Goal: Task Accomplishment & Management: Manage account settings

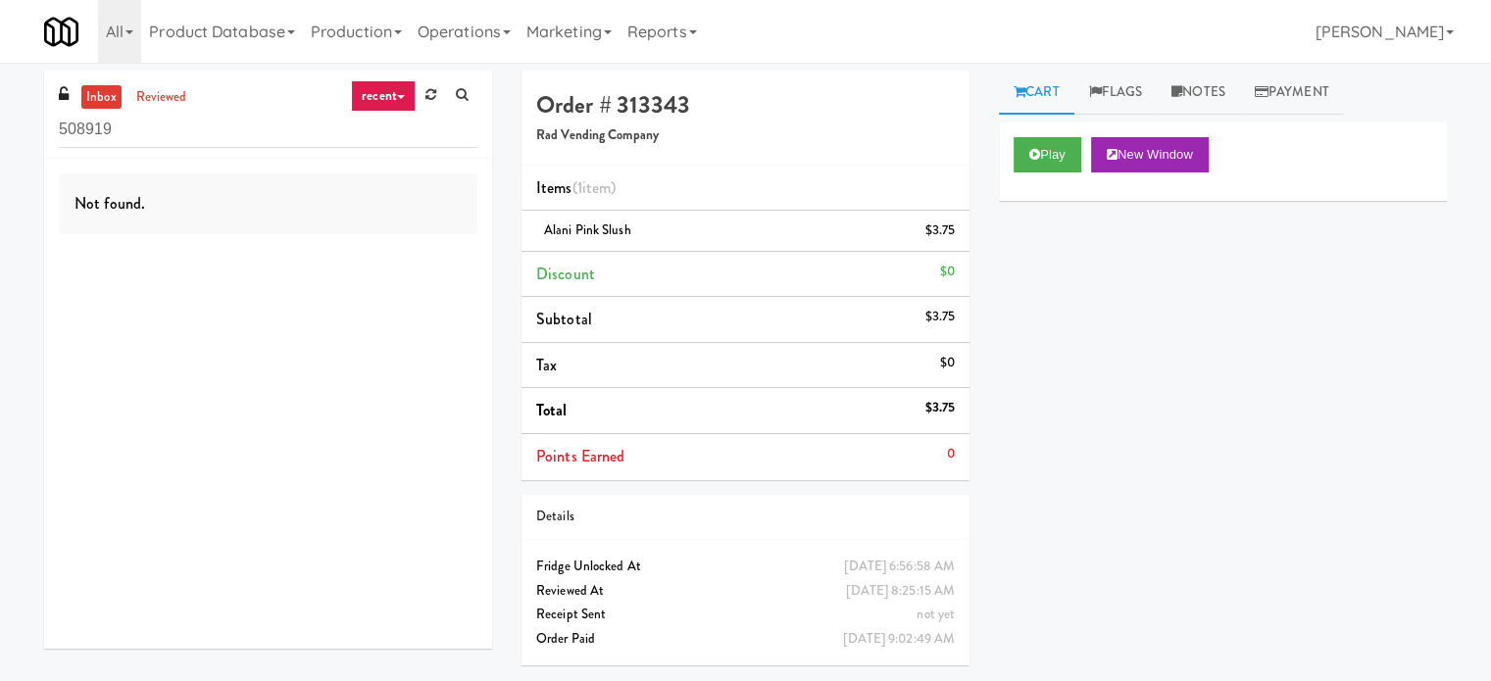
click at [139, 159] on div "Not found." at bounding box center [268, 404] width 448 height 490
click at [206, 128] on input "508919" at bounding box center [268, 130] width 419 height 36
click at [383, 99] on link "recent" at bounding box center [383, 95] width 65 height 31
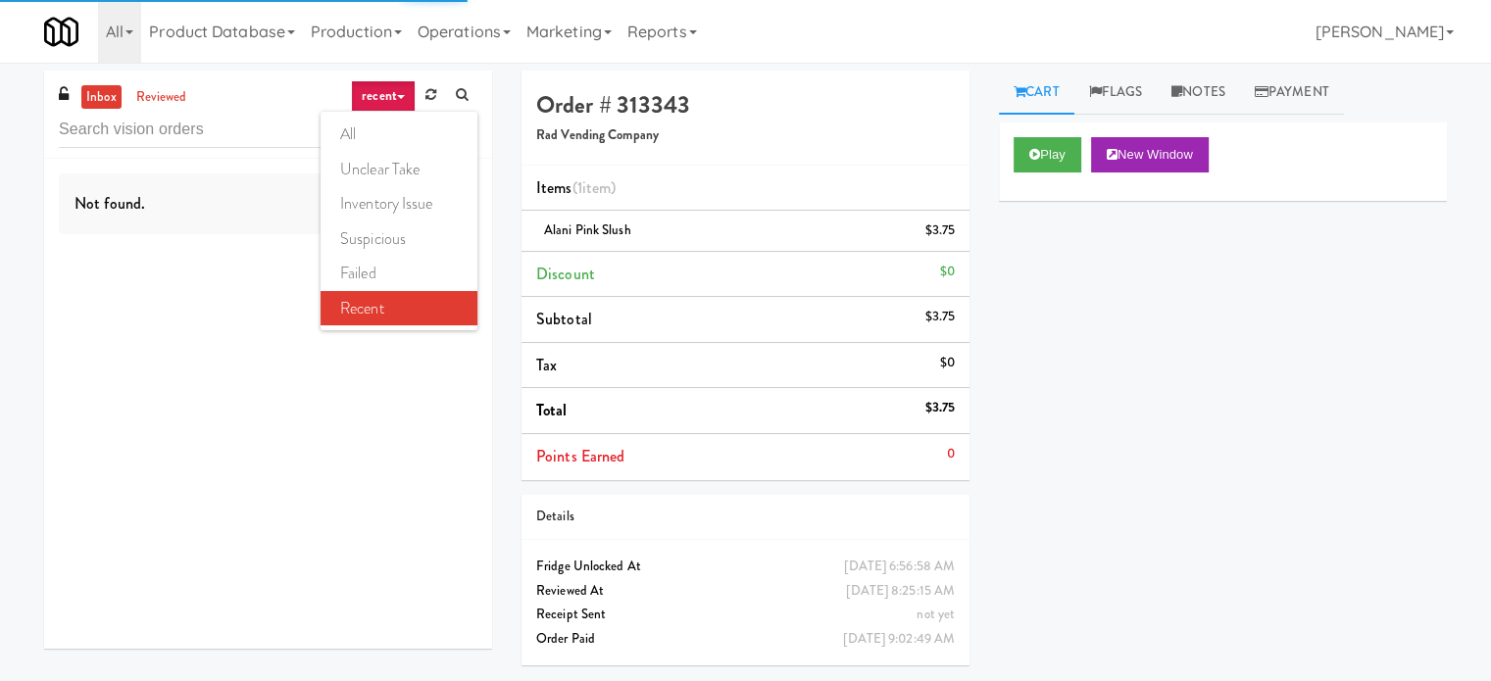
click at [389, 122] on link "all" at bounding box center [399, 134] width 157 height 35
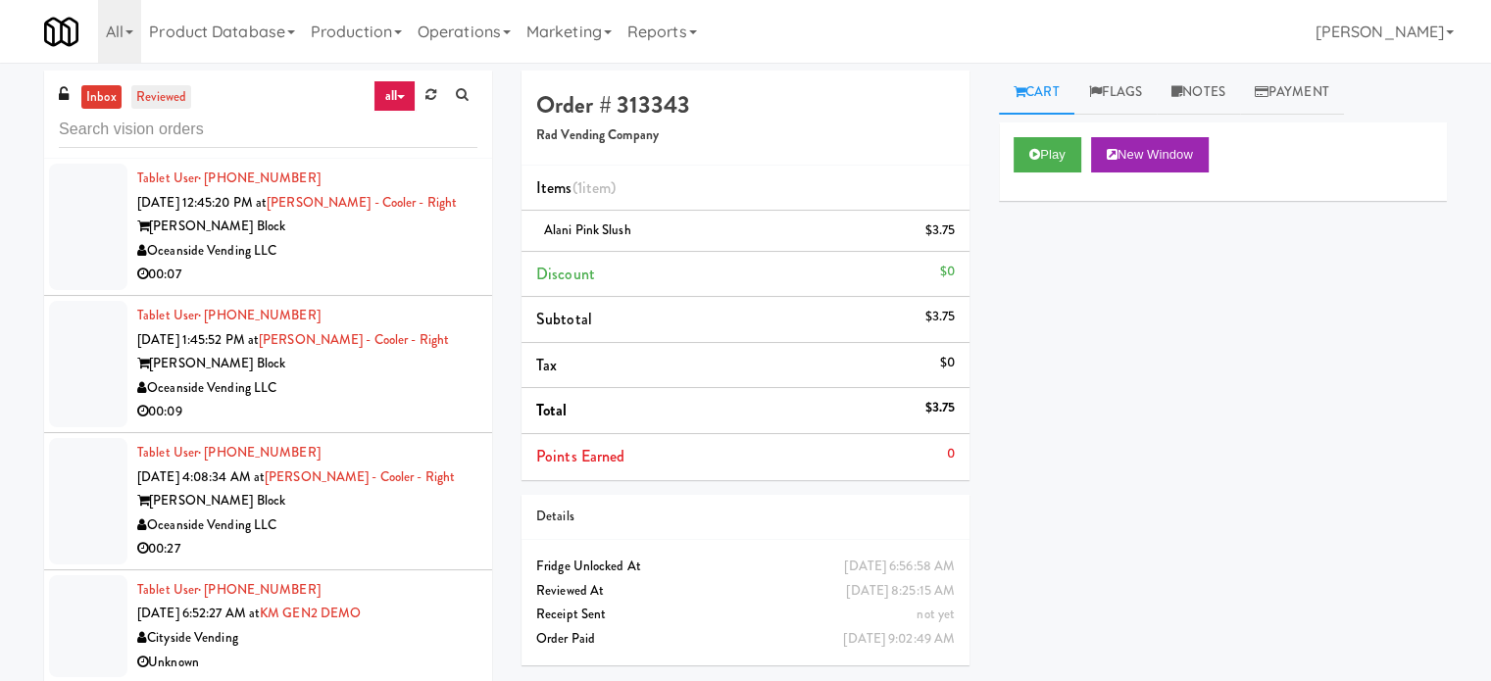
click at [163, 108] on link "reviewed" at bounding box center [161, 97] width 61 height 25
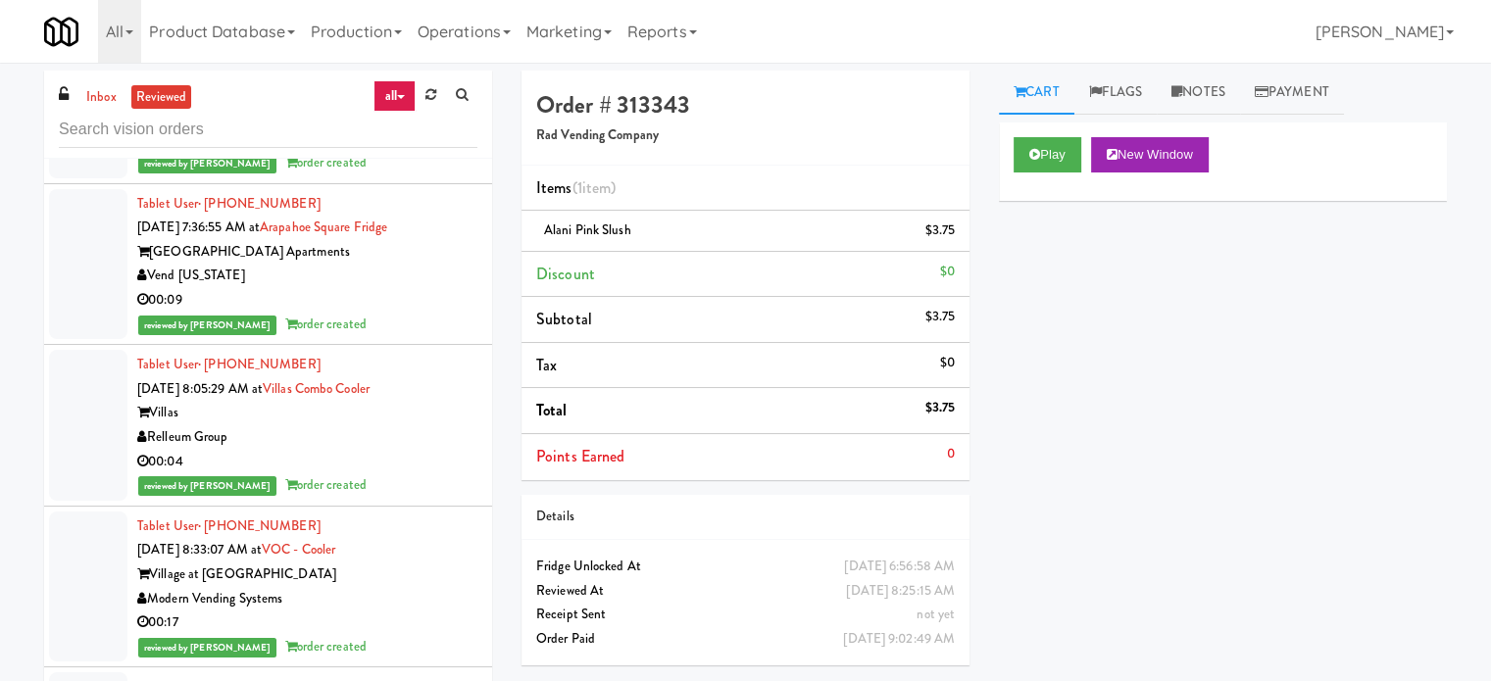
scroll to position [784, 0]
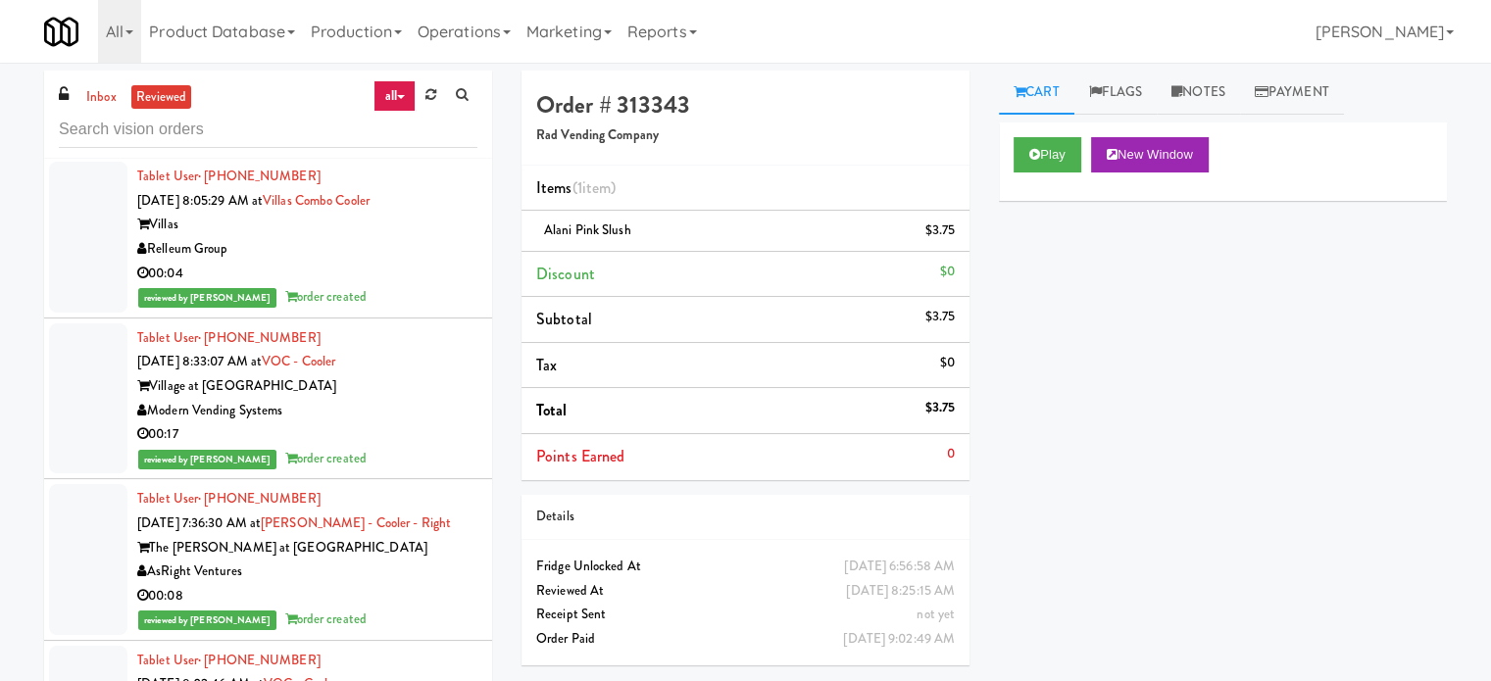
drag, startPoint x: 325, startPoint y: 424, endPoint x: 159, endPoint y: 430, distance: 166.8
click at [197, 423] on div "Modern Vending Systems" at bounding box center [307, 411] width 340 height 25
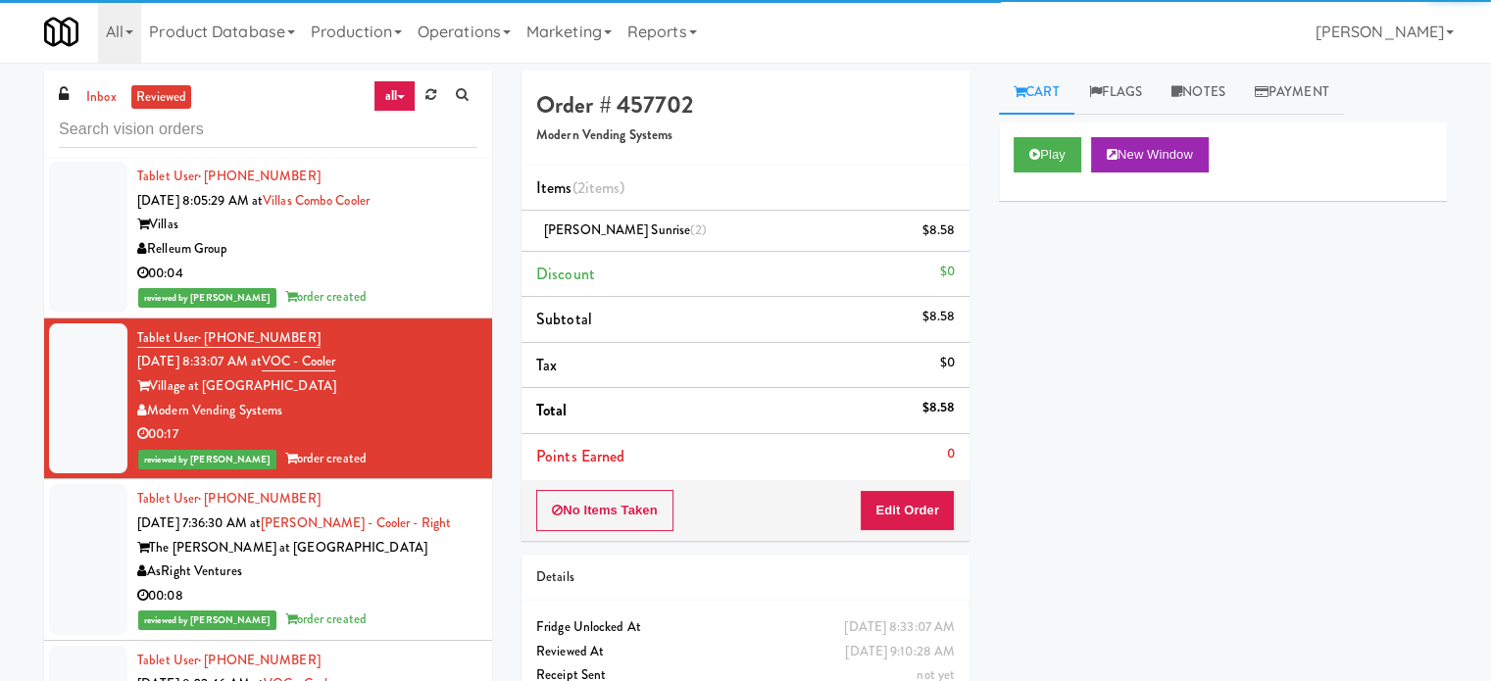
click at [318, 423] on div "Modern Vending Systems" at bounding box center [307, 411] width 340 height 25
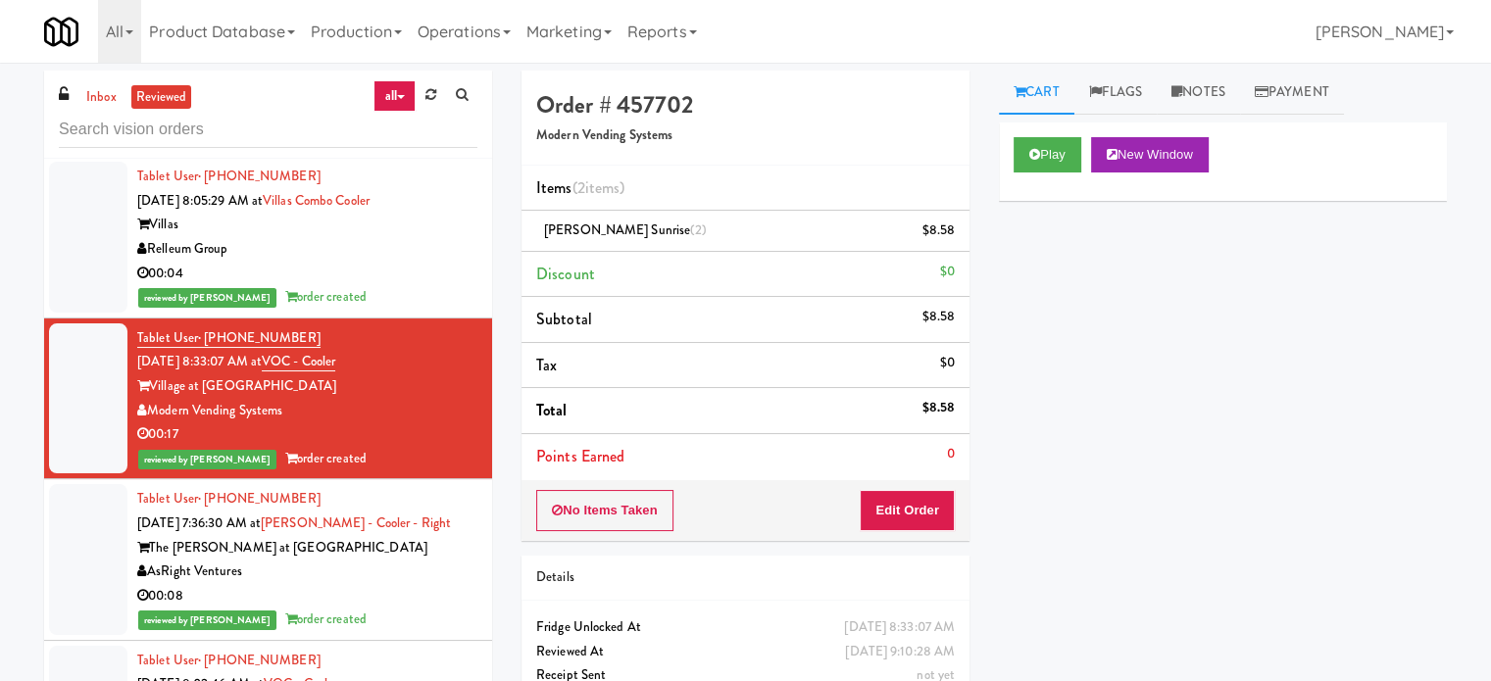
drag, startPoint x: 318, startPoint y: 434, endPoint x: 152, endPoint y: 426, distance: 165.9
click at [152, 423] on div "Modern Vending Systems" at bounding box center [307, 411] width 340 height 25
copy div "Modern Vending Systems"
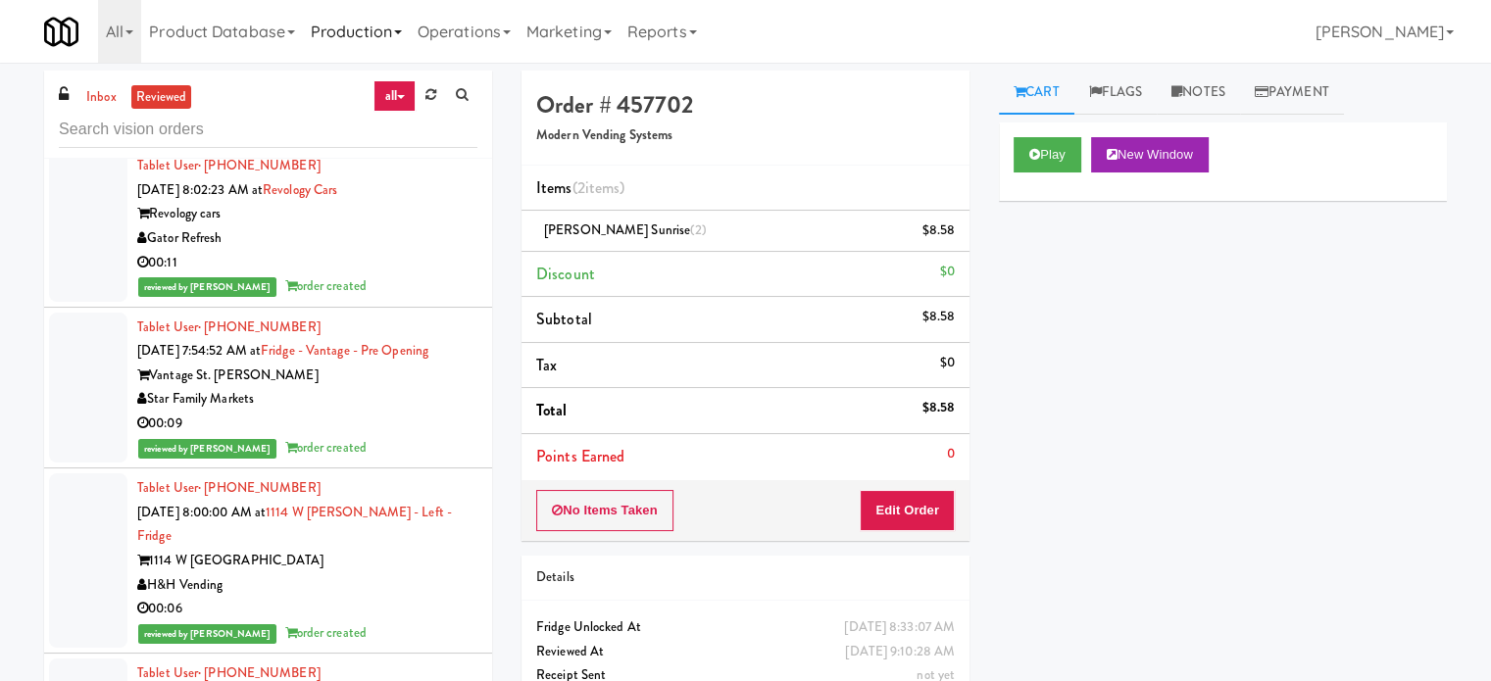
scroll to position [1765, 0]
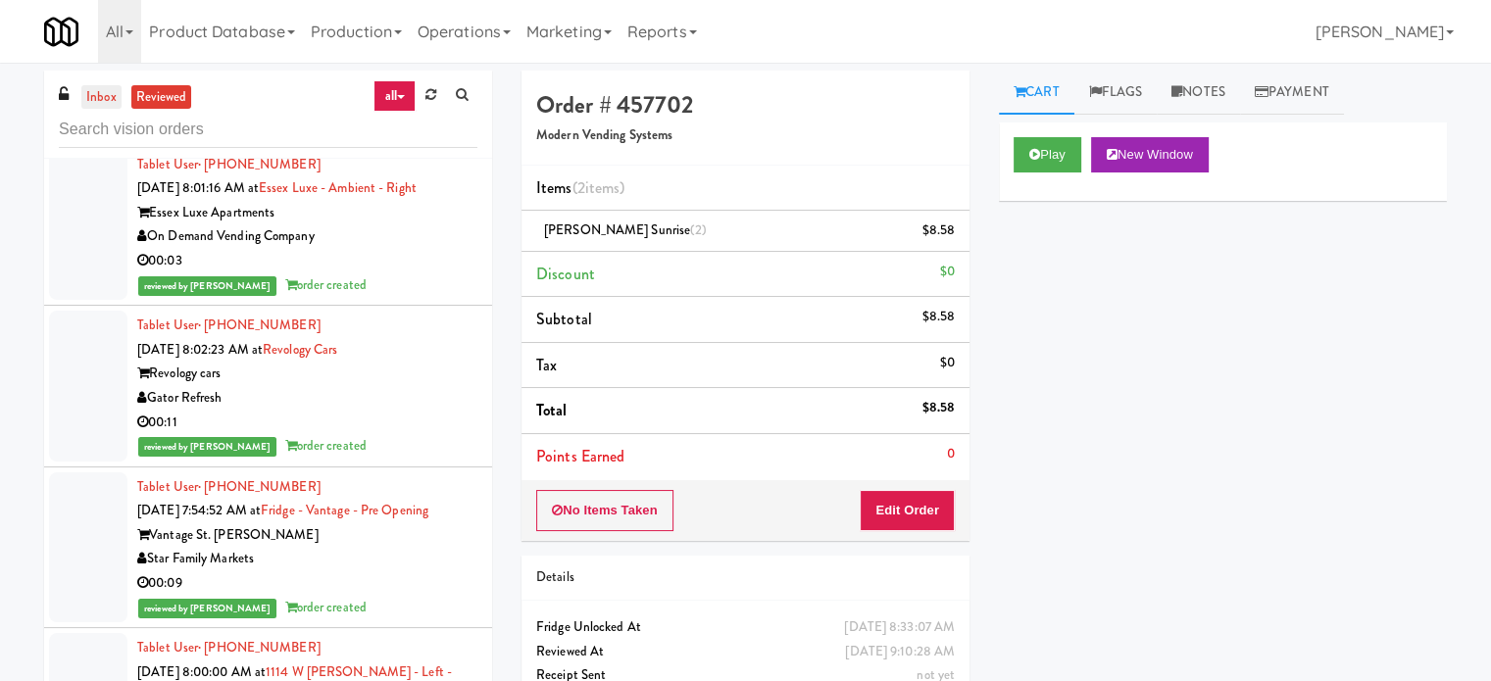
click at [113, 108] on link "inbox" at bounding box center [101, 97] width 40 height 25
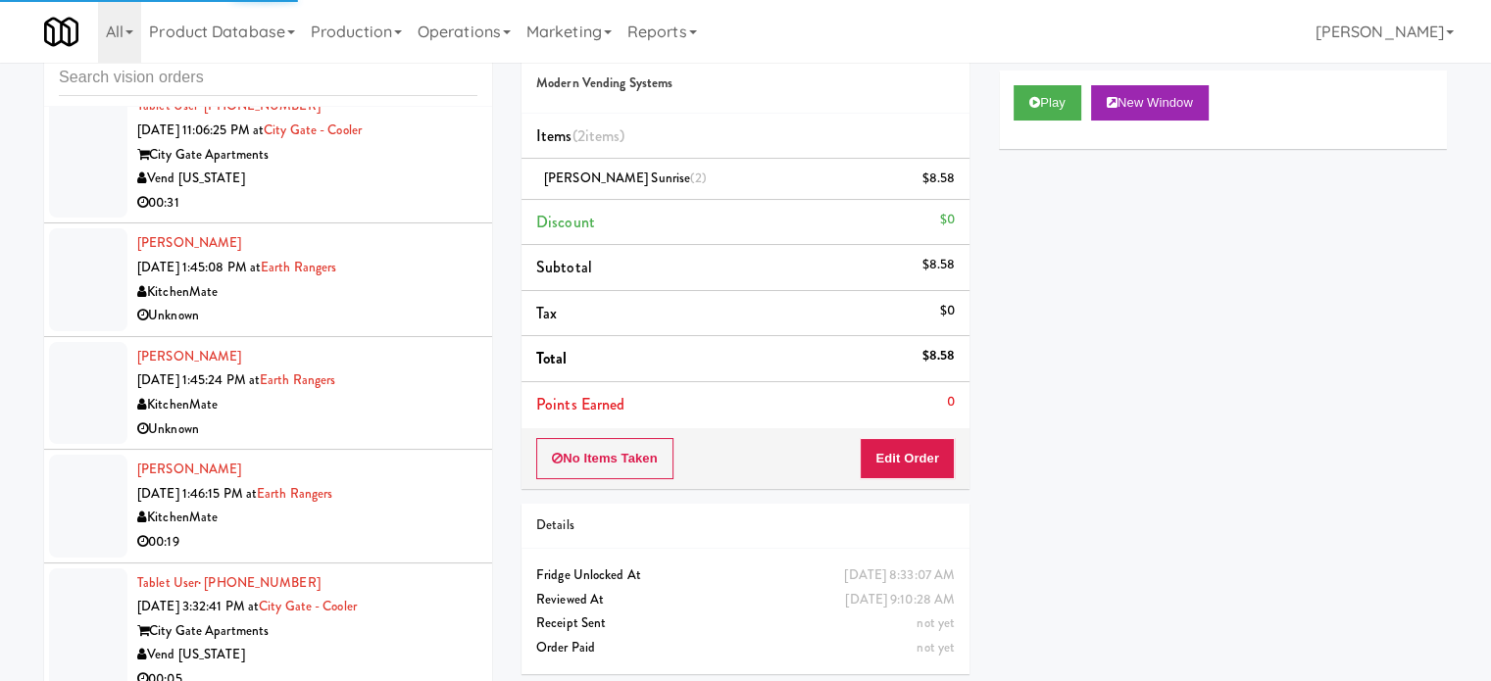
scroll to position [79, 0]
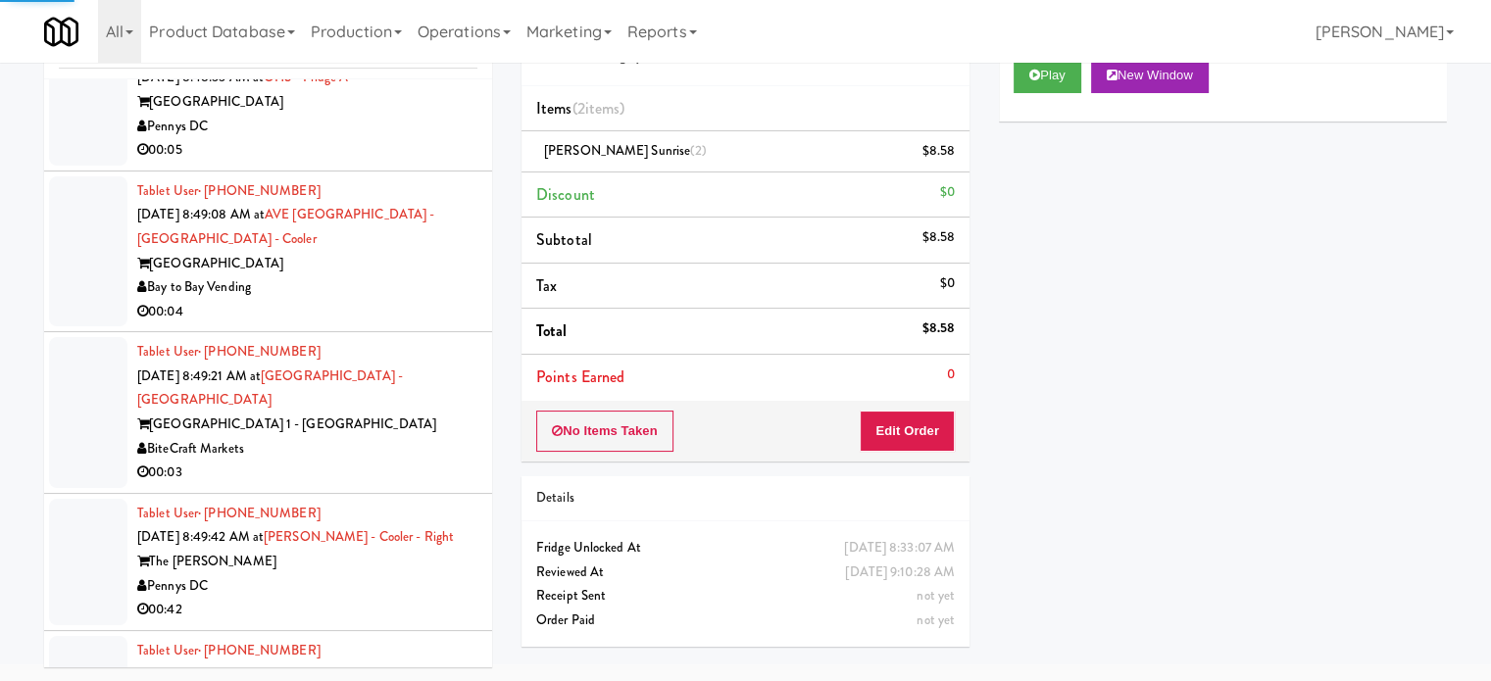
click at [374, 550] on div "The [PERSON_NAME]" at bounding box center [307, 562] width 340 height 25
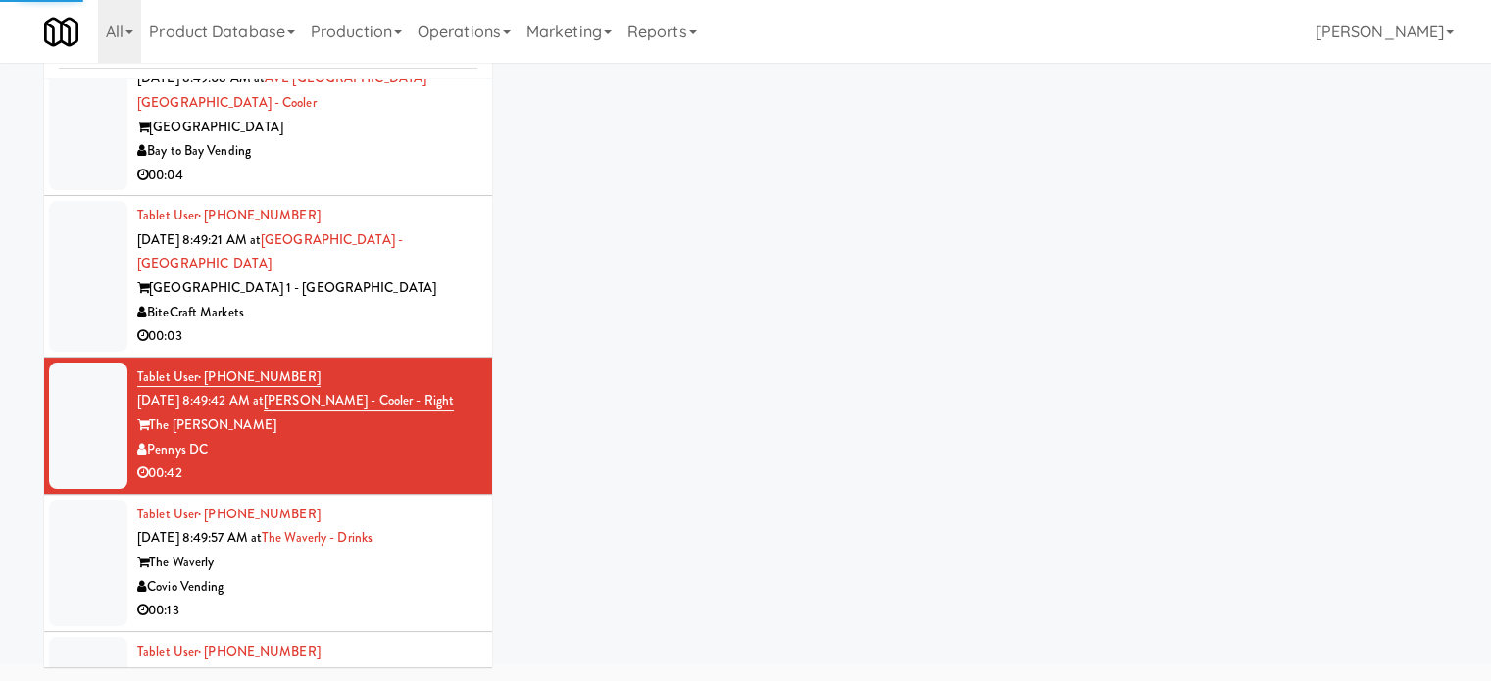
scroll to position [9293, 0]
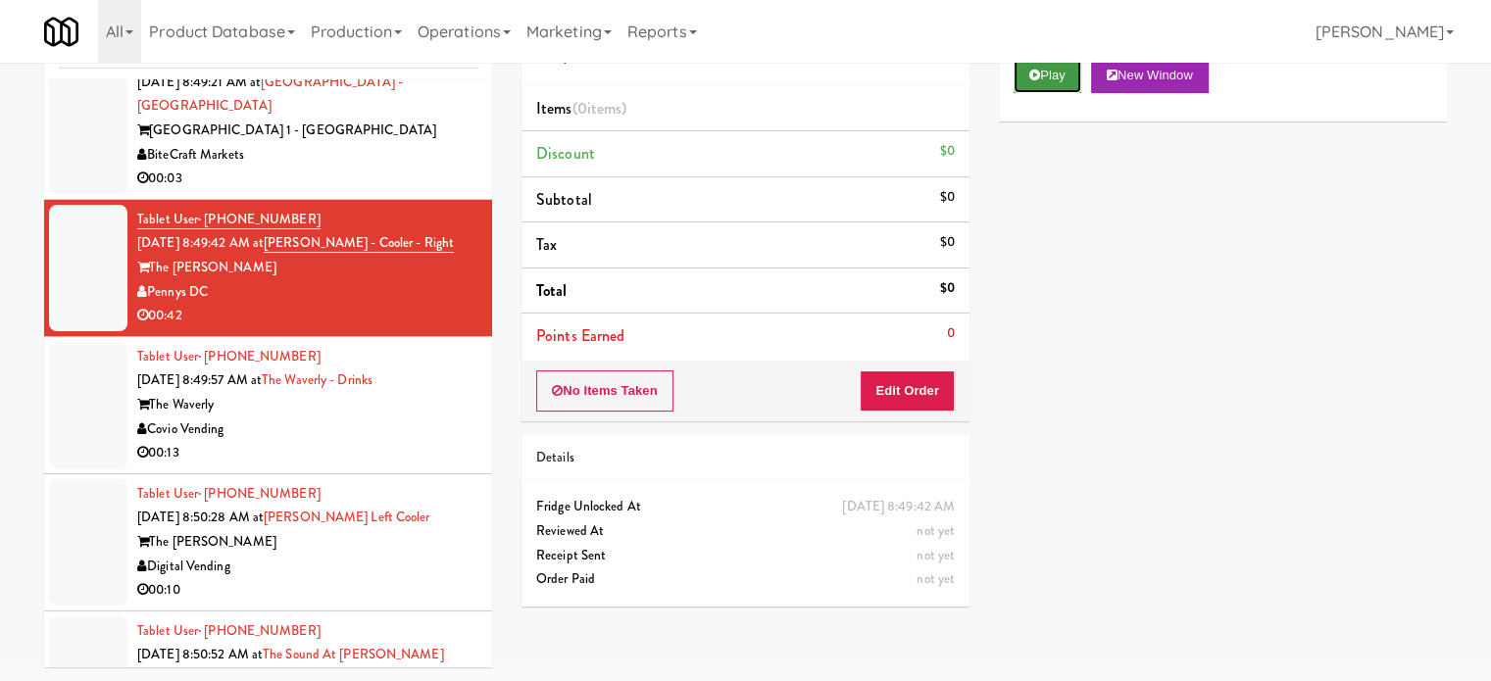
click at [1047, 85] on button "Play" at bounding box center [1048, 75] width 68 height 35
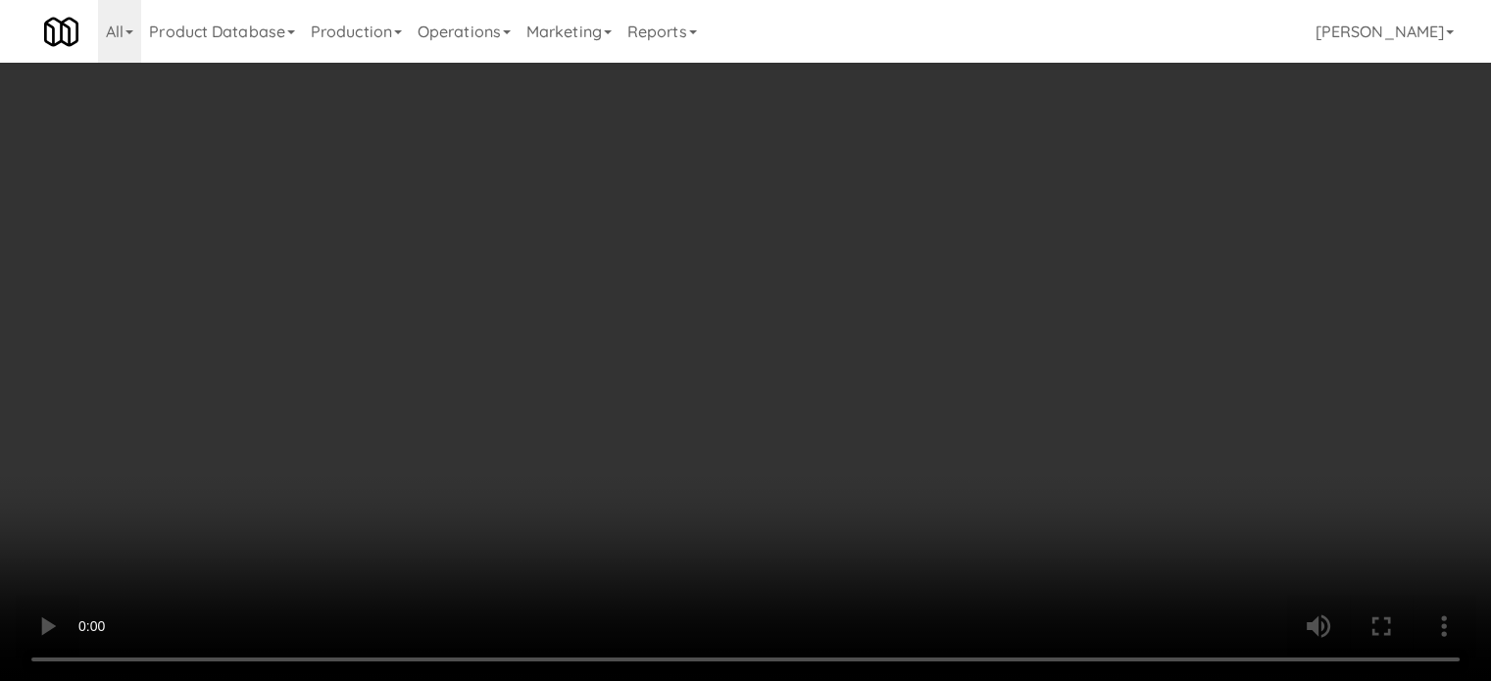
scroll to position [9270, 0]
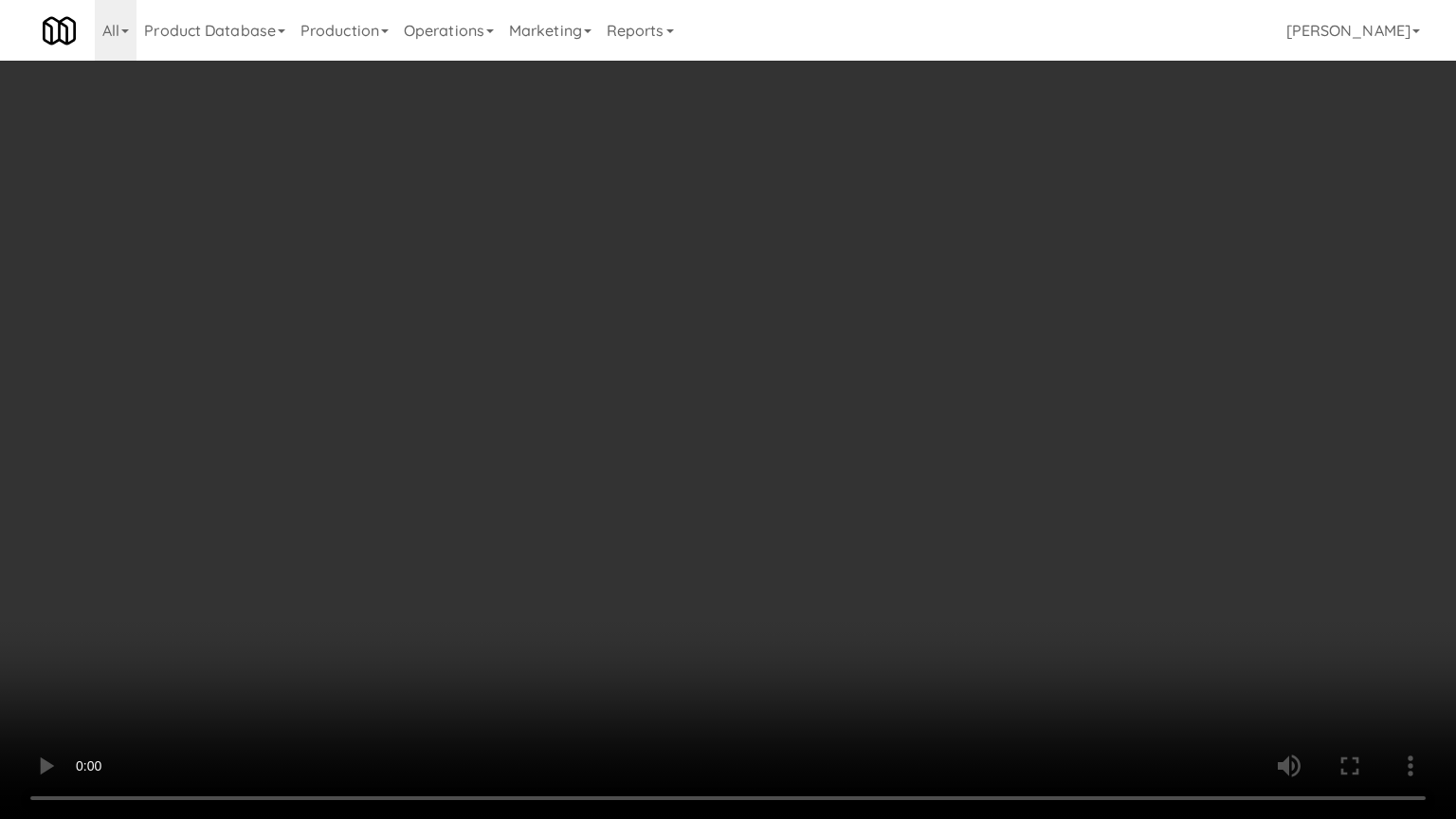
click at [688, 509] on video at bounding box center [728, 409] width 1456 height 819
click at [787, 497] on video at bounding box center [728, 409] width 1456 height 819
click at [799, 495] on video at bounding box center [728, 409] width 1456 height 819
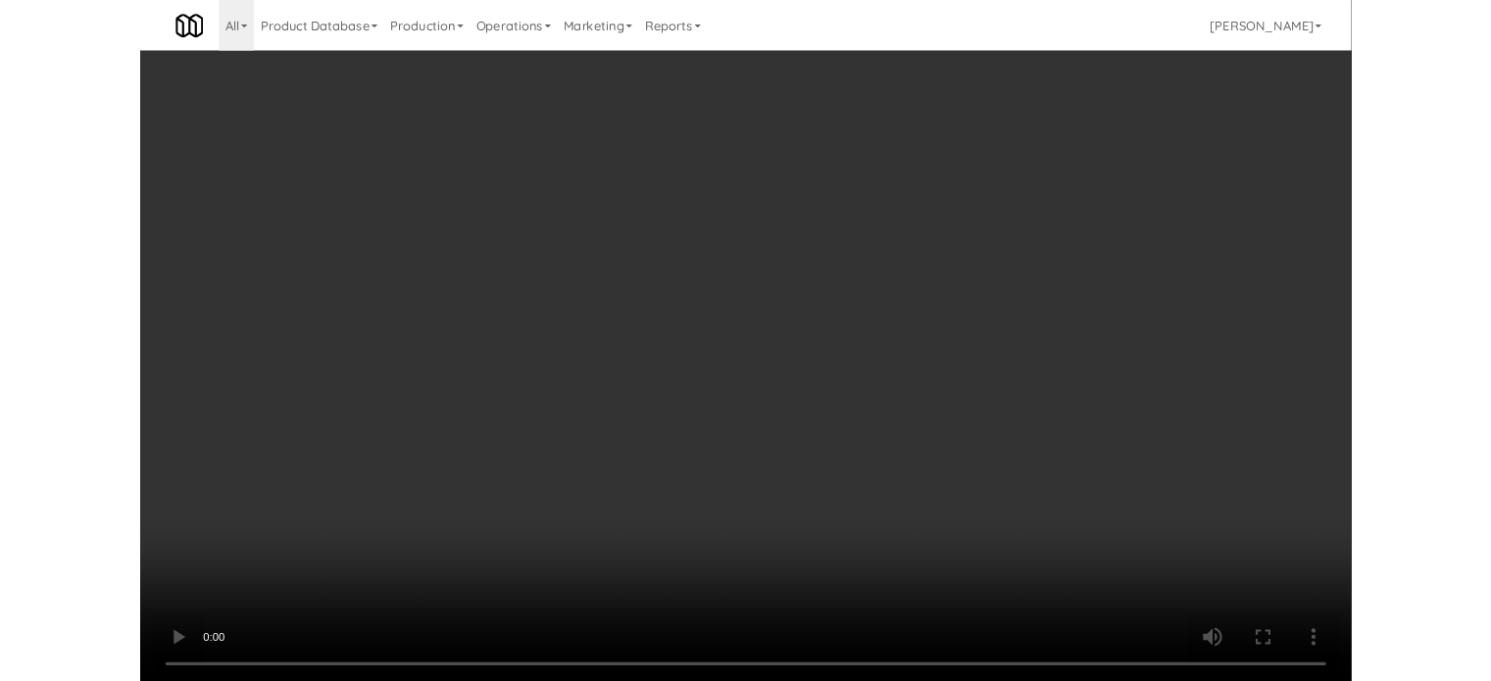
scroll to position [9293, 0]
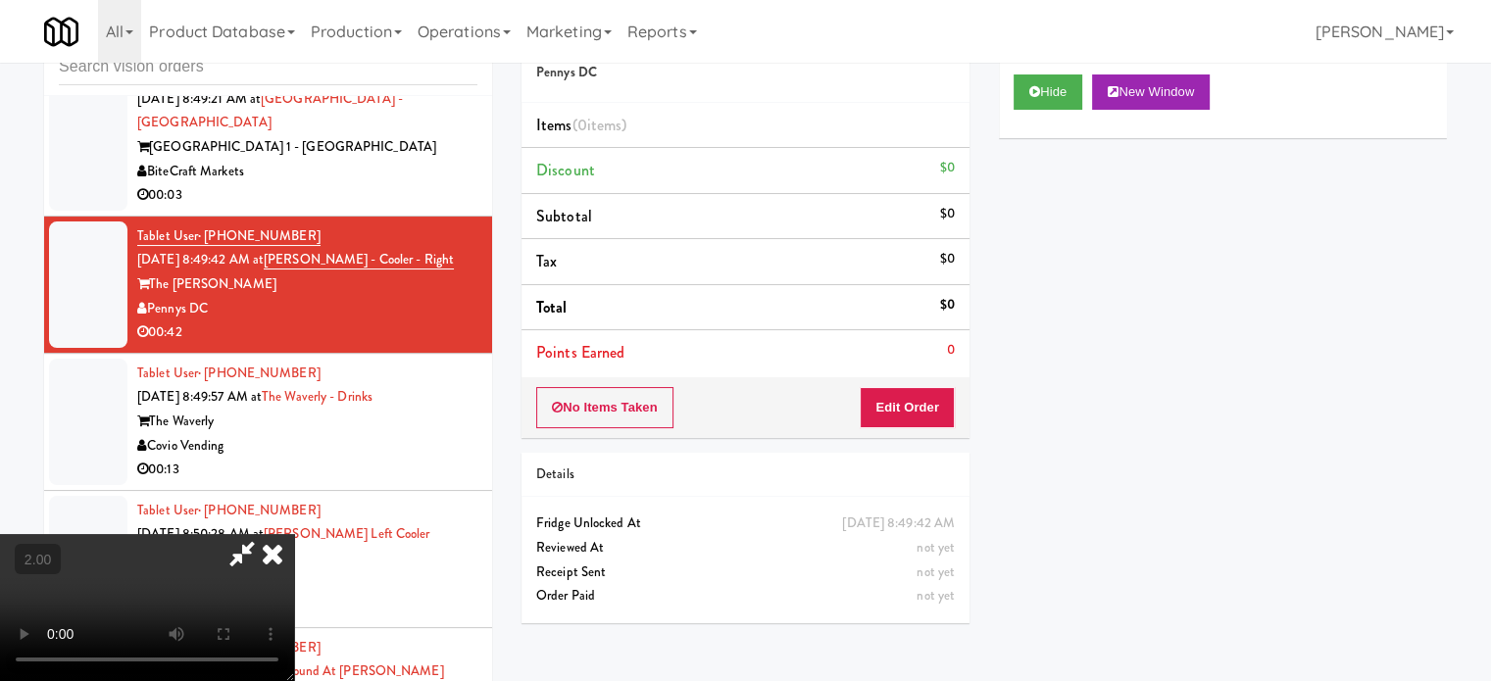
click at [294, 534] on icon at bounding box center [272, 553] width 43 height 39
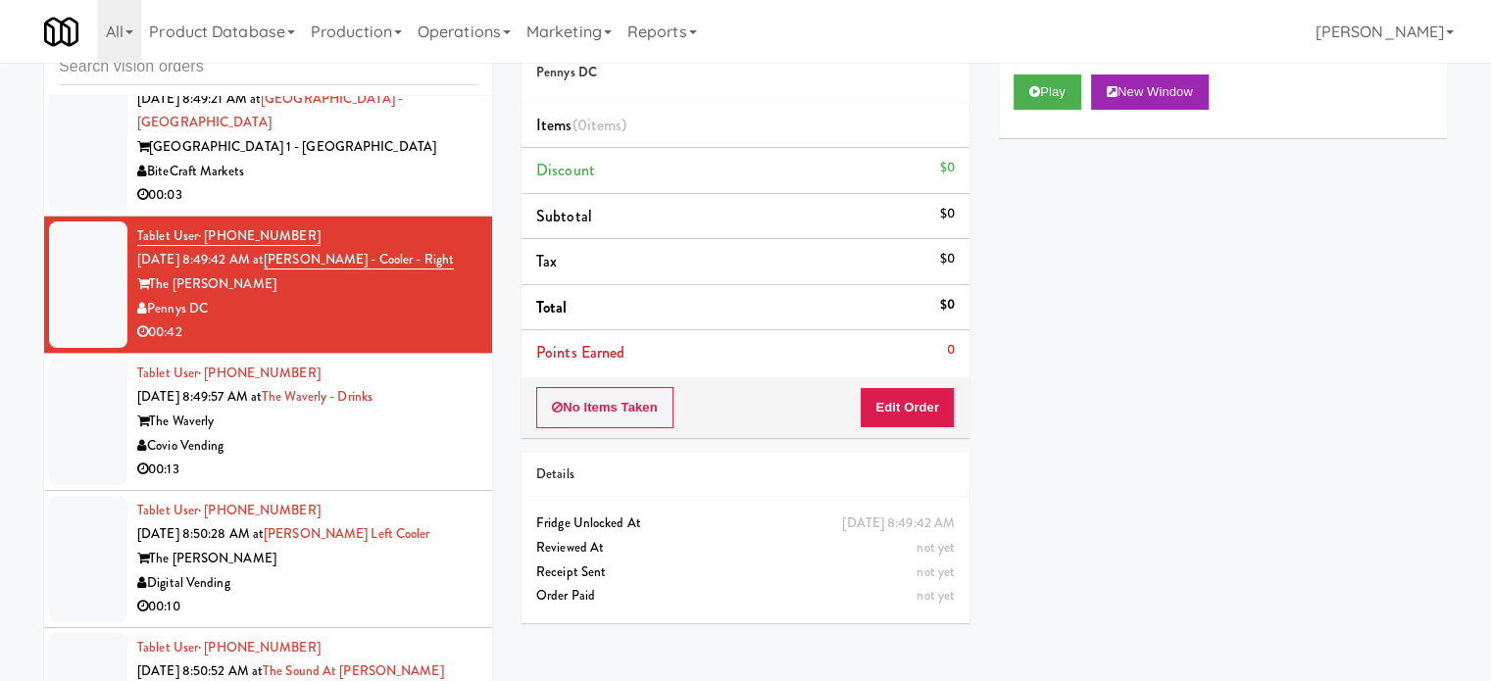
click at [472, 415] on li "Tablet User · (206) 765-7383 Aug 23, 2025 8:49:57 AM at The Waverly - Drinks Th…" at bounding box center [268, 422] width 448 height 137
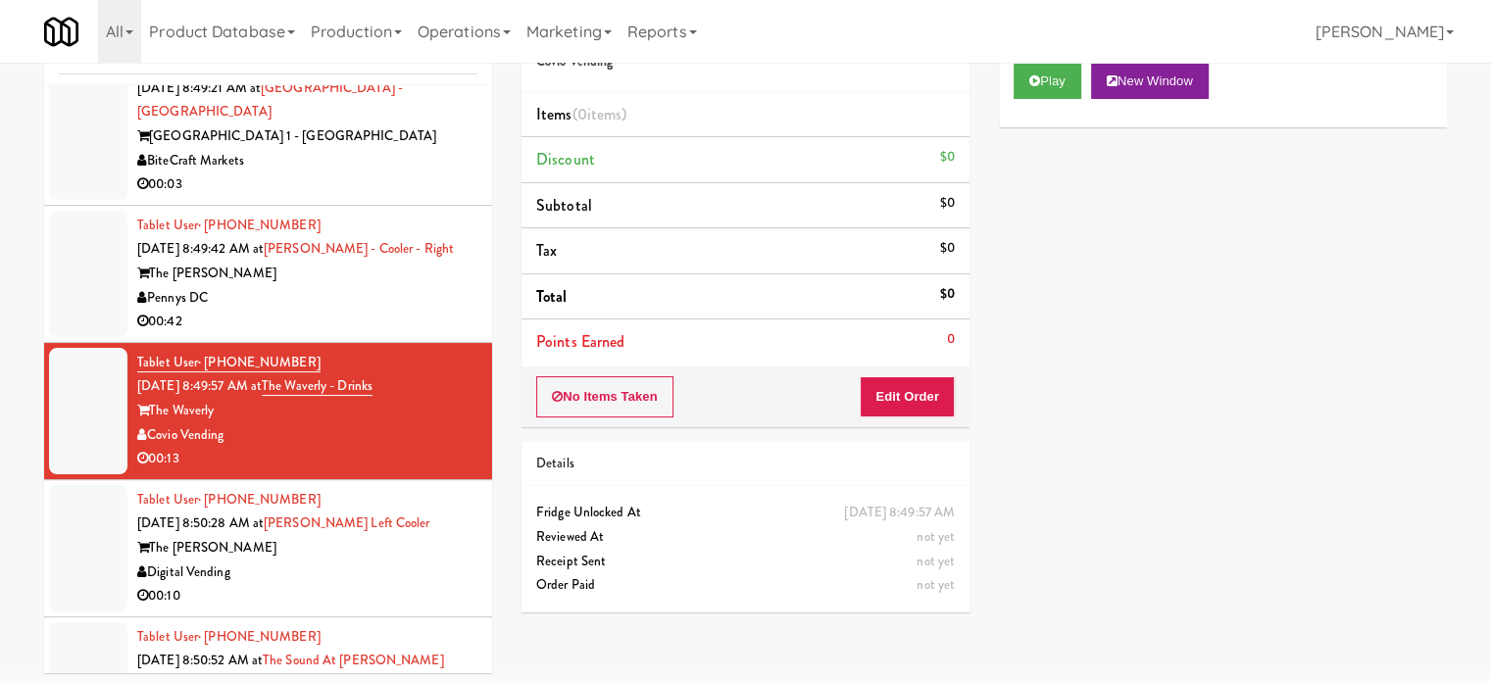
scroll to position [79, 0]
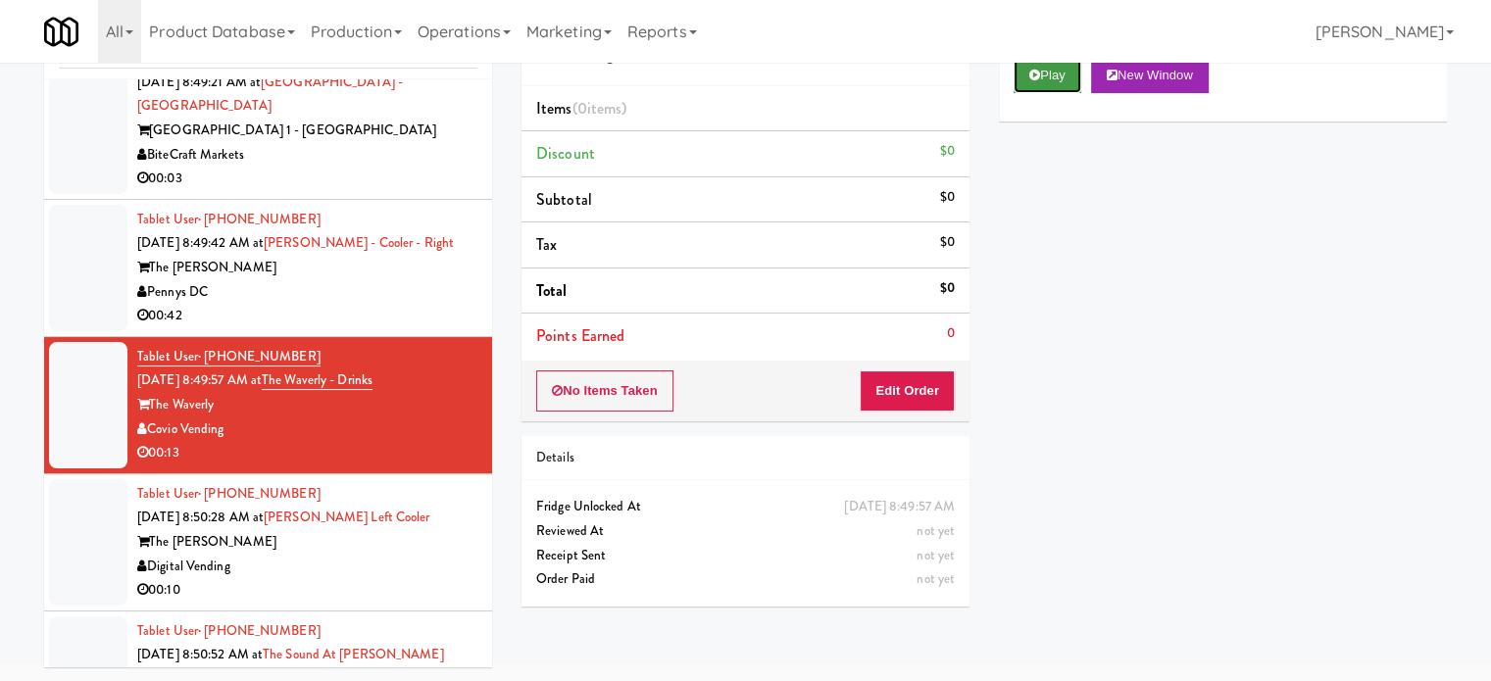
click at [1056, 76] on button "Play" at bounding box center [1048, 75] width 68 height 35
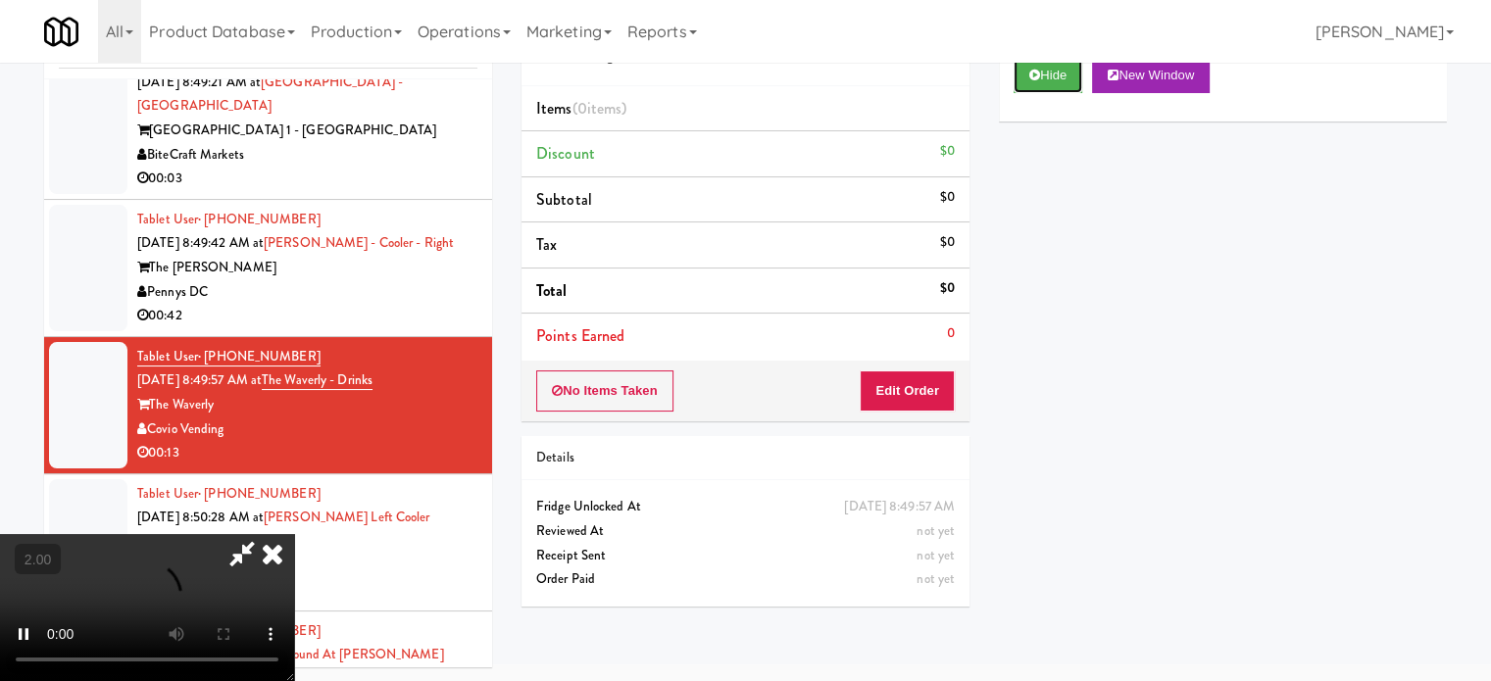
scroll to position [310, 0]
click at [294, 588] on video at bounding box center [147, 607] width 294 height 147
drag, startPoint x: 464, startPoint y: 591, endPoint x: 467, endPoint y: 603, distance: 12.1
click at [294, 603] on video at bounding box center [147, 607] width 294 height 147
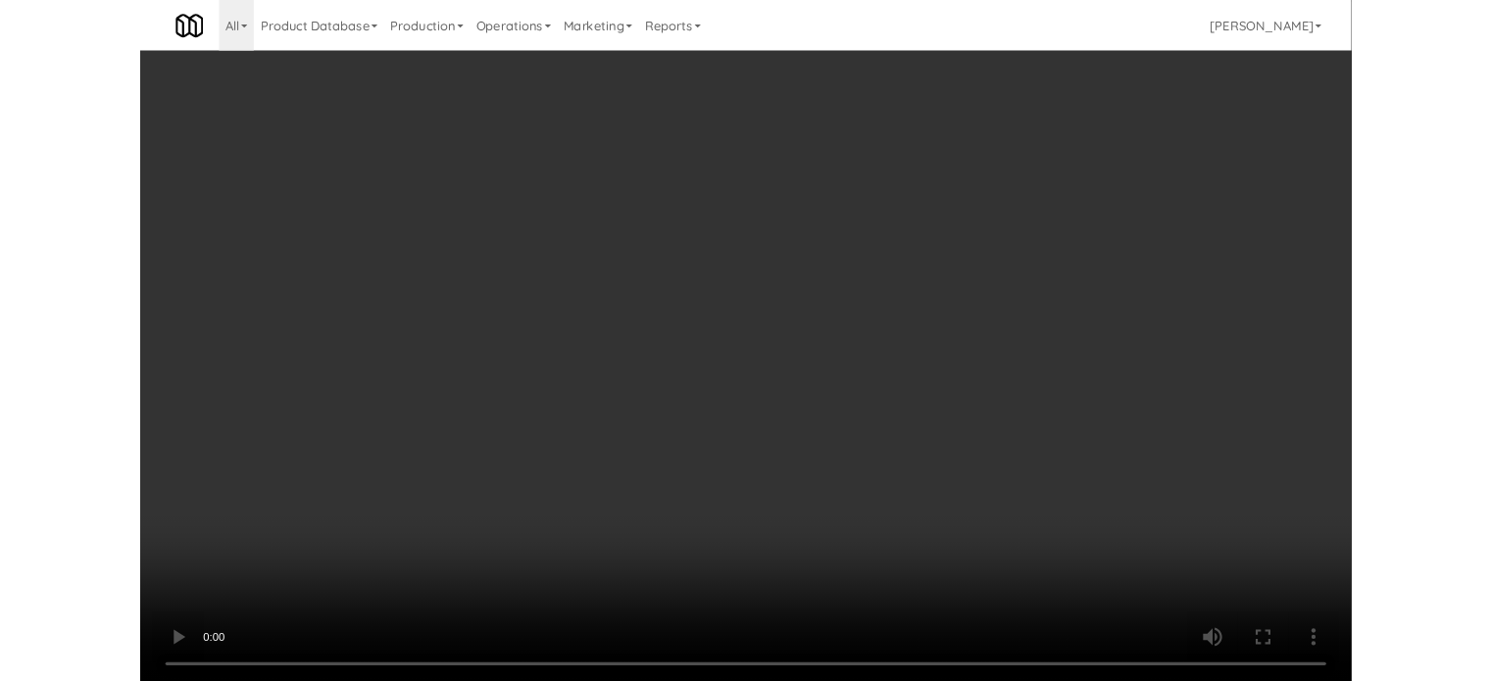
scroll to position [9270, 0]
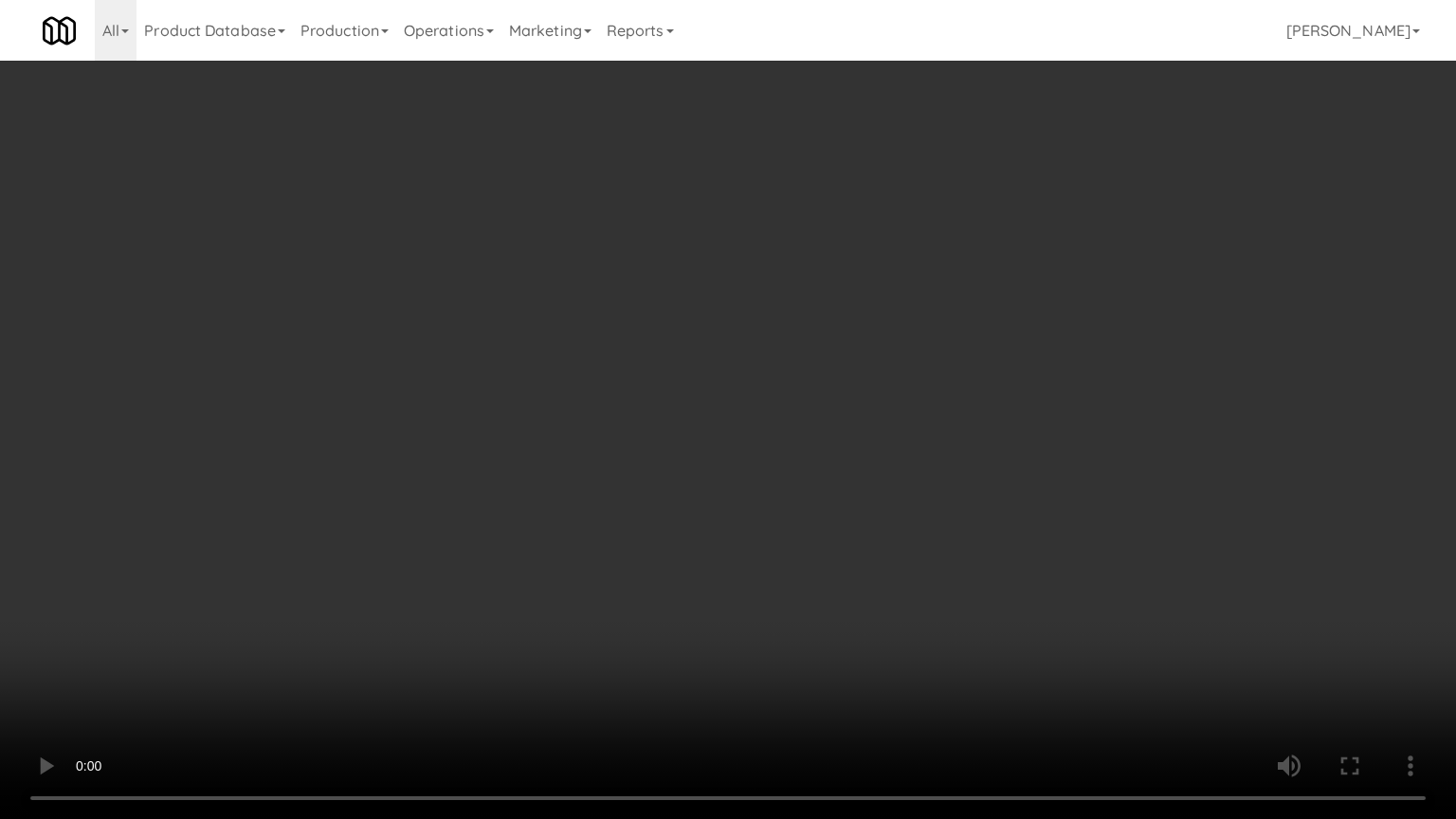
click at [786, 618] on video at bounding box center [728, 409] width 1456 height 819
click at [1067, 481] on video at bounding box center [728, 409] width 1456 height 819
click at [1062, 481] on video at bounding box center [728, 409] width 1456 height 819
click at [1062, 480] on video at bounding box center [728, 409] width 1456 height 819
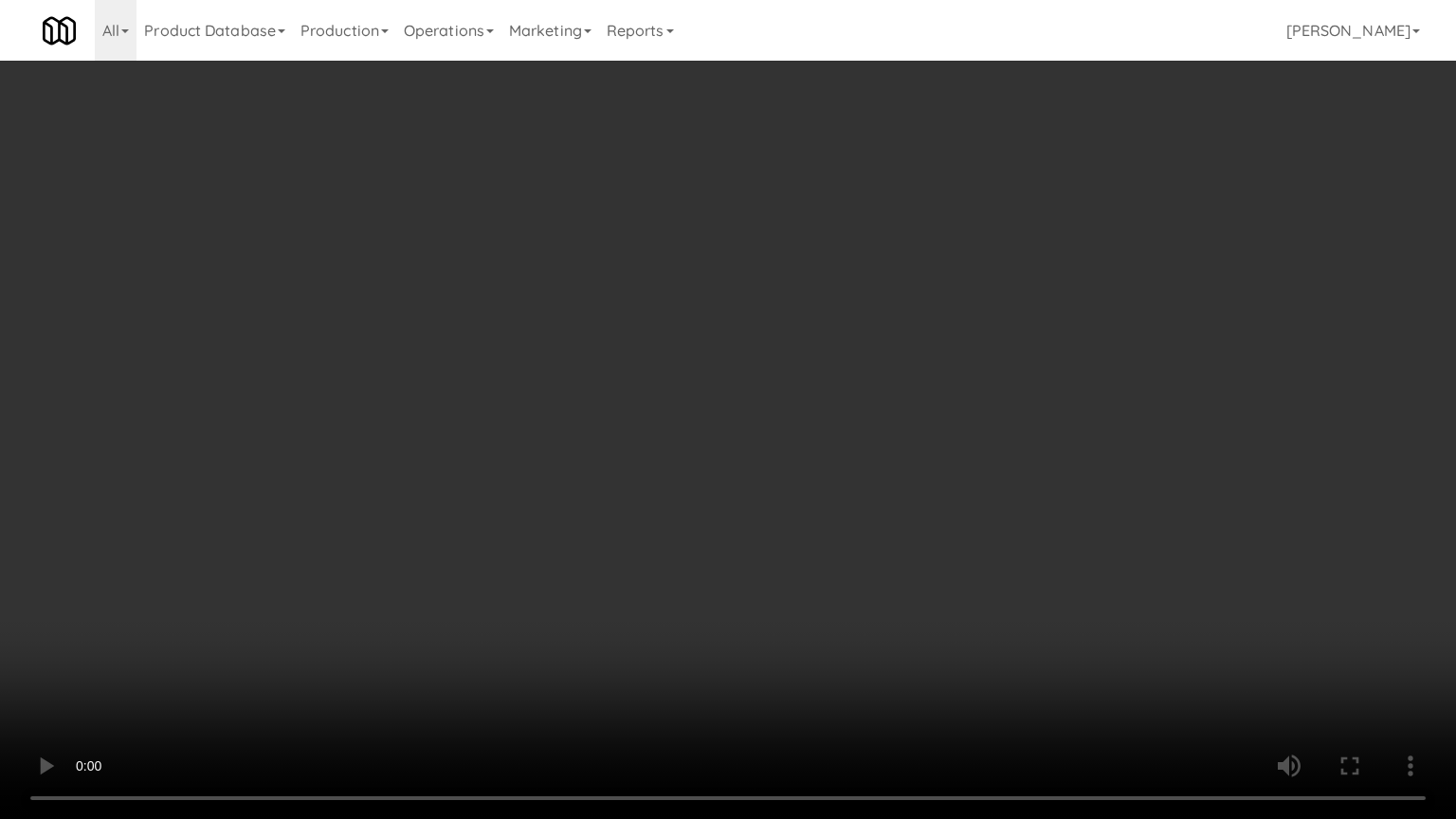
click at [1062, 480] on video at bounding box center [728, 409] width 1456 height 819
click at [462, 604] on video at bounding box center [728, 409] width 1456 height 819
click at [440, 658] on video at bounding box center [728, 409] width 1456 height 819
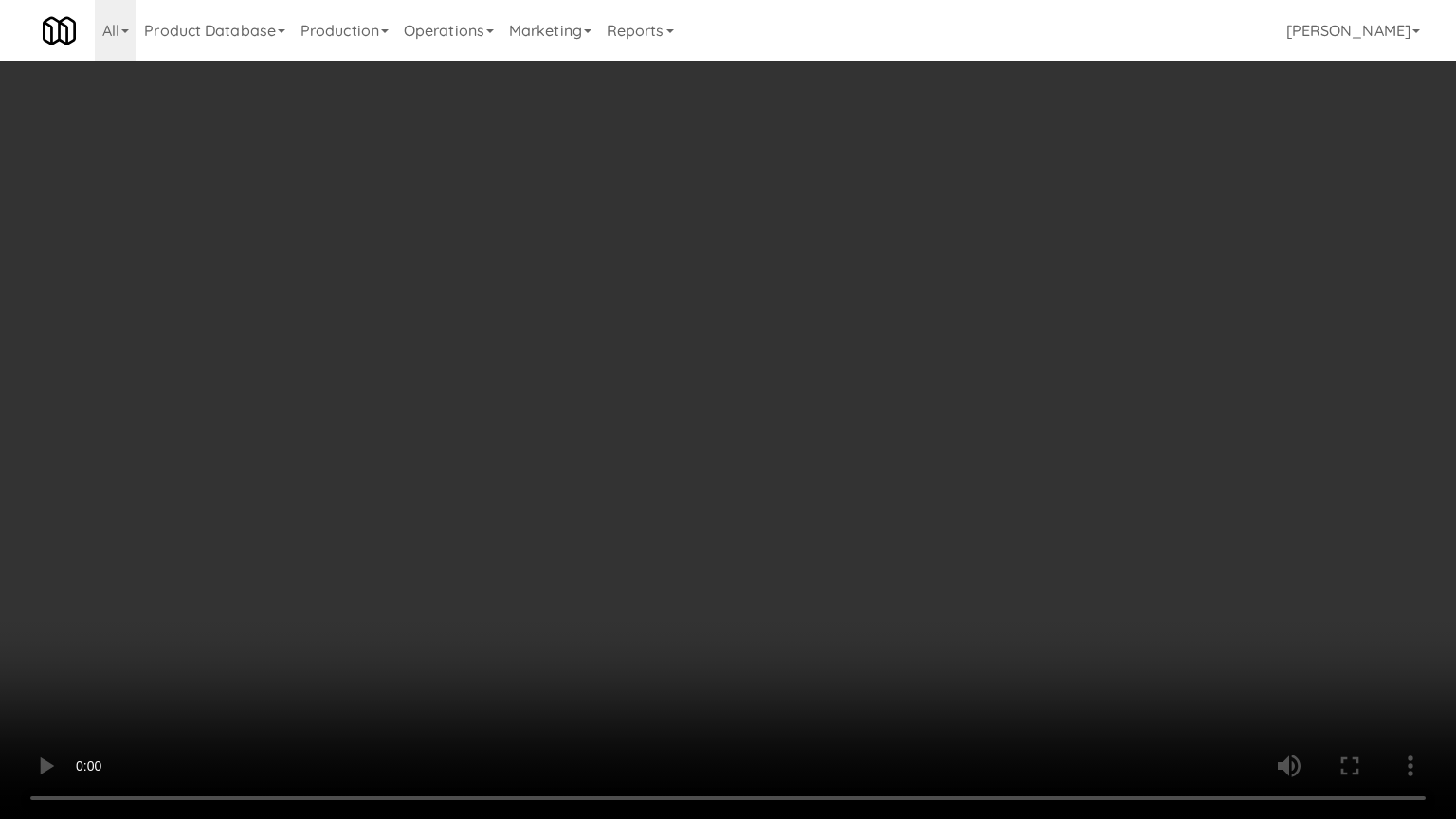
click at [528, 597] on video at bounding box center [728, 409] width 1456 height 819
click at [529, 595] on video at bounding box center [728, 409] width 1456 height 819
click at [777, 468] on video at bounding box center [728, 409] width 1456 height 819
click at [777, 466] on video at bounding box center [728, 409] width 1456 height 819
click at [777, 465] on video at bounding box center [728, 409] width 1456 height 819
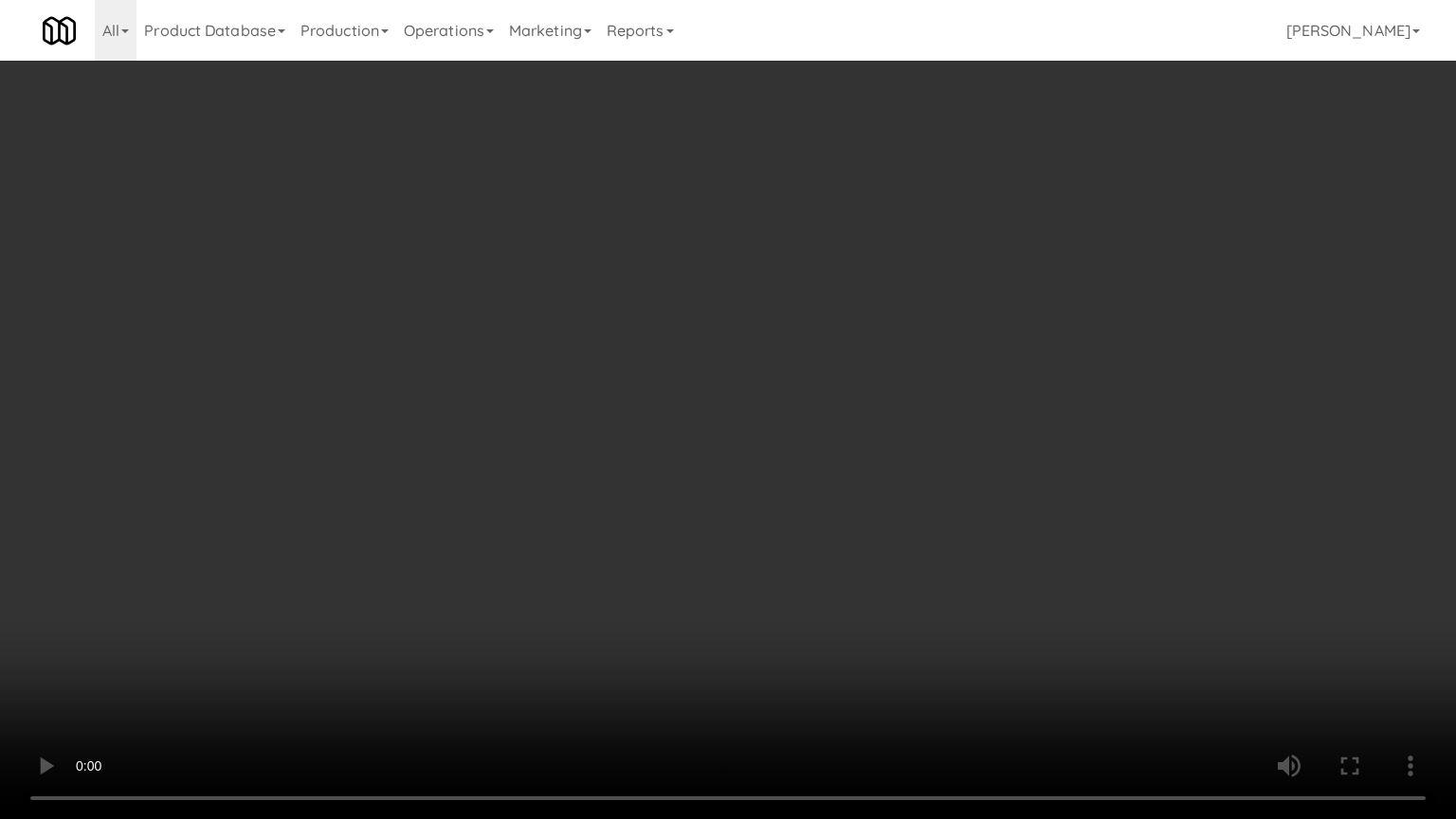
click at [793, 476] on video at bounding box center [728, 409] width 1456 height 819
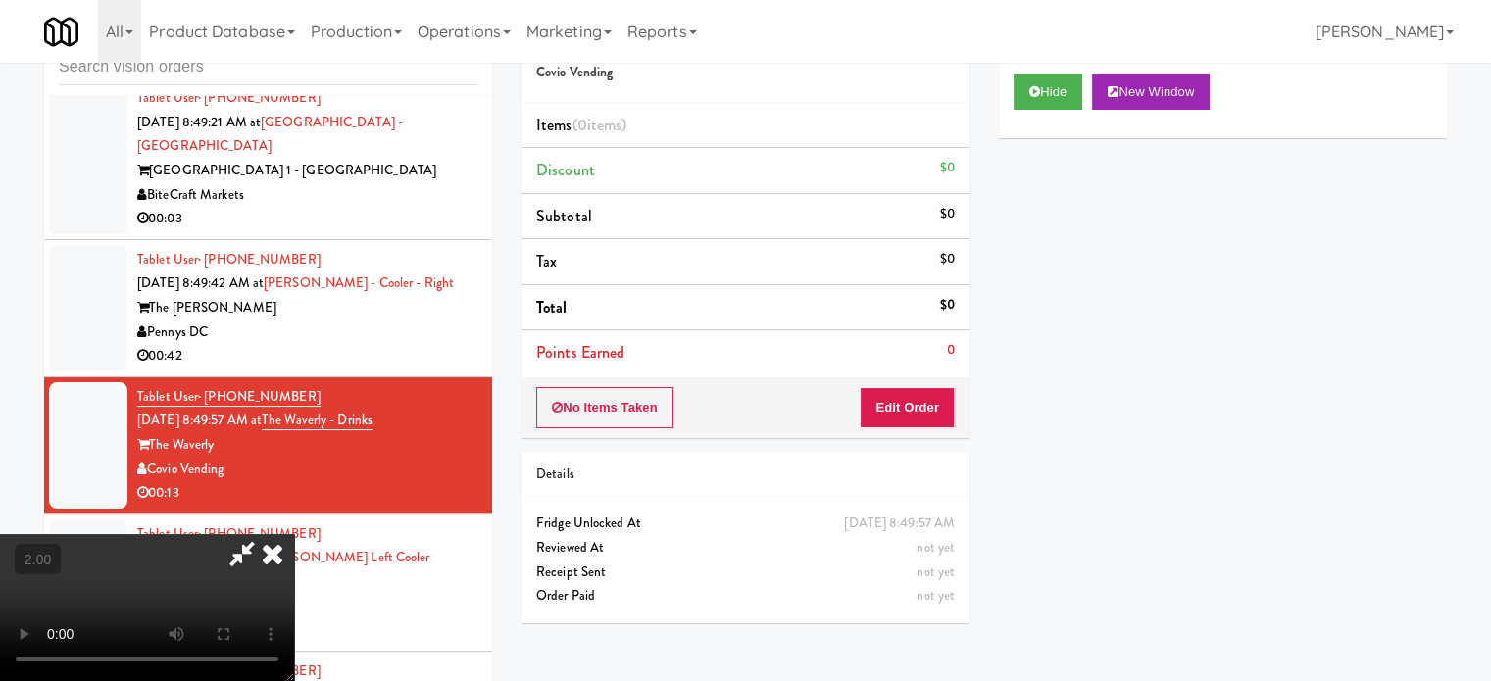
scroll to position [35, 0]
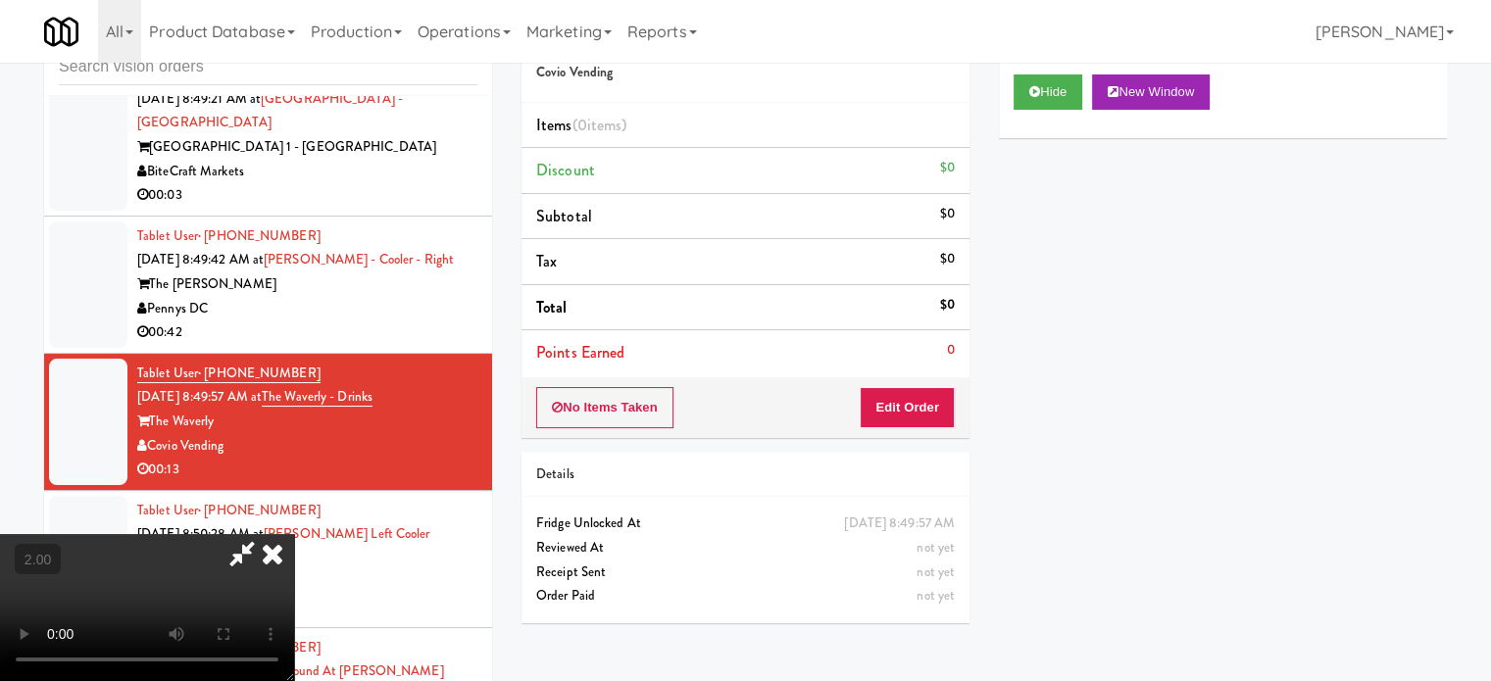
click at [294, 534] on video at bounding box center [147, 607] width 294 height 147
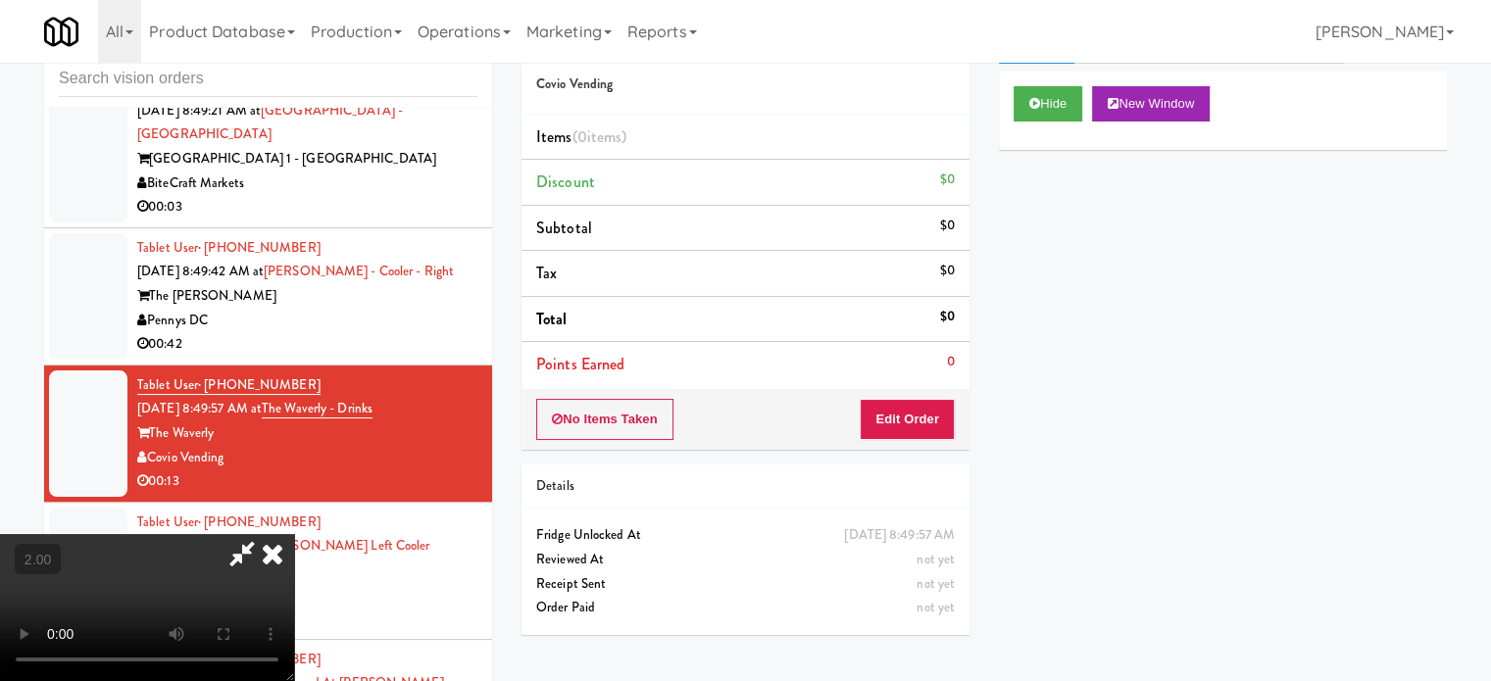
scroll to position [79, 0]
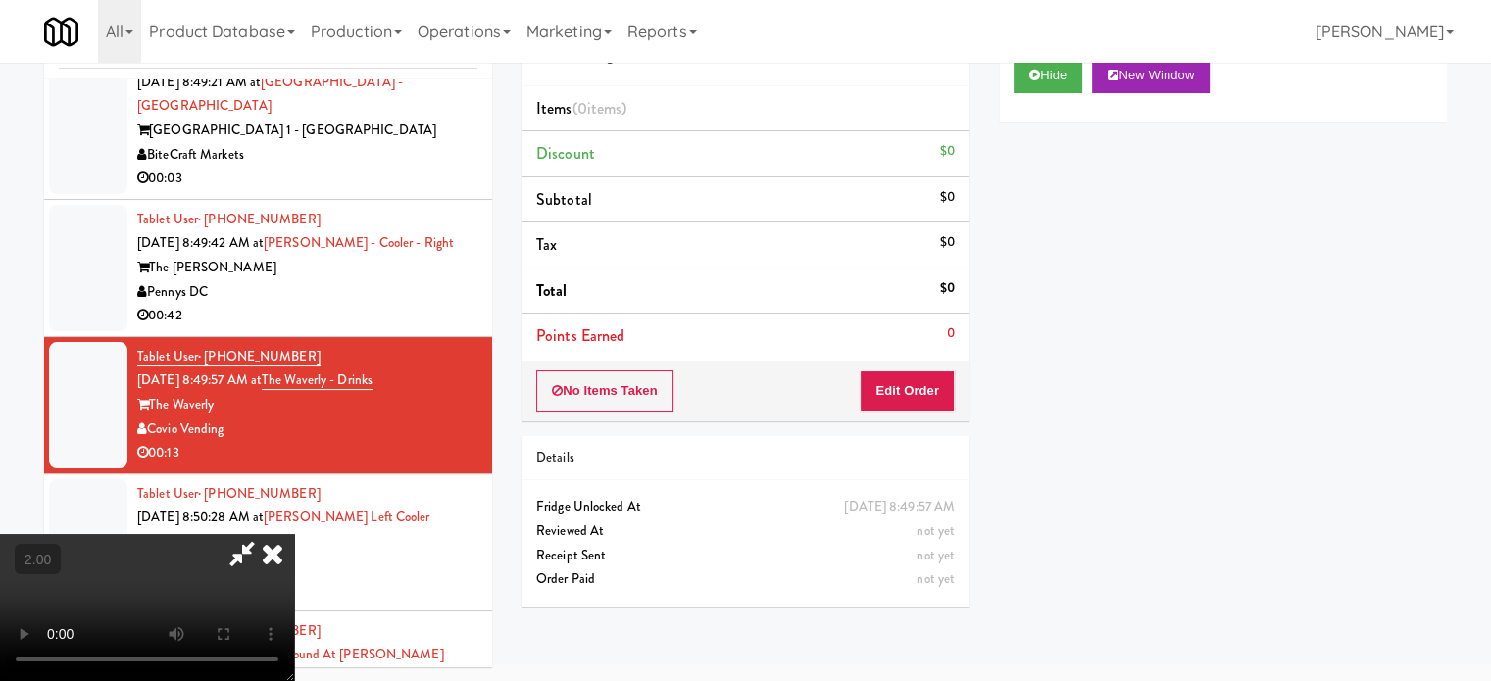
click at [294, 534] on video at bounding box center [147, 607] width 294 height 147
click at [294, 534] on icon at bounding box center [272, 553] width 43 height 39
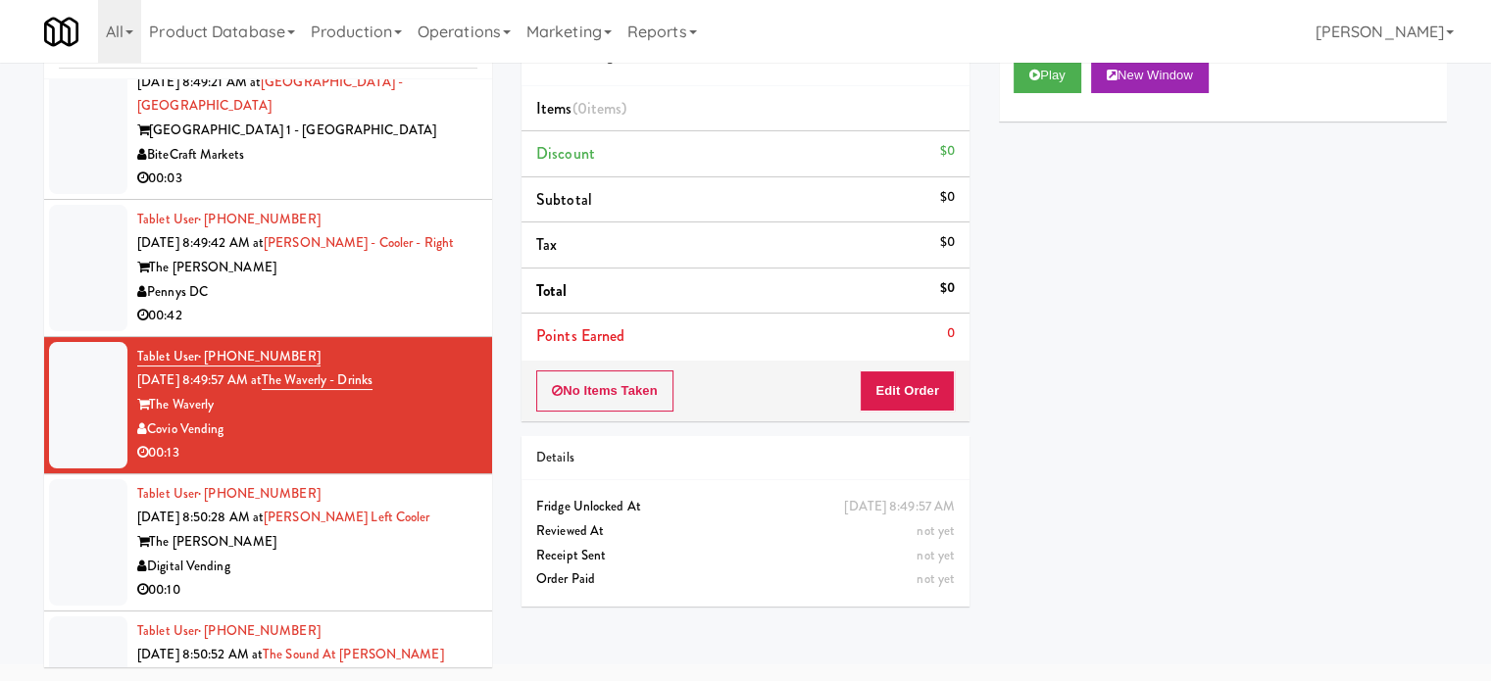
click at [336, 555] on div "Digital Vending" at bounding box center [307, 567] width 340 height 25
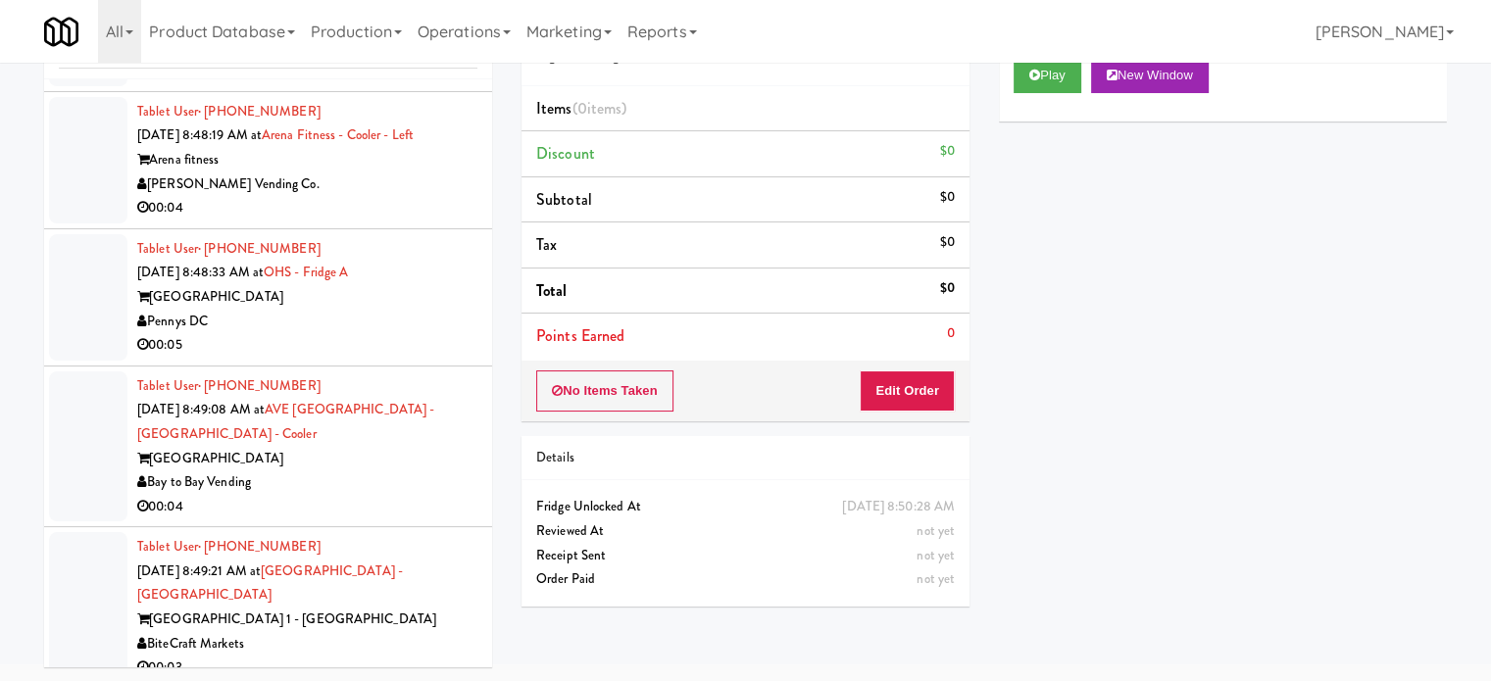
scroll to position [8803, 0]
click at [1052, 84] on button "Play" at bounding box center [1048, 75] width 68 height 35
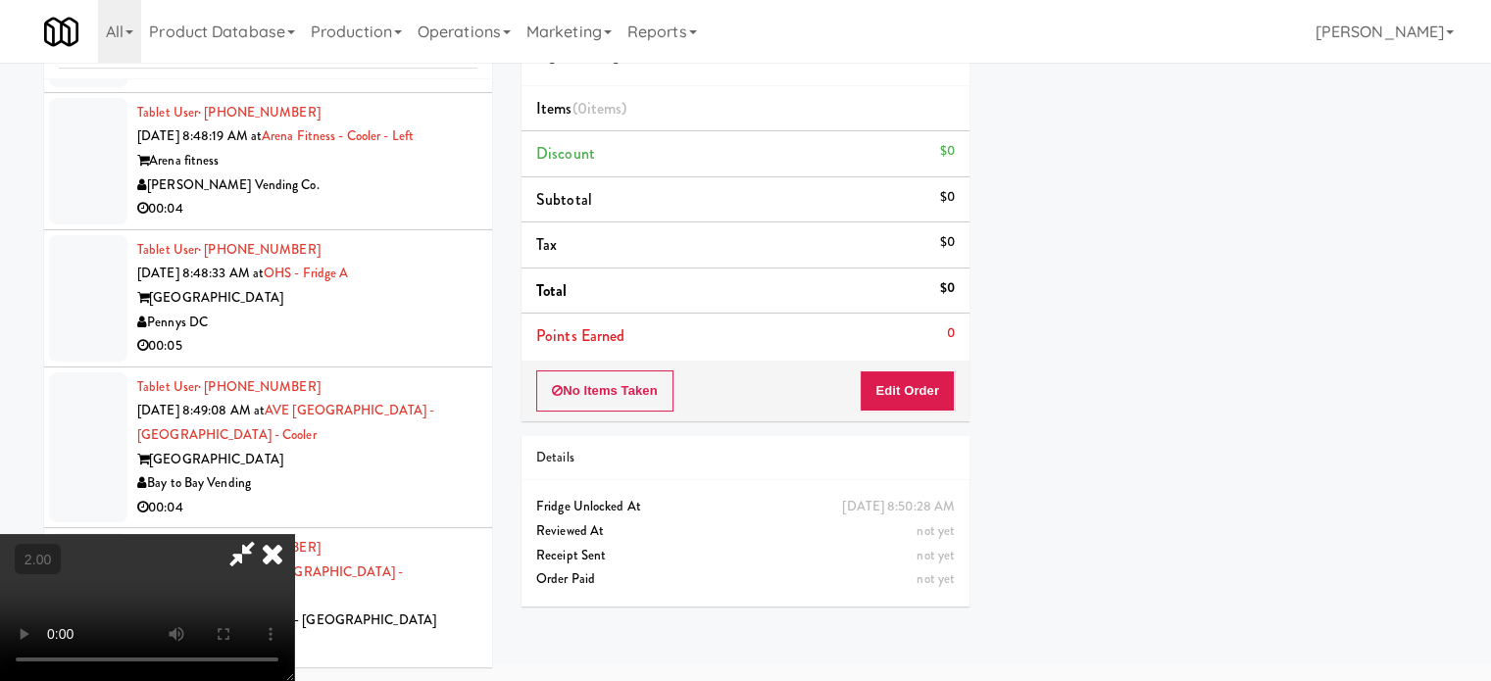
scroll to position [0, 0]
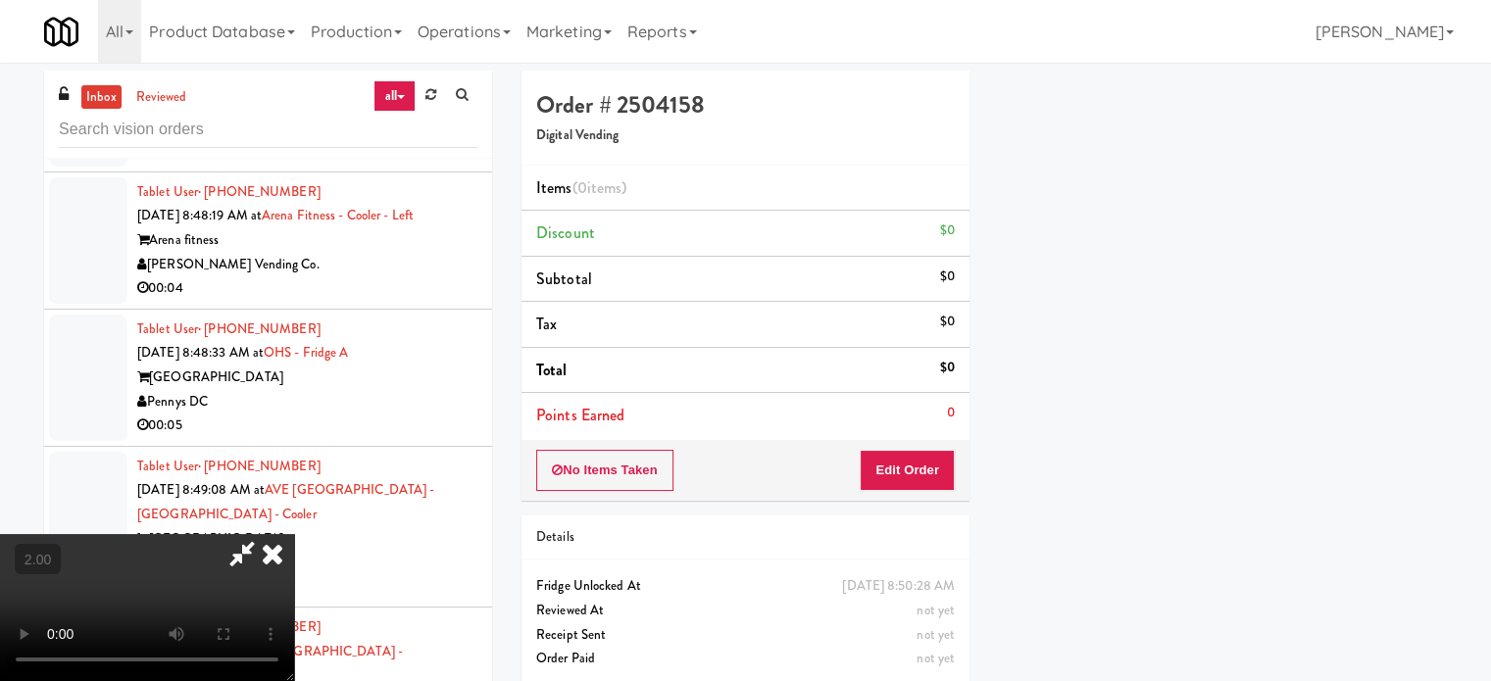
click at [294, 557] on video at bounding box center [147, 607] width 294 height 147
click at [294, 548] on video at bounding box center [147, 607] width 294 height 147
click at [294, 534] on icon at bounding box center [272, 553] width 43 height 39
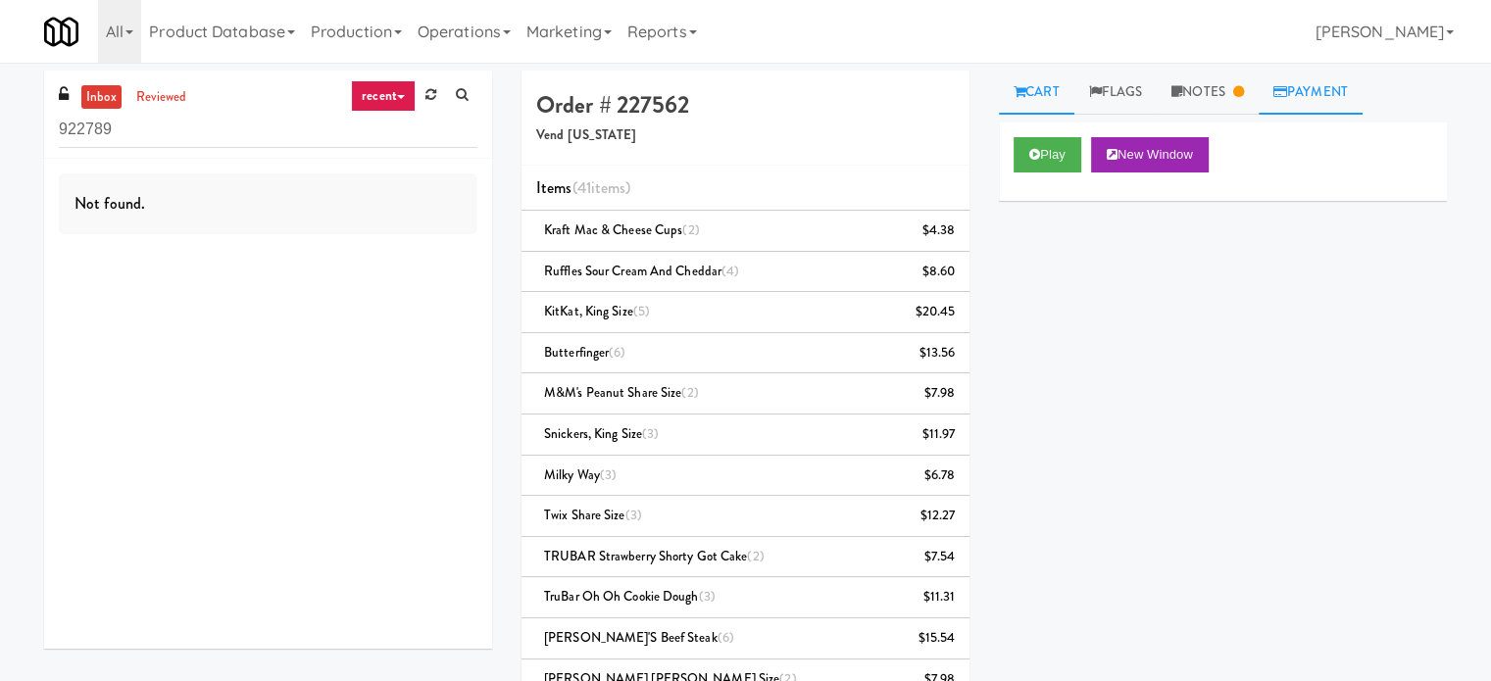
click at [1325, 85] on link "Payment" at bounding box center [1311, 93] width 104 height 44
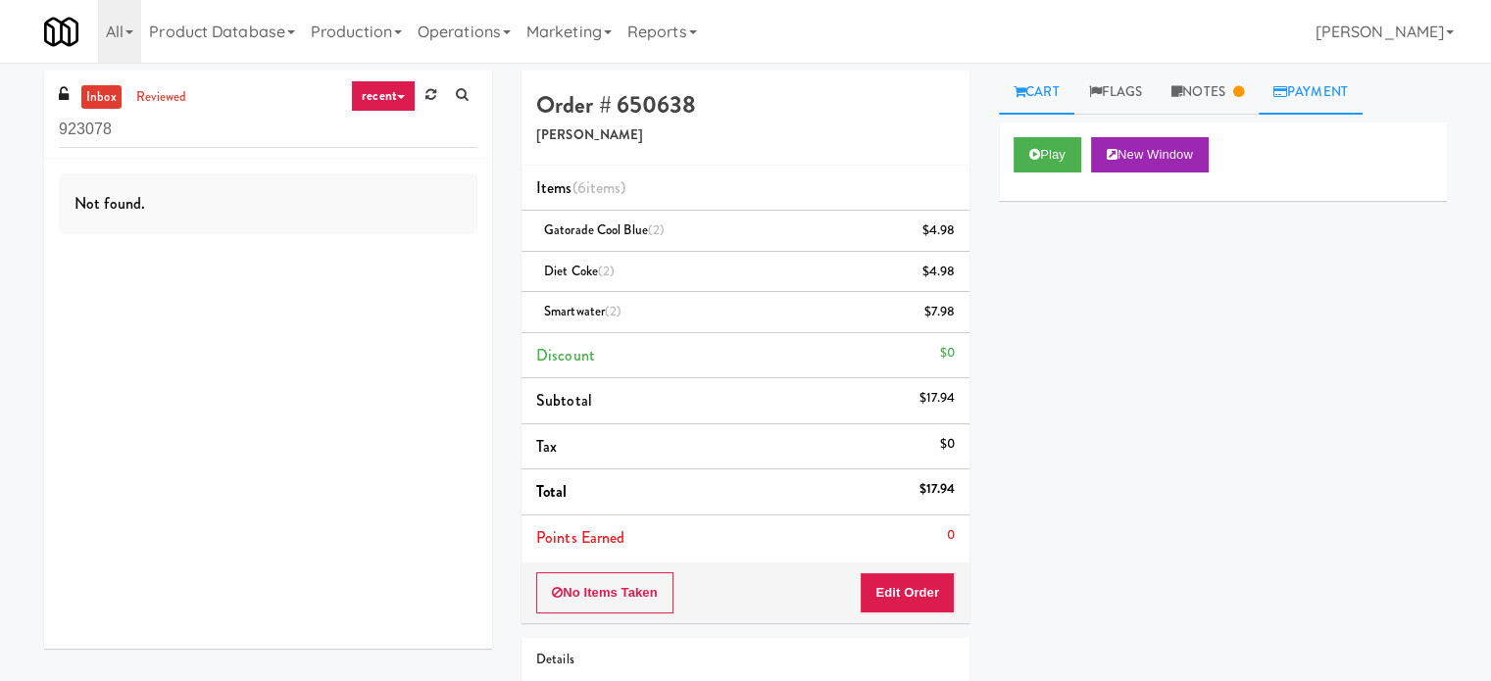
click at [1313, 94] on link "Payment" at bounding box center [1311, 93] width 104 height 44
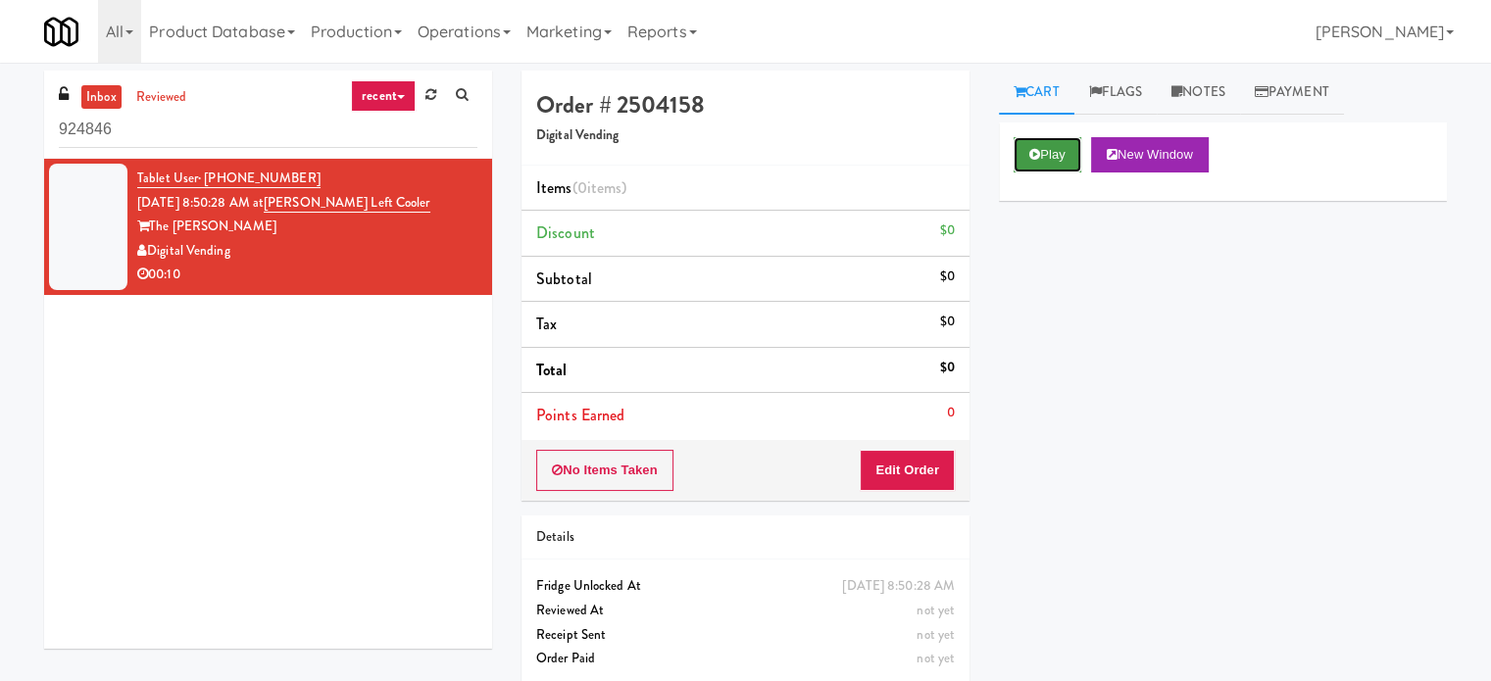
click at [1044, 163] on button "Play" at bounding box center [1048, 154] width 68 height 35
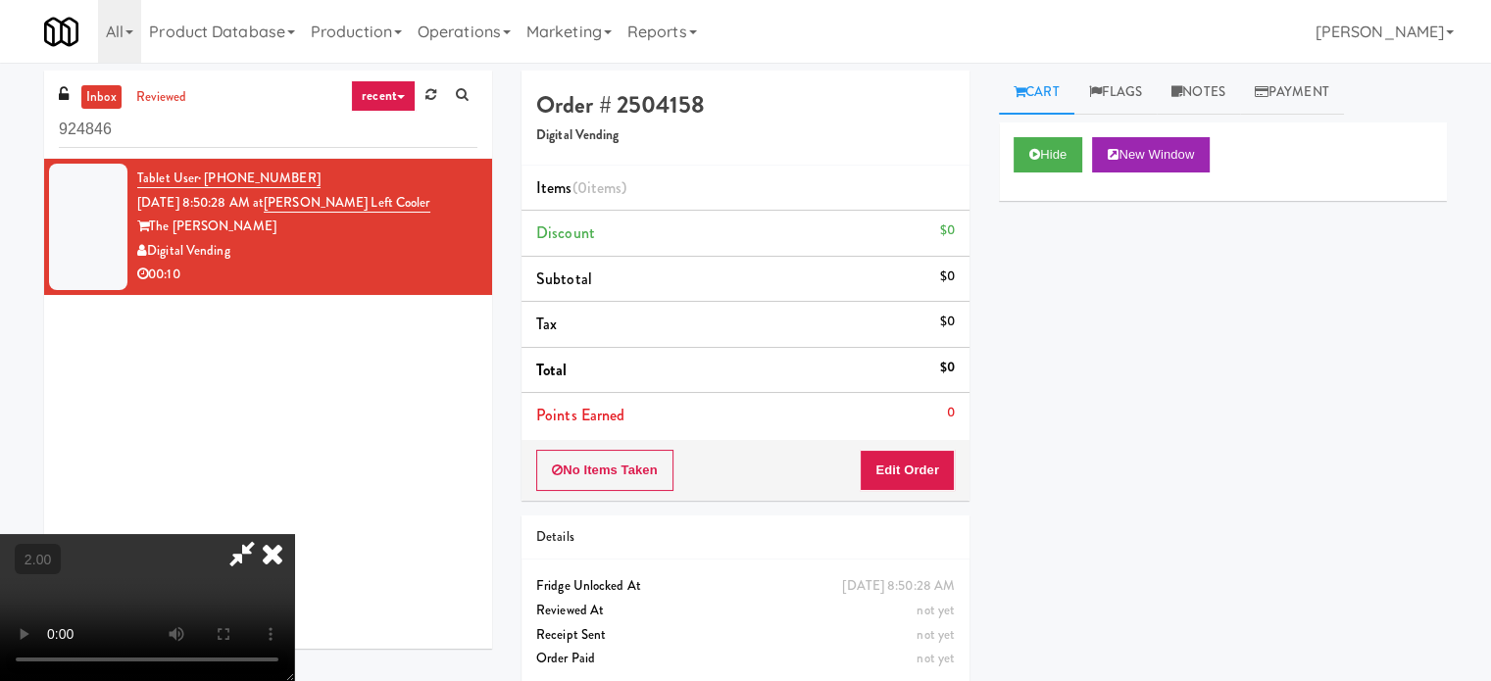
click at [243, 534] on video at bounding box center [147, 607] width 294 height 147
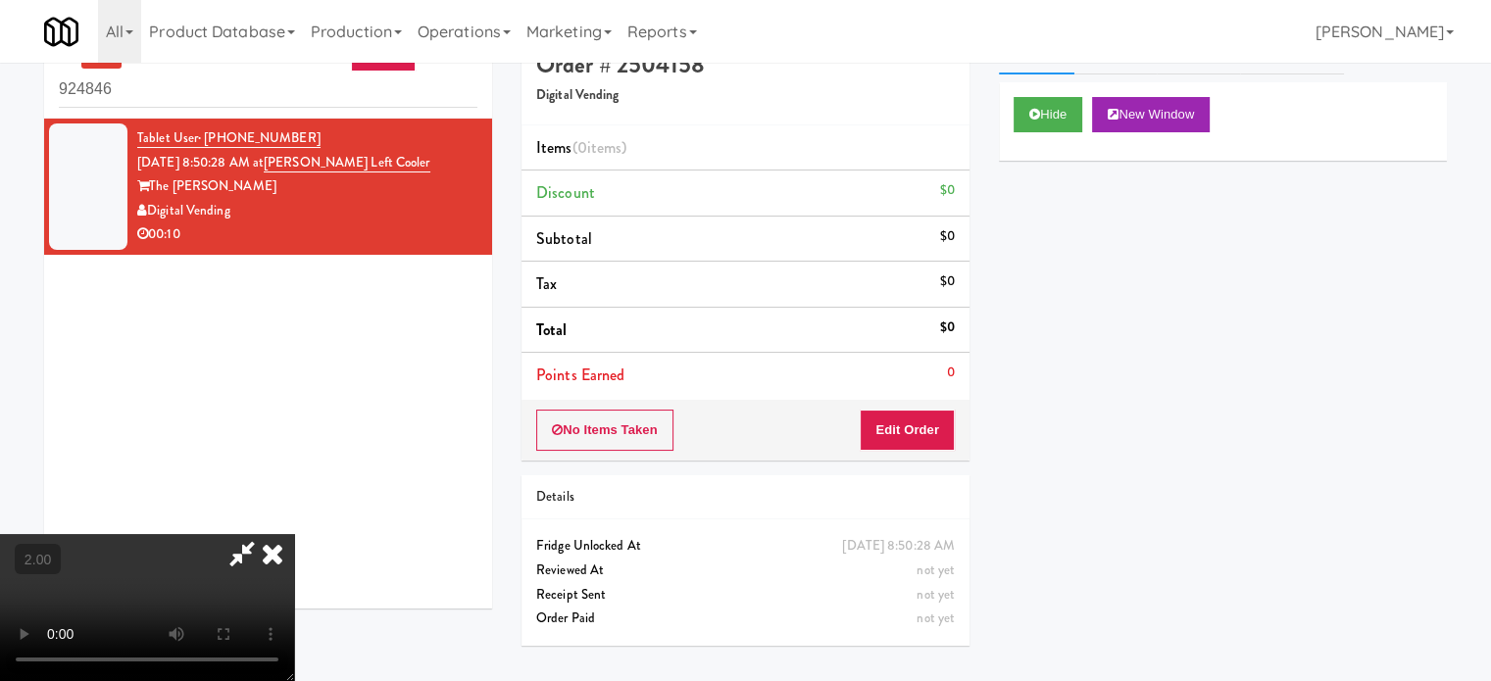
scroll to position [63, 0]
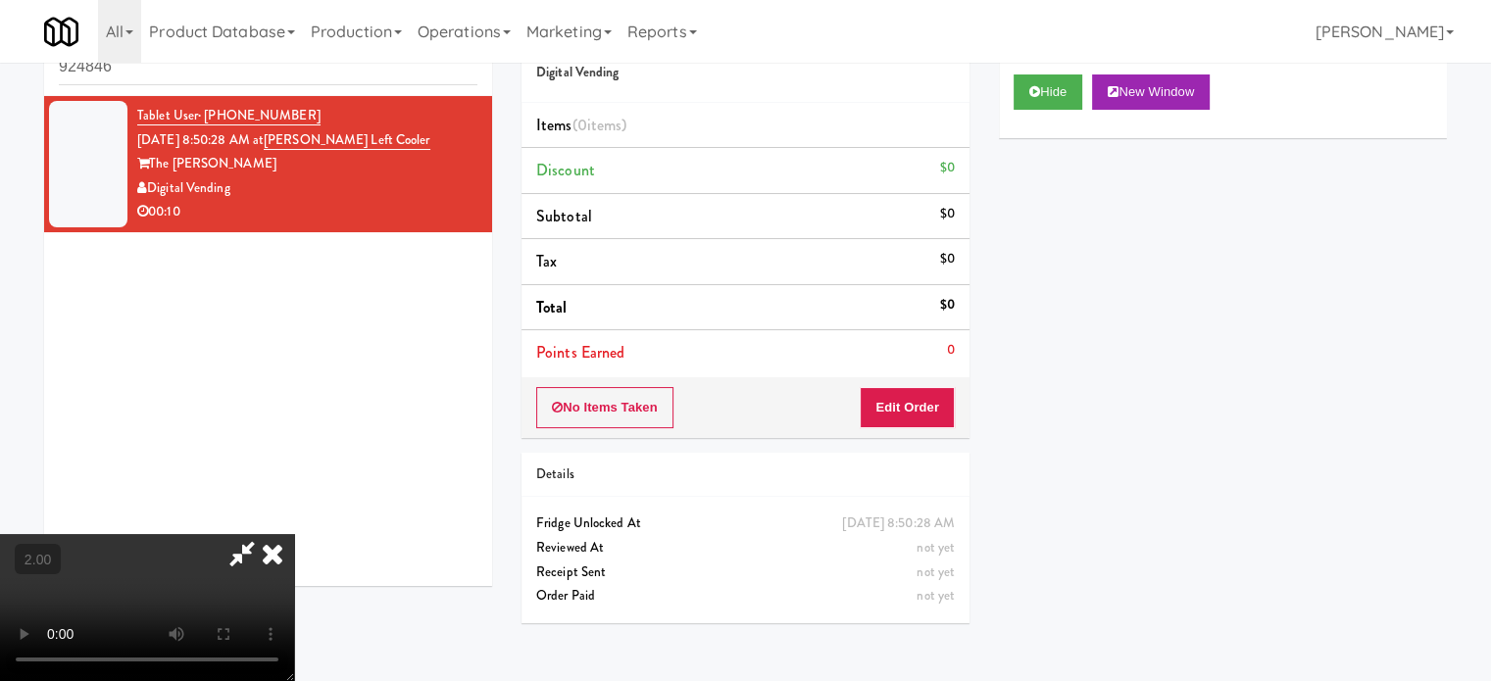
click at [294, 534] on icon at bounding box center [272, 553] width 43 height 39
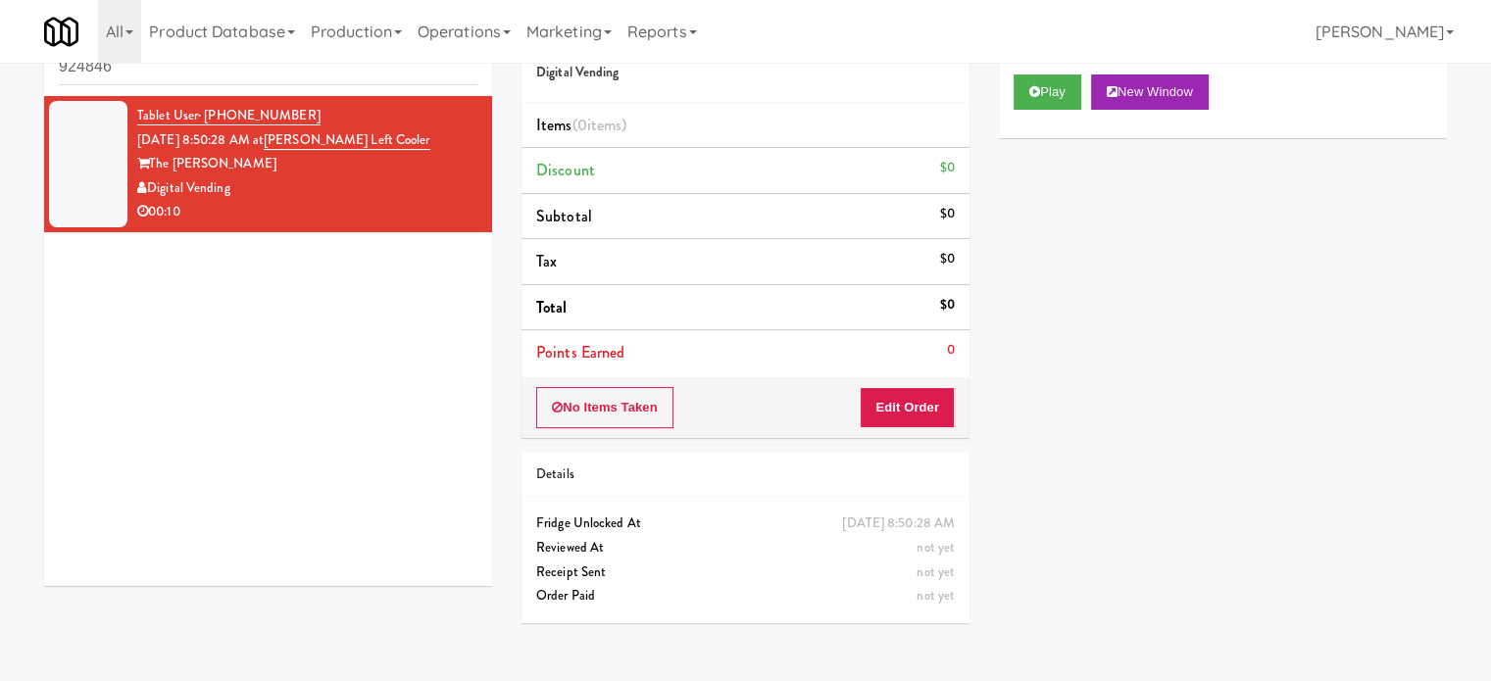
click at [273, 399] on div "Tablet User · (316) 734-4727 Aug 23, 2025 8:50:28 AM at Lindley Left Cooler The…" at bounding box center [268, 341] width 448 height 490
click at [1031, 79] on button "Play" at bounding box center [1048, 92] width 68 height 35
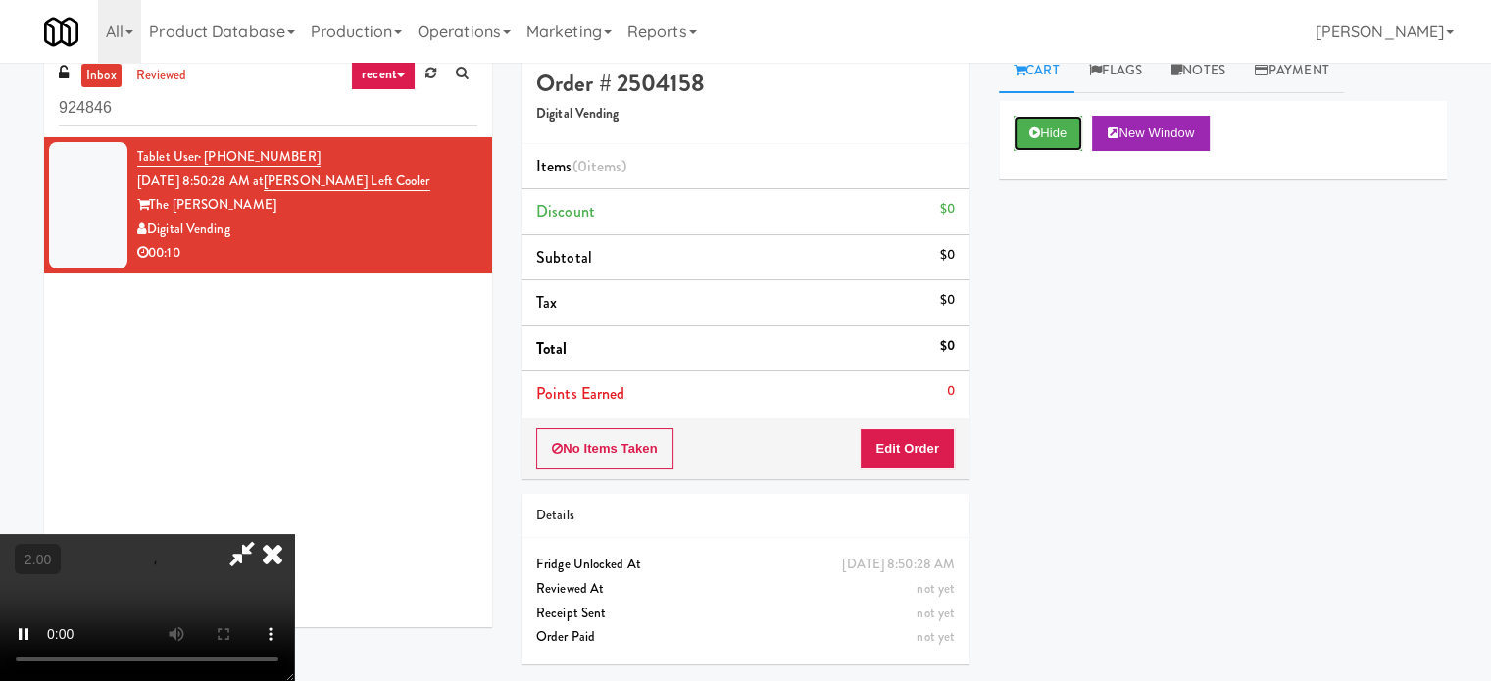
scroll to position [0, 0]
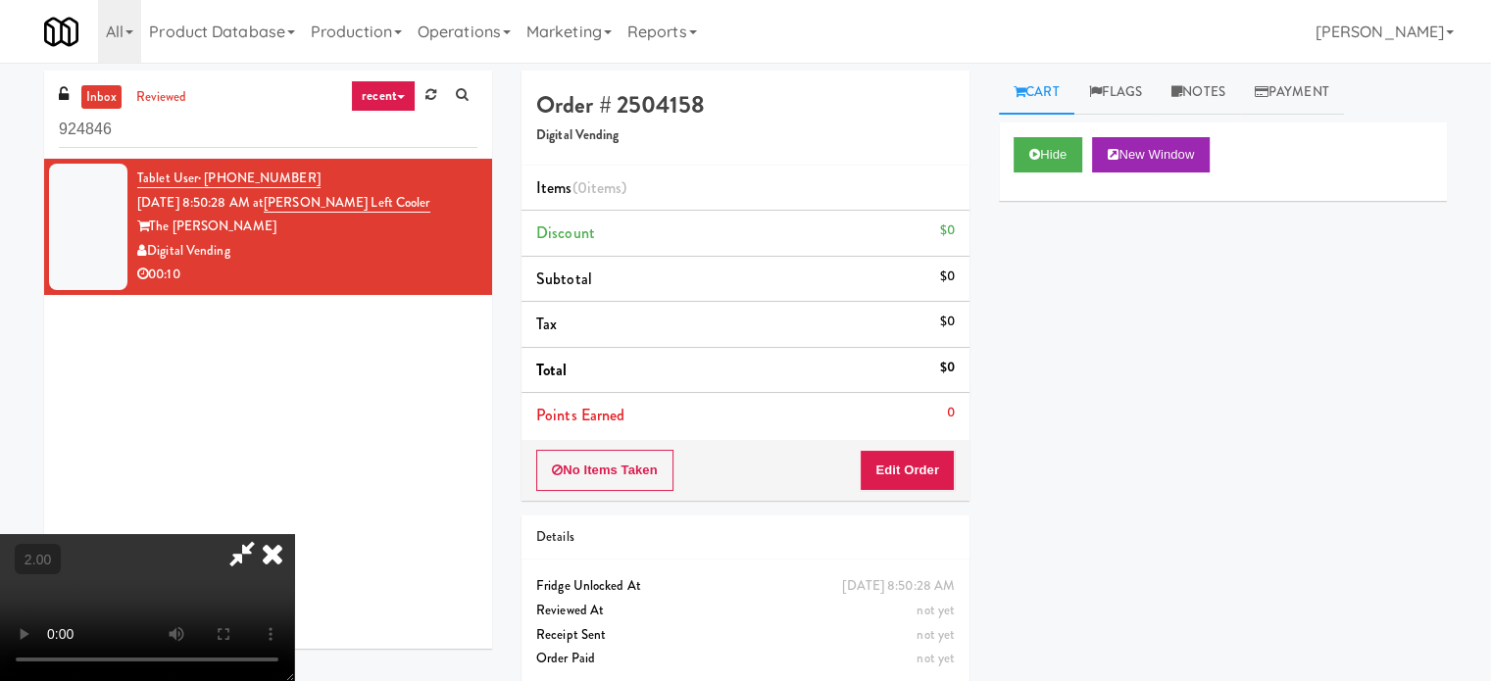
click at [277, 554] on icon at bounding box center [272, 553] width 43 height 39
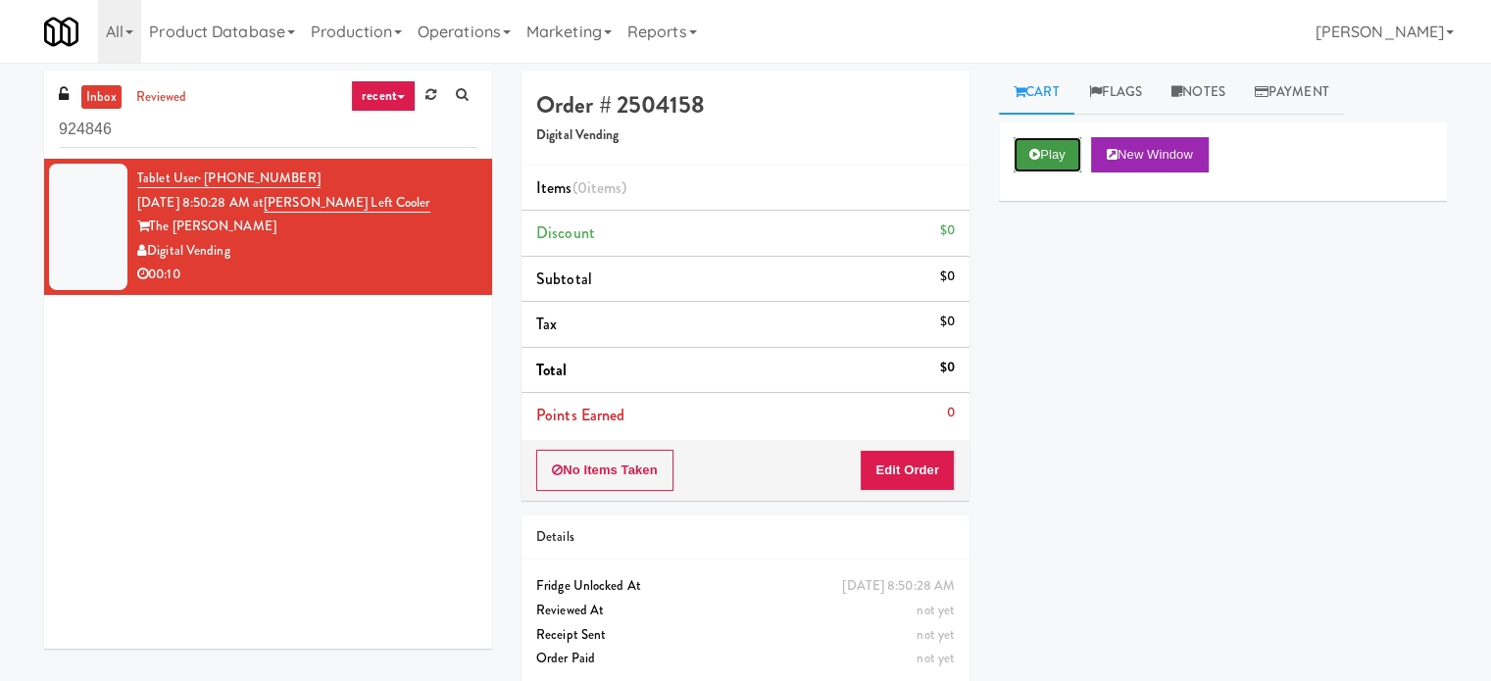
click at [1051, 167] on button "Play" at bounding box center [1048, 154] width 68 height 35
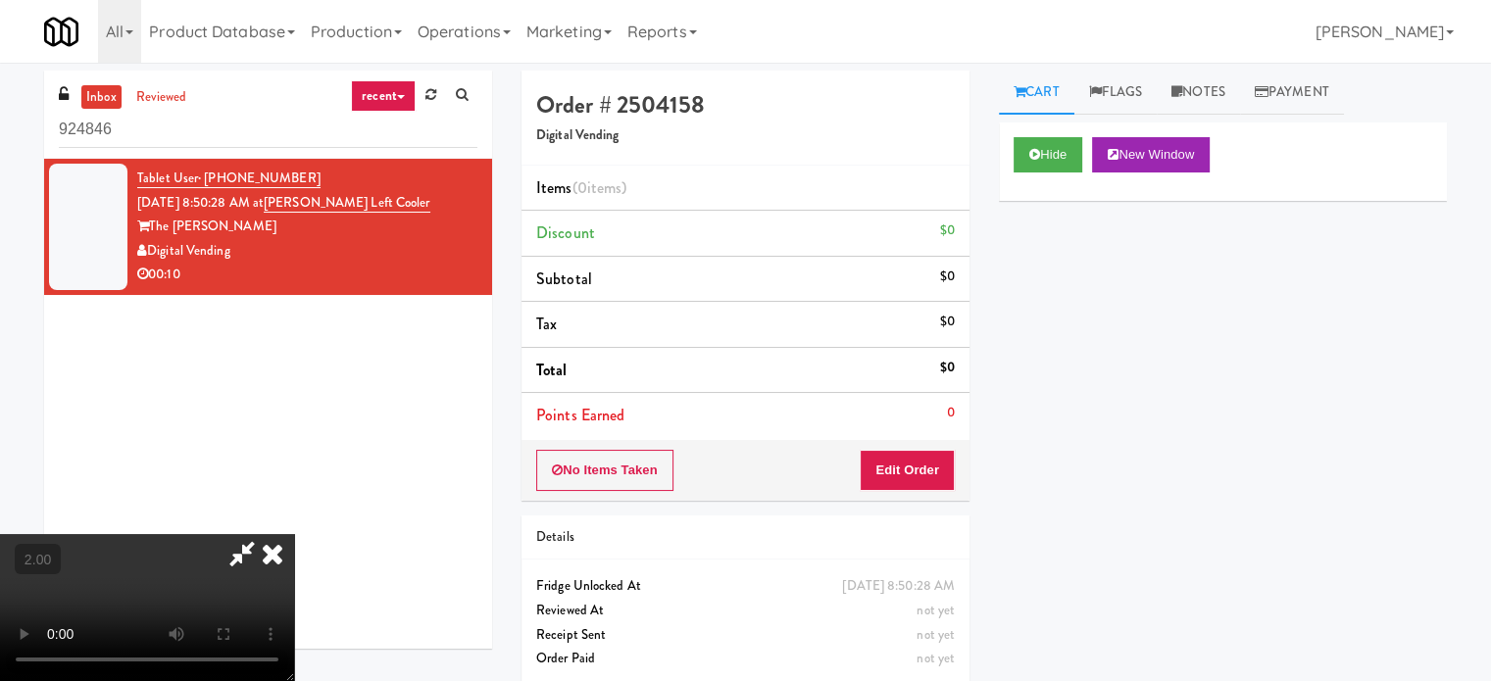
click at [129, 569] on video at bounding box center [147, 607] width 294 height 147
click at [128, 569] on video at bounding box center [147, 607] width 294 height 147
click at [127, 568] on video at bounding box center [147, 607] width 294 height 147
click at [240, 552] on icon at bounding box center [242, 553] width 45 height 39
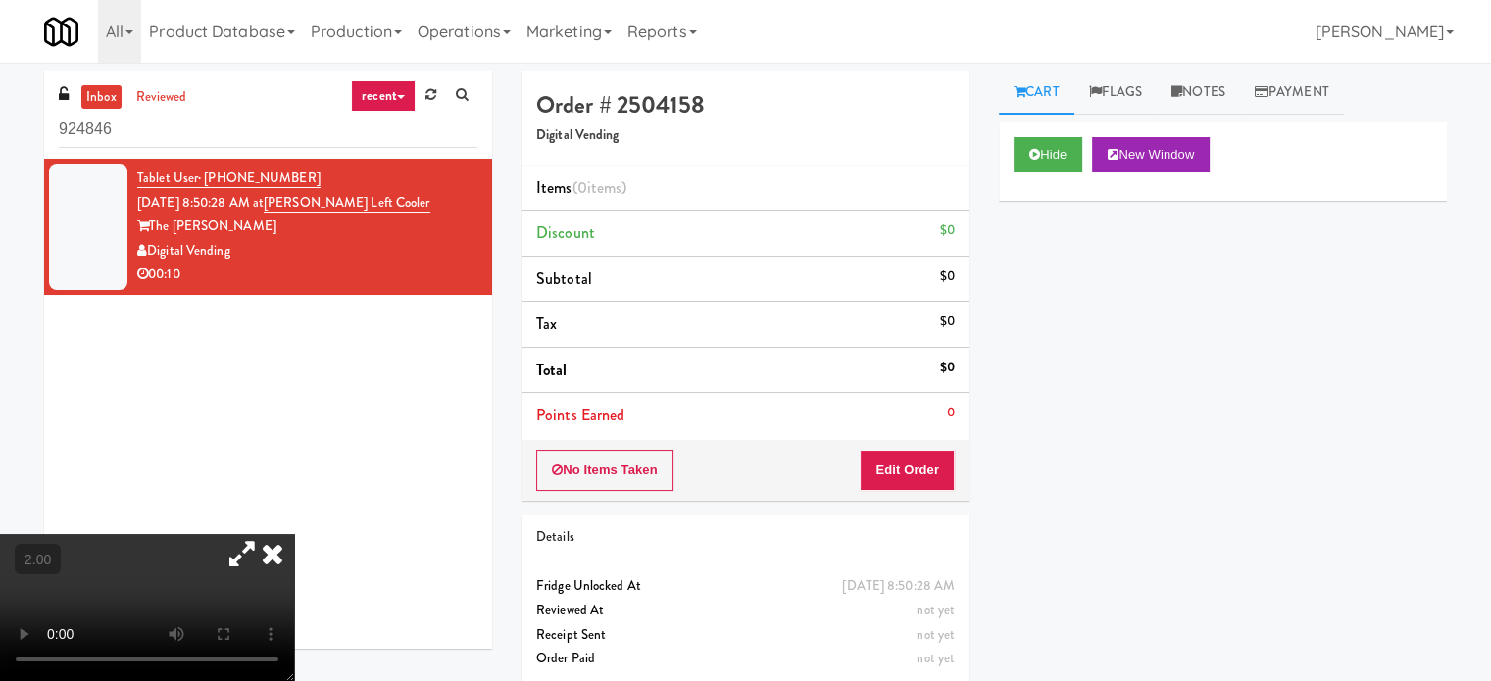
click at [240, 552] on icon at bounding box center [242, 553] width 45 height 39
click at [273, 550] on icon at bounding box center [272, 553] width 43 height 39
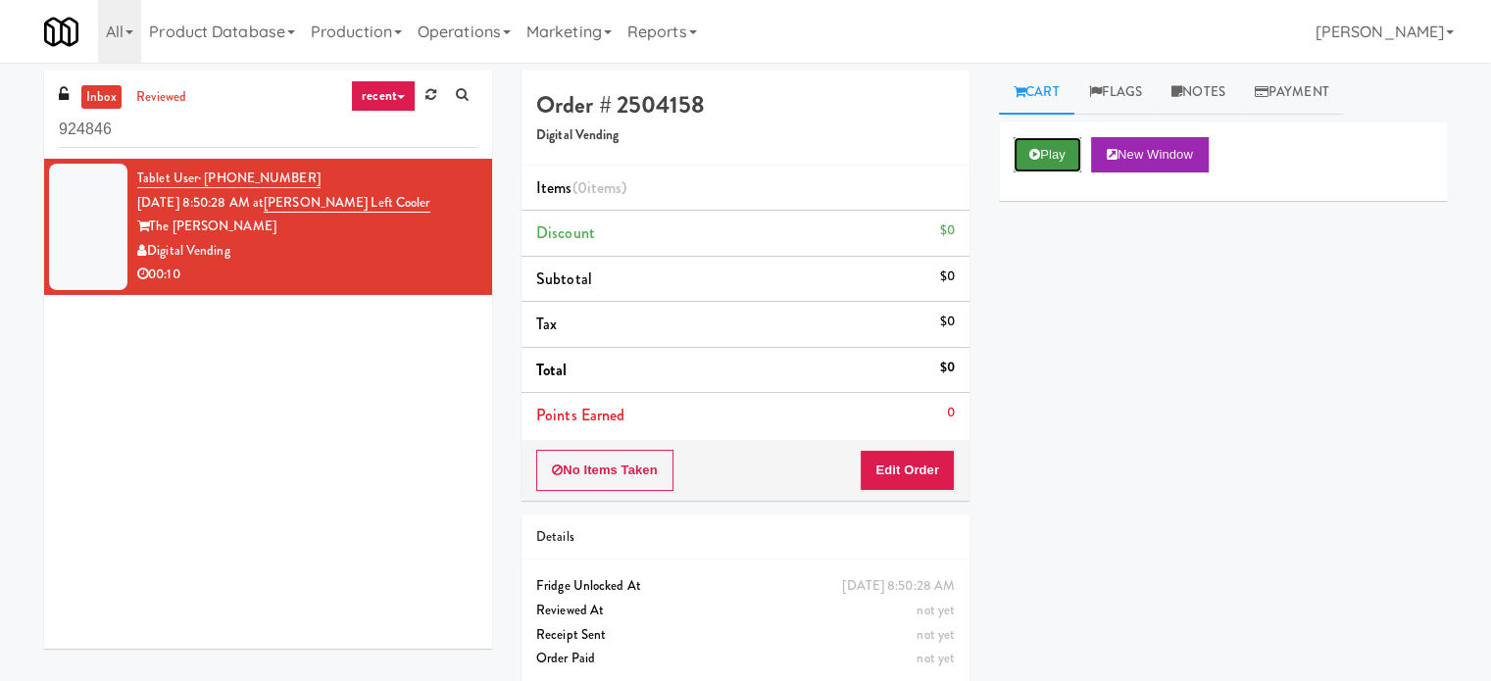
click at [1066, 161] on button "Play" at bounding box center [1048, 154] width 68 height 35
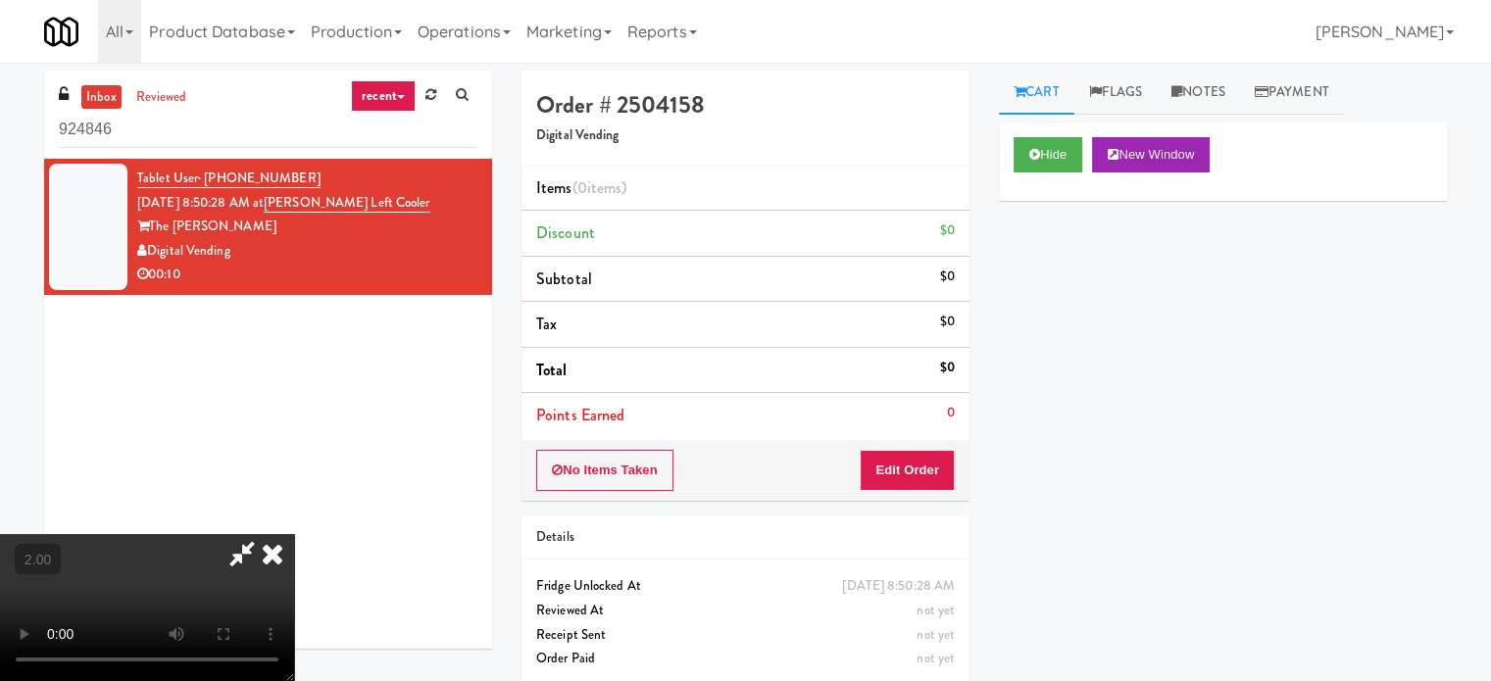
click at [271, 546] on icon at bounding box center [272, 553] width 43 height 39
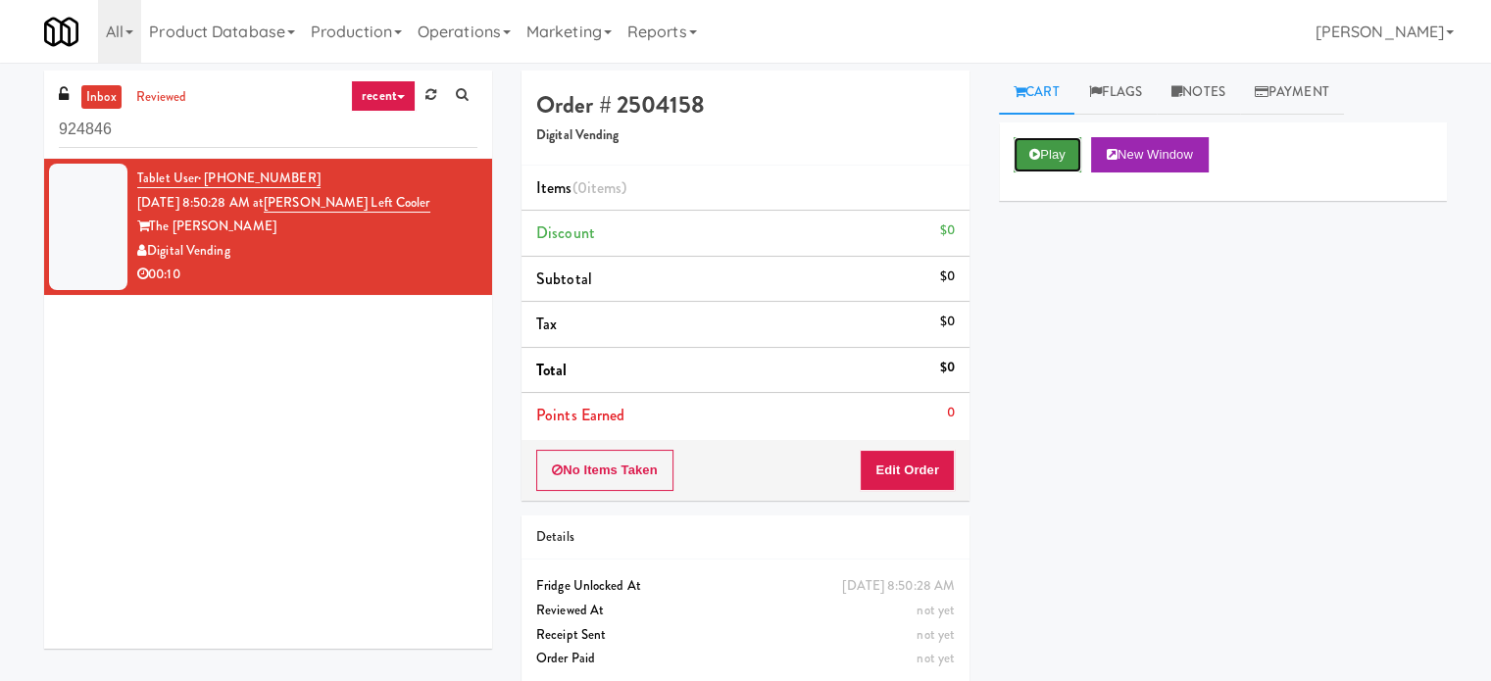
click at [1071, 139] on button "Play" at bounding box center [1048, 154] width 68 height 35
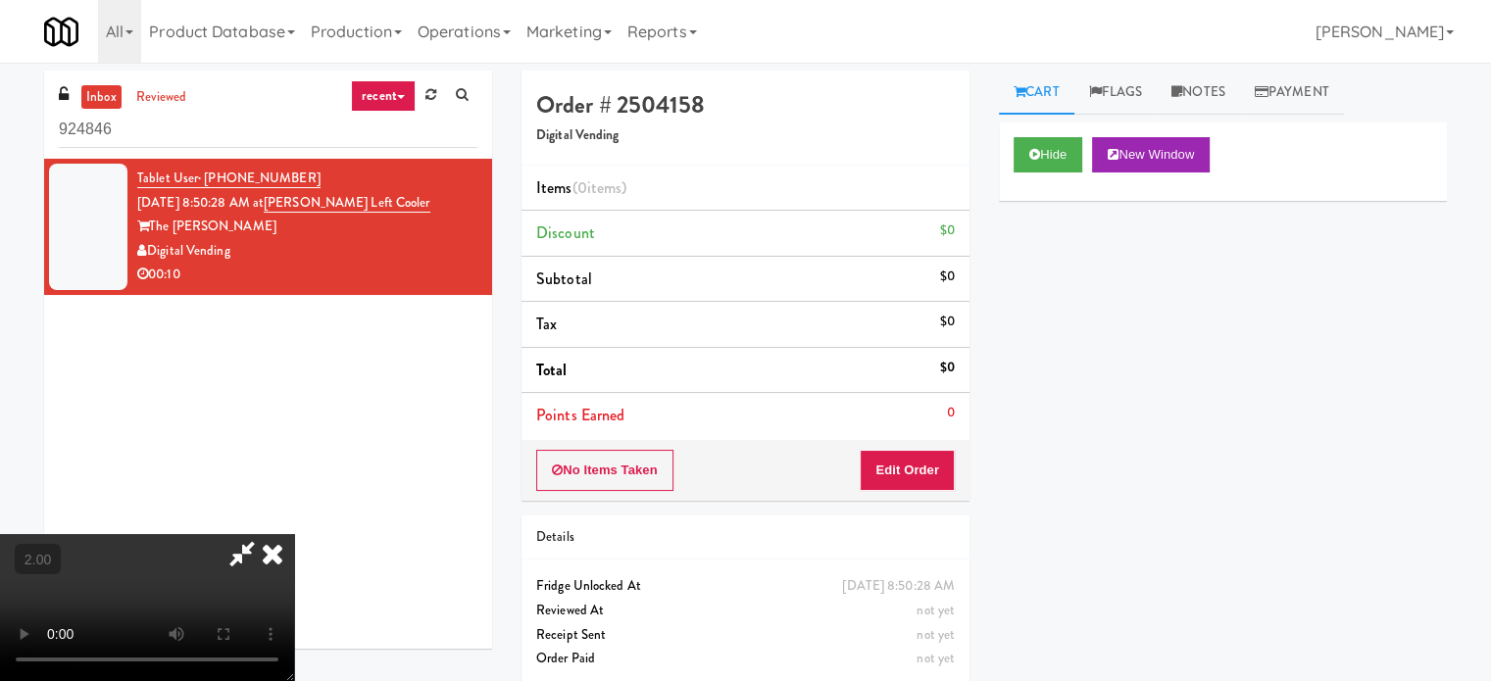
click at [390, 391] on div "Tablet User · (316) 734-4727 Aug 23, 2025 8:50:28 AM at Lindley Left Cooler The…" at bounding box center [268, 404] width 448 height 490
click at [255, 564] on icon at bounding box center [242, 553] width 45 height 39
click at [268, 557] on icon at bounding box center [272, 553] width 43 height 39
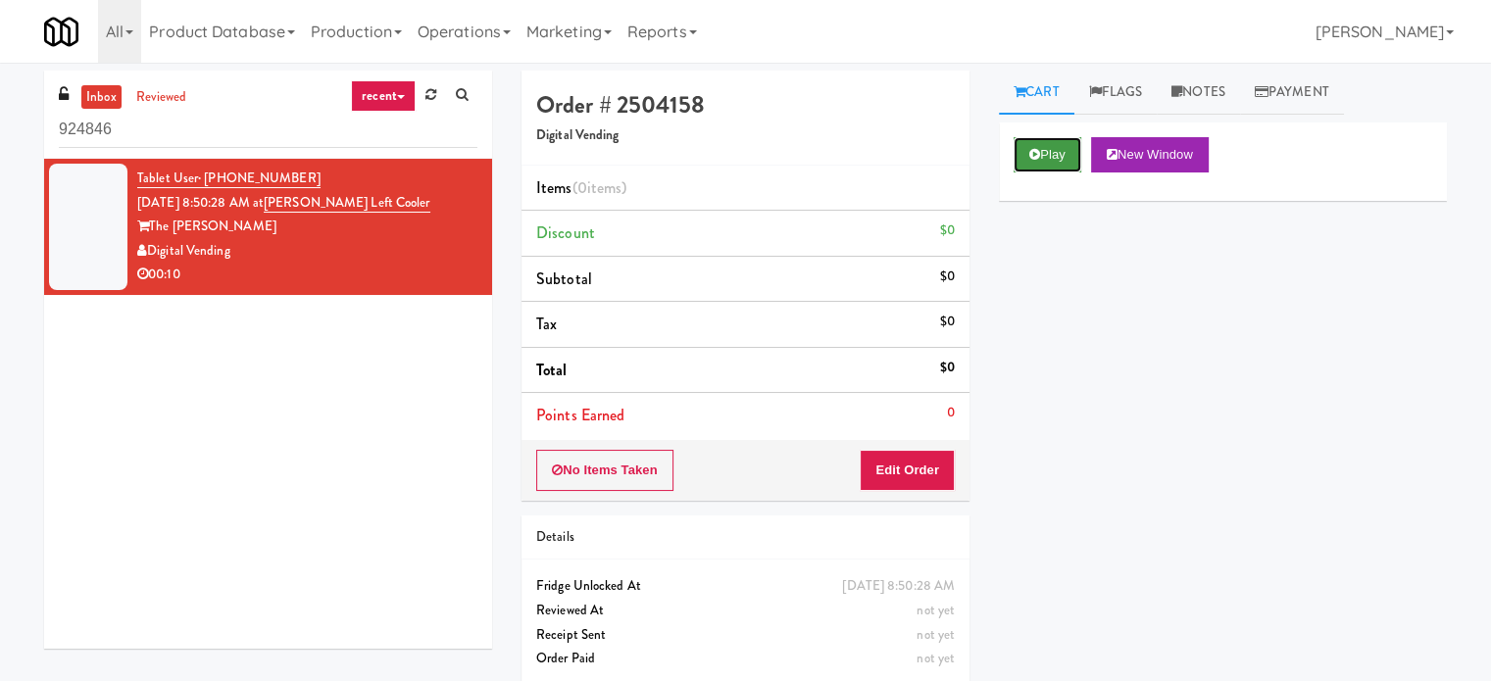
click at [1043, 154] on button "Play" at bounding box center [1048, 154] width 68 height 35
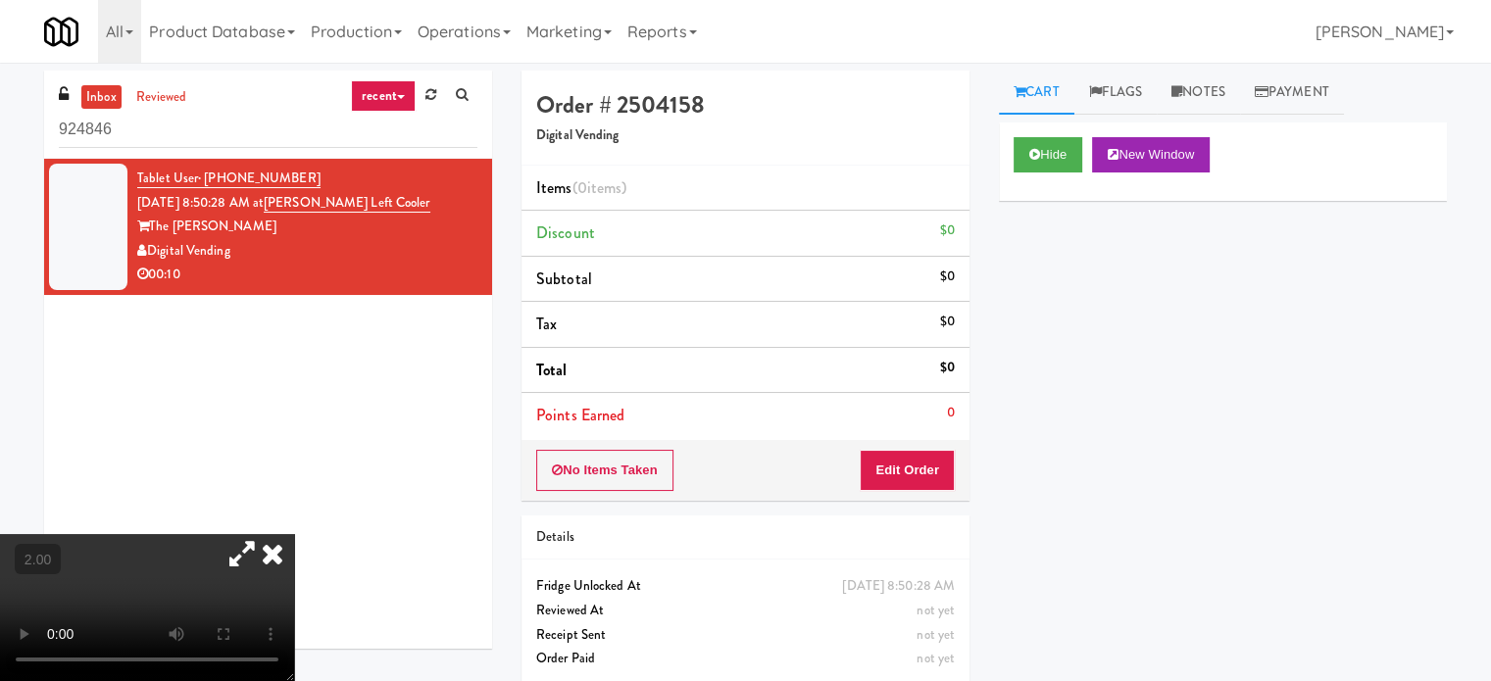
click at [238, 556] on icon at bounding box center [242, 553] width 45 height 39
click at [239, 557] on icon at bounding box center [242, 553] width 45 height 39
click at [191, 582] on video at bounding box center [147, 607] width 294 height 147
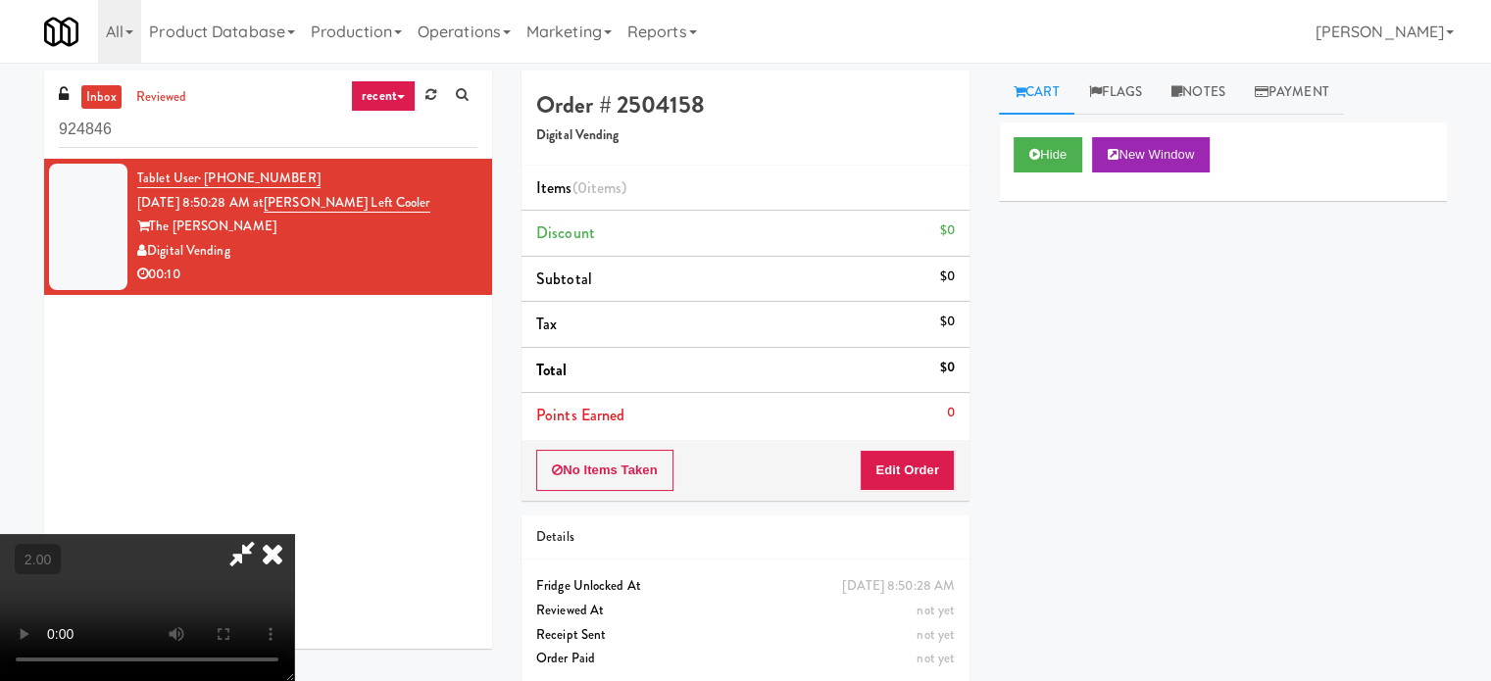
click at [187, 582] on video at bounding box center [147, 607] width 294 height 147
click at [200, 582] on video at bounding box center [147, 607] width 294 height 147
click at [278, 551] on icon at bounding box center [272, 553] width 43 height 39
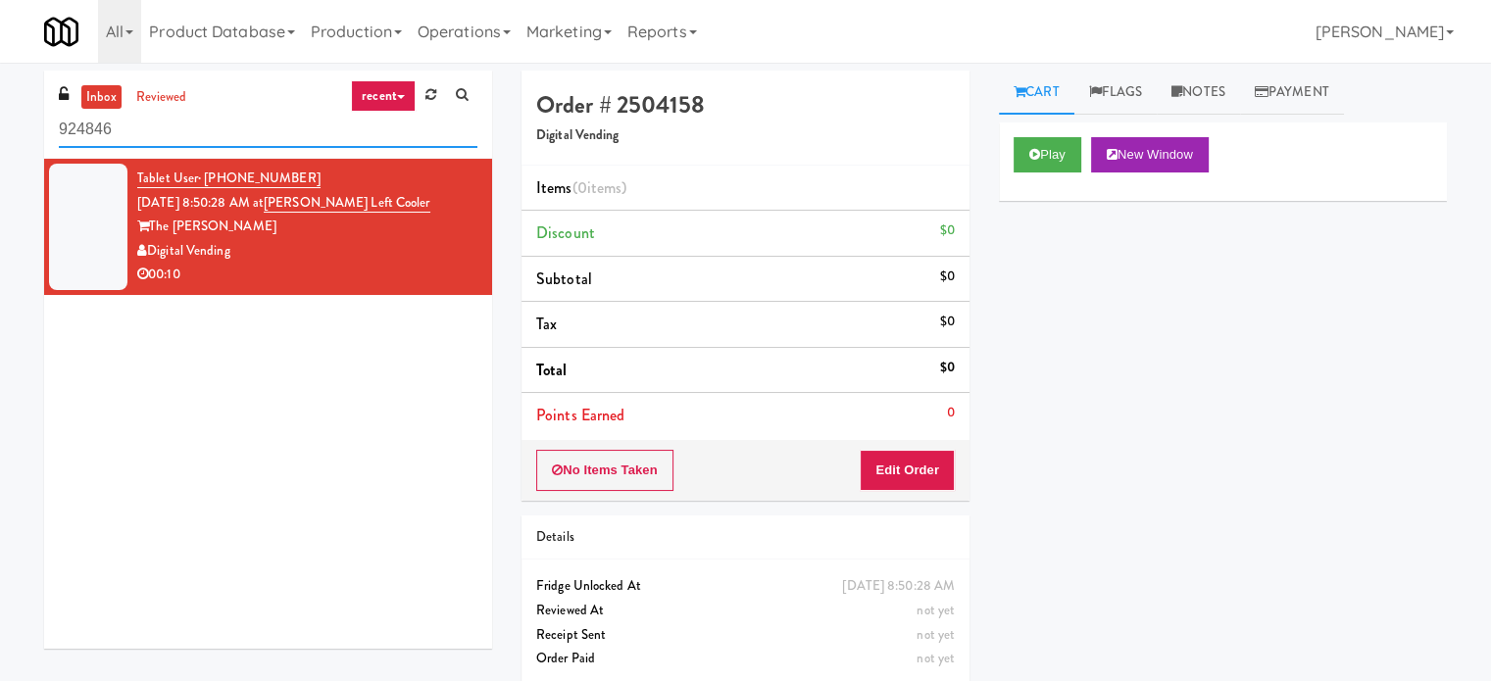
click at [198, 131] on input "924846" at bounding box center [268, 130] width 419 height 36
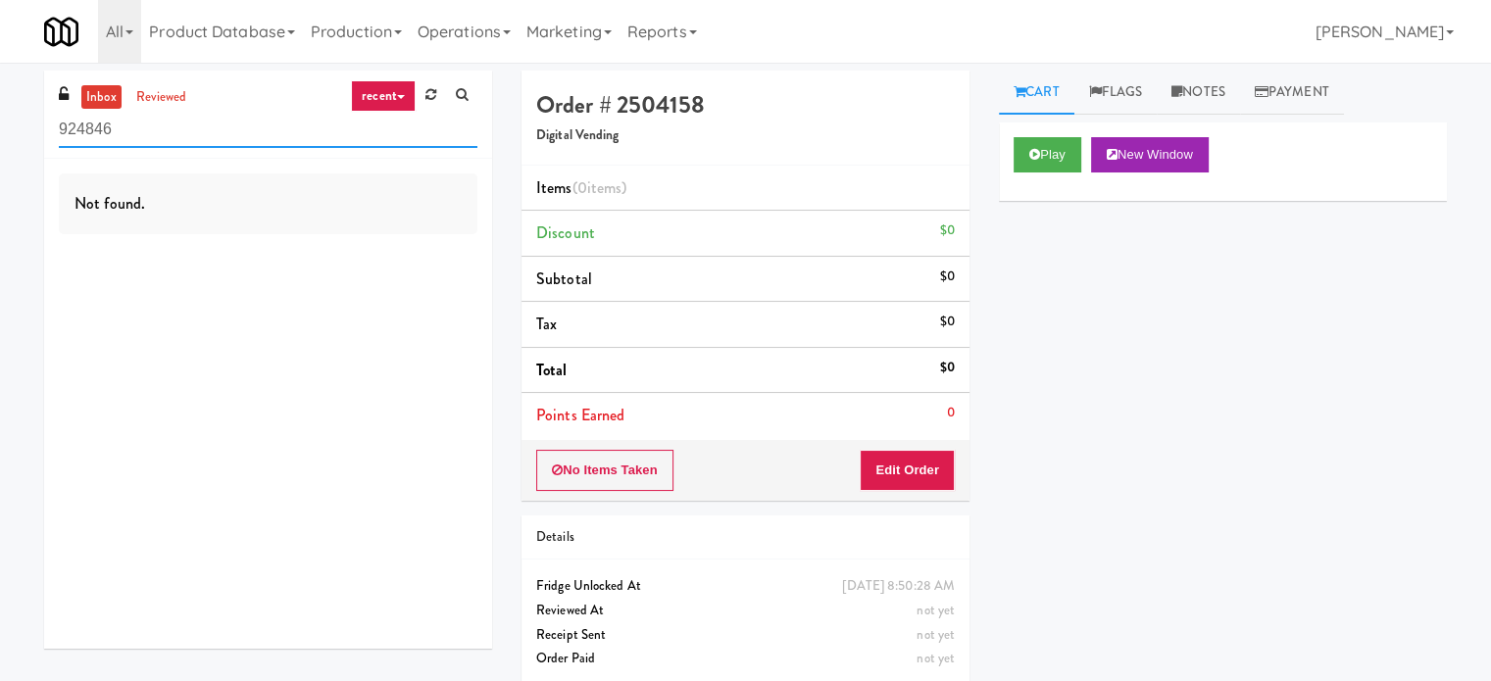
click at [228, 121] on input "924846" at bounding box center [268, 130] width 419 height 36
click at [228, 123] on input "924846" at bounding box center [268, 130] width 419 height 36
click at [376, 108] on link "recent" at bounding box center [383, 95] width 65 height 31
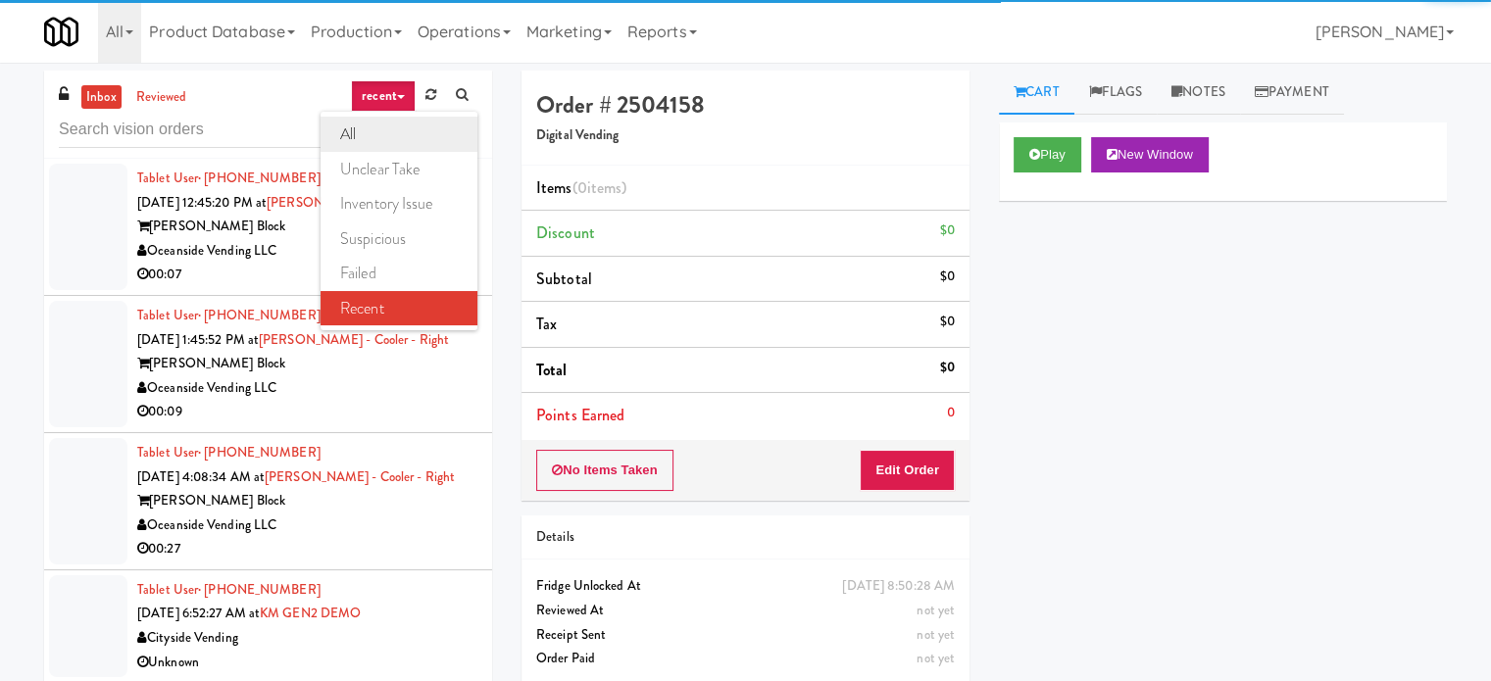
click at [405, 132] on link "all" at bounding box center [399, 134] width 157 height 35
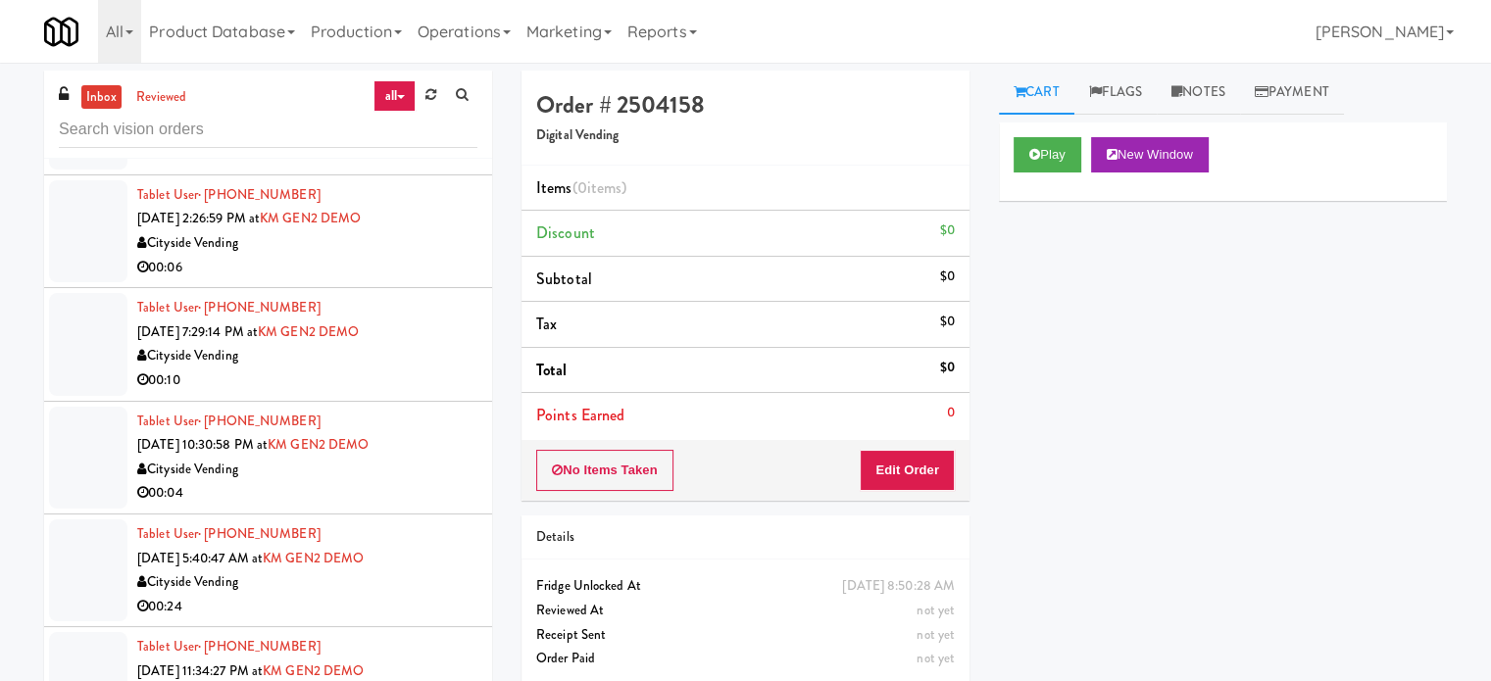
scroll to position [784, 0]
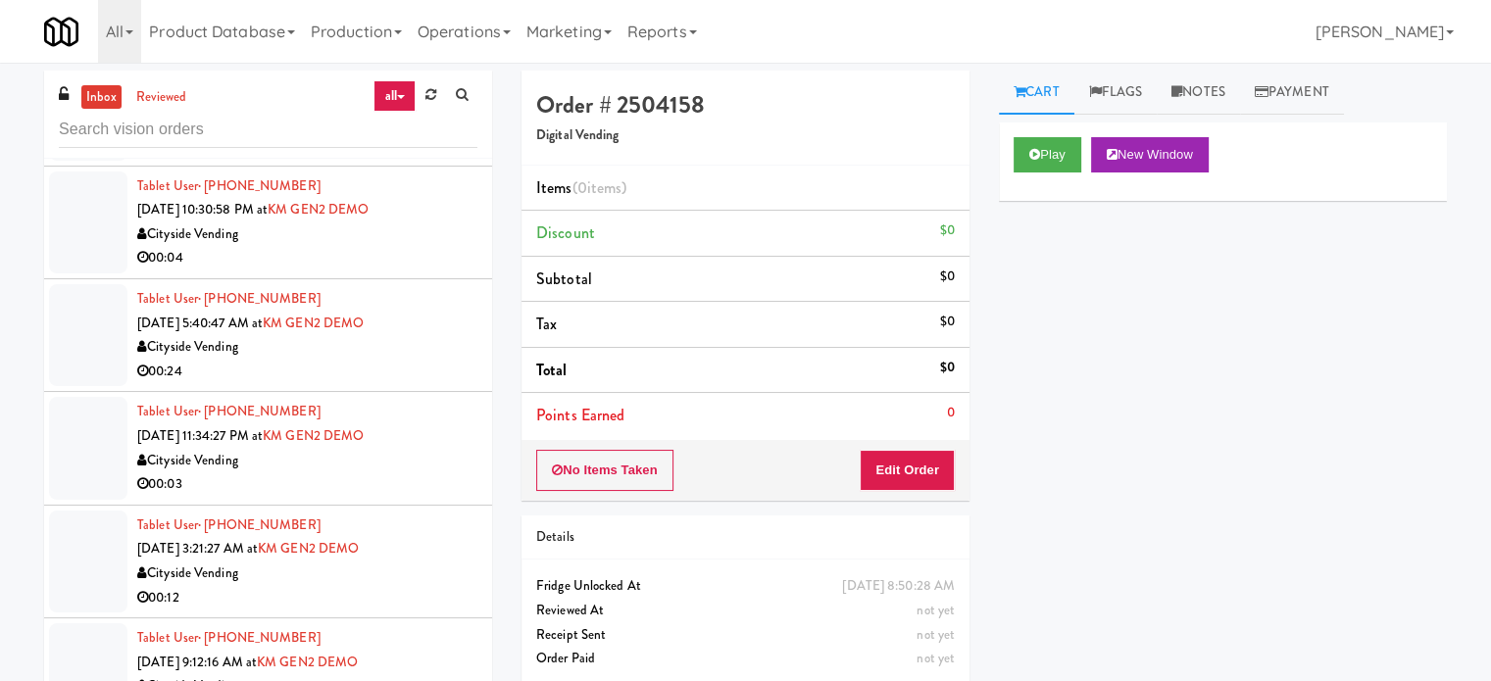
click at [298, 468] on div "Cityside Vending" at bounding box center [307, 461] width 340 height 25
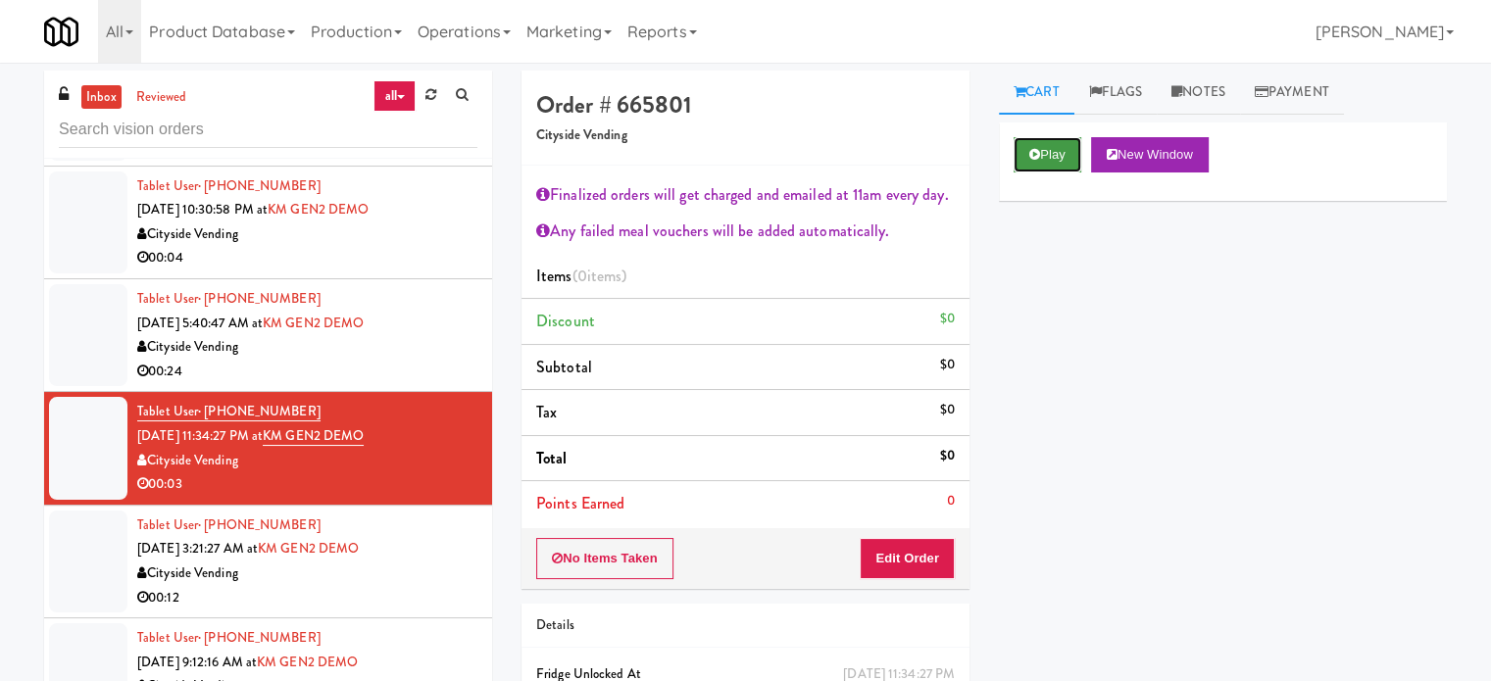
click at [1067, 158] on button "Play" at bounding box center [1048, 154] width 68 height 35
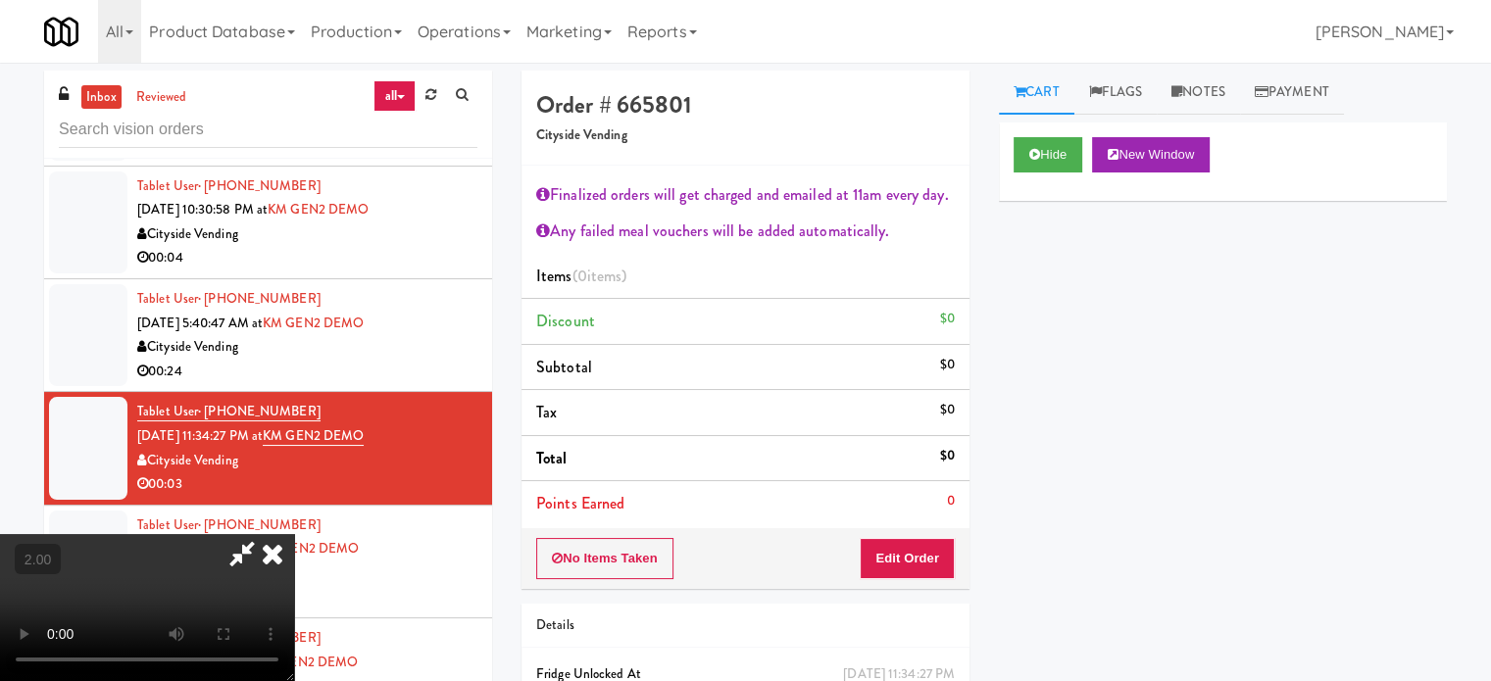
click at [294, 534] on video at bounding box center [147, 607] width 294 height 147
drag, startPoint x: 380, startPoint y: 298, endPoint x: 384, endPoint y: 251, distance: 47.2
click at [294, 534] on video at bounding box center [147, 607] width 294 height 147
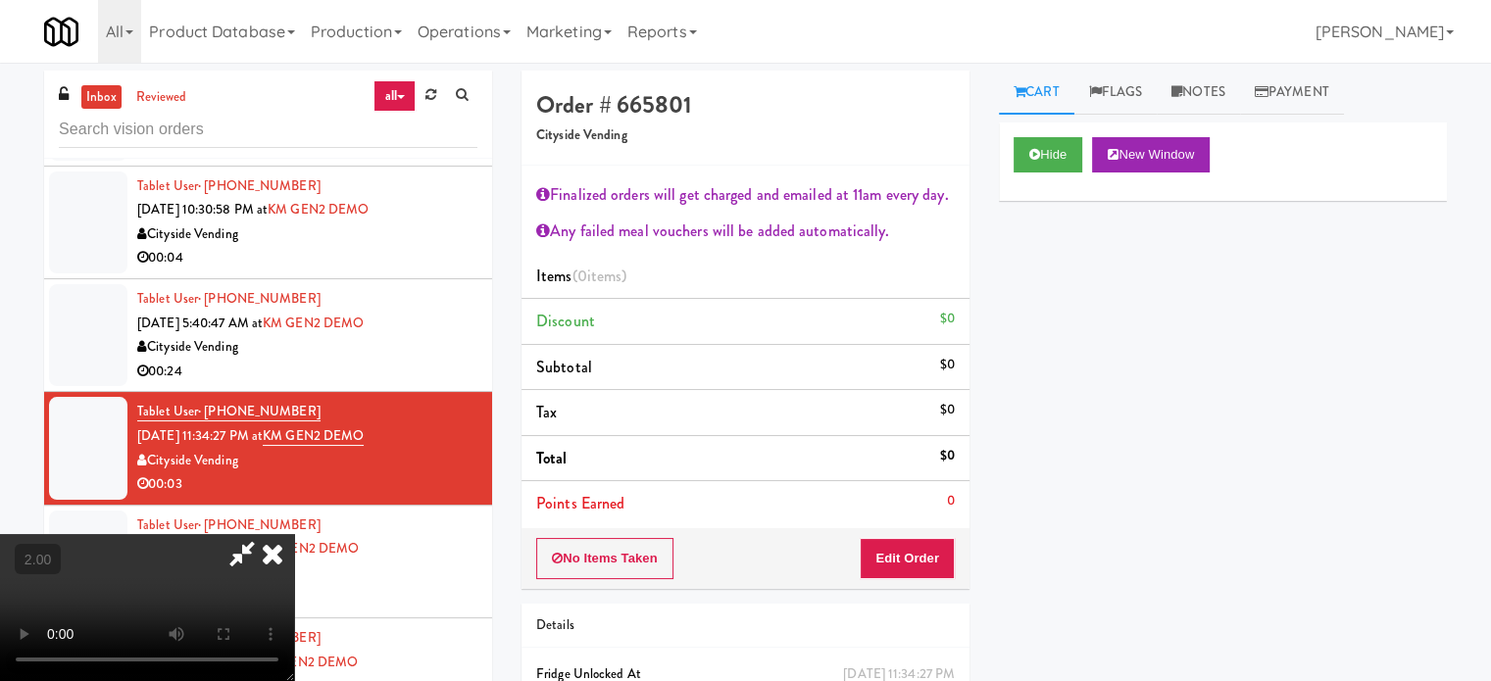
click at [294, 534] on video at bounding box center [147, 607] width 294 height 147
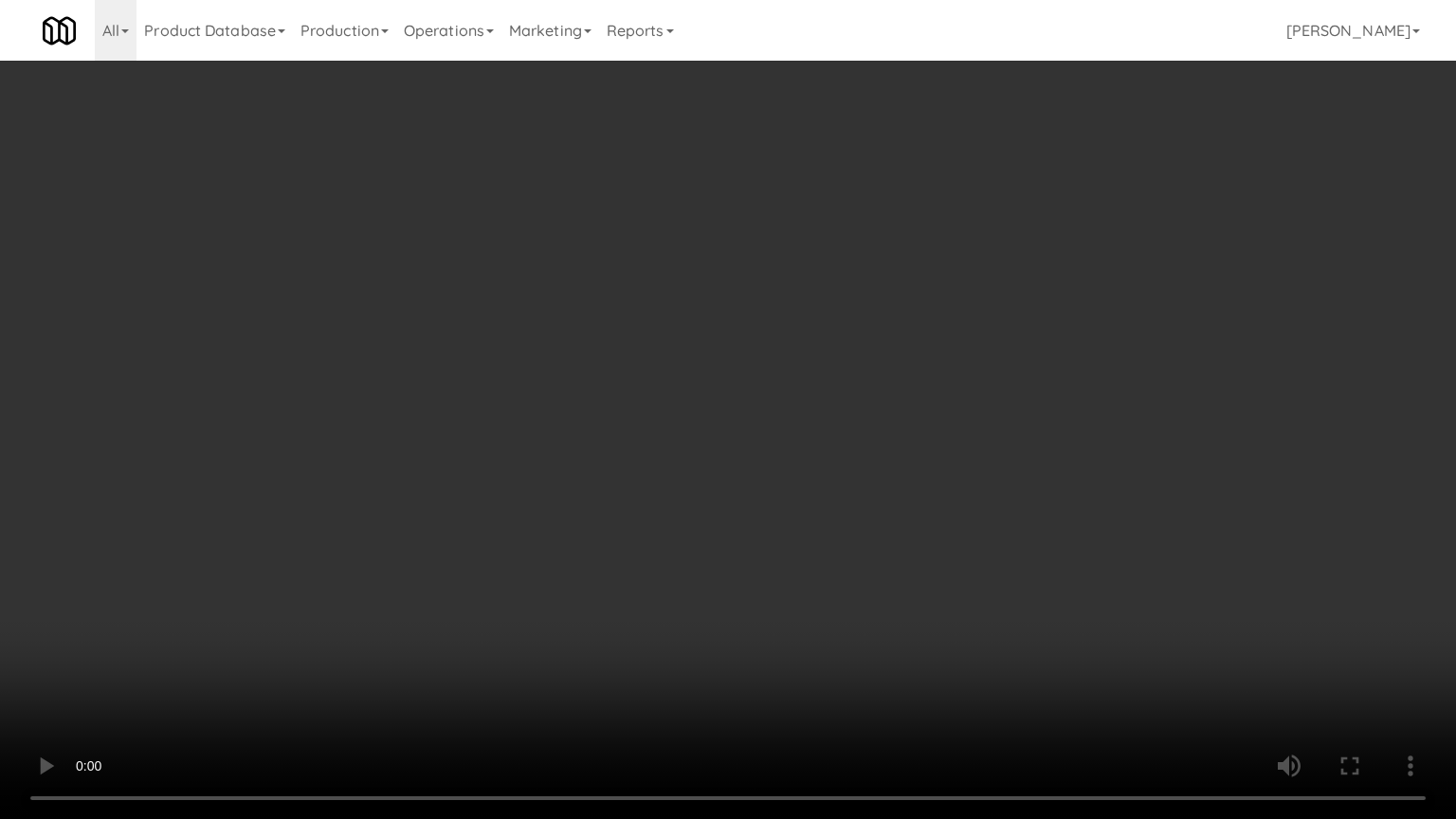
click at [1075, 378] on video at bounding box center [728, 409] width 1456 height 819
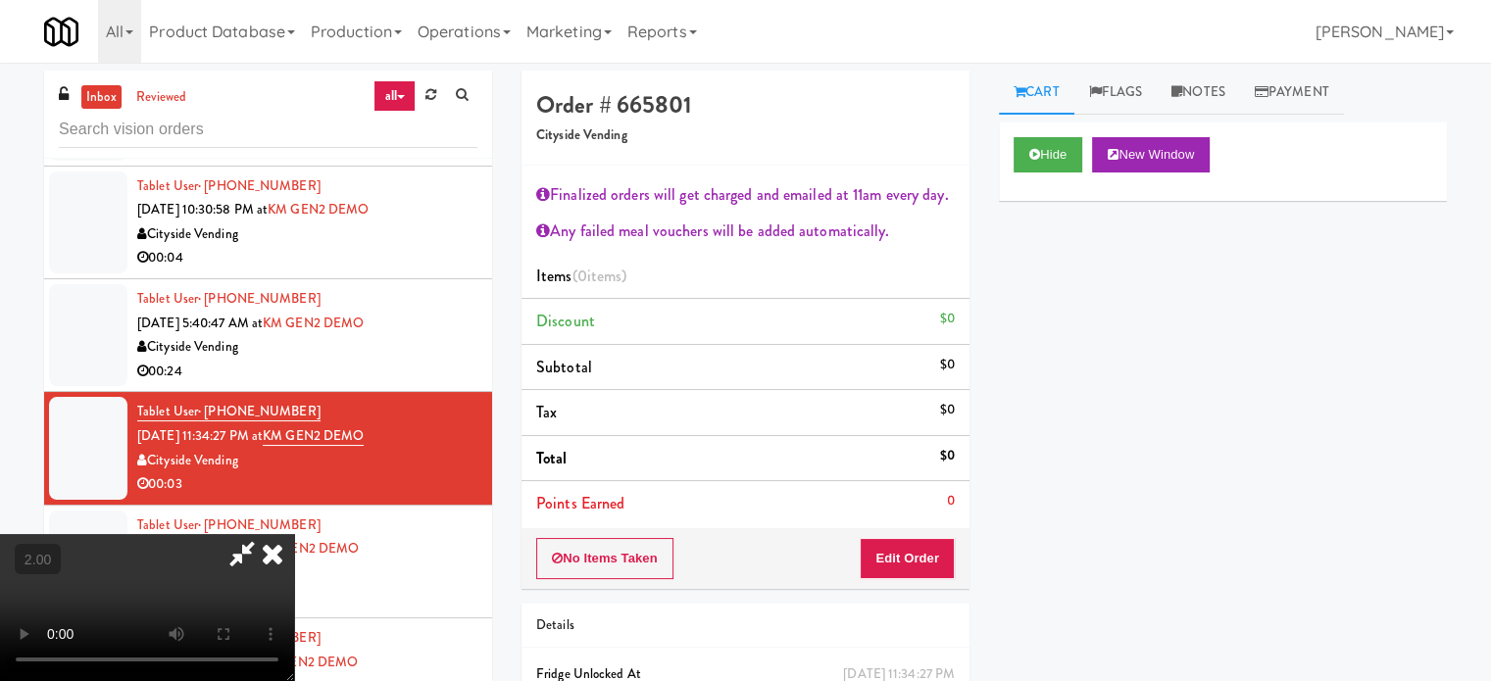
click at [294, 534] on icon at bounding box center [272, 553] width 43 height 39
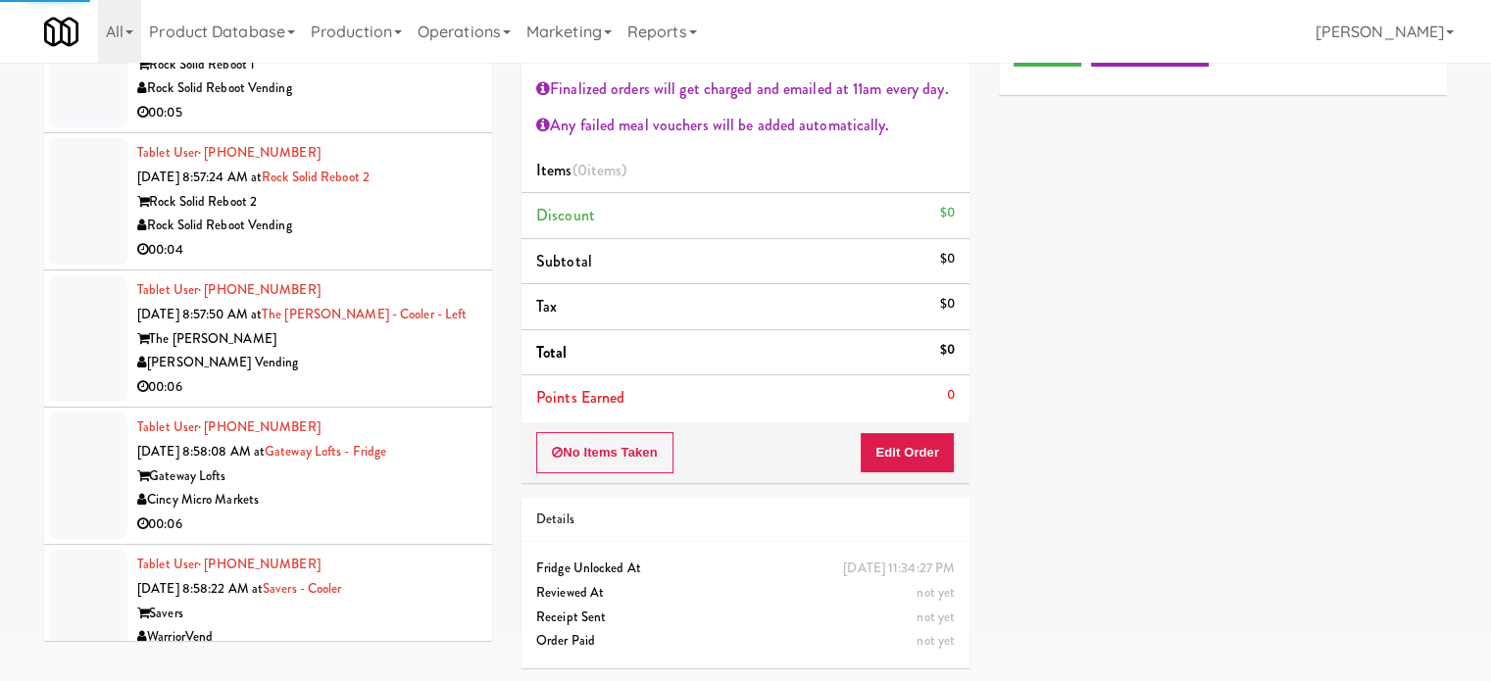
scroll to position [9293, 0]
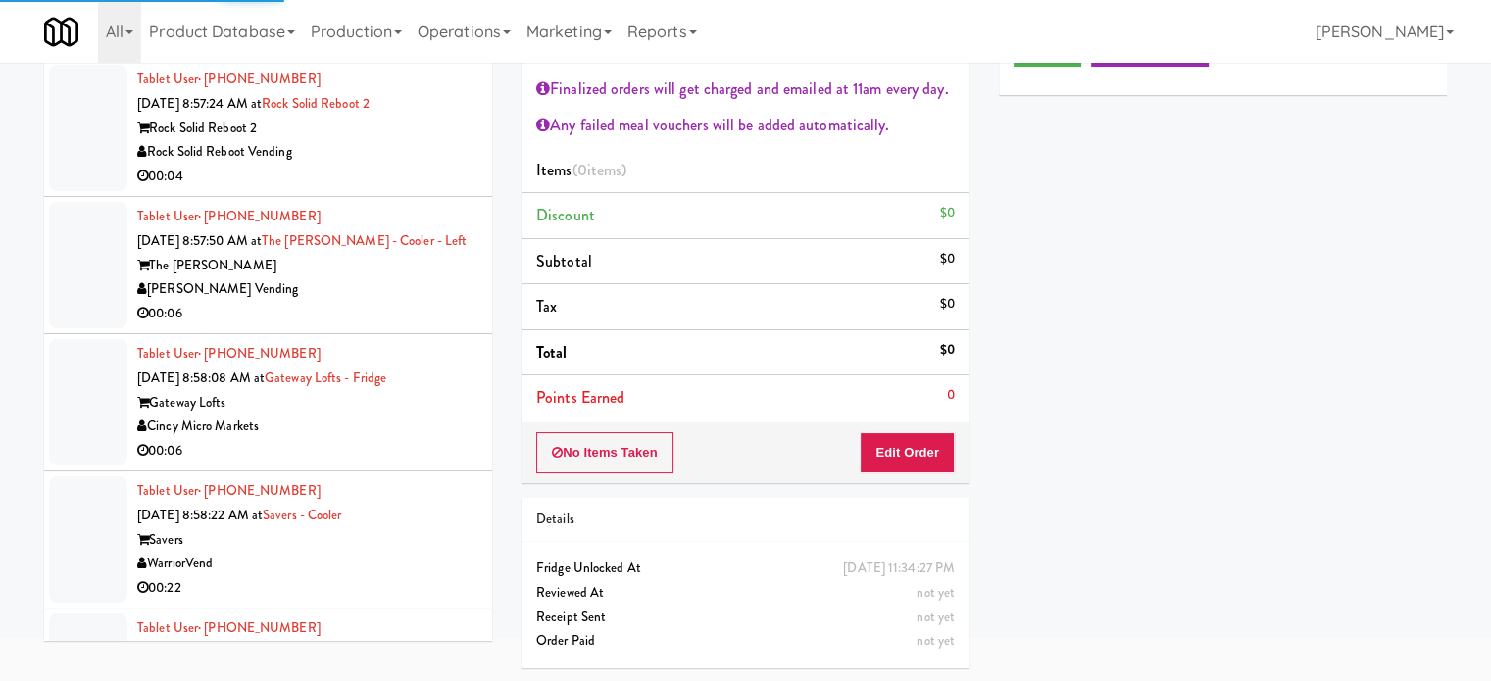
click at [373, 528] on div "Savers" at bounding box center [307, 540] width 340 height 25
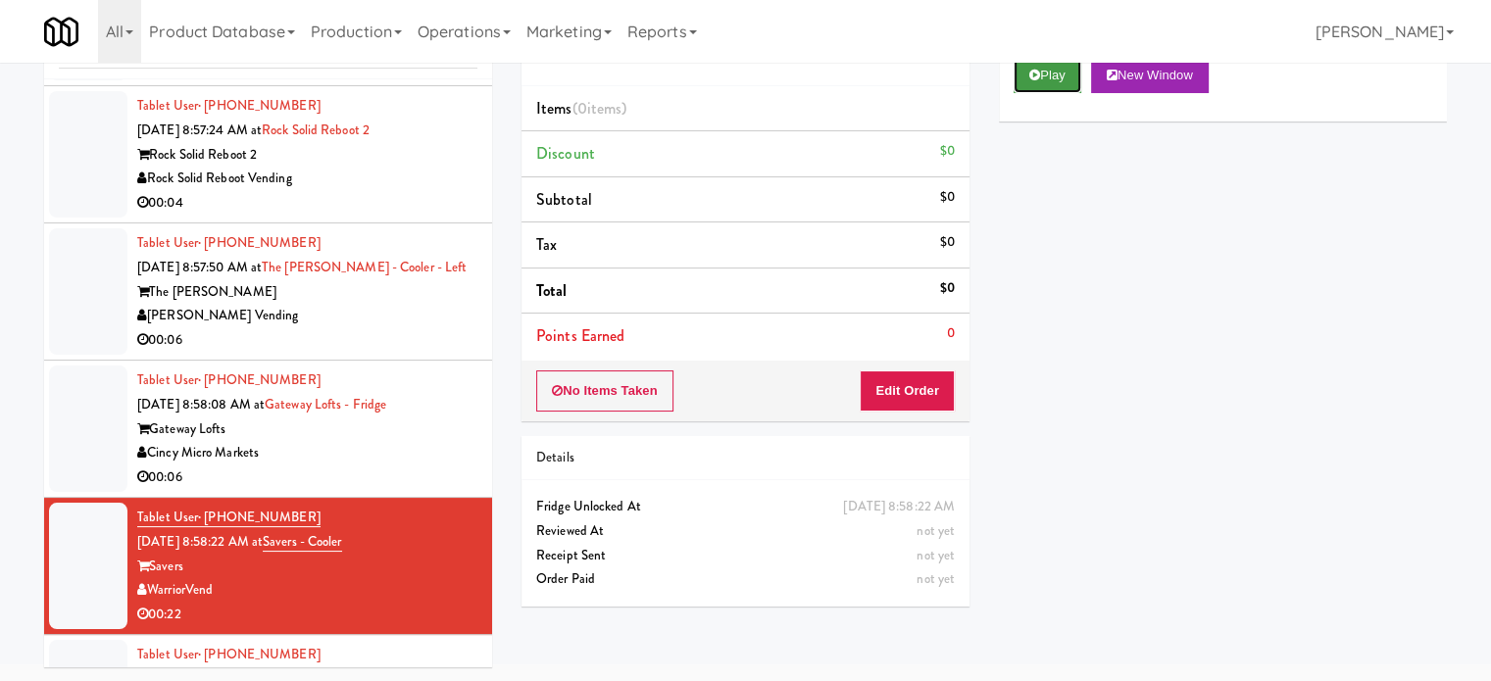
click at [1051, 81] on button "Play" at bounding box center [1048, 75] width 68 height 35
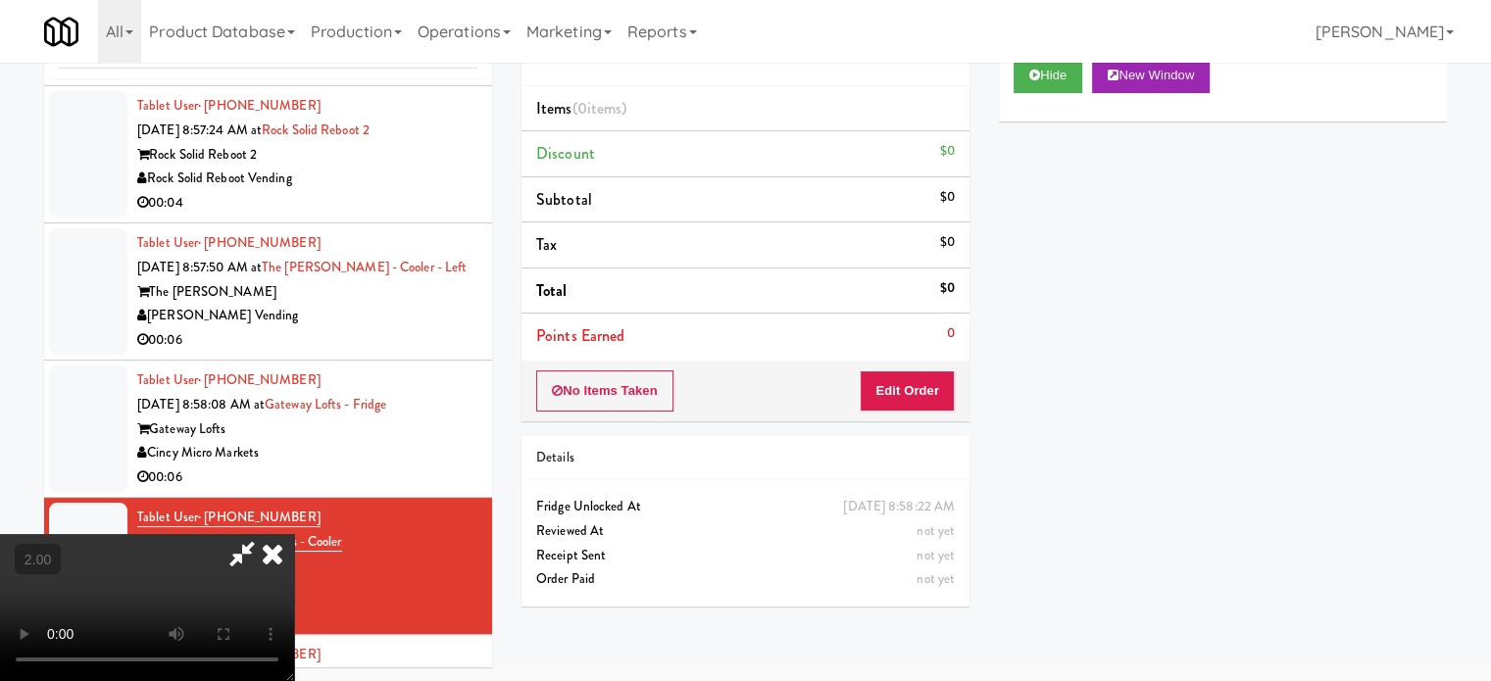
scroll to position [310, 0]
click at [294, 534] on video at bounding box center [147, 607] width 294 height 147
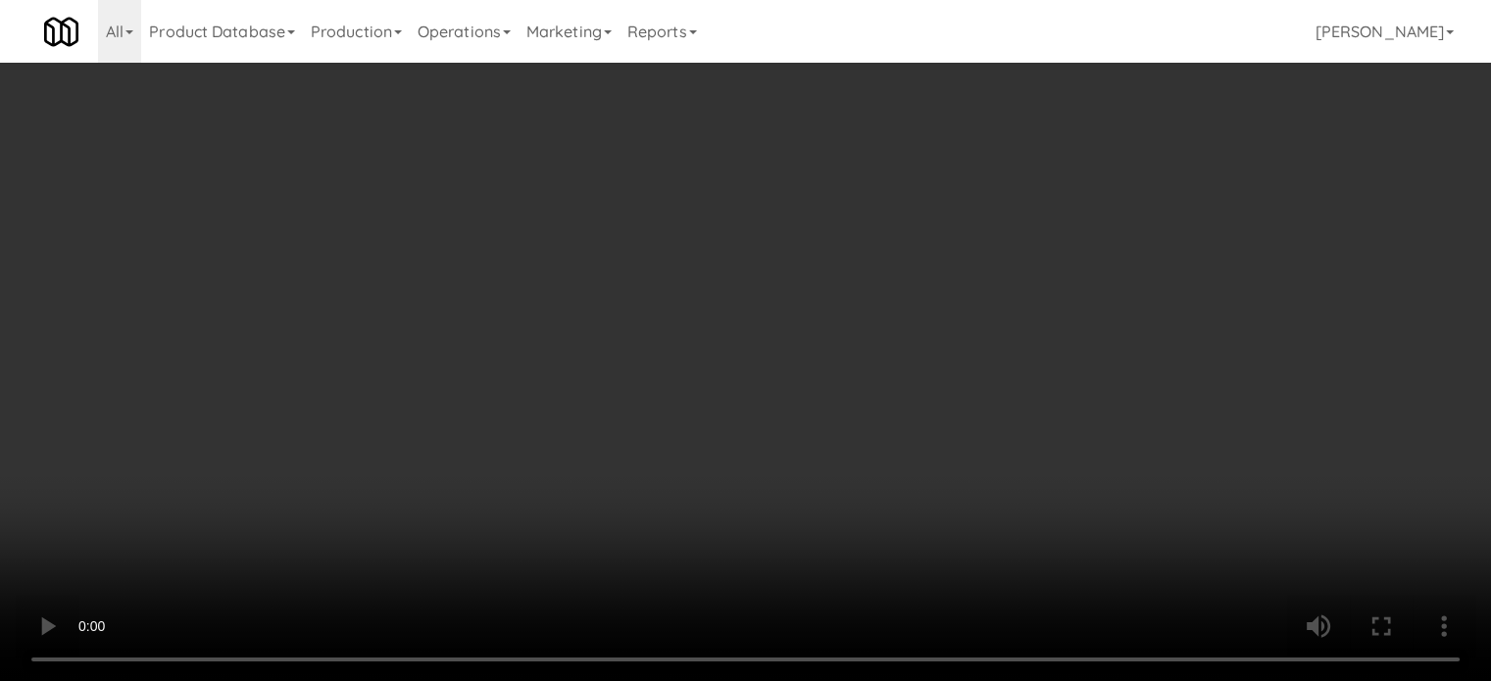
scroll to position [9270, 0]
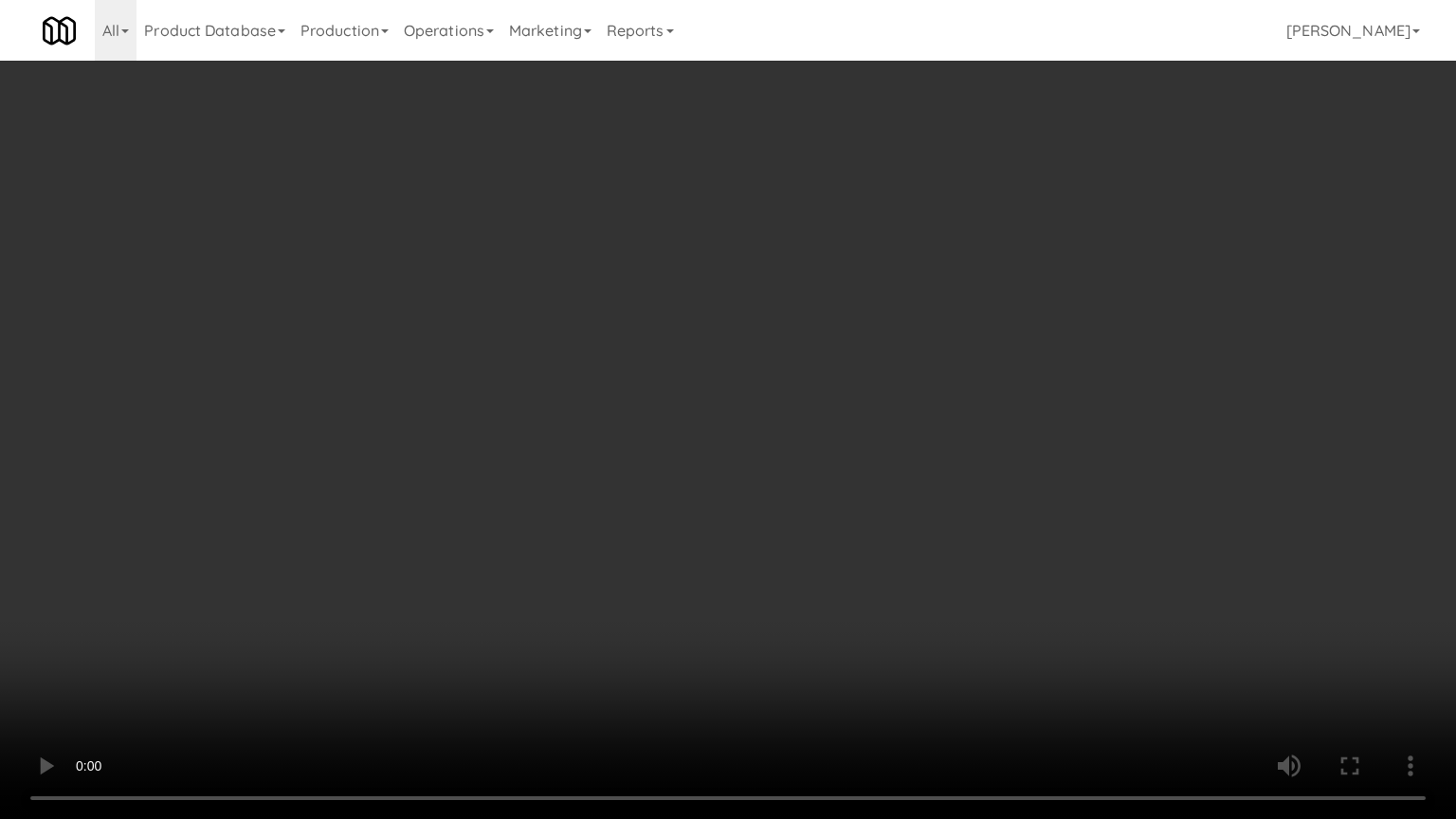
click at [715, 553] on video at bounding box center [728, 409] width 1456 height 819
click at [838, 658] on video at bounding box center [728, 409] width 1456 height 819
click at [830, 658] on video at bounding box center [728, 409] width 1456 height 819
click at [826, 658] on video at bounding box center [728, 409] width 1456 height 819
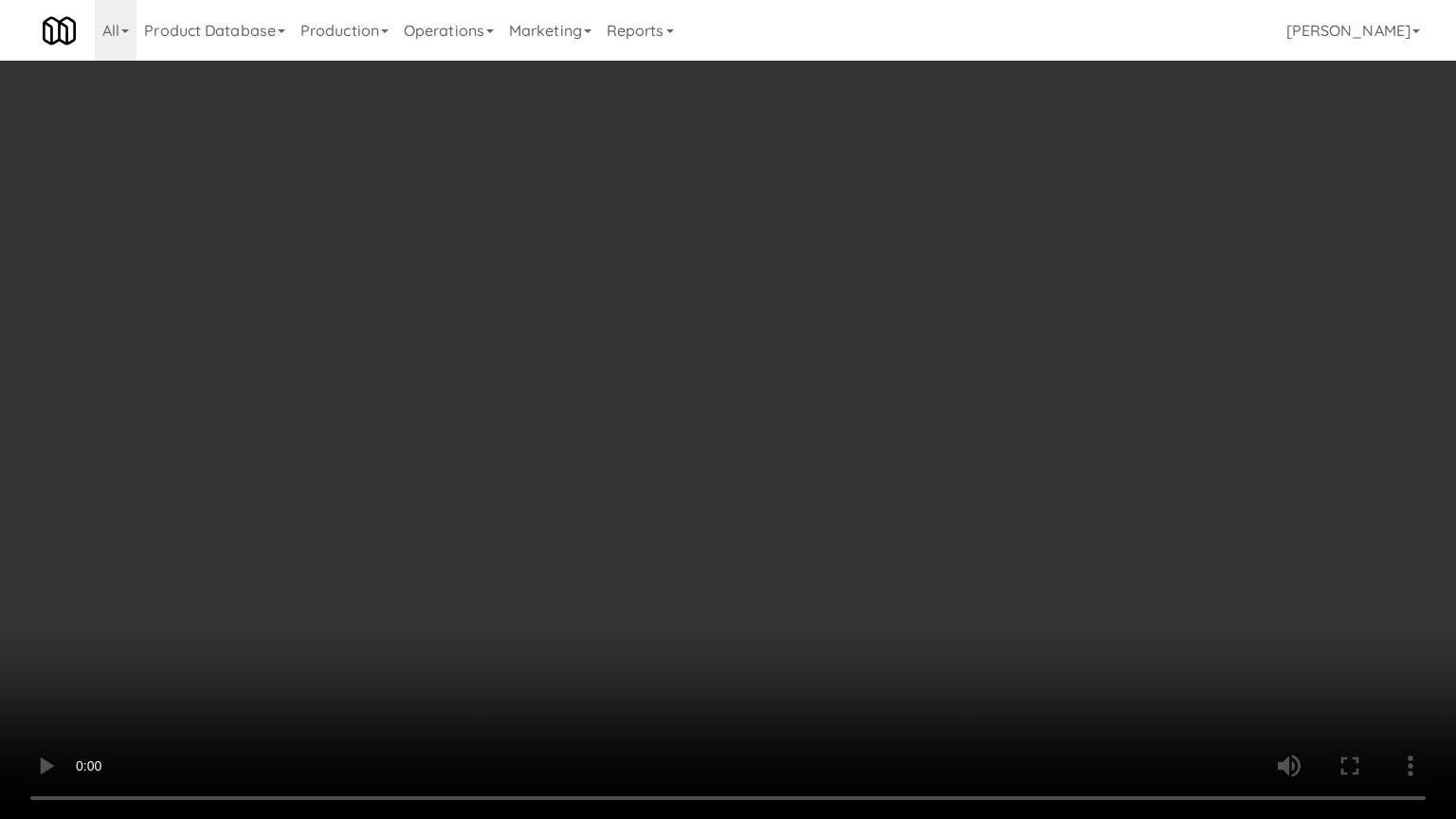
click at [705, 626] on video at bounding box center [728, 409] width 1456 height 819
click at [705, 622] on video at bounding box center [728, 409] width 1456 height 819
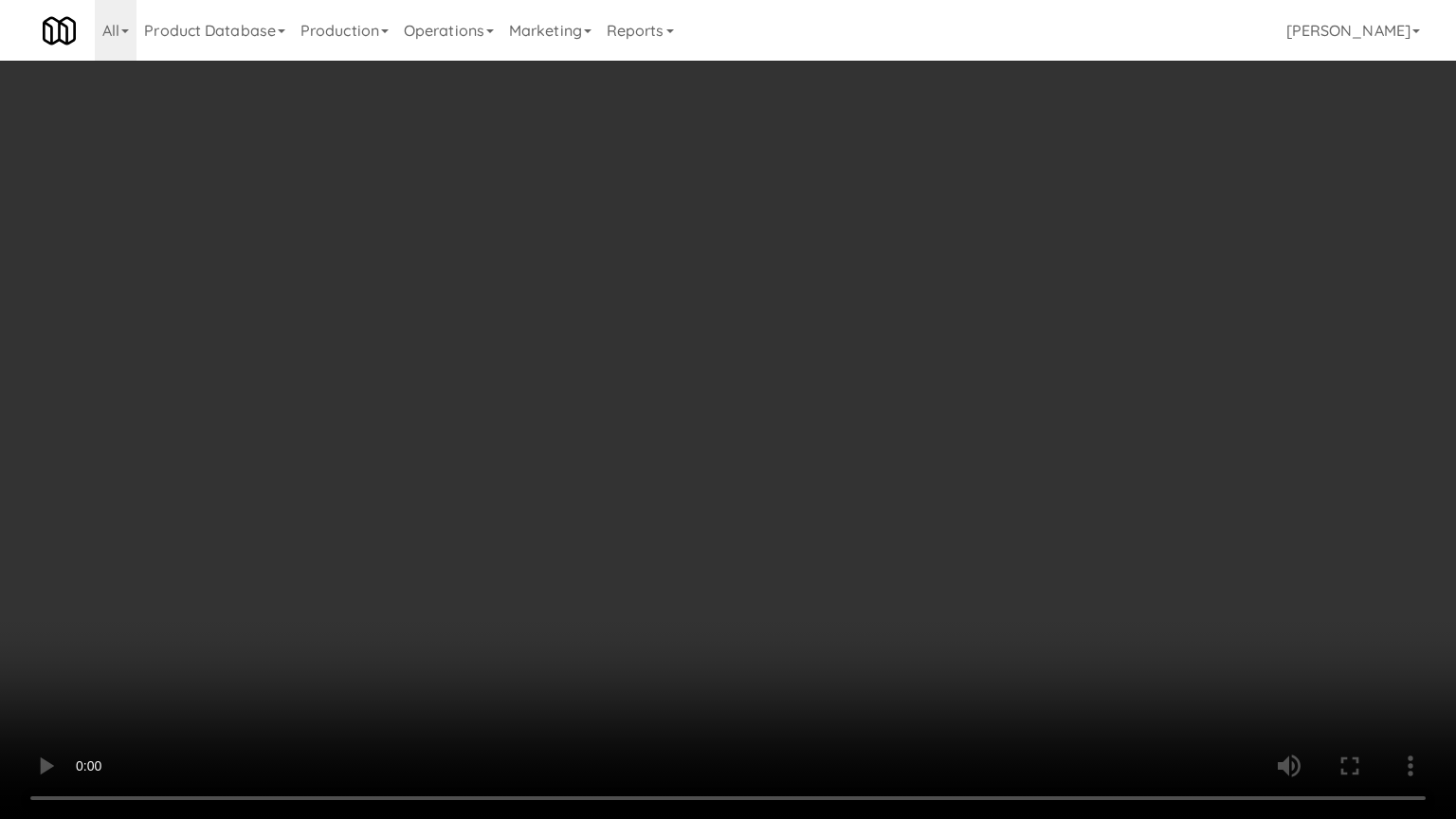
click at [705, 622] on video at bounding box center [728, 409] width 1456 height 819
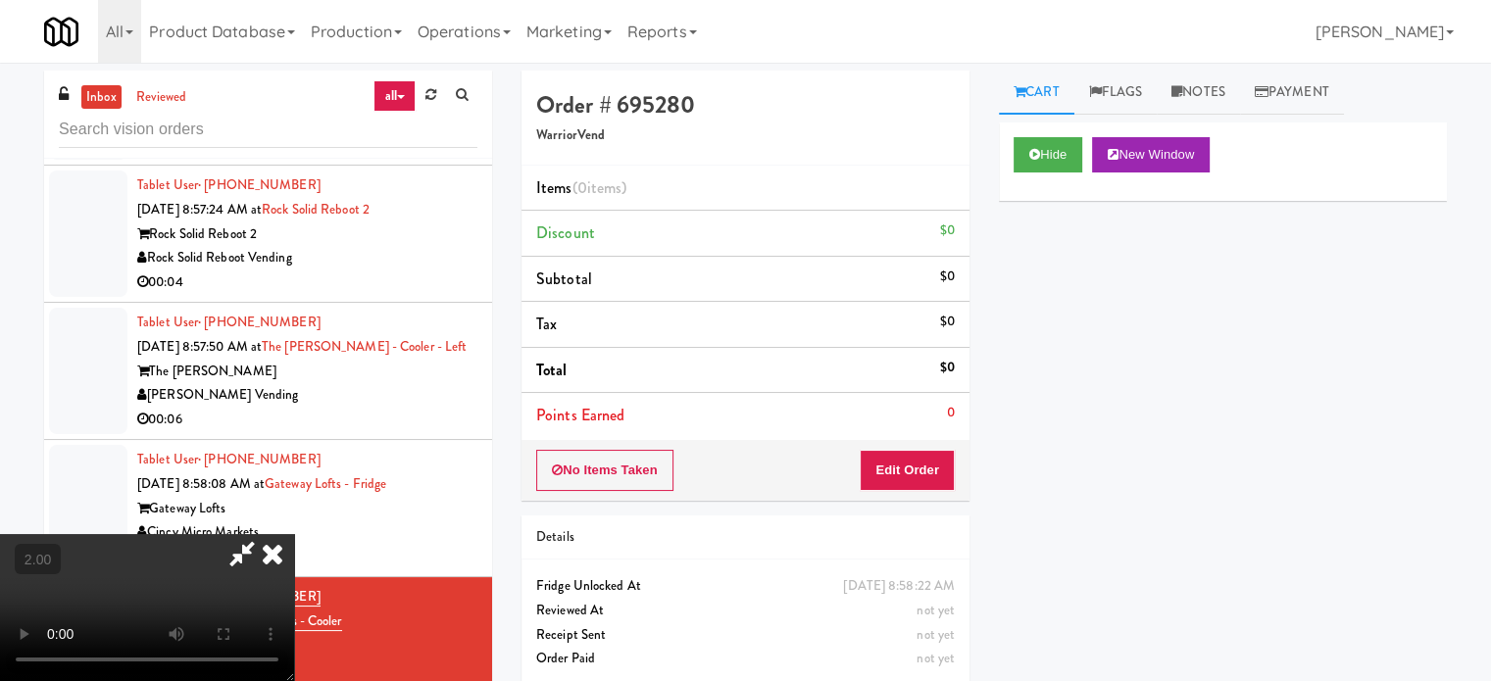
scroll to position [310, 0]
click at [294, 534] on video at bounding box center [147, 607] width 294 height 147
click at [294, 546] on video at bounding box center [147, 607] width 294 height 147
click at [294, 534] on video at bounding box center [147, 607] width 294 height 147
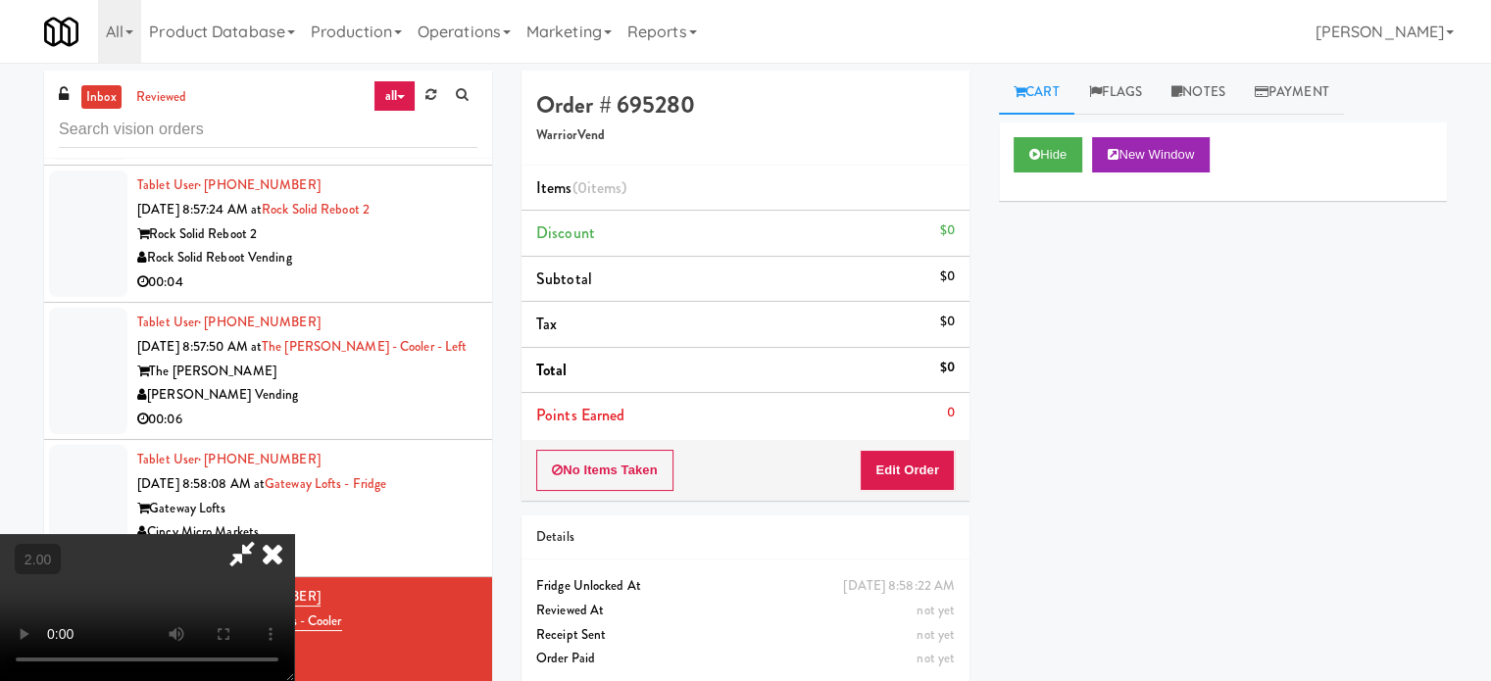
click at [294, 534] on video at bounding box center [147, 607] width 294 height 147
click at [294, 534] on icon at bounding box center [272, 553] width 43 height 39
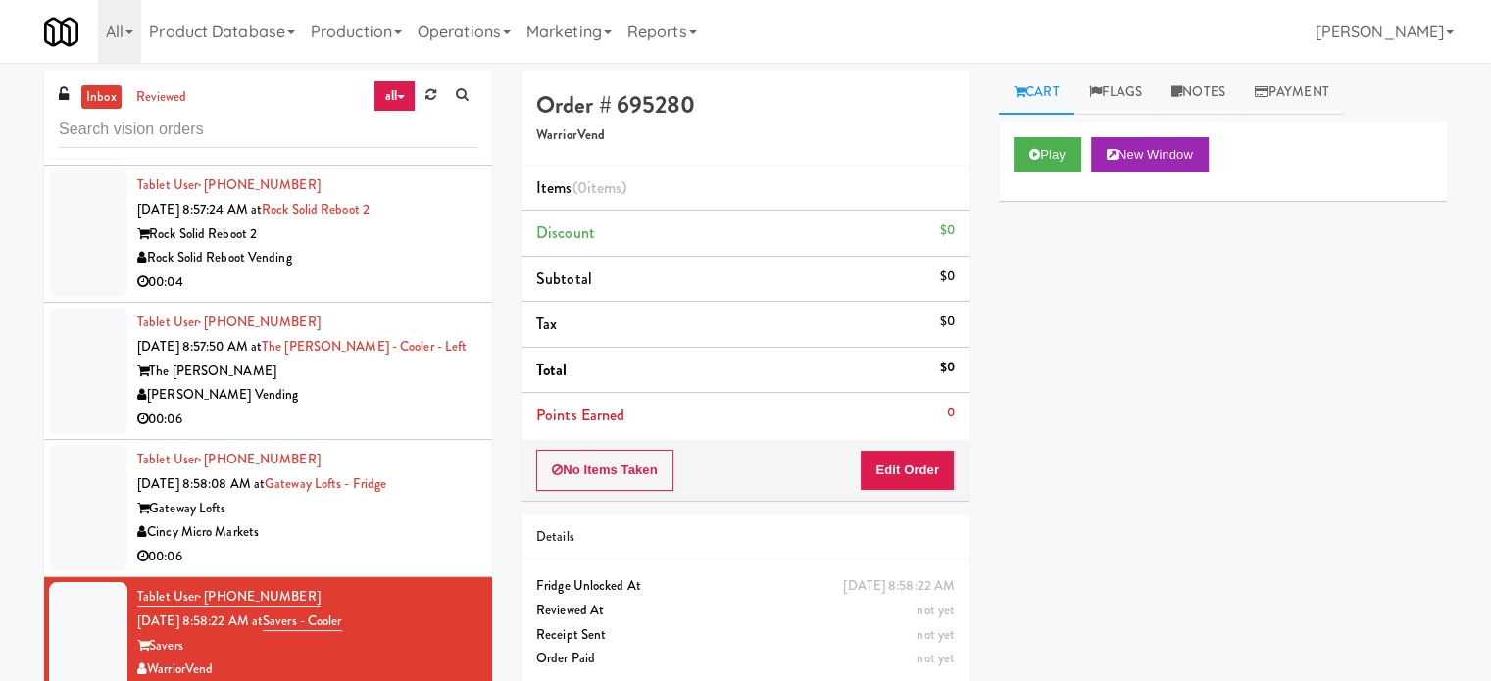
click at [321, 545] on div "00:06" at bounding box center [307, 557] width 340 height 25
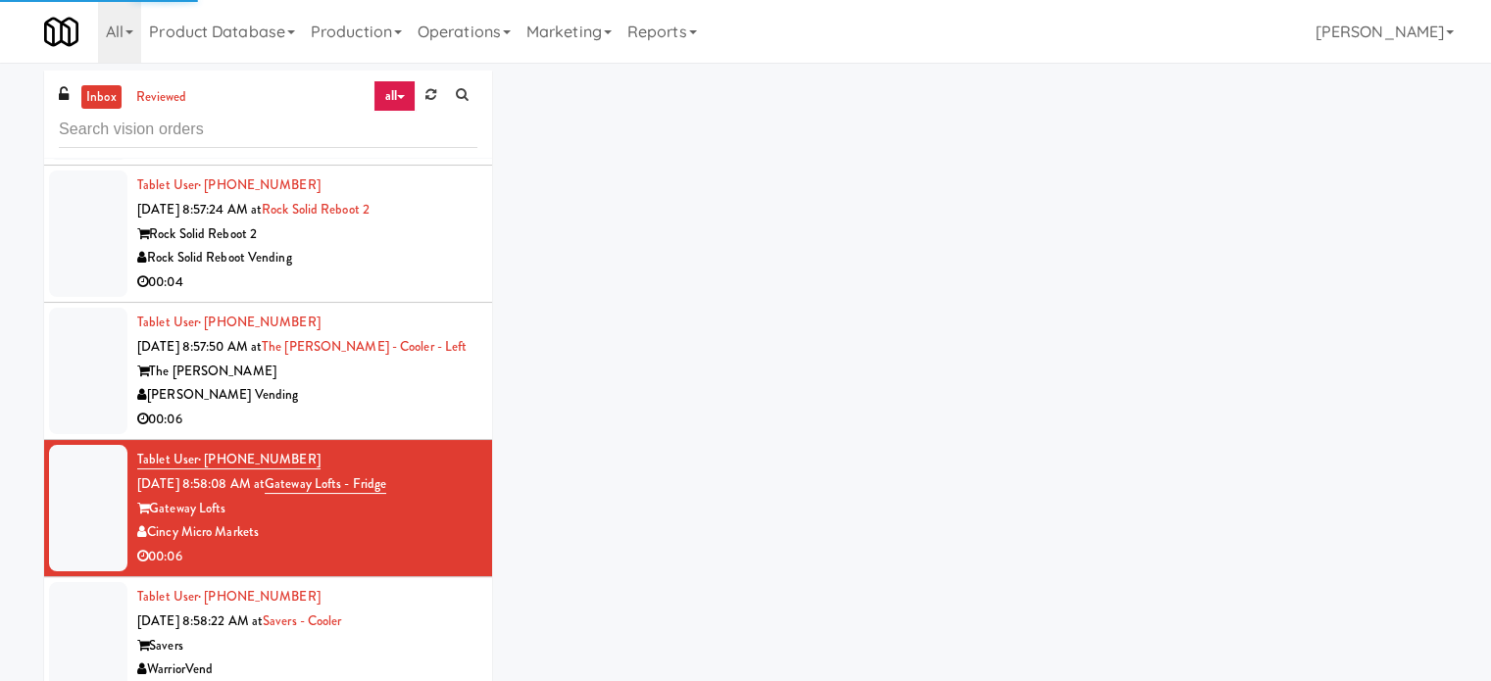
scroll to position [79, 0]
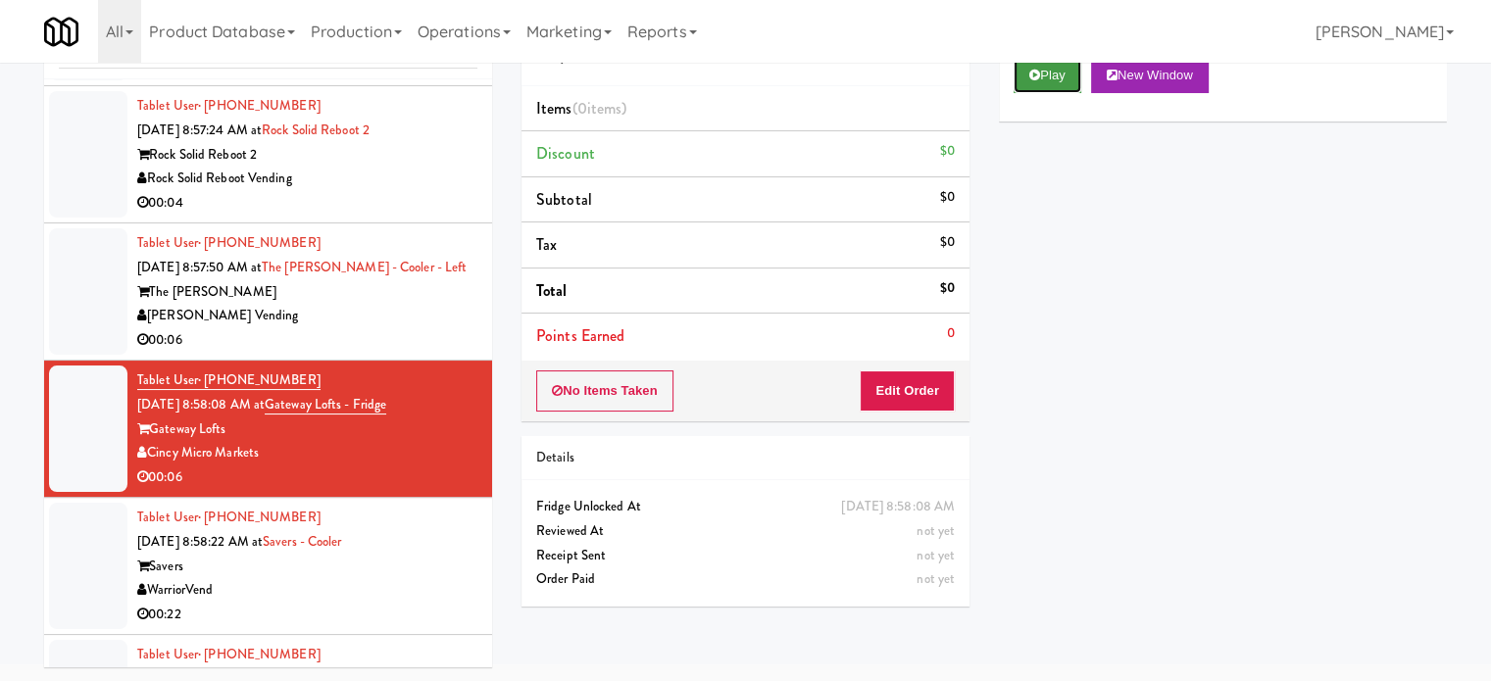
click at [1057, 86] on button "Play" at bounding box center [1048, 75] width 68 height 35
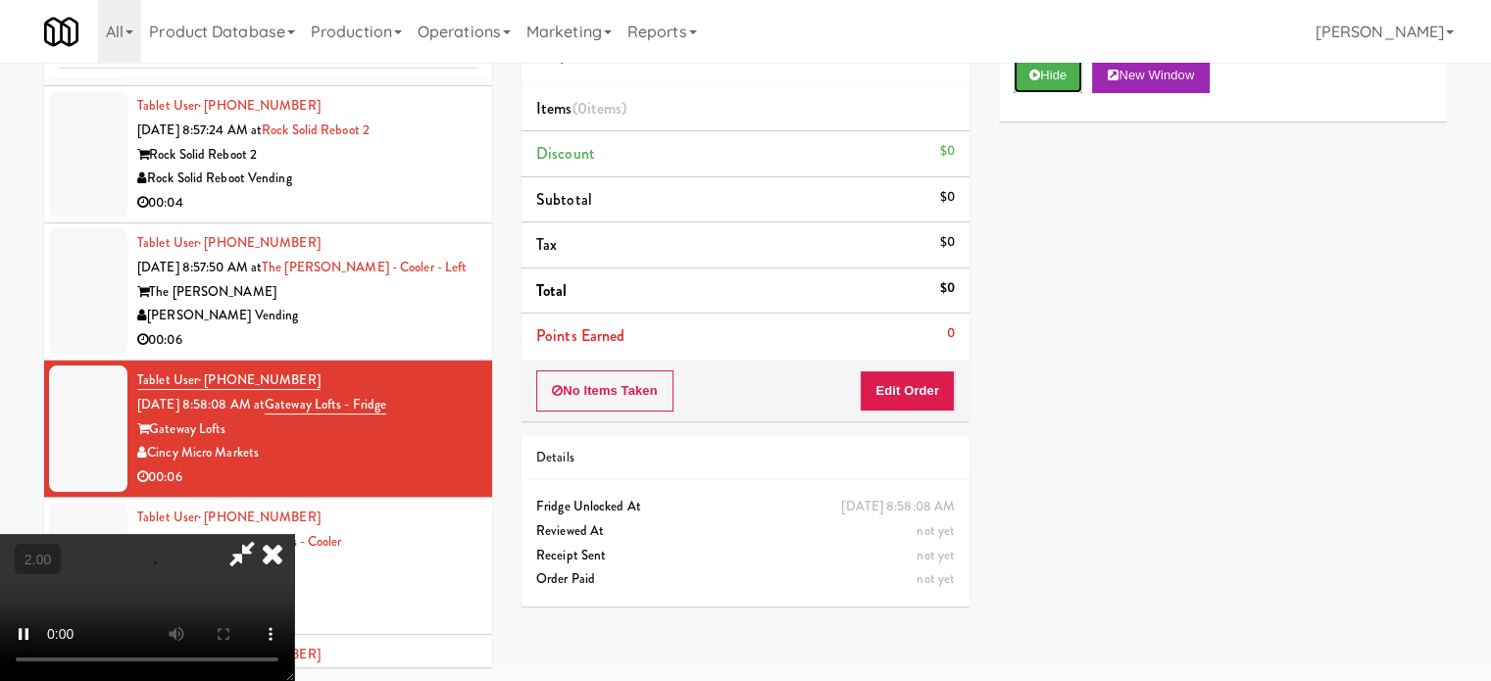
scroll to position [310, 0]
click at [256, 582] on video at bounding box center [147, 607] width 294 height 147
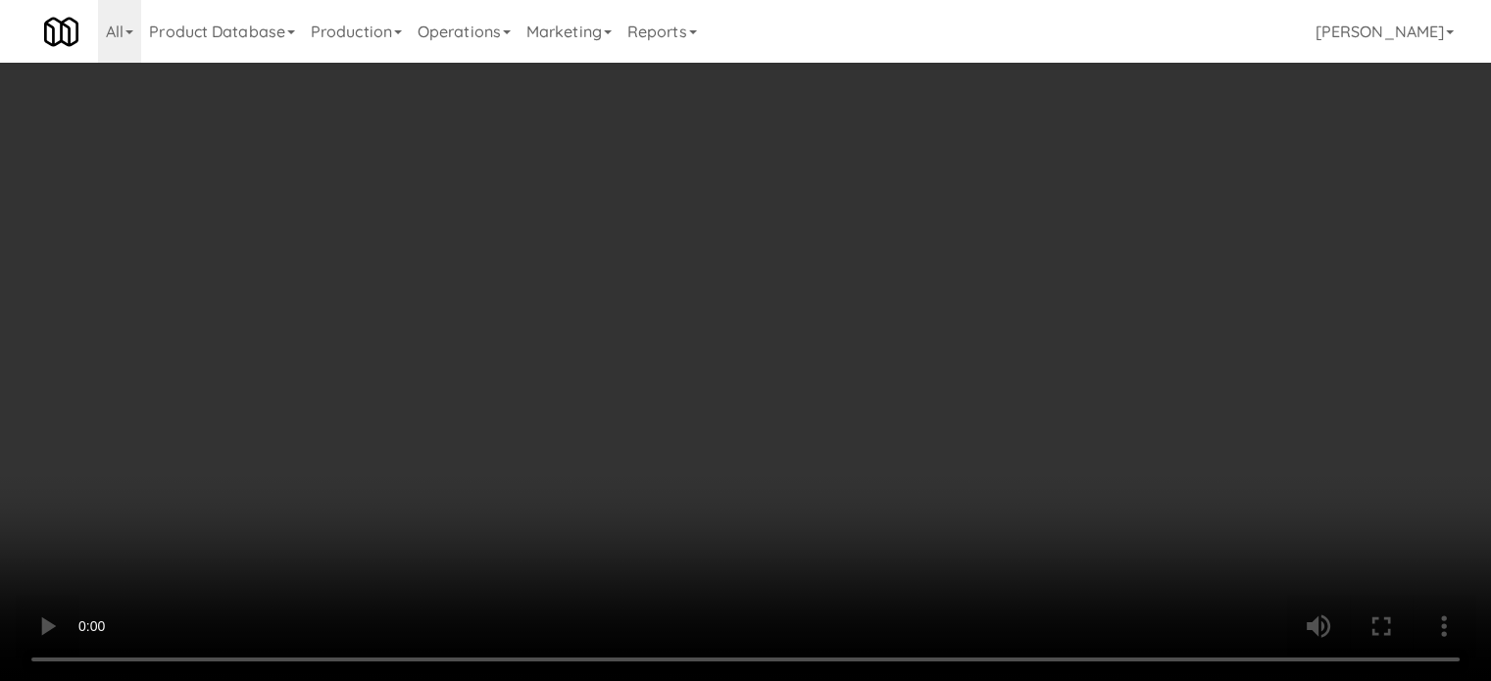
scroll to position [9270, 0]
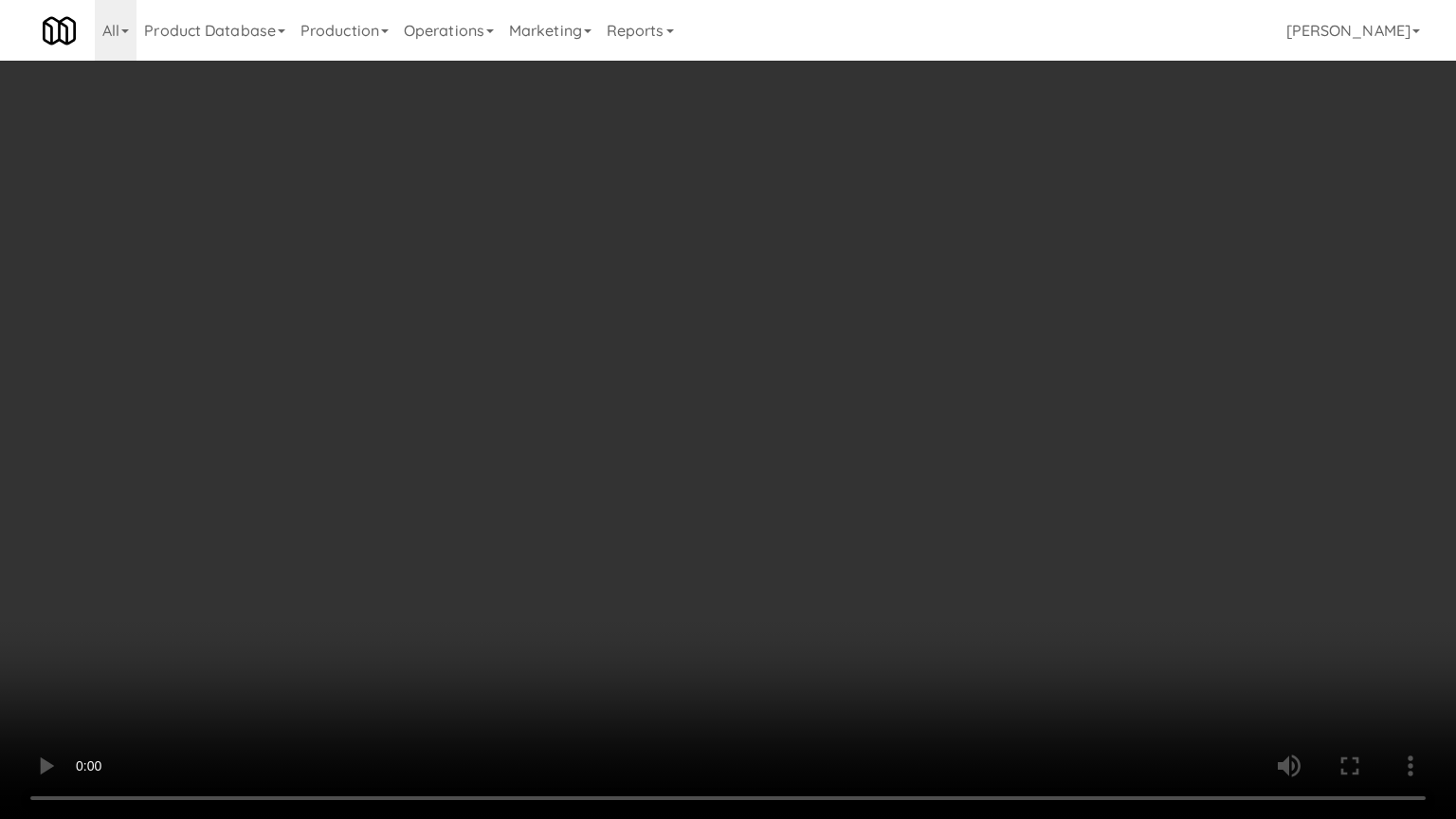
click at [551, 409] on video at bounding box center [728, 409] width 1456 height 819
click at [633, 503] on video at bounding box center [728, 409] width 1456 height 819
click at [636, 522] on video at bounding box center [728, 409] width 1456 height 819
click at [815, 300] on video at bounding box center [728, 409] width 1456 height 819
click at [1035, 473] on video at bounding box center [728, 409] width 1456 height 819
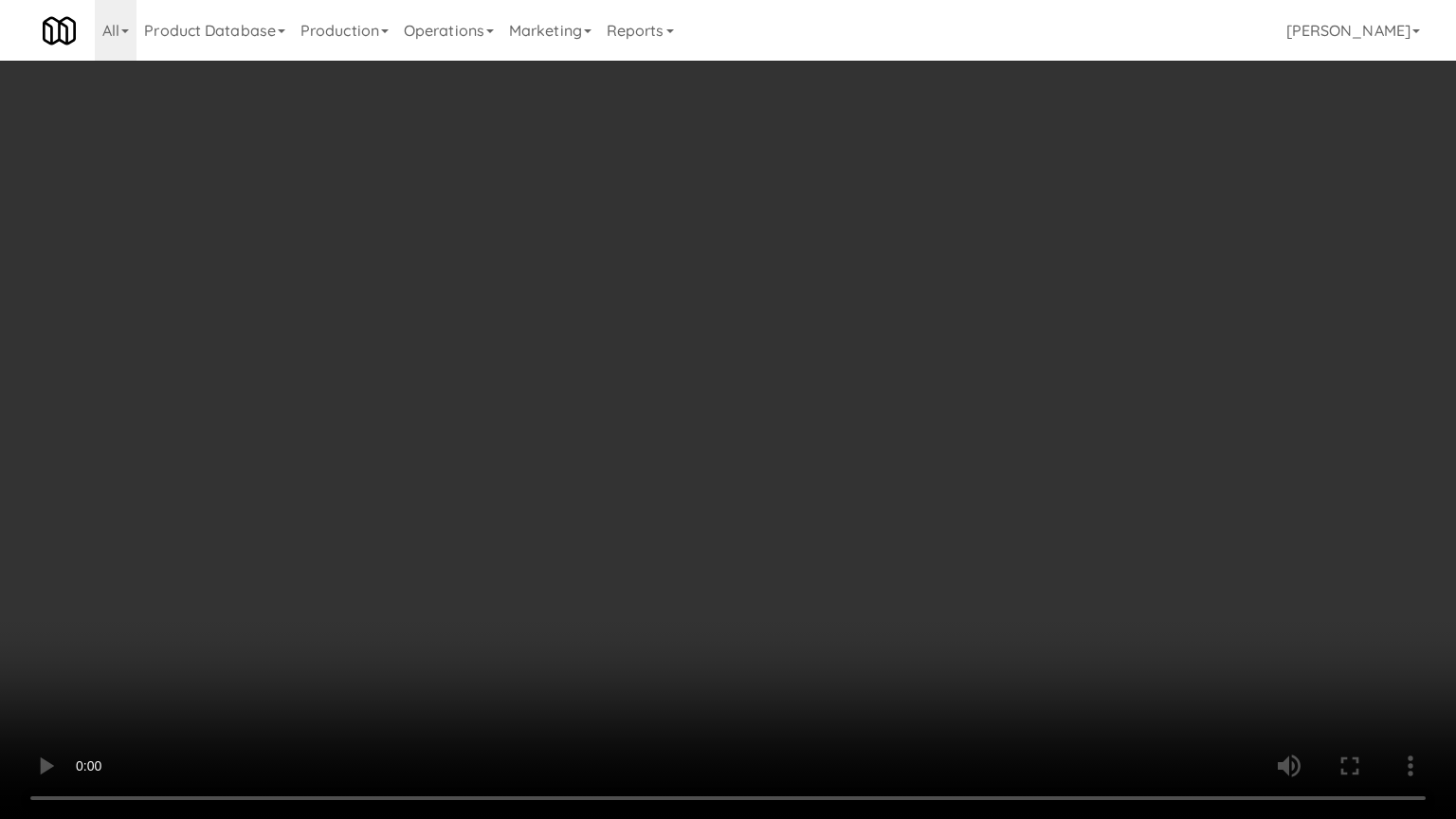
click at [1035, 473] on video at bounding box center [728, 409] width 1456 height 819
click at [1034, 474] on video at bounding box center [728, 409] width 1456 height 819
click at [1015, 466] on video at bounding box center [728, 409] width 1456 height 819
click at [1018, 465] on video at bounding box center [728, 409] width 1456 height 819
click at [1034, 469] on video at bounding box center [728, 409] width 1456 height 819
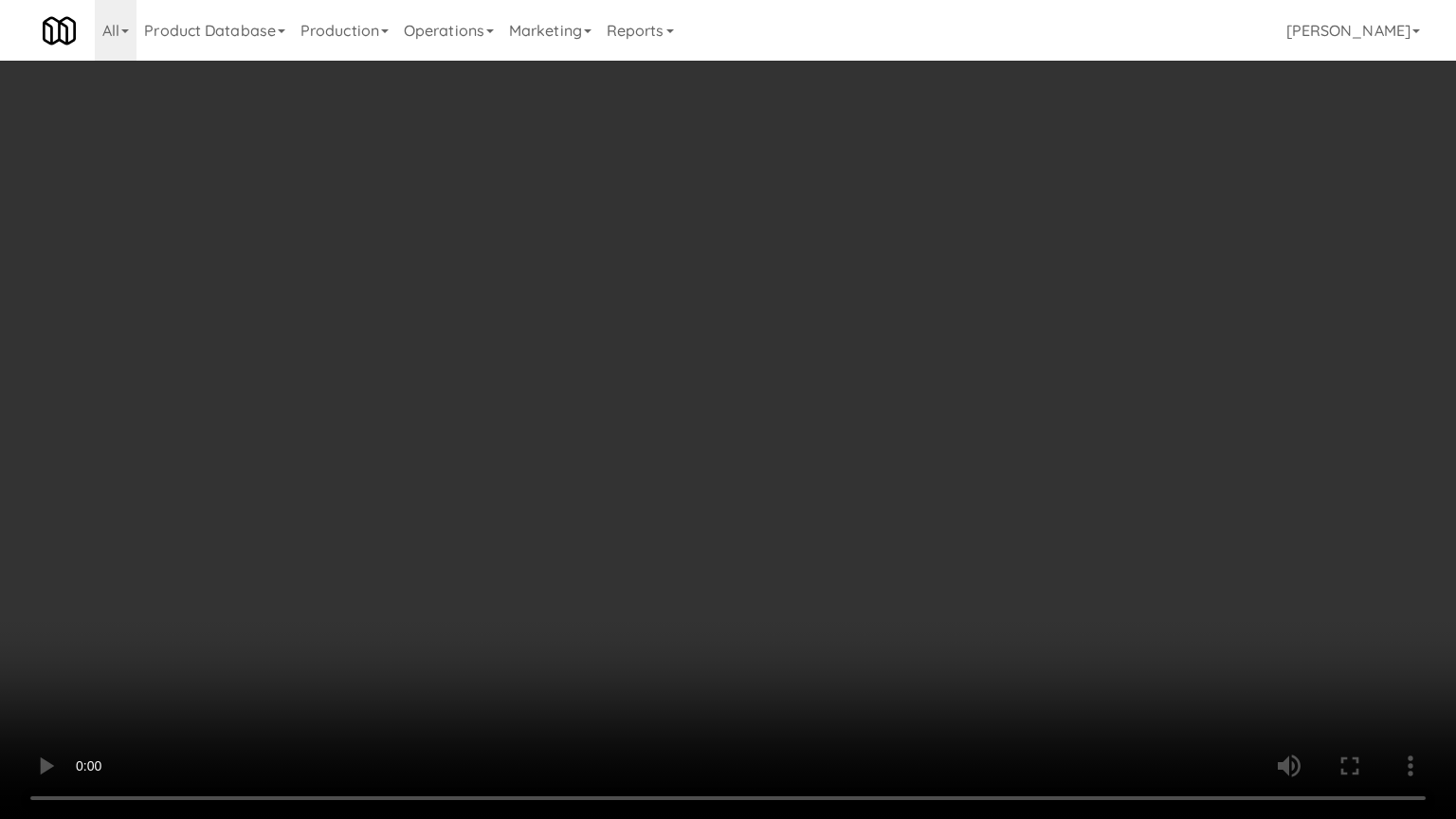
click at [1034, 467] on video at bounding box center [728, 409] width 1456 height 819
click at [1034, 466] on video at bounding box center [728, 409] width 1456 height 819
click at [1034, 463] on video at bounding box center [728, 409] width 1456 height 819
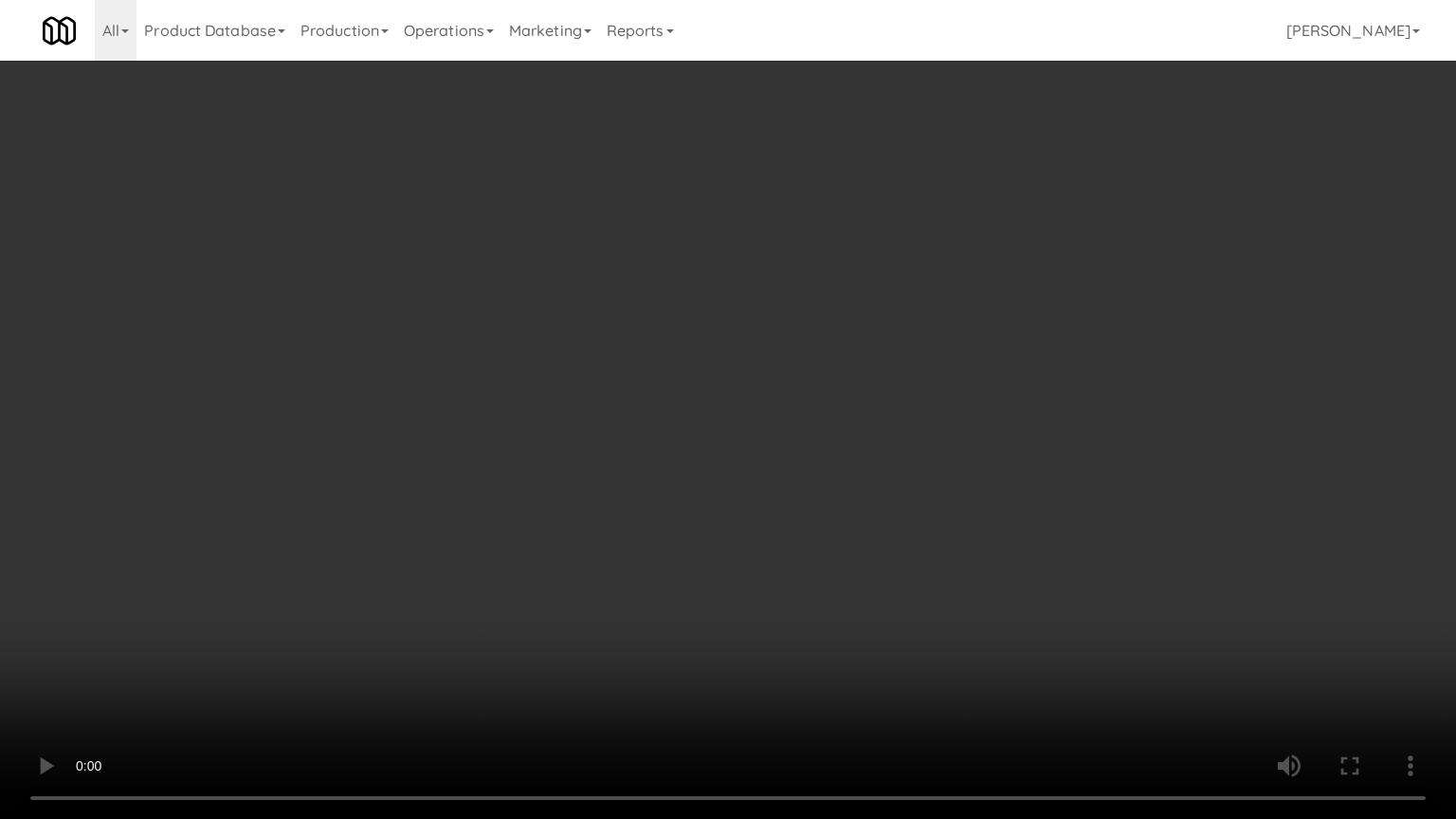
click at [1037, 449] on video at bounding box center [728, 409] width 1456 height 819
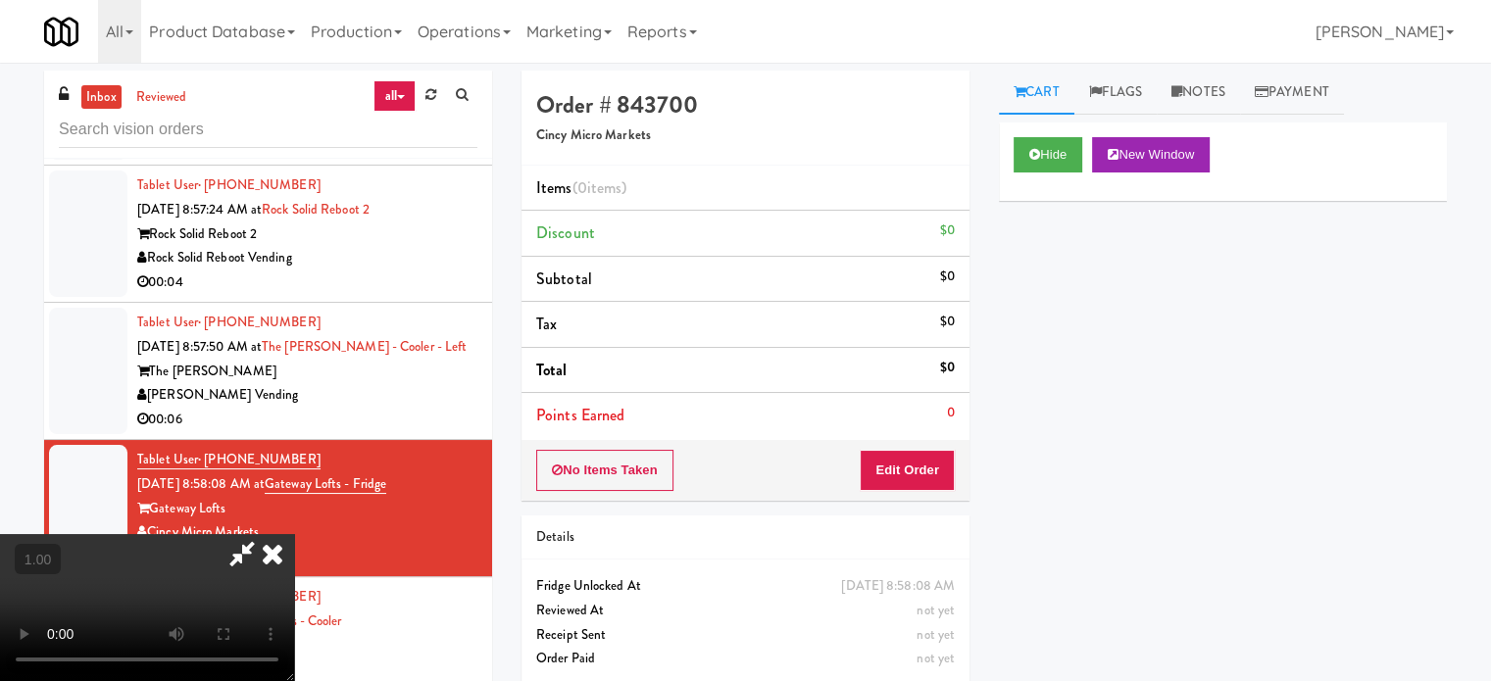
scroll to position [0, 0]
click at [294, 534] on icon at bounding box center [272, 553] width 43 height 39
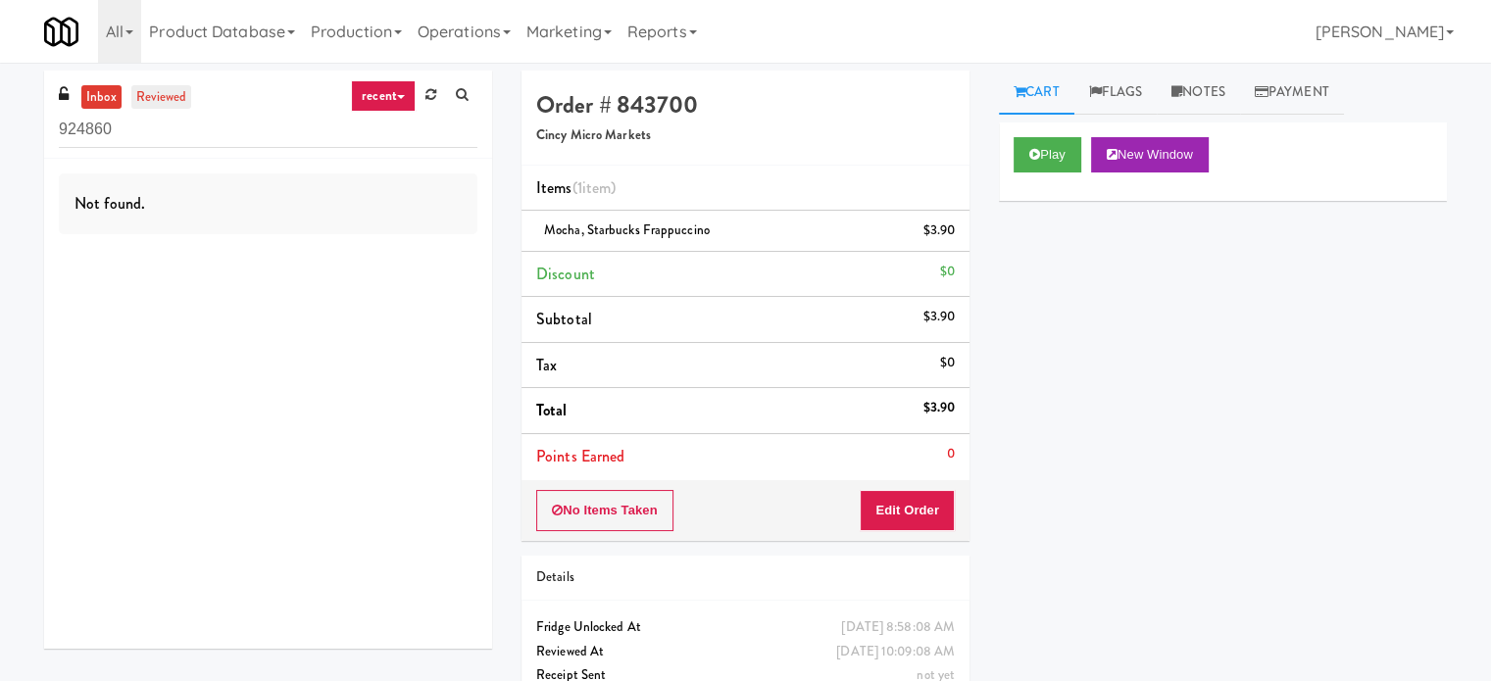
click at [157, 99] on link "reviewed" at bounding box center [161, 97] width 61 height 25
click at [156, 116] on input "924860" at bounding box center [268, 130] width 419 height 36
click at [94, 106] on link "inbox" at bounding box center [101, 97] width 40 height 25
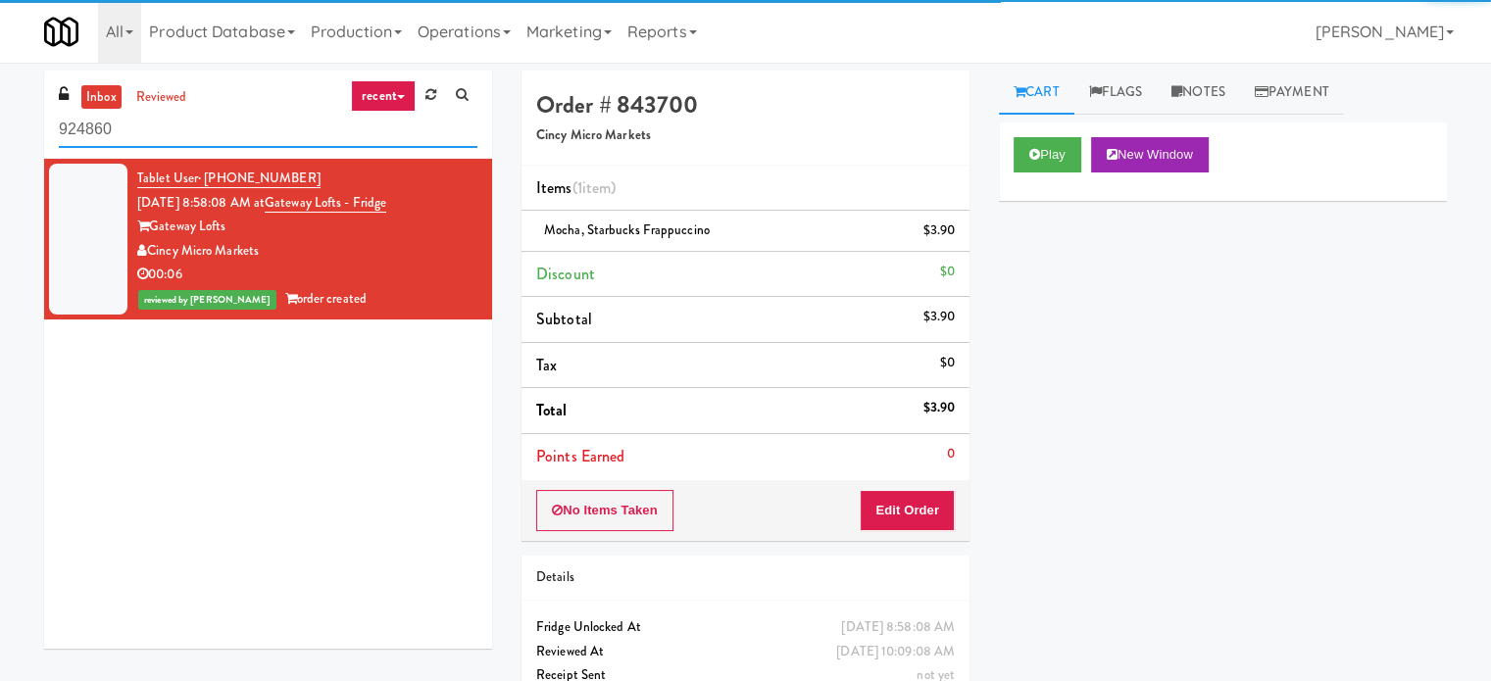
click at [111, 124] on input "924860" at bounding box center [268, 130] width 419 height 36
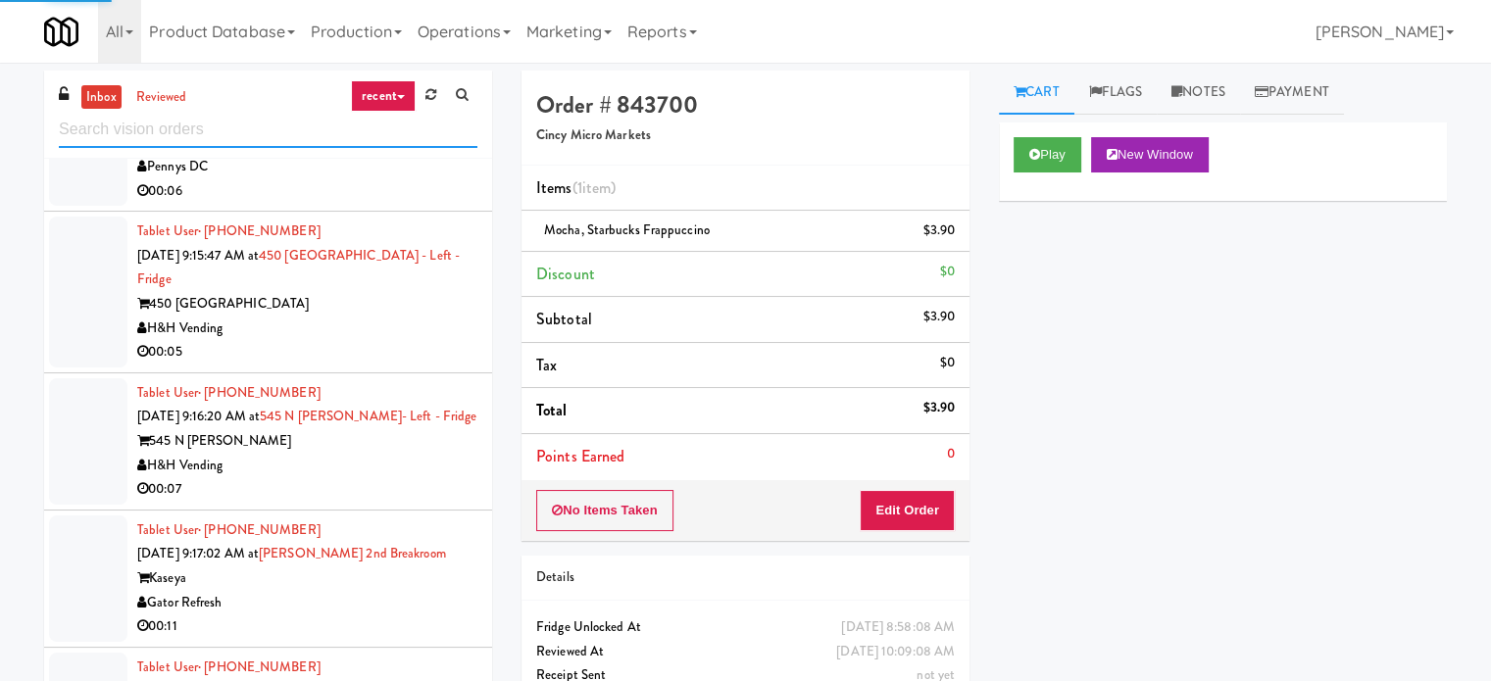
scroll to position [4774, 0]
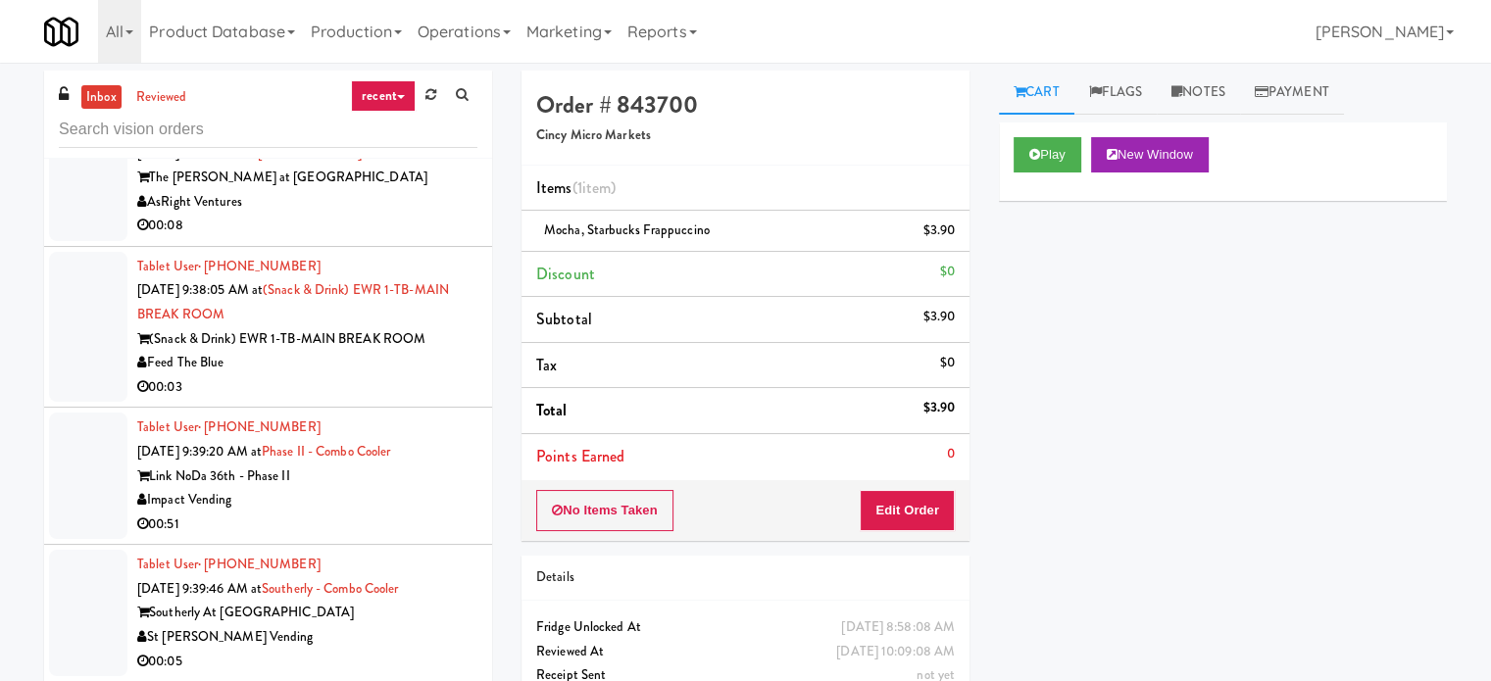
click at [298, 663] on div "00:05" at bounding box center [307, 662] width 340 height 25
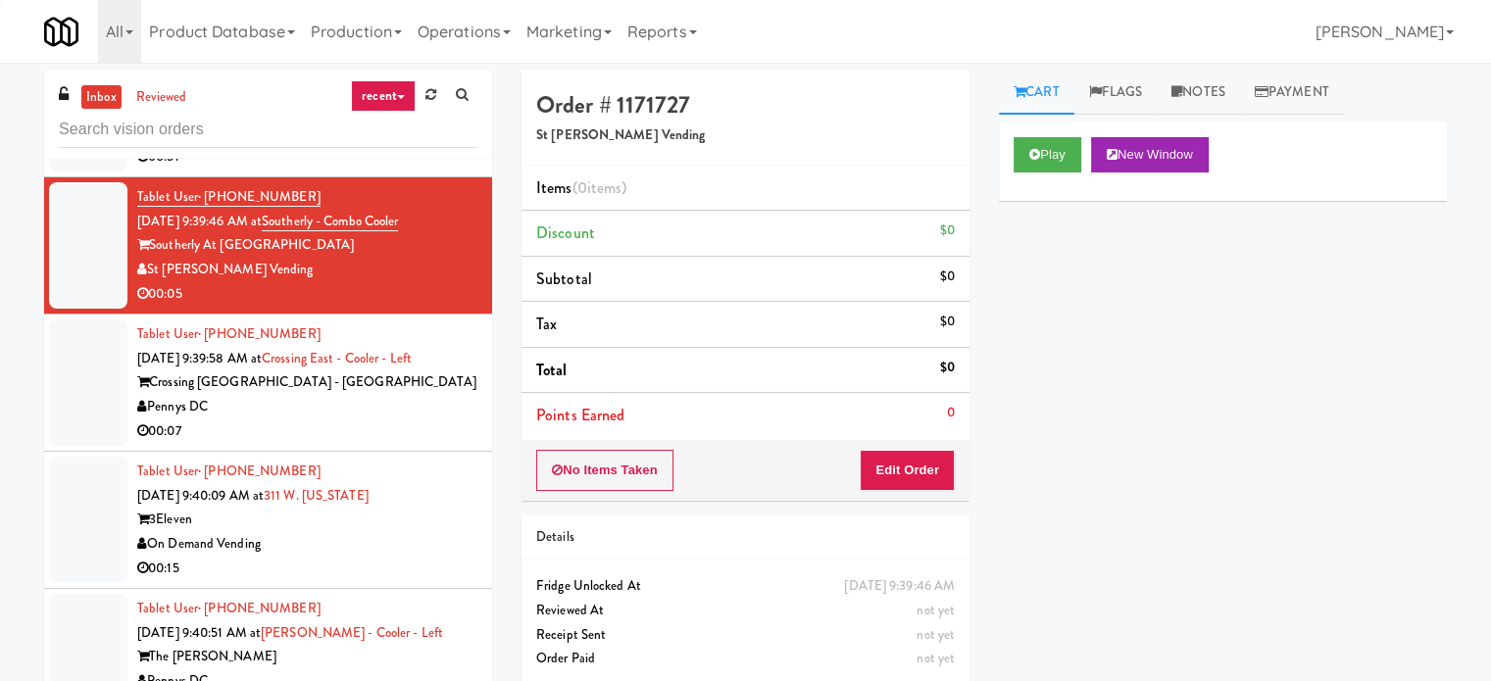
scroll to position [8401, 0]
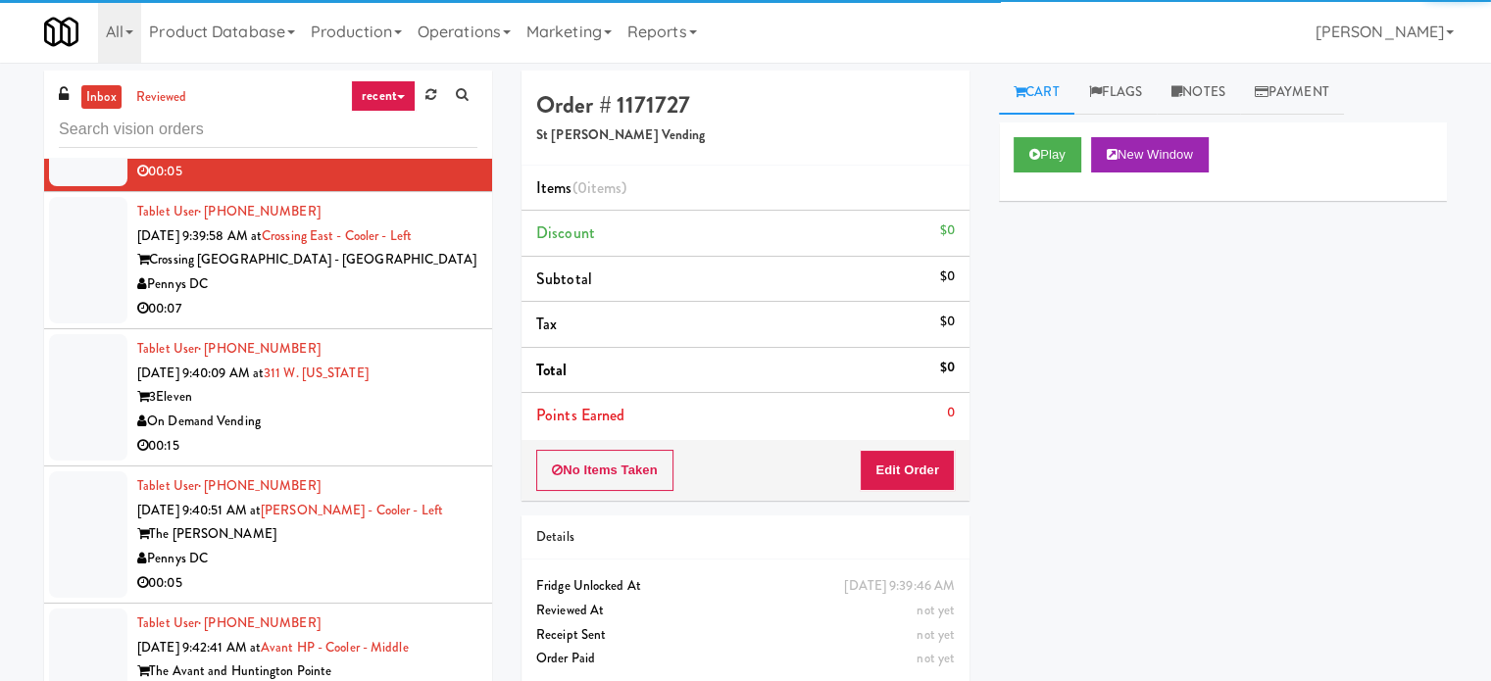
click at [357, 411] on div "On Demand Vending" at bounding box center [307, 422] width 340 height 25
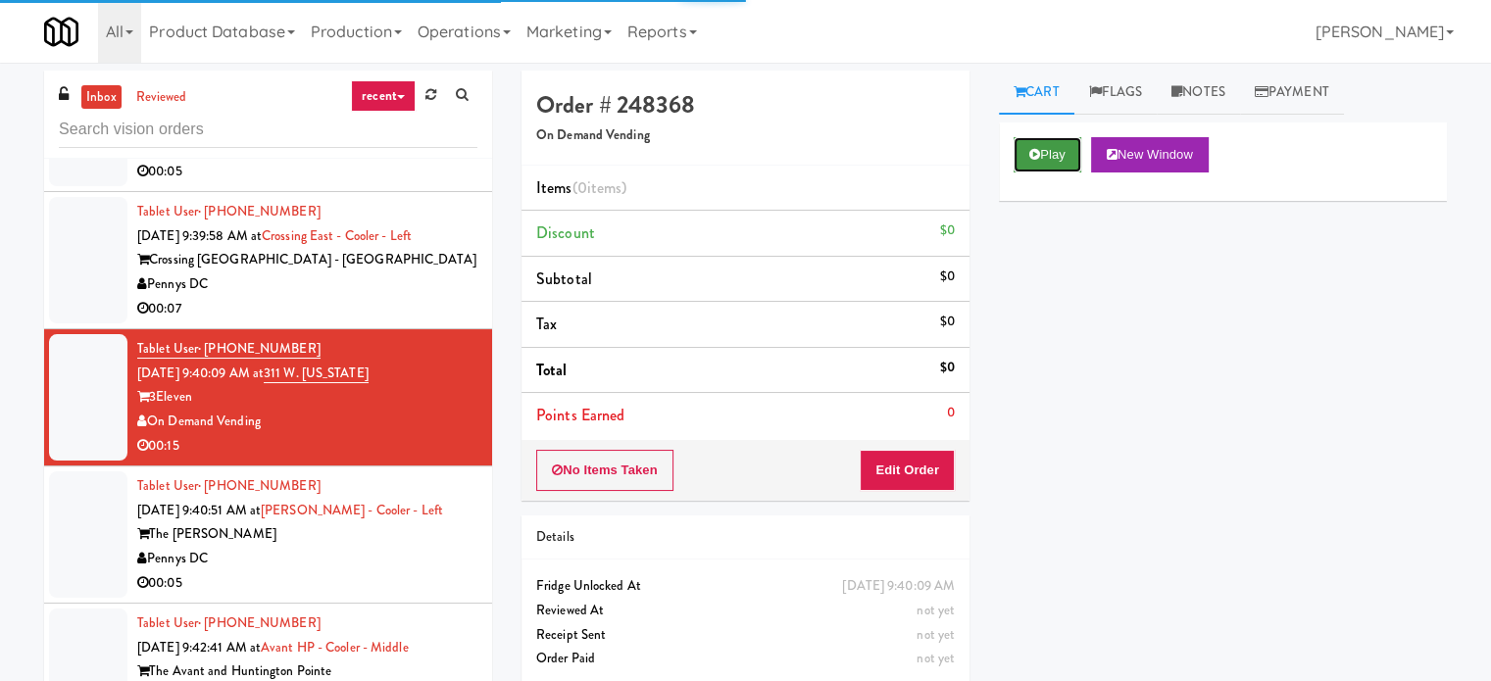
click at [1052, 147] on button "Play" at bounding box center [1048, 154] width 68 height 35
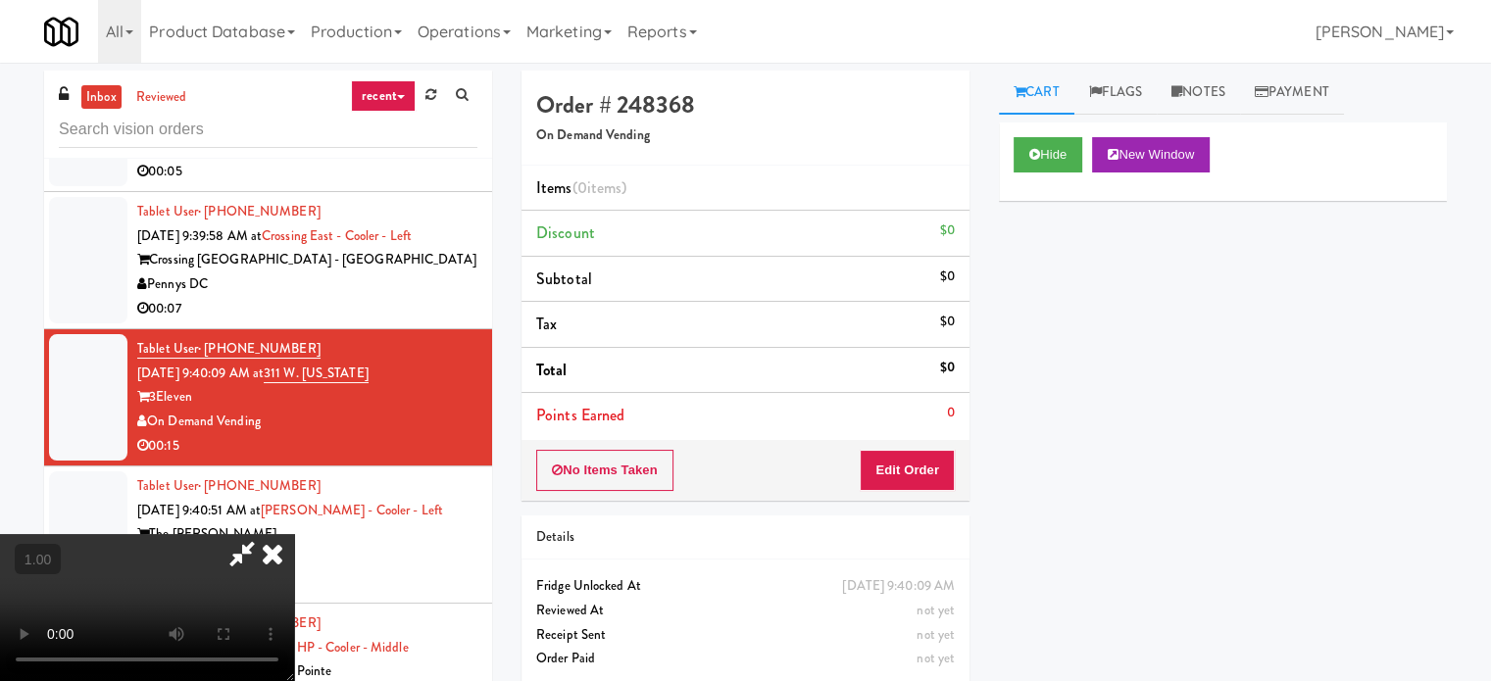
click at [294, 534] on video at bounding box center [147, 607] width 294 height 147
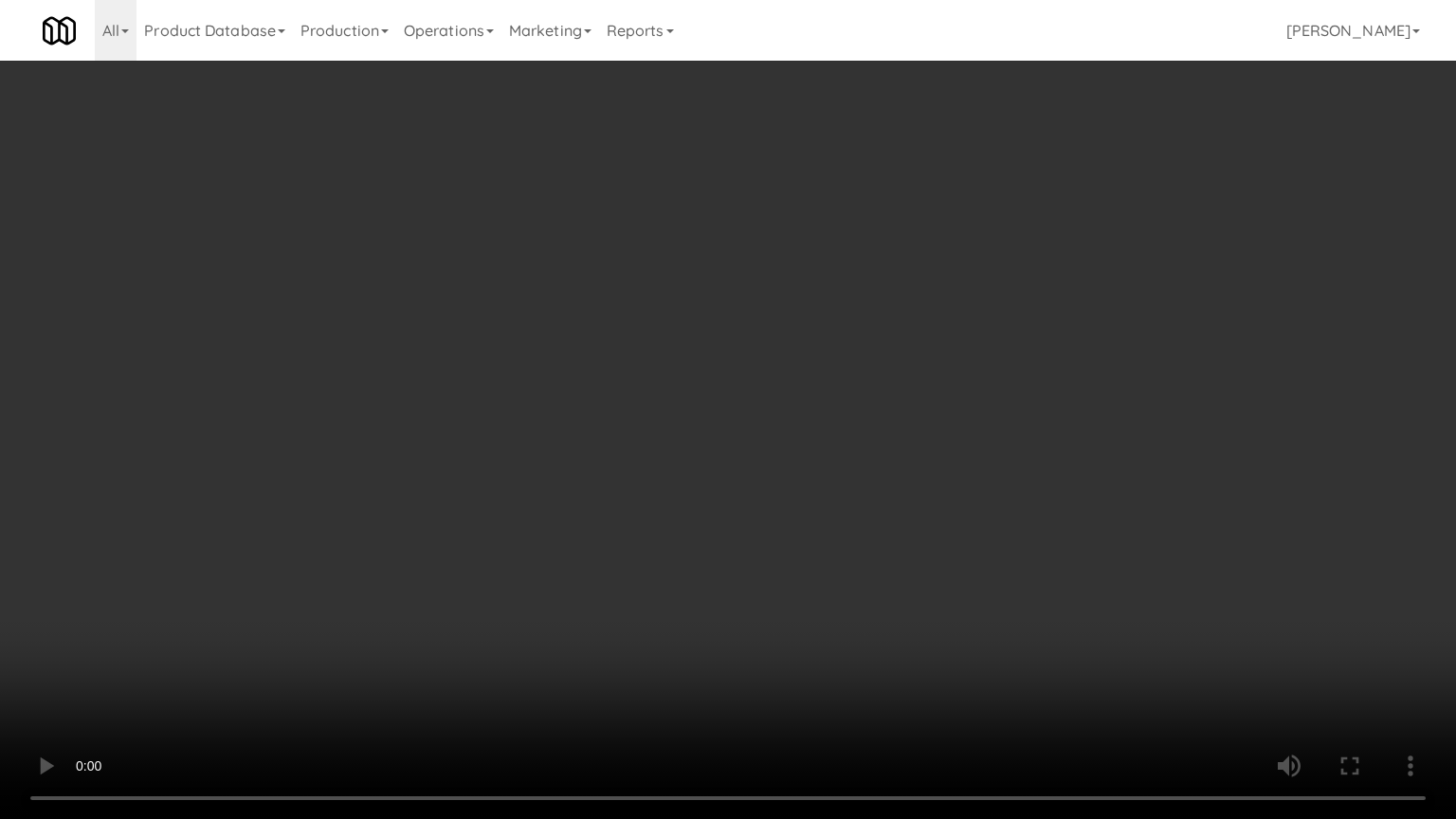
click at [1001, 461] on video at bounding box center [728, 409] width 1456 height 819
click at [1005, 457] on video at bounding box center [728, 409] width 1456 height 819
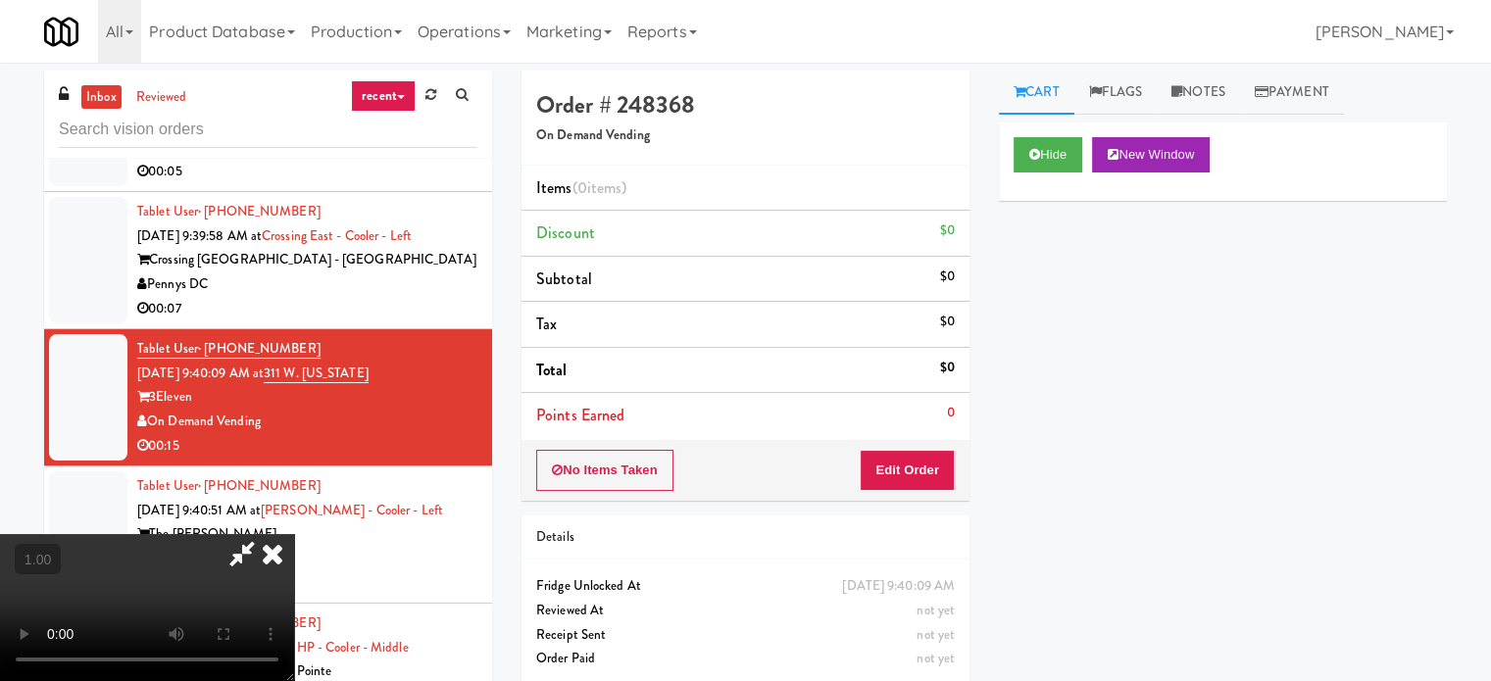
click at [294, 534] on icon at bounding box center [272, 553] width 43 height 39
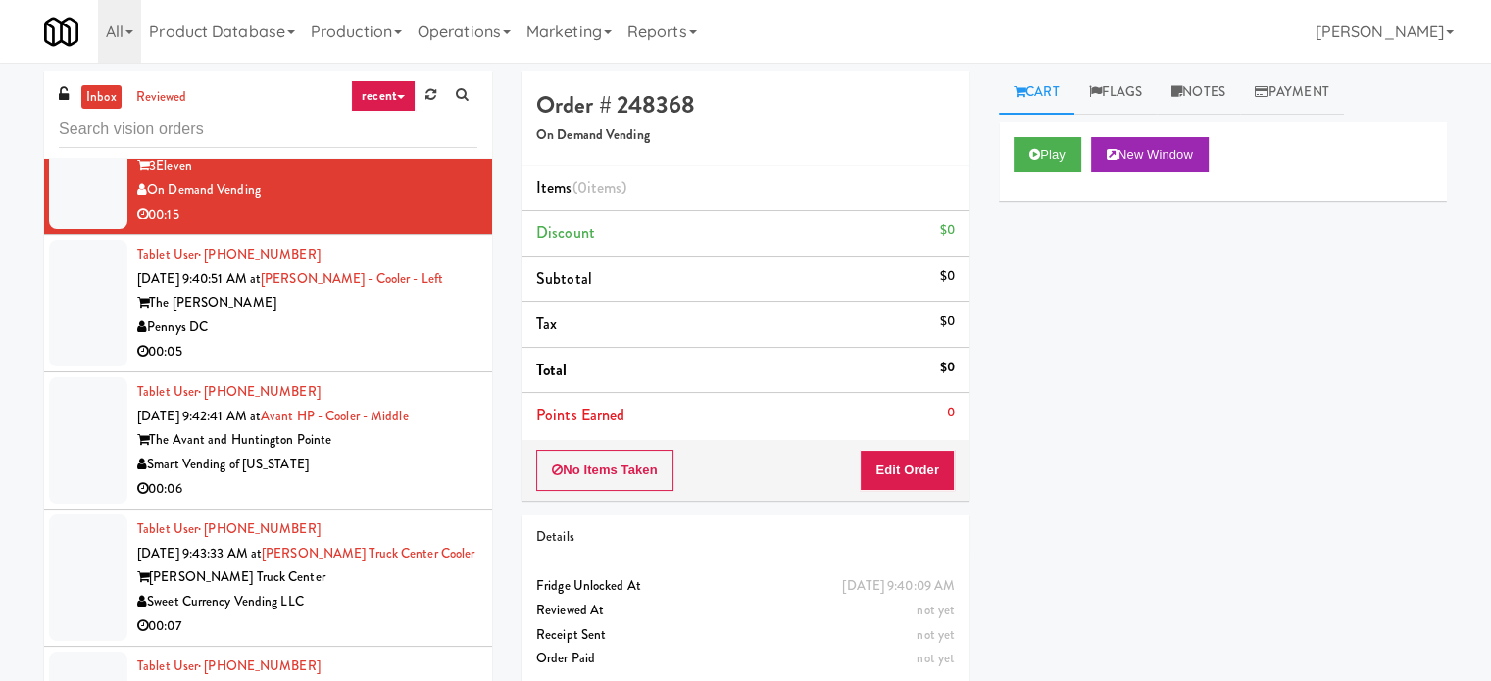
scroll to position [8793, 0]
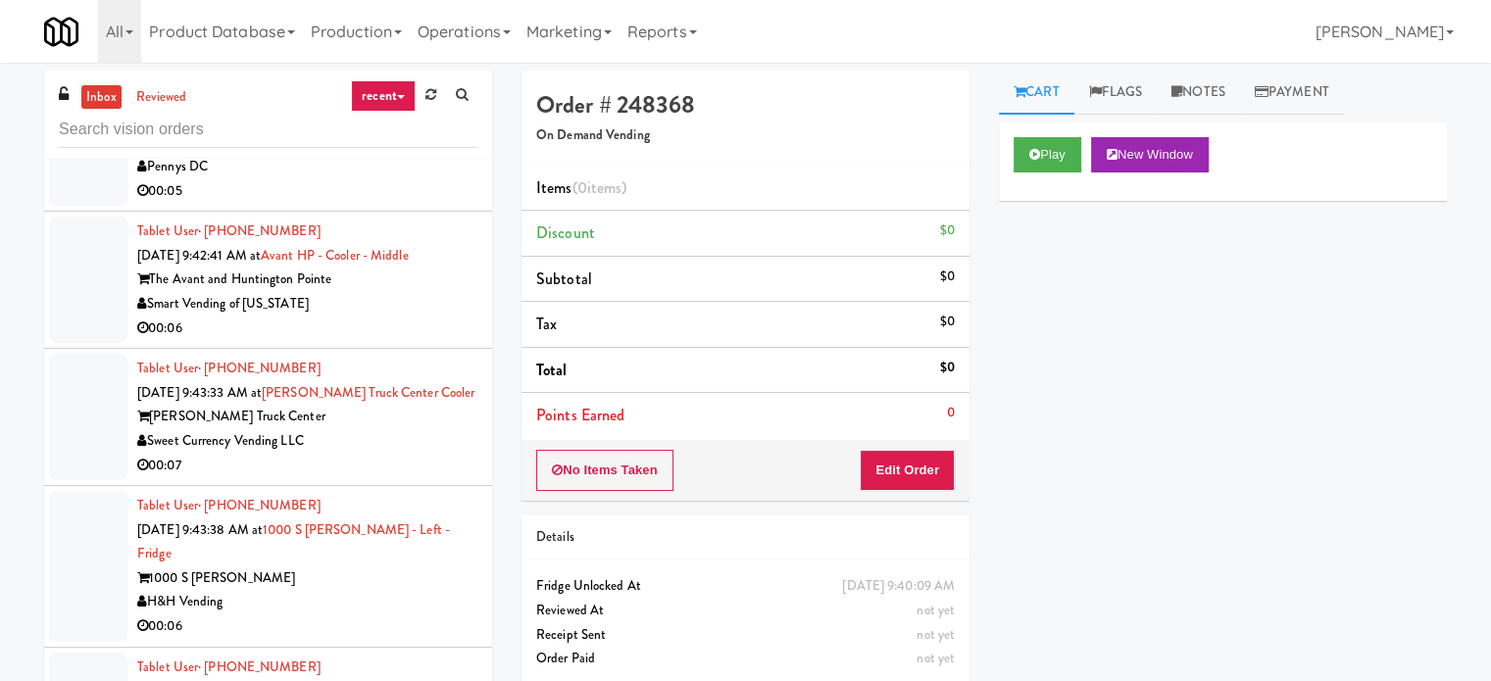
click at [416, 454] on div "00:07" at bounding box center [307, 466] width 340 height 25
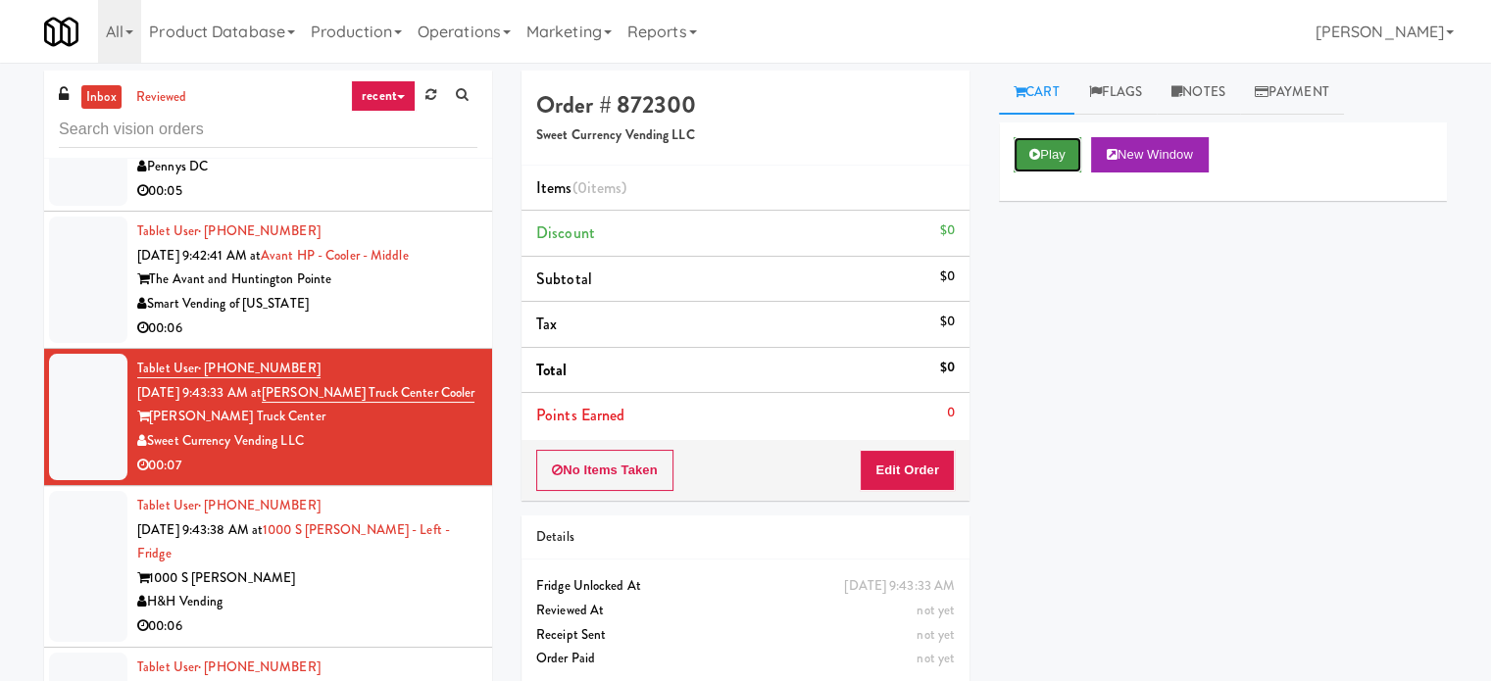
click at [1042, 138] on button "Play" at bounding box center [1048, 154] width 68 height 35
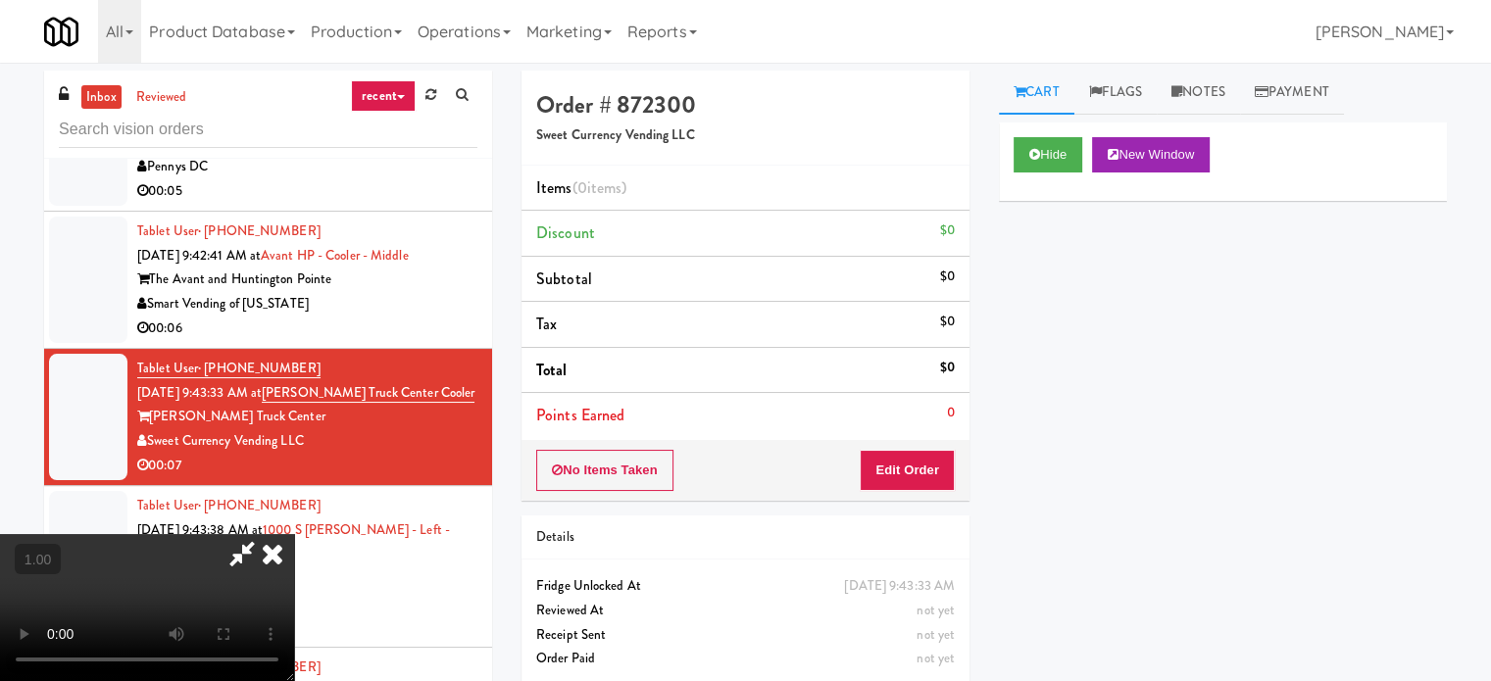
click at [180, 619] on video at bounding box center [147, 607] width 294 height 147
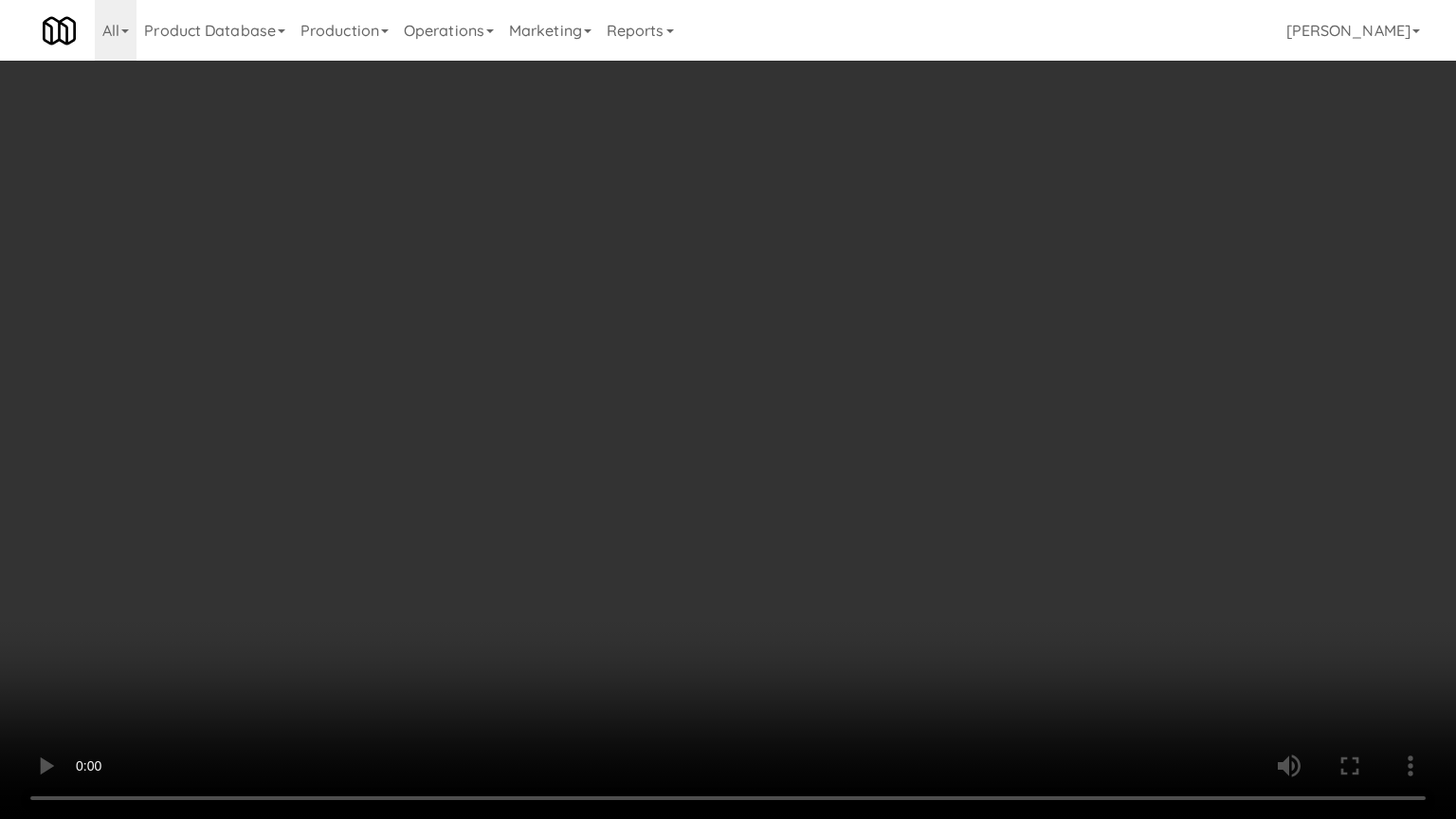
click at [1000, 428] on video at bounding box center [728, 409] width 1456 height 819
click at [661, 633] on video at bounding box center [728, 409] width 1456 height 819
click at [671, 580] on video at bounding box center [728, 409] width 1456 height 819
click at [672, 569] on video at bounding box center [728, 409] width 1456 height 819
click at [687, 548] on video at bounding box center [728, 409] width 1456 height 819
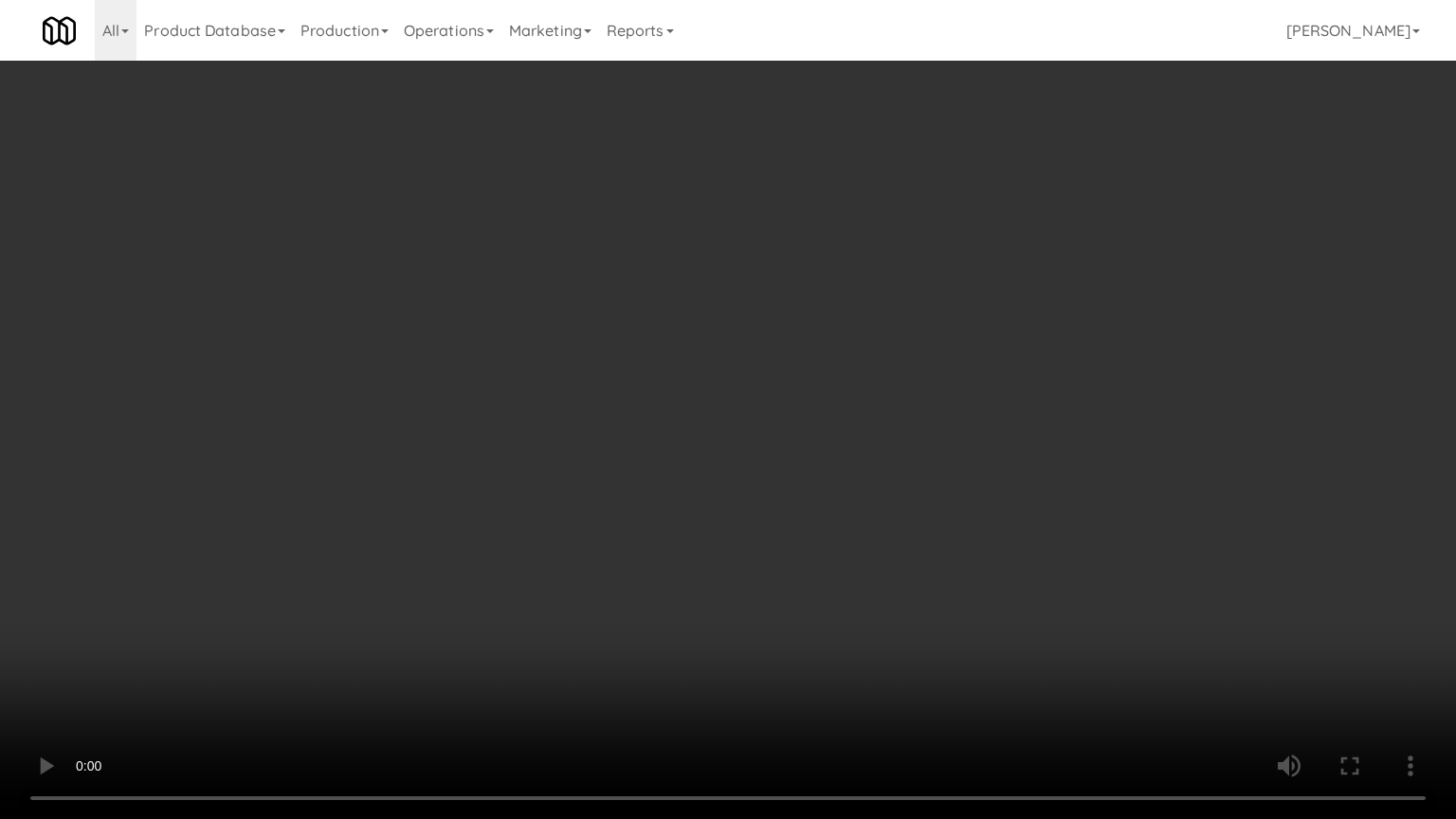
click at [1163, 125] on video at bounding box center [728, 409] width 1456 height 819
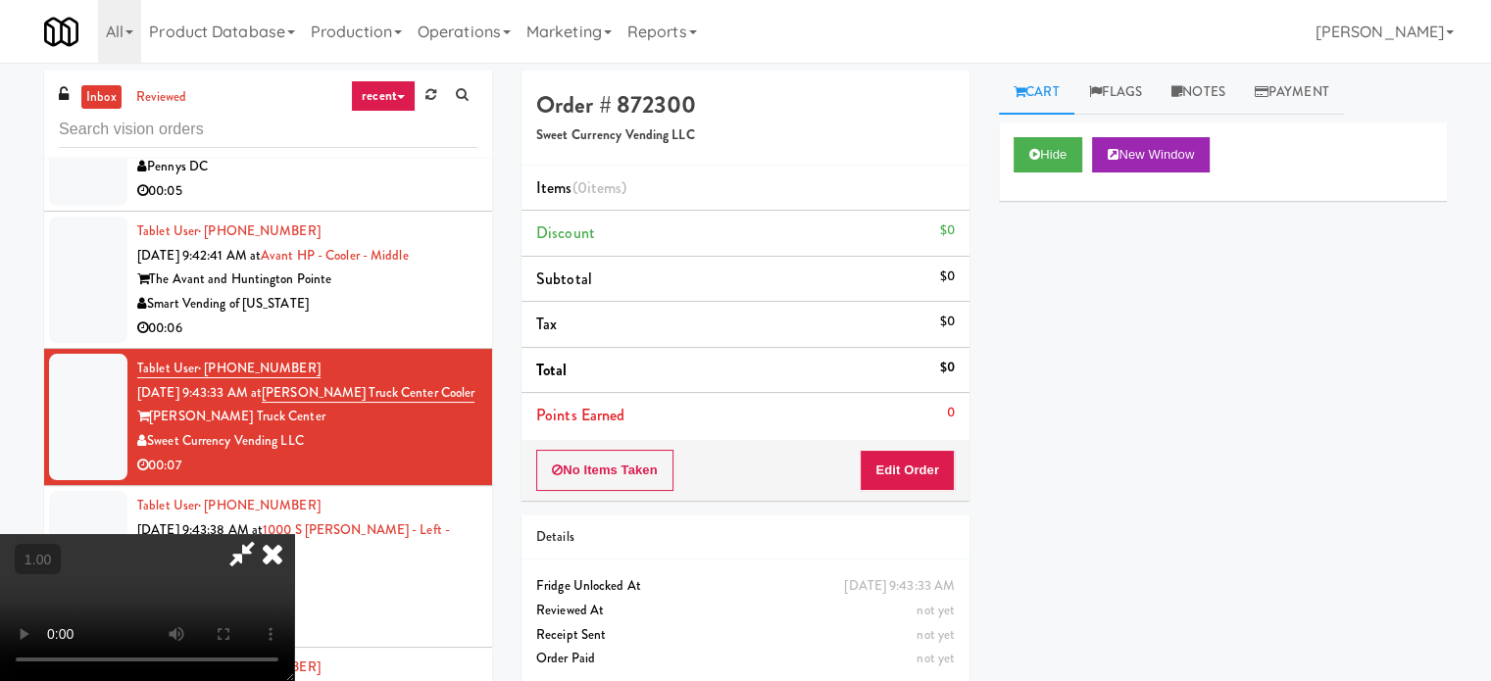
click at [294, 534] on icon at bounding box center [272, 553] width 43 height 39
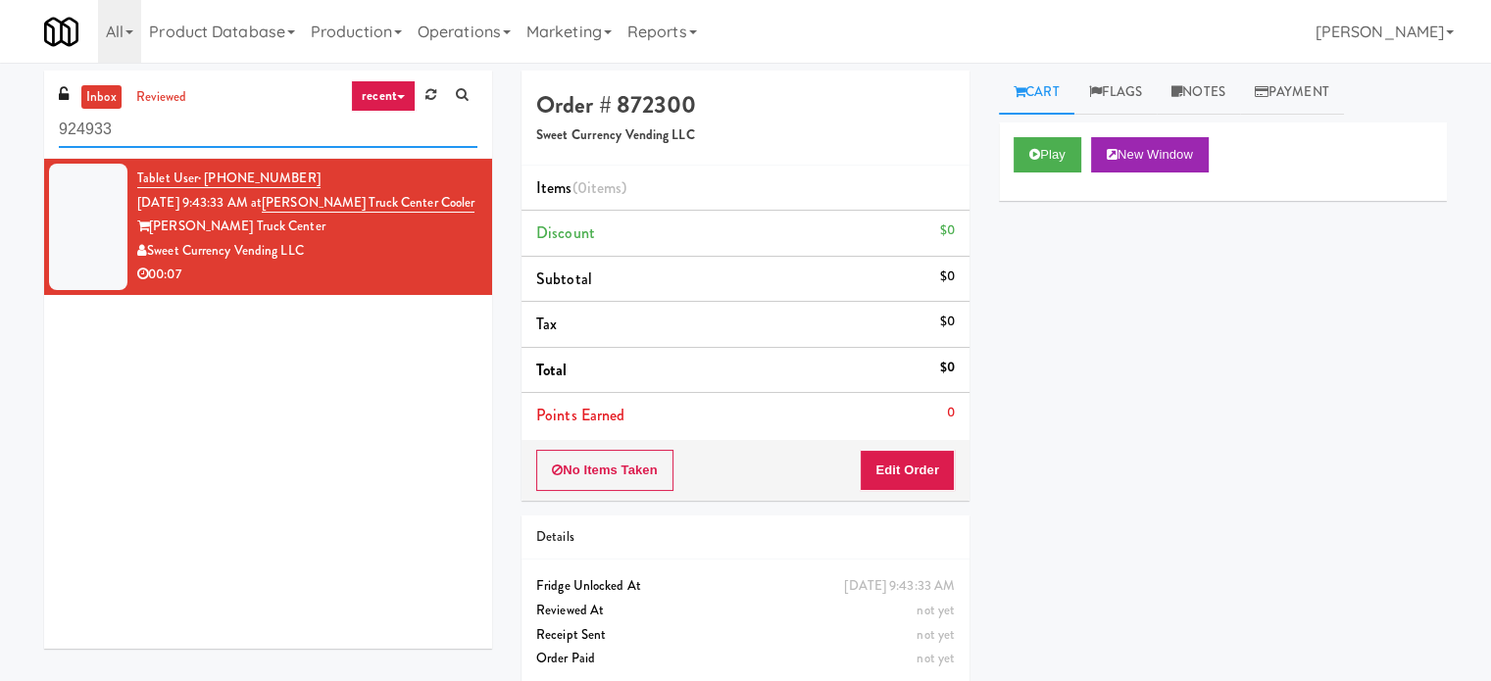
click at [192, 117] on input "924933" at bounding box center [268, 130] width 419 height 36
paste input "The Metropolitian"
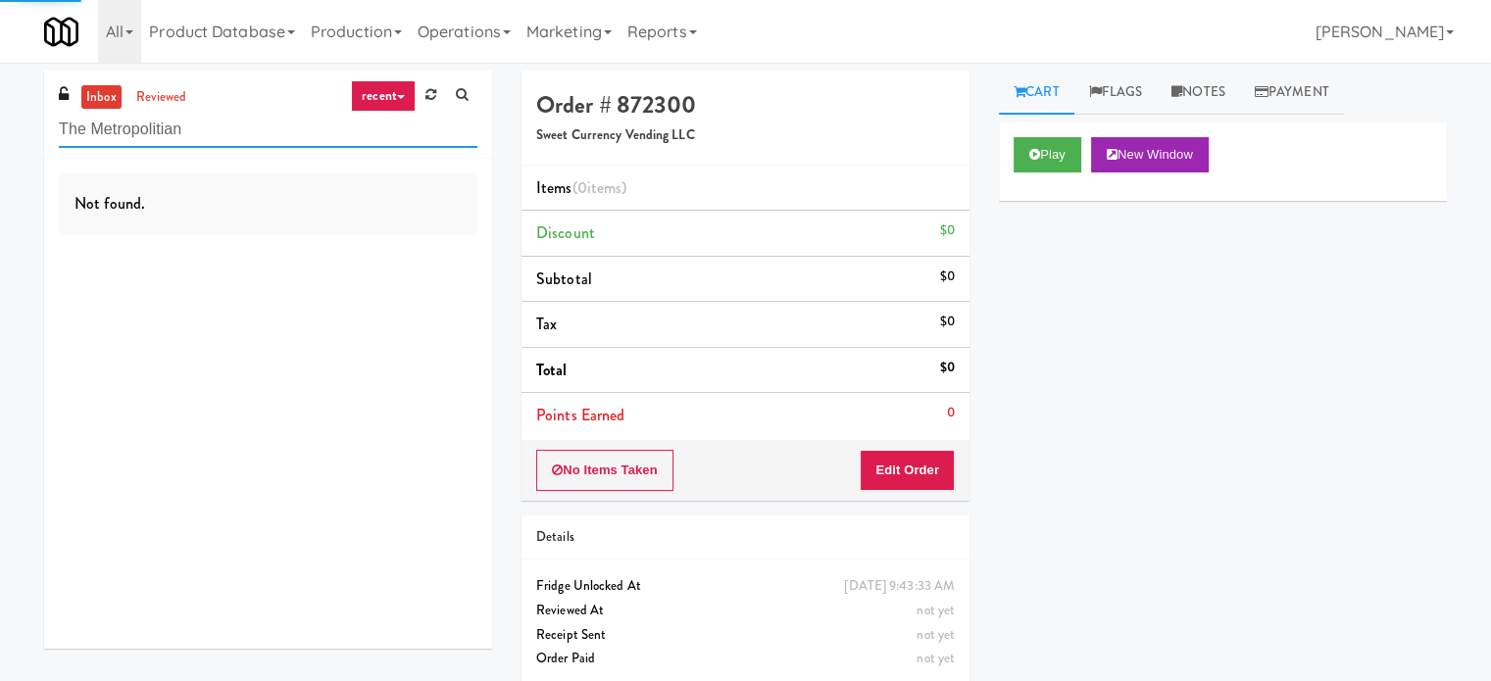
paste input "The Metropolitian"
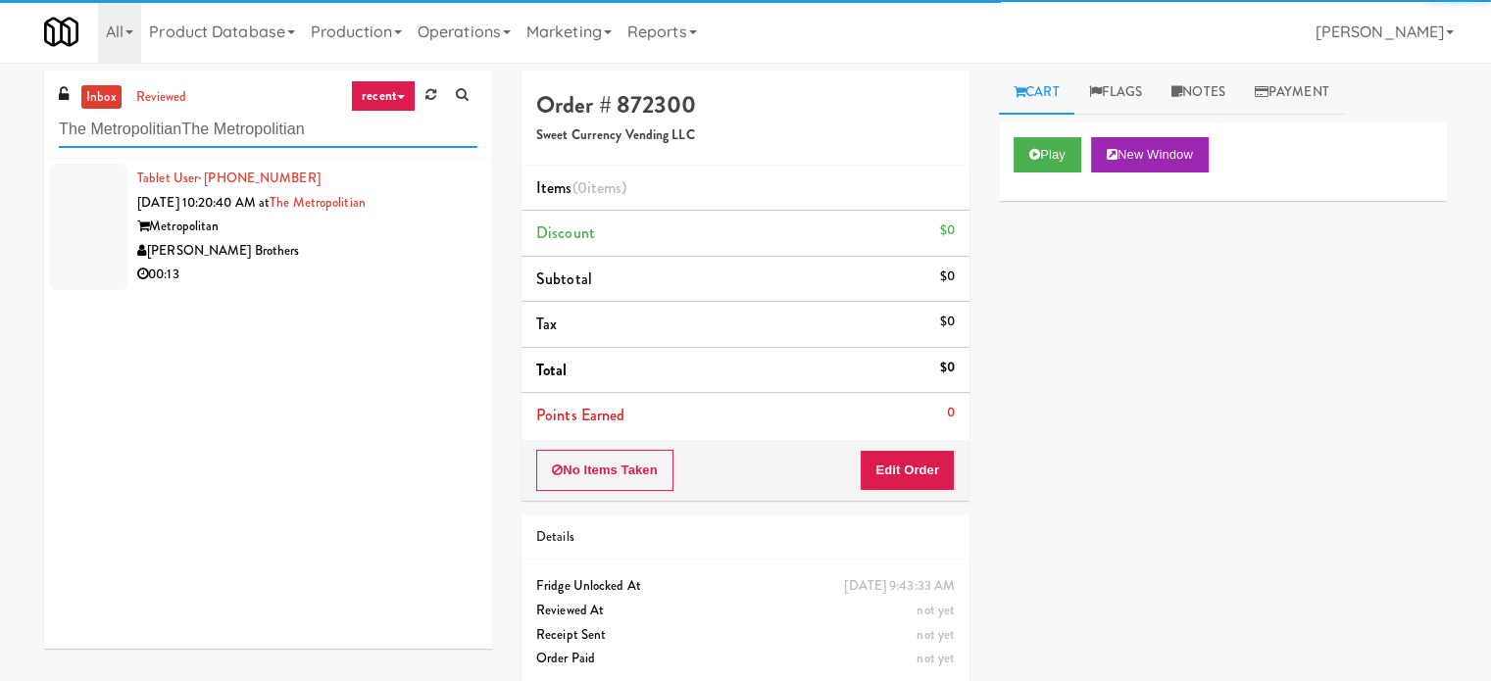
paste input "text"
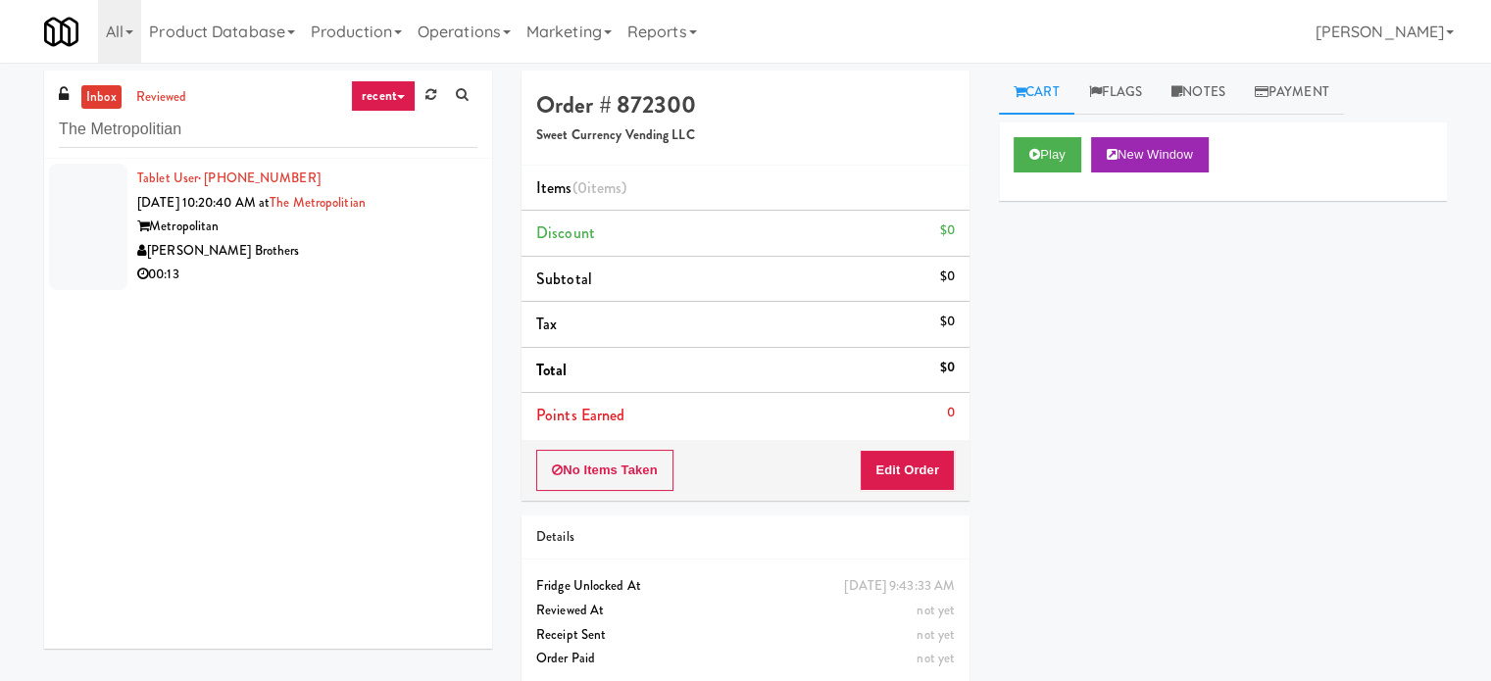
click at [276, 258] on div "[PERSON_NAME] Brothers" at bounding box center [307, 251] width 340 height 25
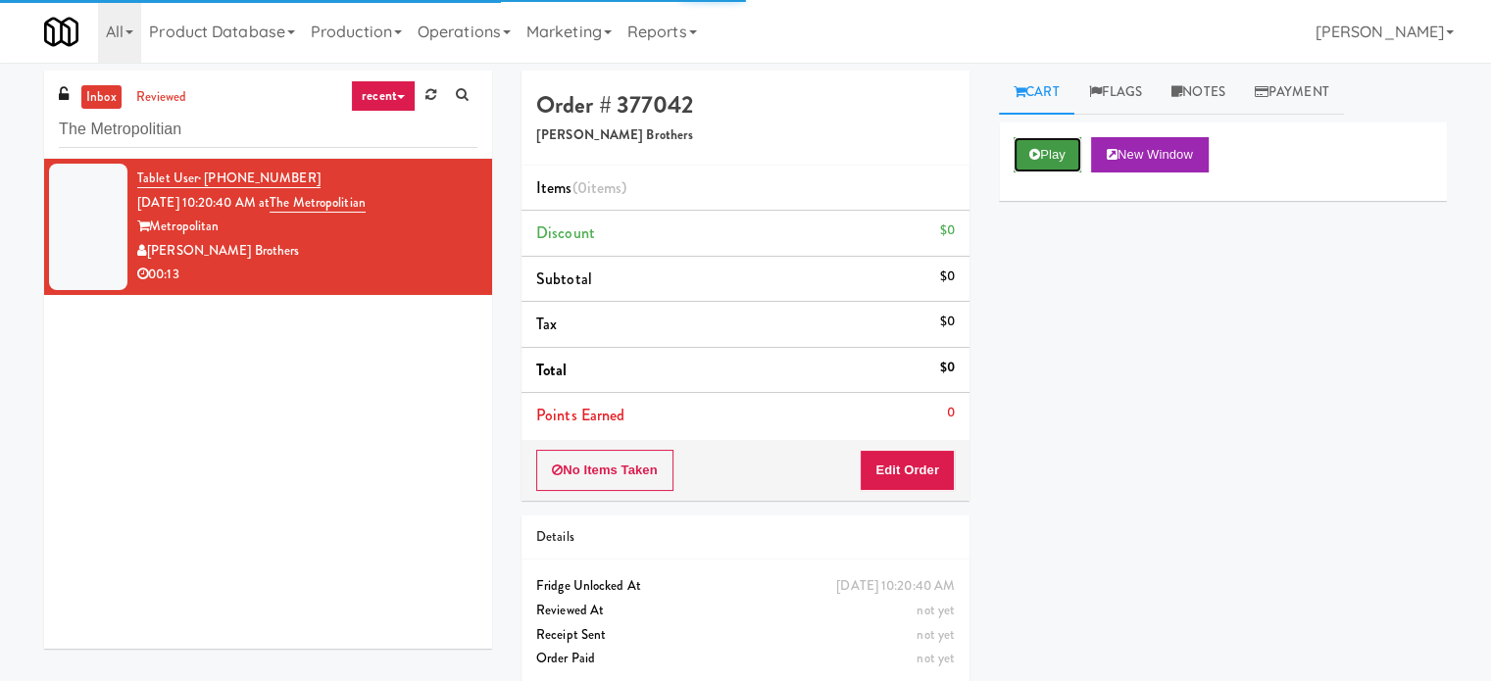
click at [1064, 144] on button "Play" at bounding box center [1048, 154] width 68 height 35
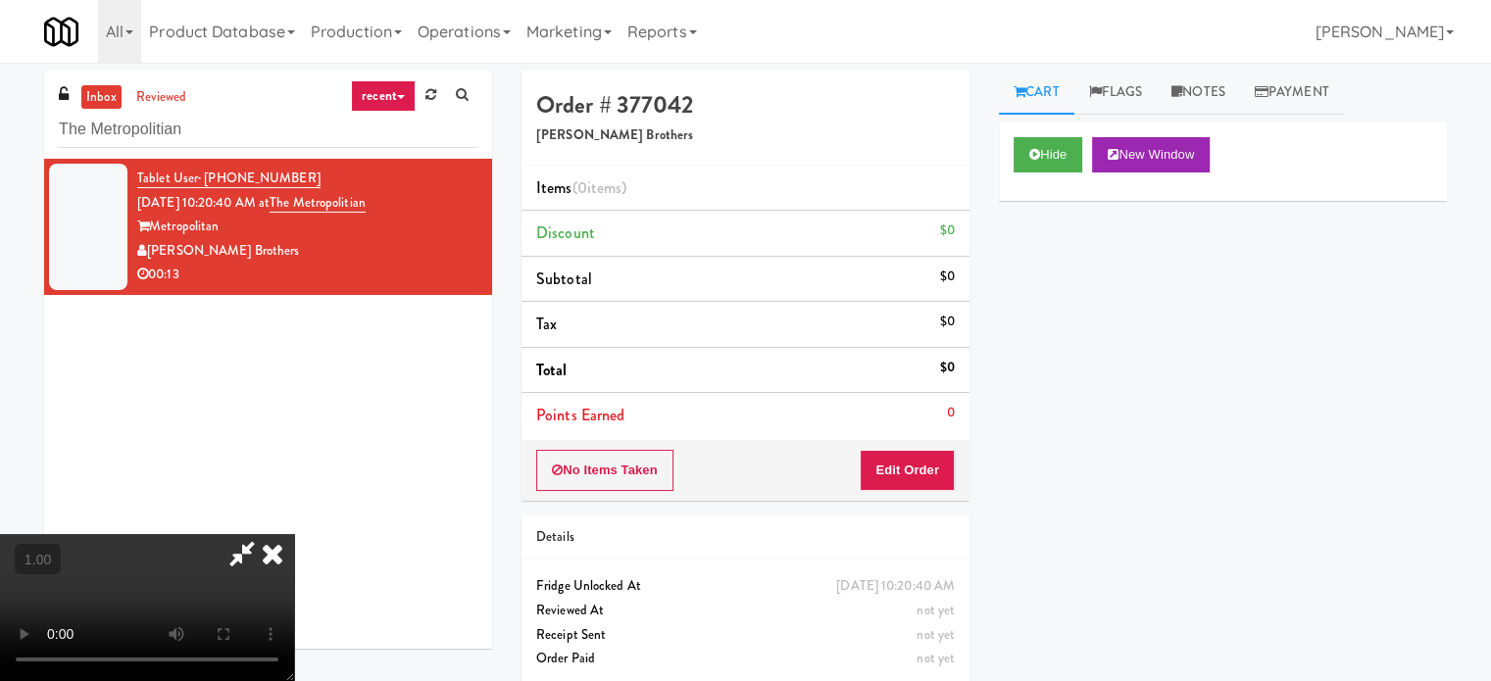
click at [294, 534] on video at bounding box center [147, 607] width 294 height 147
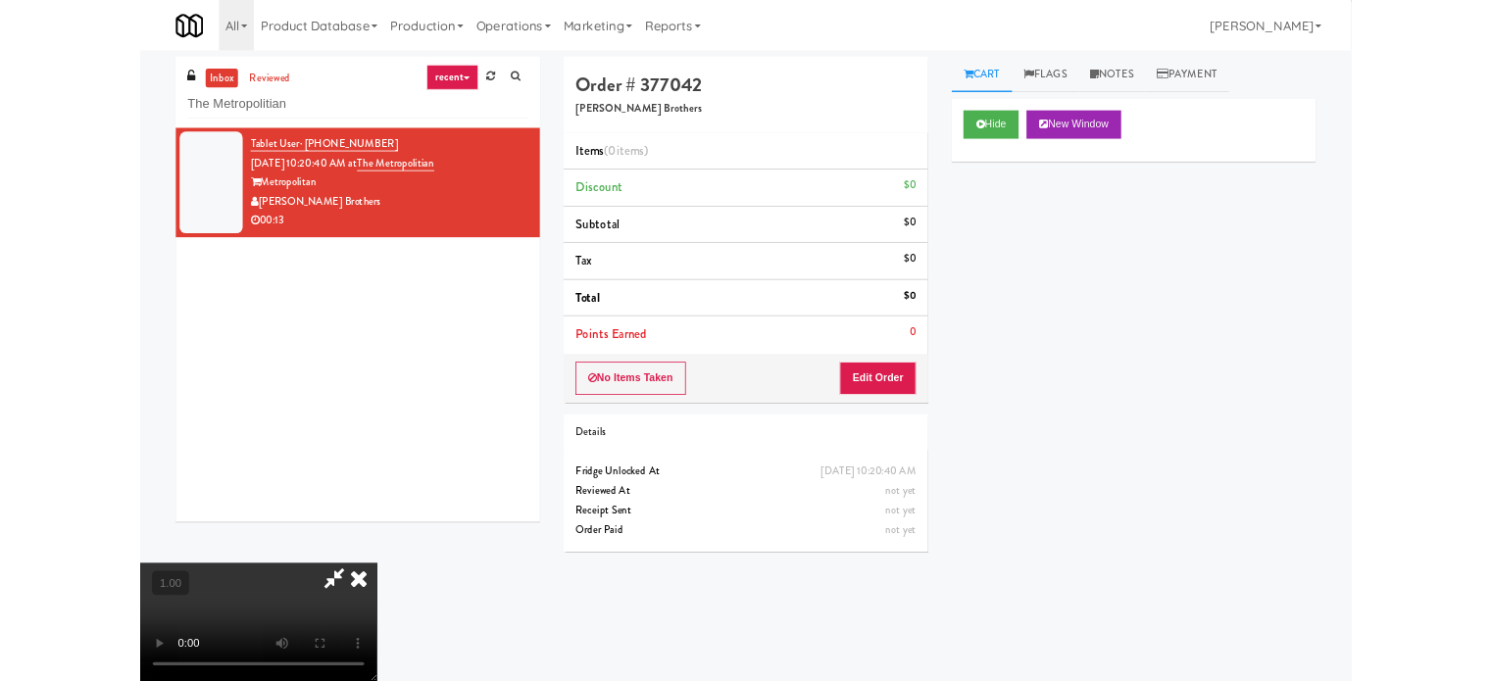
scroll to position [40, 0]
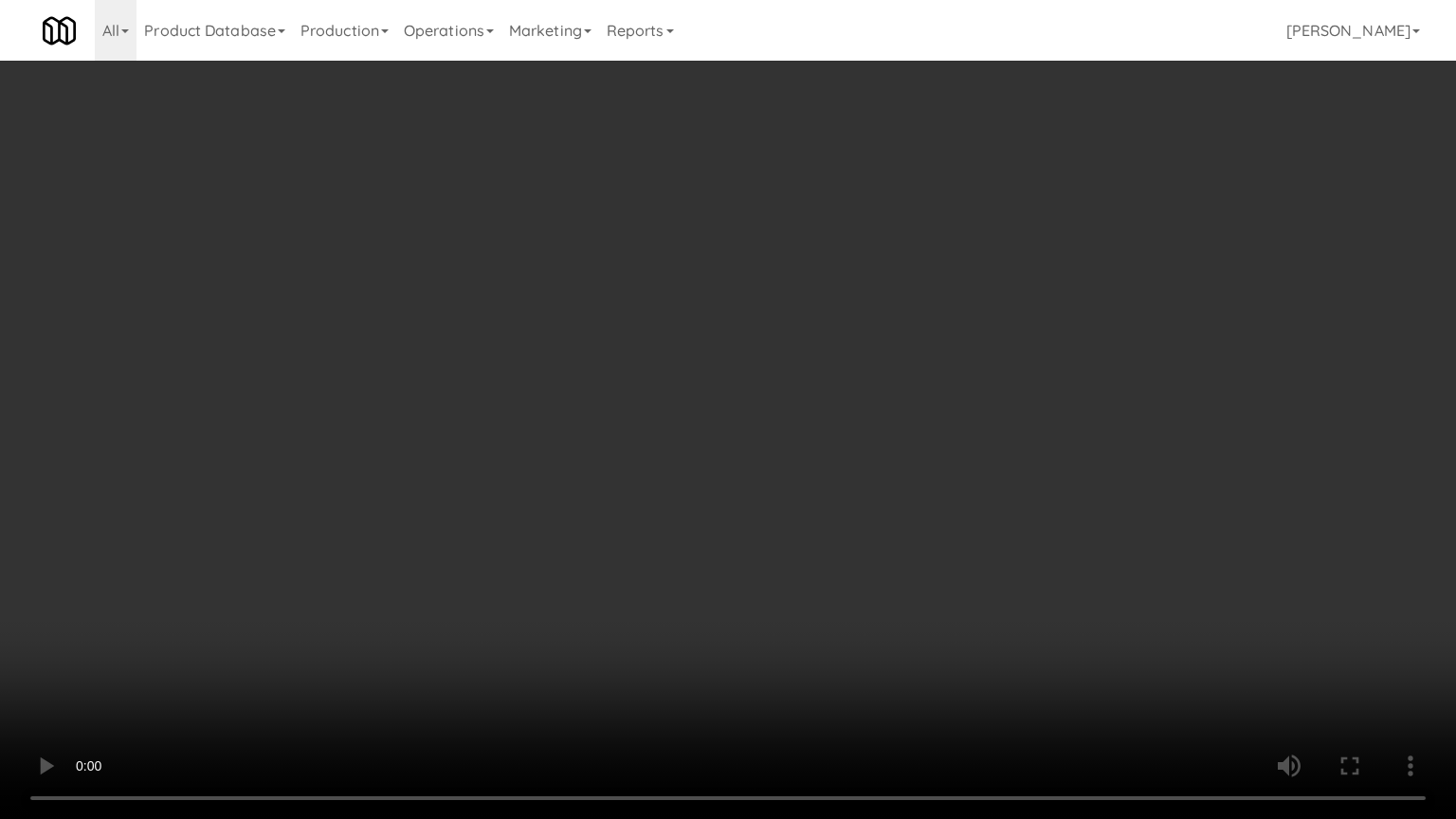
click at [785, 442] on video at bounding box center [728, 409] width 1456 height 819
click at [424, 531] on video at bounding box center [728, 409] width 1456 height 819
click at [895, 419] on video at bounding box center [728, 409] width 1456 height 819
click at [908, 417] on video at bounding box center [728, 409] width 1456 height 819
click at [911, 417] on video at bounding box center [728, 409] width 1456 height 819
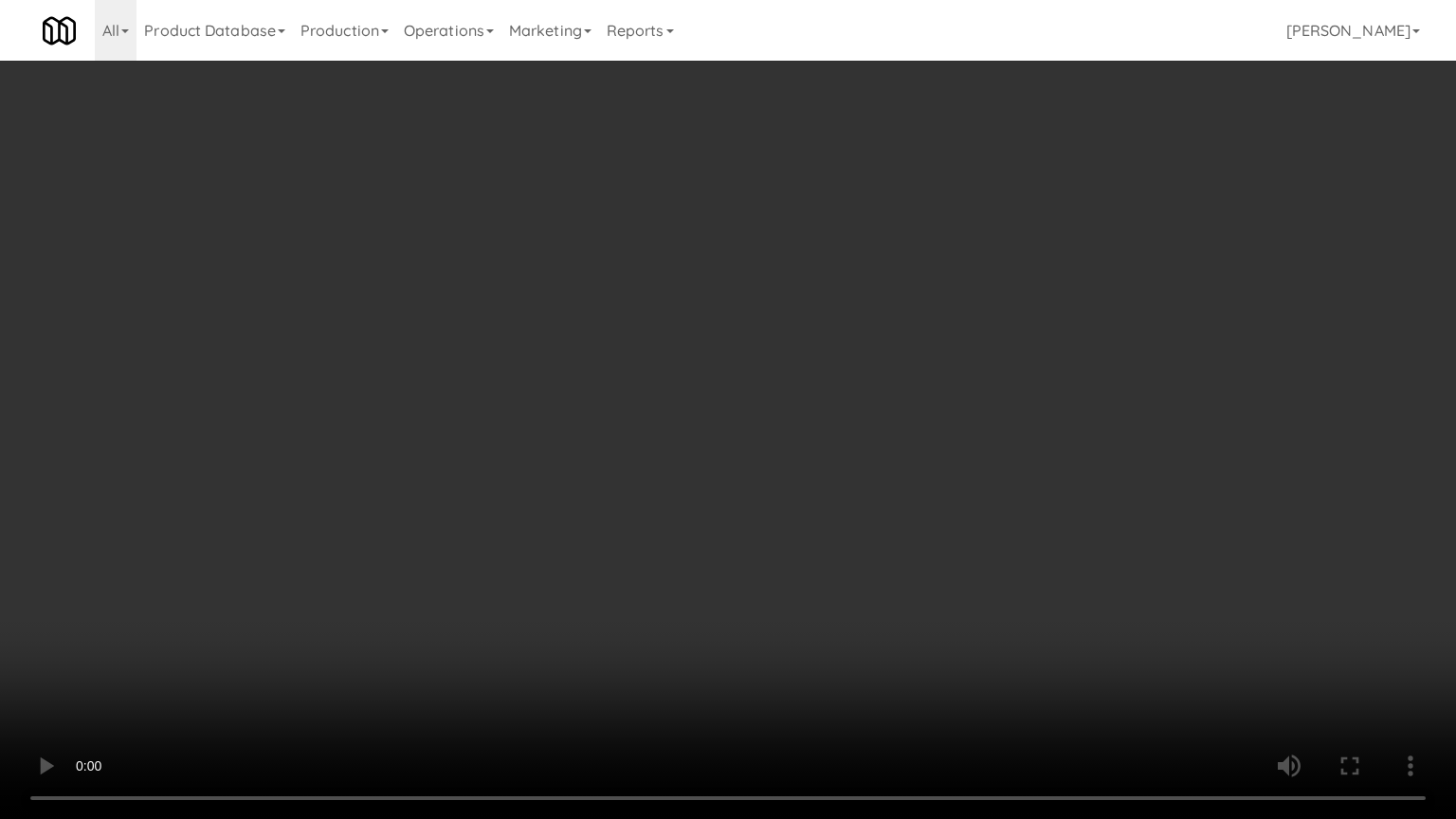
click at [916, 412] on video at bounding box center [728, 409] width 1456 height 819
click at [914, 412] on video at bounding box center [728, 409] width 1456 height 819
click at [917, 409] on video at bounding box center [728, 409] width 1456 height 819
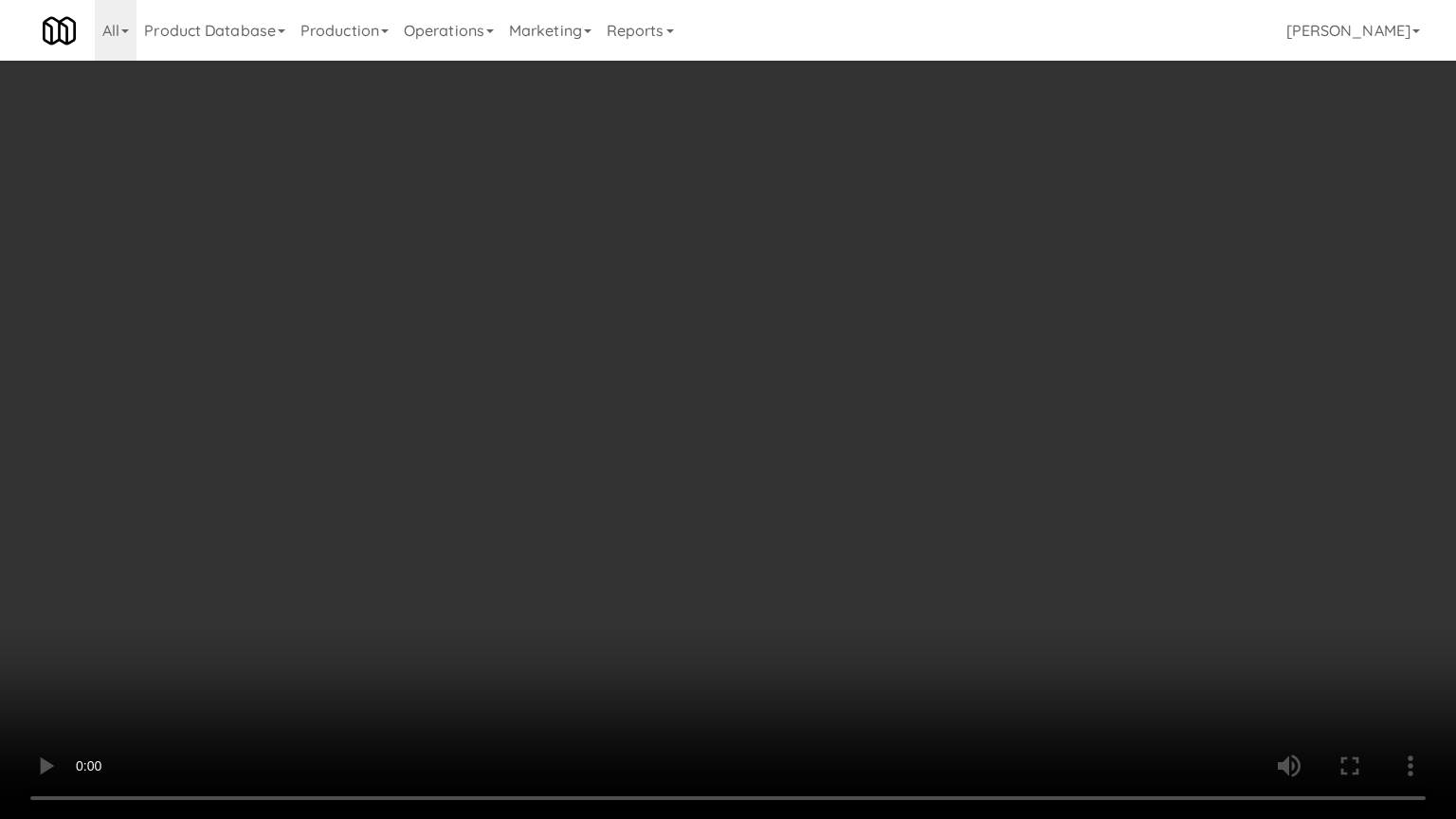
click at [917, 409] on video at bounding box center [728, 409] width 1456 height 819
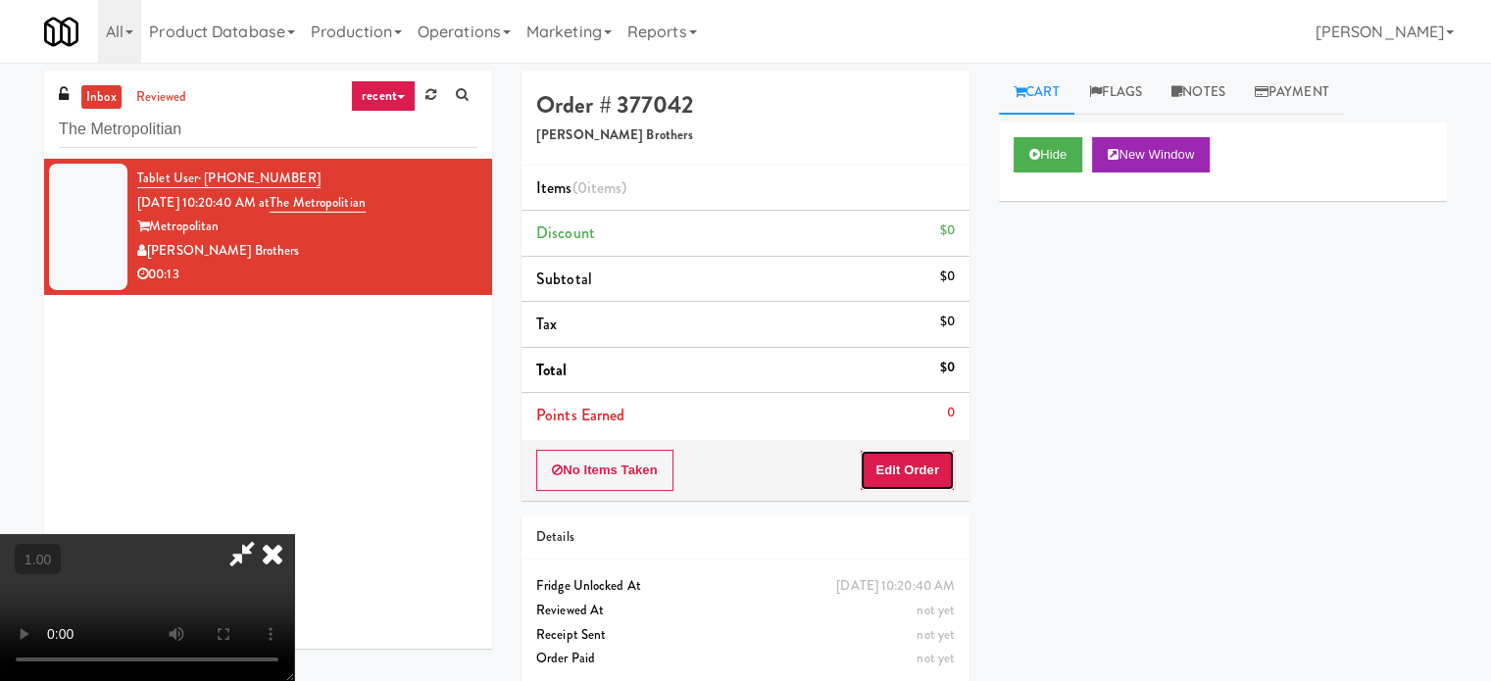
click at [931, 471] on button "Edit Order" at bounding box center [907, 470] width 95 height 41
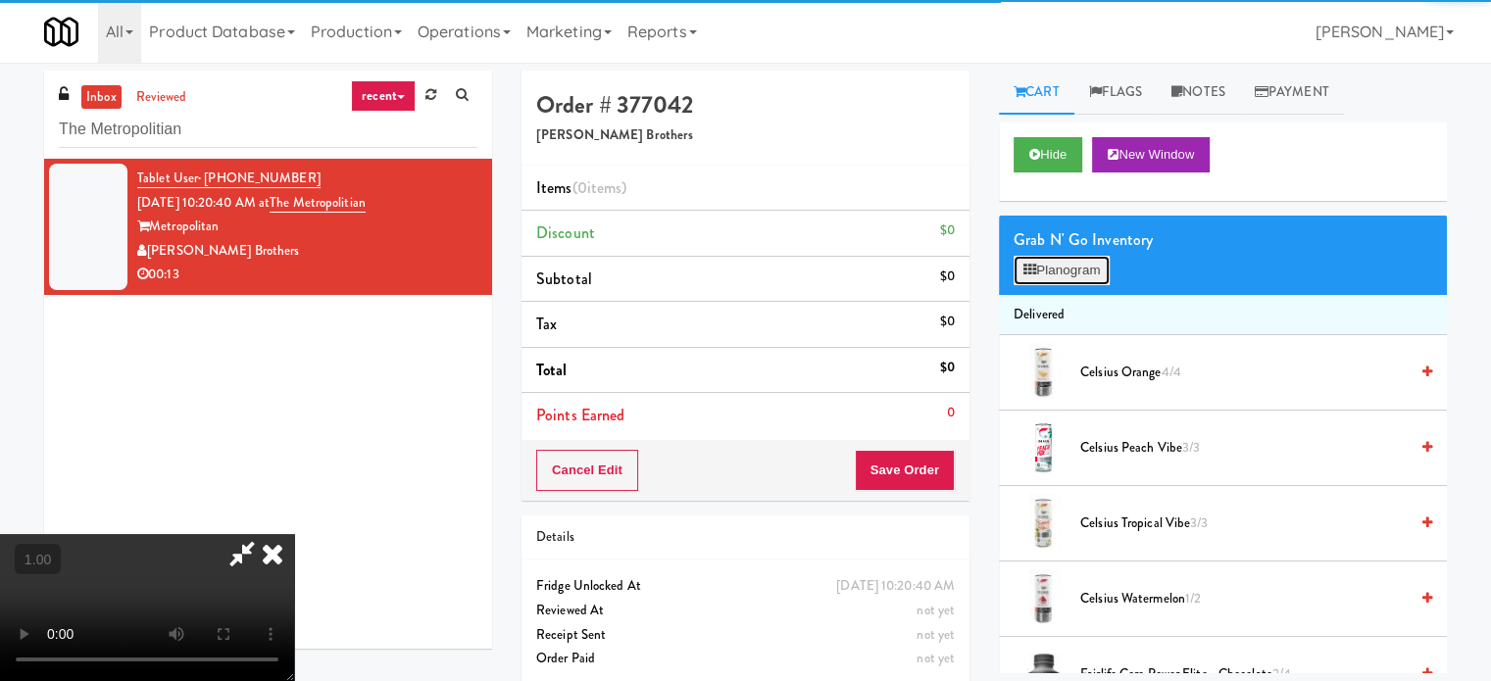
click at [1076, 273] on button "Planogram" at bounding box center [1062, 270] width 96 height 29
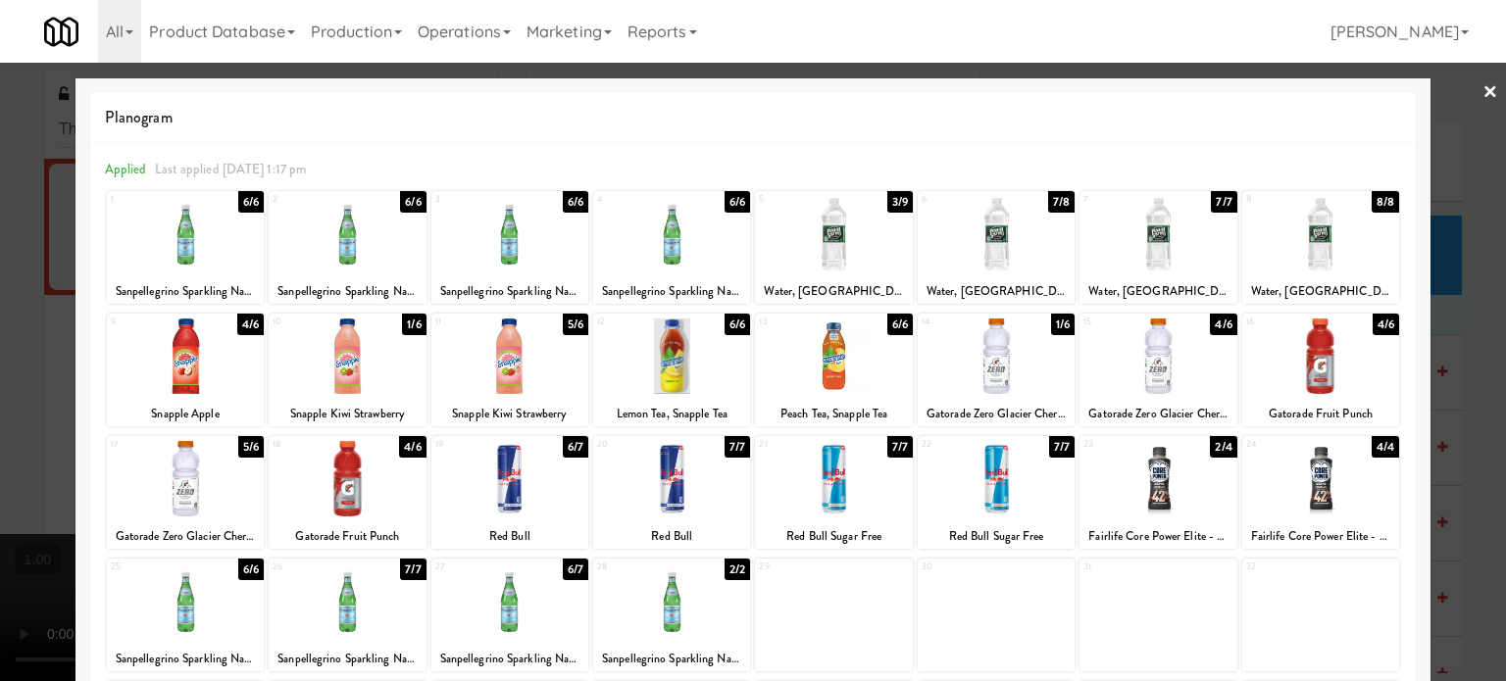
click at [1010, 352] on div at bounding box center [996, 356] width 157 height 75
click at [0, 424] on div at bounding box center [753, 340] width 1506 height 681
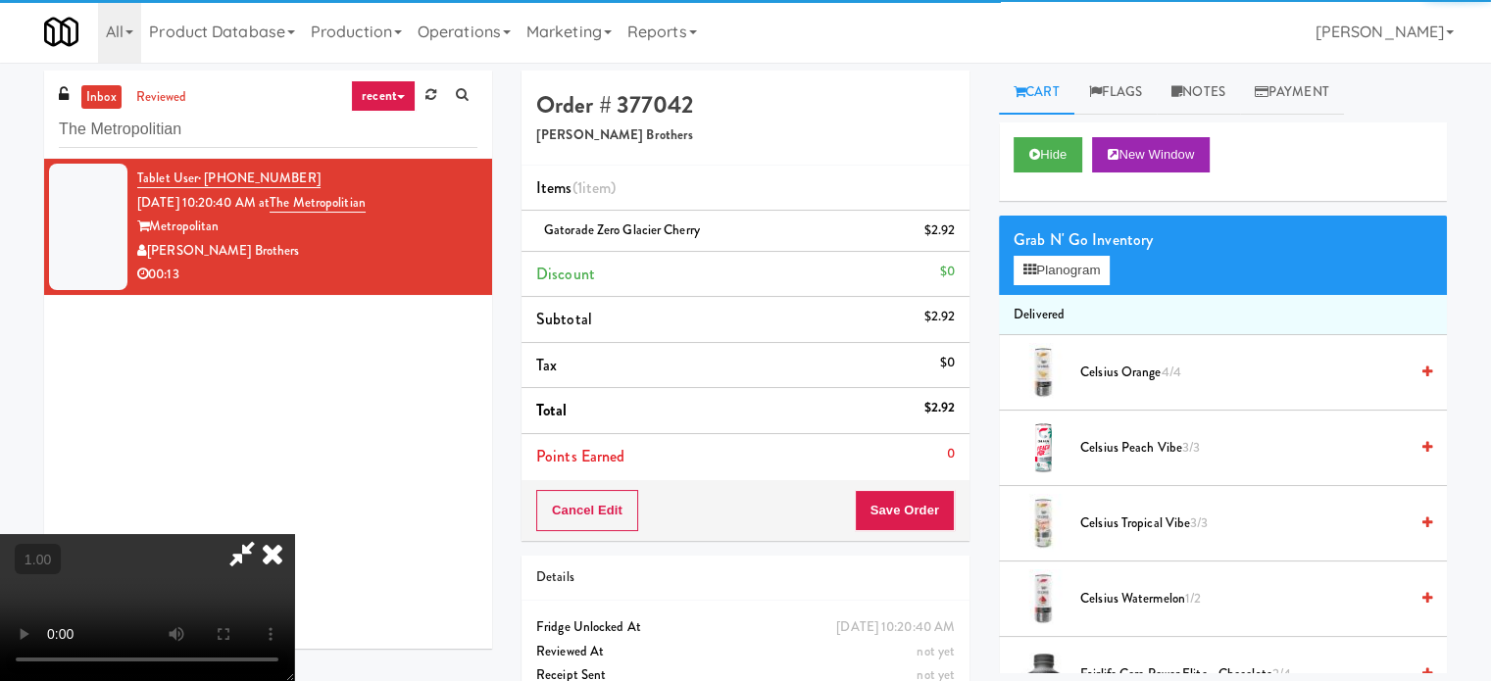
click at [294, 534] on video at bounding box center [147, 607] width 294 height 147
drag, startPoint x: 541, startPoint y: 396, endPoint x: 574, endPoint y: 514, distance: 122.3
click at [294, 534] on video at bounding box center [147, 607] width 294 height 147
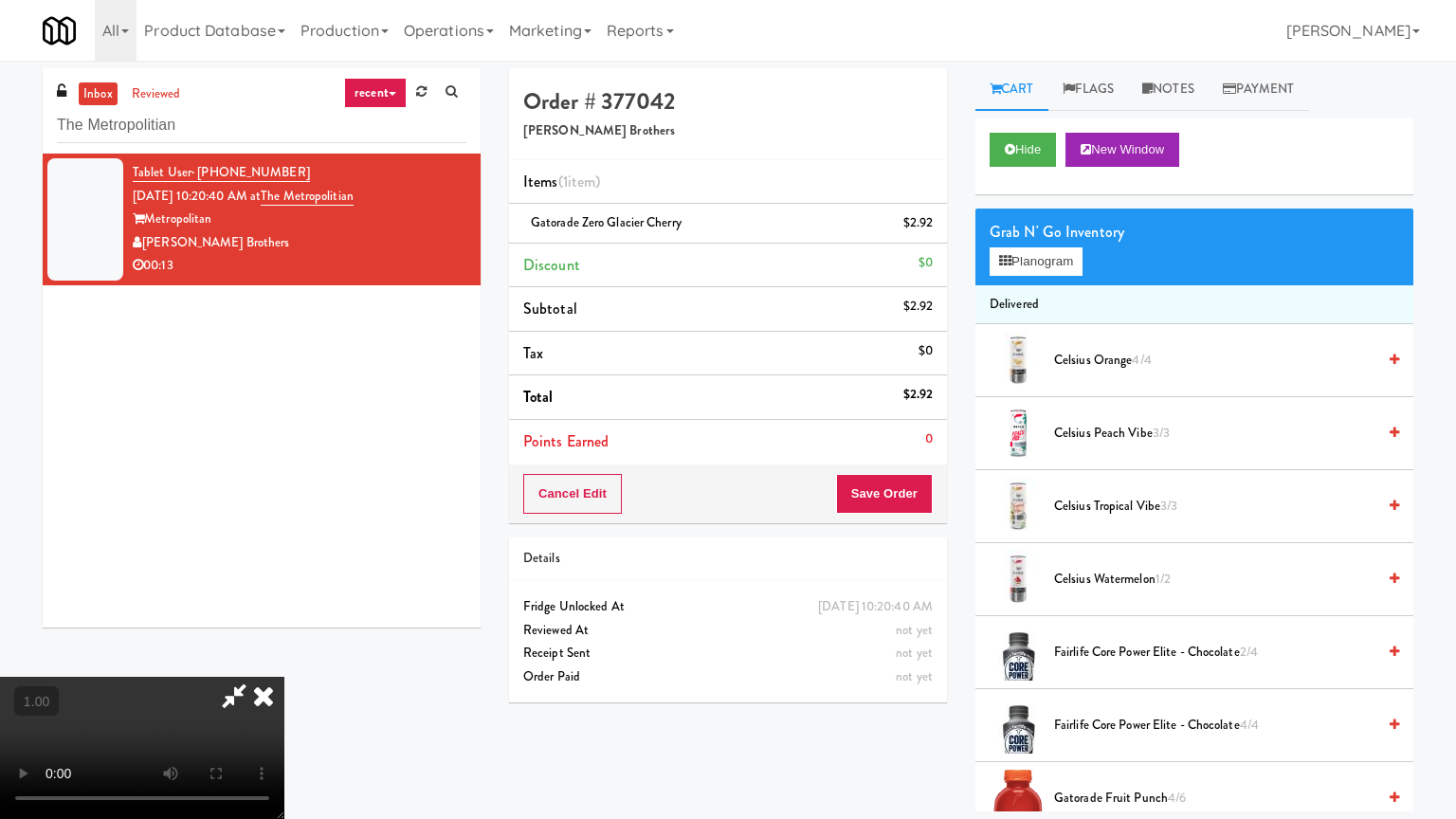
click at [284, 658] on video at bounding box center [142, 747] width 284 height 142
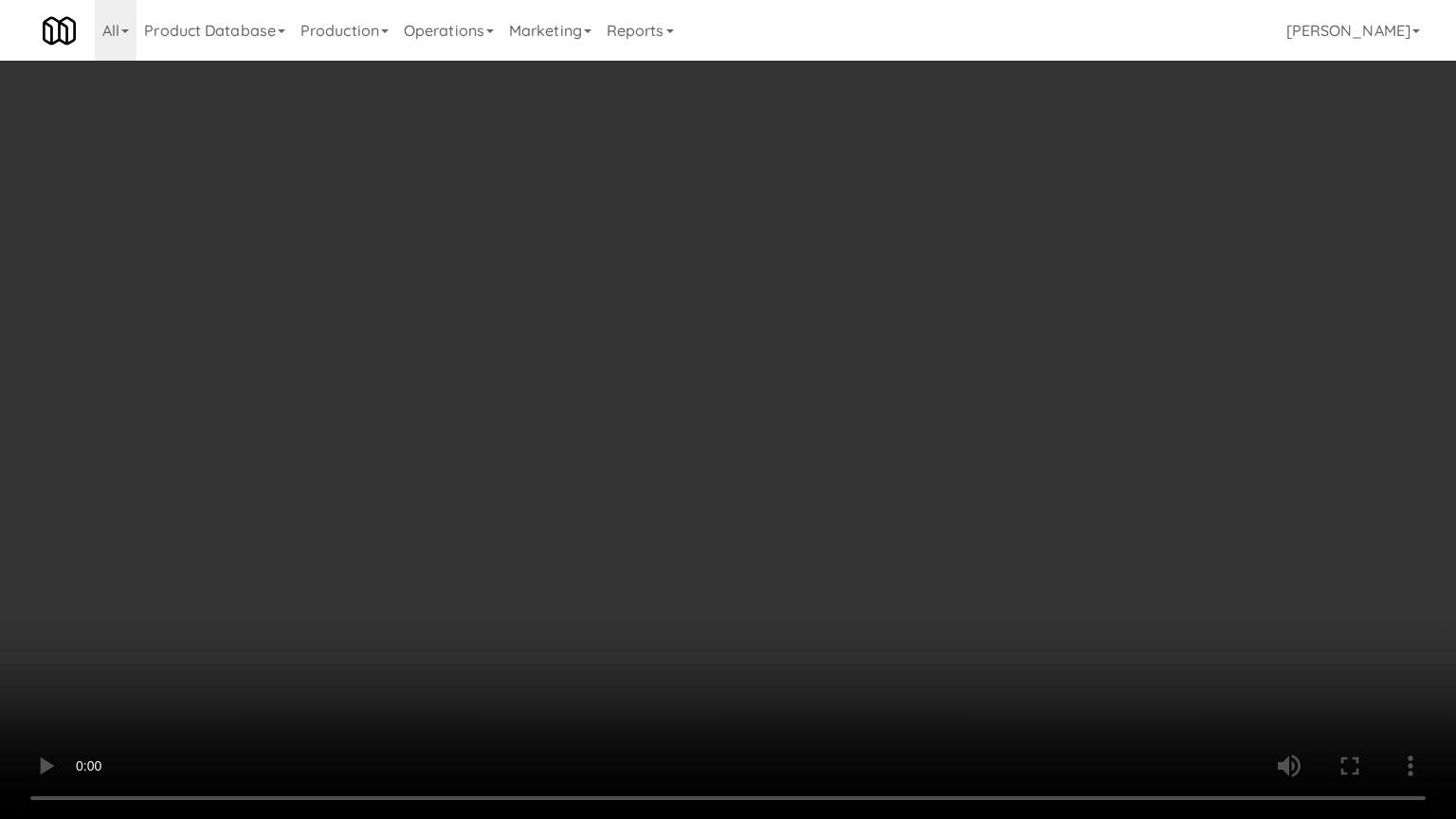
click at [1001, 410] on video at bounding box center [728, 409] width 1456 height 819
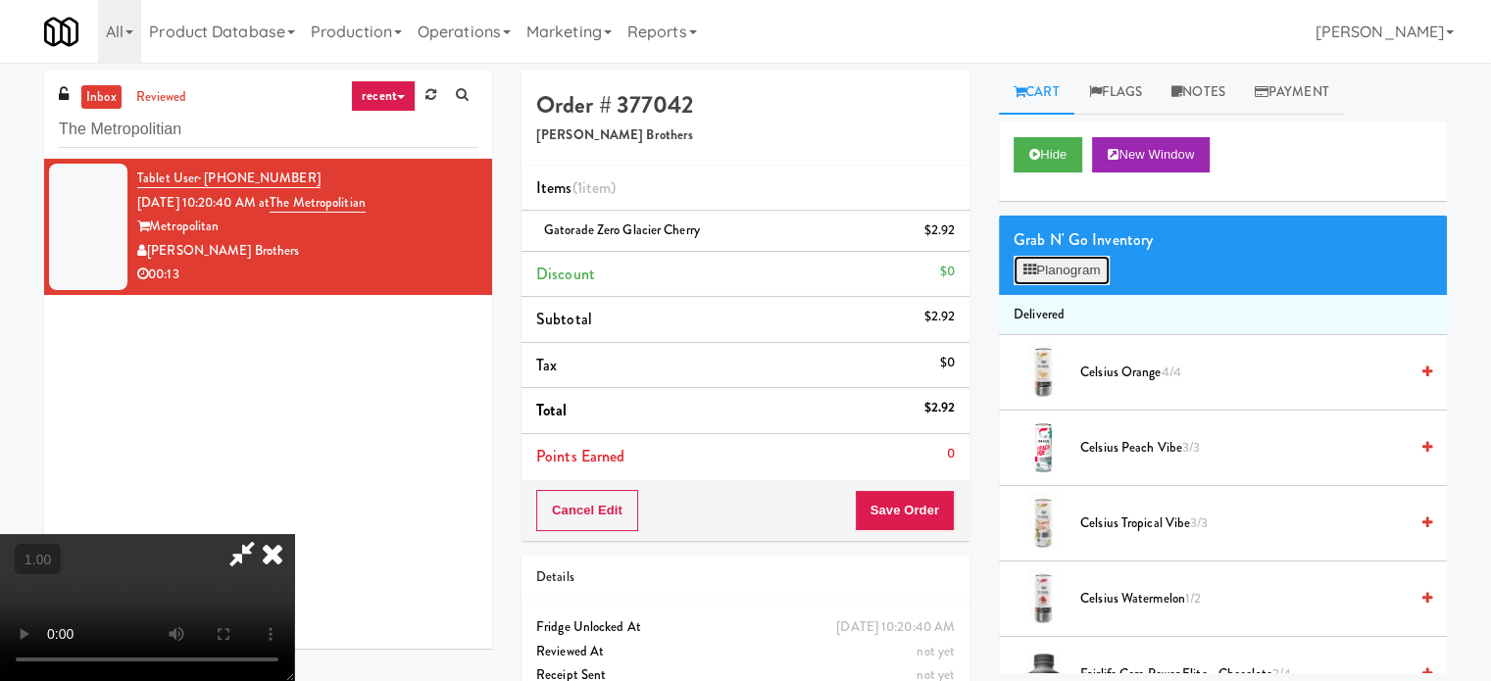
click at [1073, 281] on button "Planogram" at bounding box center [1062, 270] width 96 height 29
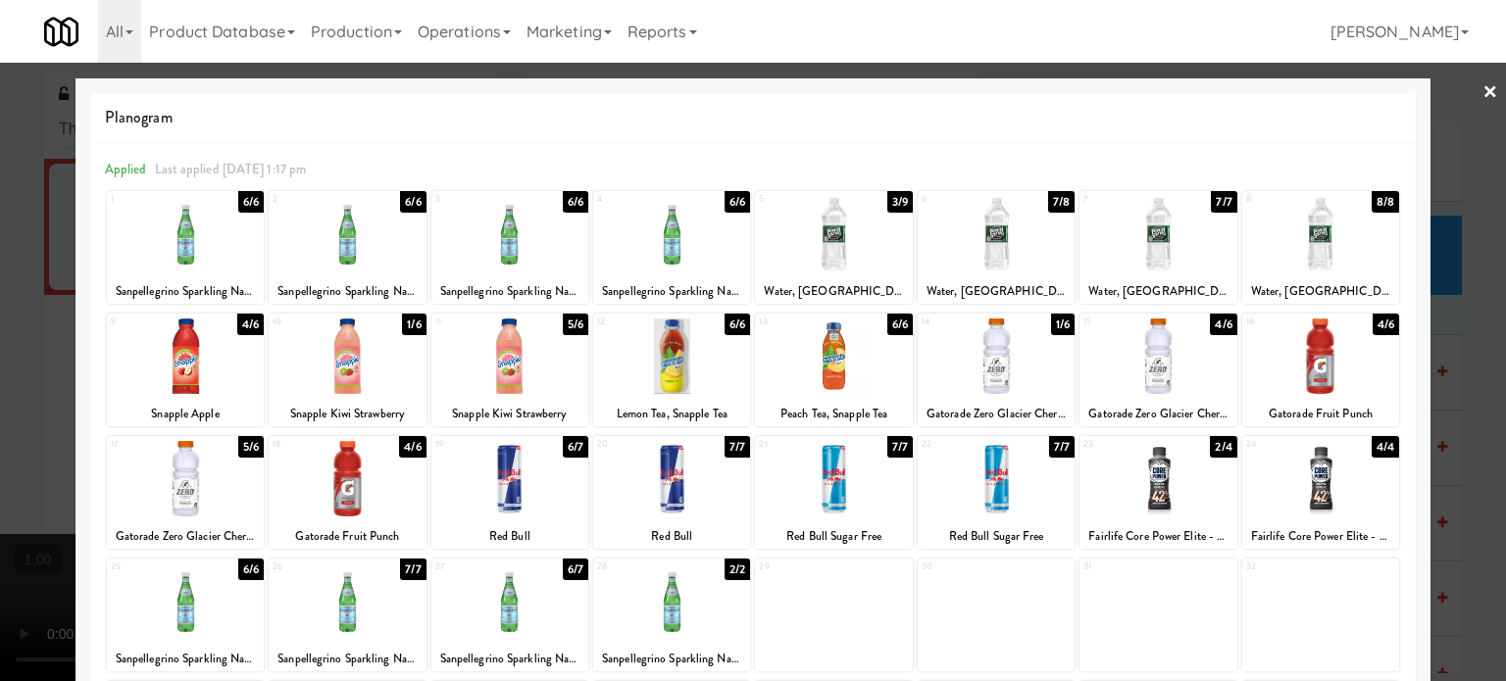
click at [980, 378] on div at bounding box center [996, 356] width 157 height 75
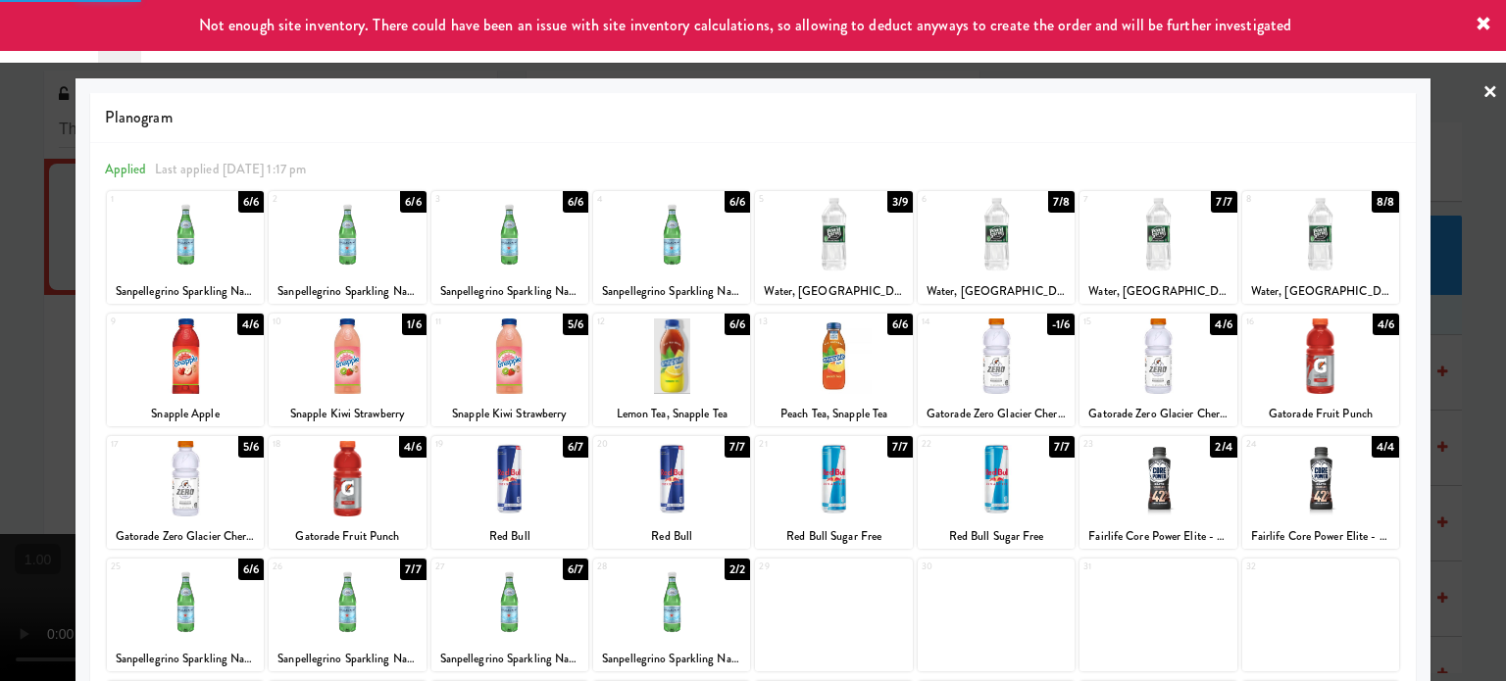
click at [0, 282] on div at bounding box center [753, 340] width 1506 height 681
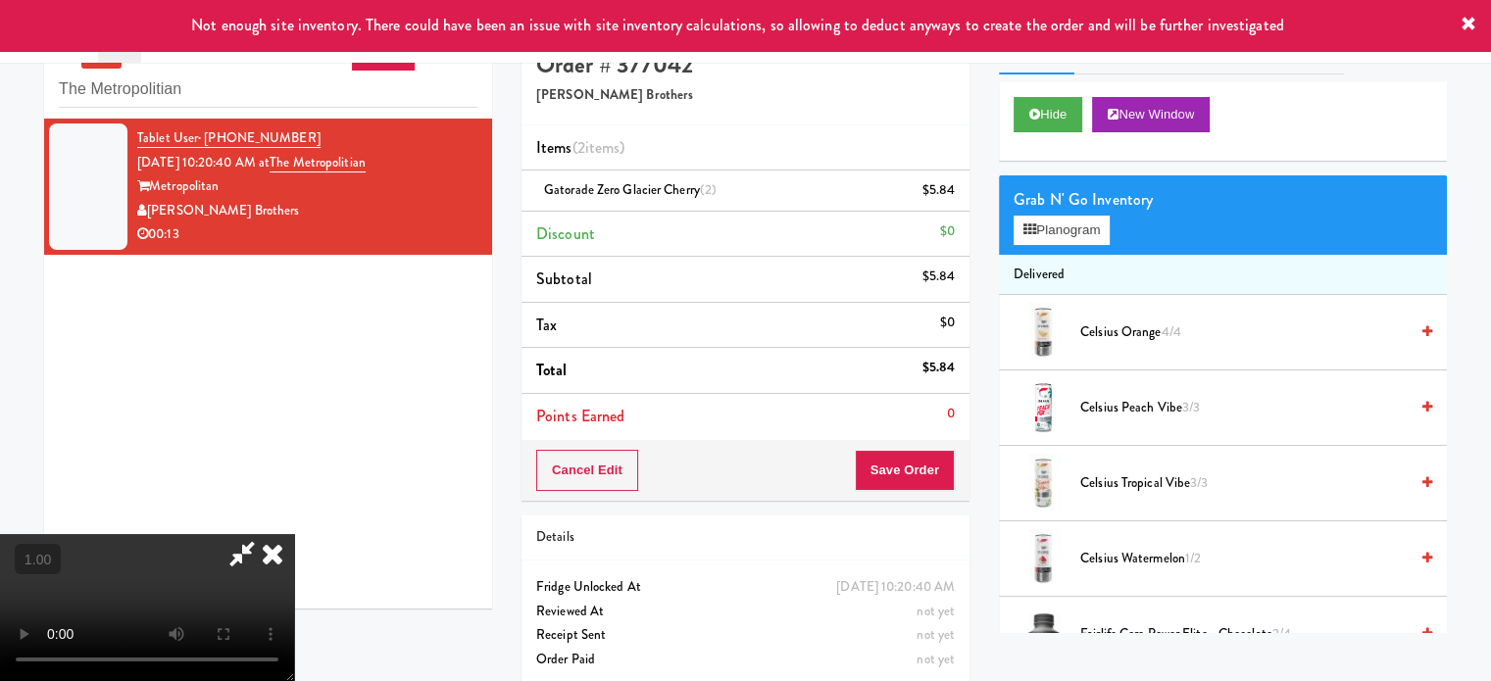
scroll to position [63, 0]
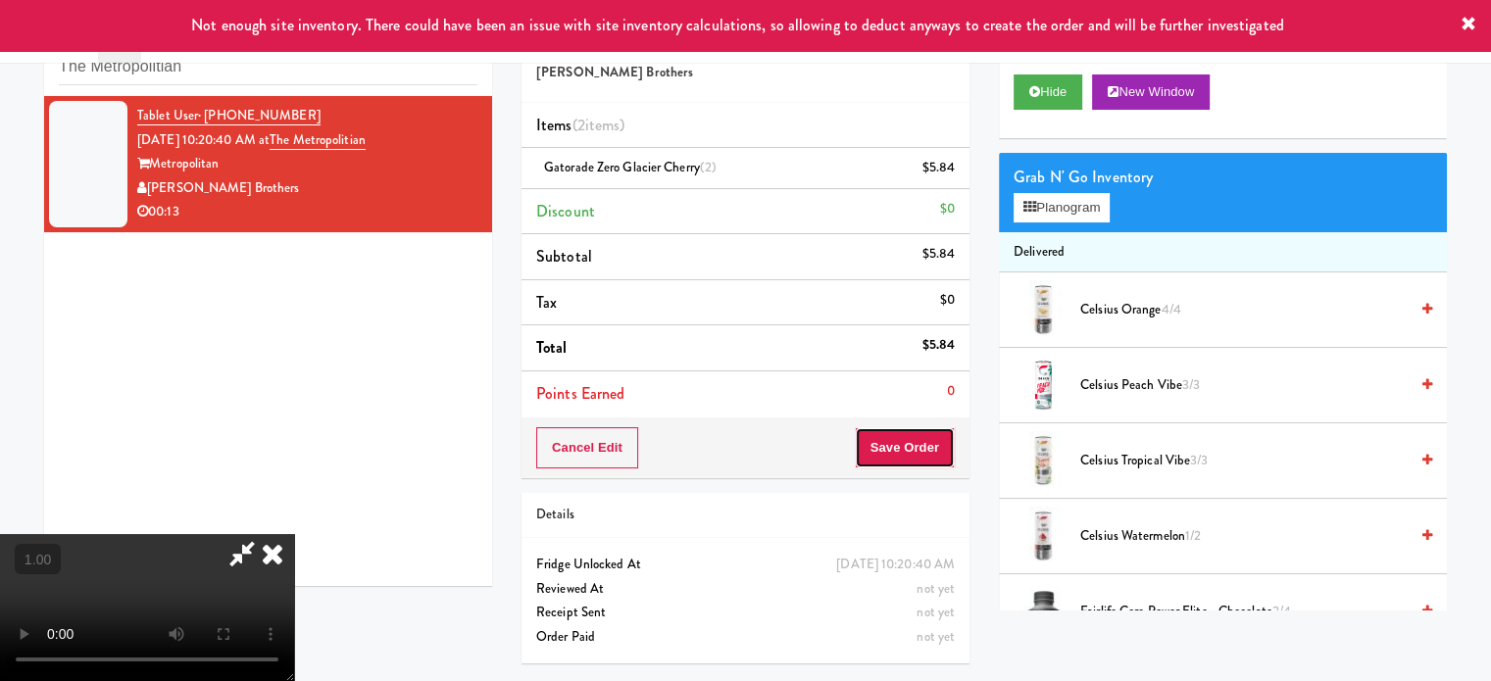
click at [922, 453] on button "Save Order" at bounding box center [905, 447] width 100 height 41
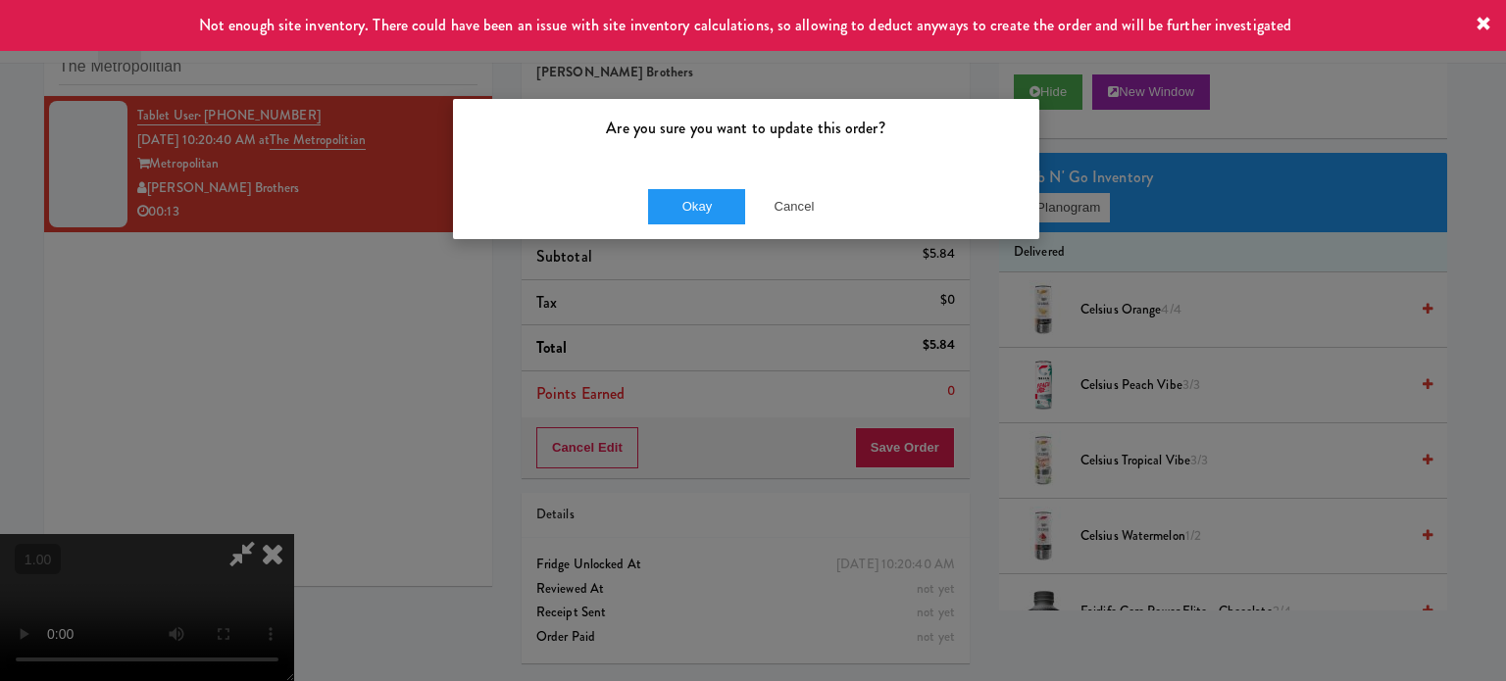
click at [729, 183] on div "Okay Cancel" at bounding box center [746, 207] width 586 height 66
click at [718, 189] on button "Okay" at bounding box center [697, 206] width 98 height 35
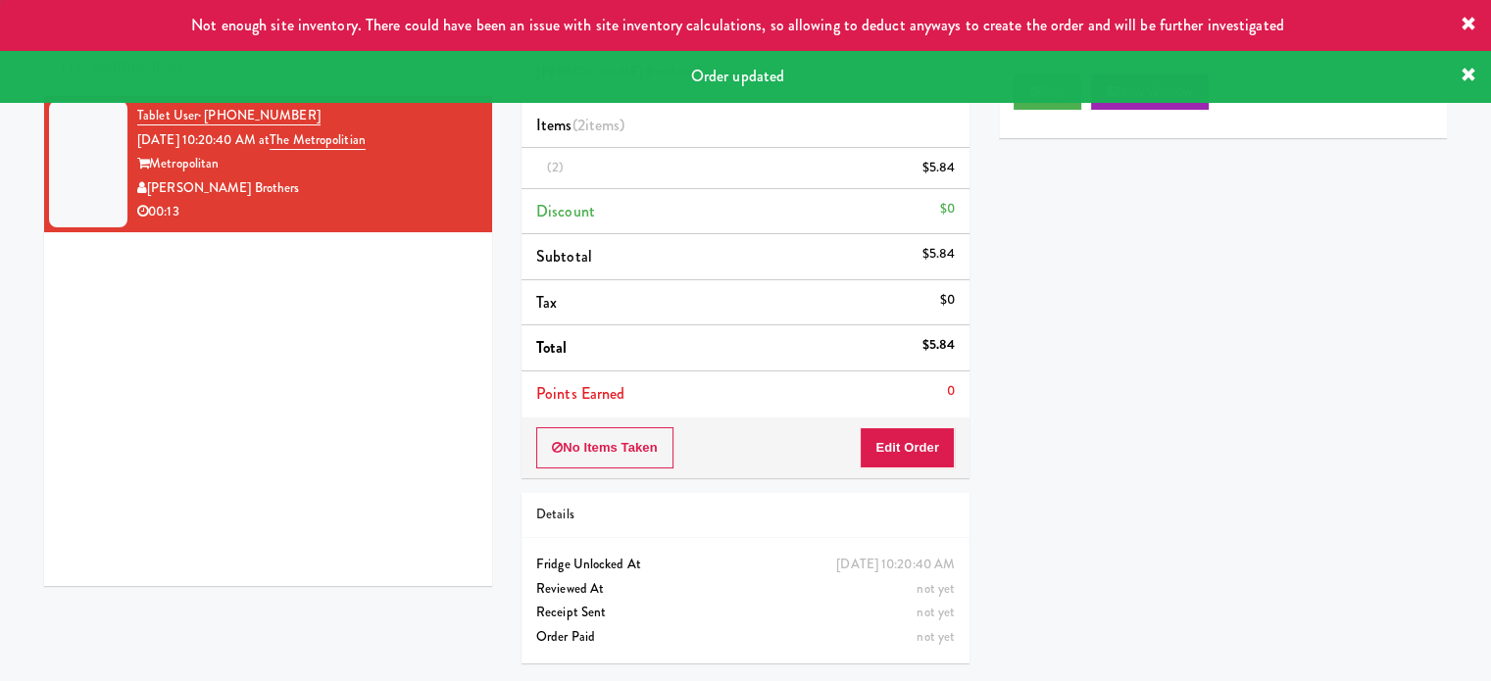
scroll to position [0, 0]
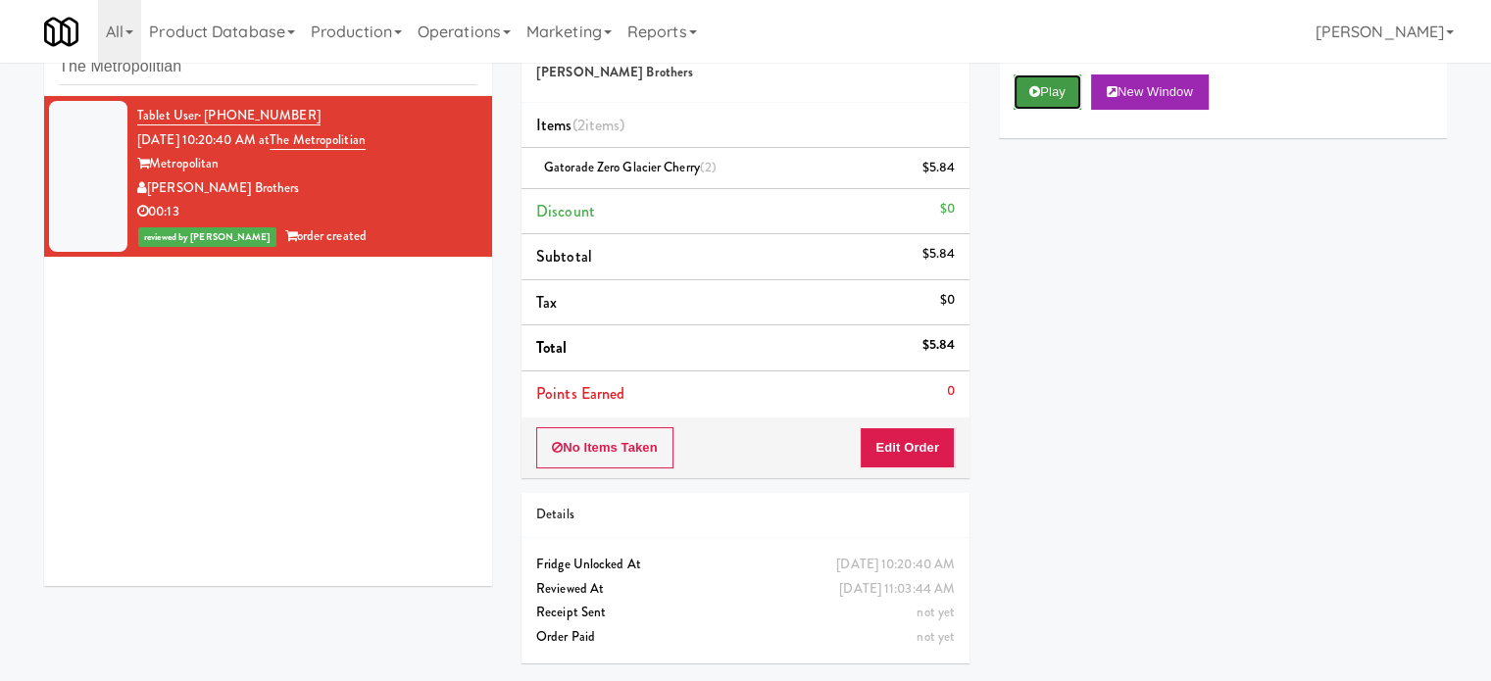
click at [1050, 101] on button "Play" at bounding box center [1048, 92] width 68 height 35
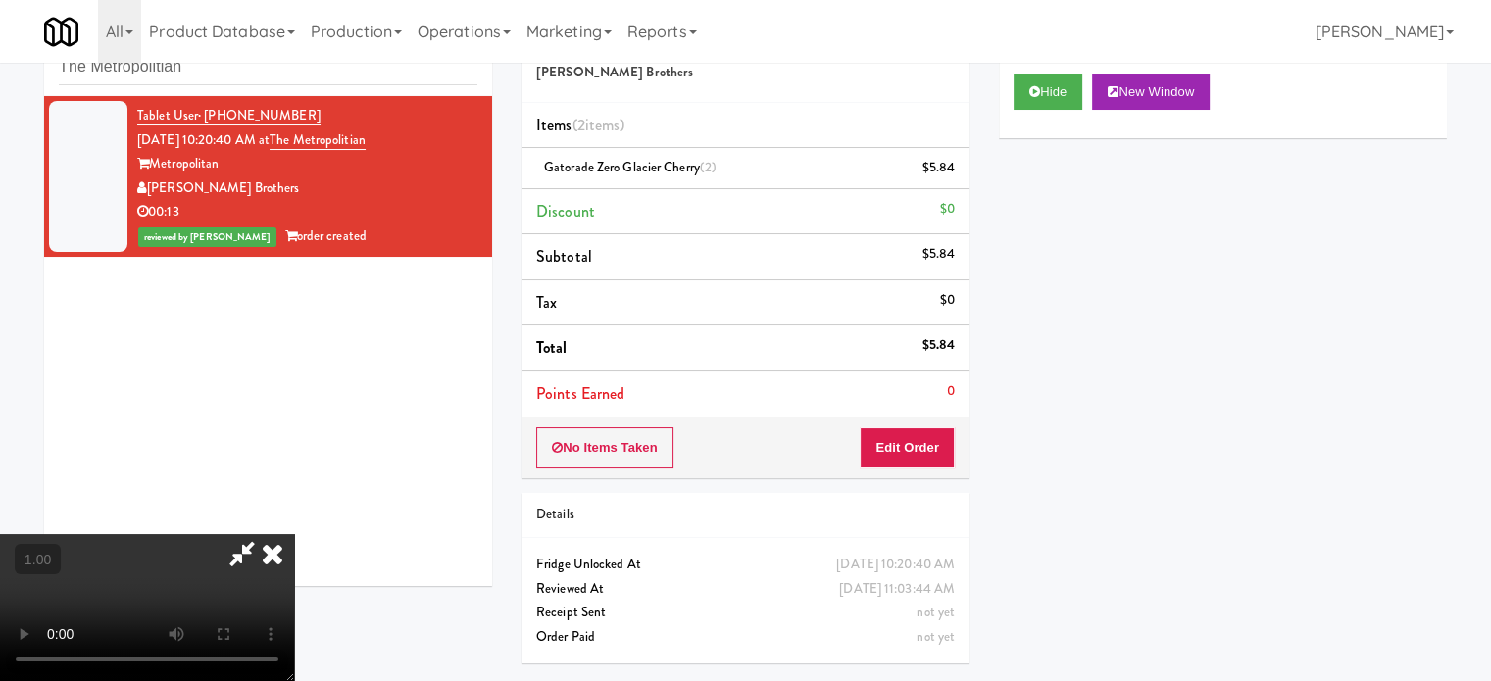
click at [294, 534] on video at bounding box center [147, 607] width 294 height 147
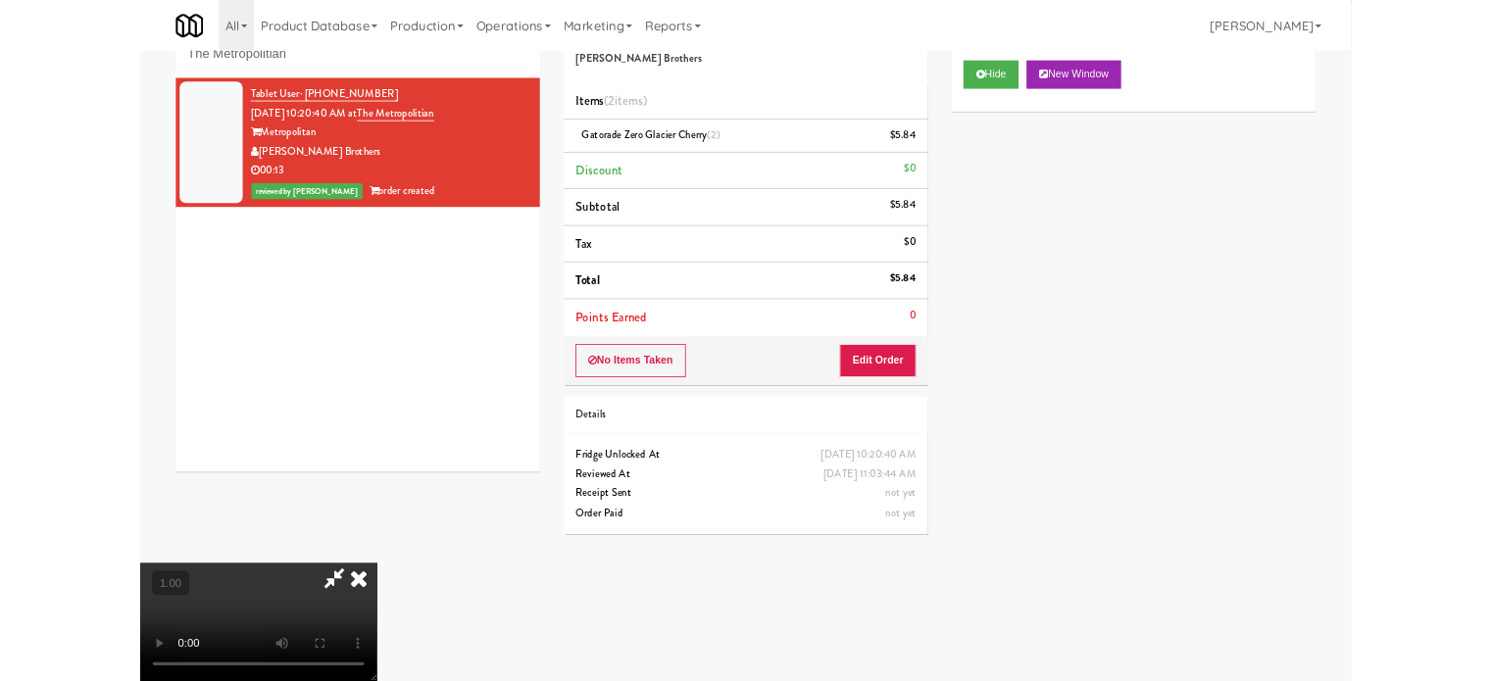
scroll to position [40, 0]
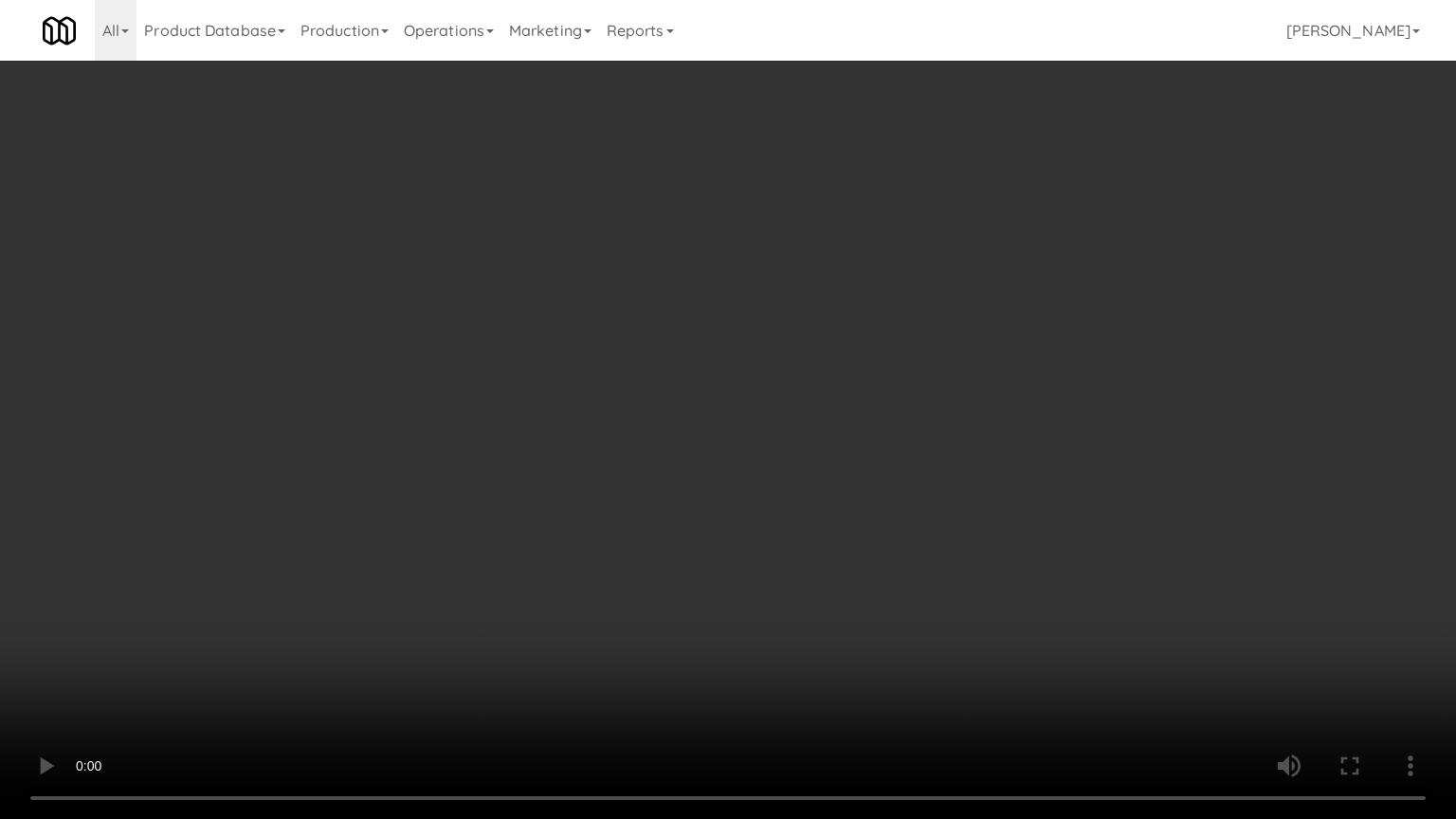
click at [891, 555] on video at bounding box center [728, 409] width 1456 height 819
click at [902, 556] on video at bounding box center [728, 409] width 1456 height 819
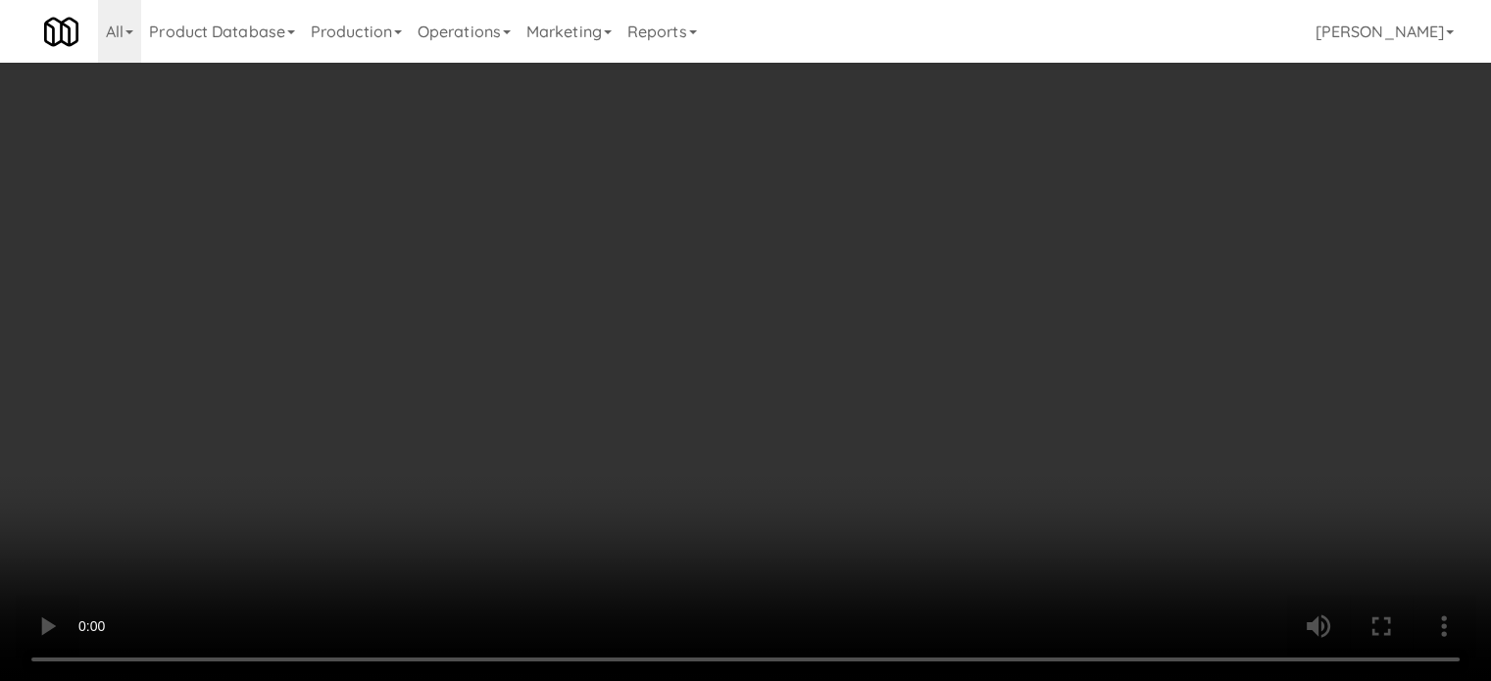
scroll to position [0, 0]
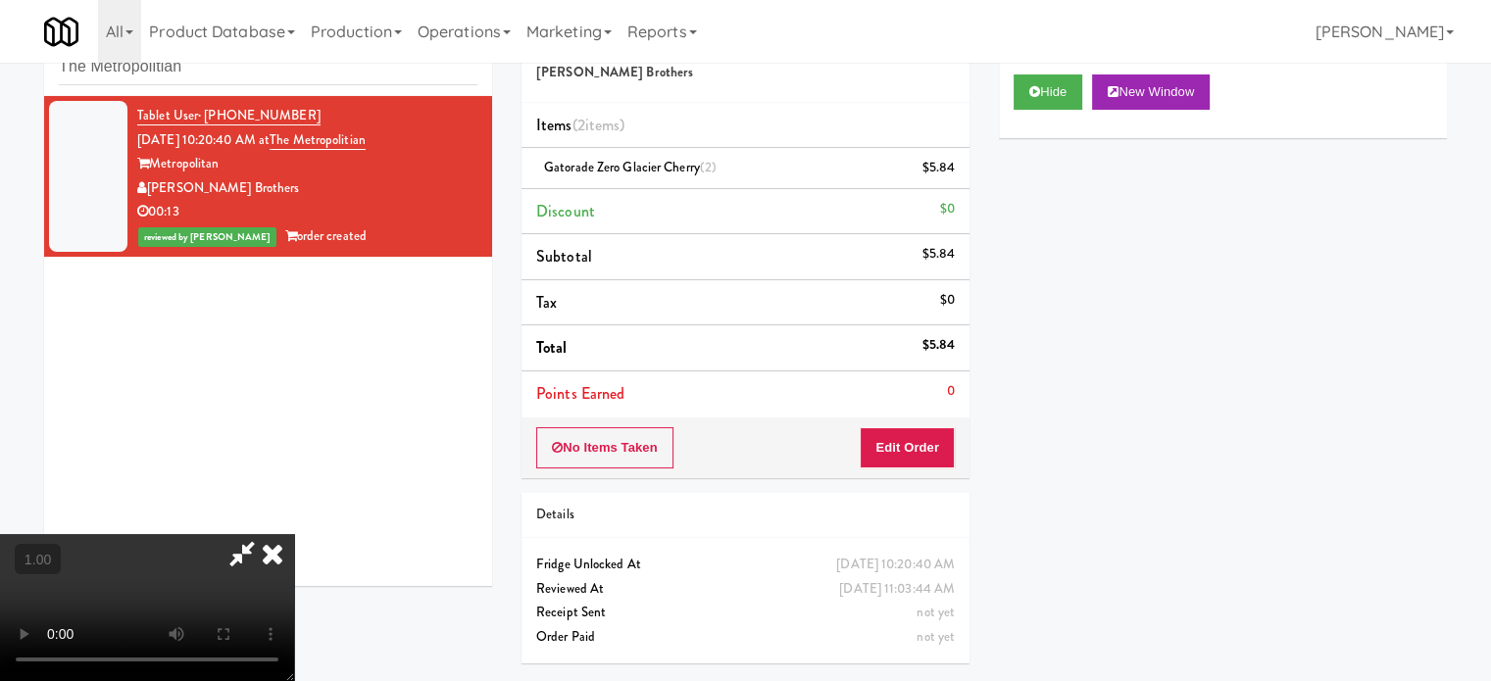
click at [294, 534] on icon at bounding box center [272, 553] width 43 height 39
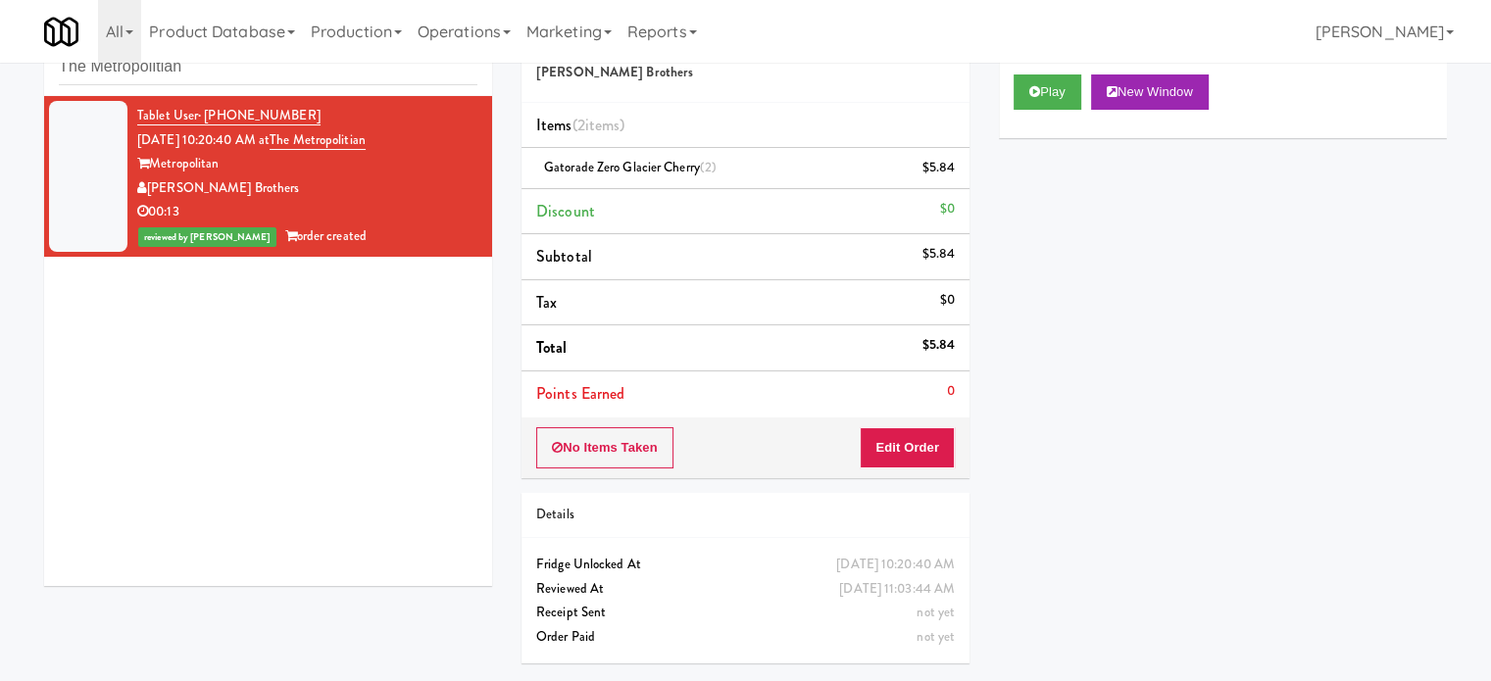
click at [242, 89] on div "inbox reviewed recent all unclear take inventory issue suspicious failed recent…" at bounding box center [268, 52] width 448 height 88
click at [242, 85] on div "inbox reviewed recent all unclear take inventory issue suspicious failed recent…" at bounding box center [268, 52] width 448 height 88
click at [258, 68] on input "The Metropolitian" at bounding box center [268, 67] width 419 height 36
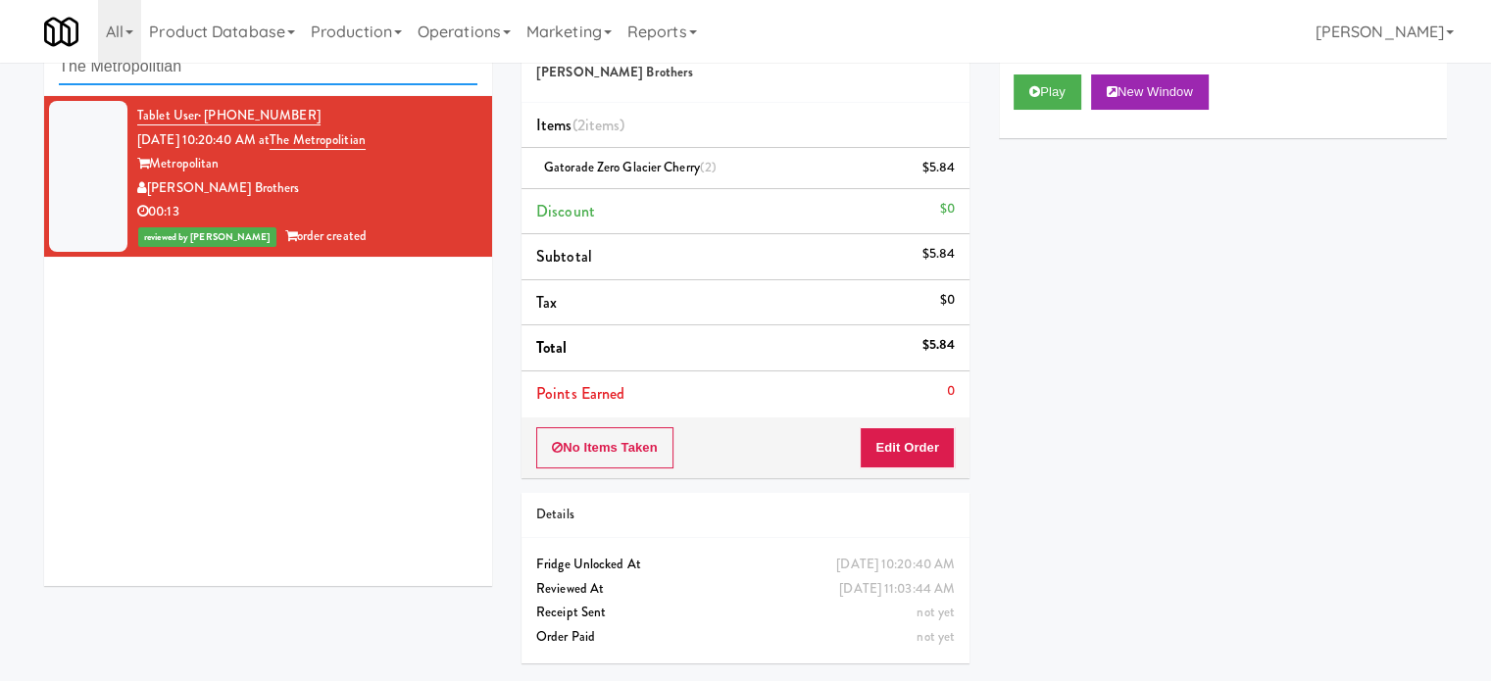
click at [261, 64] on input "The Metropolitian" at bounding box center [268, 67] width 419 height 36
paste input "Sur Club - Main - Cooler"
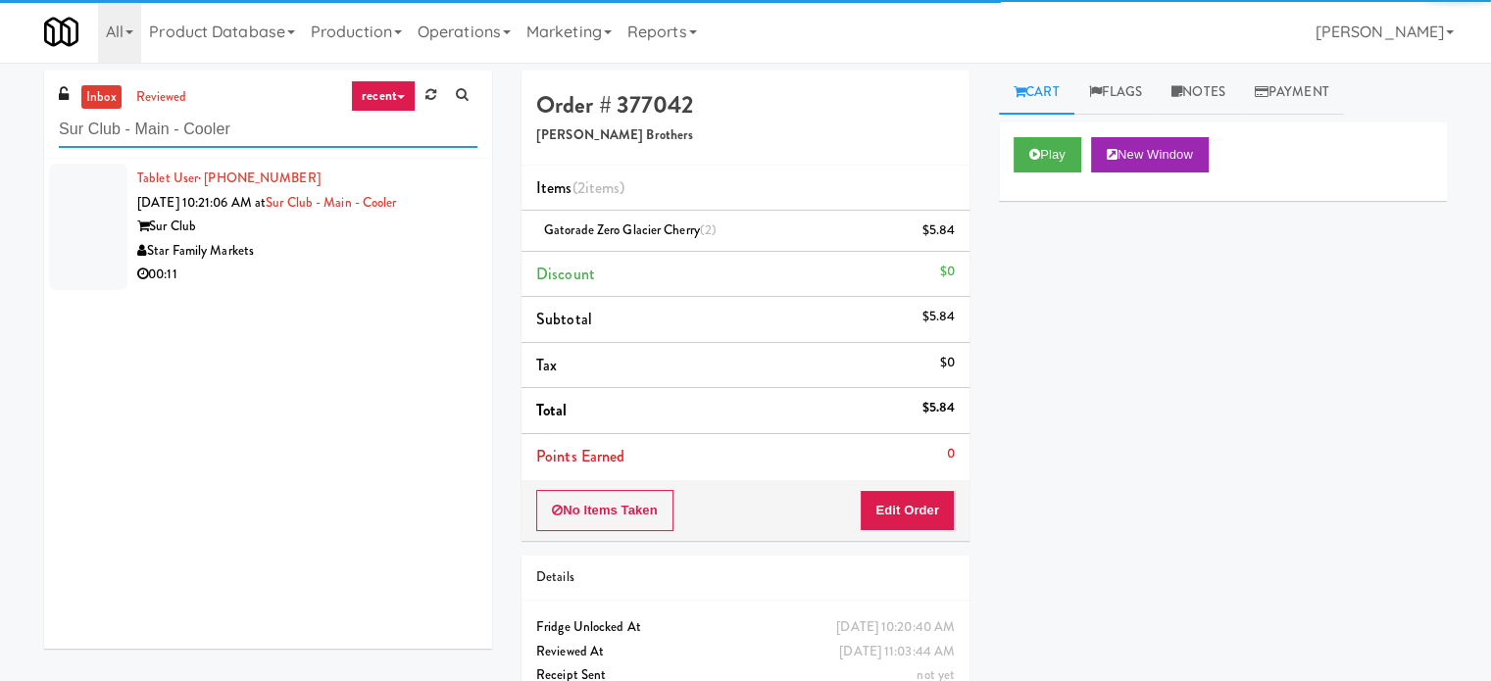
type input "Sur Club - Main - Cooler"
click at [315, 247] on div "Star Family Markets" at bounding box center [307, 251] width 340 height 25
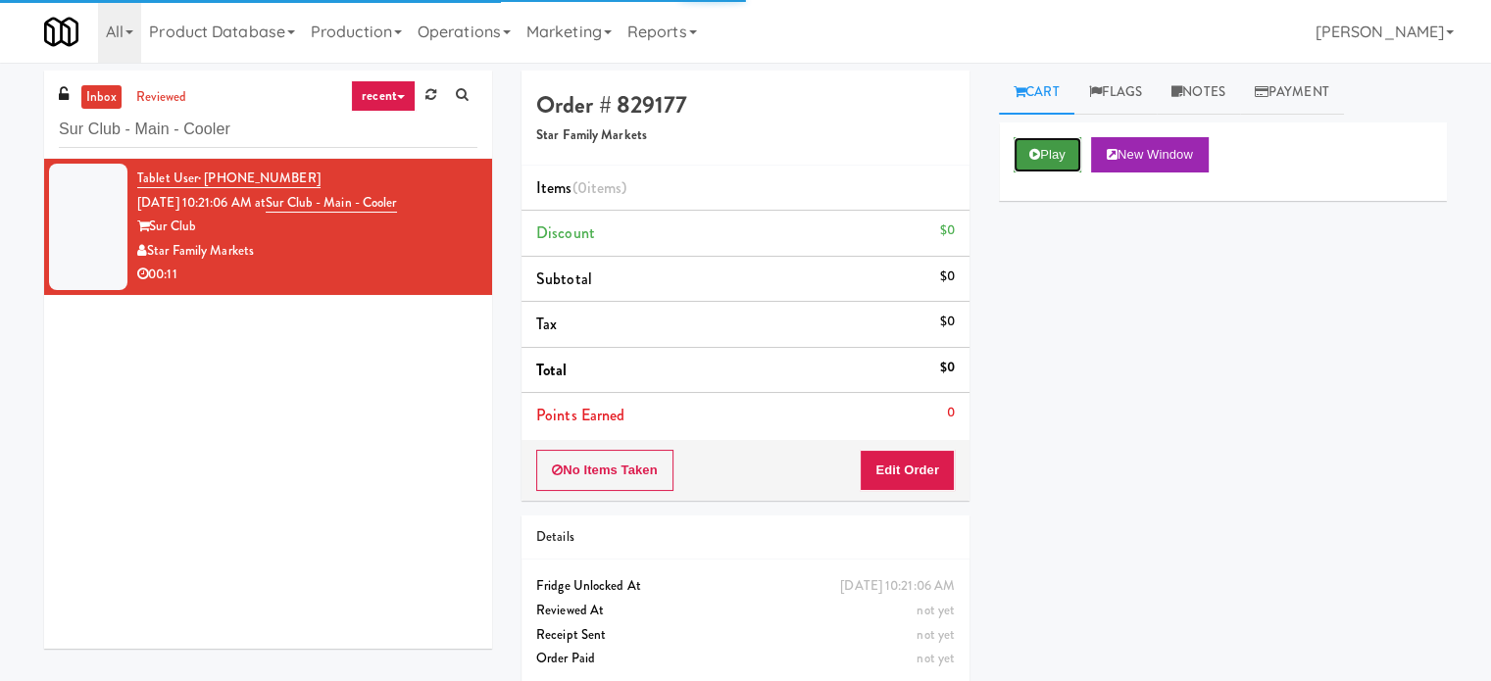
click at [1050, 145] on button "Play" at bounding box center [1048, 154] width 68 height 35
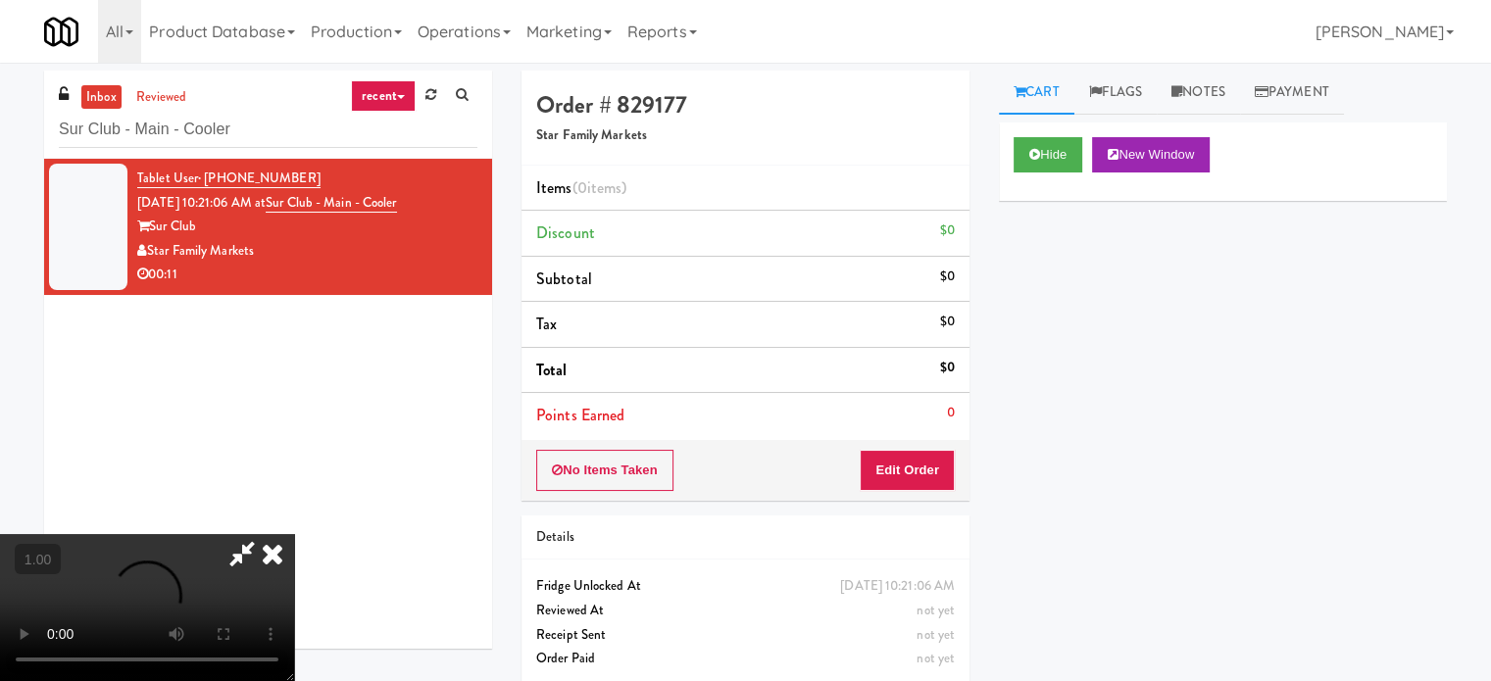
click at [294, 534] on video at bounding box center [147, 607] width 294 height 147
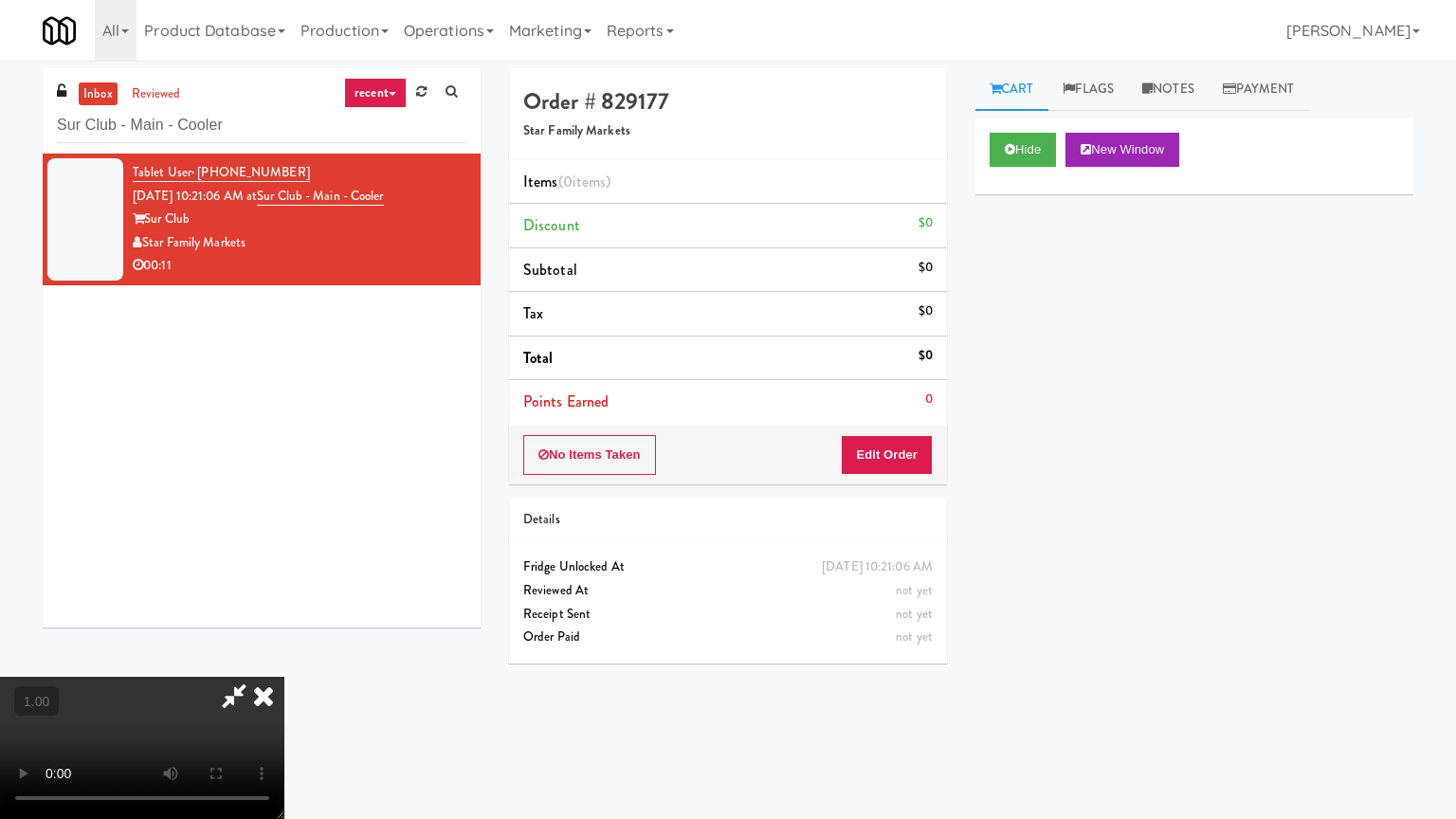
click at [284, 658] on video at bounding box center [142, 747] width 284 height 142
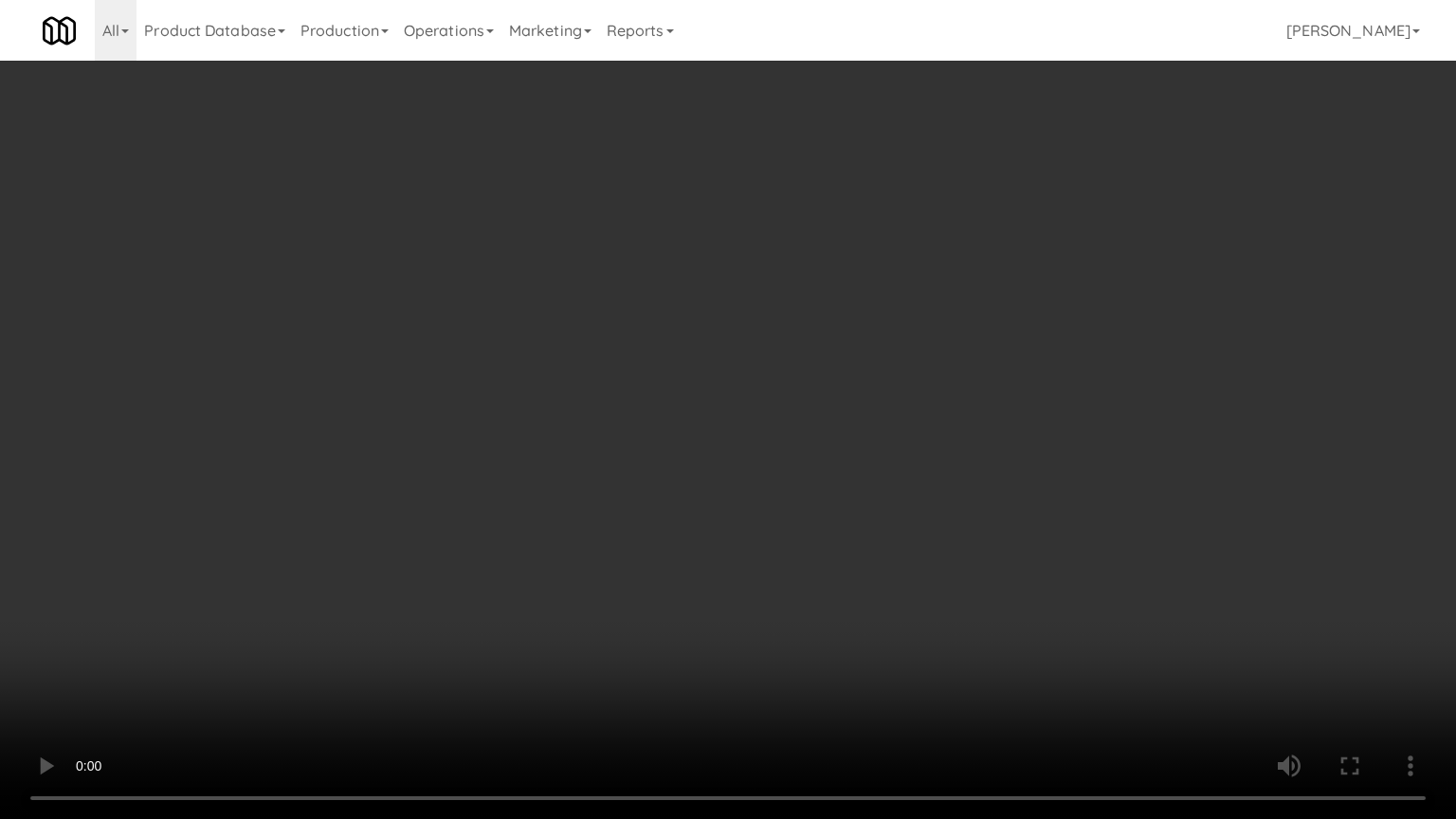
drag, startPoint x: 697, startPoint y: 520, endPoint x: 709, endPoint y: 511, distance: 15.0
click at [707, 515] on video at bounding box center [728, 409] width 1456 height 819
click at [746, 474] on video at bounding box center [728, 409] width 1456 height 819
click at [754, 468] on video at bounding box center [728, 409] width 1456 height 819
click at [747, 488] on video at bounding box center [728, 409] width 1456 height 819
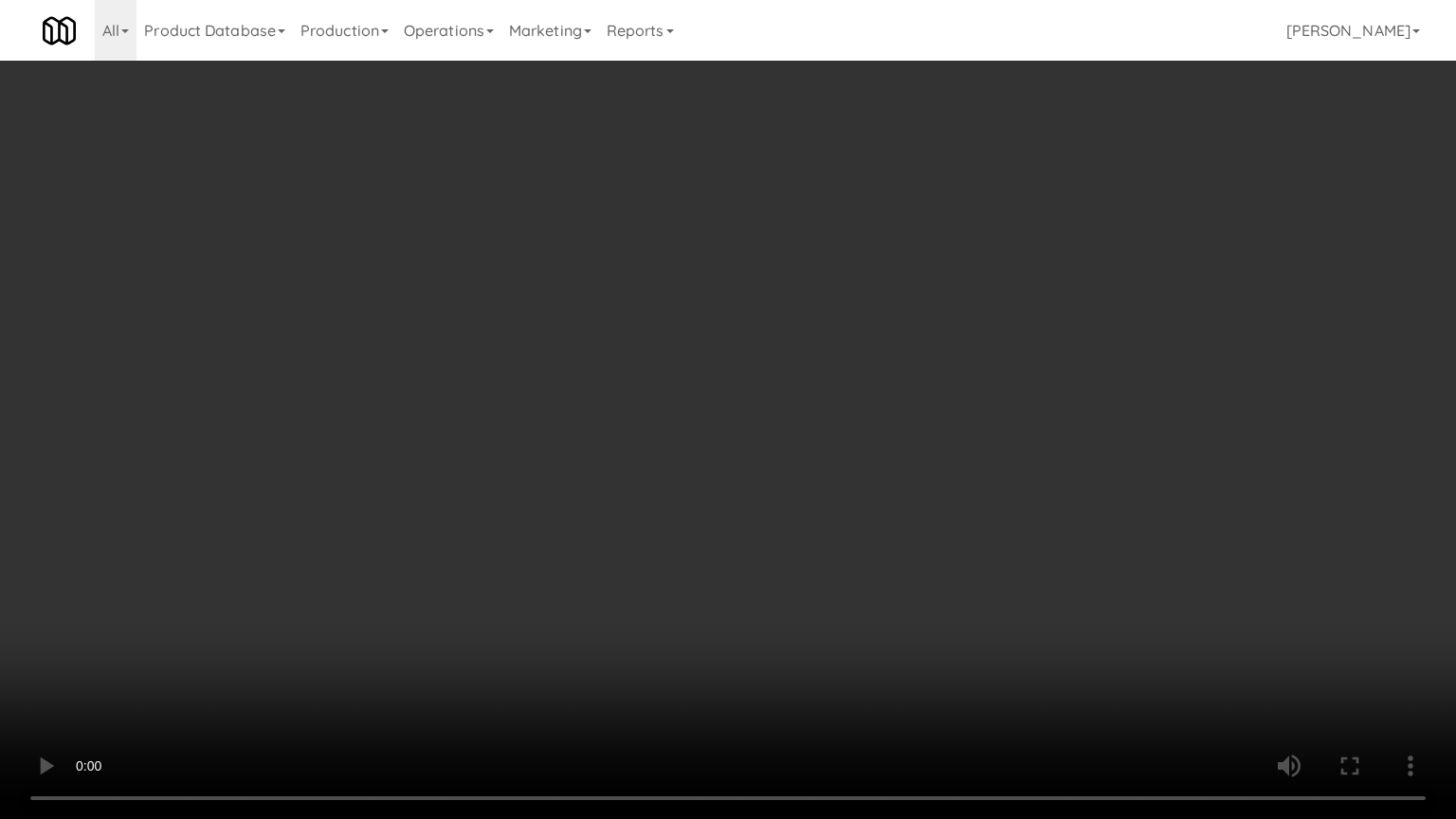
click at [747, 488] on video at bounding box center [728, 409] width 1456 height 819
click at [747, 486] on video at bounding box center [728, 409] width 1456 height 819
click at [749, 483] on video at bounding box center [728, 409] width 1456 height 819
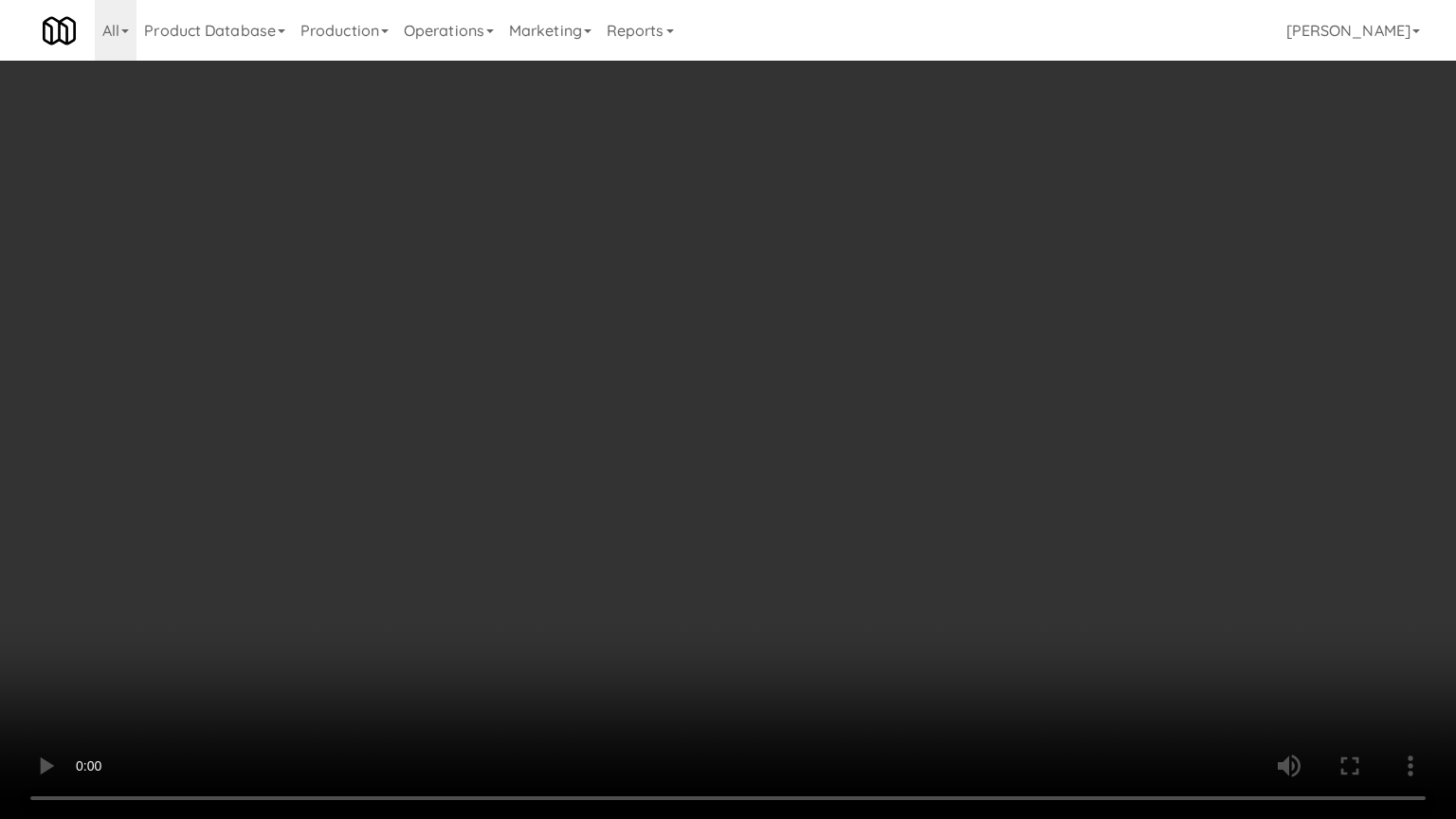
click at [936, 431] on video at bounding box center [728, 409] width 1456 height 819
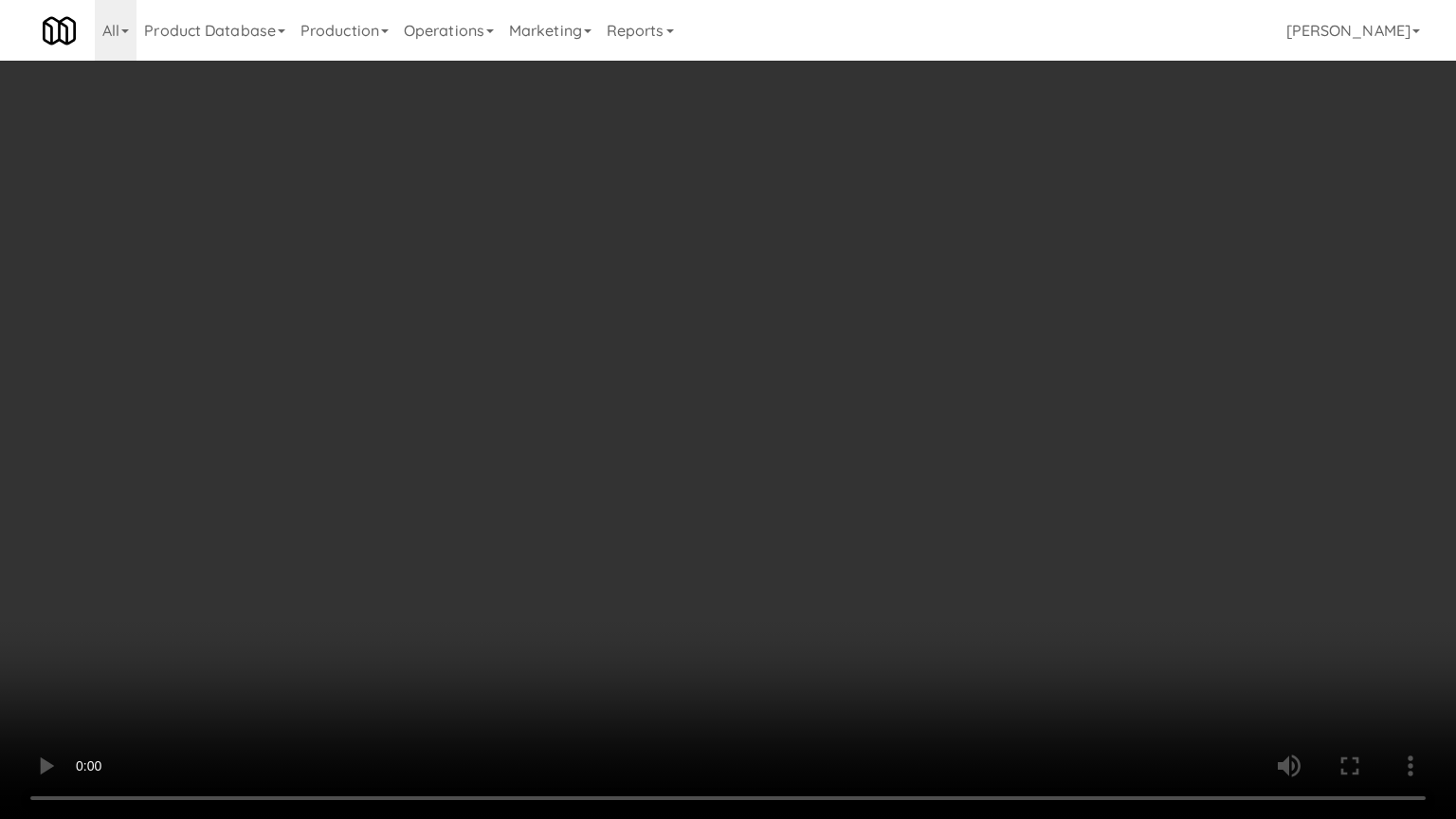
click at [936, 431] on video at bounding box center [728, 409] width 1456 height 819
click at [906, 422] on video at bounding box center [728, 409] width 1456 height 819
click at [900, 408] on video at bounding box center [728, 409] width 1456 height 819
click at [900, 407] on video at bounding box center [728, 409] width 1456 height 819
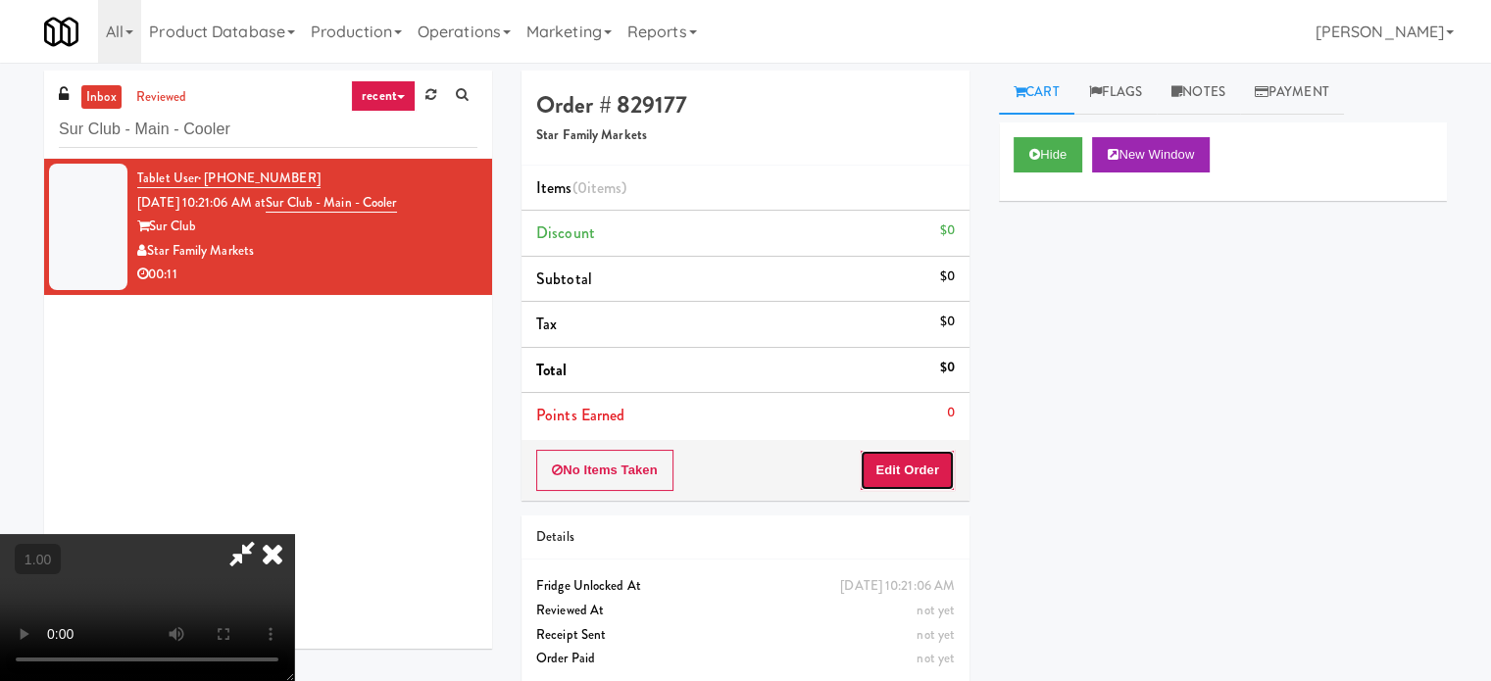
click at [918, 474] on button "Edit Order" at bounding box center [907, 470] width 95 height 41
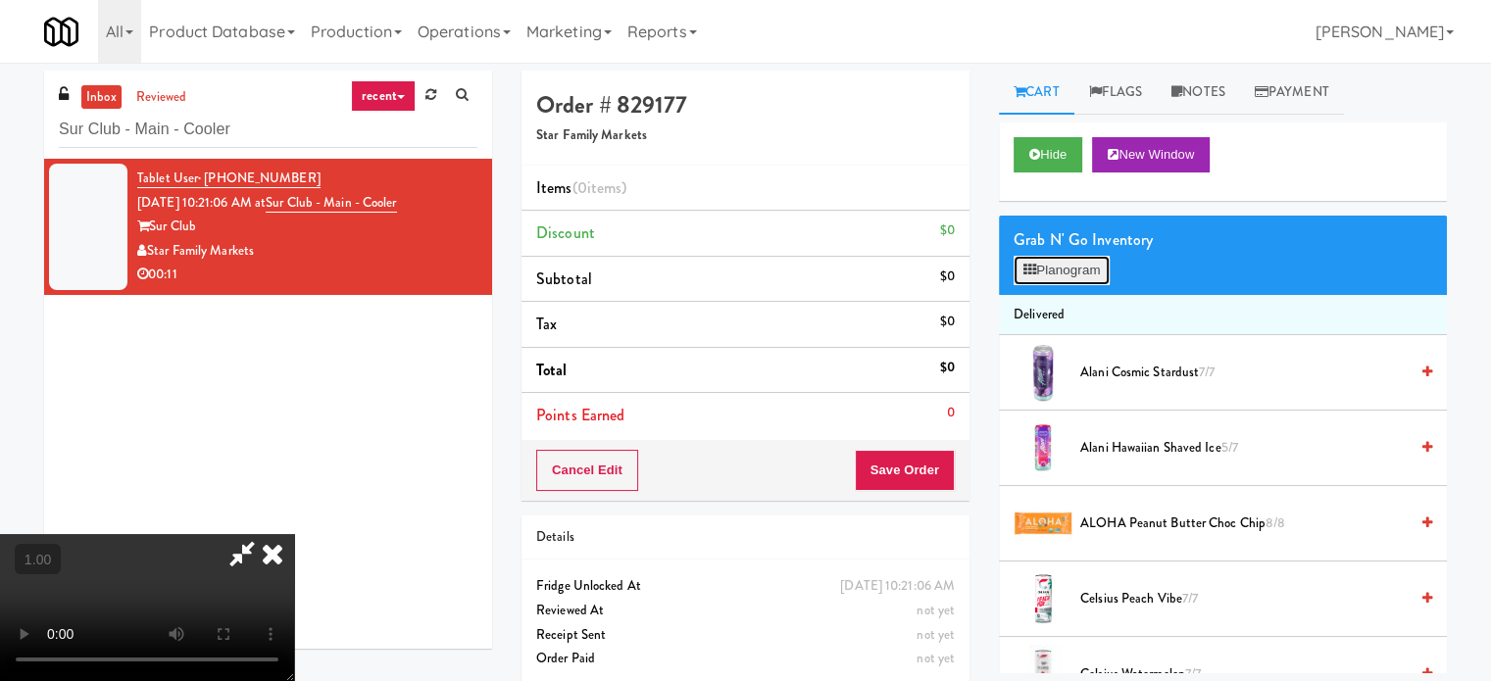
click at [1085, 266] on button "Planogram" at bounding box center [1062, 270] width 96 height 29
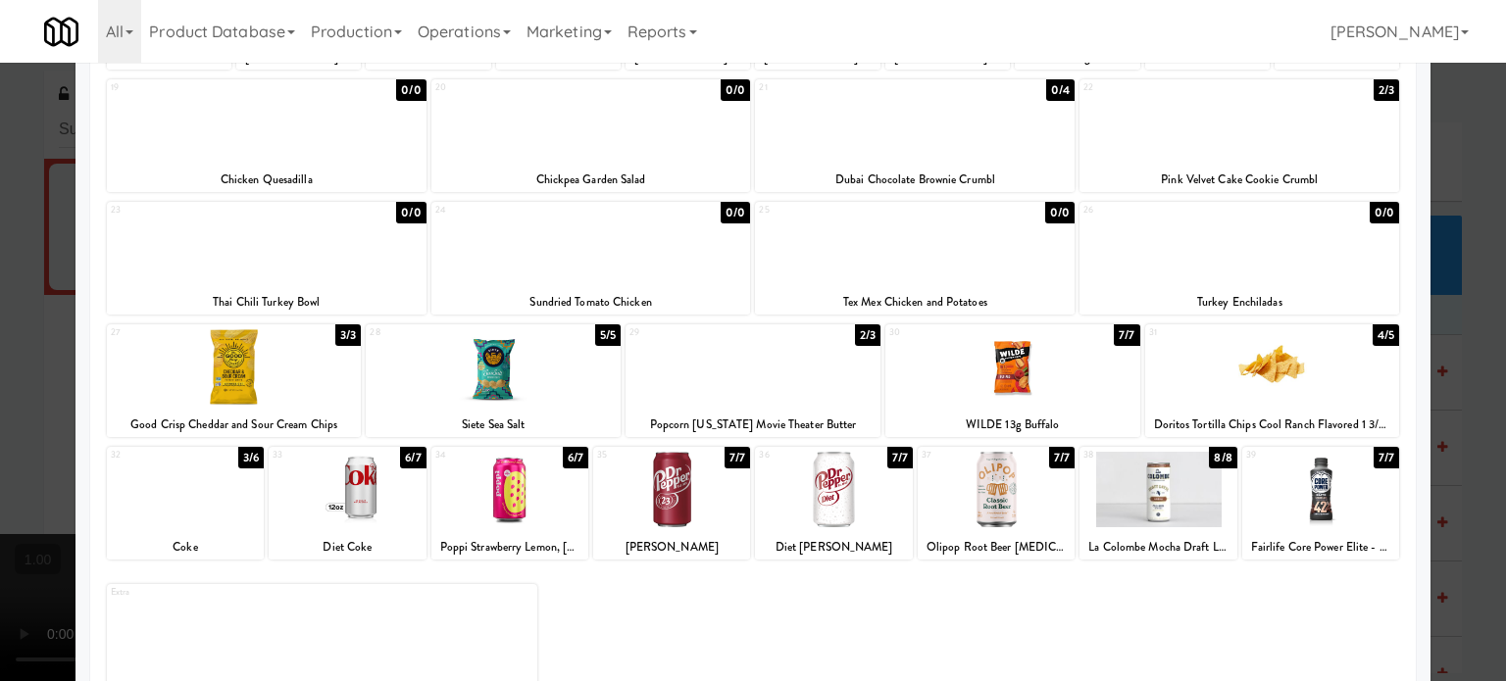
scroll to position [404, 0]
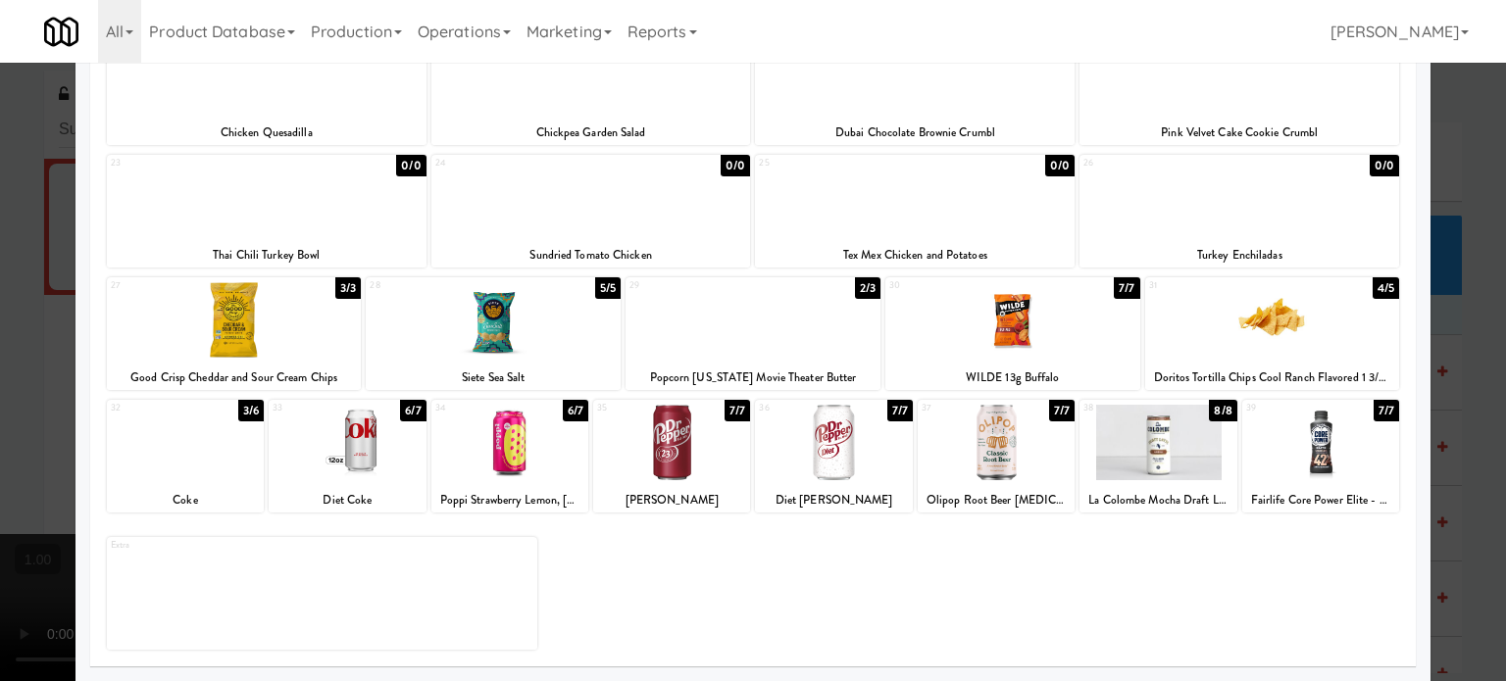
click at [385, 469] on div at bounding box center [347, 442] width 157 height 75
click at [385, 454] on div at bounding box center [347, 442] width 157 height 75
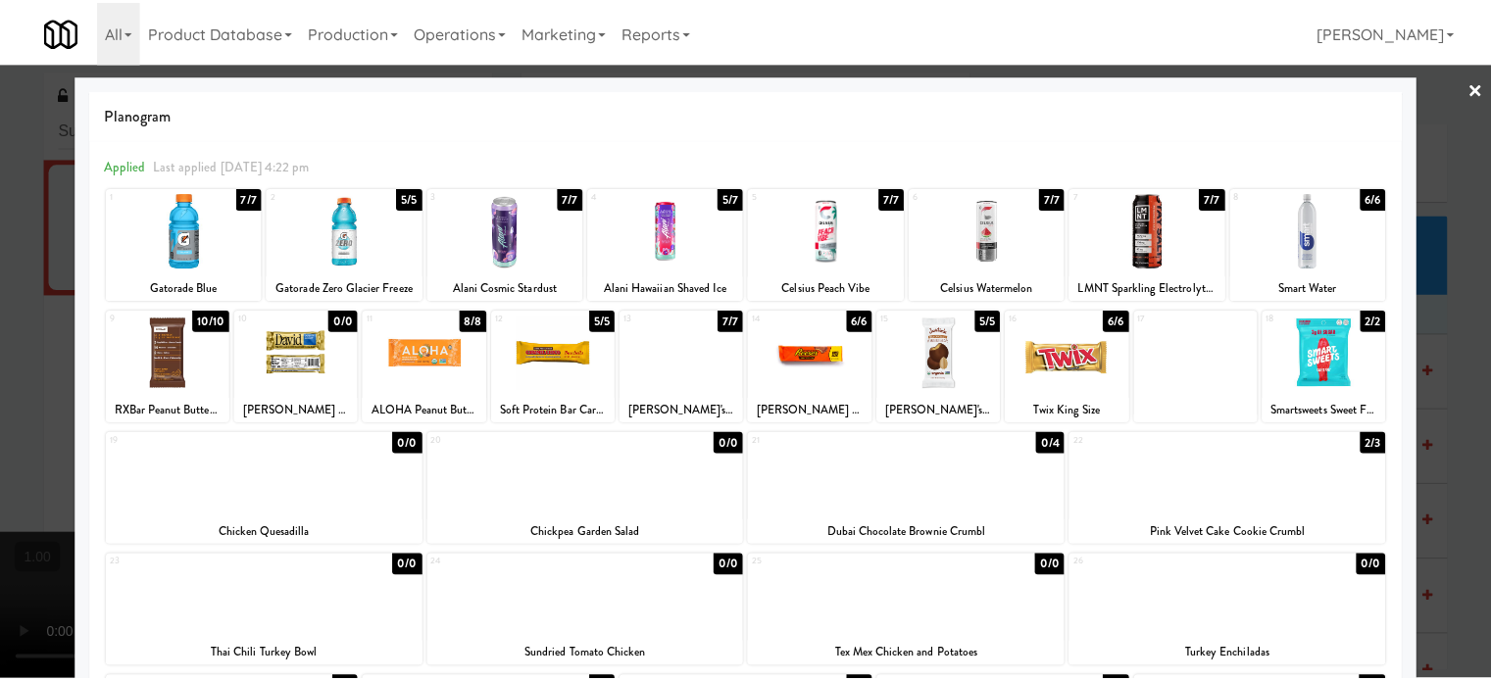
scroll to position [0, 0]
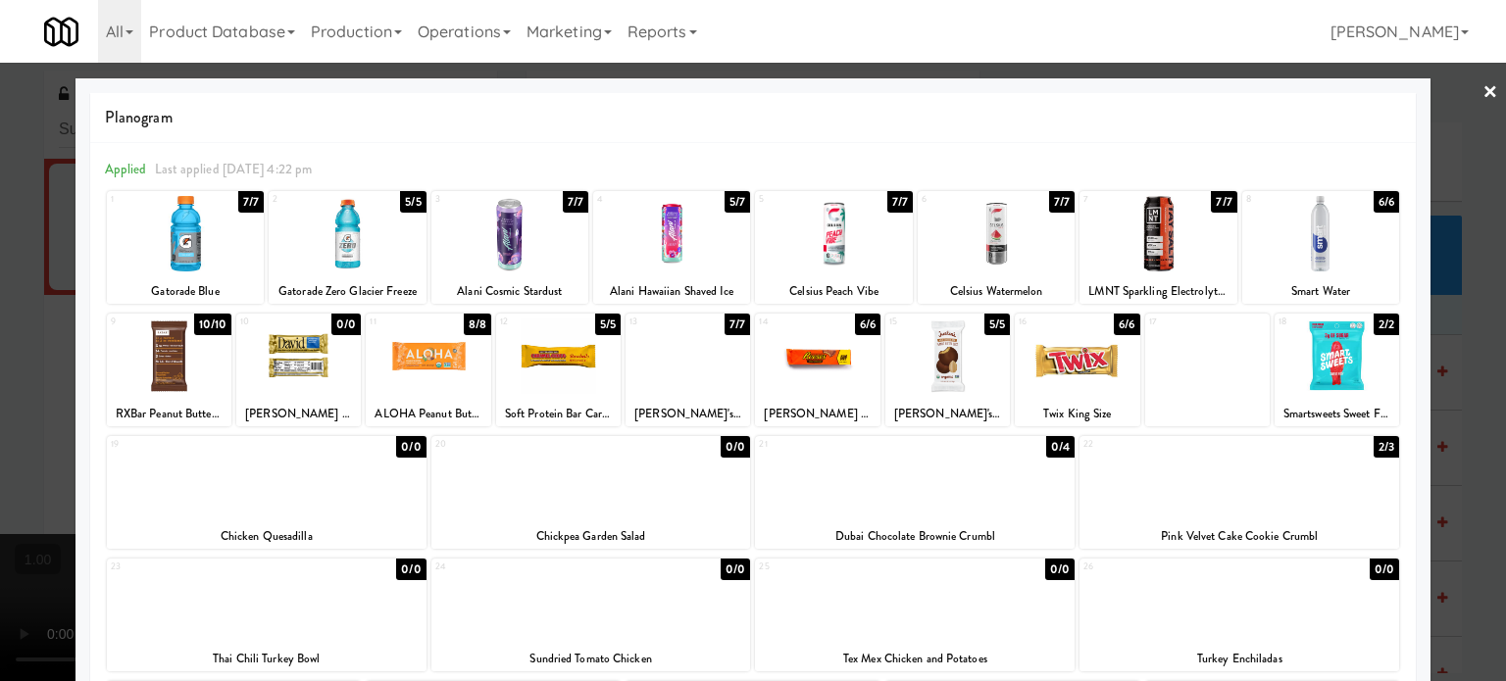
click at [0, 406] on div at bounding box center [753, 340] width 1506 height 681
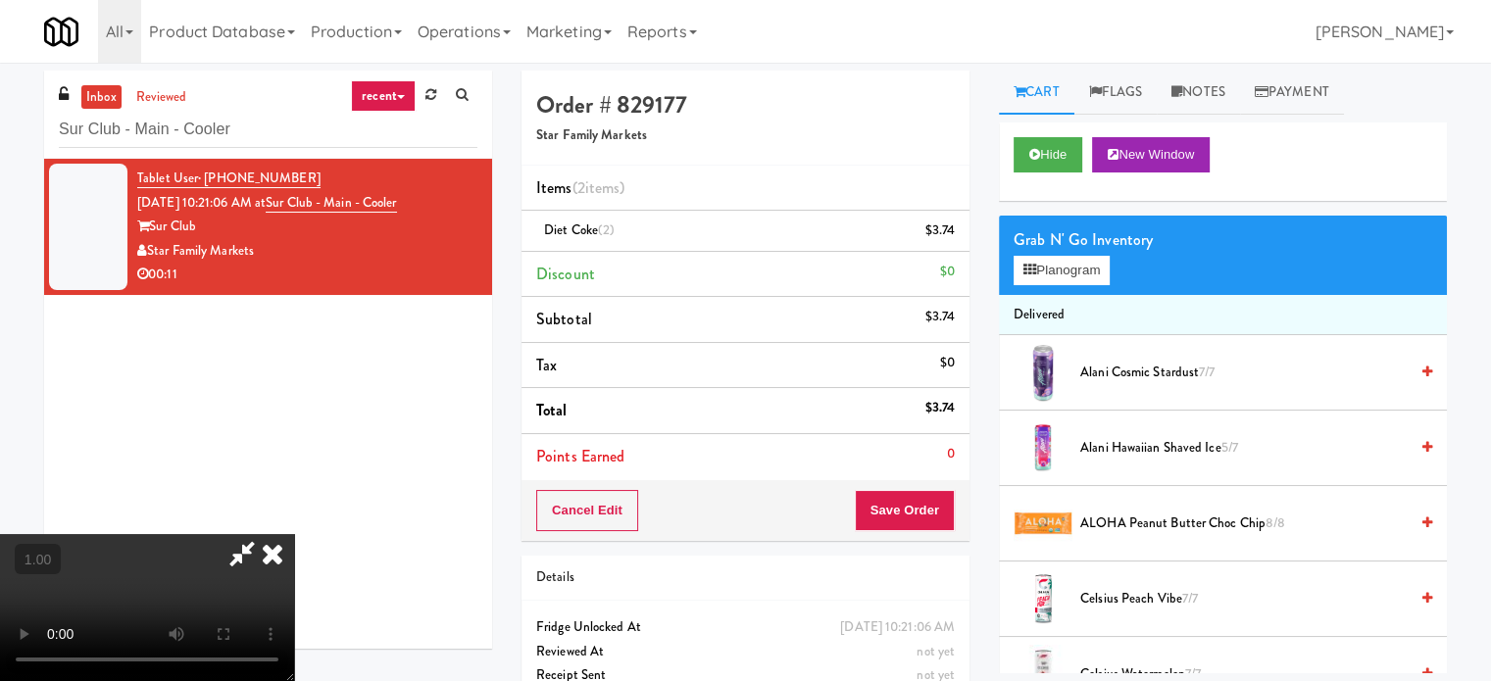
click at [294, 534] on video at bounding box center [147, 607] width 294 height 147
click at [1082, 273] on button "Planogram" at bounding box center [1062, 270] width 96 height 29
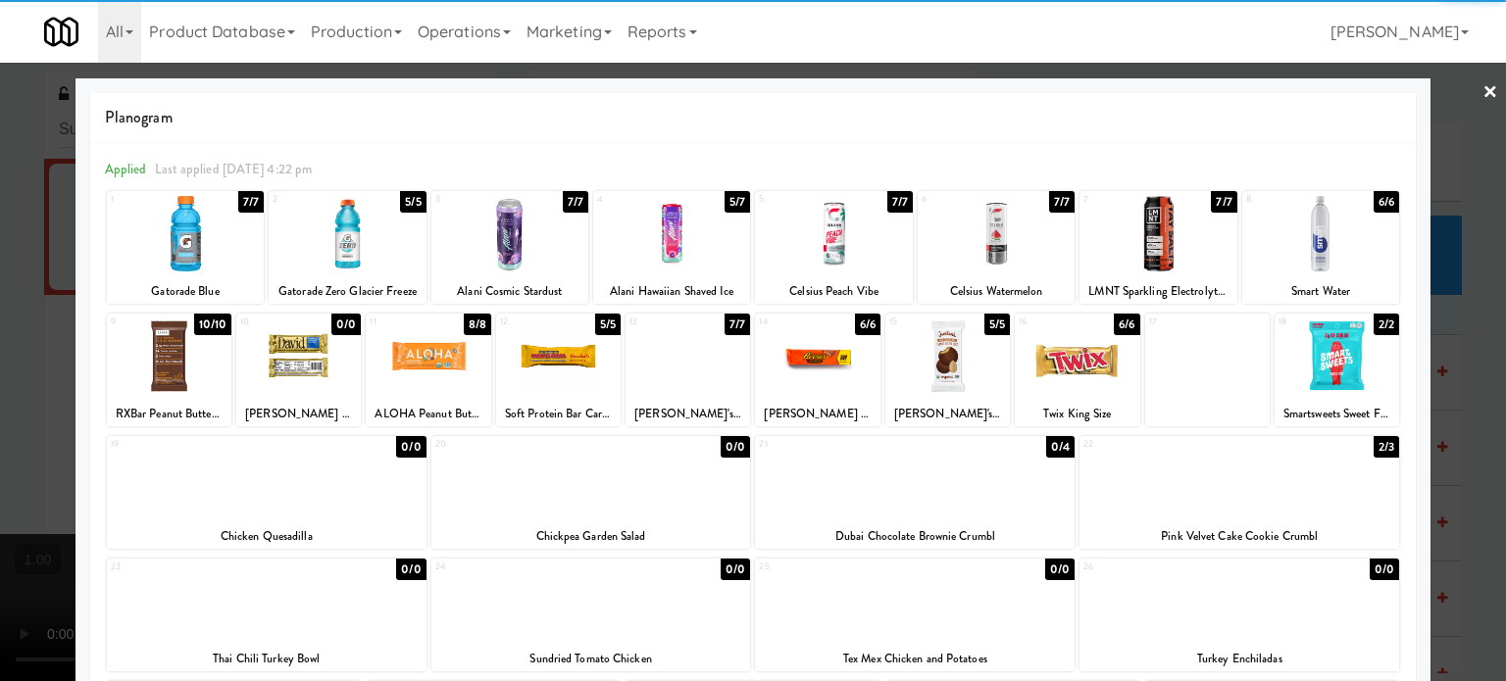
click at [354, 231] on div at bounding box center [347, 233] width 157 height 75
click at [0, 396] on div at bounding box center [753, 340] width 1506 height 681
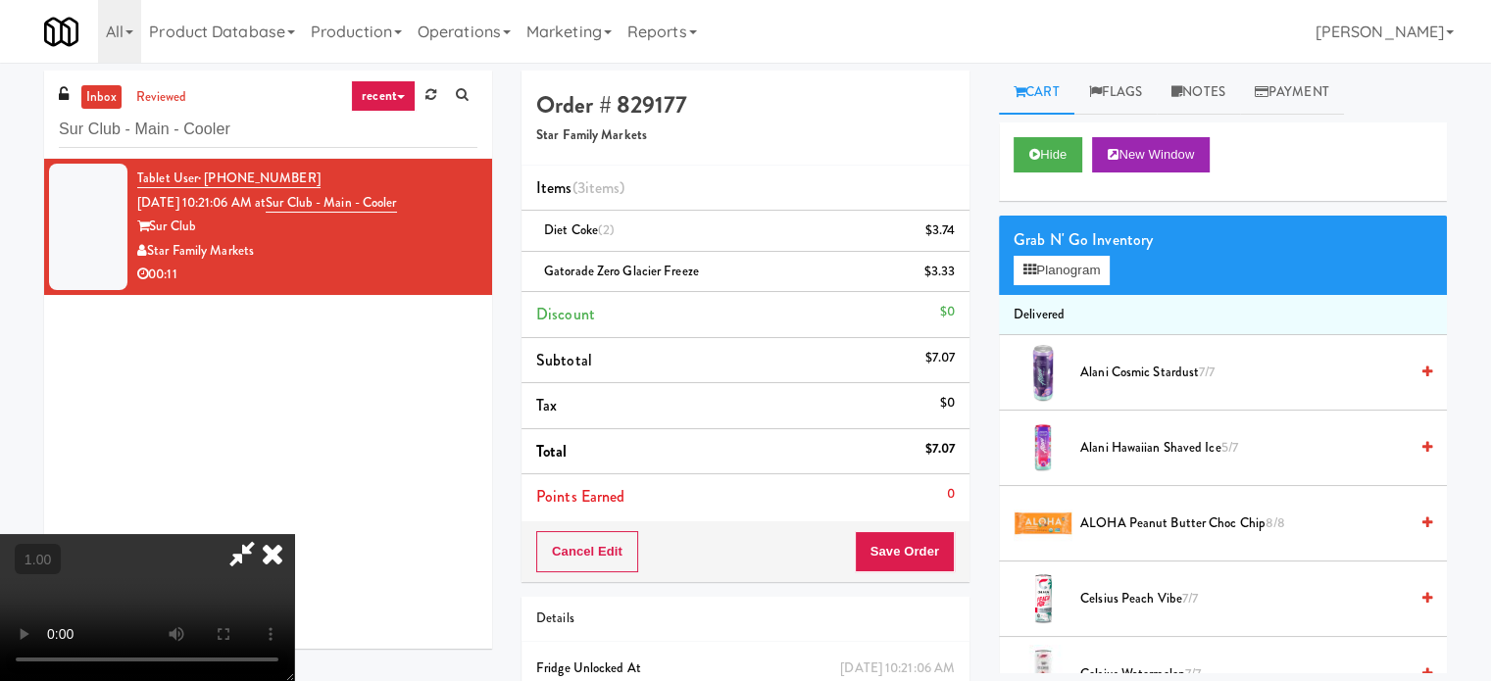
click at [294, 534] on video at bounding box center [147, 607] width 294 height 147
click at [265, 534] on icon at bounding box center [242, 553] width 45 height 39
click at [933, 542] on button "Save Order" at bounding box center [905, 551] width 100 height 41
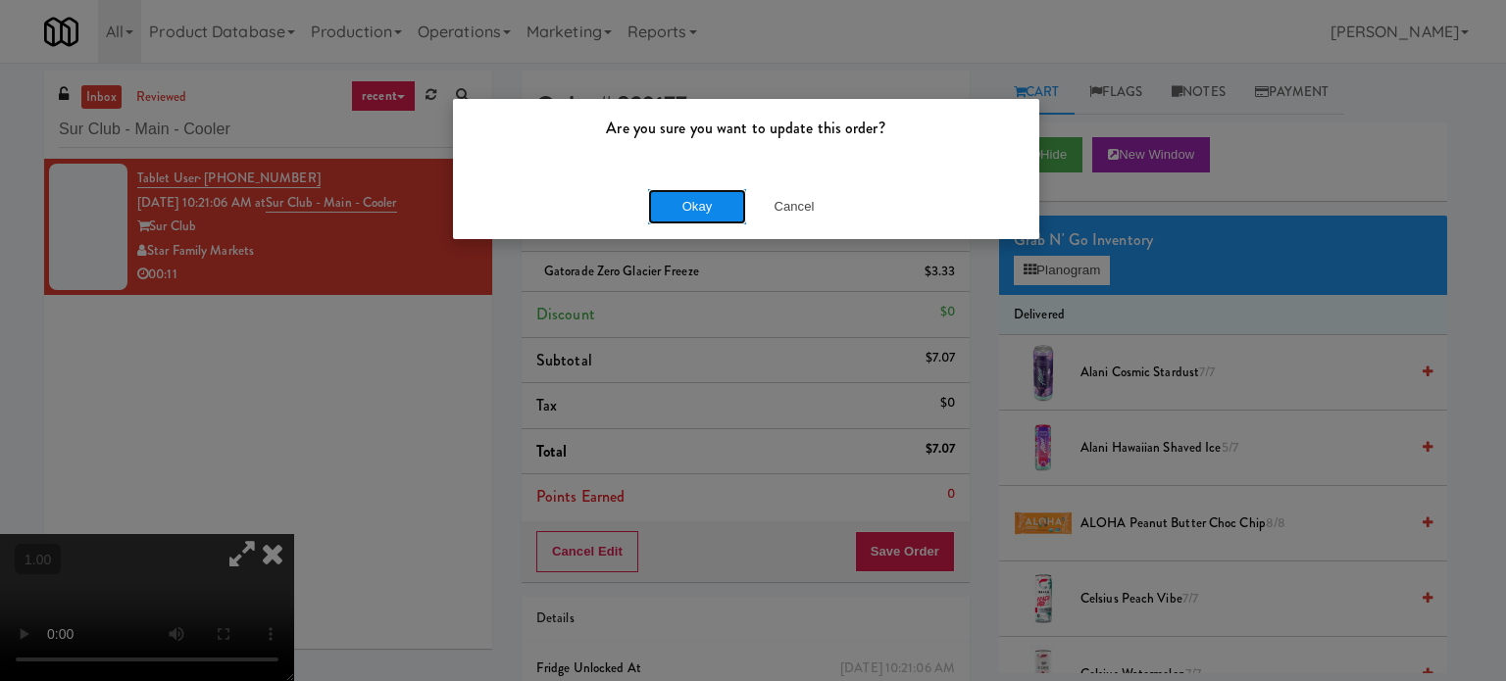
click at [700, 199] on button "Okay" at bounding box center [697, 206] width 98 height 35
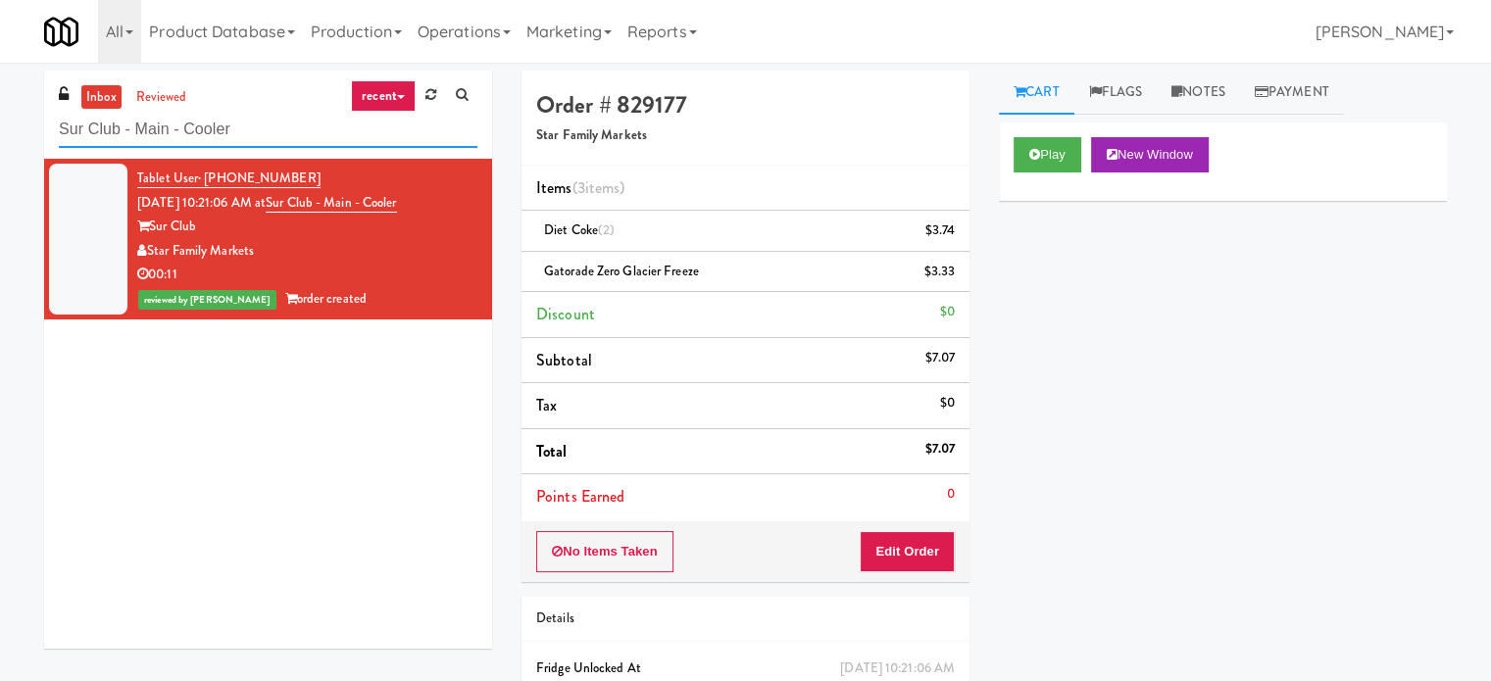
click at [221, 131] on input "Sur Club - Main - Cooler" at bounding box center [268, 130] width 419 height 36
paste input "Uptown 550 Cooler #2"
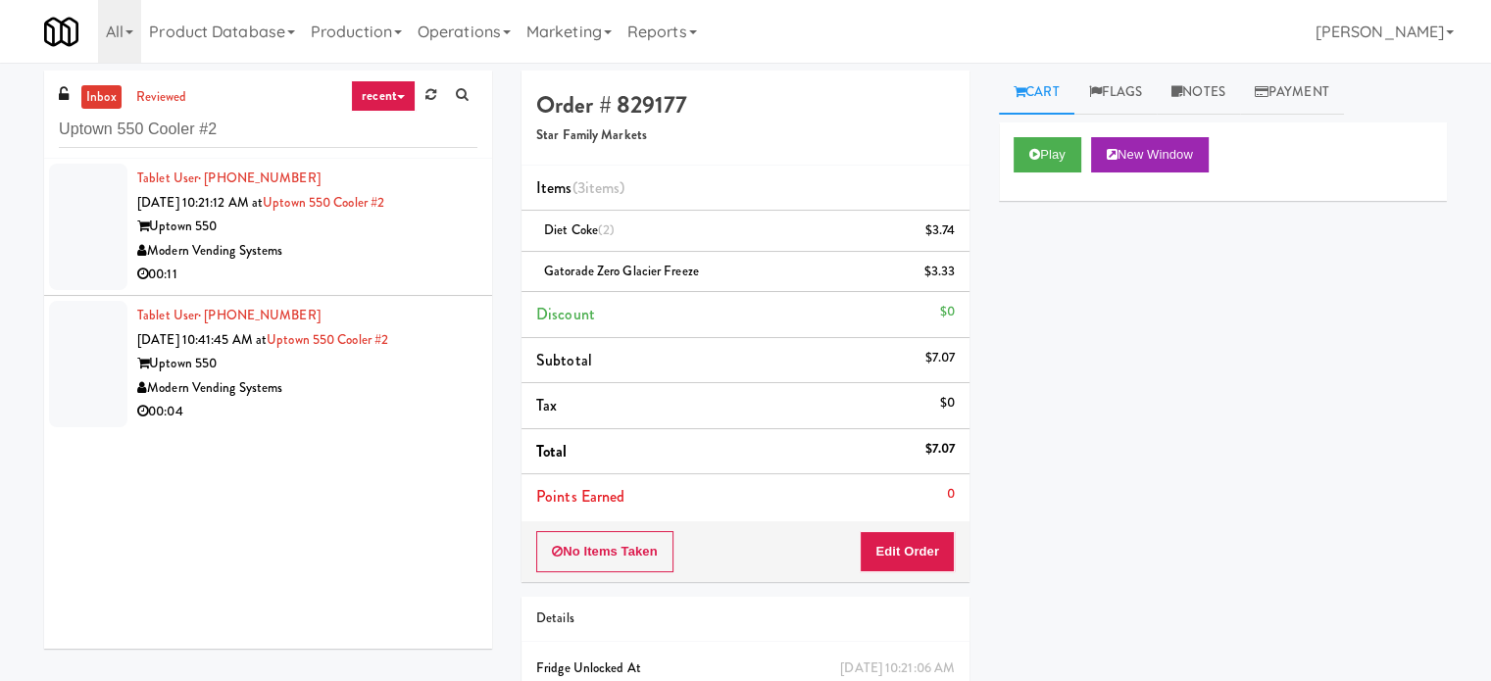
click at [381, 268] on div "00:11" at bounding box center [307, 275] width 340 height 25
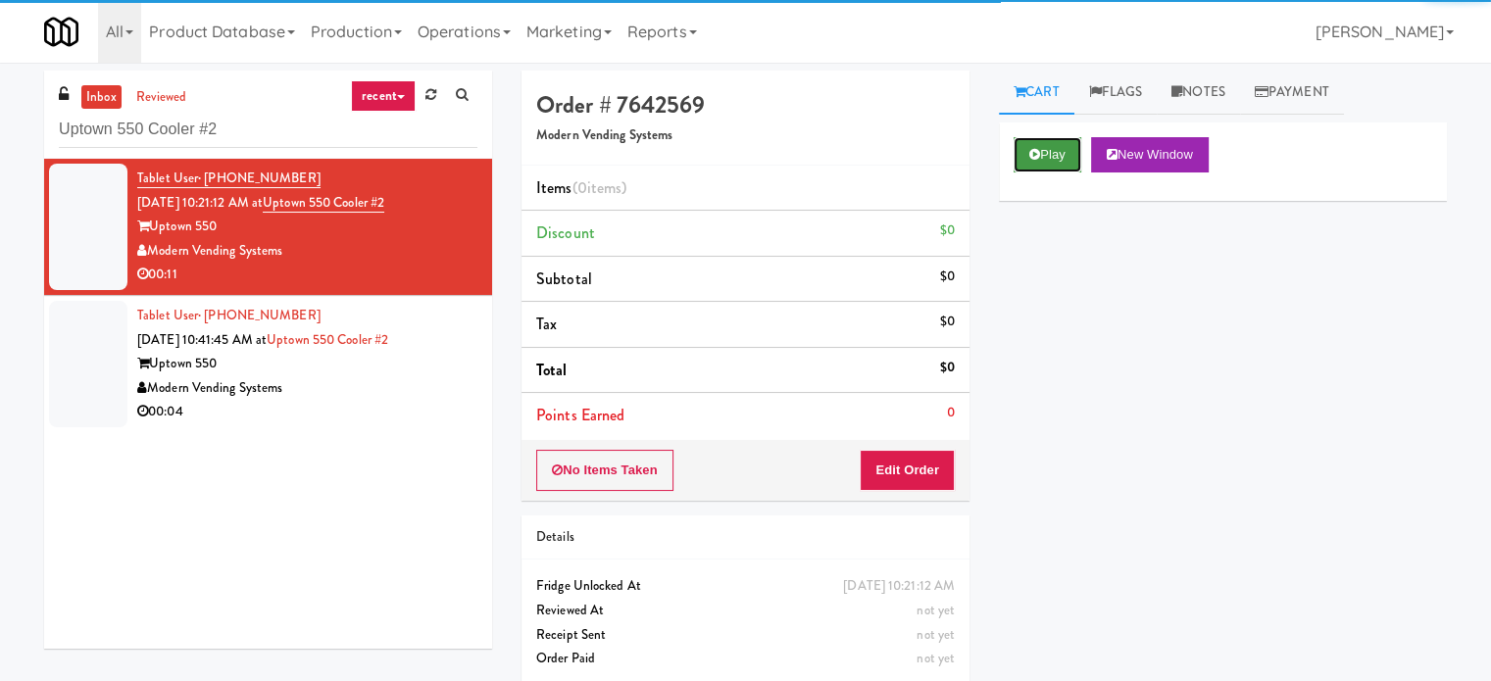
click at [1047, 155] on button "Play" at bounding box center [1048, 154] width 68 height 35
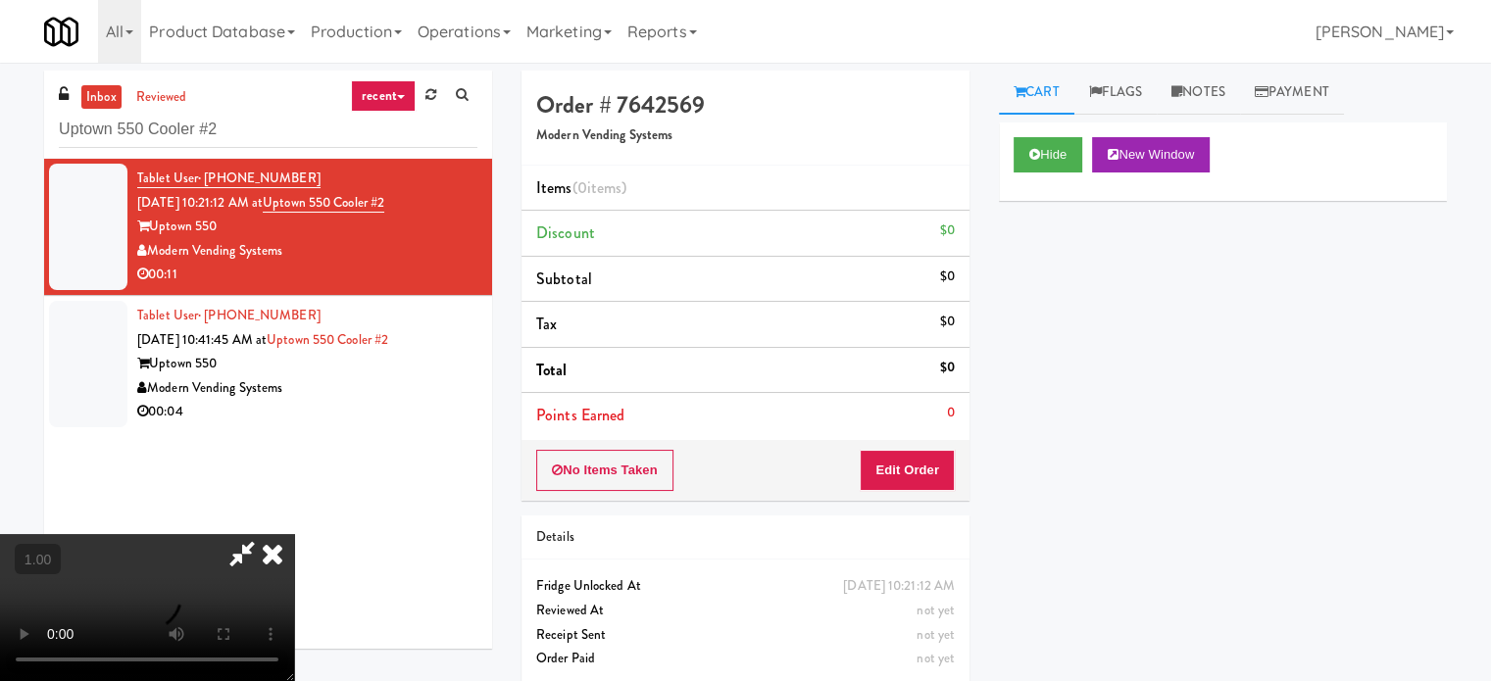
click at [294, 534] on video at bounding box center [147, 607] width 294 height 147
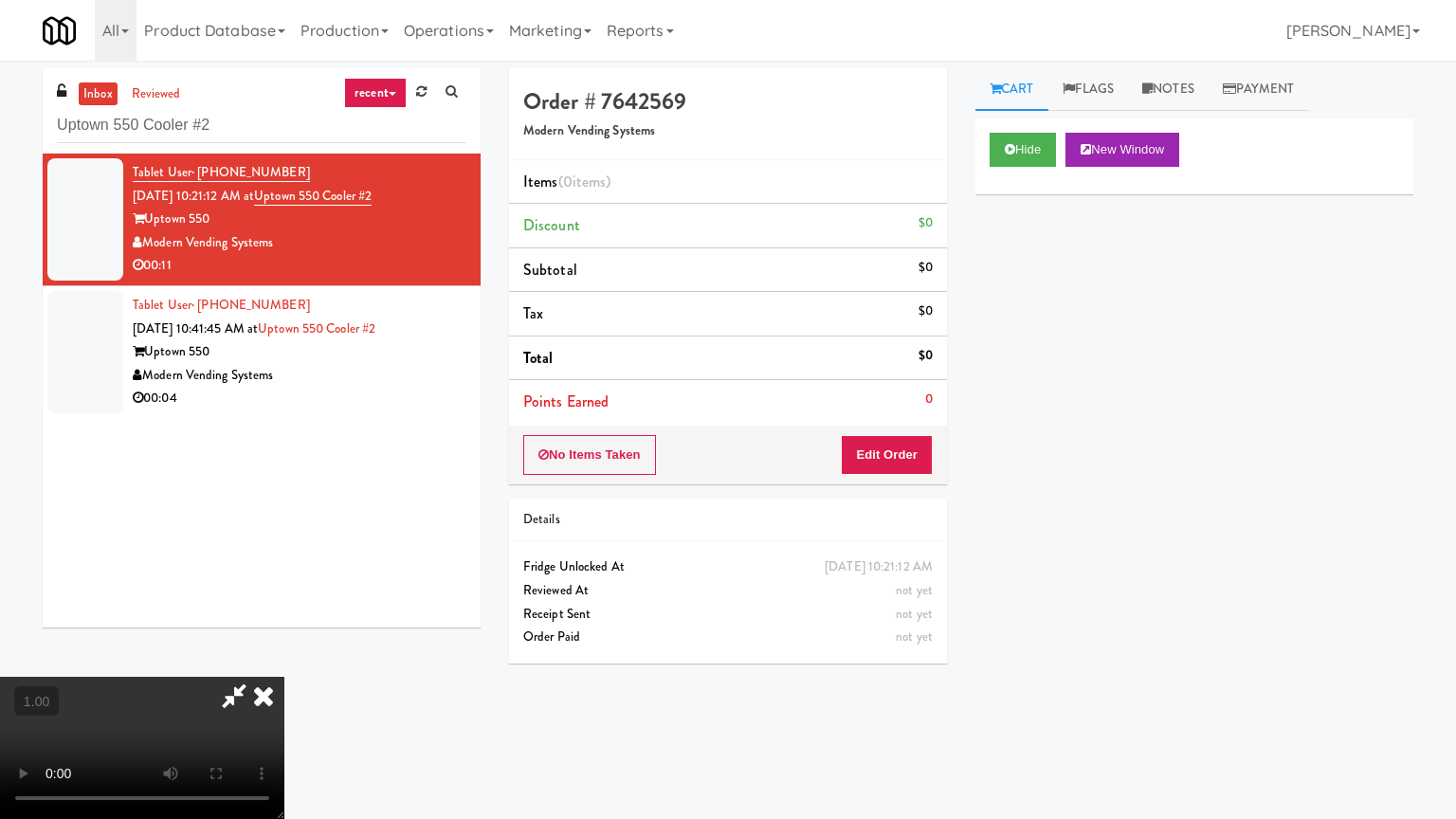
click at [284, 658] on video at bounding box center [142, 747] width 284 height 142
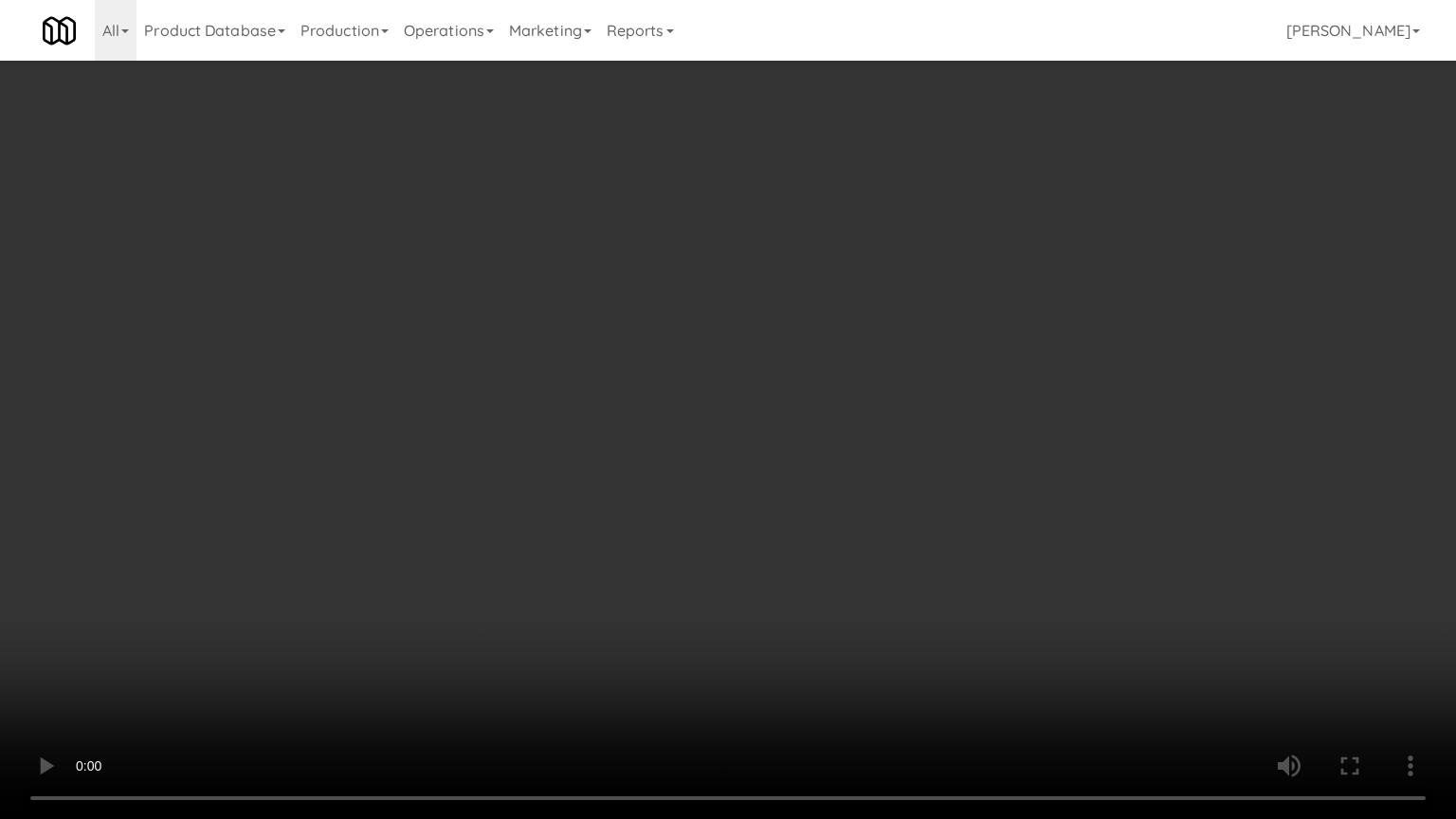
click at [877, 354] on video at bounding box center [728, 409] width 1456 height 819
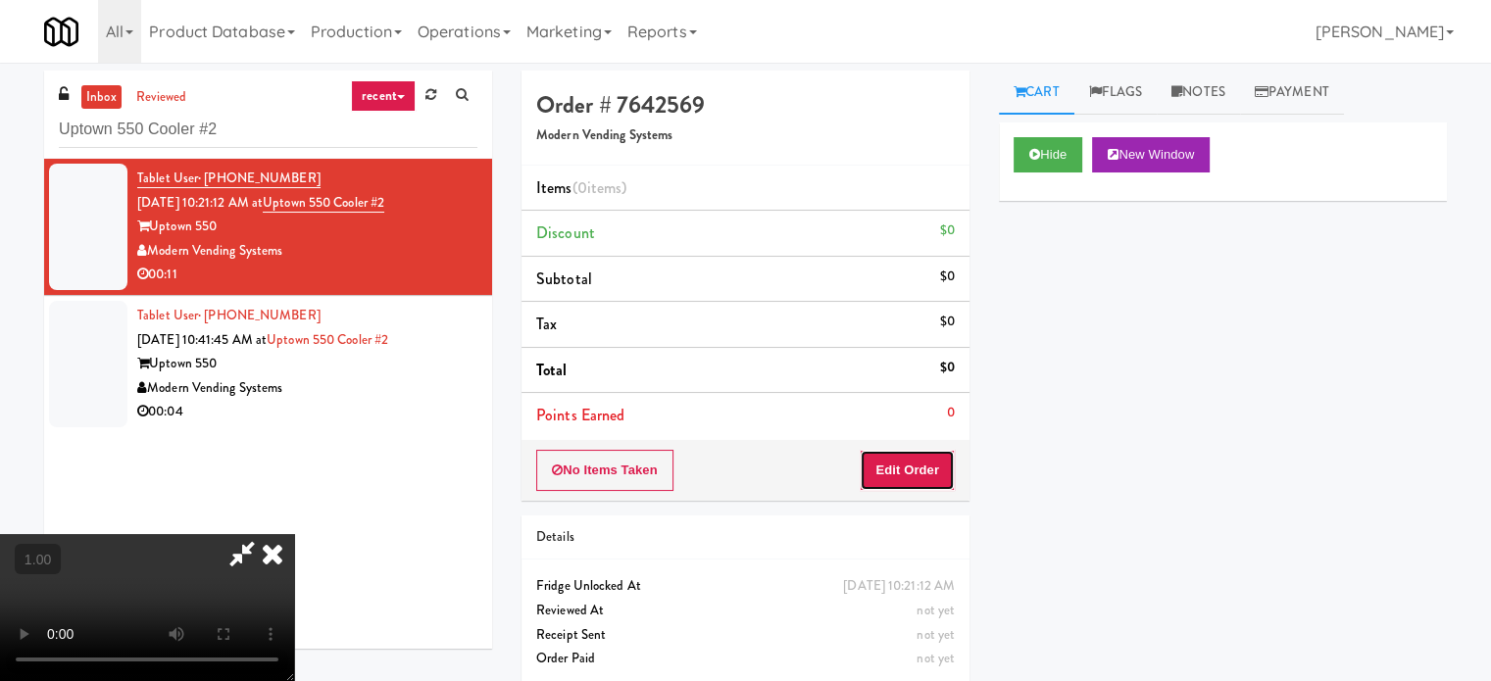
click at [922, 473] on button "Edit Order" at bounding box center [907, 470] width 95 height 41
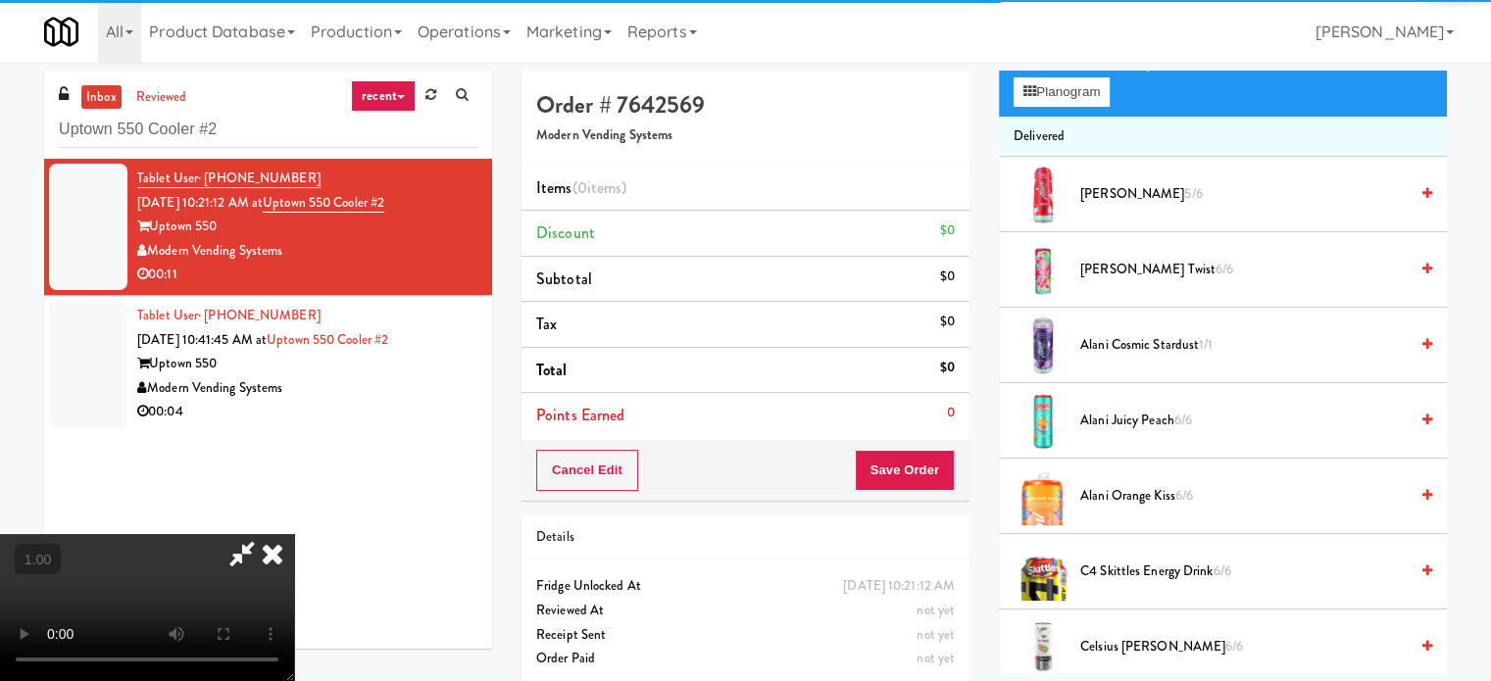
scroll to position [294, 0]
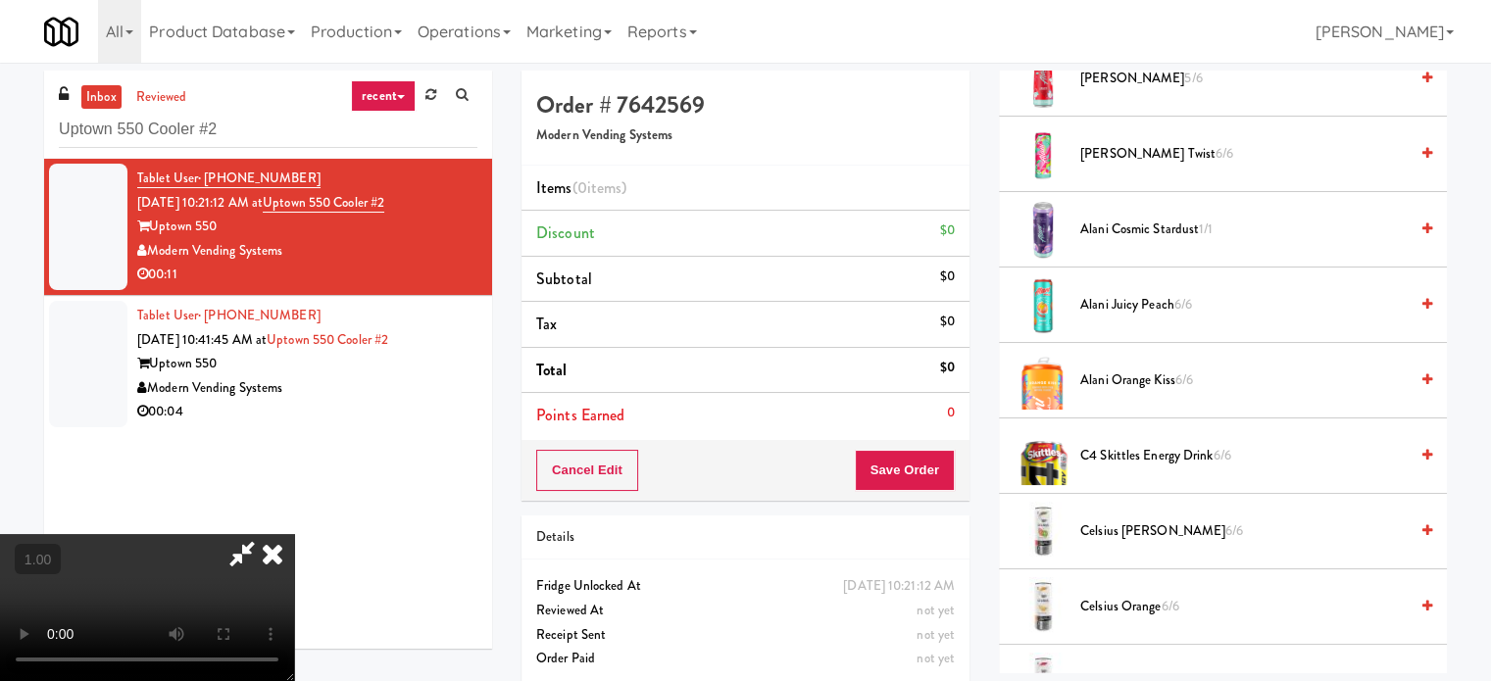
click at [1162, 521] on span "Celsius Kiwi Guava 6/6" at bounding box center [1243, 532] width 327 height 25
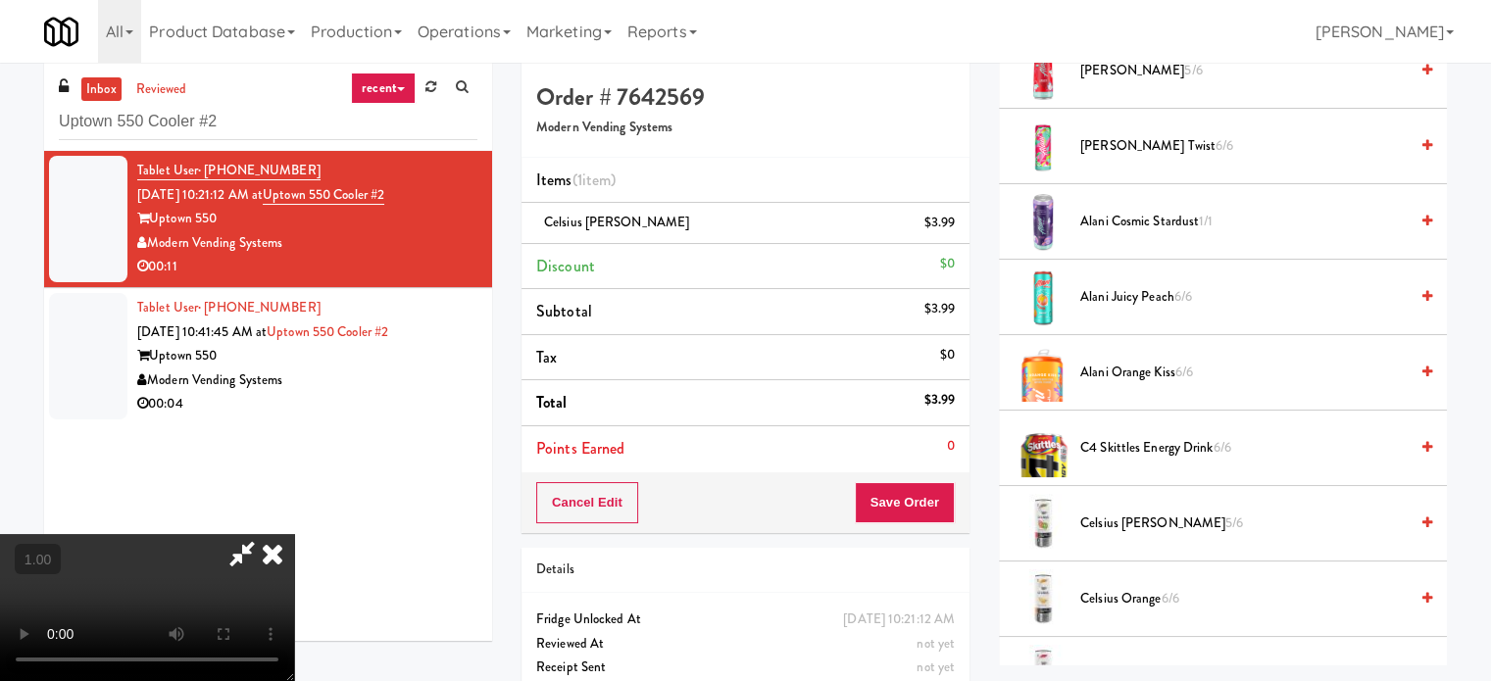
scroll to position [63, 0]
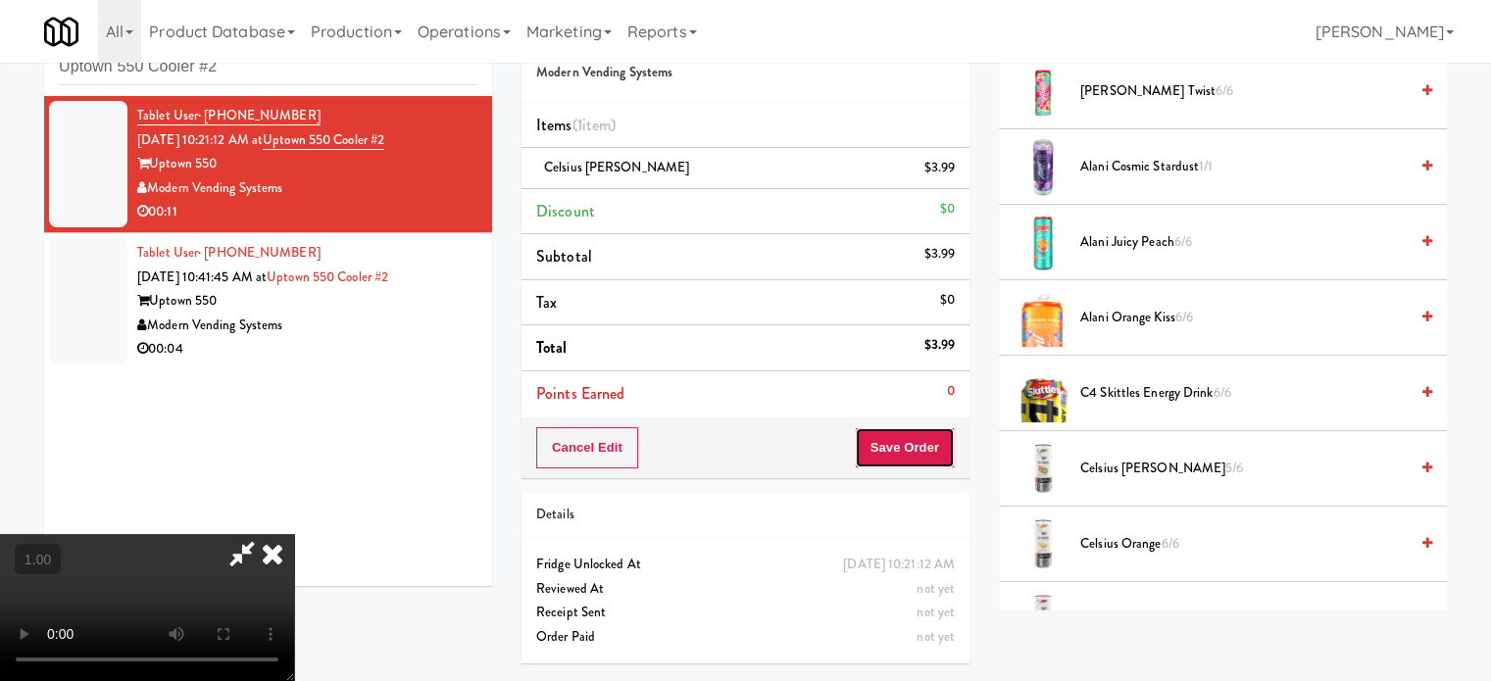
click at [932, 441] on button "Save Order" at bounding box center [905, 447] width 100 height 41
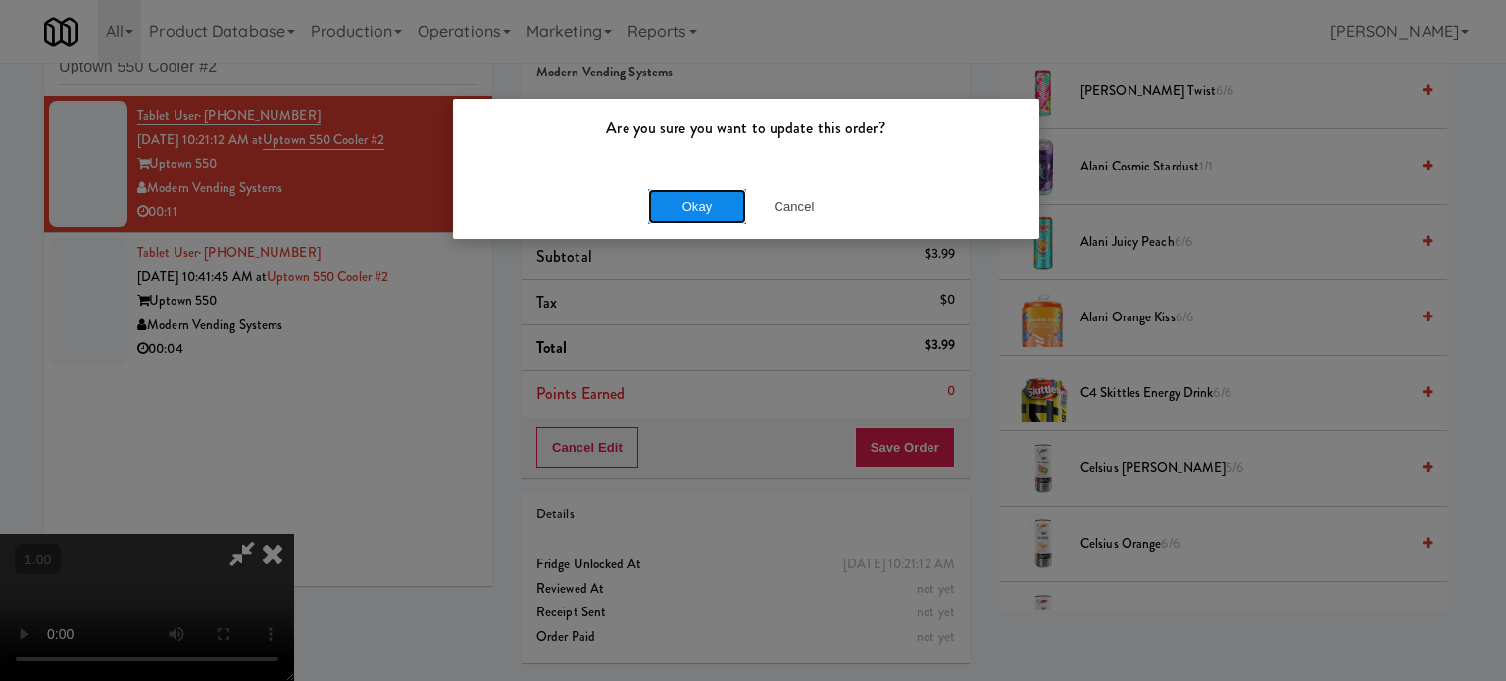
click at [722, 193] on button "Okay" at bounding box center [697, 206] width 98 height 35
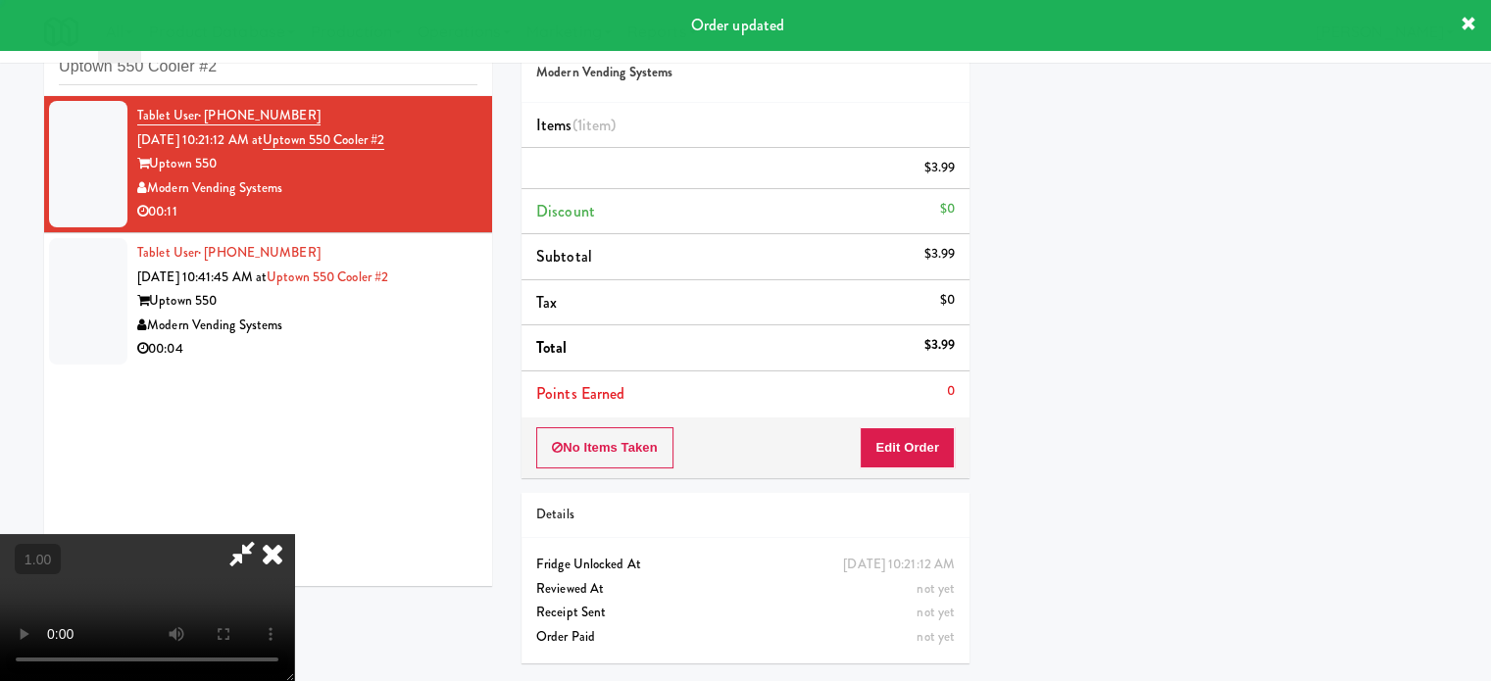
scroll to position [0, 0]
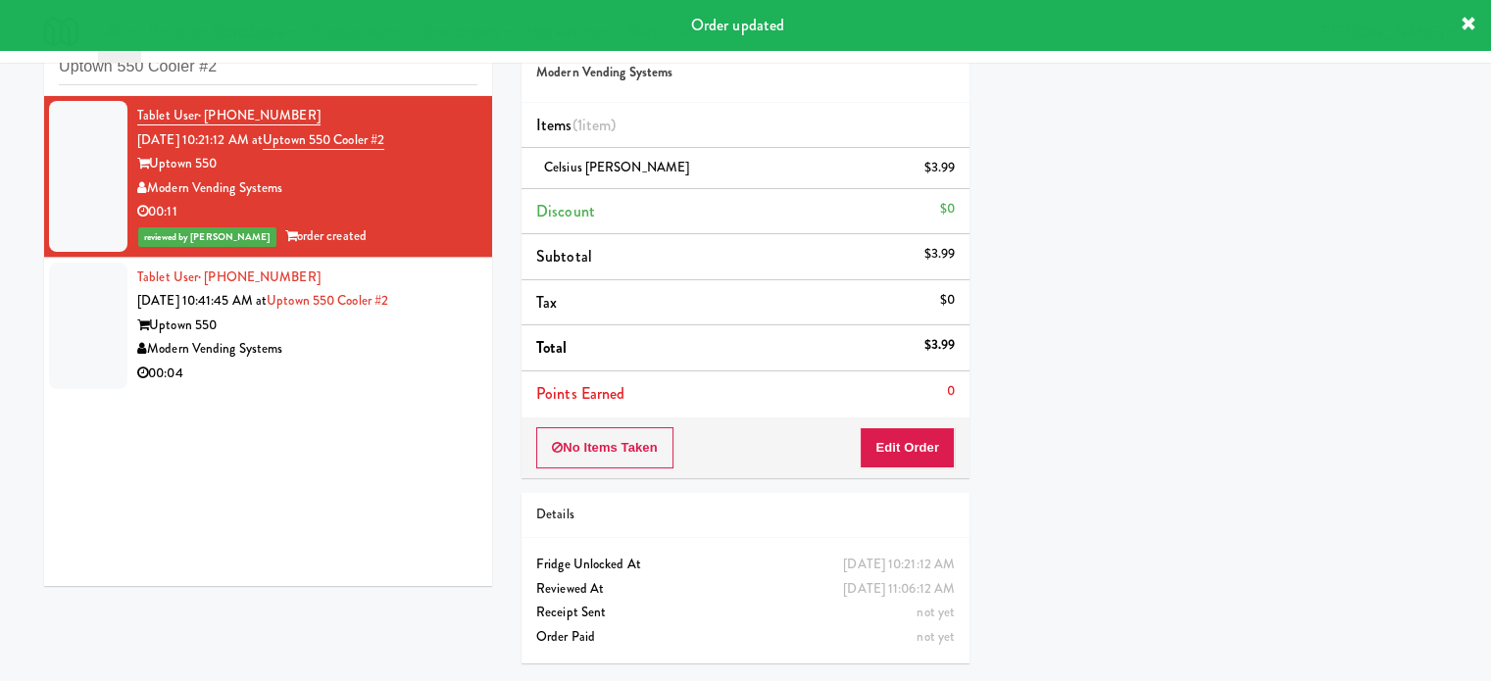
click at [402, 374] on div "00:04" at bounding box center [307, 374] width 340 height 25
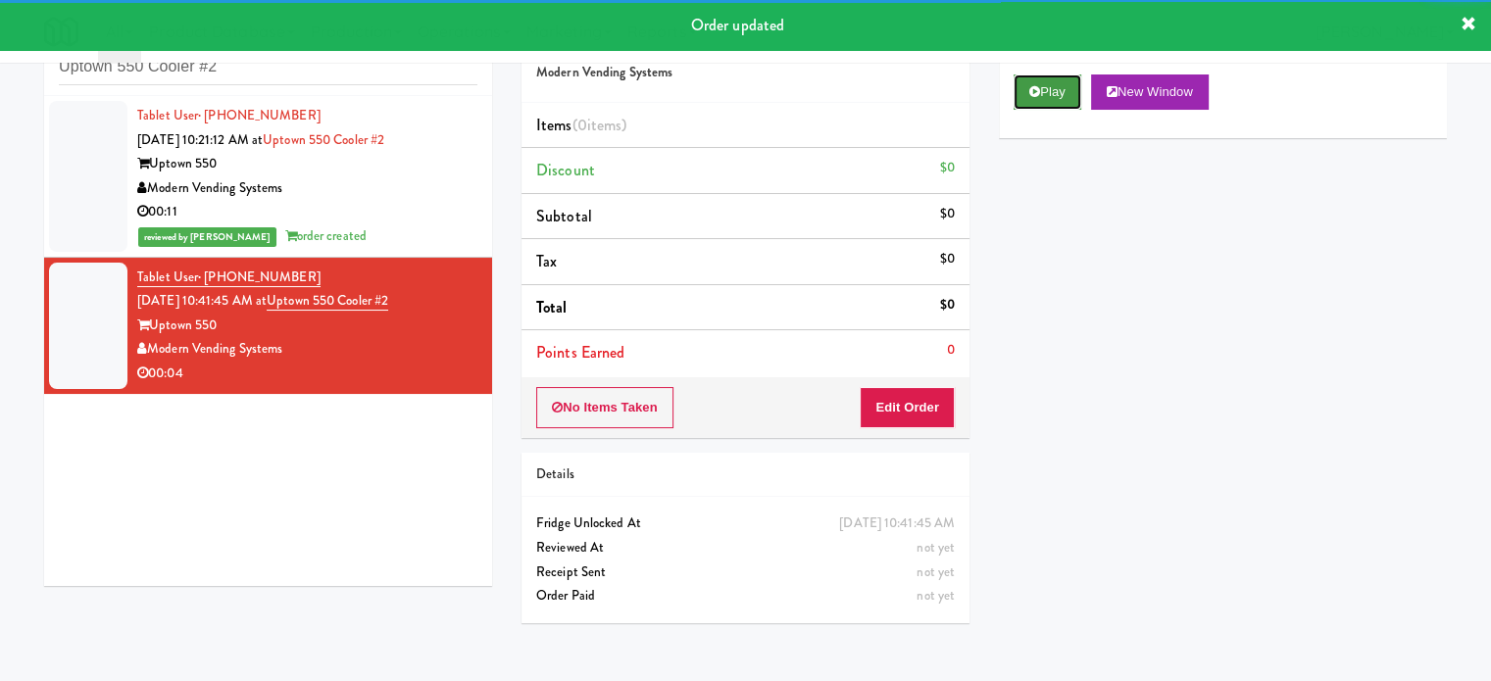
click at [1055, 89] on button "Play" at bounding box center [1048, 92] width 68 height 35
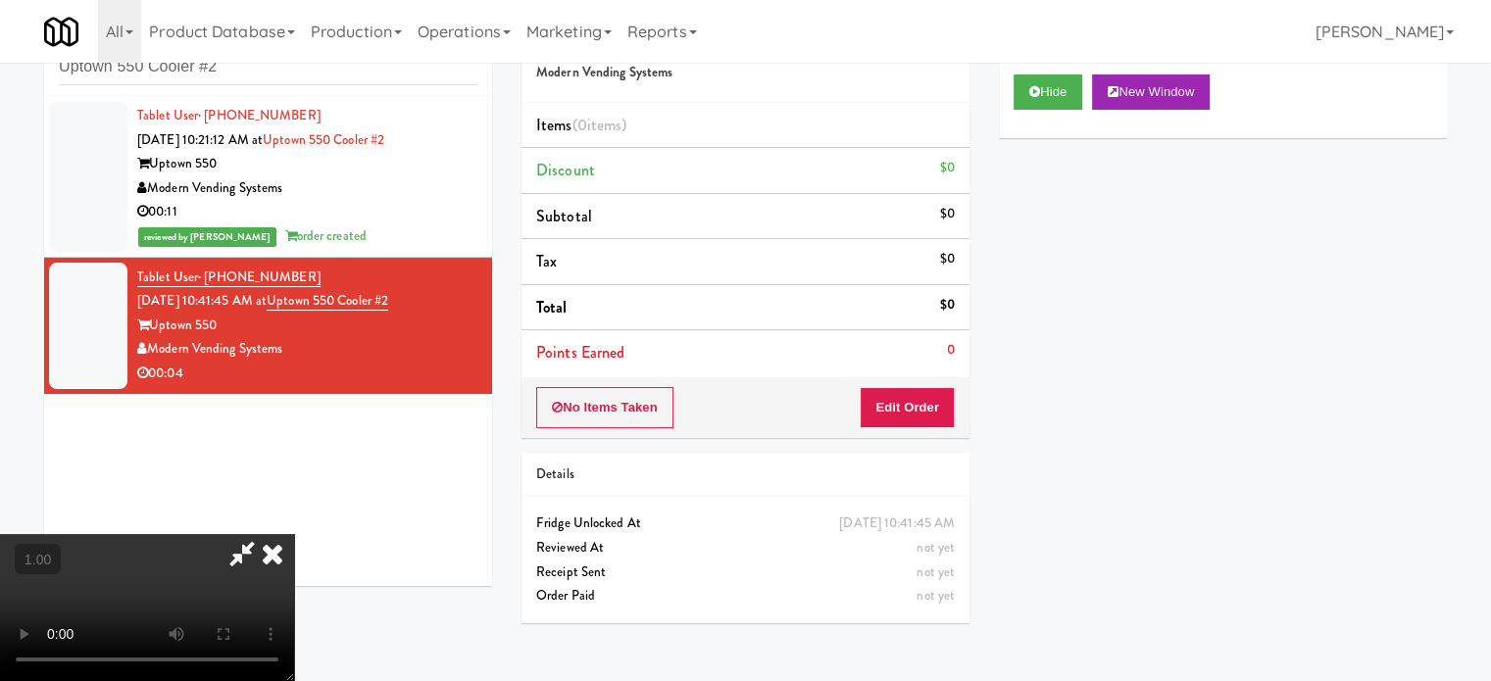
click at [294, 534] on video at bounding box center [147, 607] width 294 height 147
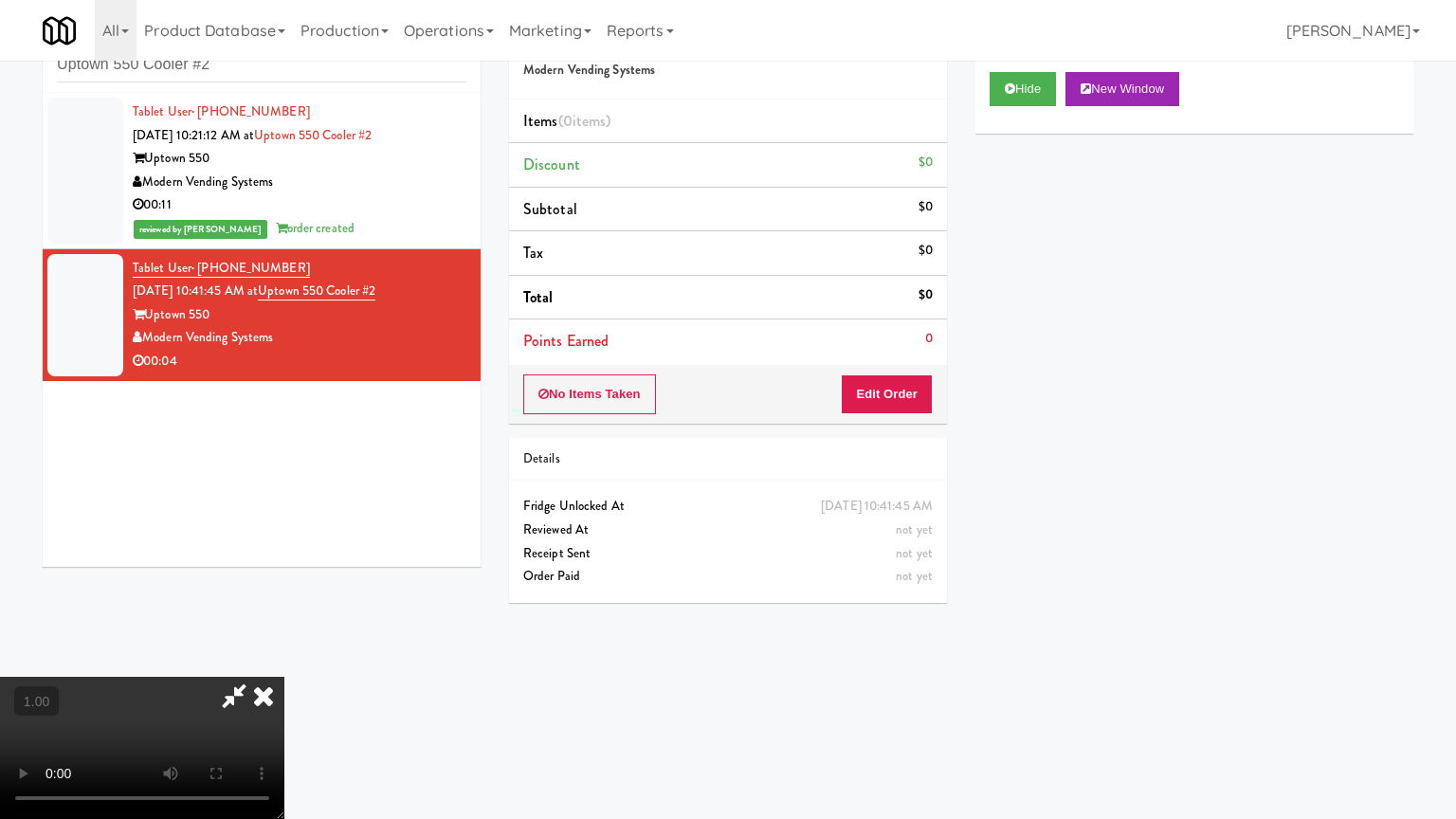
click at [284, 658] on video at bounding box center [142, 747] width 284 height 142
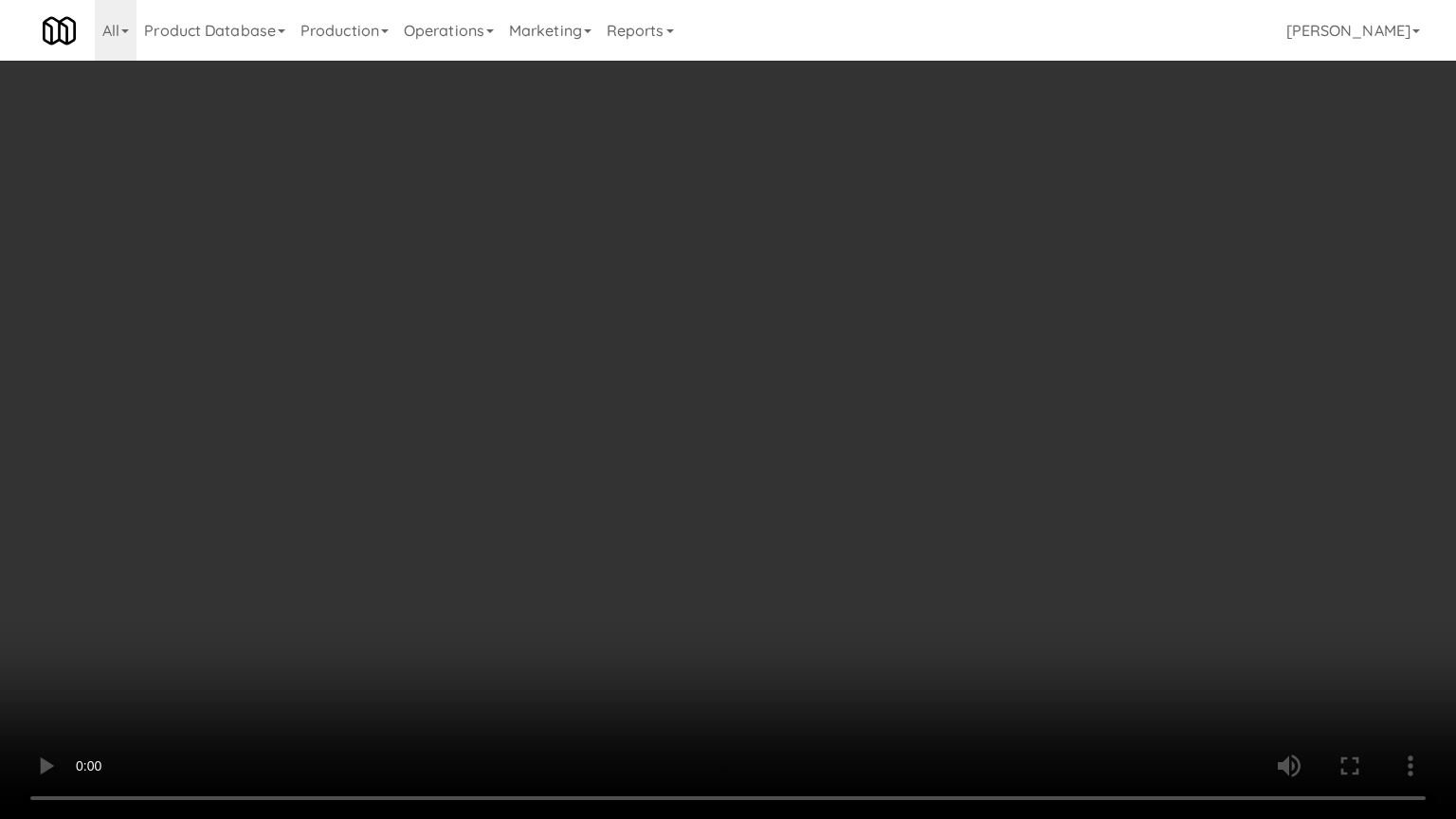
click at [705, 432] on video at bounding box center [728, 409] width 1456 height 819
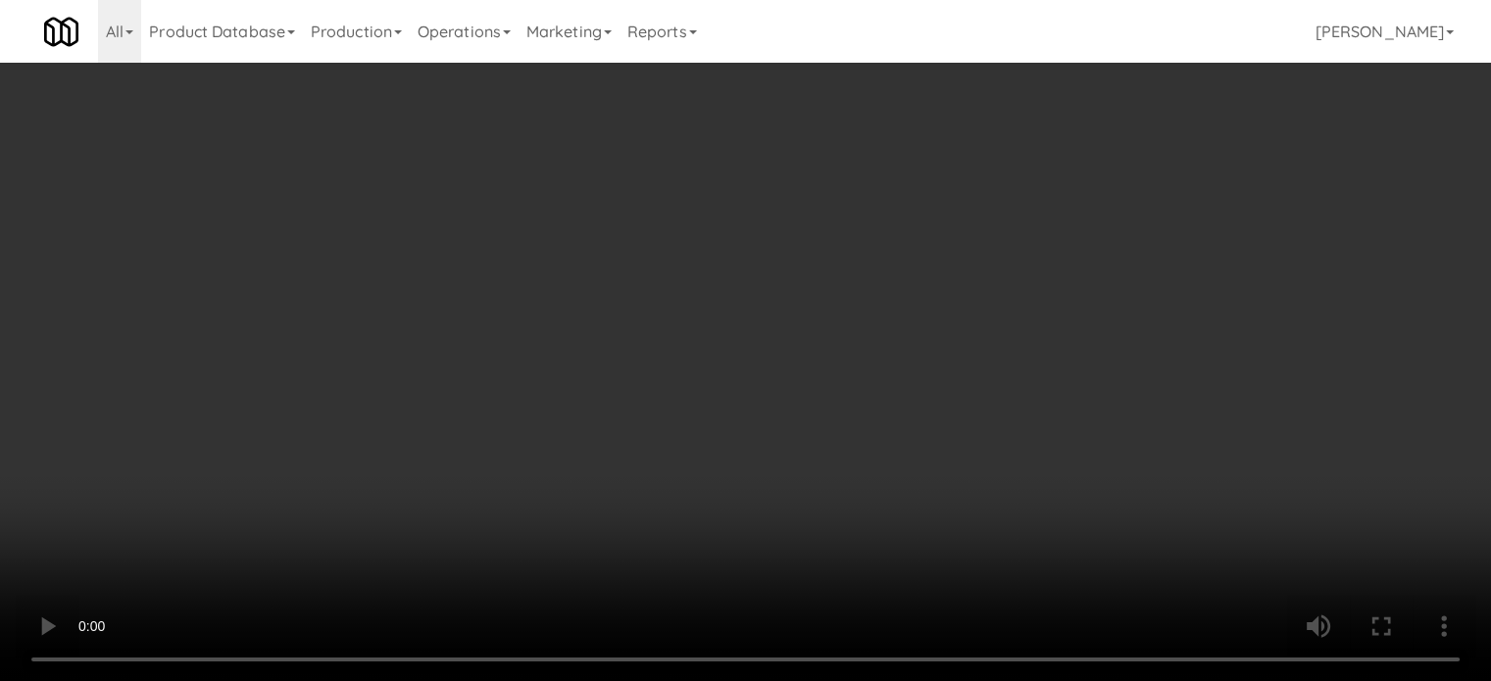
click at [956, 389] on div "No Items Taken Edit Order" at bounding box center [746, 407] width 448 height 61
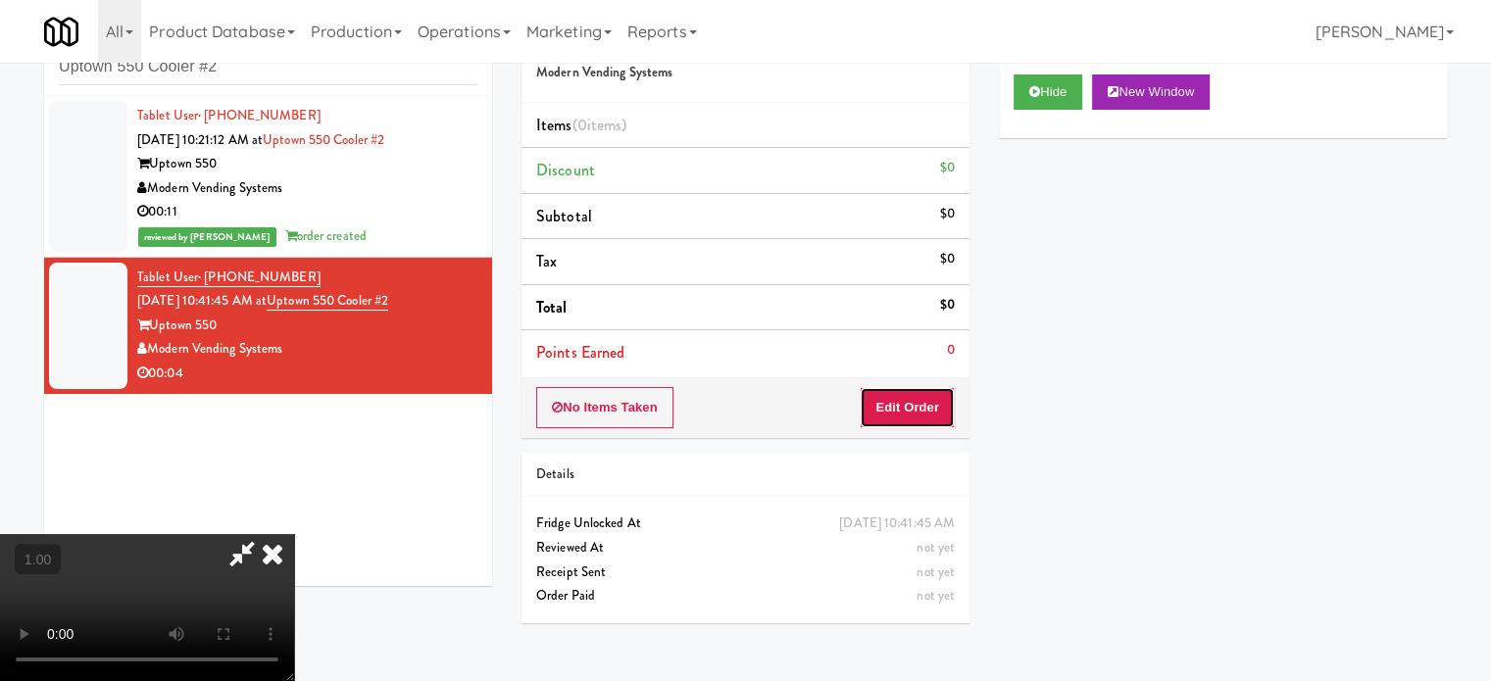
click at [953, 395] on button "Edit Order" at bounding box center [907, 407] width 95 height 41
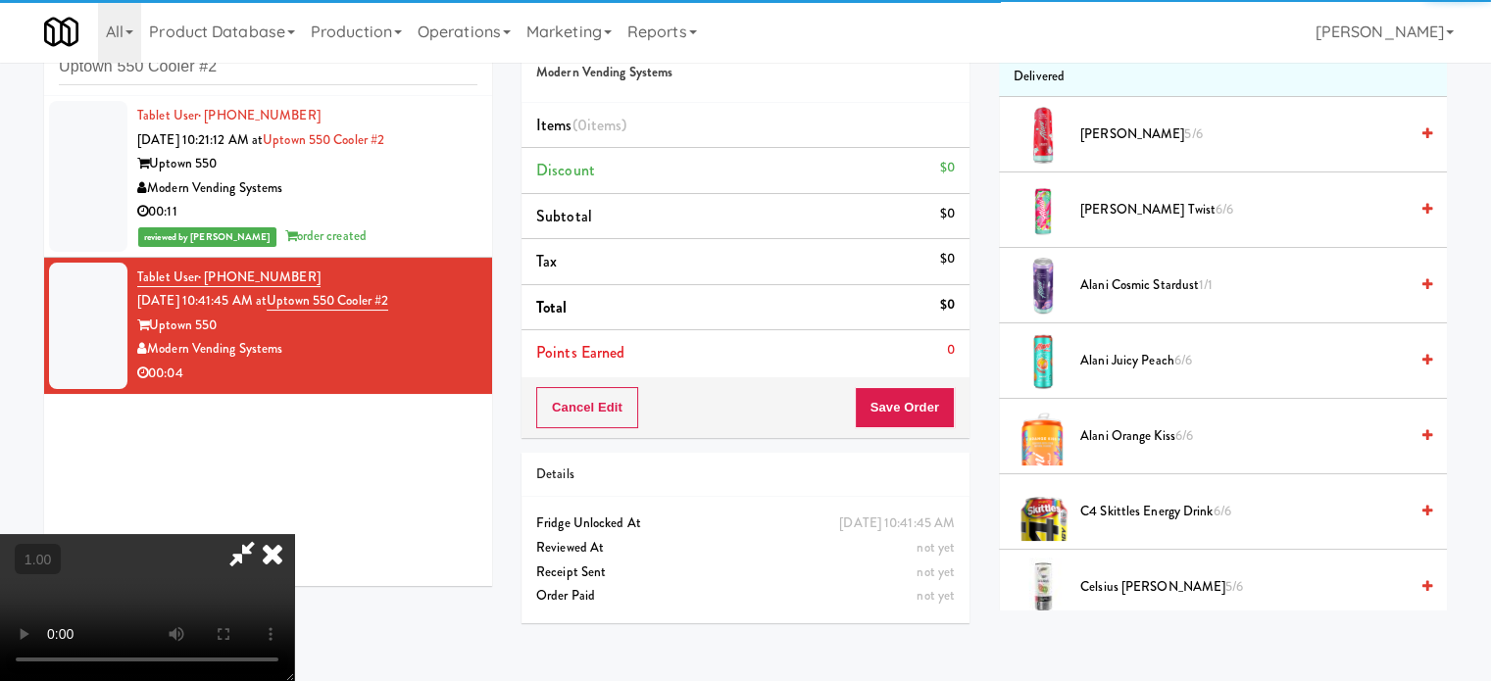
scroll to position [392, 0]
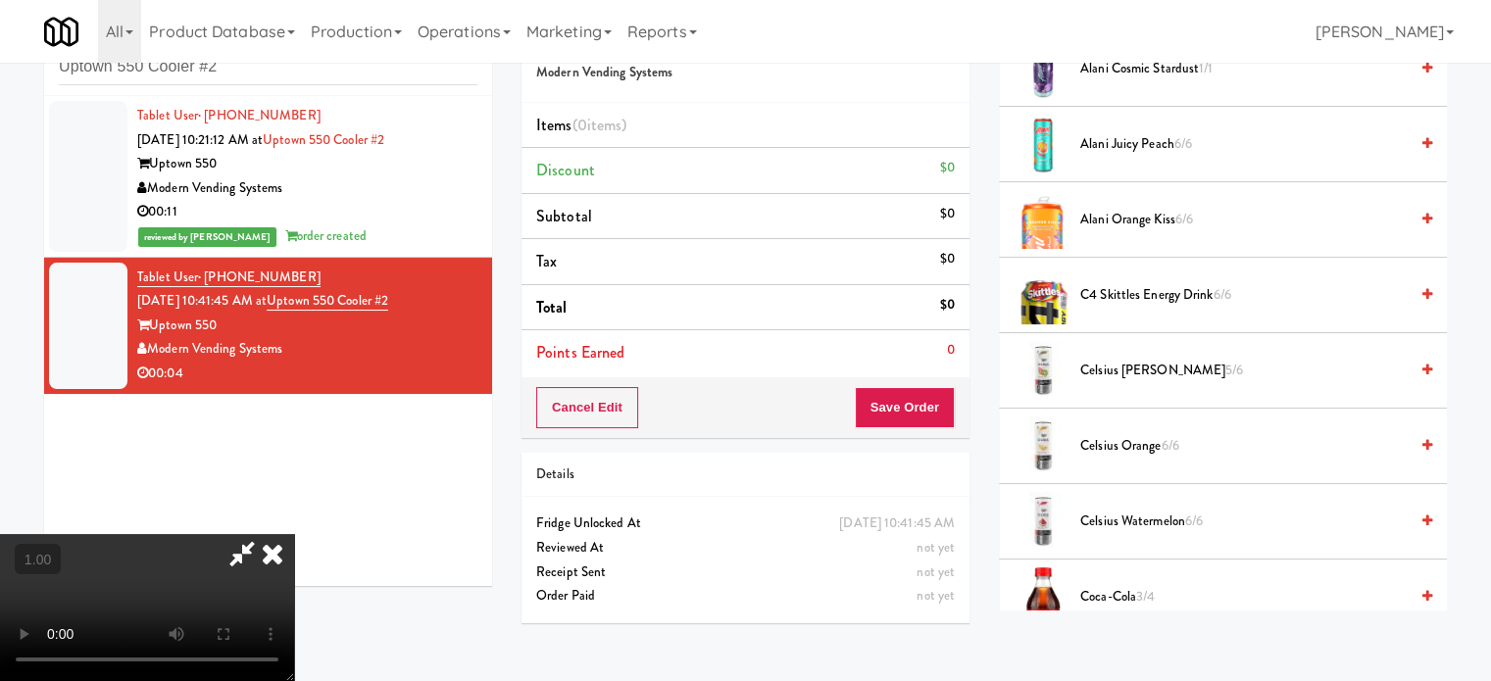
click at [1148, 438] on span "Celsius Orange 6/6" at bounding box center [1243, 446] width 327 height 25
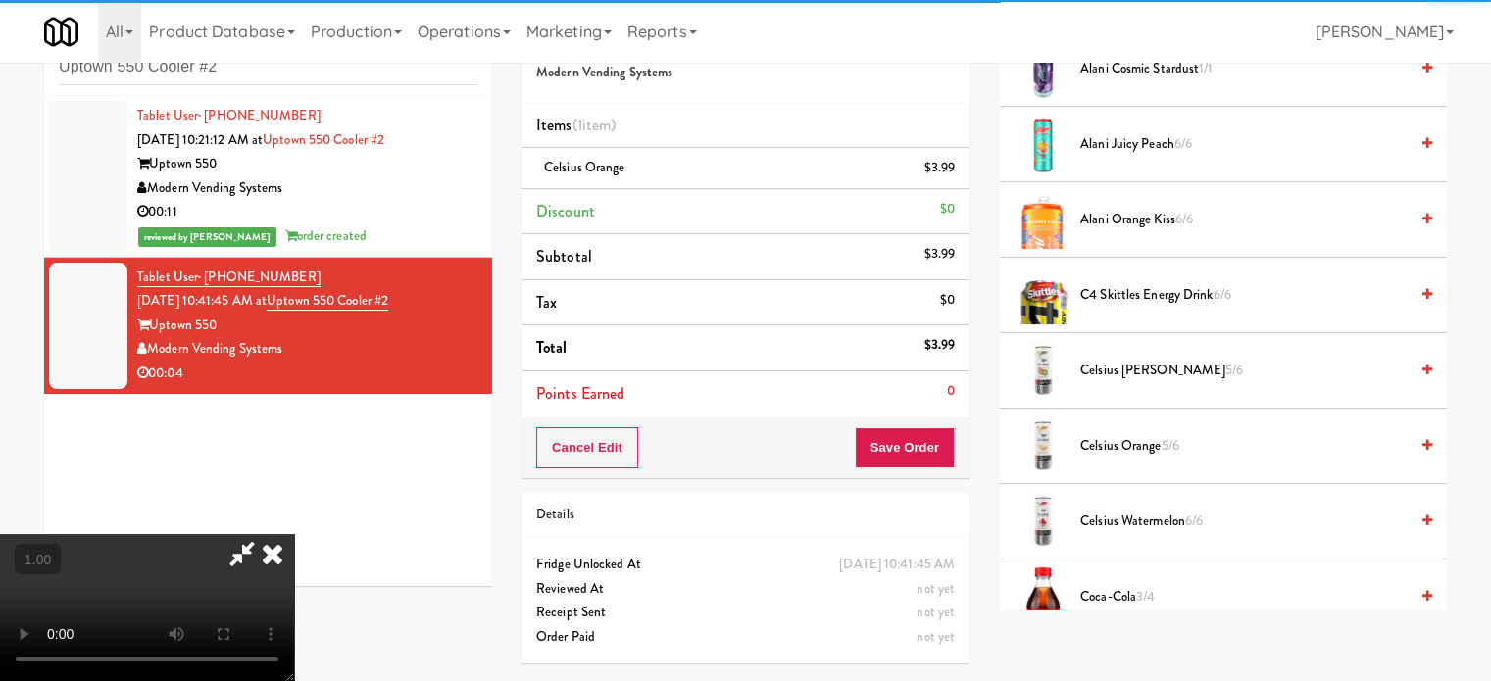
scroll to position [310, 0]
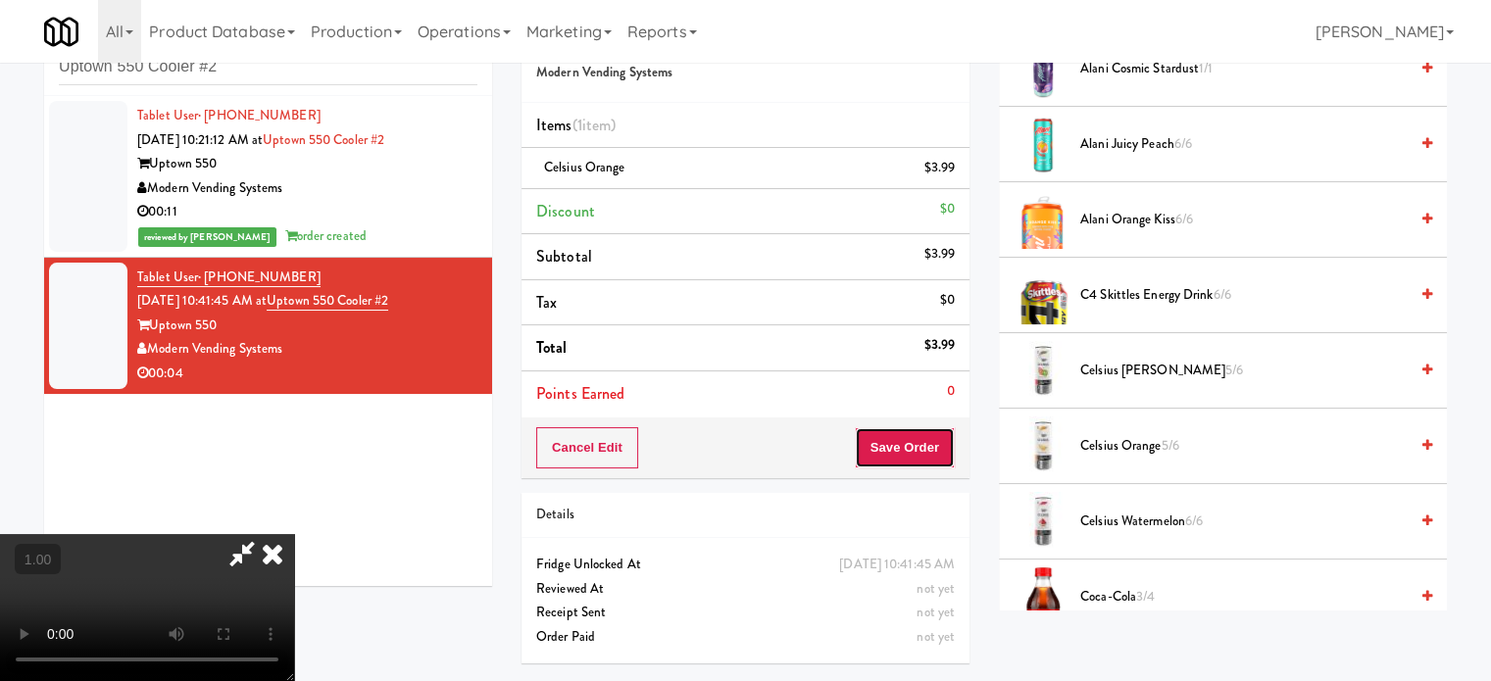
click at [929, 450] on button "Save Order" at bounding box center [905, 447] width 100 height 41
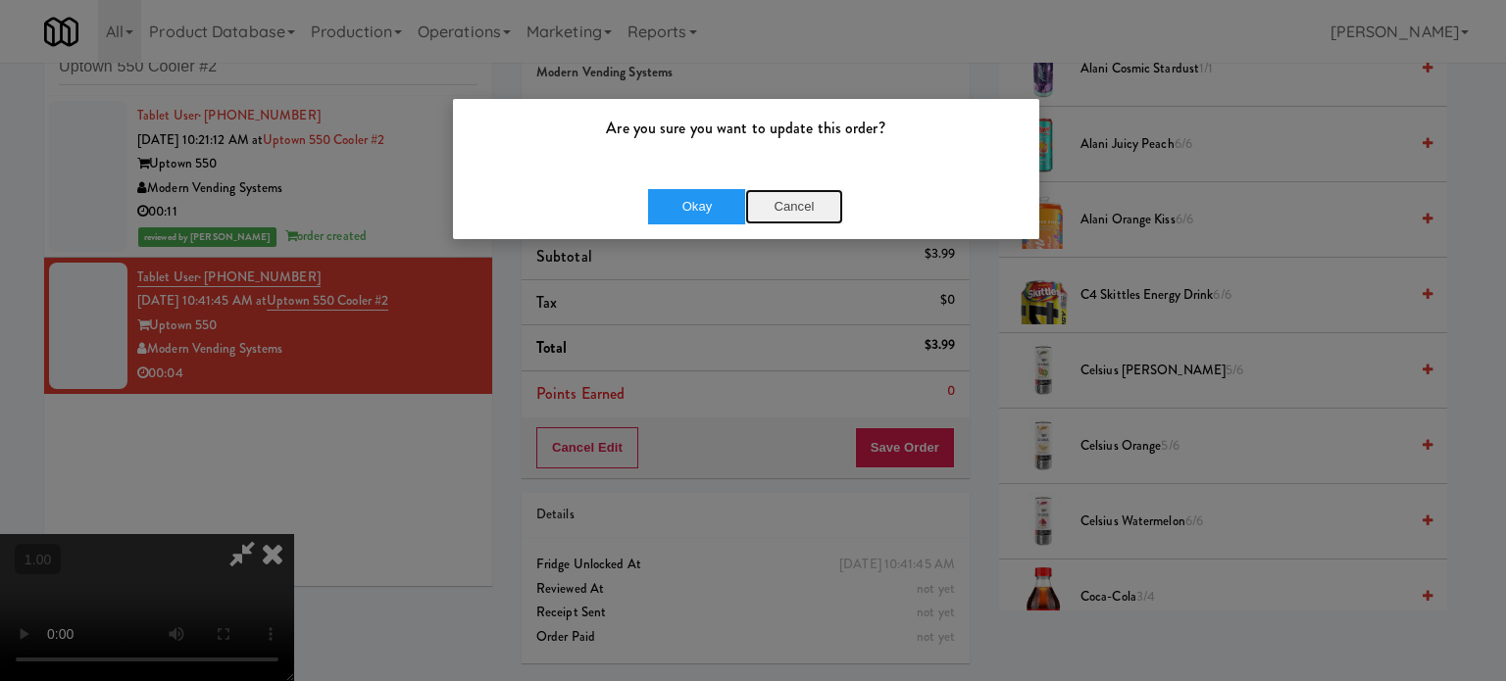
click at [750, 197] on button "Cancel" at bounding box center [794, 206] width 98 height 35
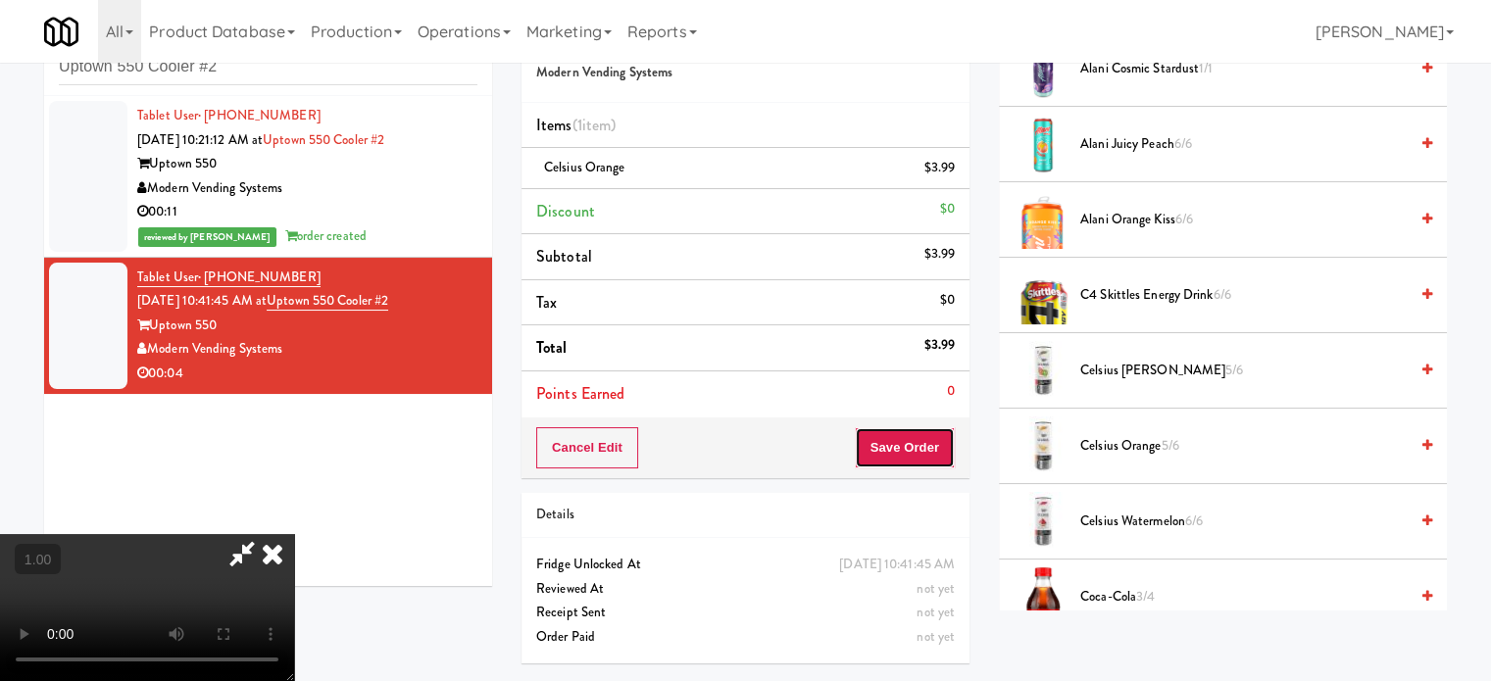
click at [942, 449] on button "Save Order" at bounding box center [905, 447] width 100 height 41
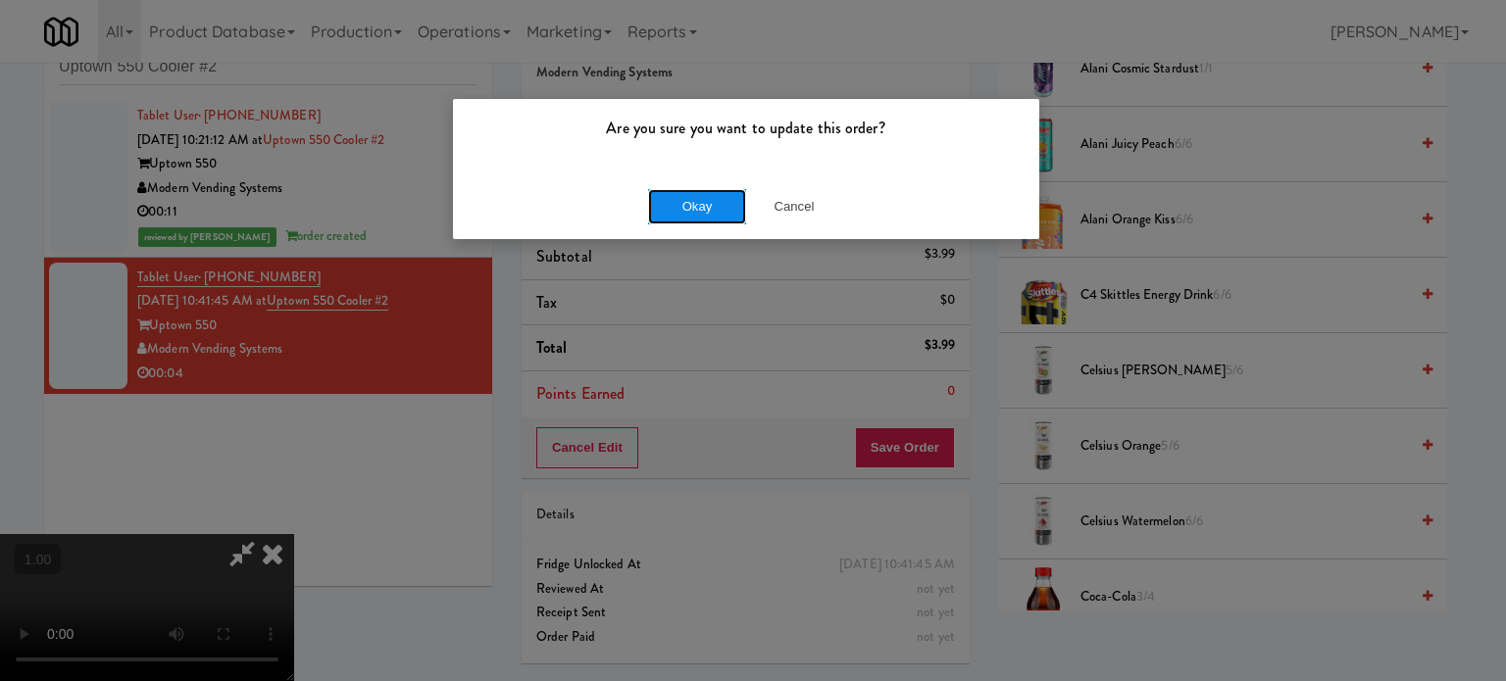
click at [703, 214] on button "Okay" at bounding box center [697, 206] width 98 height 35
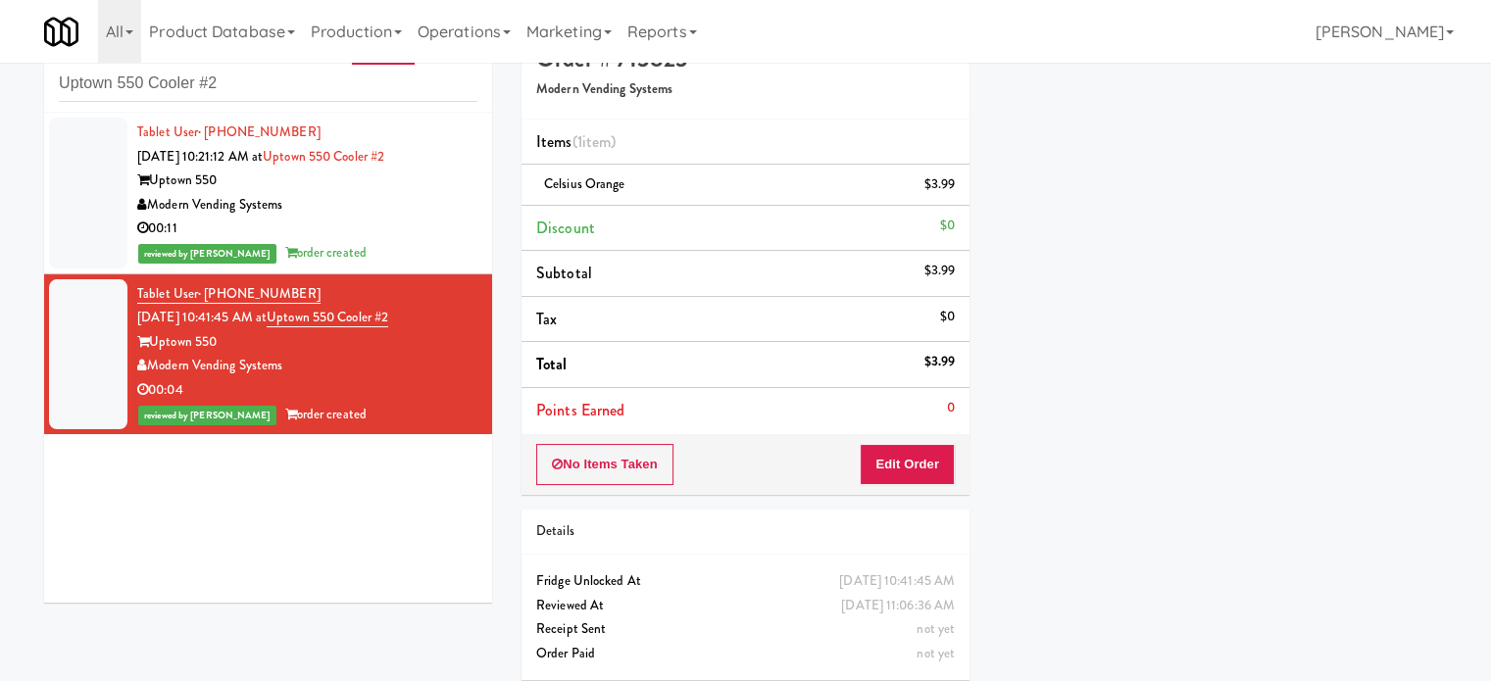
scroll to position [0, 0]
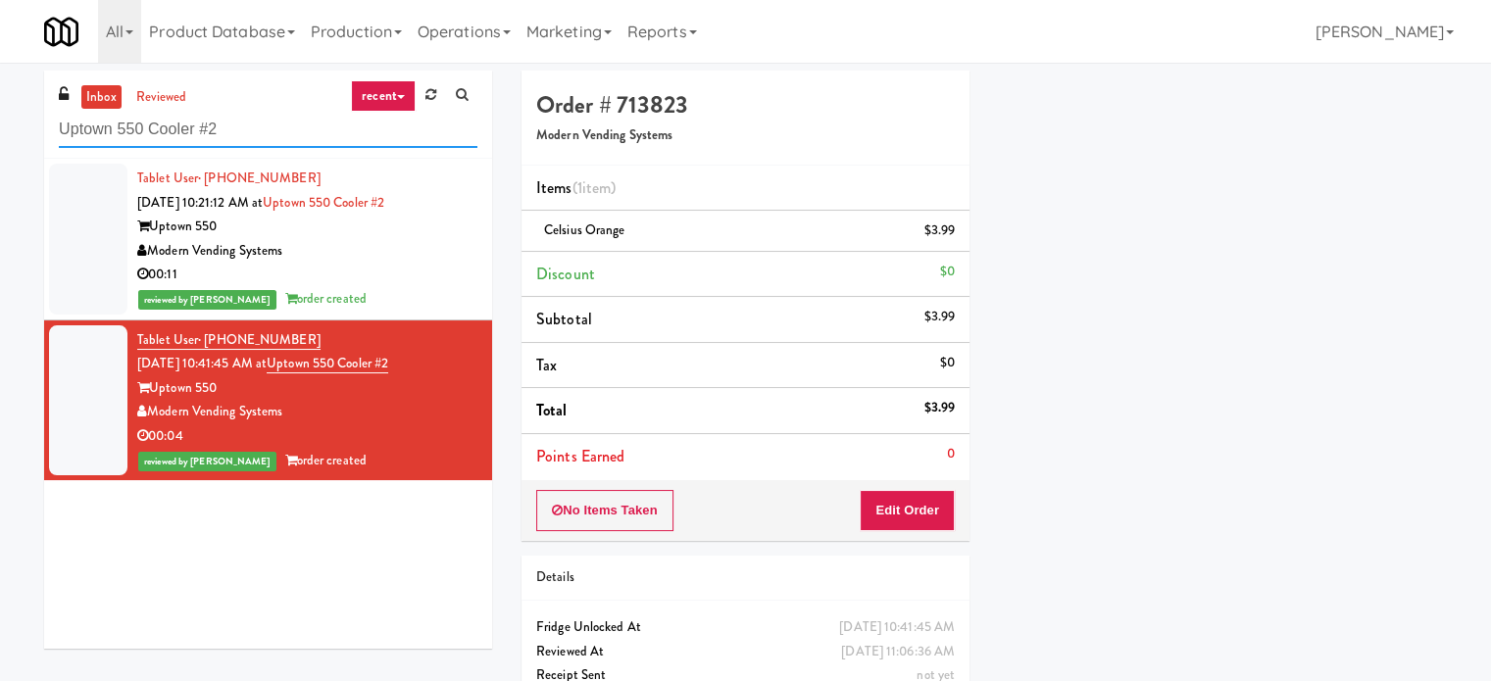
click at [227, 135] on input "Uptown 550 Cooler #2" at bounding box center [268, 130] width 419 height 36
paste input "Redfish Laundry"
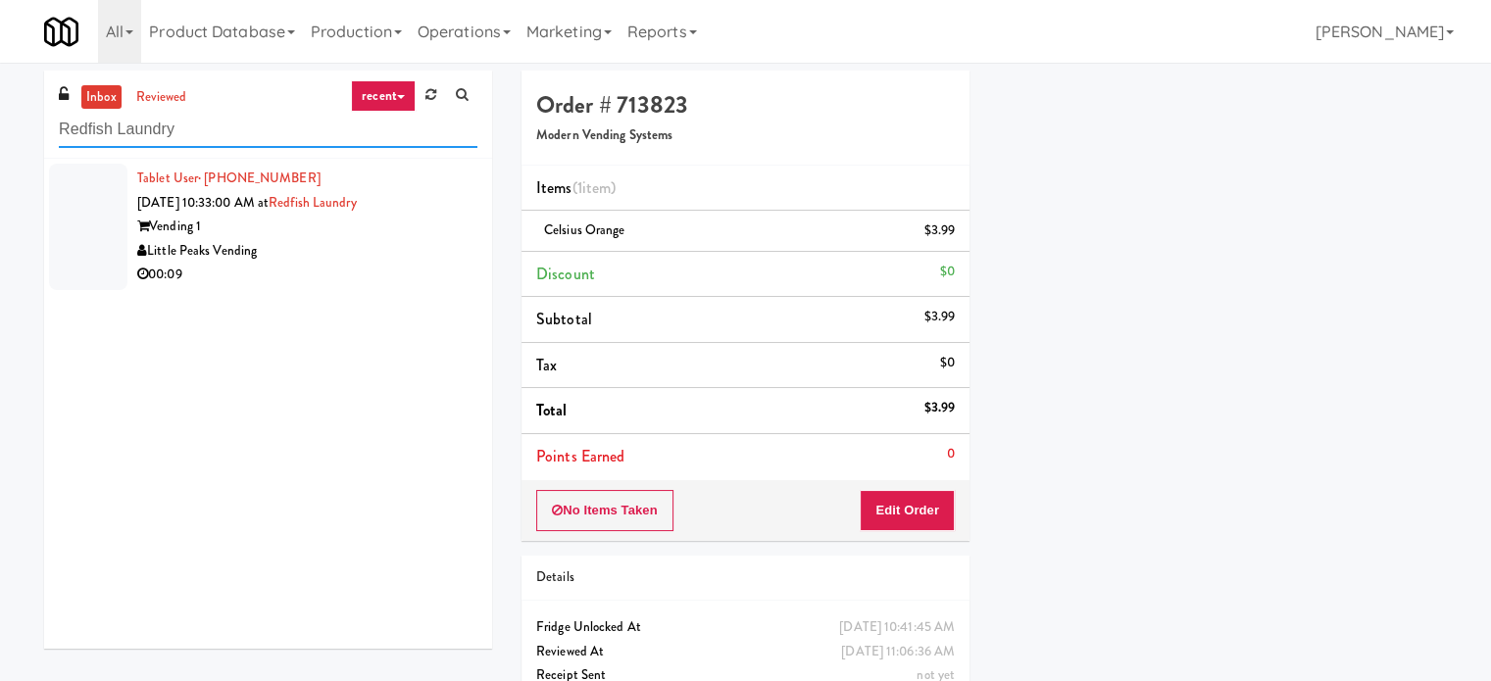
type input "Redfish Laundry"
click at [319, 255] on div "Little Peaks Vending" at bounding box center [307, 251] width 340 height 25
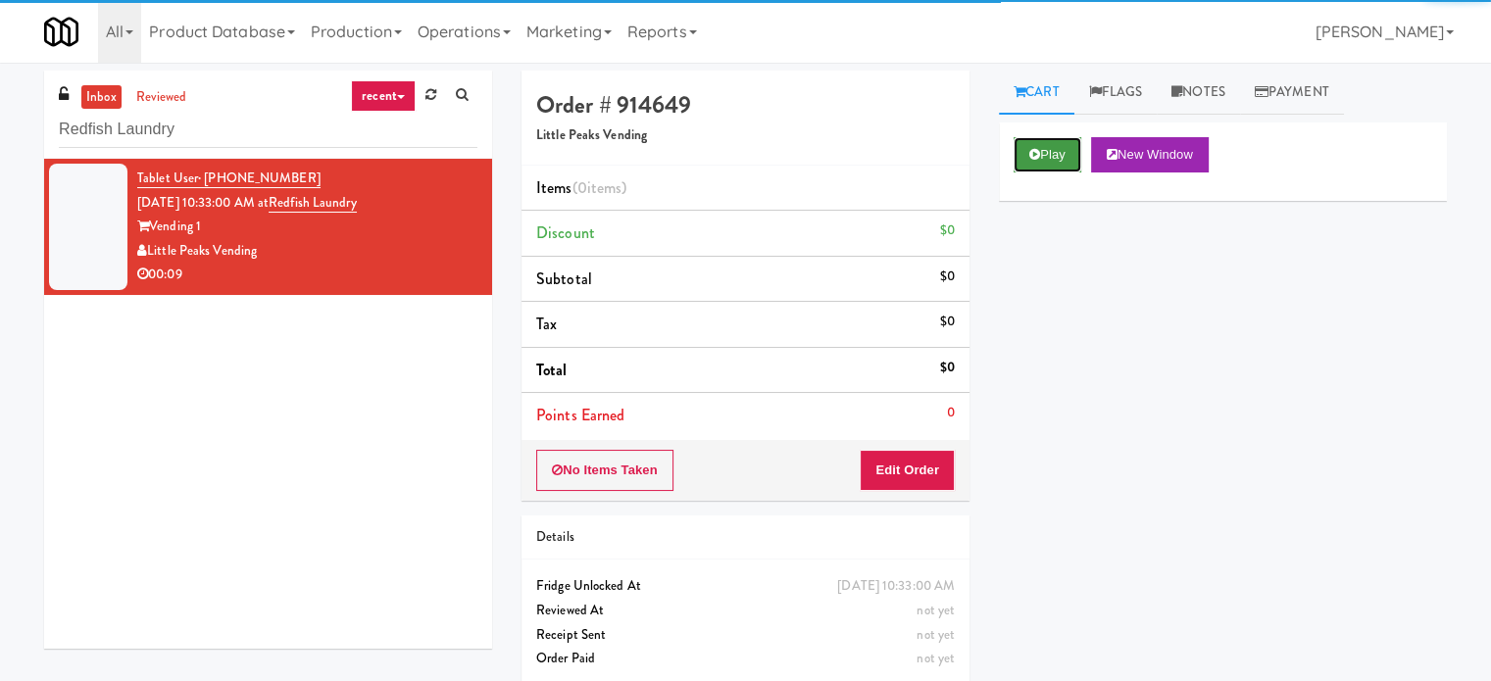
click at [1043, 160] on button "Play" at bounding box center [1048, 154] width 68 height 35
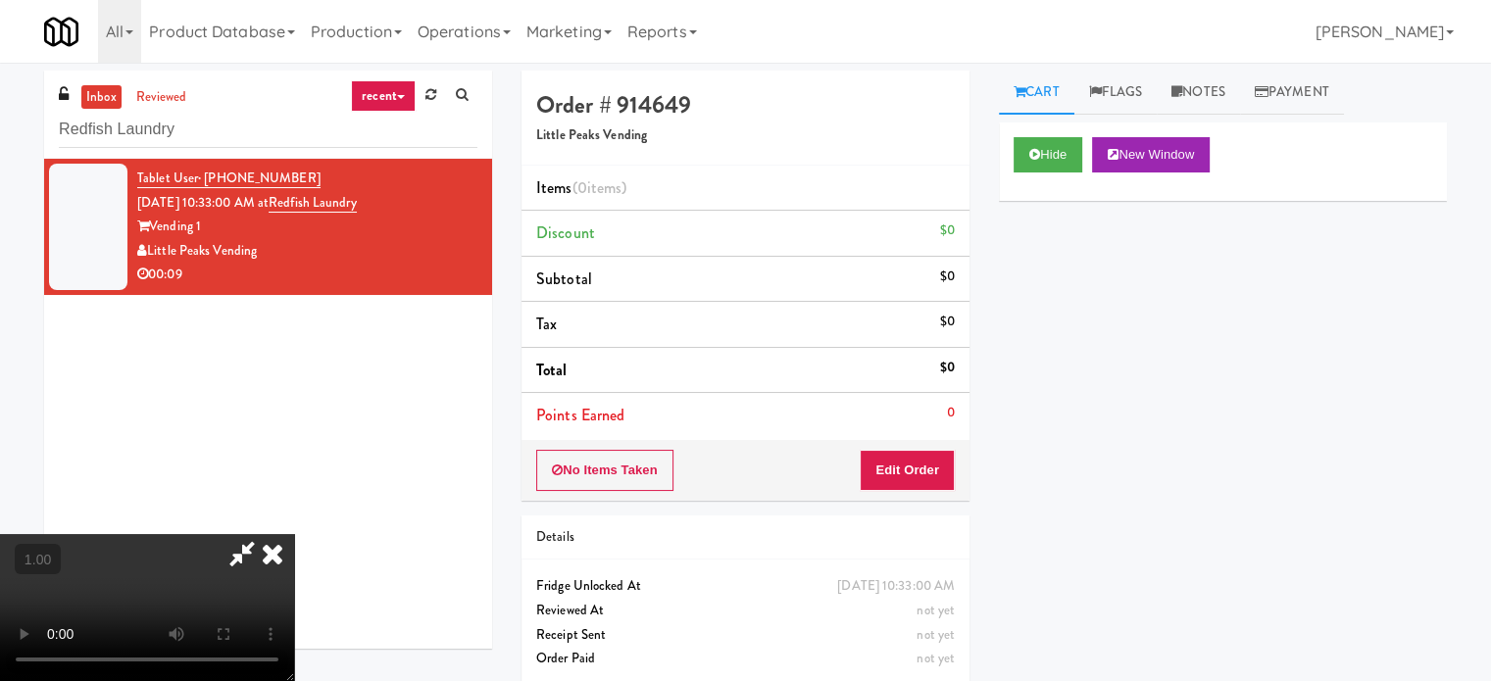
click at [294, 534] on video at bounding box center [147, 607] width 294 height 147
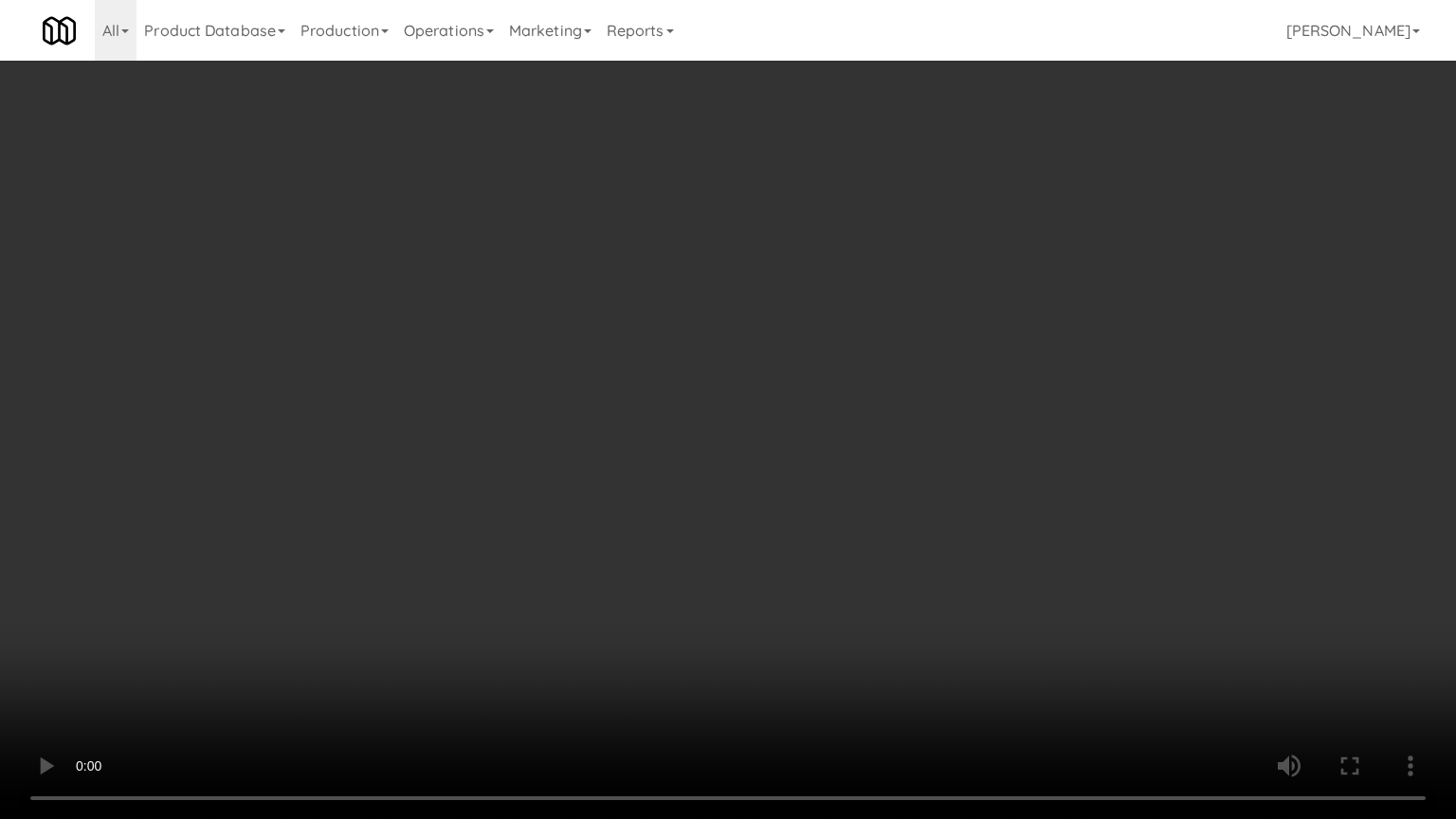
click at [806, 573] on video at bounding box center [728, 409] width 1456 height 819
click at [810, 570] on video at bounding box center [728, 409] width 1456 height 819
click at [810, 567] on video at bounding box center [728, 409] width 1456 height 819
click at [919, 573] on video at bounding box center [728, 409] width 1456 height 819
click at [925, 566] on video at bounding box center [728, 409] width 1456 height 819
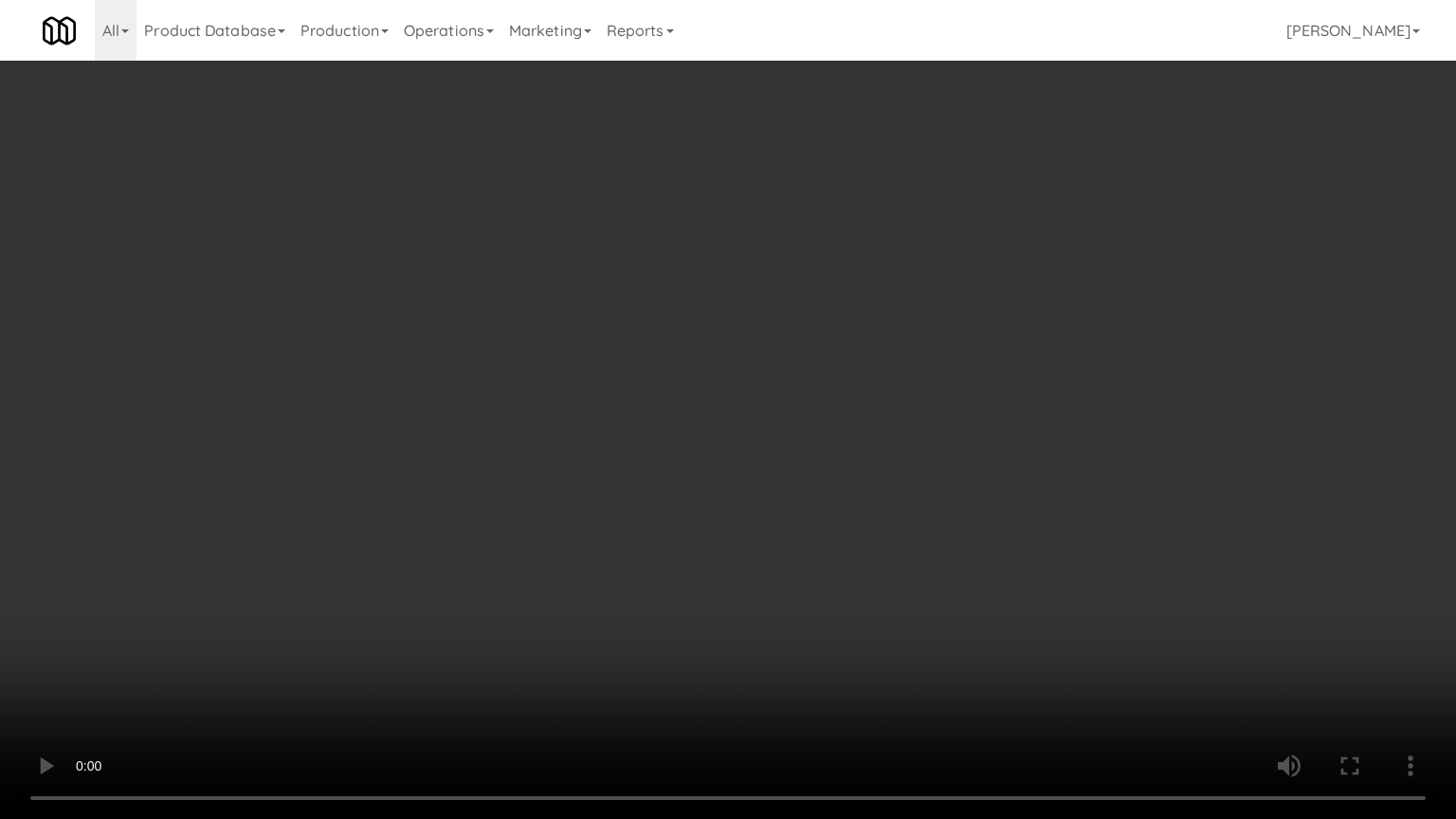
click at [925, 566] on video at bounding box center [728, 409] width 1456 height 819
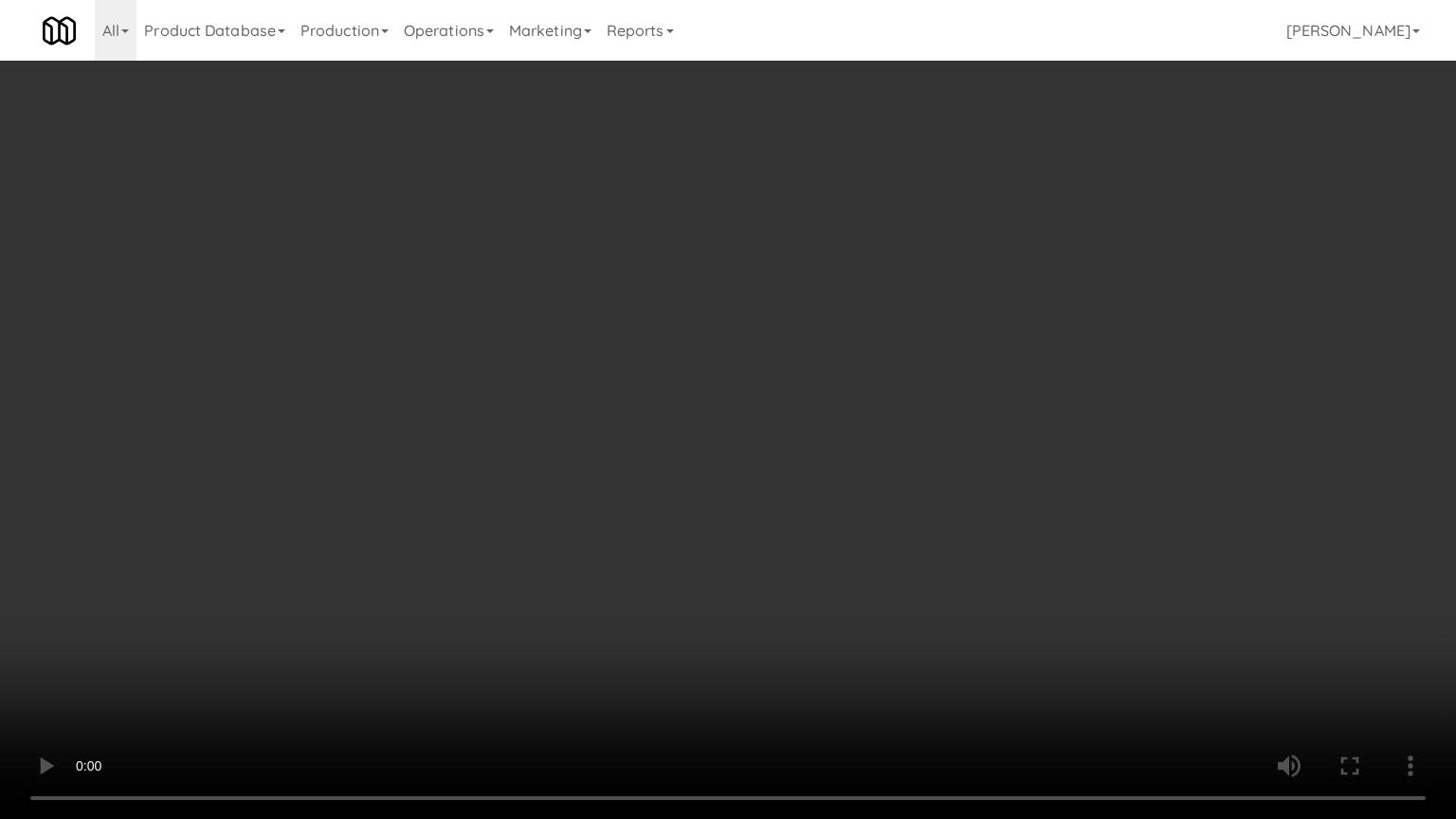
click at [925, 566] on video at bounding box center [728, 409] width 1456 height 819
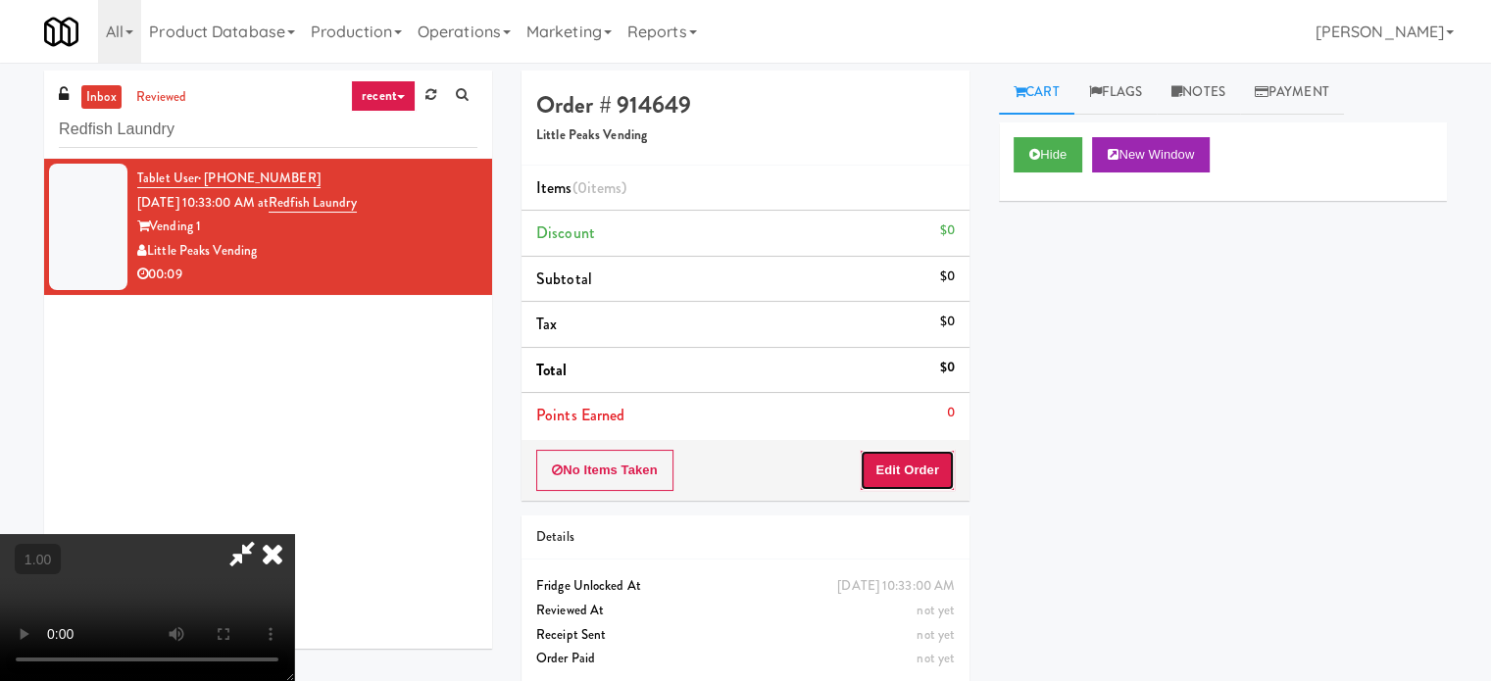
click at [914, 462] on button "Edit Order" at bounding box center [907, 470] width 95 height 41
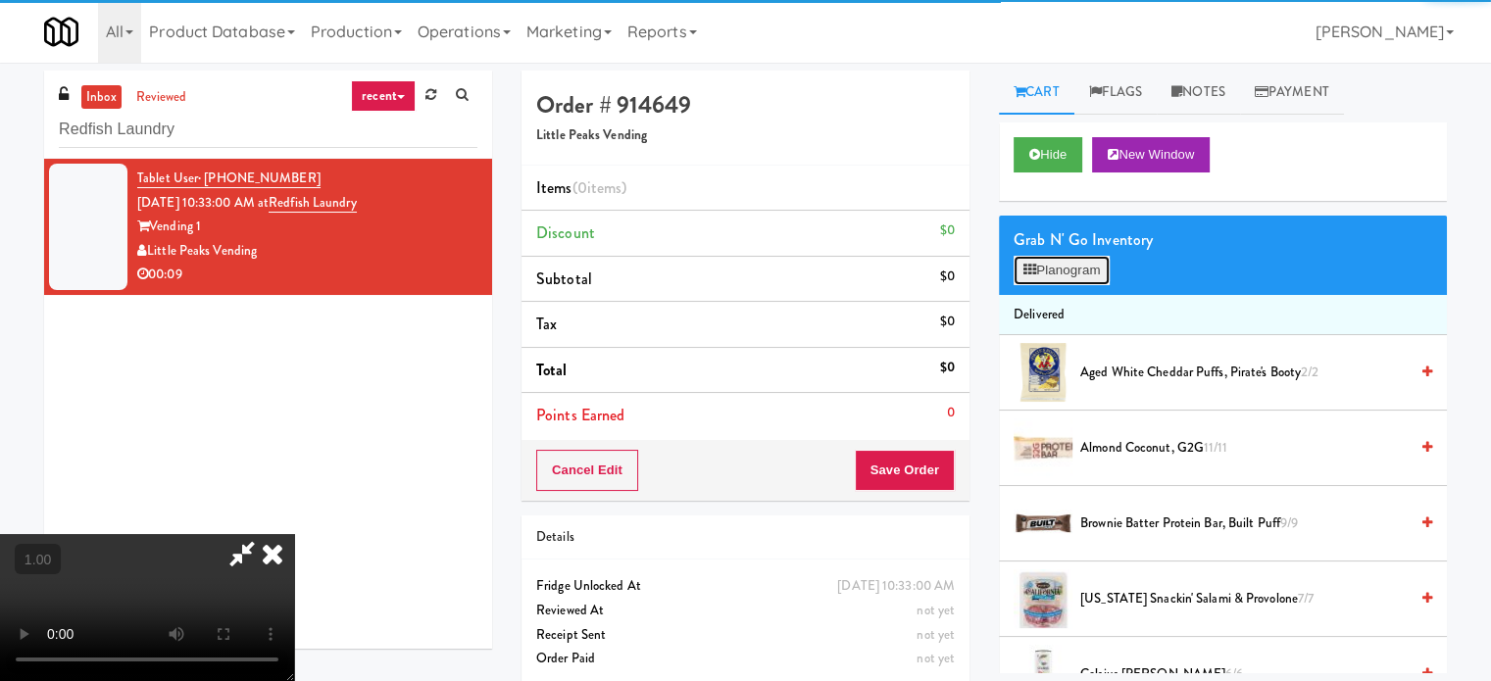
click at [1082, 272] on button "Planogram" at bounding box center [1062, 270] width 96 height 29
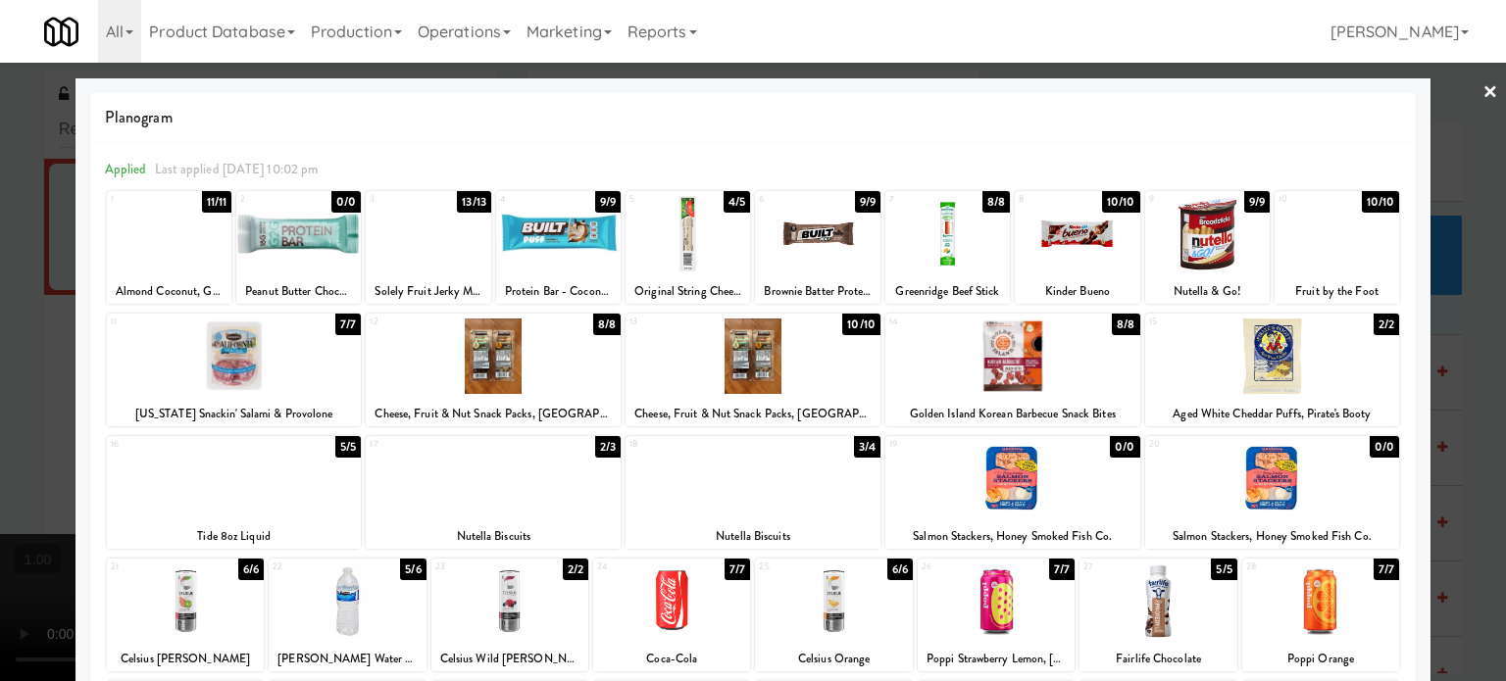
click at [797, 481] on div at bounding box center [752, 478] width 255 height 75
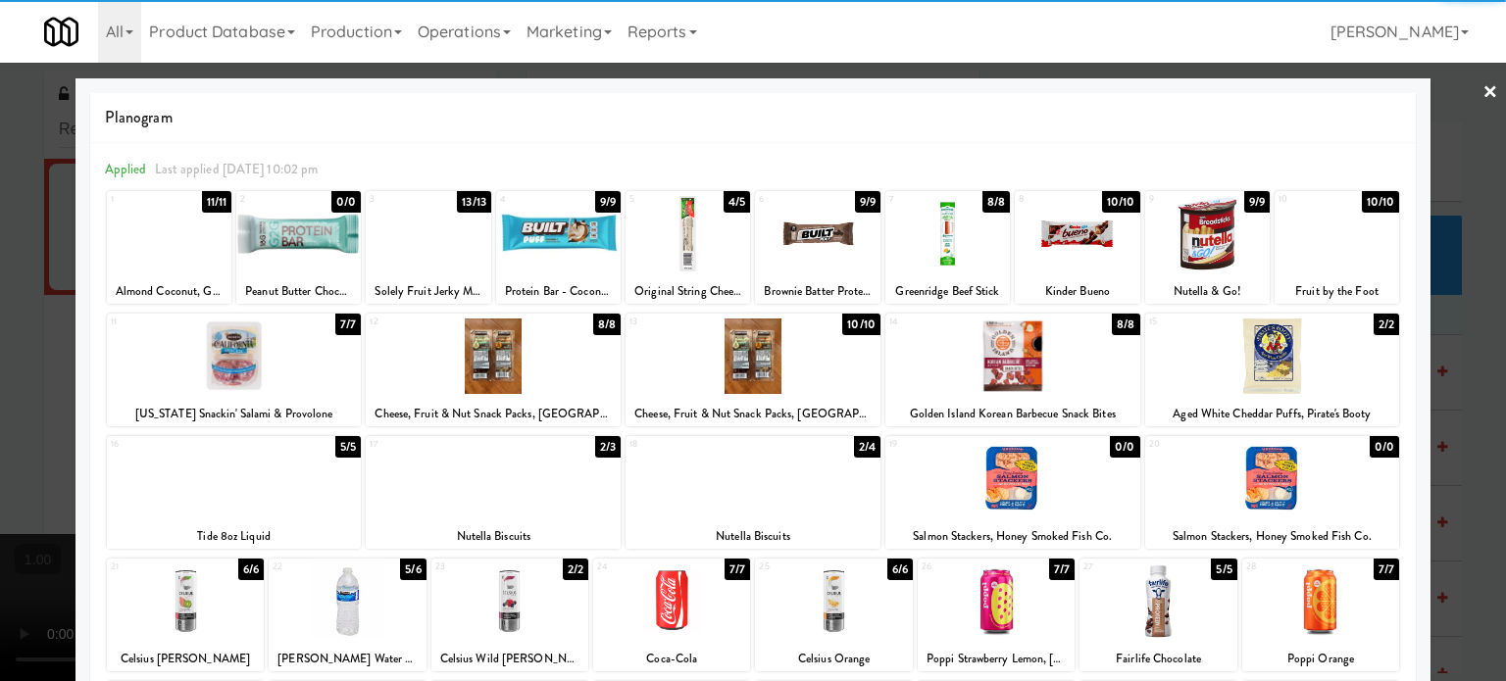
click at [0, 461] on div at bounding box center [753, 340] width 1506 height 681
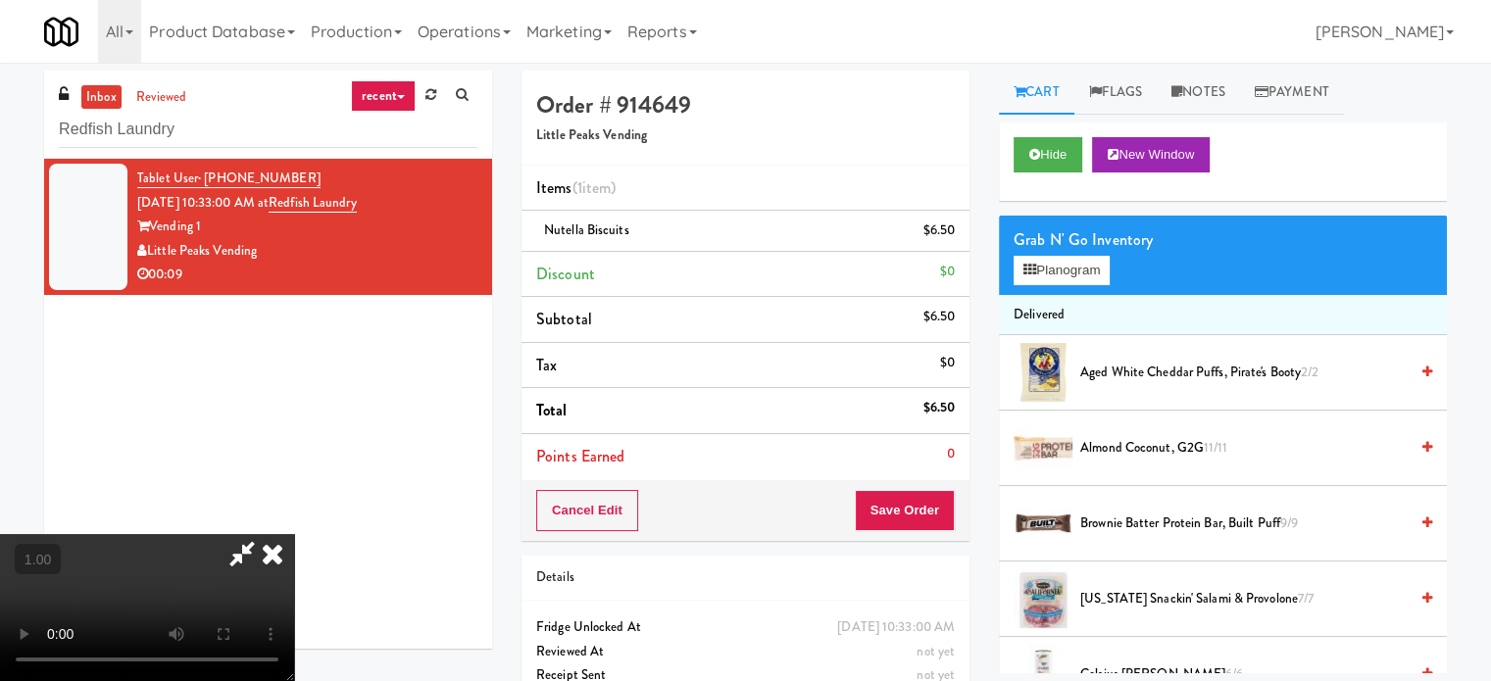
click at [294, 534] on video at bounding box center [147, 607] width 294 height 147
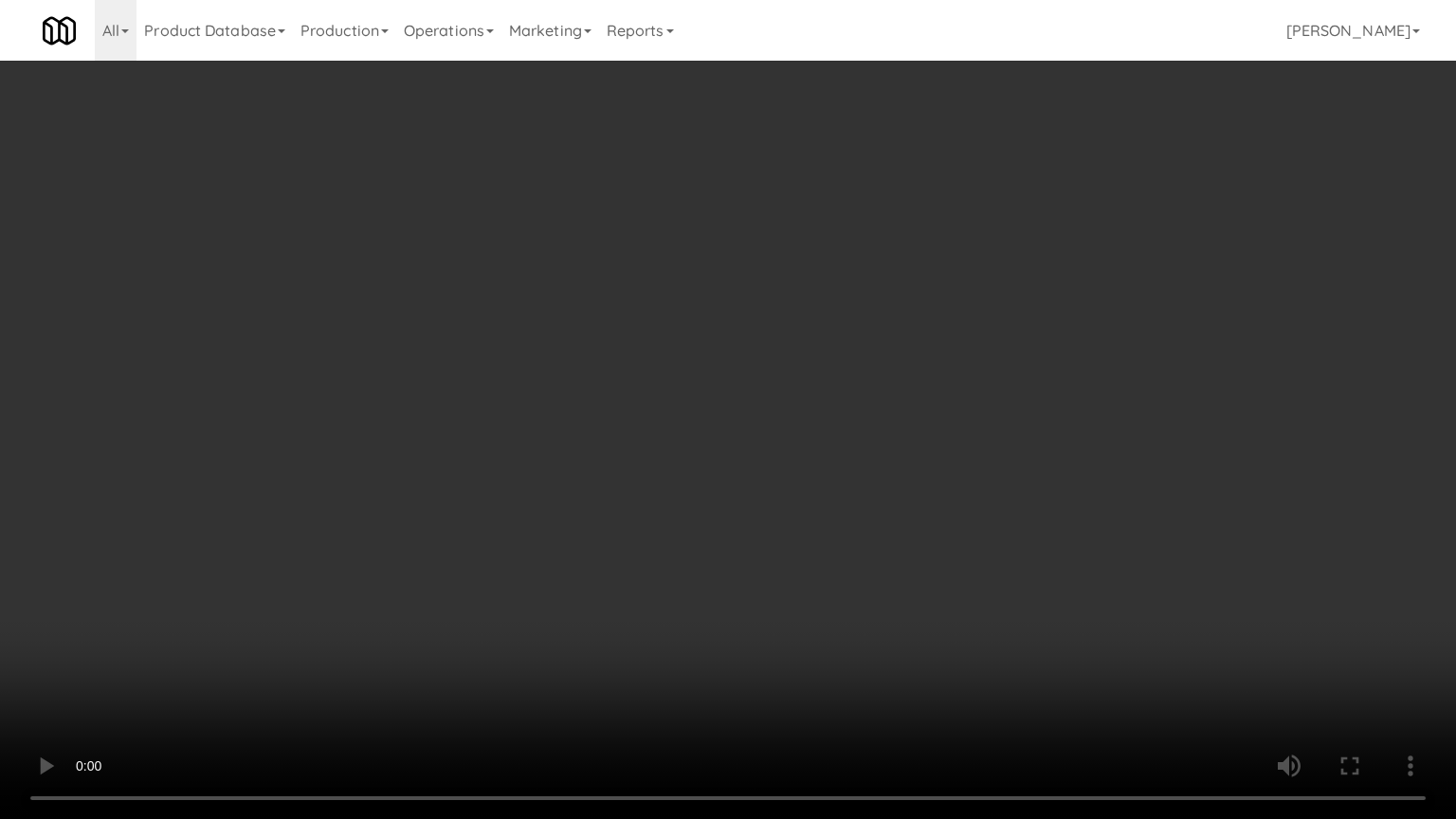
click at [576, 519] on video at bounding box center [728, 409] width 1456 height 819
click at [675, 517] on video at bounding box center [728, 409] width 1456 height 819
click at [666, 517] on video at bounding box center [728, 409] width 1456 height 819
click at [644, 517] on video at bounding box center [728, 409] width 1456 height 819
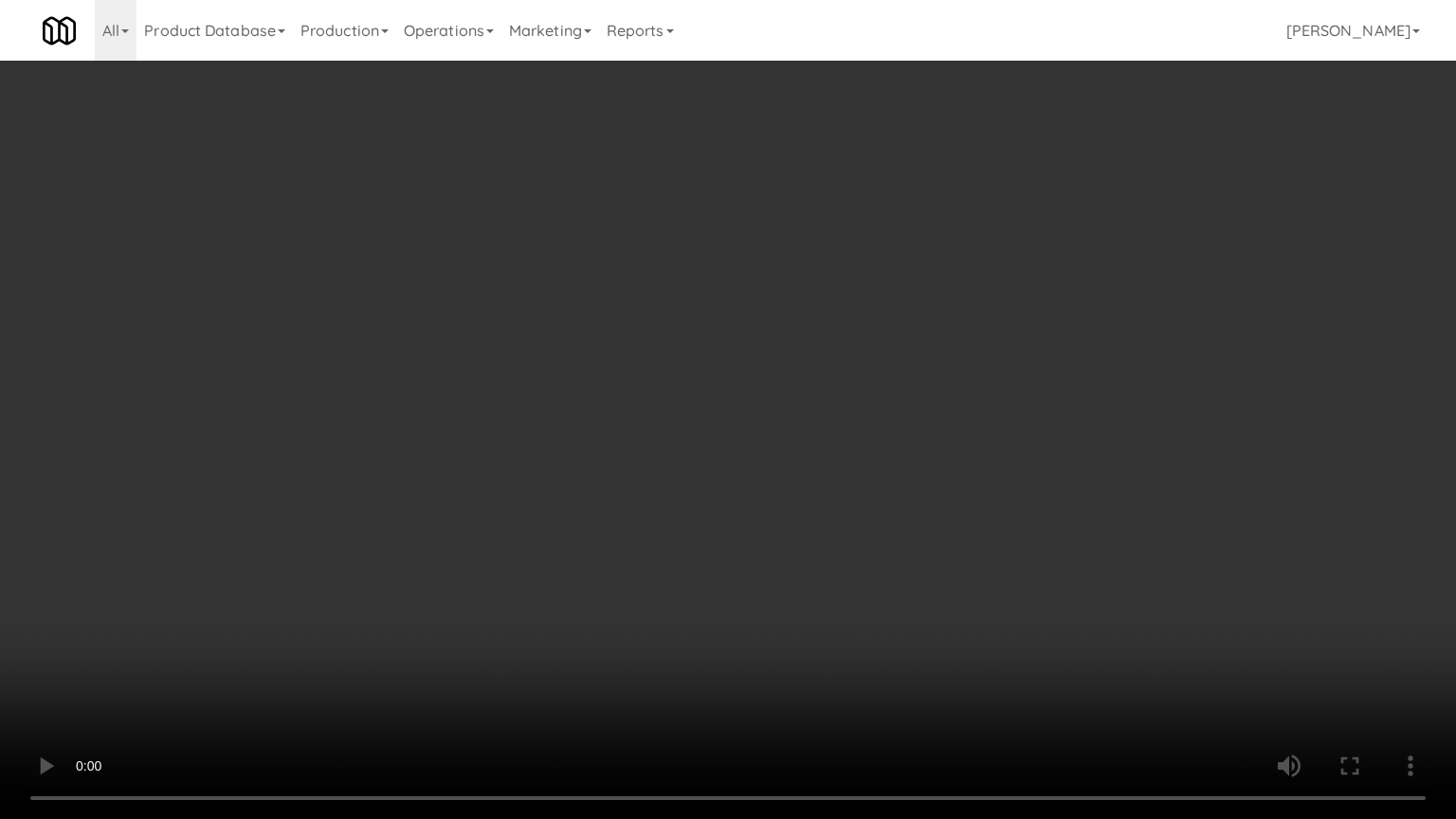
click at [841, 581] on video at bounding box center [728, 409] width 1456 height 819
click at [835, 548] on video at bounding box center [728, 409] width 1456 height 819
click at [835, 542] on video at bounding box center [728, 409] width 1456 height 819
click at [835, 535] on video at bounding box center [728, 409] width 1456 height 819
click at [835, 525] on video at bounding box center [728, 409] width 1456 height 819
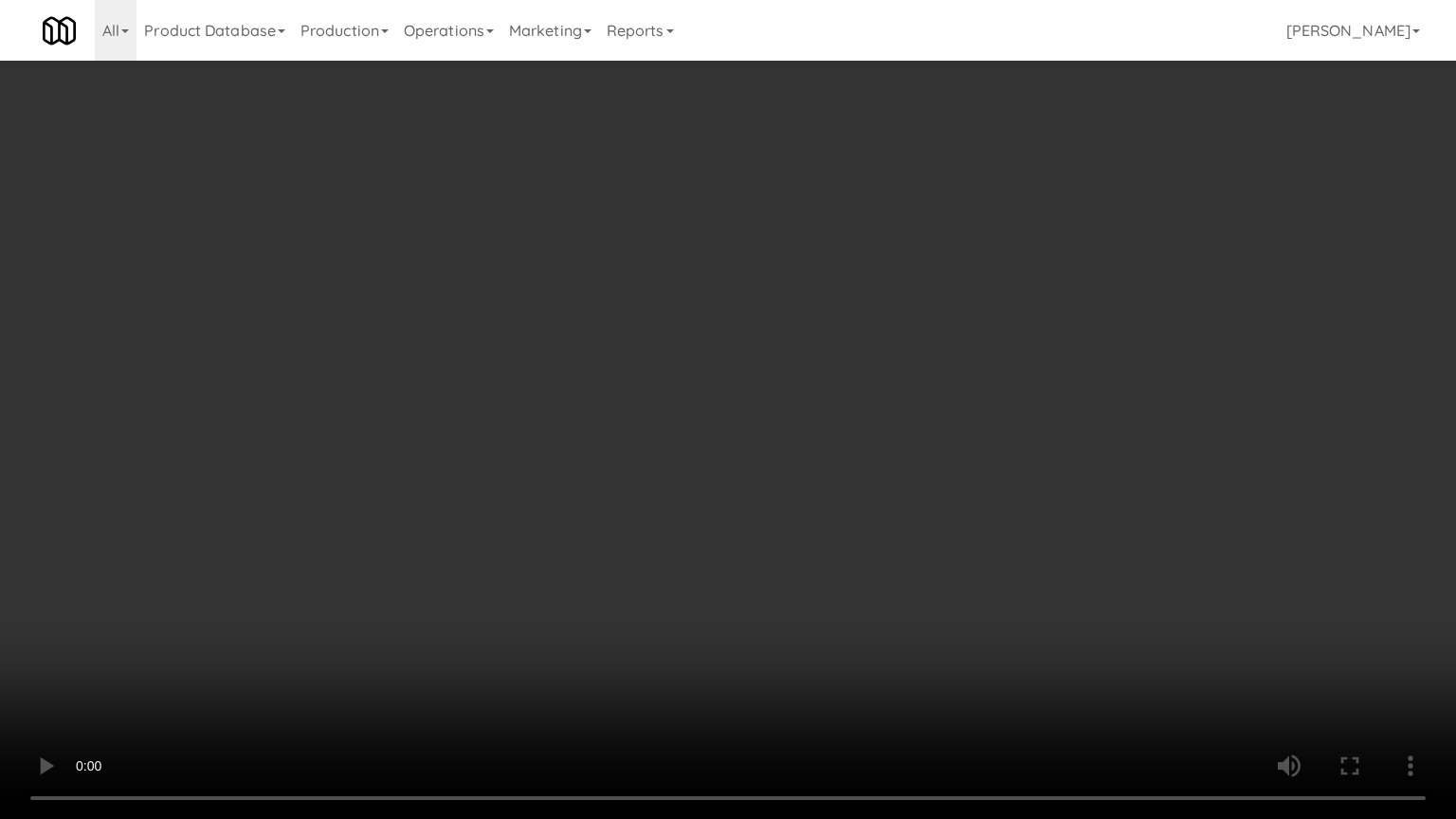
click at [838, 522] on video at bounding box center [728, 409] width 1456 height 819
click at [838, 515] on video at bounding box center [728, 409] width 1456 height 819
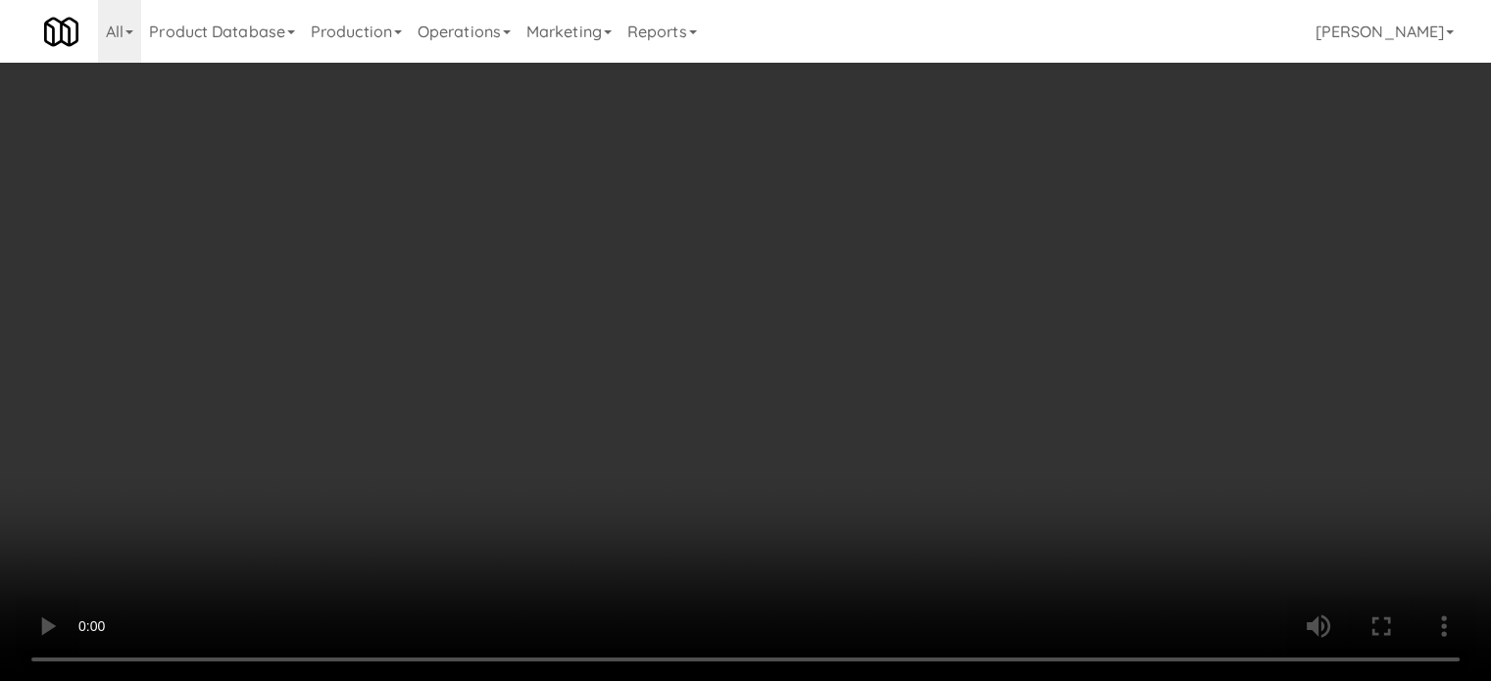
click at [1047, 285] on div "Grab N' Go Inventory Planogram" at bounding box center [1223, 255] width 448 height 79
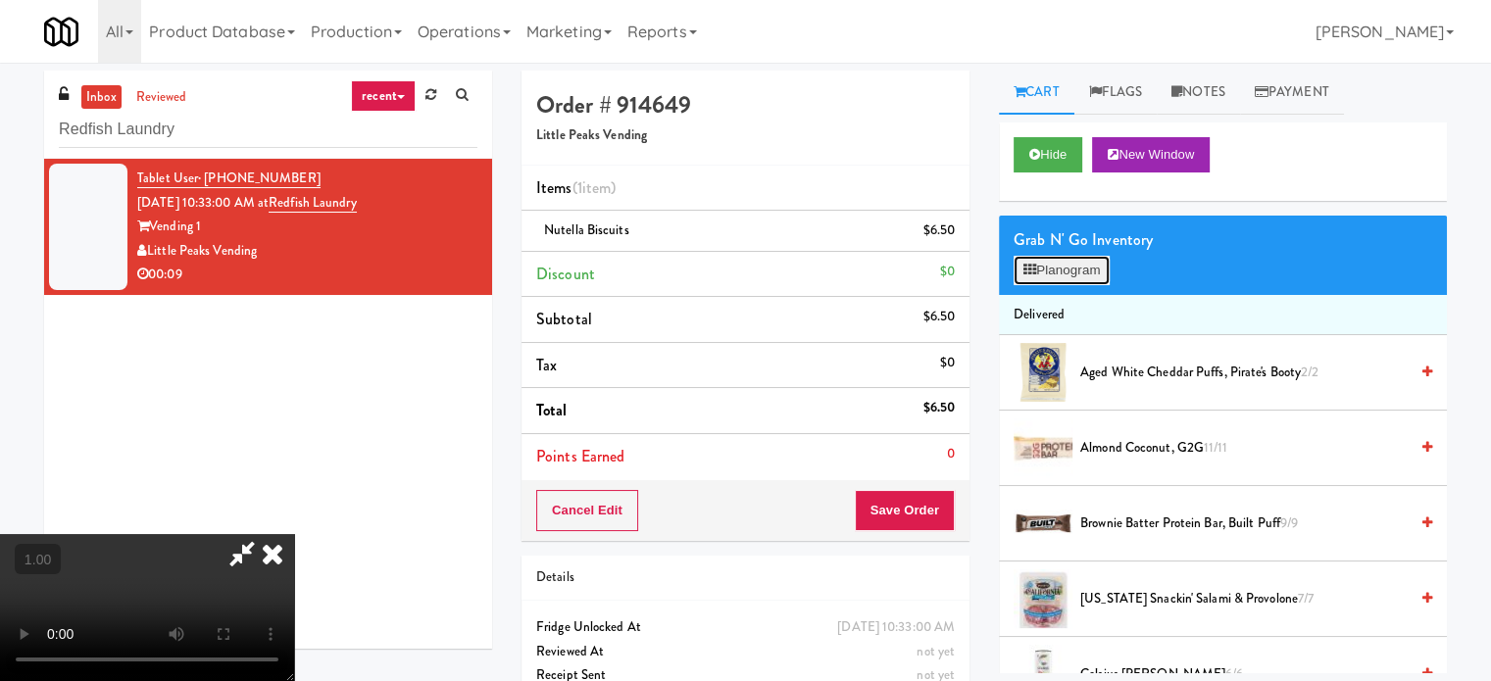
click at [1047, 281] on button "Planogram" at bounding box center [1062, 270] width 96 height 29
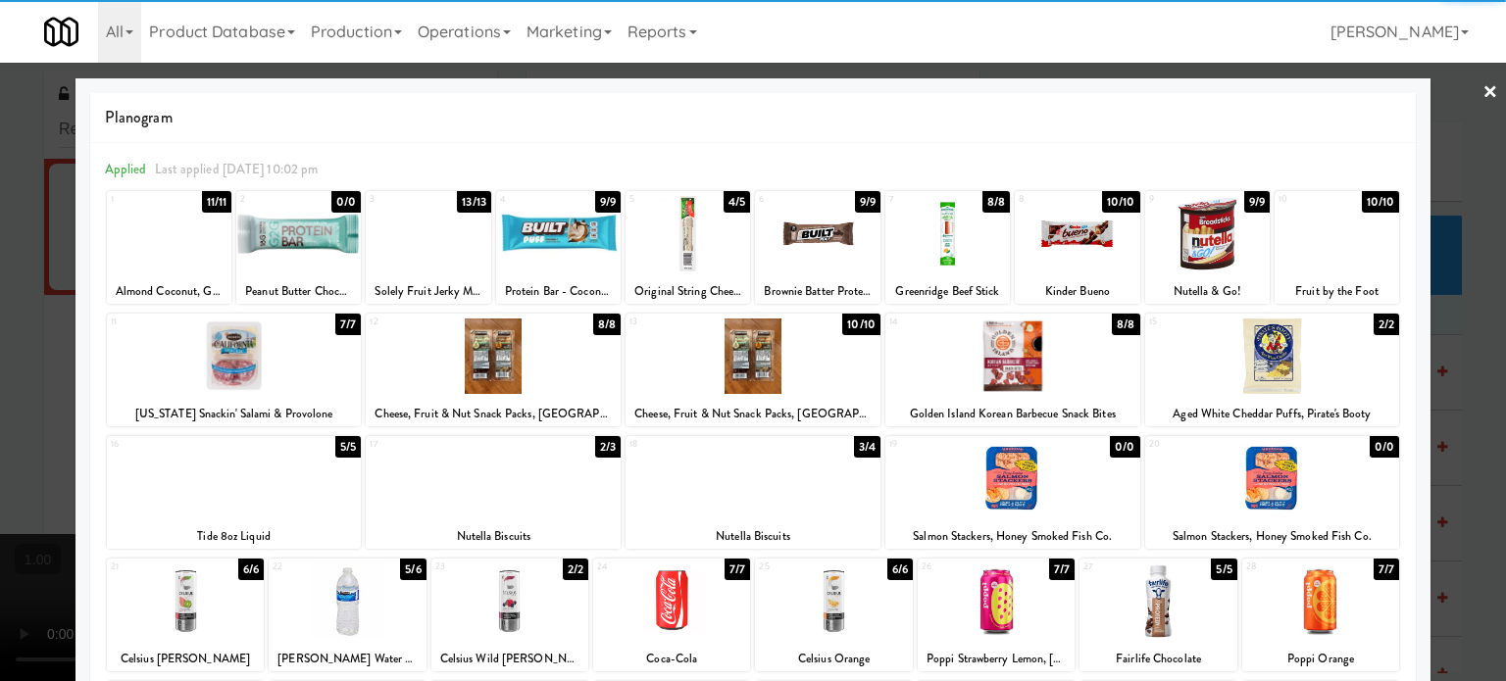
click at [1082, 240] on div at bounding box center [1077, 233] width 124 height 75
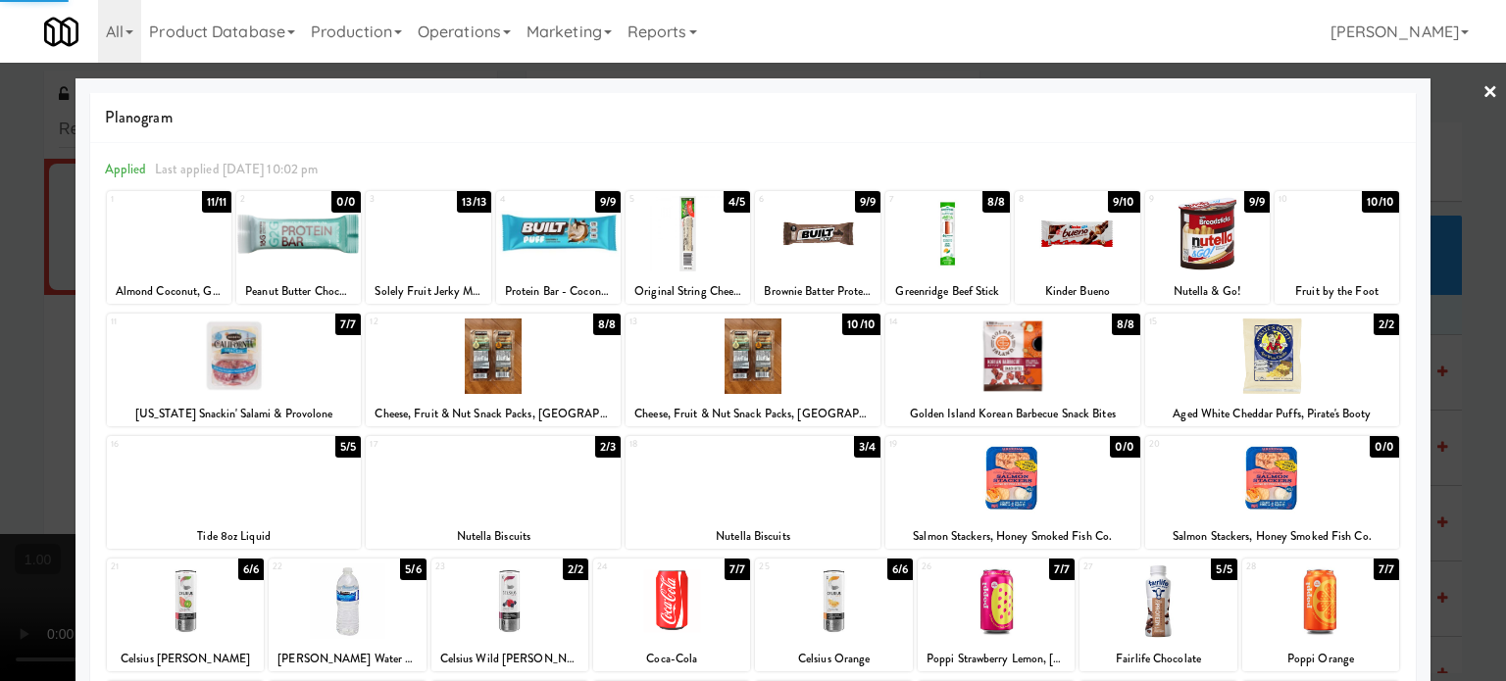
click at [1082, 240] on div at bounding box center [1077, 233] width 124 height 75
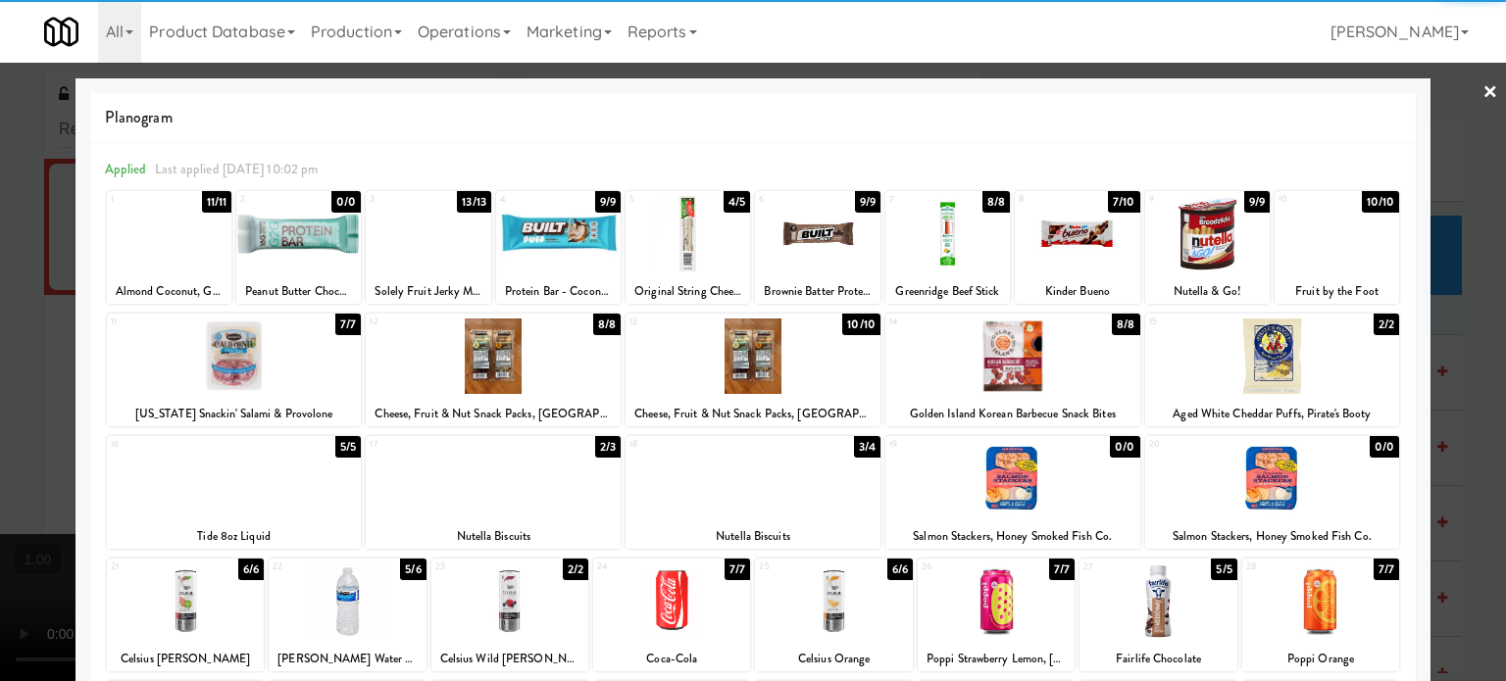
click at [0, 419] on div at bounding box center [753, 340] width 1506 height 681
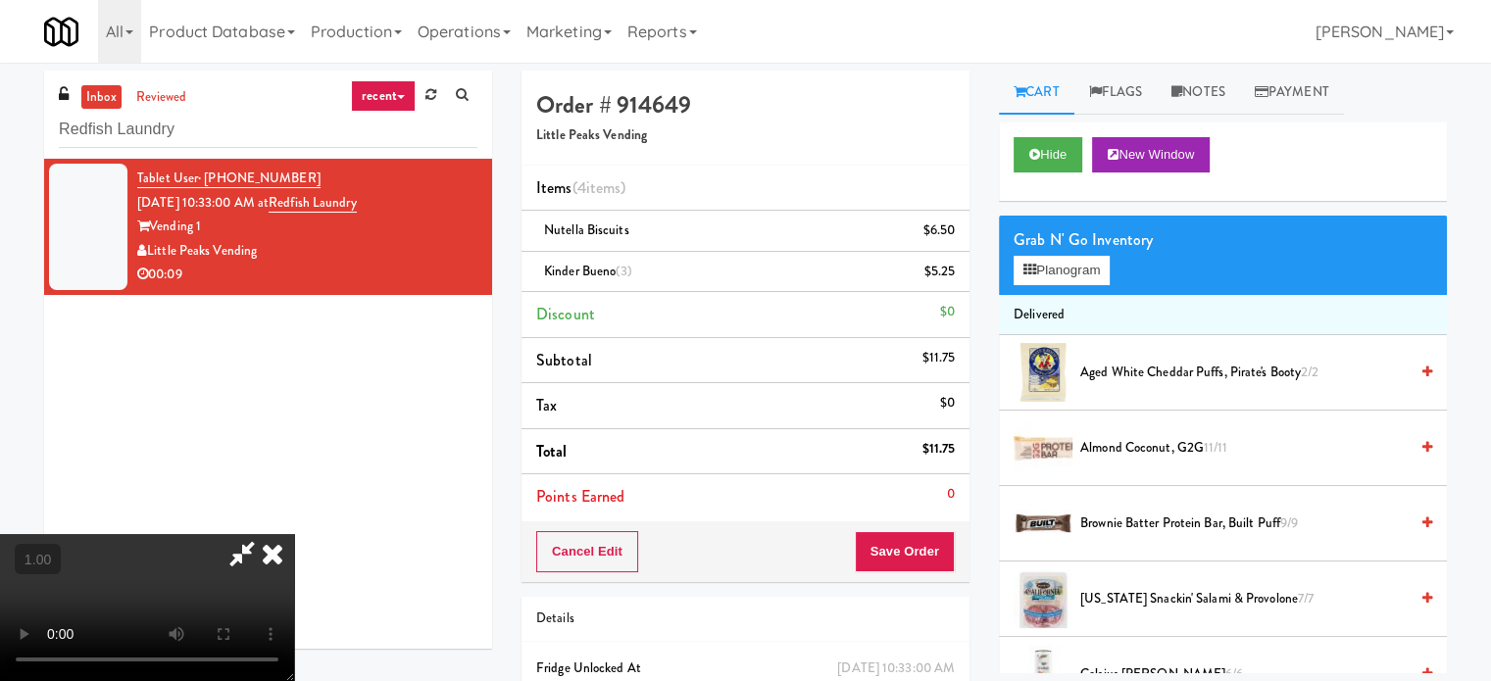
click at [294, 534] on video at bounding box center [147, 607] width 294 height 147
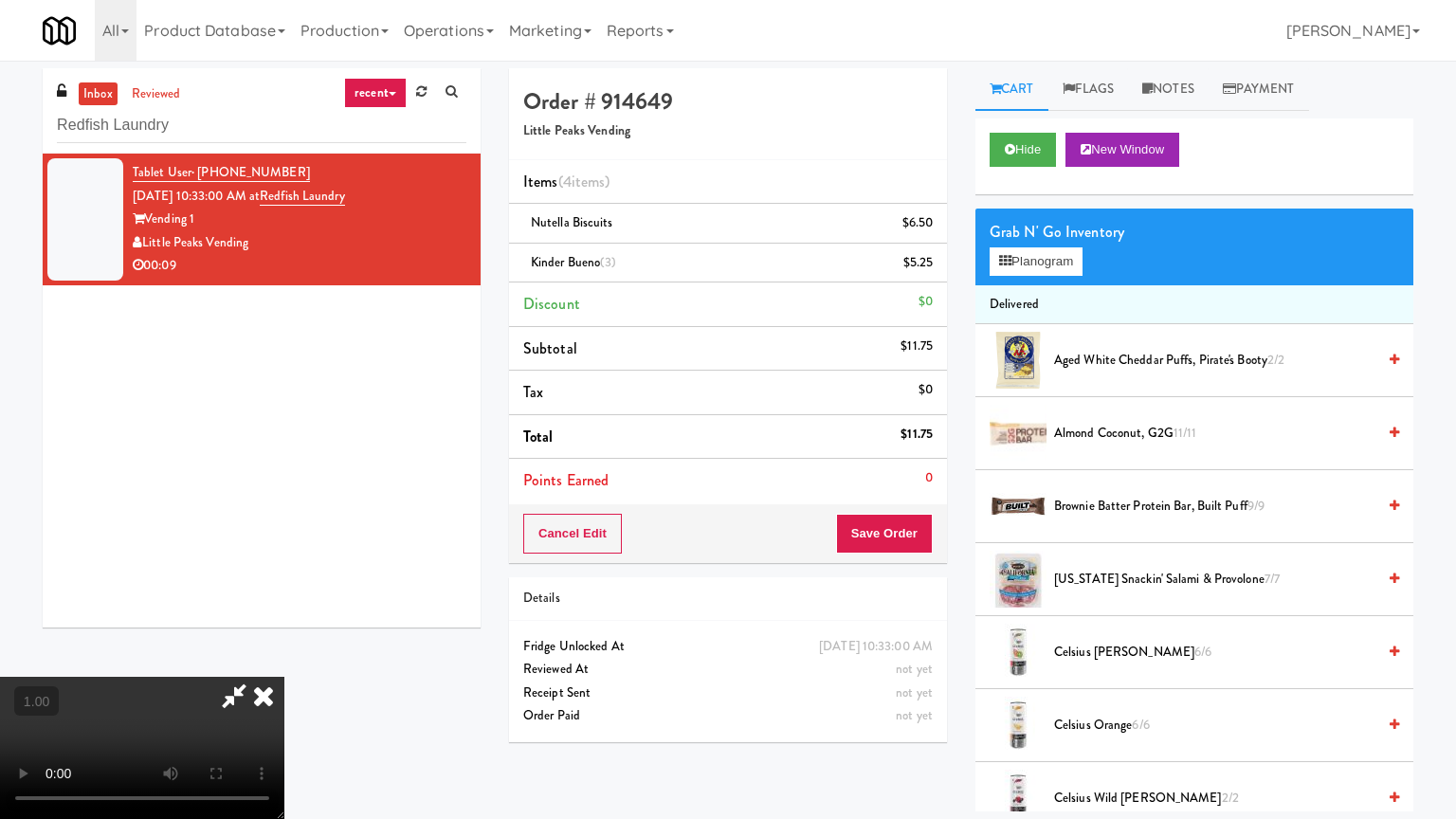
click at [284, 658] on video at bounding box center [142, 747] width 284 height 142
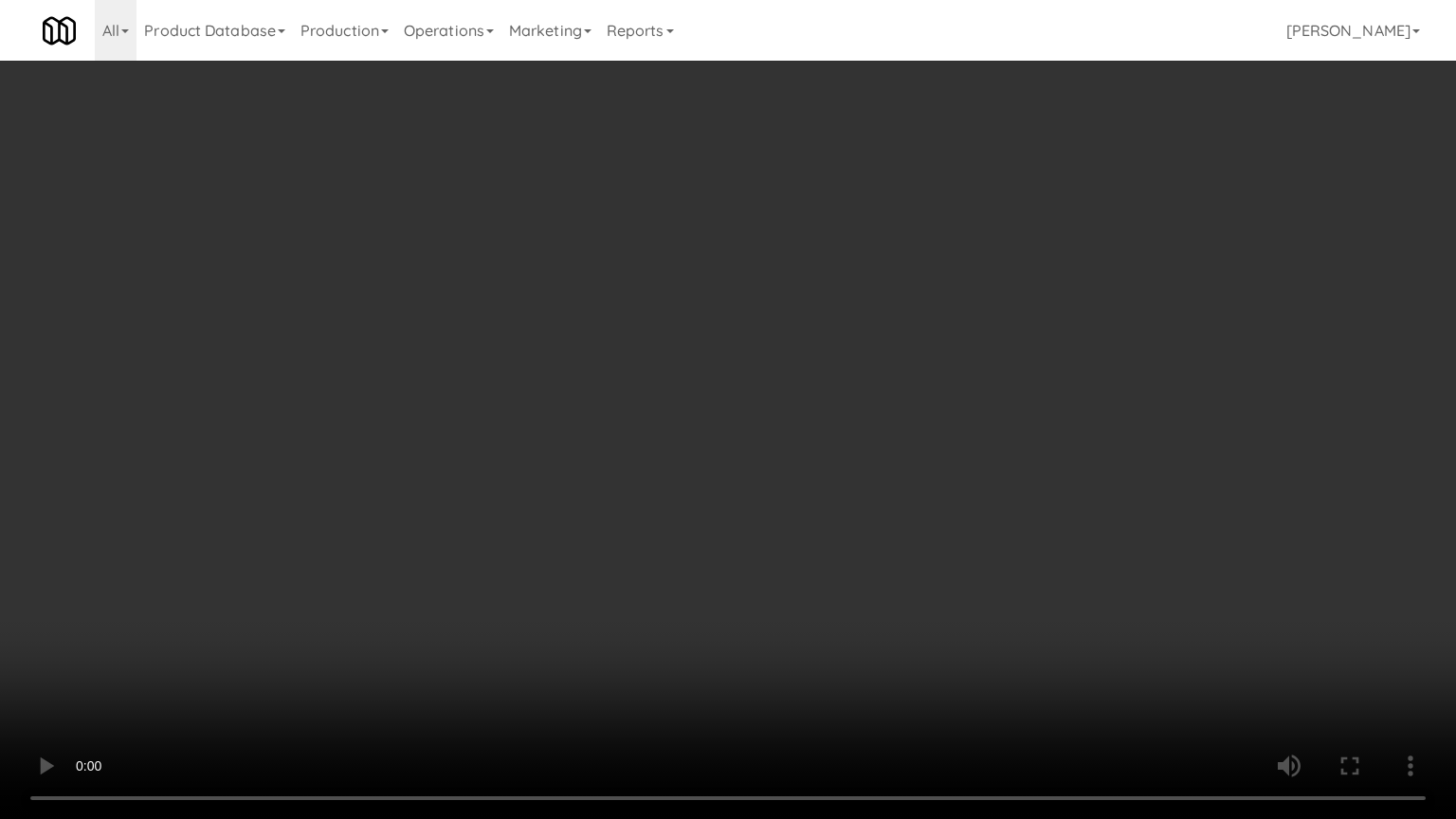
click at [817, 553] on video at bounding box center [728, 409] width 1456 height 819
click at [821, 556] on video at bounding box center [728, 409] width 1456 height 819
click at [824, 560] on video at bounding box center [728, 409] width 1456 height 819
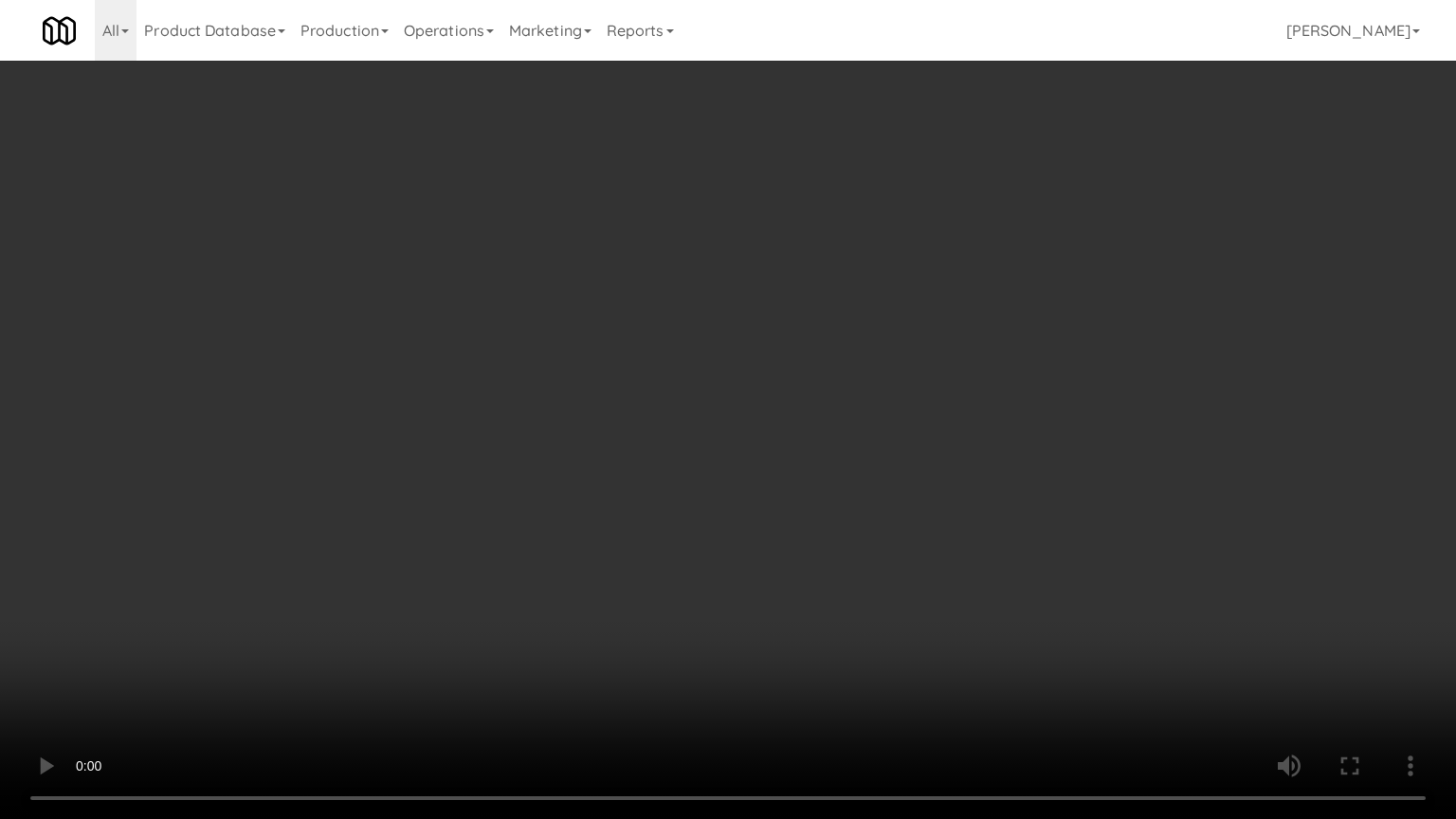
click at [838, 501] on video at bounding box center [728, 409] width 1456 height 819
click at [800, 357] on video at bounding box center [728, 409] width 1456 height 819
click at [802, 355] on video at bounding box center [728, 409] width 1456 height 819
click at [705, 474] on video at bounding box center [728, 409] width 1456 height 819
click at [730, 423] on video at bounding box center [728, 409] width 1456 height 819
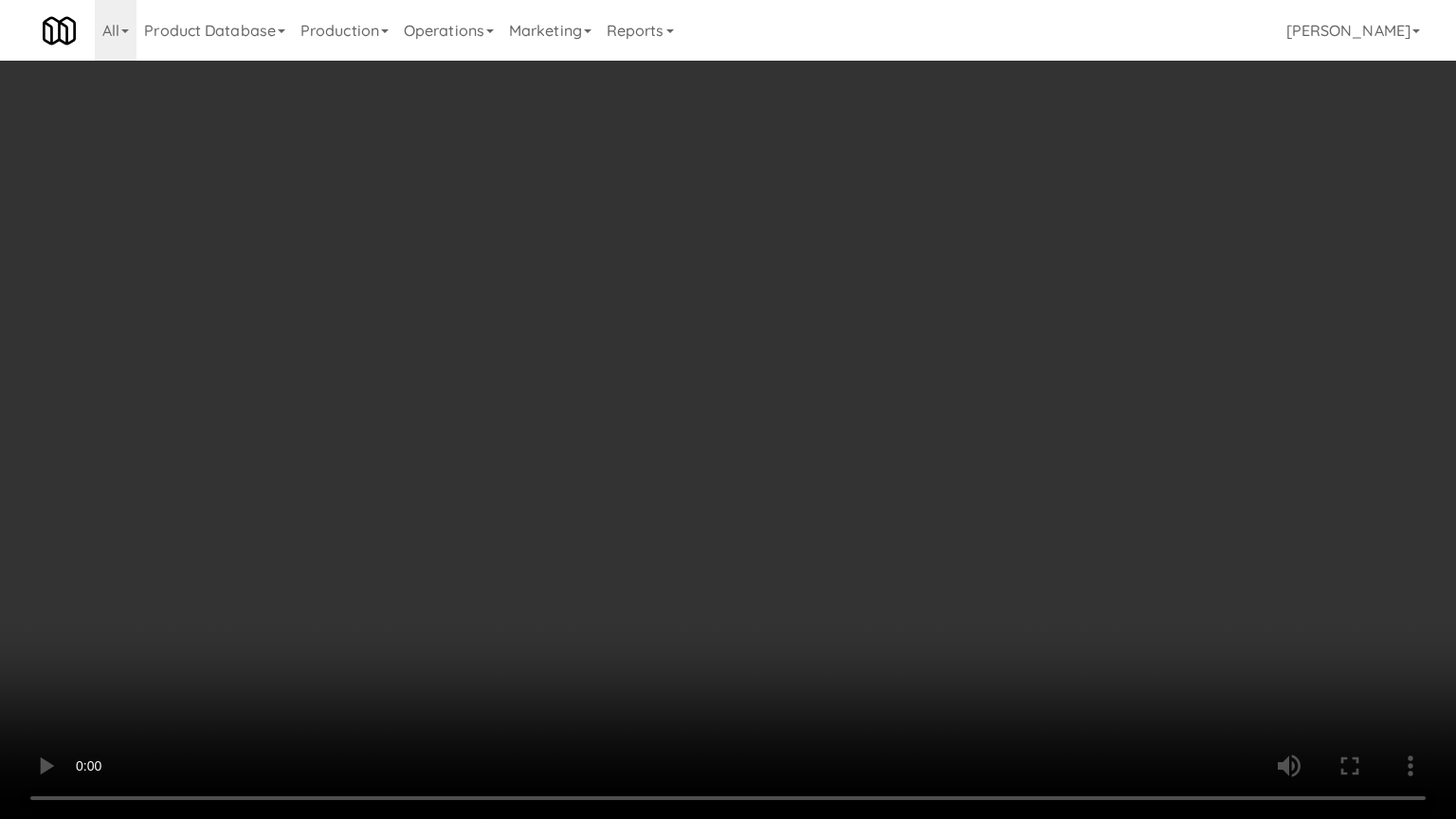
click at [730, 423] on video at bounding box center [728, 409] width 1456 height 819
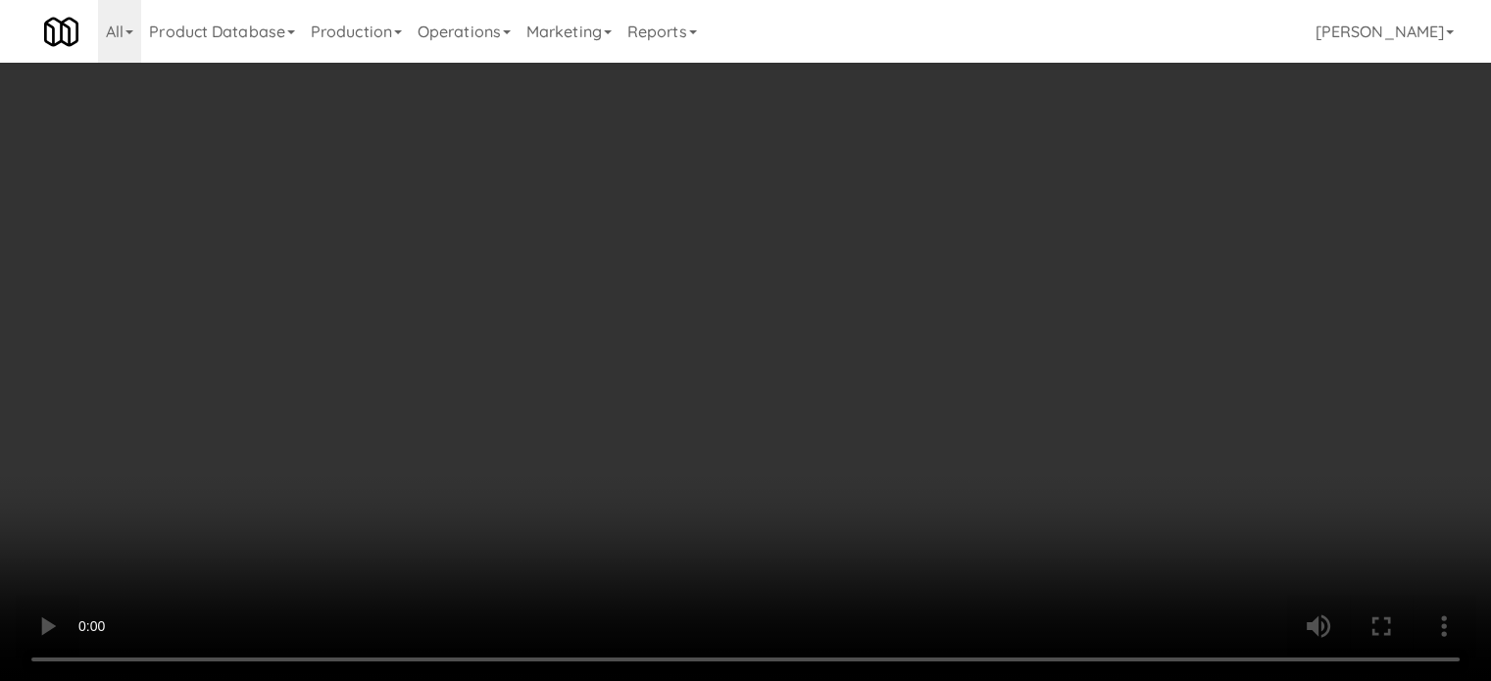
scroll to position [310, 0]
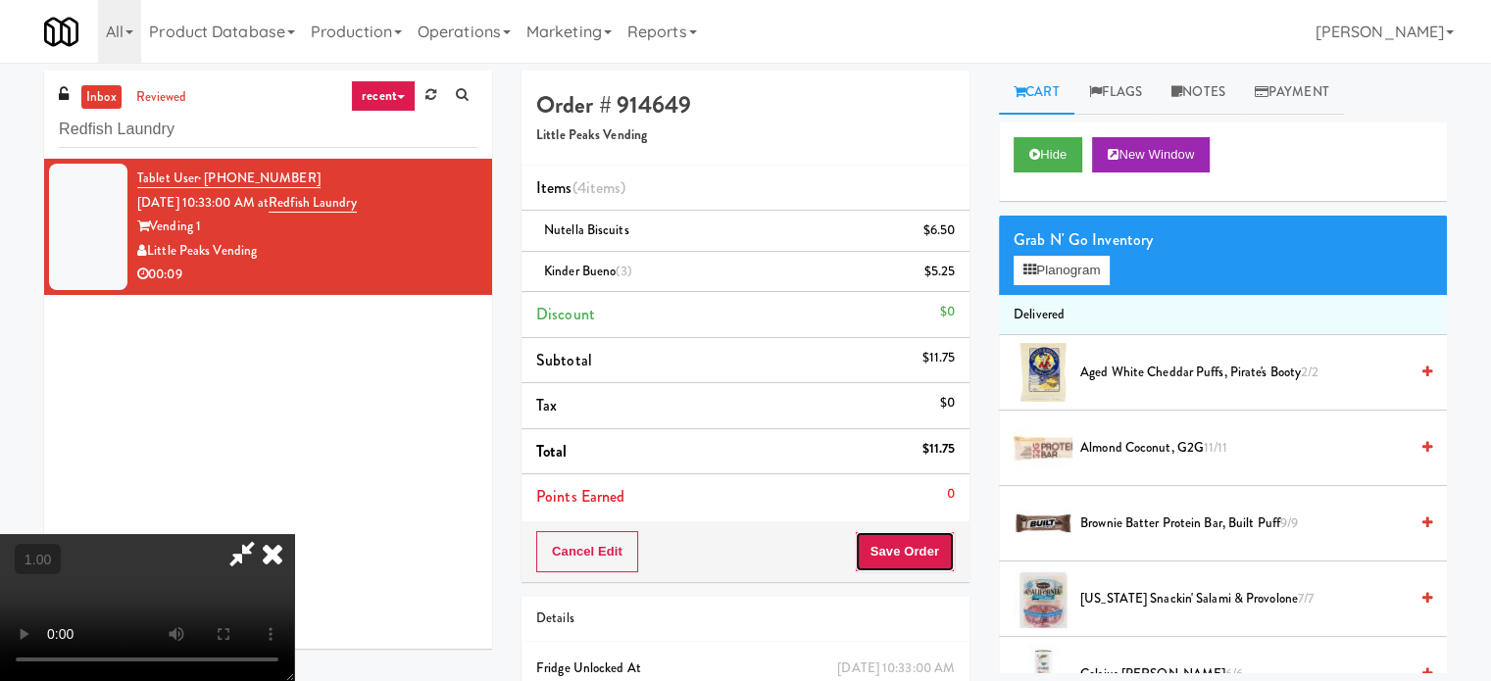
click at [933, 568] on button "Save Order" at bounding box center [905, 551] width 100 height 41
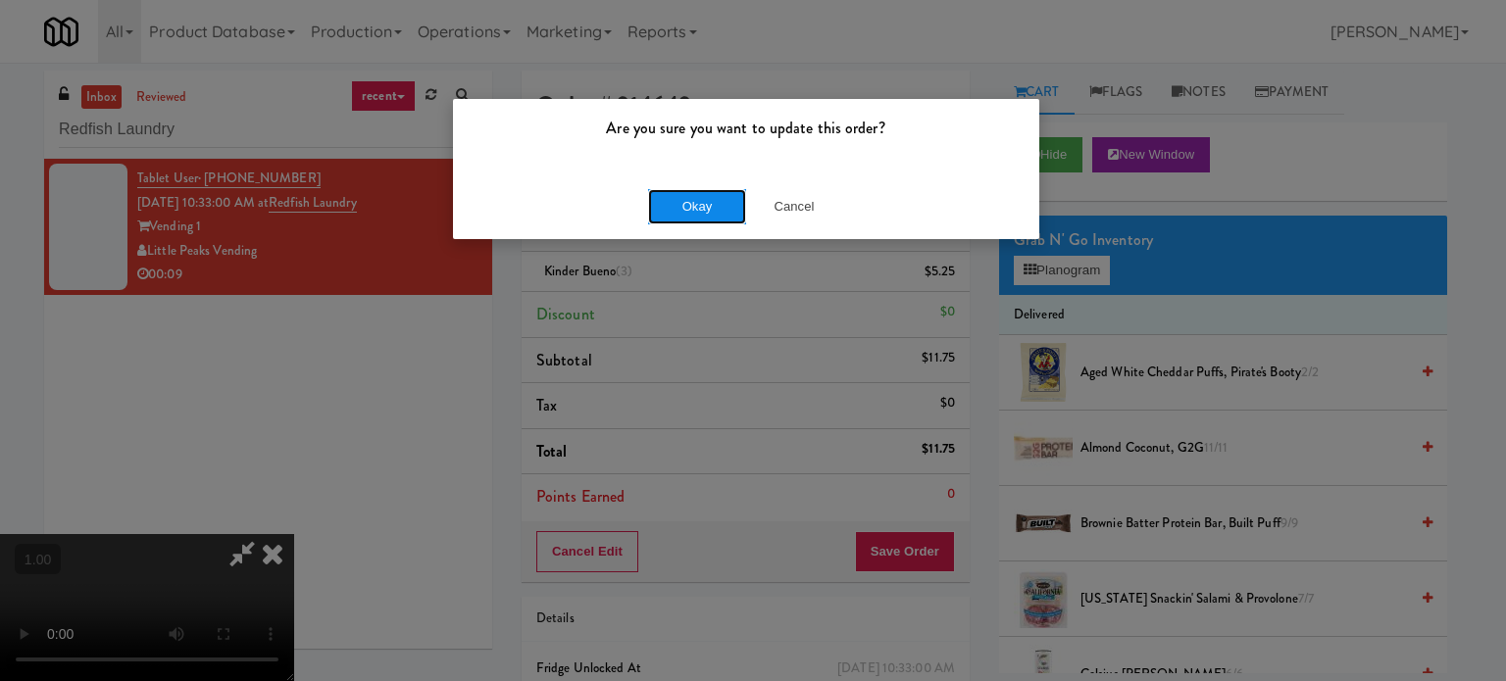
click at [717, 221] on button "Okay" at bounding box center [697, 206] width 98 height 35
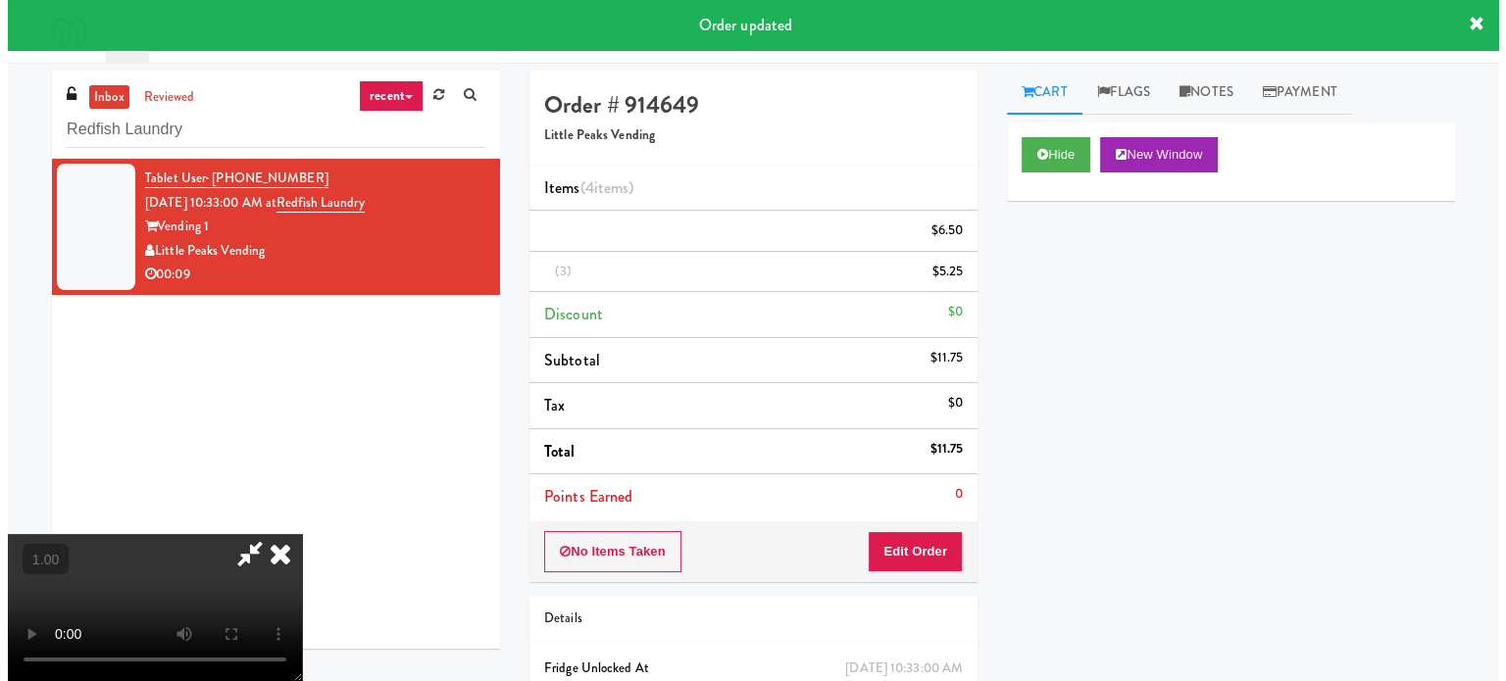
scroll to position [0, 0]
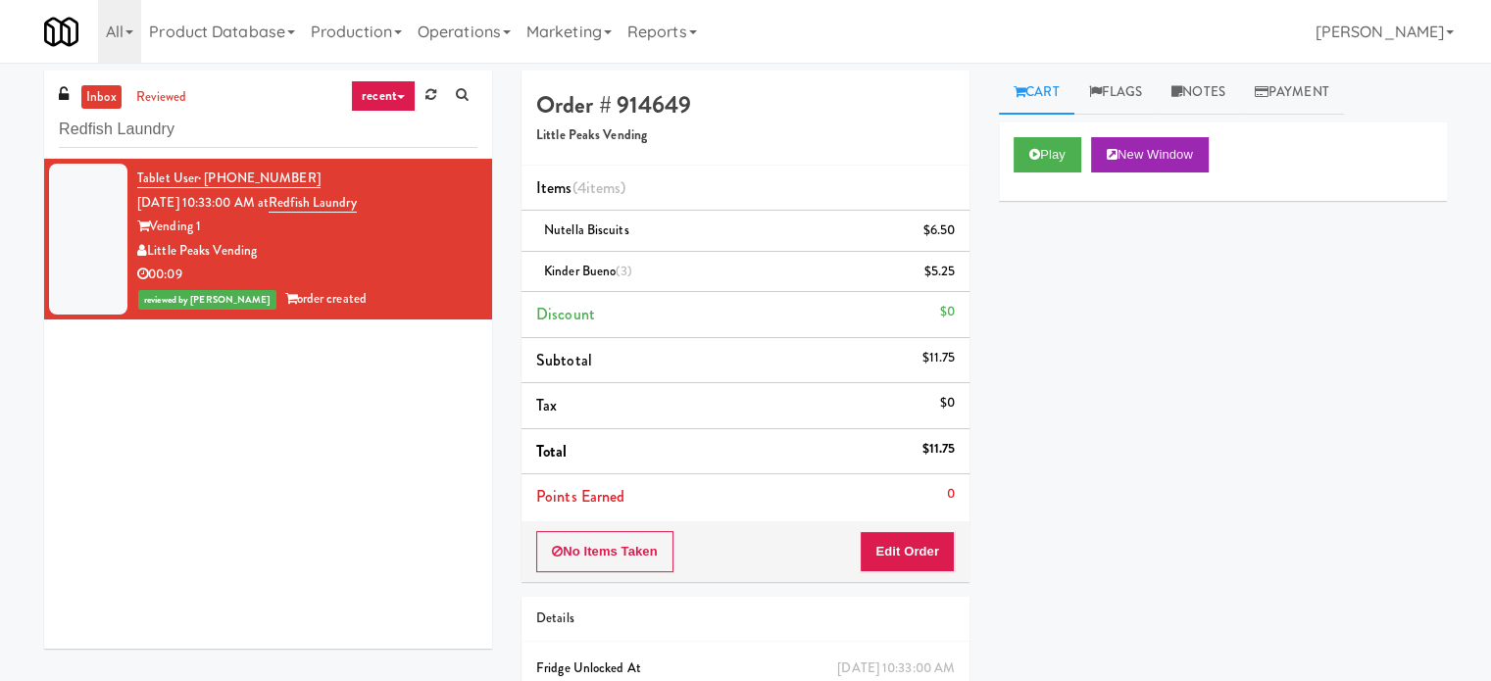
click at [187, 153] on div "inbox reviewed recent all unclear take inventory issue suspicious failed recent…" at bounding box center [268, 115] width 448 height 88
click at [188, 134] on input "Redfish Laundry" at bounding box center [268, 130] width 419 height 36
paste input "JVT drink (energy)"
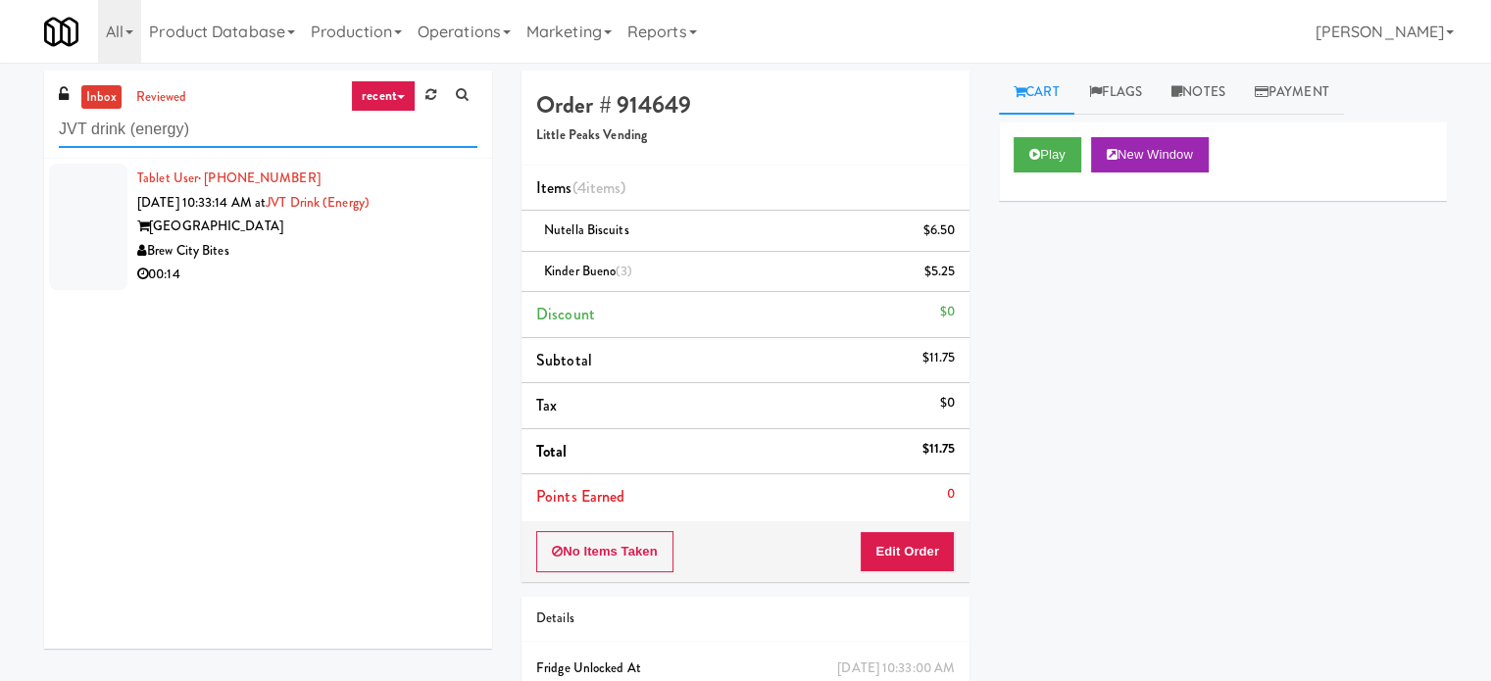
type input "JVT drink (energy)"
click at [334, 270] on div "00:14" at bounding box center [307, 275] width 340 height 25
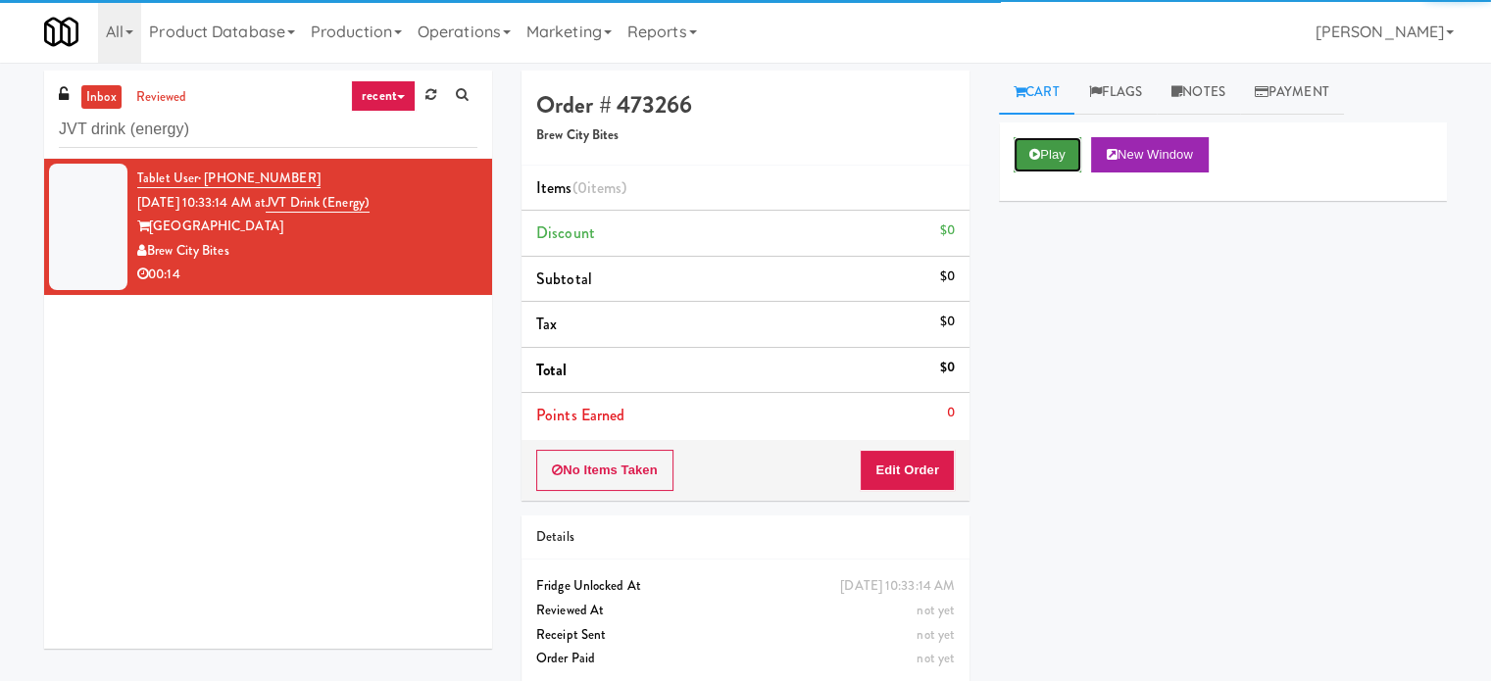
click at [1061, 159] on button "Play" at bounding box center [1048, 154] width 68 height 35
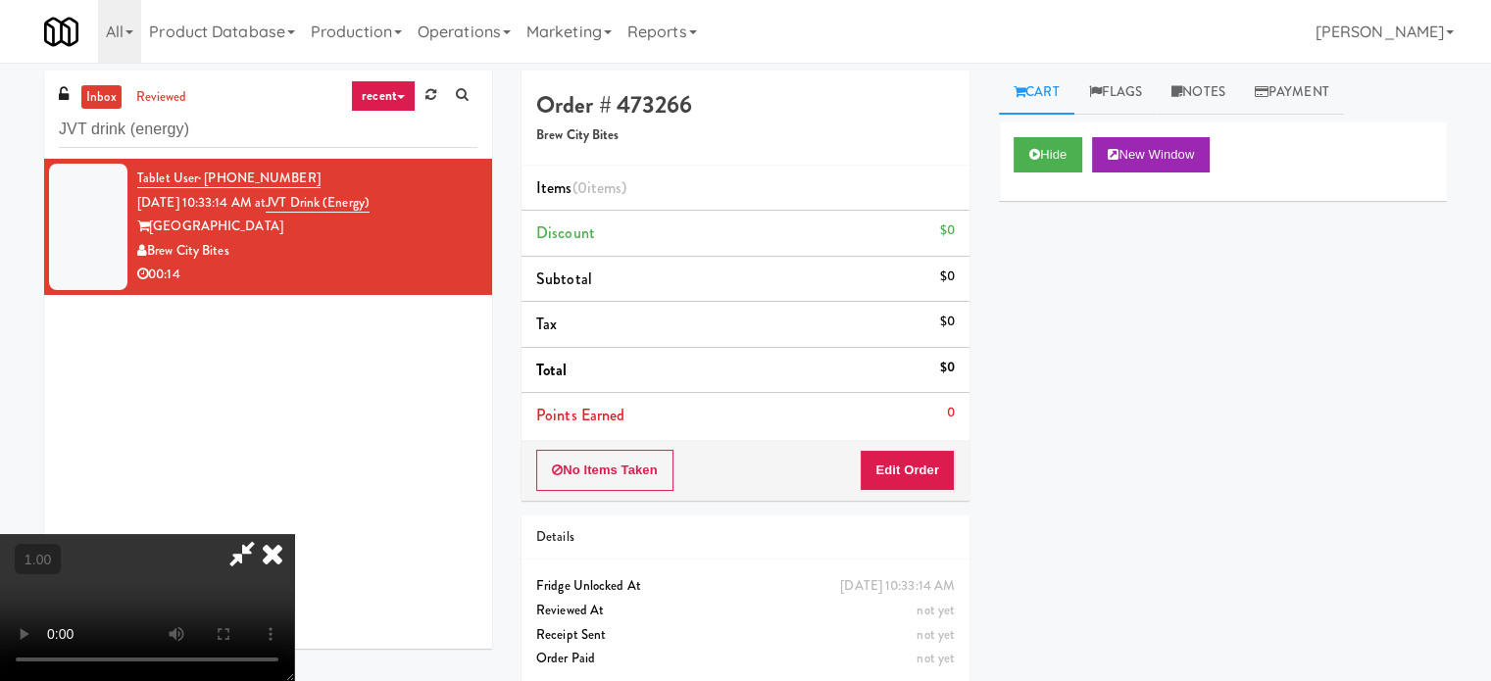
click at [294, 534] on video at bounding box center [147, 607] width 294 height 147
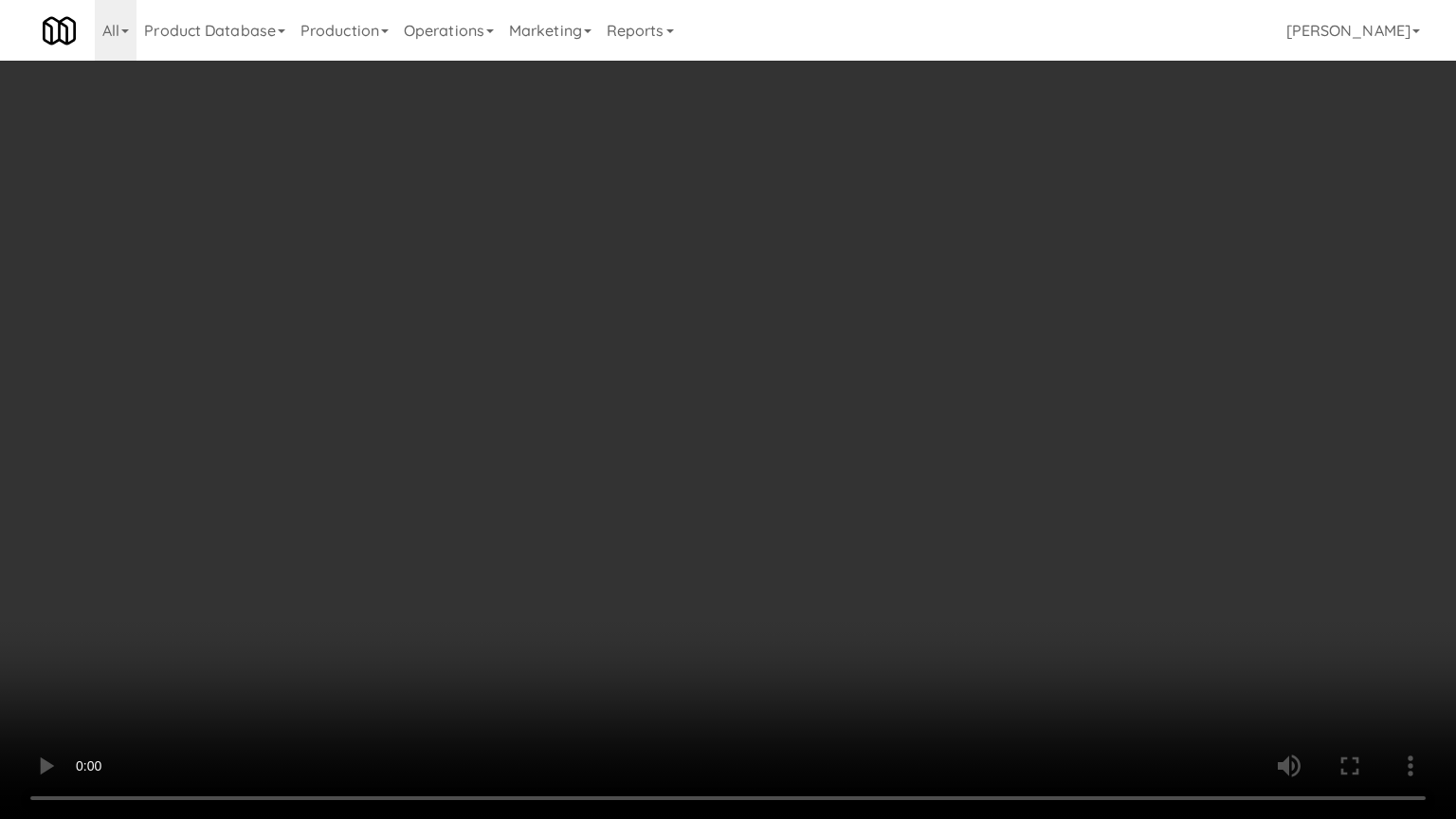
click at [754, 472] on video at bounding box center [728, 409] width 1456 height 819
click at [755, 452] on video at bounding box center [728, 409] width 1456 height 819
click at [787, 444] on video at bounding box center [728, 409] width 1456 height 819
click at [787, 435] on video at bounding box center [728, 409] width 1456 height 819
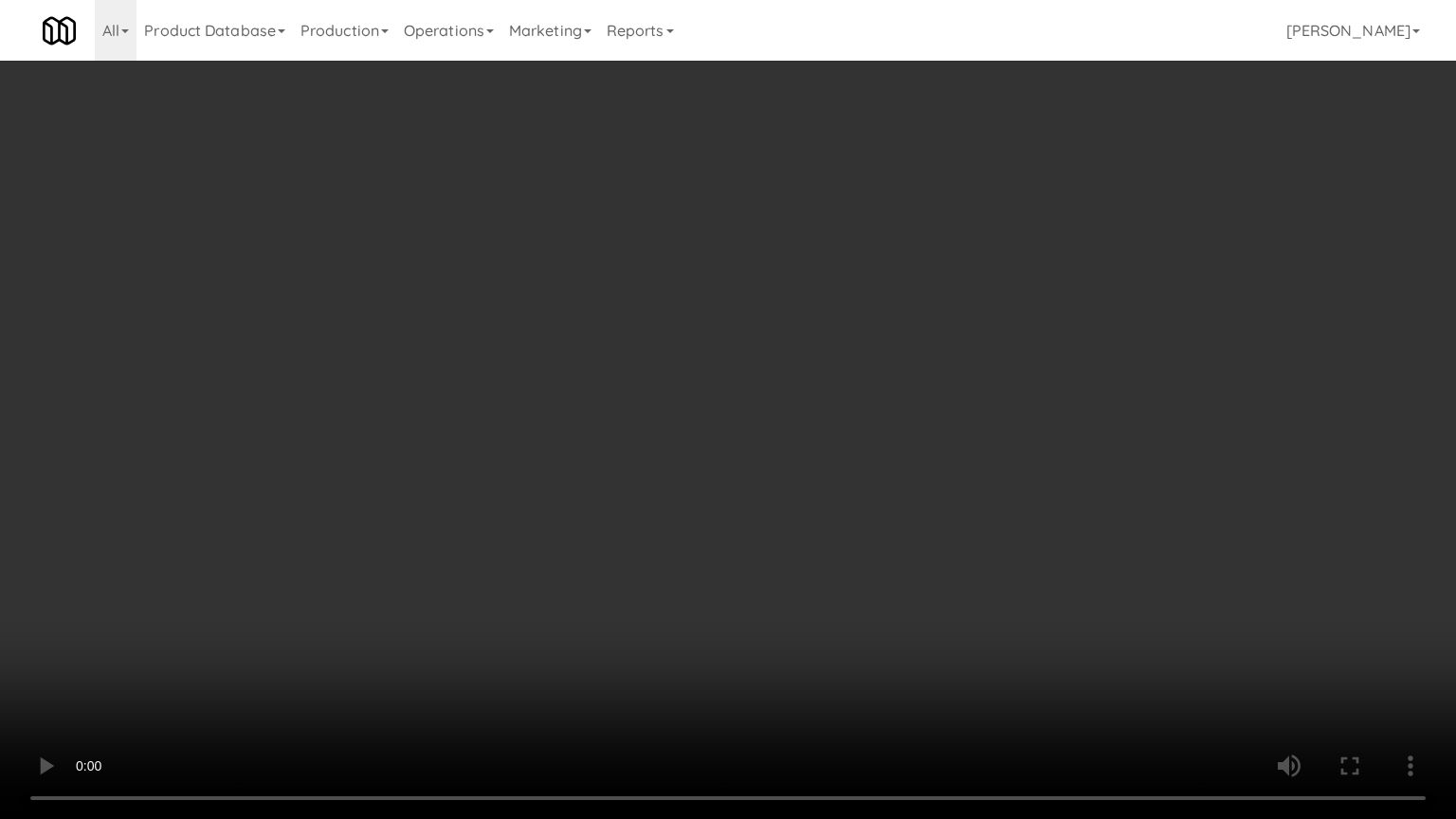
click at [901, 468] on video at bounding box center [728, 409] width 1456 height 819
click at [921, 443] on video at bounding box center [728, 409] width 1456 height 819
click at [799, 427] on video at bounding box center [728, 409] width 1456 height 819
click at [712, 505] on video at bounding box center [728, 409] width 1456 height 819
click at [712, 508] on video at bounding box center [728, 409] width 1456 height 819
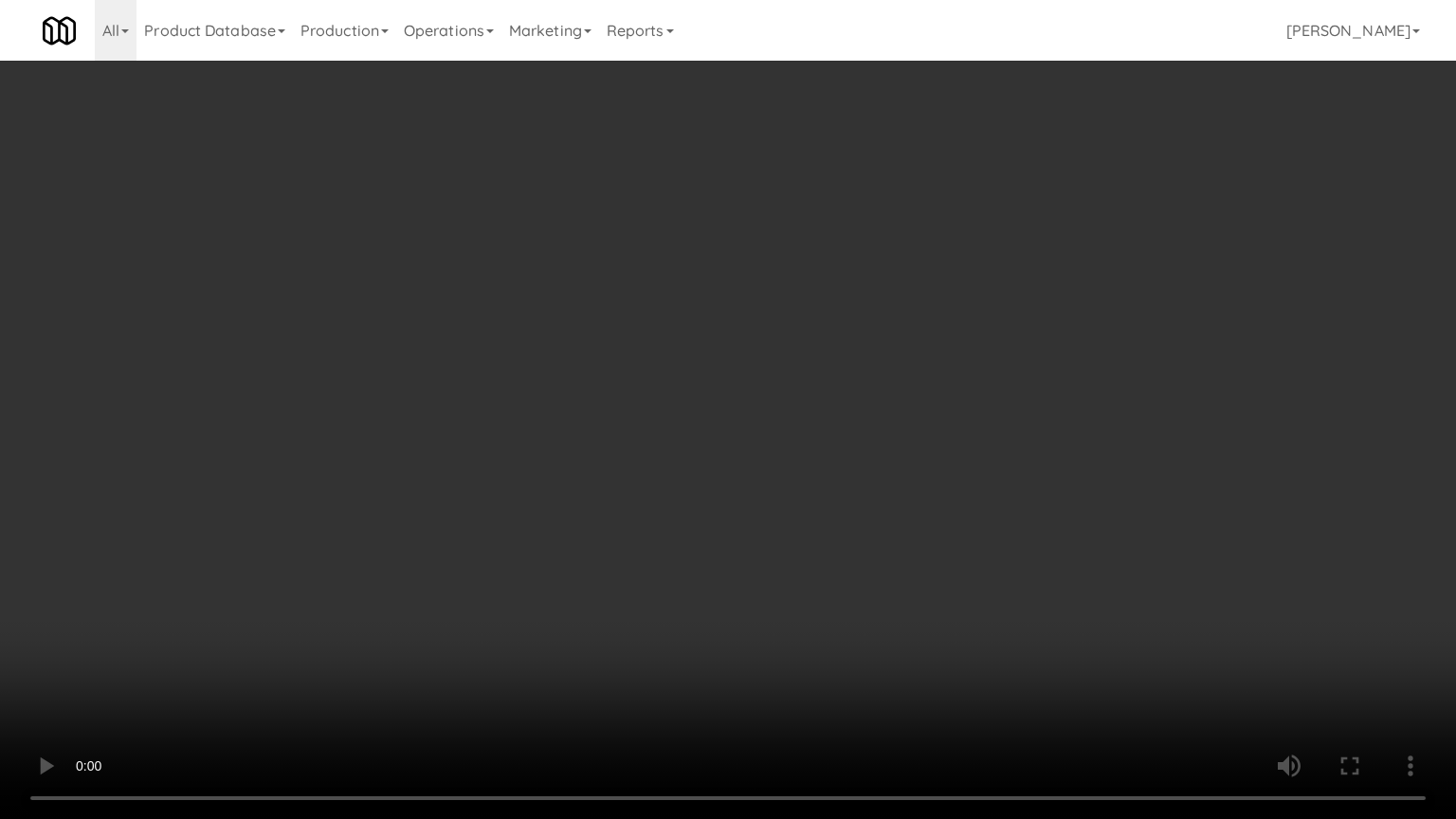
click at [713, 500] on video at bounding box center [728, 409] width 1456 height 819
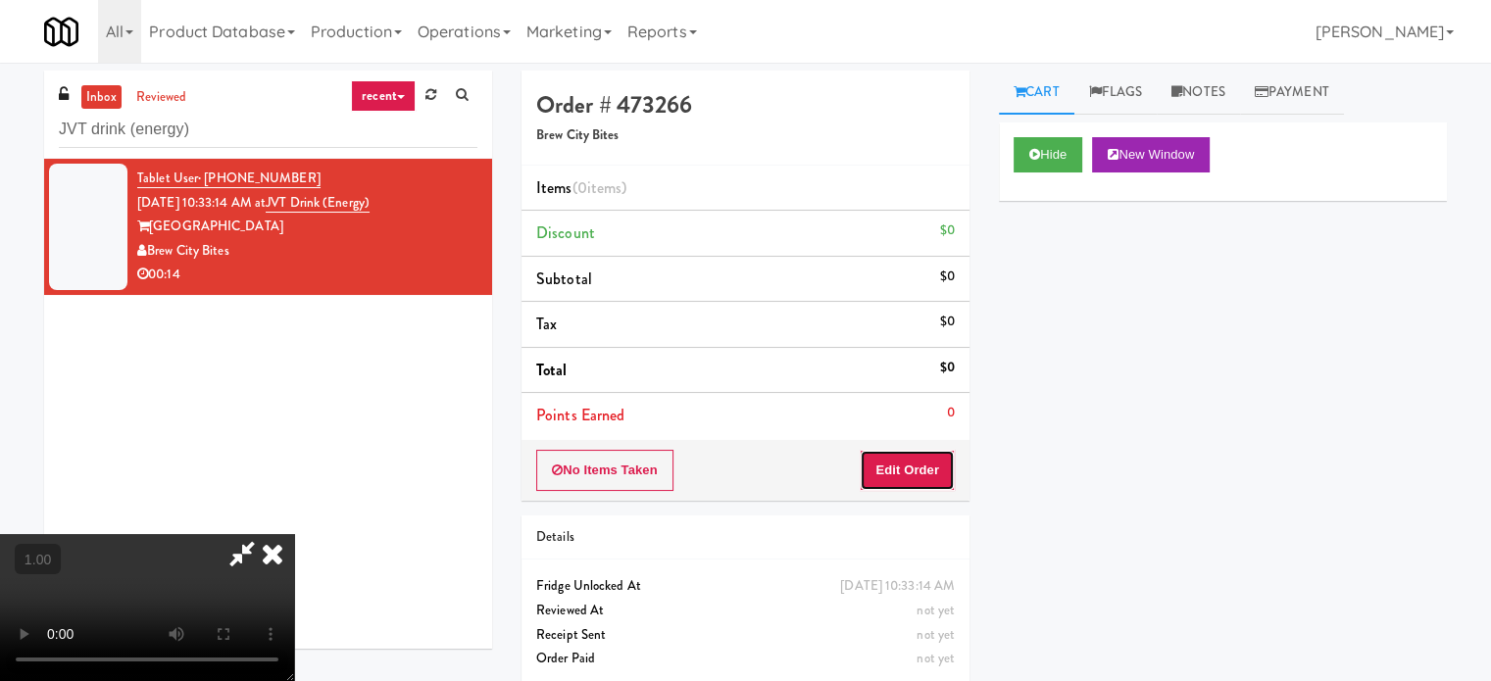
click at [942, 461] on button "Edit Order" at bounding box center [907, 470] width 95 height 41
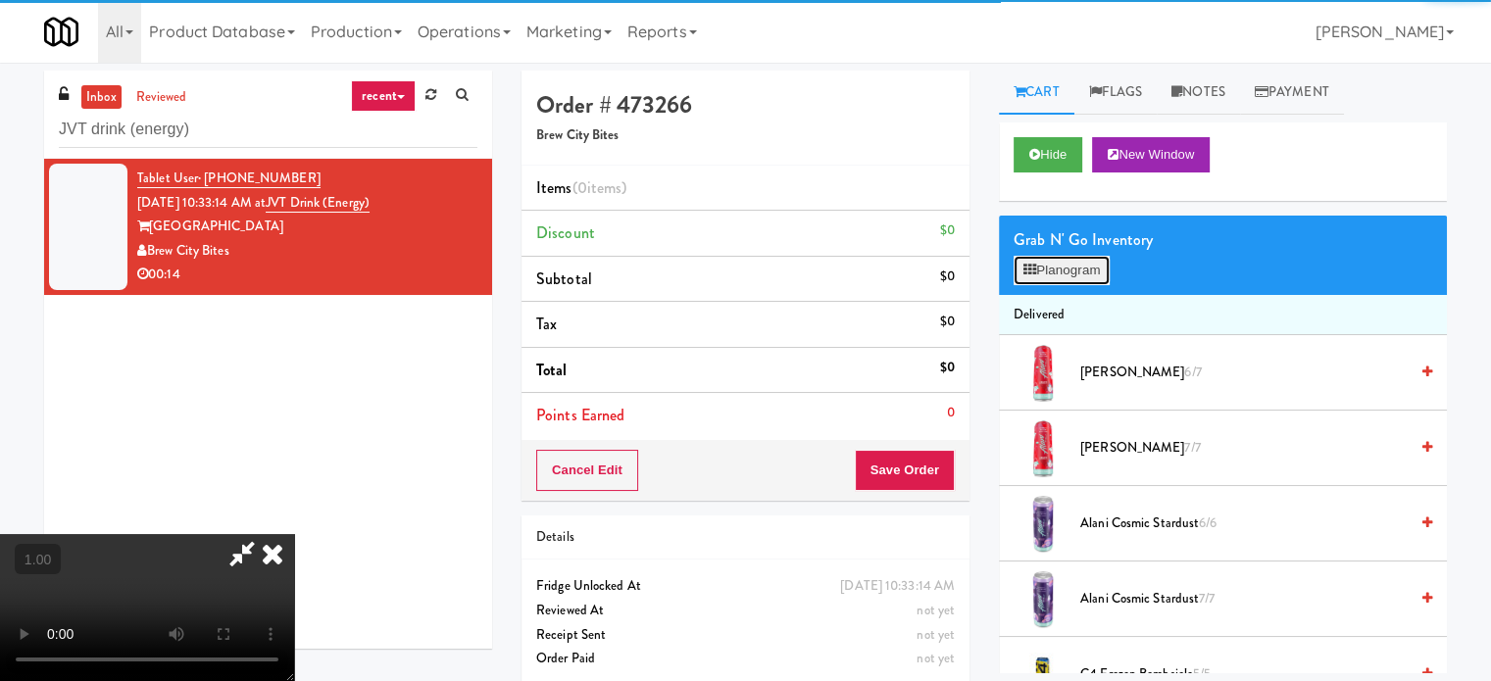
click at [1079, 266] on button "Planogram" at bounding box center [1062, 270] width 96 height 29
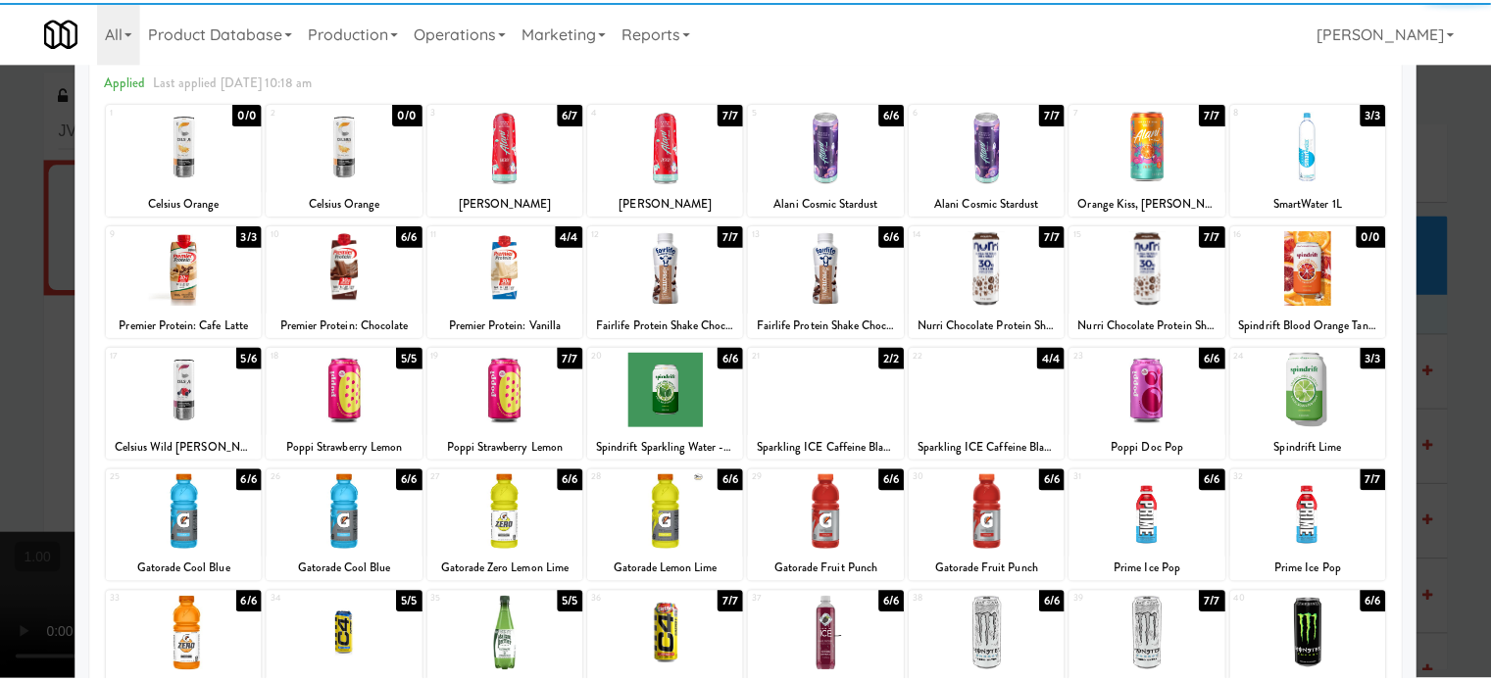
scroll to position [196, 0]
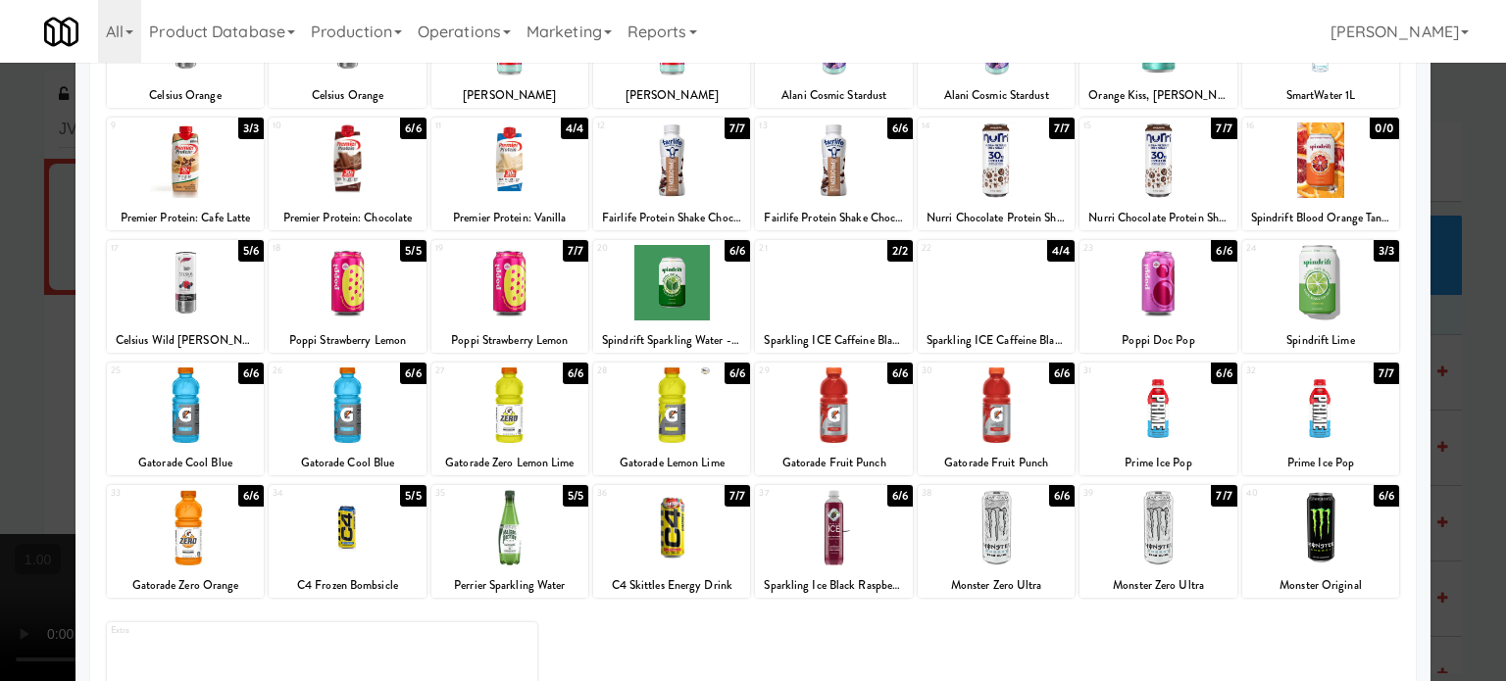
click at [999, 404] on div at bounding box center [996, 405] width 157 height 75
click at [173, 423] on div at bounding box center [185, 405] width 157 height 75
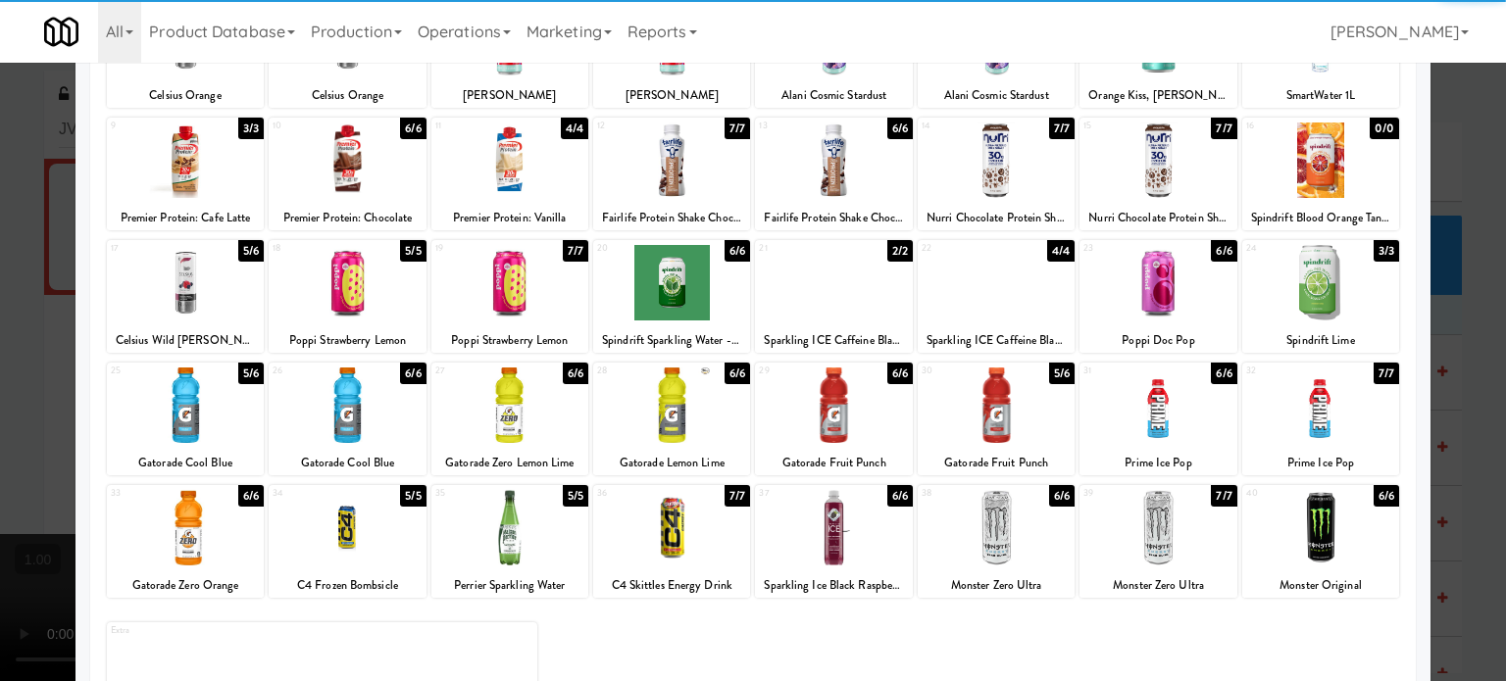
click at [3, 469] on div at bounding box center [753, 340] width 1506 height 681
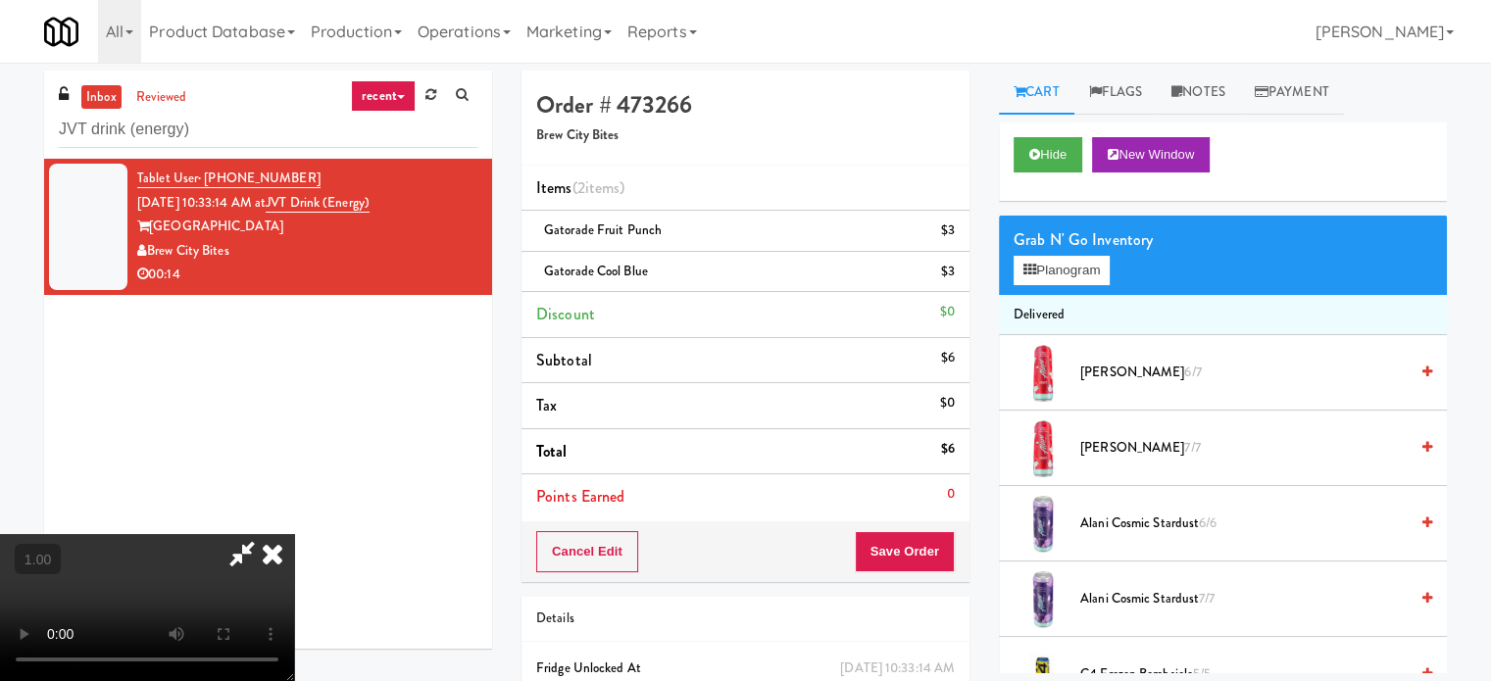
click at [294, 534] on video at bounding box center [147, 607] width 294 height 147
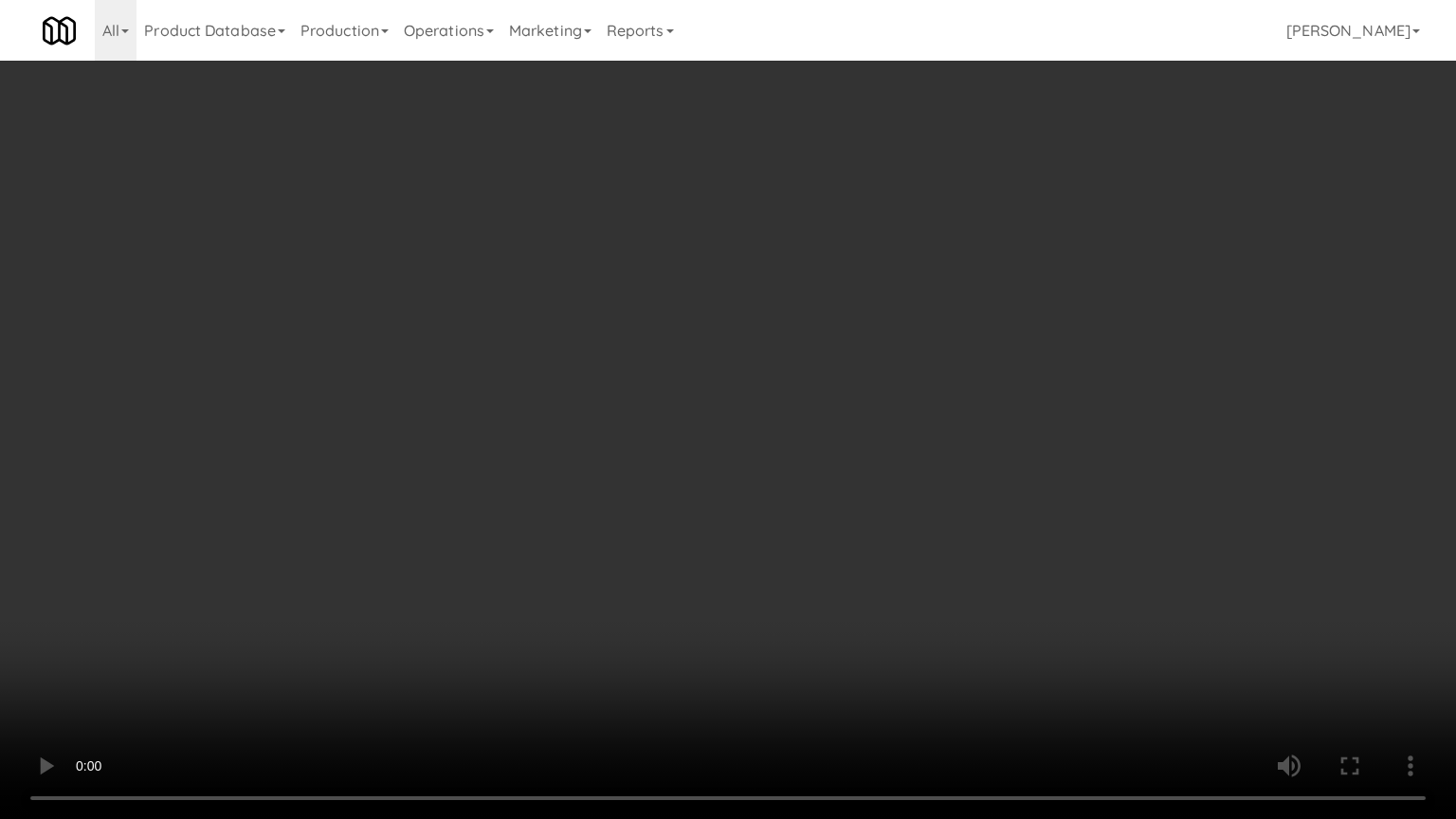
click at [678, 531] on video at bounding box center [728, 409] width 1456 height 819
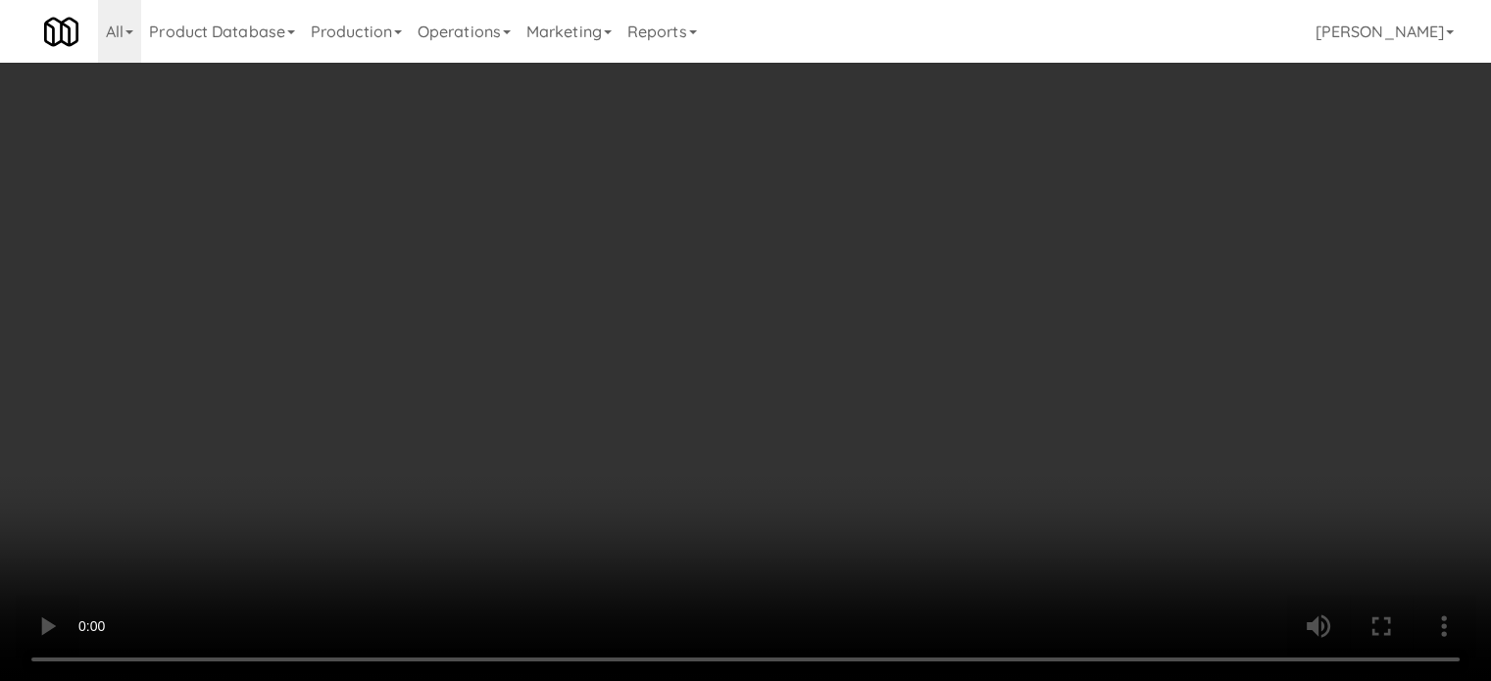
scroll to position [1176, 0]
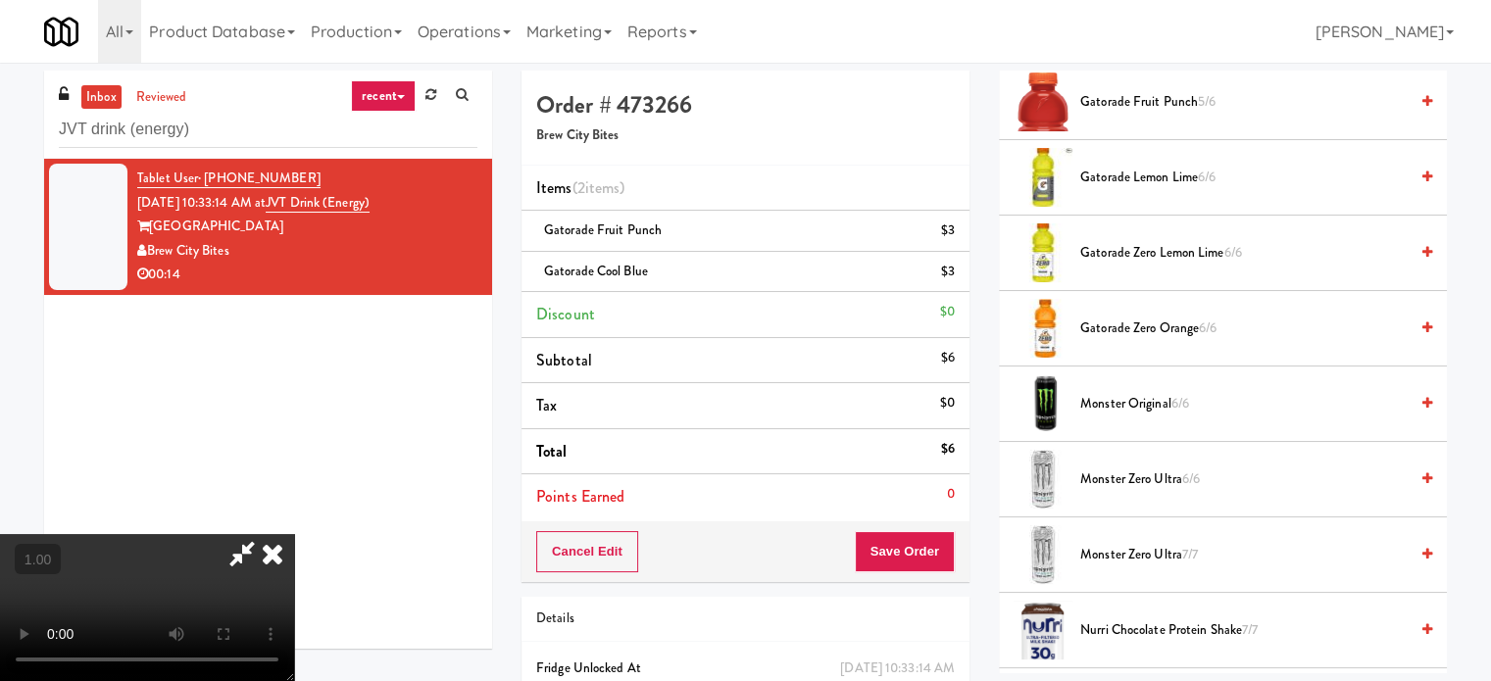
click at [1165, 176] on span "Gatorade Lemon Lime 6/6" at bounding box center [1243, 178] width 327 height 25
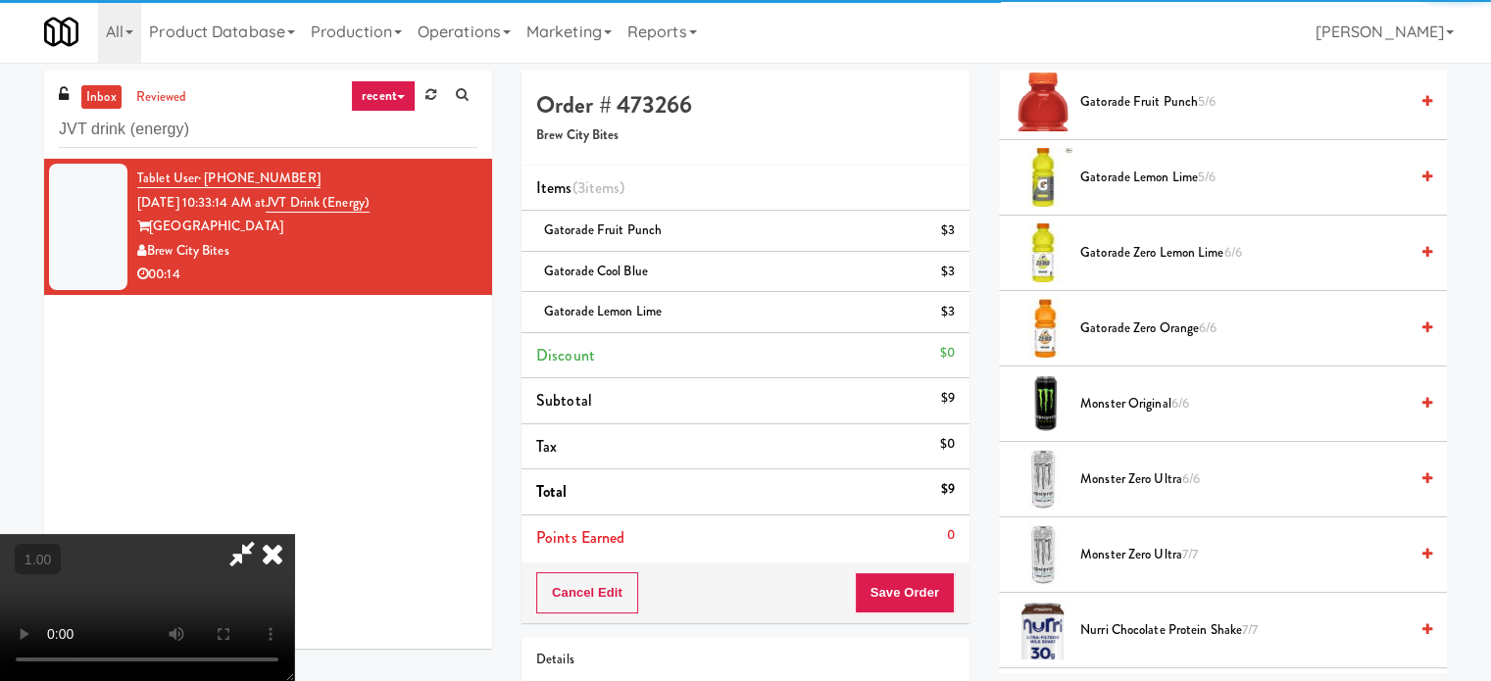
click at [294, 534] on video at bounding box center [147, 607] width 294 height 147
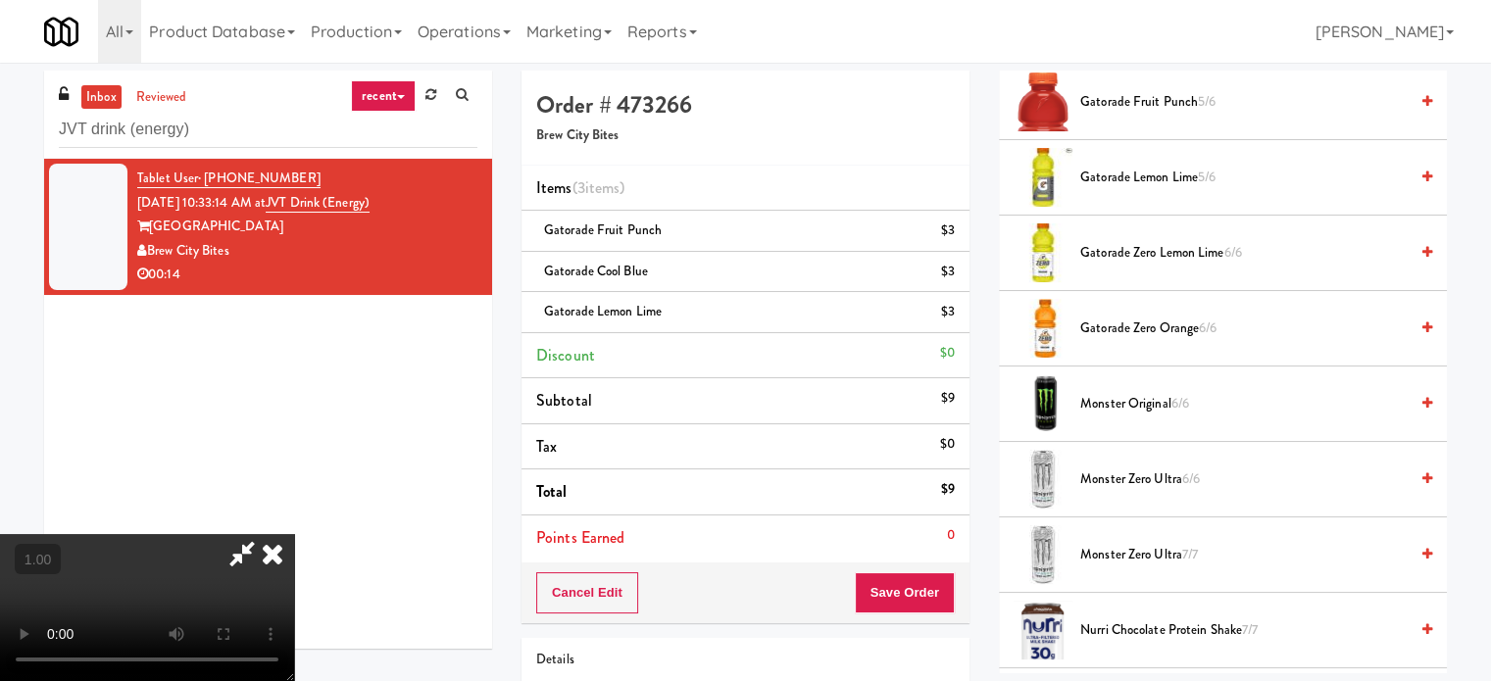
click at [294, 534] on video at bounding box center [147, 607] width 294 height 147
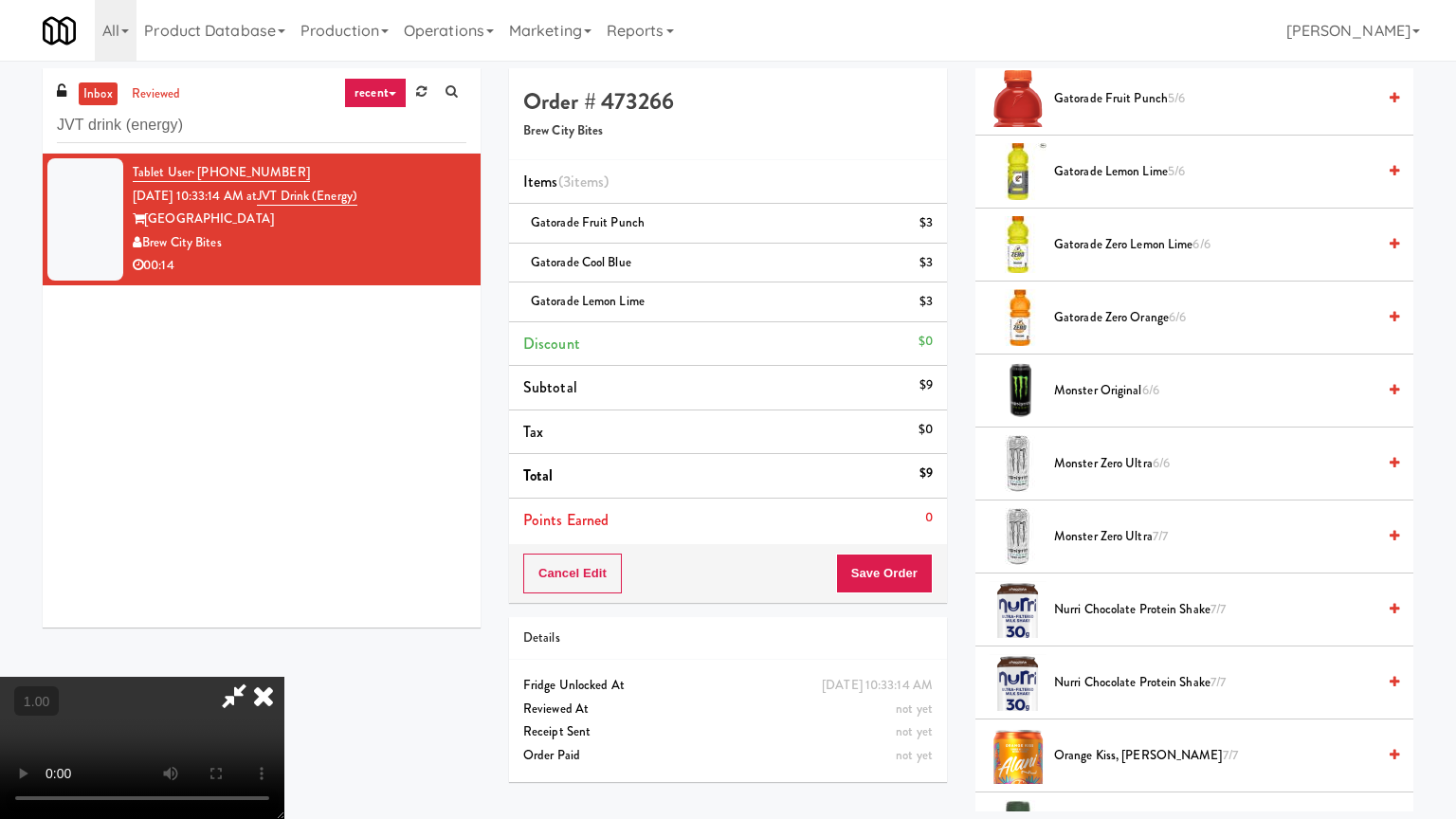
click at [284, 658] on video at bounding box center [142, 747] width 284 height 142
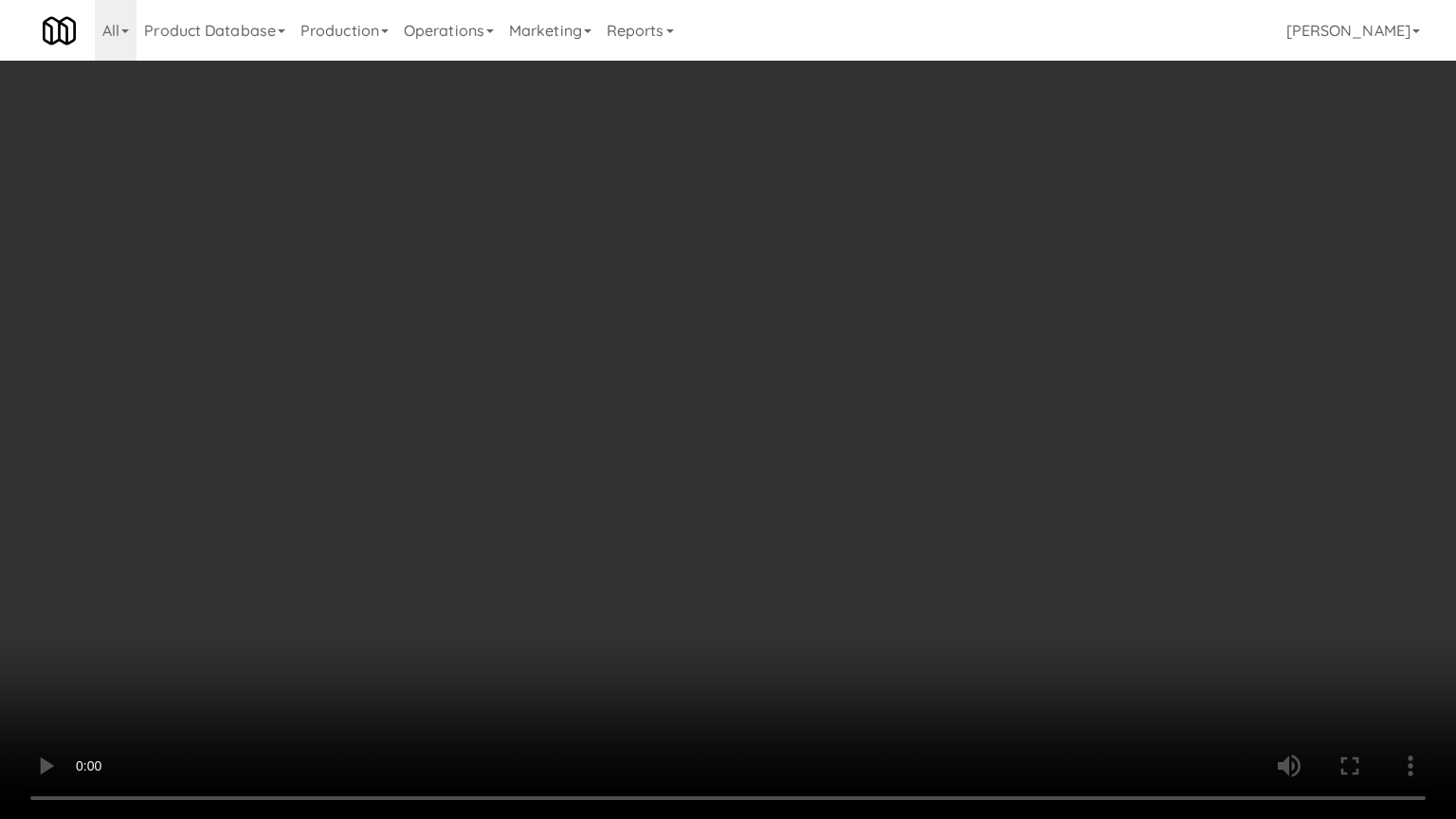
click at [1037, 569] on video at bounding box center [728, 409] width 1456 height 819
click at [1053, 569] on video at bounding box center [728, 409] width 1456 height 819
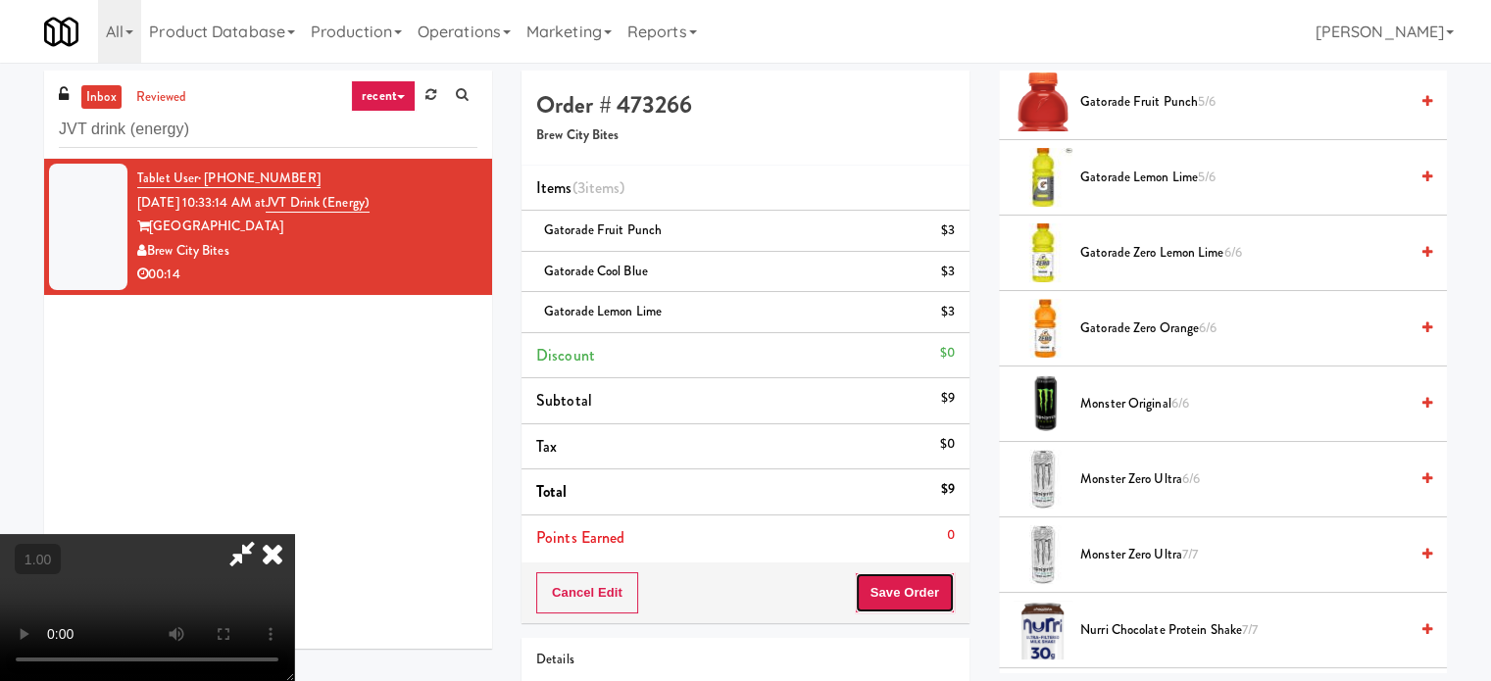
click at [918, 587] on button "Save Order" at bounding box center [905, 592] width 100 height 41
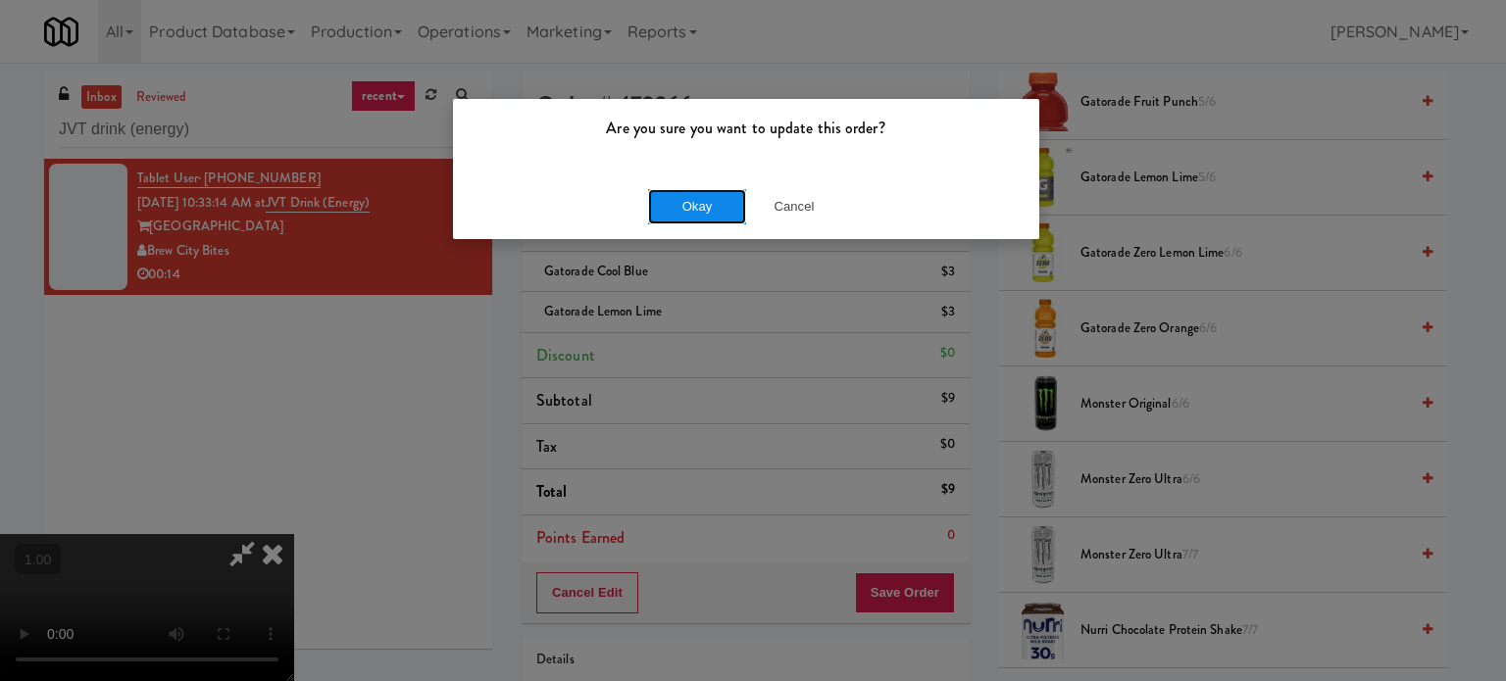
click at [731, 207] on button "Okay" at bounding box center [697, 206] width 98 height 35
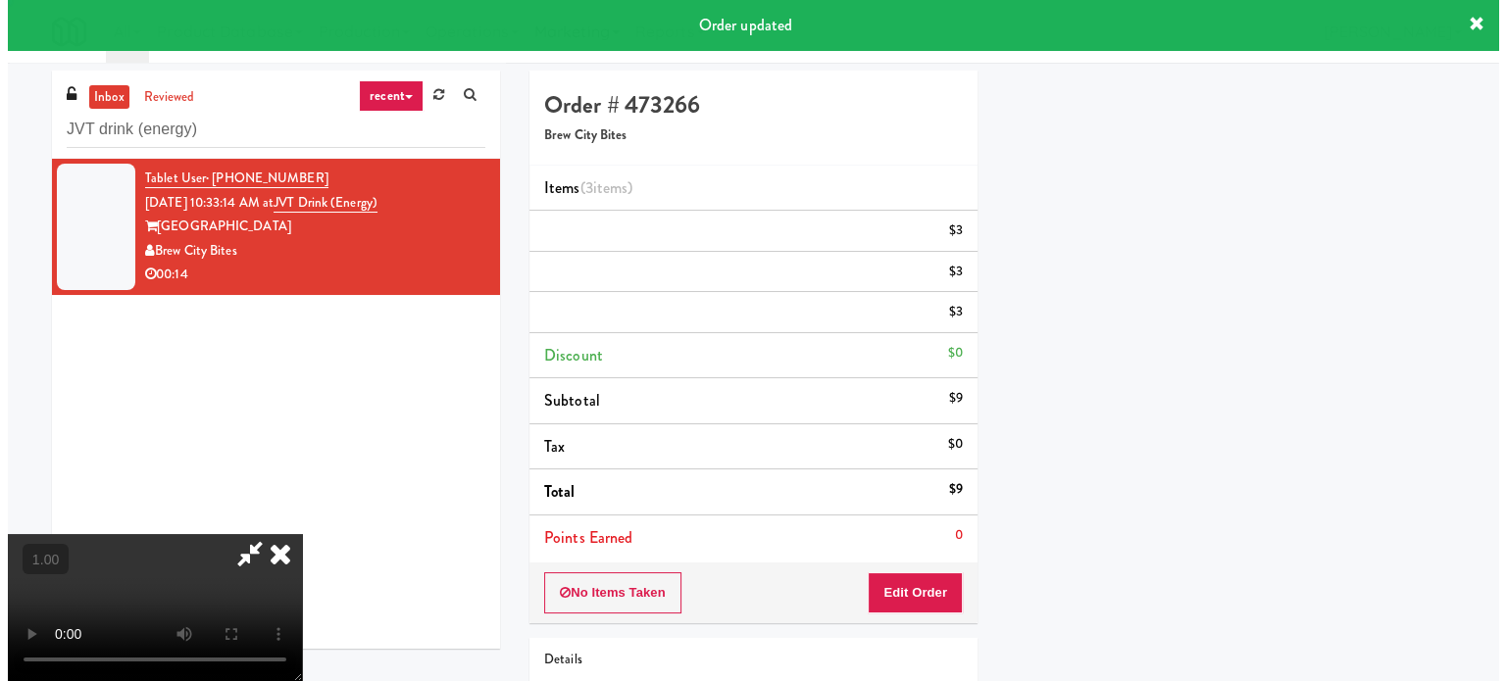
scroll to position [0, 0]
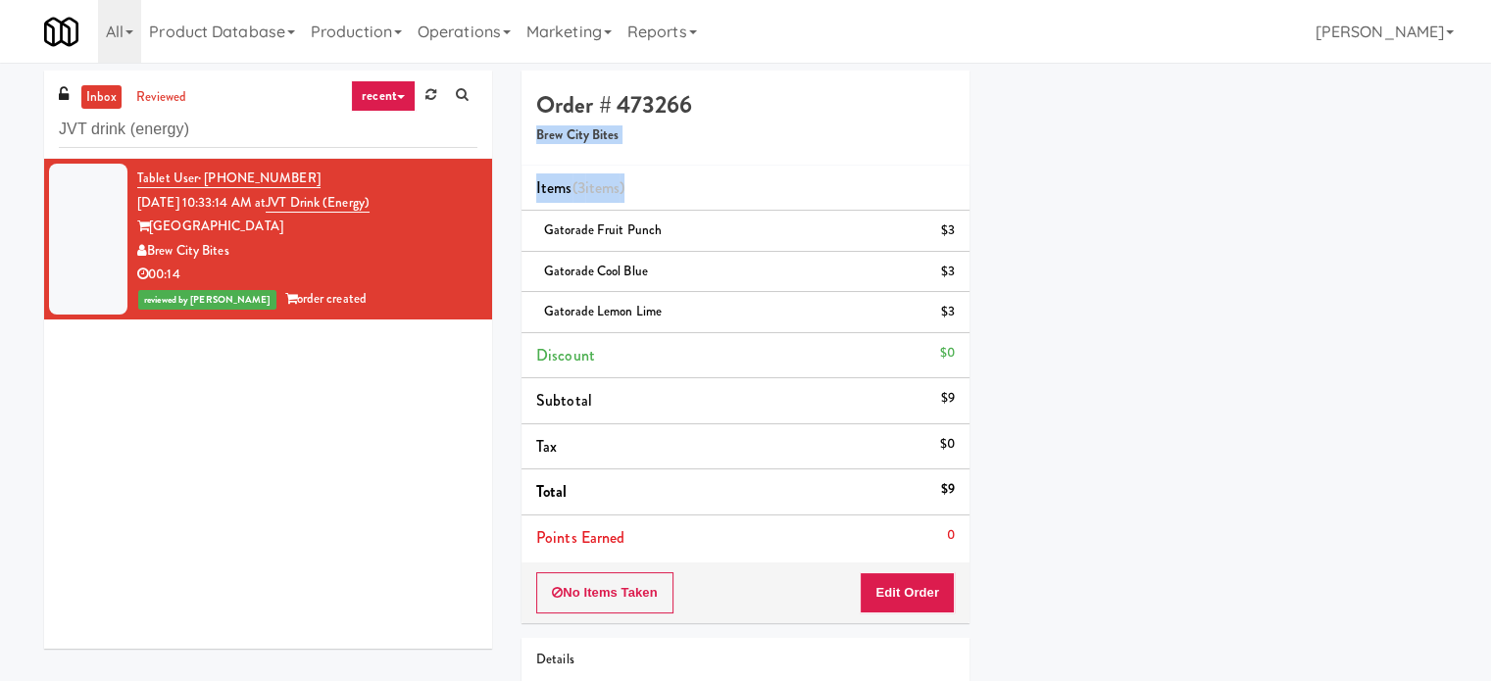
click at [518, 151] on div "Order # 473266 Brew City Bites Items (3 items ) Gatorade Fruit Punch $3 Gatorad…" at bounding box center [745, 447] width 477 height 753
click at [238, 138] on input "JVT drink (energy)" at bounding box center [268, 130] width 419 height 36
paste input "311 W. [US_STATE]"
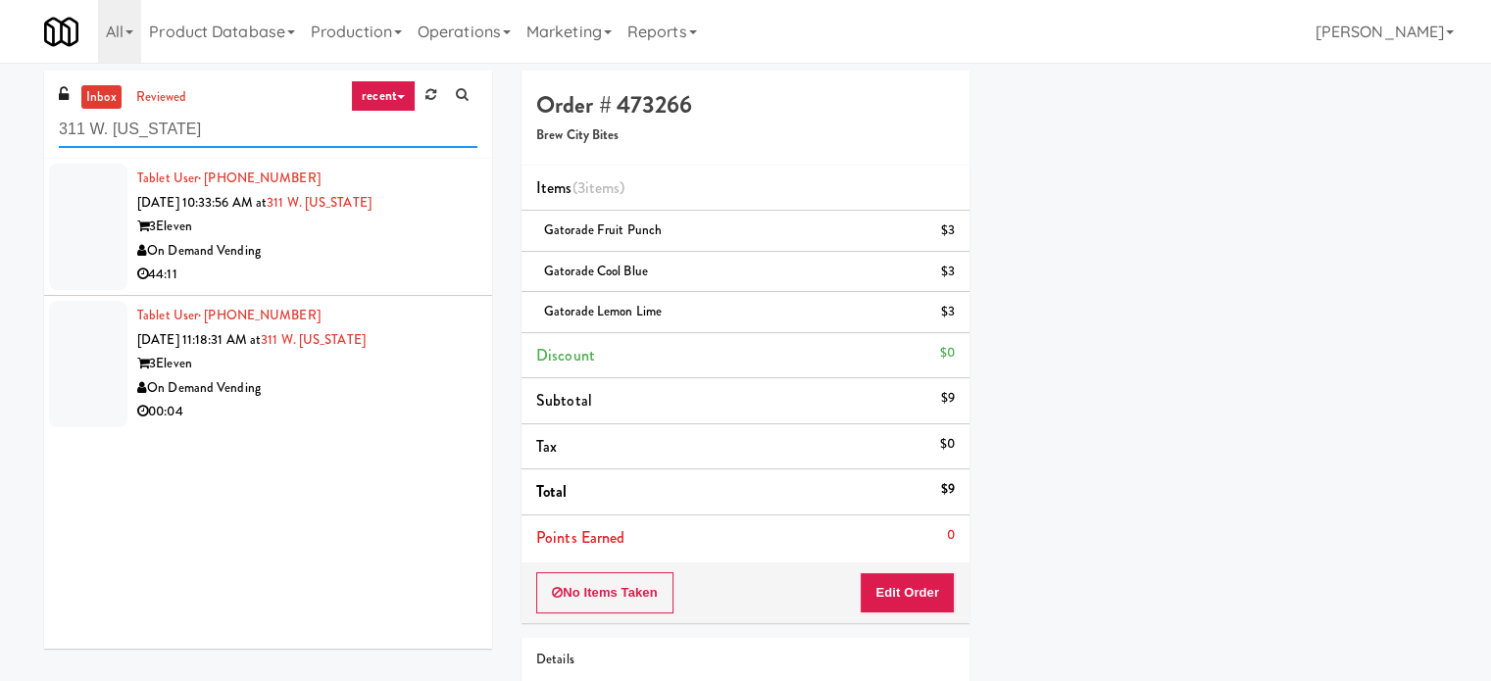
type input "311 W. [US_STATE]"
click at [360, 271] on div "44:11" at bounding box center [307, 275] width 340 height 25
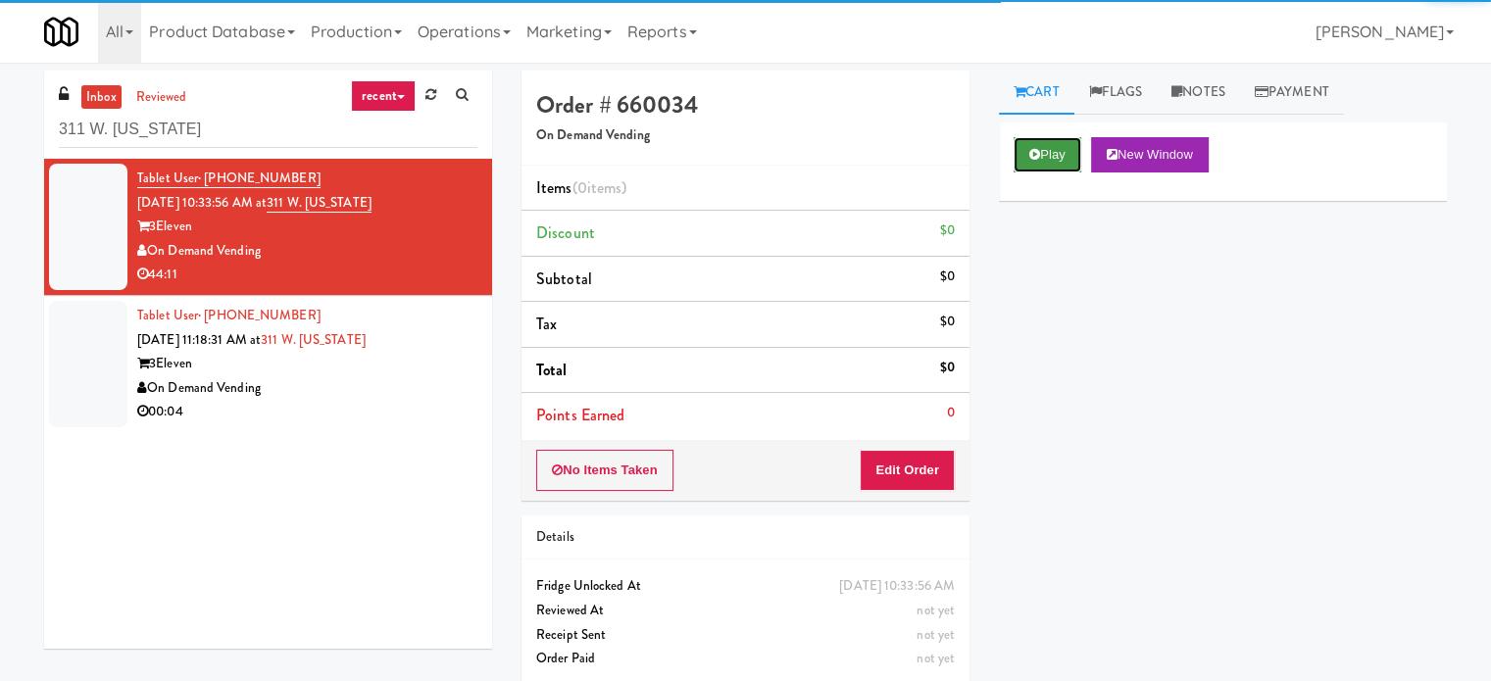
click at [1037, 148] on icon at bounding box center [1034, 154] width 11 height 13
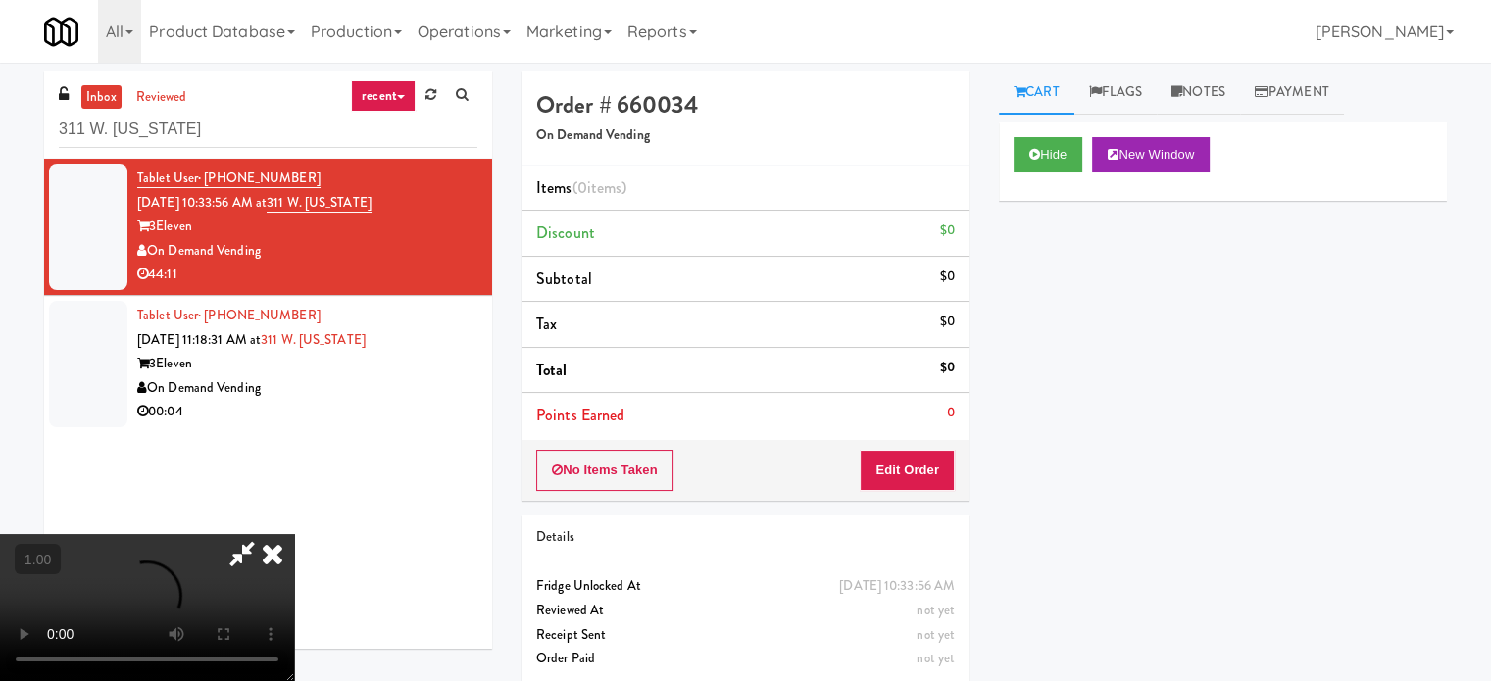
click at [294, 534] on video at bounding box center [147, 607] width 294 height 147
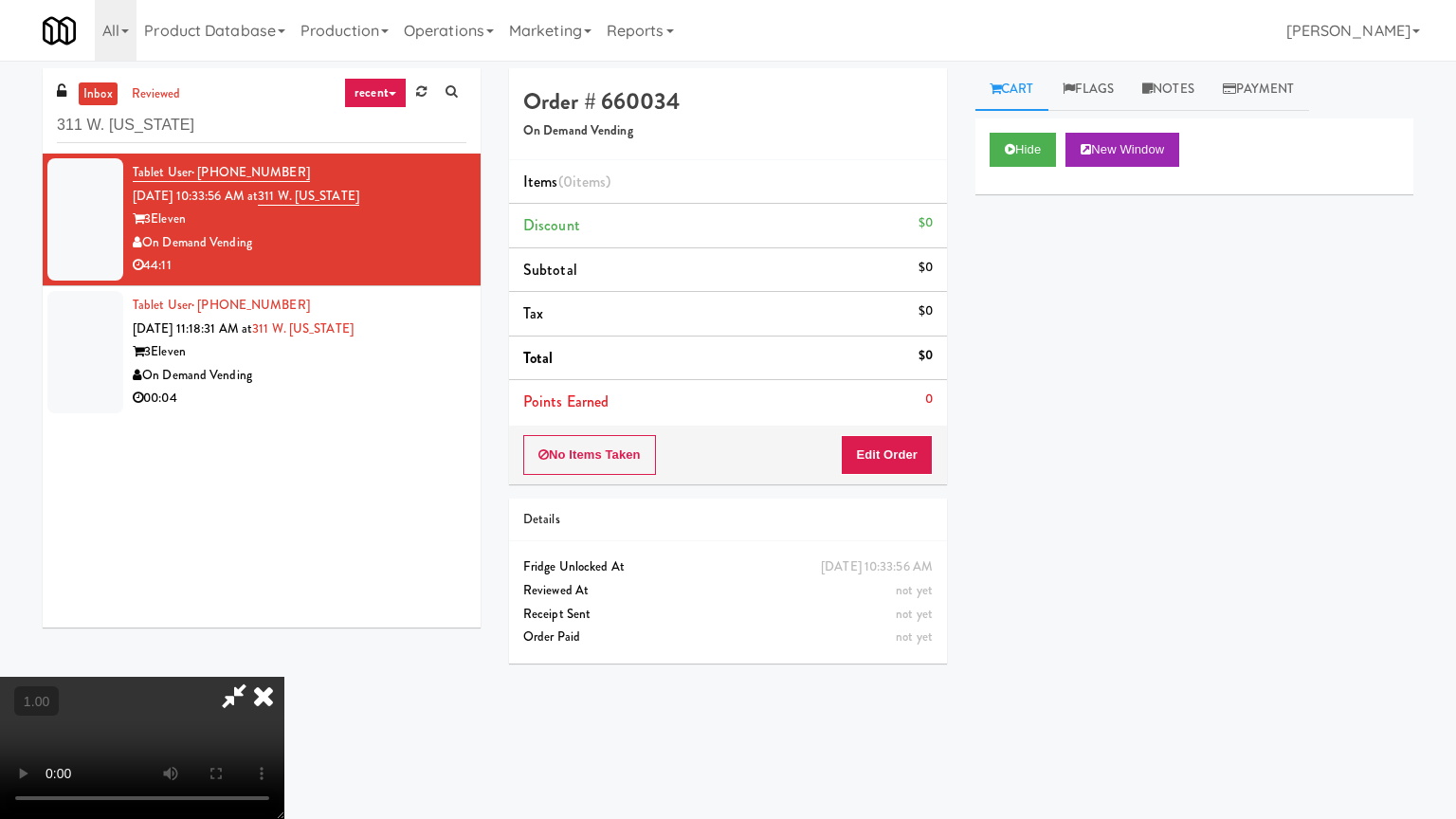
click at [284, 658] on video at bounding box center [142, 747] width 284 height 142
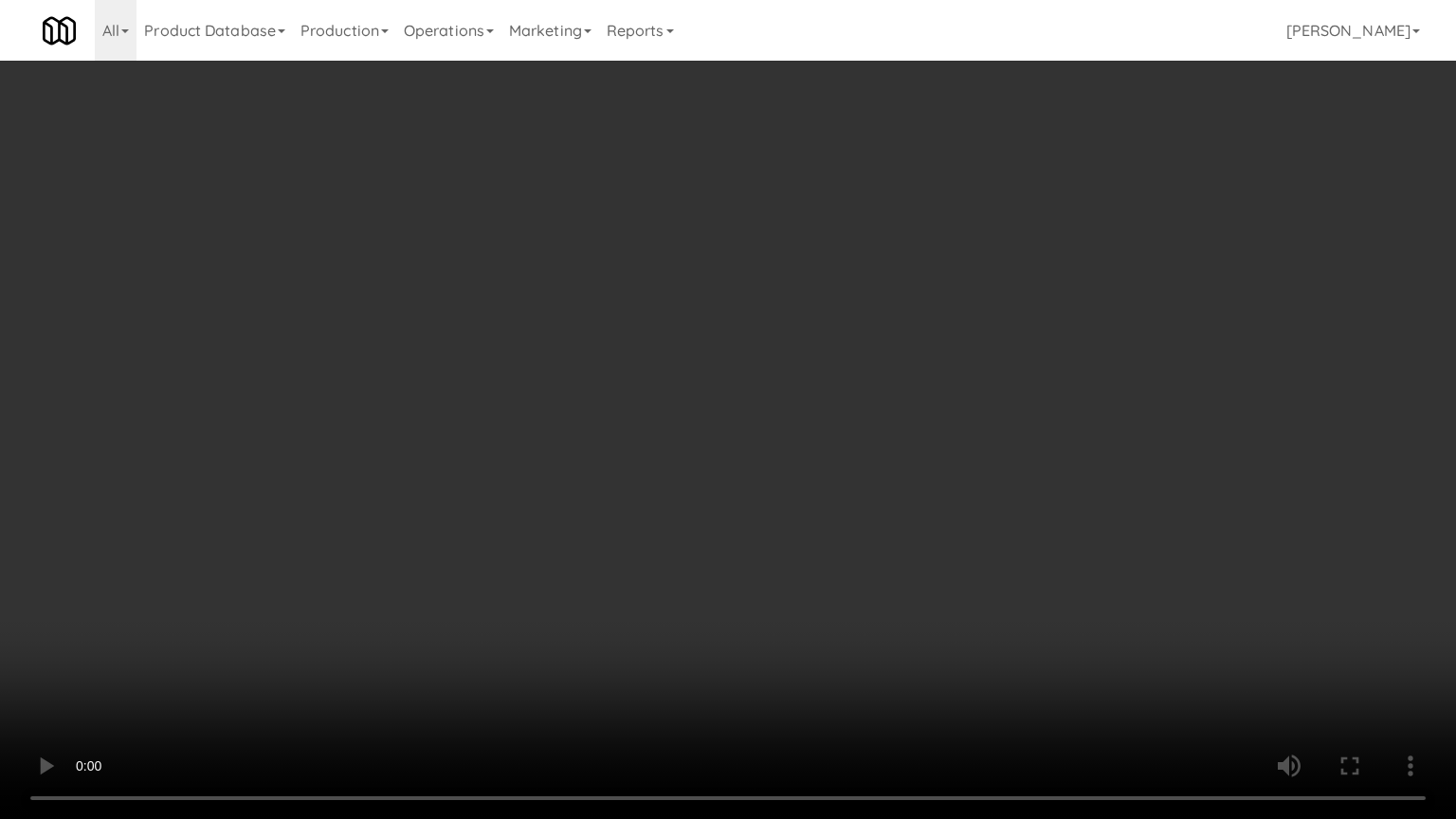
click at [629, 509] on video at bounding box center [728, 409] width 1456 height 819
click at [635, 488] on video at bounding box center [728, 409] width 1456 height 819
click at [1059, 465] on video at bounding box center [728, 409] width 1456 height 819
click at [1080, 458] on video at bounding box center [728, 409] width 1456 height 819
click at [1084, 459] on video at bounding box center [728, 409] width 1456 height 819
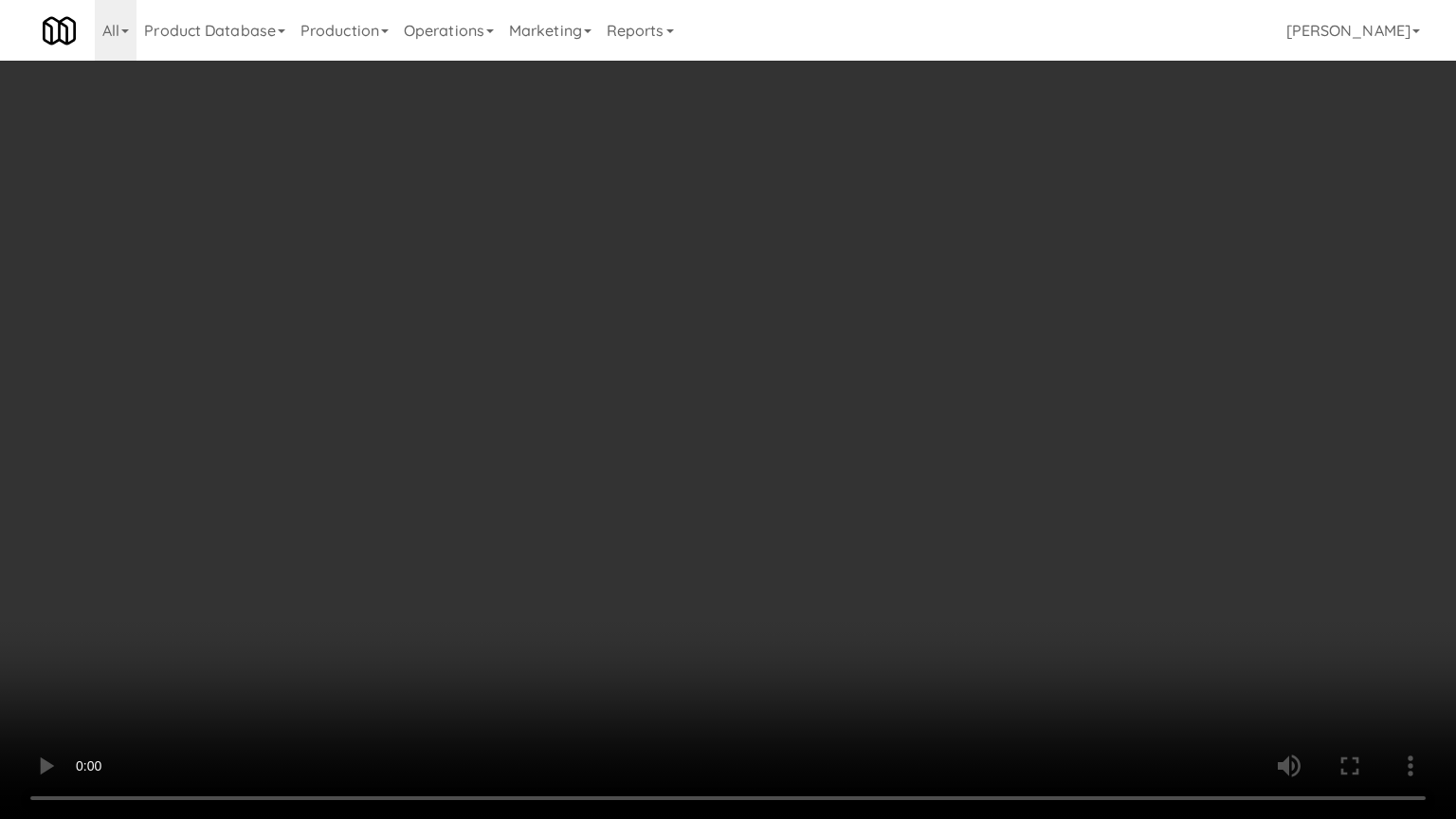
click at [1084, 459] on video at bounding box center [728, 409] width 1456 height 819
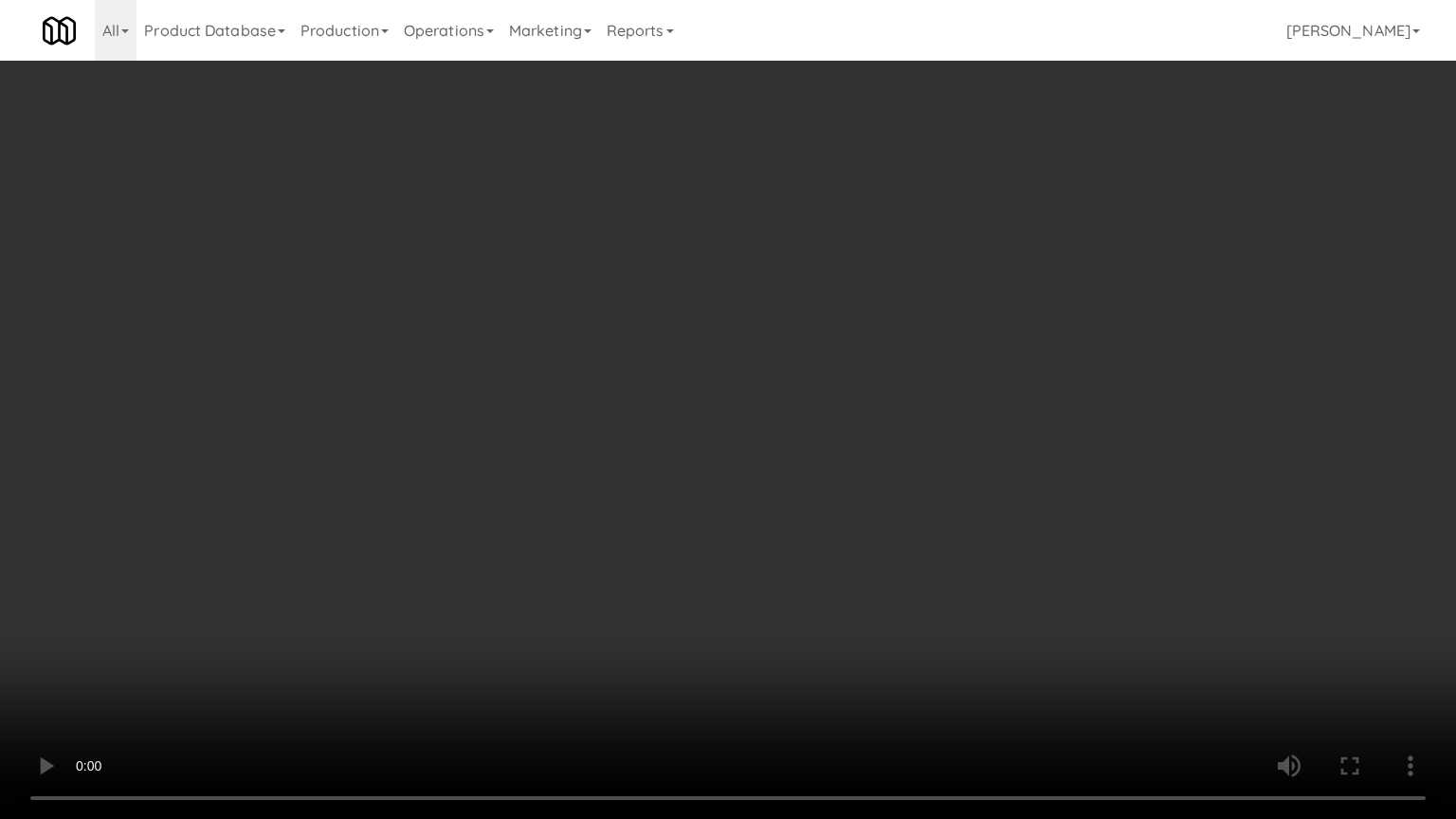
click at [1084, 459] on video at bounding box center [728, 409] width 1456 height 819
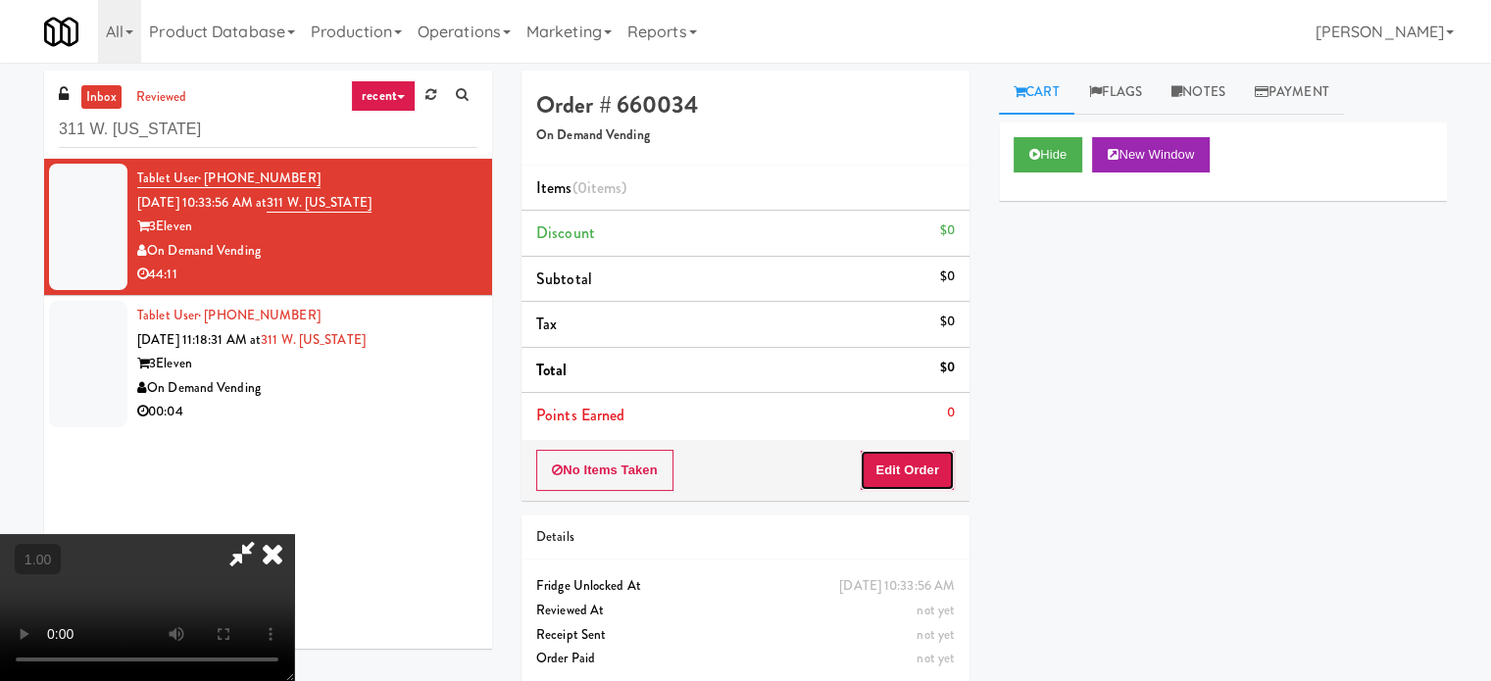
click at [898, 460] on button "Edit Order" at bounding box center [907, 470] width 95 height 41
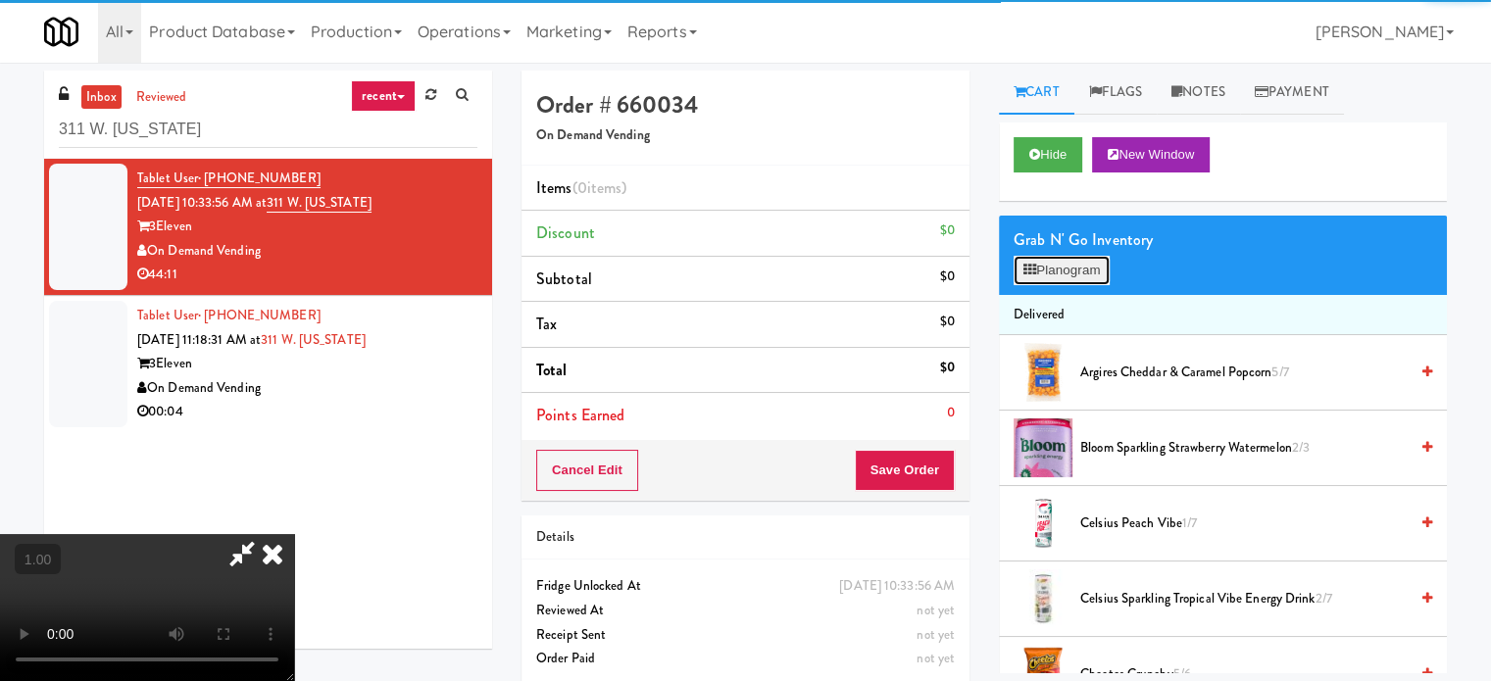
click at [1089, 281] on button "Planogram" at bounding box center [1062, 270] width 96 height 29
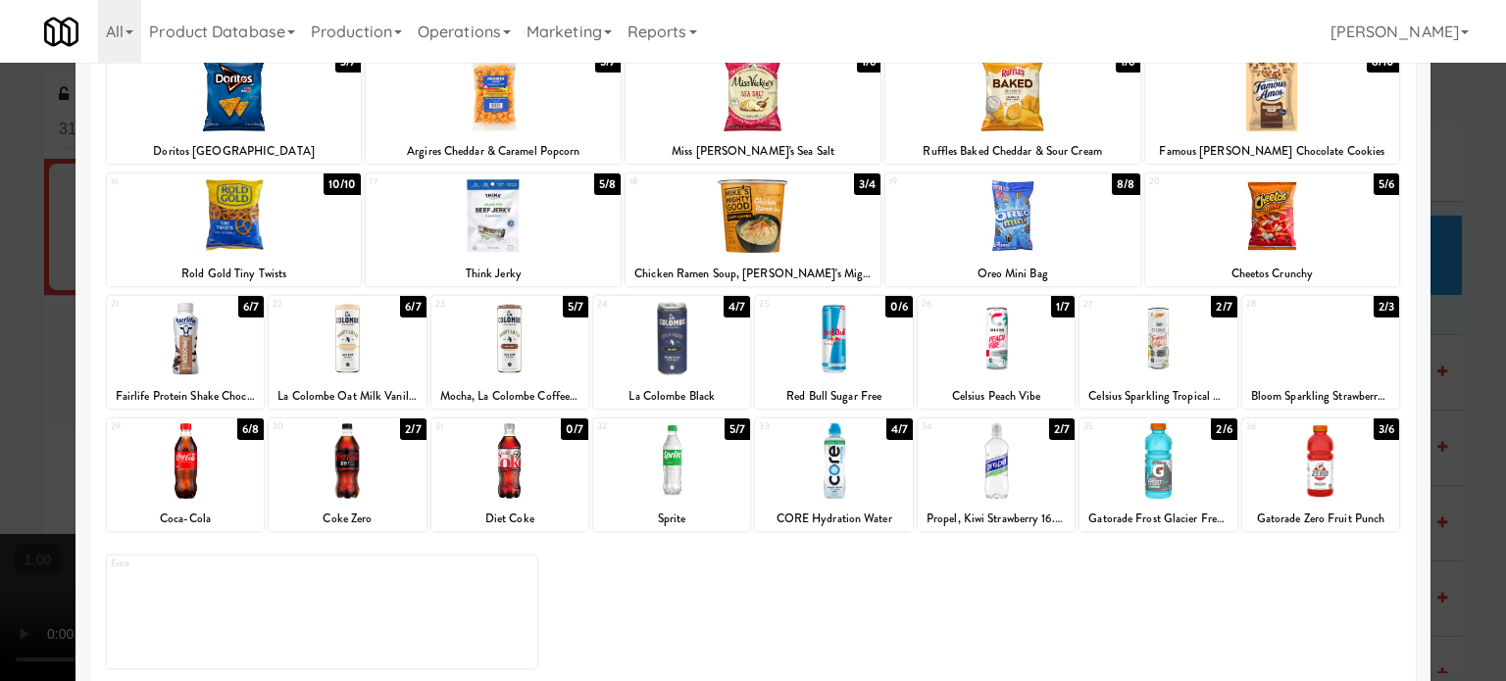
scroll to position [280, 0]
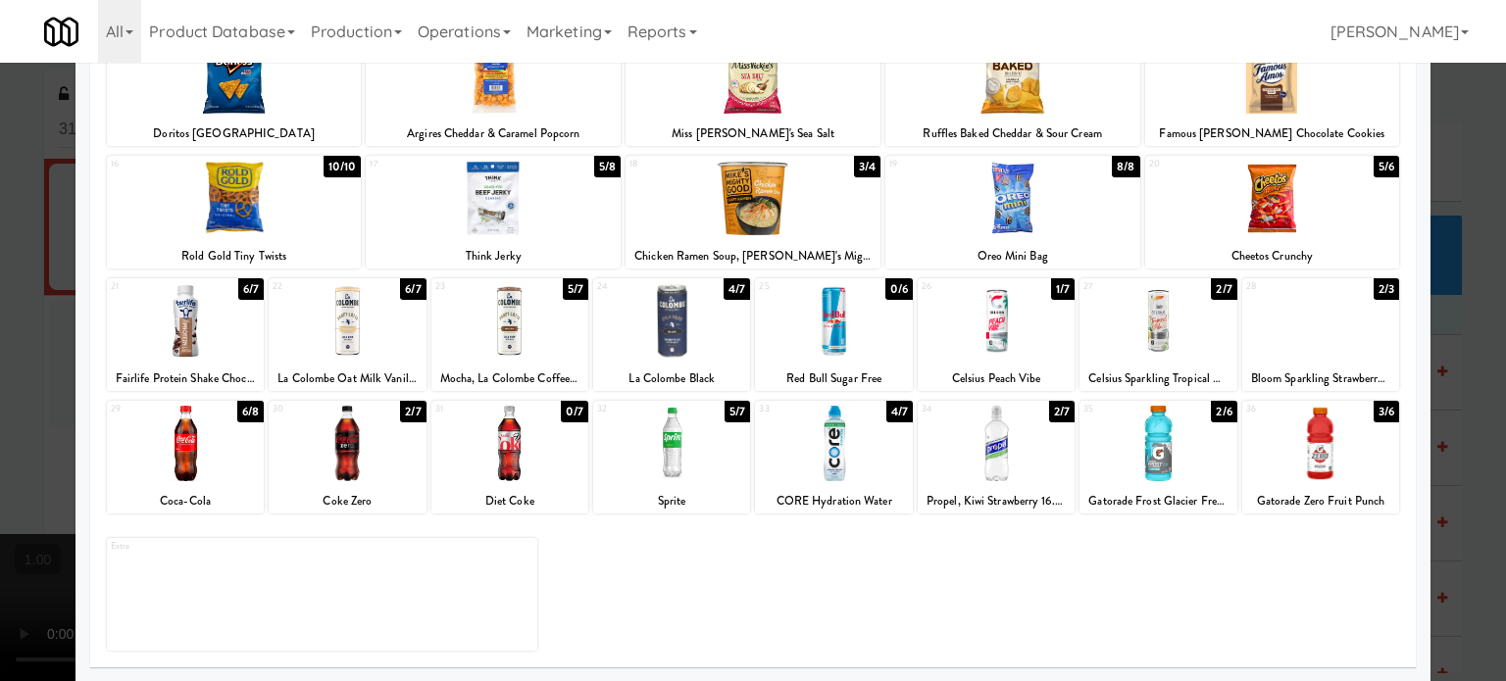
click at [1330, 328] on div at bounding box center [1320, 320] width 157 height 75
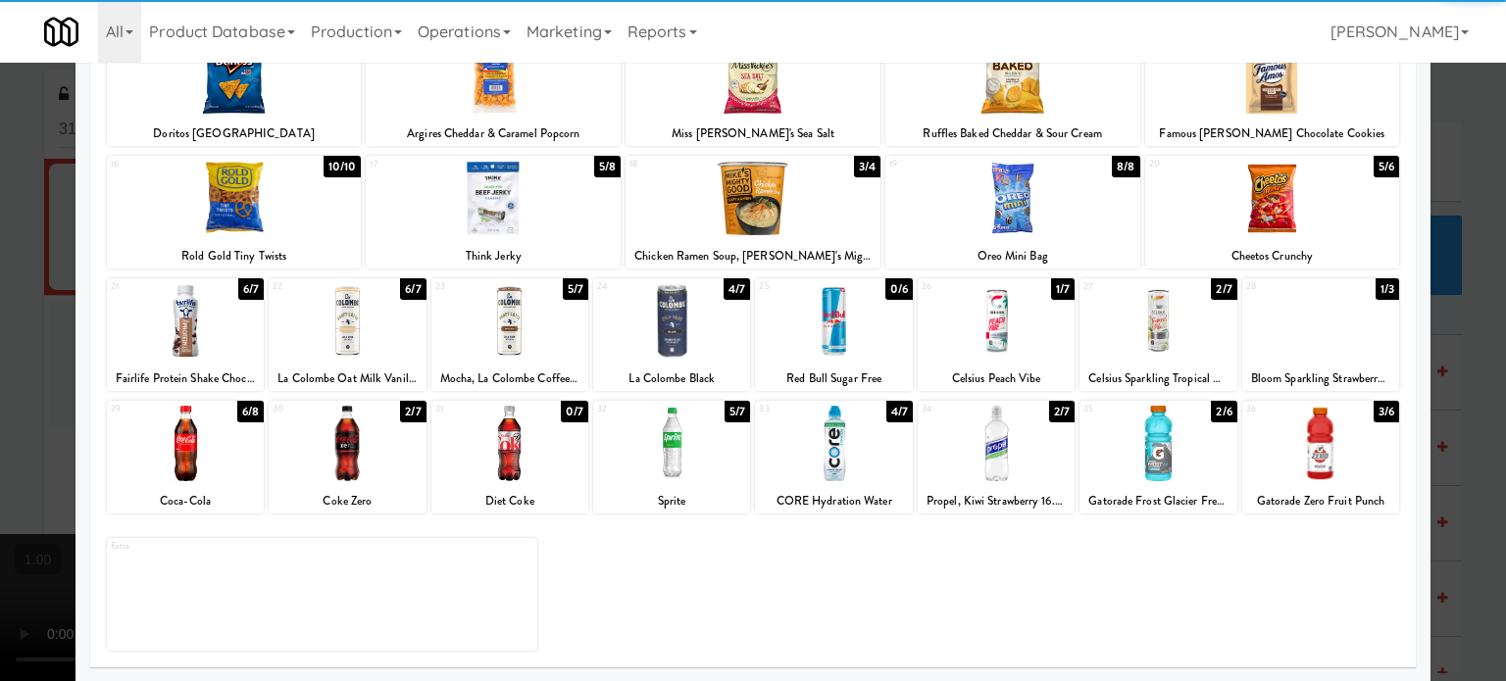
click at [0, 308] on div at bounding box center [753, 340] width 1506 height 681
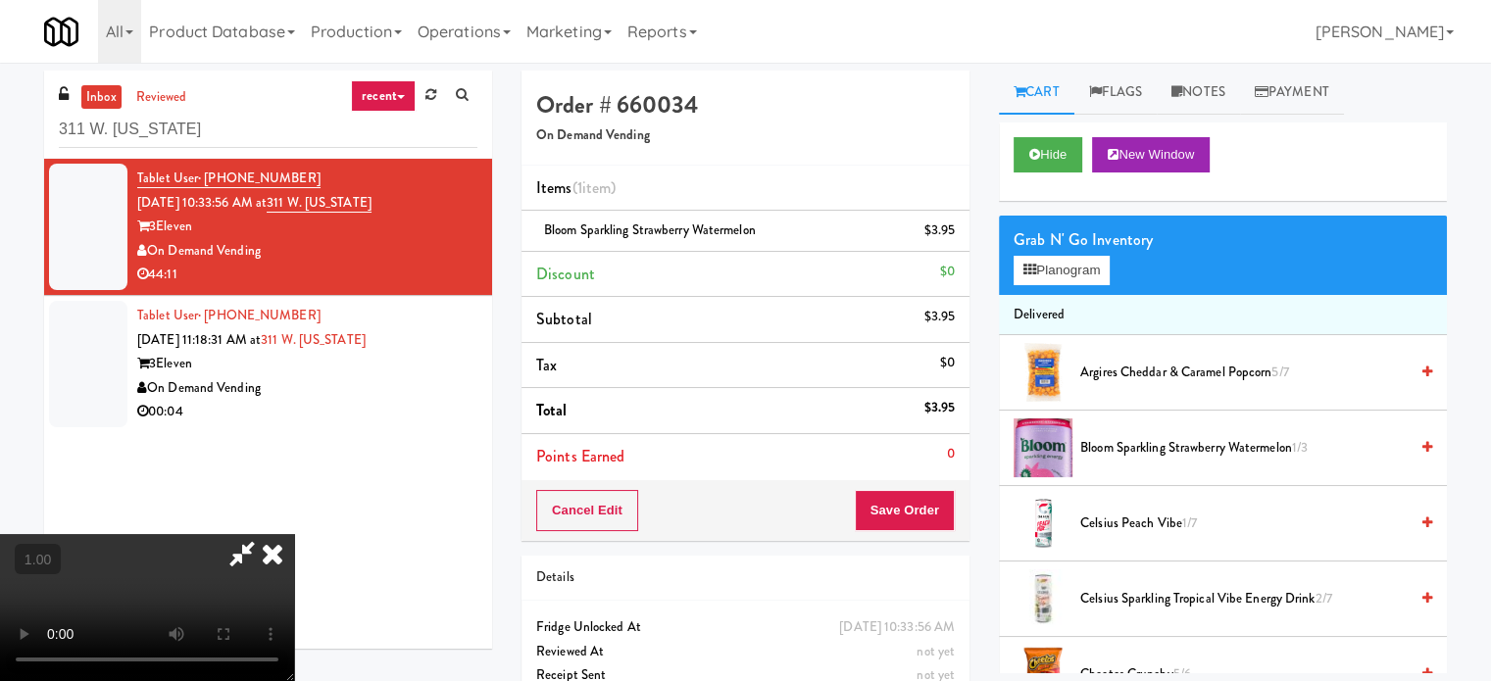
click at [163, 534] on video at bounding box center [147, 607] width 294 height 147
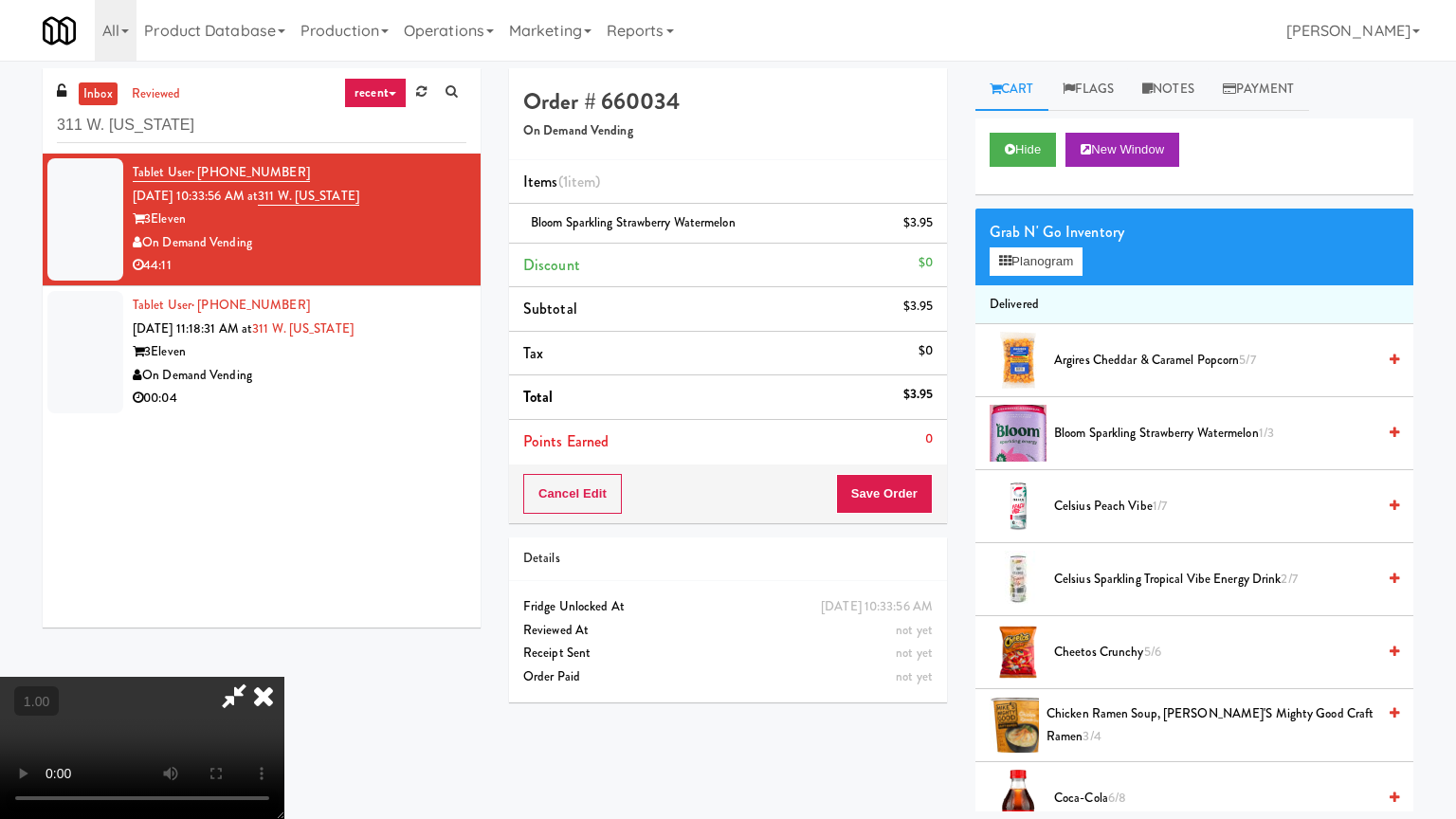
click at [284, 658] on video at bounding box center [142, 747] width 284 height 142
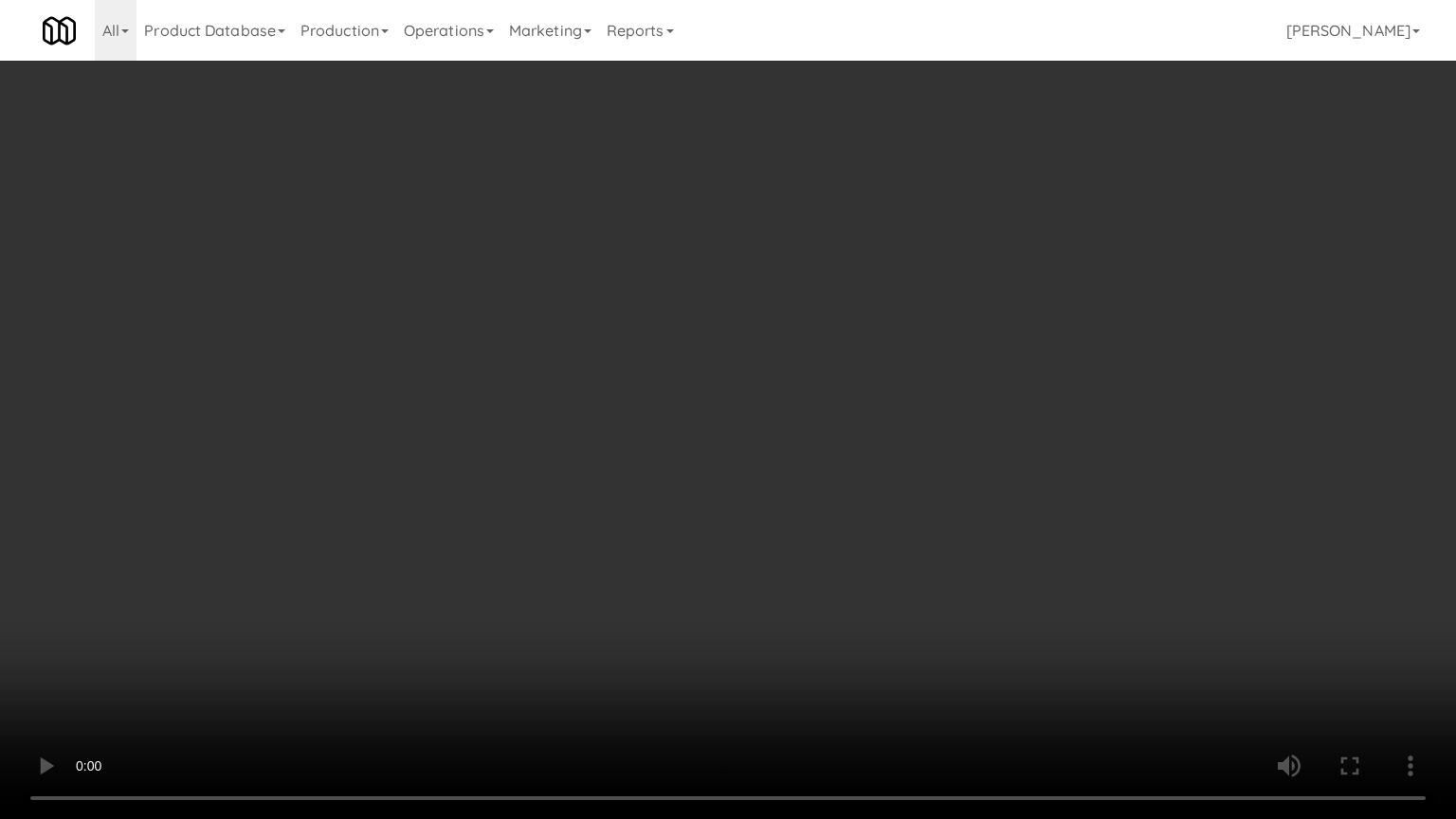
click at [888, 449] on video at bounding box center [728, 409] width 1456 height 819
click at [889, 449] on video at bounding box center [728, 409] width 1456 height 819
click at [888, 436] on video at bounding box center [728, 409] width 1456 height 819
click at [888, 409] on video at bounding box center [728, 409] width 1456 height 819
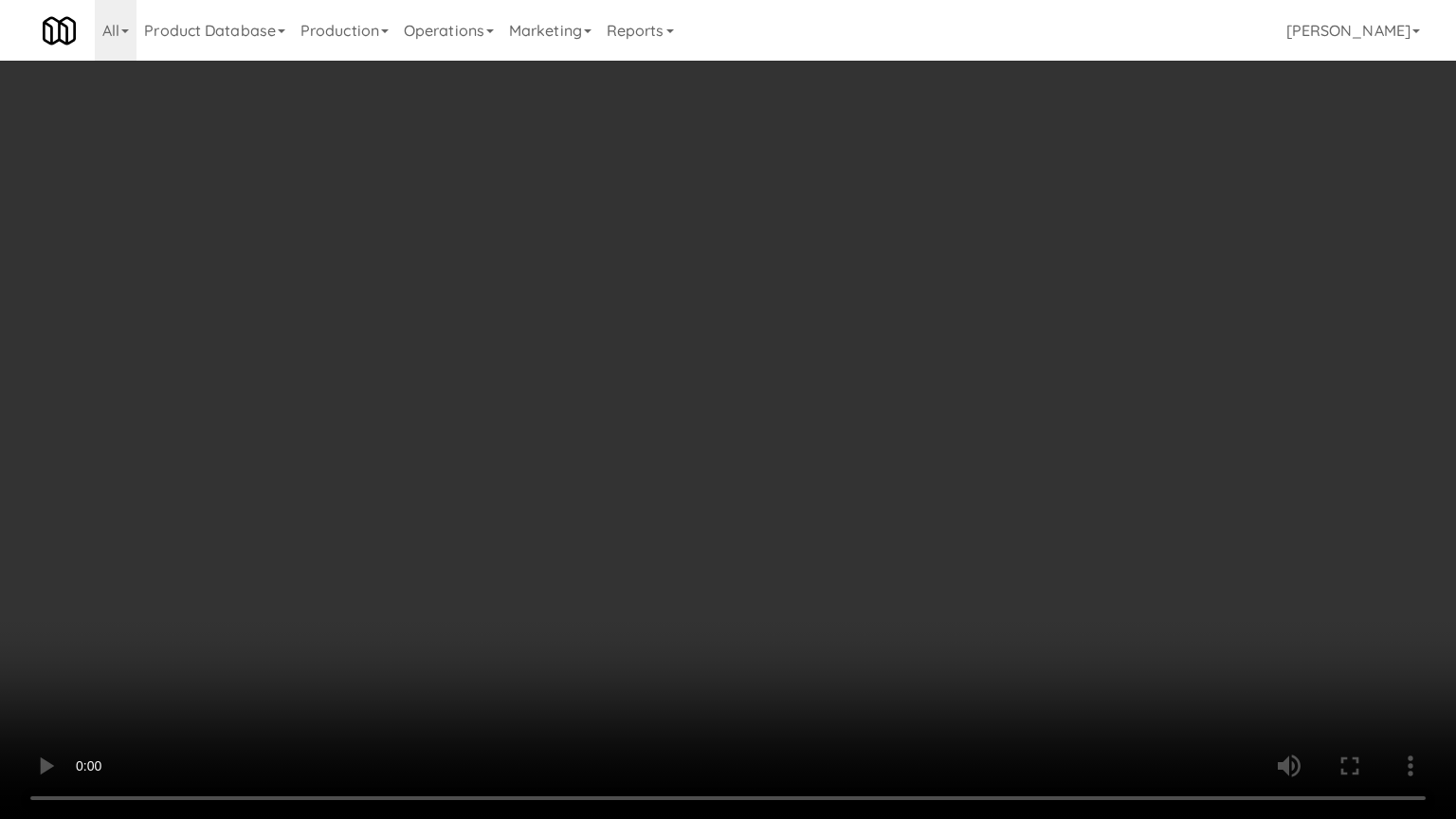
click at [888, 407] on video at bounding box center [728, 409] width 1456 height 819
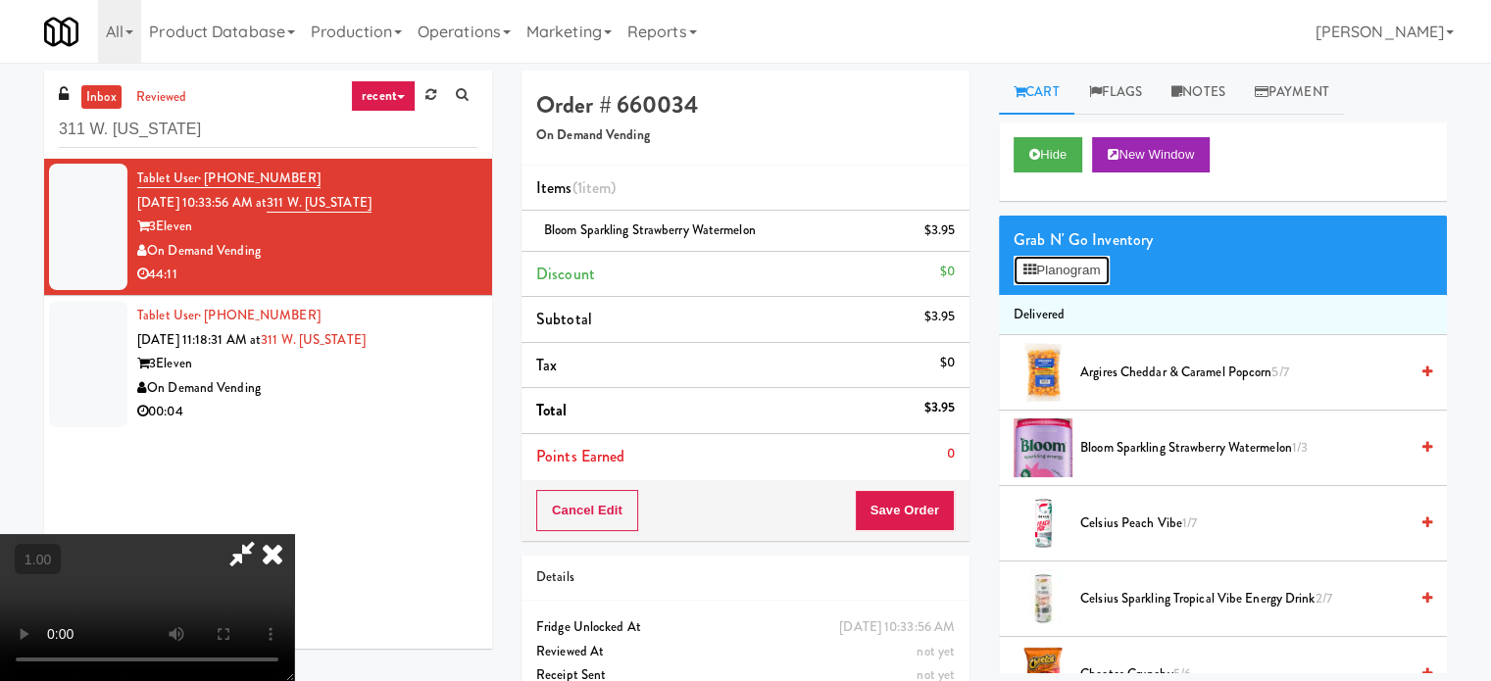
click at [1057, 270] on button "Planogram" at bounding box center [1062, 270] width 96 height 29
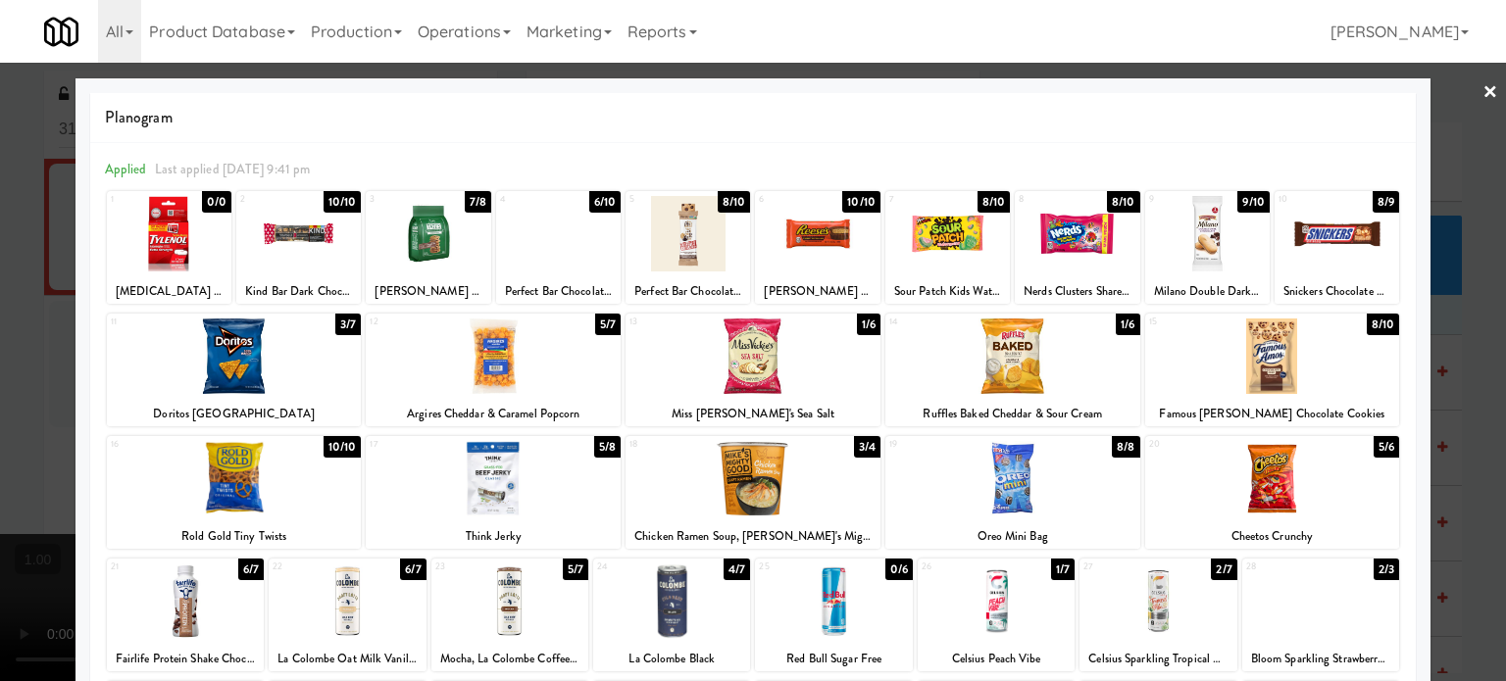
click at [557, 247] on div at bounding box center [558, 233] width 124 height 75
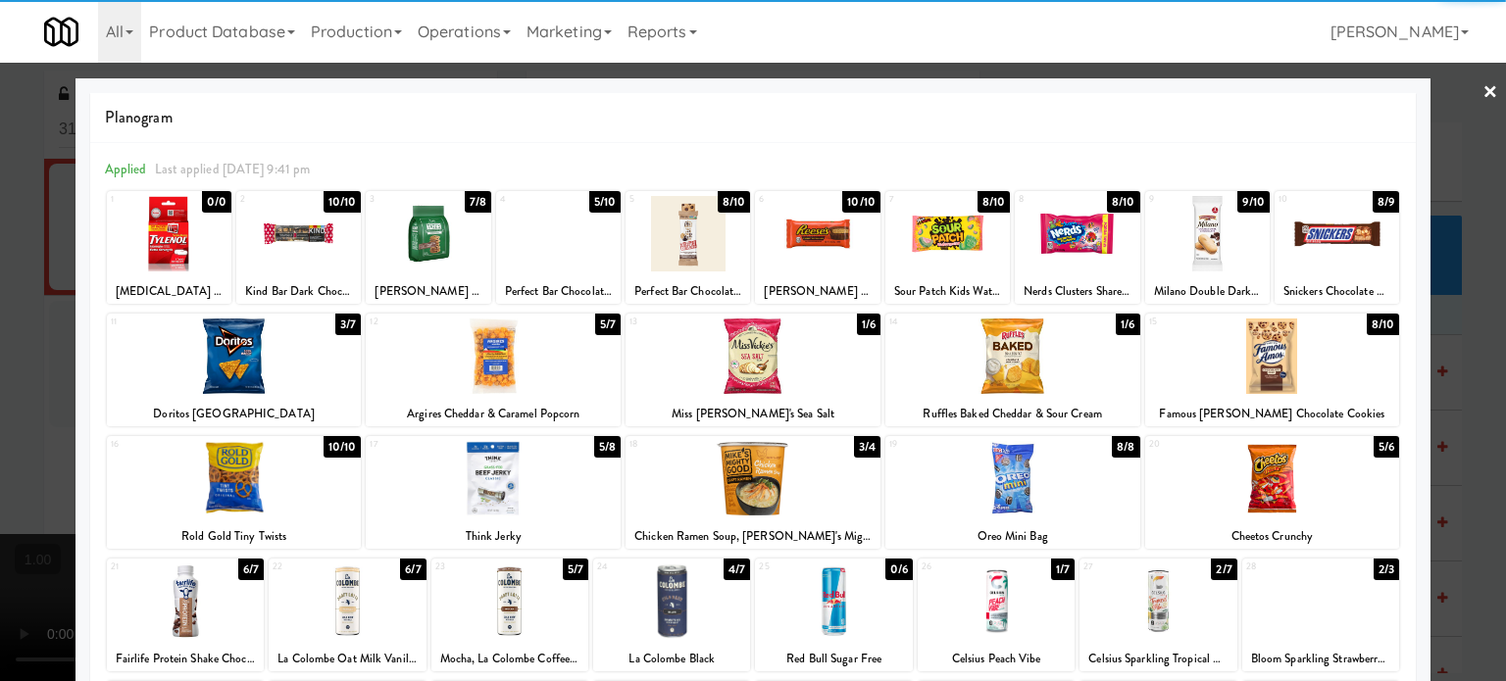
click at [0, 429] on div at bounding box center [753, 340] width 1506 height 681
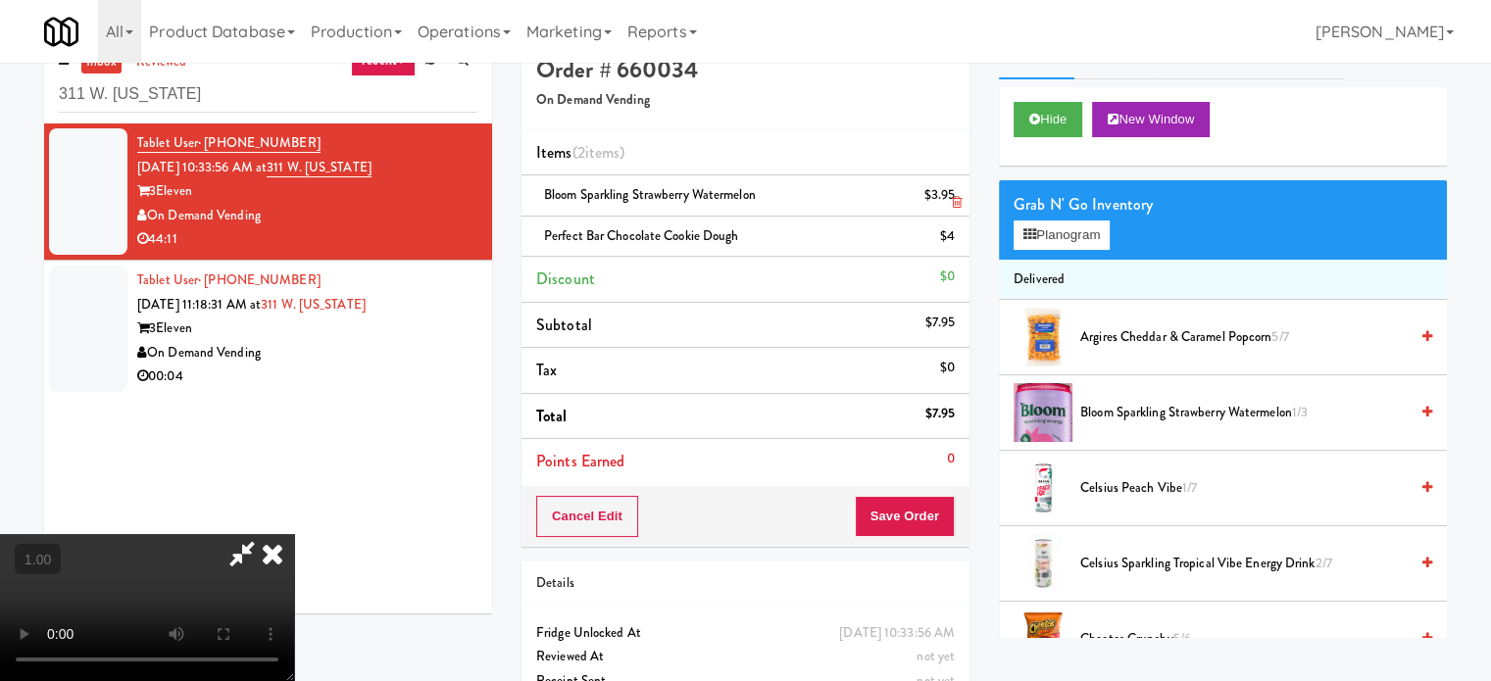
scroll to position [98, 0]
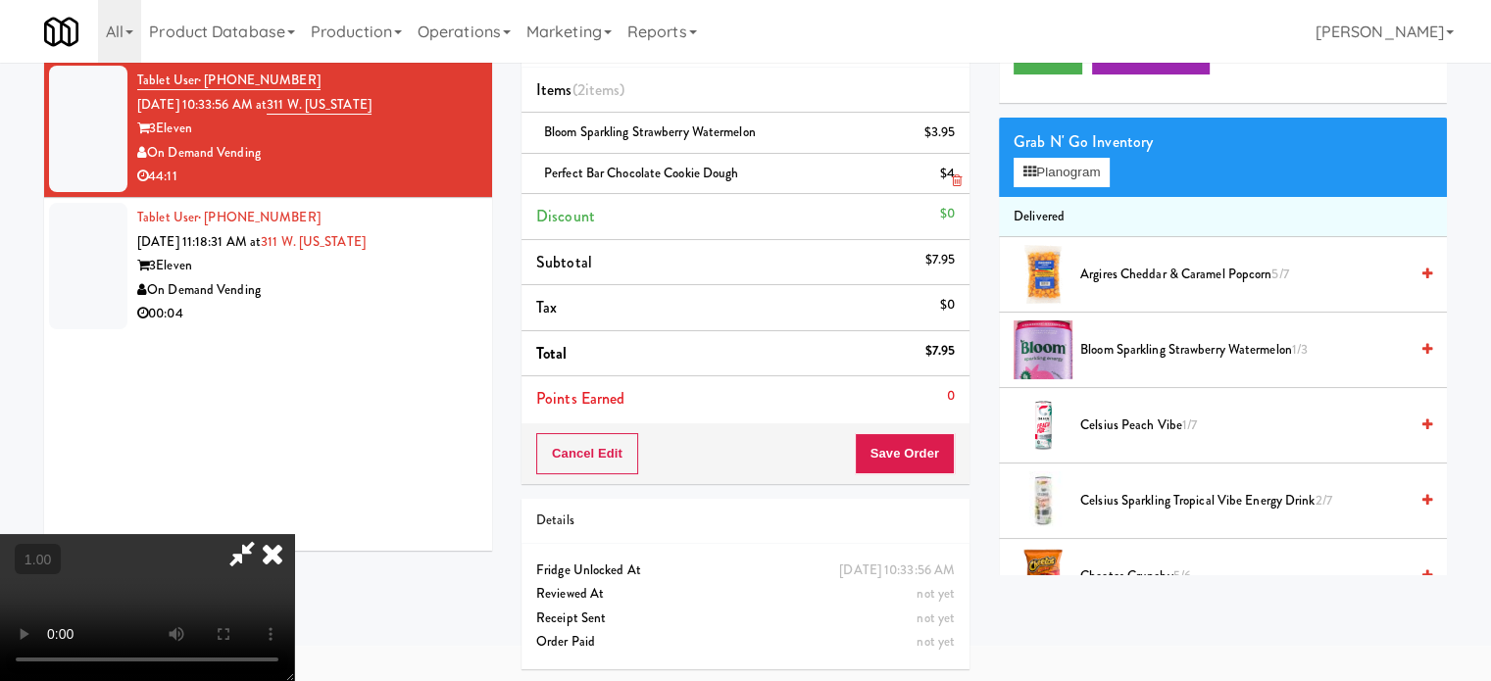
click at [690, 168] on span "Perfect Bar Chocolate Cookie Dough" at bounding box center [641, 173] width 194 height 19
copy span "Perfect Bar Chocolate Cookie Dough"
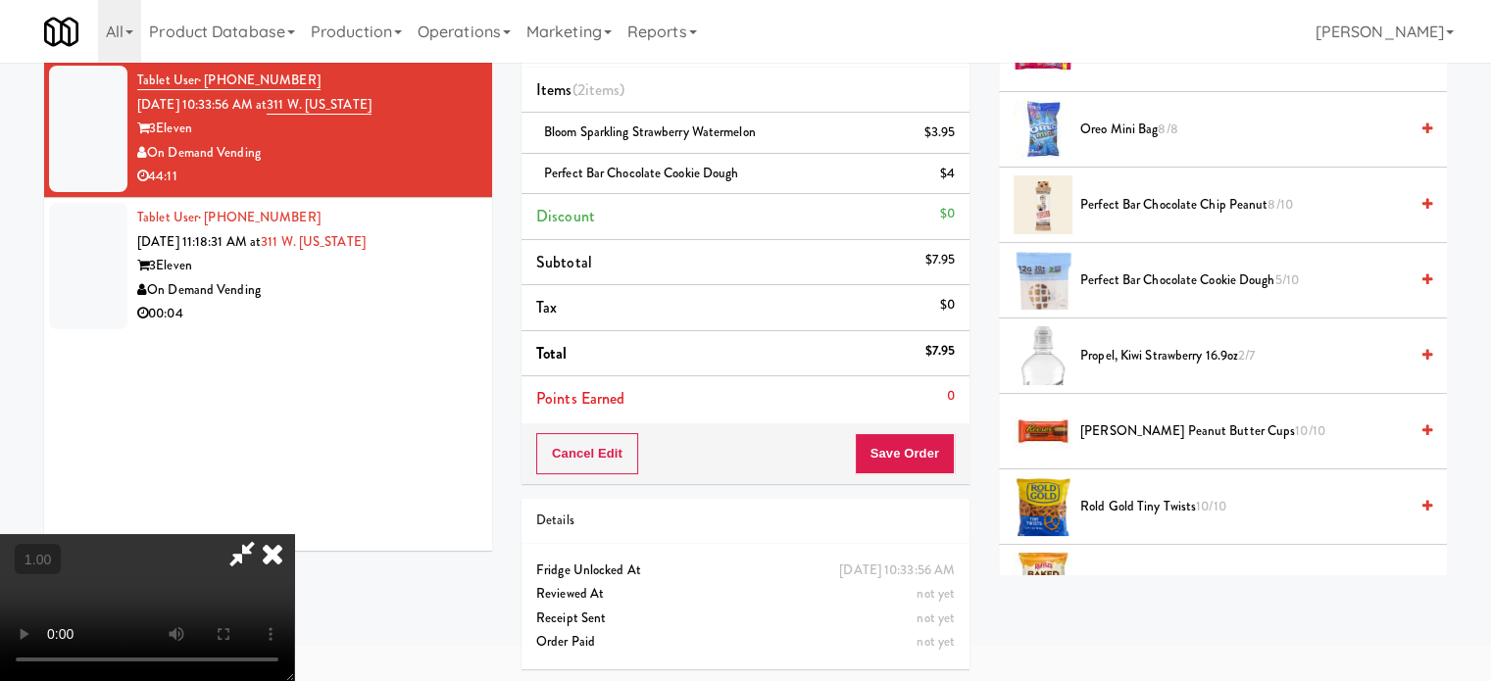
click at [294, 534] on video at bounding box center [147, 607] width 294 height 147
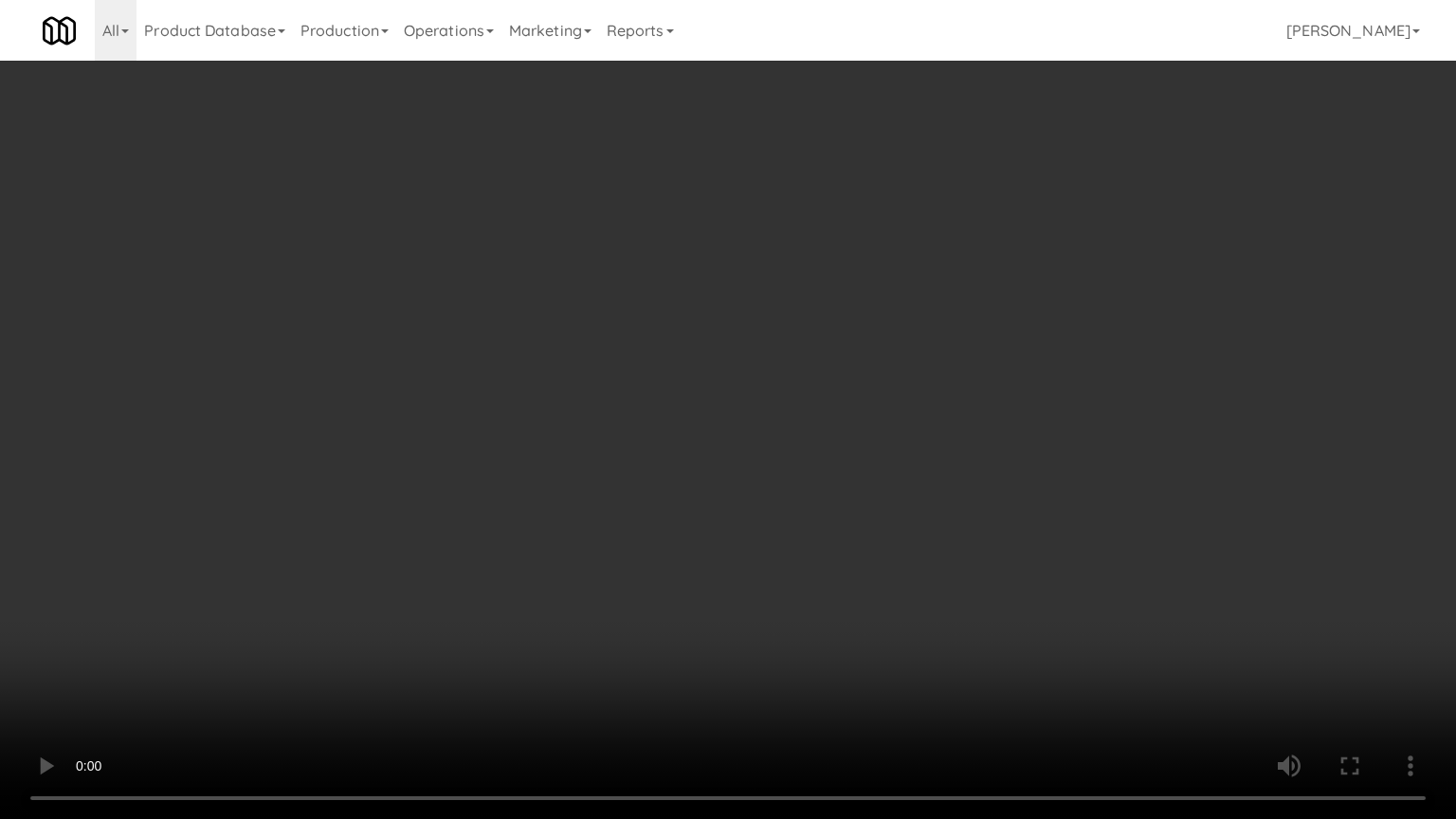
click at [801, 515] on video at bounding box center [728, 409] width 1456 height 819
click at [571, 611] on video at bounding box center [728, 409] width 1456 height 819
drag, startPoint x: 106, startPoint y: 673, endPoint x: 477, endPoint y: 645, distance: 372.1
click at [477, 645] on video at bounding box center [728, 409] width 1456 height 819
click at [647, 601] on video at bounding box center [728, 409] width 1456 height 819
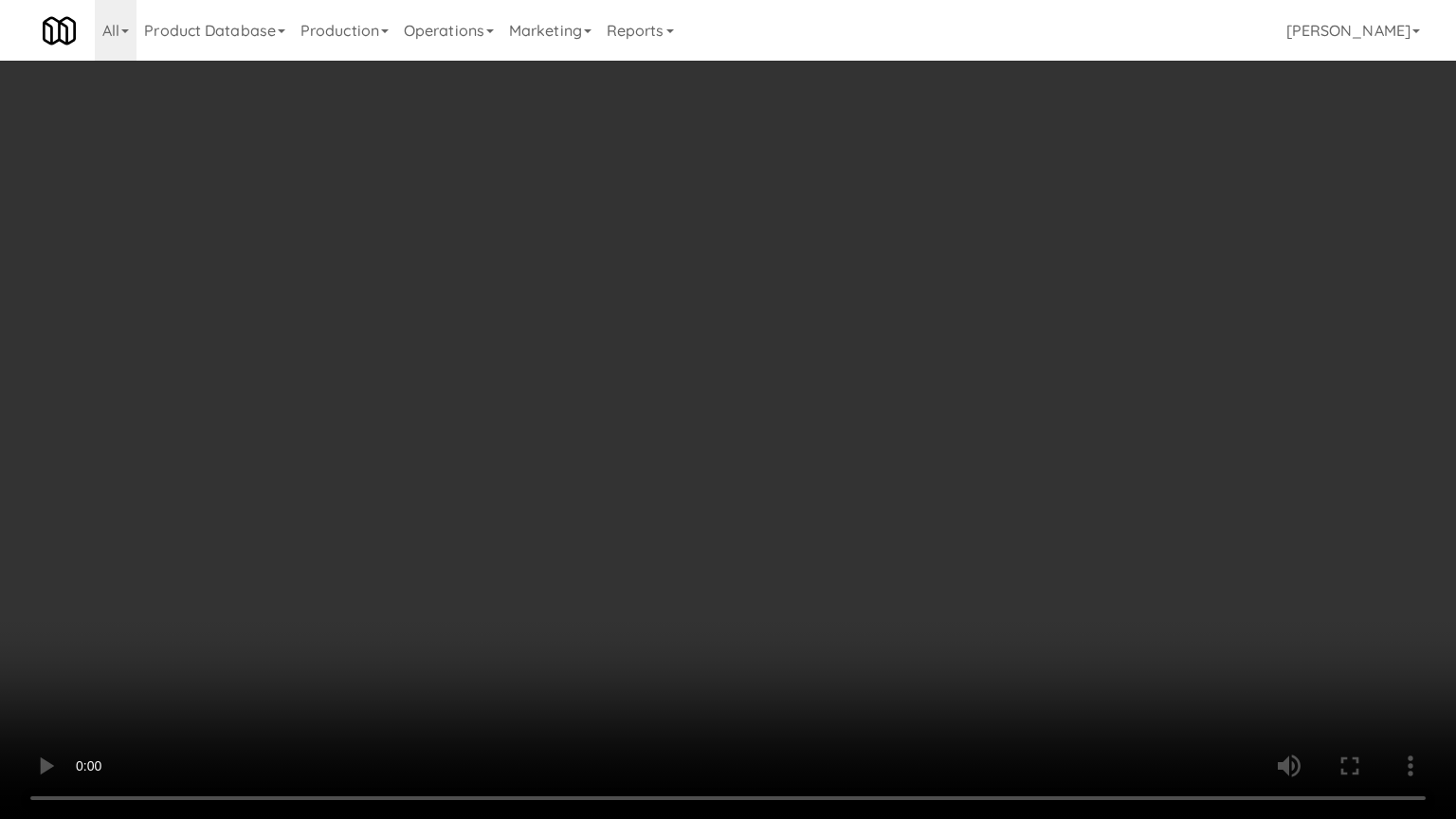
click at [659, 585] on video at bounding box center [728, 409] width 1456 height 819
click at [752, 592] on video at bounding box center [728, 409] width 1456 height 819
click at [547, 296] on video at bounding box center [728, 409] width 1456 height 819
click at [542, 297] on video at bounding box center [728, 409] width 1456 height 819
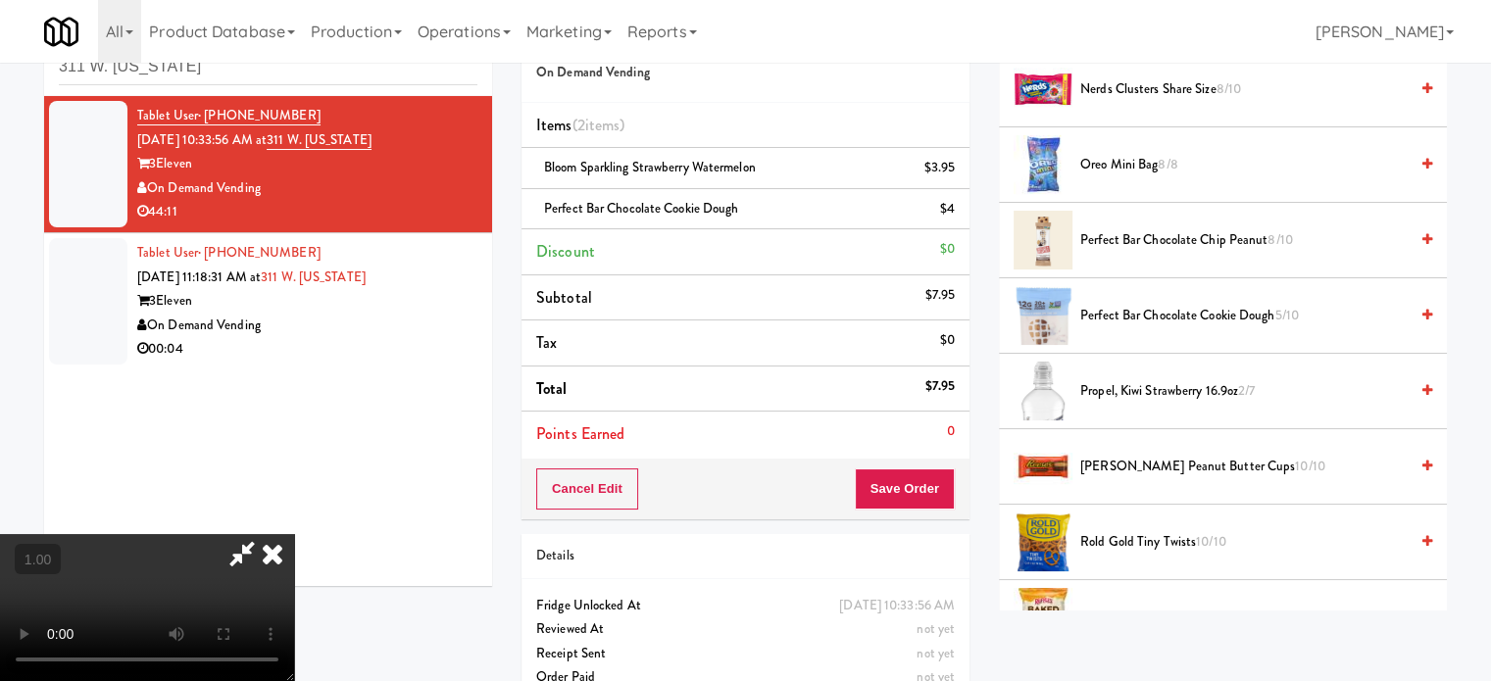
click at [294, 534] on video at bounding box center [147, 607] width 294 height 147
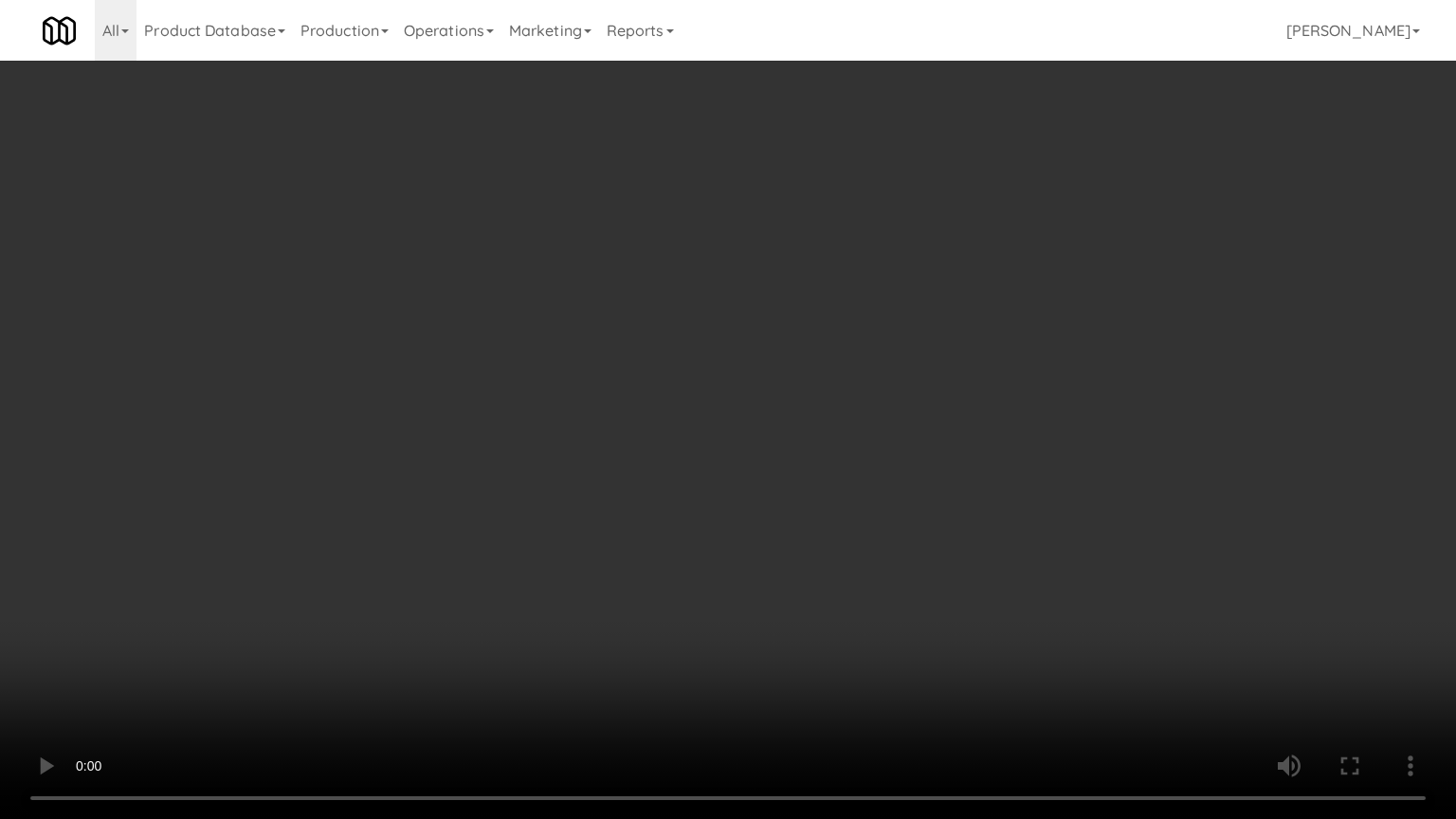
click at [563, 493] on video at bounding box center [728, 409] width 1456 height 819
click at [647, 658] on video at bounding box center [728, 409] width 1456 height 819
click at [671, 658] on video at bounding box center [728, 409] width 1456 height 819
click at [719, 658] on video at bounding box center [728, 409] width 1456 height 819
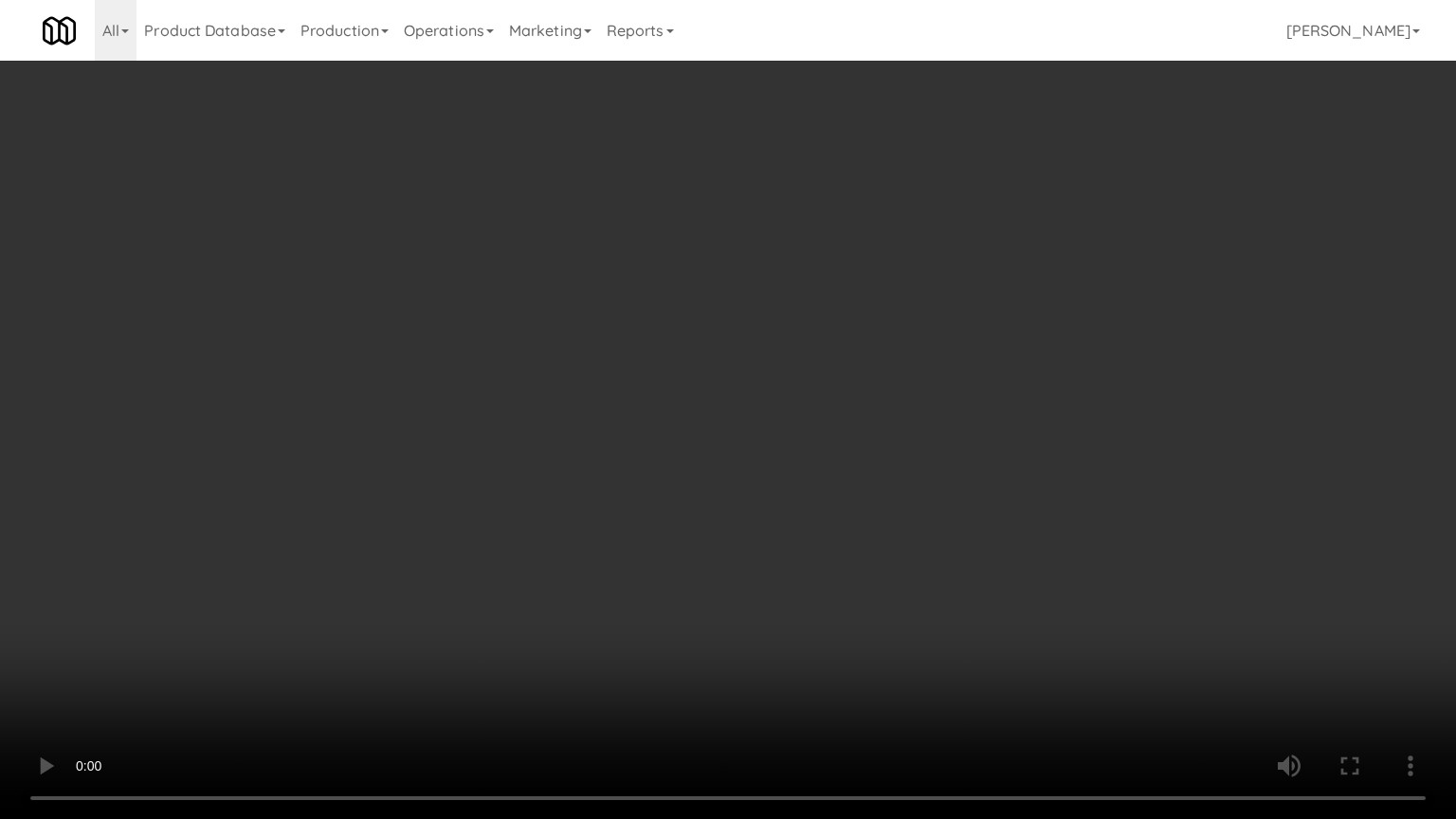
click at [719, 658] on video at bounding box center [728, 409] width 1456 height 819
click at [717, 648] on video at bounding box center [728, 409] width 1456 height 819
click at [717, 645] on video at bounding box center [728, 409] width 1456 height 819
click at [804, 417] on video at bounding box center [728, 409] width 1456 height 819
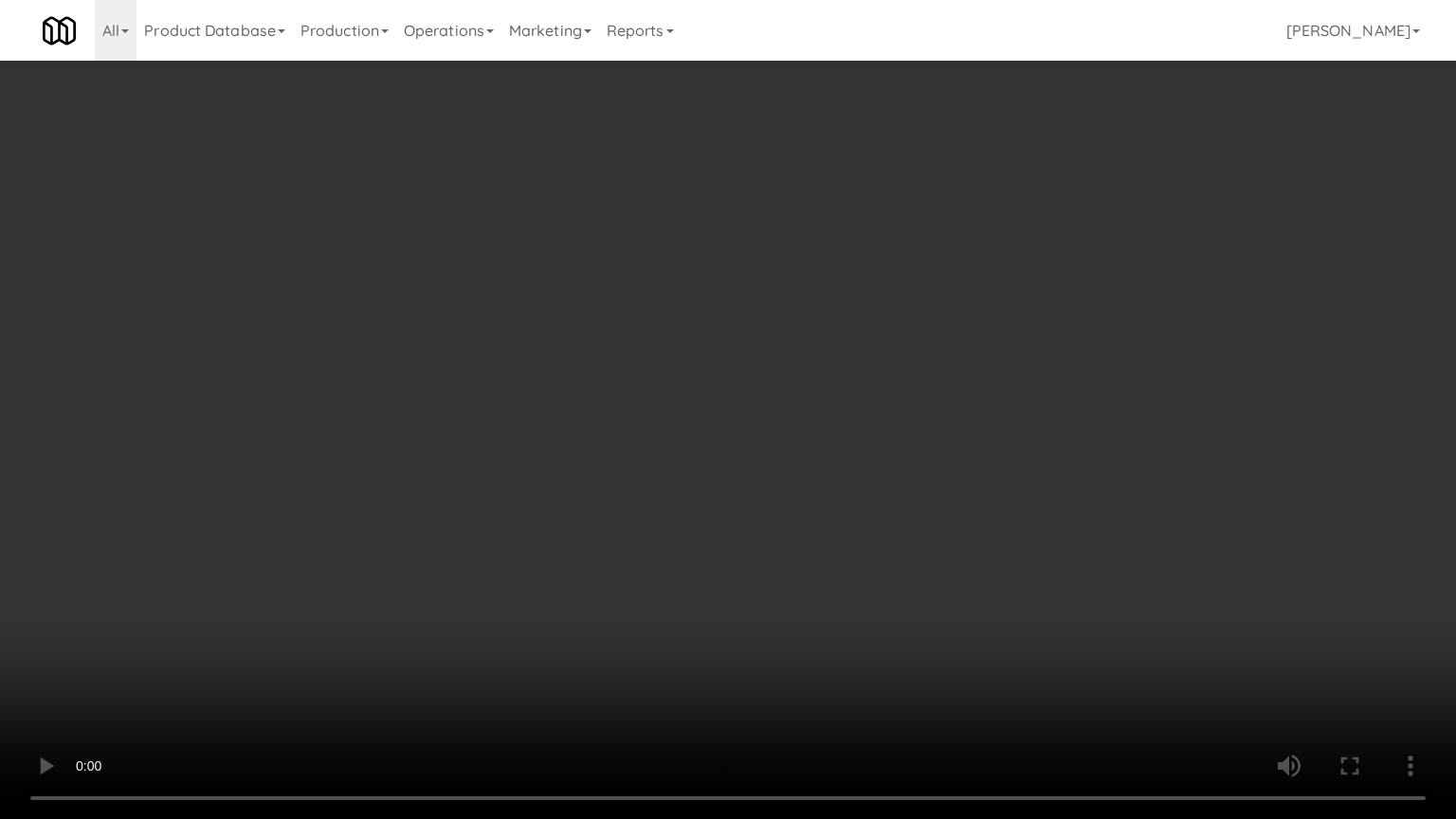
click at [801, 413] on video at bounding box center [728, 409] width 1456 height 819
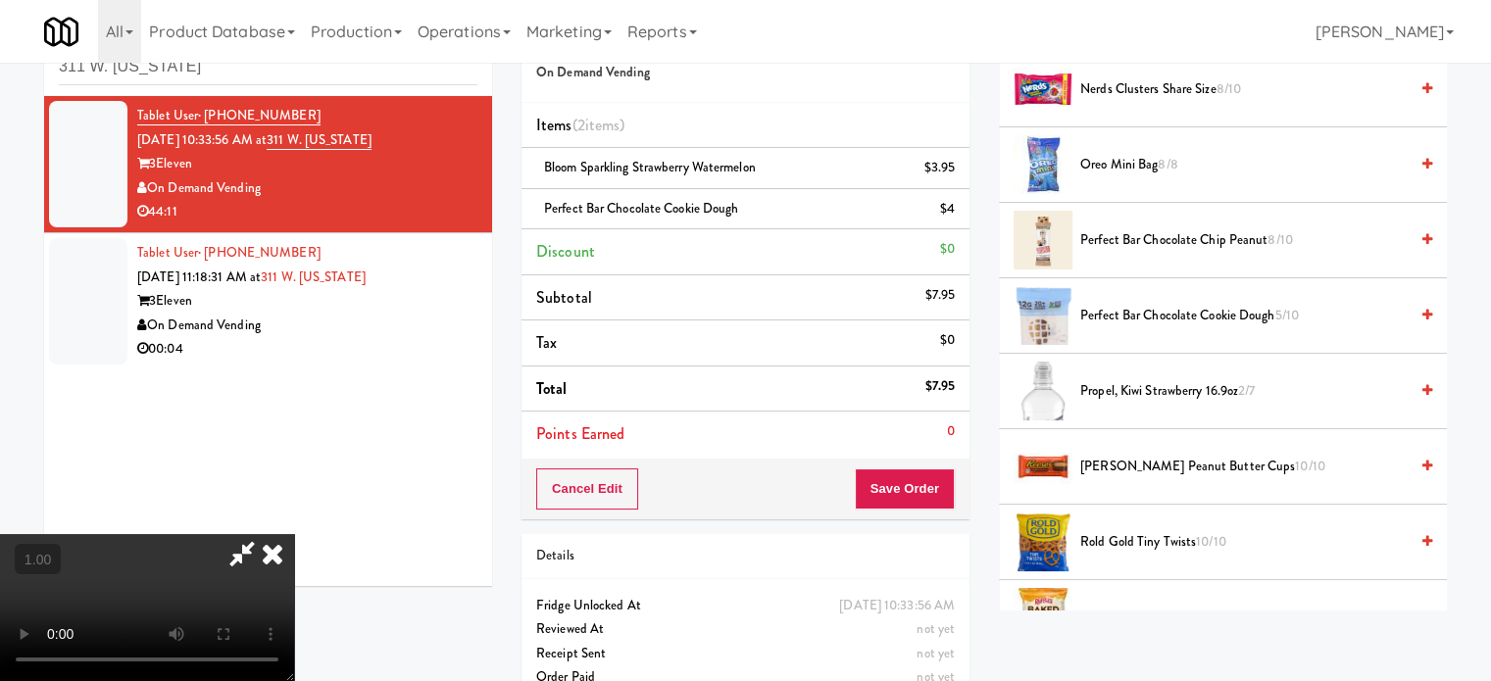
click at [294, 534] on icon at bounding box center [272, 553] width 43 height 39
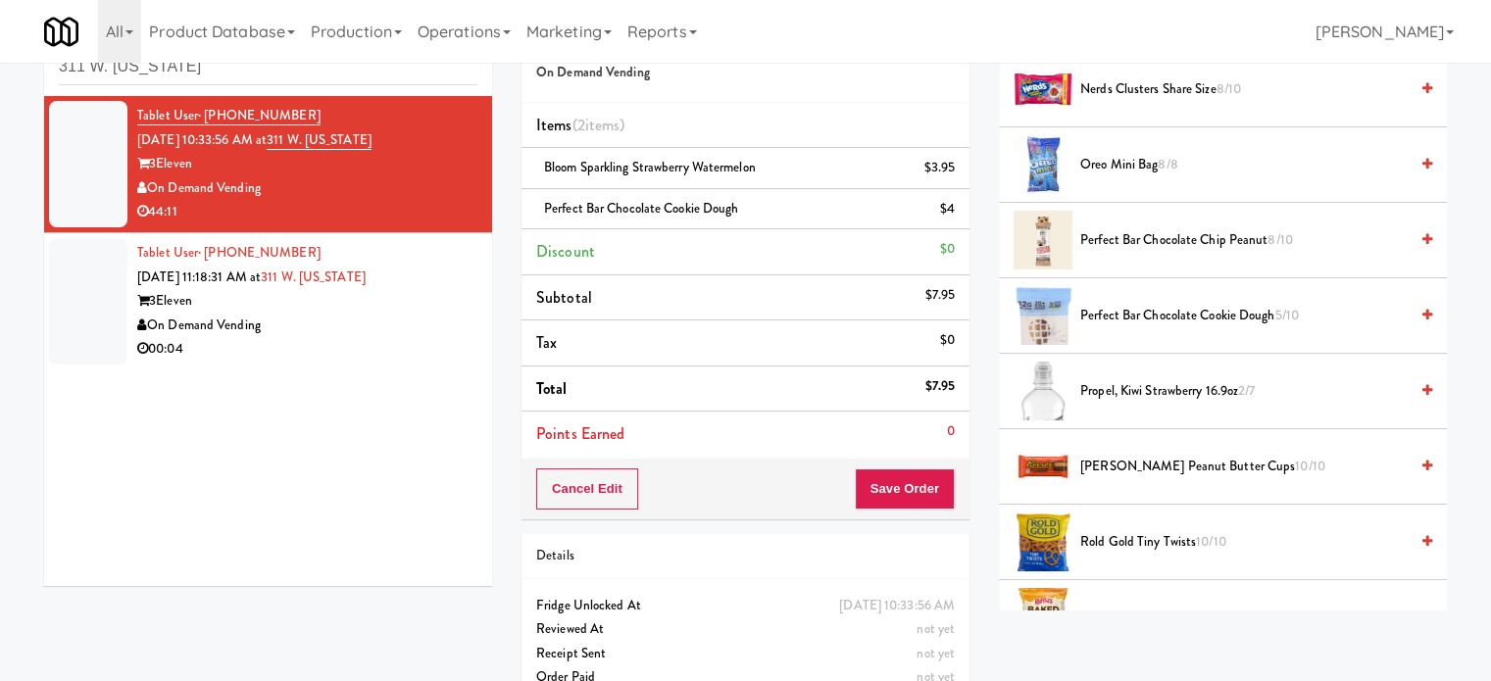
click at [177, 470] on div "Tablet User · (978) 729-9906 Aug 23, 2025 10:33:56 AM at 311 W. Illinois 3Eleve…" at bounding box center [268, 341] width 448 height 490
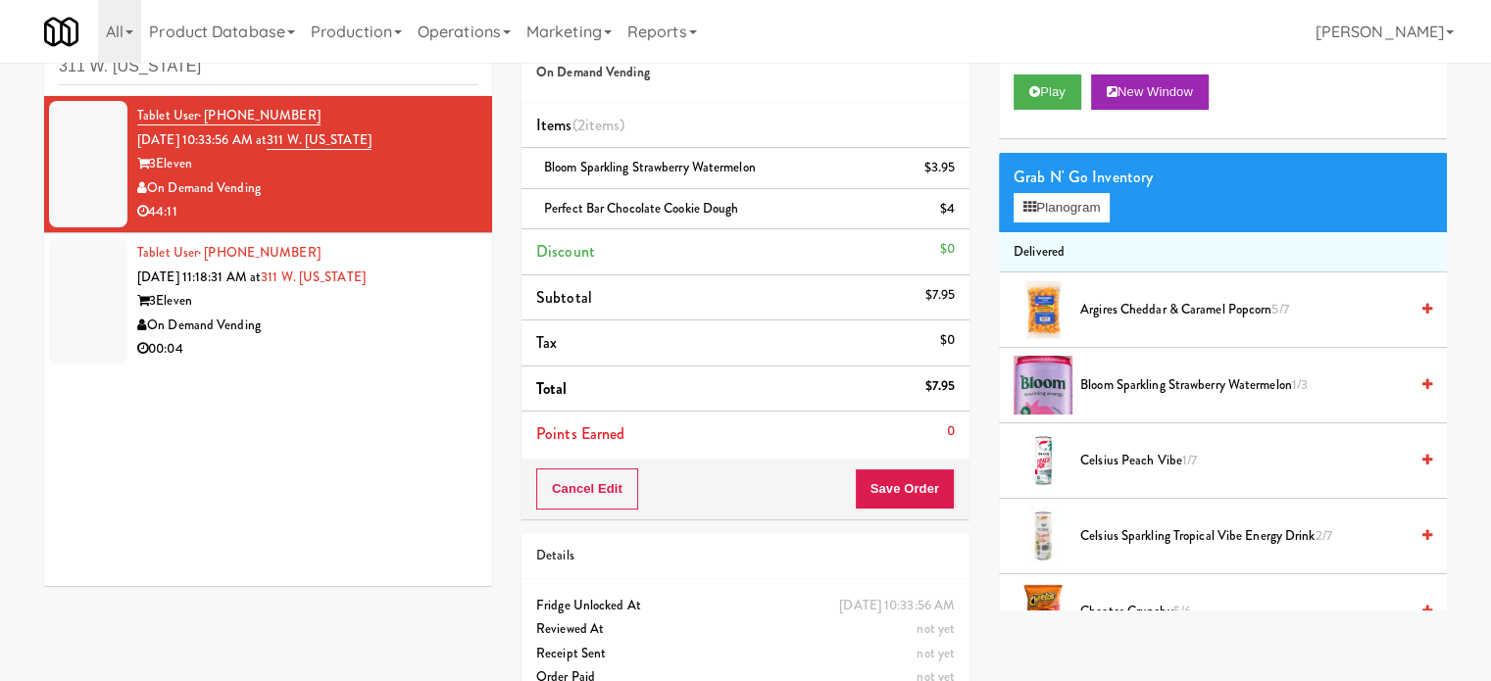
scroll to position [0, 0]
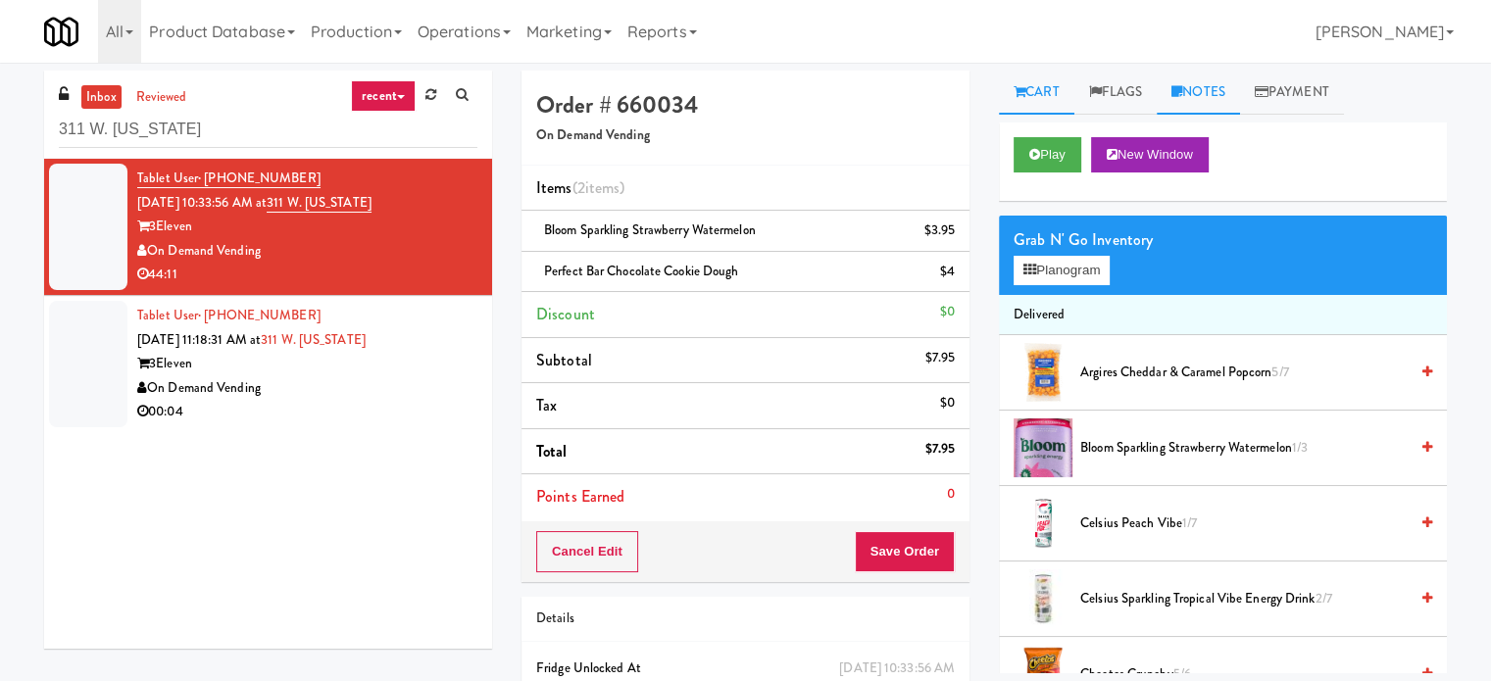
click at [1196, 85] on link "Notes" at bounding box center [1198, 93] width 83 height 44
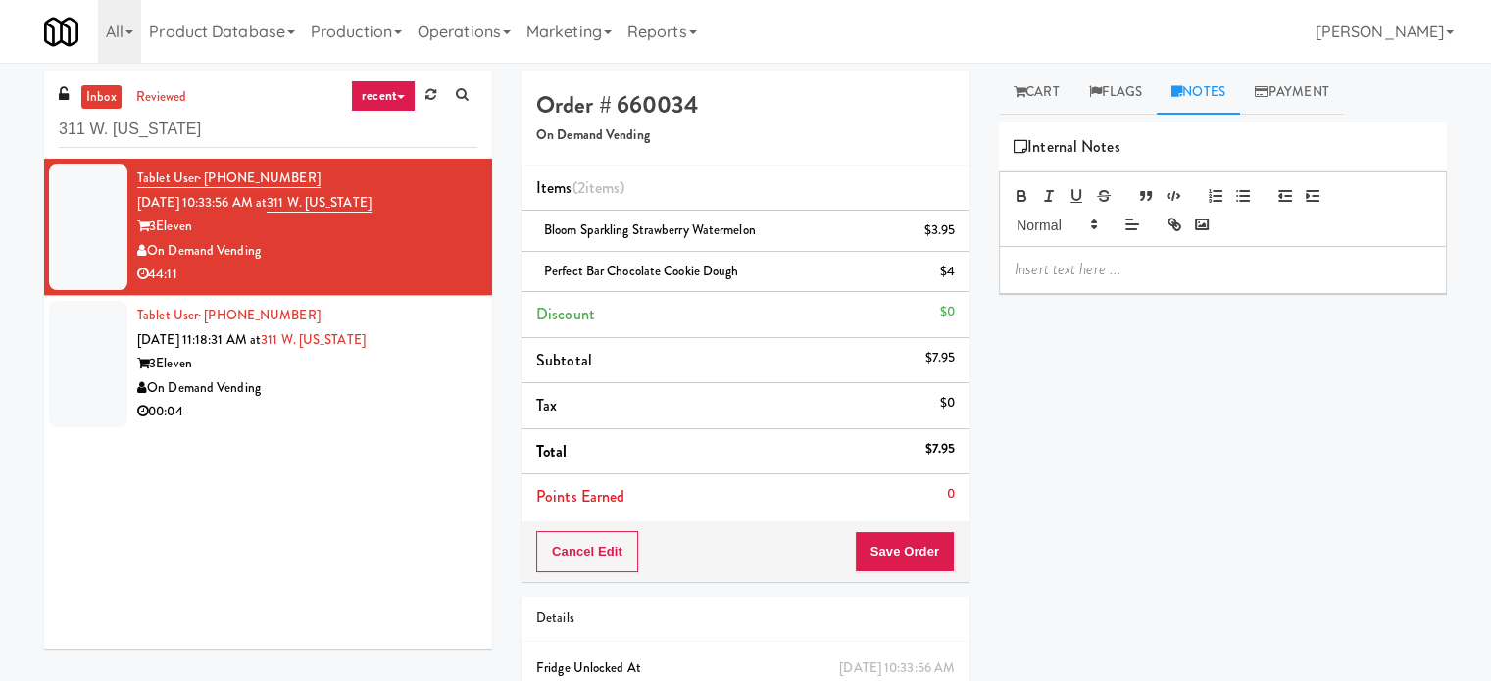
click at [1074, 265] on p at bounding box center [1223, 270] width 417 height 22
click at [894, 560] on button "Save Order" at bounding box center [905, 551] width 100 height 41
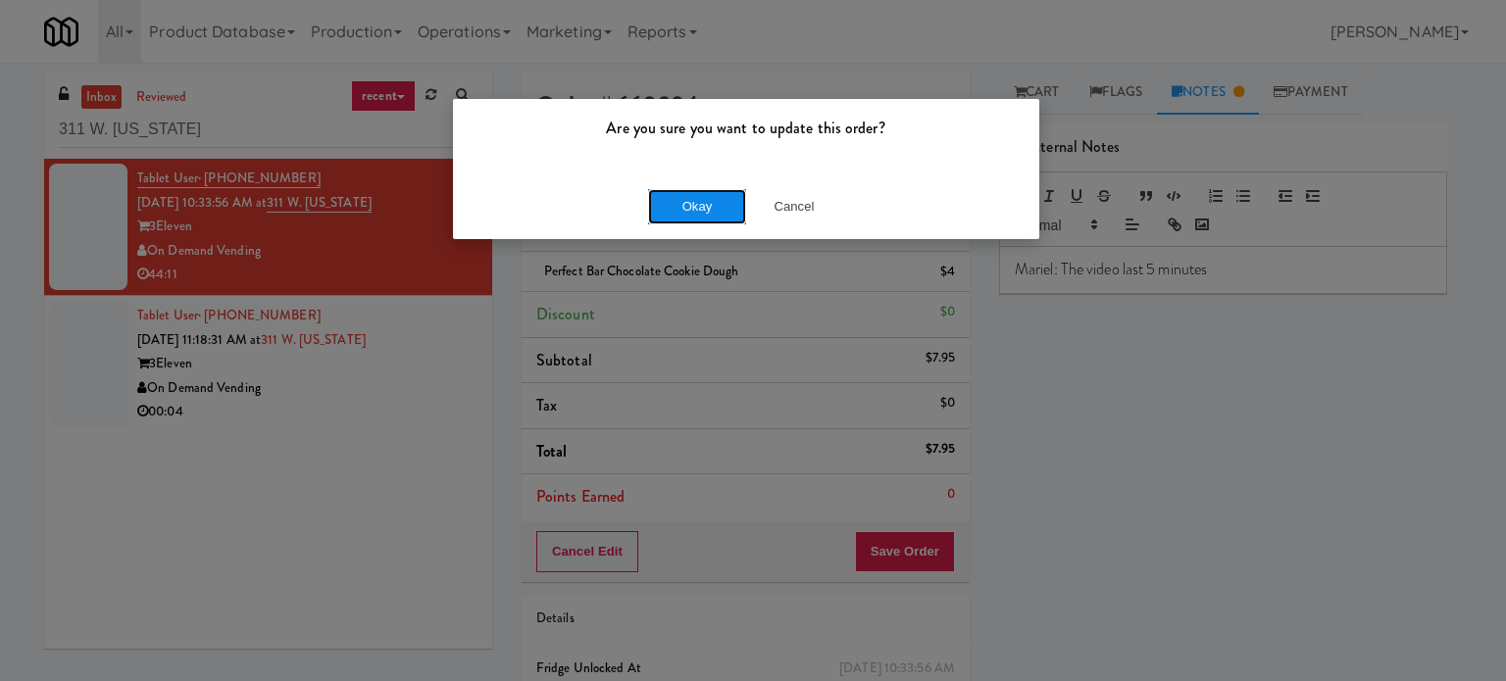
click at [698, 203] on button "Okay" at bounding box center [697, 206] width 98 height 35
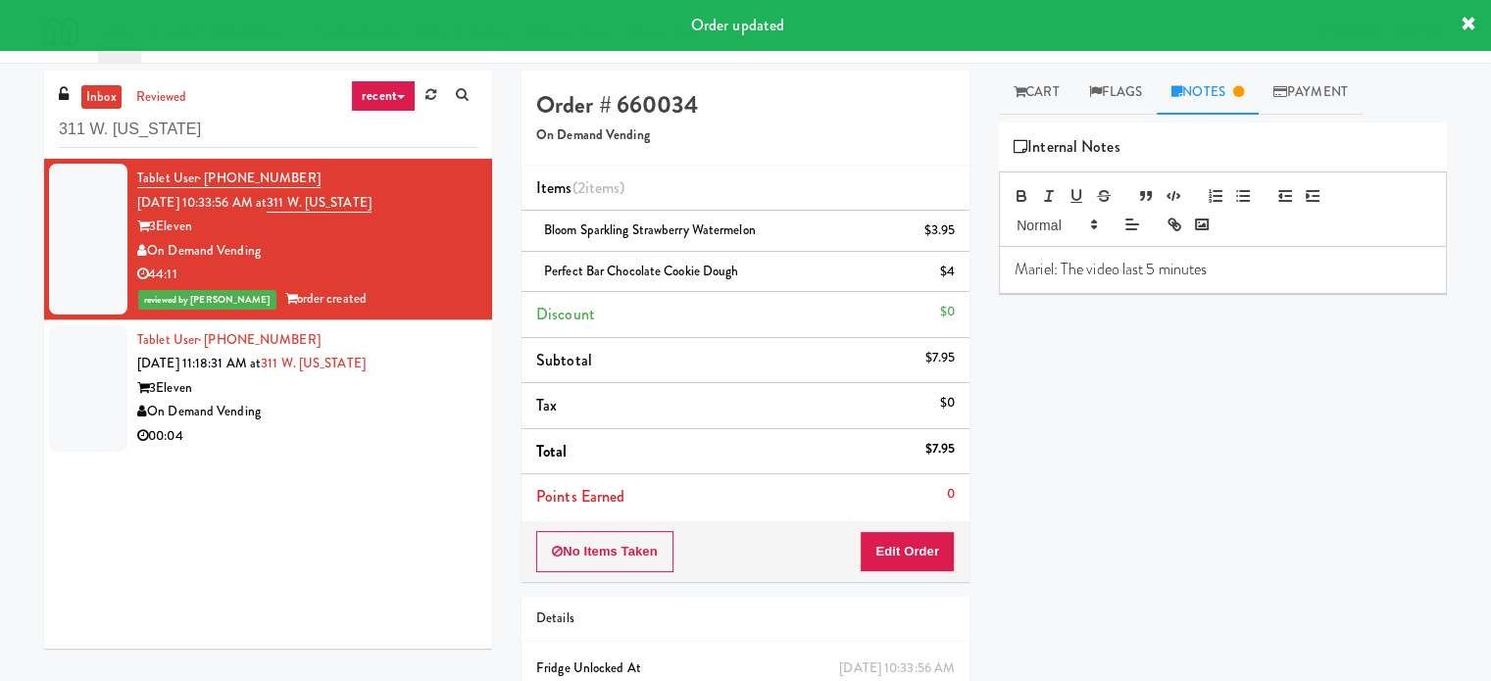
click at [407, 374] on div "Tablet User · (630) 945-0581 Aug 23, 2025 11:18:31 AM at 311 W. Illinois 3Eleve…" at bounding box center [307, 388] width 340 height 121
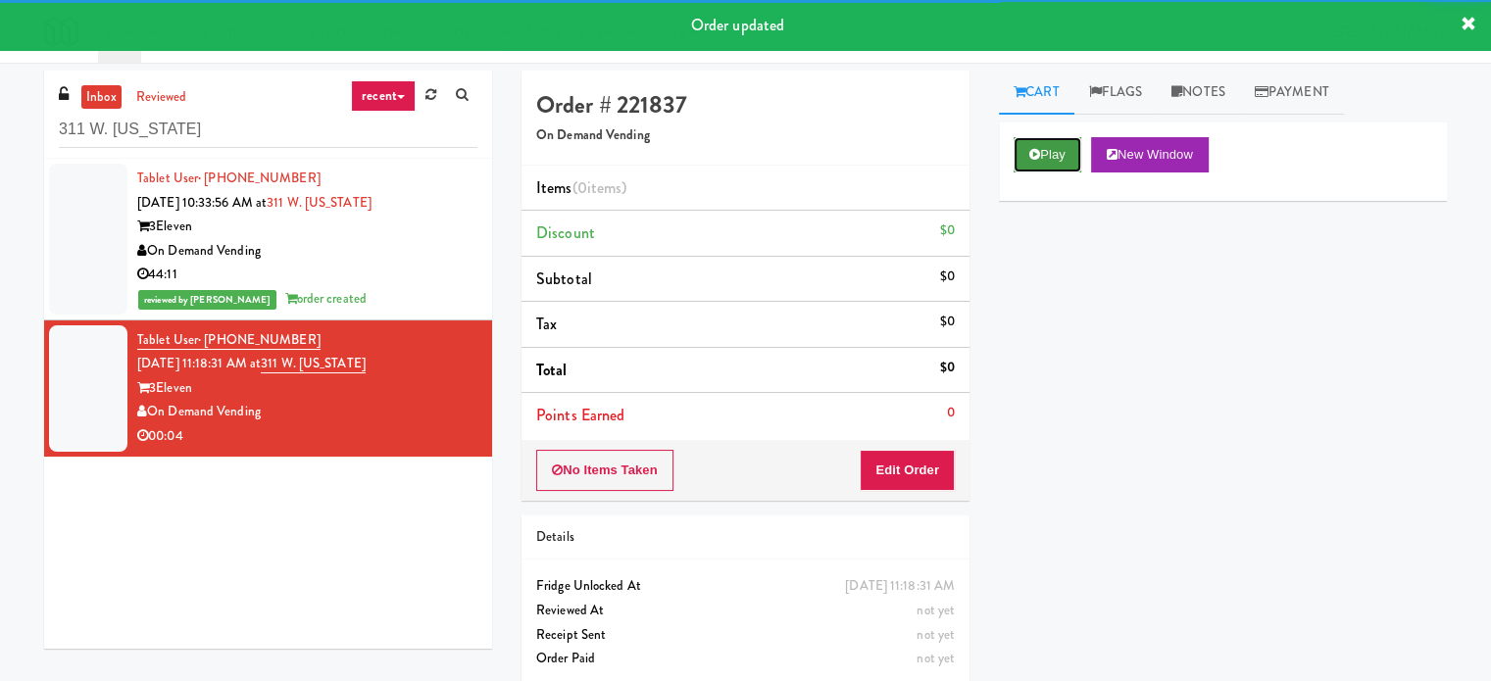
click at [1054, 148] on button "Play" at bounding box center [1048, 154] width 68 height 35
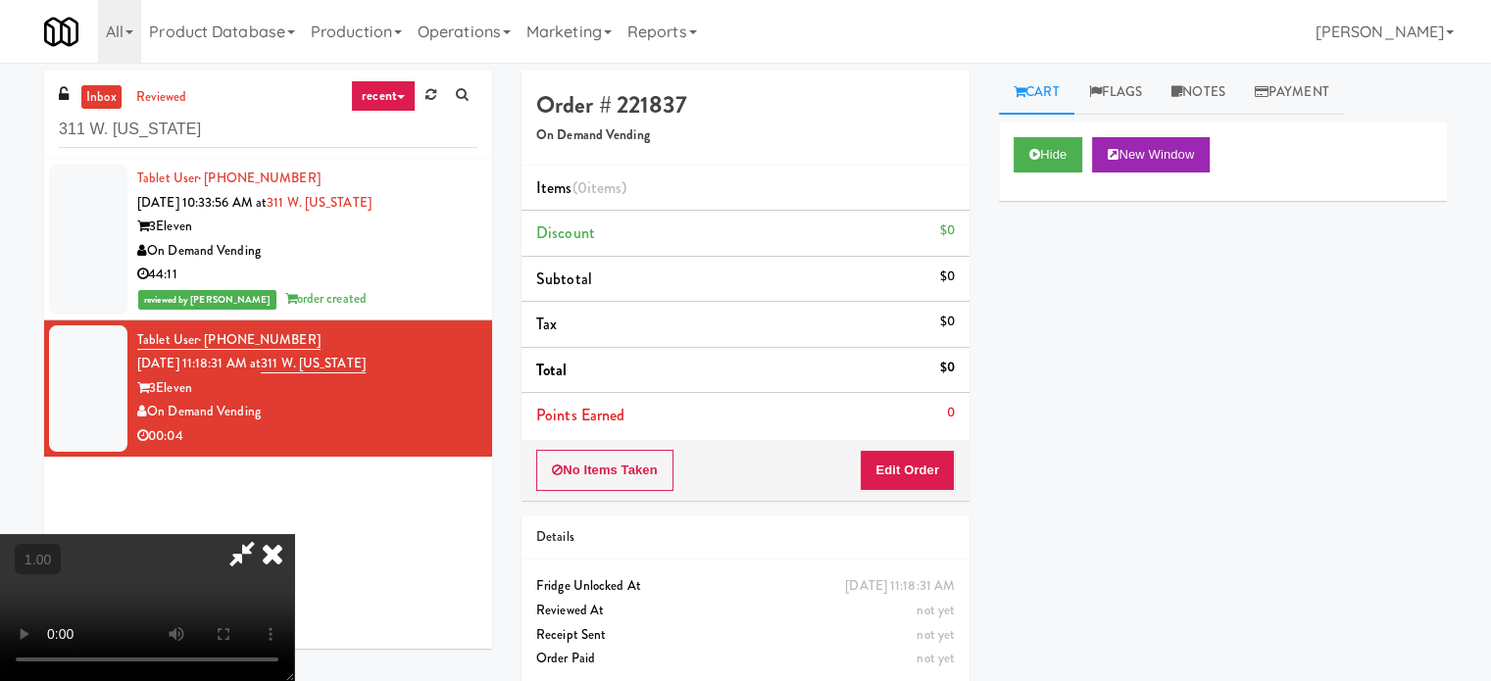
click at [294, 534] on video at bounding box center [147, 607] width 294 height 147
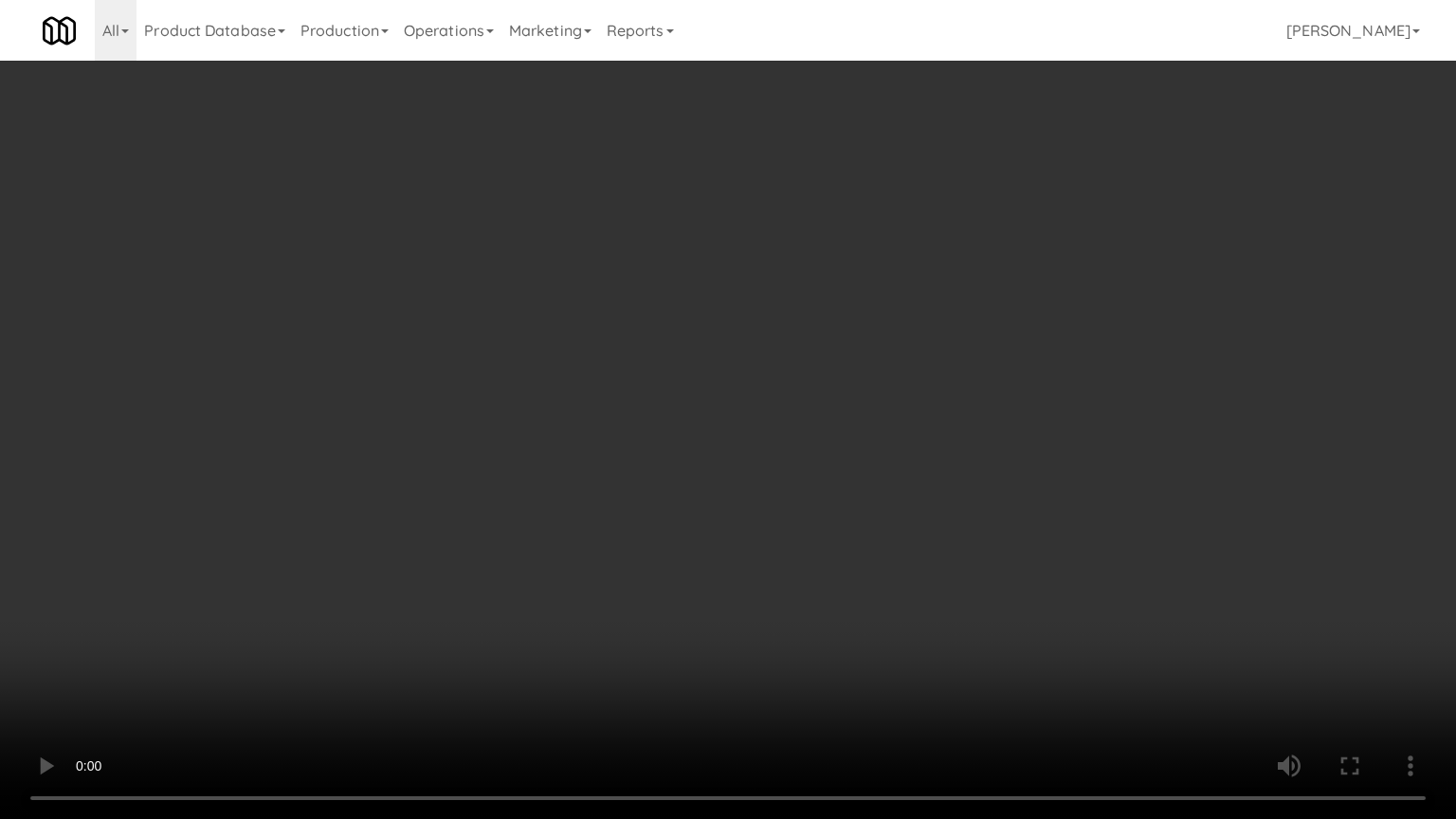
click at [655, 592] on video at bounding box center [728, 409] width 1456 height 819
click at [526, 544] on video at bounding box center [728, 409] width 1456 height 819
click at [767, 565] on video at bounding box center [728, 409] width 1456 height 819
click at [768, 553] on video at bounding box center [728, 409] width 1456 height 819
click at [766, 539] on video at bounding box center [728, 409] width 1456 height 819
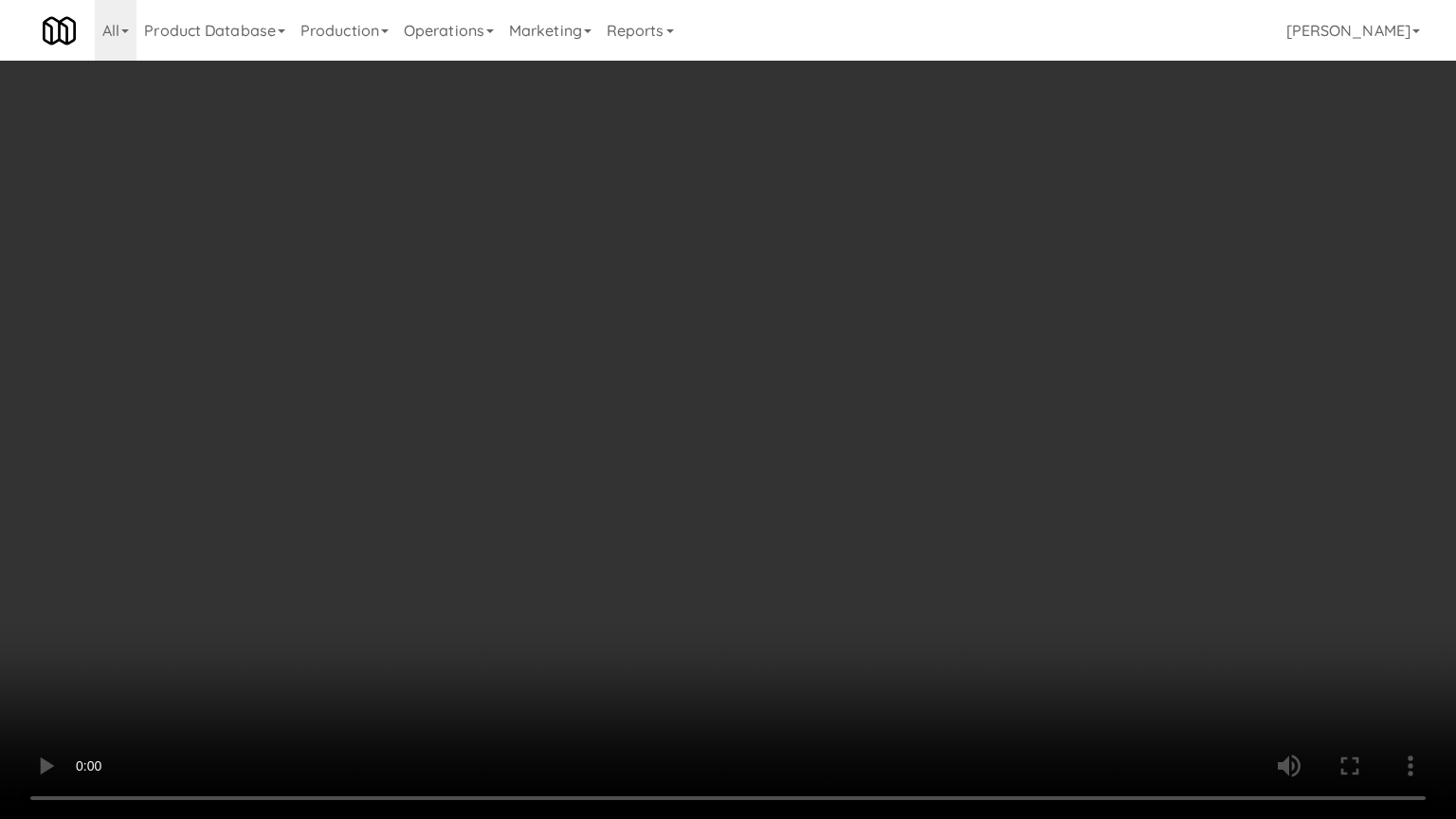
click at [766, 539] on video at bounding box center [728, 409] width 1456 height 819
click at [766, 545] on video at bounding box center [728, 409] width 1456 height 819
click at [765, 543] on video at bounding box center [728, 409] width 1456 height 819
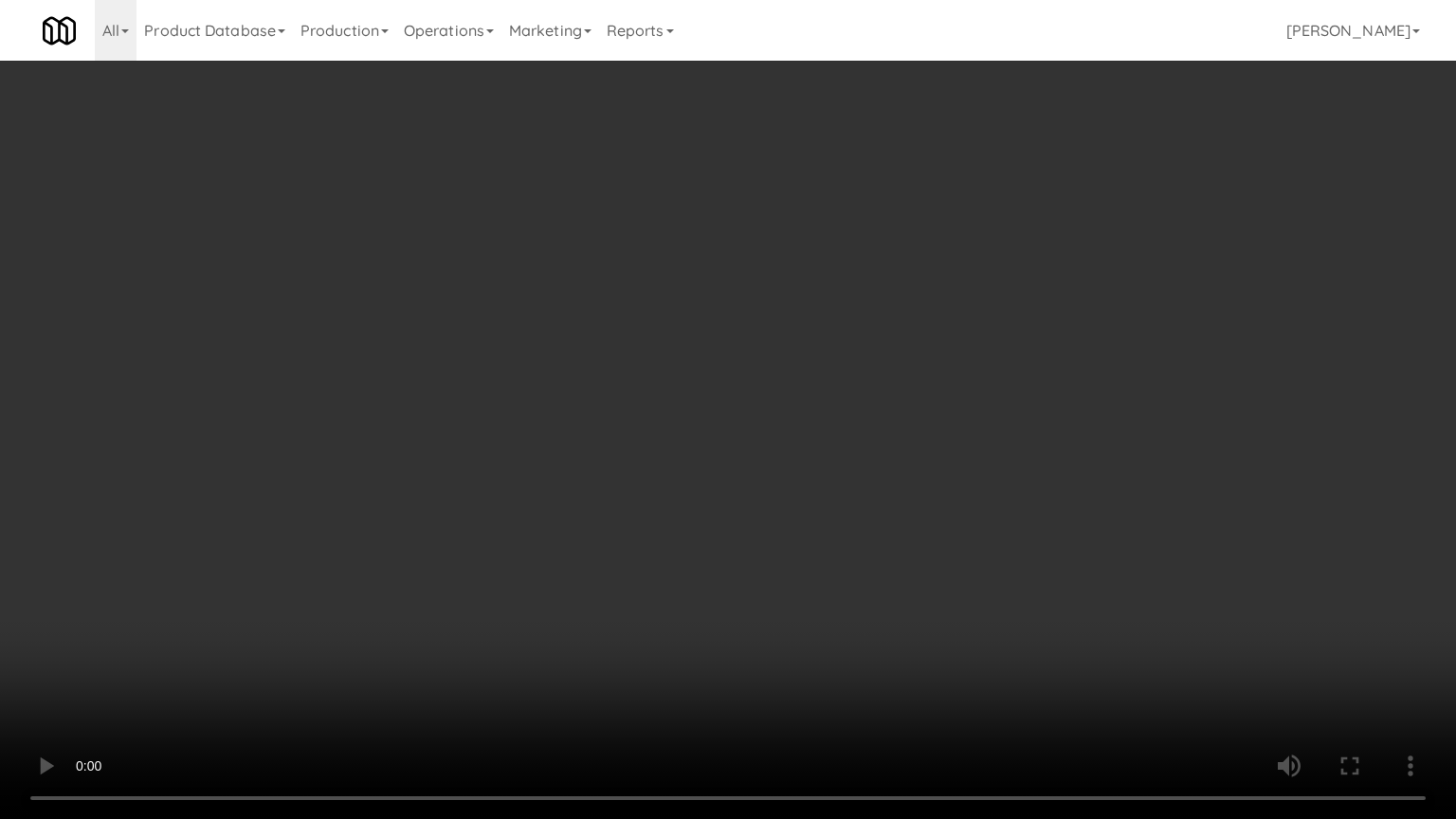
click at [763, 543] on video at bounding box center [728, 409] width 1456 height 819
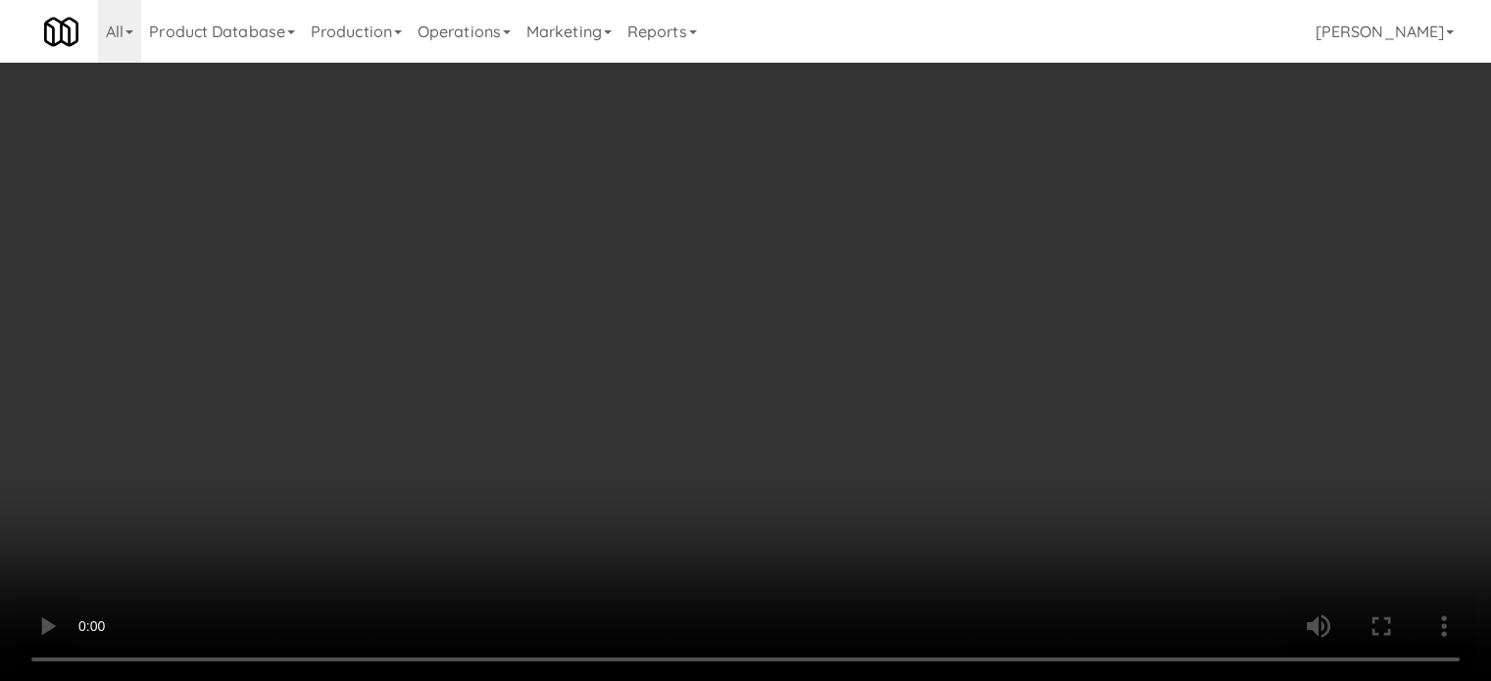
click at [966, 466] on div "No Items Taken Edit Order" at bounding box center [746, 470] width 448 height 61
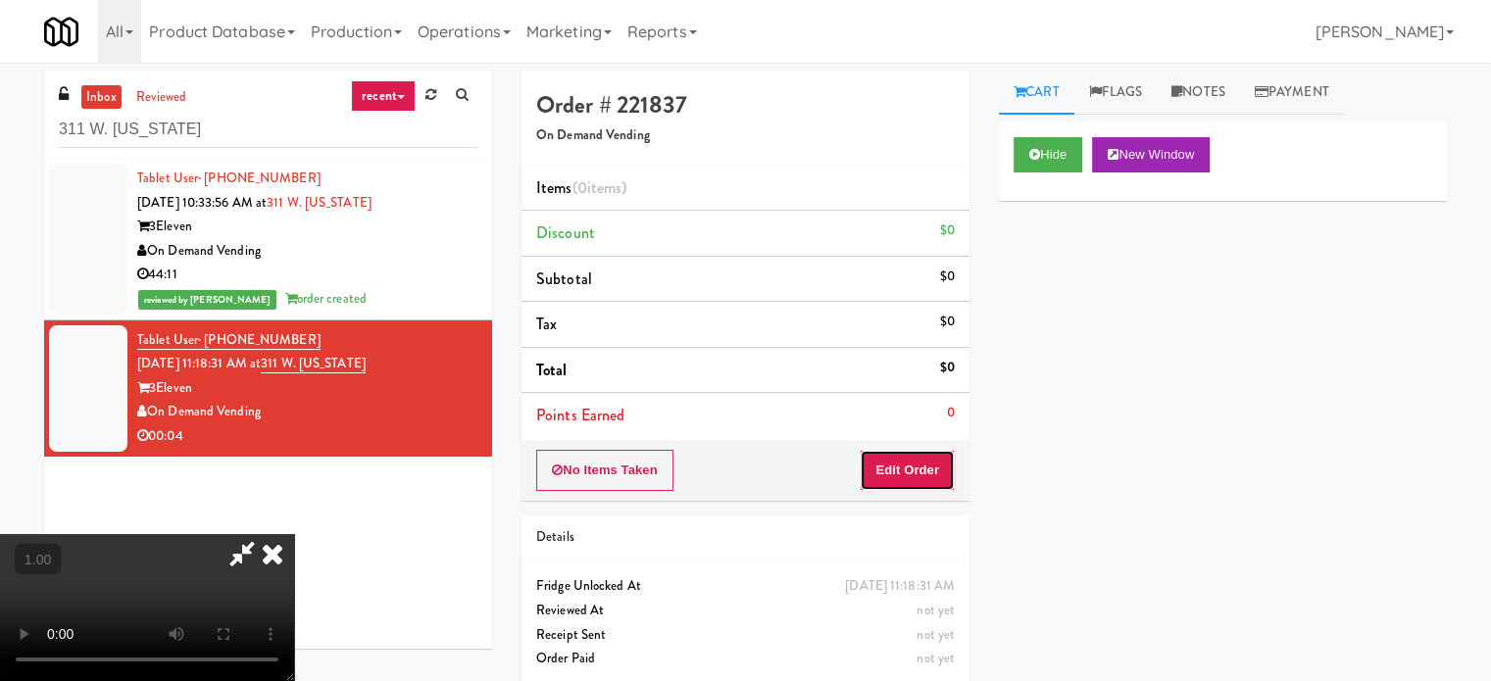
click at [916, 464] on button "Edit Order" at bounding box center [907, 470] width 95 height 41
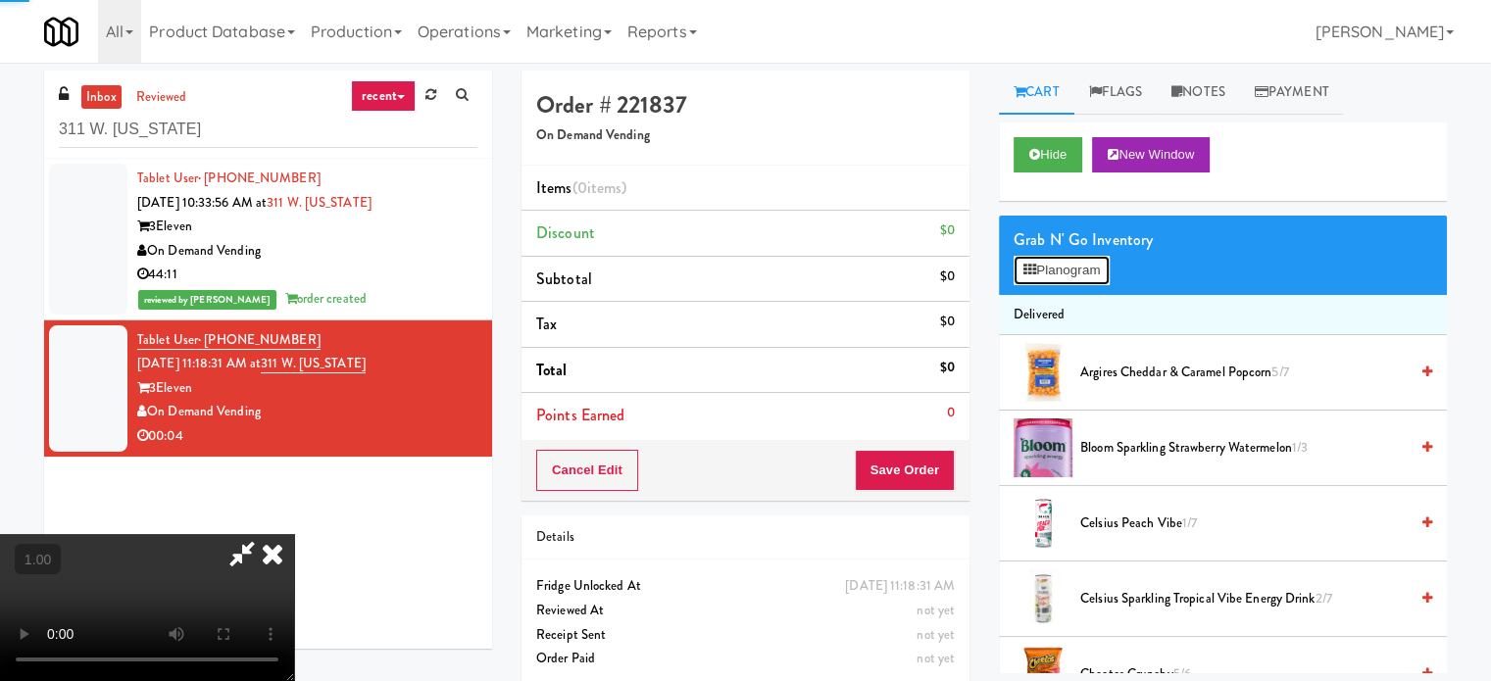
click at [1024, 273] on icon at bounding box center [1029, 270] width 13 height 13
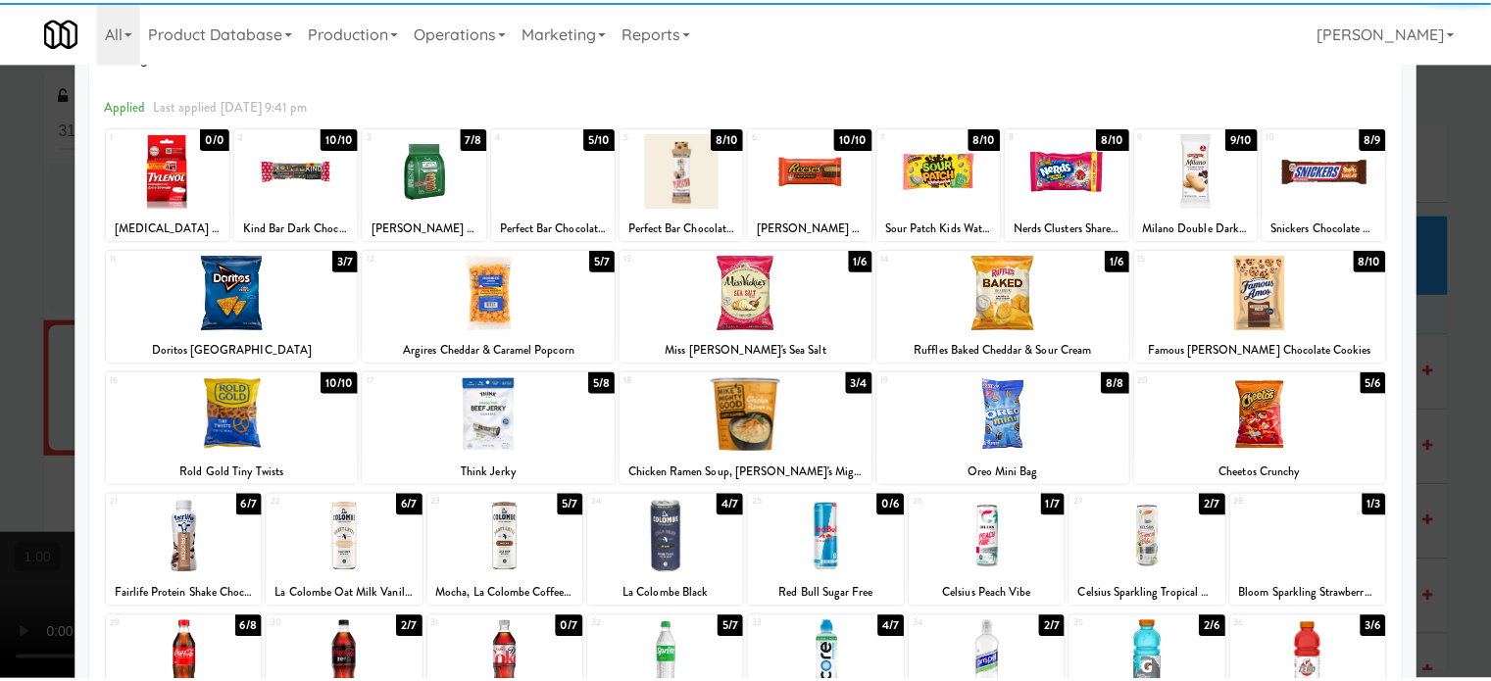
scroll to position [98, 0]
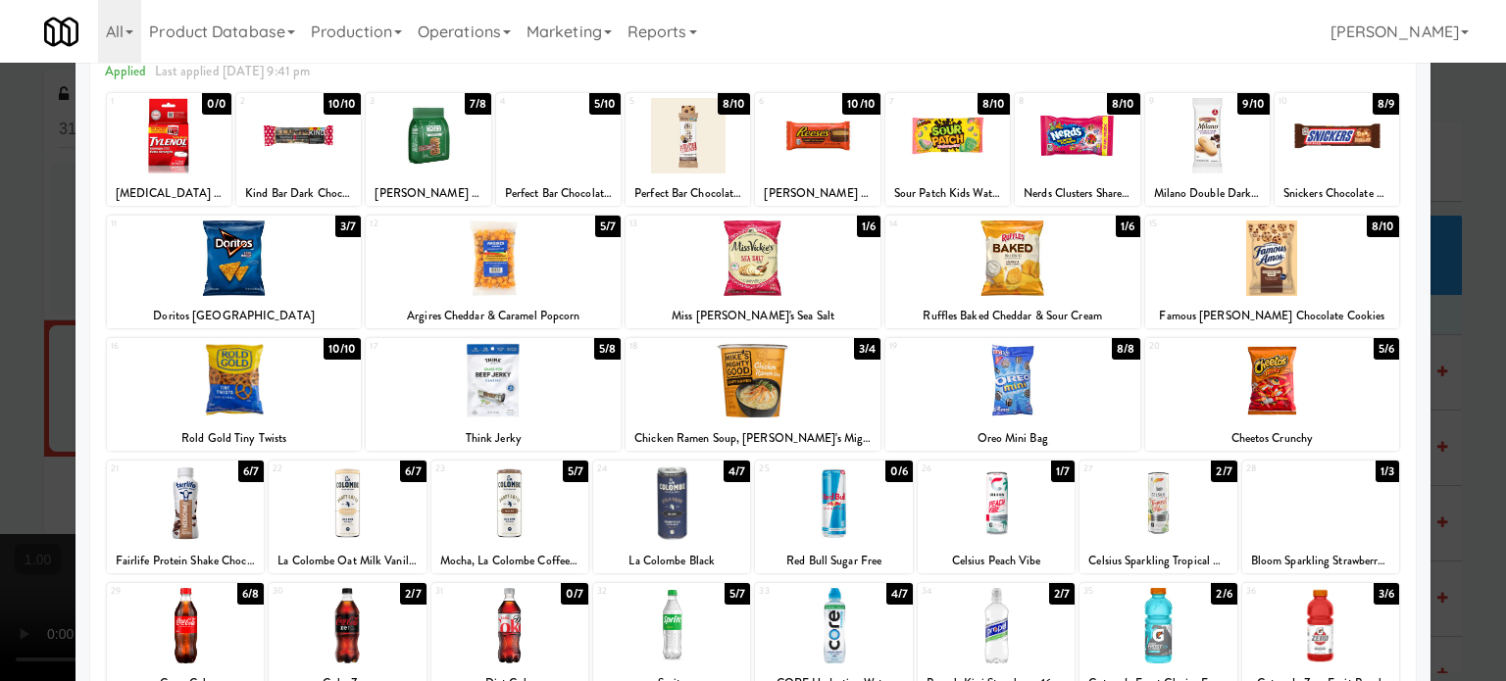
click at [336, 500] on div at bounding box center [347, 503] width 157 height 75
click at [0, 453] on div at bounding box center [753, 340] width 1506 height 681
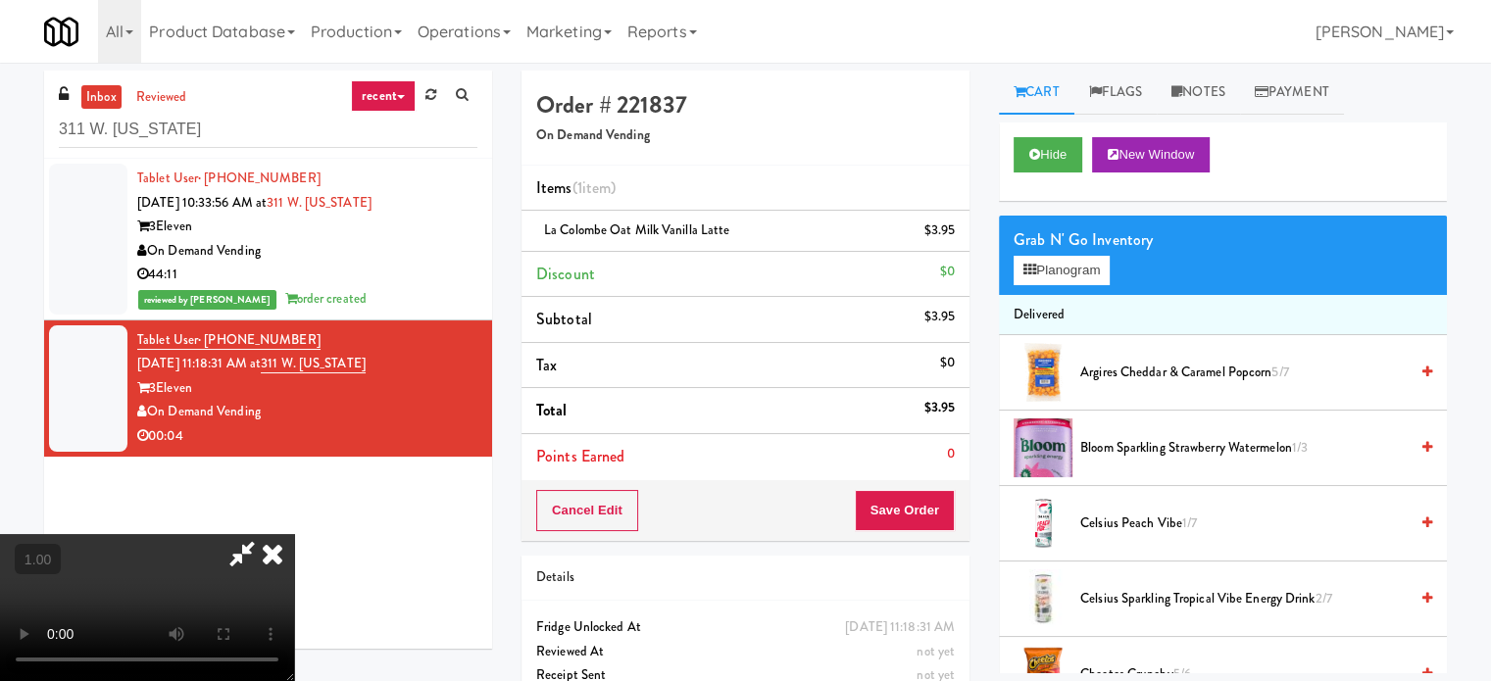
click at [225, 534] on video at bounding box center [147, 607] width 294 height 147
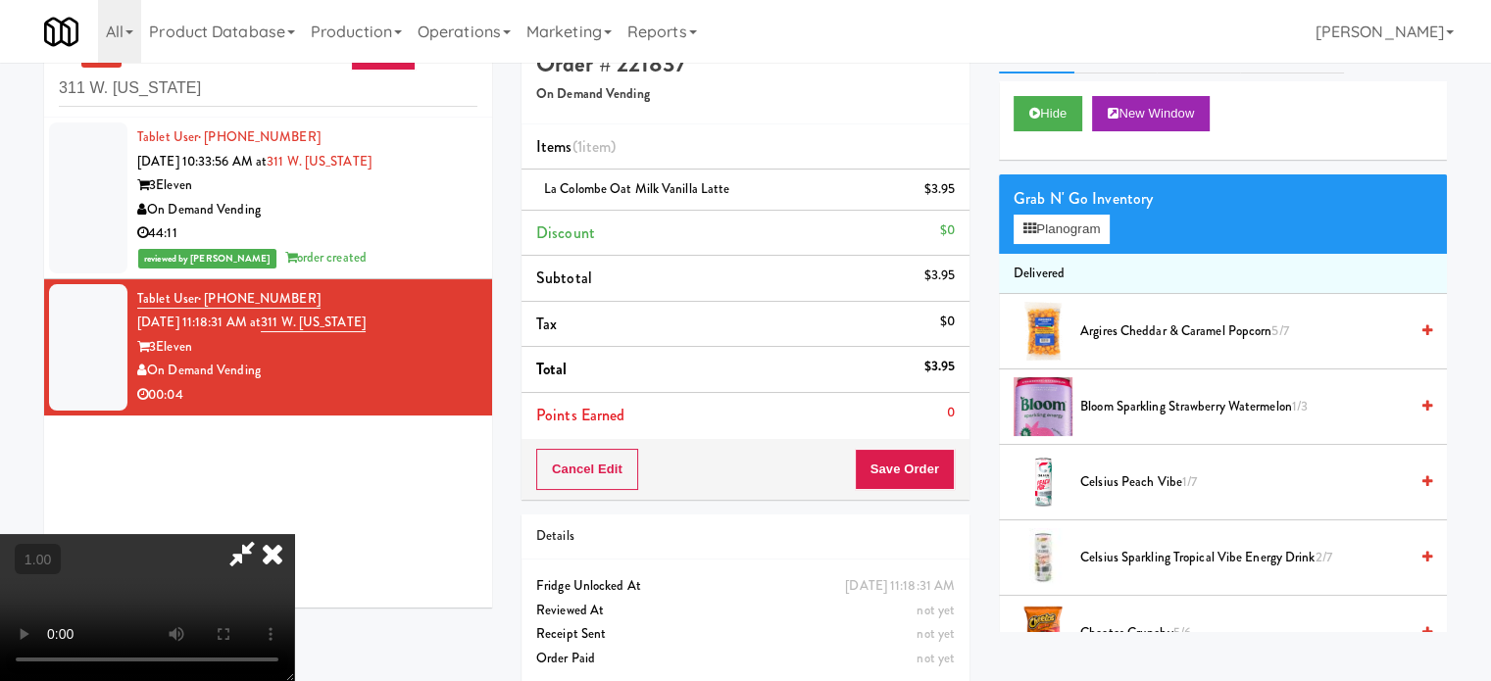
scroll to position [63, 0]
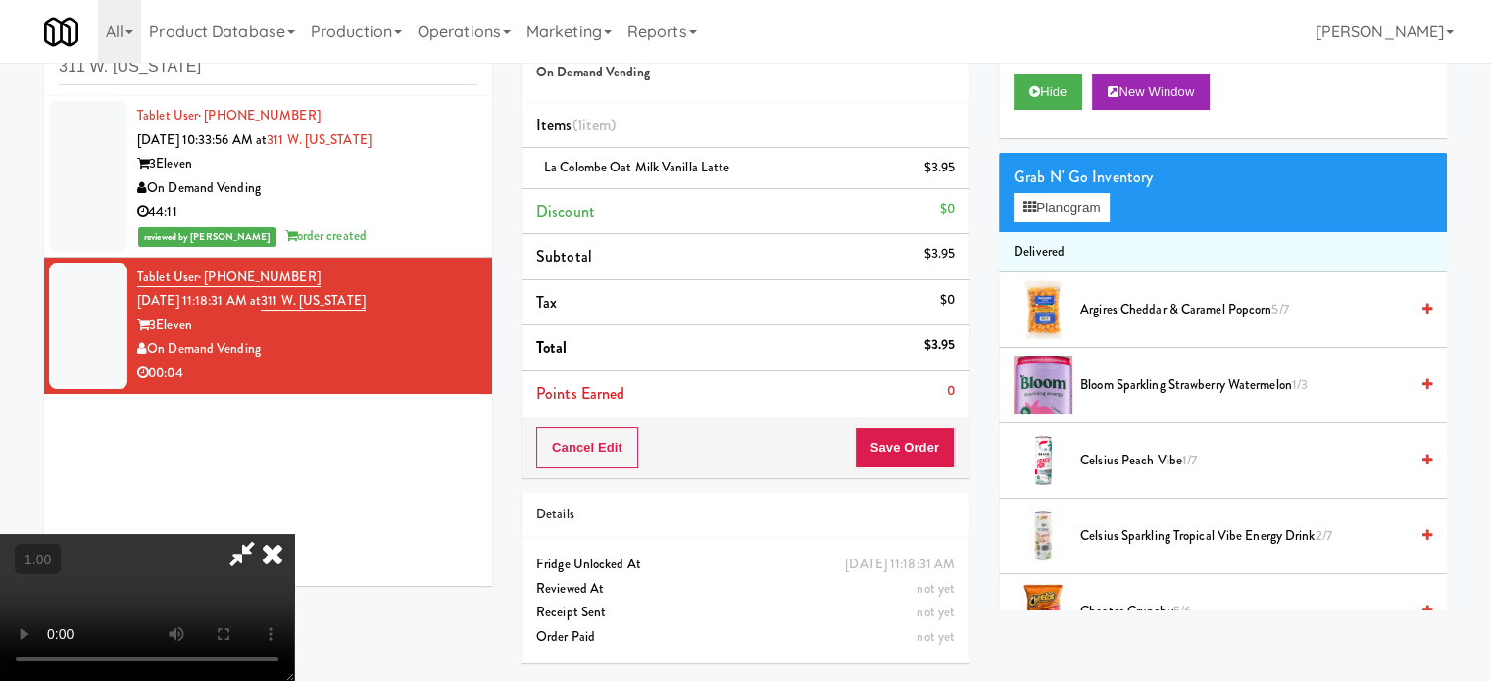
drag, startPoint x: 234, startPoint y: 449, endPoint x: 552, endPoint y: 423, distance: 318.6
click at [294, 534] on video at bounding box center [147, 607] width 294 height 147
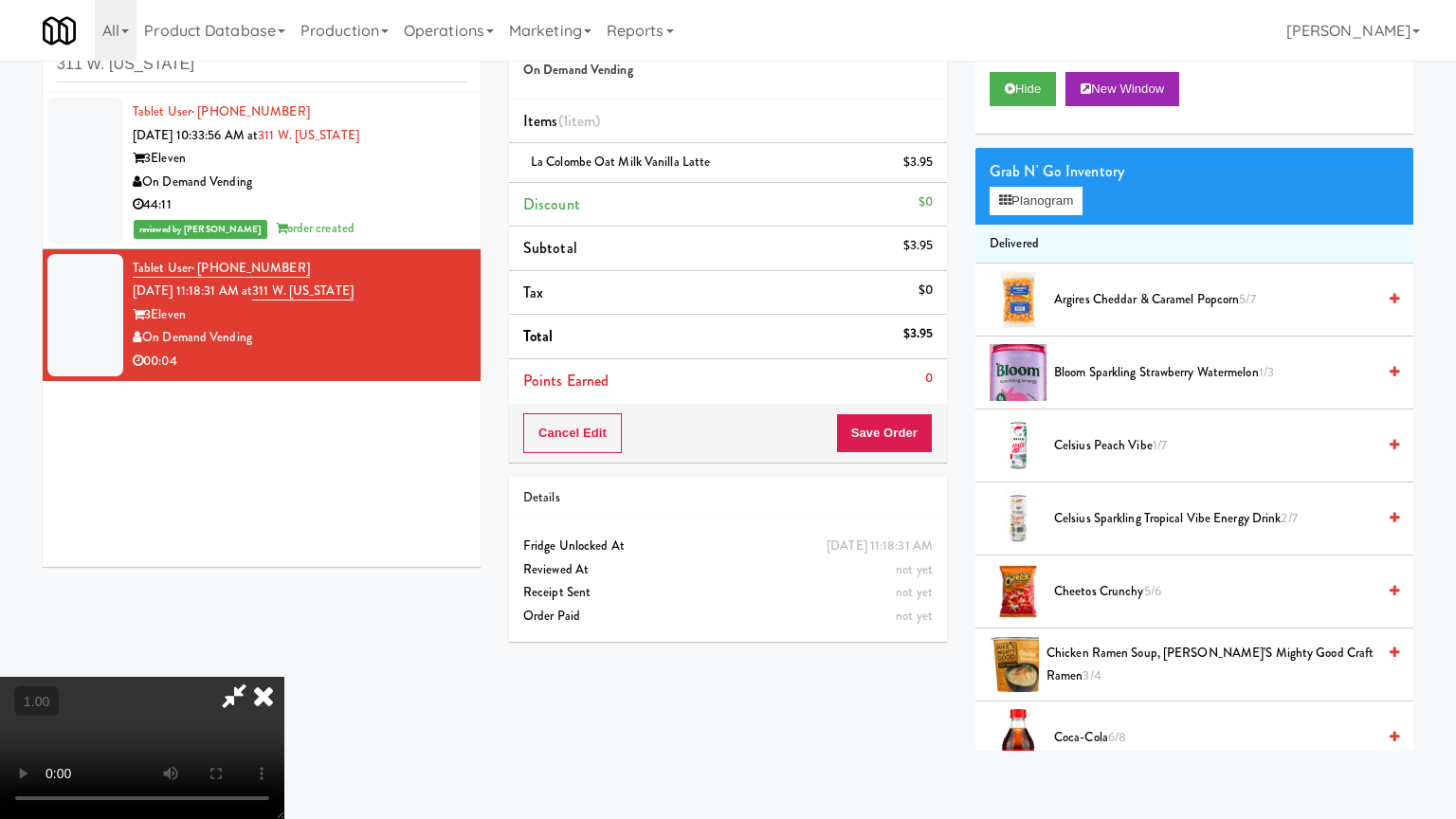
click at [284, 658] on video at bounding box center [142, 747] width 284 height 142
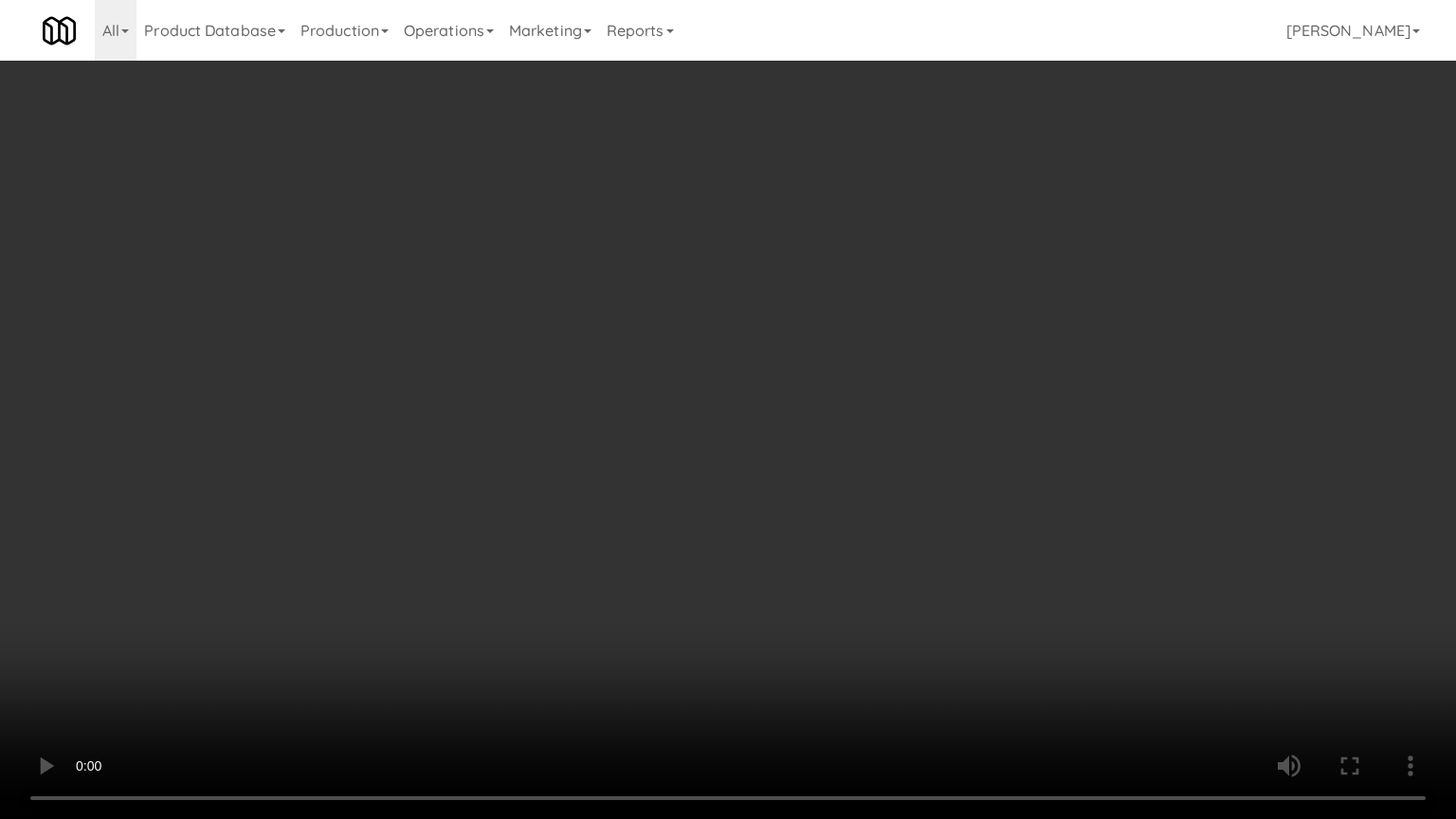
click at [813, 625] on video at bounding box center [728, 409] width 1456 height 819
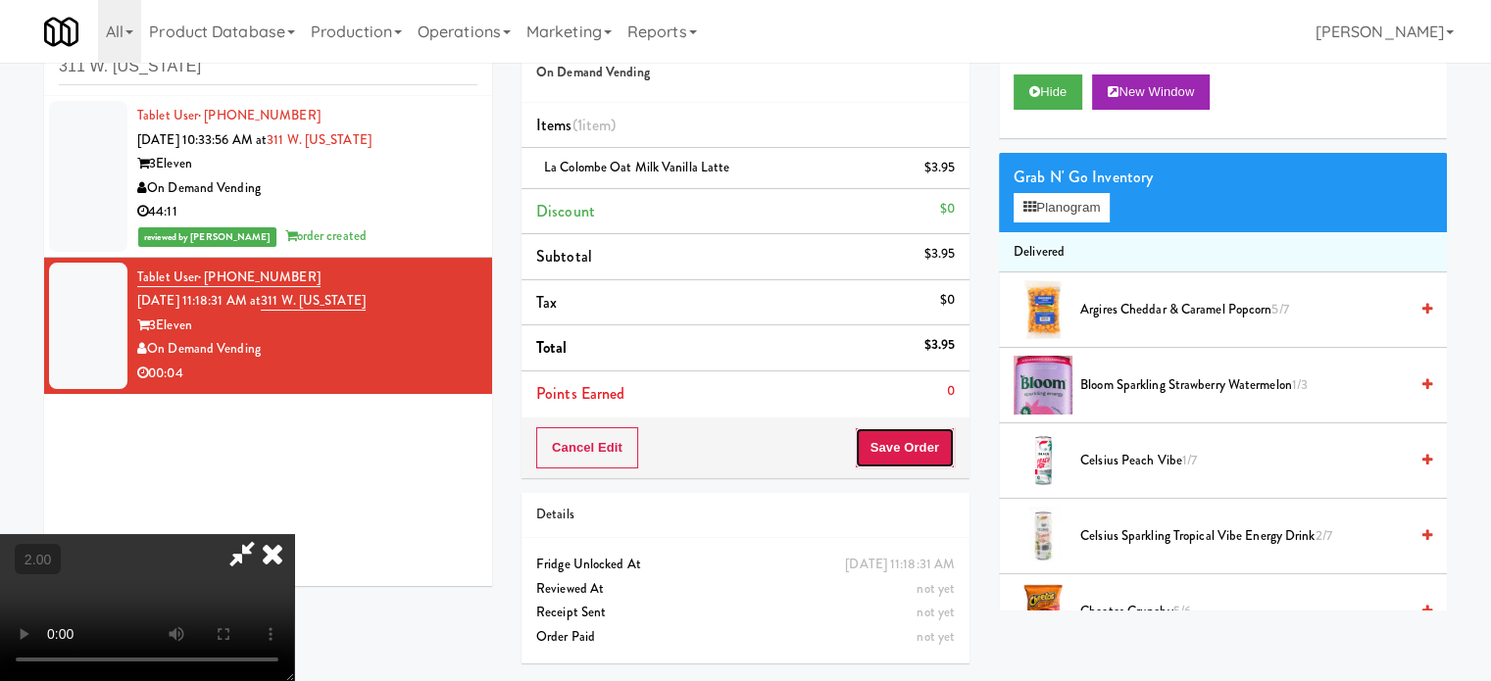
click at [896, 454] on button "Save Order" at bounding box center [905, 447] width 100 height 41
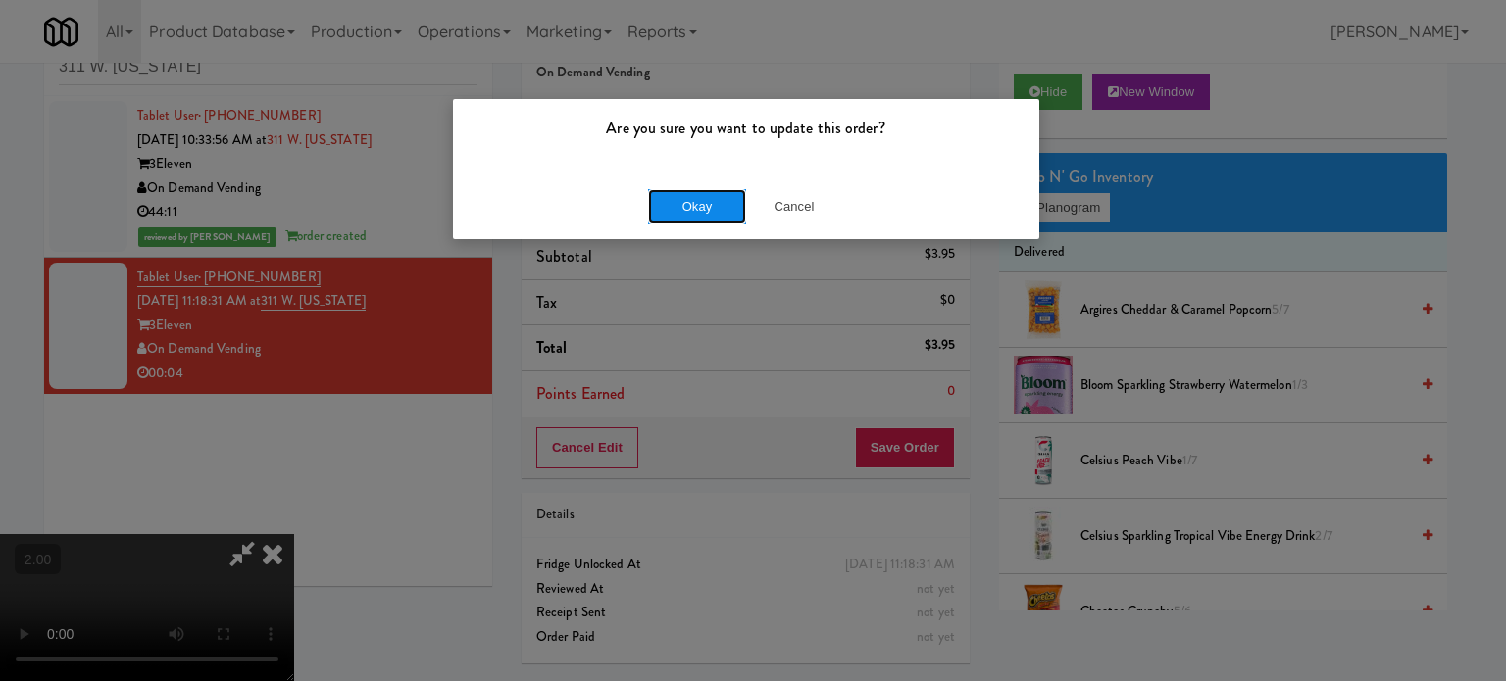
click at [691, 204] on button "Okay" at bounding box center [697, 206] width 98 height 35
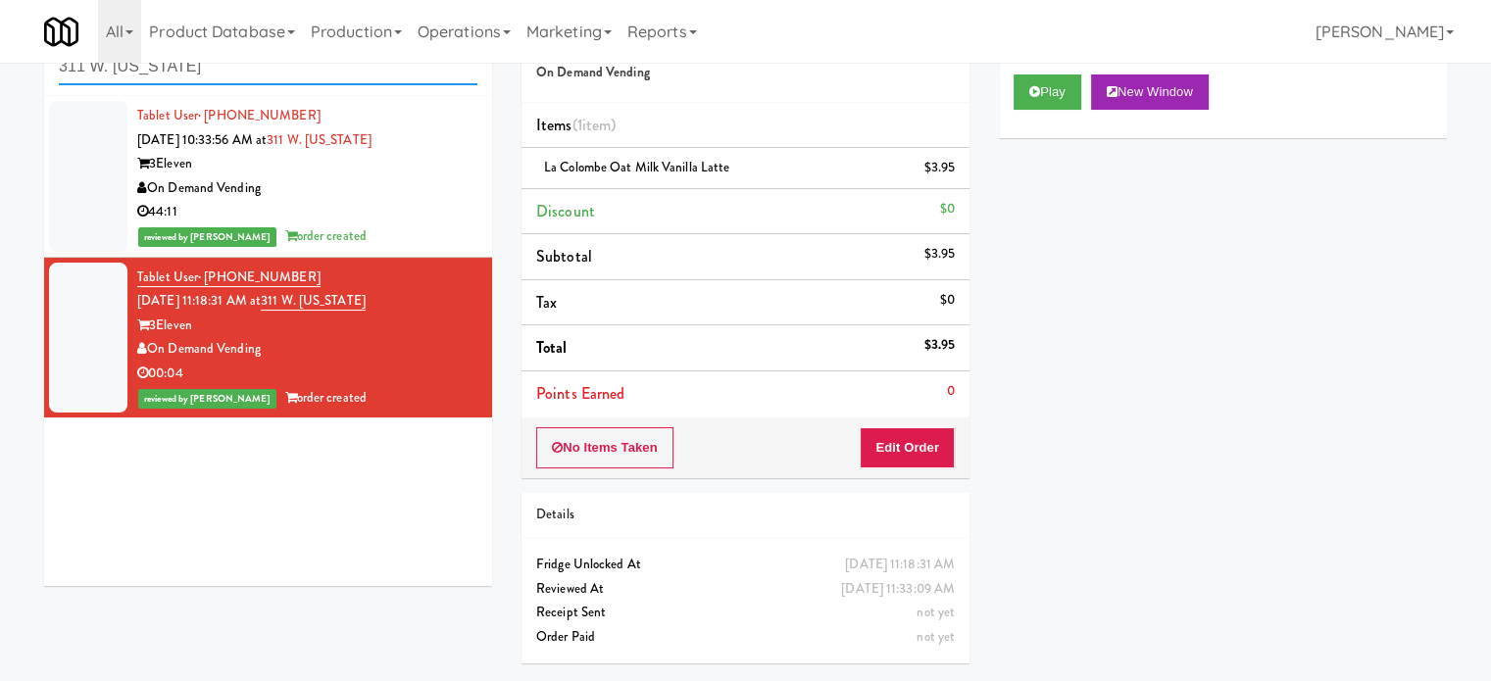
click at [191, 82] on input "311 W. Illinois" at bounding box center [268, 67] width 419 height 36
click at [191, 81] on input "311 W. Illinois" at bounding box center [268, 67] width 419 height 36
paste input "Kelvin - Cooler - Left"
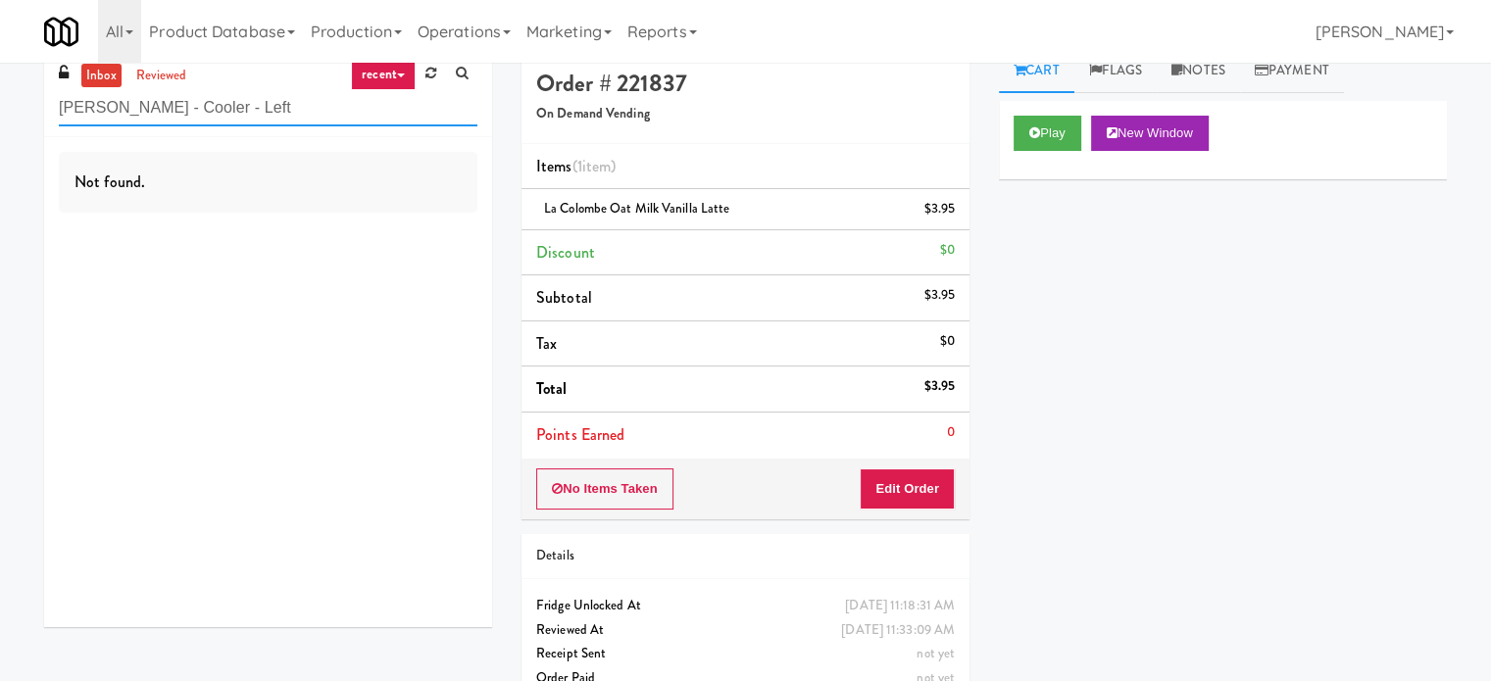
scroll to position [0, 0]
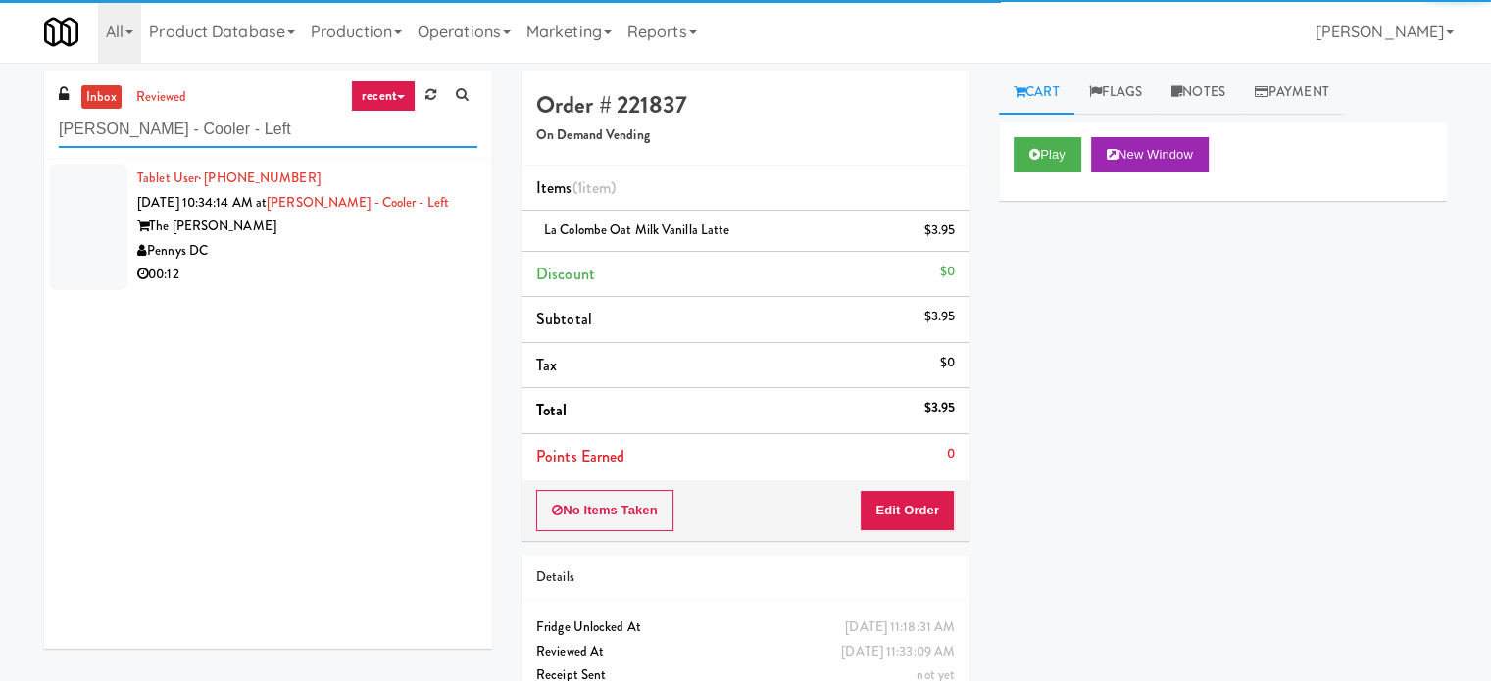
type input "Kelvin - Cooler - Left"
click at [272, 231] on div "The Kelvin" at bounding box center [307, 227] width 340 height 25
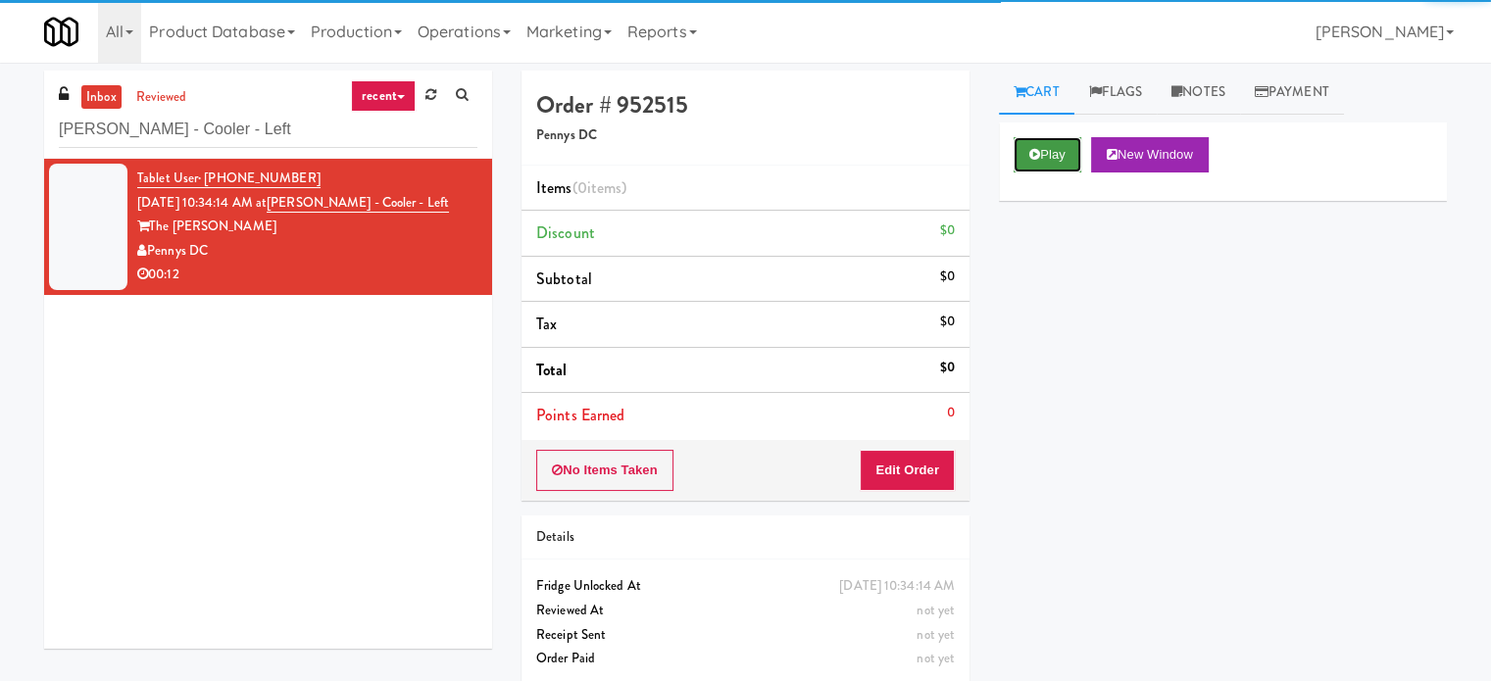
click at [1074, 152] on button "Play" at bounding box center [1048, 154] width 68 height 35
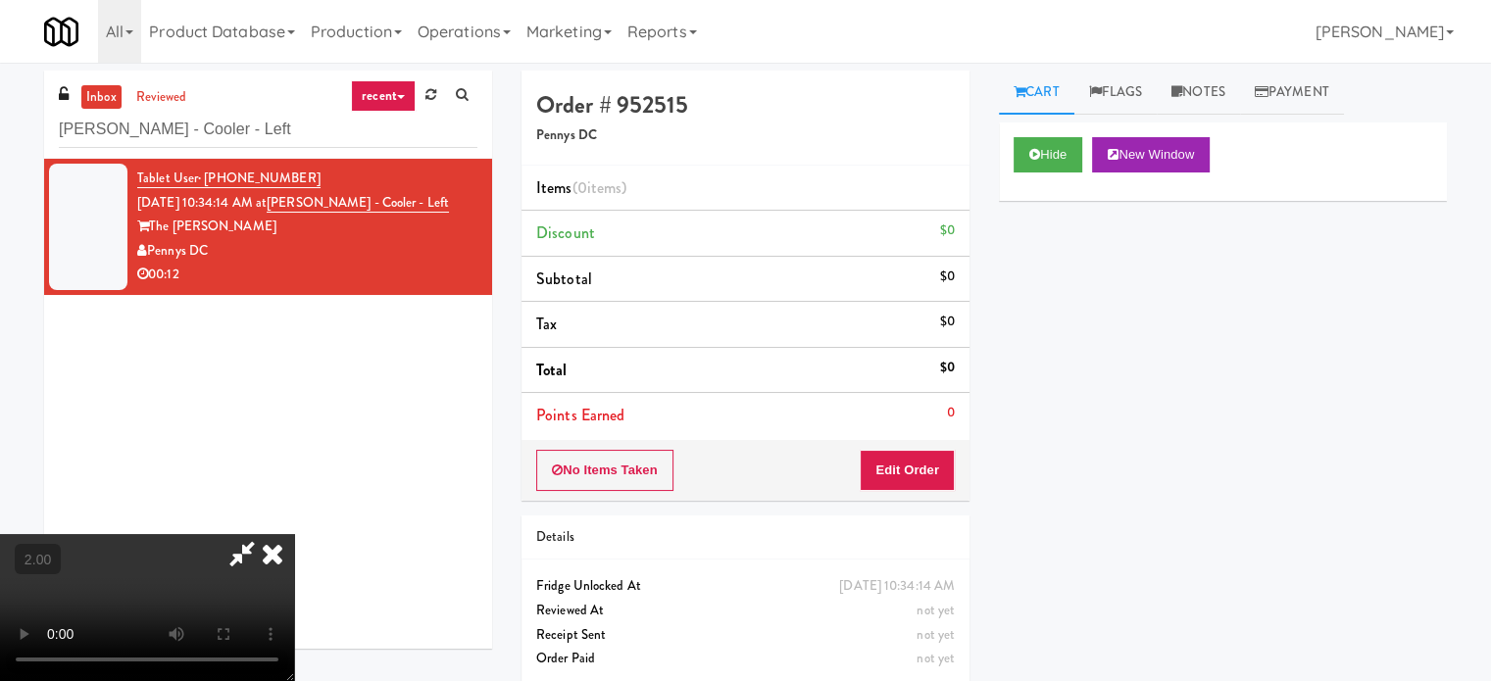
click at [294, 534] on video at bounding box center [147, 607] width 294 height 147
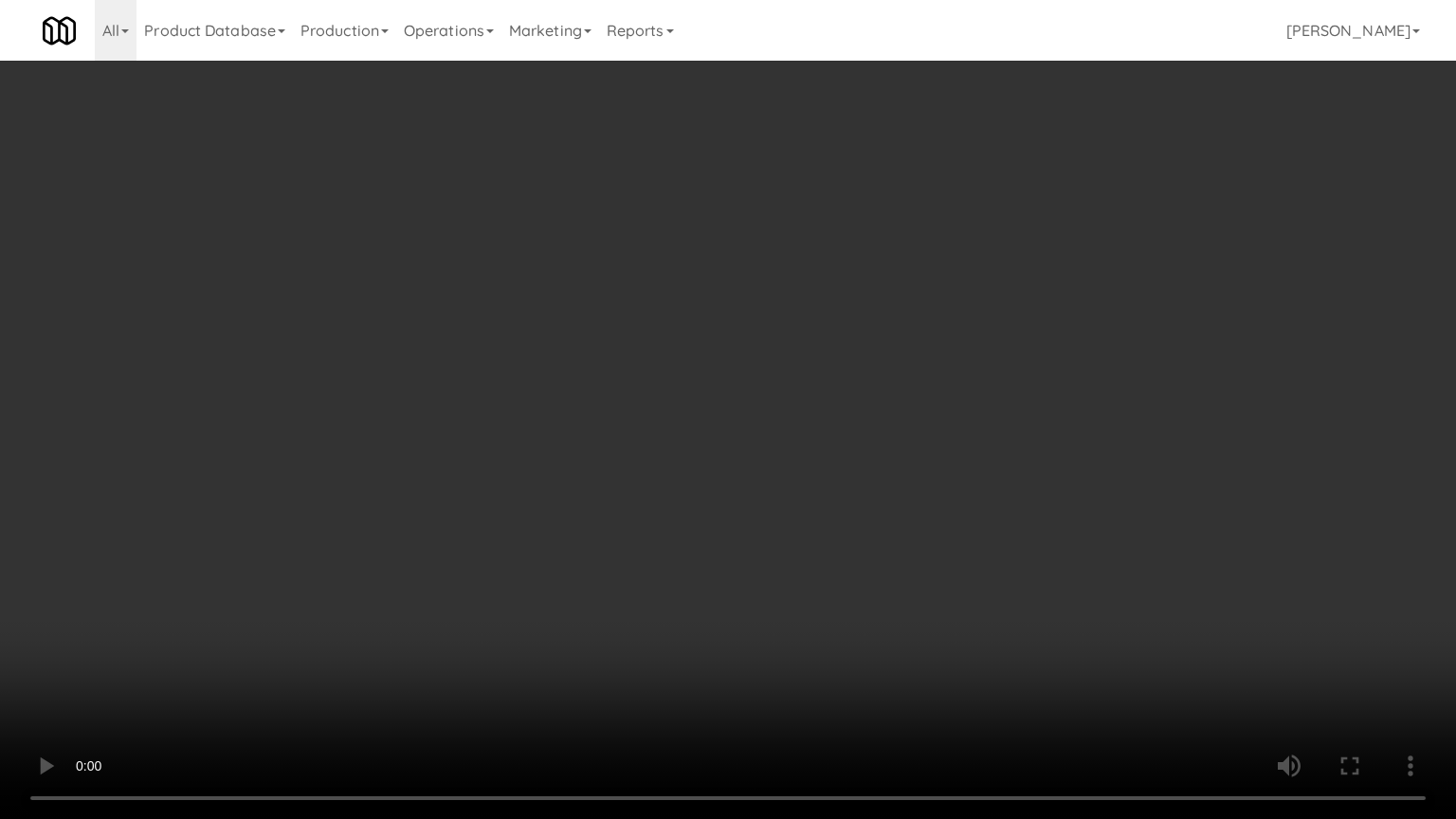
click at [1167, 658] on video at bounding box center [728, 409] width 1456 height 819
click at [954, 450] on video at bounding box center [728, 409] width 1456 height 819
click at [964, 426] on video at bounding box center [728, 409] width 1456 height 819
click at [964, 416] on video at bounding box center [728, 409] width 1456 height 819
click at [953, 371] on video at bounding box center [728, 409] width 1456 height 819
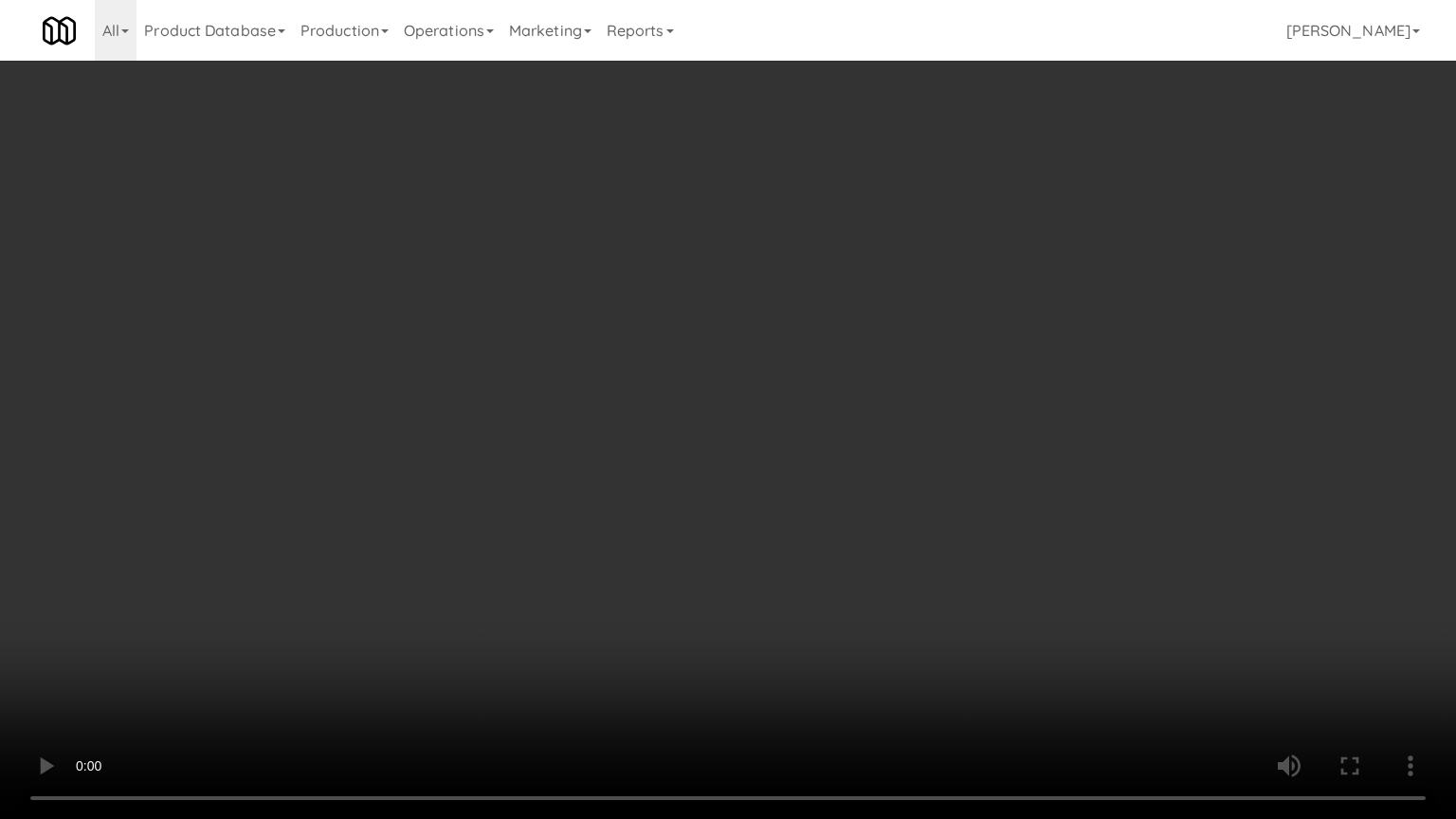
click at [951, 366] on video at bounding box center [728, 409] width 1456 height 819
click at [1148, 269] on video at bounding box center [728, 409] width 1456 height 819
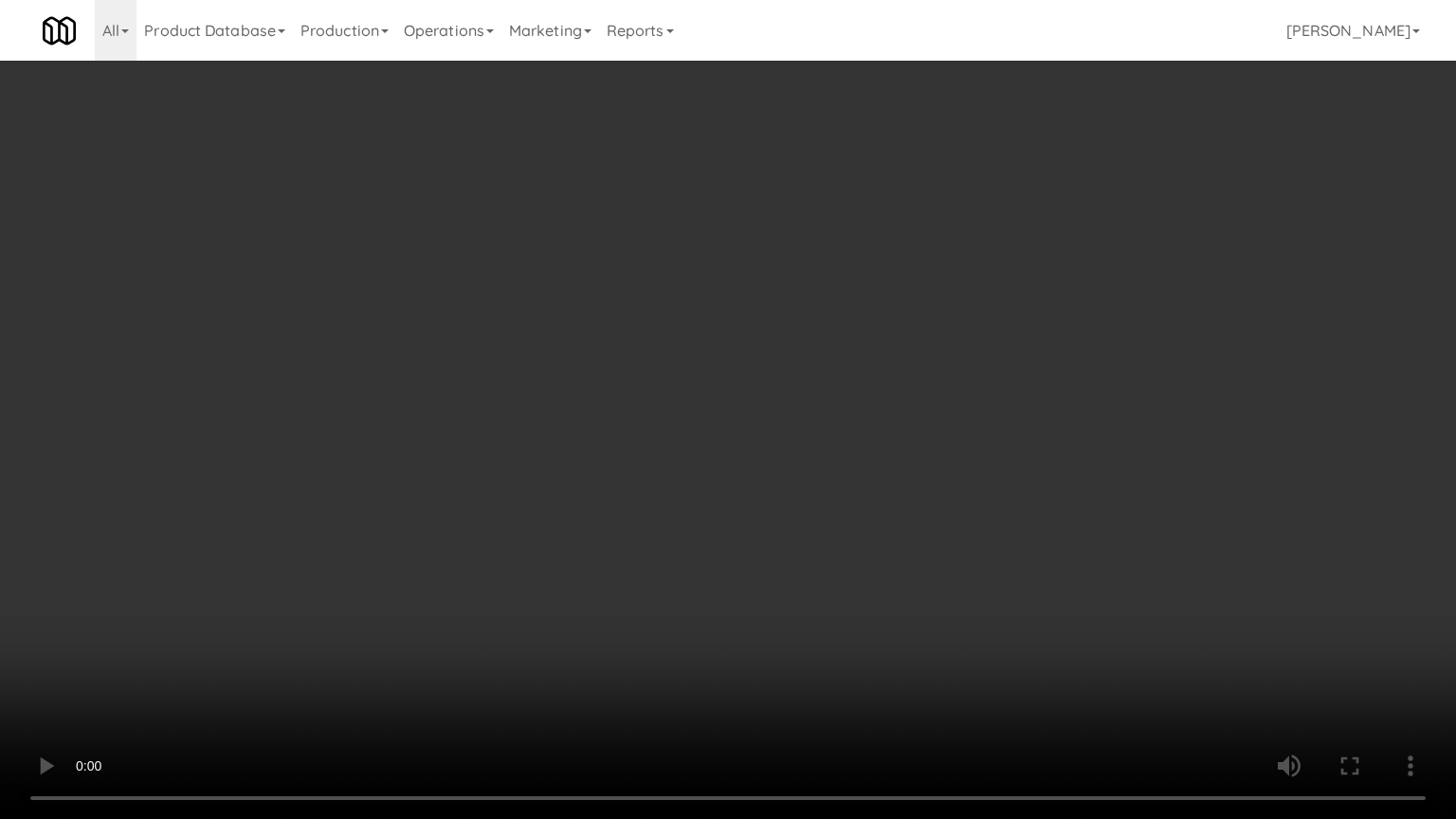
click at [1141, 269] on video at bounding box center [728, 409] width 1456 height 819
drag, startPoint x: 1141, startPoint y: 269, endPoint x: 1145, endPoint y: 256, distance: 13.6
click at [1144, 269] on video at bounding box center [728, 409] width 1456 height 819
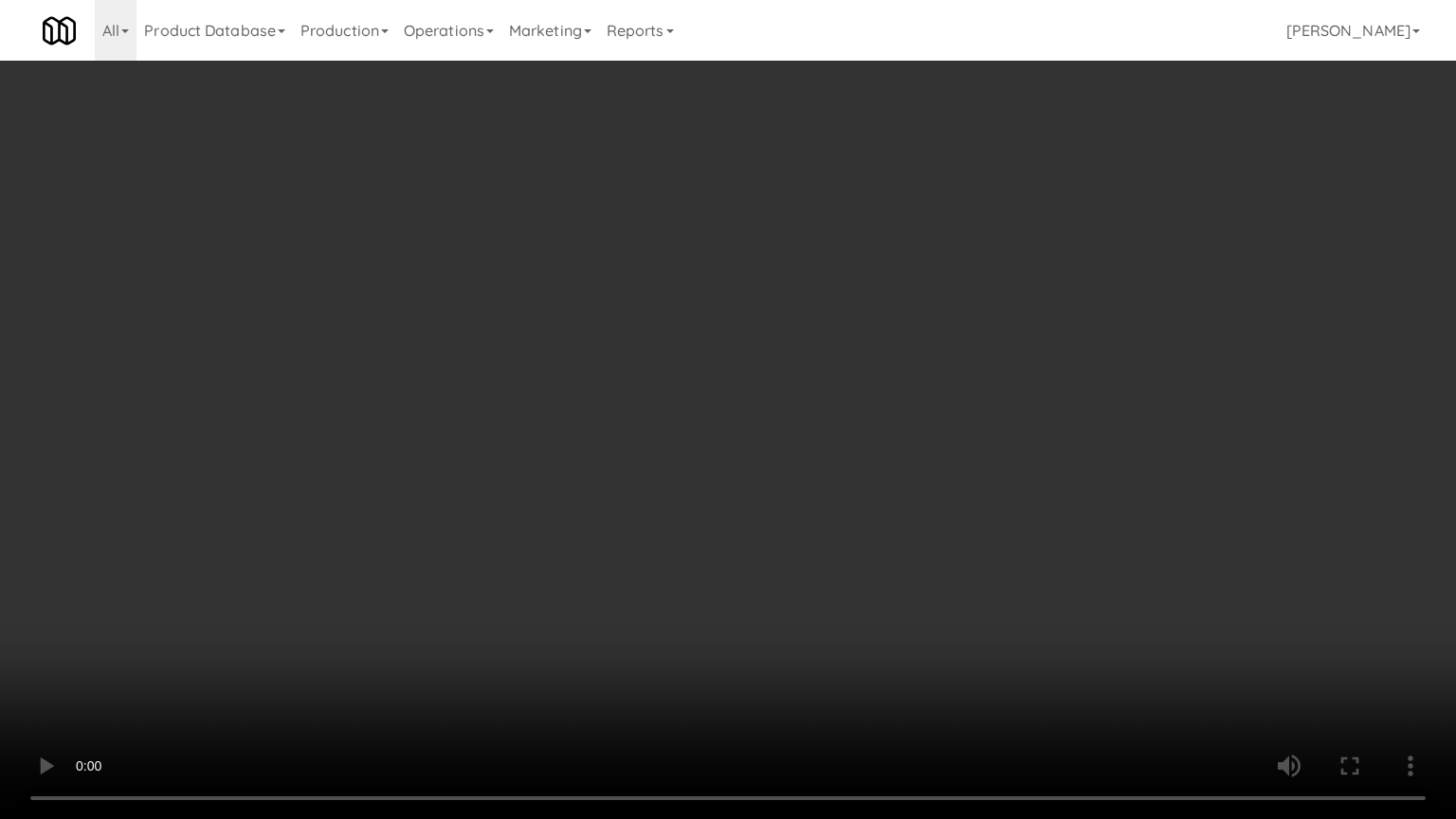
click at [1145, 254] on video at bounding box center [728, 409] width 1456 height 819
click at [1145, 244] on video at bounding box center [728, 409] width 1456 height 819
click at [1146, 240] on video at bounding box center [728, 409] width 1456 height 819
click at [1146, 235] on video at bounding box center [728, 409] width 1456 height 819
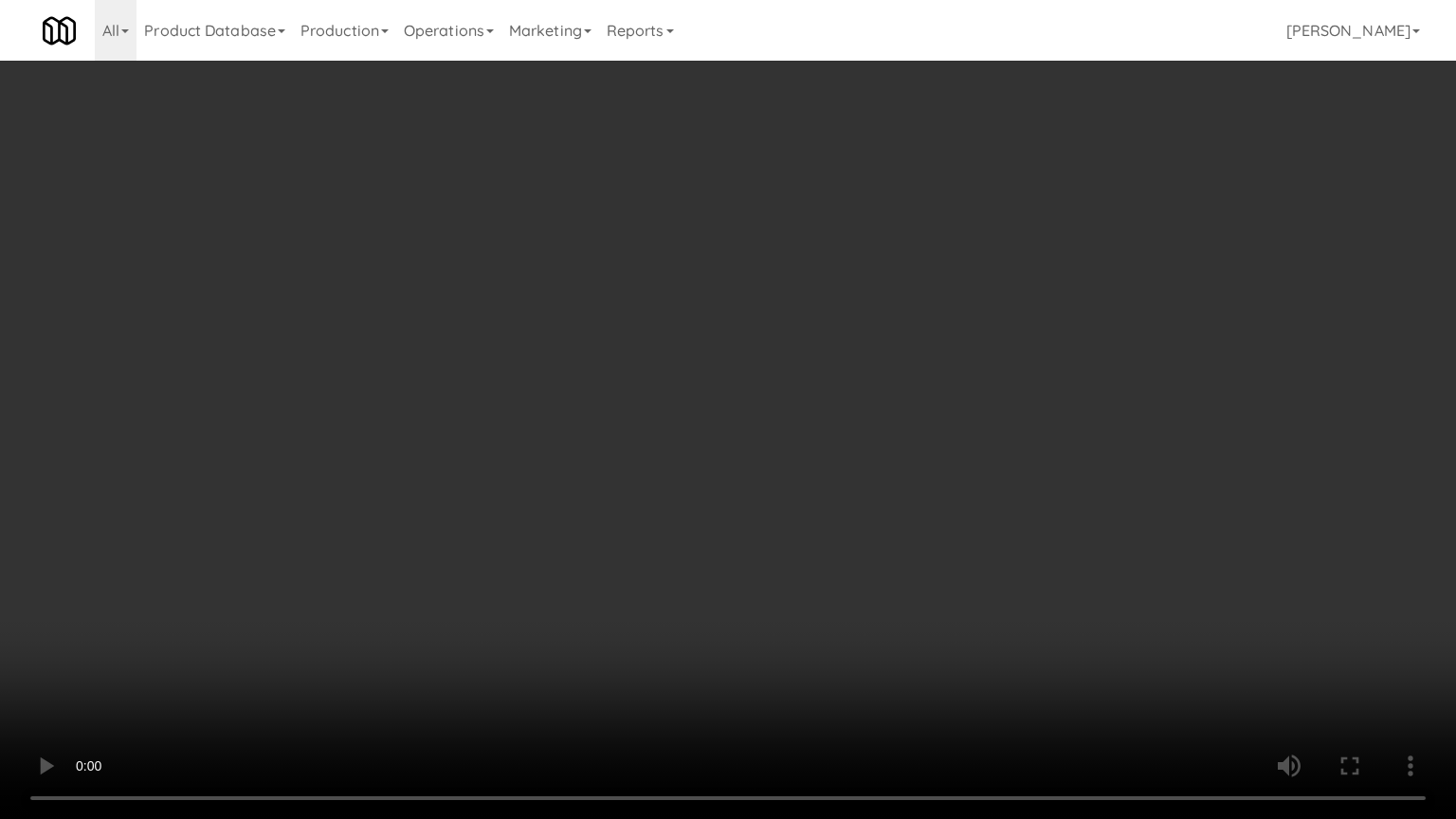
click at [1146, 235] on video at bounding box center [728, 409] width 1456 height 819
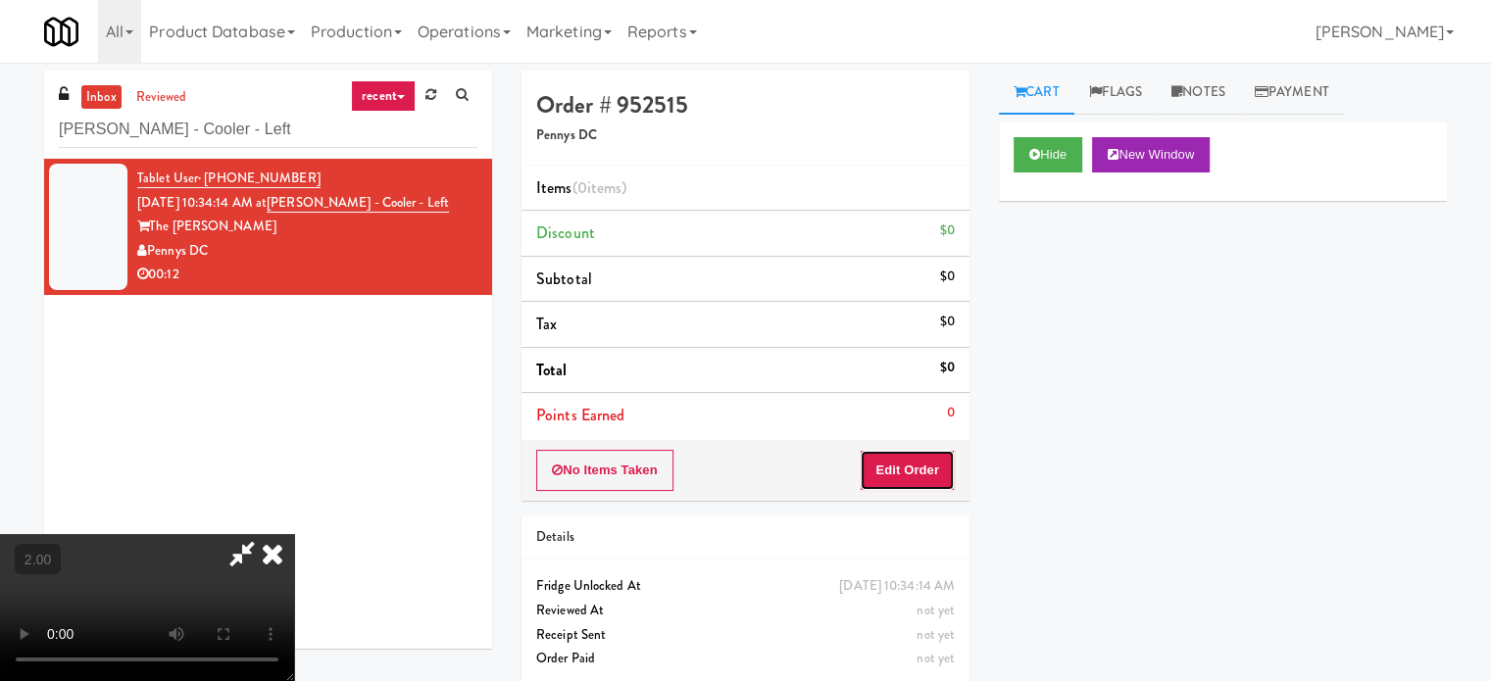
click at [936, 481] on button "Edit Order" at bounding box center [907, 470] width 95 height 41
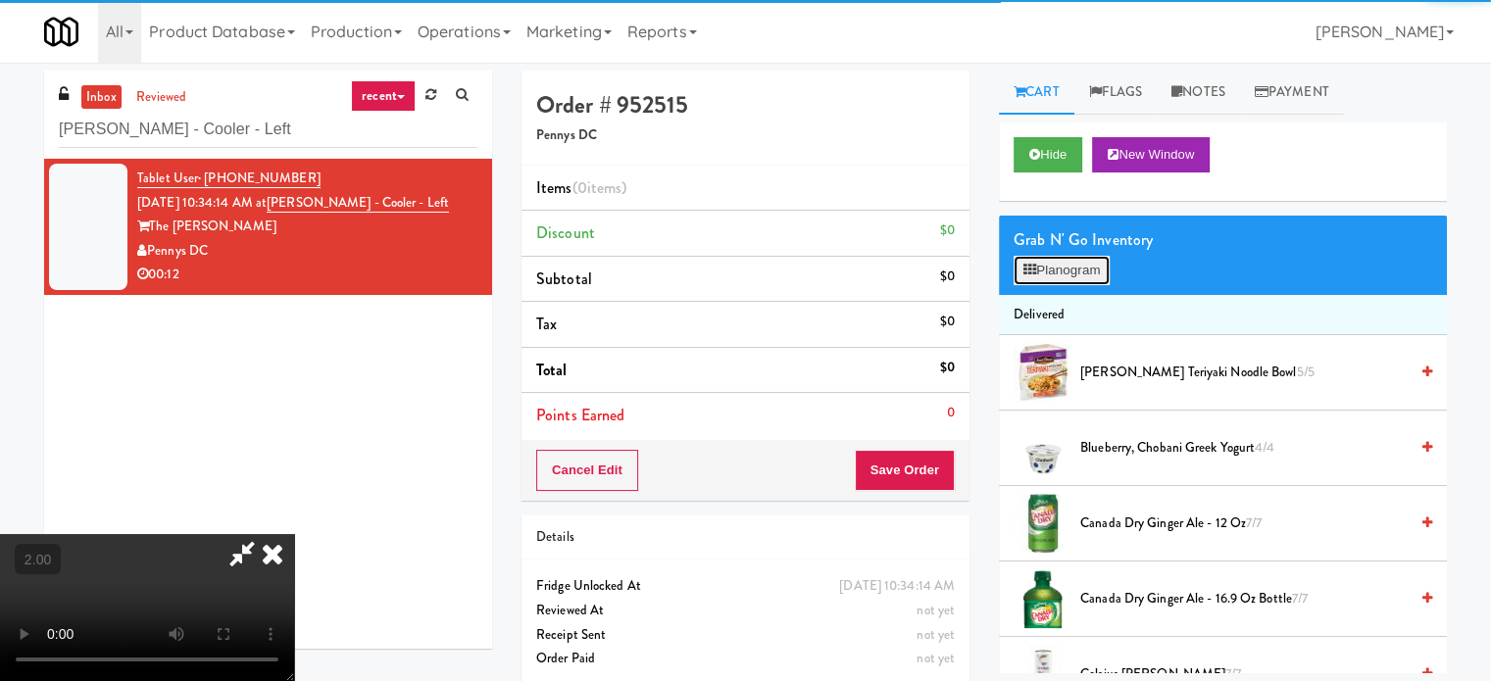
click at [1068, 256] on button "Planogram" at bounding box center [1062, 270] width 96 height 29
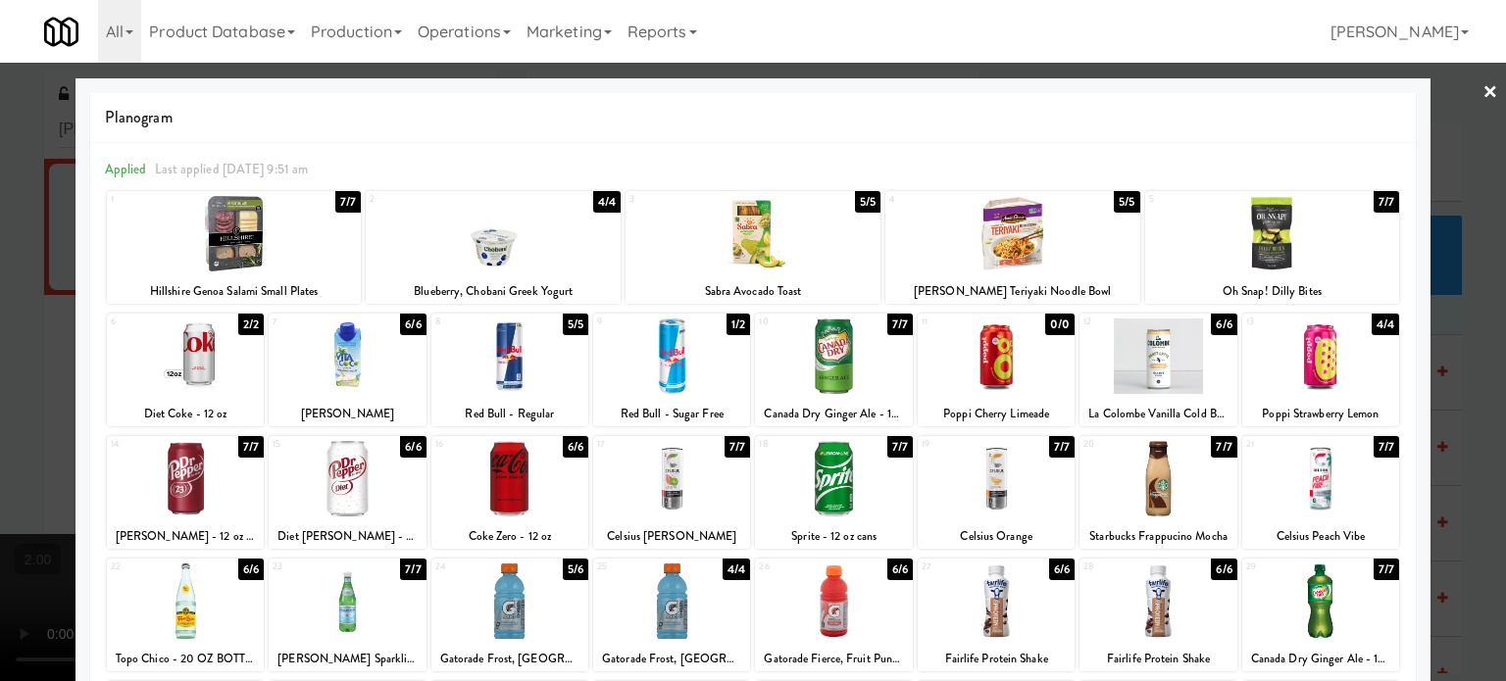
click at [1482, 108] on link "×" at bounding box center [1490, 93] width 16 height 61
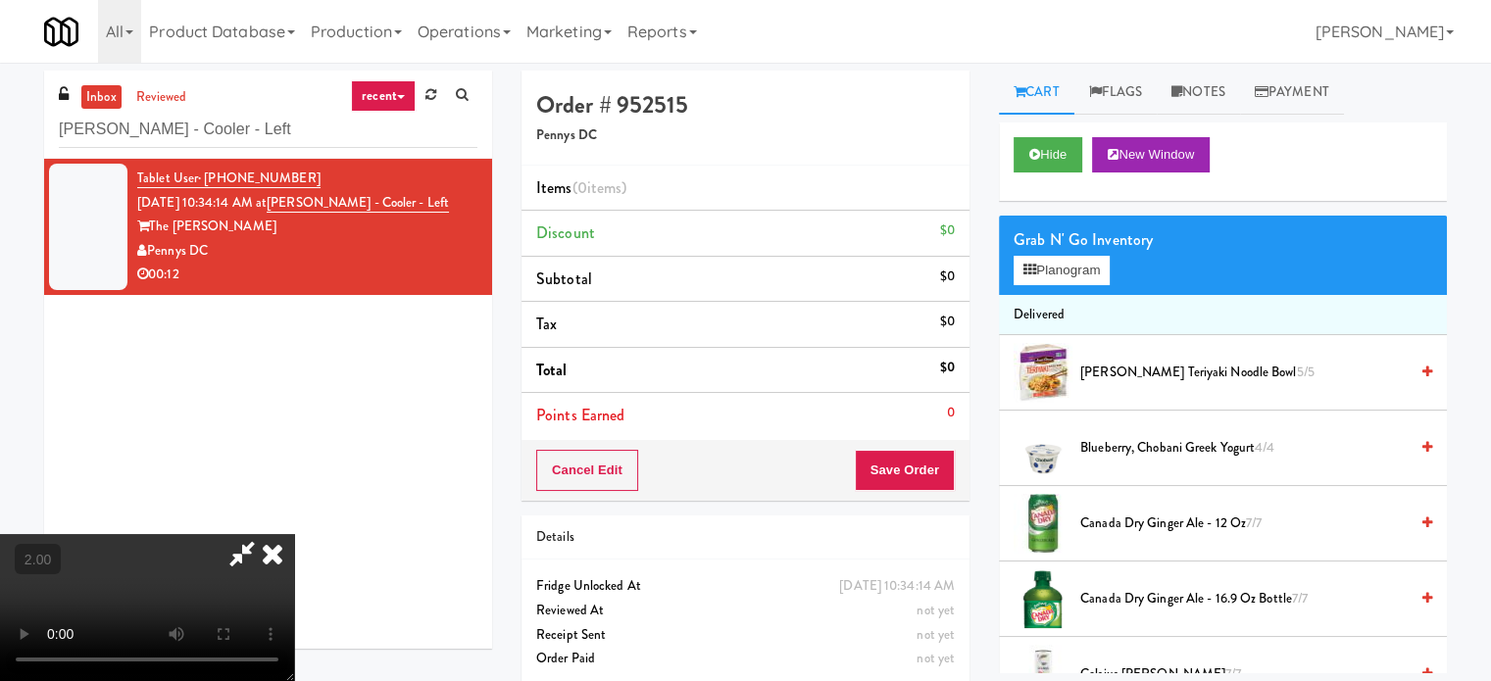
click at [294, 534] on video at bounding box center [147, 607] width 294 height 147
click at [1102, 250] on div "Grab N' Go Inventory" at bounding box center [1223, 239] width 419 height 29
click at [1083, 261] on button "Planogram" at bounding box center [1062, 270] width 96 height 29
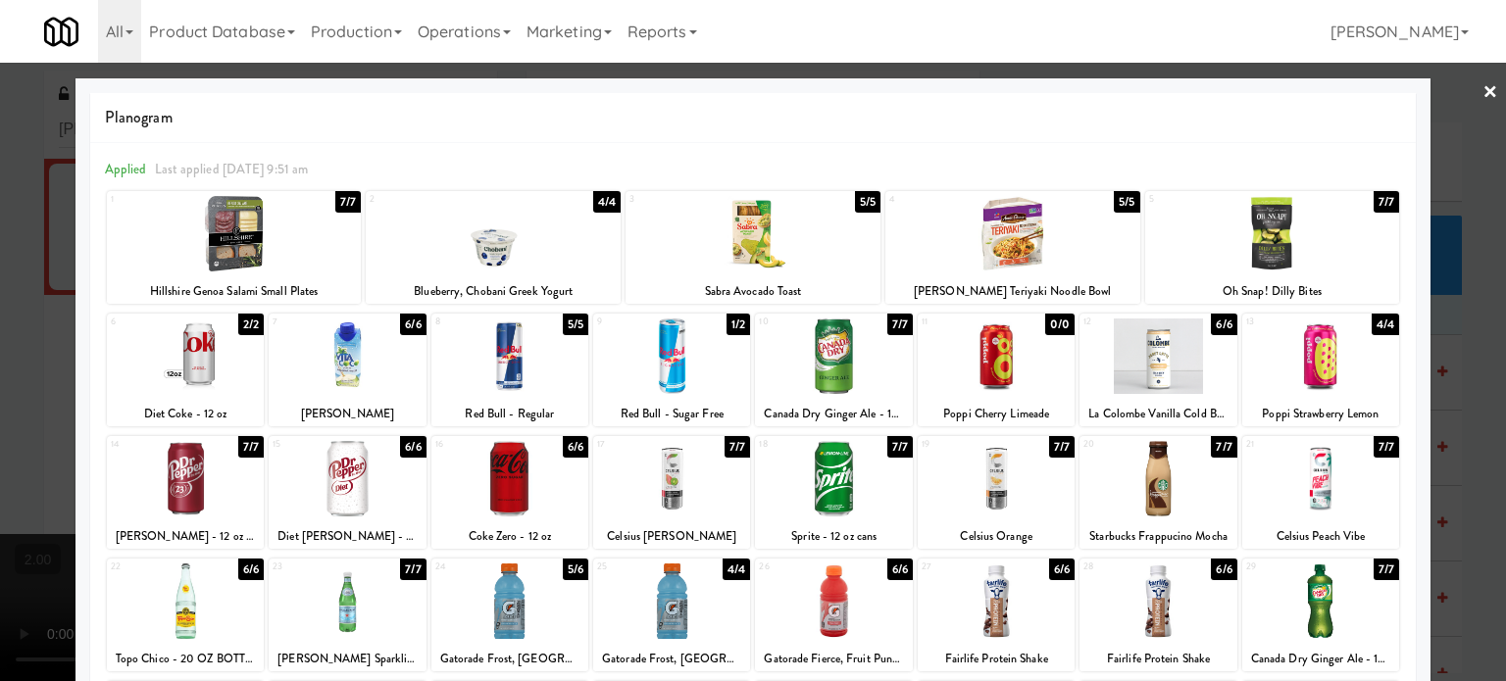
click at [0, 293] on div at bounding box center [753, 340] width 1506 height 681
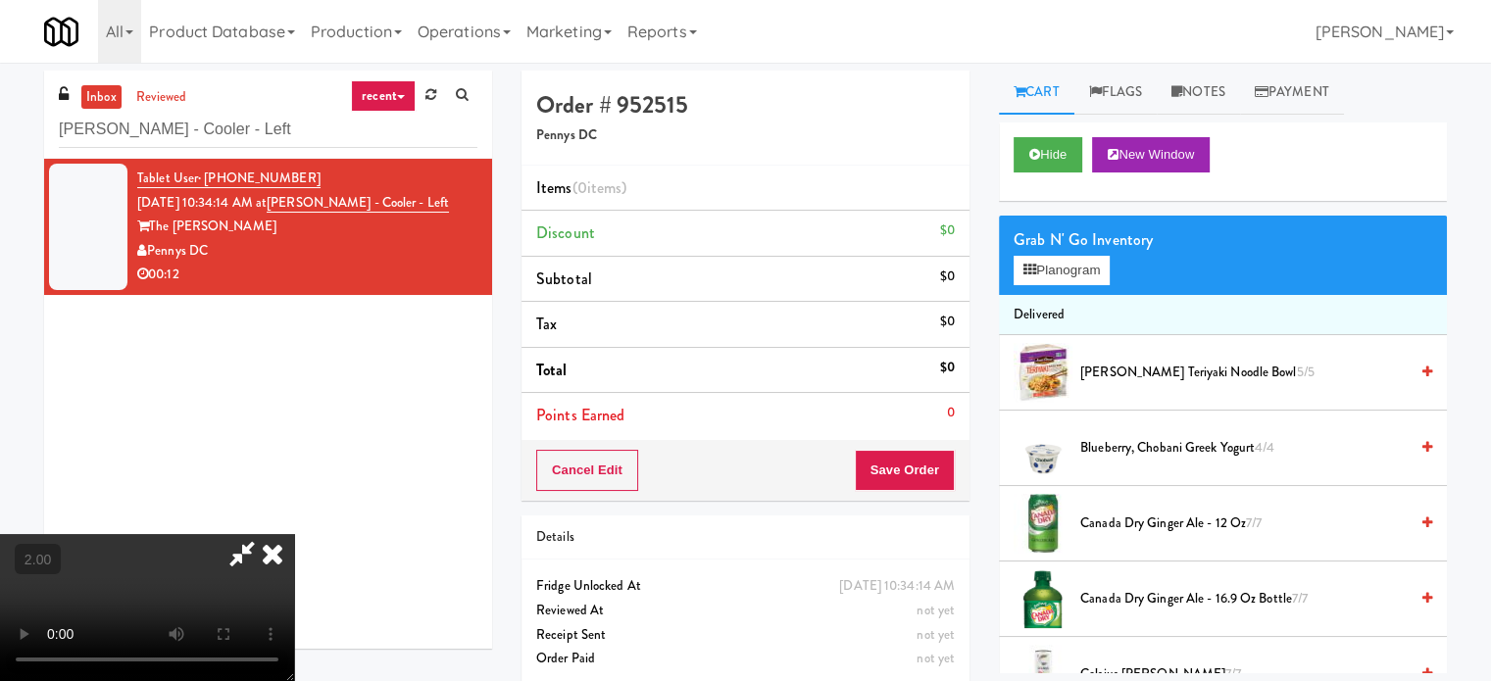
click at [288, 534] on video at bounding box center [147, 607] width 294 height 147
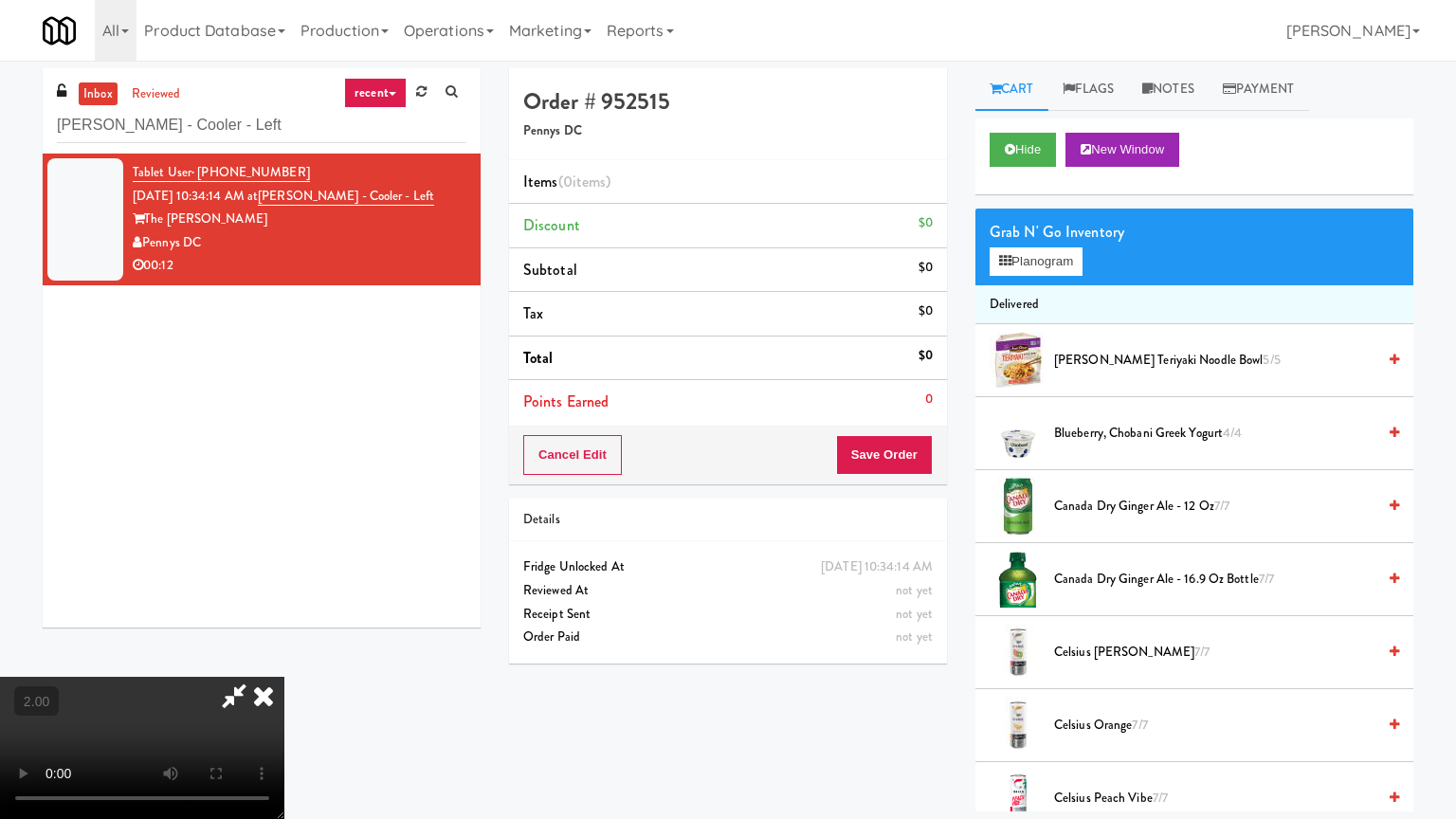
click at [284, 658] on video at bounding box center [142, 747] width 284 height 142
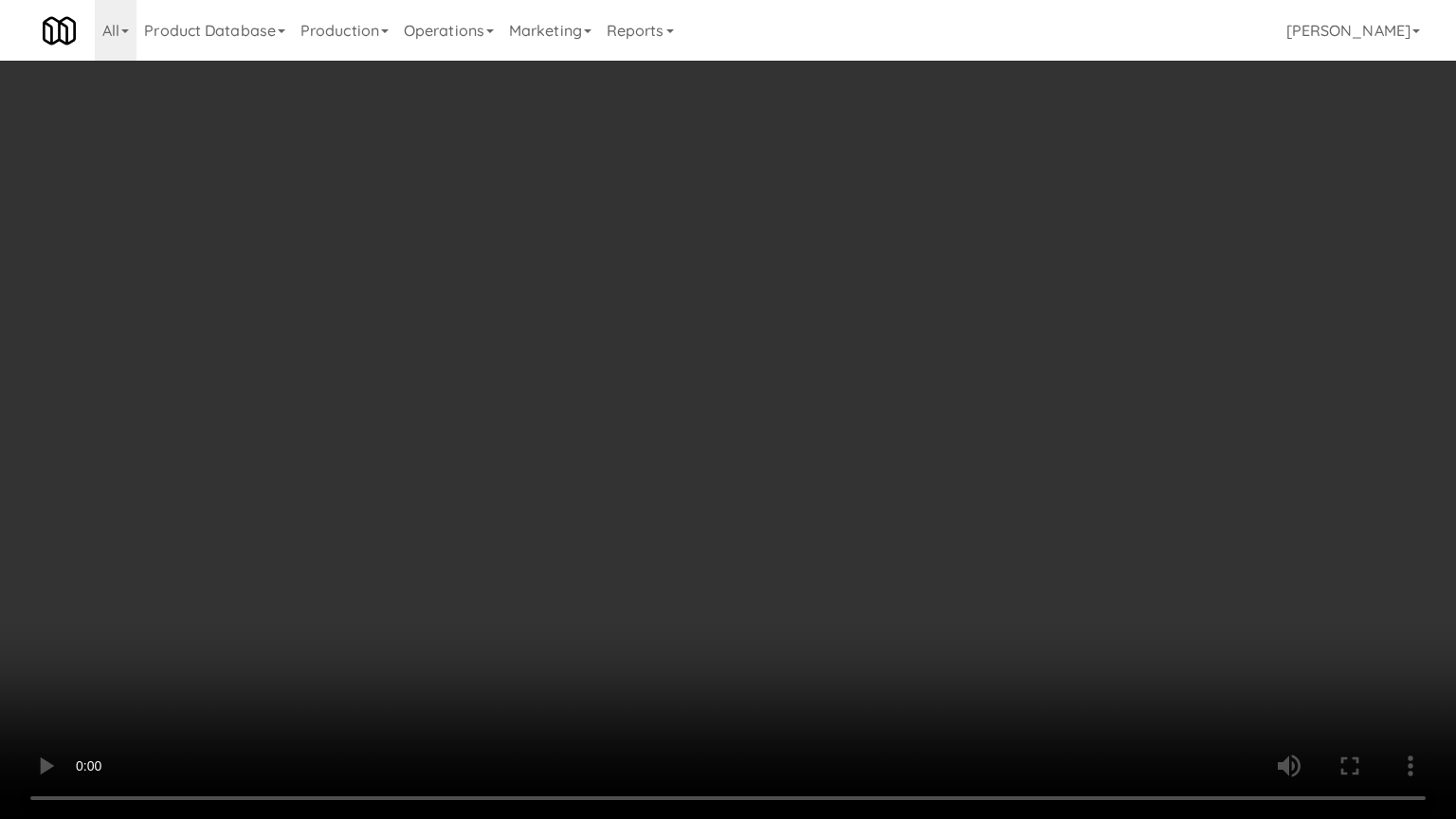
click at [950, 519] on video at bounding box center [728, 409] width 1456 height 819
click at [948, 485] on video at bounding box center [728, 409] width 1456 height 819
click at [928, 396] on video at bounding box center [728, 409] width 1456 height 819
click at [926, 393] on video at bounding box center [728, 409] width 1456 height 819
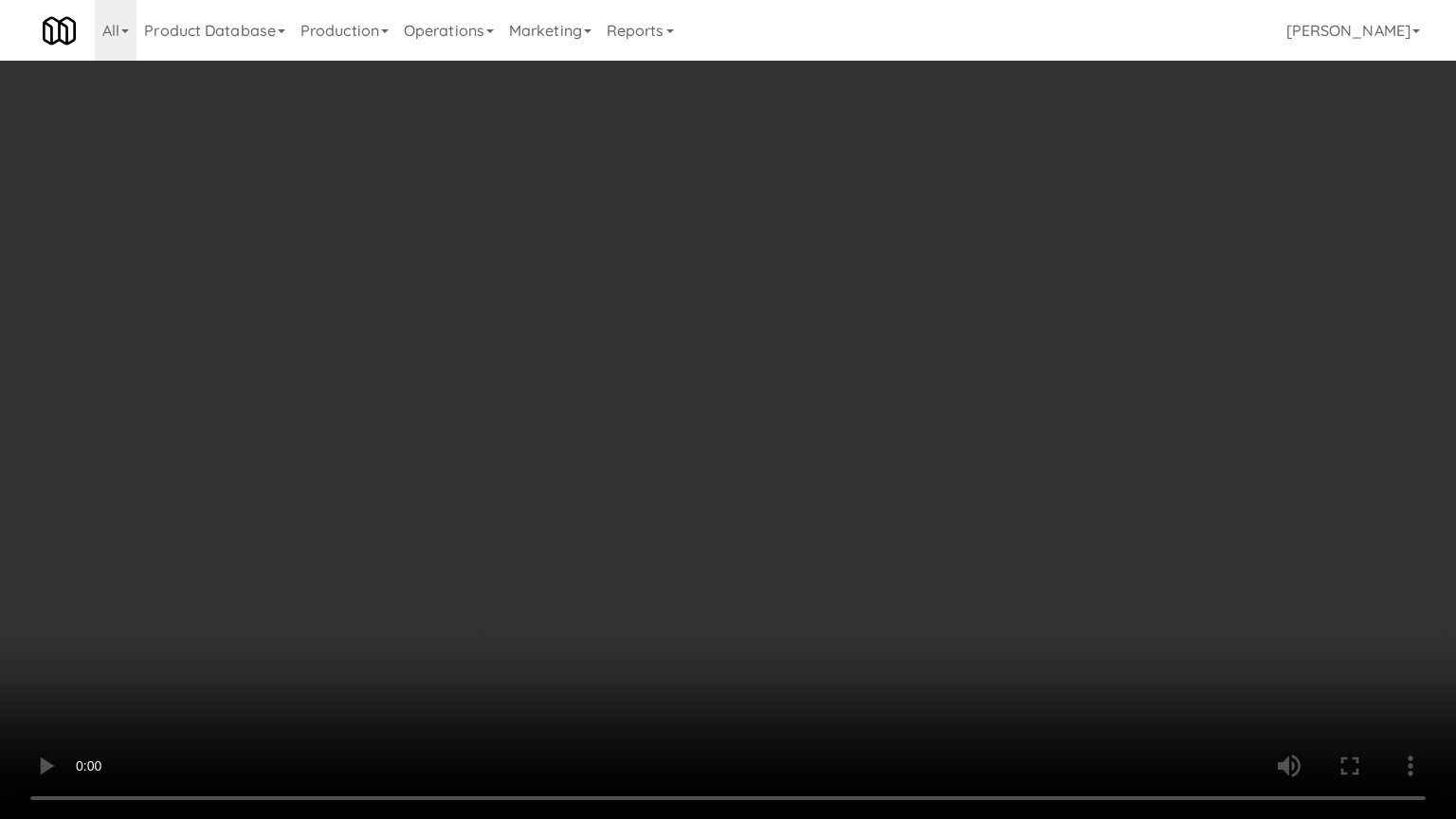
click at [894, 355] on video at bounding box center [728, 409] width 1456 height 819
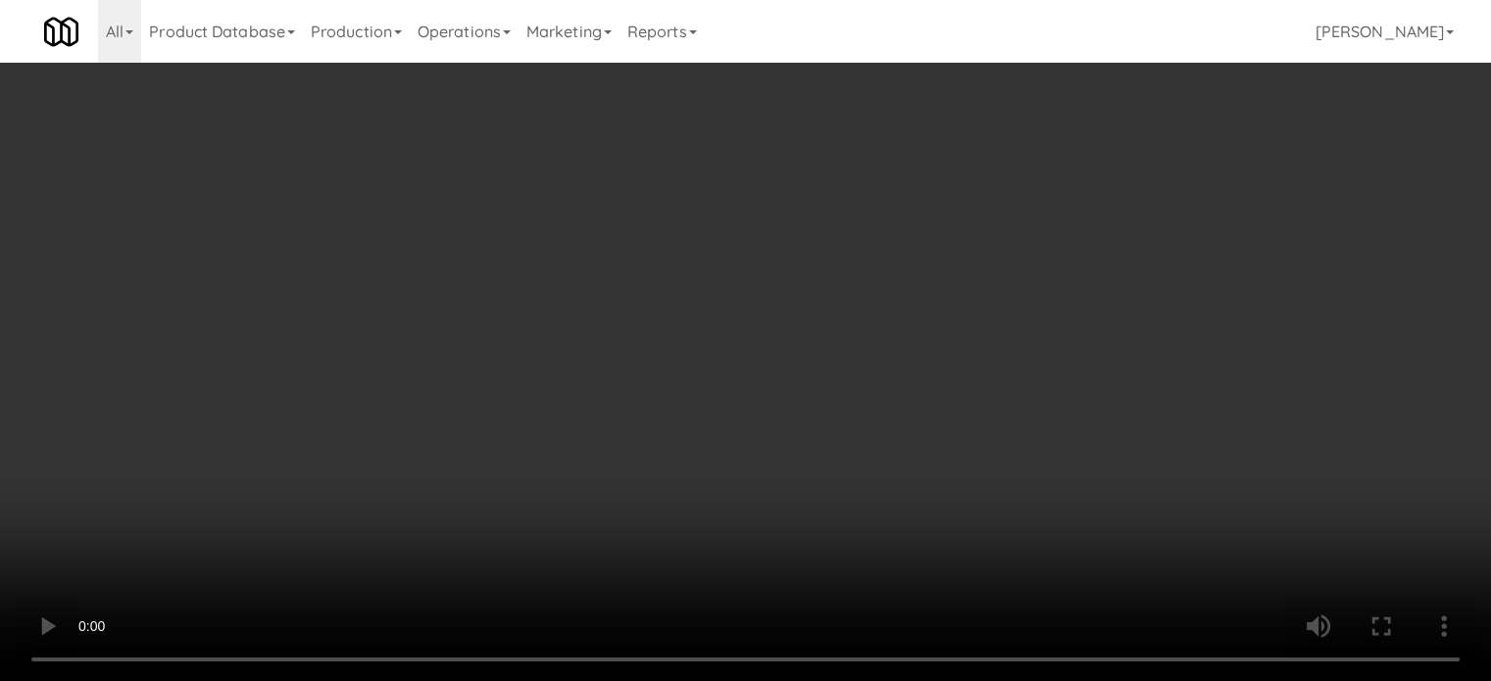
click at [769, 338] on video at bounding box center [745, 340] width 1491 height 681
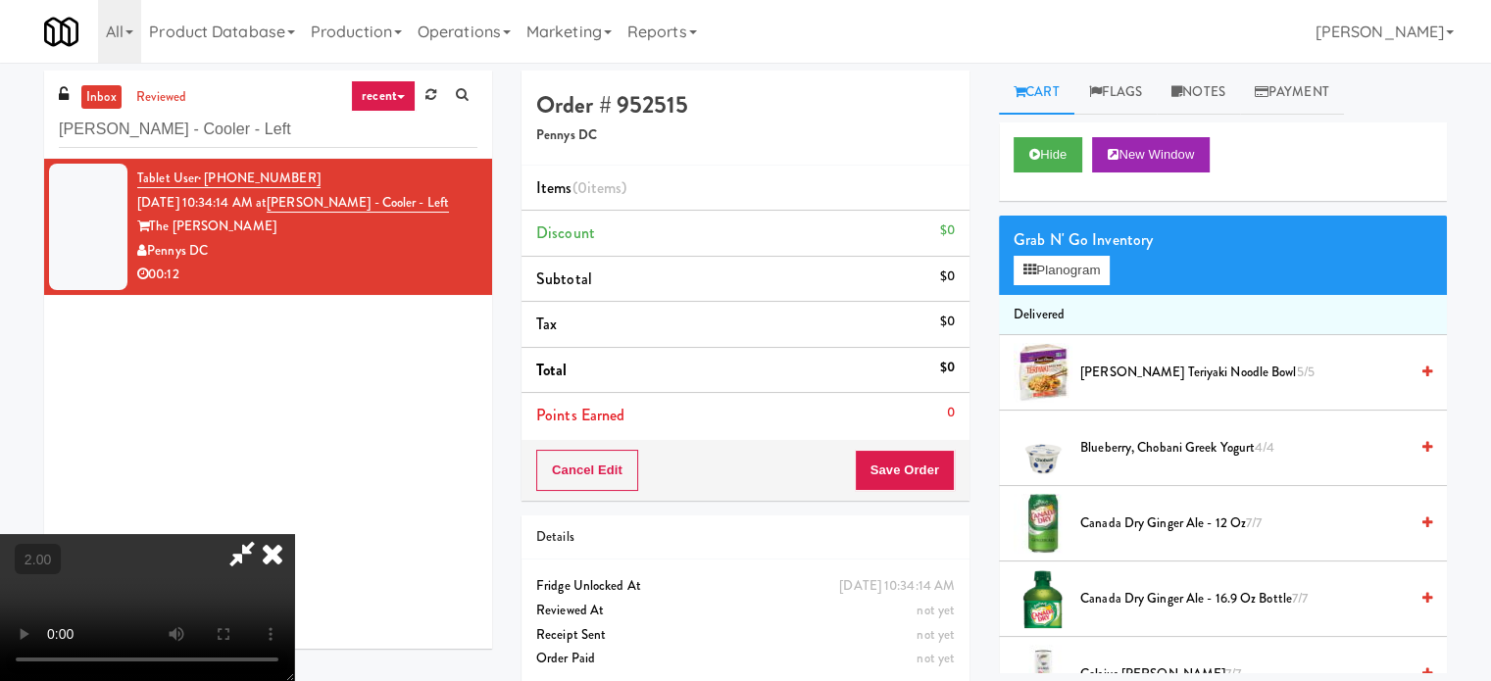
click at [294, 534] on video at bounding box center [147, 607] width 294 height 147
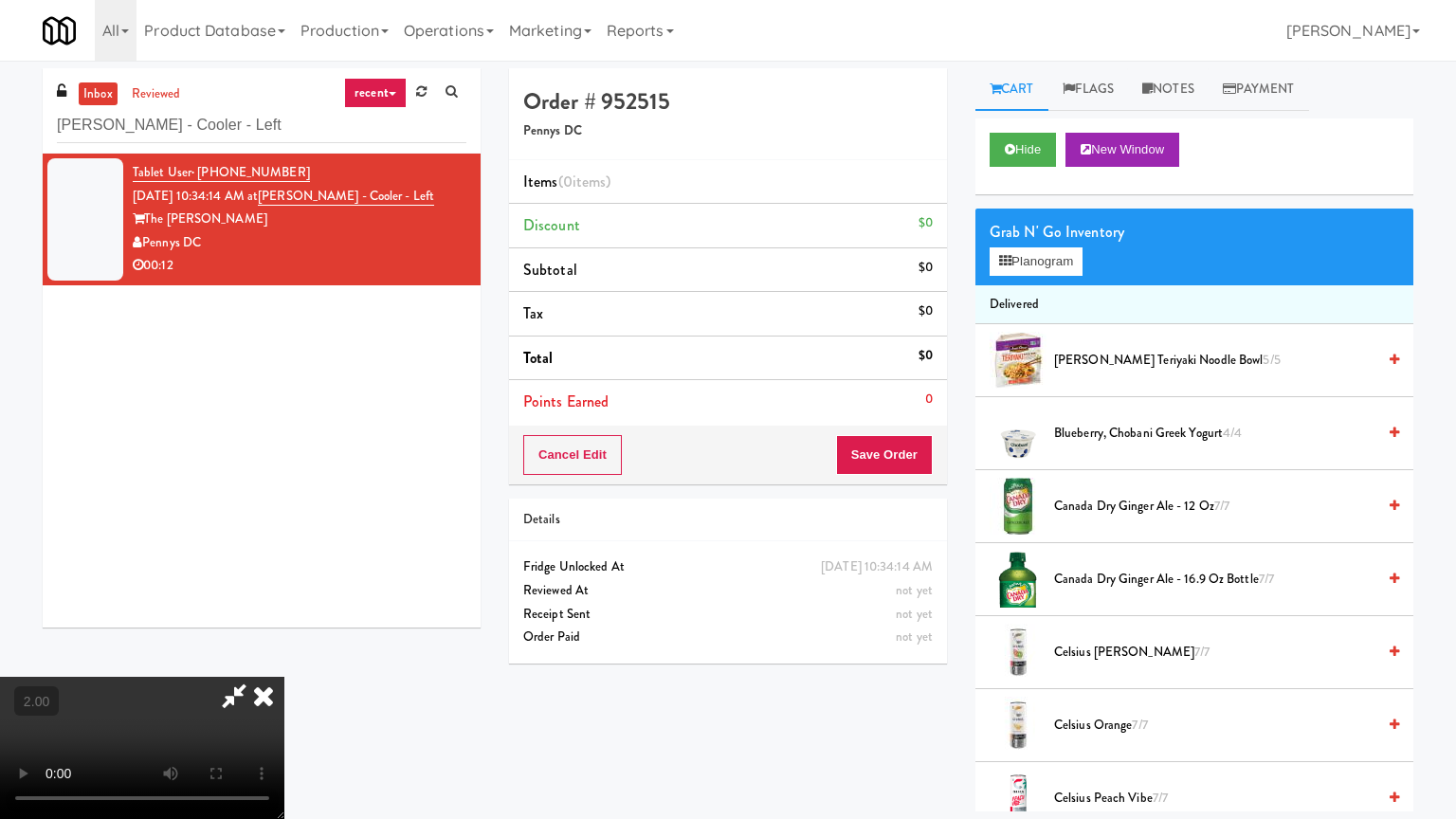
click at [284, 658] on video at bounding box center [142, 747] width 284 height 142
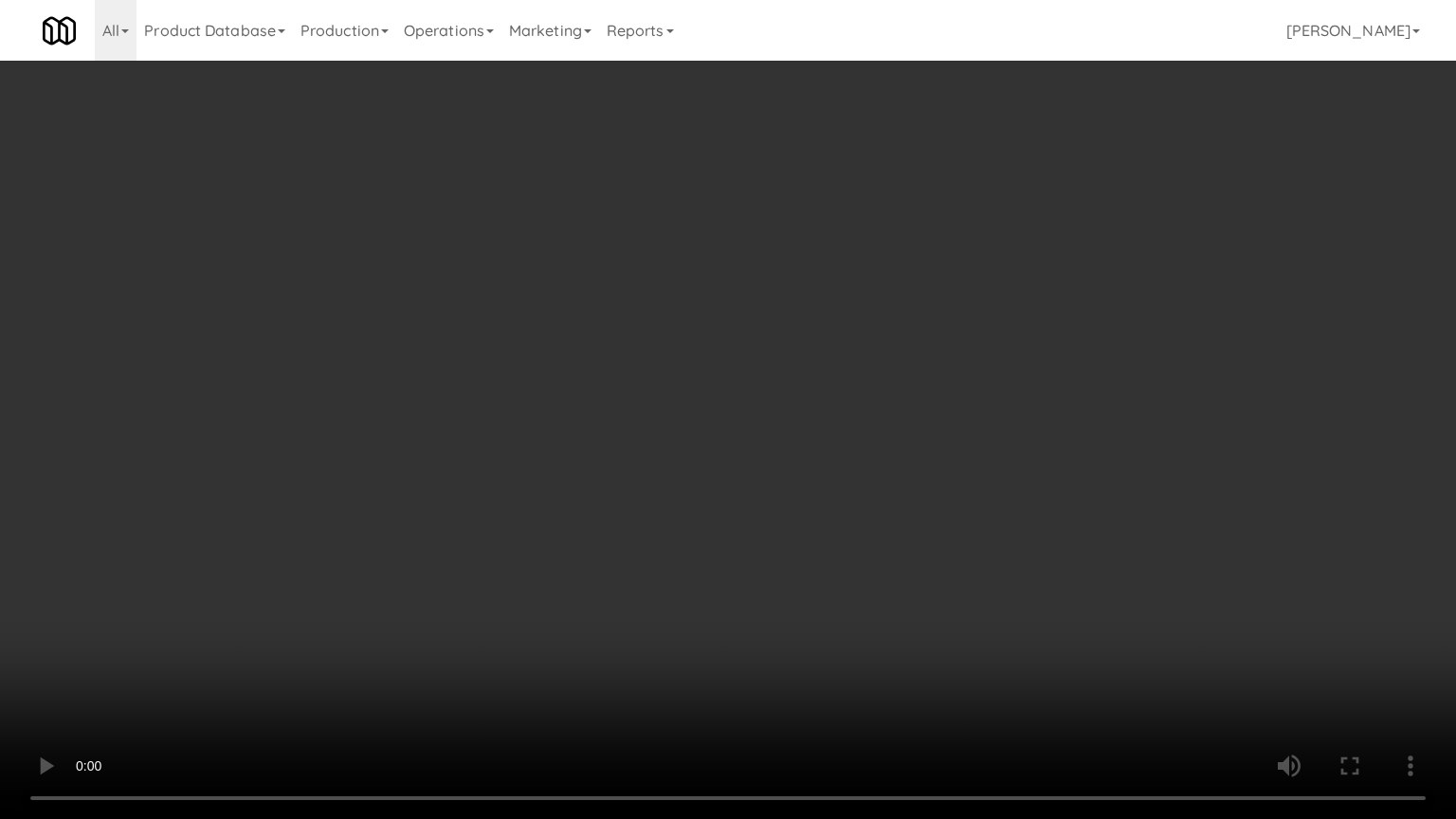
click at [867, 402] on video at bounding box center [728, 409] width 1456 height 819
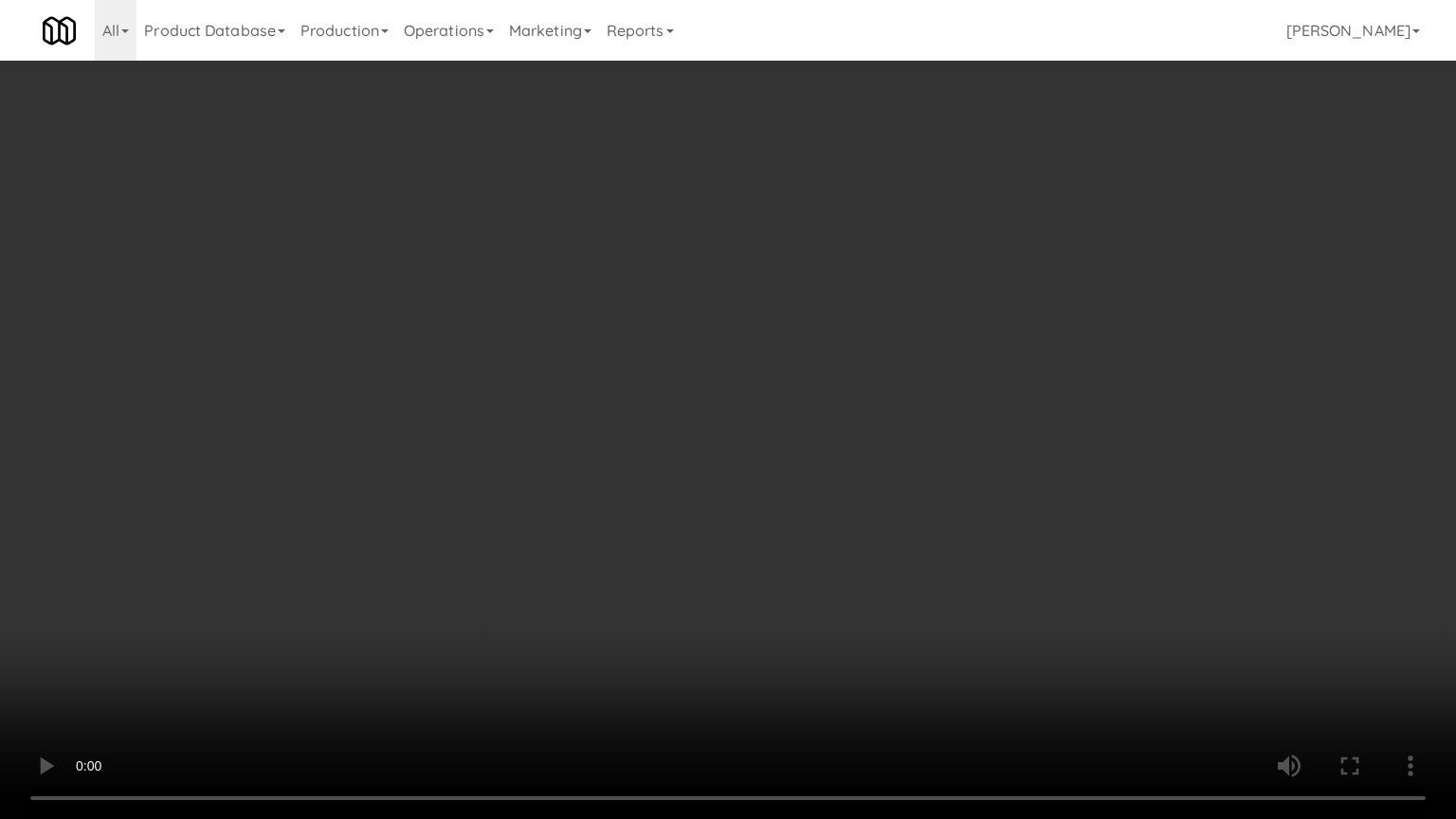
click at [867, 402] on video at bounding box center [728, 409] width 1456 height 819
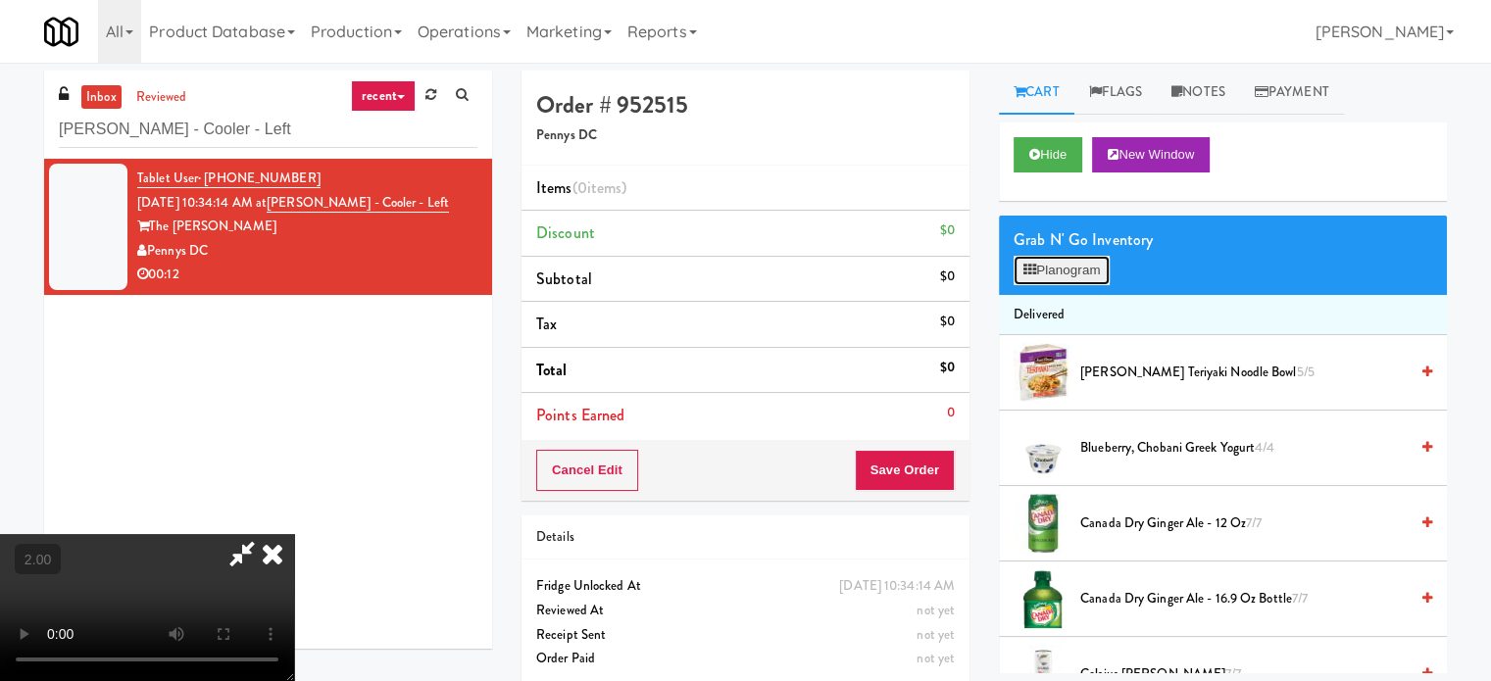
click at [1064, 280] on button "Planogram" at bounding box center [1062, 270] width 96 height 29
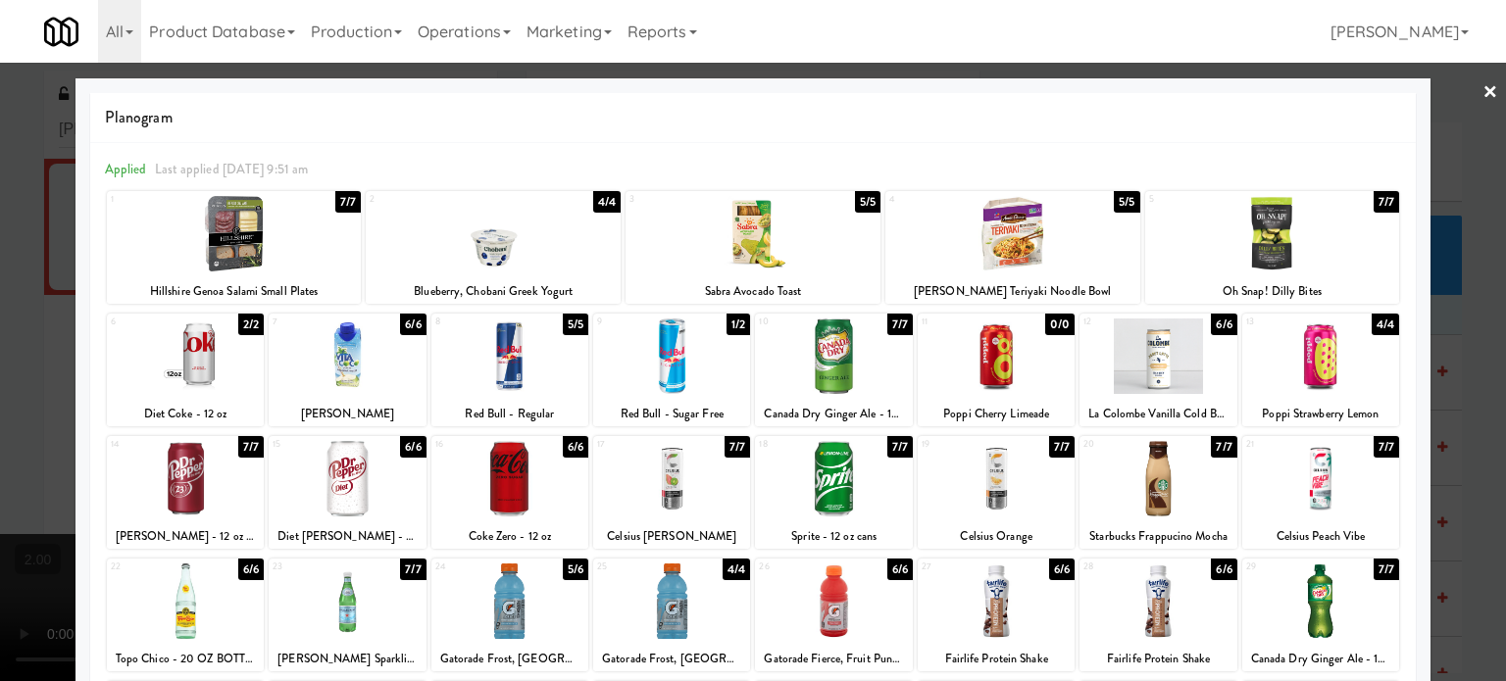
click at [0, 472] on div at bounding box center [753, 340] width 1506 height 681
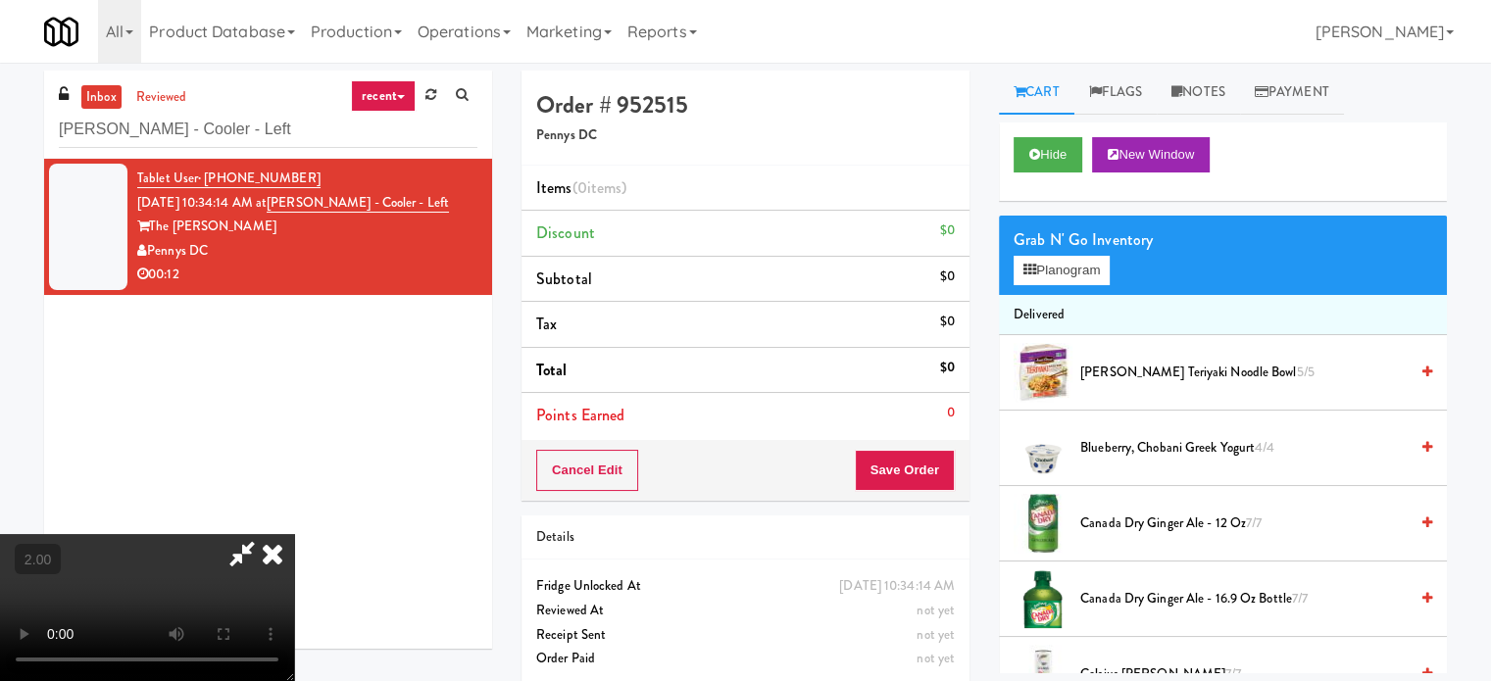
scroll to position [98, 0]
click at [1055, 275] on button "Planogram" at bounding box center [1062, 270] width 96 height 29
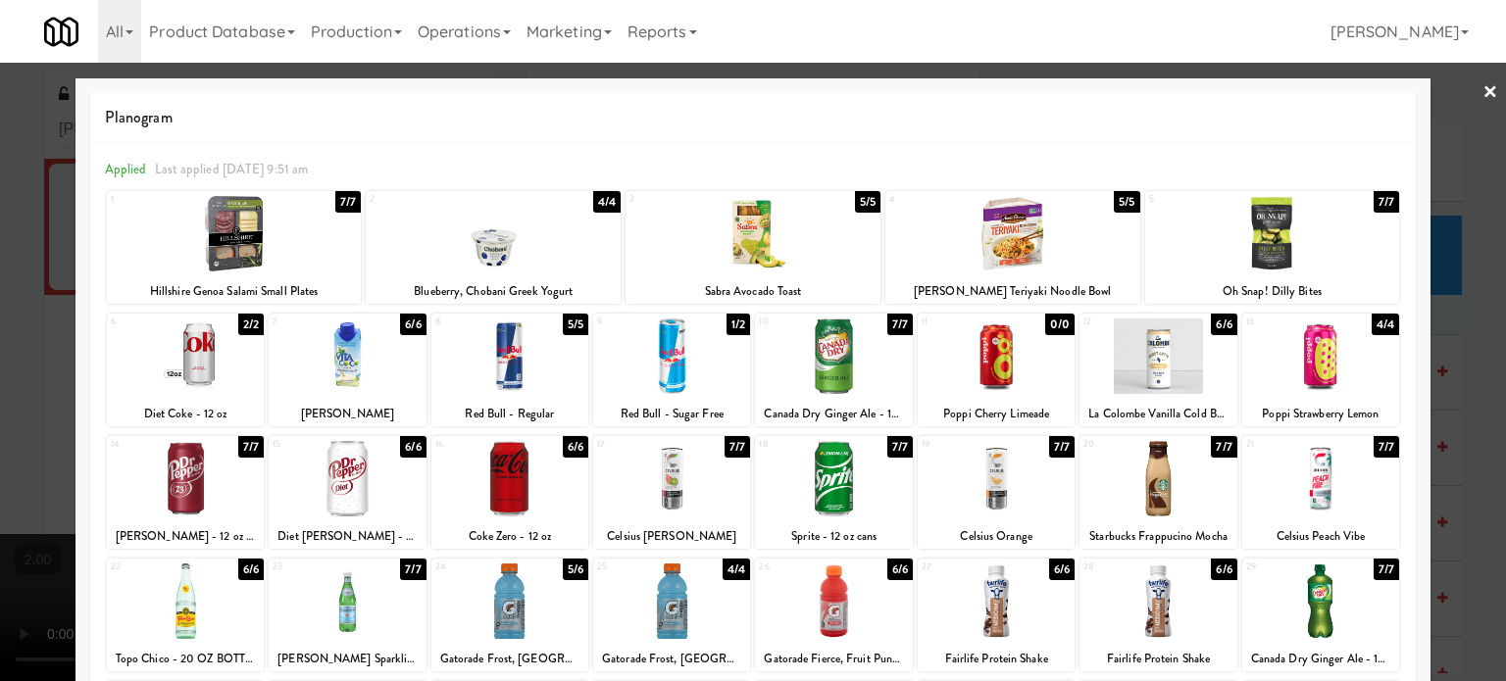
click at [1215, 365] on div at bounding box center [1157, 356] width 157 height 75
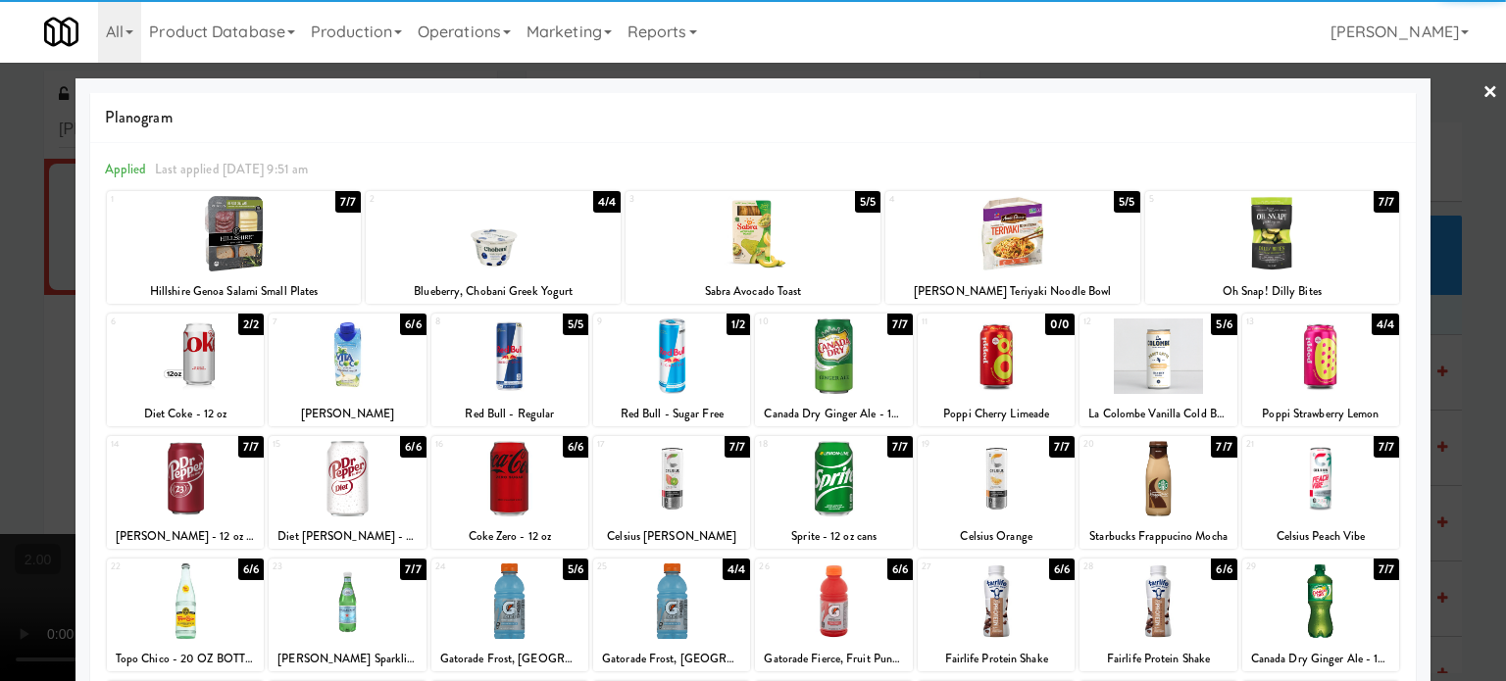
click at [71, 339] on div at bounding box center [753, 340] width 1506 height 681
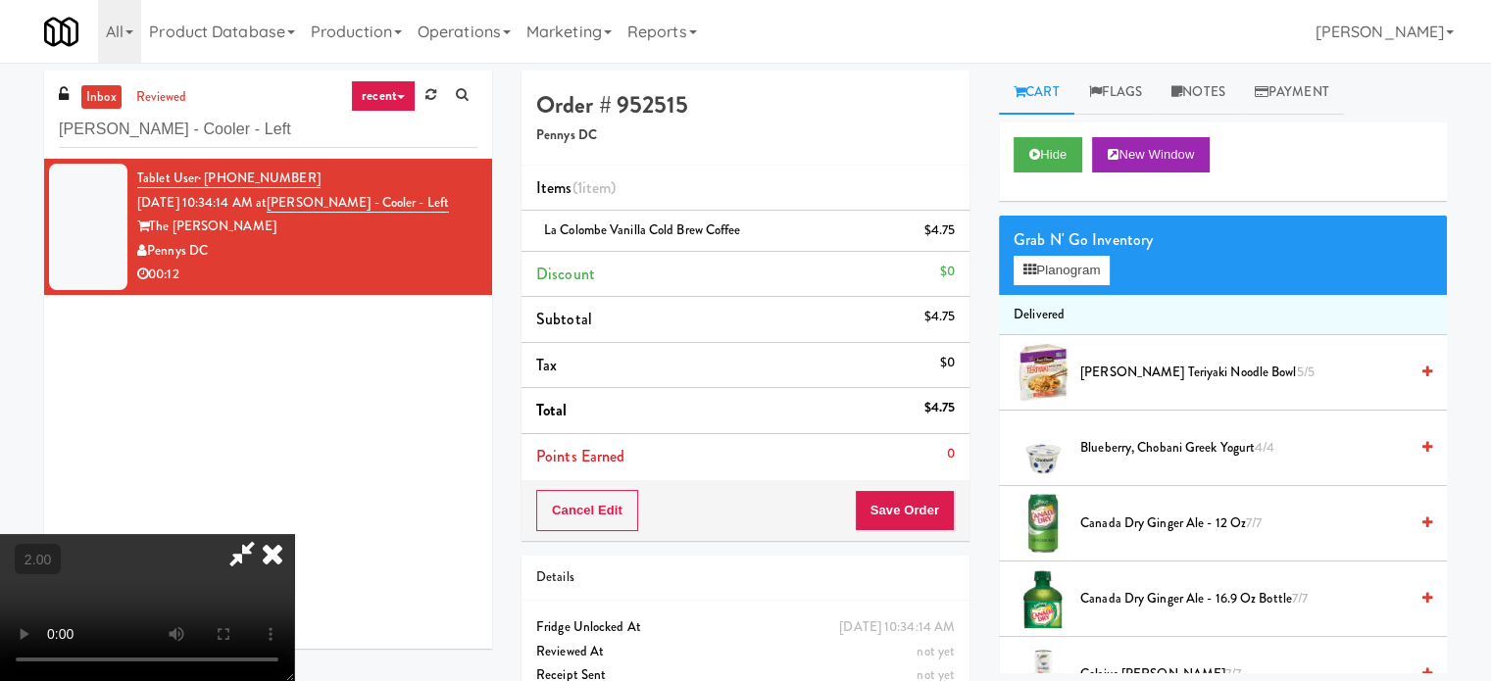
click at [294, 534] on video at bounding box center [147, 607] width 294 height 147
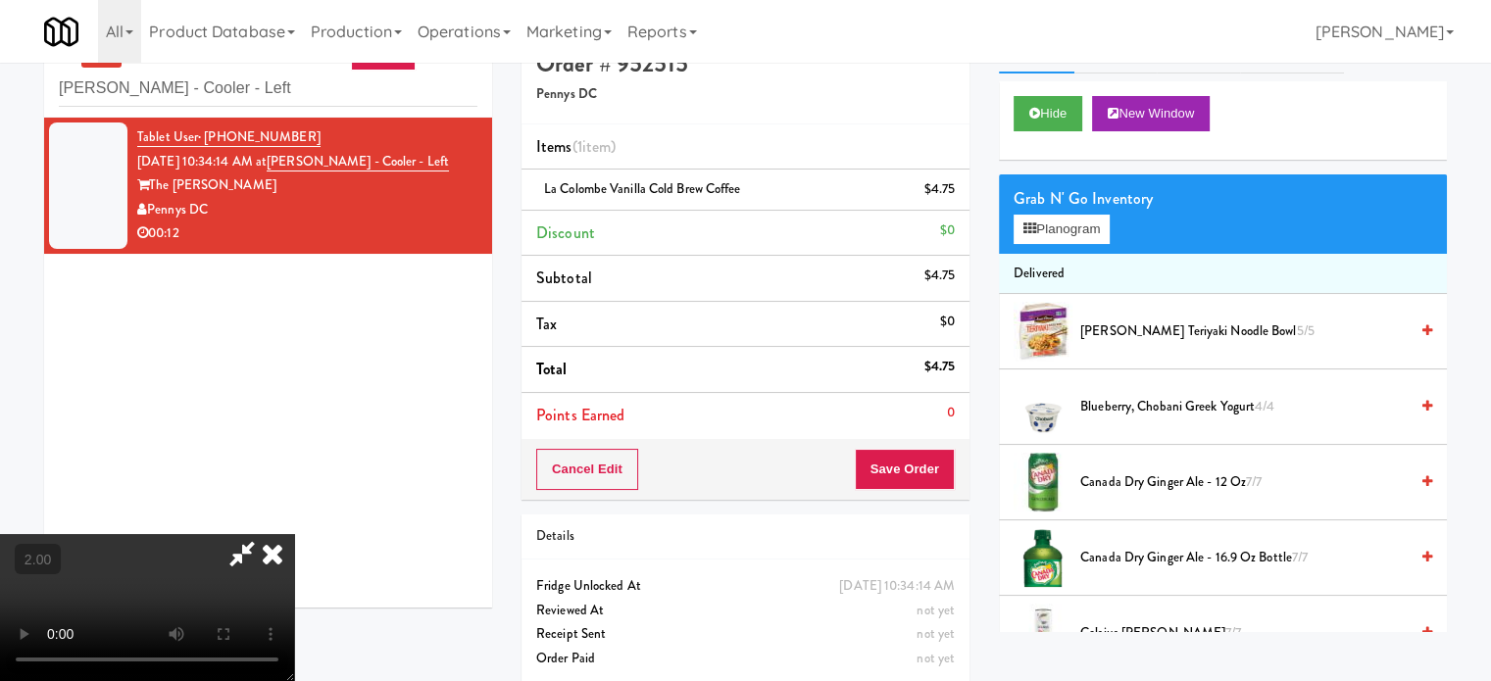
scroll to position [63, 0]
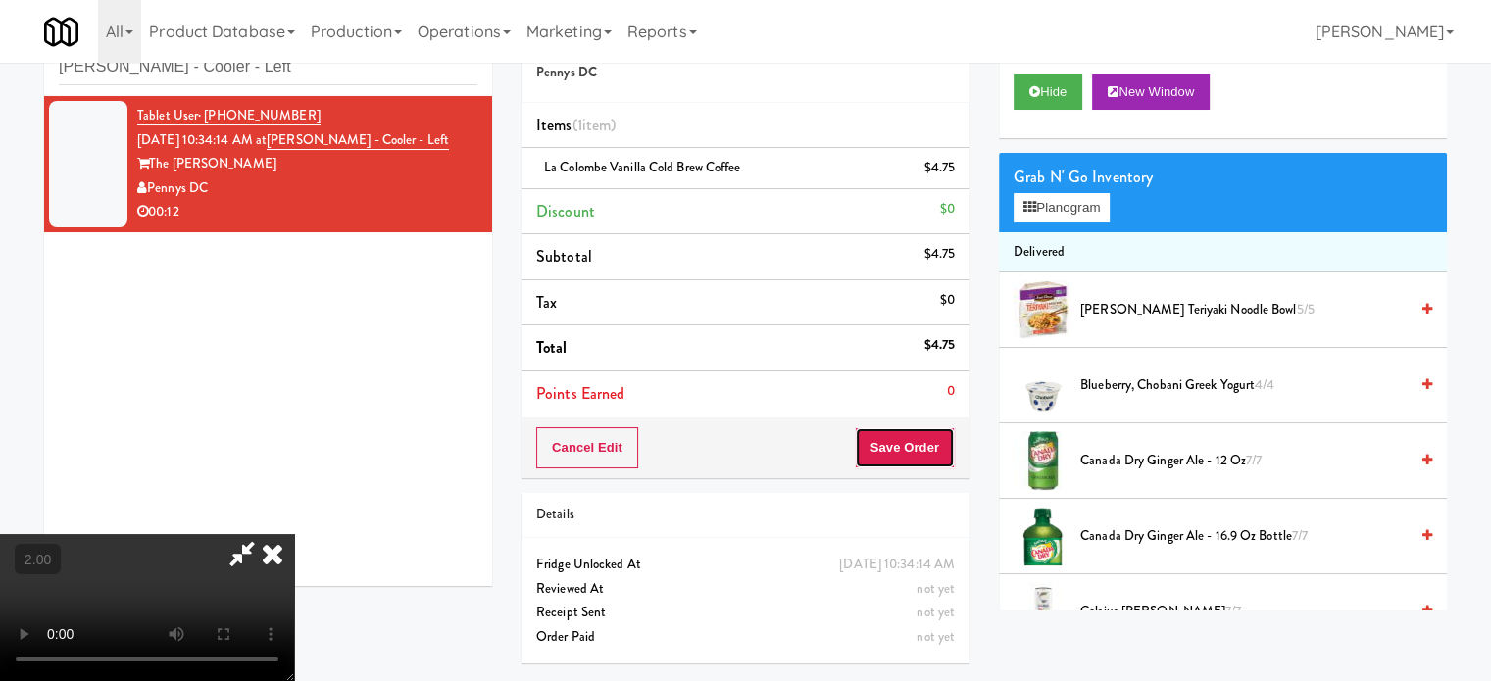
click at [945, 461] on button "Save Order" at bounding box center [905, 447] width 100 height 41
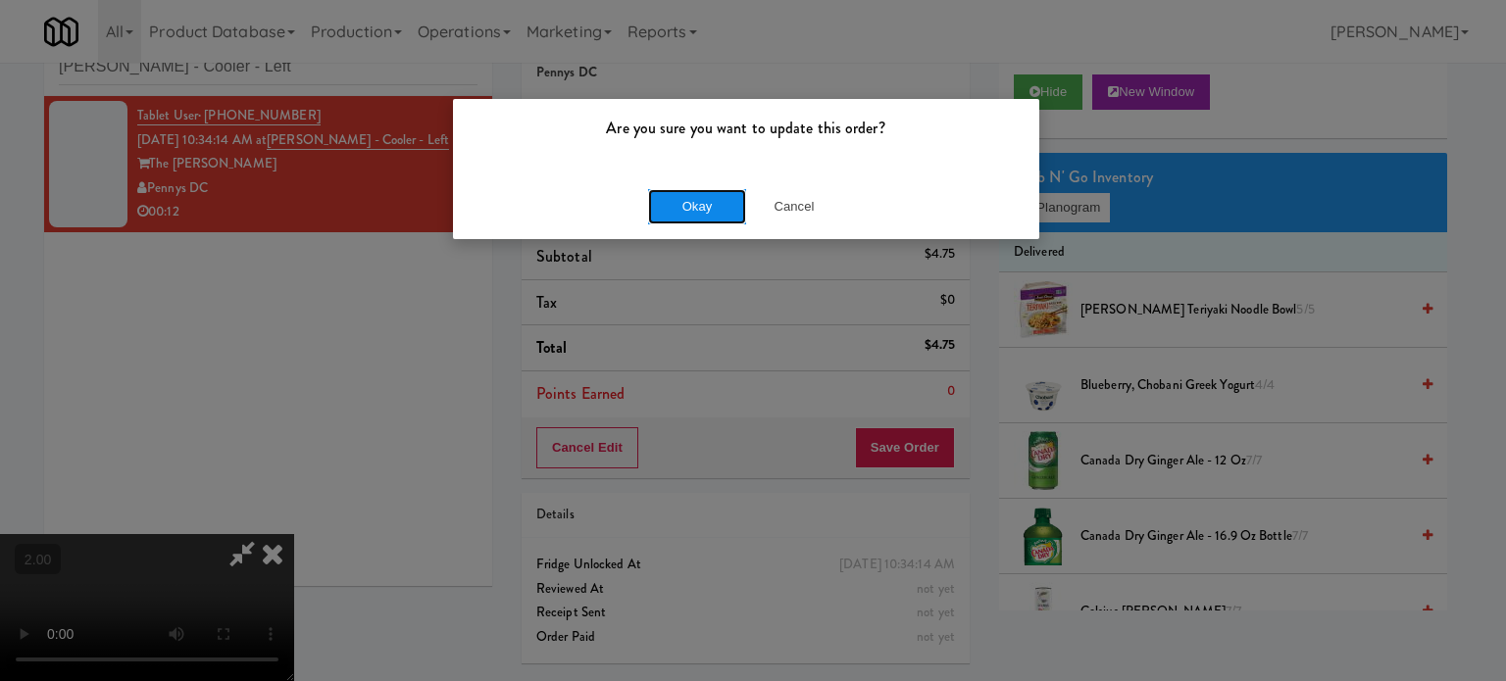
click at [664, 196] on button "Okay" at bounding box center [697, 206] width 98 height 35
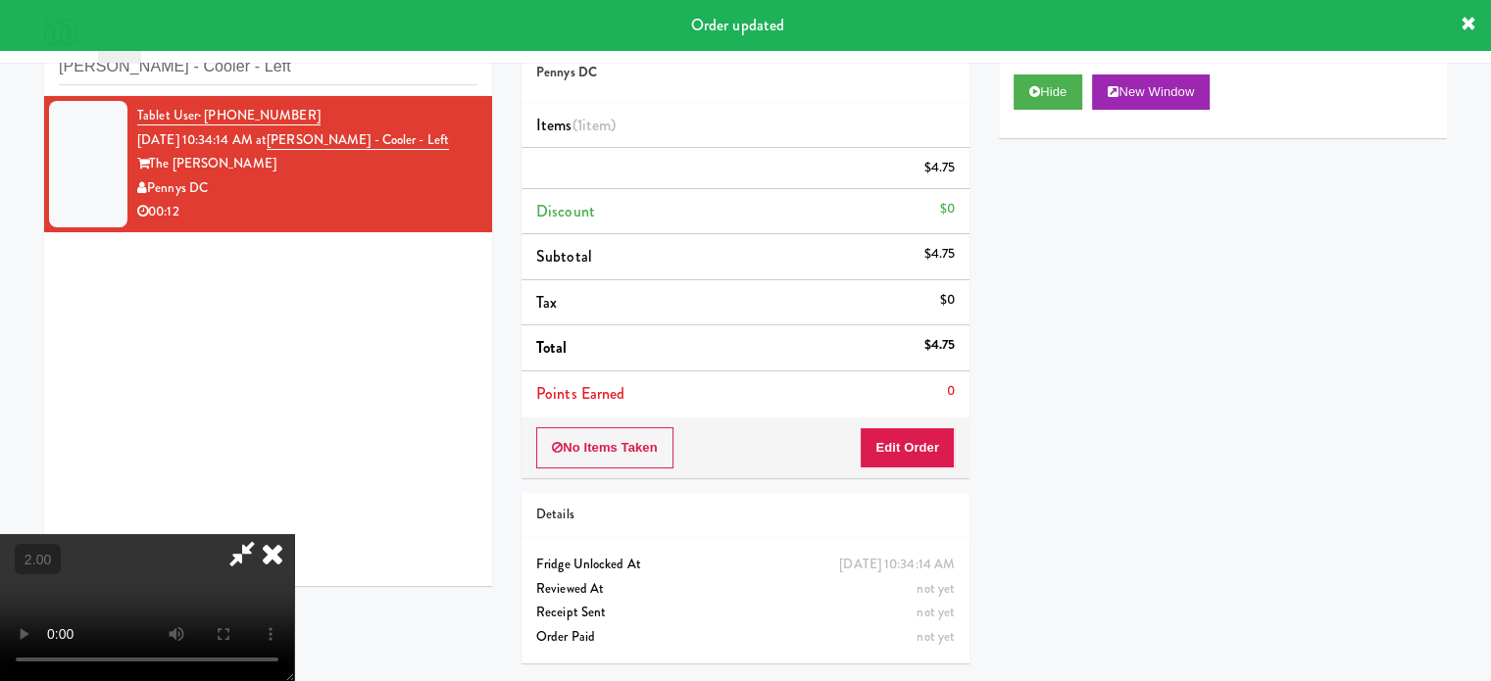
scroll to position [0, 0]
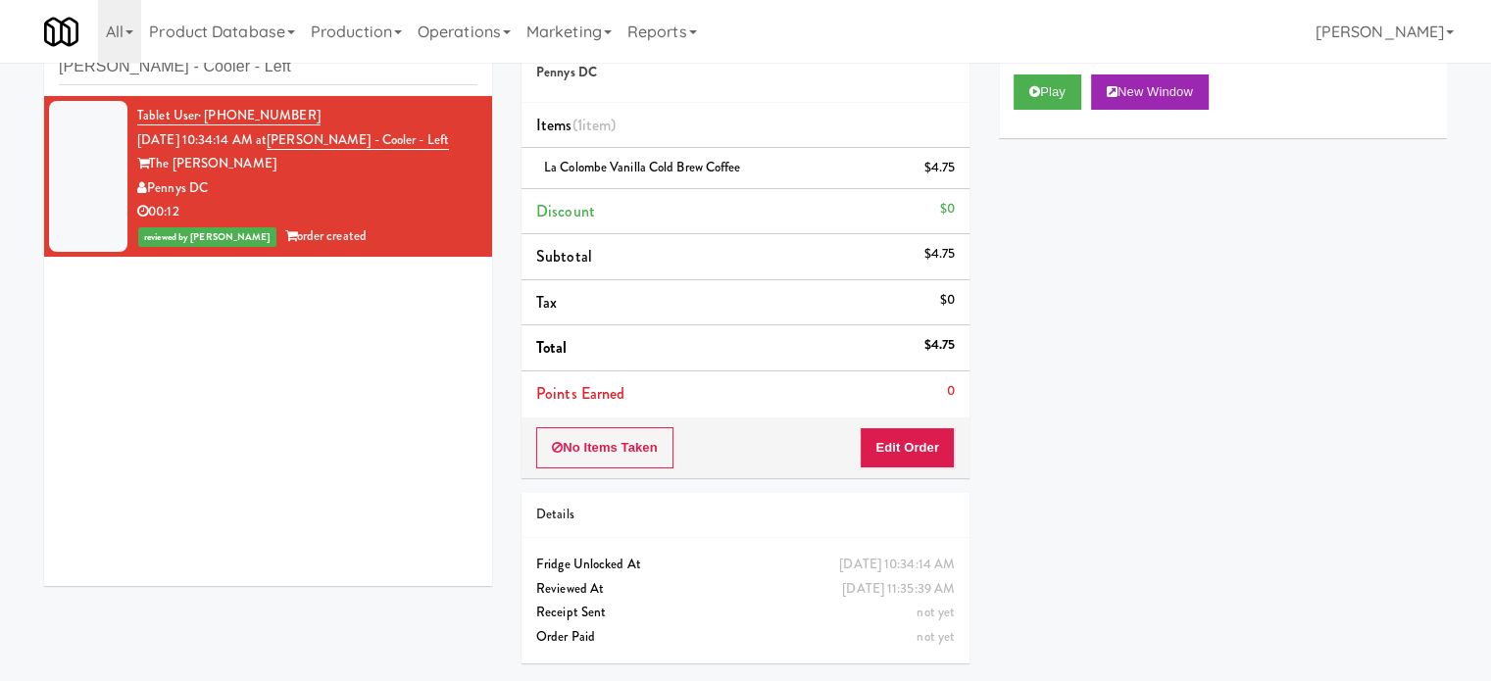
click at [341, 407] on div "Tablet User · (608) 515-4199 Aug 23, 2025 10:34:14 AM at Kelvin - Cooler - Left…" at bounding box center [268, 341] width 448 height 490
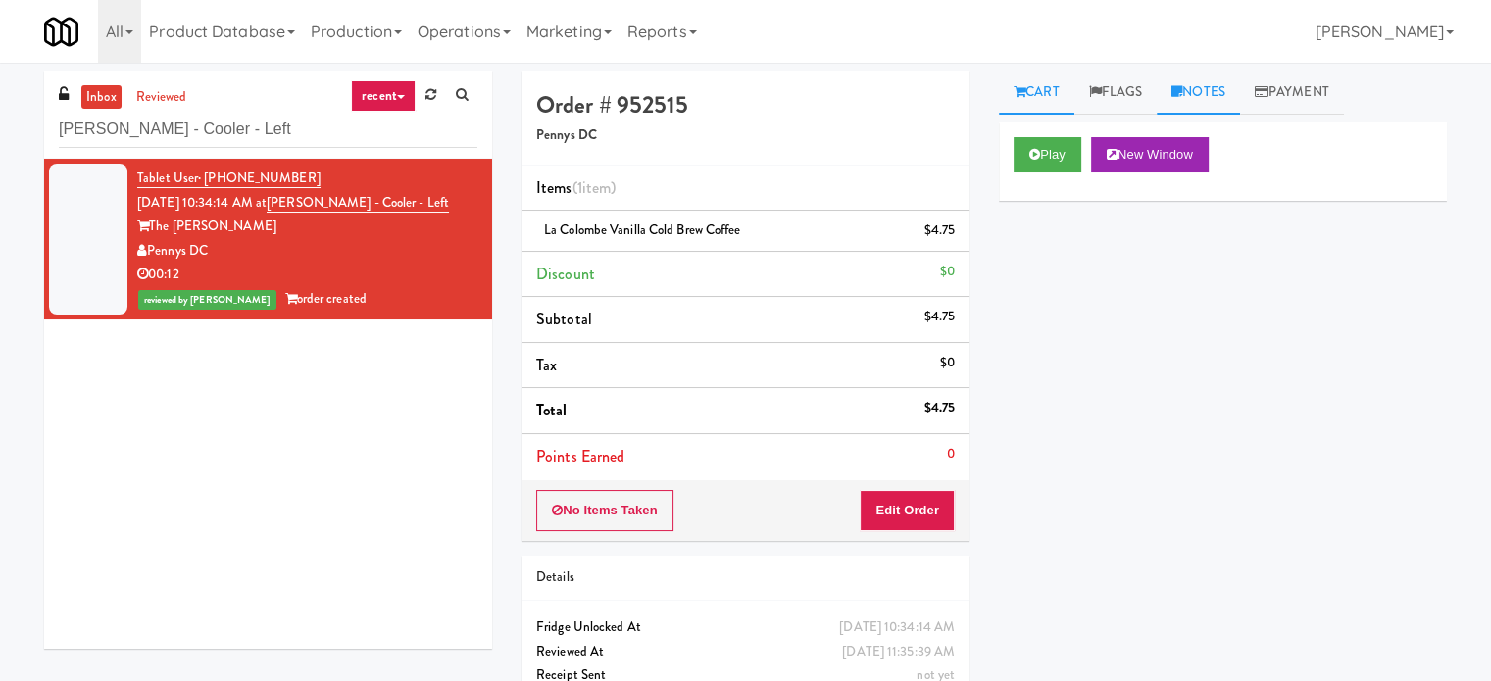
click at [1182, 86] on icon at bounding box center [1176, 91] width 11 height 13
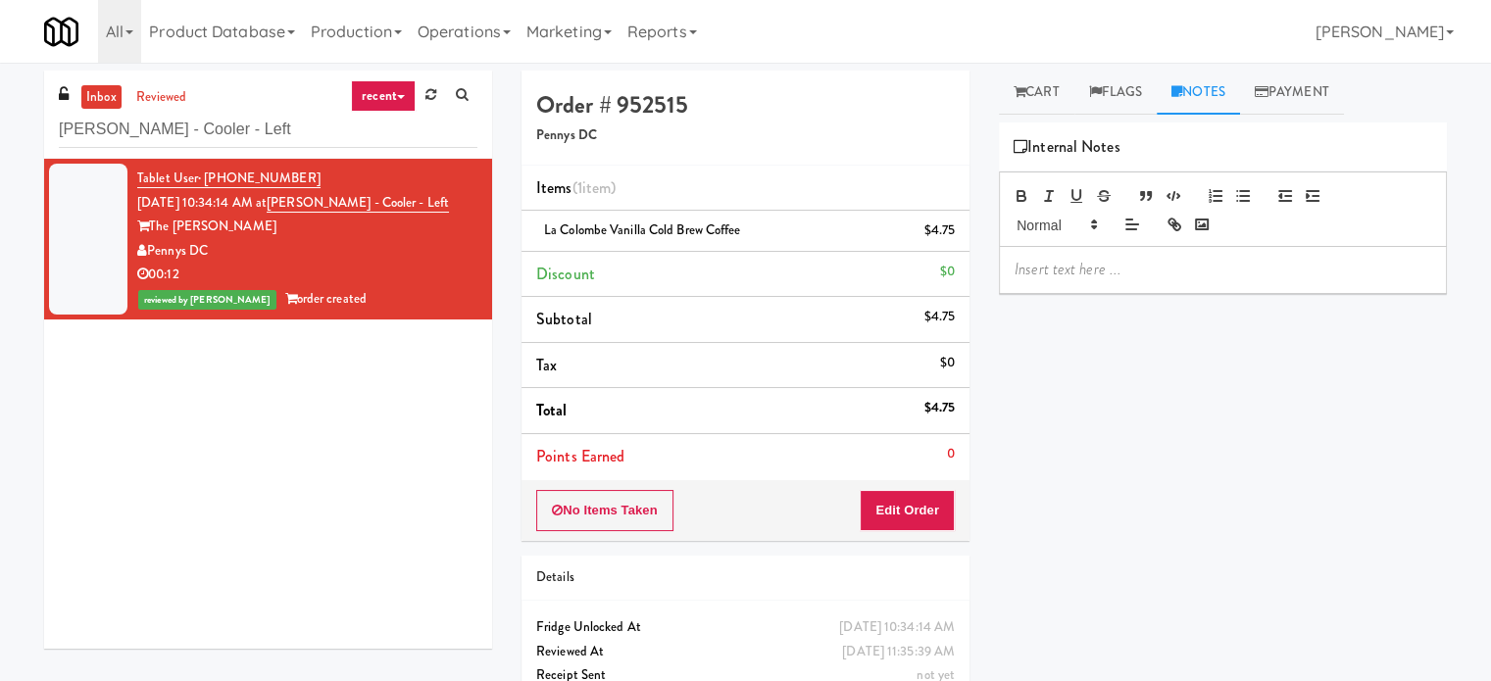
click at [1099, 236] on div at bounding box center [1223, 209] width 448 height 75
click at [1082, 276] on p at bounding box center [1223, 270] width 417 height 22
drag, startPoint x: 390, startPoint y: 198, endPoint x: 293, endPoint y: 213, distance: 98.2
click at [293, 213] on div "Tablet User · (608) 515-4199 Aug 23, 2025 10:34:14 AM at Kelvin - Cooler - Left…" at bounding box center [307, 239] width 340 height 145
click at [730, 231] on span "La Colombe Vanilla Cold Brew Coffee" at bounding box center [642, 230] width 197 height 19
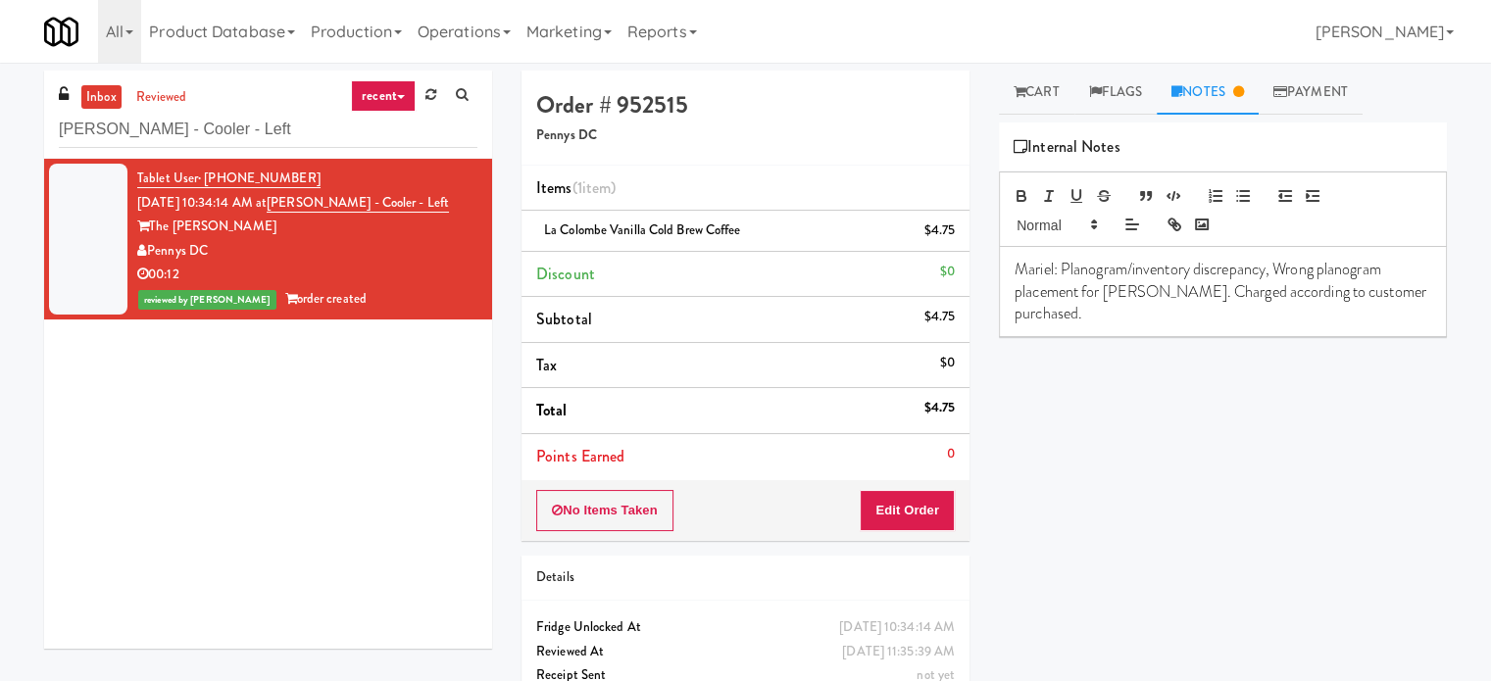
drag, startPoint x: 788, startPoint y: 226, endPoint x: 565, endPoint y: 217, distance: 223.7
click at [565, 217] on li "La Colombe Vanilla Cold Brew Coffee $4.75" at bounding box center [746, 231] width 448 height 41
click at [539, 217] on li "La Colombe Vanilla Cold Brew Coffee $4.75" at bounding box center [746, 231] width 448 height 41
click at [539, 226] on div "La Colombe Vanilla Cold Brew Coffee $4.75" at bounding box center [745, 231] width 419 height 25
drag, startPoint x: 539, startPoint y: 226, endPoint x: 641, endPoint y: 231, distance: 102.1
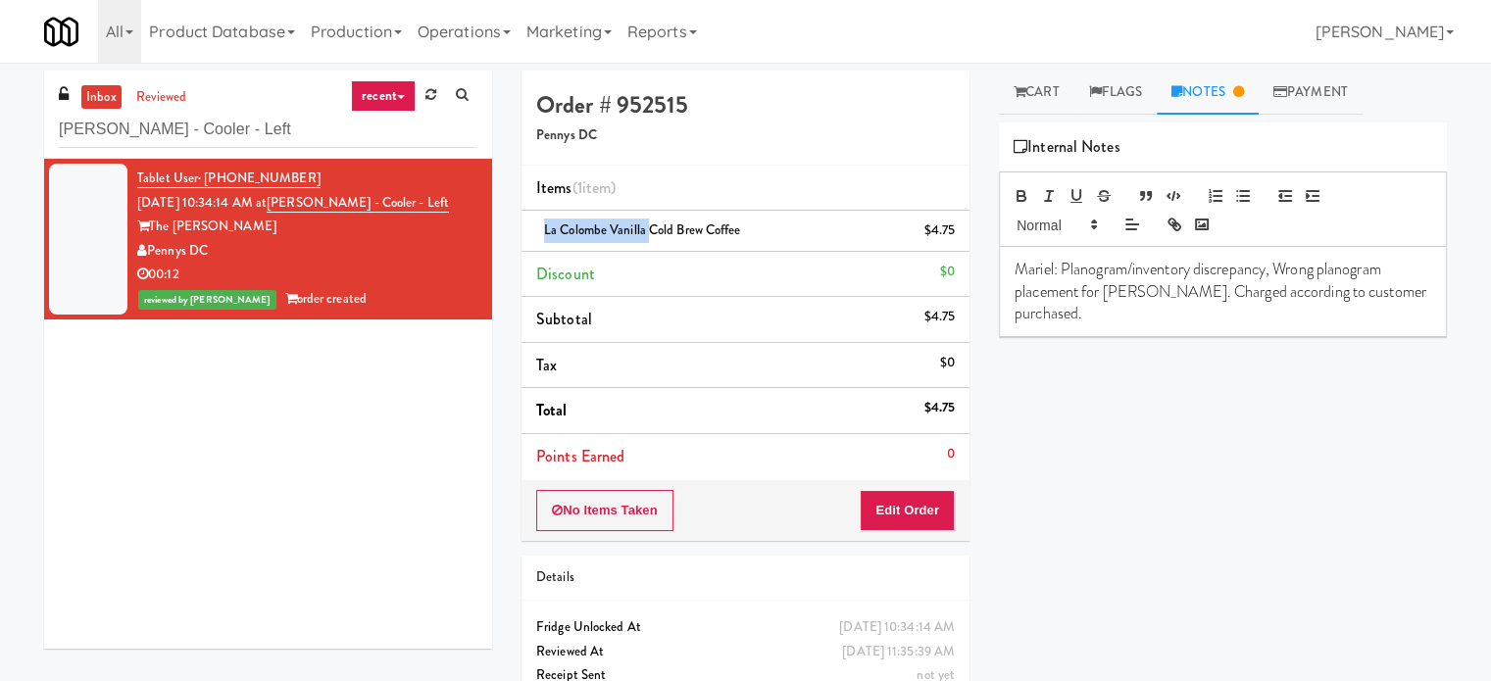
click at [641, 231] on div "La Colombe Vanilla Cold Brew Coffee $4.75" at bounding box center [745, 231] width 419 height 25
copy span "La Colombe Vanilla"
click at [1295, 273] on p "Mariel: Planogram/inventory discrepancy, Wrong planogram placement for Slim Jim…" at bounding box center [1223, 292] width 417 height 66
click at [1137, 291] on p "Mariel: Planogram/inventory discrepancy, Wrong planogram placement for Slim Jim…" at bounding box center [1223, 292] width 417 height 66
click at [1124, 287] on p "Mariel: Planogram/inventory discrepancy, Wrong planogram placement for Slim Jim…" at bounding box center [1223, 292] width 417 height 66
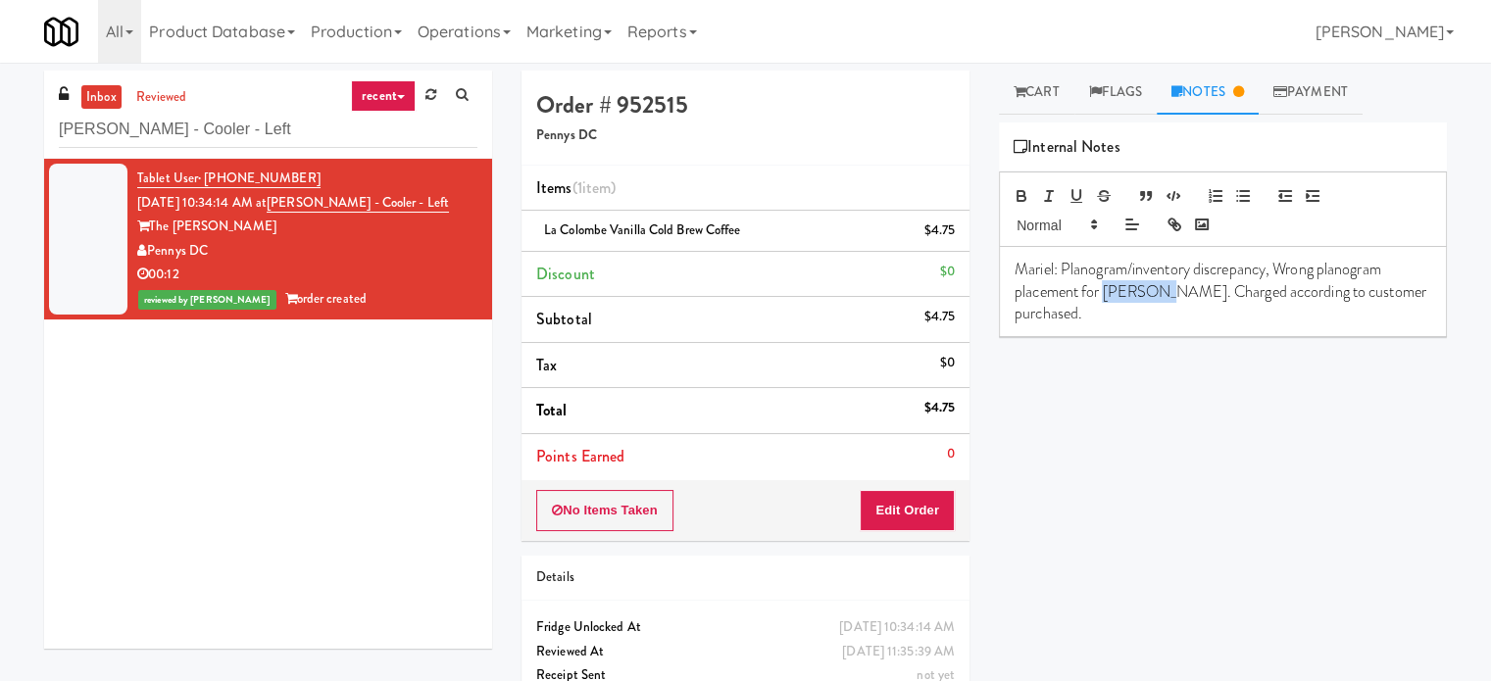
drag, startPoint x: 1124, startPoint y: 287, endPoint x: 1145, endPoint y: 289, distance: 20.7
click at [1145, 289] on p "Mariel: Planogram/inventory discrepancy, Wrong planogram placement for Slim Jim…" at bounding box center [1223, 292] width 417 height 66
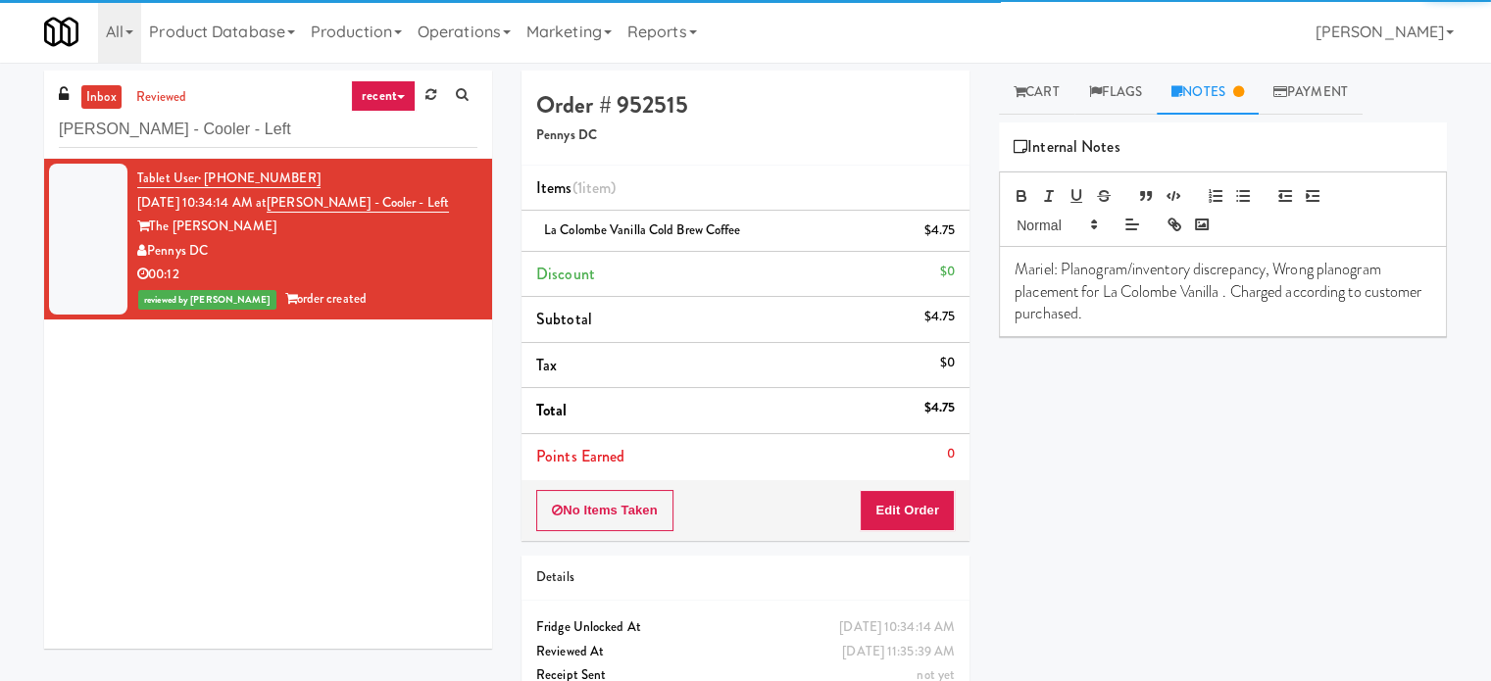
click at [1271, 427] on div "Play New Window Primary Flag Clear Flag if unable to determine what was taken o…" at bounding box center [1223, 490] width 448 height 735
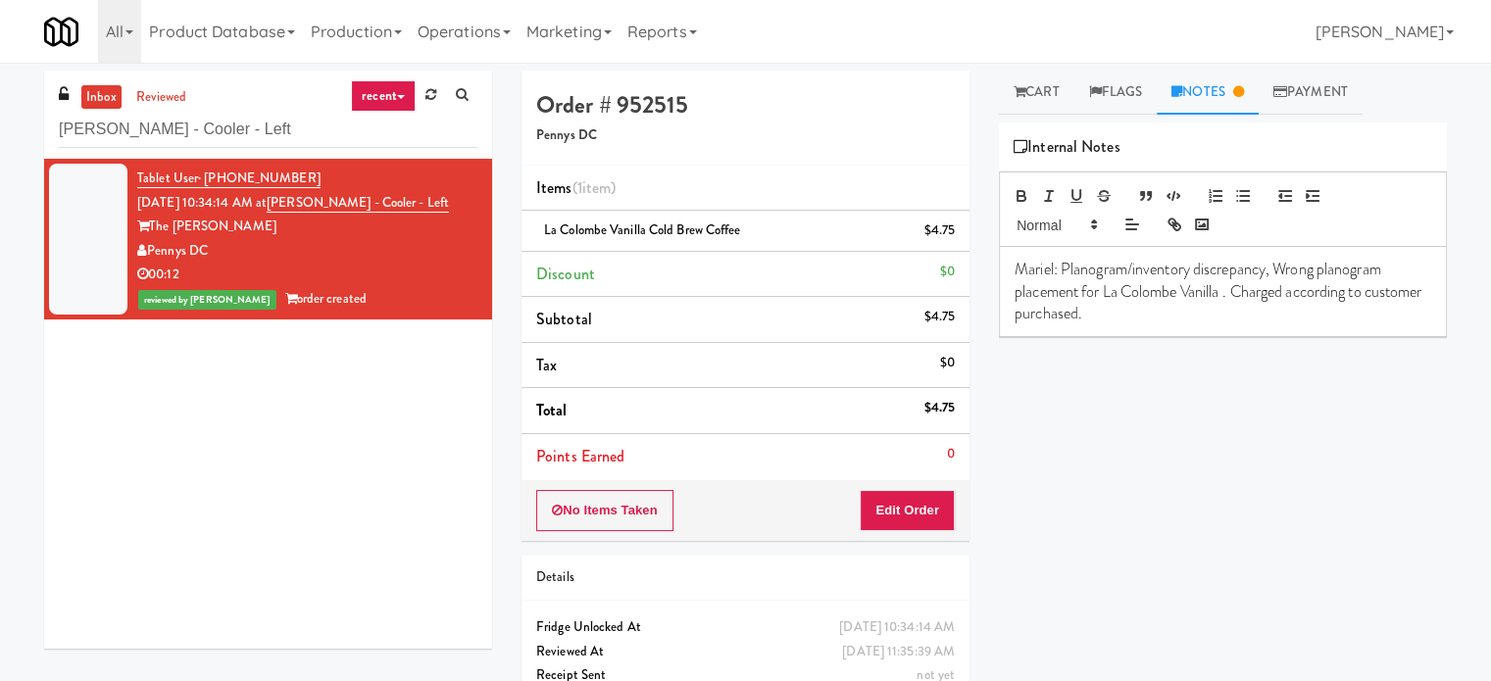
click at [1228, 283] on p "Mariel: Planogram/inventory discrepancy, Wrong planogram placement for La Colom…" at bounding box center [1223, 292] width 417 height 66
click at [154, 132] on input "Kelvin - Cooler - Left" at bounding box center [268, 130] width 419 height 36
paste input "WPW - Middle - Fridge"
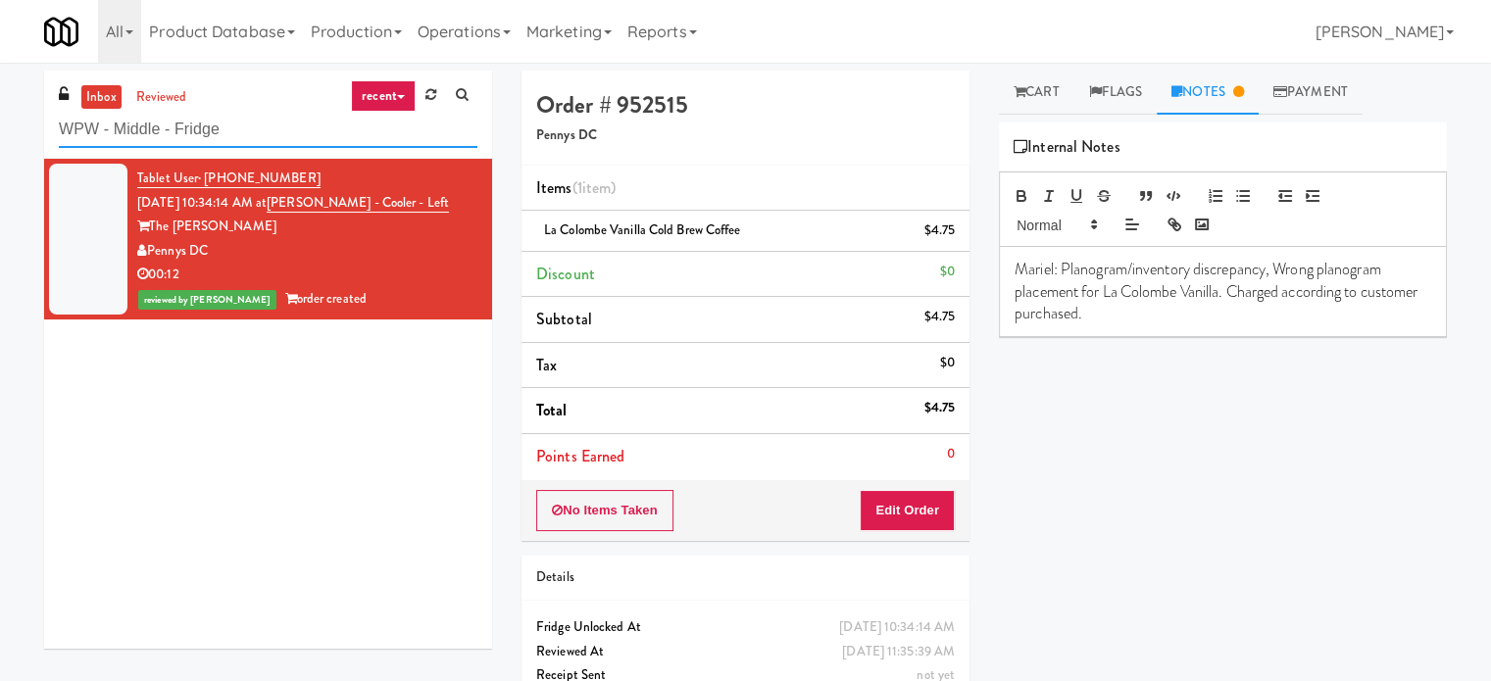
click at [154, 132] on input "WPW - Middle - Fridge" at bounding box center [268, 130] width 419 height 36
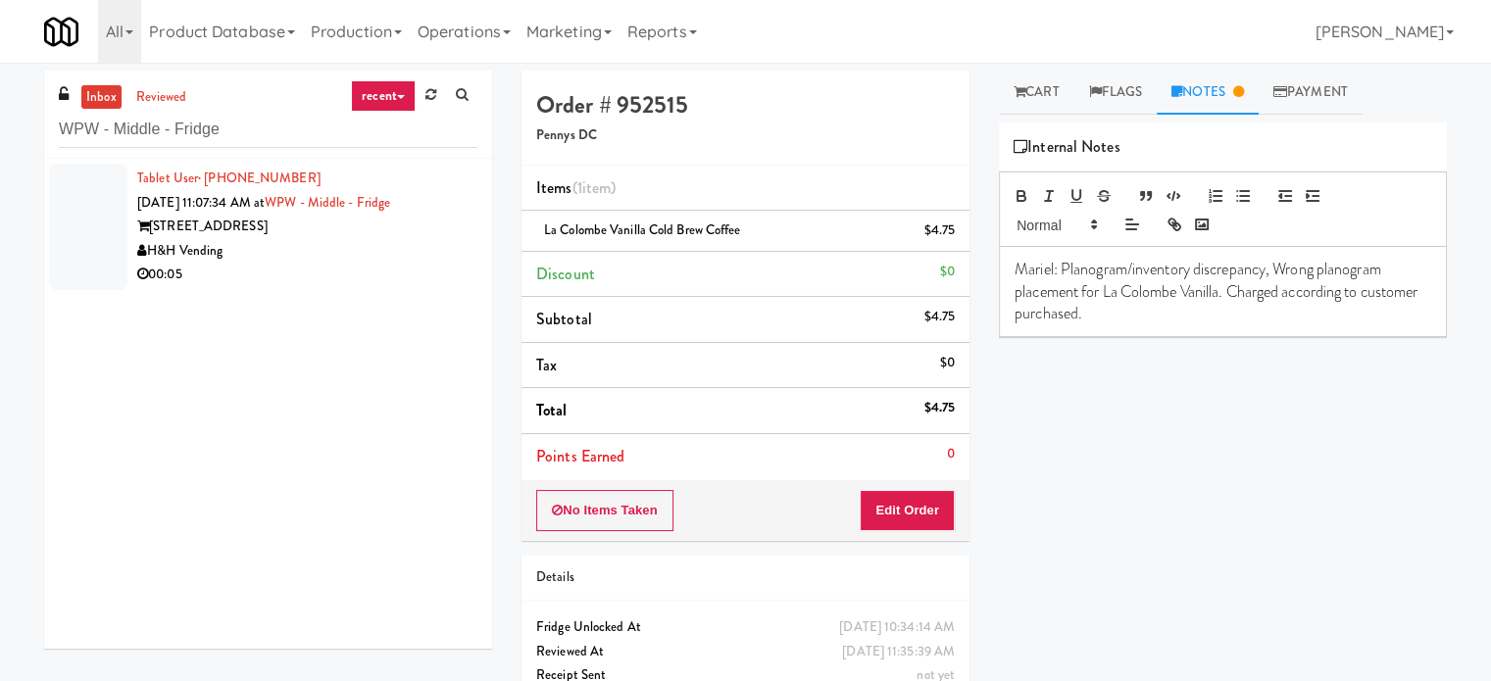
click at [334, 245] on div "H&H Vending" at bounding box center [307, 251] width 340 height 25
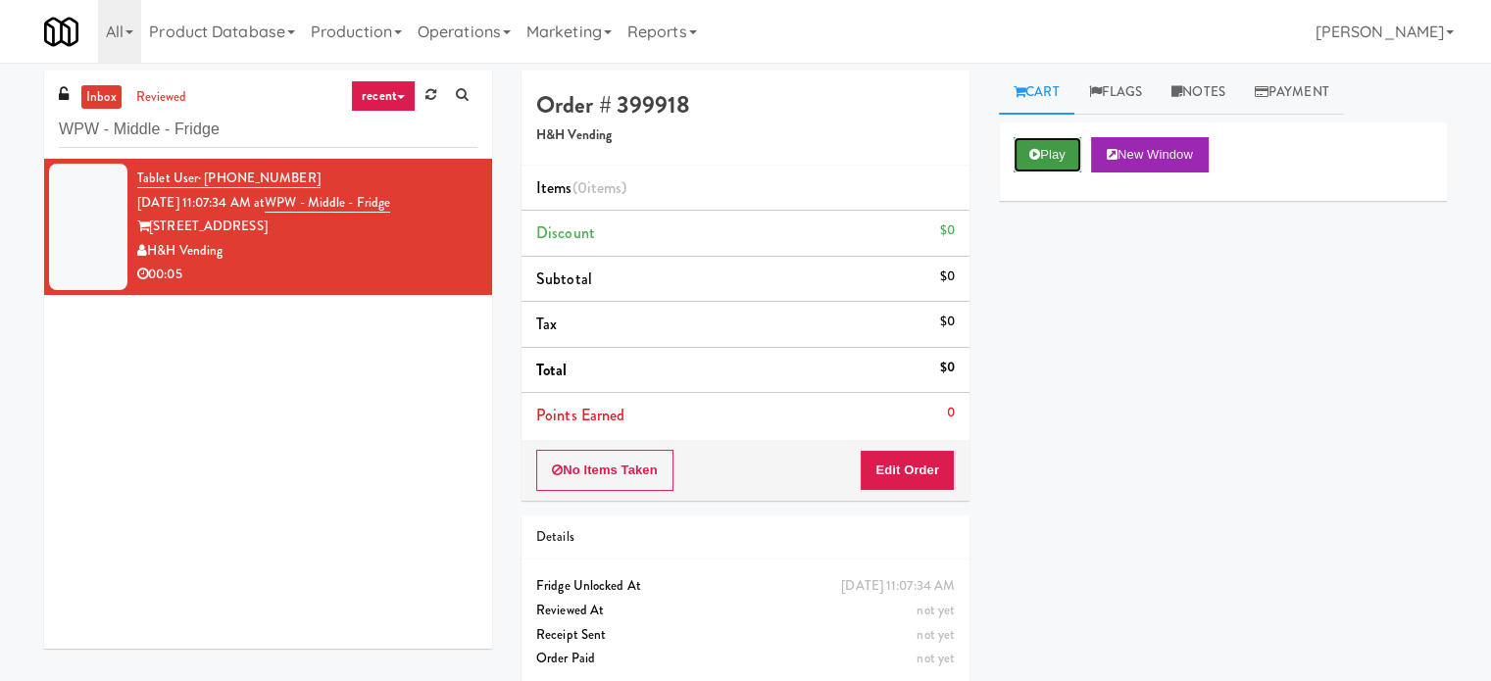
click at [1042, 149] on button "Play" at bounding box center [1048, 154] width 68 height 35
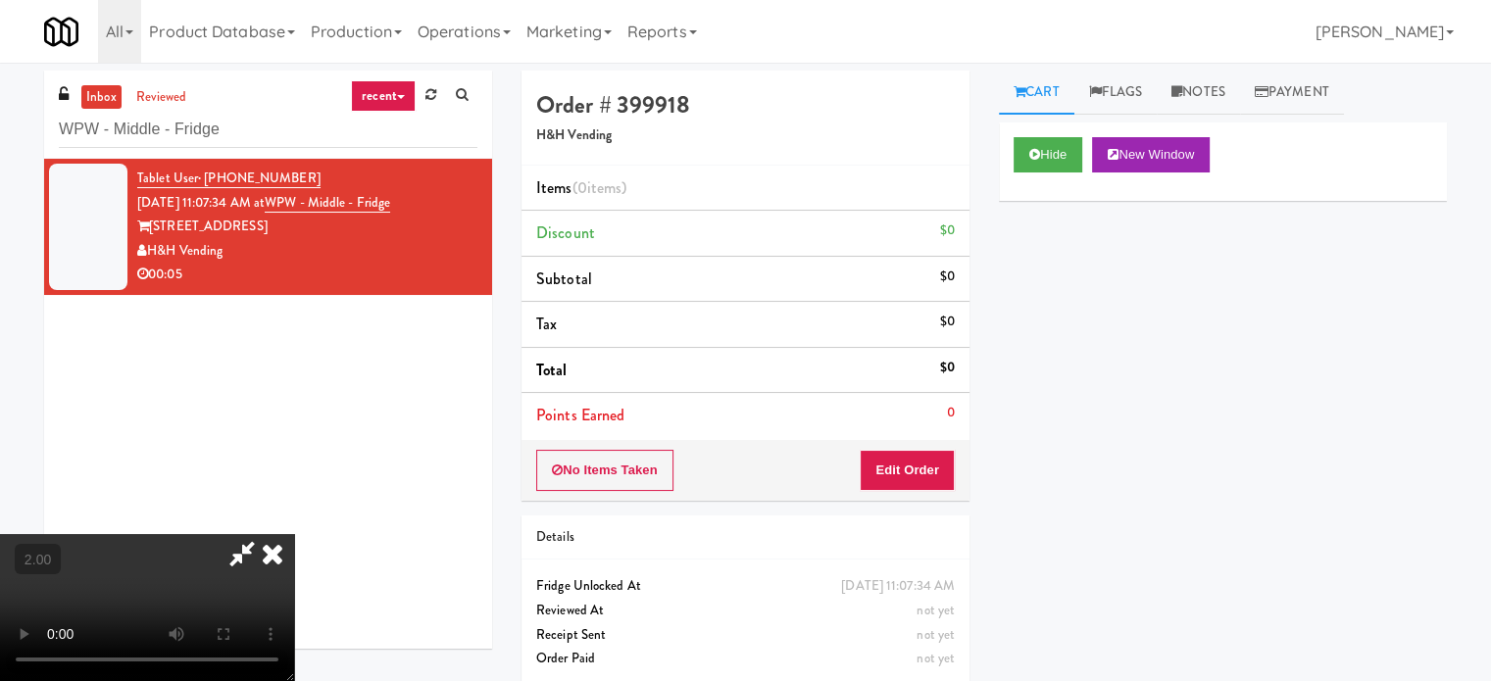
click at [294, 534] on video at bounding box center [147, 607] width 294 height 147
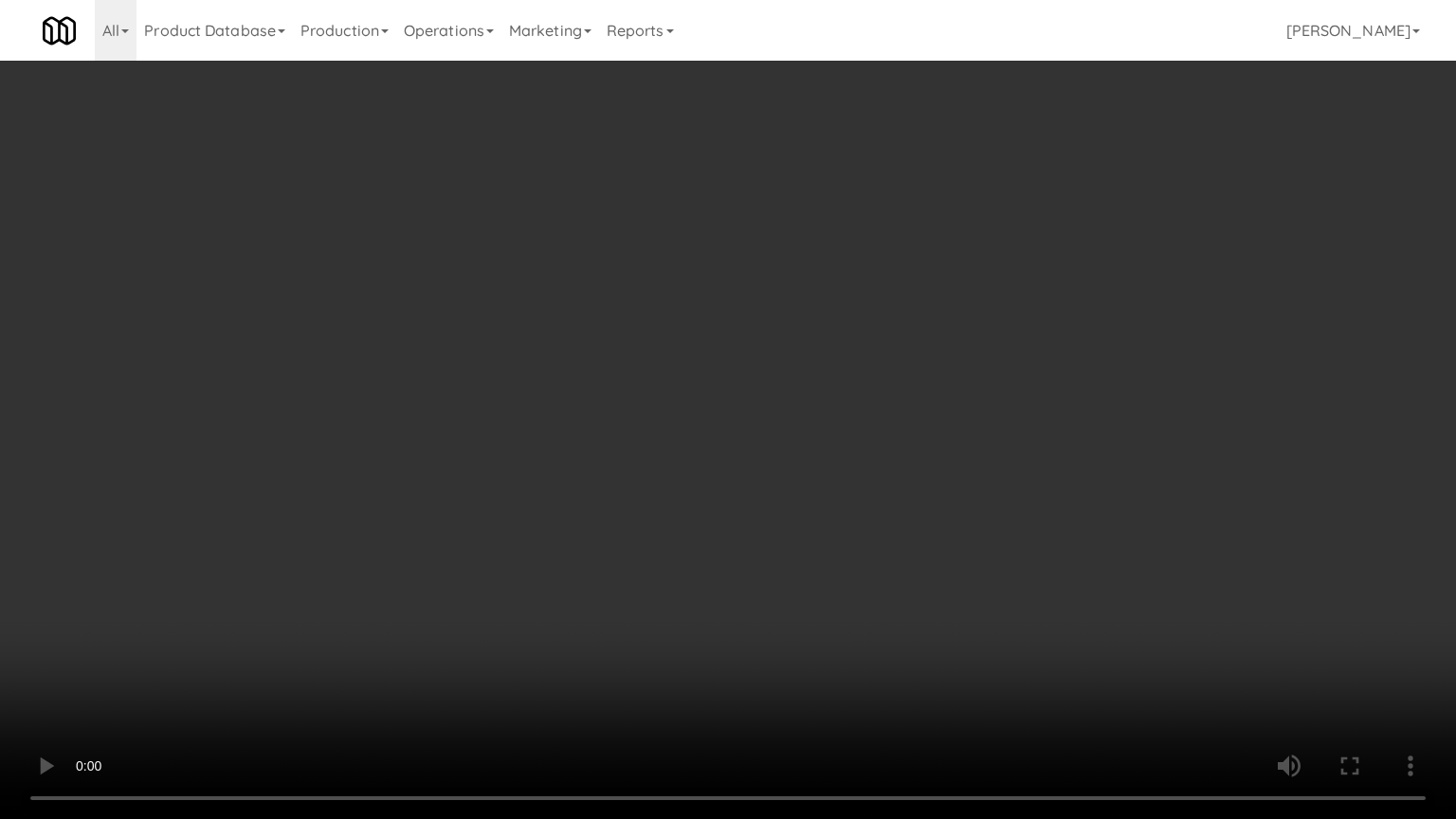
click at [749, 533] on video at bounding box center [728, 409] width 1456 height 819
click at [747, 531] on video at bounding box center [728, 409] width 1456 height 819
click at [748, 530] on video at bounding box center [728, 409] width 1456 height 819
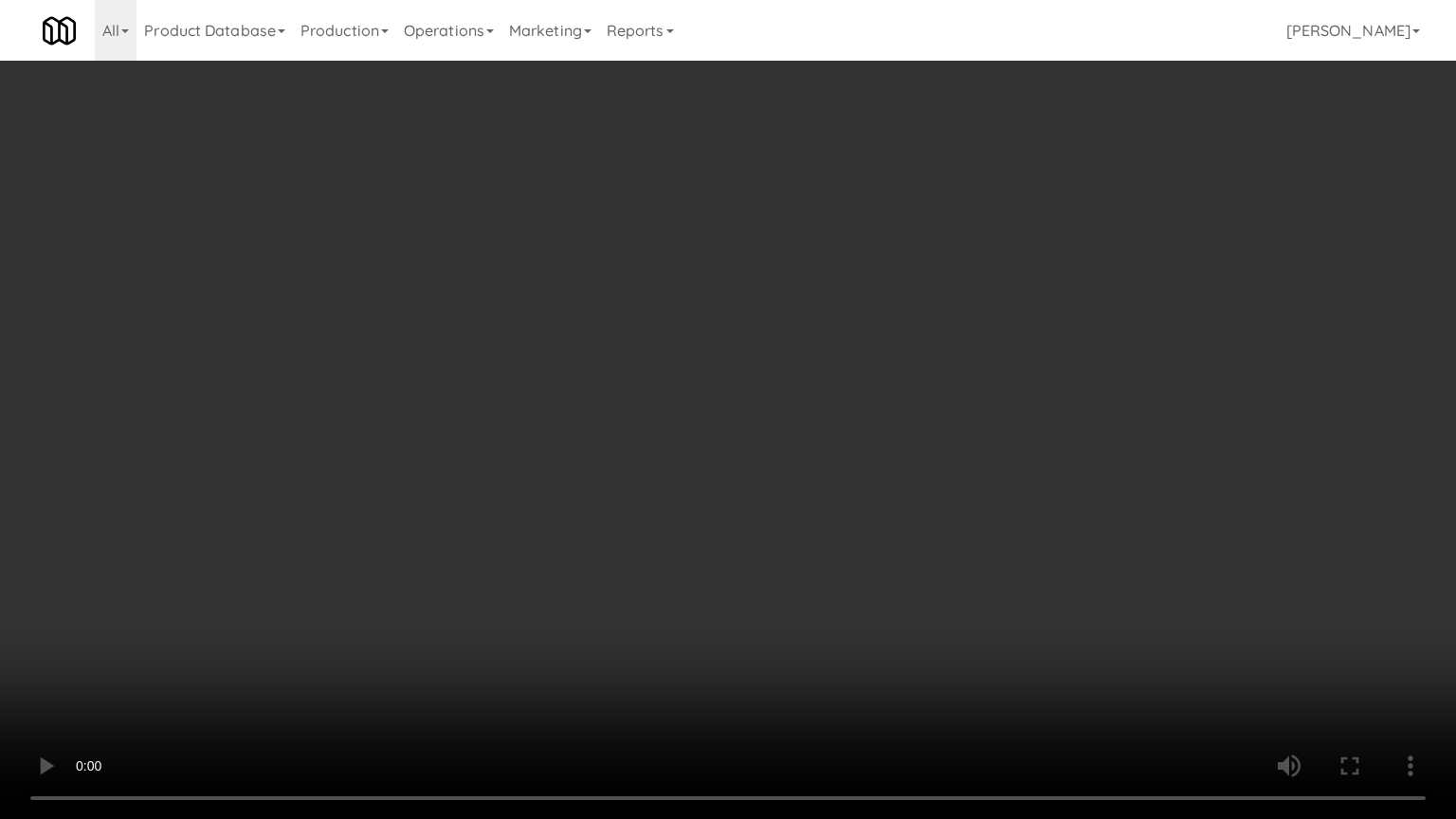
click at [748, 530] on video at bounding box center [728, 409] width 1456 height 819
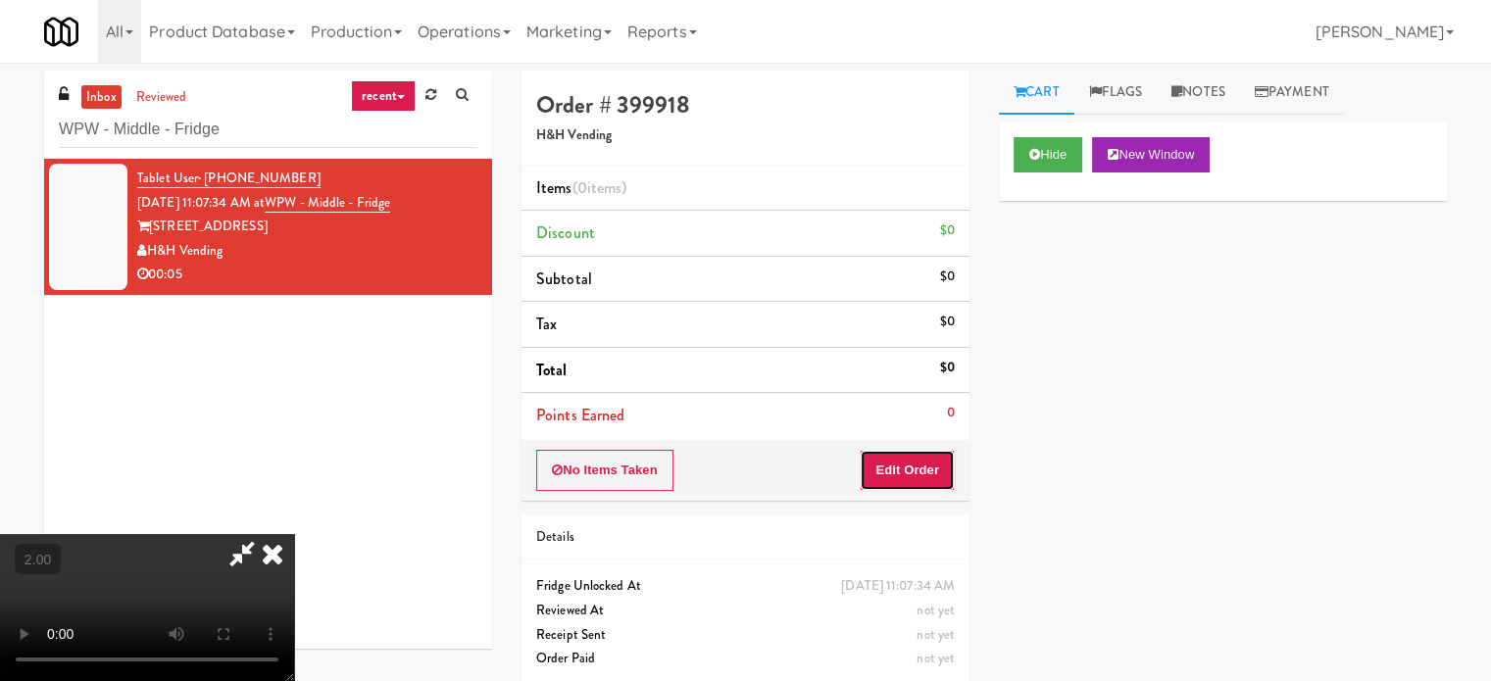
click at [920, 473] on button "Edit Order" at bounding box center [907, 470] width 95 height 41
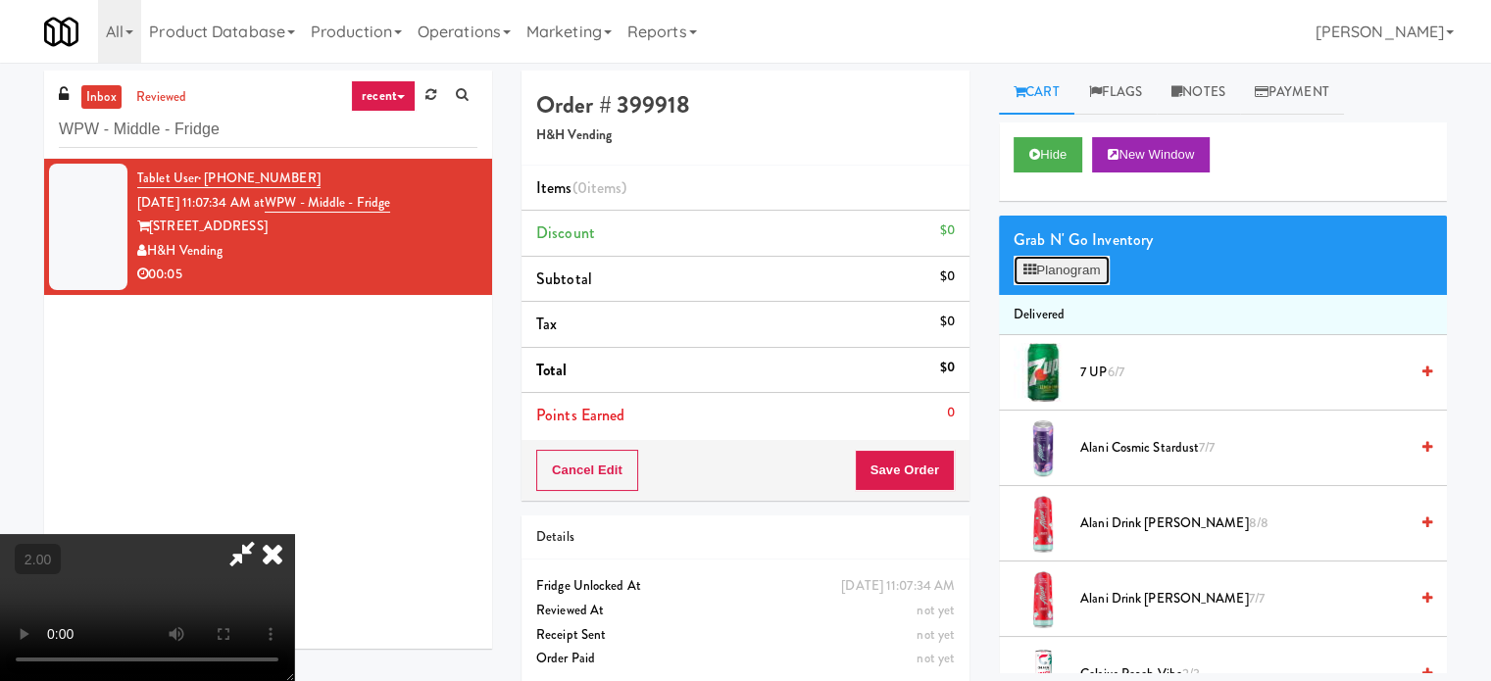
click at [1049, 275] on button "Planogram" at bounding box center [1062, 270] width 96 height 29
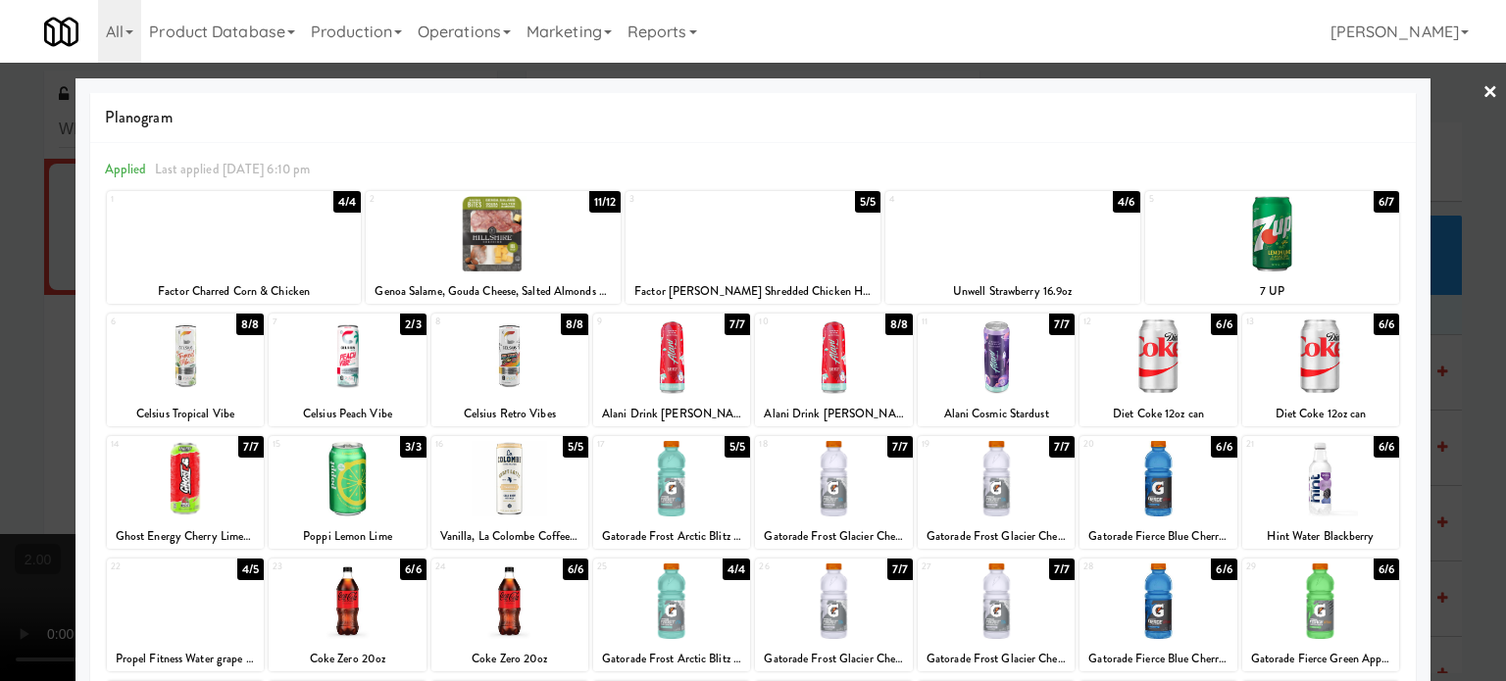
click at [365, 364] on div at bounding box center [347, 356] width 157 height 75
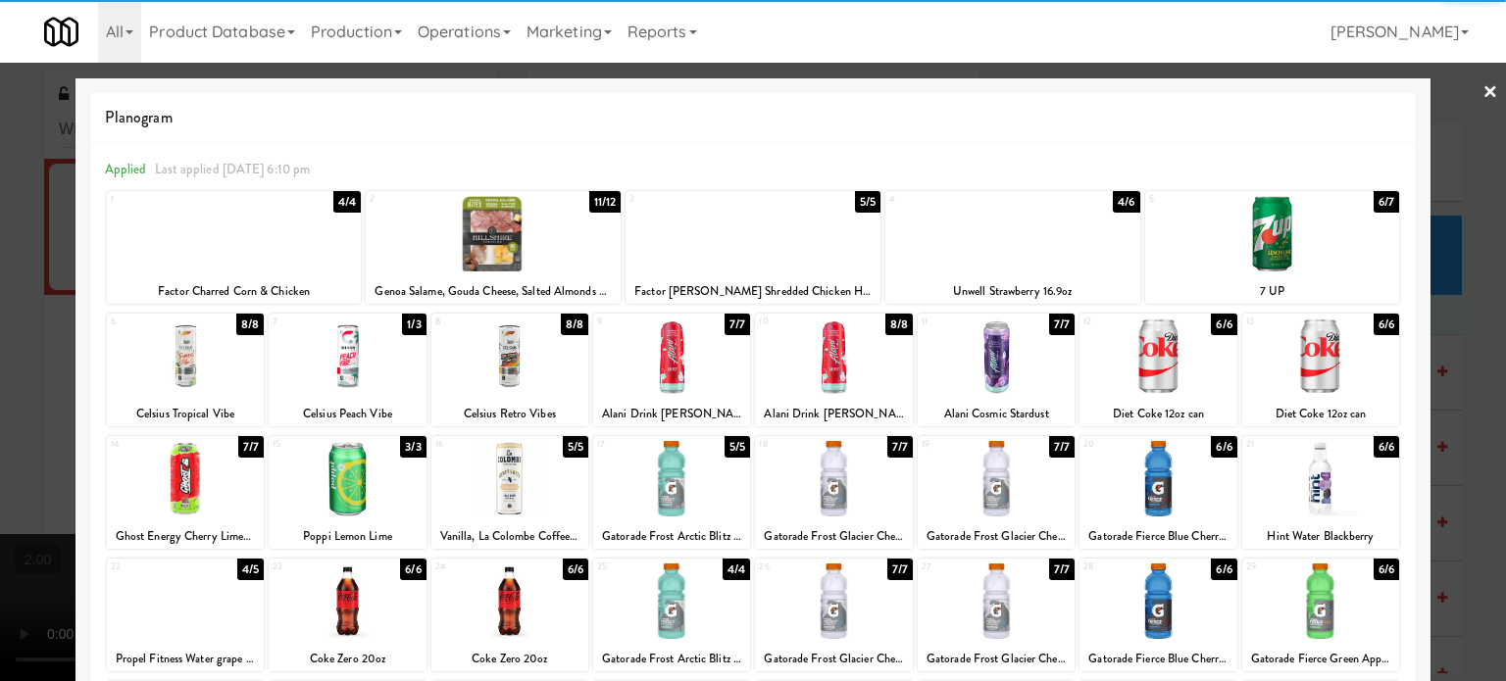
click at [0, 442] on div at bounding box center [753, 340] width 1506 height 681
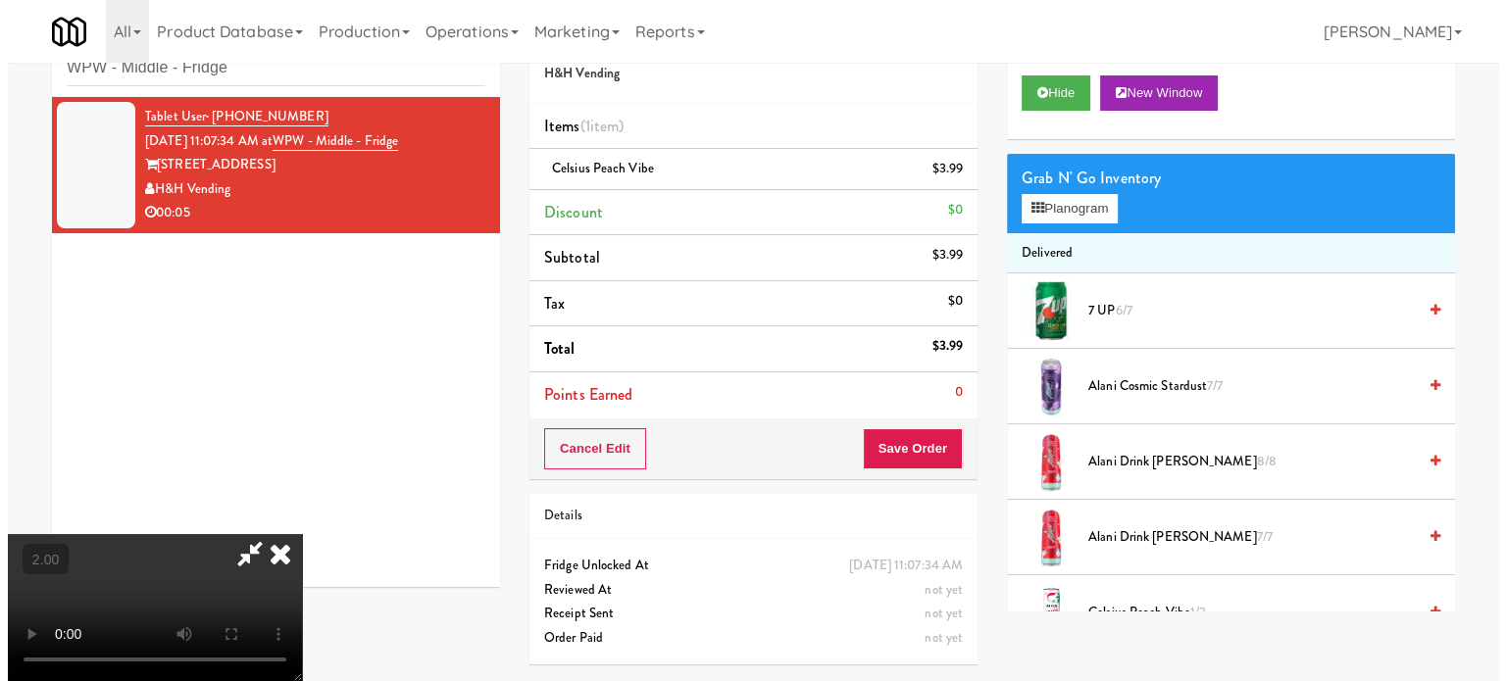
scroll to position [63, 0]
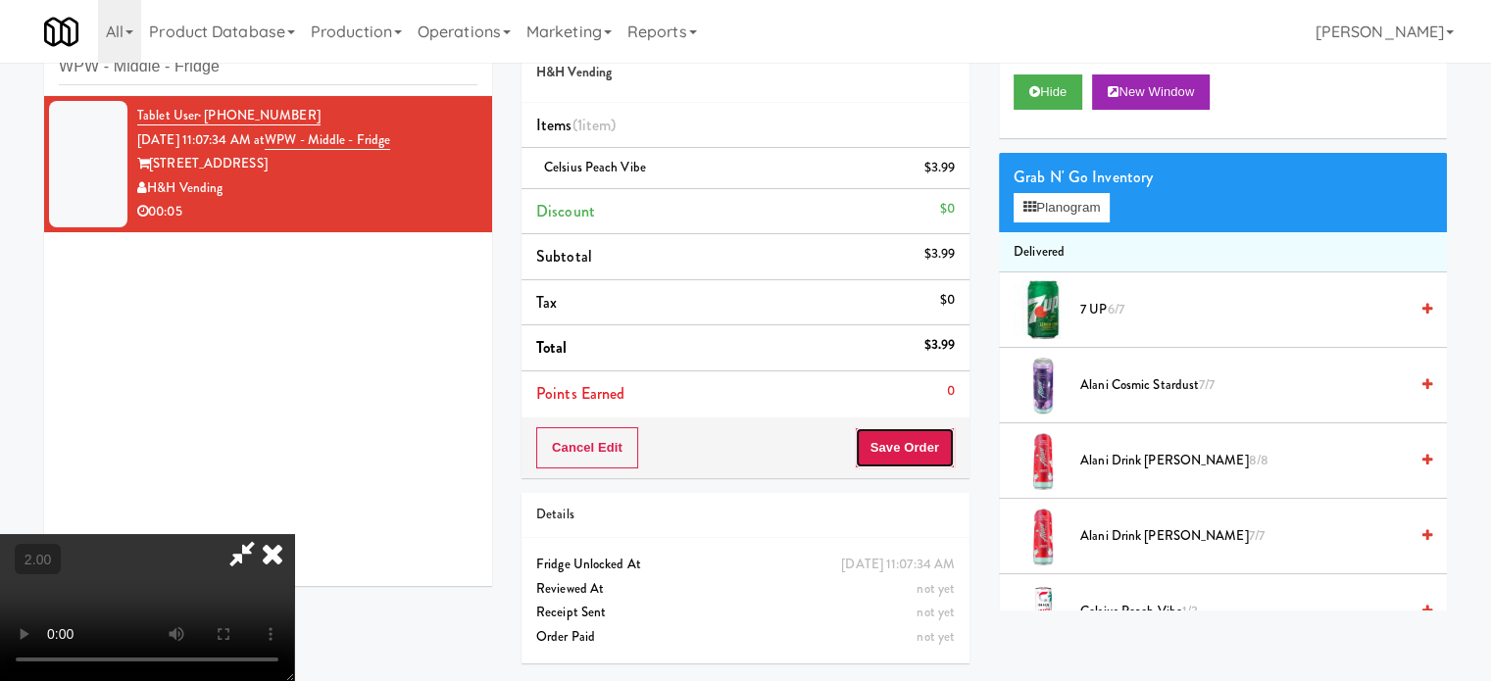
click at [908, 445] on button "Save Order" at bounding box center [905, 447] width 100 height 41
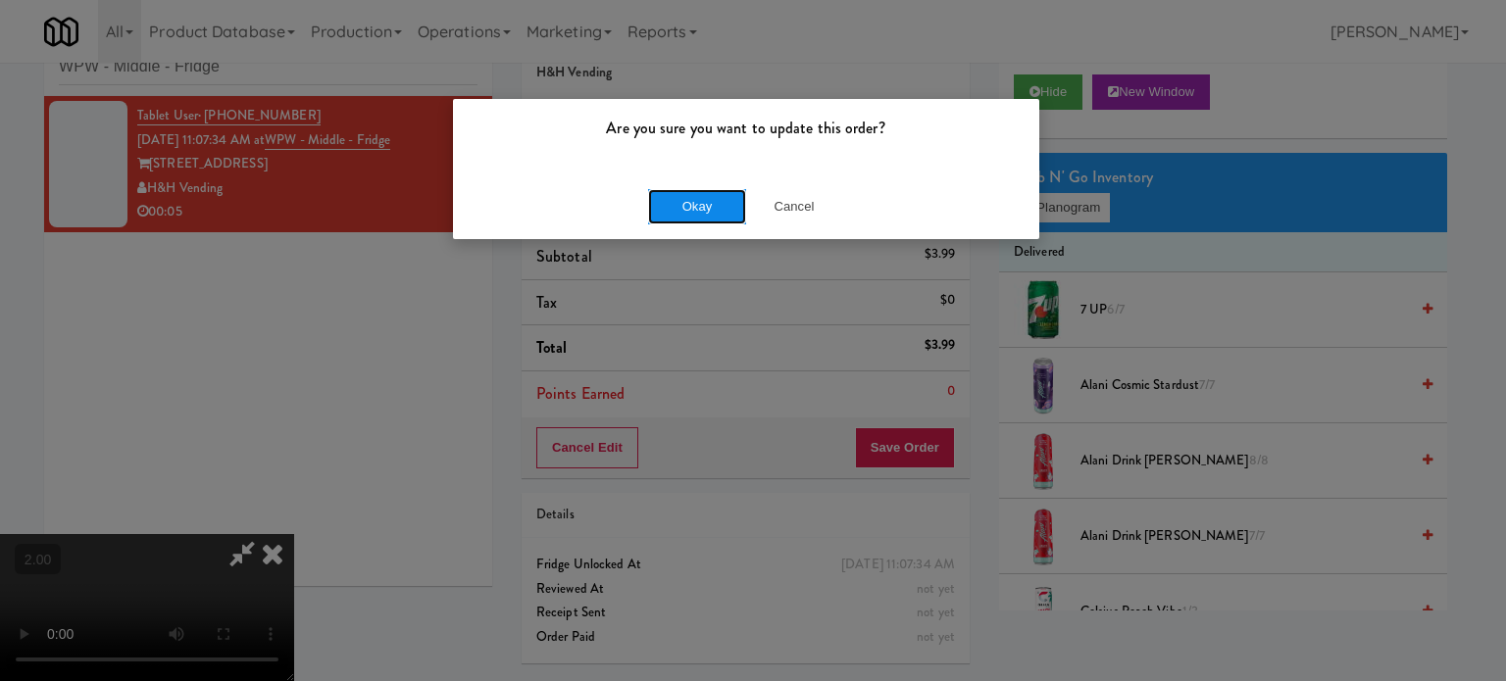
click at [698, 204] on button "Okay" at bounding box center [697, 206] width 98 height 35
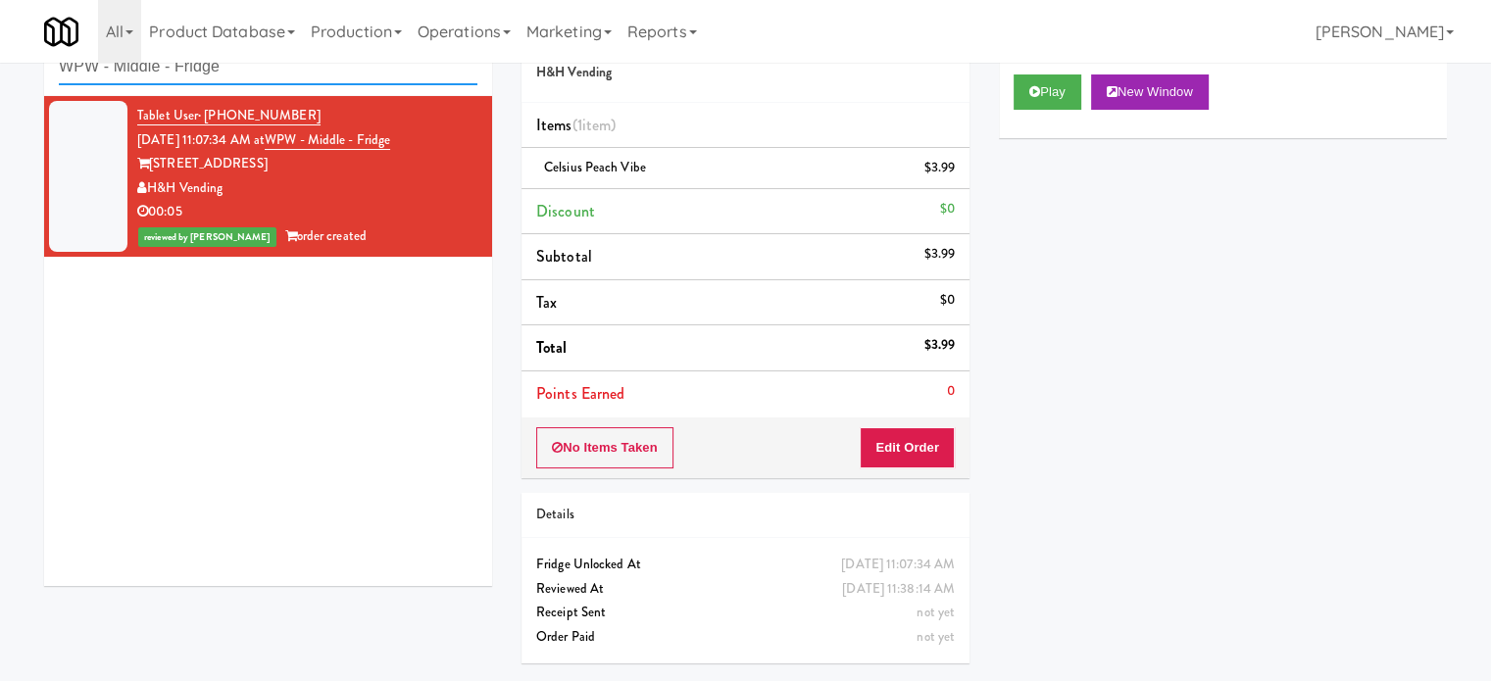
click at [286, 78] on input "WPW - Middle - Fridge" at bounding box center [268, 67] width 419 height 36
paste input "Left"
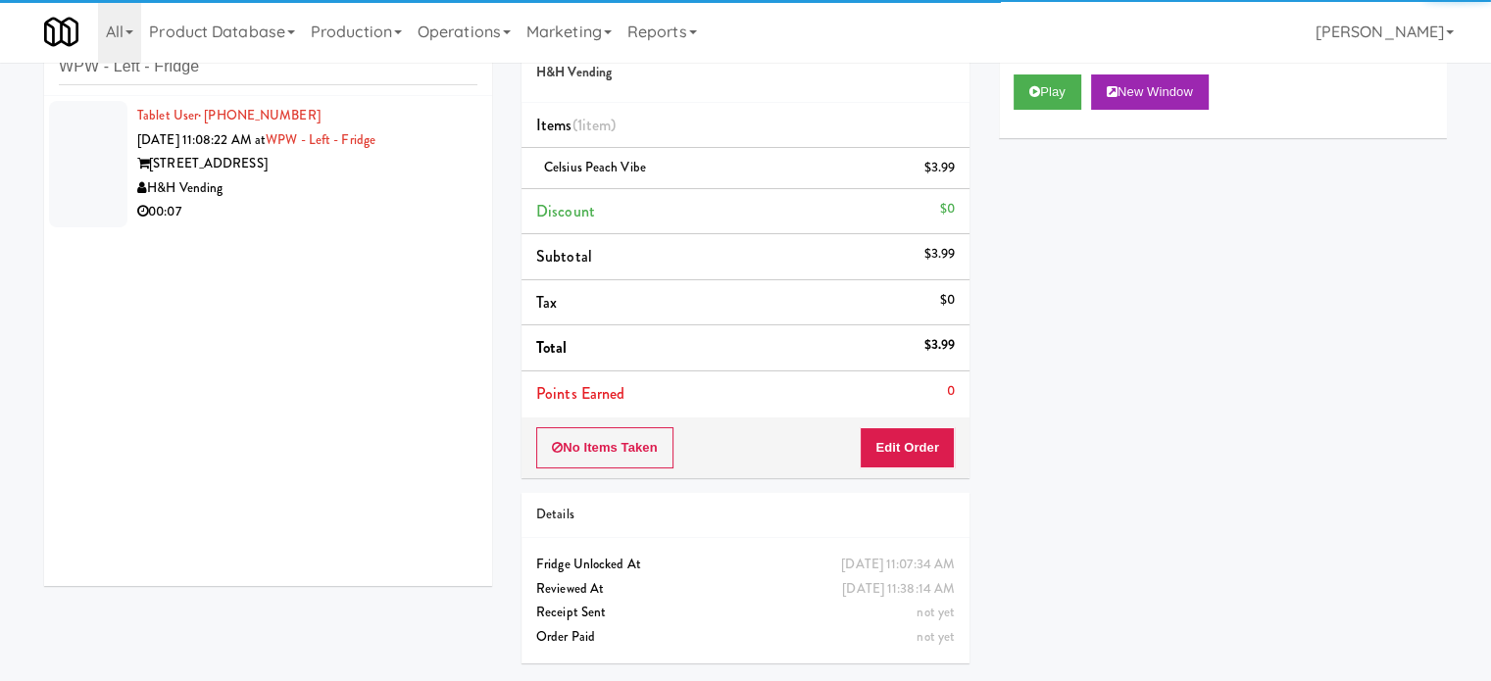
click at [357, 206] on div "00:07" at bounding box center [307, 212] width 340 height 25
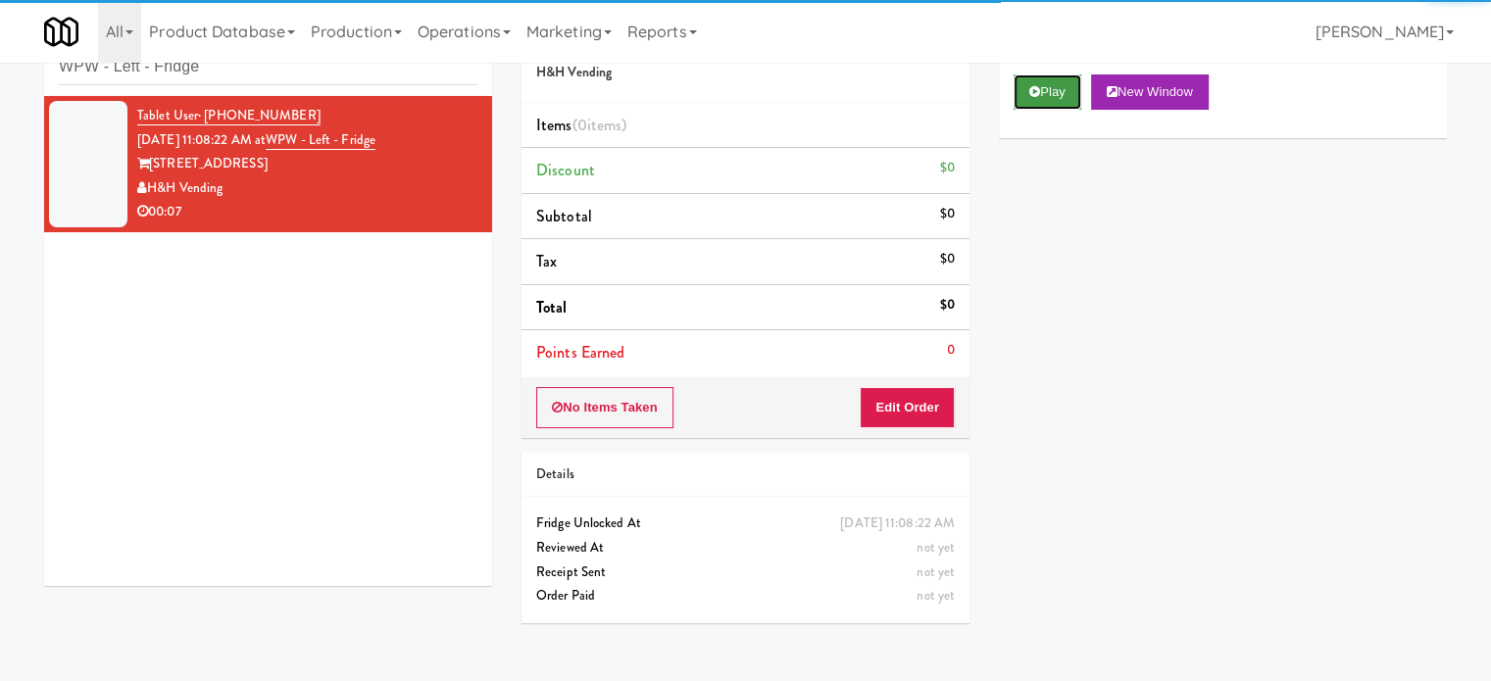
click at [1047, 77] on button "Play" at bounding box center [1048, 92] width 68 height 35
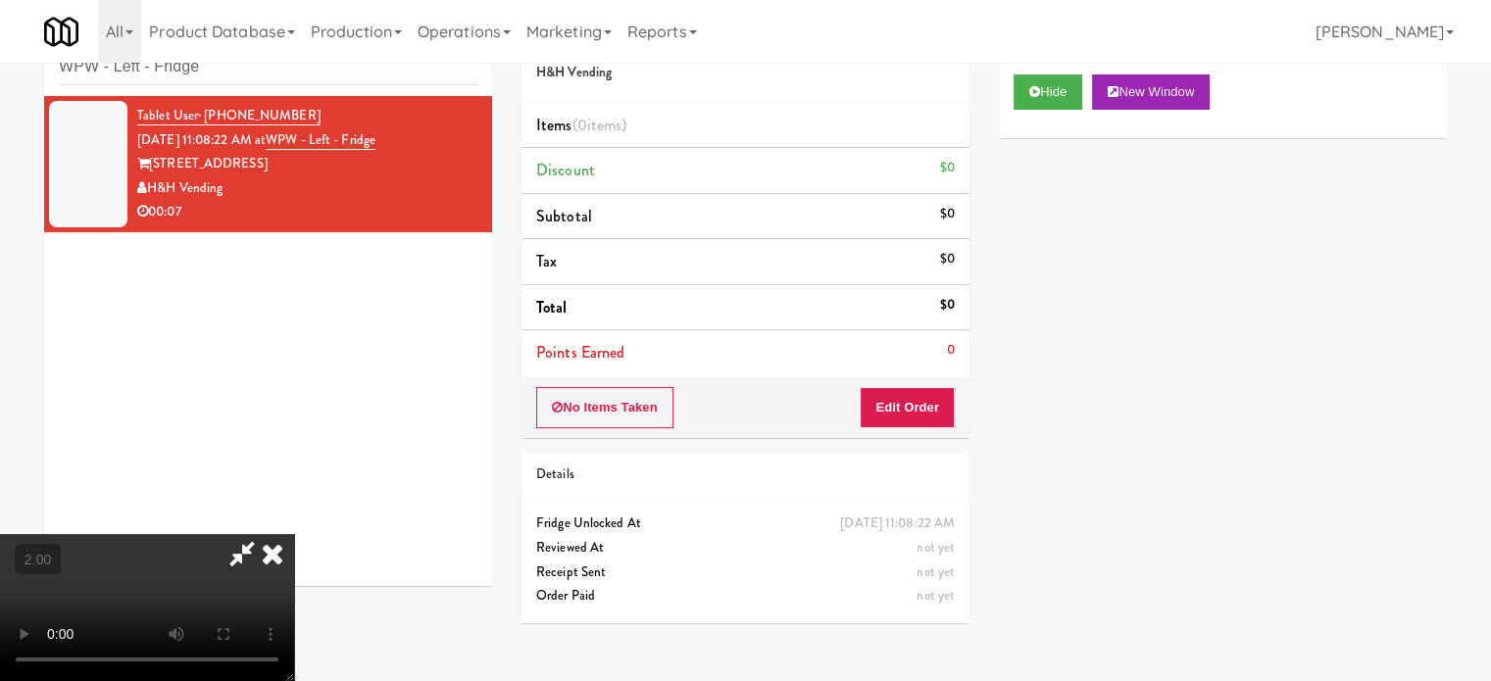
click at [294, 534] on video at bounding box center [147, 607] width 294 height 147
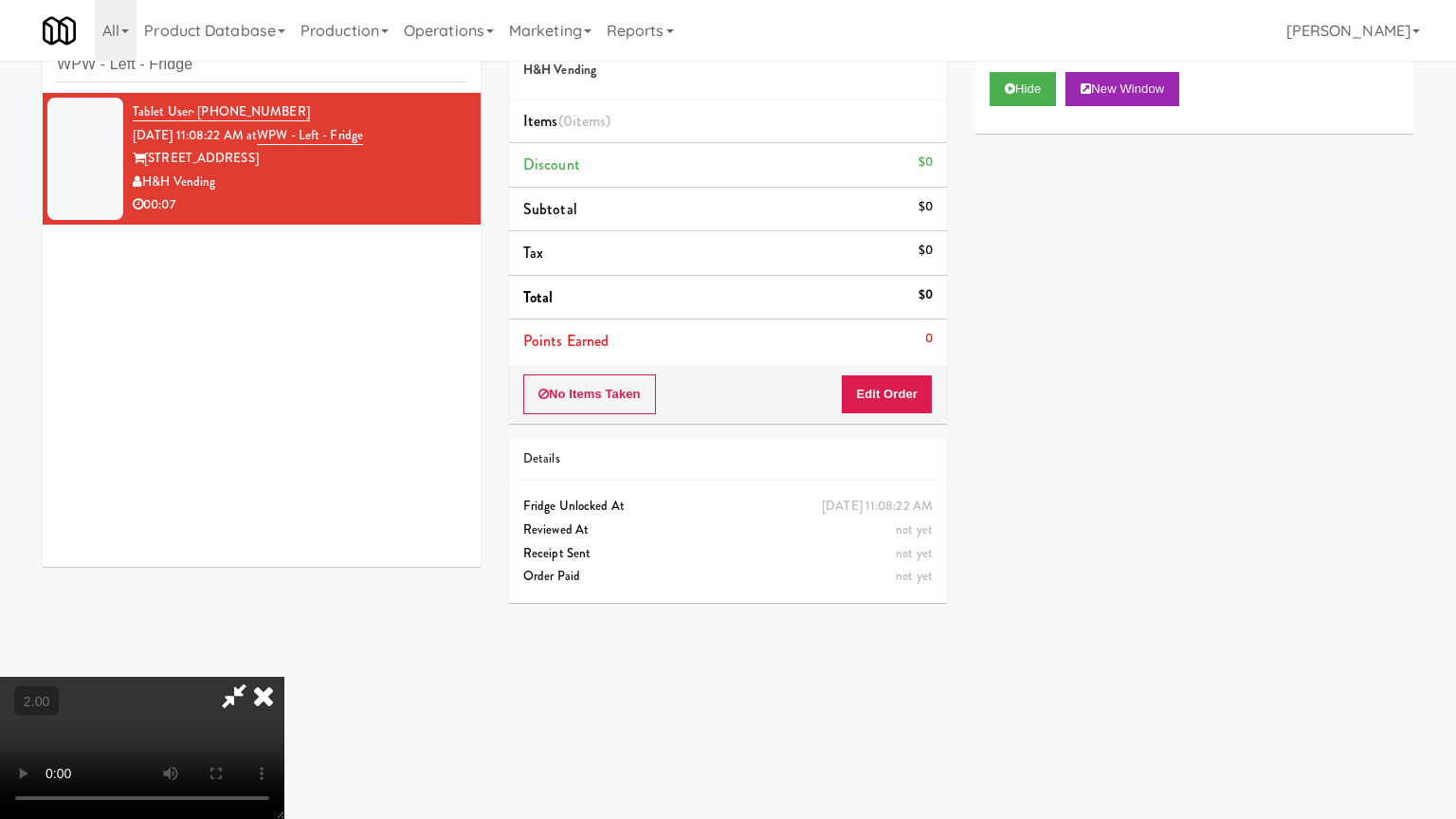
click at [284, 658] on video at bounding box center [142, 747] width 284 height 142
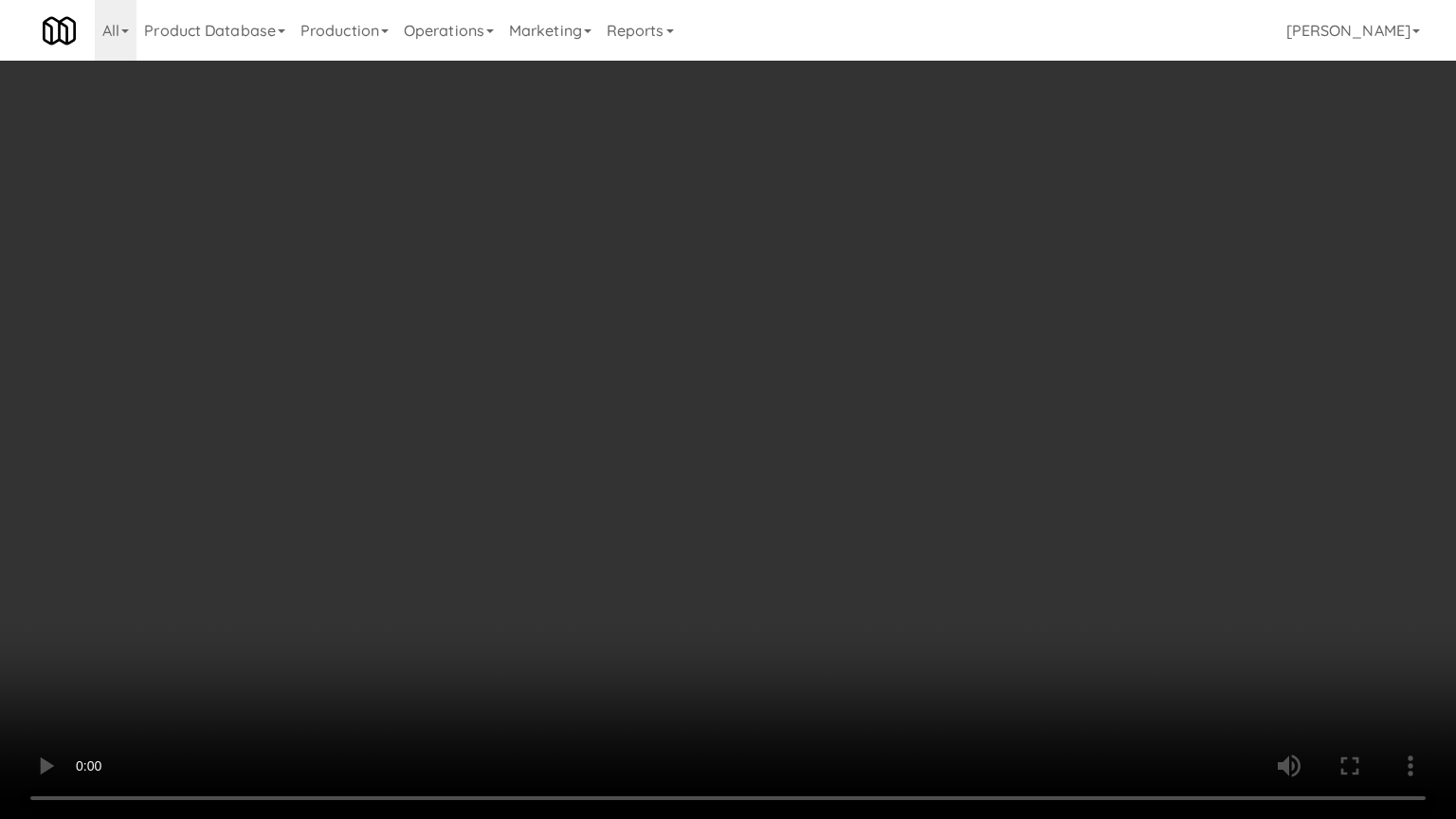
click at [914, 424] on video at bounding box center [728, 409] width 1456 height 819
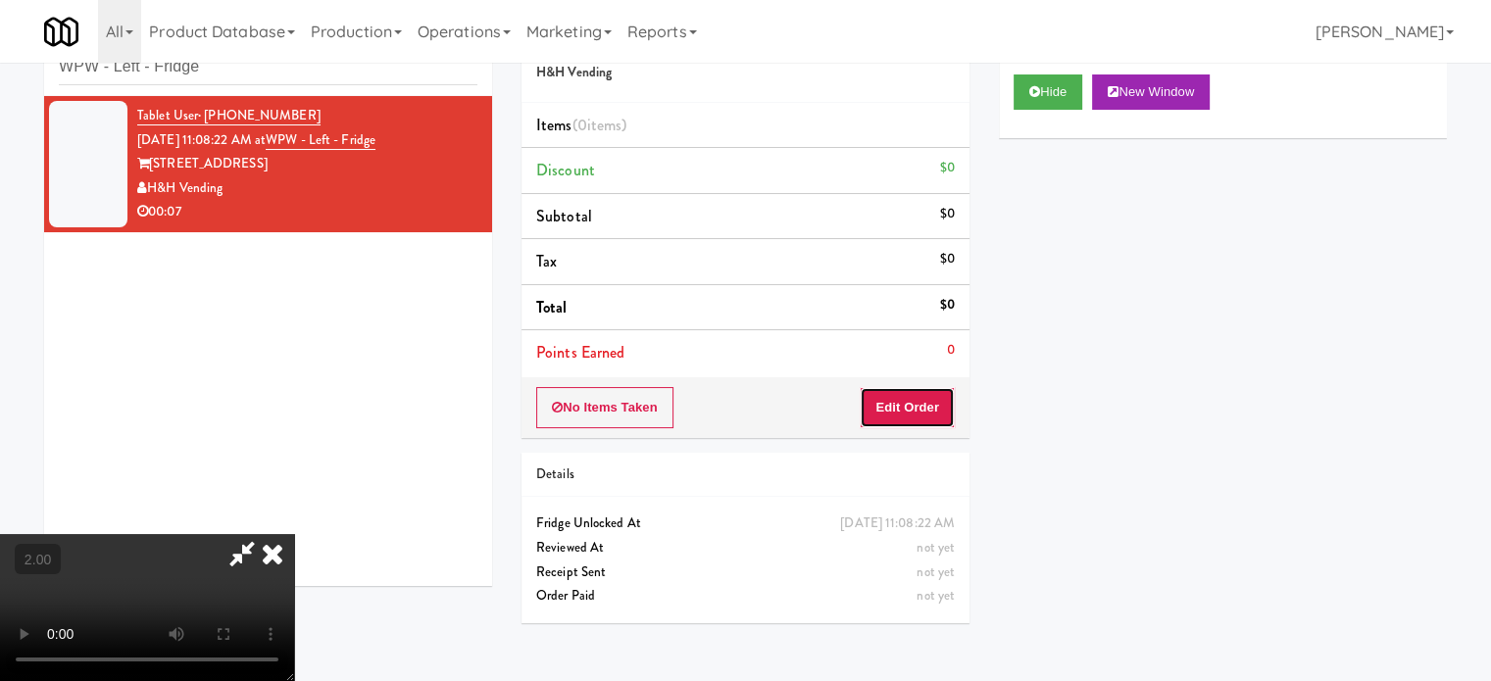
click at [934, 398] on button "Edit Order" at bounding box center [907, 407] width 95 height 41
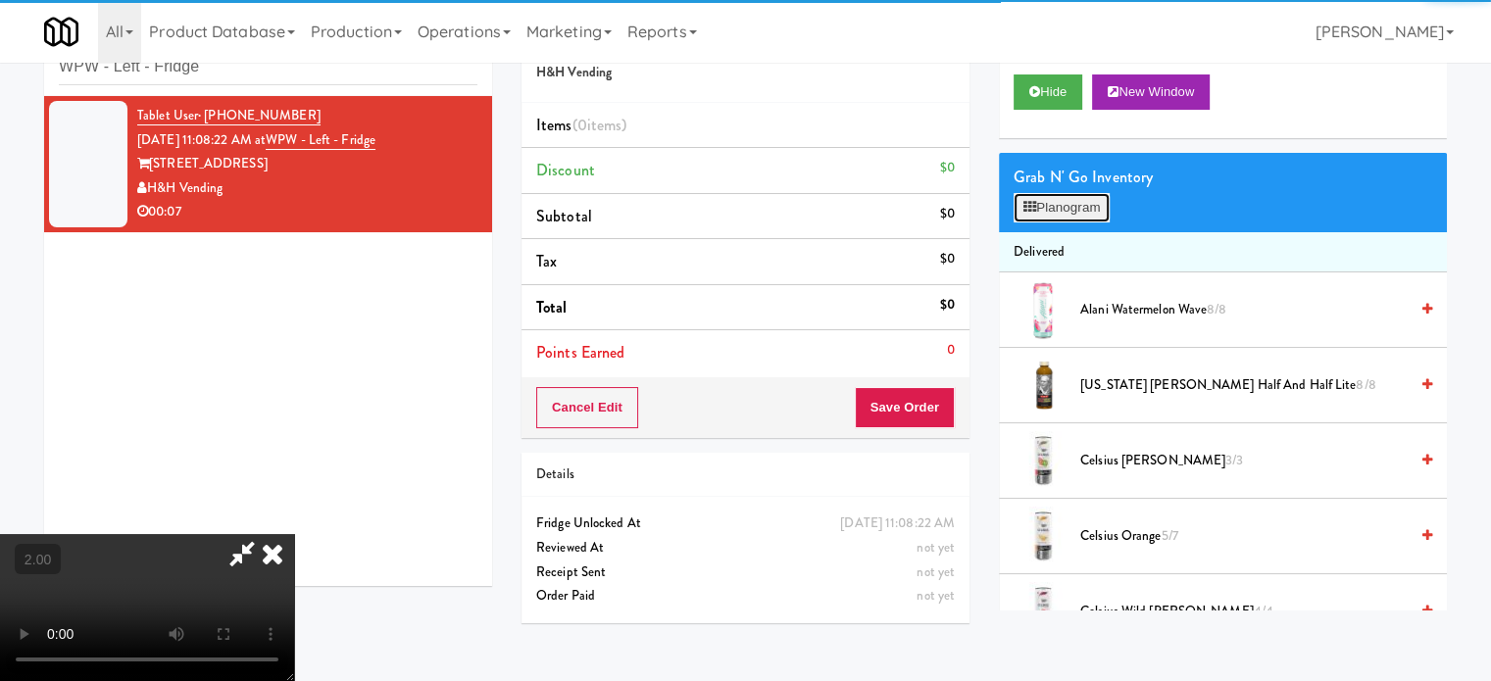
click at [1078, 214] on button "Planogram" at bounding box center [1062, 207] width 96 height 29
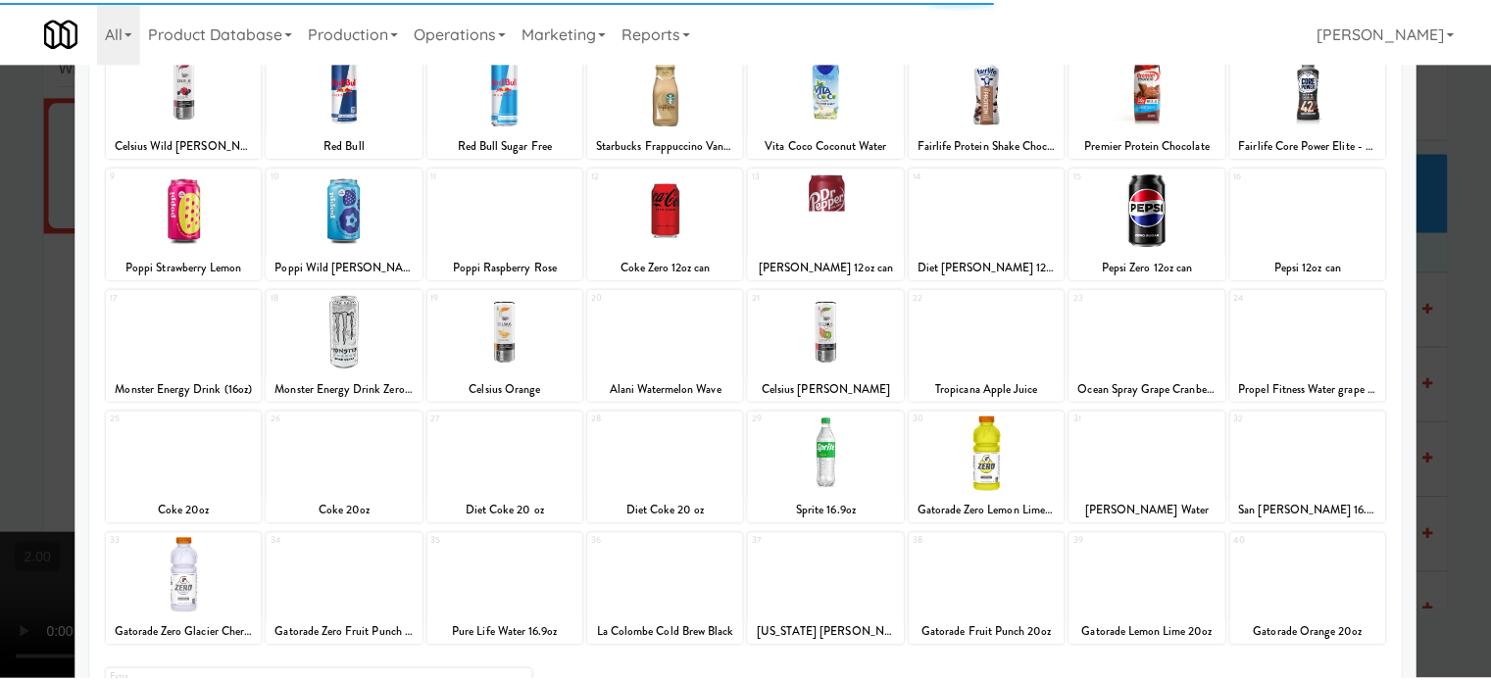
scroll to position [280, 0]
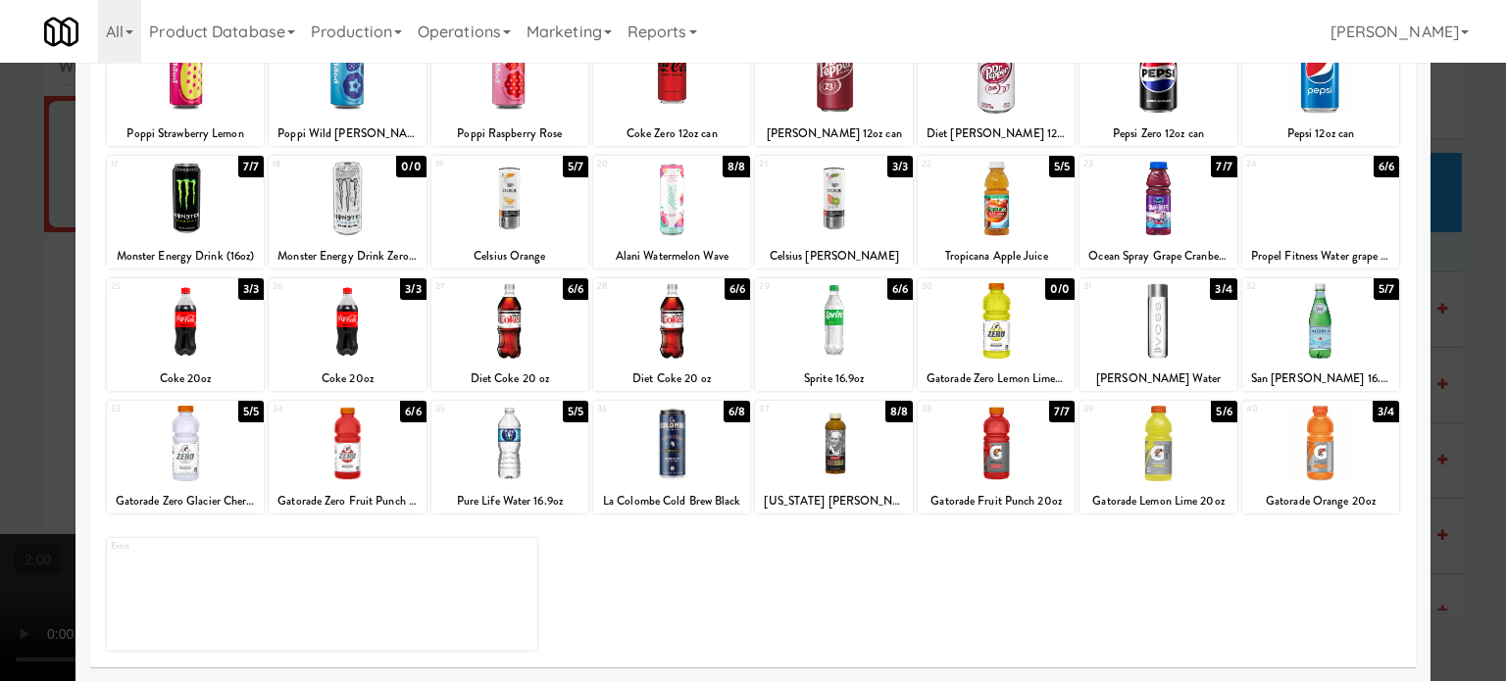
click at [187, 443] on div at bounding box center [185, 443] width 157 height 75
click at [0, 379] on div at bounding box center [753, 340] width 1506 height 681
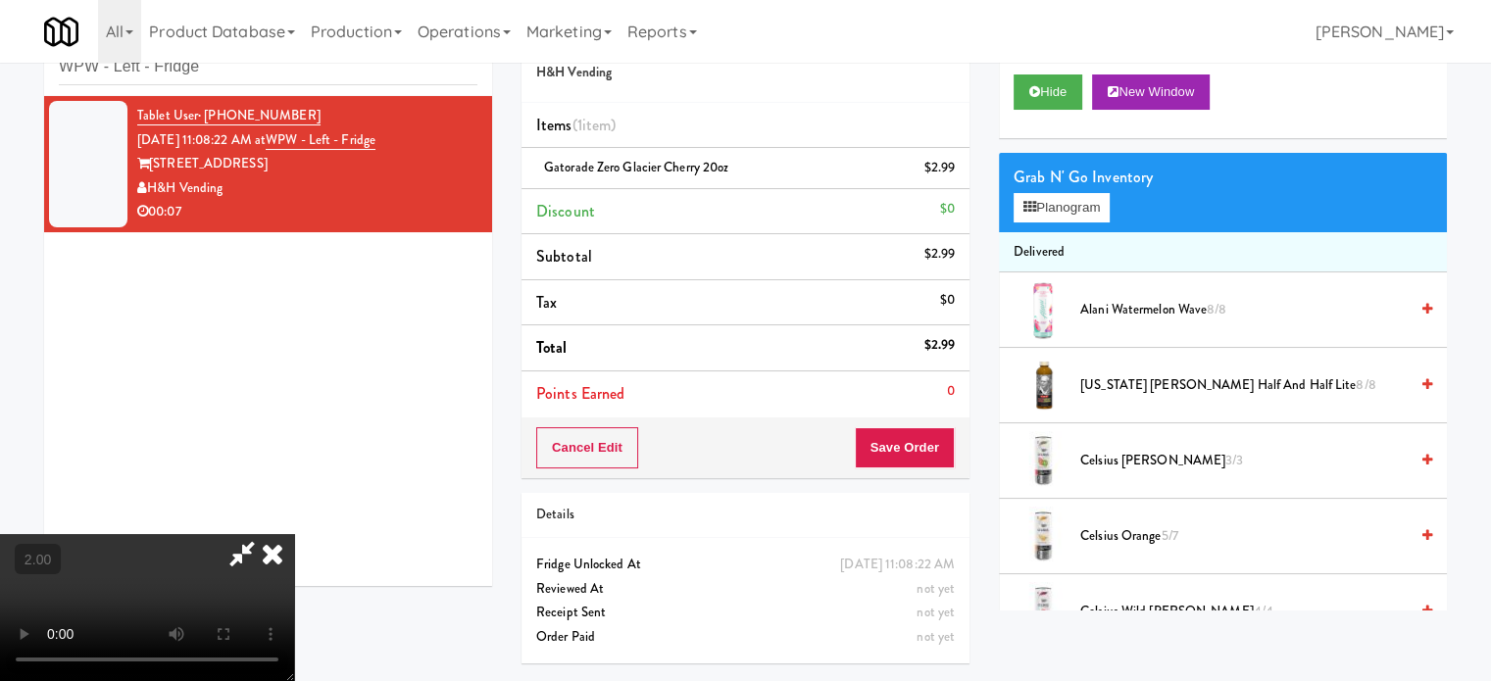
click at [294, 534] on video at bounding box center [147, 607] width 294 height 147
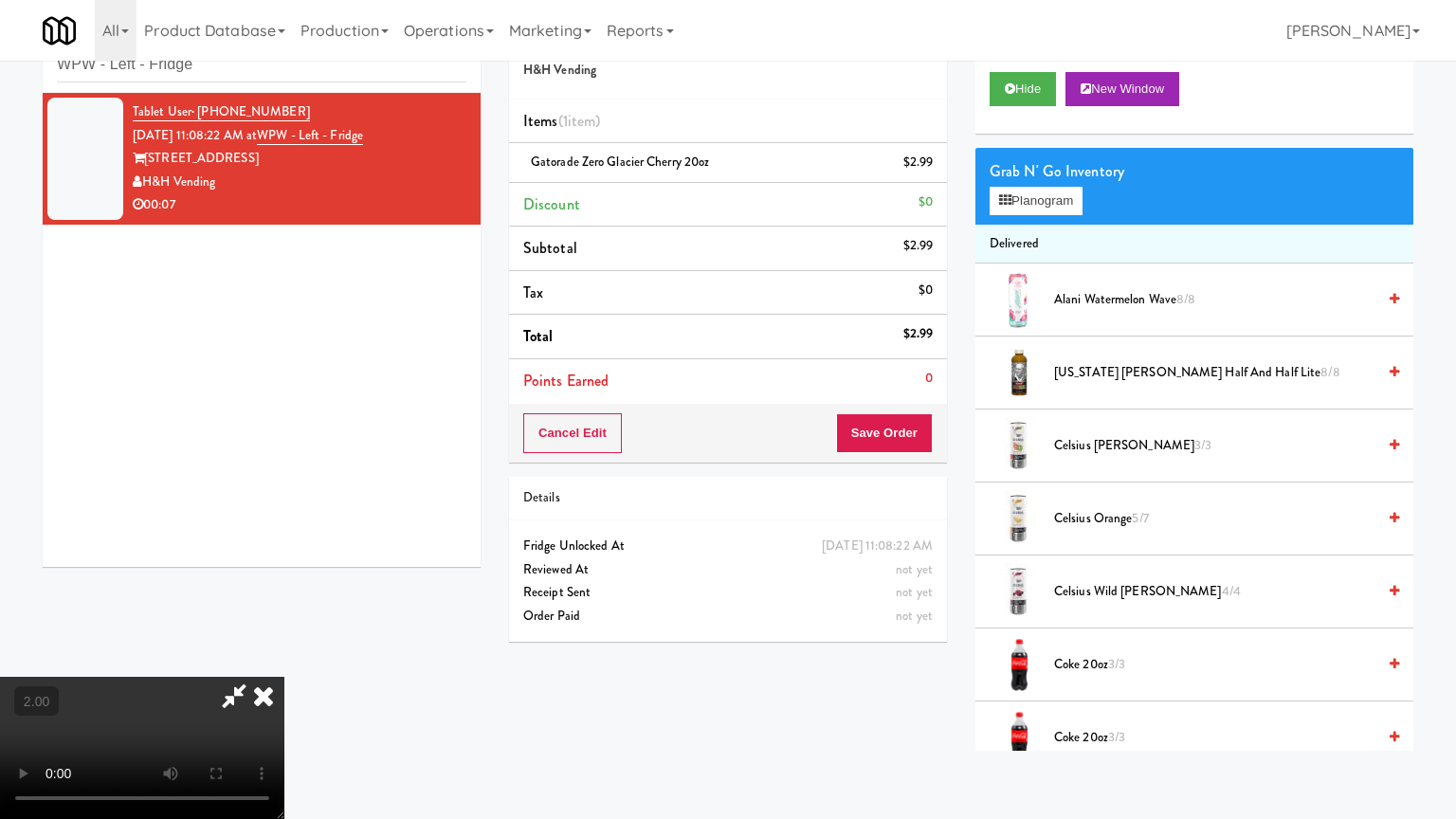
click at [284, 658] on video at bounding box center [142, 747] width 284 height 142
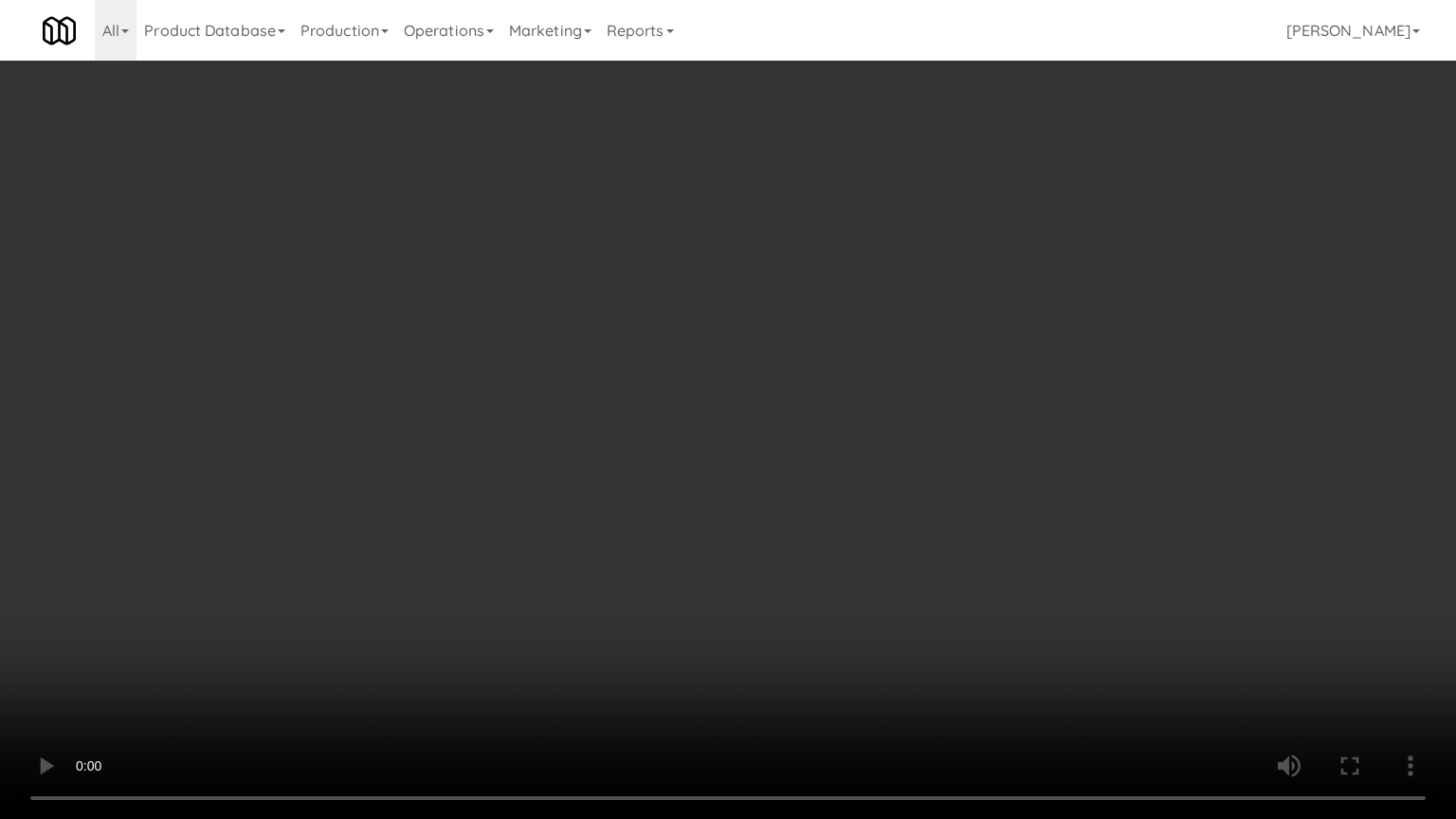
click at [796, 471] on video at bounding box center [728, 409] width 1456 height 819
click at [796, 465] on video at bounding box center [728, 409] width 1456 height 819
click at [796, 463] on video at bounding box center [728, 409] width 1456 height 819
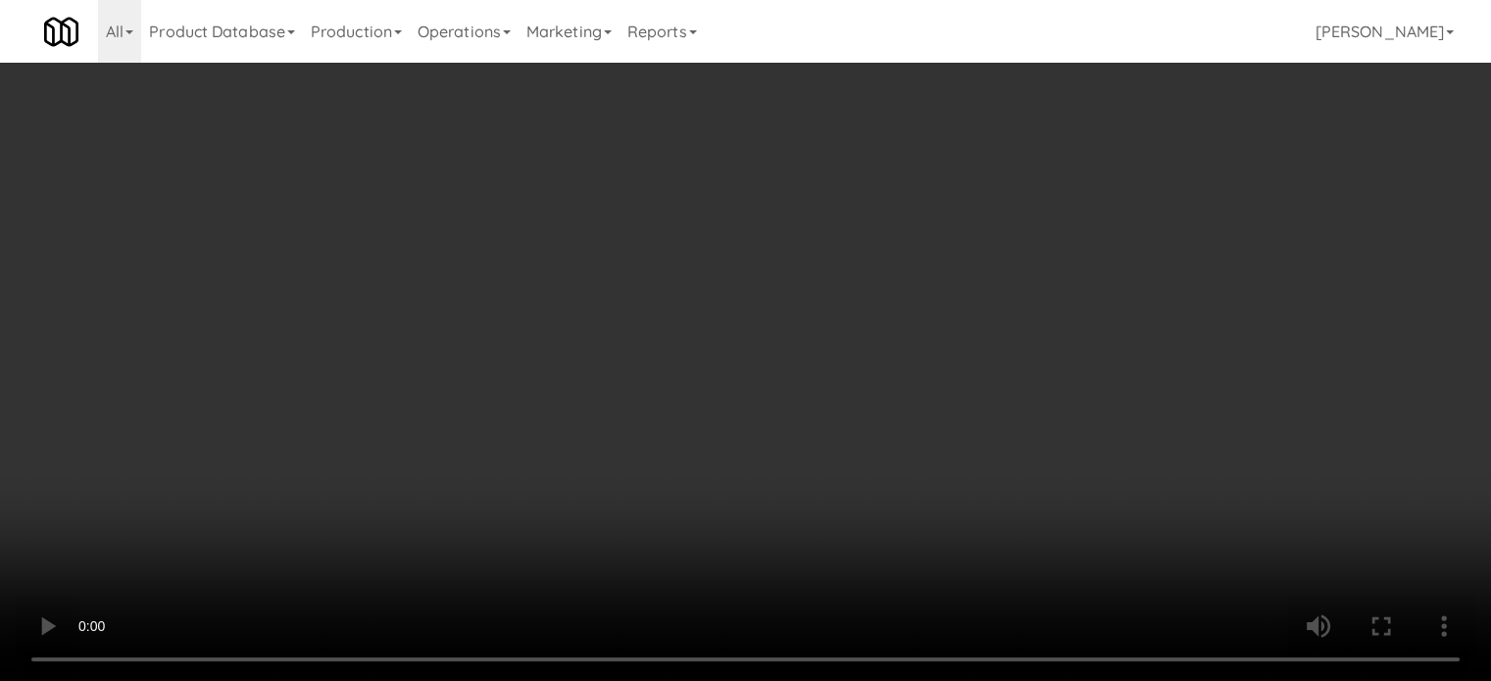
scroll to position [1053, 0]
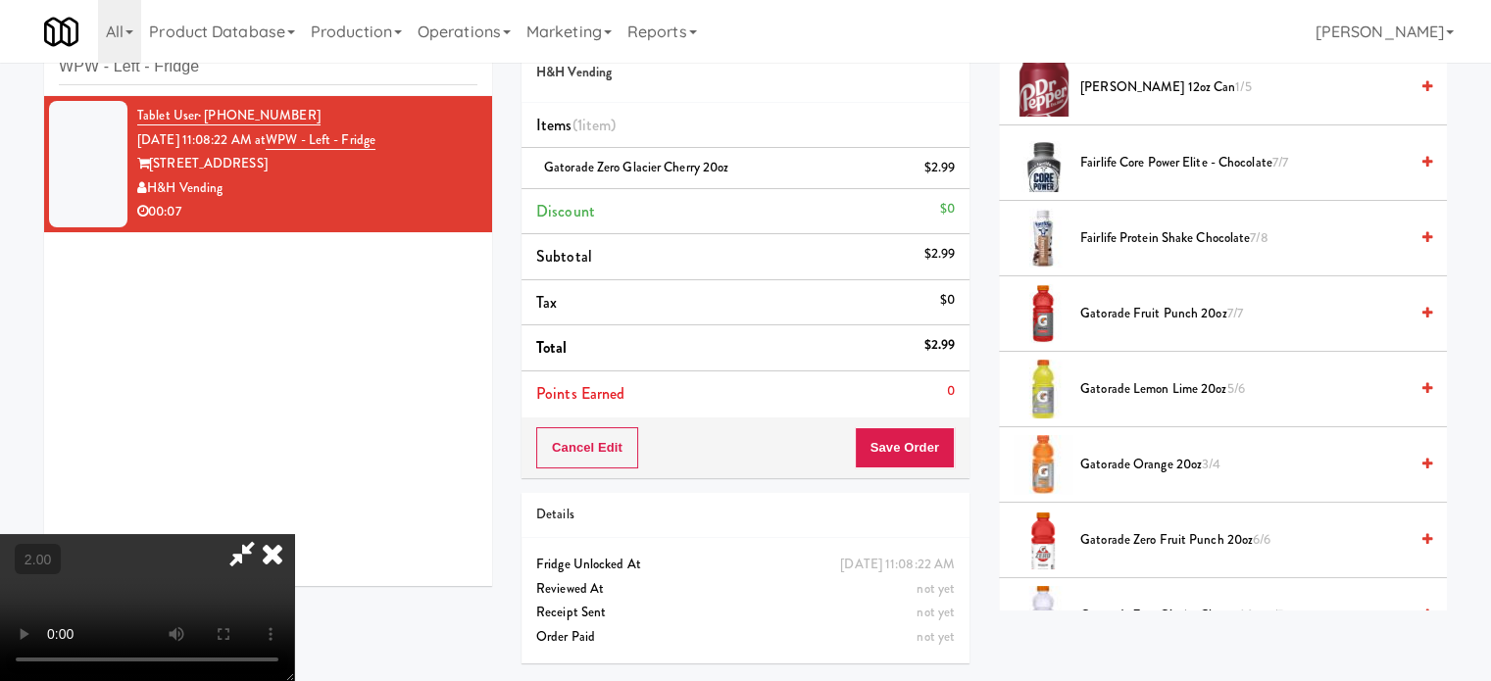
click at [1136, 319] on span "Gatorade Fruit Punch 20oz 7/7" at bounding box center [1243, 314] width 327 height 25
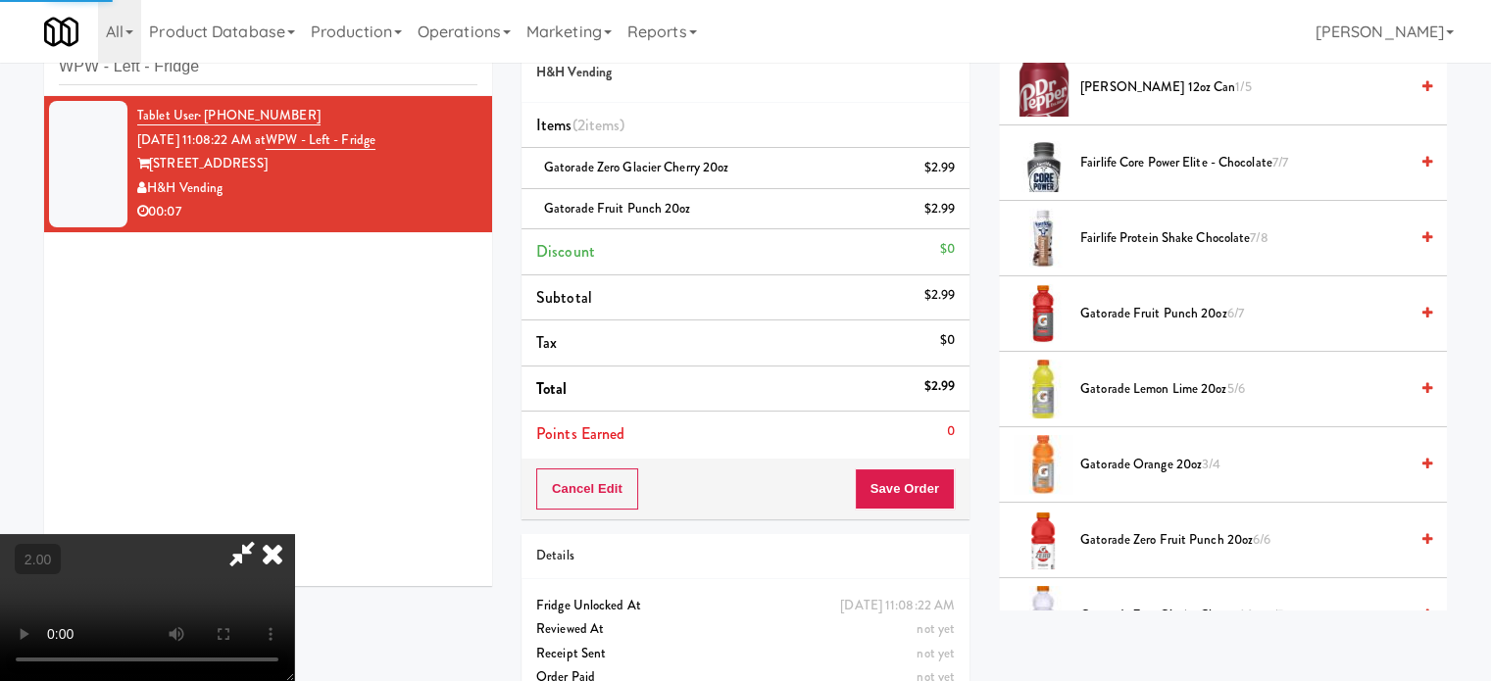
click at [294, 534] on video at bounding box center [147, 607] width 294 height 147
click at [937, 493] on button "Save Order" at bounding box center [905, 489] width 100 height 41
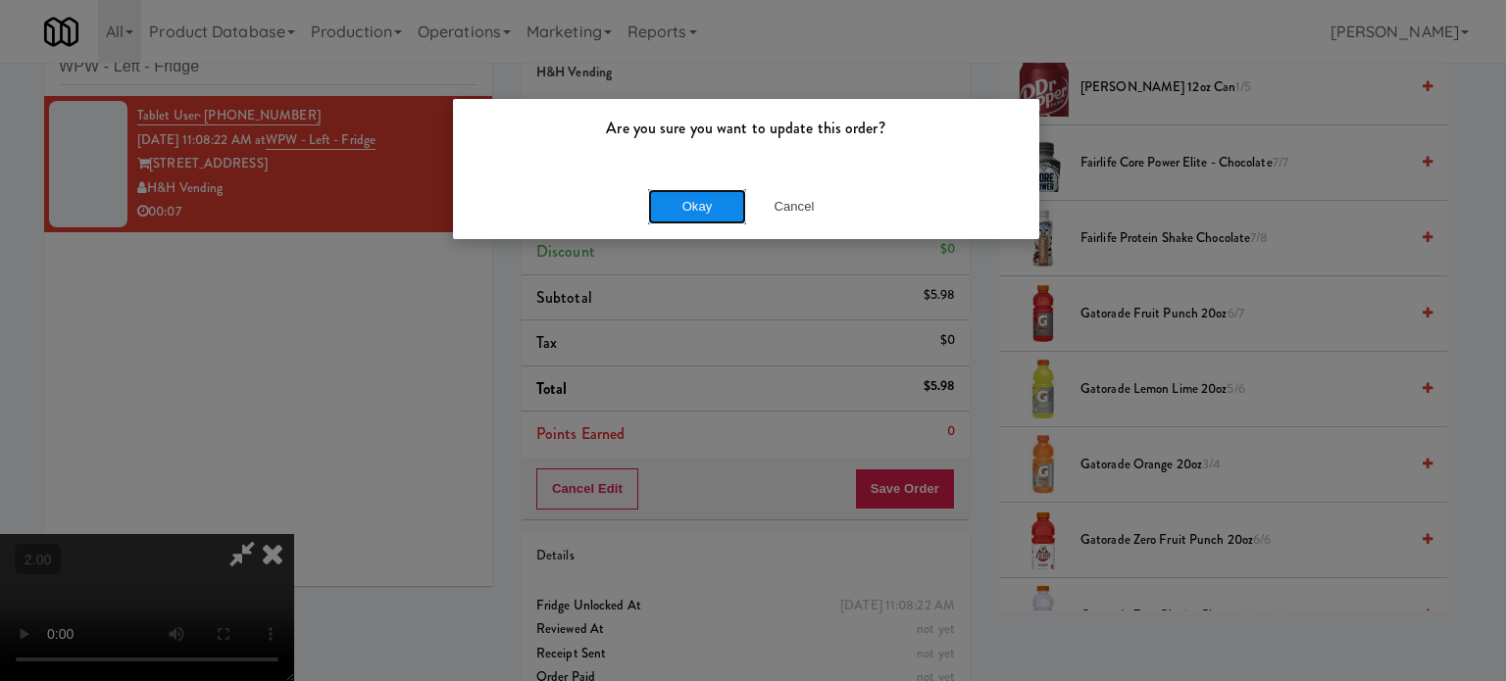
click at [679, 210] on button "Okay" at bounding box center [697, 206] width 98 height 35
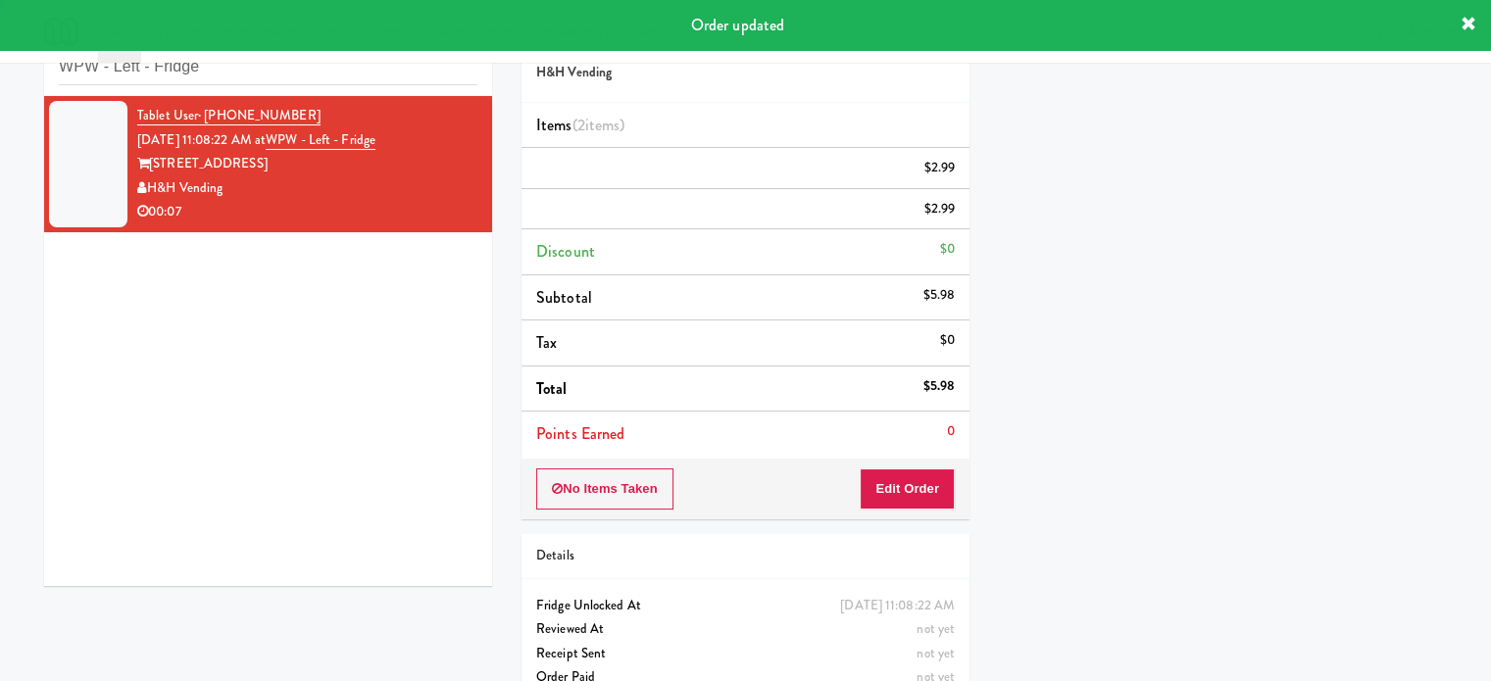
scroll to position [183, 0]
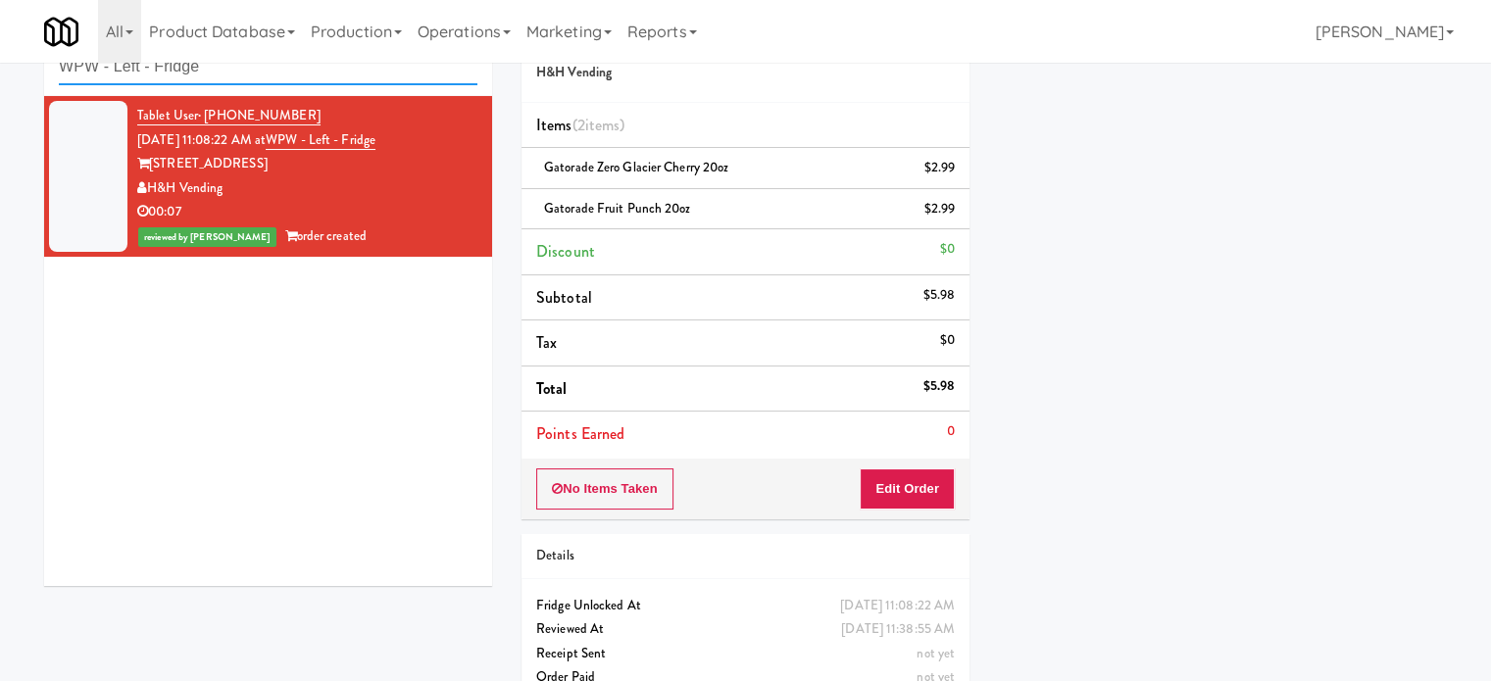
click at [238, 81] on input "WPW - Left - Fridge" at bounding box center [268, 67] width 419 height 36
click at [237, 81] on input "WPW - Left - Fridge" at bounding box center [268, 67] width 419 height 36
click at [236, 81] on input "WPW - Left - Fridge" at bounding box center [268, 67] width 419 height 36
paste input "iJump - Fridge 1"
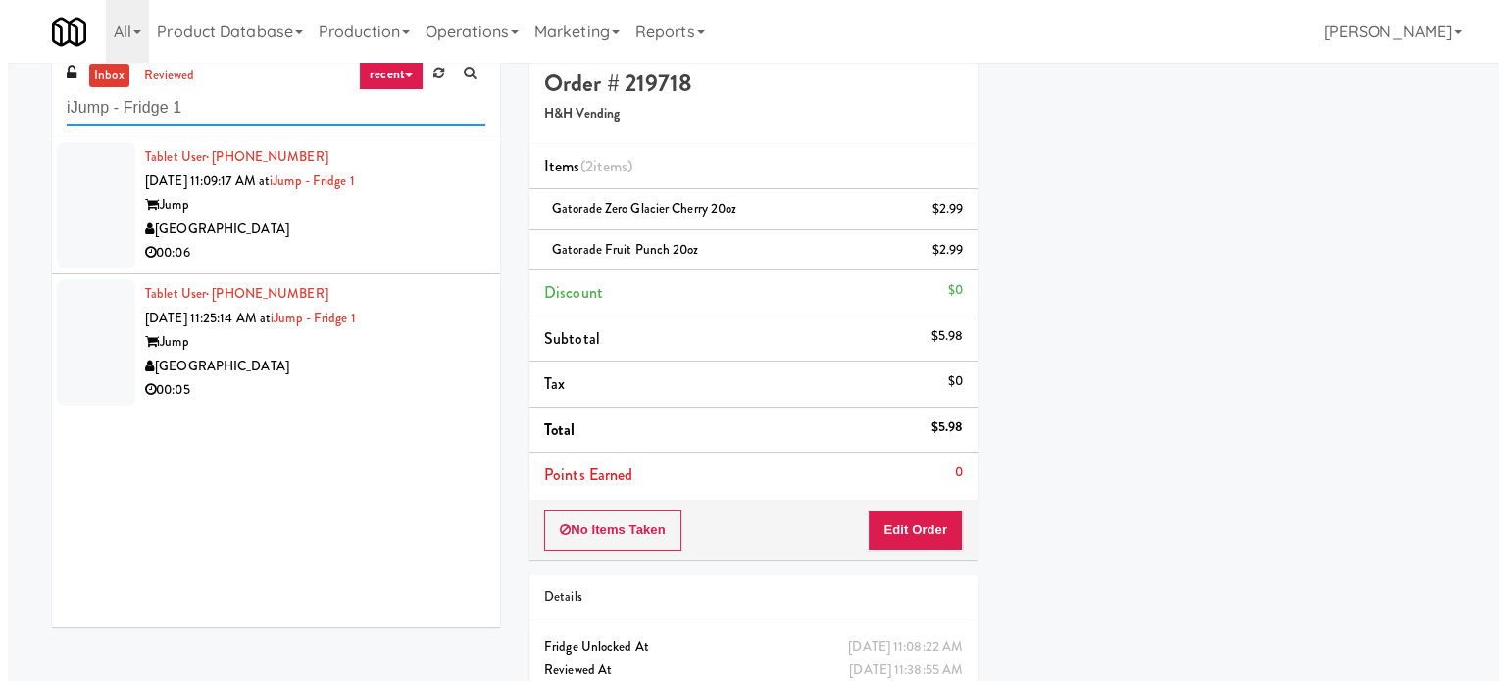
scroll to position [0, 0]
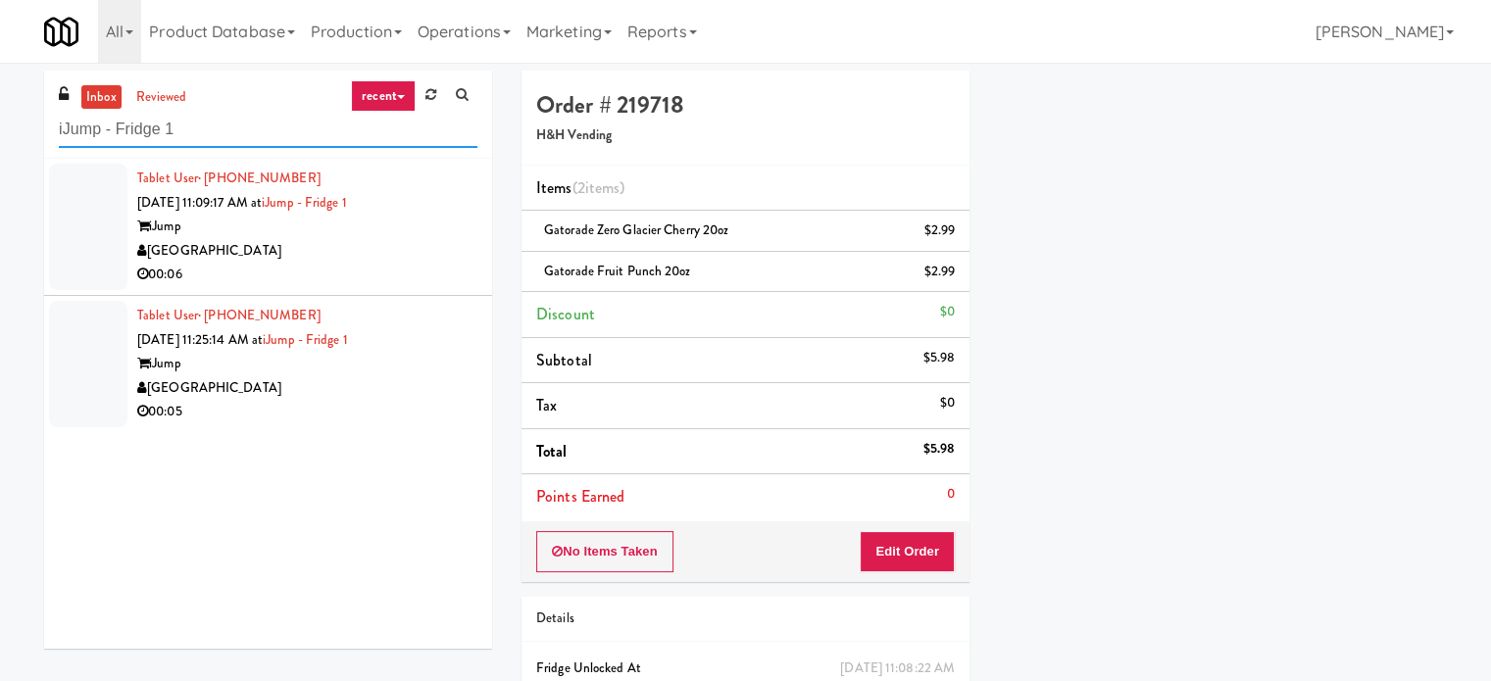
type input "iJump - Fridge 1"
click at [361, 252] on div "[GEOGRAPHIC_DATA]" at bounding box center [307, 251] width 340 height 25
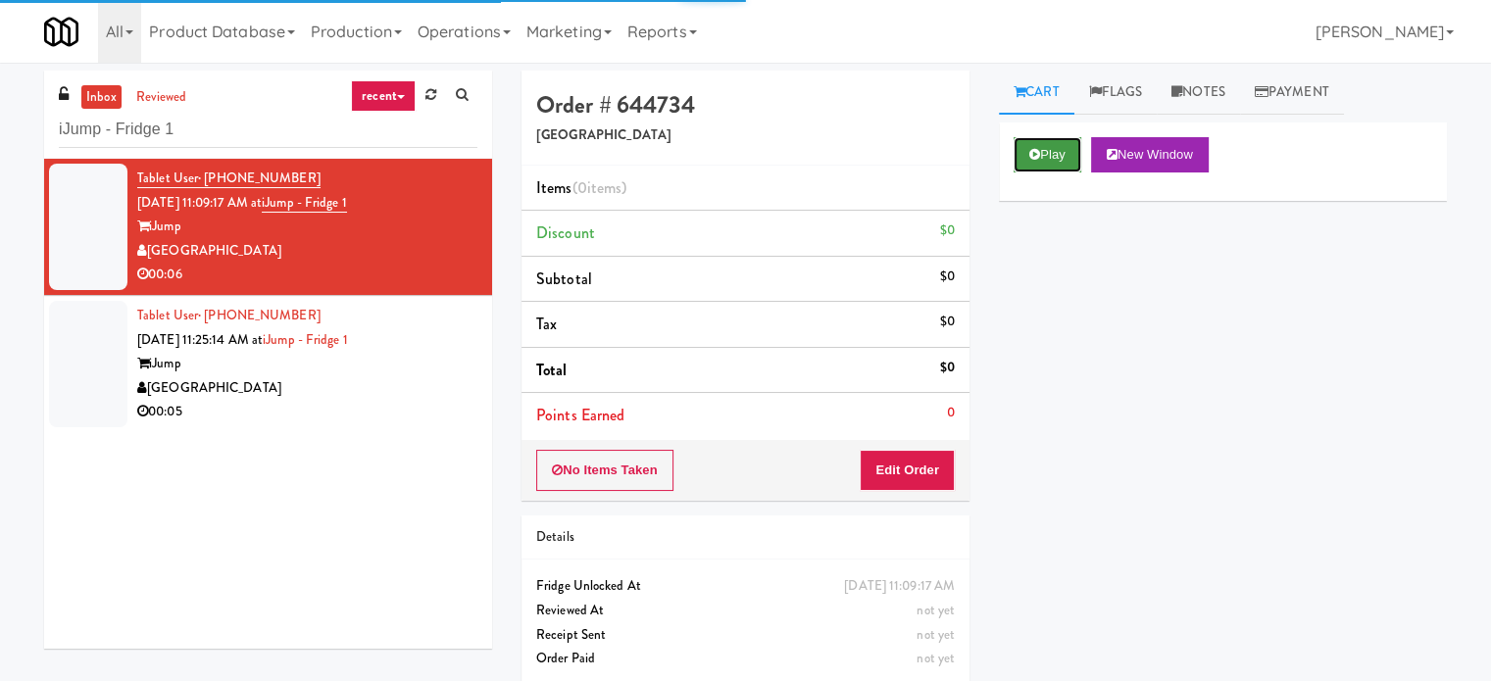
click at [1050, 164] on button "Play" at bounding box center [1048, 154] width 68 height 35
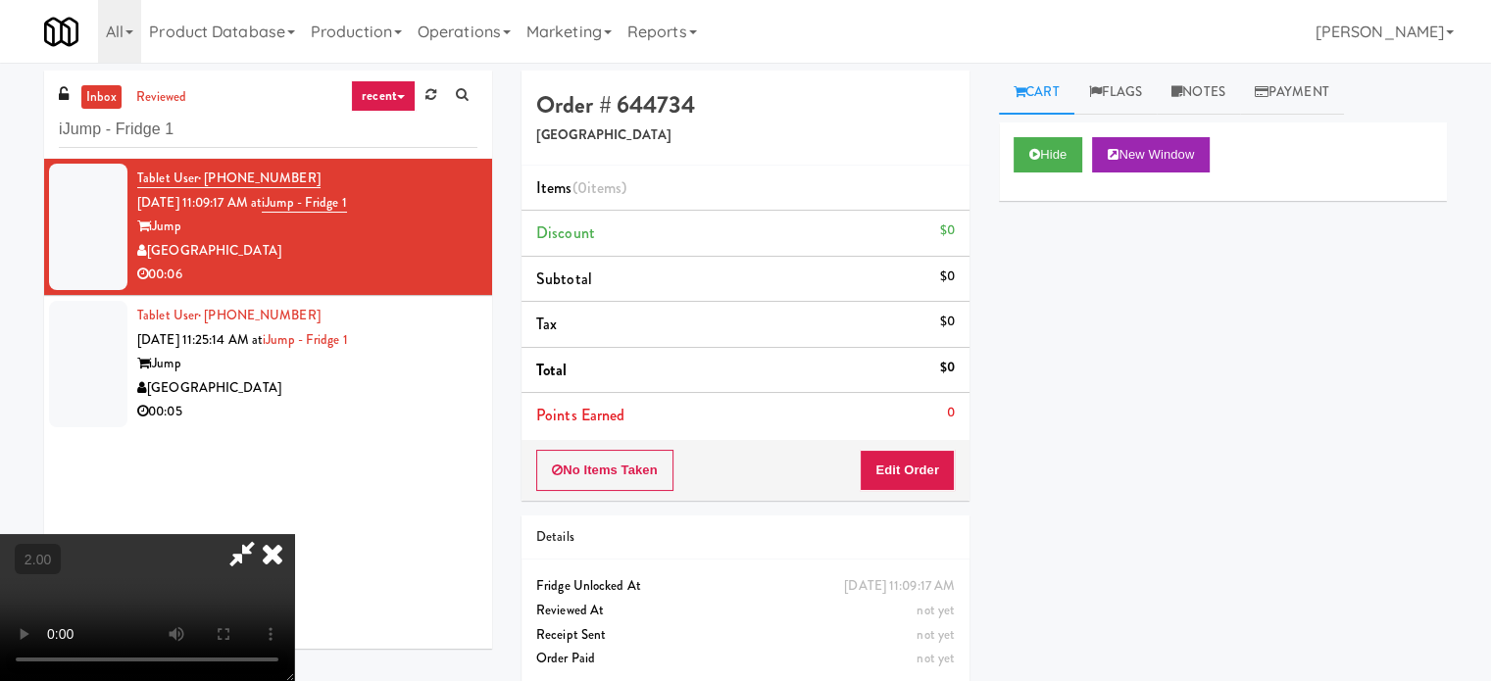
click at [294, 534] on video at bounding box center [147, 607] width 294 height 147
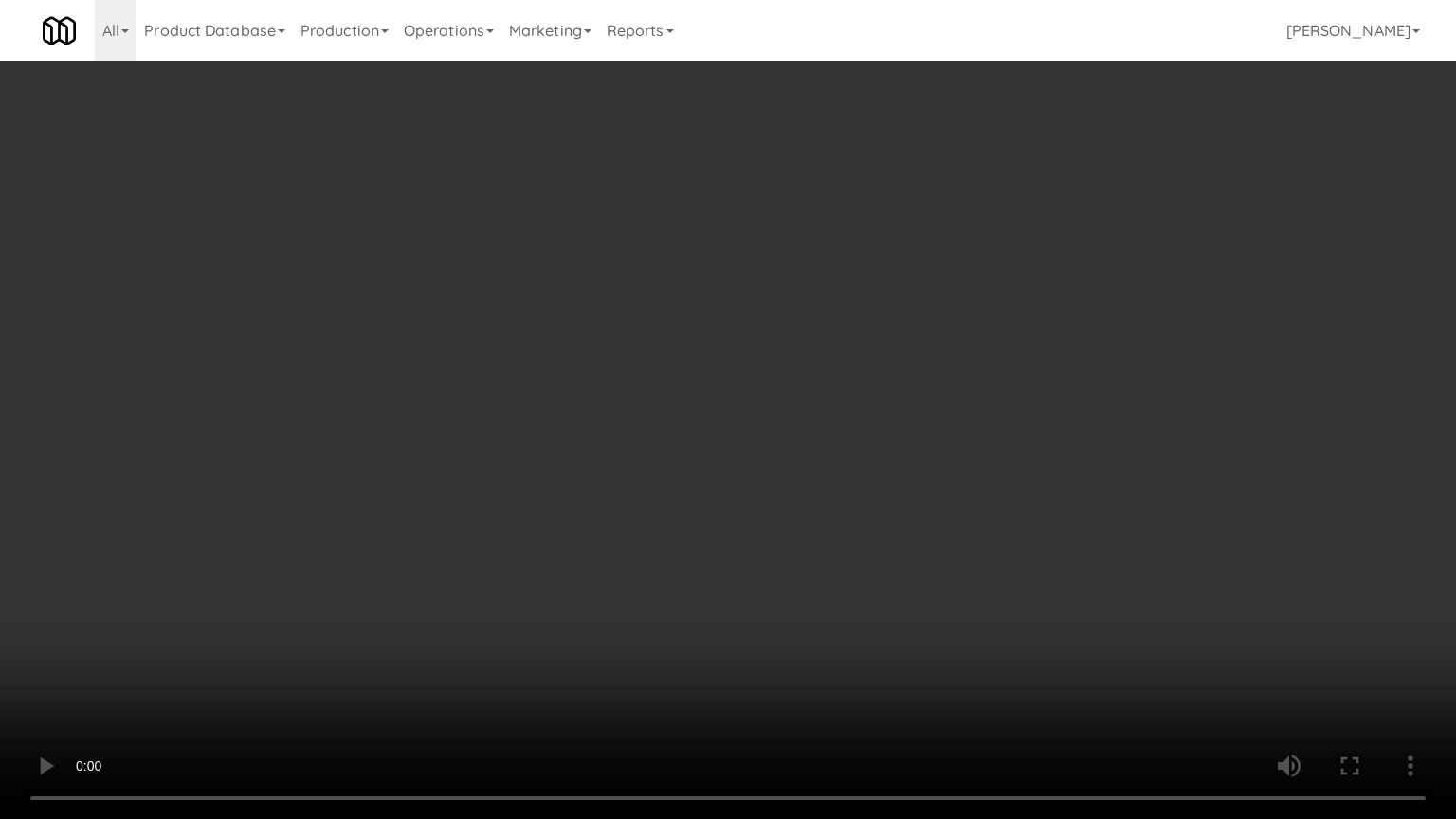
click at [1014, 437] on video at bounding box center [728, 409] width 1456 height 819
click at [1008, 434] on video at bounding box center [728, 409] width 1456 height 819
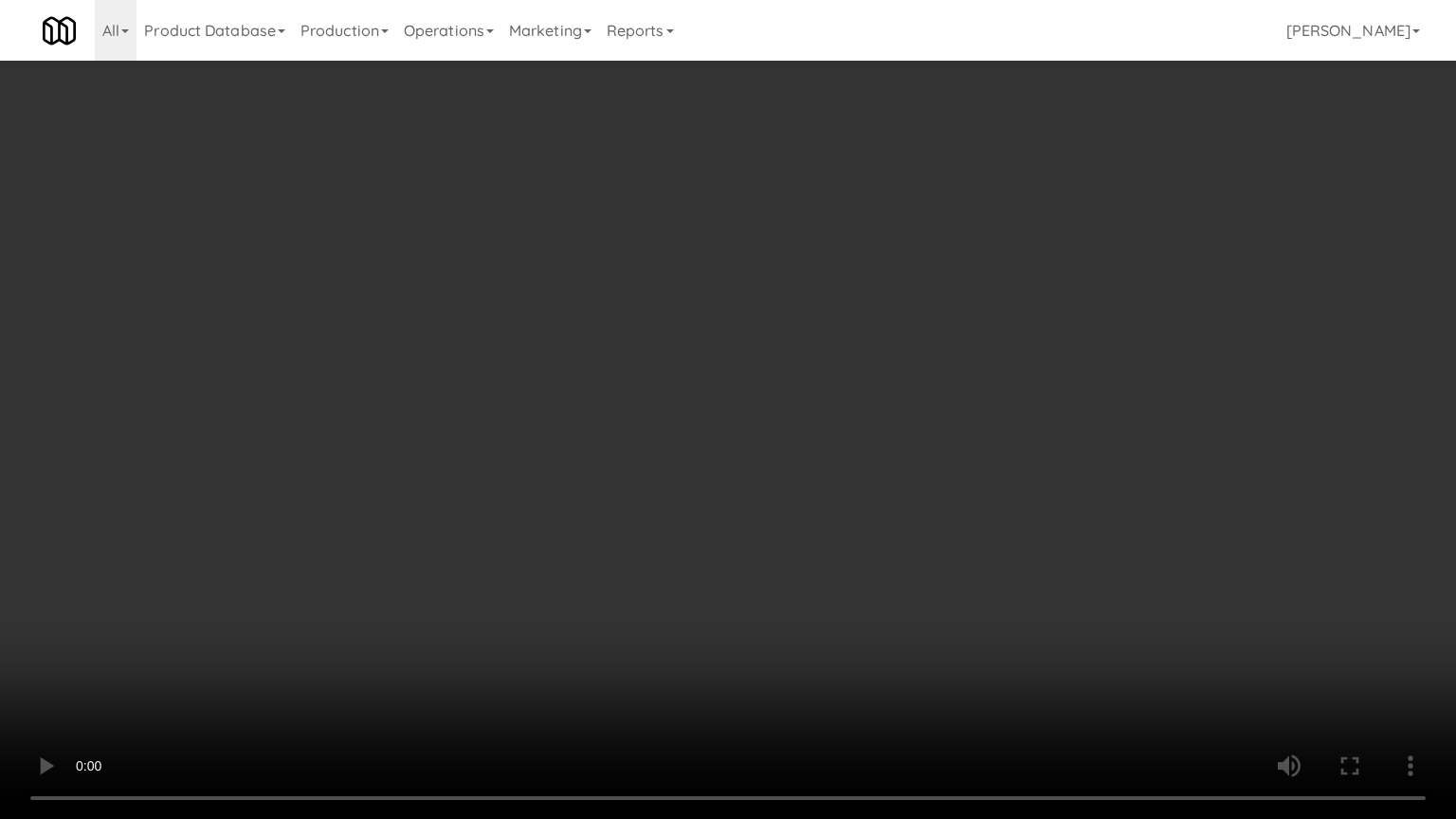
click at [1008, 434] on video at bounding box center [728, 409] width 1456 height 819
click at [966, 448] on video at bounding box center [728, 409] width 1456 height 819
click at [978, 422] on video at bounding box center [728, 409] width 1456 height 819
click at [978, 421] on video at bounding box center [728, 409] width 1456 height 819
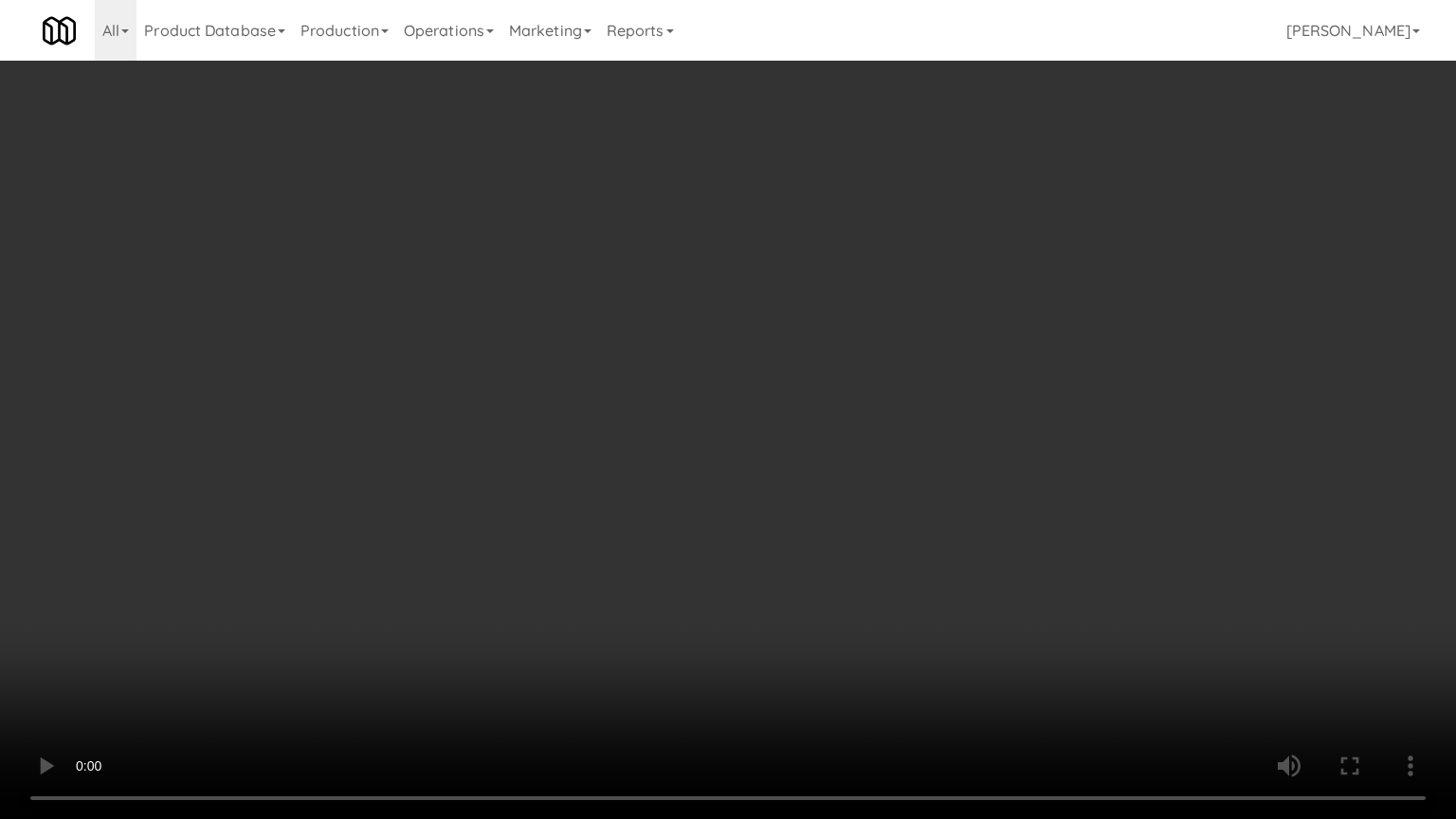
click at [978, 421] on video at bounding box center [728, 409] width 1456 height 819
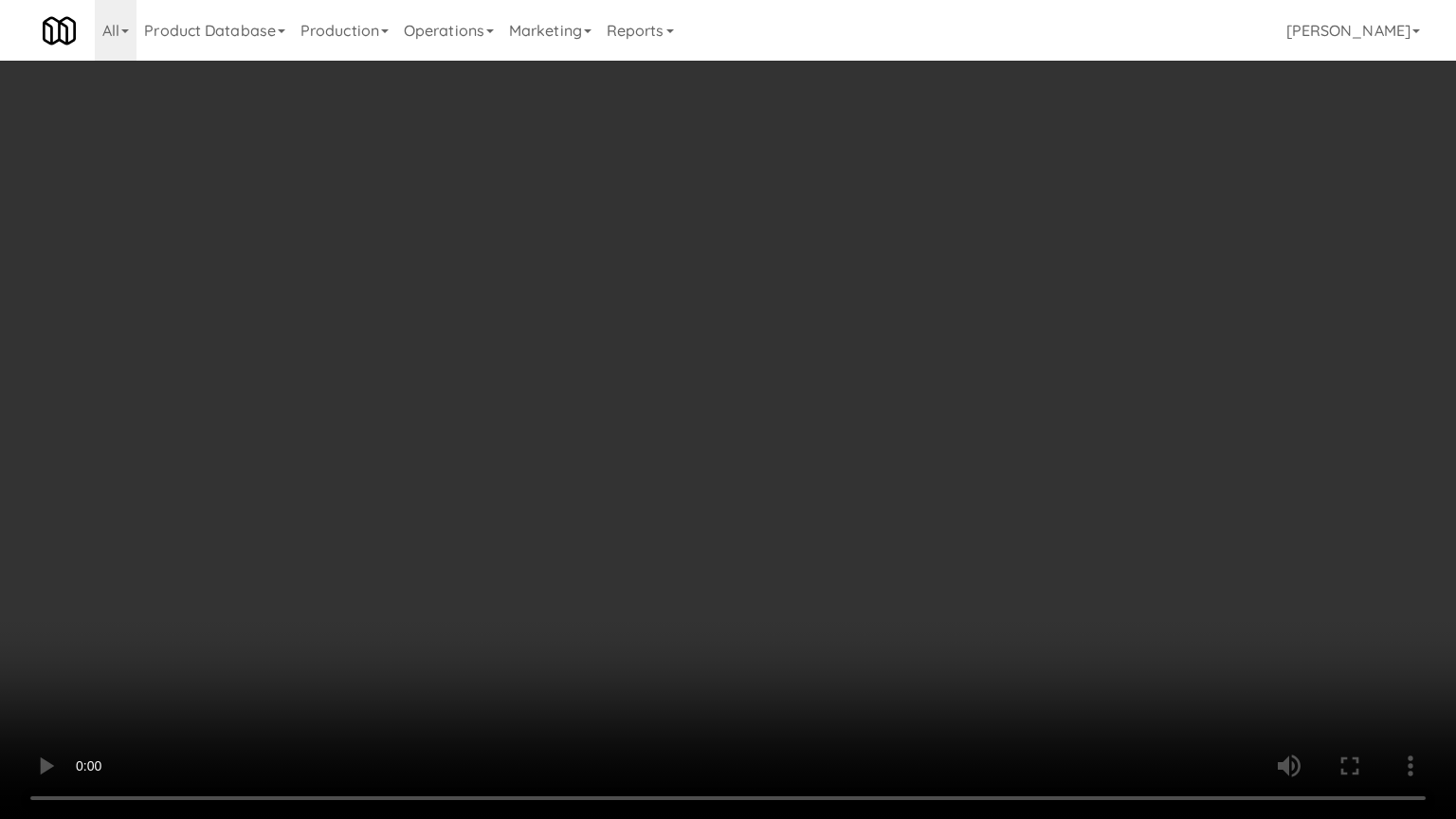
click at [978, 421] on video at bounding box center [728, 409] width 1456 height 819
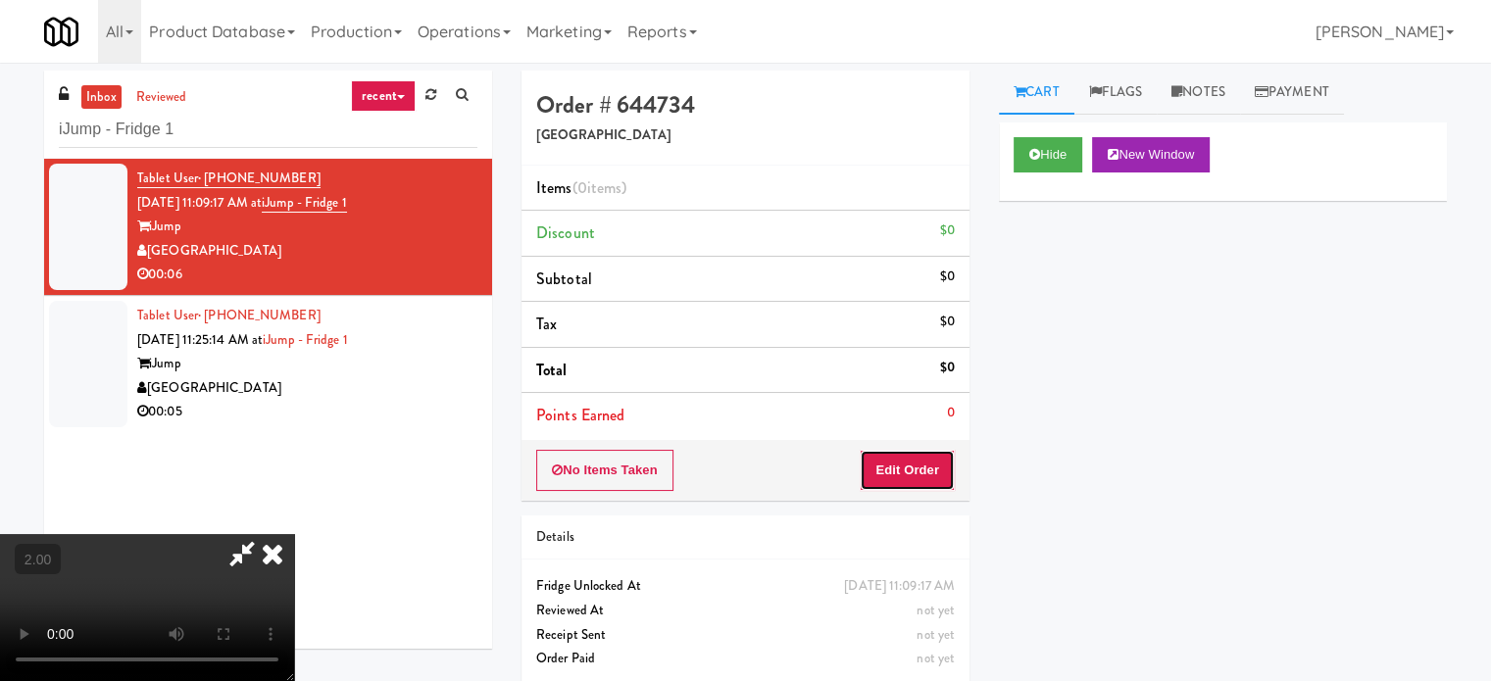
click at [918, 477] on button "Edit Order" at bounding box center [907, 470] width 95 height 41
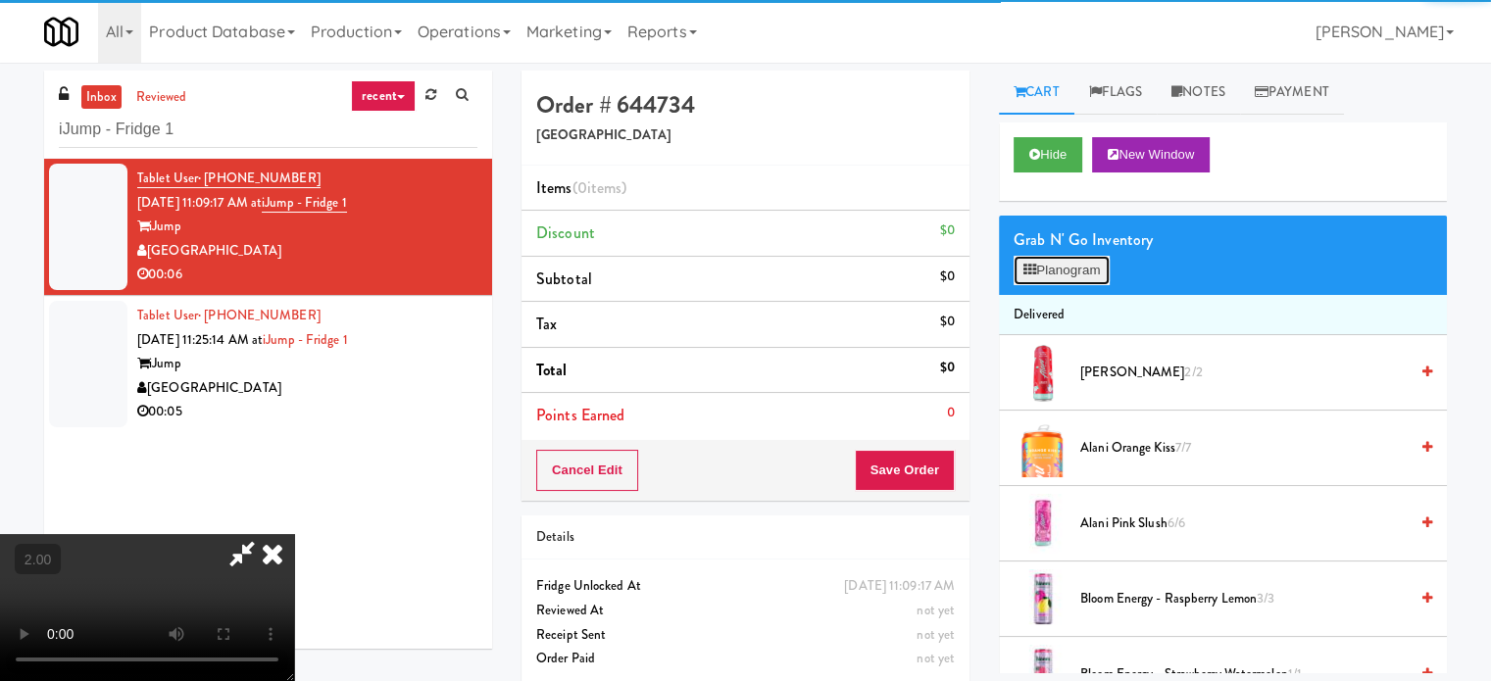
click at [1071, 265] on button "Planogram" at bounding box center [1062, 270] width 96 height 29
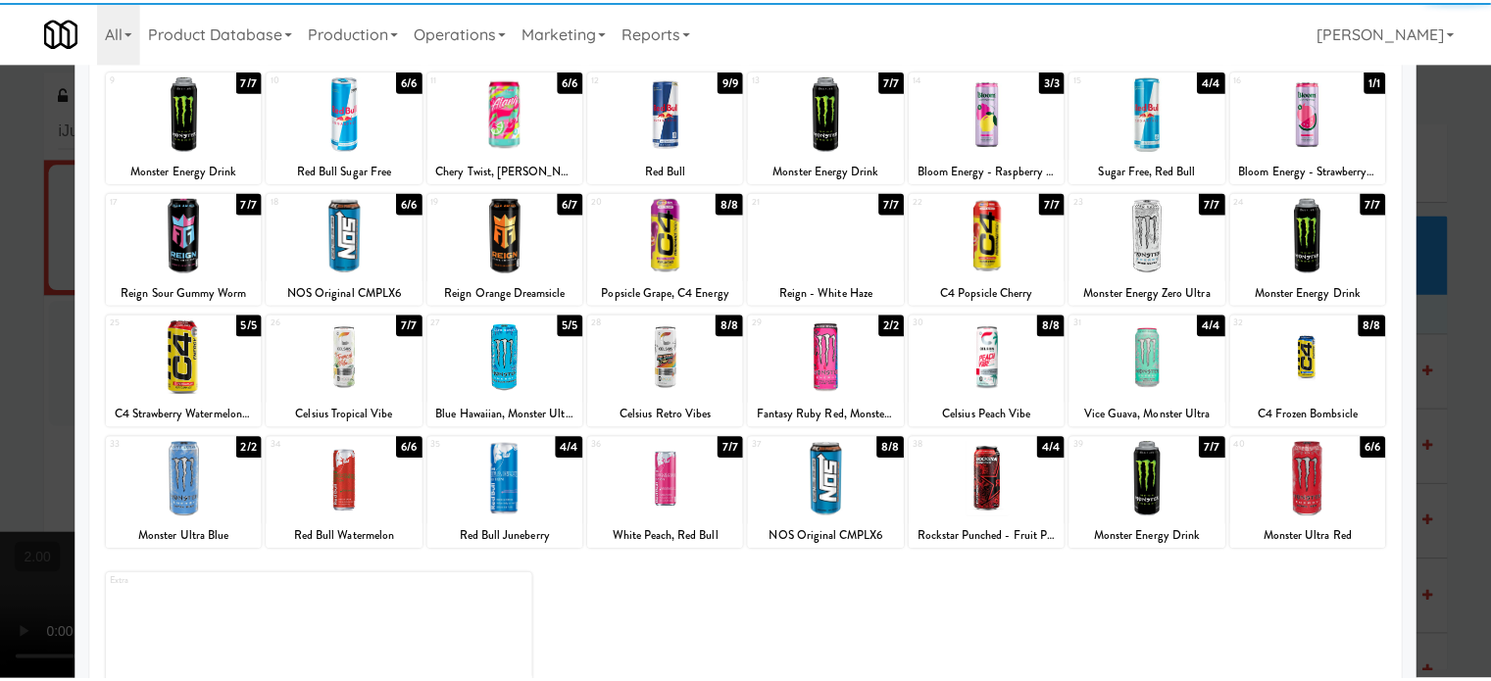
scroll to position [280, 0]
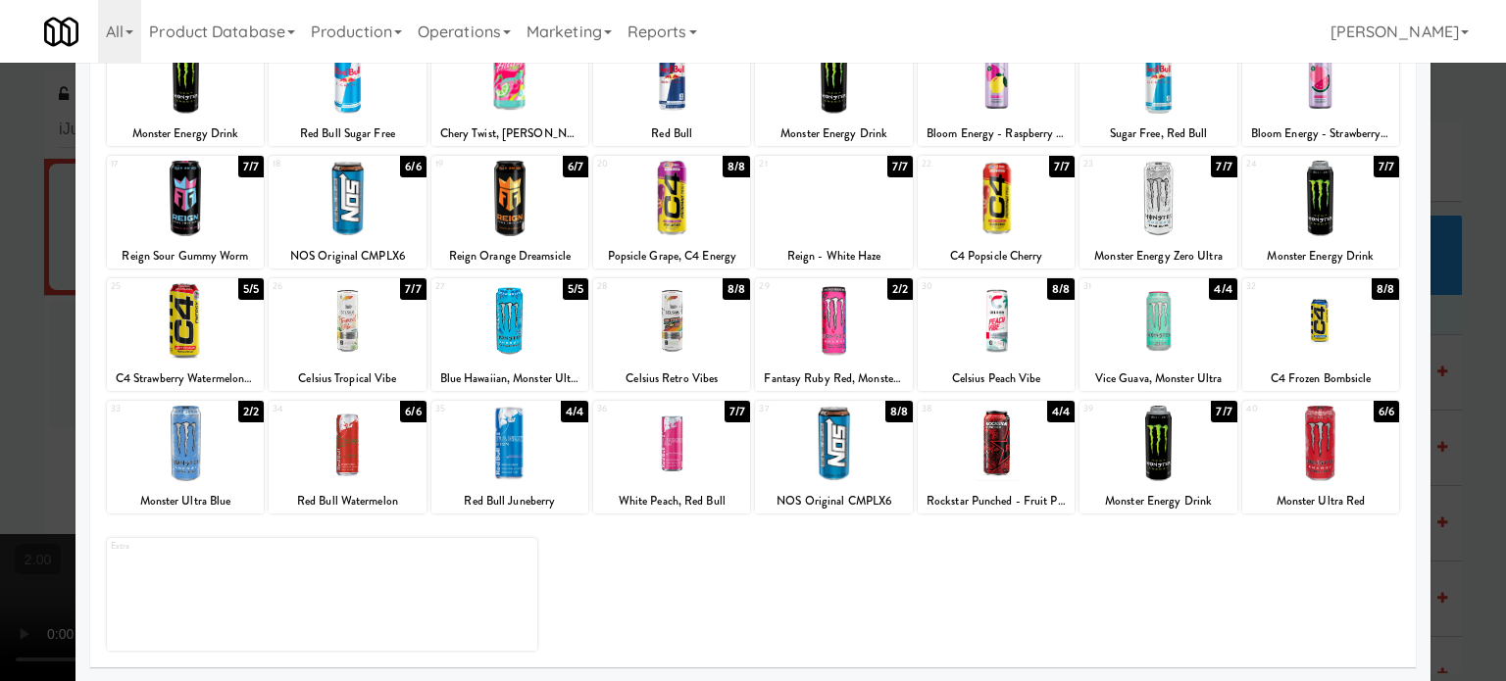
click at [1133, 427] on div at bounding box center [1157, 443] width 157 height 75
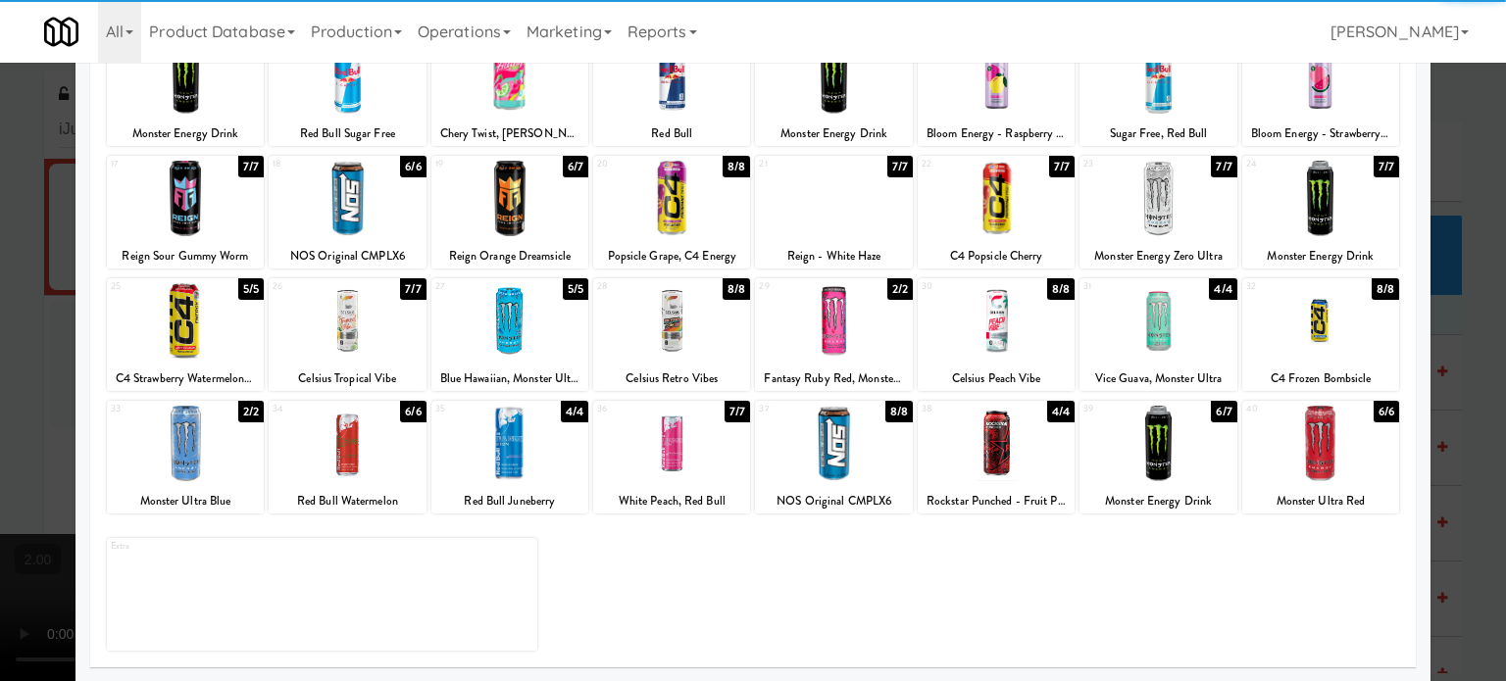
click at [0, 368] on div at bounding box center [753, 340] width 1506 height 681
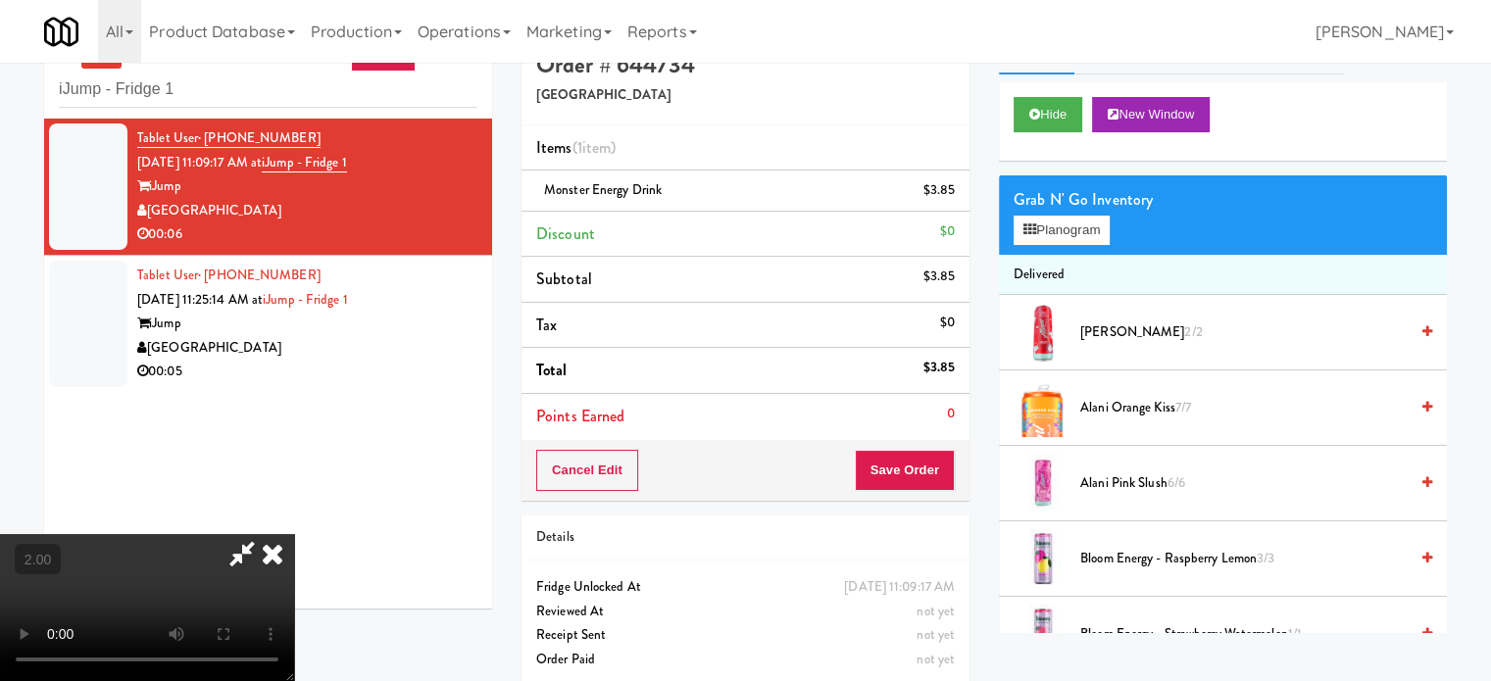
scroll to position [63, 0]
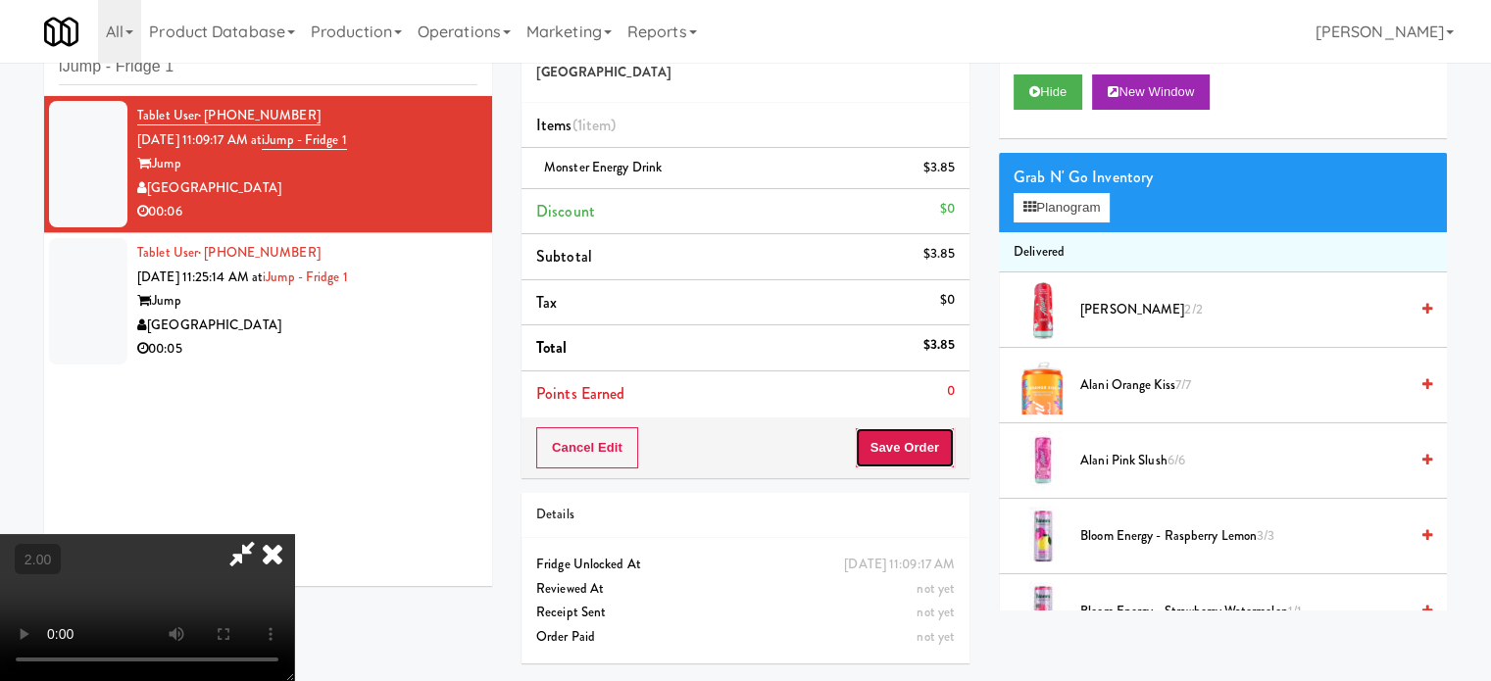
click at [933, 449] on button "Save Order" at bounding box center [905, 447] width 100 height 41
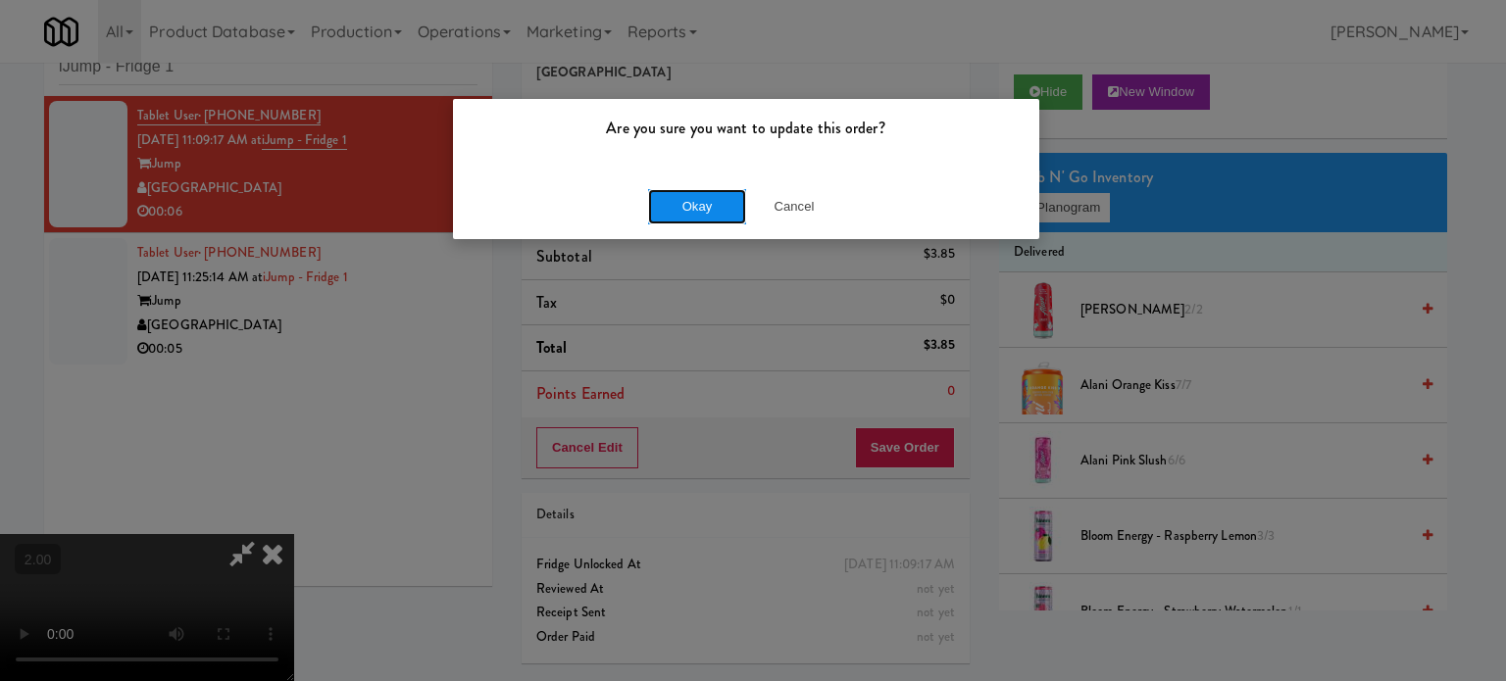
click at [721, 191] on button "Okay" at bounding box center [697, 206] width 98 height 35
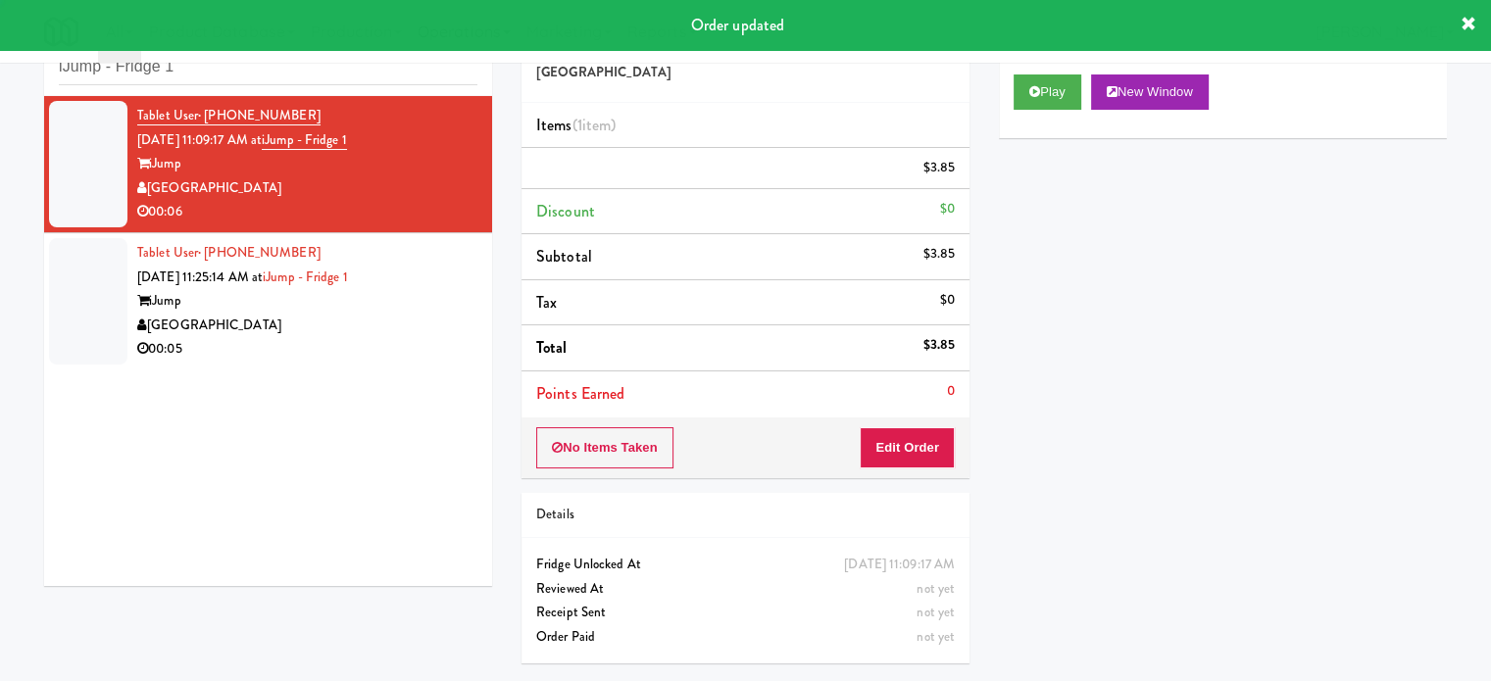
scroll to position [0, 0]
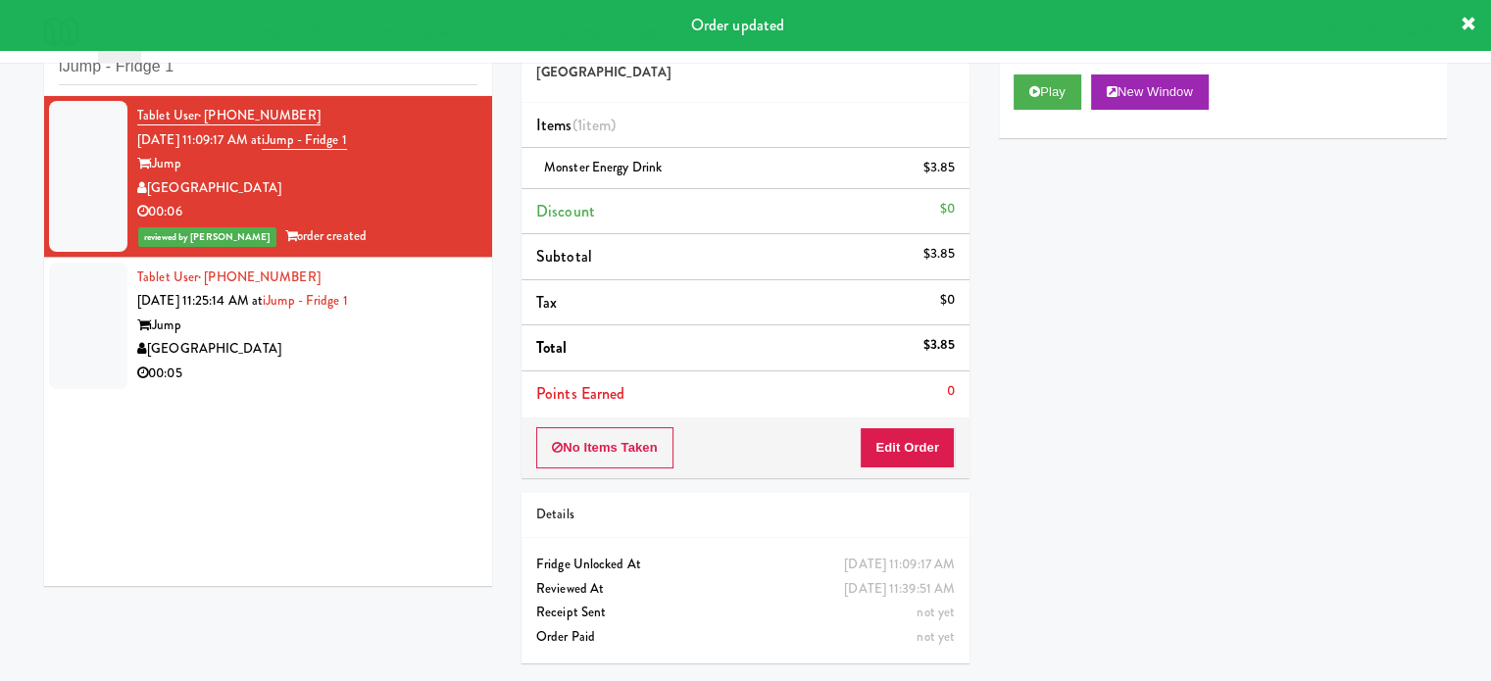
click at [340, 371] on div "00:05" at bounding box center [307, 374] width 340 height 25
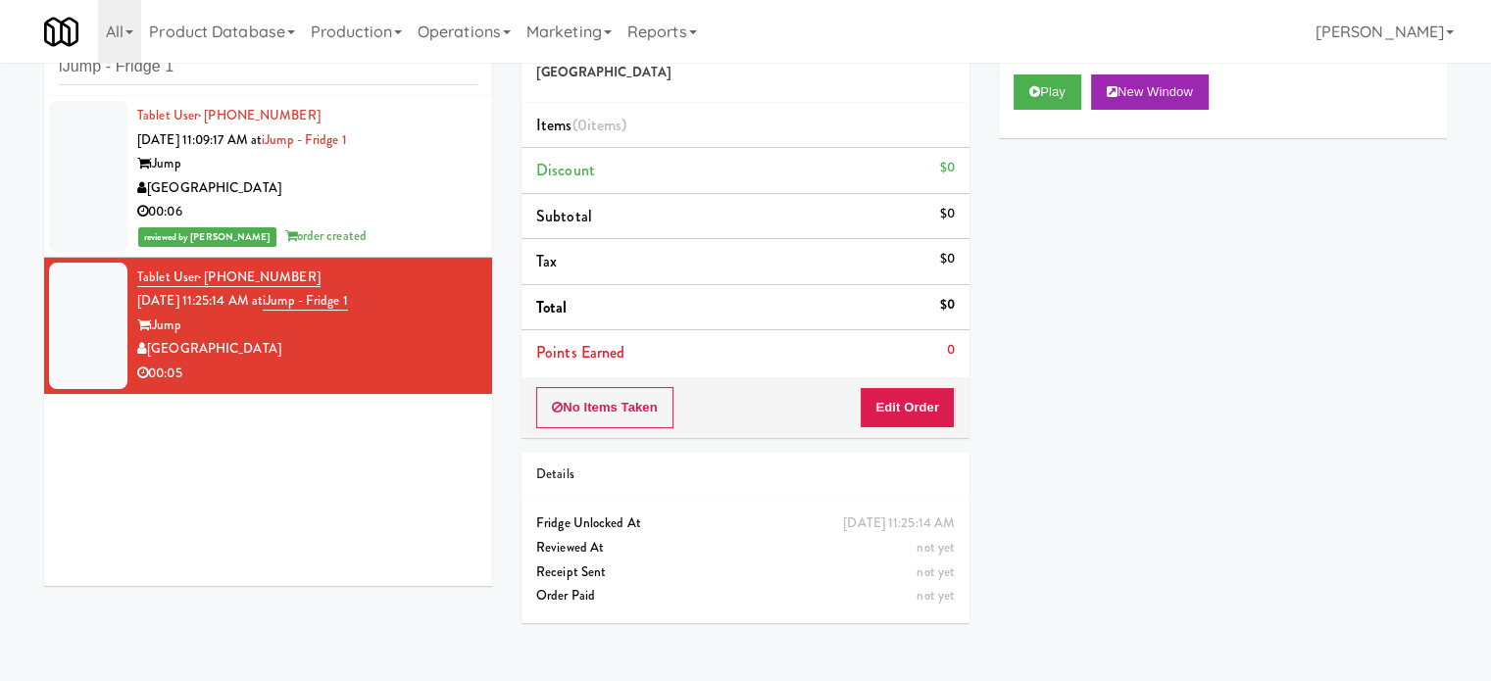
click at [252, 177] on div "[GEOGRAPHIC_DATA]" at bounding box center [307, 188] width 340 height 25
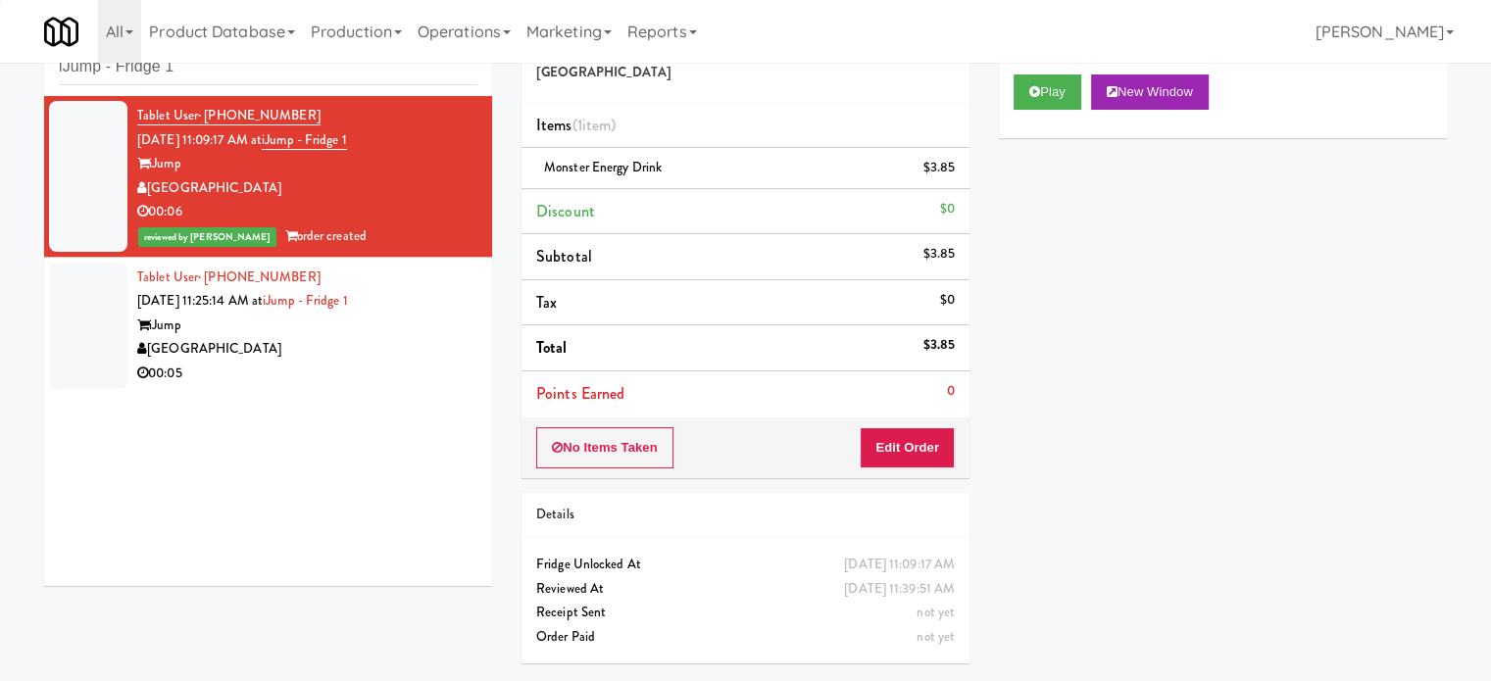
click at [296, 309] on div "Tablet User · (903) 749-0203 Aug 23, 2025 11:25:14 AM at iJump - Fridge 1 iJump…" at bounding box center [307, 326] width 340 height 121
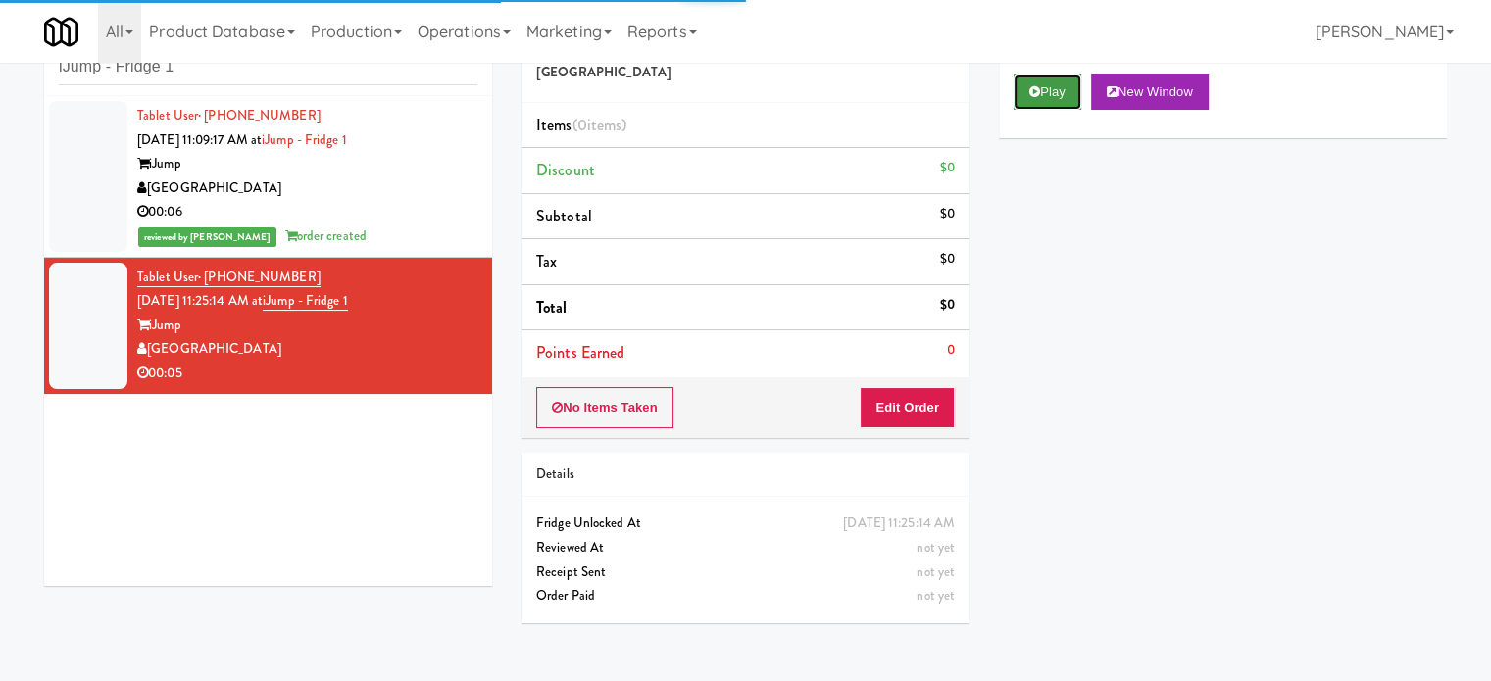
click at [1066, 93] on button "Play" at bounding box center [1048, 92] width 68 height 35
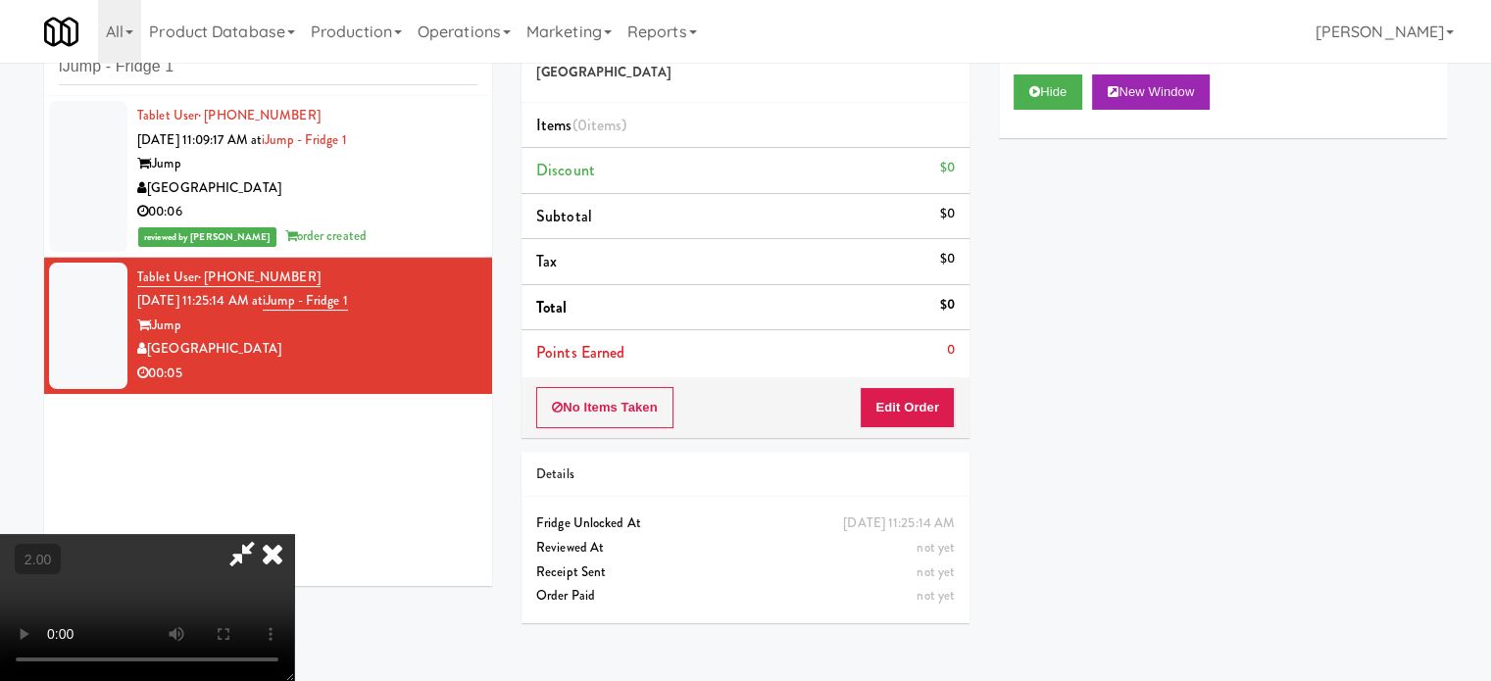
click at [294, 534] on video at bounding box center [147, 607] width 294 height 147
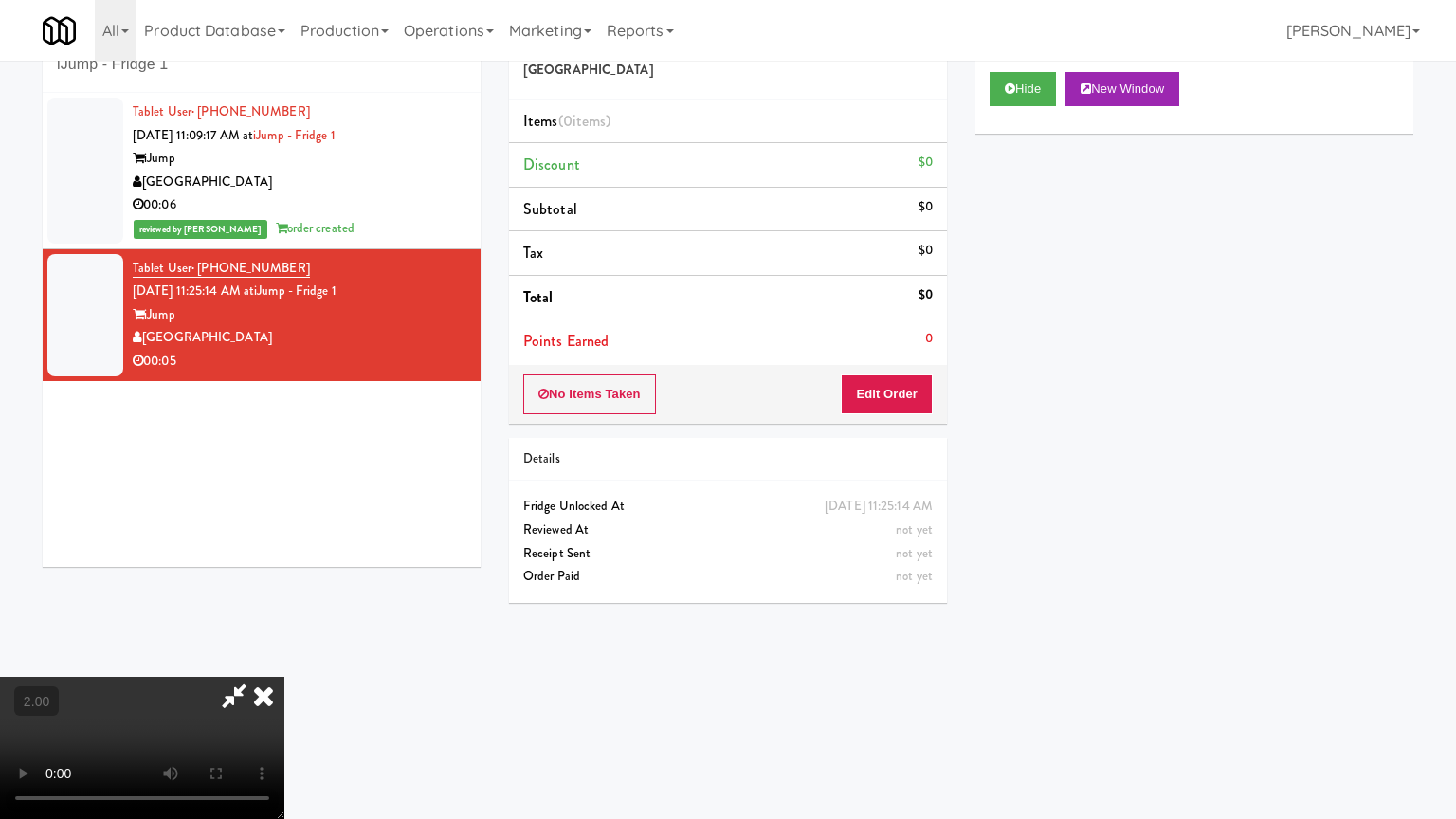
click at [284, 658] on video at bounding box center [142, 747] width 284 height 142
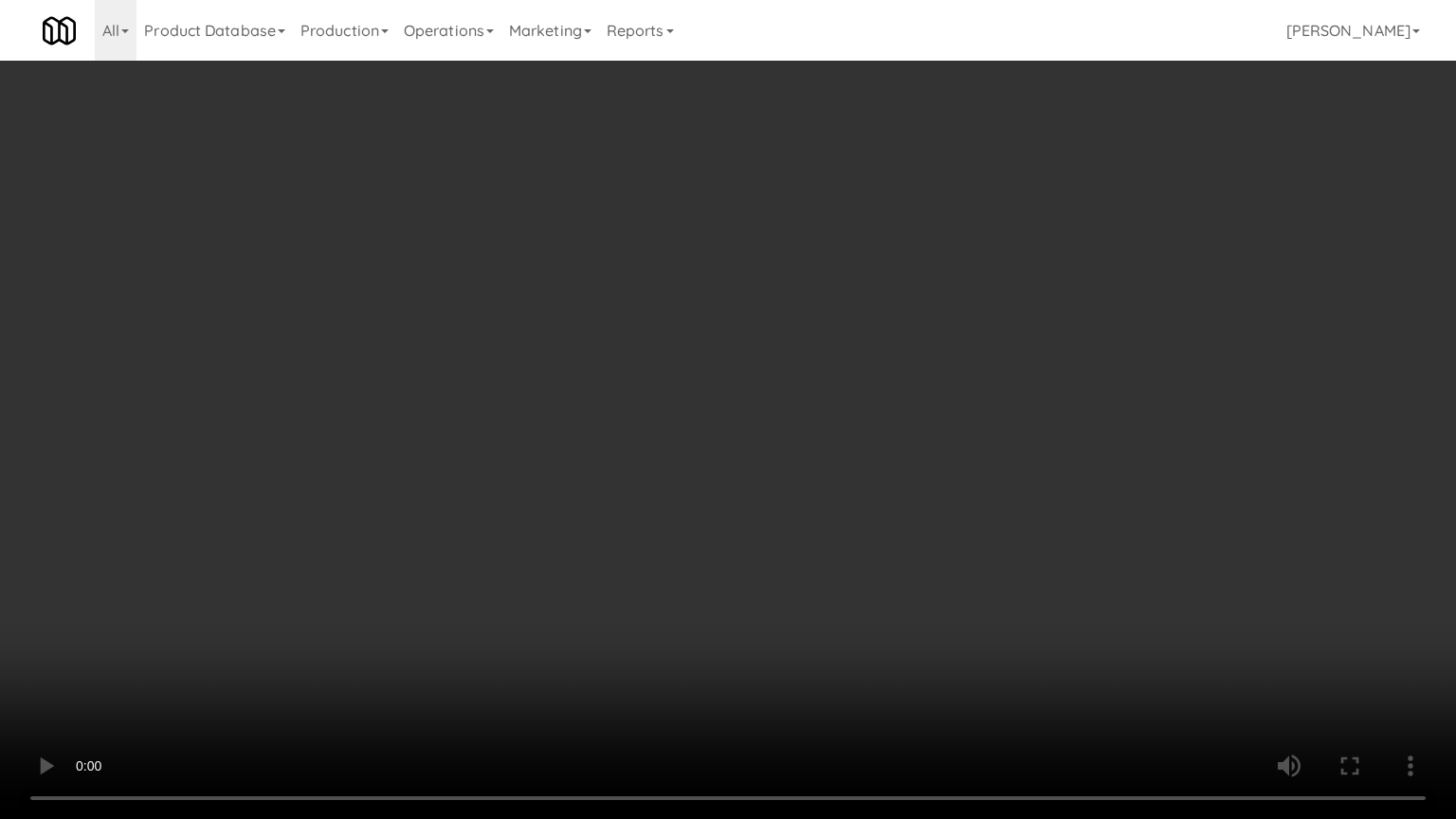
click at [836, 506] on video at bounding box center [728, 409] width 1456 height 819
click at [766, 380] on video at bounding box center [728, 409] width 1456 height 819
click at [788, 590] on video at bounding box center [728, 409] width 1456 height 819
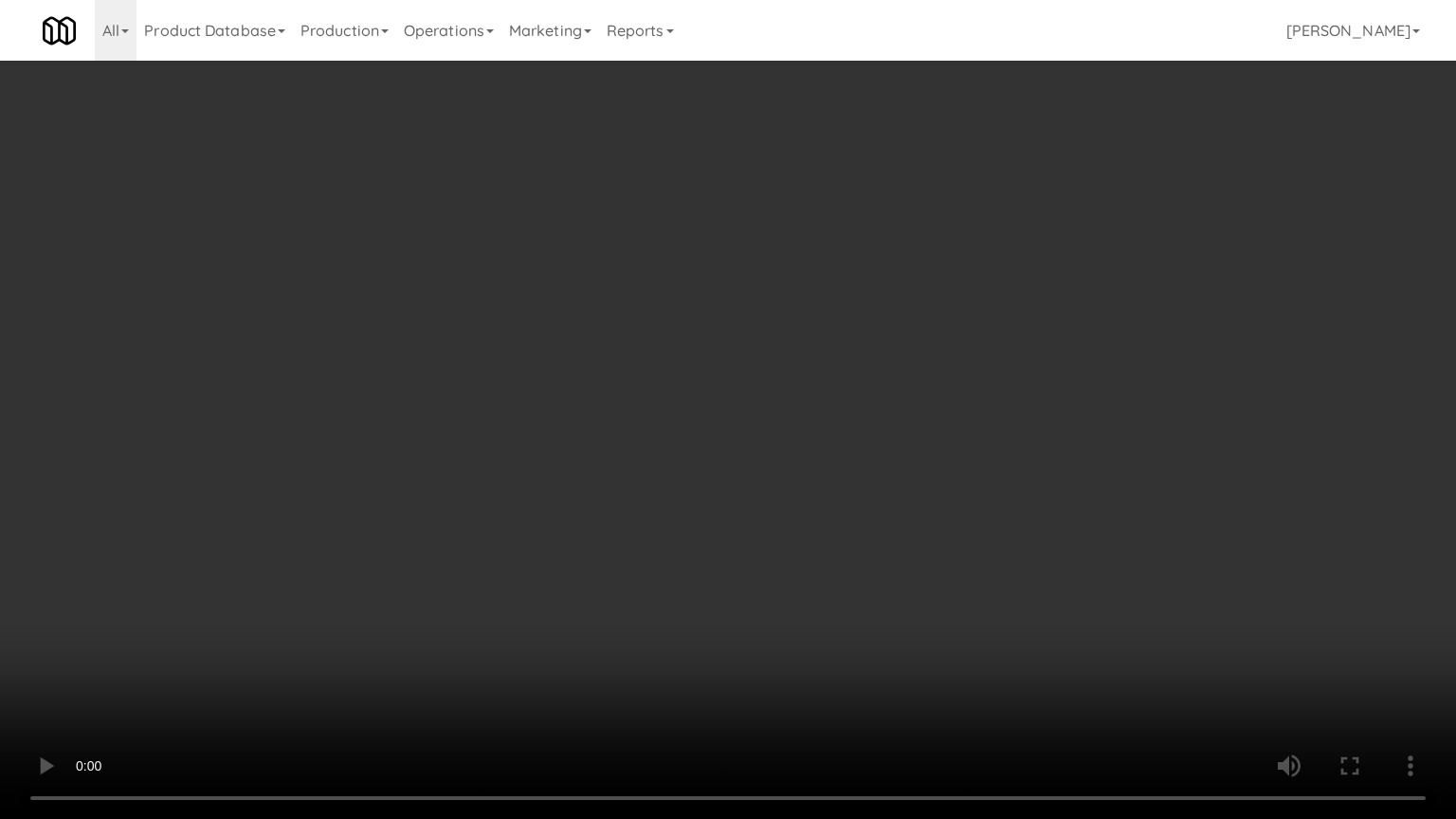
click at [977, 511] on video at bounding box center [728, 409] width 1456 height 819
click at [975, 511] on video at bounding box center [728, 409] width 1456 height 819
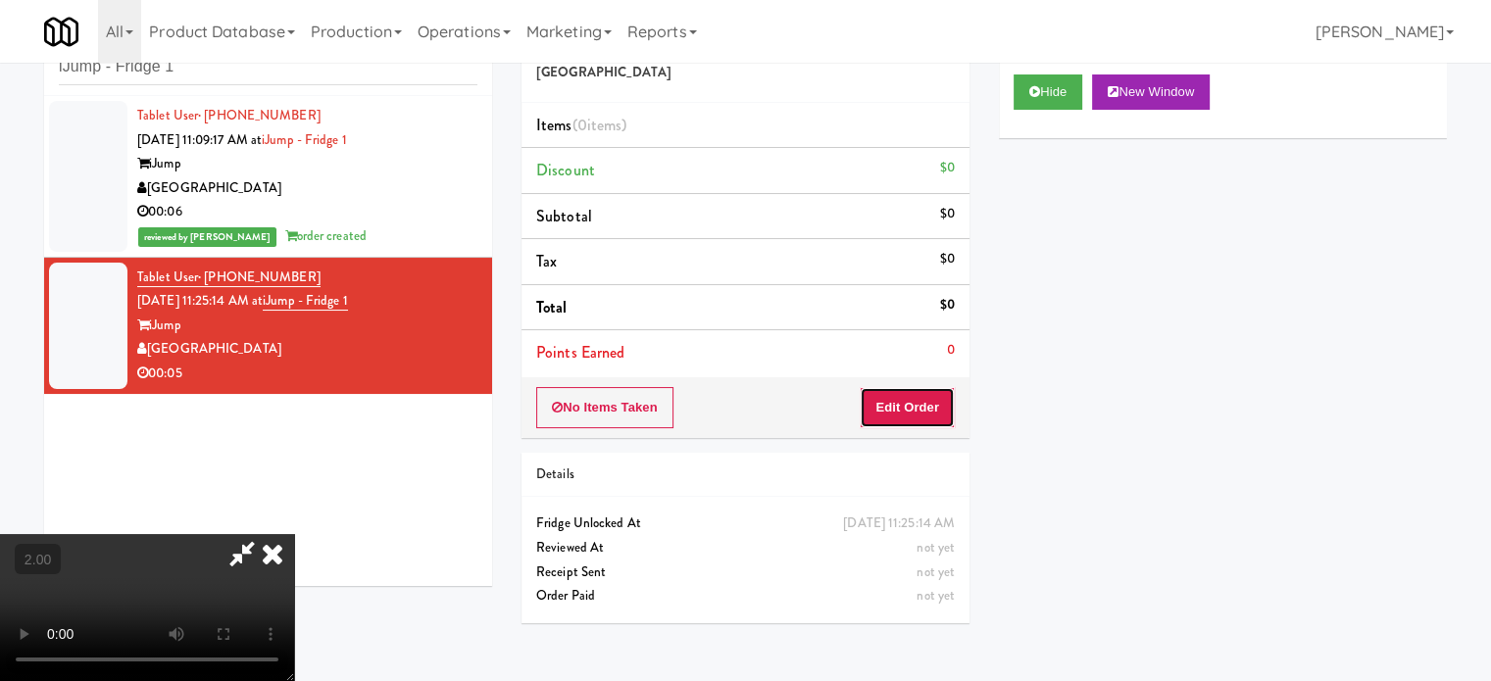
click at [904, 395] on button "Edit Order" at bounding box center [907, 407] width 95 height 41
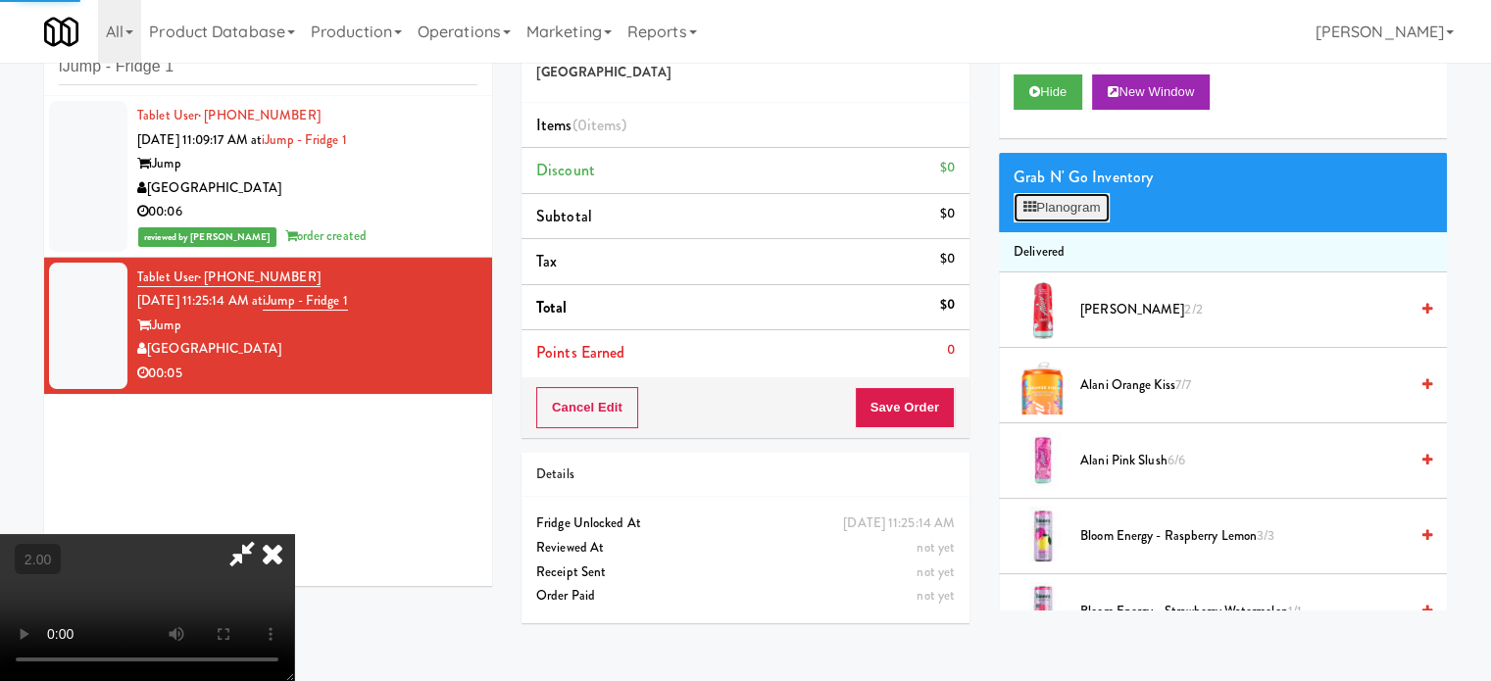
click at [1063, 221] on button "Planogram" at bounding box center [1062, 207] width 96 height 29
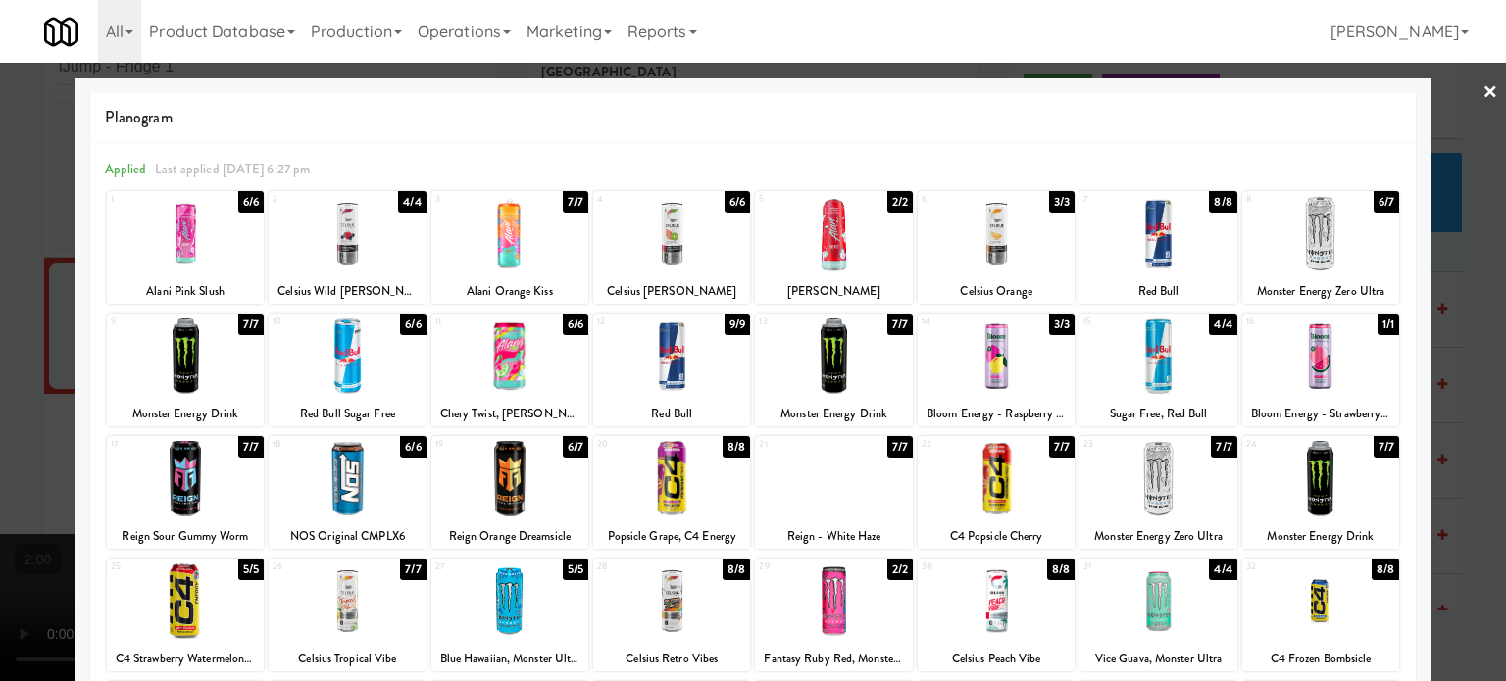
click at [855, 397] on div "13 7/7 Monster Energy Drink" at bounding box center [833, 370] width 157 height 113
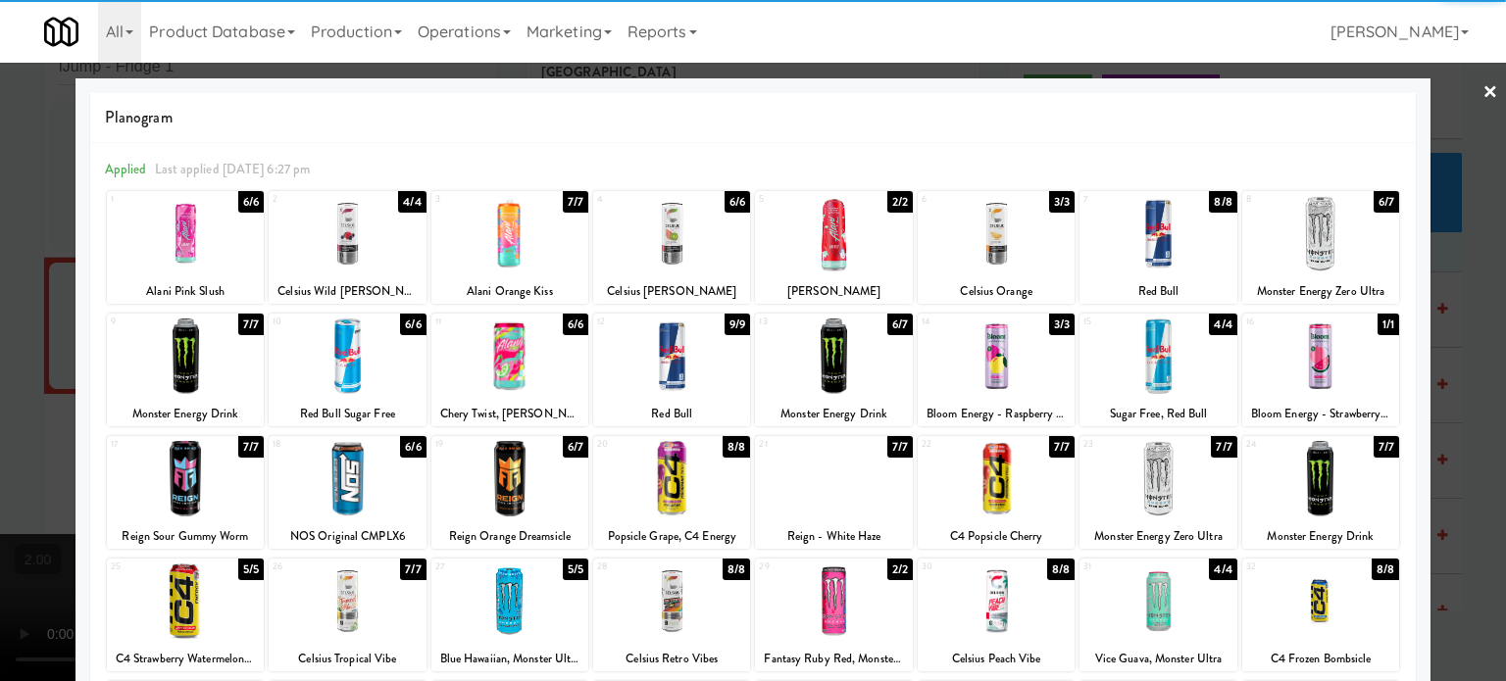
click at [0, 404] on div at bounding box center [753, 340] width 1506 height 681
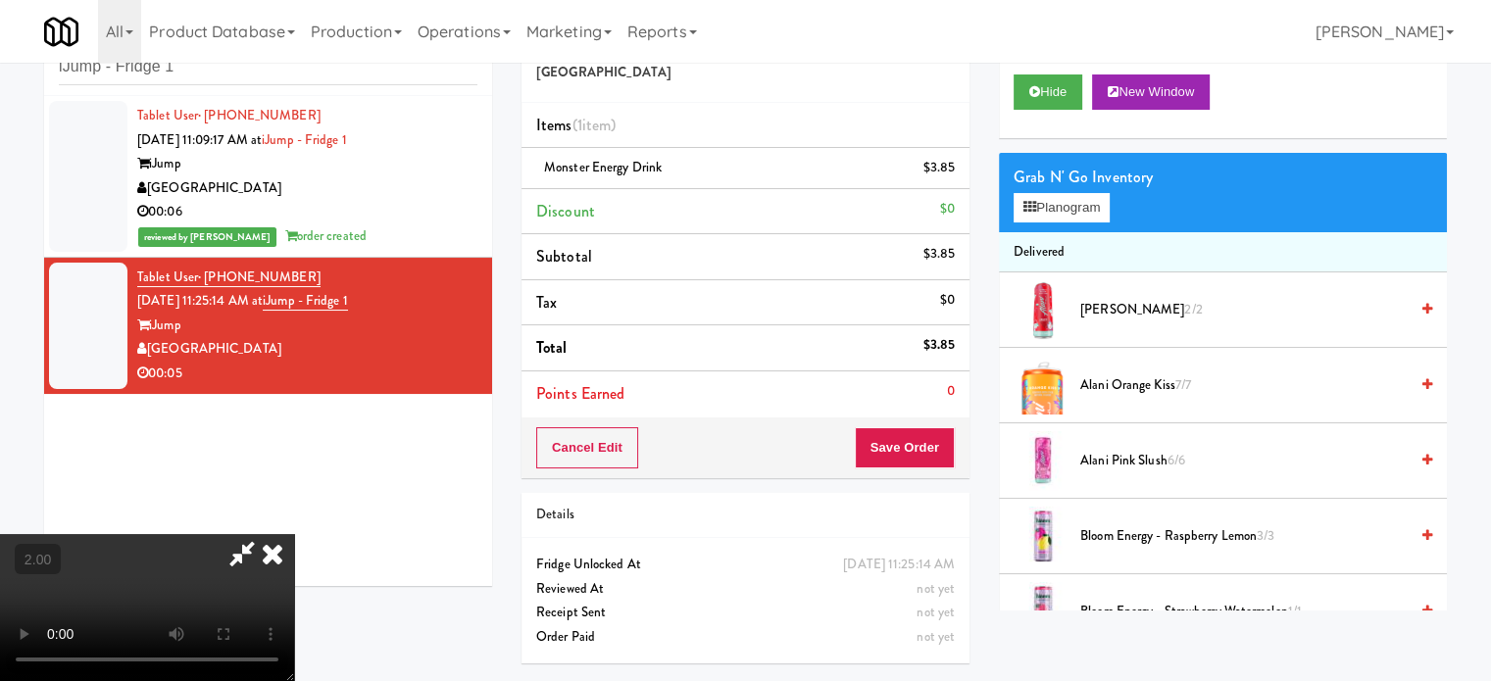
scroll to position [310, 0]
click at [940, 452] on button "Save Order" at bounding box center [905, 447] width 100 height 41
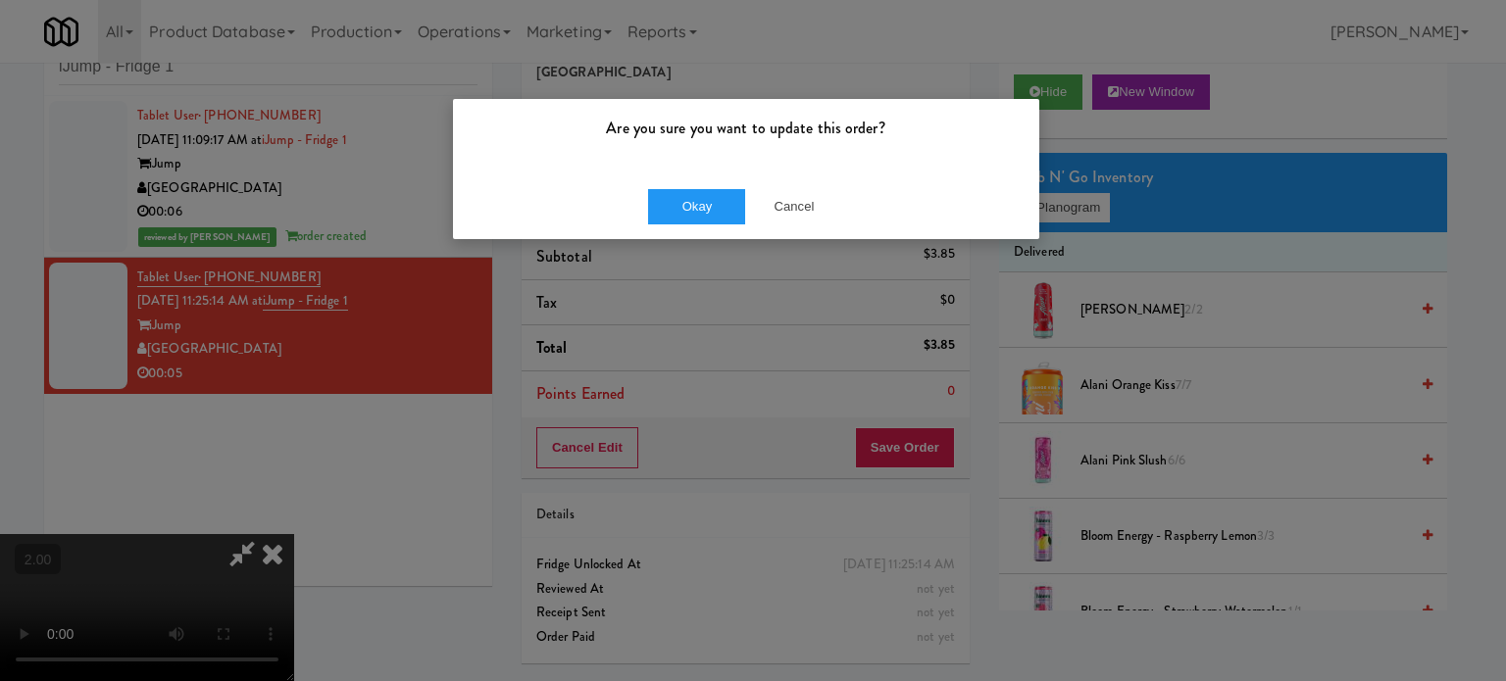
click at [694, 233] on div "Okay Cancel" at bounding box center [746, 207] width 586 height 66
click at [694, 221] on button "Okay" at bounding box center [697, 206] width 98 height 35
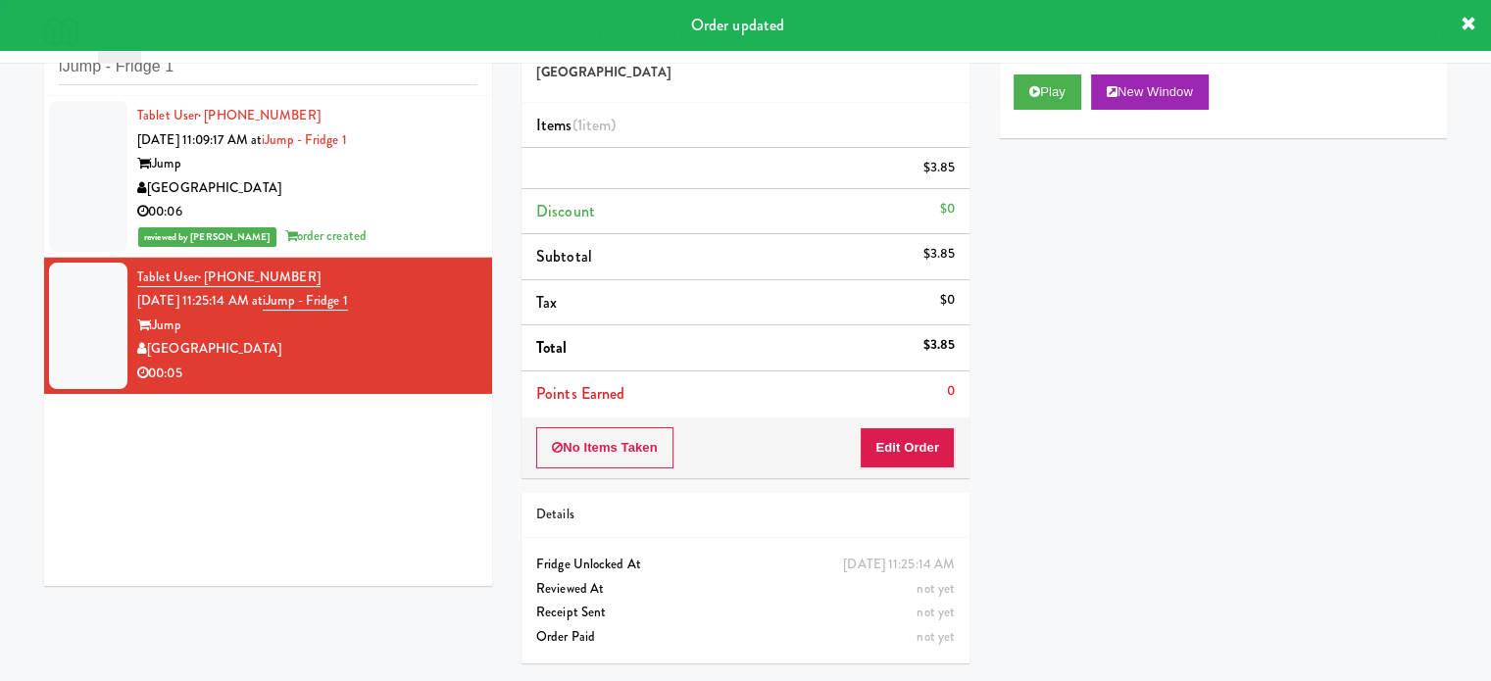
scroll to position [0, 0]
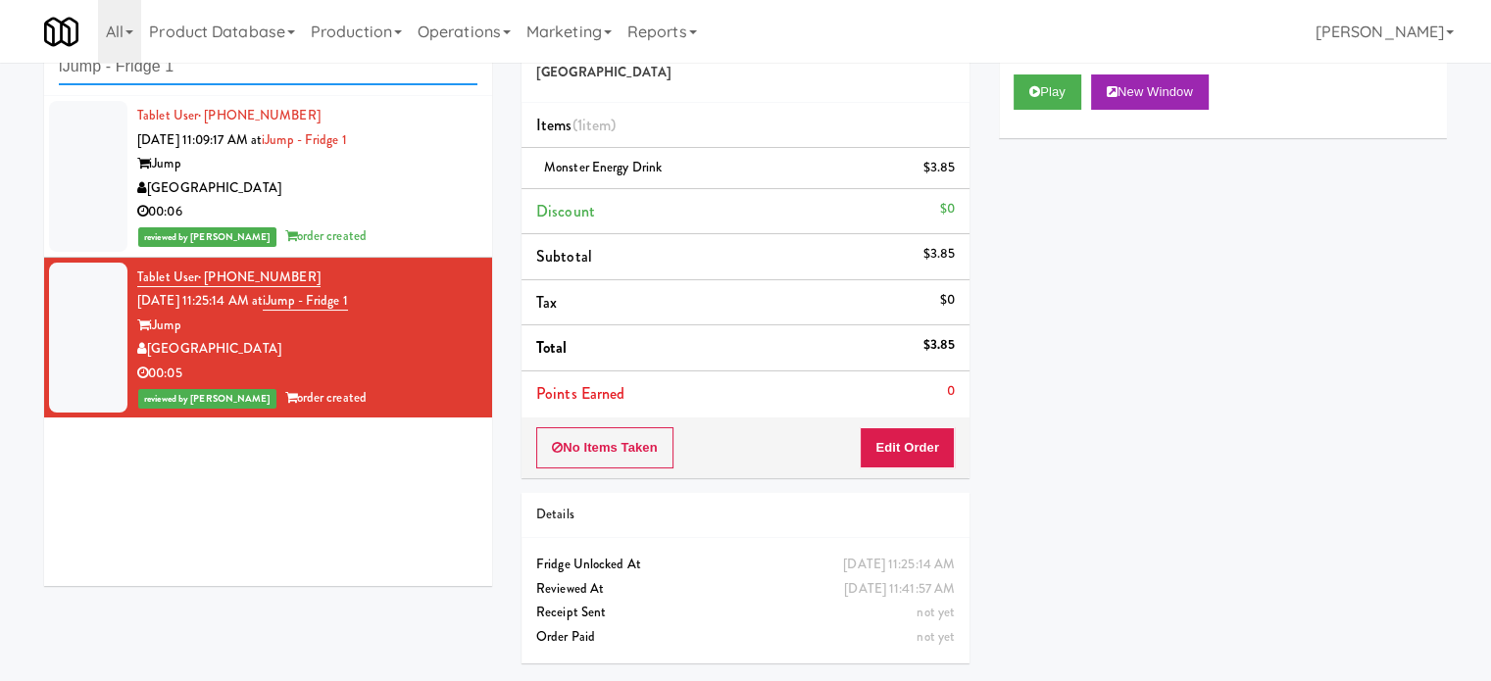
click at [119, 81] on input "iJump - Fridge 1" at bounding box center [268, 67] width 419 height 36
paste input "Overland - Cooler - Solo"
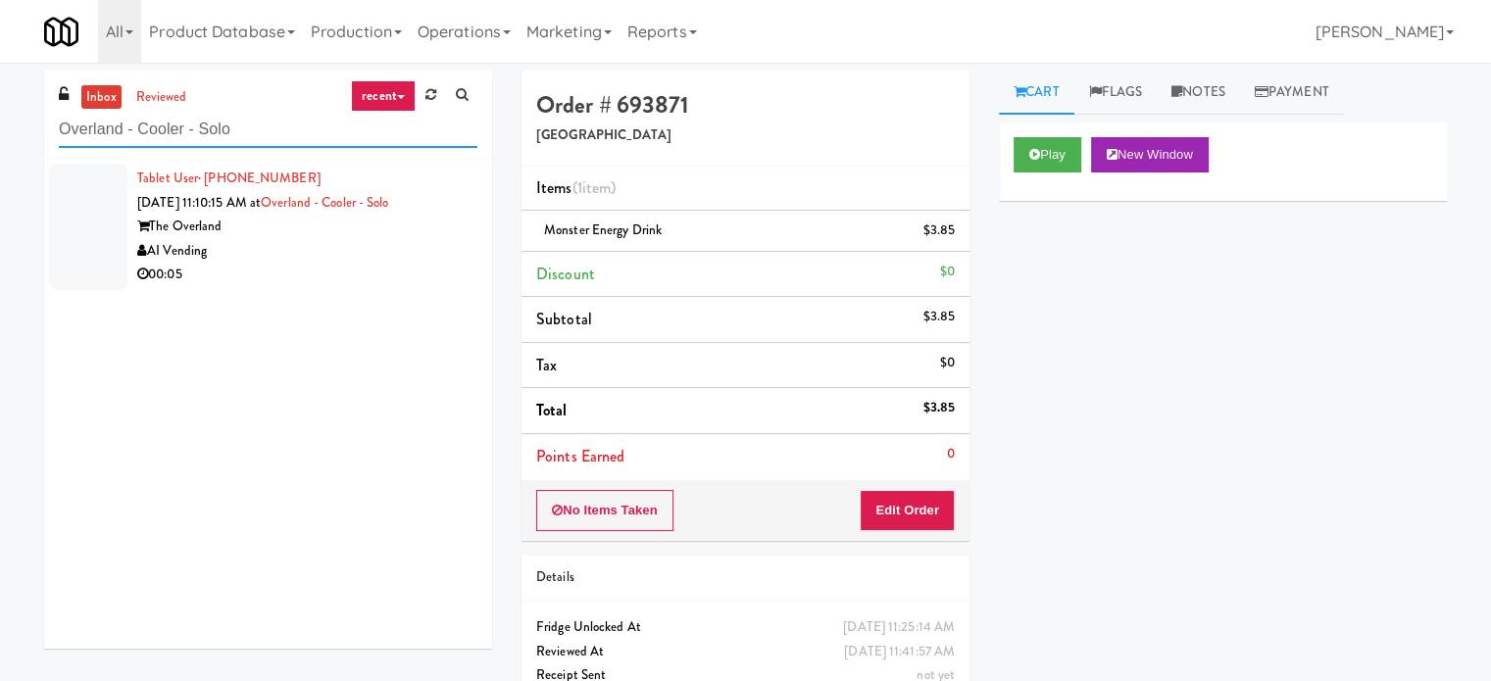
type input "Overland - Cooler - Solo"
click at [319, 273] on div "00:05" at bounding box center [307, 275] width 340 height 25
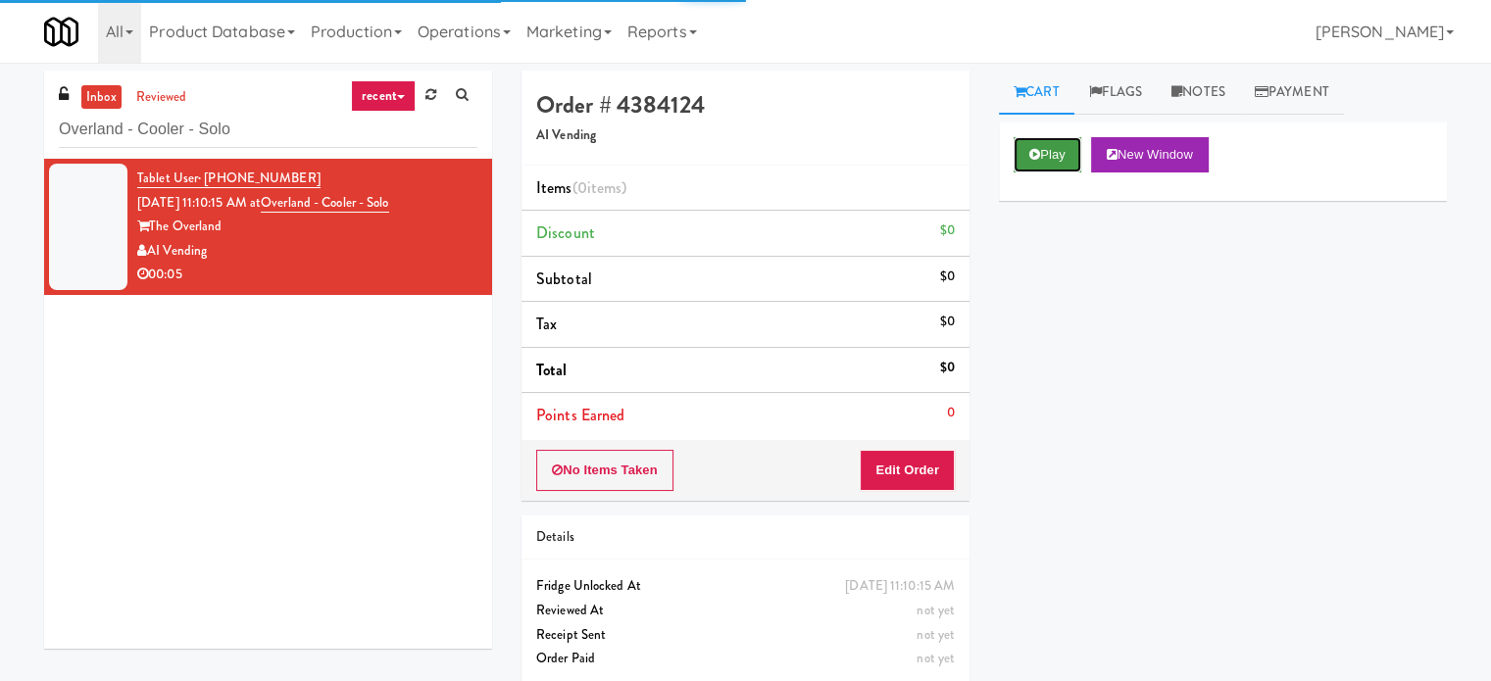
click at [1036, 156] on icon at bounding box center [1034, 154] width 11 height 13
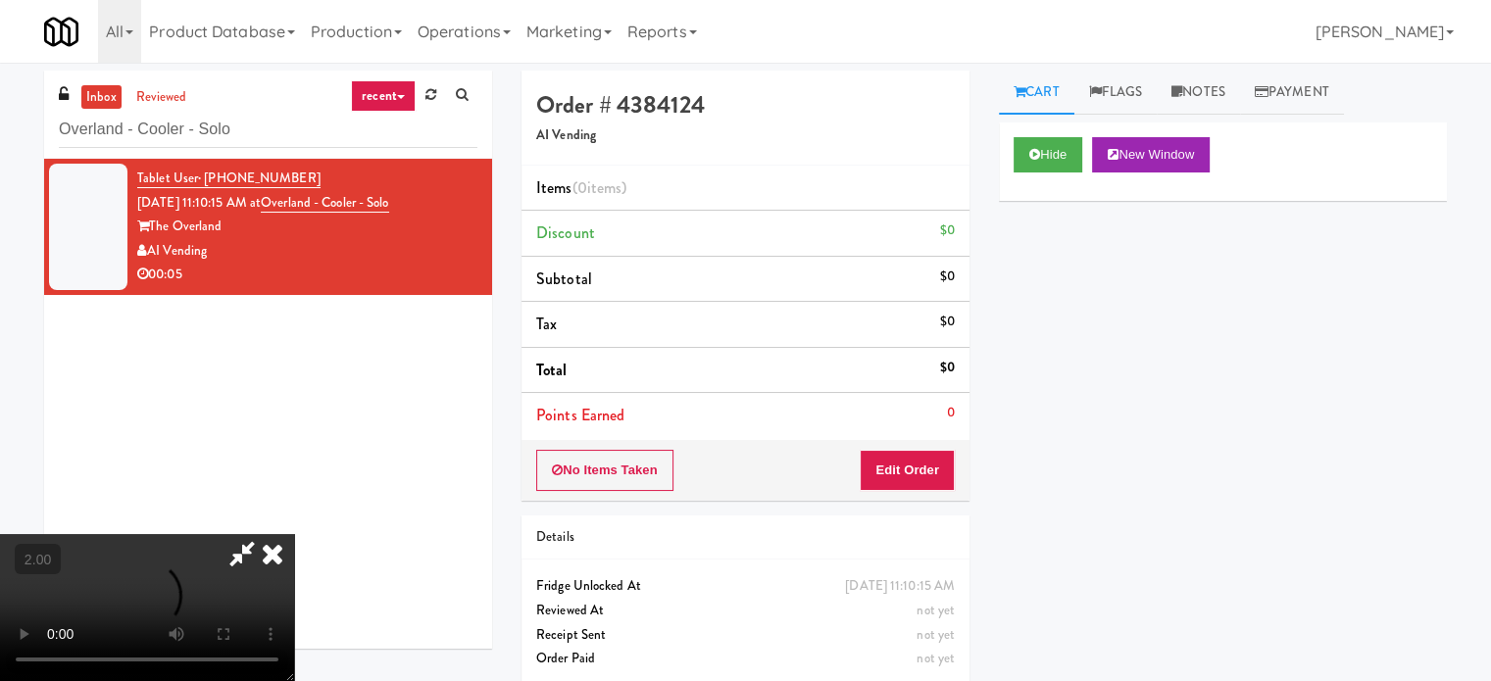
click at [294, 534] on video at bounding box center [147, 607] width 294 height 147
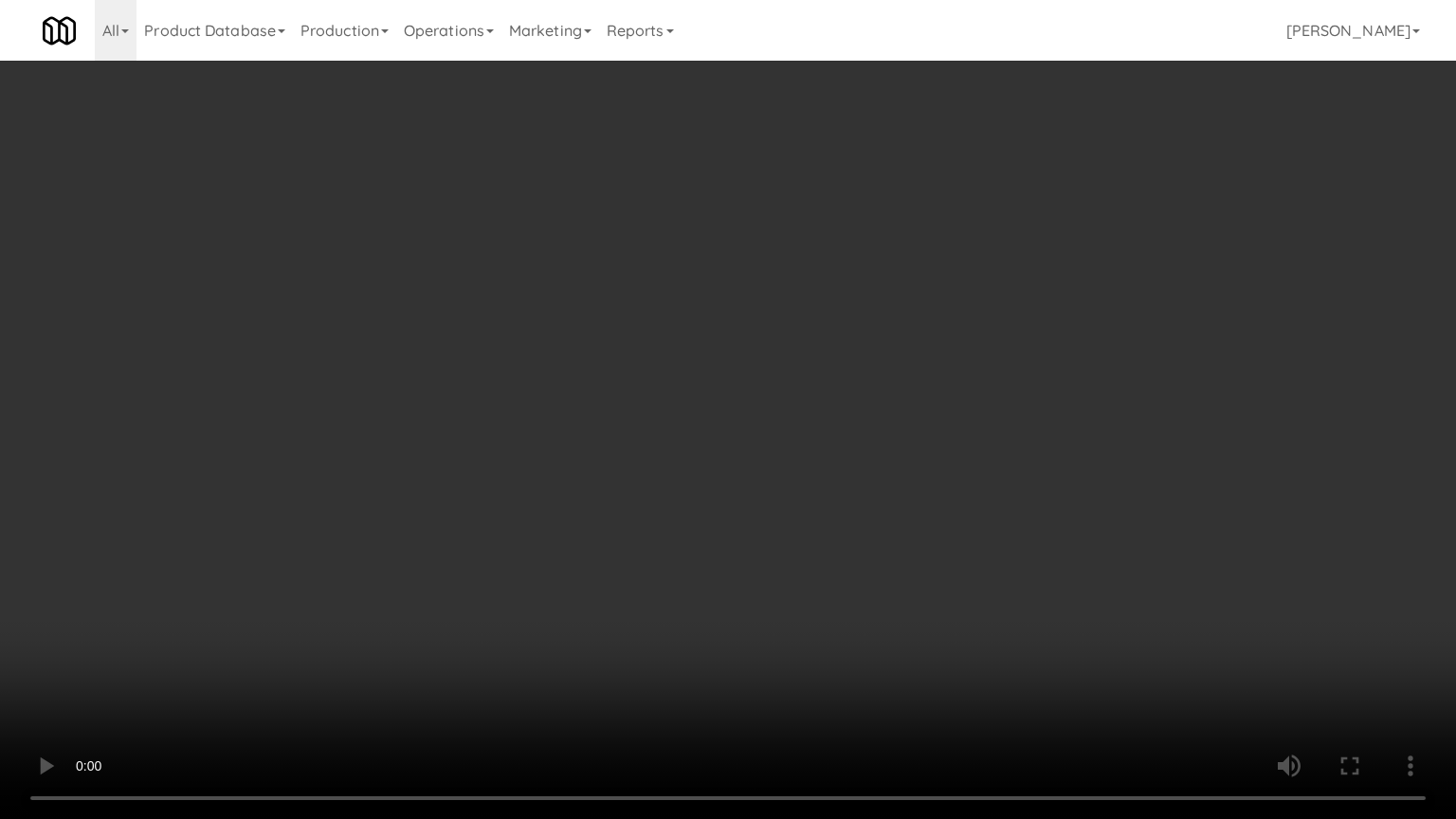
click at [1054, 553] on video at bounding box center [728, 409] width 1456 height 819
click at [1057, 550] on video at bounding box center [728, 409] width 1456 height 819
click at [1074, 544] on video at bounding box center [728, 409] width 1456 height 819
click at [1080, 541] on video at bounding box center [728, 409] width 1456 height 819
click at [1082, 541] on video at bounding box center [728, 409] width 1456 height 819
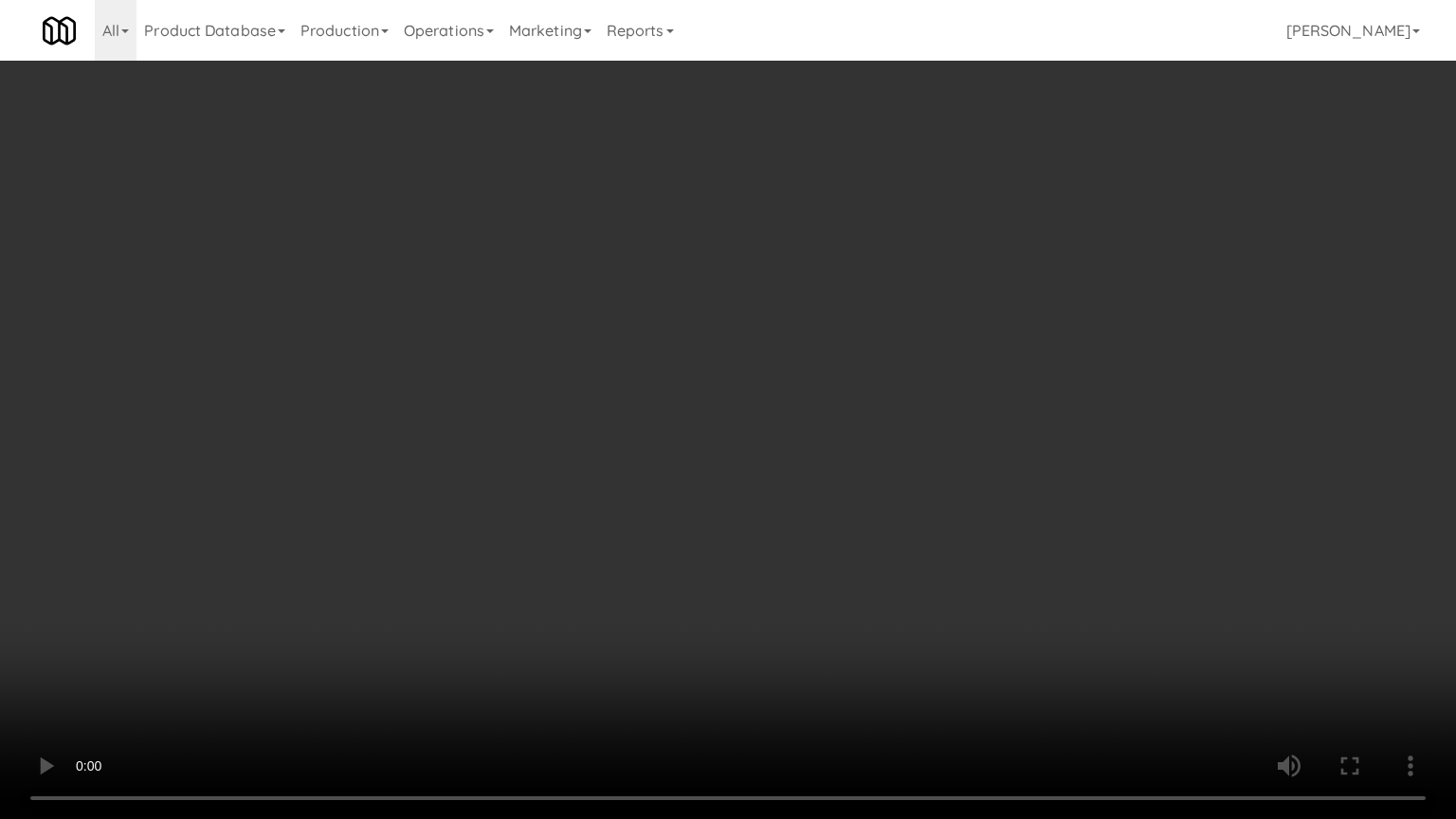
click at [1080, 535] on video at bounding box center [728, 409] width 1456 height 819
click at [1076, 533] on video at bounding box center [728, 409] width 1456 height 819
click at [1073, 527] on video at bounding box center [728, 409] width 1456 height 819
drag, startPoint x: 1065, startPoint y: 533, endPoint x: 1052, endPoint y: 535, distance: 13.2
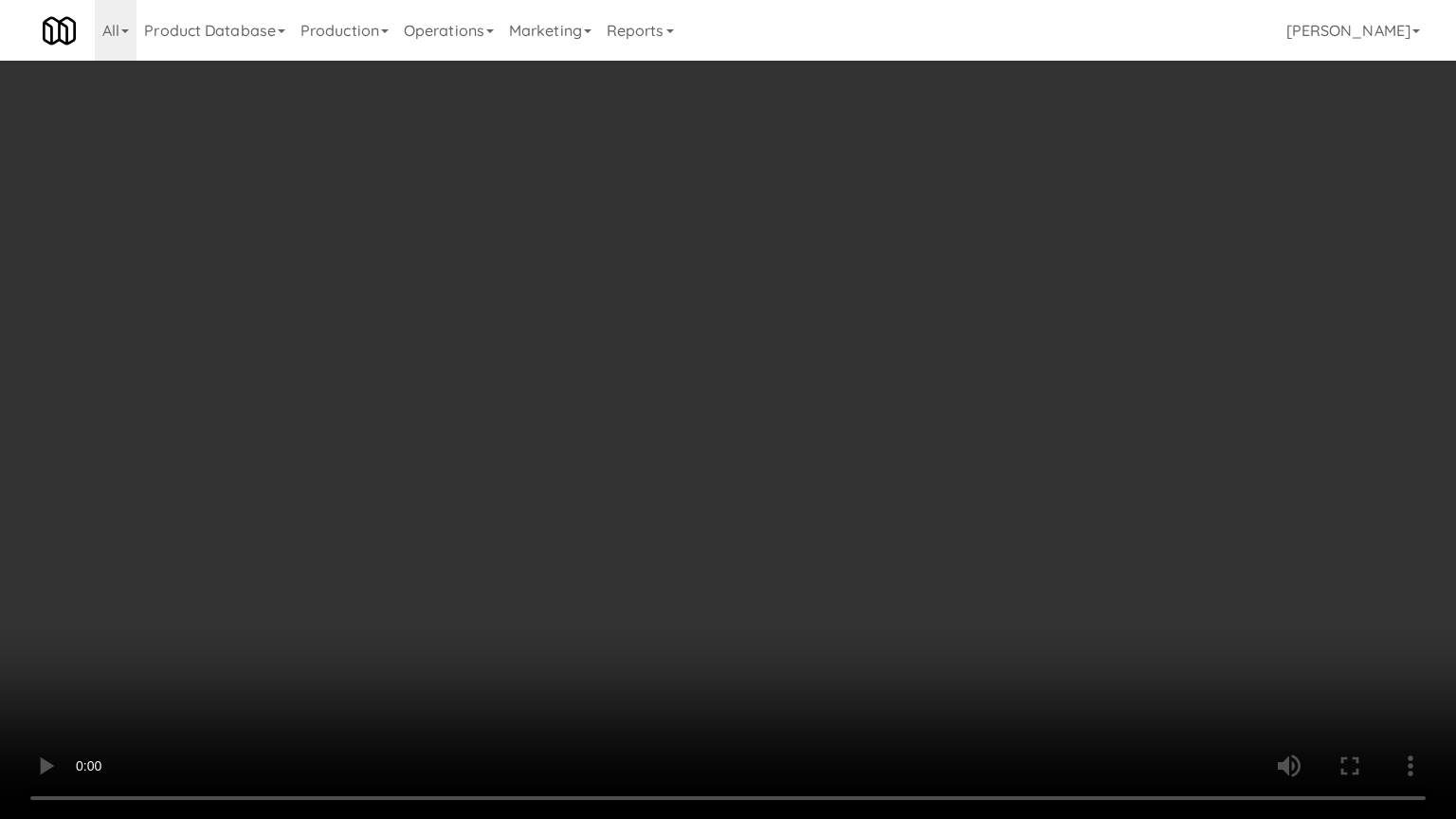
click at [1055, 535] on video at bounding box center [728, 409] width 1456 height 819
click at [1052, 535] on video at bounding box center [728, 409] width 1456 height 819
click at [1052, 420] on div "Hide New Window Primary Flag Clear Flag if unable to determine what was taken o…" at bounding box center [1194, 474] width 438 height 711
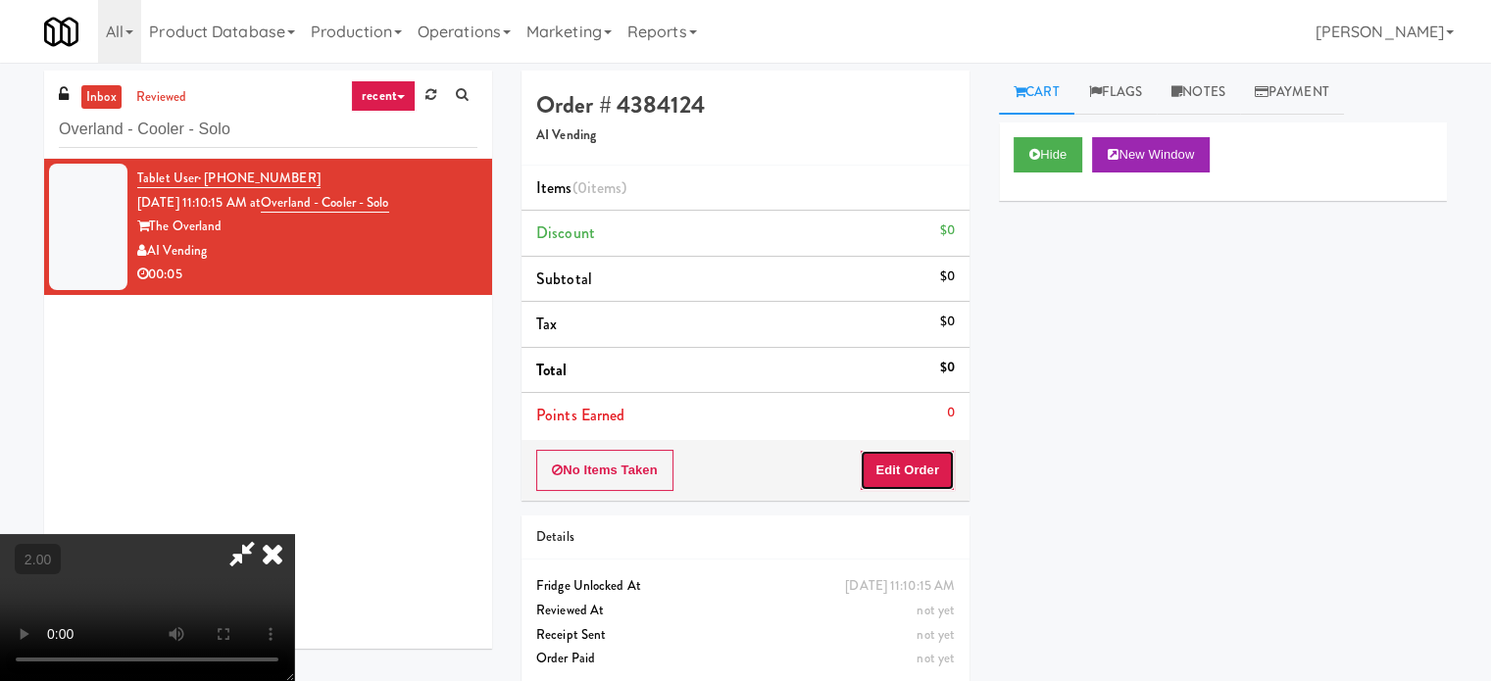
click at [926, 477] on button "Edit Order" at bounding box center [907, 470] width 95 height 41
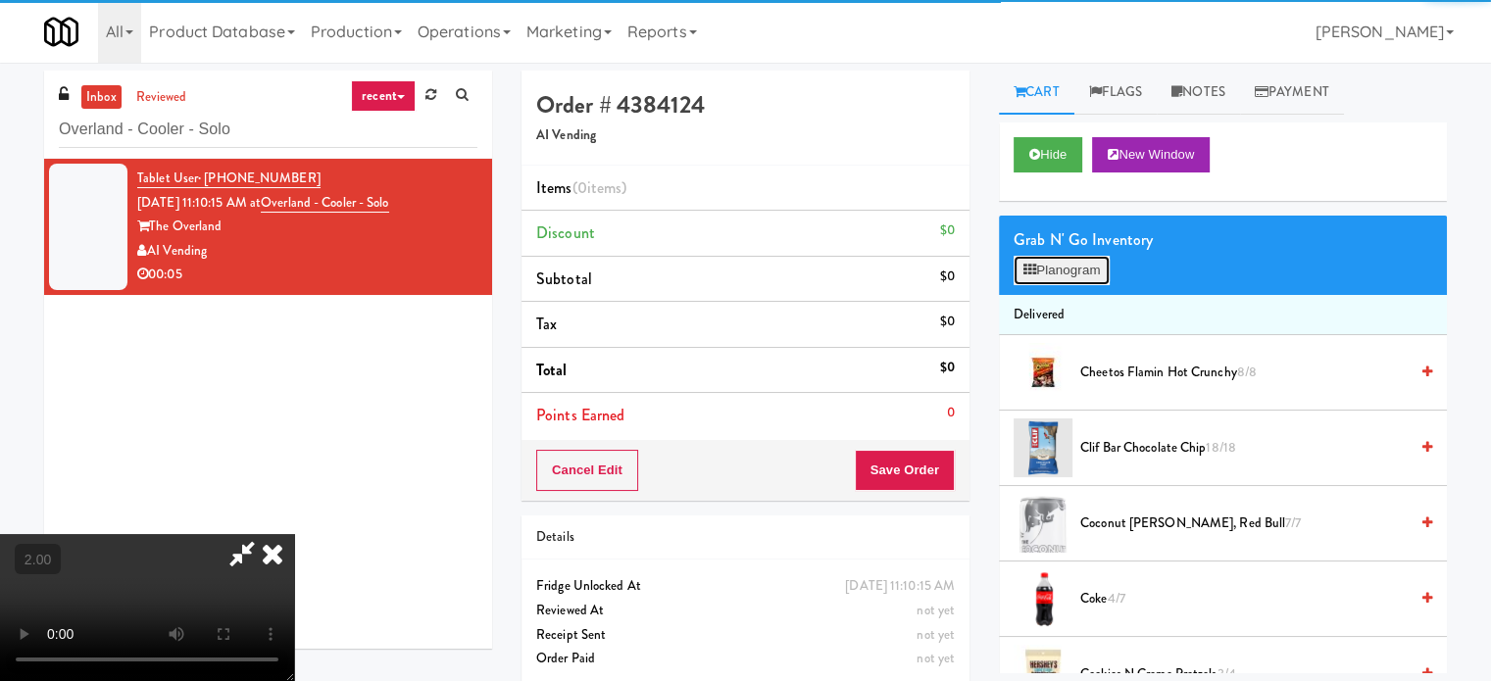
click at [1056, 258] on button "Planogram" at bounding box center [1062, 270] width 96 height 29
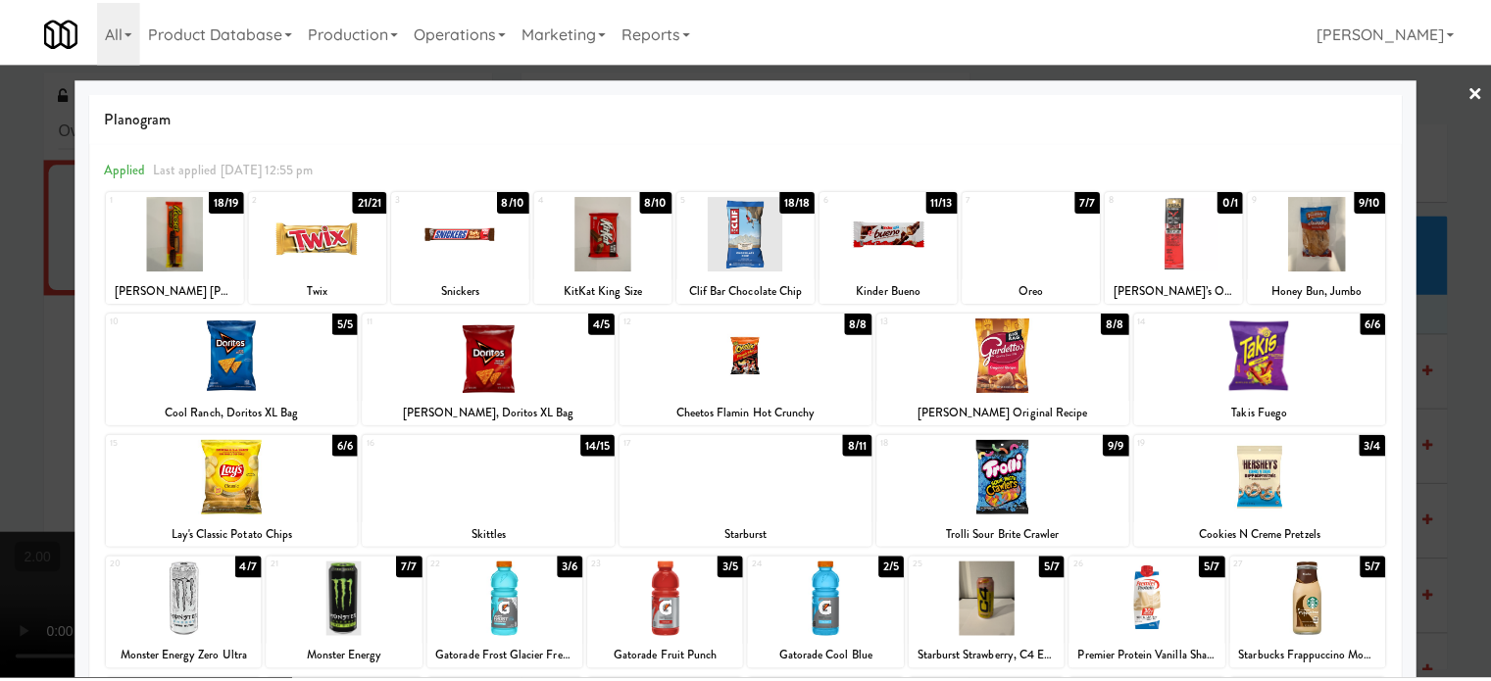
scroll to position [196, 0]
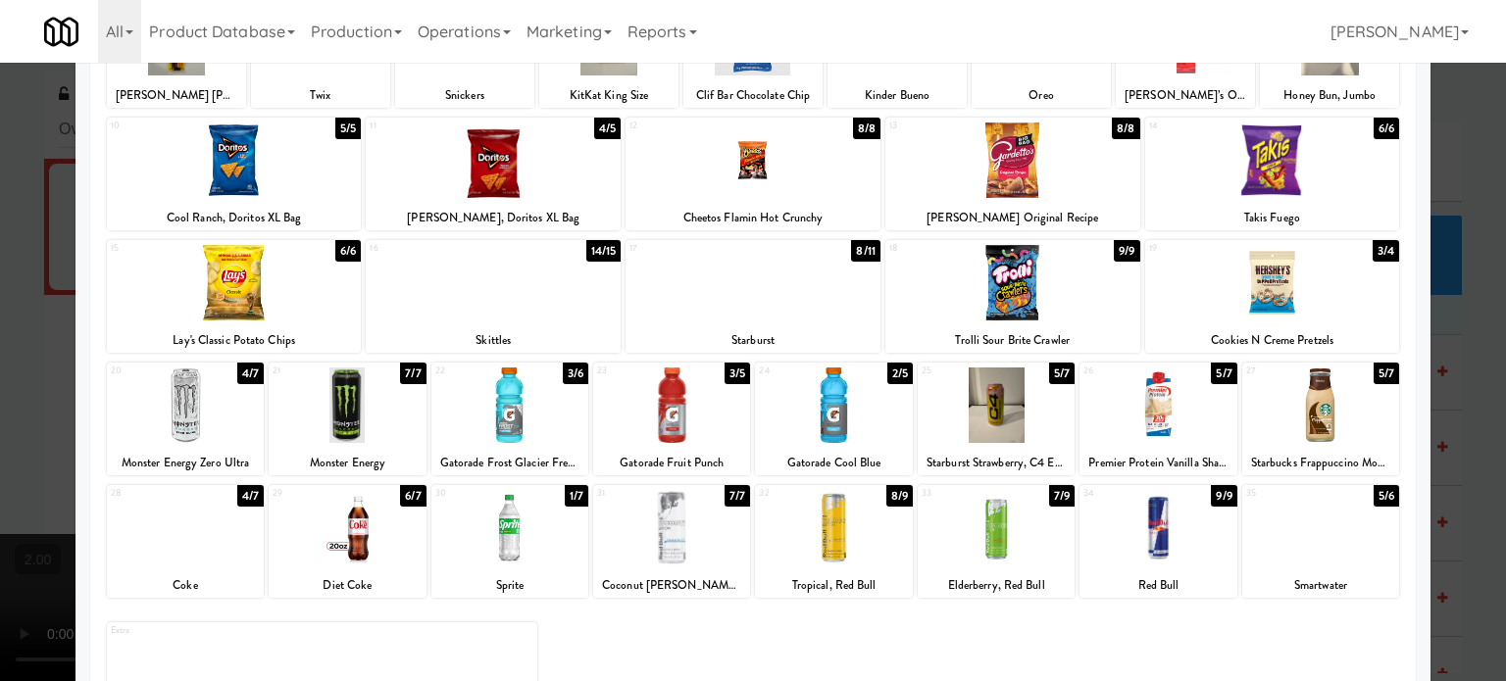
click at [219, 397] on div at bounding box center [185, 405] width 157 height 75
click at [0, 453] on div at bounding box center [753, 340] width 1506 height 681
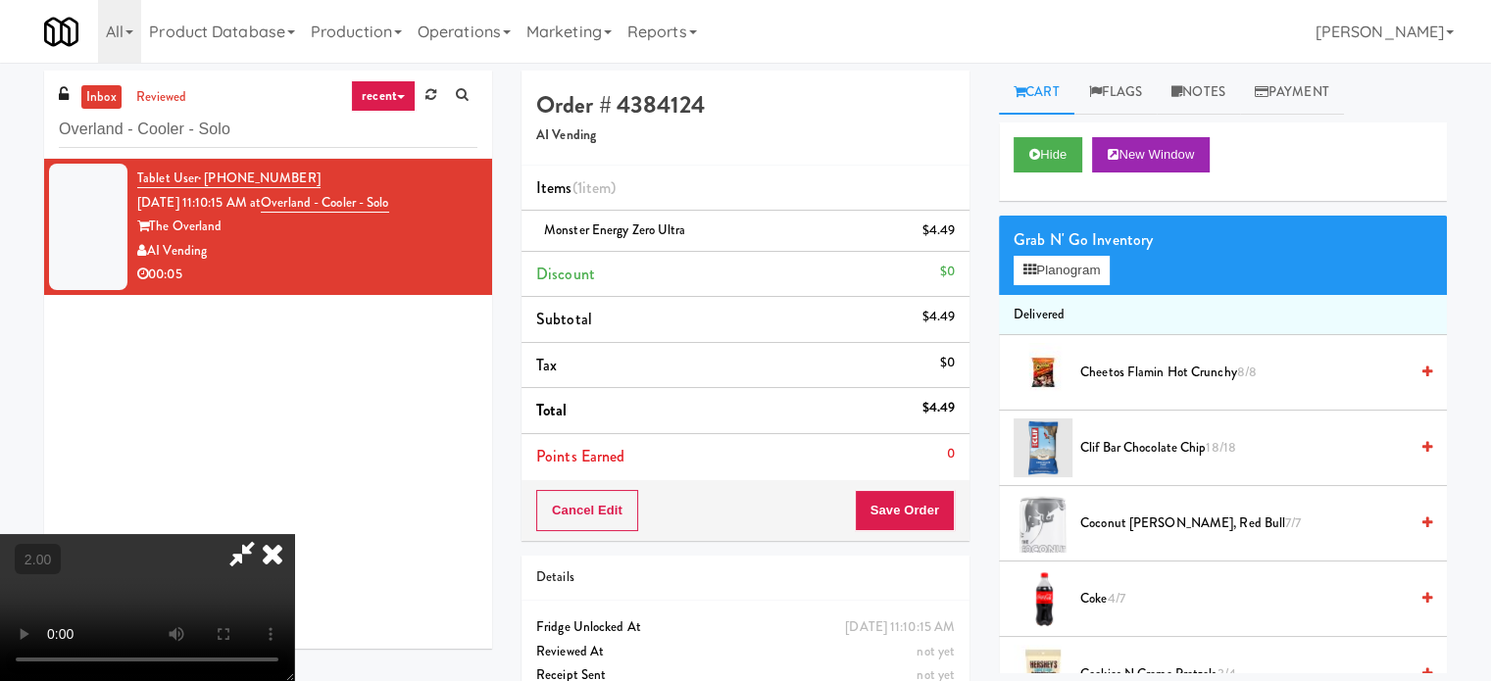
scroll to position [310, 0]
click at [925, 511] on button "Save Order" at bounding box center [905, 510] width 100 height 41
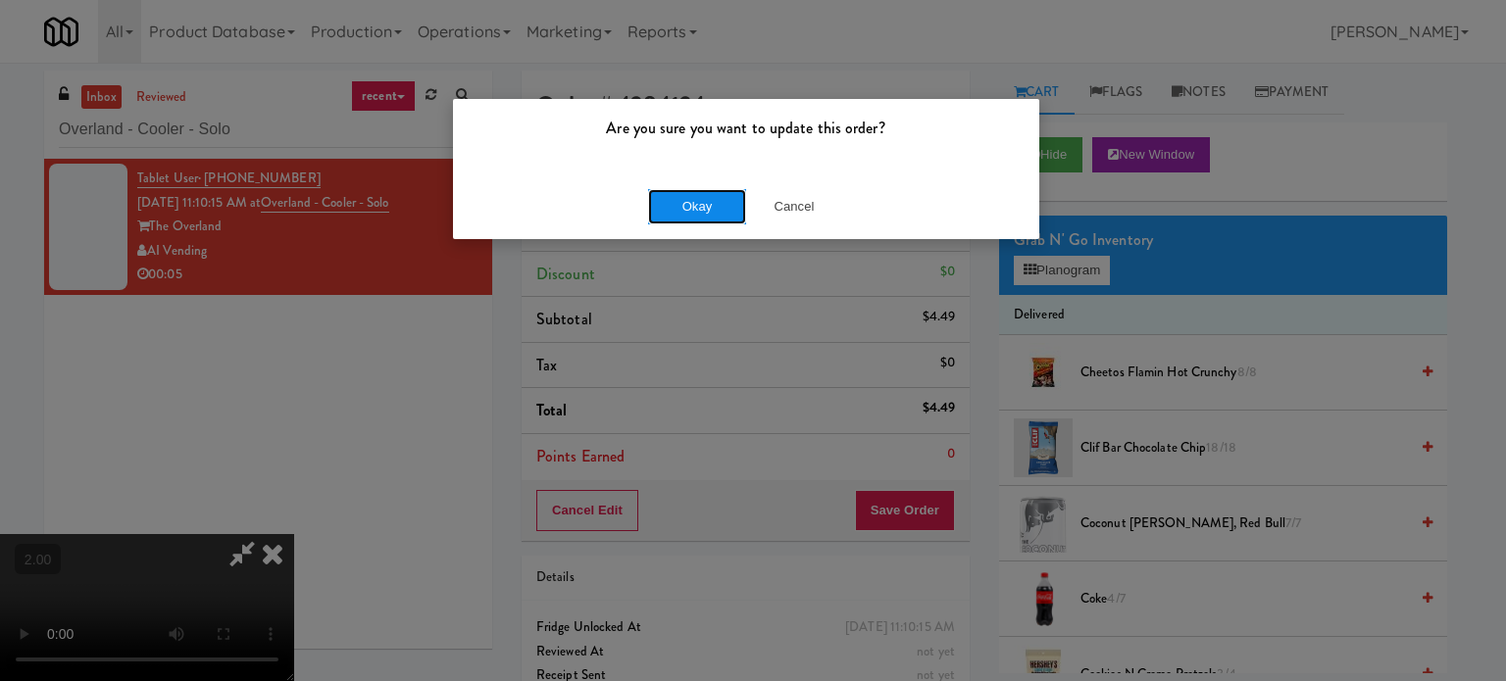
click at [704, 211] on button "Okay" at bounding box center [697, 206] width 98 height 35
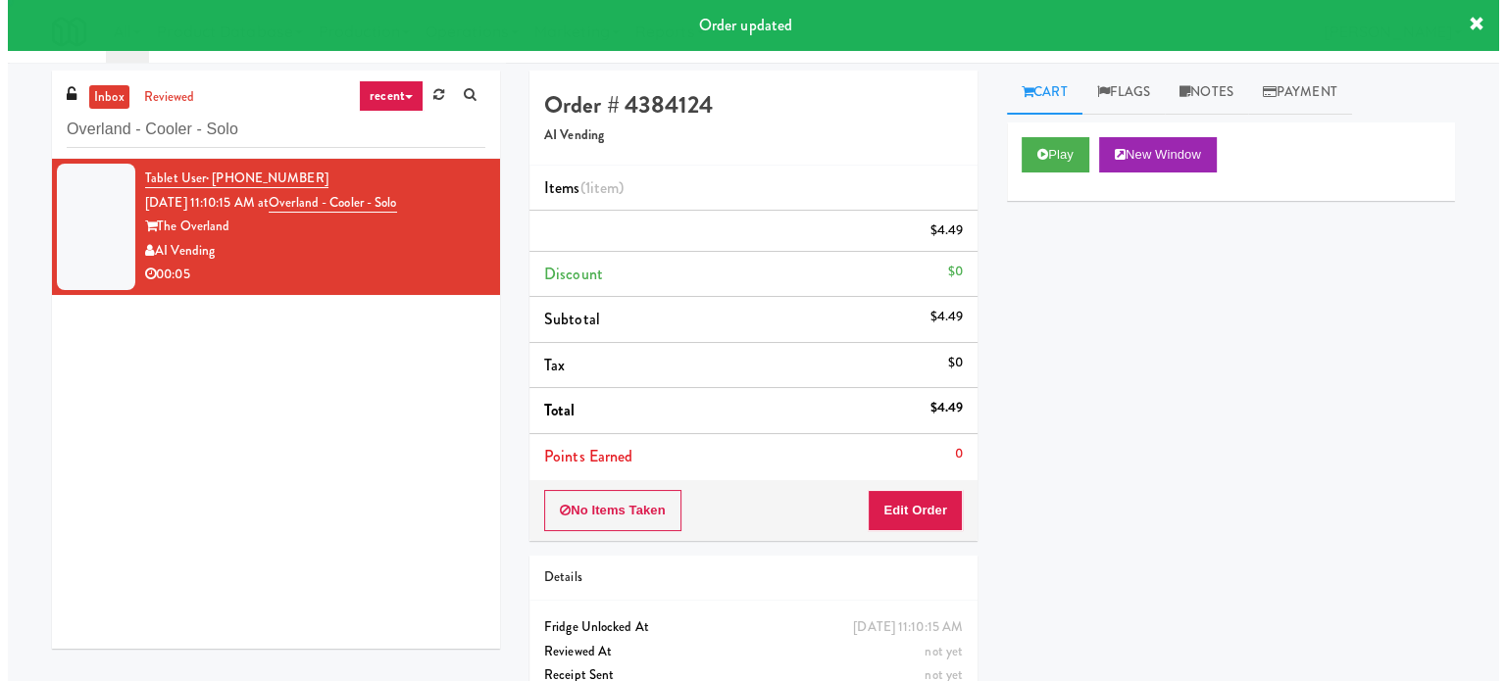
scroll to position [0, 0]
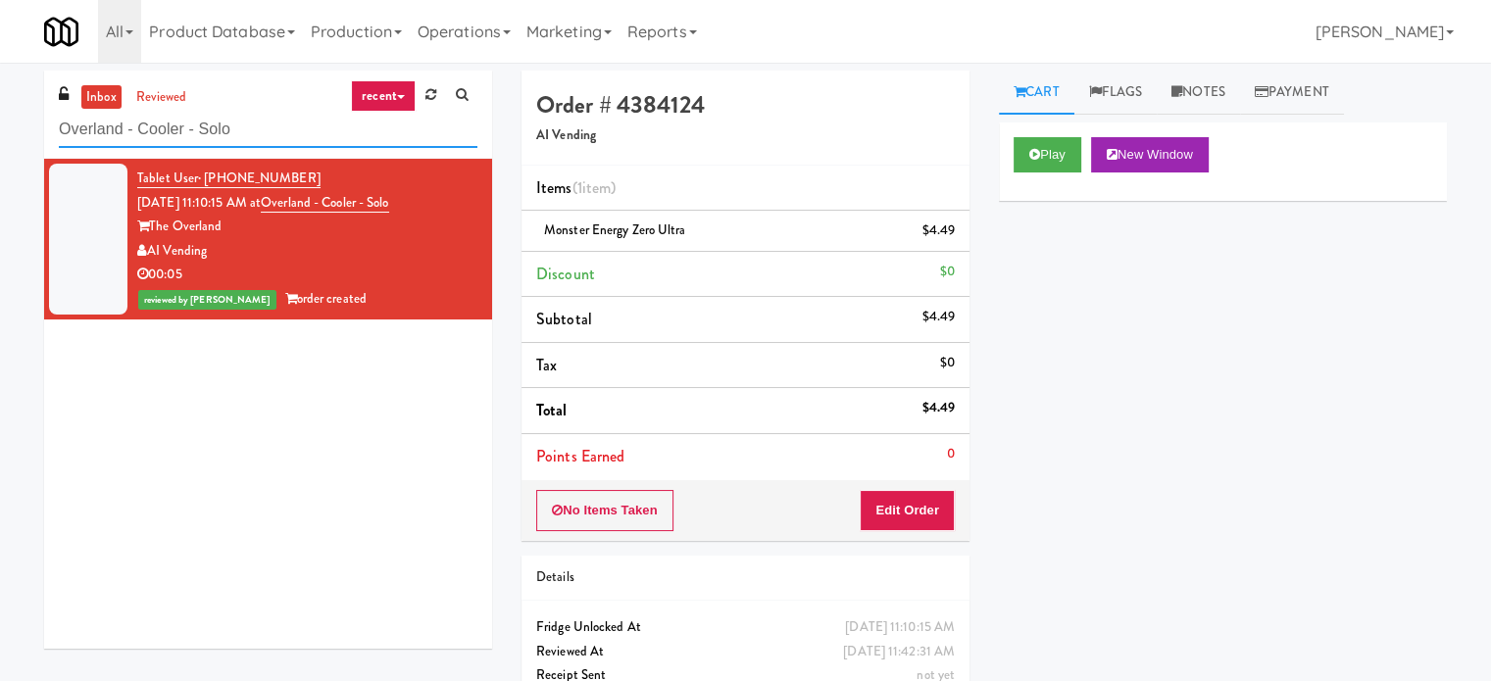
click at [226, 135] on input "Overland - Cooler - Solo" at bounding box center [268, 130] width 419 height 36
paste input "Vista St. Clair - Cooler"
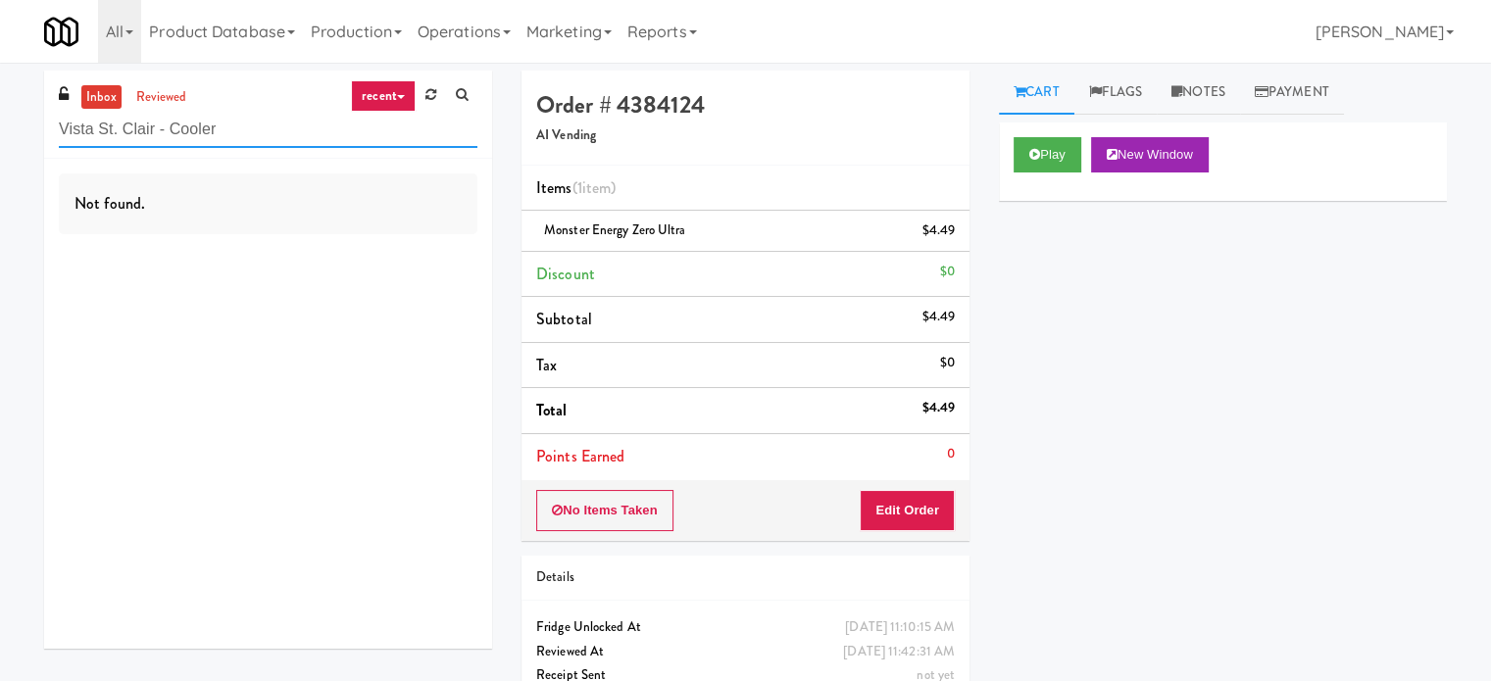
click at [234, 126] on input "Vista St. Clair - Cooler" at bounding box center [268, 130] width 419 height 36
click at [227, 104] on div "inbox reviewed recent all unclear take inventory issue suspicious failed recent…" at bounding box center [268, 115] width 448 height 88
click at [193, 136] on input "Vista St. Clair - Cooler" at bounding box center [268, 130] width 419 height 36
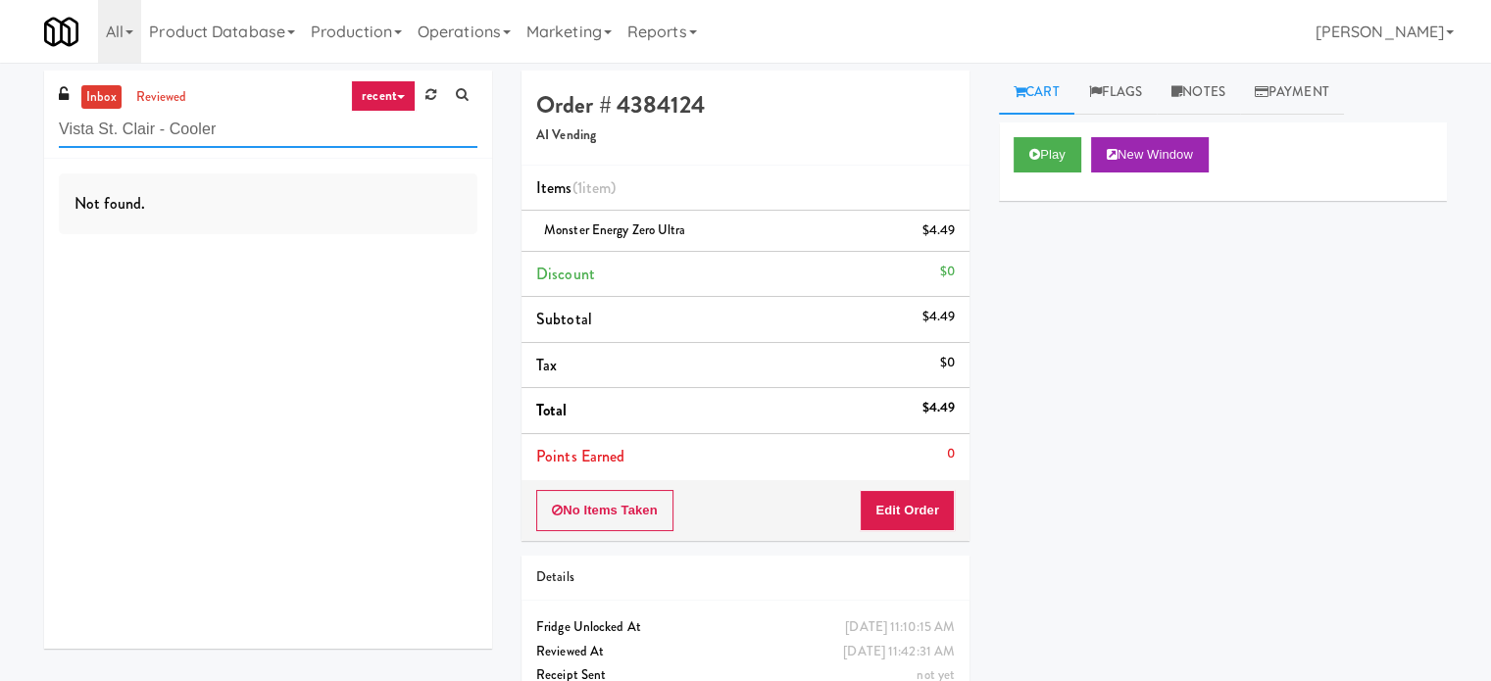
paste input "Hale - Pantry - Left"
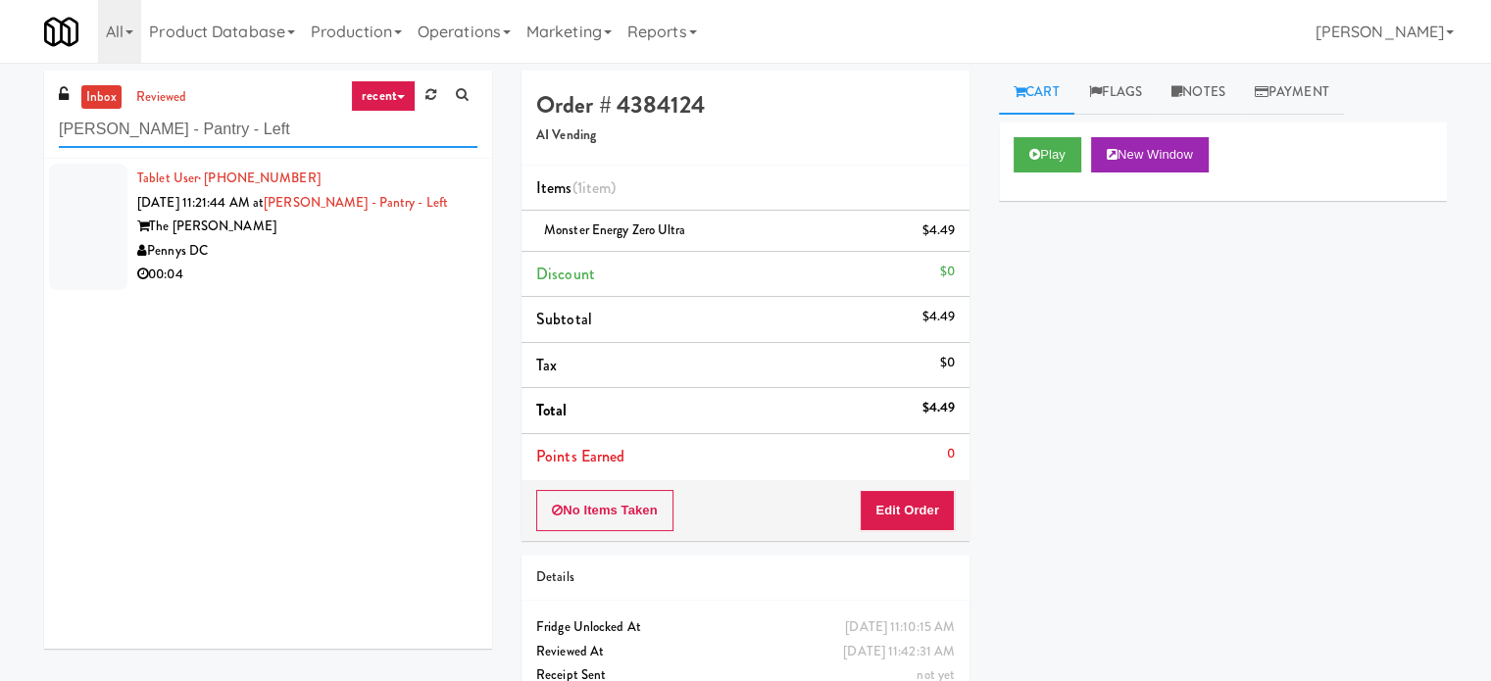
type input "Hale - Pantry - Left"
click at [227, 215] on div "The Hale" at bounding box center [307, 227] width 340 height 25
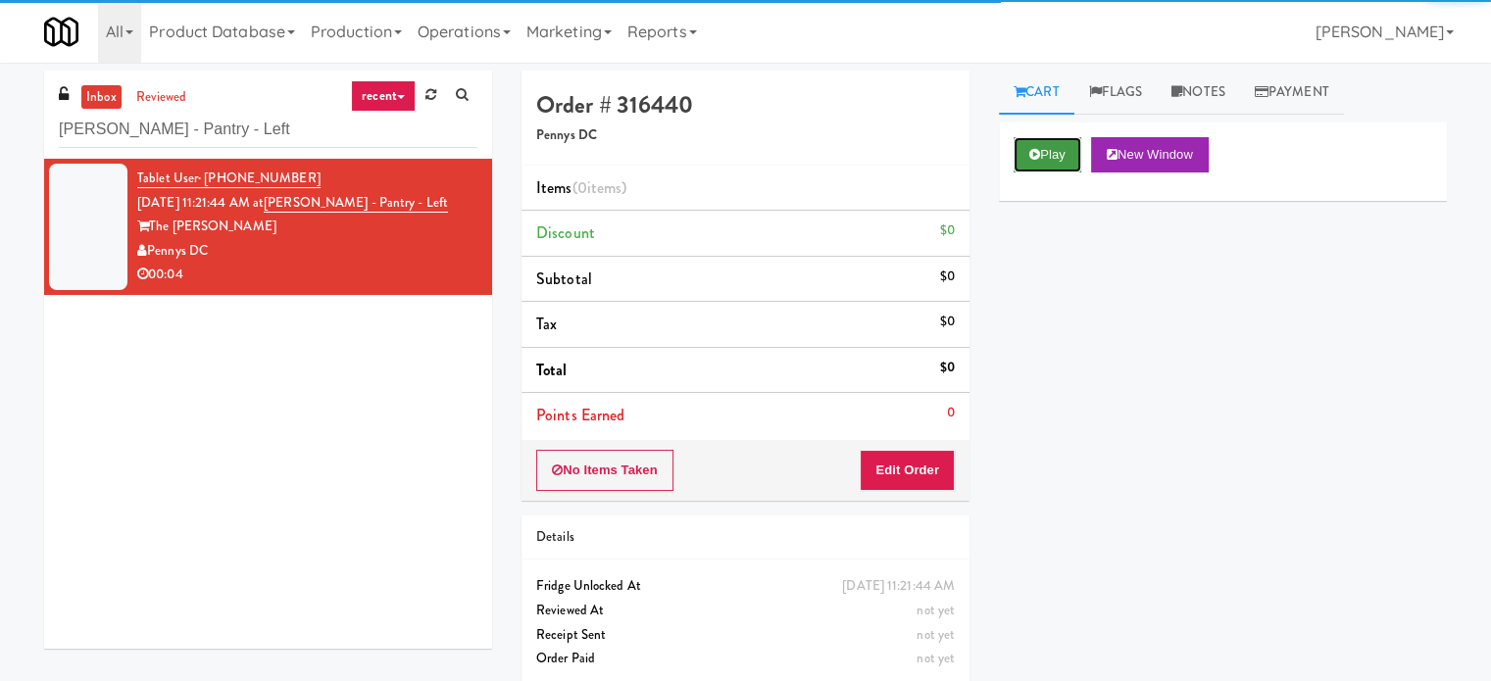
click at [1019, 144] on button "Play" at bounding box center [1048, 154] width 68 height 35
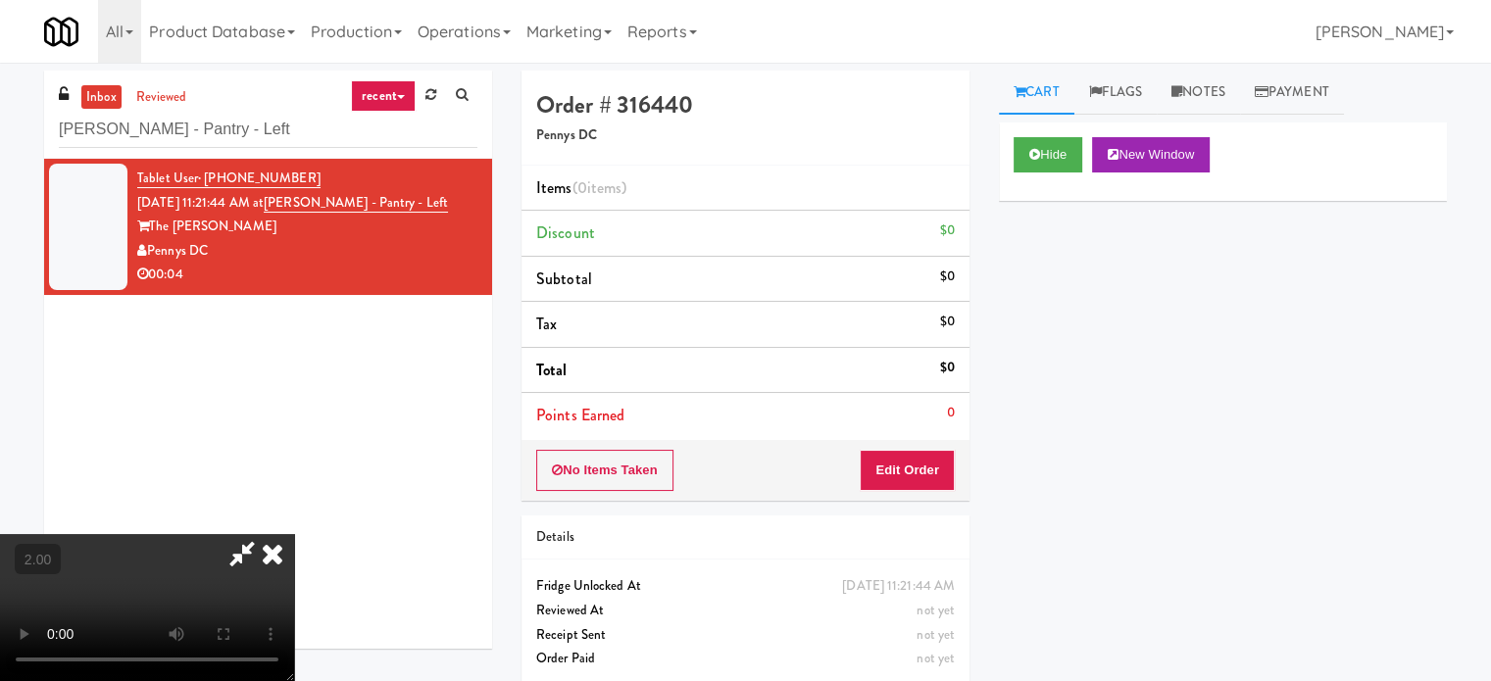
click at [294, 534] on video at bounding box center [147, 607] width 294 height 147
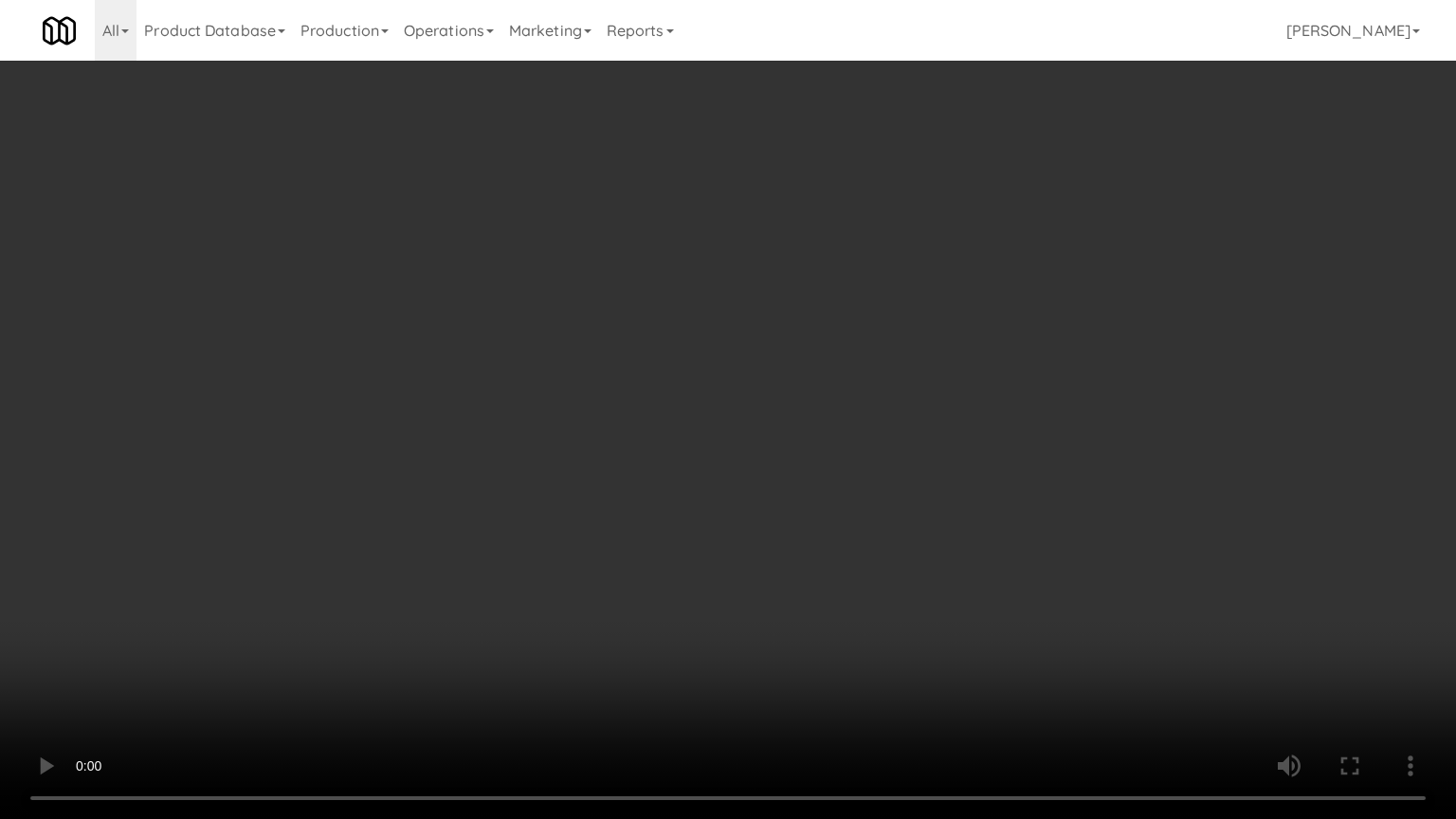
click at [364, 658] on video at bounding box center [728, 409] width 1456 height 819
click at [366, 658] on video at bounding box center [728, 409] width 1456 height 819
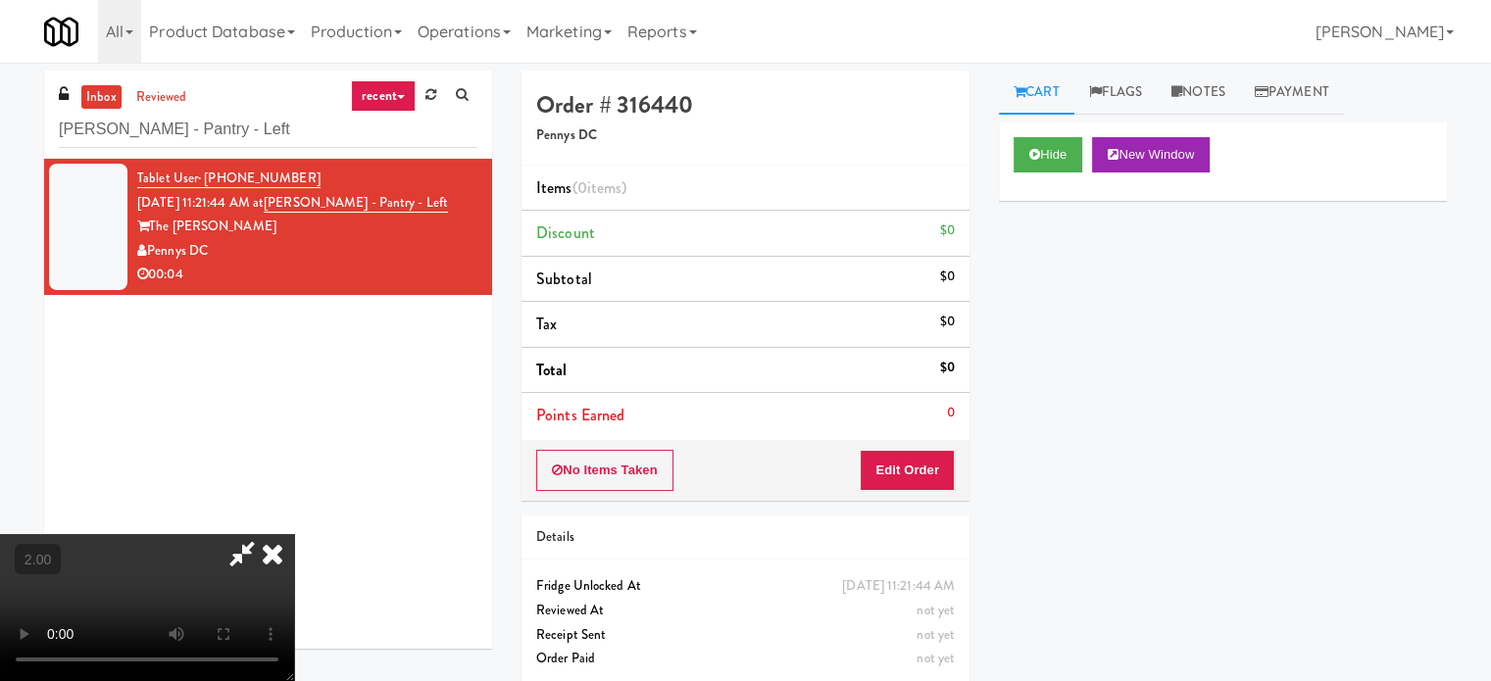
click at [294, 534] on video at bounding box center [147, 607] width 294 height 147
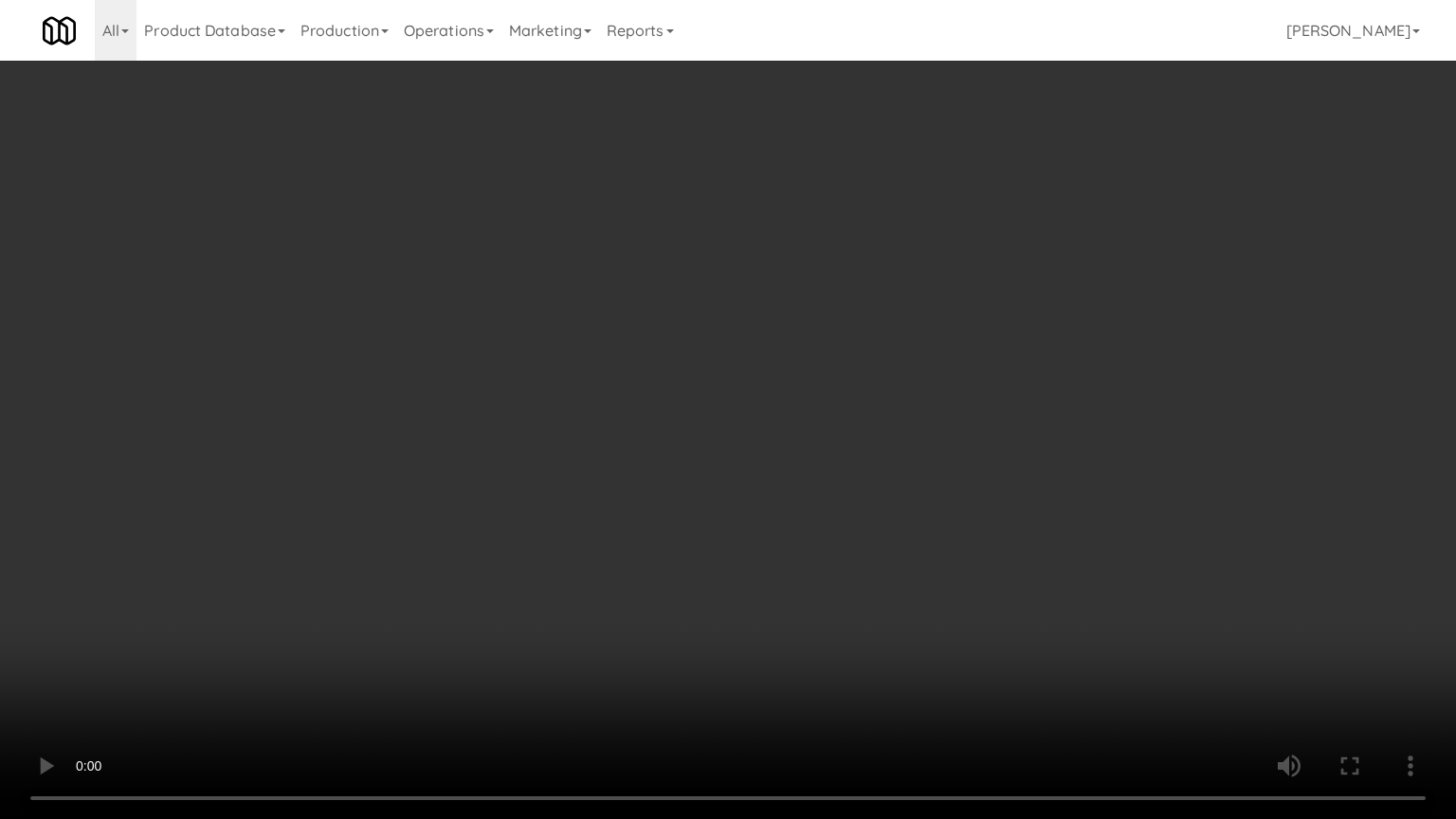
click at [724, 454] on video at bounding box center [728, 409] width 1456 height 819
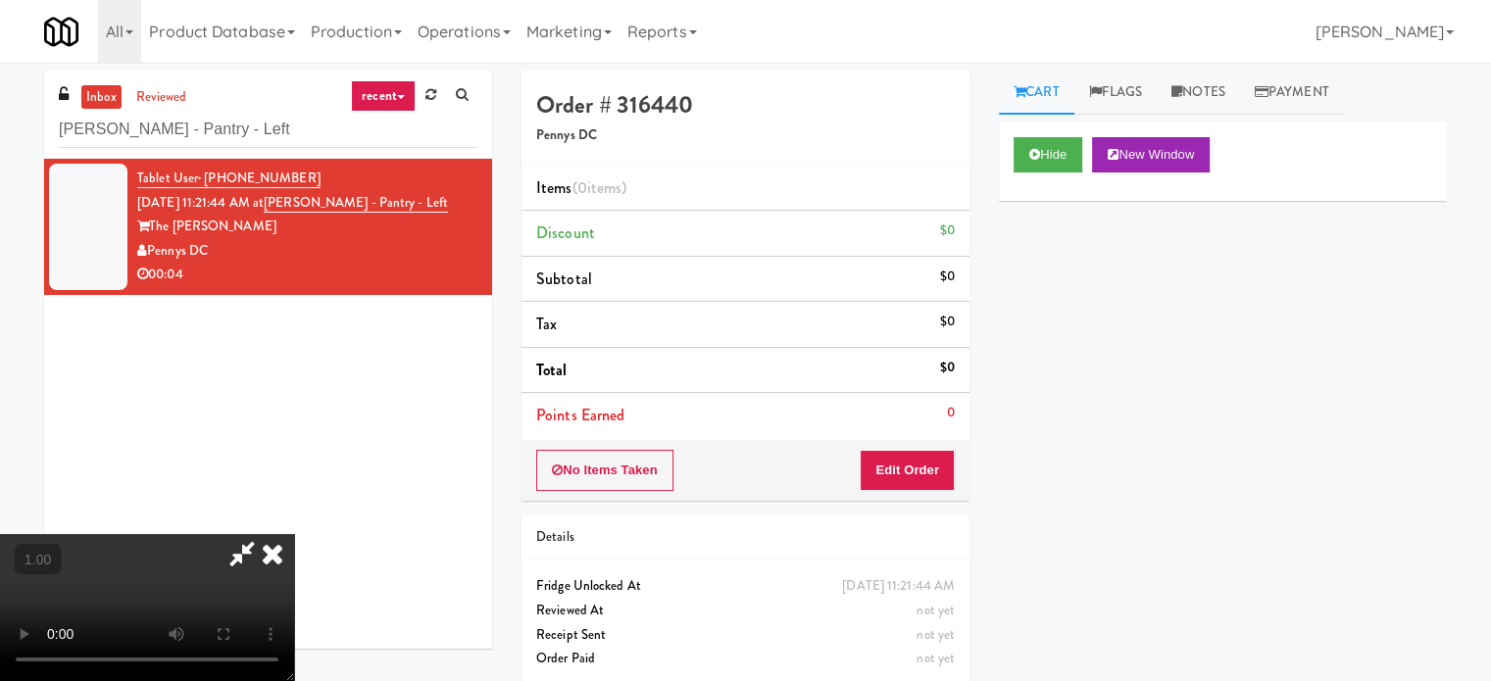
click at [286, 547] on icon at bounding box center [272, 553] width 43 height 39
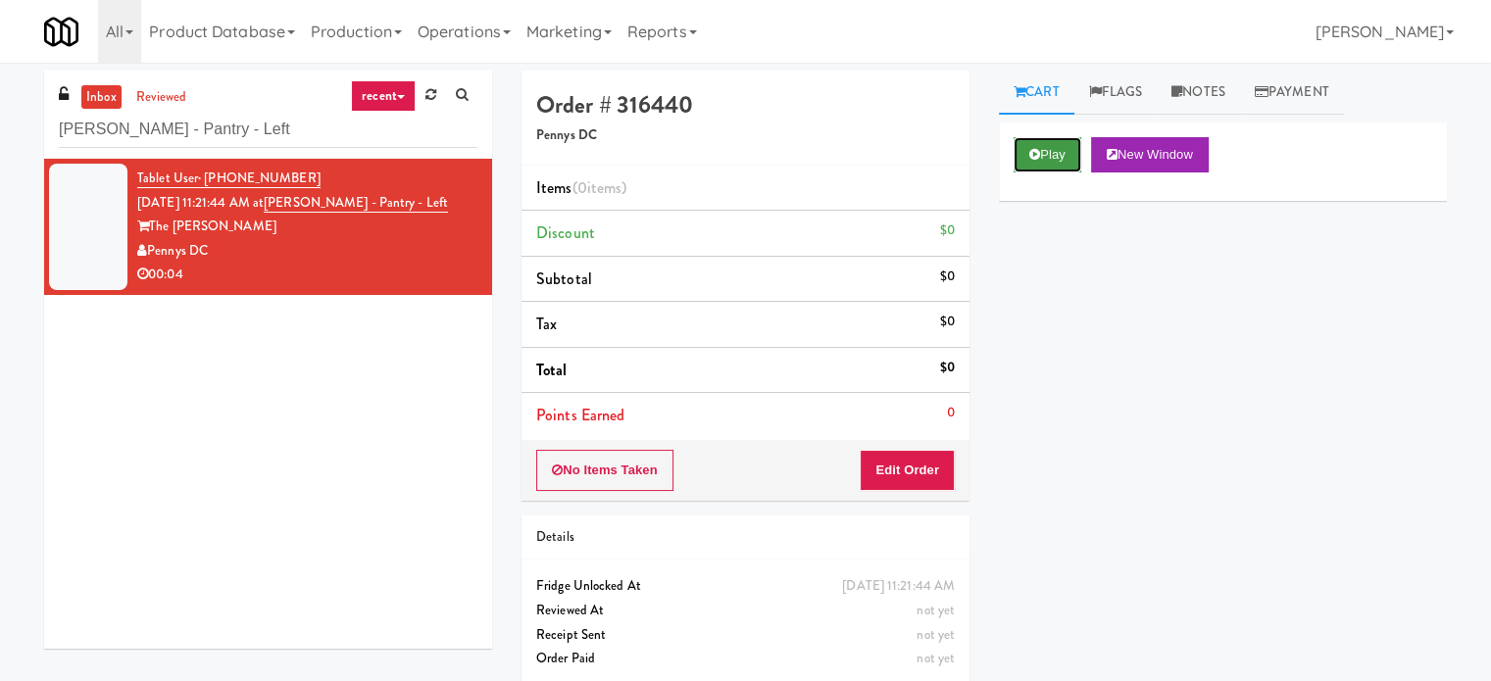
click at [1039, 148] on icon at bounding box center [1034, 154] width 11 height 13
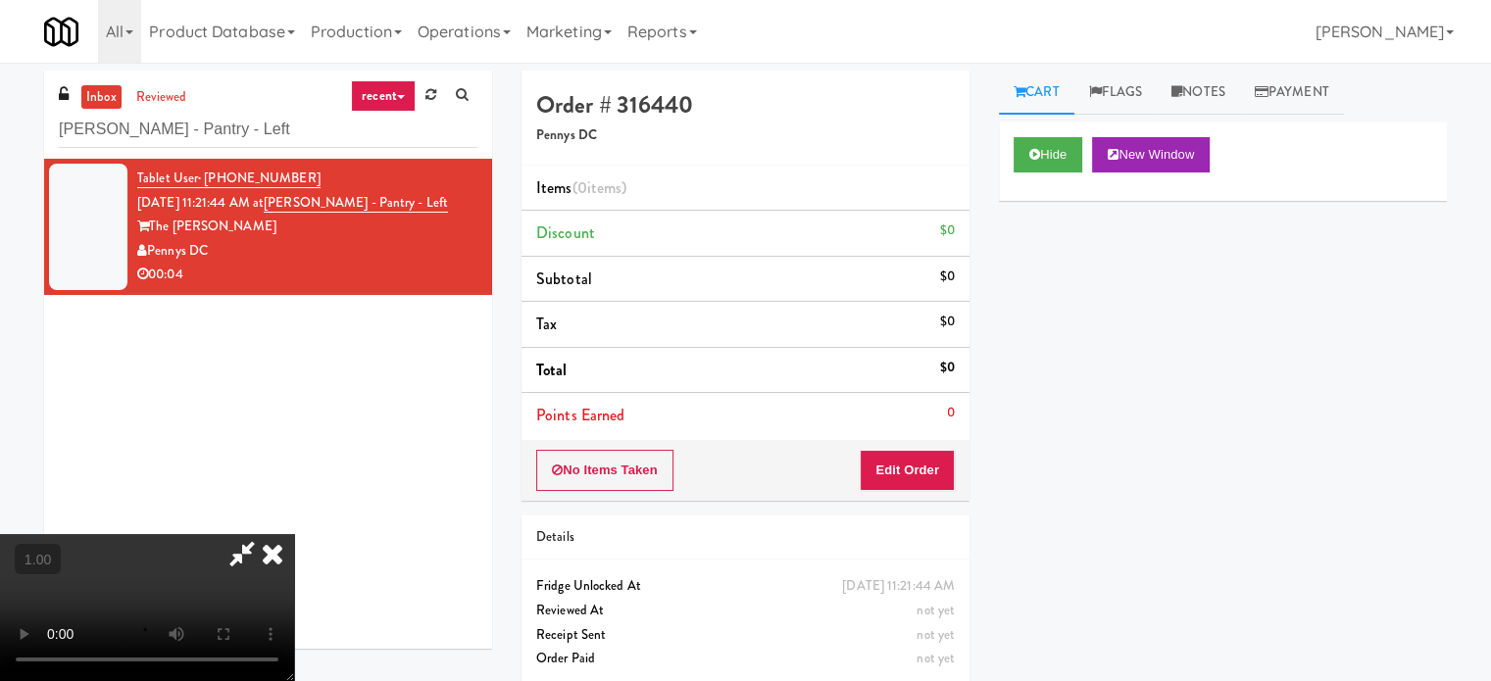
click at [203, 570] on video at bounding box center [147, 607] width 294 height 147
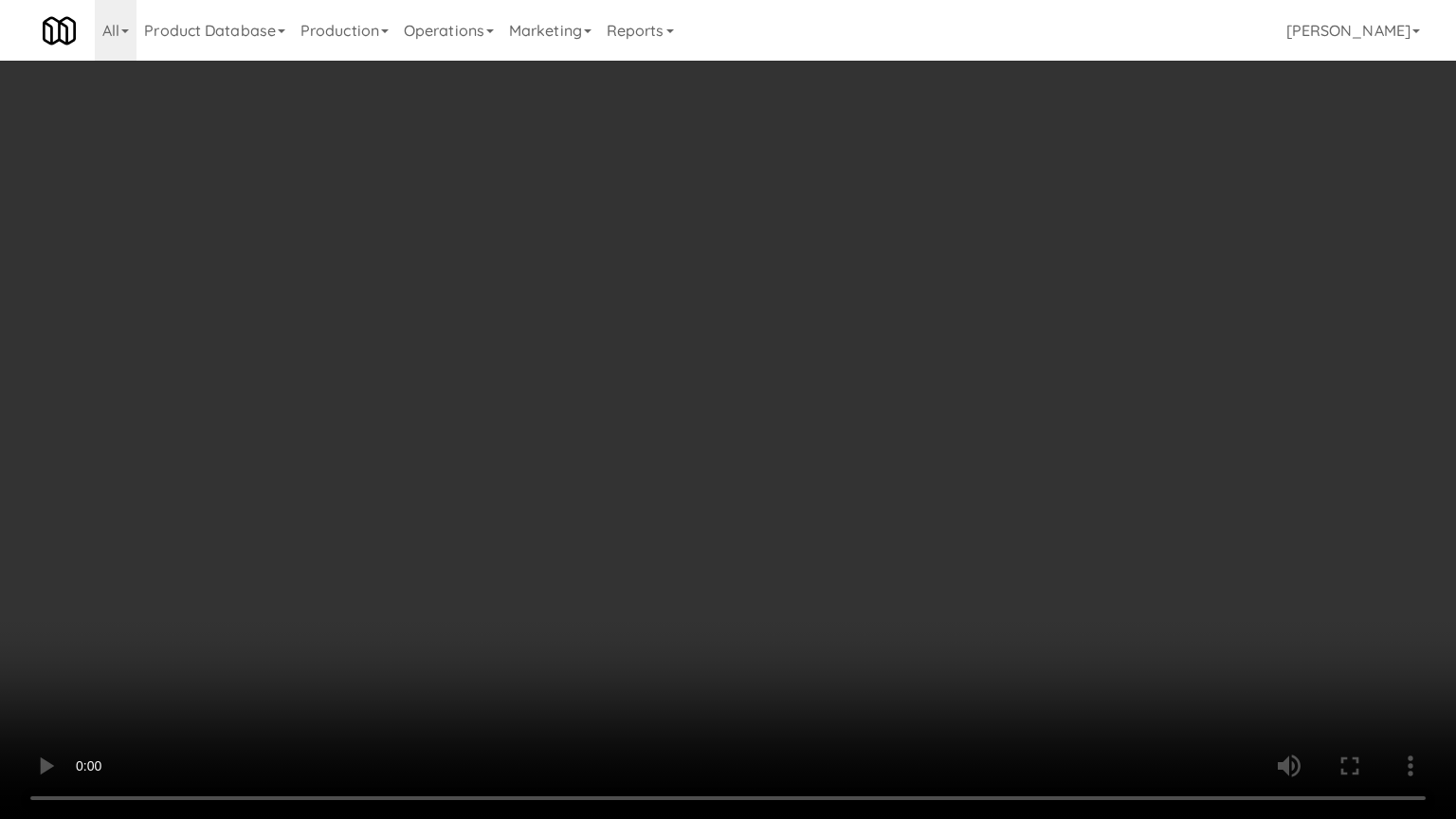
click at [801, 591] on video at bounding box center [728, 409] width 1456 height 819
click at [801, 596] on video at bounding box center [728, 409] width 1456 height 819
click at [800, 596] on video at bounding box center [728, 409] width 1456 height 819
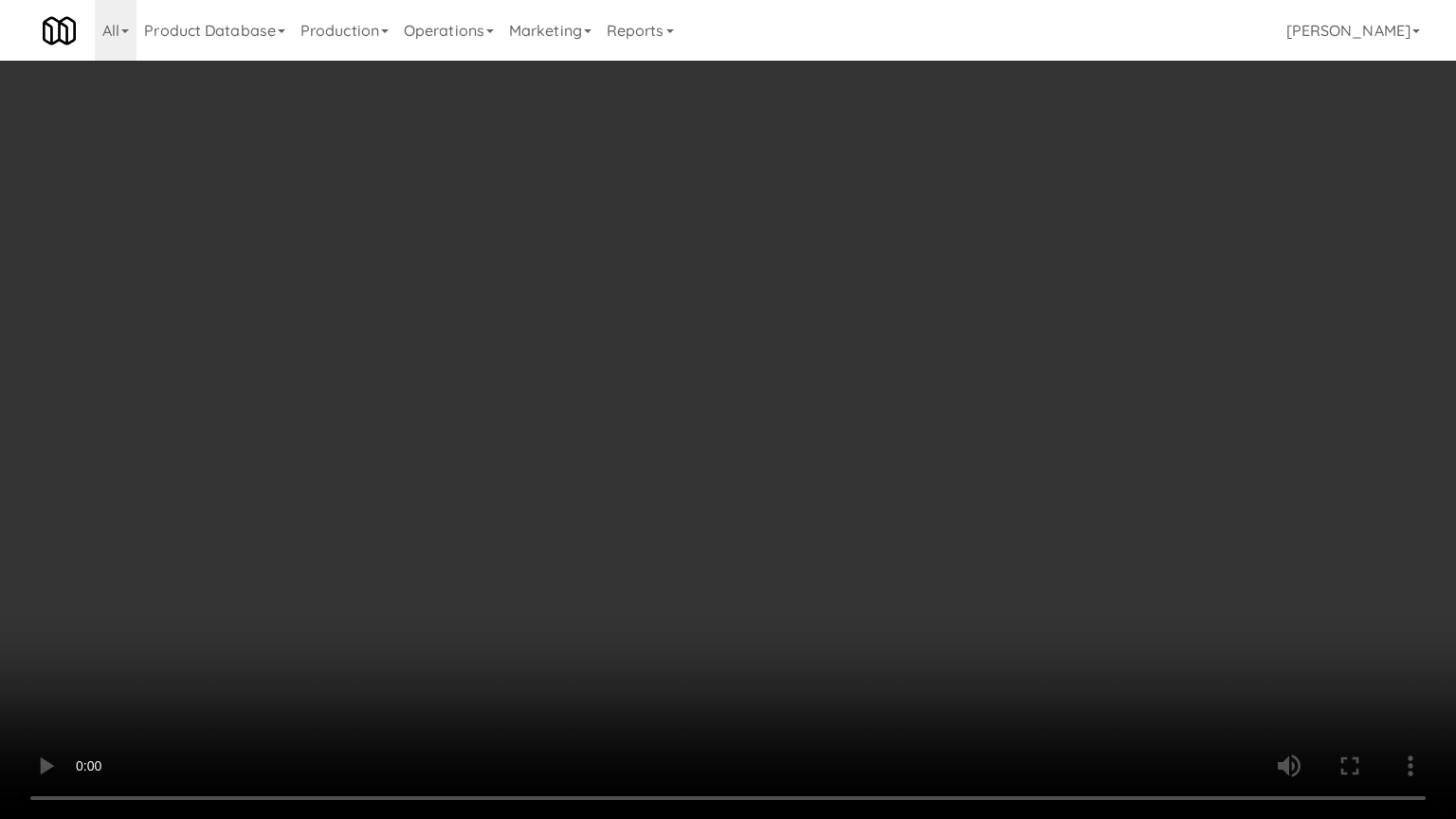
click at [800, 596] on video at bounding box center [728, 409] width 1456 height 819
click at [803, 596] on video at bounding box center [728, 409] width 1456 height 819
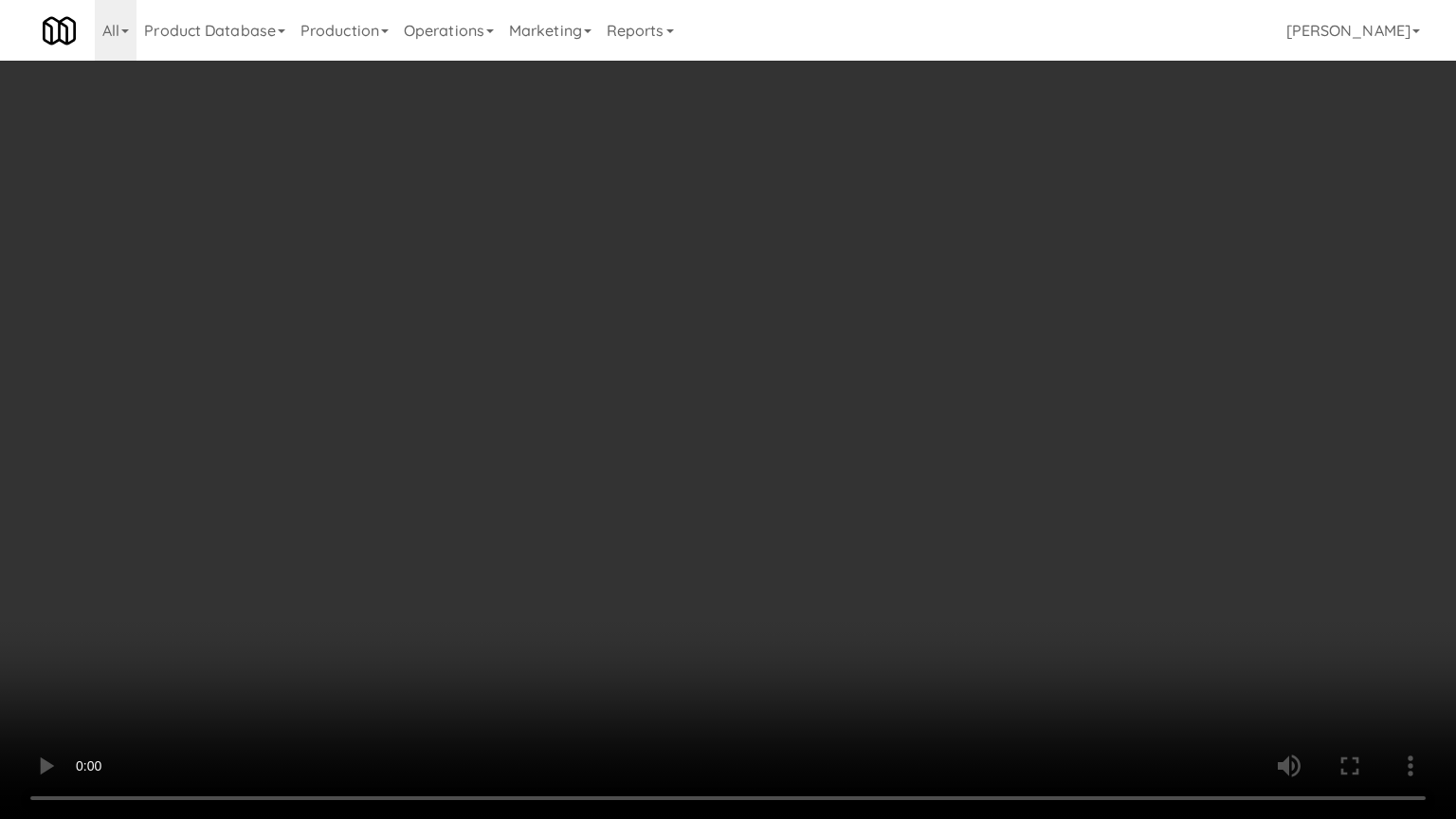
click at [803, 596] on video at bounding box center [728, 409] width 1456 height 819
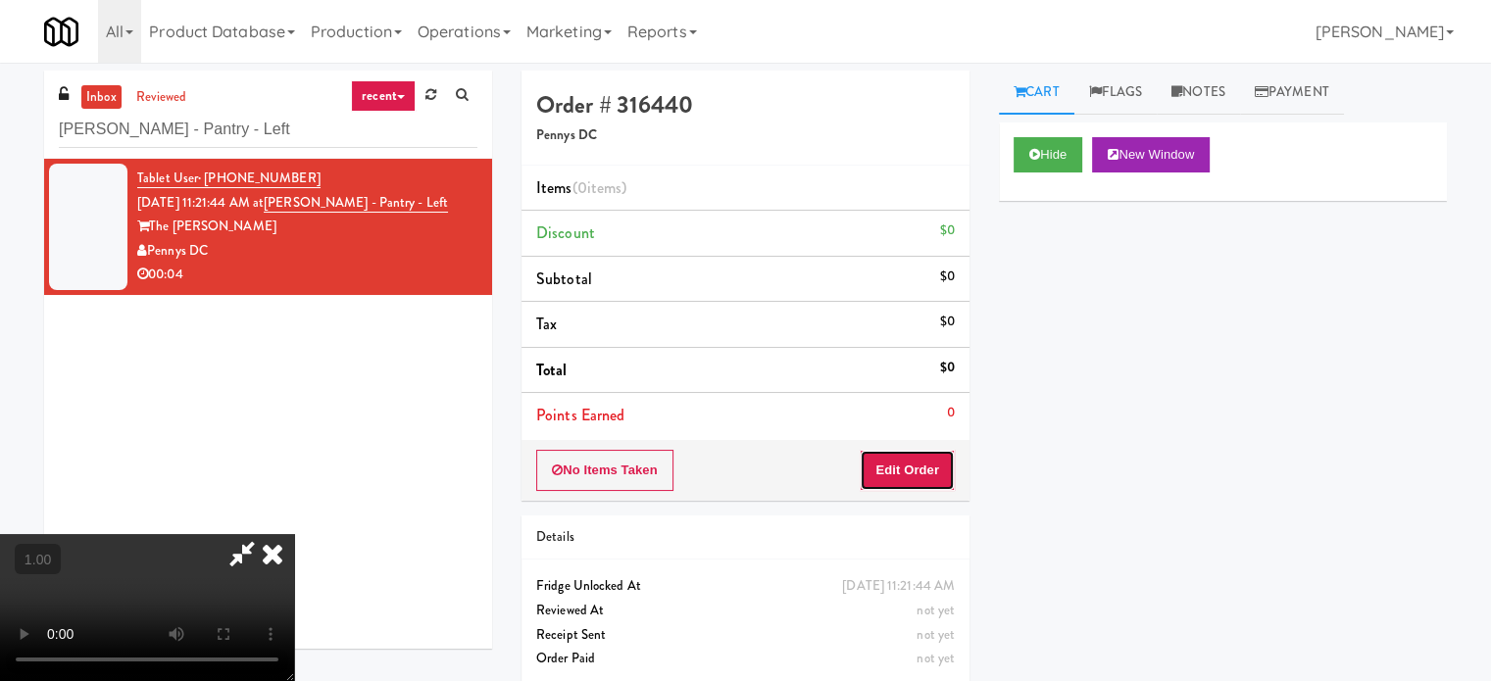
click at [908, 472] on button "Edit Order" at bounding box center [907, 470] width 95 height 41
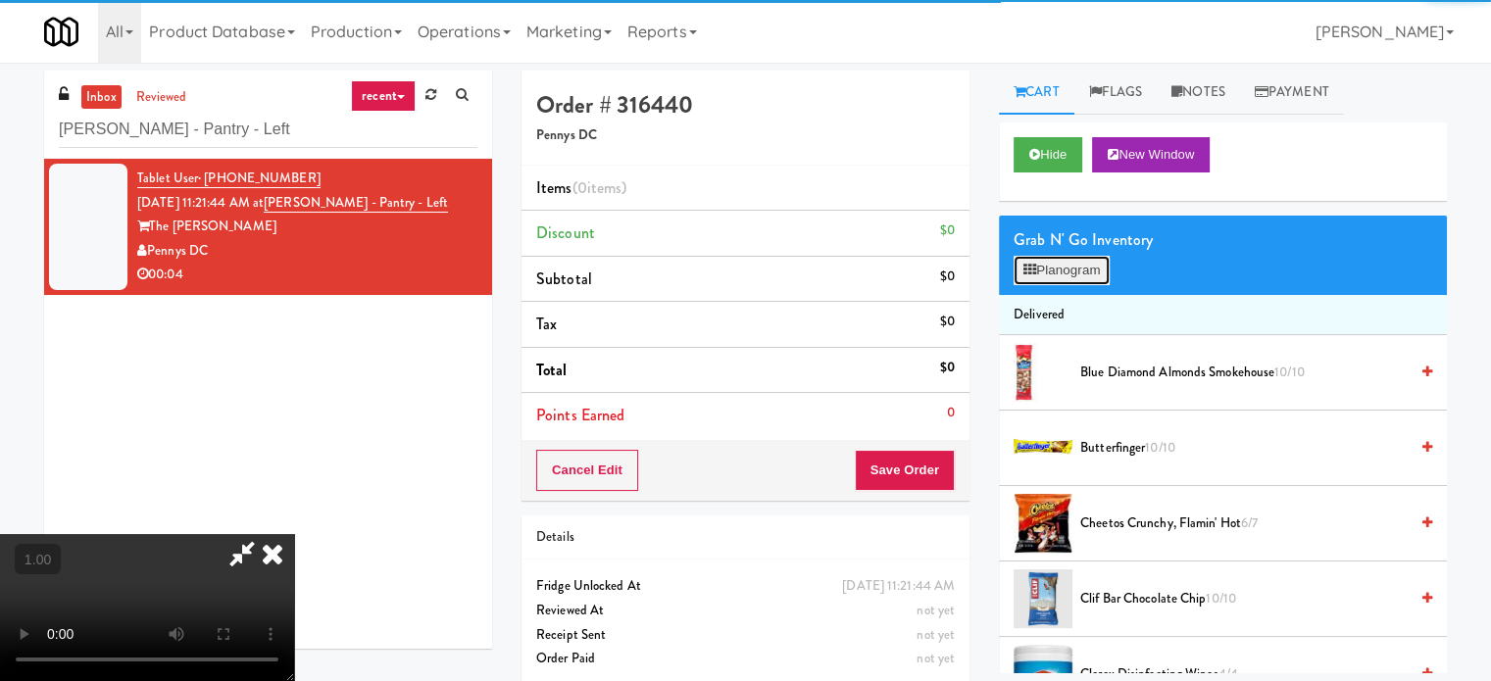
click at [1058, 282] on button "Planogram" at bounding box center [1062, 270] width 96 height 29
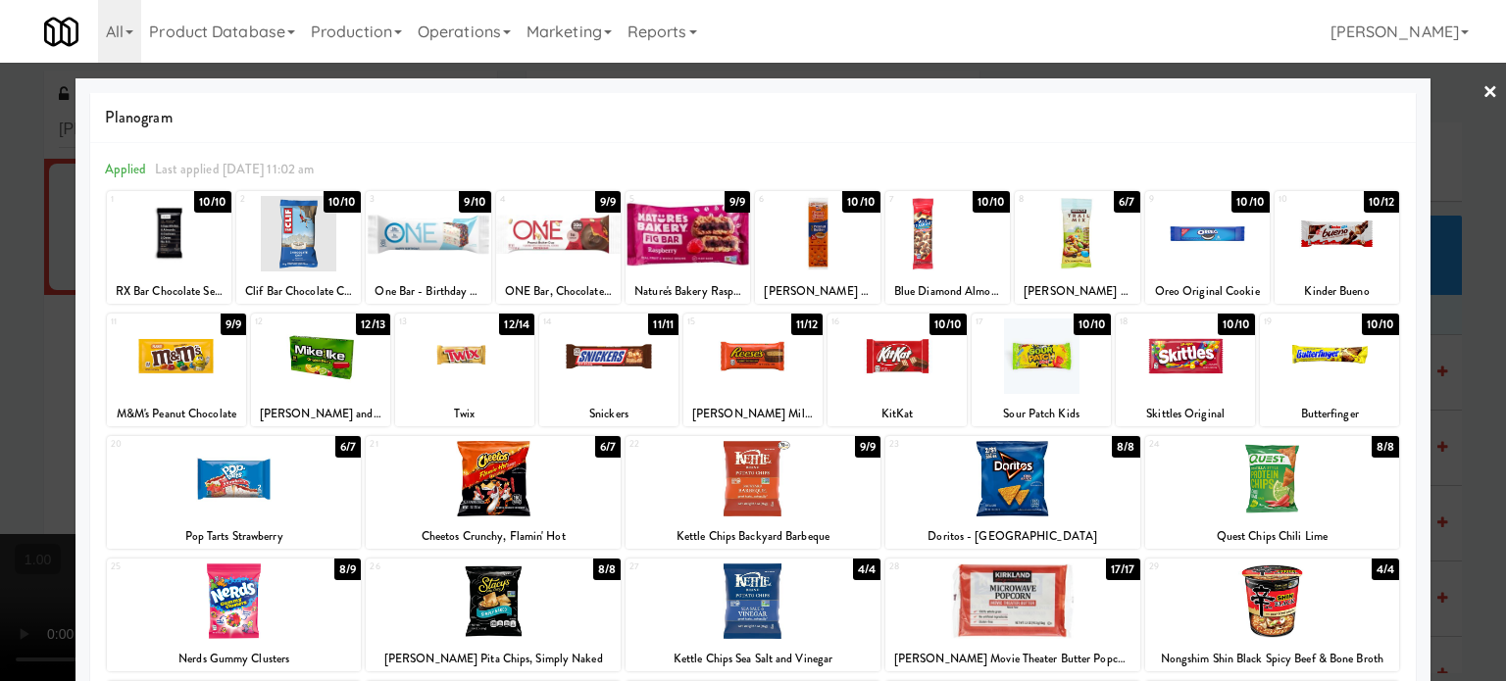
click at [195, 213] on div at bounding box center [169, 233] width 124 height 75
click at [0, 275] on div at bounding box center [753, 340] width 1506 height 681
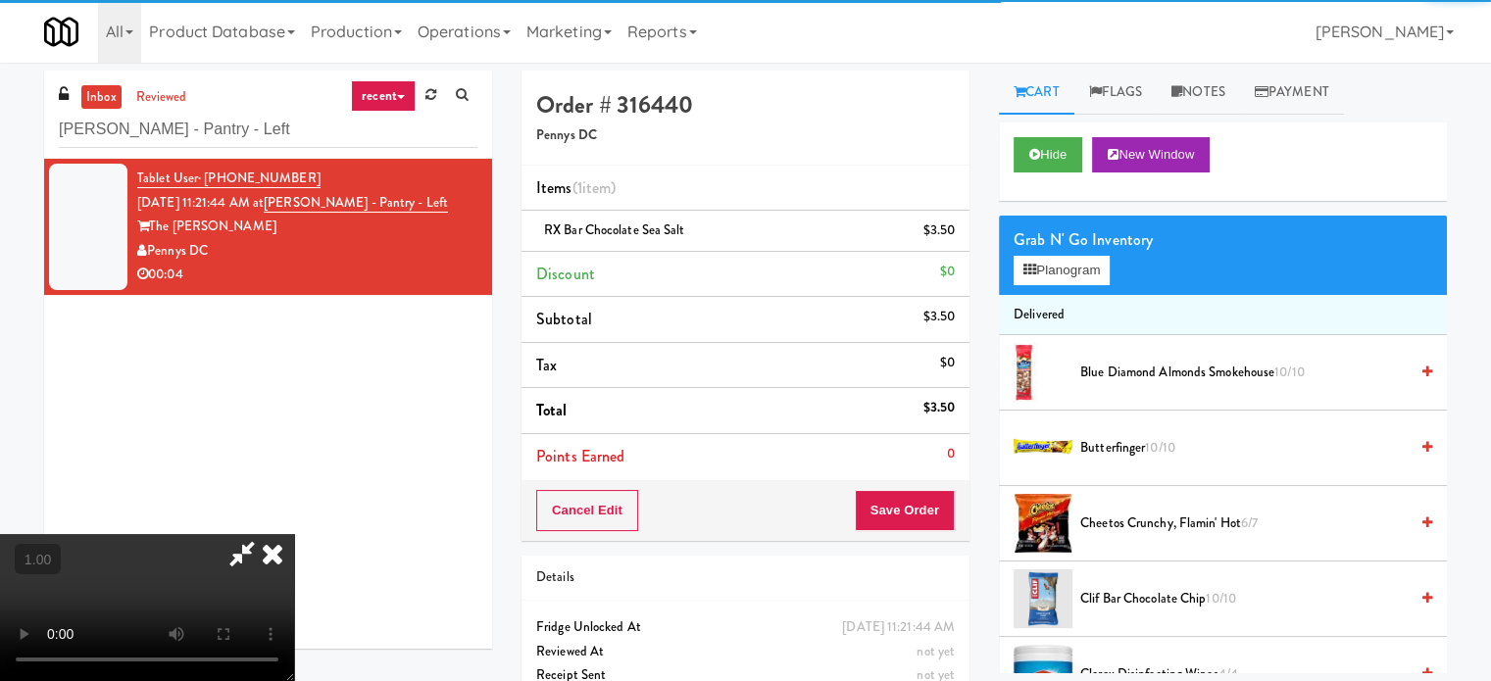
click at [294, 534] on video at bounding box center [147, 607] width 294 height 147
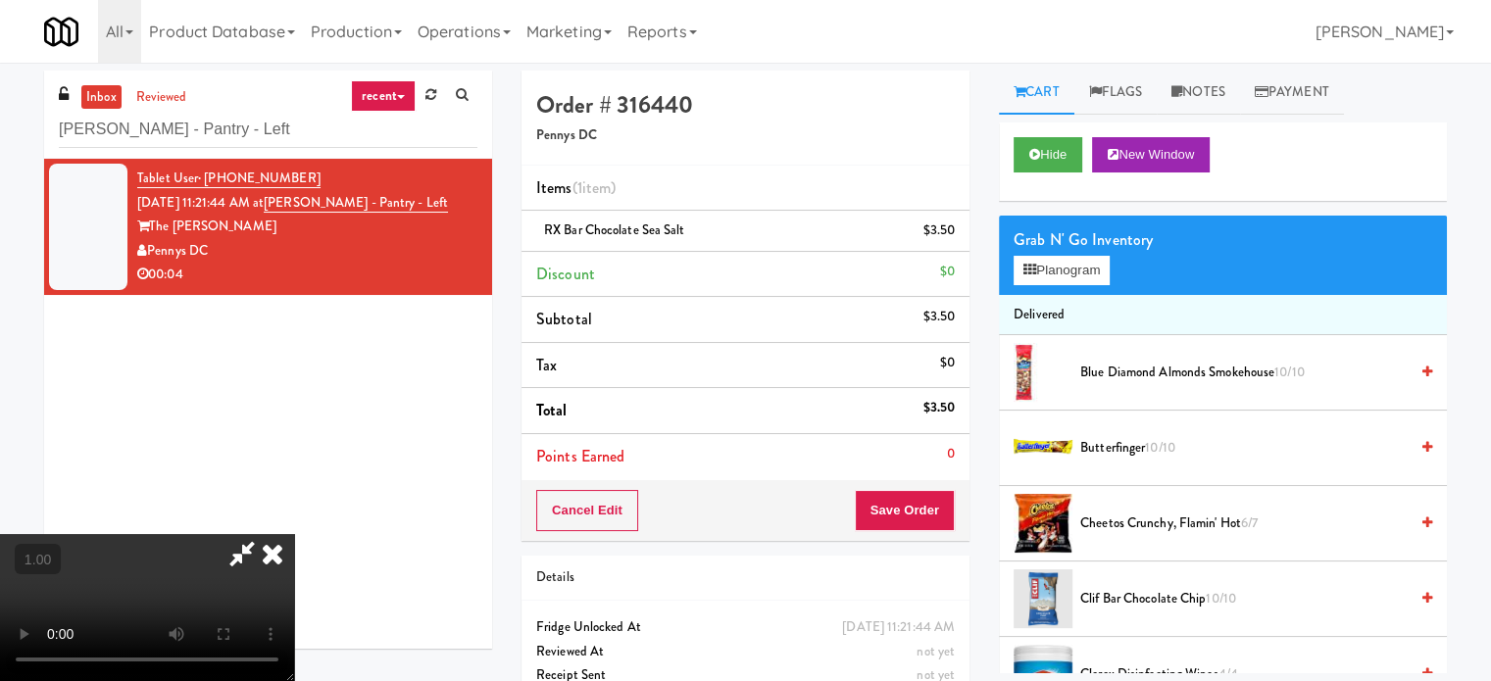
click at [294, 534] on video at bounding box center [147, 607] width 294 height 147
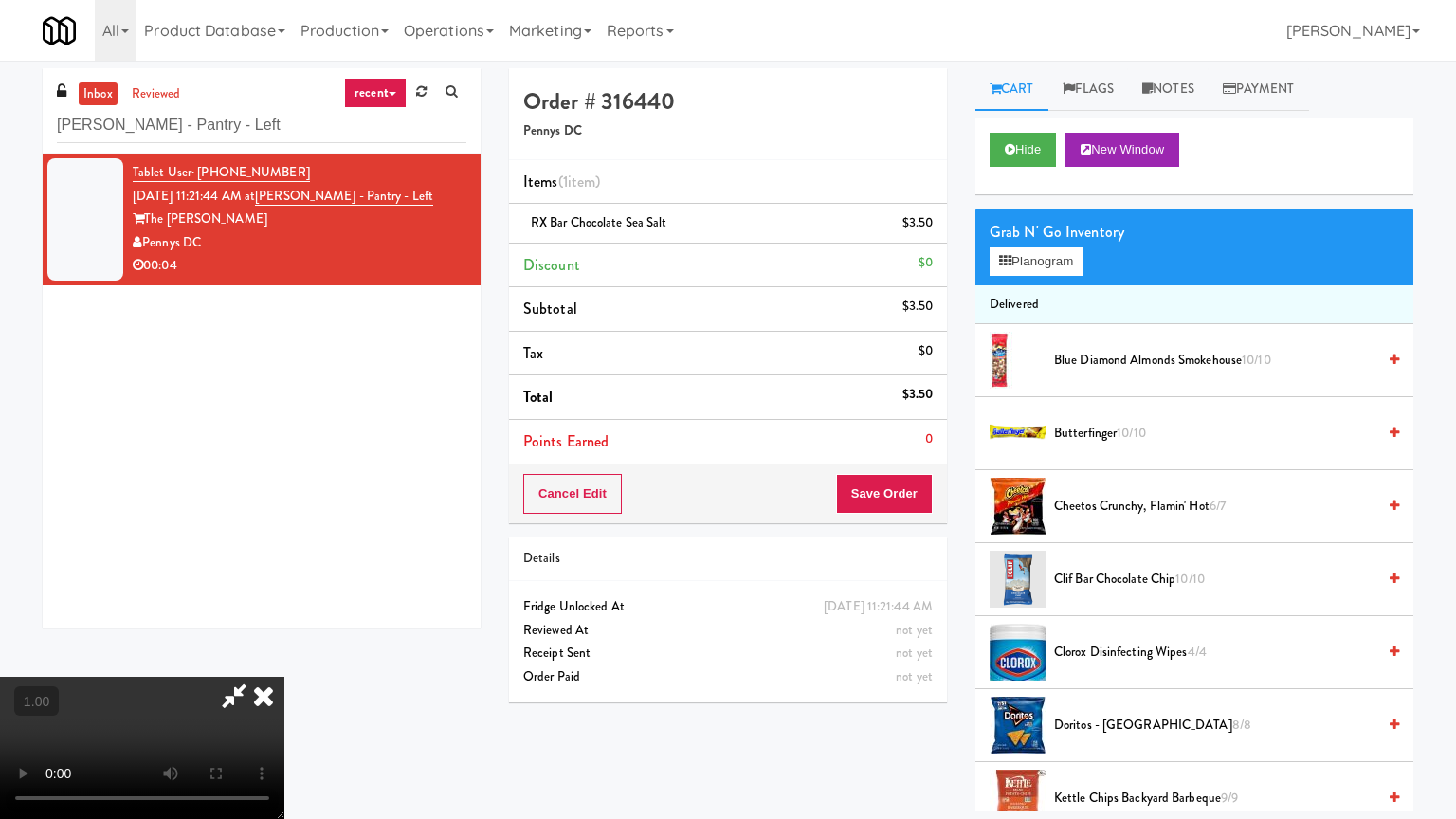
click at [284, 658] on video at bounding box center [142, 747] width 284 height 142
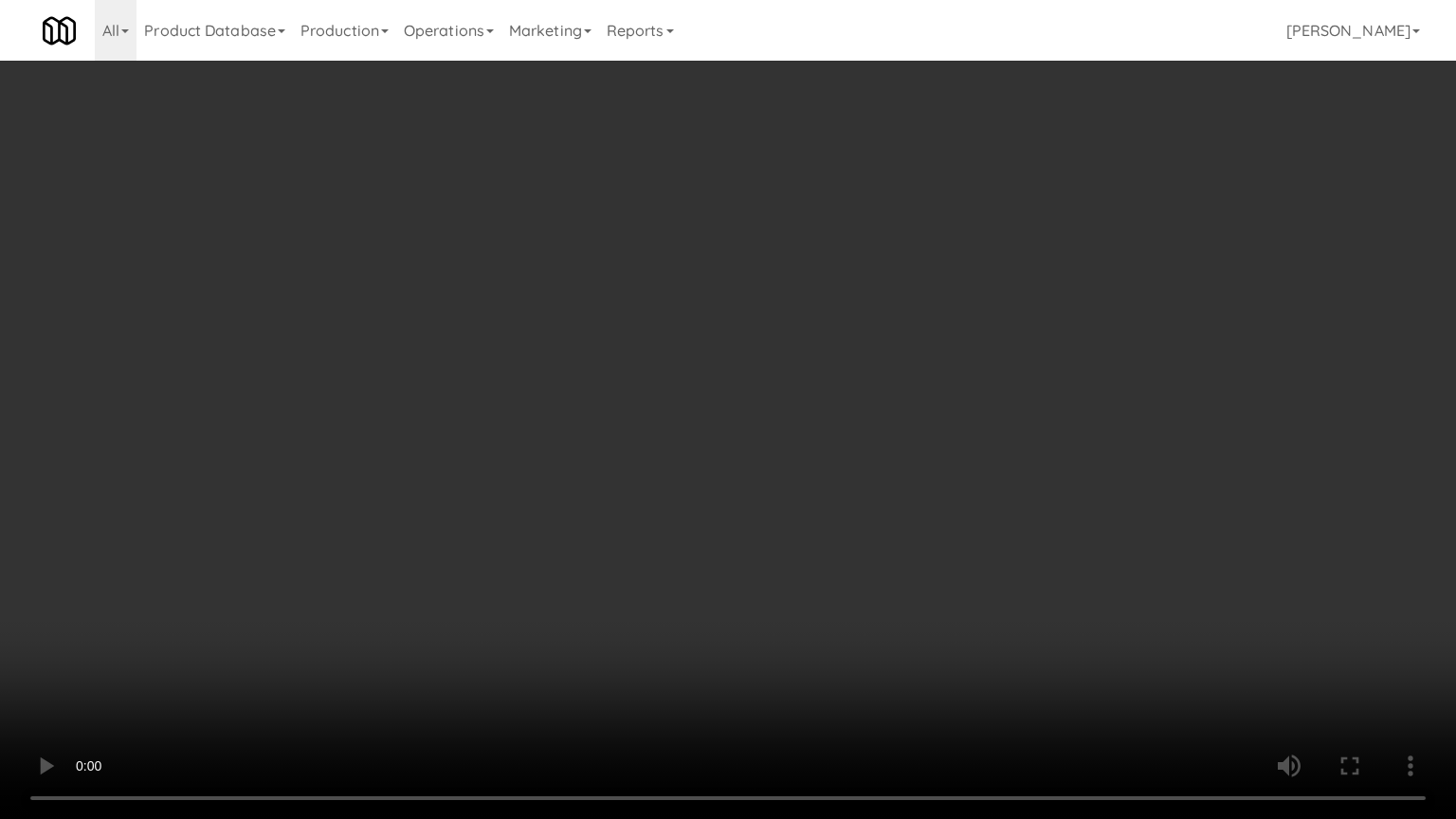
click at [837, 453] on video at bounding box center [728, 409] width 1456 height 819
click at [914, 556] on video at bounding box center [728, 409] width 1456 height 819
drag, startPoint x: 914, startPoint y: 556, endPoint x: 906, endPoint y: 442, distance: 114.3
click at [915, 556] on video at bounding box center [728, 409] width 1456 height 819
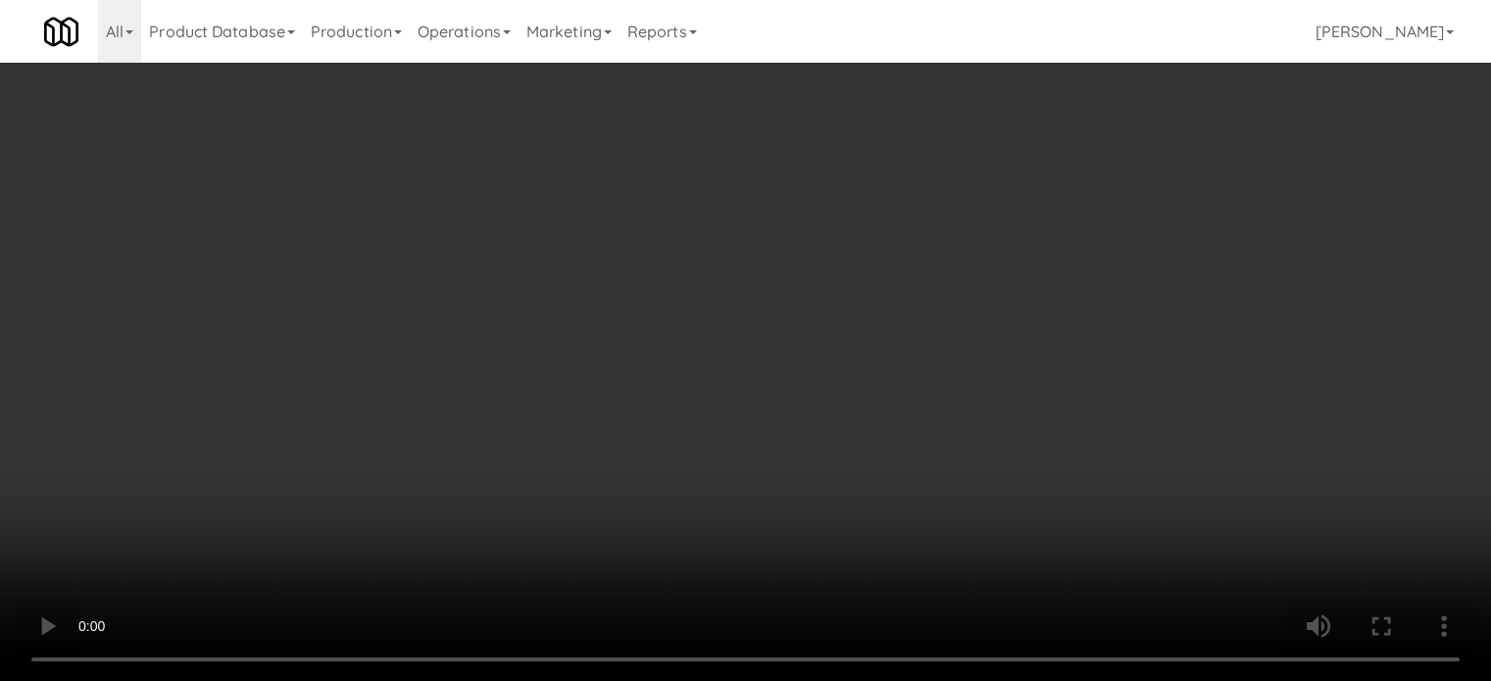
click at [940, 540] on div "Order # 316440 Pennys DC Items (1 item ) RX Bar Chocolate Sea Salt $3.50 Discou…" at bounding box center [745, 406] width 477 height 671
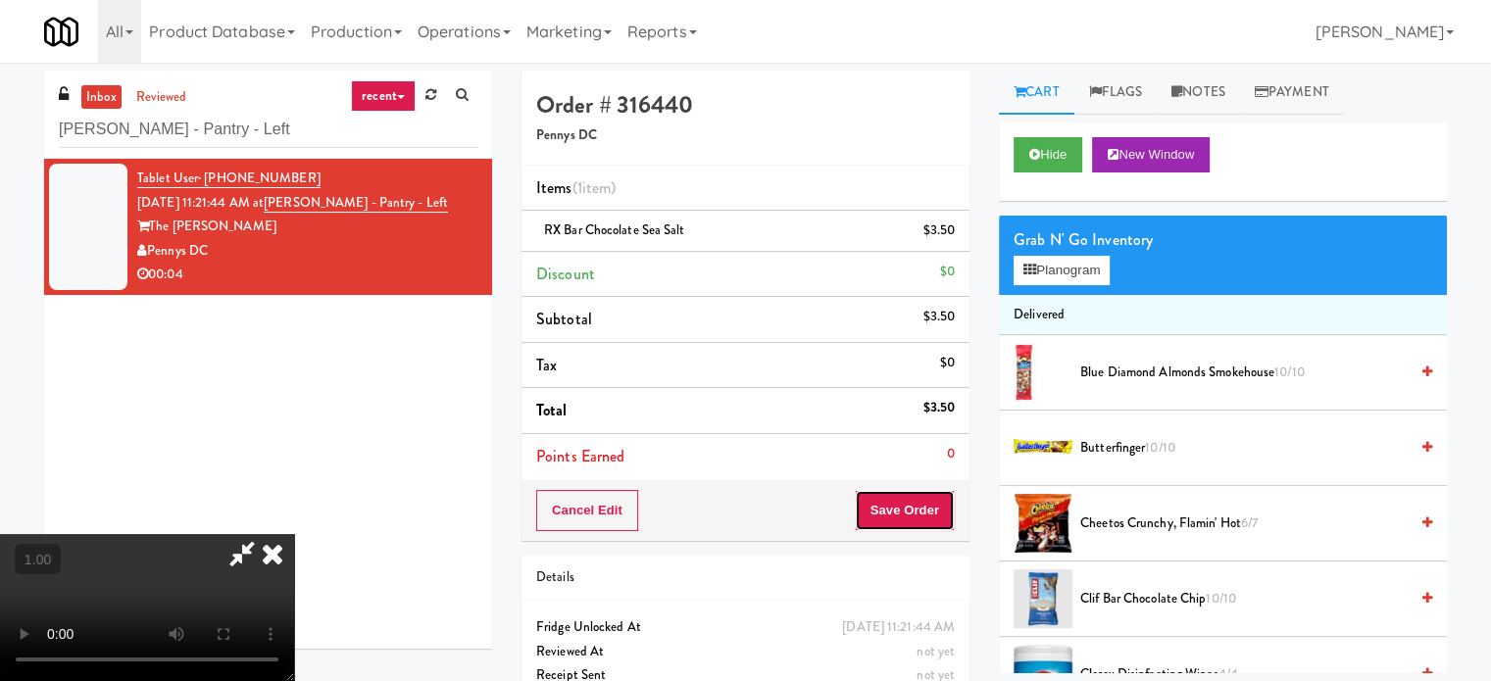
click at [940, 513] on button "Save Order" at bounding box center [905, 510] width 100 height 41
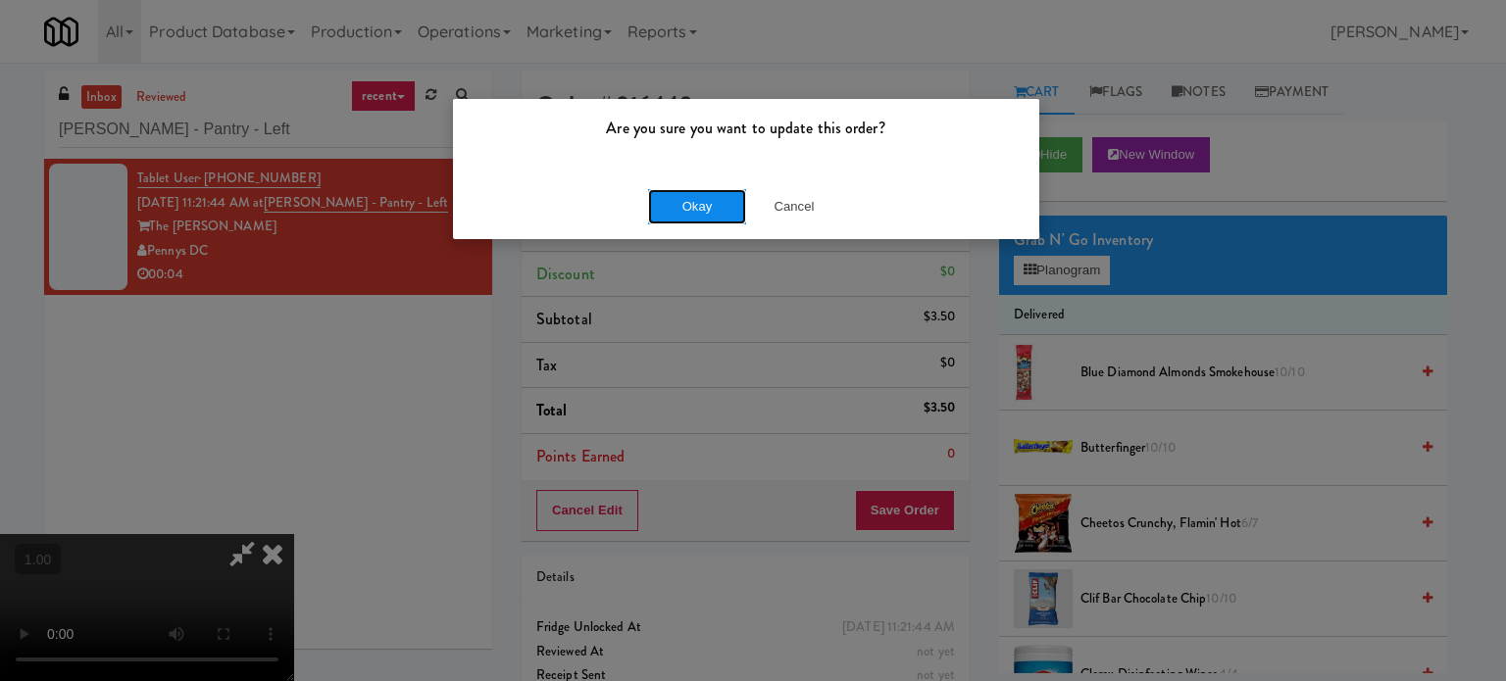
click at [720, 195] on button "Okay" at bounding box center [697, 206] width 98 height 35
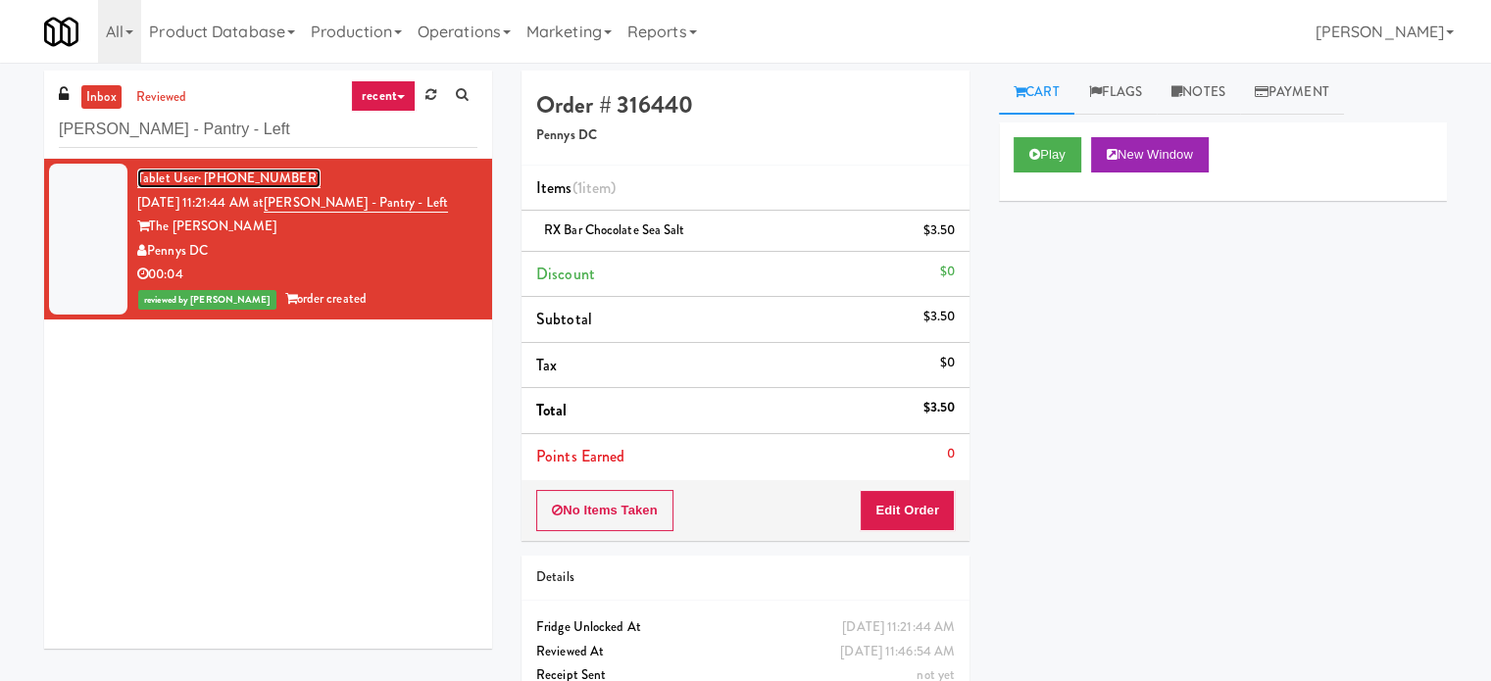
click at [154, 169] on link "Tablet User · (207) 607-0262" at bounding box center [228, 179] width 183 height 20
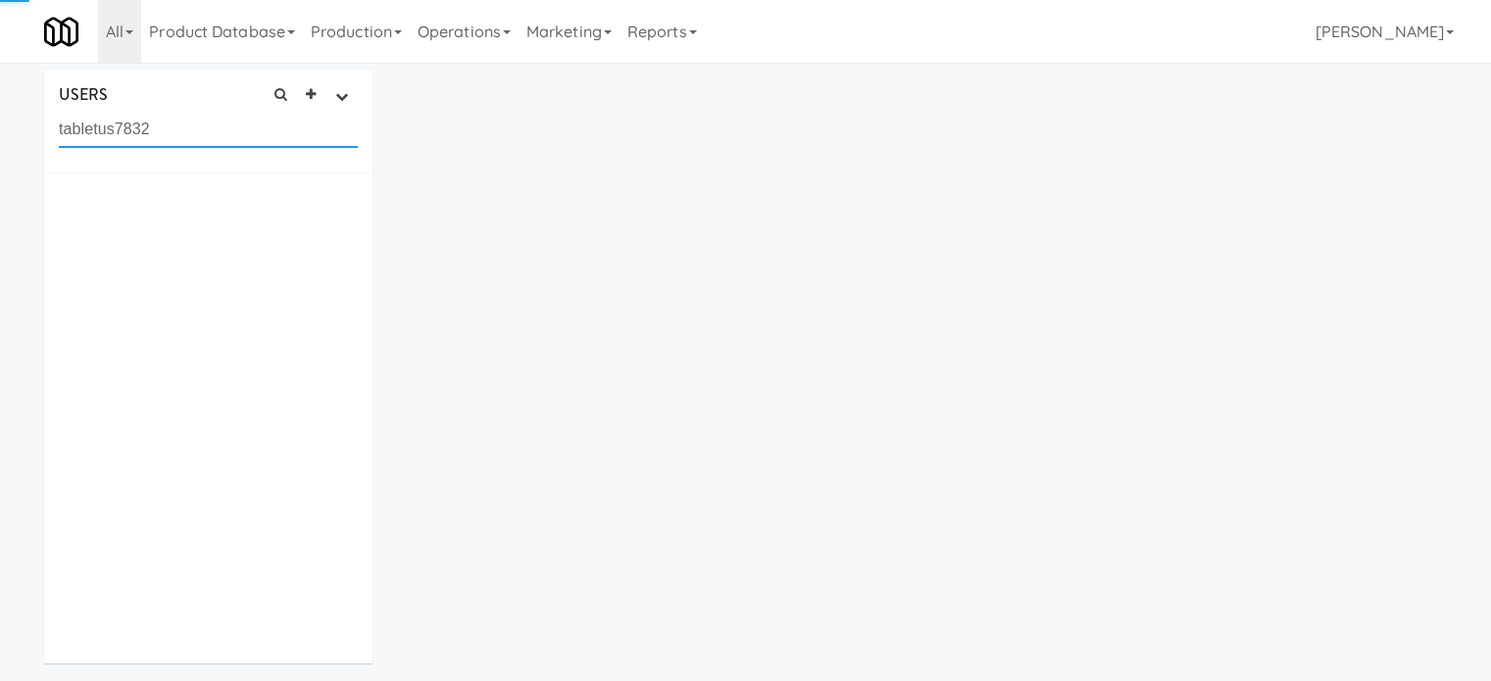
click at [174, 134] on input "tabletus7832" at bounding box center [208, 130] width 299 height 36
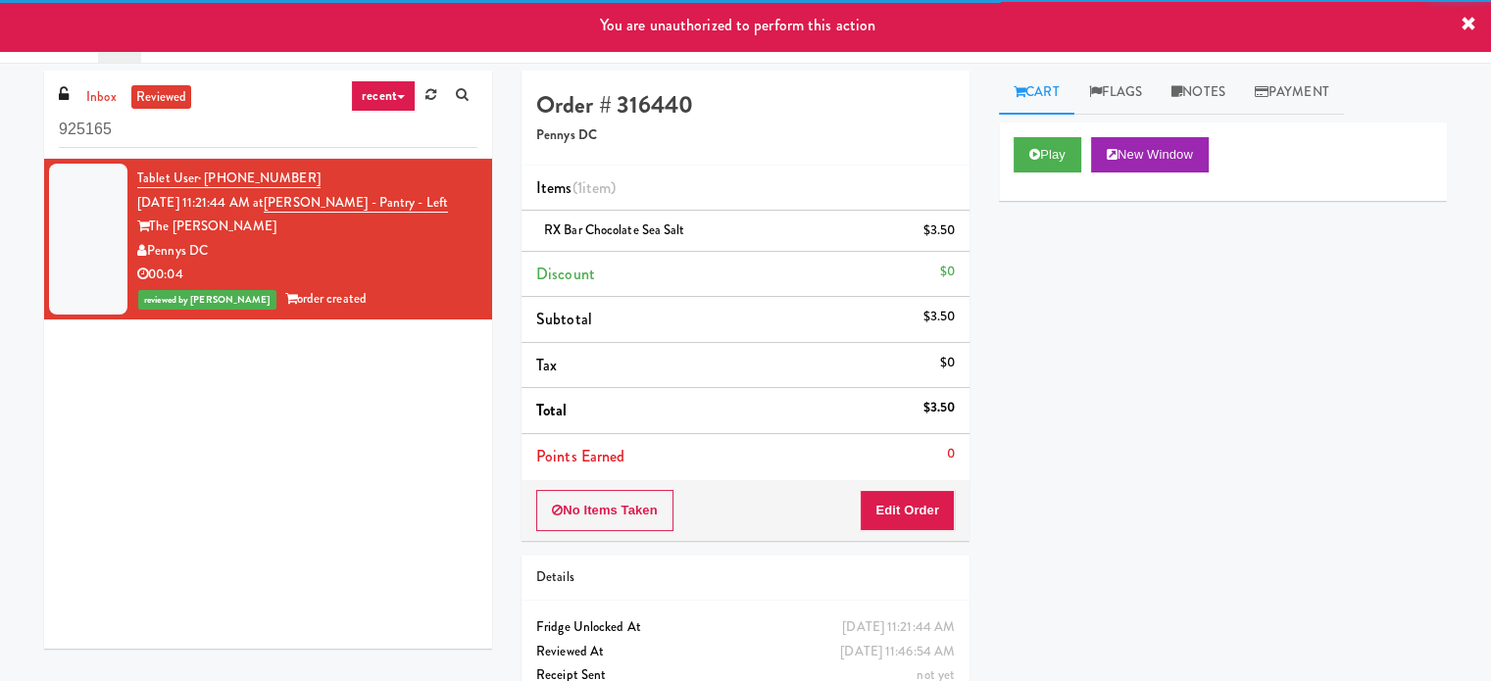
click at [113, 126] on input "925165" at bounding box center [268, 130] width 419 height 36
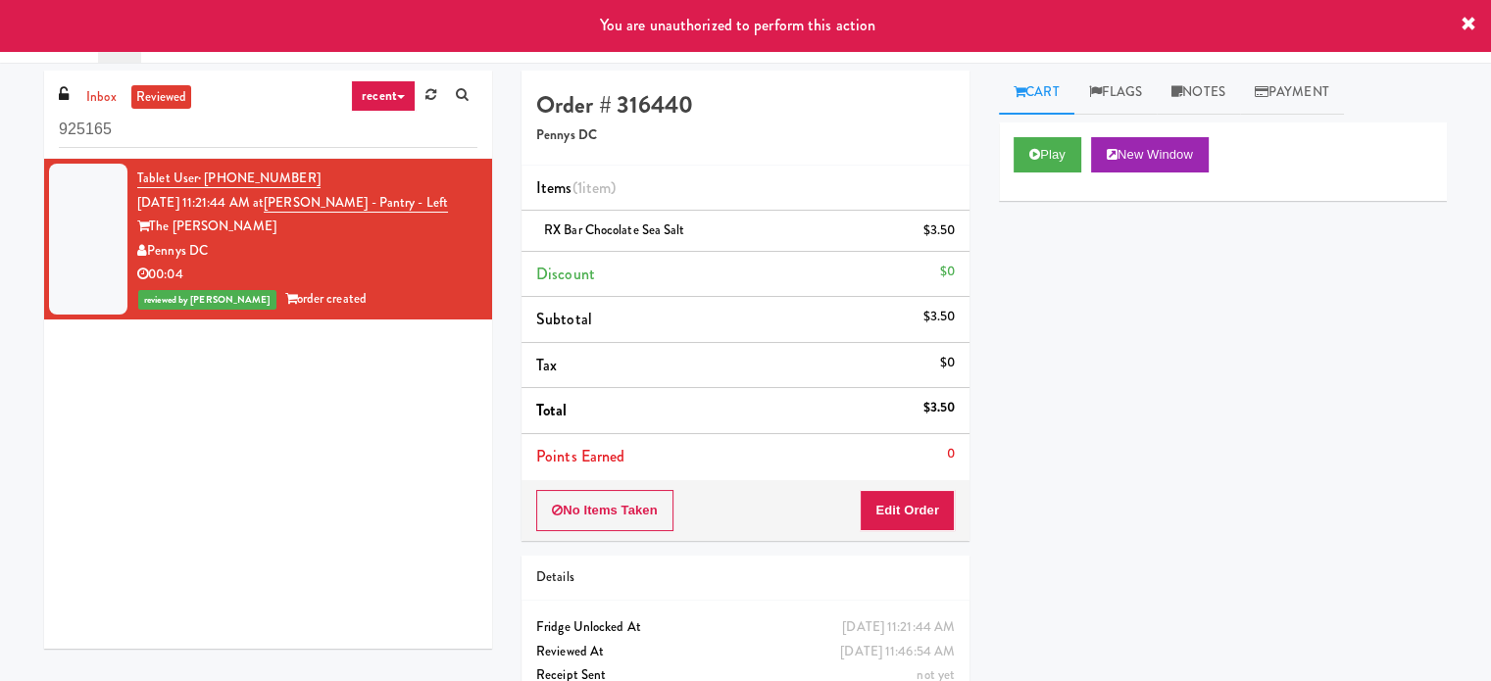
click at [113, 126] on input "925165" at bounding box center [268, 130] width 419 height 36
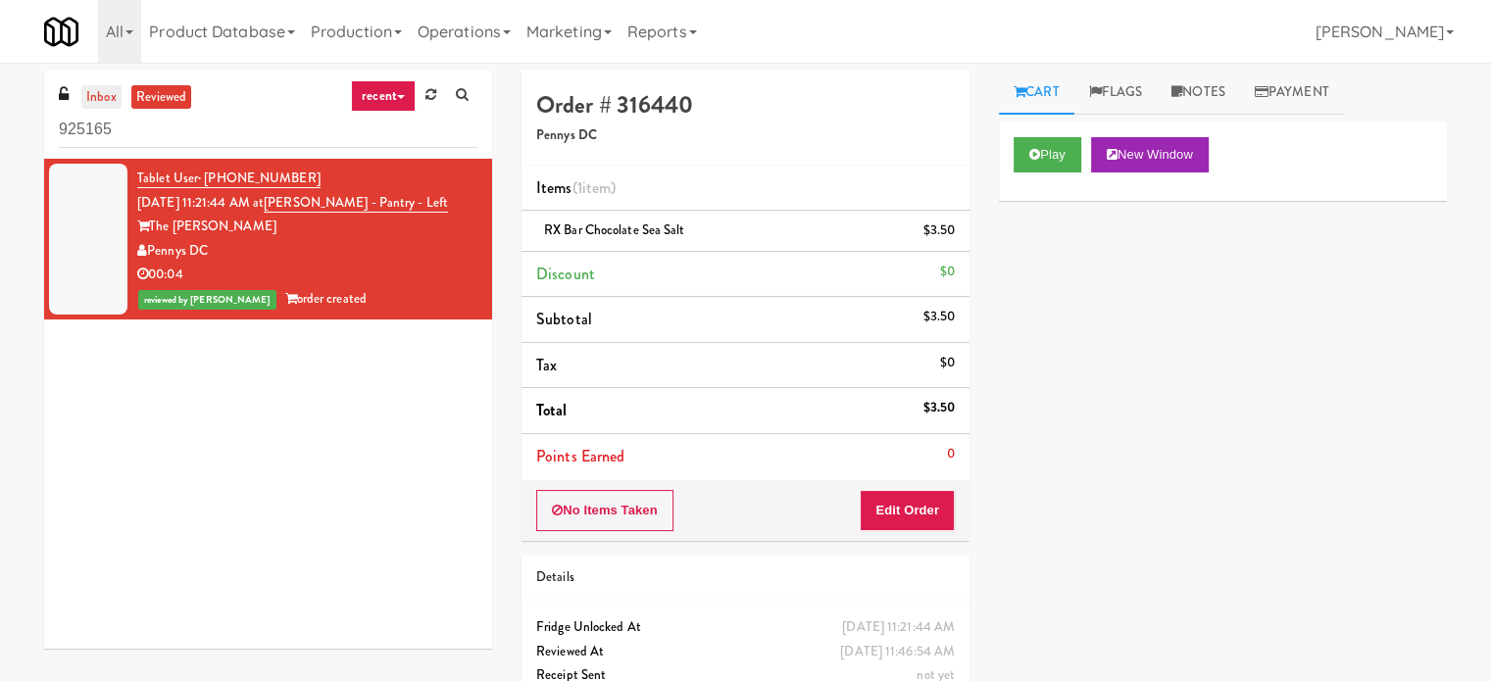
click at [102, 105] on link "inbox" at bounding box center [101, 97] width 40 height 25
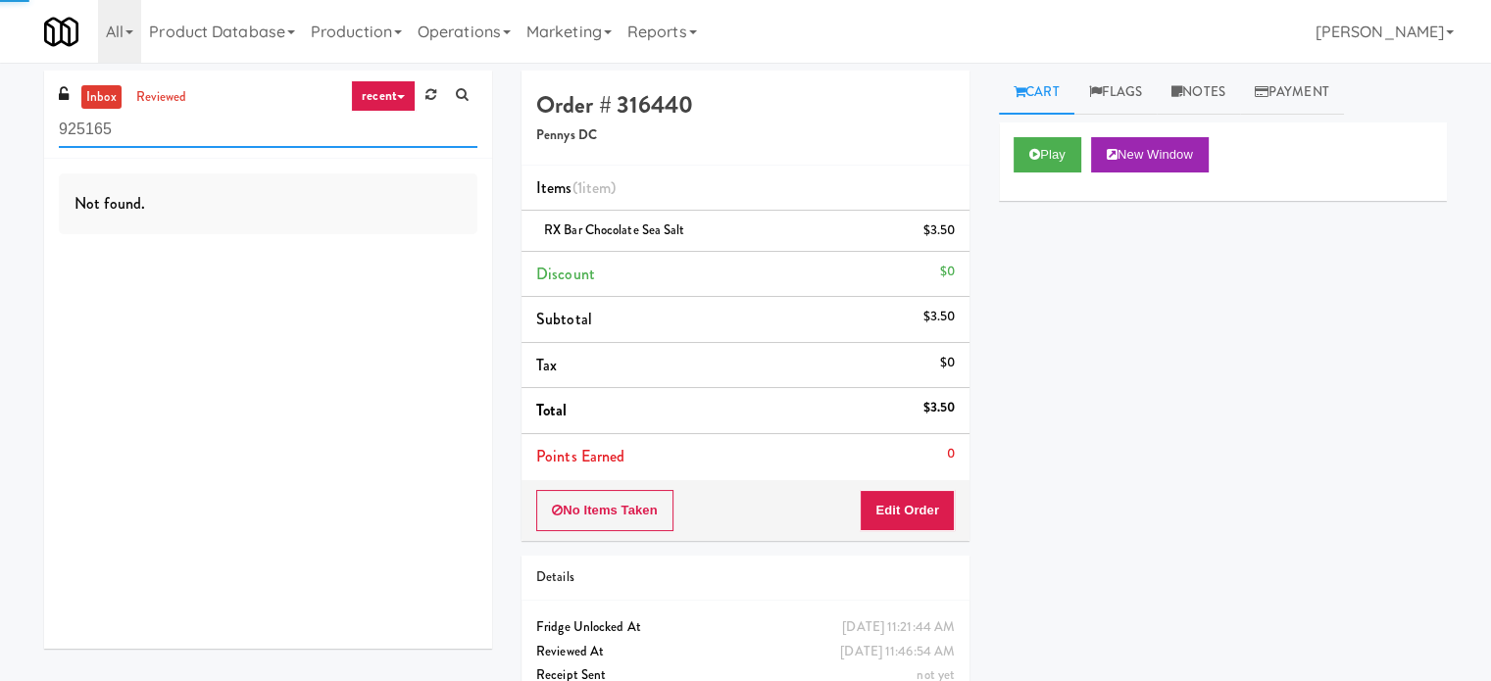
click at [106, 127] on input "925165" at bounding box center [268, 130] width 419 height 36
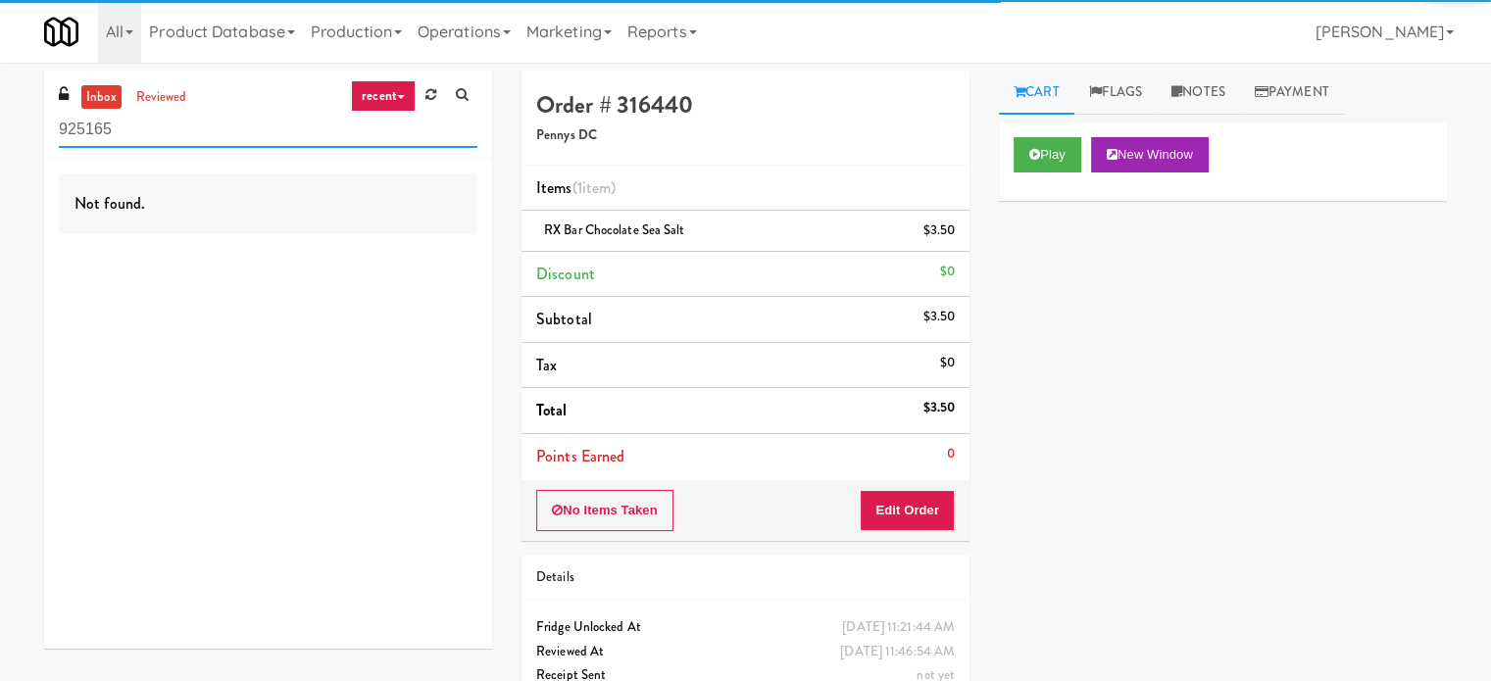
click at [106, 127] on input "925165" at bounding box center [268, 130] width 419 height 36
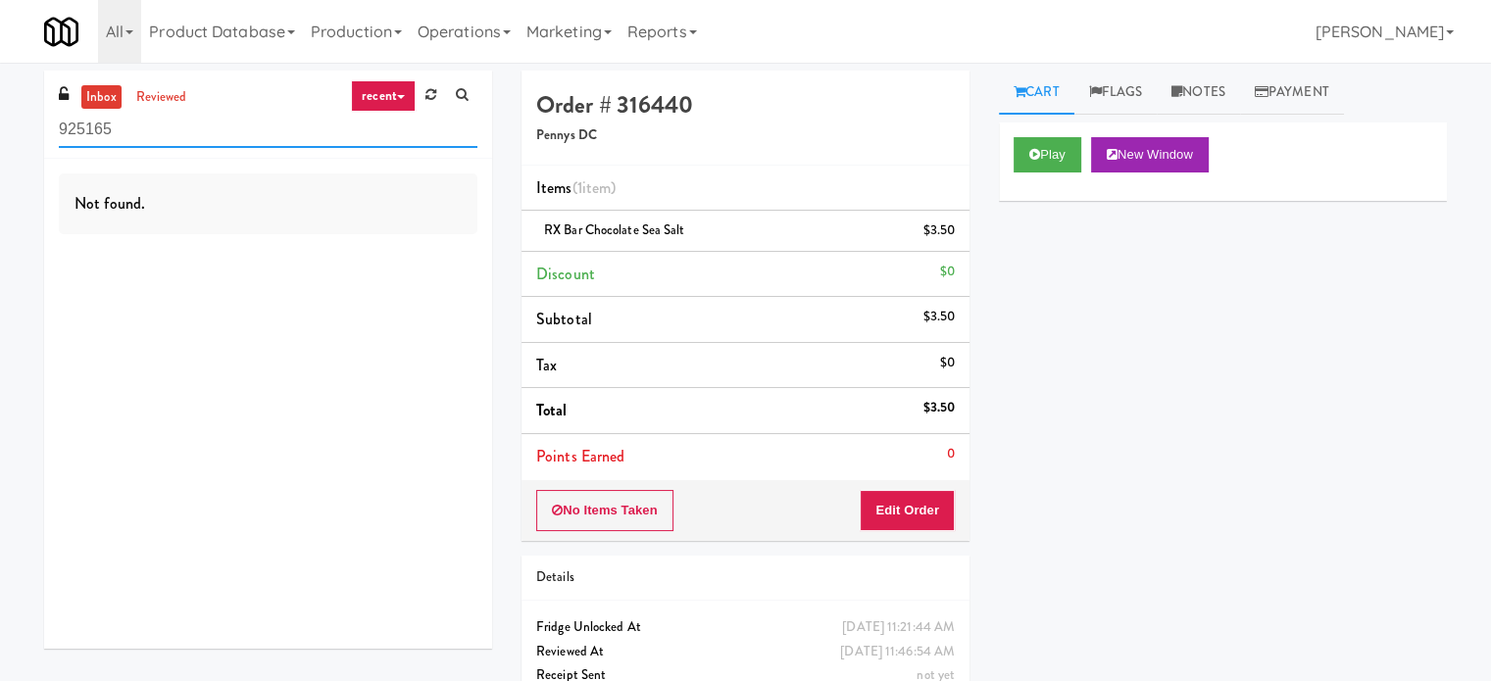
paste input "Hollywood Heights - Drink"
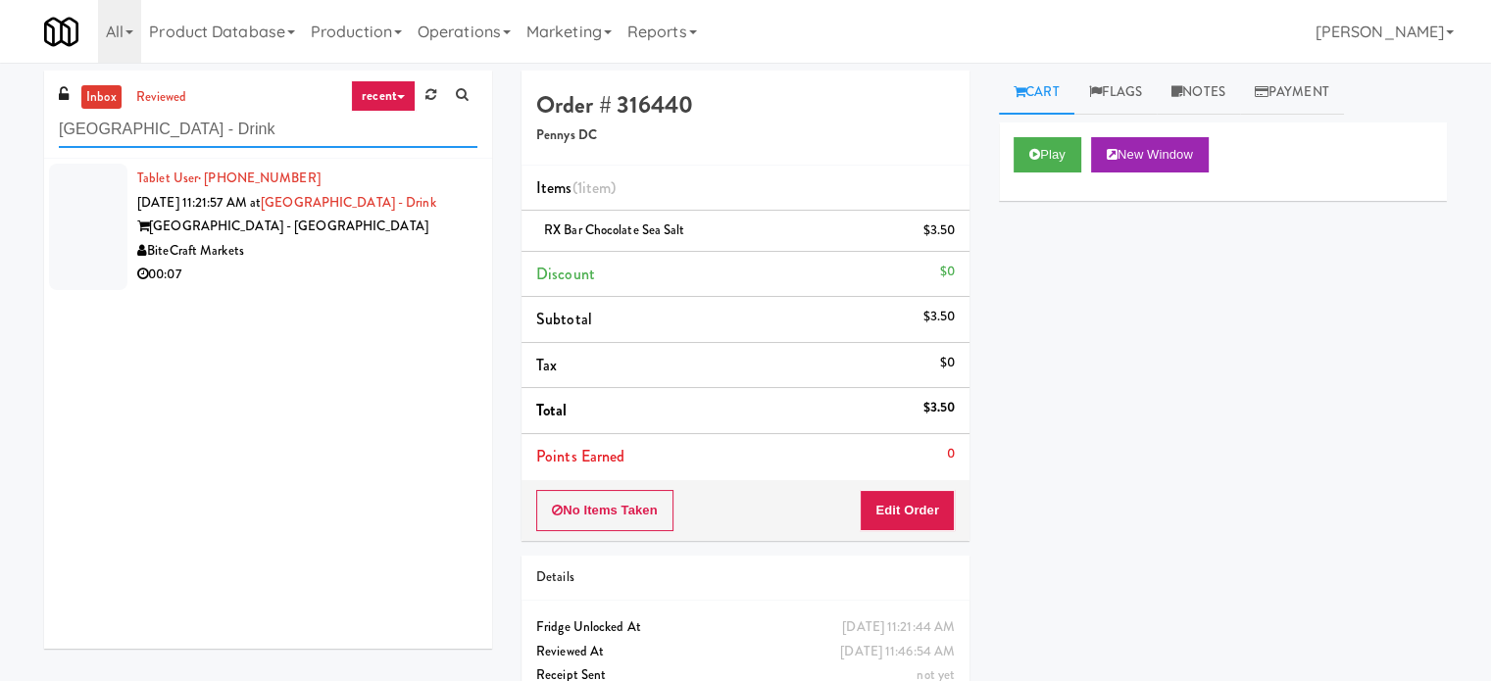
type input "Hollywood Heights - Drink"
click at [386, 247] on div "BiteCraft Markets" at bounding box center [307, 251] width 340 height 25
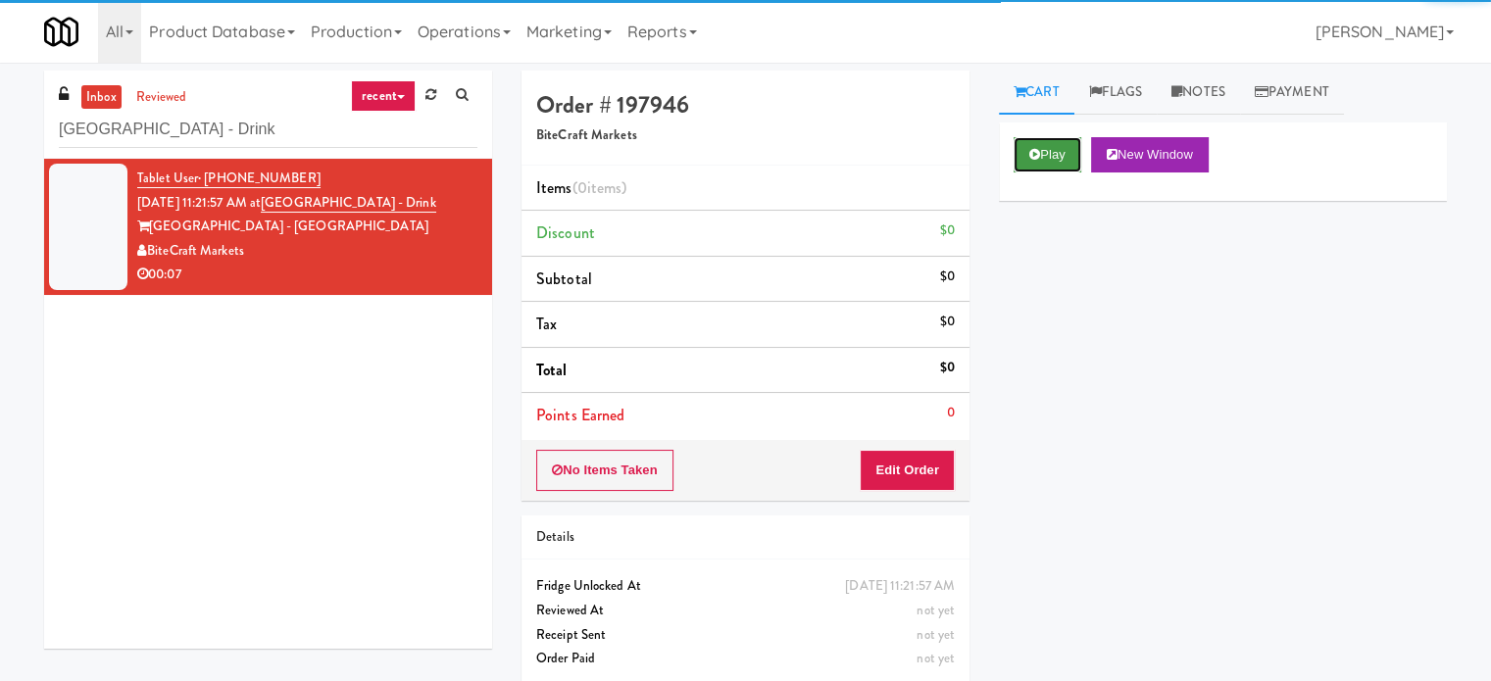
click at [1051, 158] on button "Play" at bounding box center [1048, 154] width 68 height 35
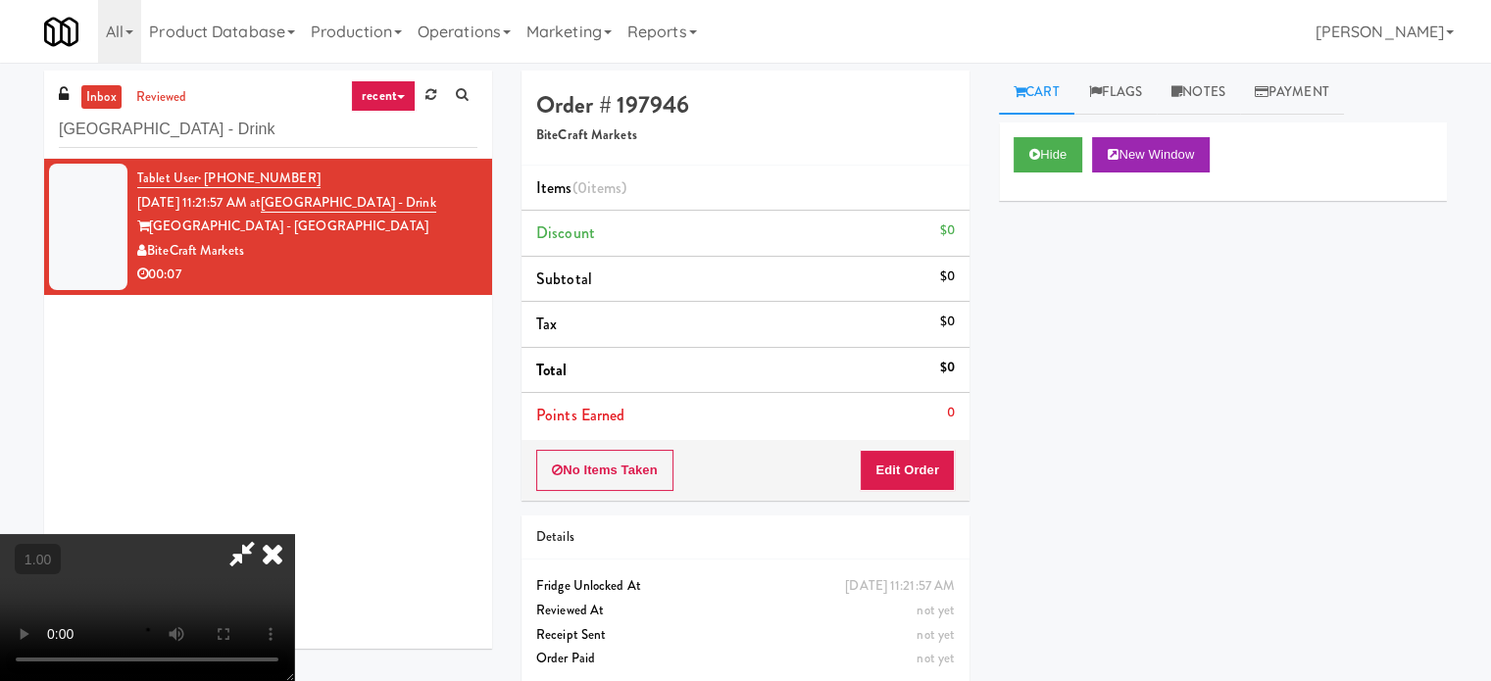
click at [294, 534] on video at bounding box center [147, 607] width 294 height 147
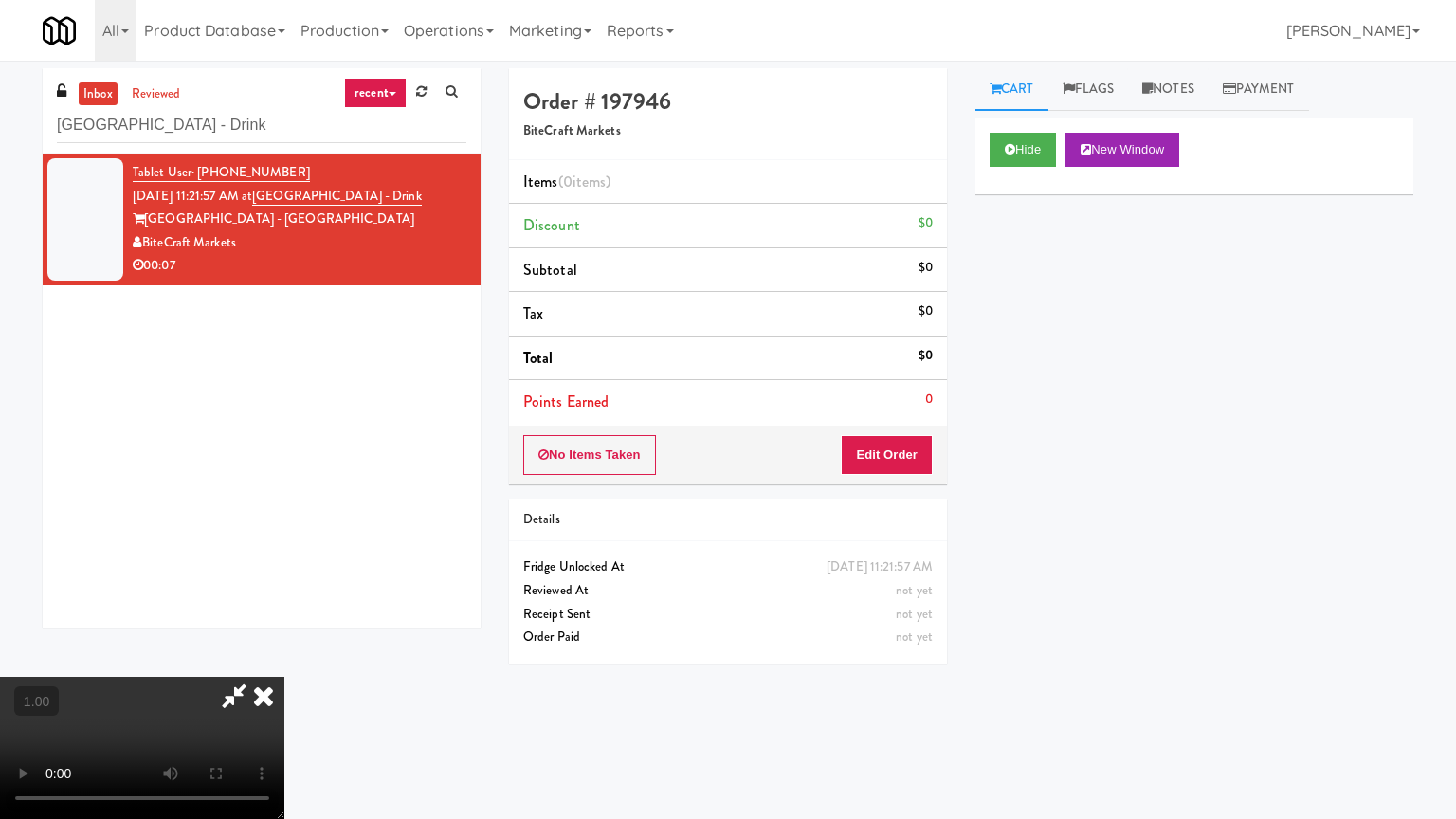
click at [284, 658] on video at bounding box center [142, 747] width 284 height 142
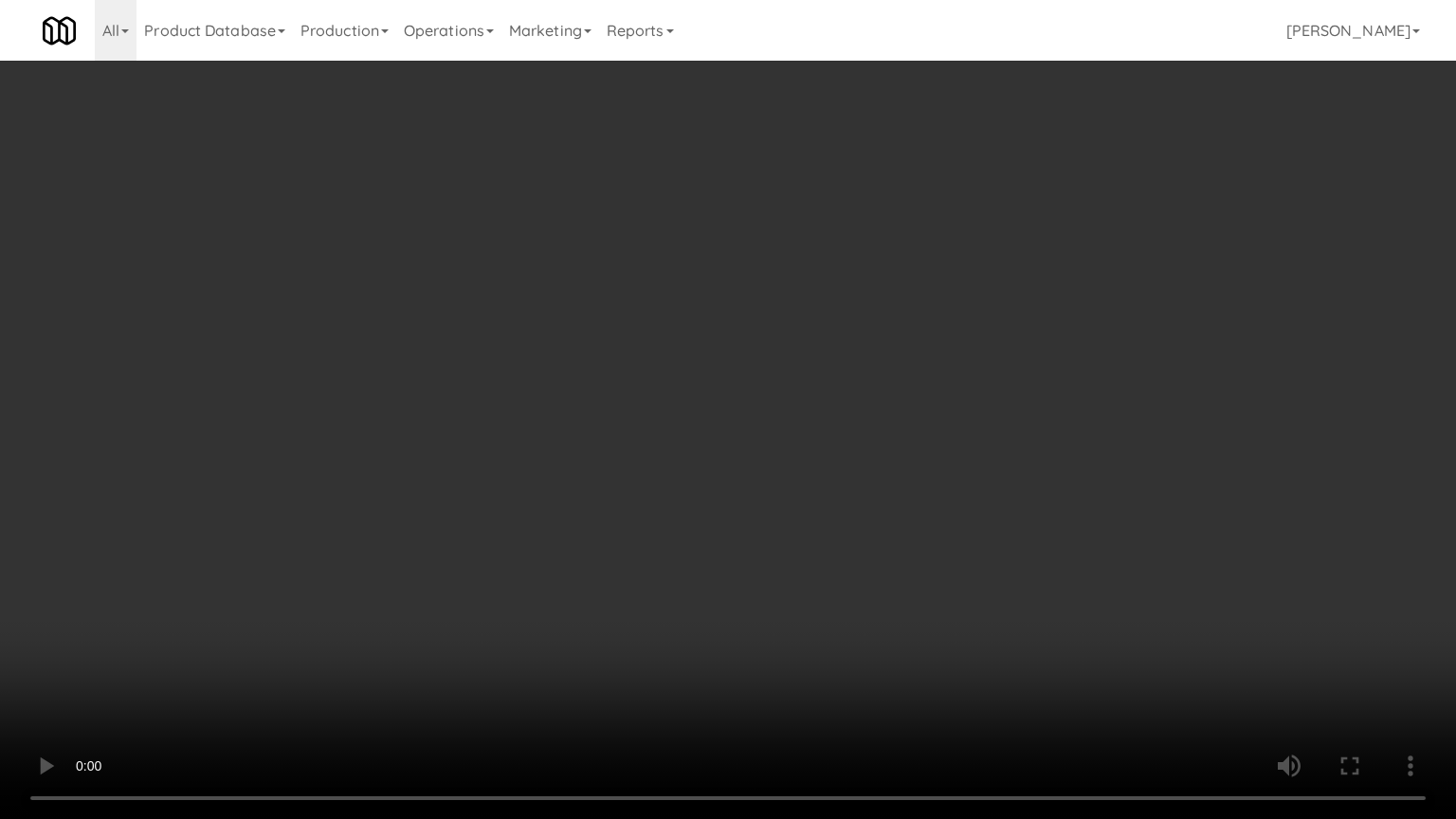
click at [889, 330] on video at bounding box center [728, 409] width 1456 height 819
click at [898, 343] on video at bounding box center [728, 409] width 1456 height 819
click at [914, 587] on video at bounding box center [728, 409] width 1456 height 819
click at [927, 493] on video at bounding box center [728, 409] width 1456 height 819
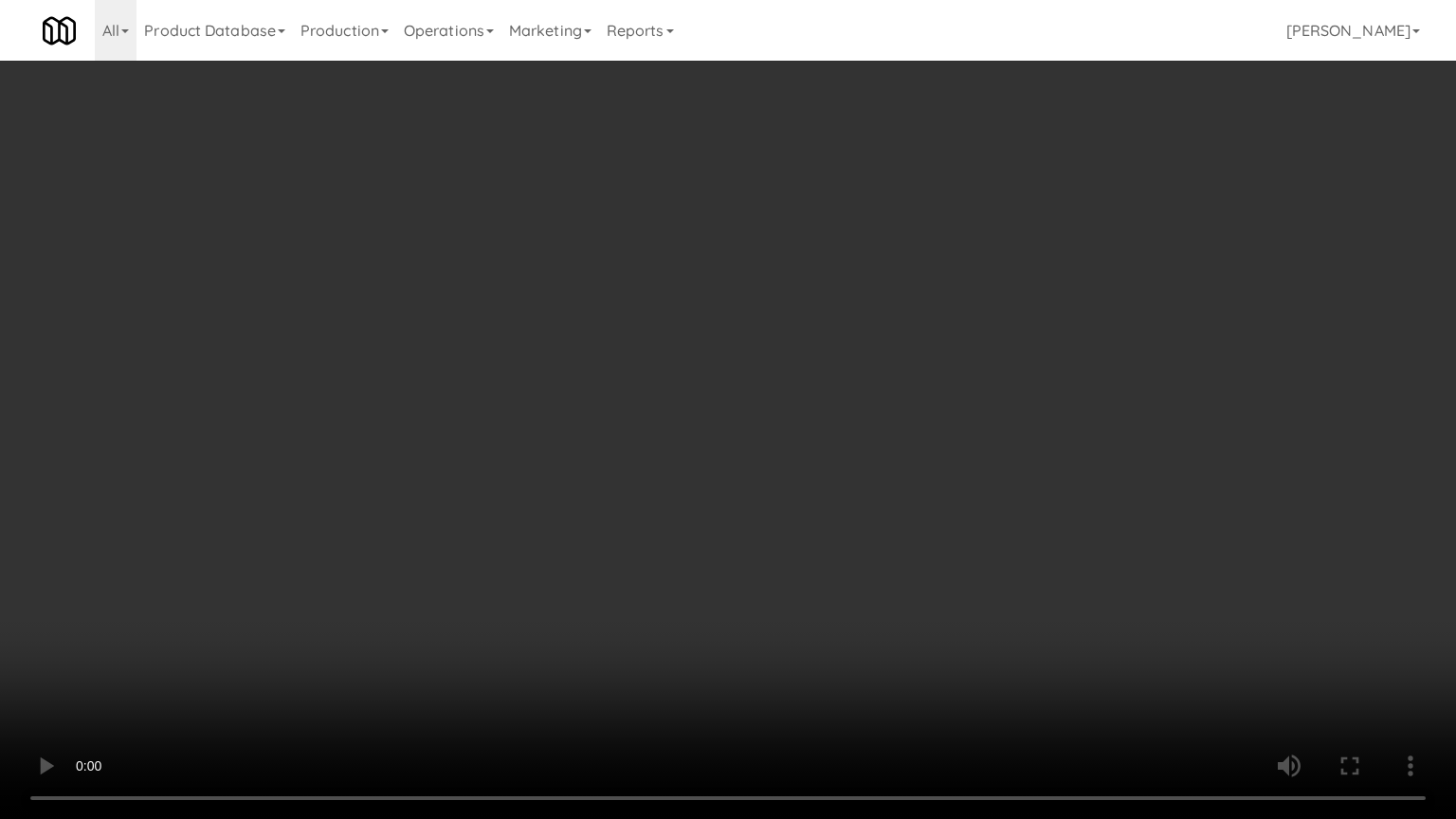
click at [927, 493] on video at bounding box center [728, 409] width 1456 height 819
click at [948, 483] on video at bounding box center [728, 409] width 1456 height 819
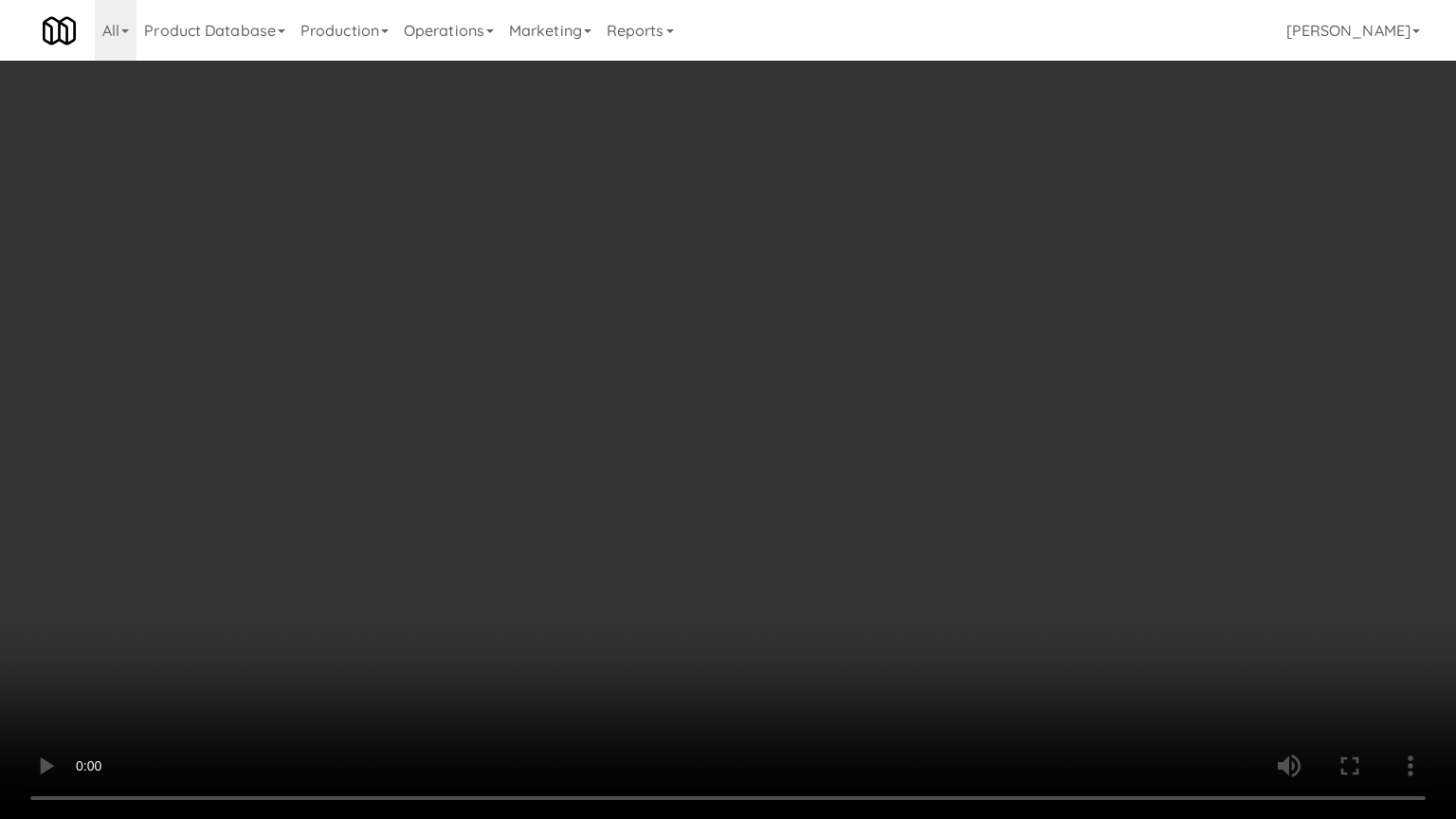
click at [895, 464] on video at bounding box center [728, 409] width 1456 height 819
click at [884, 469] on video at bounding box center [728, 409] width 1456 height 819
click at [889, 469] on video at bounding box center [728, 409] width 1456 height 819
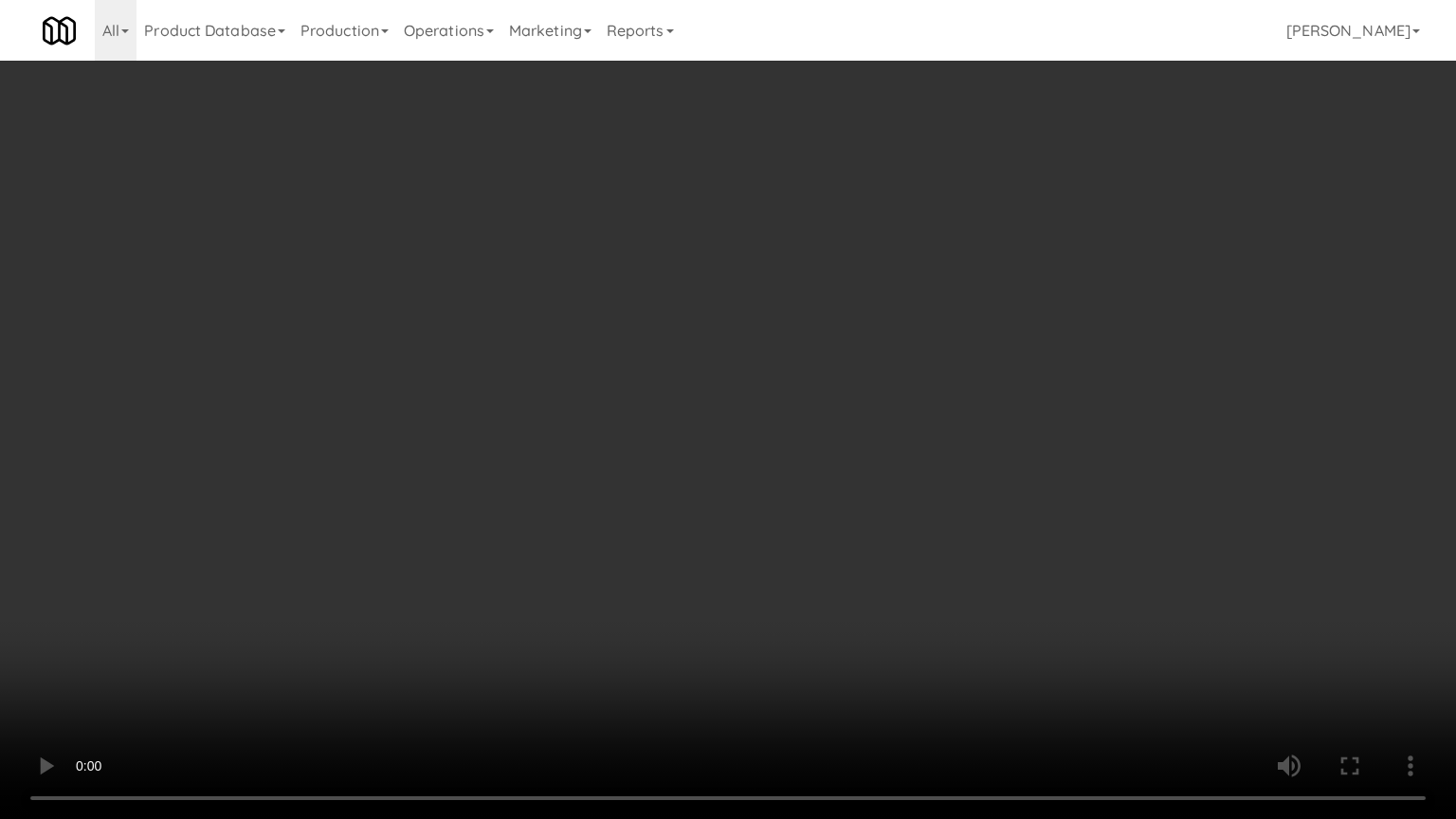
click at [889, 469] on video at bounding box center [728, 409] width 1456 height 819
click at [890, 473] on video at bounding box center [728, 409] width 1456 height 819
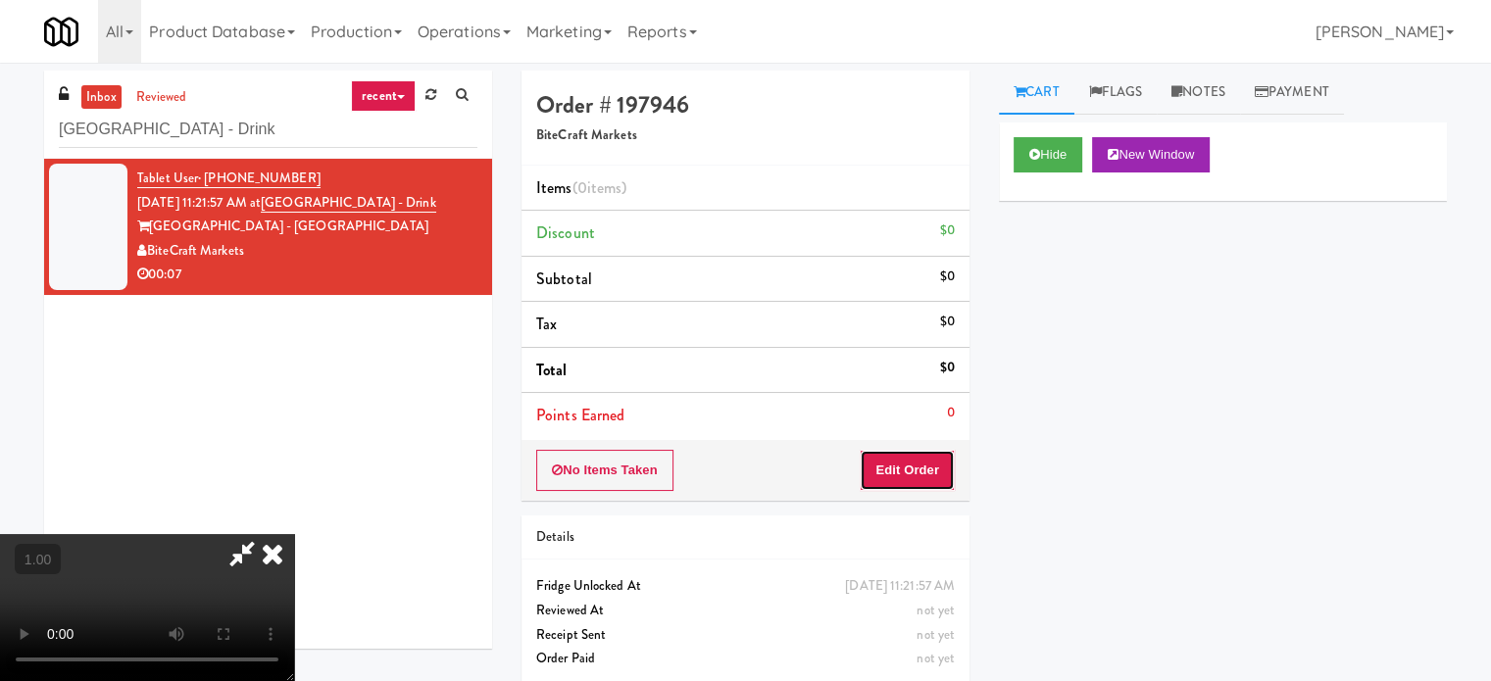
click at [927, 463] on button "Edit Order" at bounding box center [907, 470] width 95 height 41
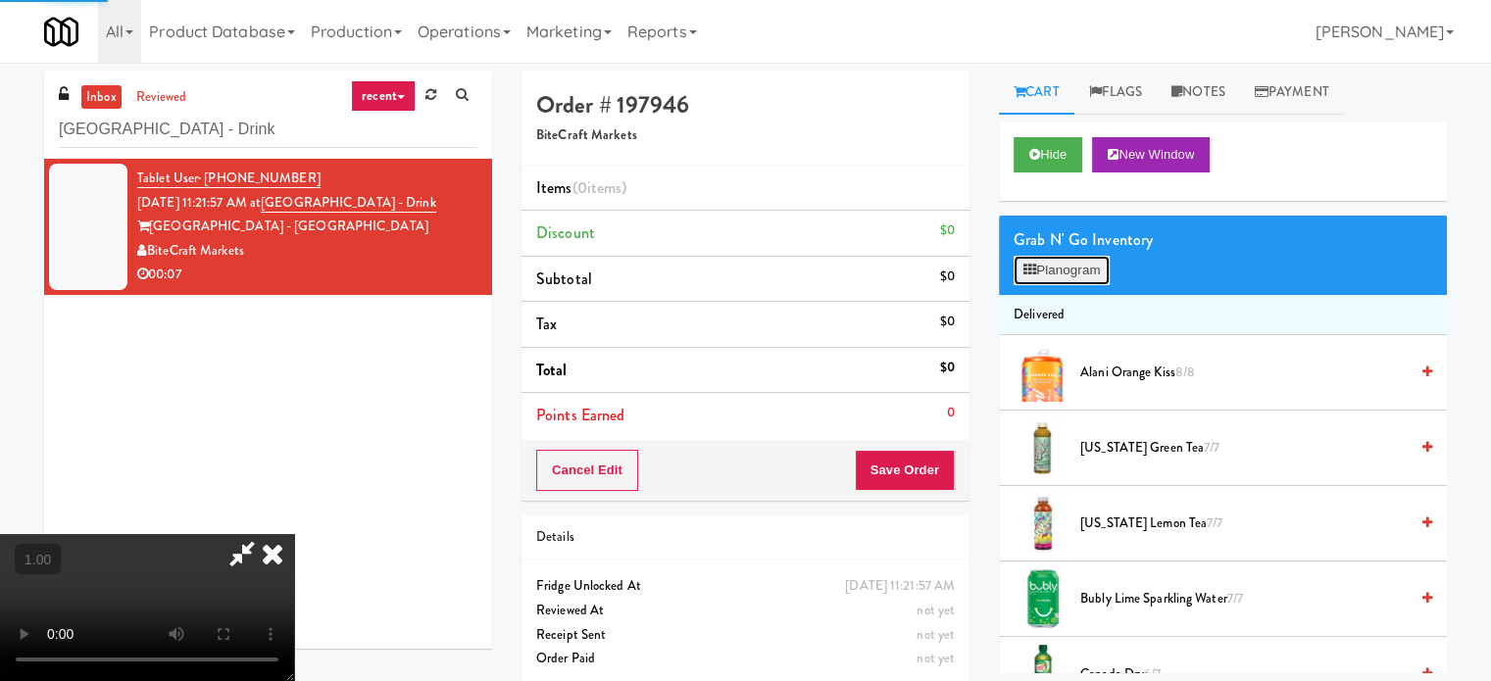
click at [1091, 268] on button "Planogram" at bounding box center [1062, 270] width 96 height 29
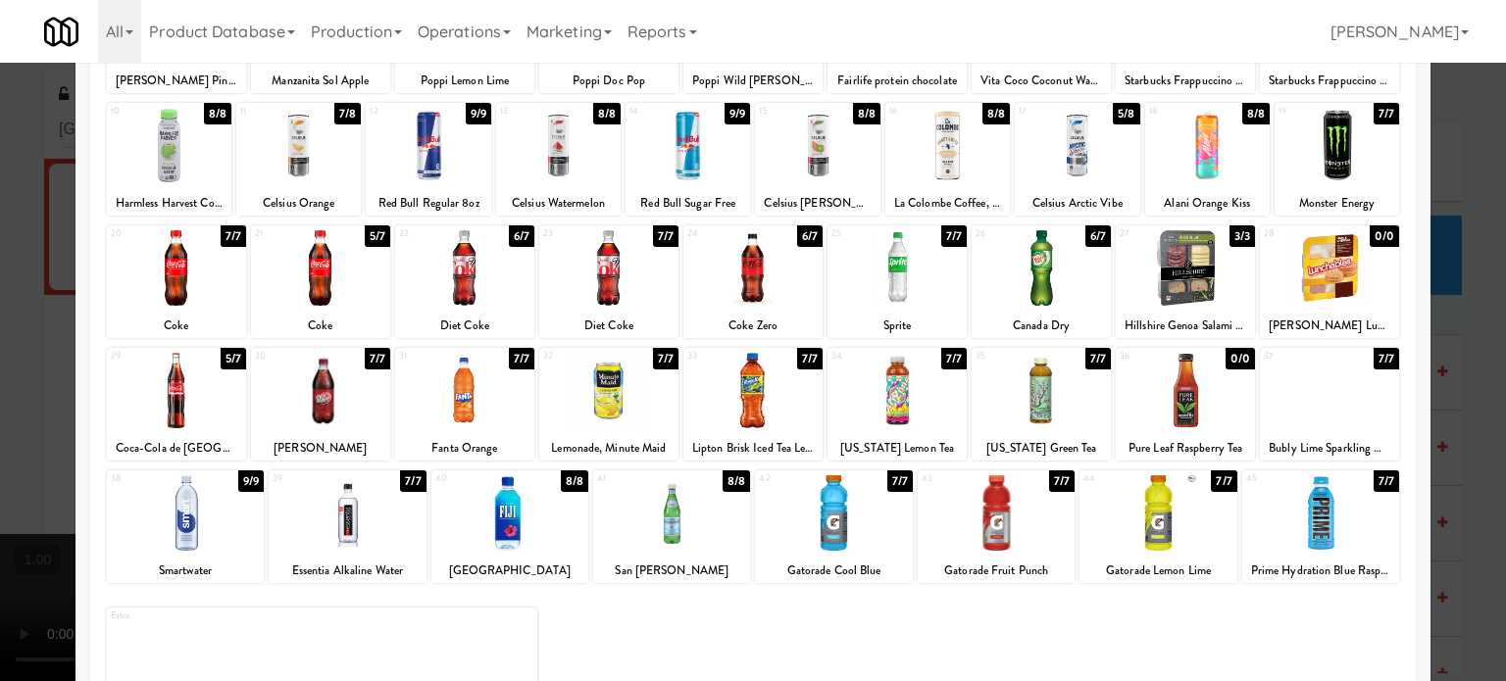
scroll to position [280, 0]
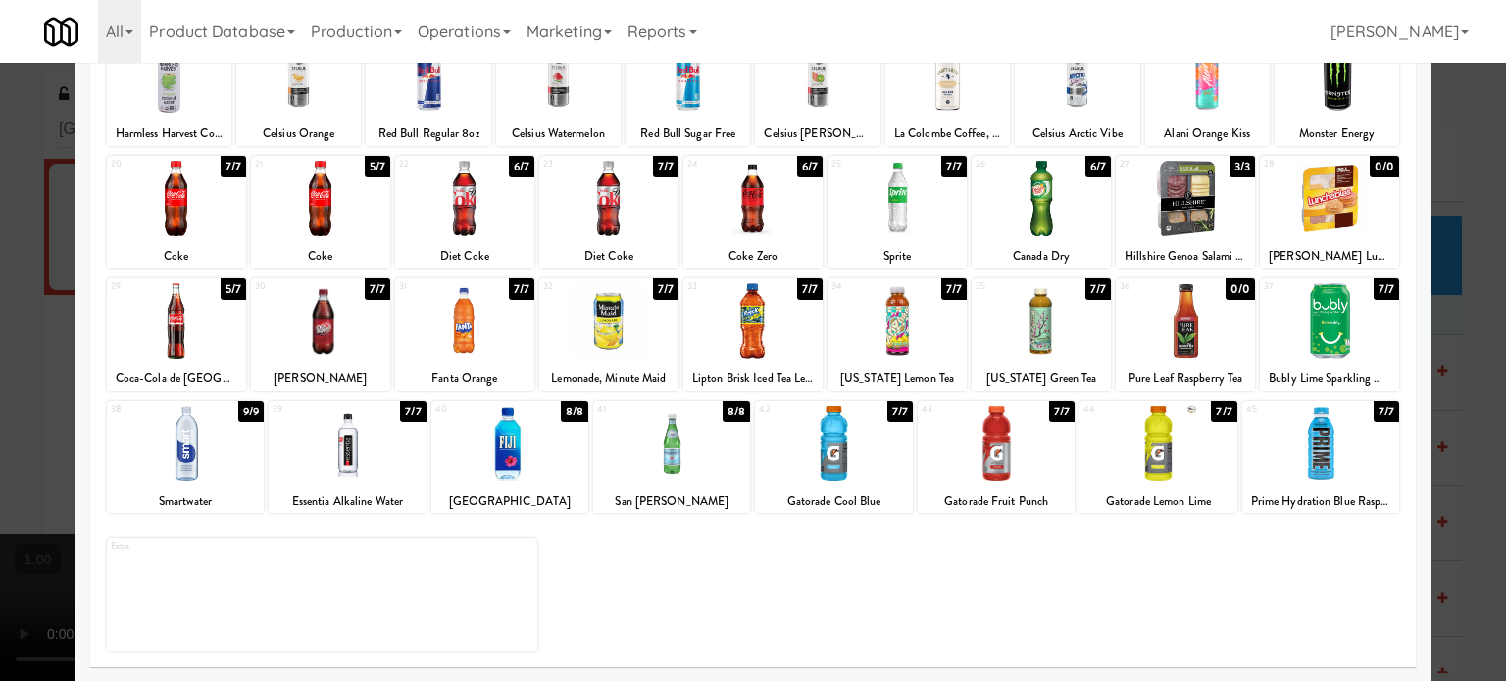
click at [188, 295] on div at bounding box center [176, 320] width 139 height 75
click at [0, 373] on div at bounding box center [753, 340] width 1506 height 681
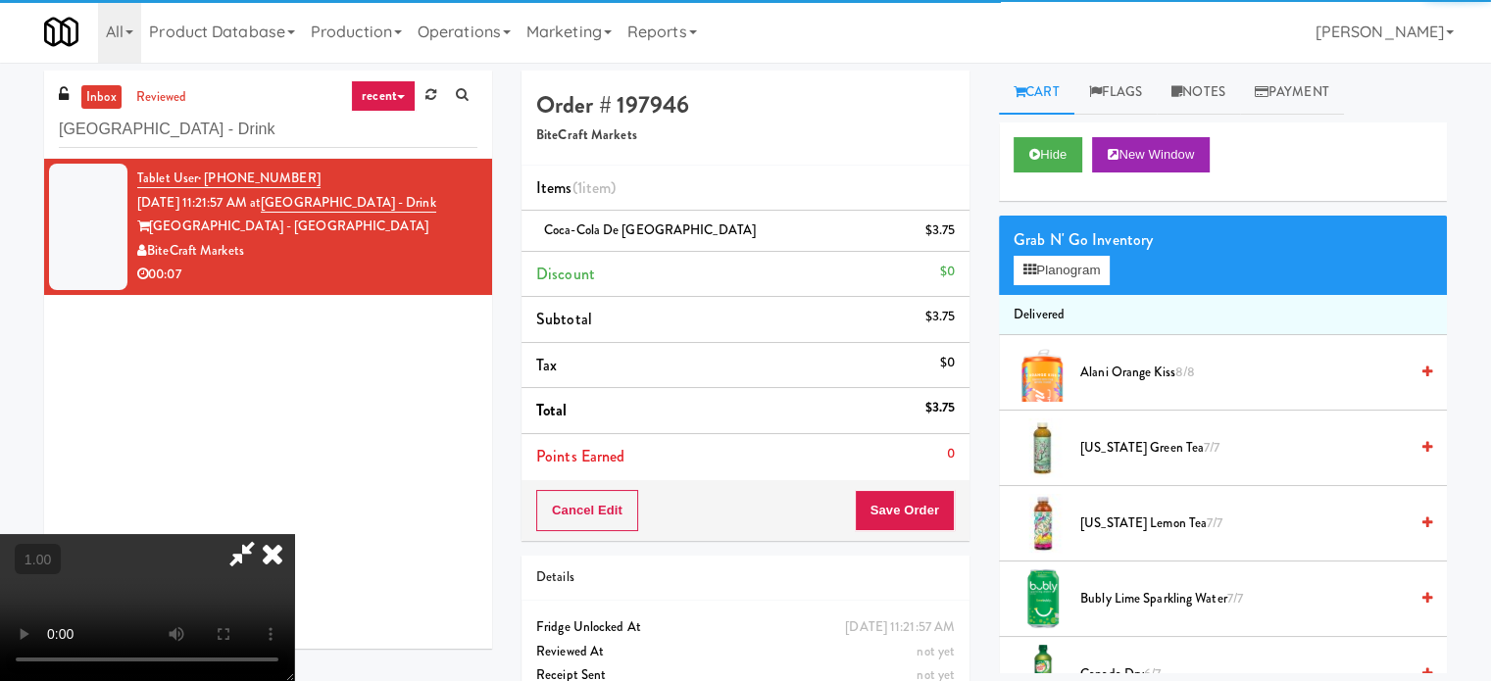
click at [294, 534] on video at bounding box center [147, 607] width 294 height 147
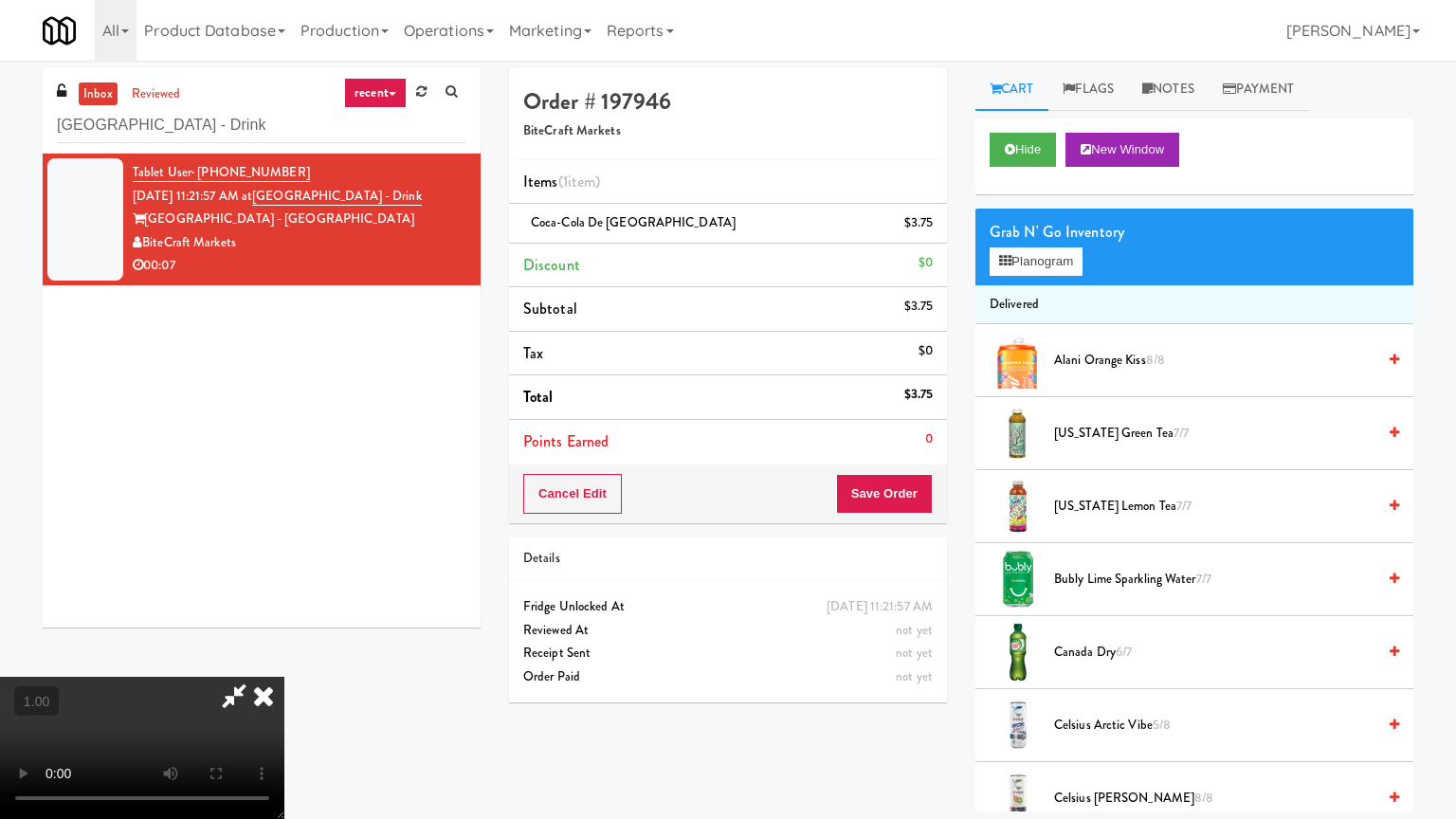
click at [284, 658] on video at bounding box center [142, 747] width 284 height 142
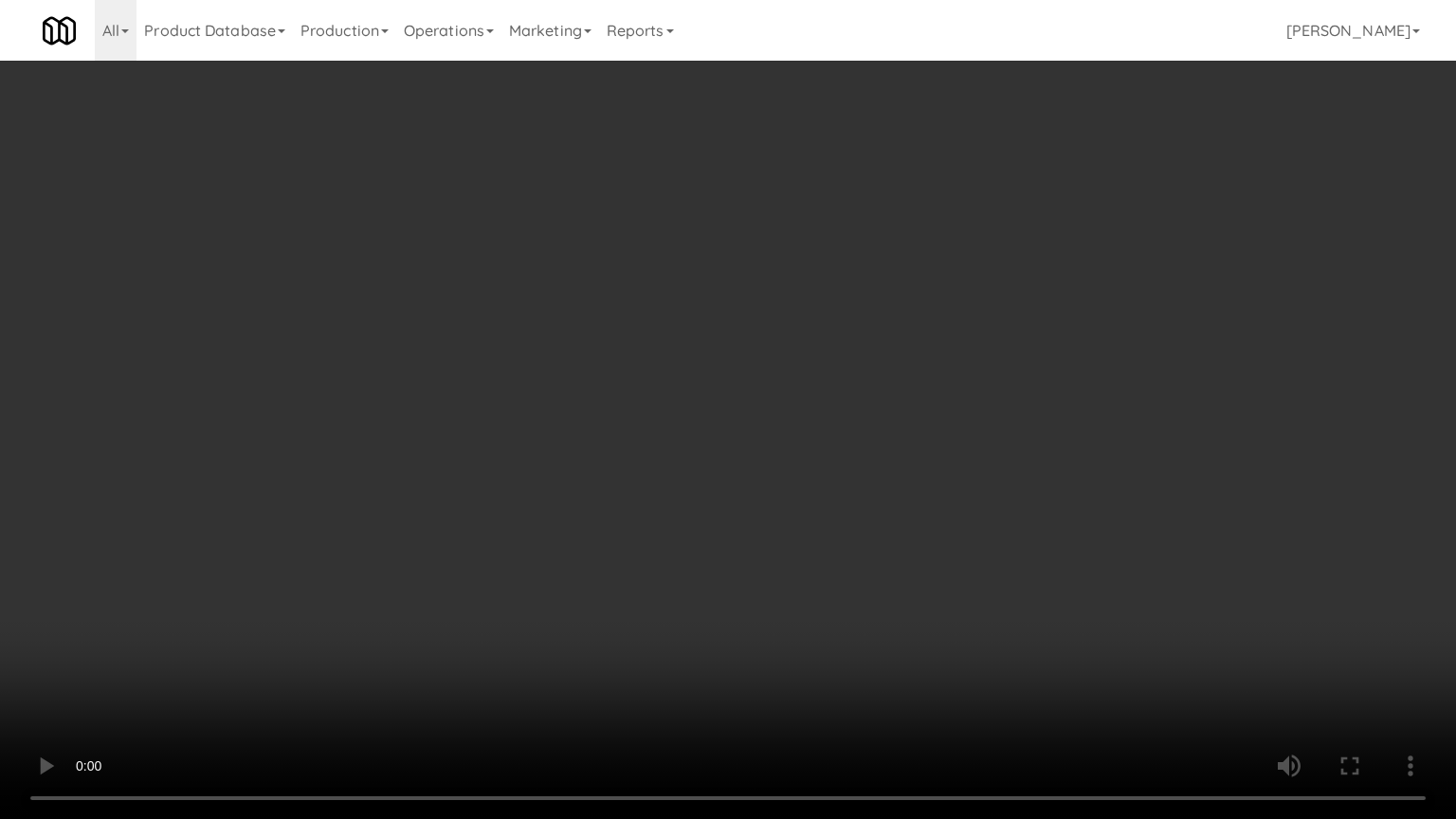
click at [925, 497] on video at bounding box center [728, 409] width 1456 height 819
click at [927, 497] on video at bounding box center [728, 409] width 1456 height 819
click at [933, 493] on video at bounding box center [728, 409] width 1456 height 819
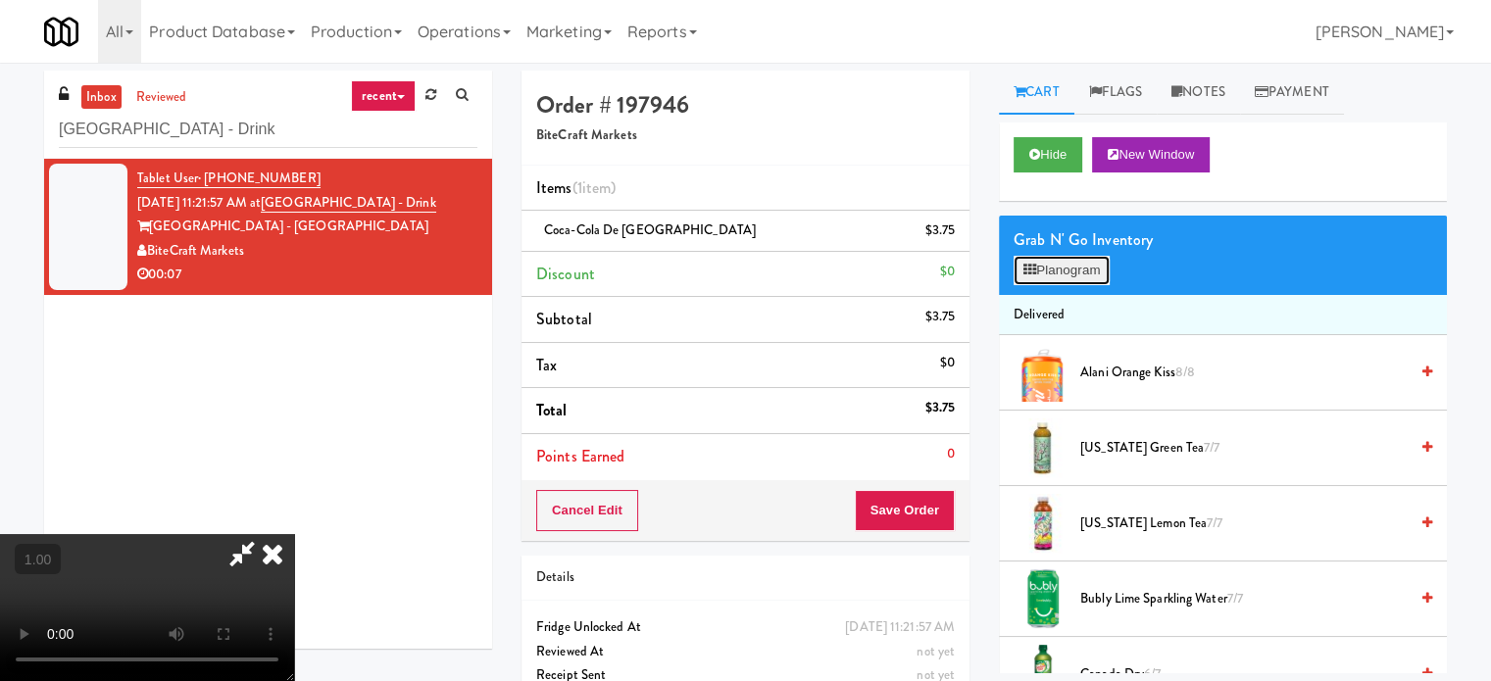
click at [1094, 273] on button "Planogram" at bounding box center [1062, 270] width 96 height 29
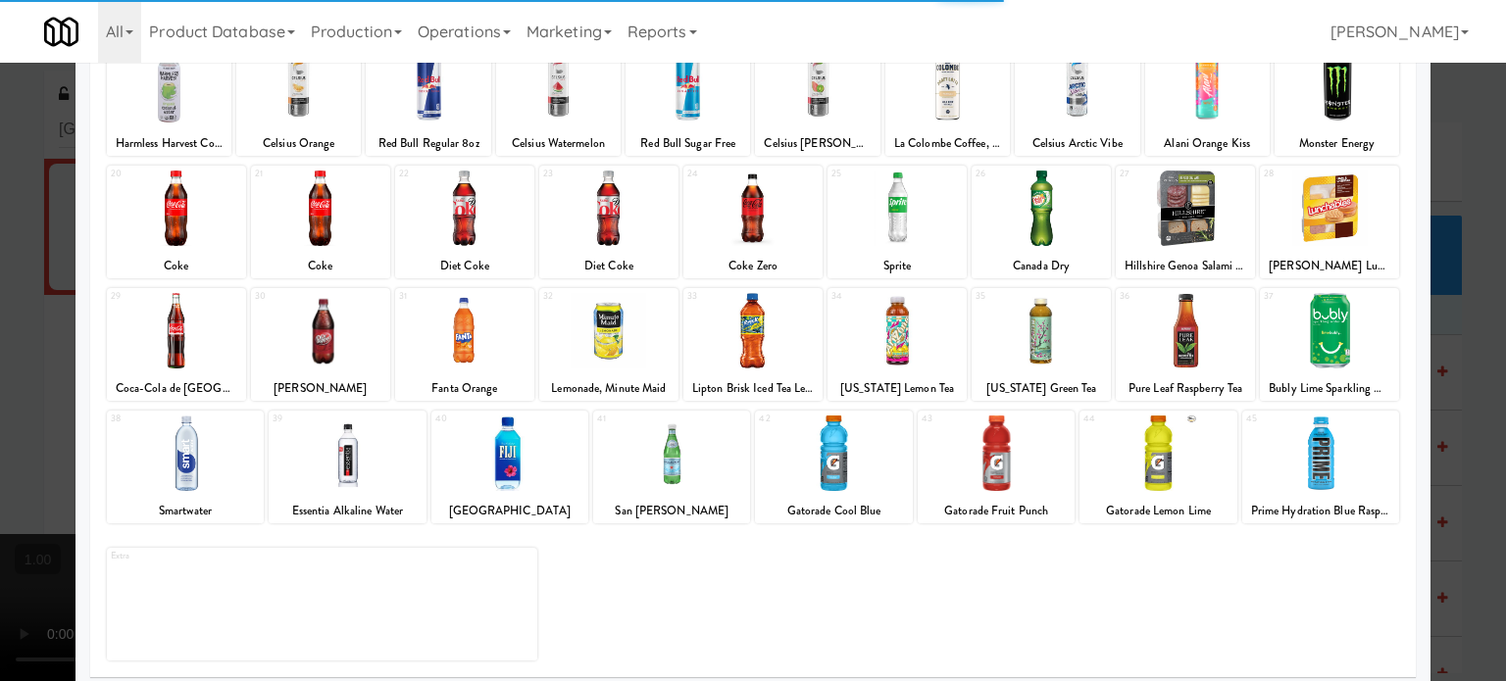
scroll to position [280, 0]
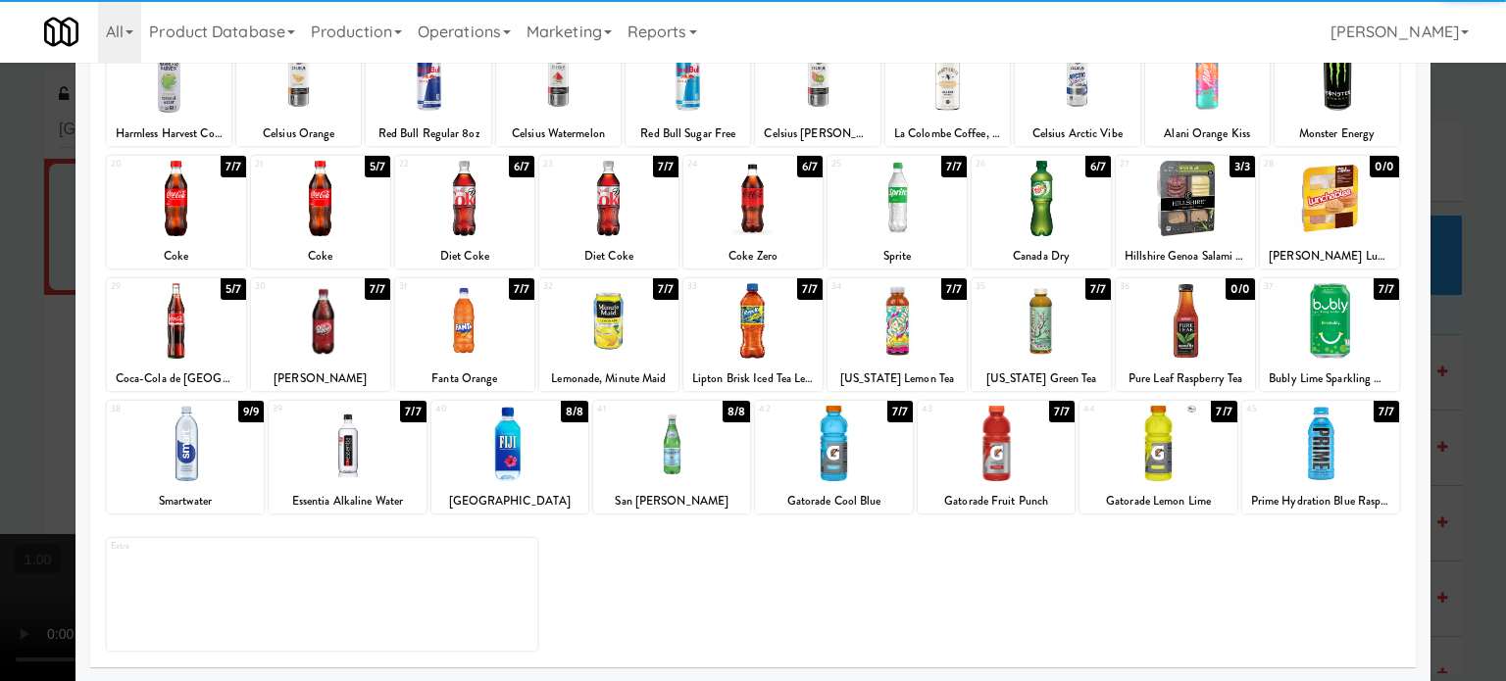
click at [195, 297] on div at bounding box center [176, 320] width 139 height 75
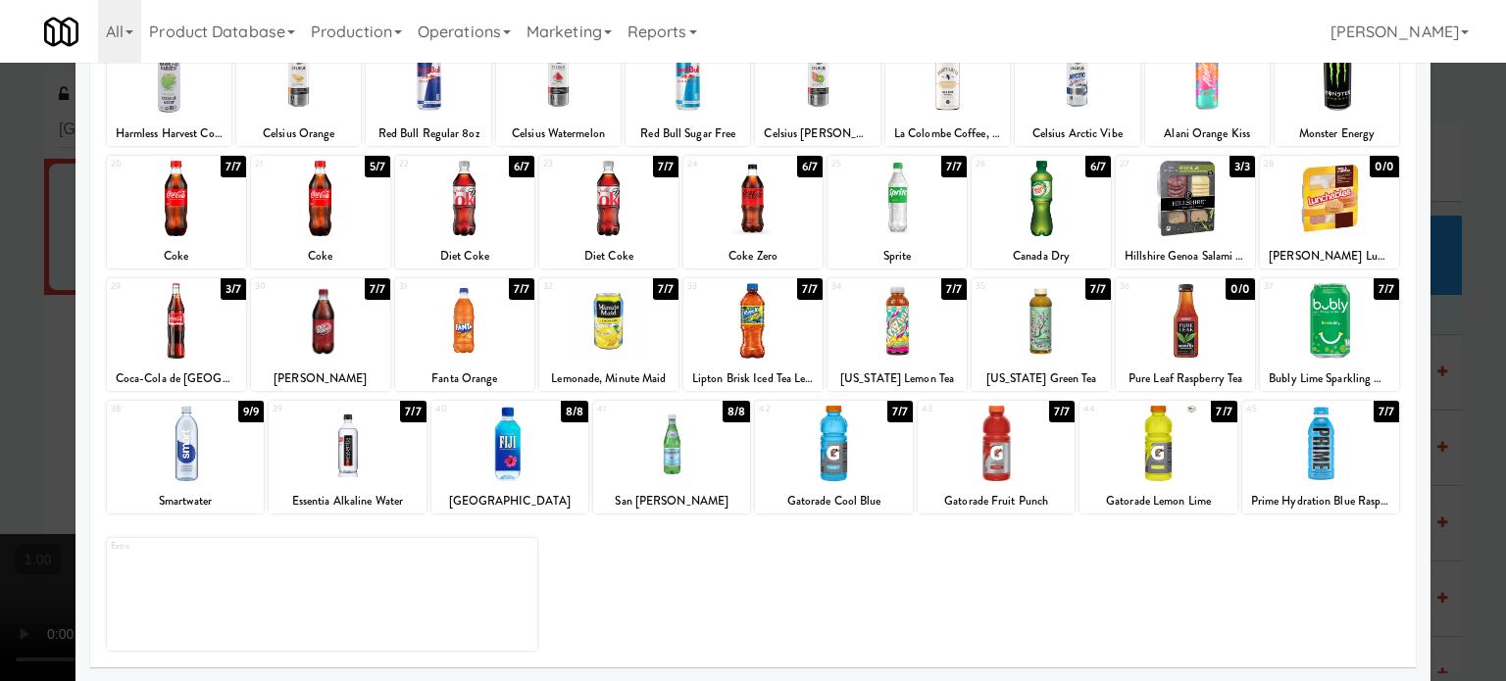
click at [0, 415] on div at bounding box center [753, 340] width 1506 height 681
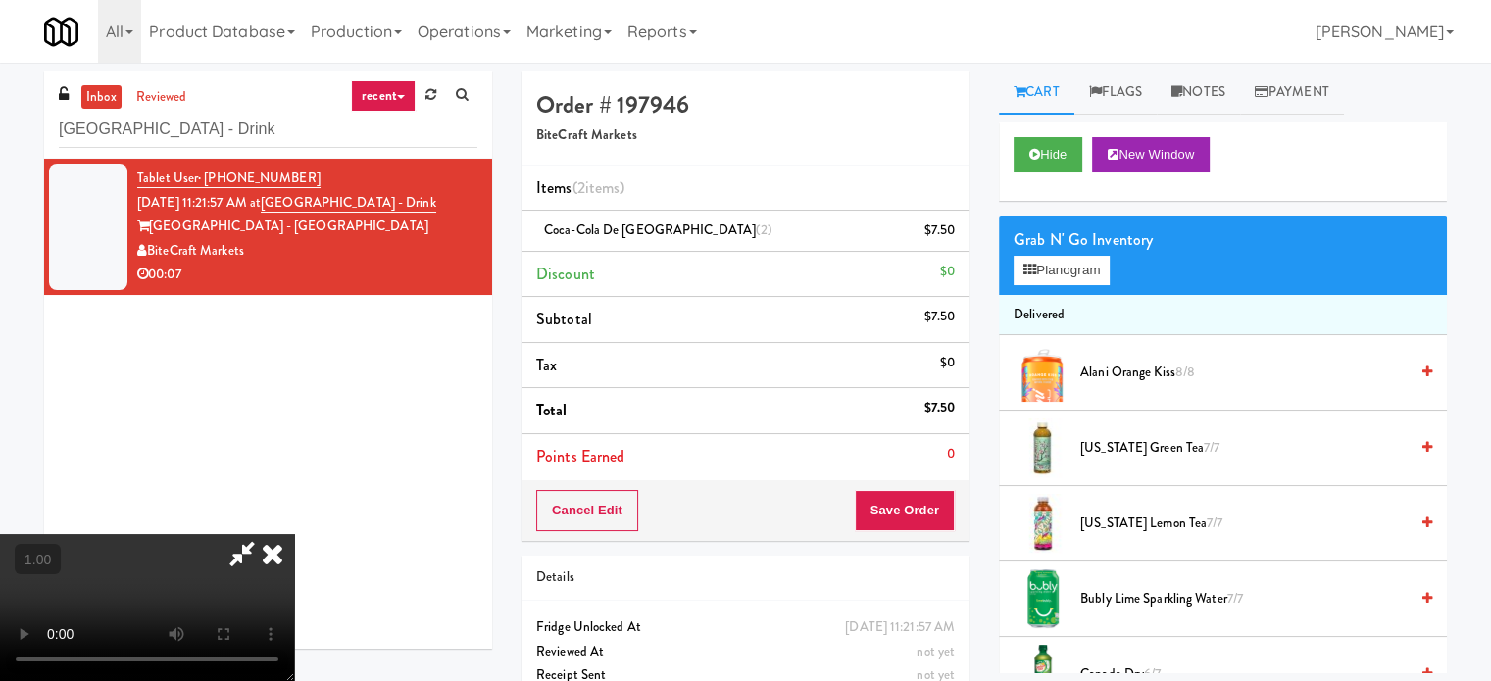
click at [278, 534] on video at bounding box center [147, 607] width 294 height 147
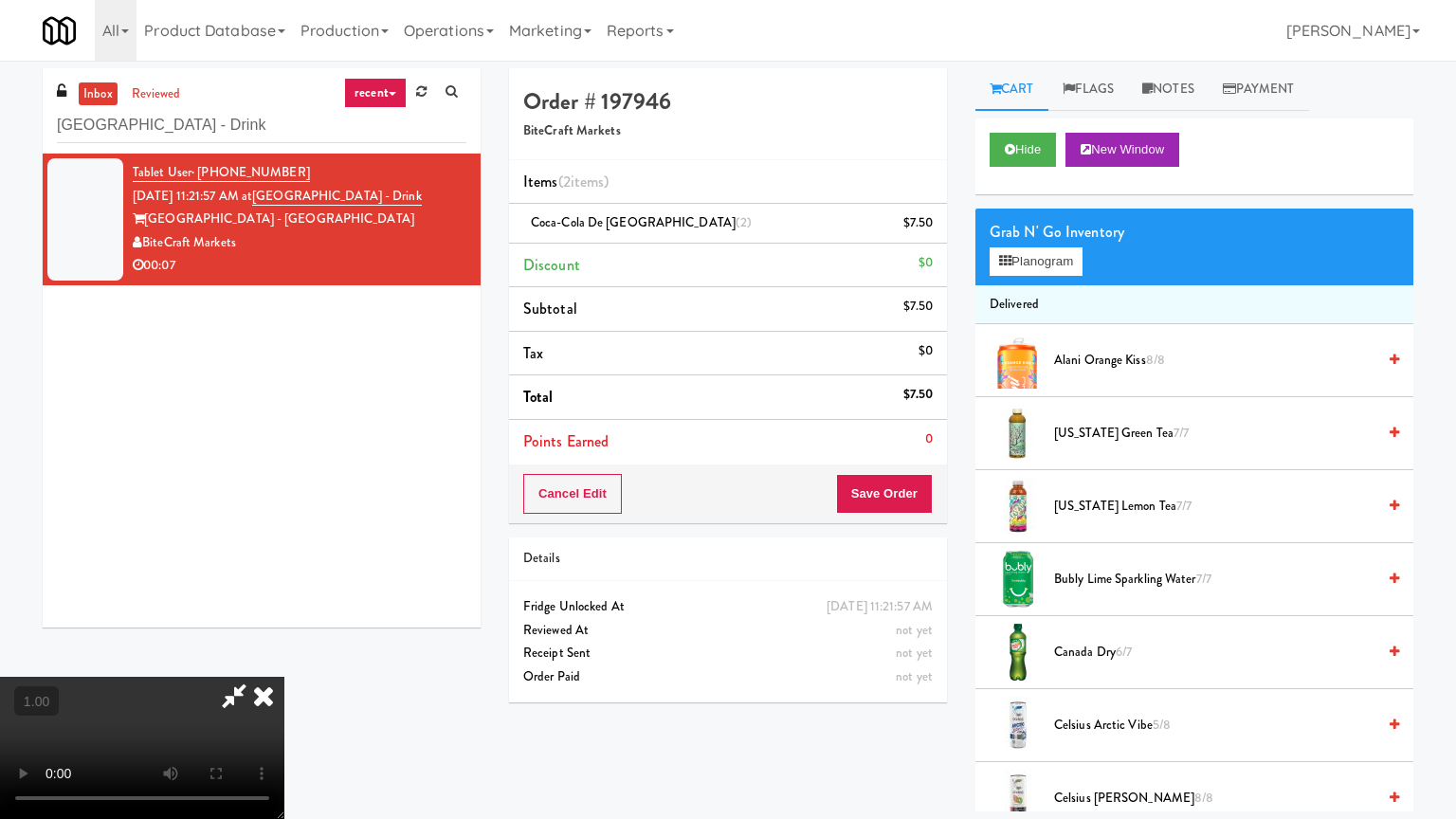
click at [284, 658] on video at bounding box center [142, 747] width 284 height 142
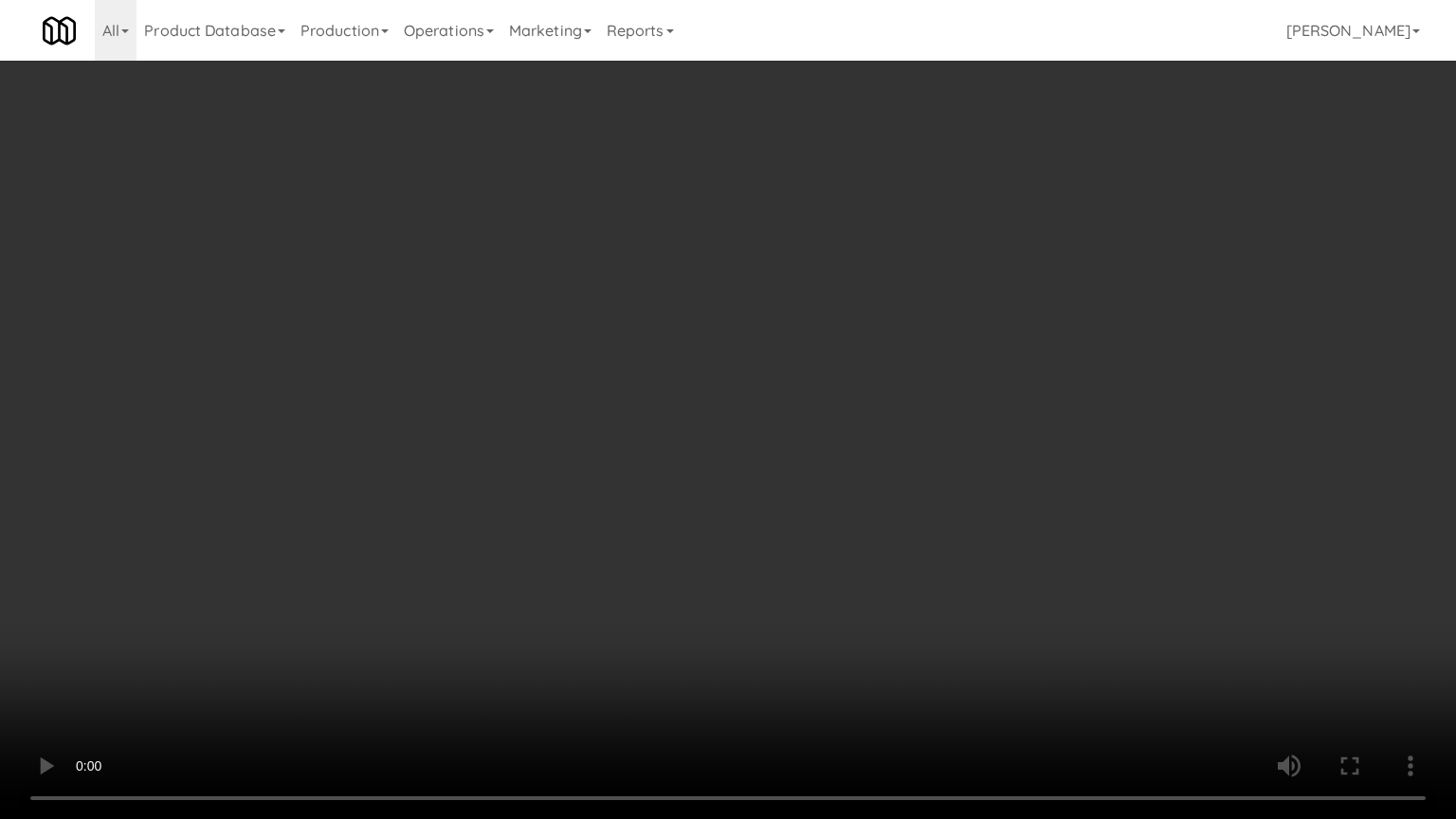
click at [808, 596] on video at bounding box center [728, 409] width 1456 height 819
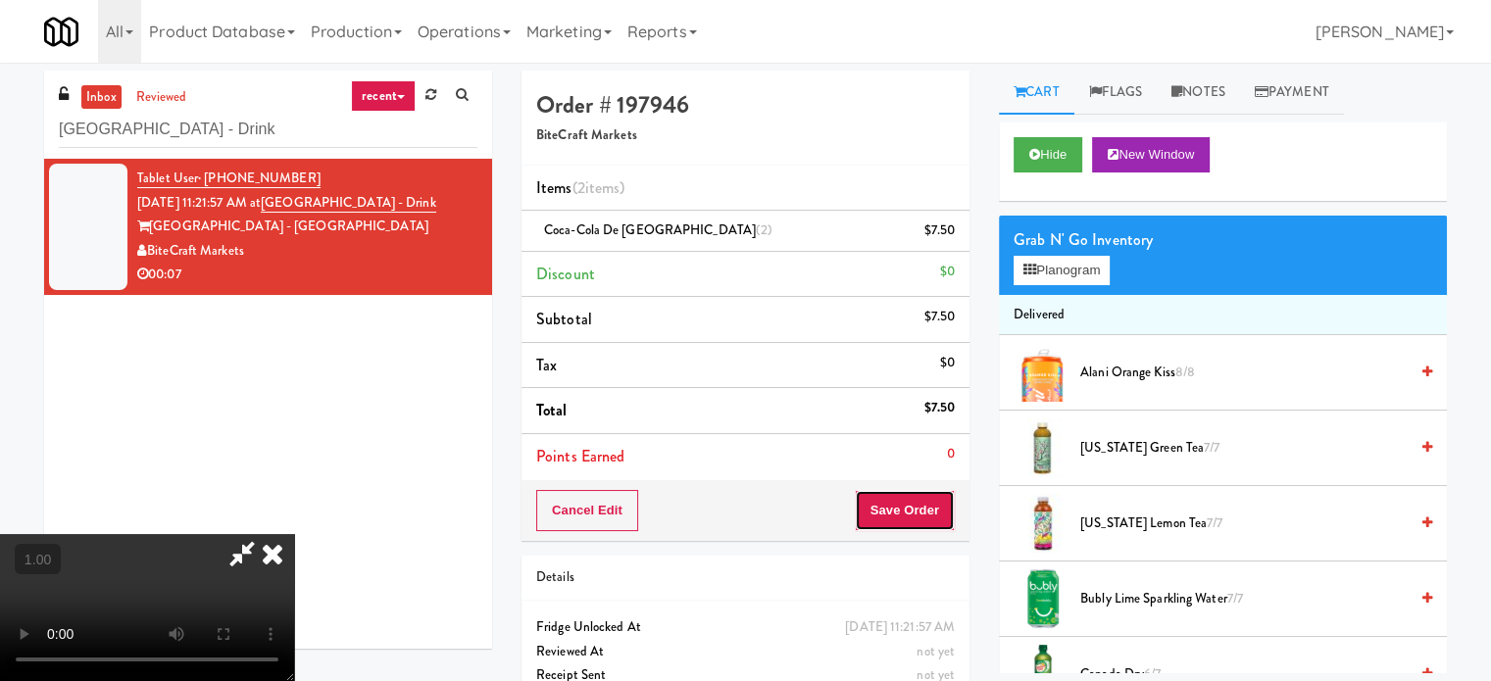
click at [918, 513] on button "Save Order" at bounding box center [905, 510] width 100 height 41
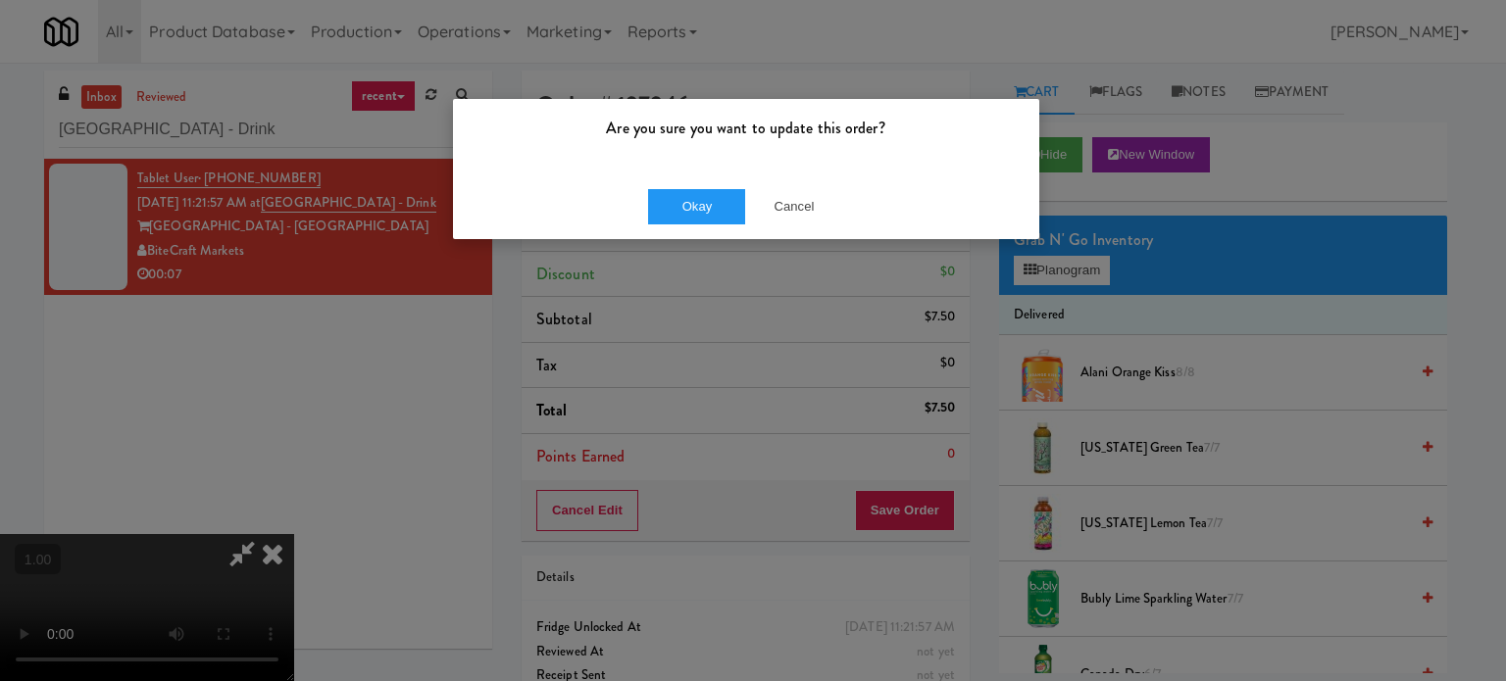
click at [671, 234] on div "Okay Cancel" at bounding box center [746, 207] width 586 height 66
click at [698, 210] on button "Okay" at bounding box center [697, 206] width 98 height 35
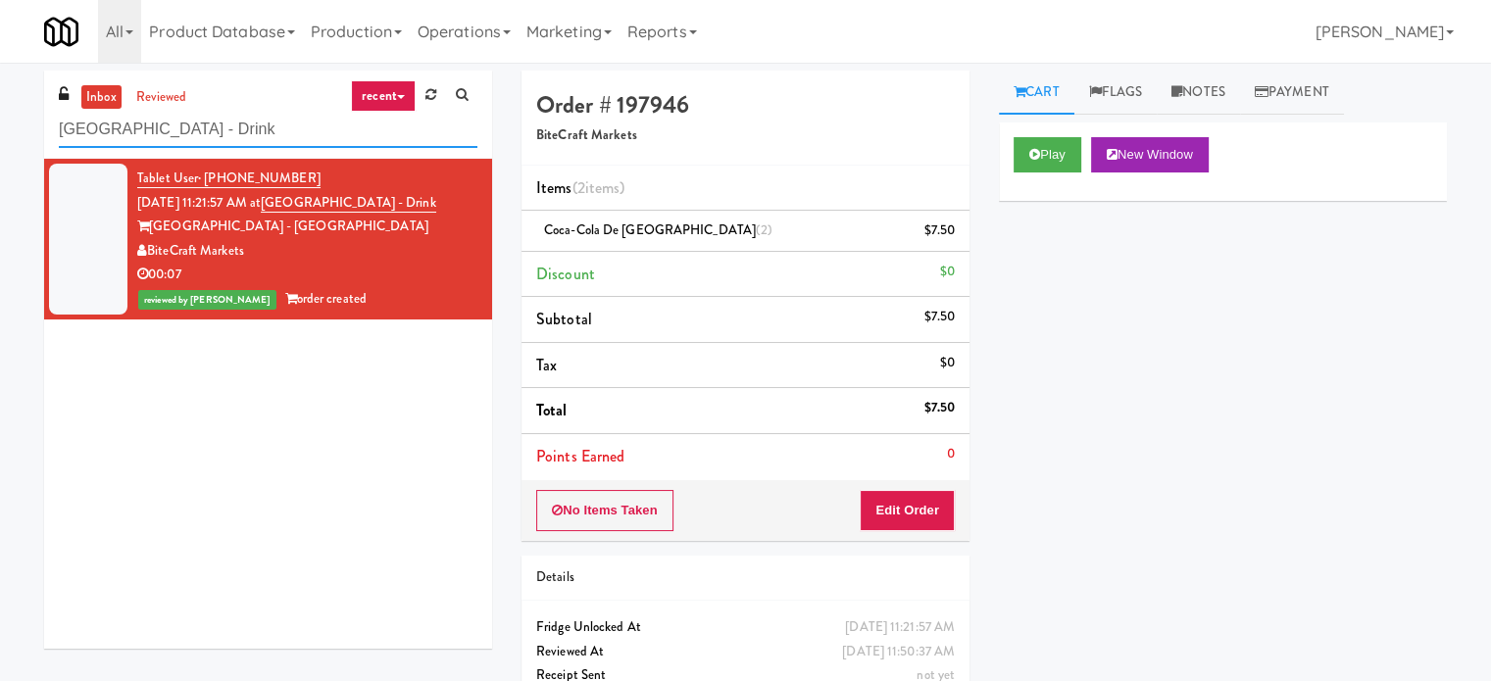
click at [163, 126] on input "Hollywood Heights - Drink" at bounding box center [268, 130] width 419 height 36
click at [163, 128] on input "Hollywood Heights - Drink" at bounding box center [268, 130] width 419 height 36
paste input "HaNoBe - w/ Gym"
click at [163, 131] on input "Hollywood HeiHaNoBe - w/ Gymghts - Drink" at bounding box center [268, 130] width 419 height 36
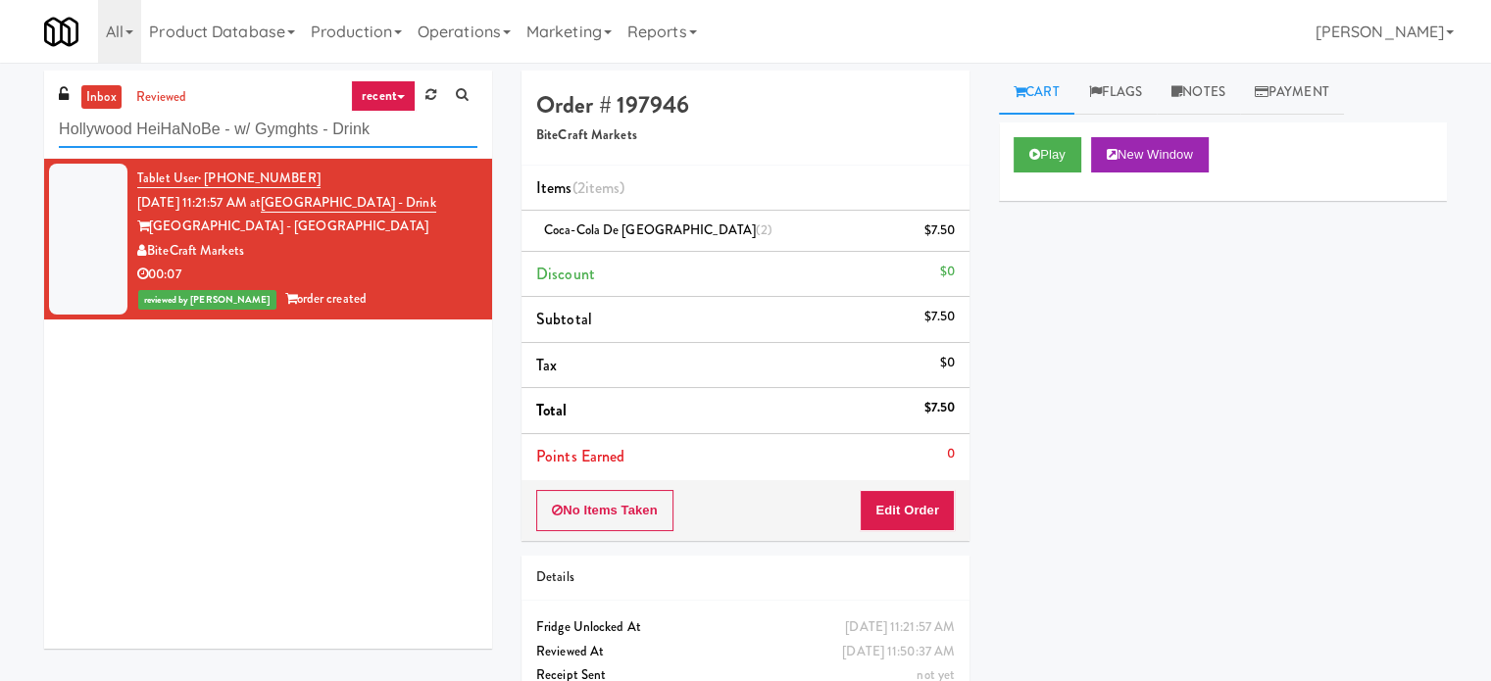
click at [163, 131] on input "Hollywood HeiHaNoBe - w/ Gymghts - Drink" at bounding box center [268, 130] width 419 height 36
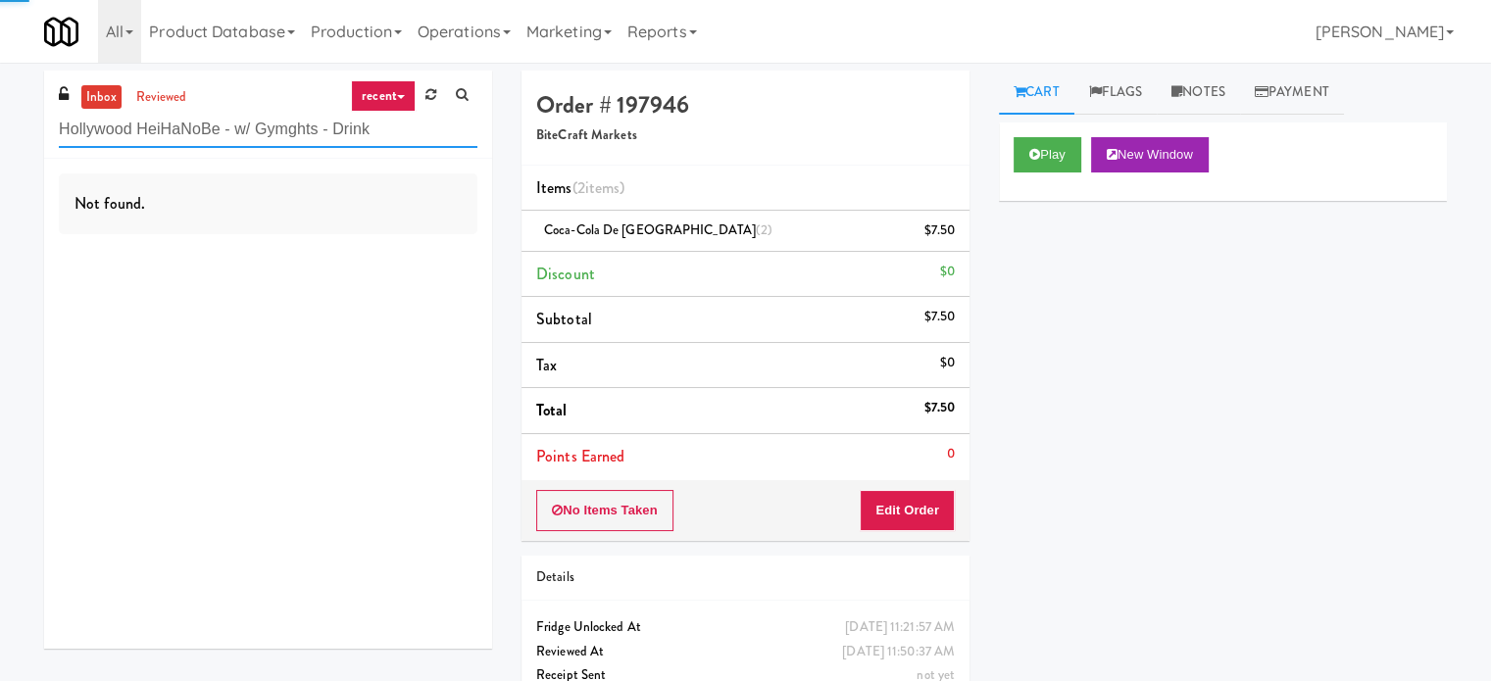
paste input "aNoBe - w/ Gym"
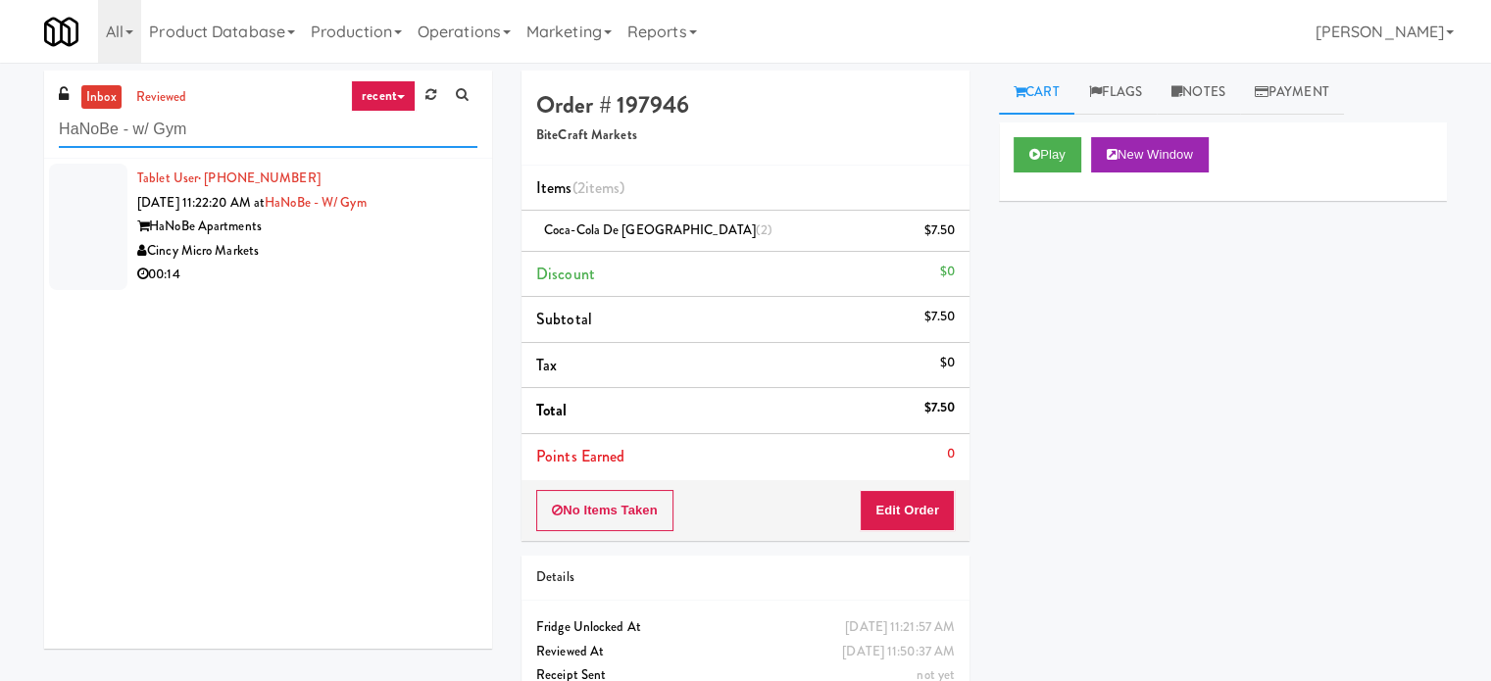
type input "HaNoBe - w/ Gym"
click at [333, 237] on div "HaNoBe Apartments" at bounding box center [307, 227] width 340 height 25
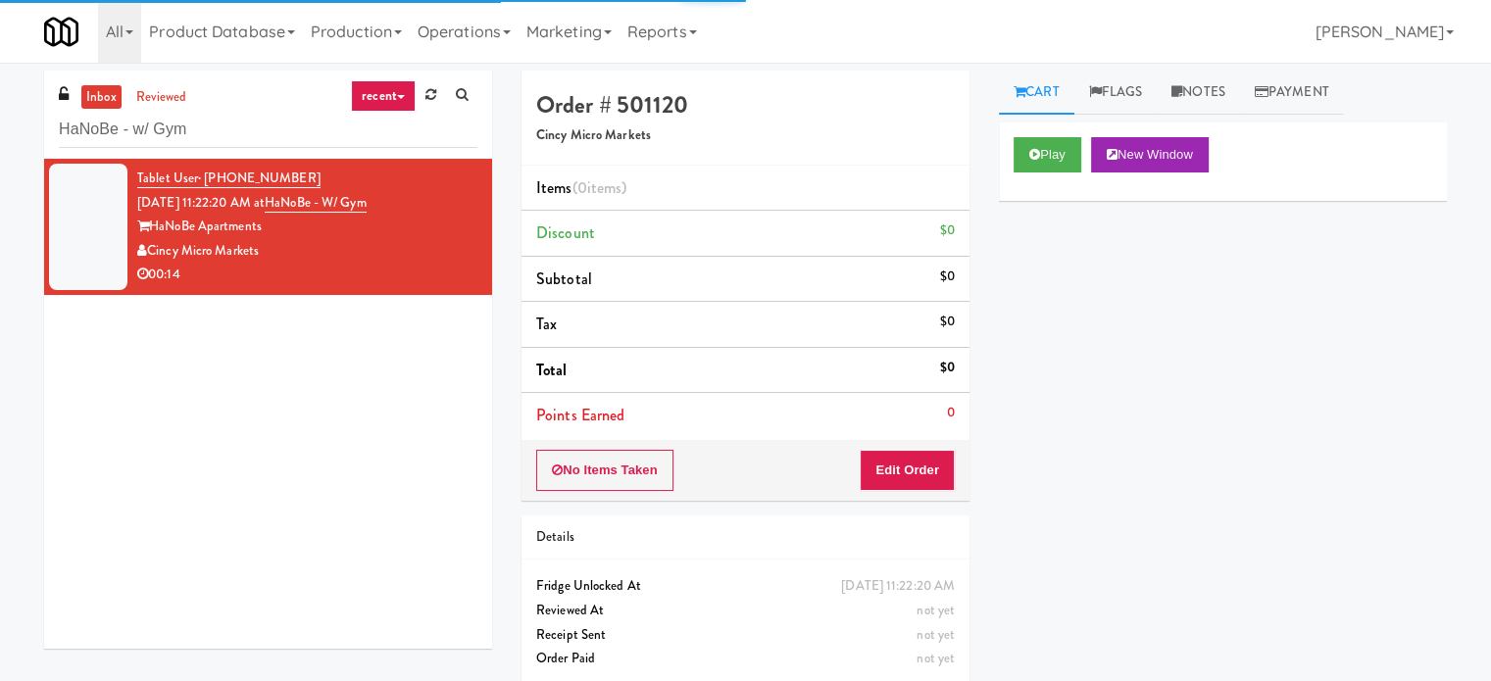
click at [1068, 174] on div "Play New Window" at bounding box center [1223, 162] width 448 height 78
click at [1059, 161] on button "Play" at bounding box center [1048, 154] width 68 height 35
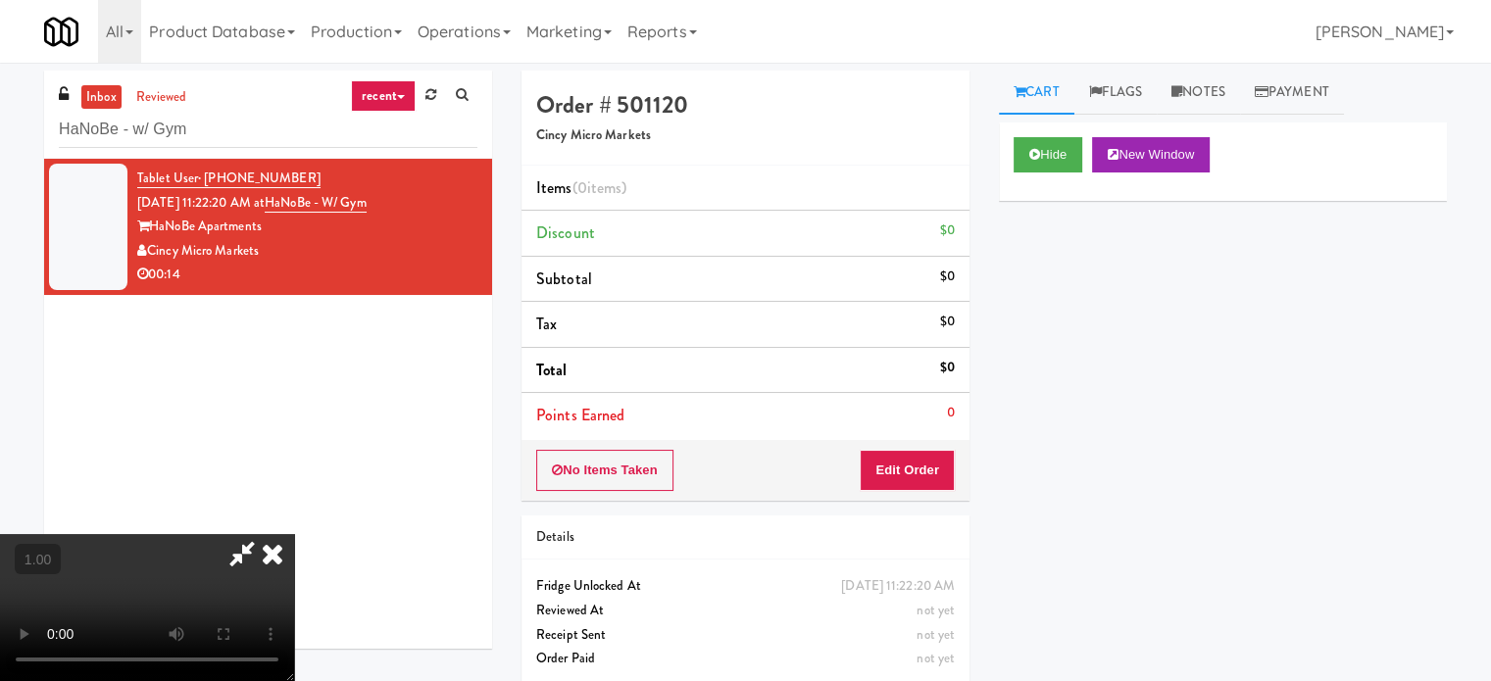
click at [294, 534] on video at bounding box center [147, 607] width 294 height 147
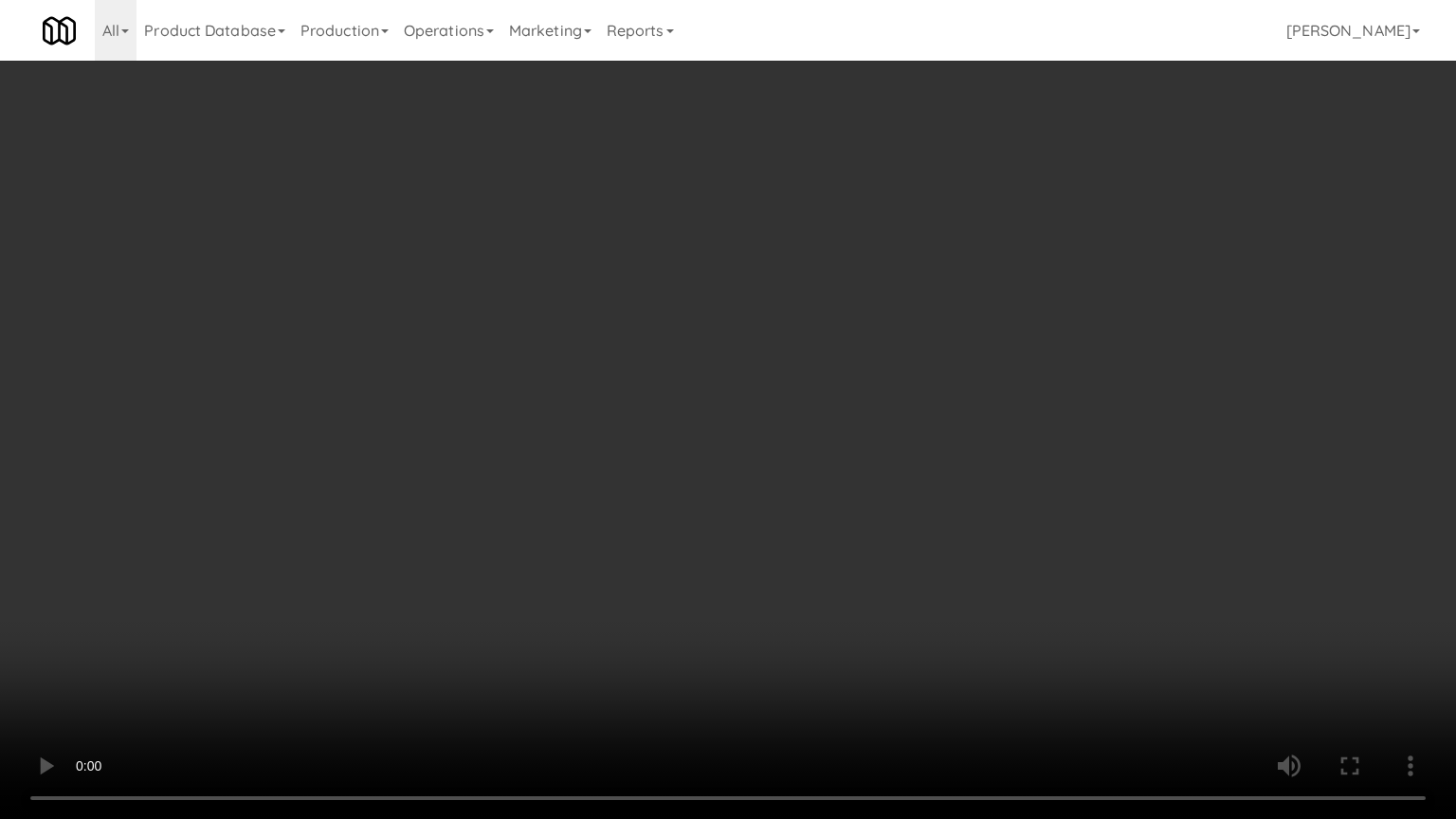
click at [615, 400] on video at bounding box center [728, 409] width 1456 height 819
click at [868, 407] on video at bounding box center [728, 409] width 1456 height 819
click at [890, 409] on video at bounding box center [728, 409] width 1456 height 819
click at [921, 463] on video at bounding box center [728, 409] width 1456 height 819
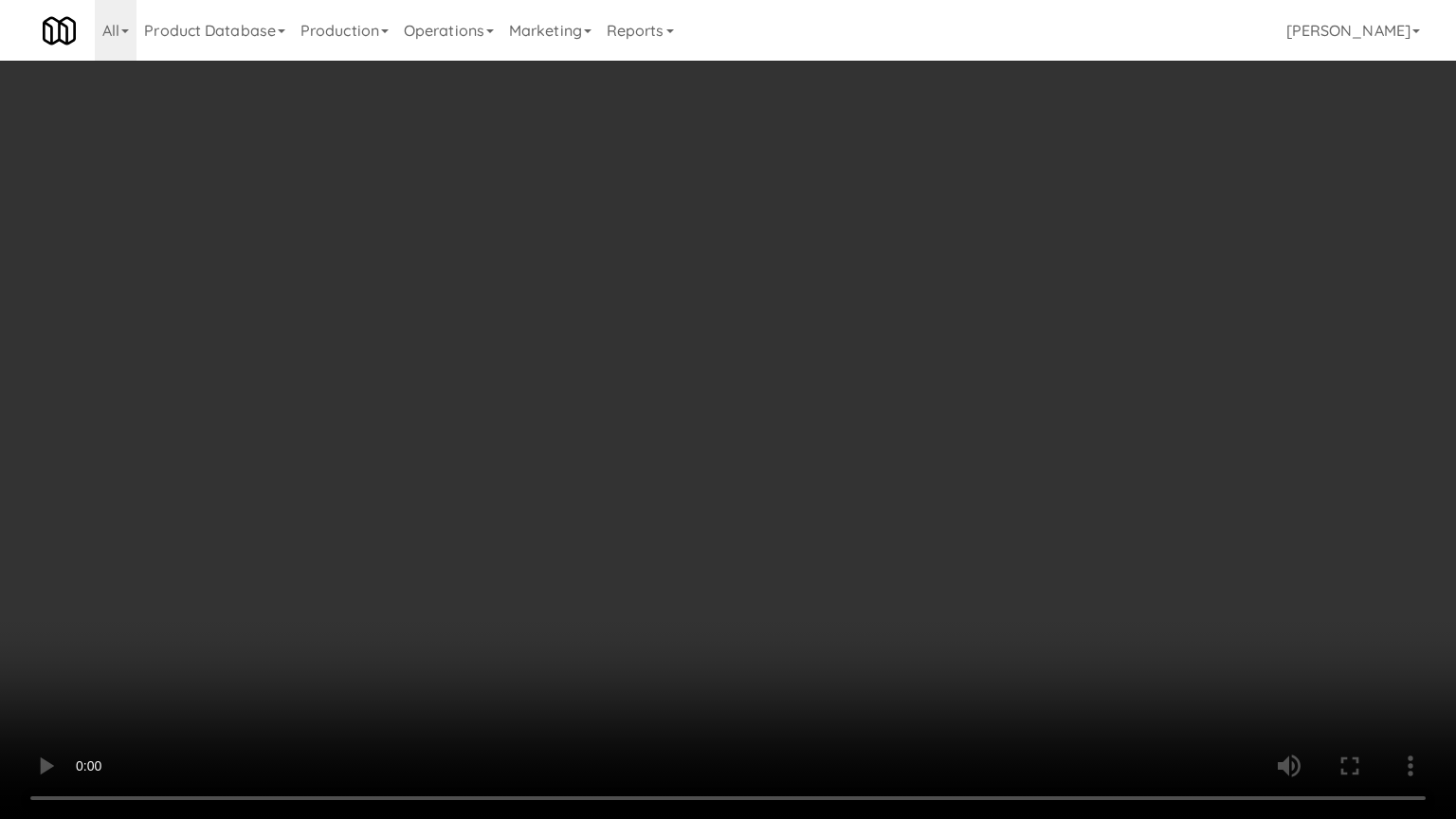
click at [921, 463] on video at bounding box center [728, 409] width 1456 height 819
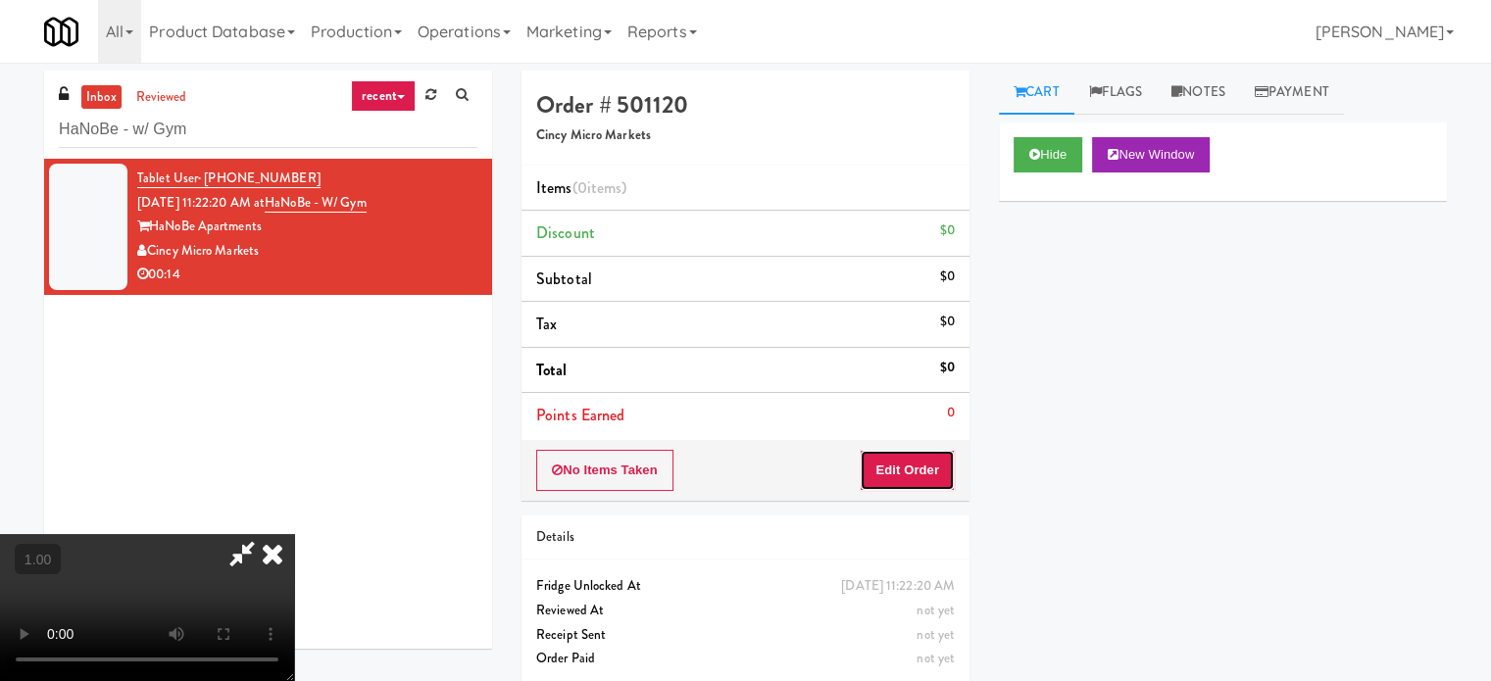
click at [910, 476] on button "Edit Order" at bounding box center [907, 470] width 95 height 41
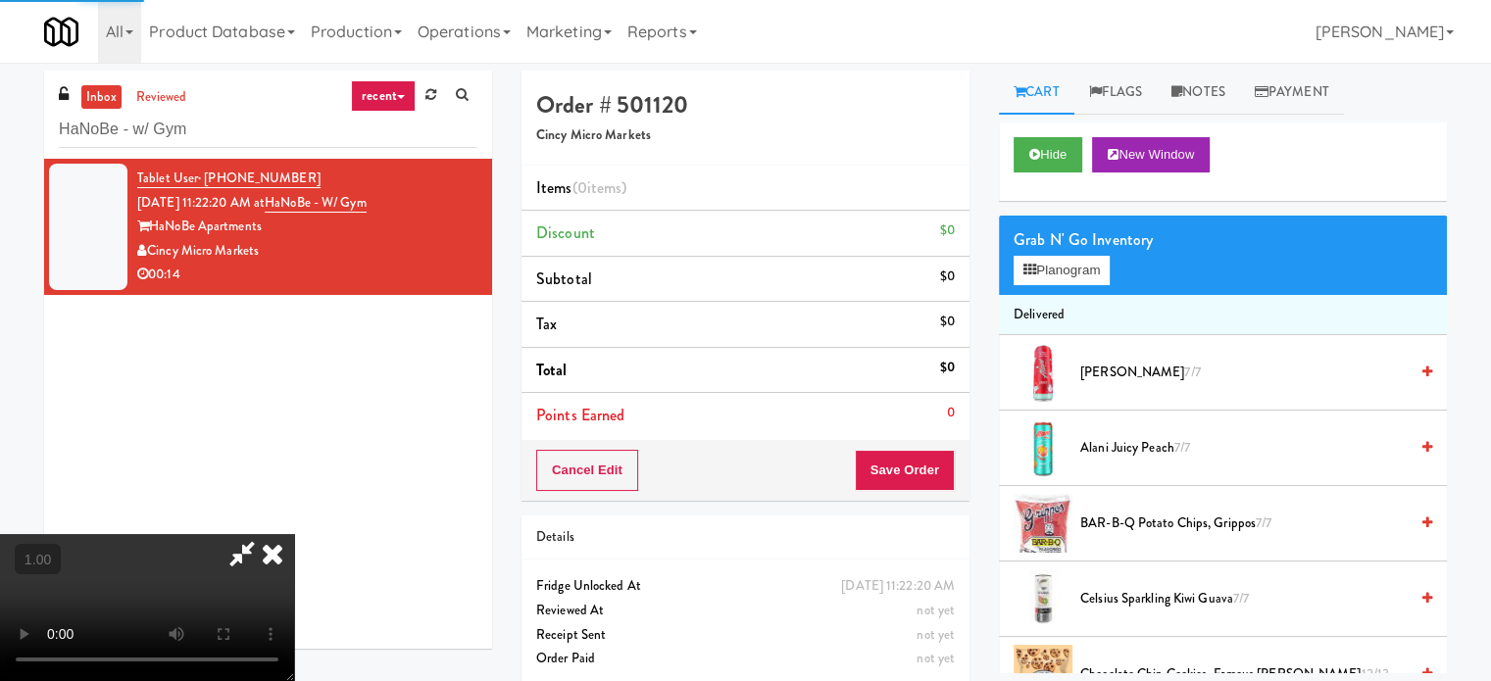
click at [1062, 291] on div "Grab N' Go Inventory Planogram" at bounding box center [1223, 255] width 448 height 79
click at [1070, 266] on button "Planogram" at bounding box center [1062, 270] width 96 height 29
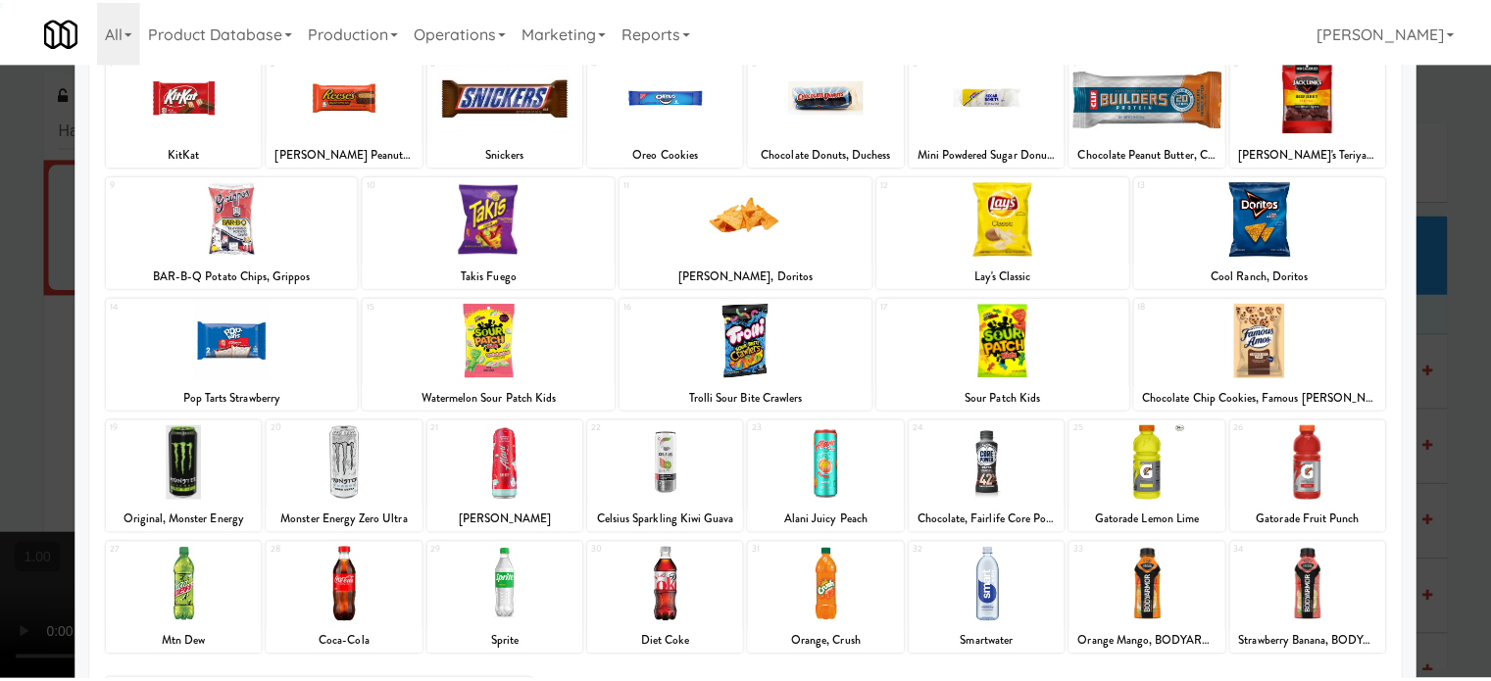
scroll to position [280, 0]
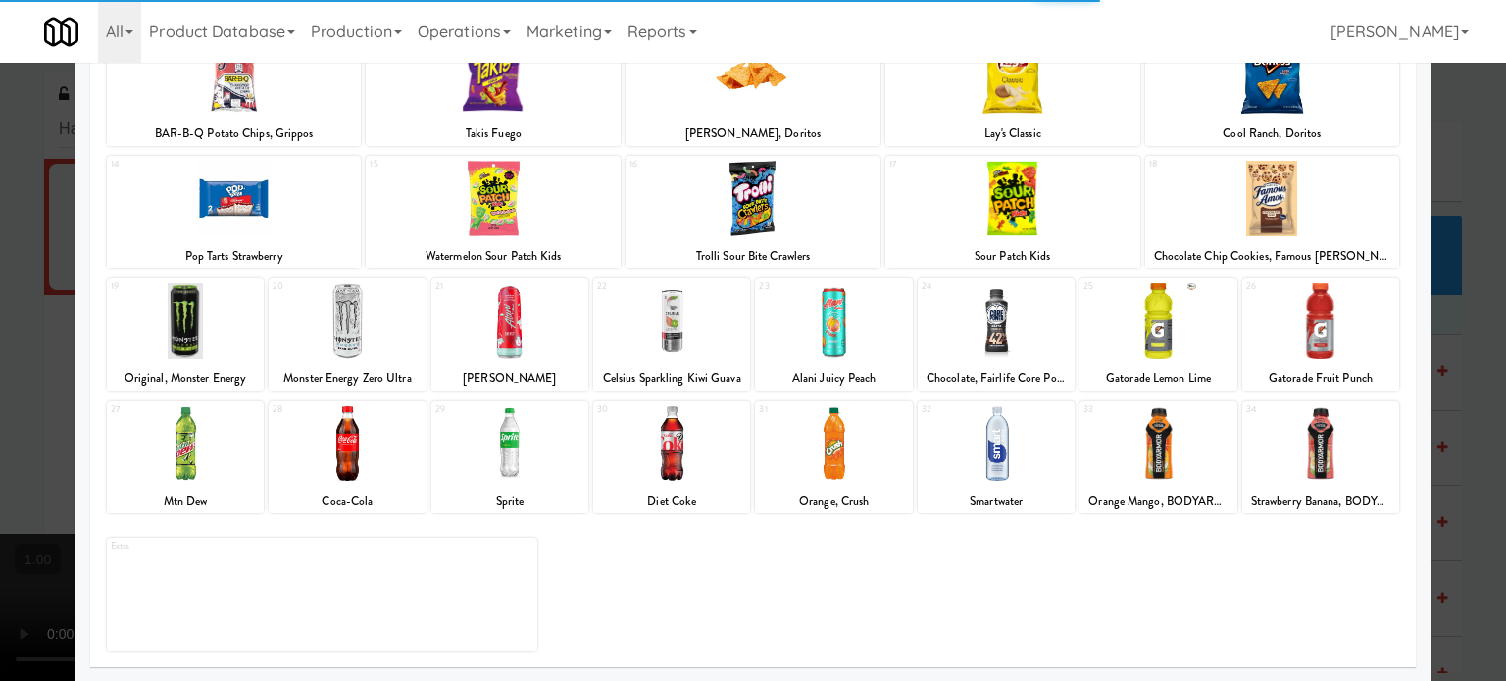
click at [820, 324] on div at bounding box center [833, 320] width 157 height 75
click at [0, 393] on div at bounding box center [753, 340] width 1506 height 681
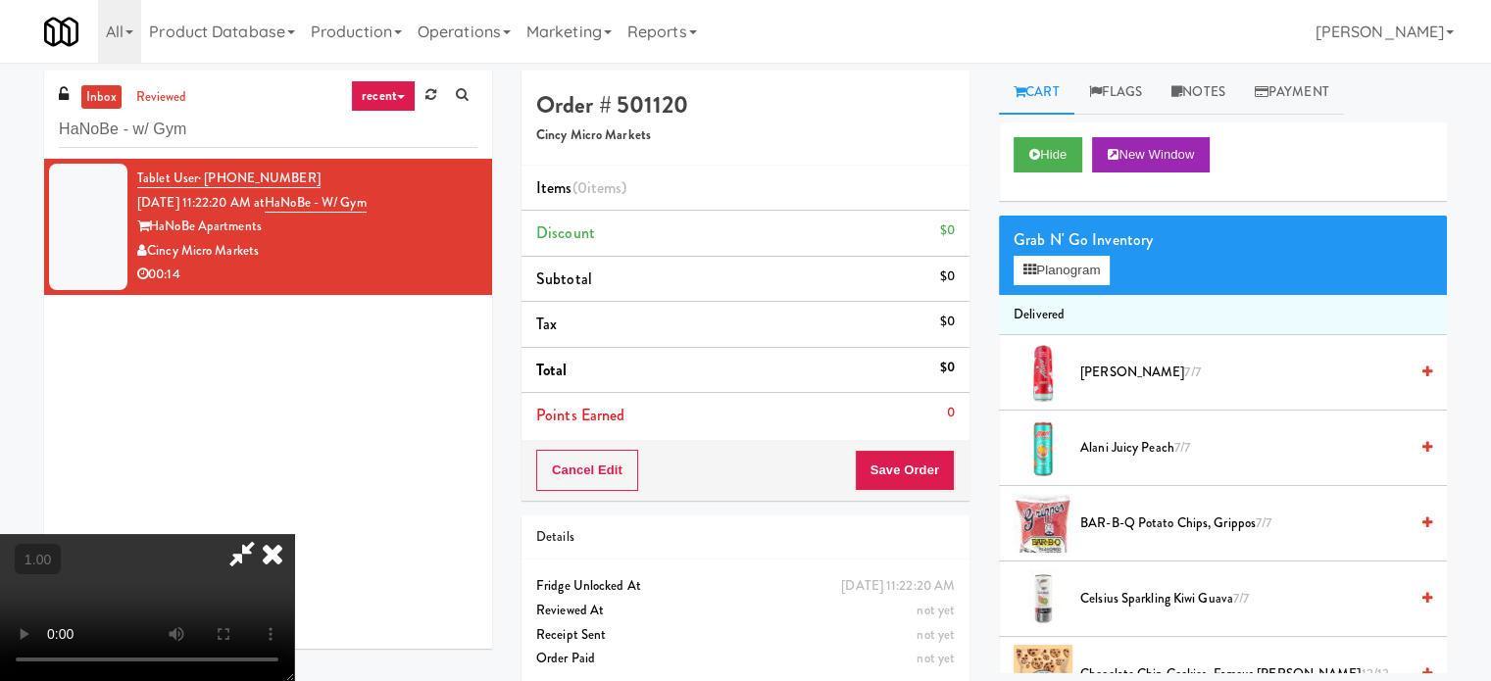
click at [1098, 448] on span "Alani Juicy Peach 7/7" at bounding box center [1243, 448] width 327 height 25
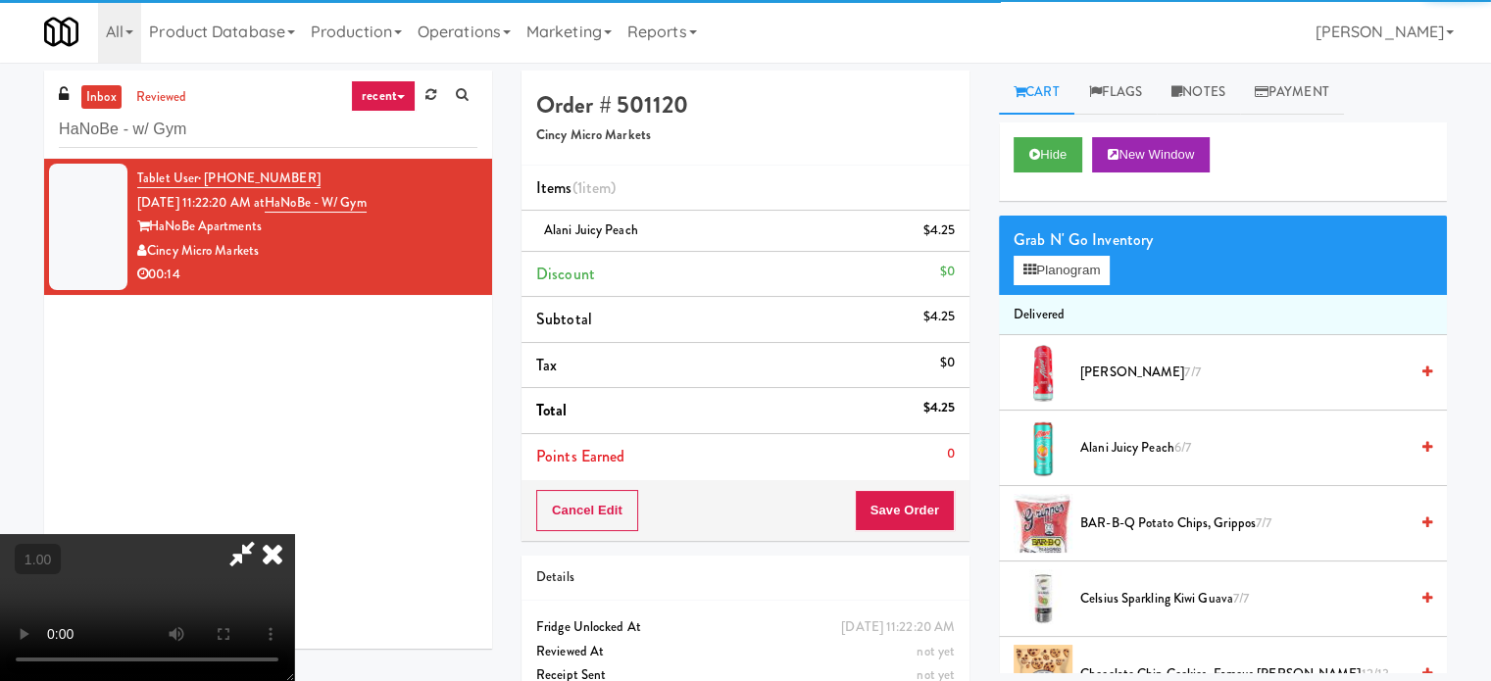
click at [294, 534] on video at bounding box center [147, 607] width 294 height 147
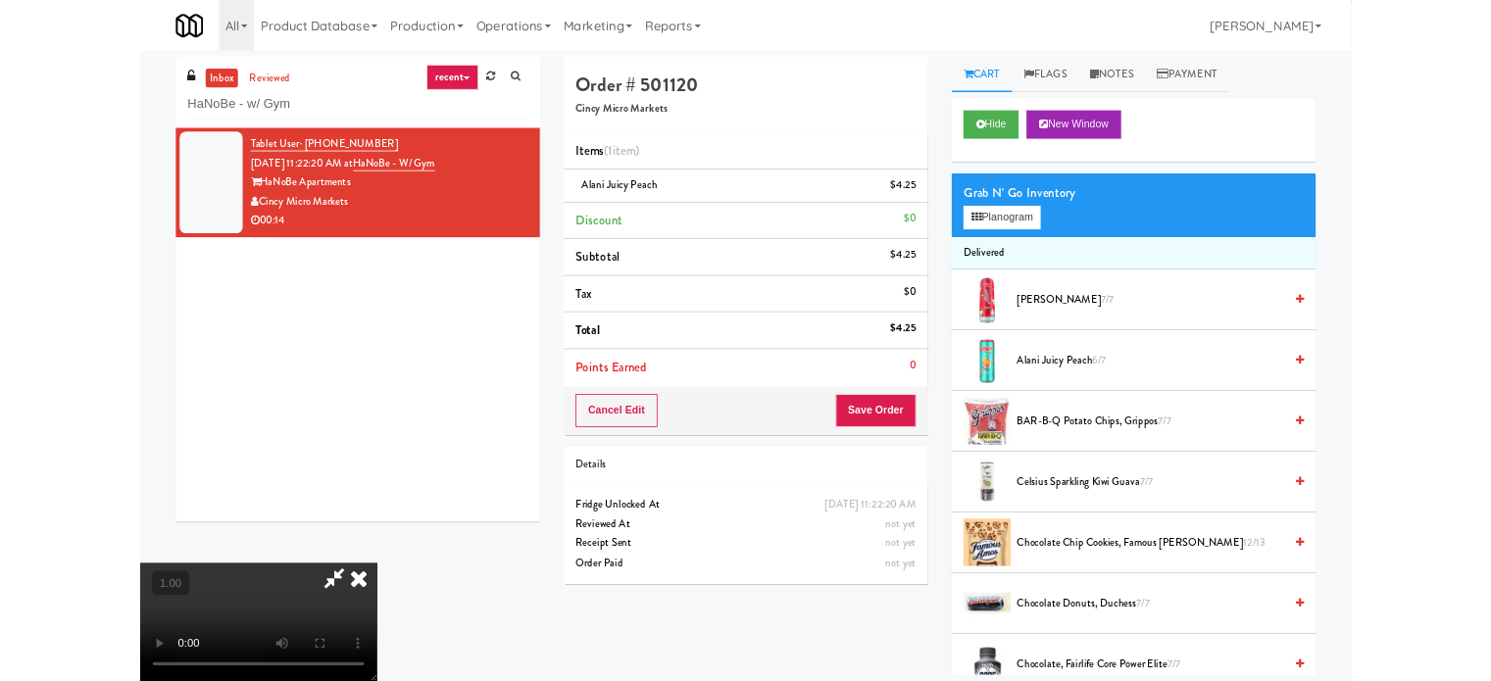
scroll to position [40, 0]
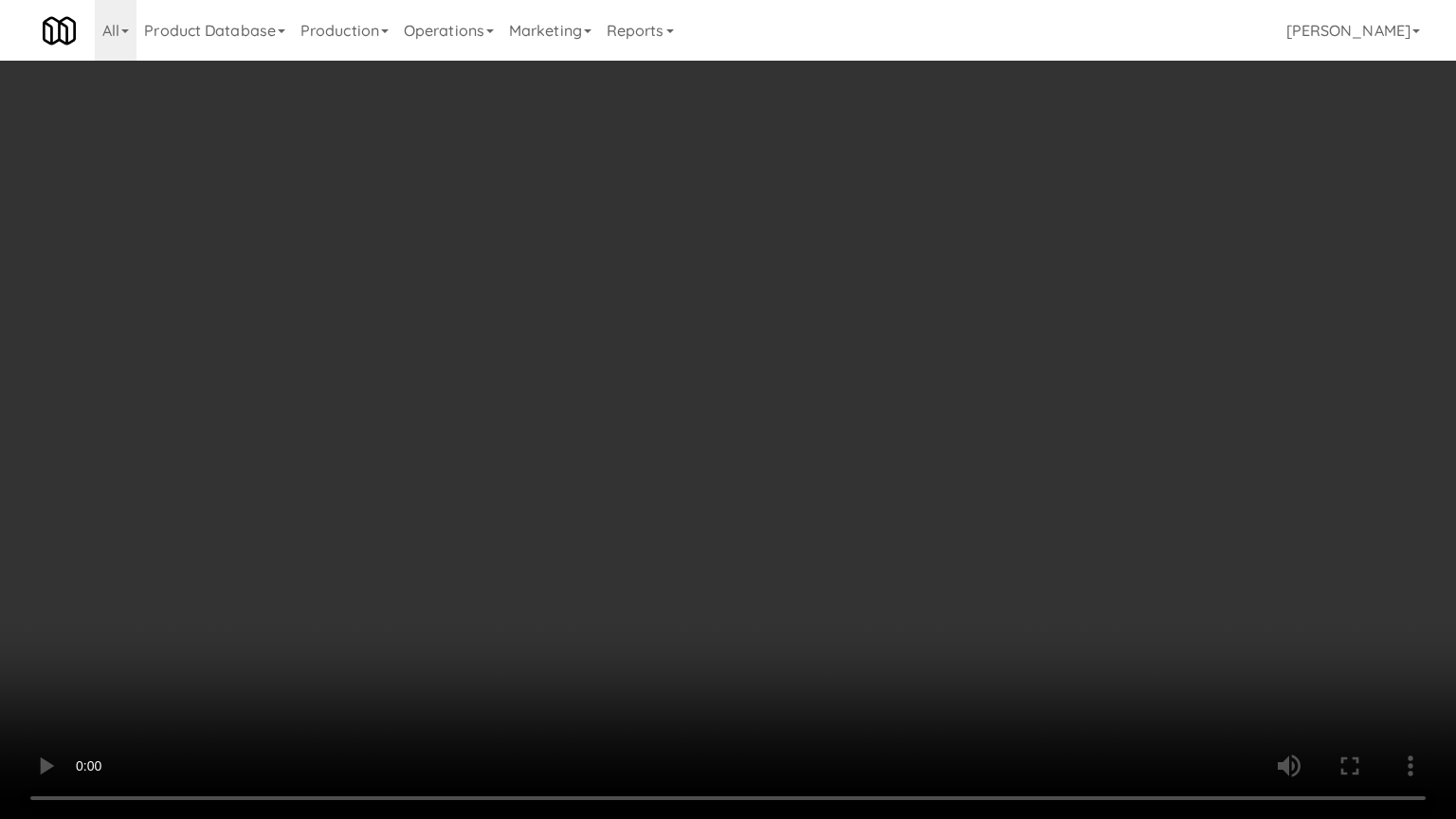
click at [727, 505] on video at bounding box center [728, 409] width 1456 height 819
click at [1004, 550] on video at bounding box center [728, 409] width 1456 height 819
click at [1005, 552] on video at bounding box center [728, 409] width 1456 height 819
click at [800, 614] on video at bounding box center [728, 409] width 1456 height 819
click at [813, 641] on video at bounding box center [728, 409] width 1456 height 819
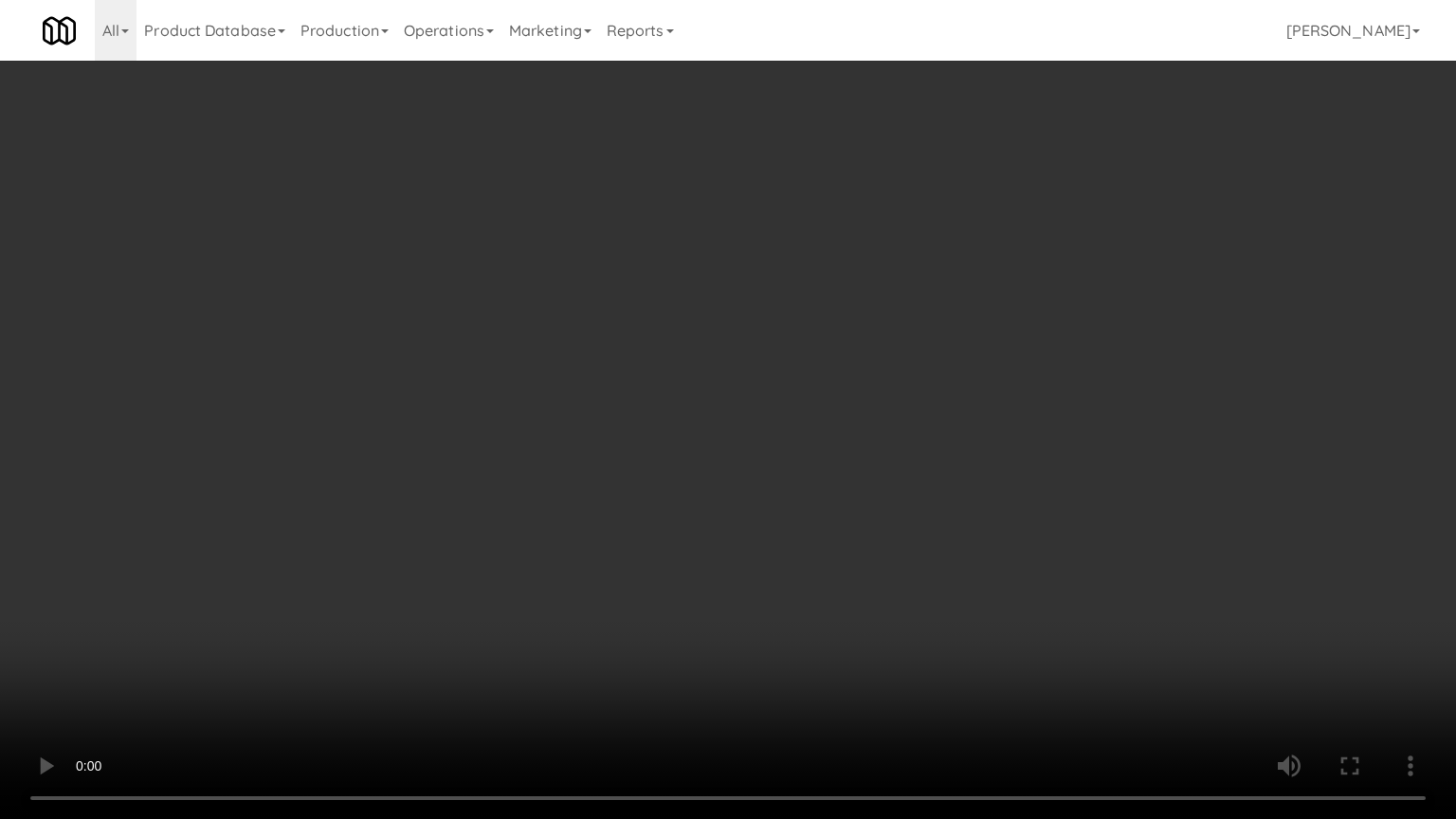
click at [813, 635] on video at bounding box center [728, 409] width 1456 height 819
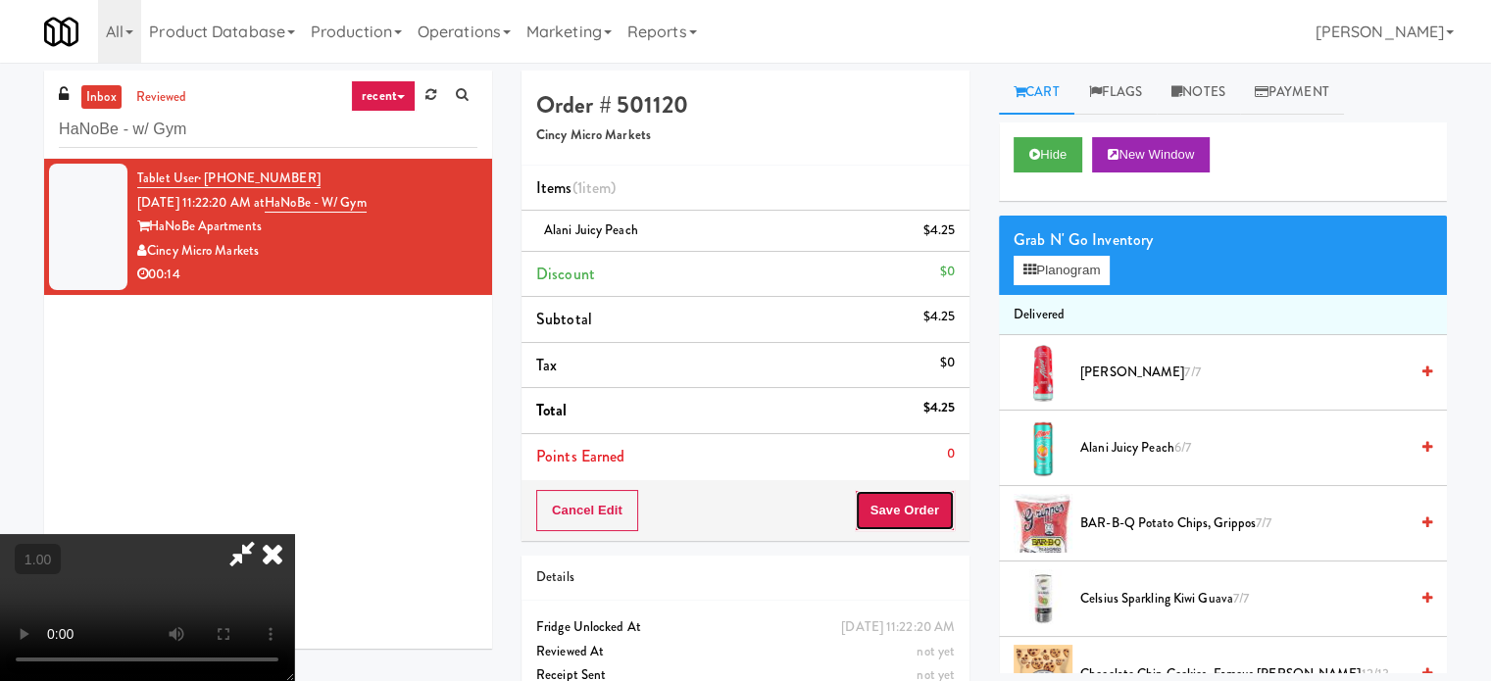
click at [925, 516] on button "Save Order" at bounding box center [905, 510] width 100 height 41
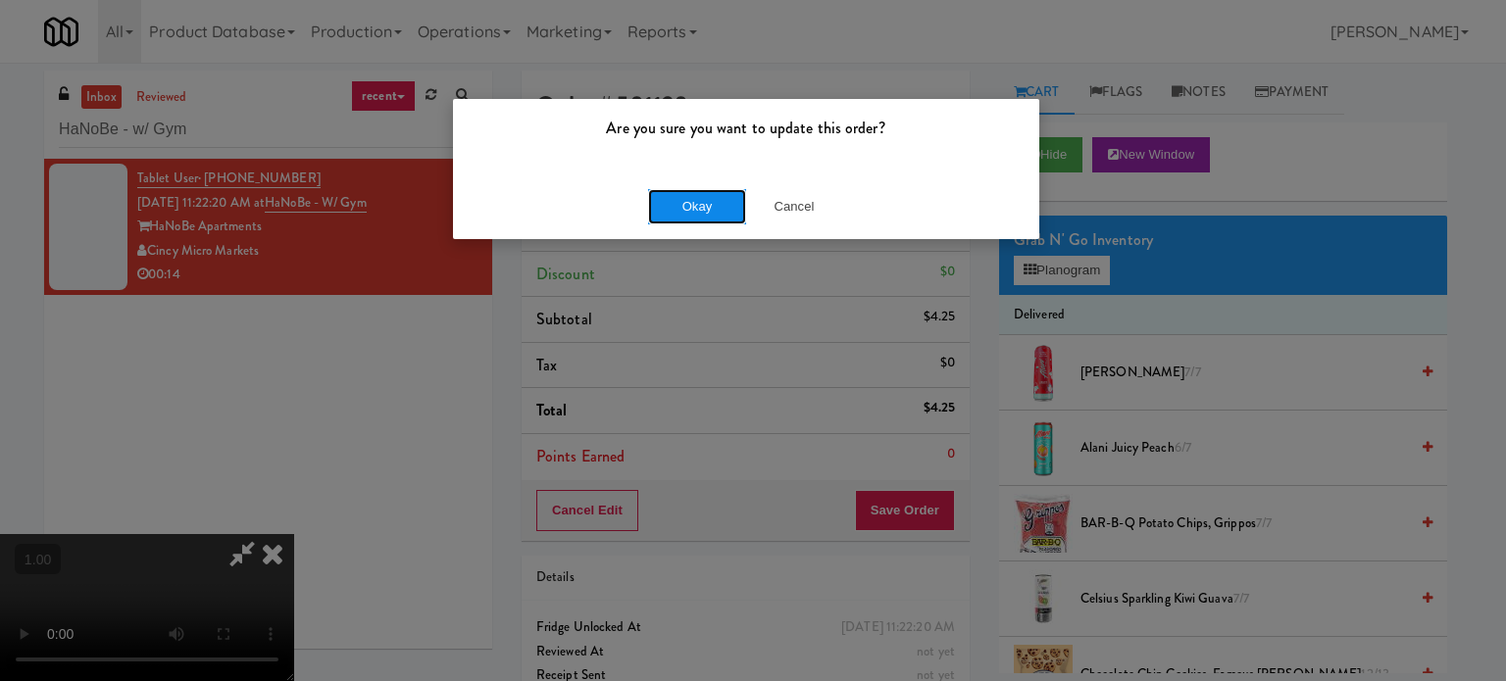
click at [711, 198] on button "Okay" at bounding box center [697, 206] width 98 height 35
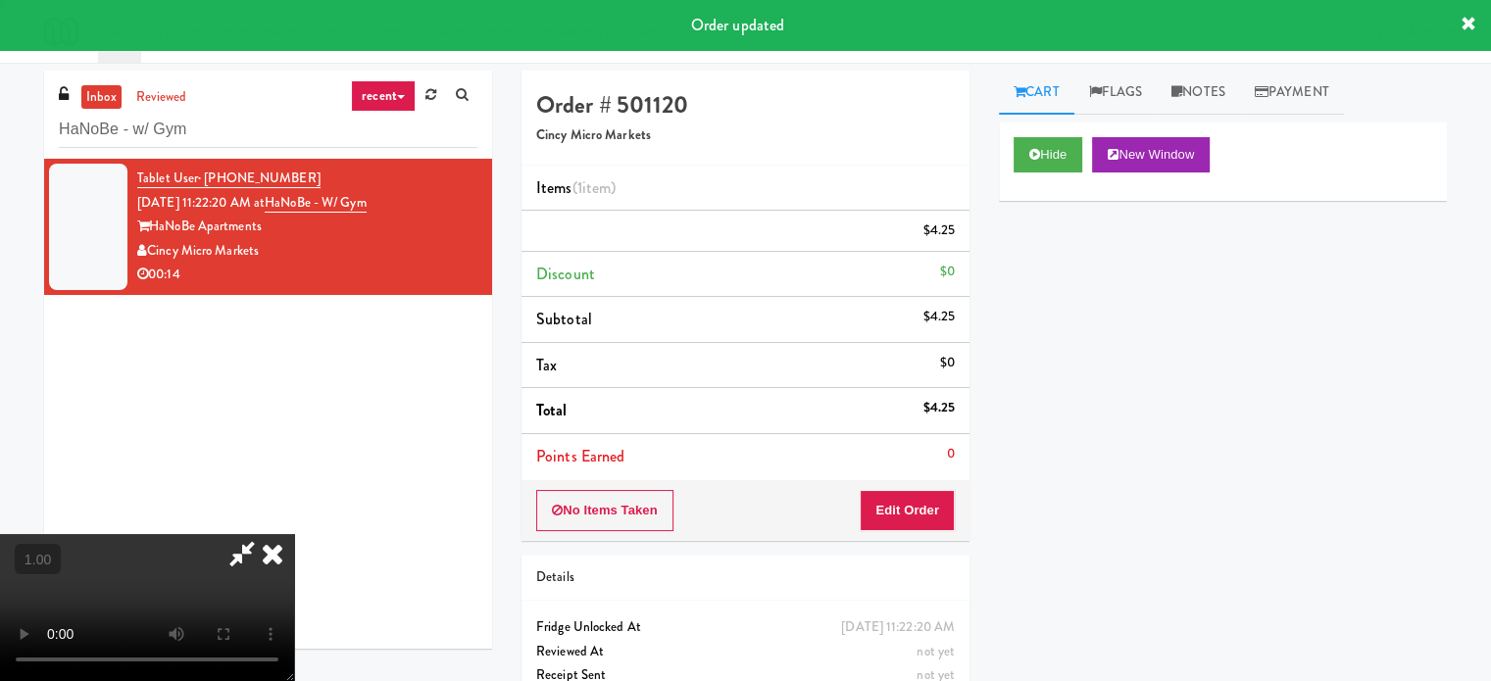
scroll to position [0, 0]
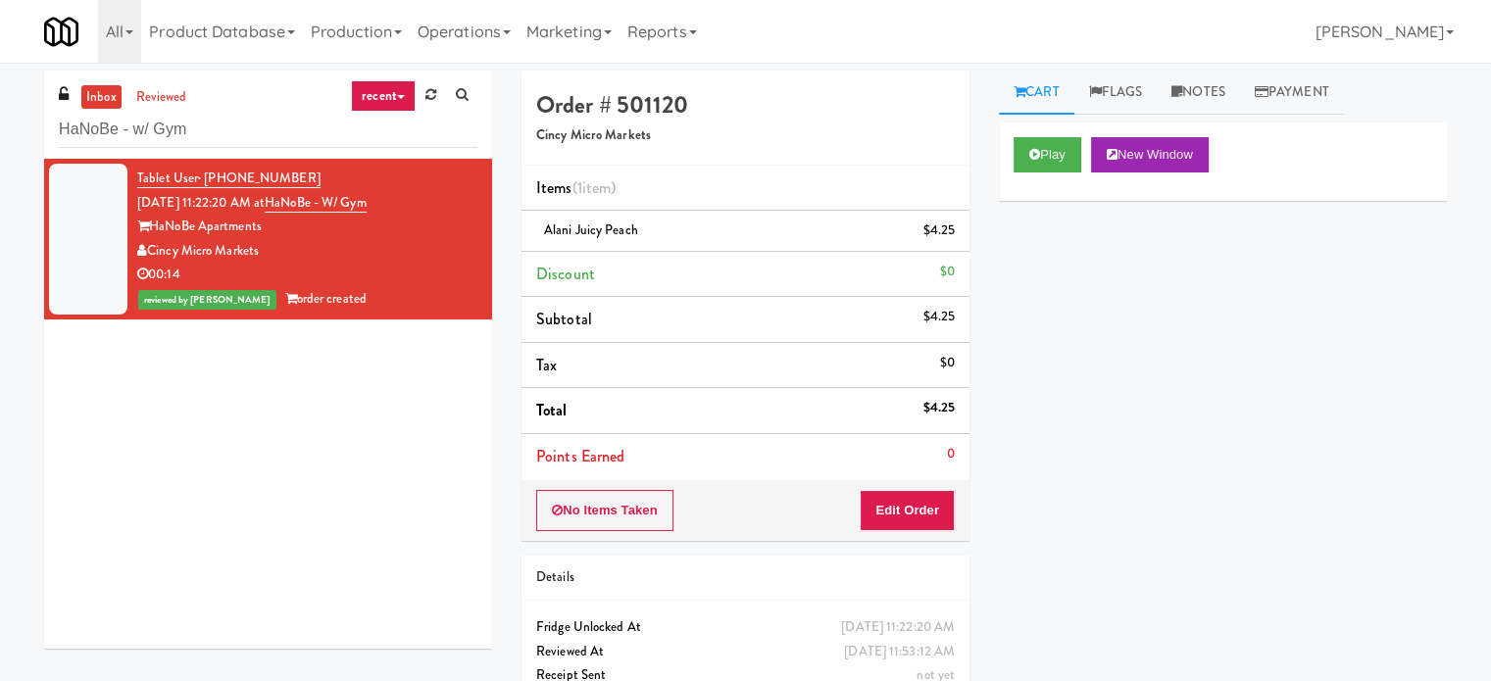
click at [133, 149] on div "inbox reviewed recent all unclear take inventory issue suspicious failed recent…" at bounding box center [268, 115] width 448 height 88
click at [144, 132] on input "HaNoBe - w/ Gym" at bounding box center [268, 130] width 419 height 36
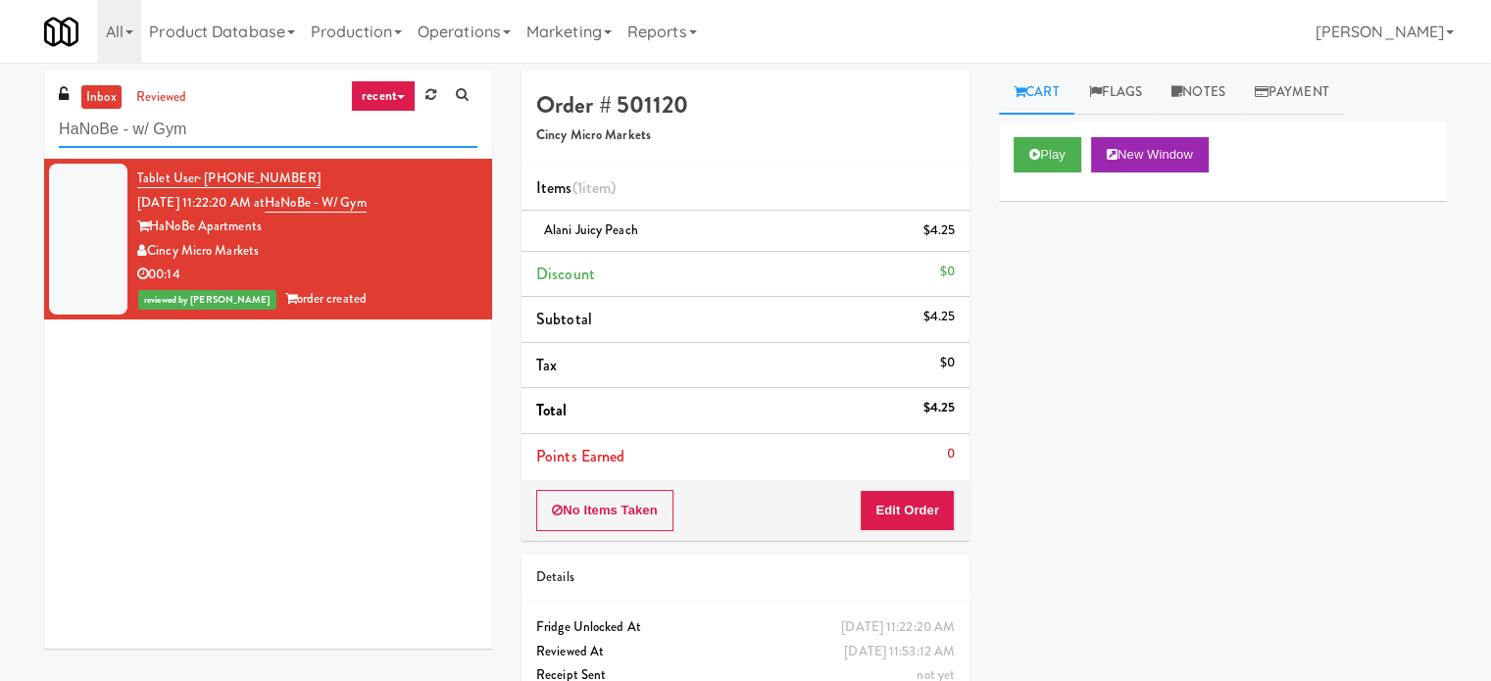
click at [144, 132] on input "HaNoBe - w/ Gym" at bounding box center [268, 130] width 419 height 36
paste input "Couture Cooler"
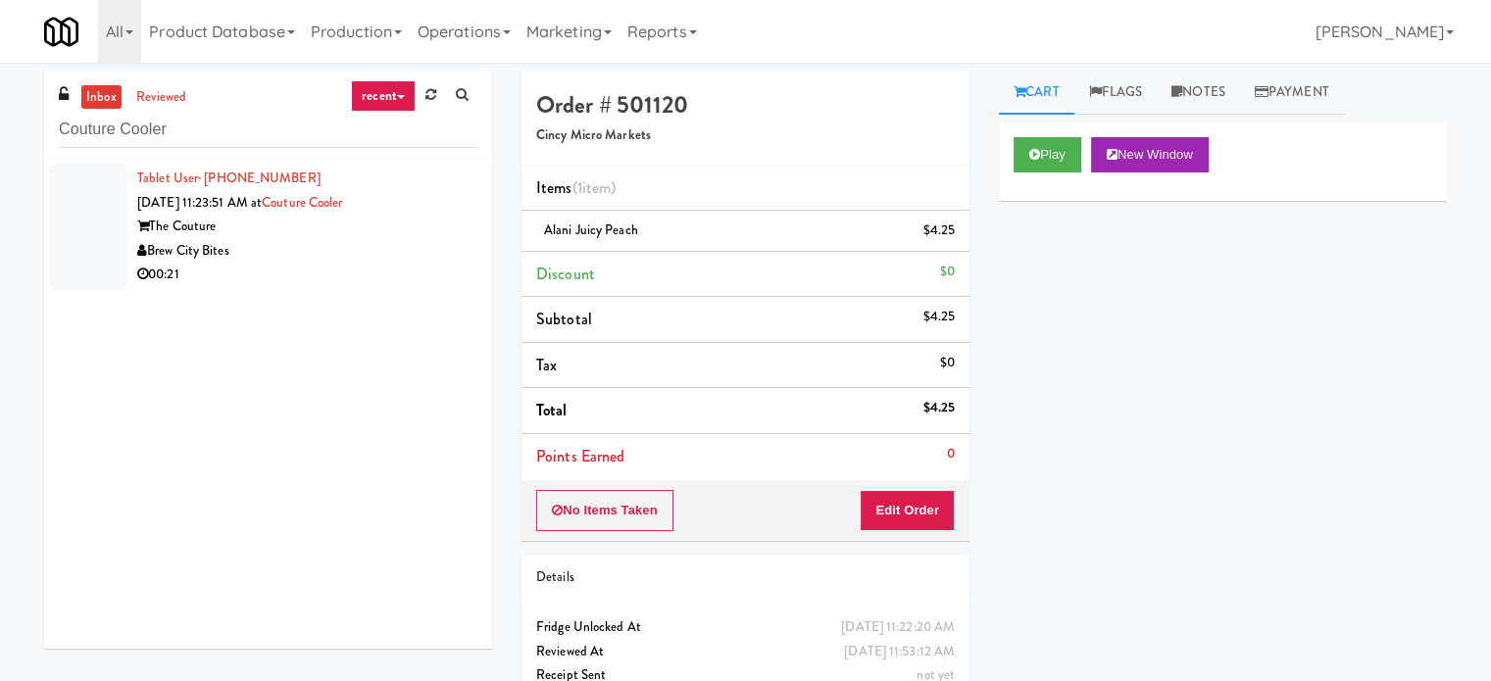
click at [376, 240] on div "Brew City Bites" at bounding box center [307, 251] width 340 height 25
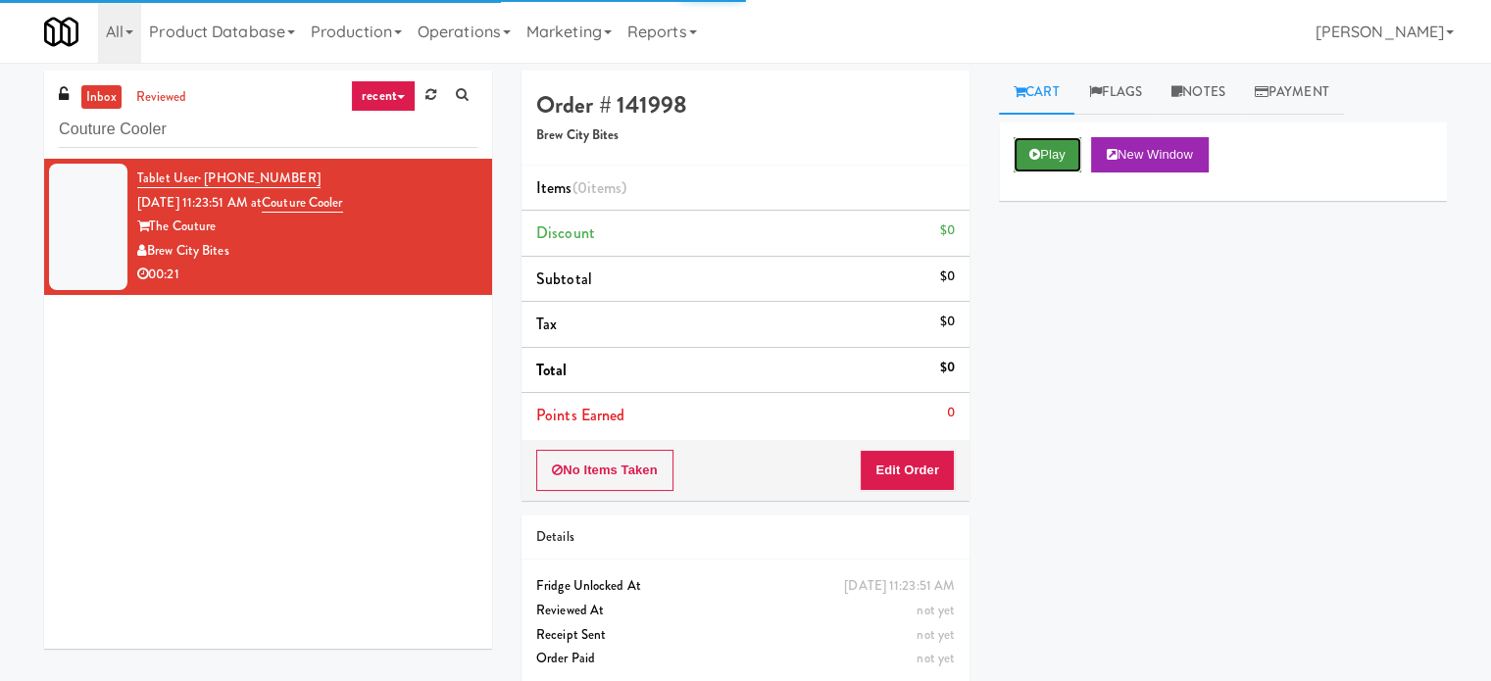
click at [1049, 156] on button "Play" at bounding box center [1048, 154] width 68 height 35
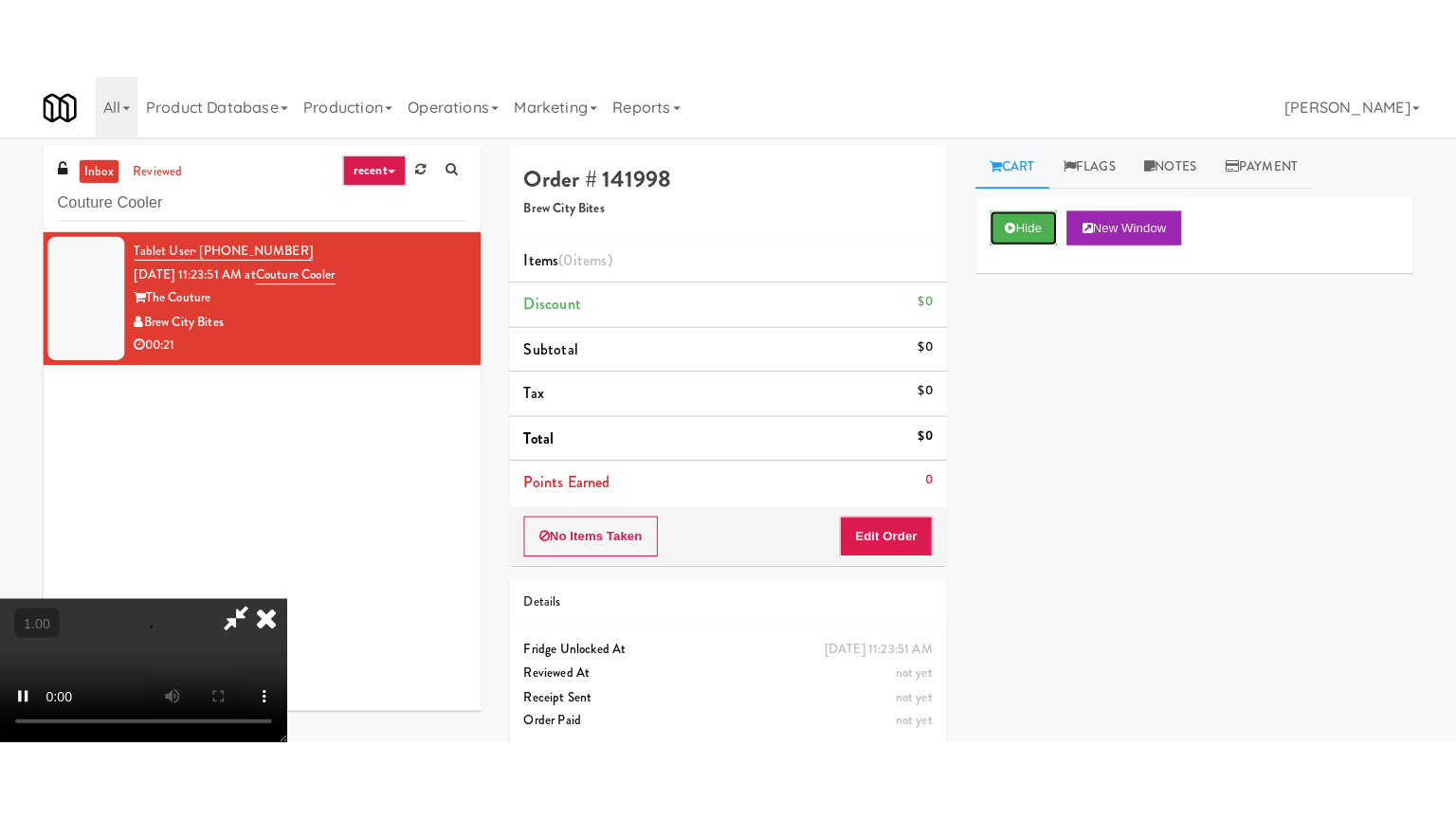
scroll to position [95, 0]
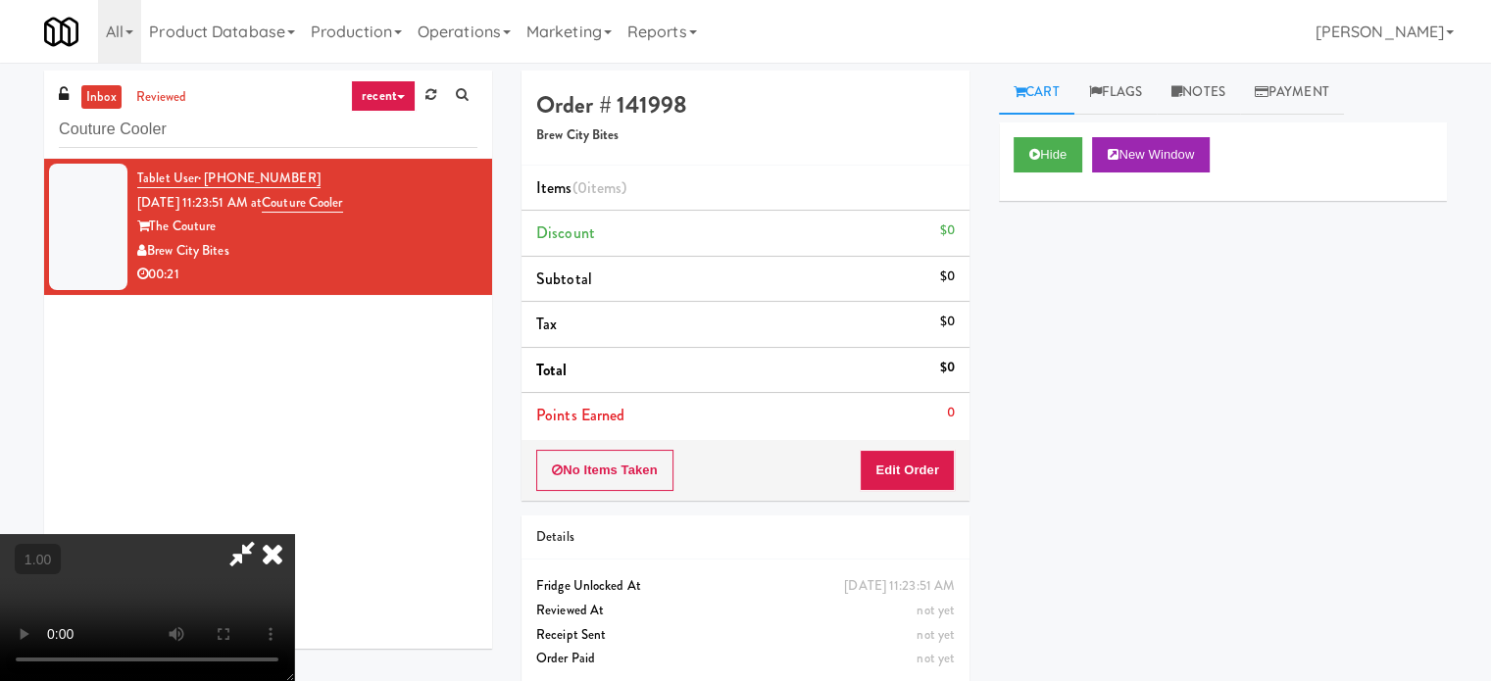
click at [294, 534] on video at bounding box center [147, 607] width 294 height 147
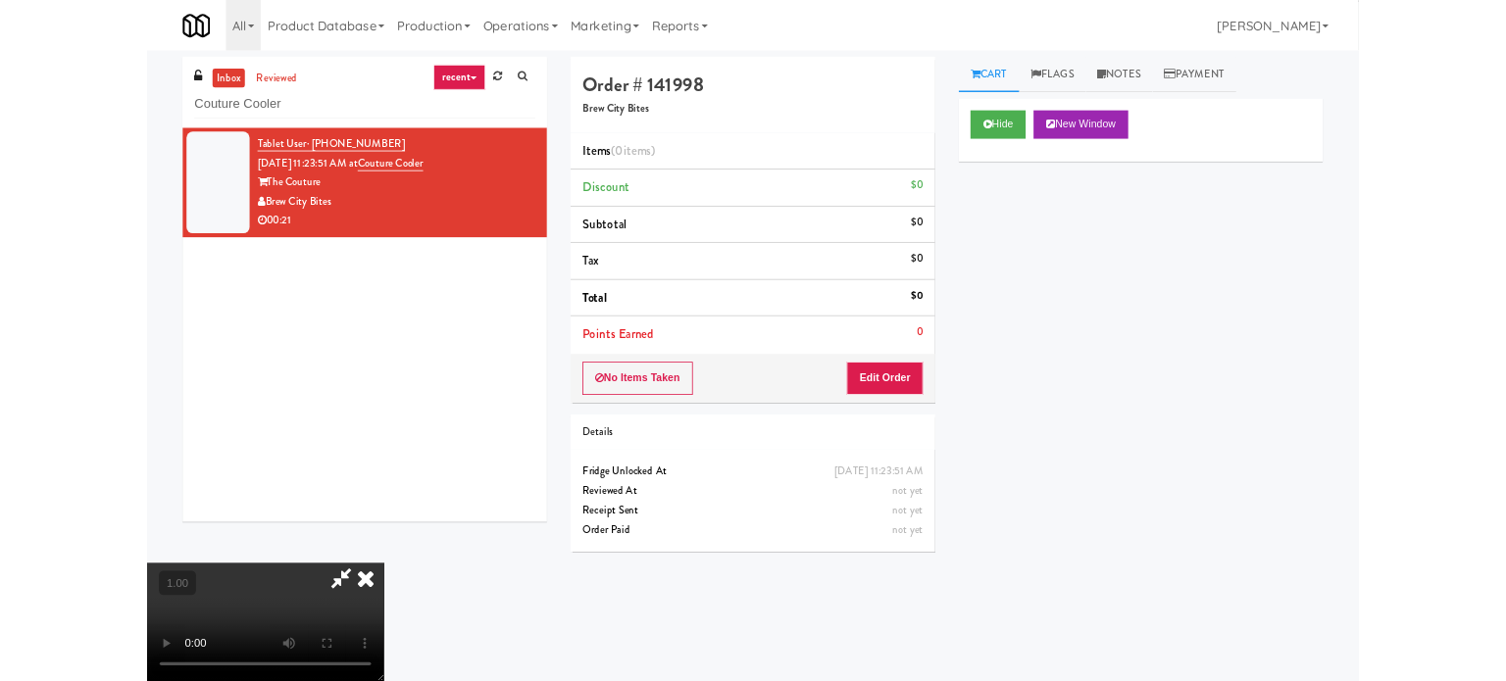
scroll to position [40, 0]
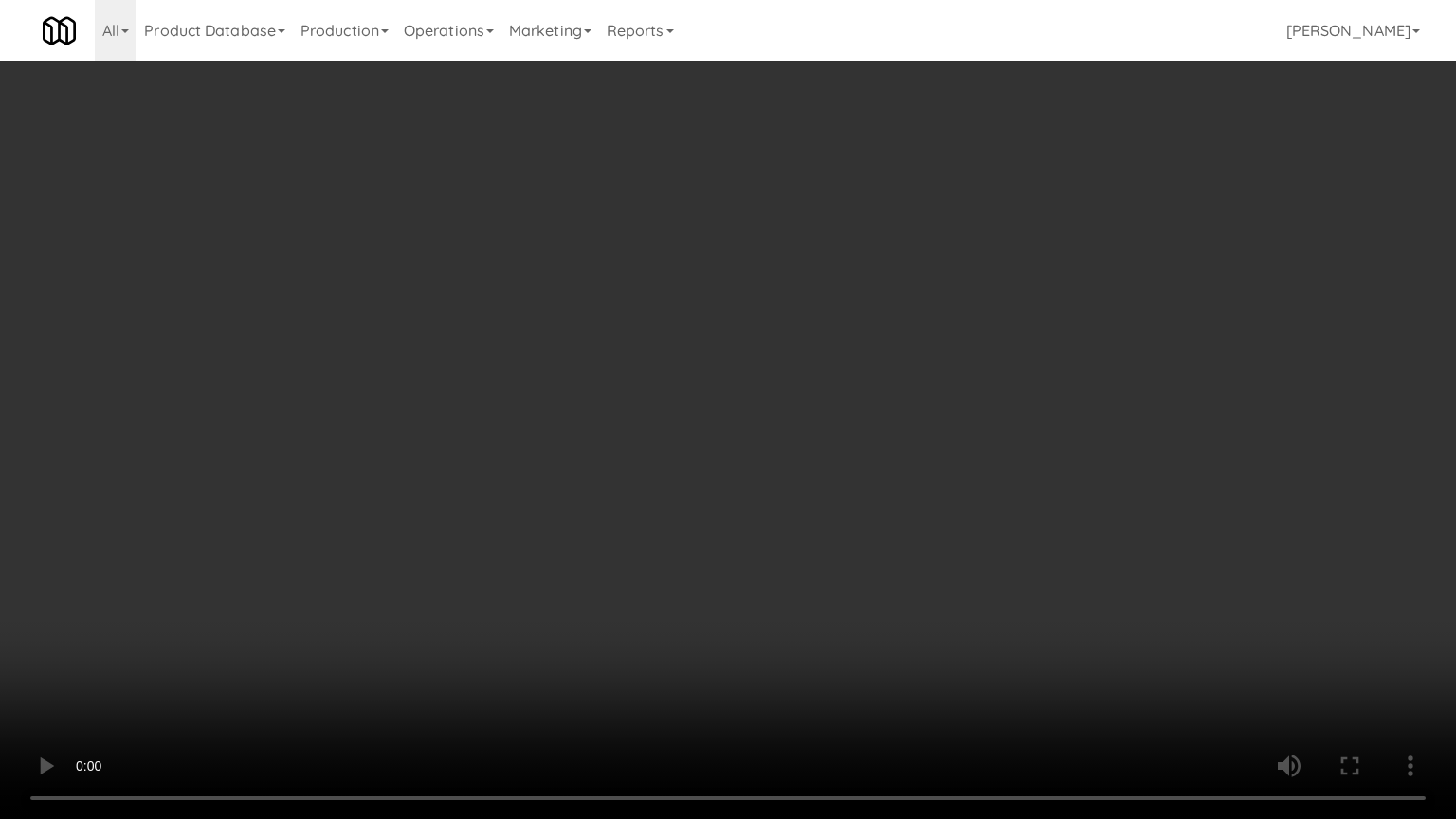
click at [613, 553] on video at bounding box center [728, 409] width 1456 height 819
click at [720, 466] on video at bounding box center [728, 409] width 1456 height 819
click at [729, 466] on video at bounding box center [728, 409] width 1456 height 819
click at [736, 466] on video at bounding box center [728, 409] width 1456 height 819
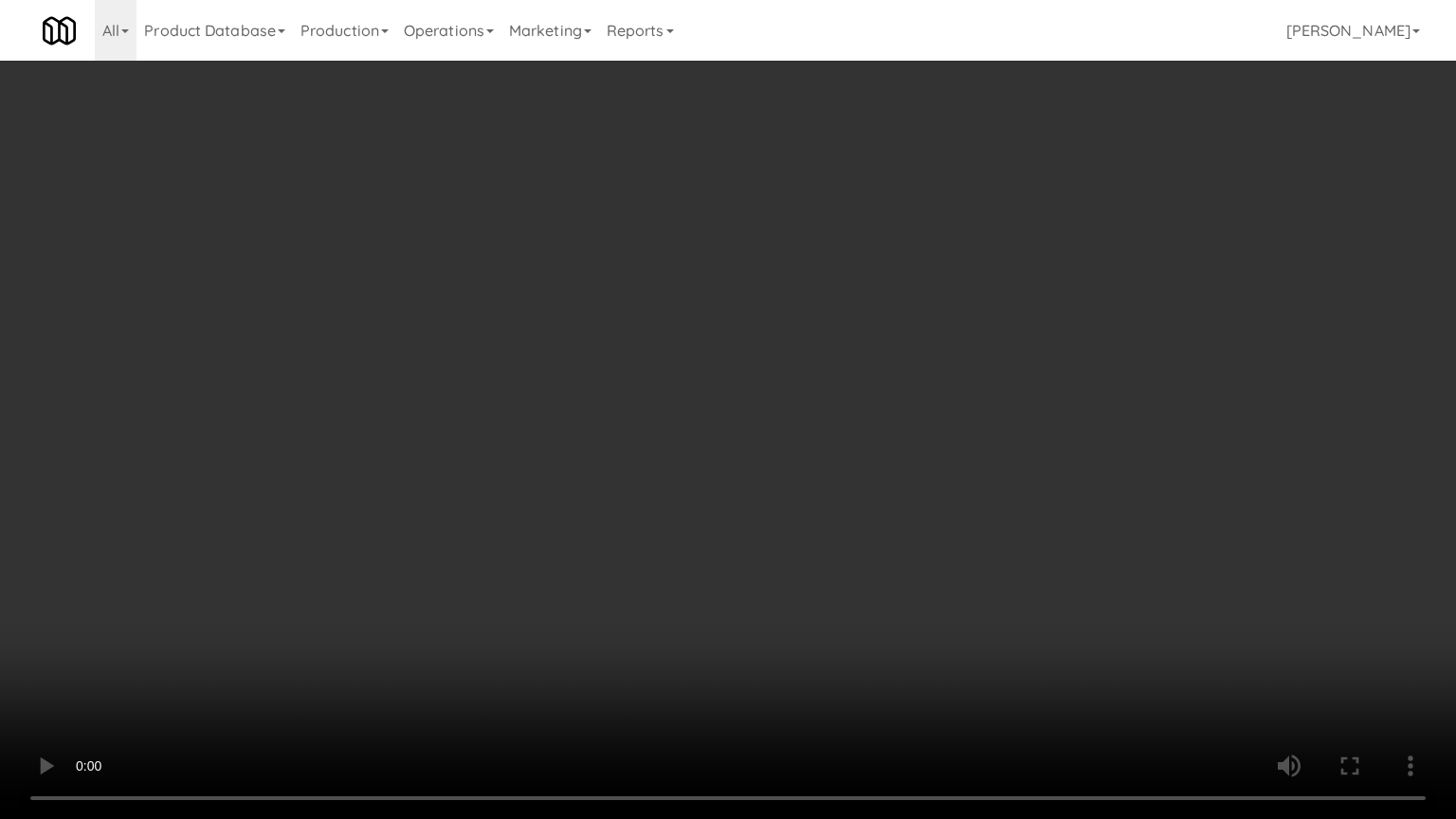
click at [985, 390] on video at bounding box center [728, 409] width 1456 height 819
click at [985, 383] on video at bounding box center [728, 409] width 1456 height 819
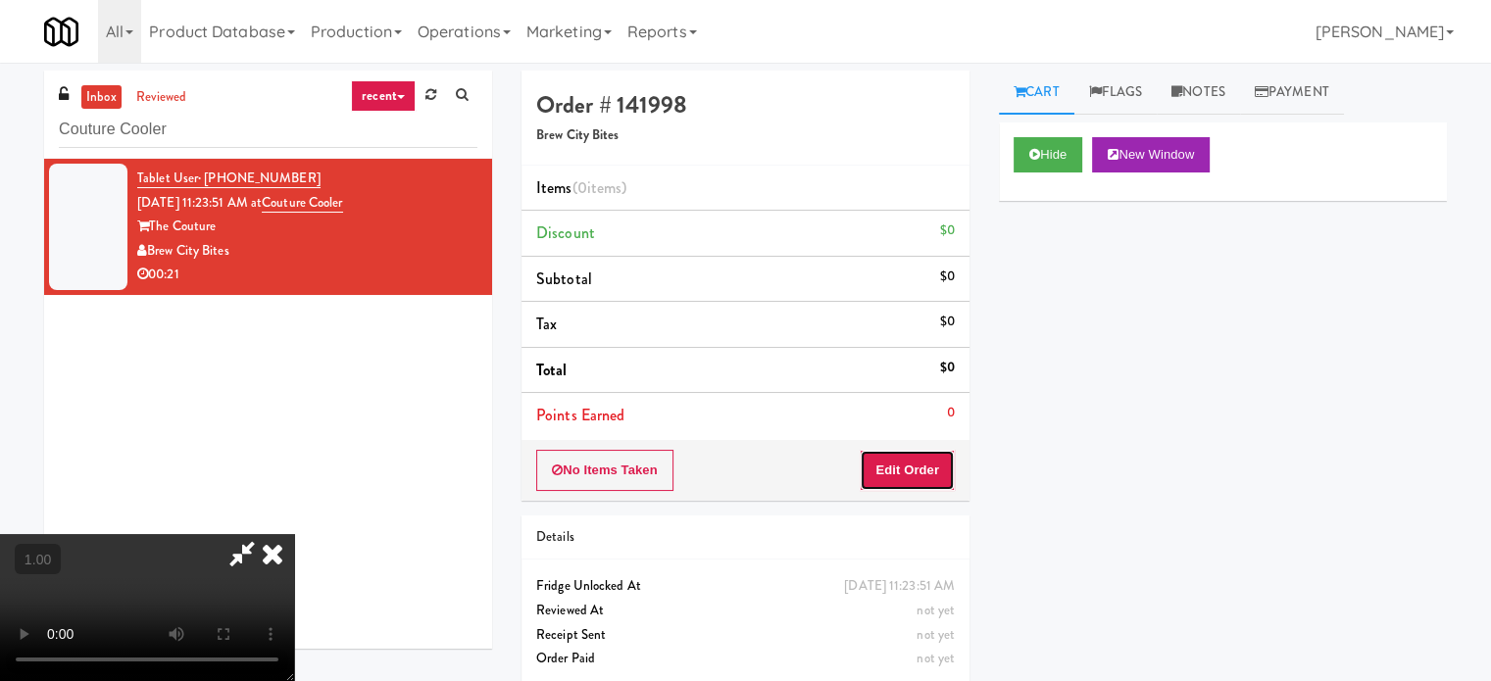
click at [932, 477] on button "Edit Order" at bounding box center [907, 470] width 95 height 41
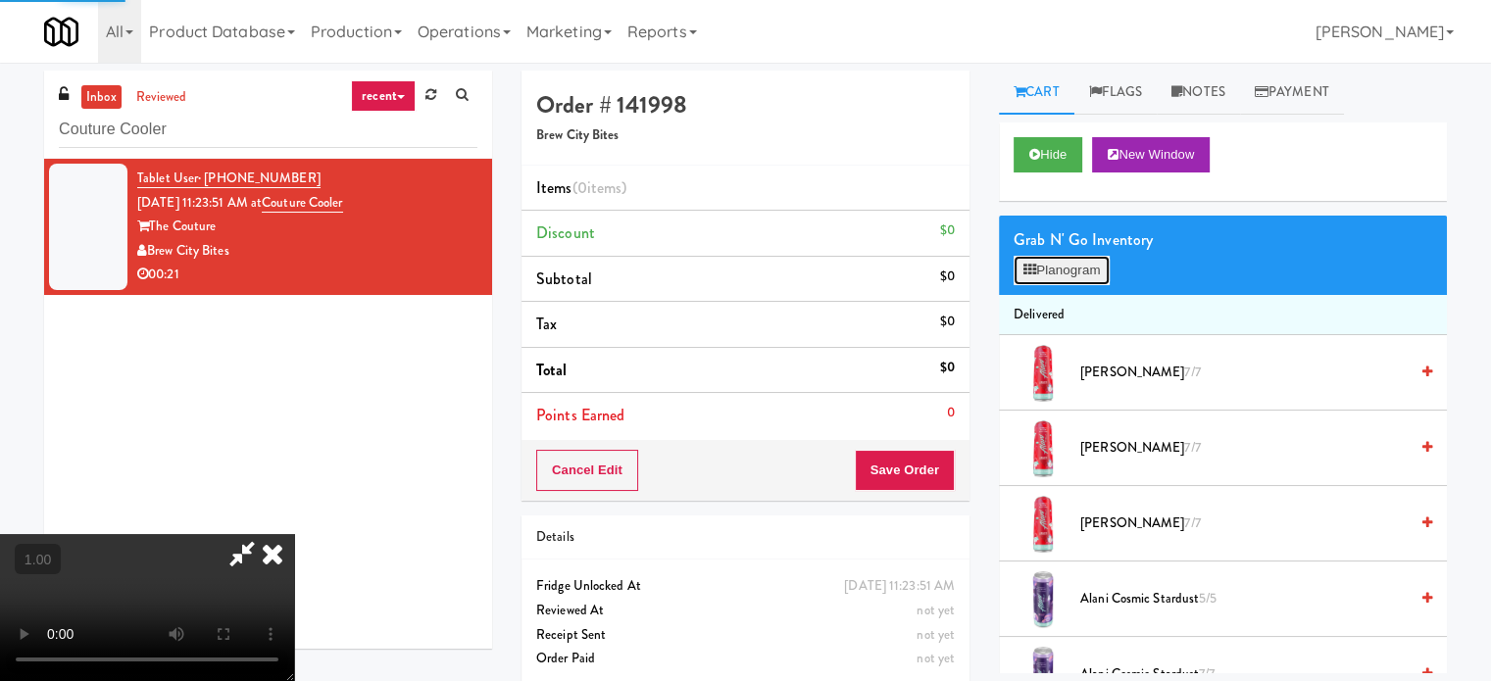
click at [1066, 268] on button "Planogram" at bounding box center [1062, 270] width 96 height 29
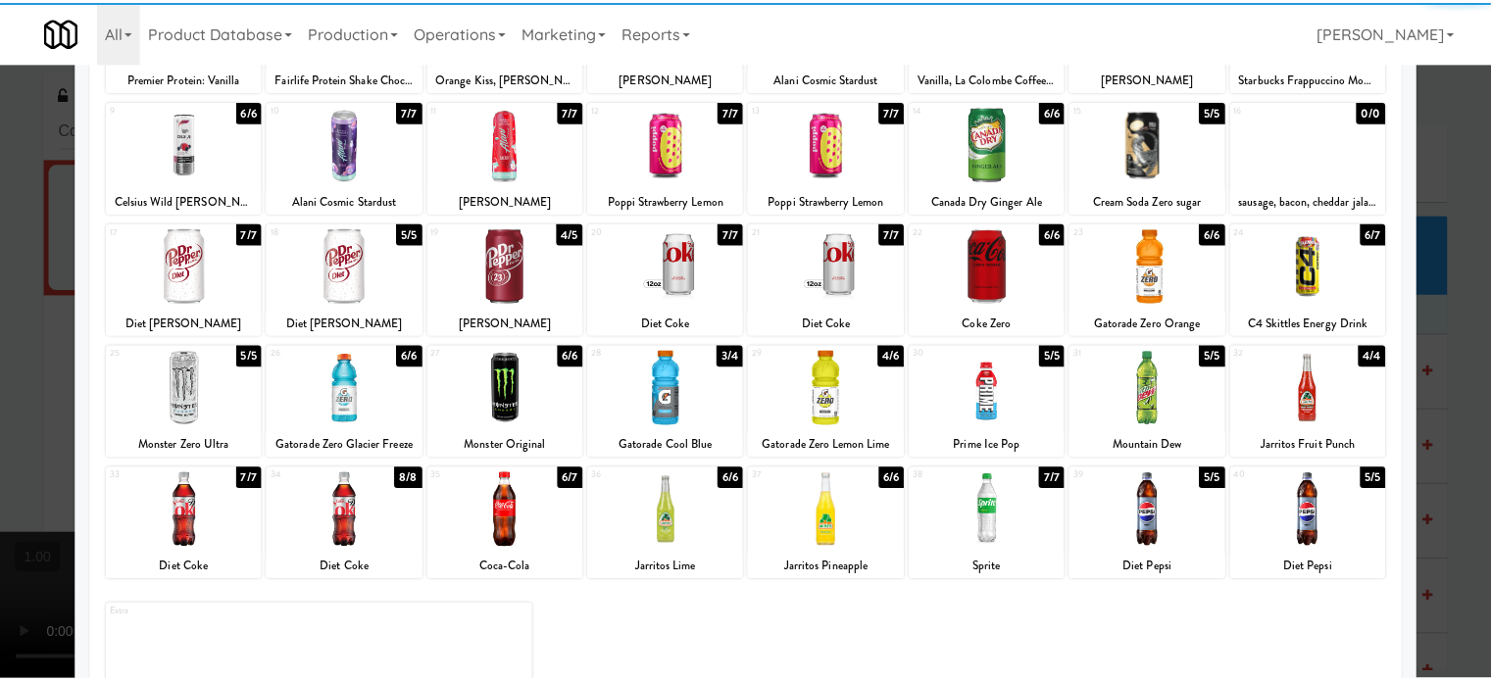
scroll to position [280, 0]
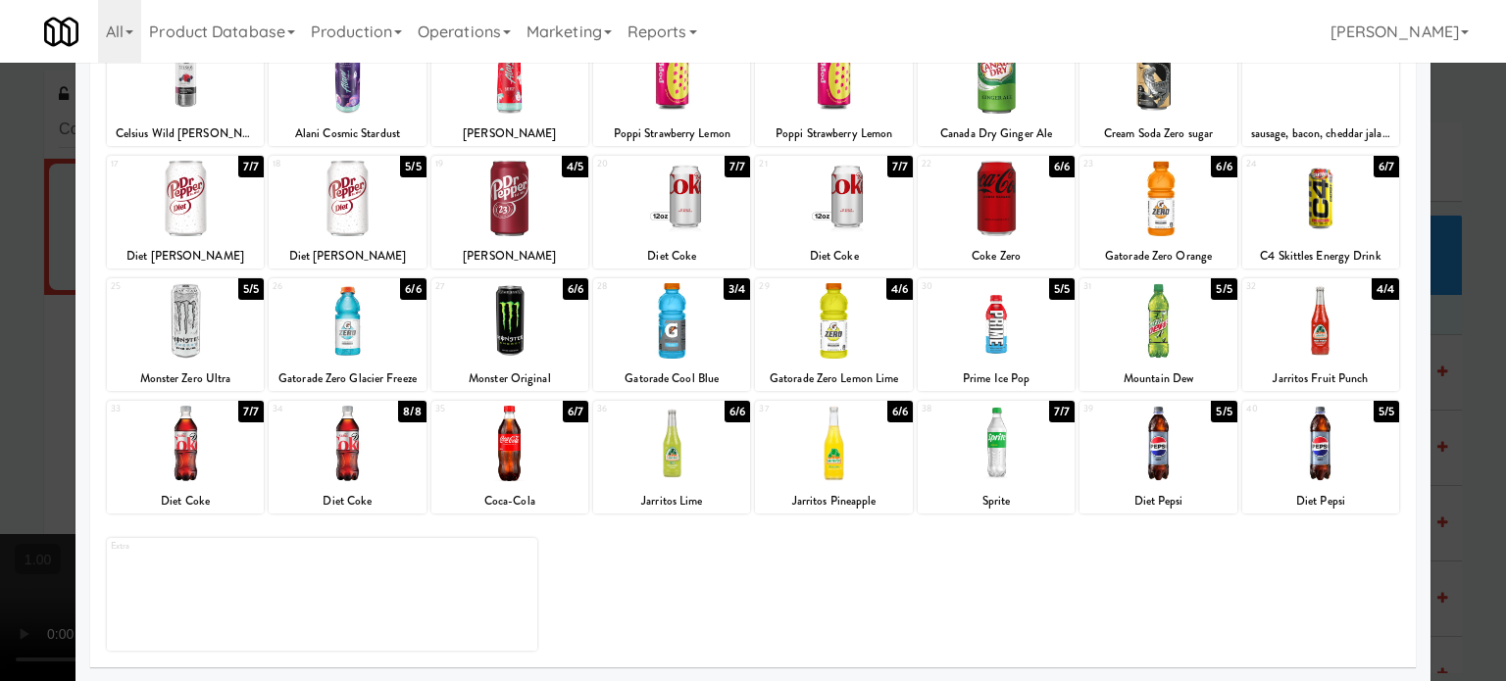
click at [1006, 429] on div at bounding box center [996, 443] width 157 height 75
click at [1159, 324] on div at bounding box center [1157, 320] width 157 height 75
click at [0, 378] on div at bounding box center [753, 340] width 1506 height 681
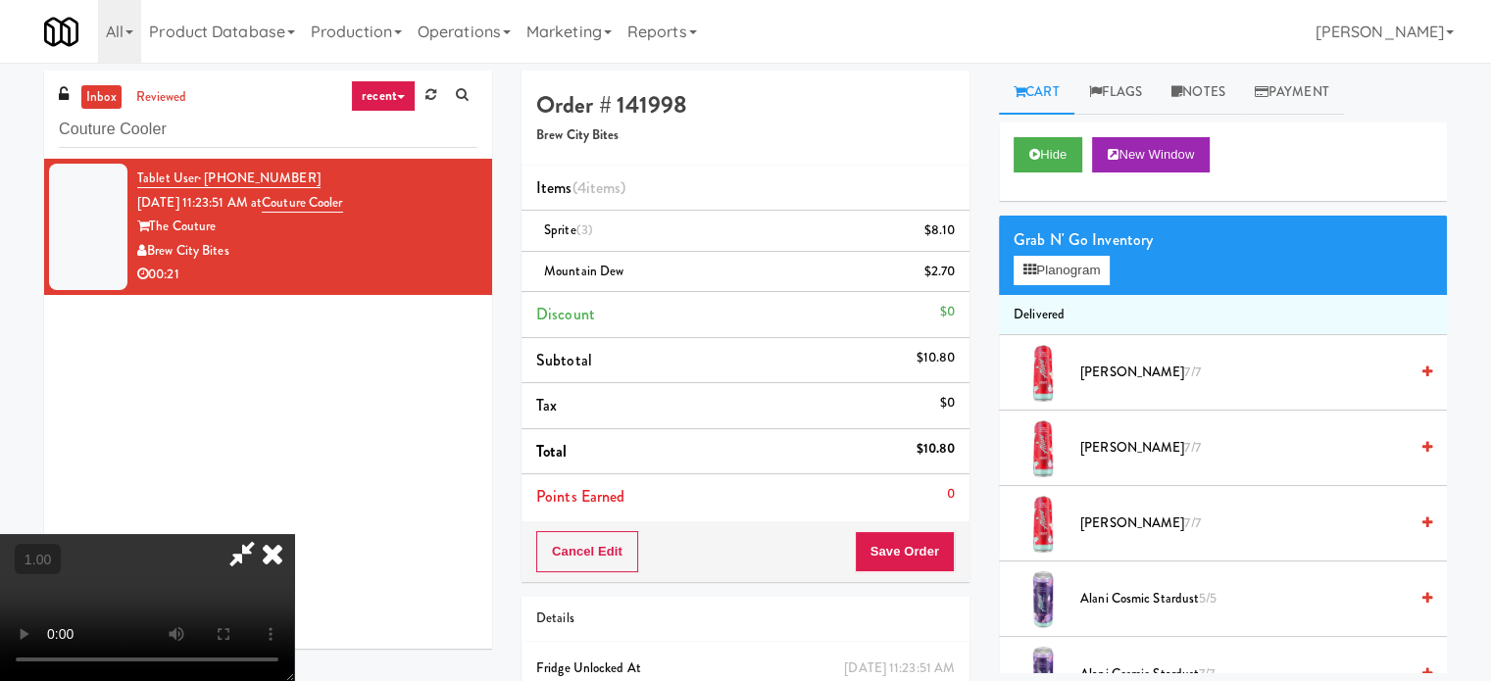
click at [265, 534] on icon at bounding box center [242, 553] width 45 height 39
click at [958, 235] on icon at bounding box center [957, 237] width 10 height 13
drag, startPoint x: 189, startPoint y: 545, endPoint x: 176, endPoint y: 548, distance: 13.1
click at [180, 548] on video at bounding box center [147, 607] width 294 height 147
click at [893, 548] on button "Save Order" at bounding box center [905, 551] width 100 height 41
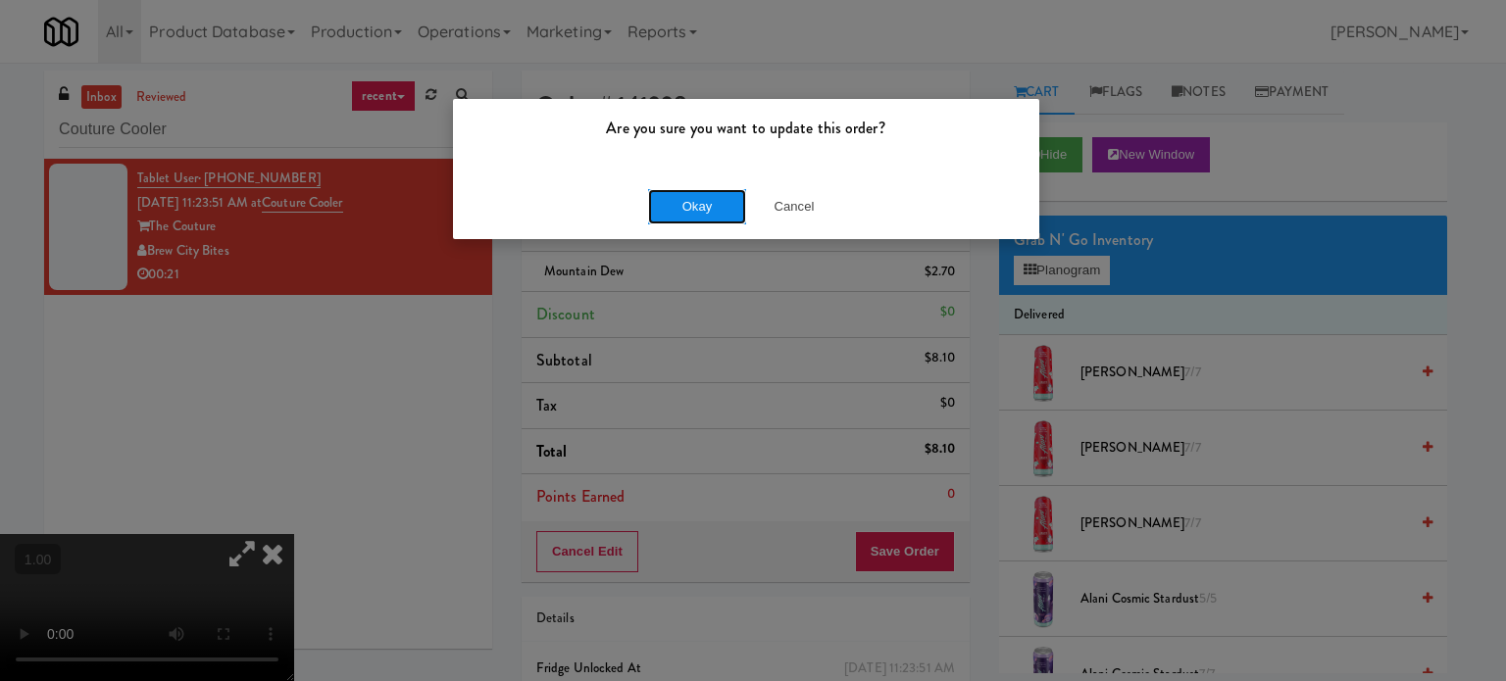
click at [706, 203] on button "Okay" at bounding box center [697, 206] width 98 height 35
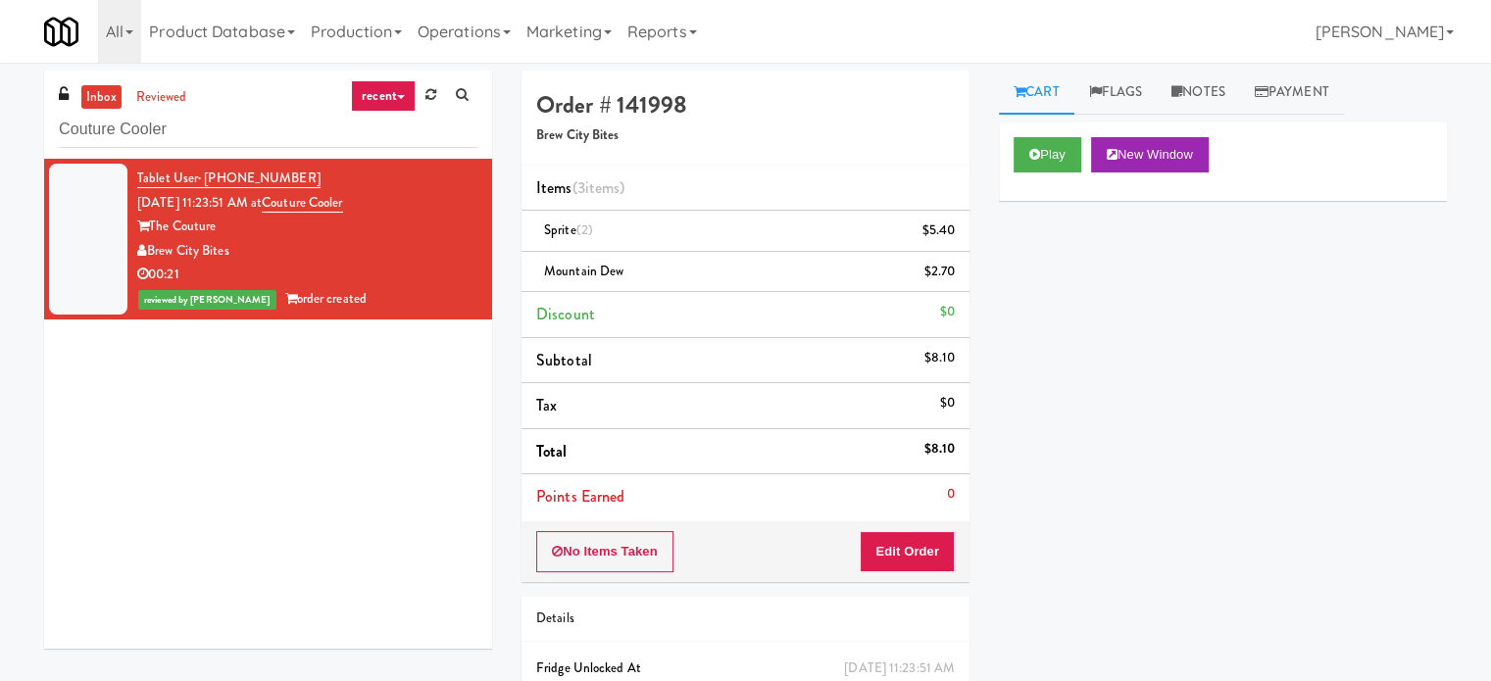
click at [289, 103] on div "inbox reviewed recent all unclear take inventory issue suspicious failed recent…" at bounding box center [268, 115] width 448 height 88
click at [261, 123] on input "Couture Cooler" at bounding box center [268, 130] width 419 height 36
click at [263, 119] on input "Couture Cooler" at bounding box center [268, 130] width 419 height 36
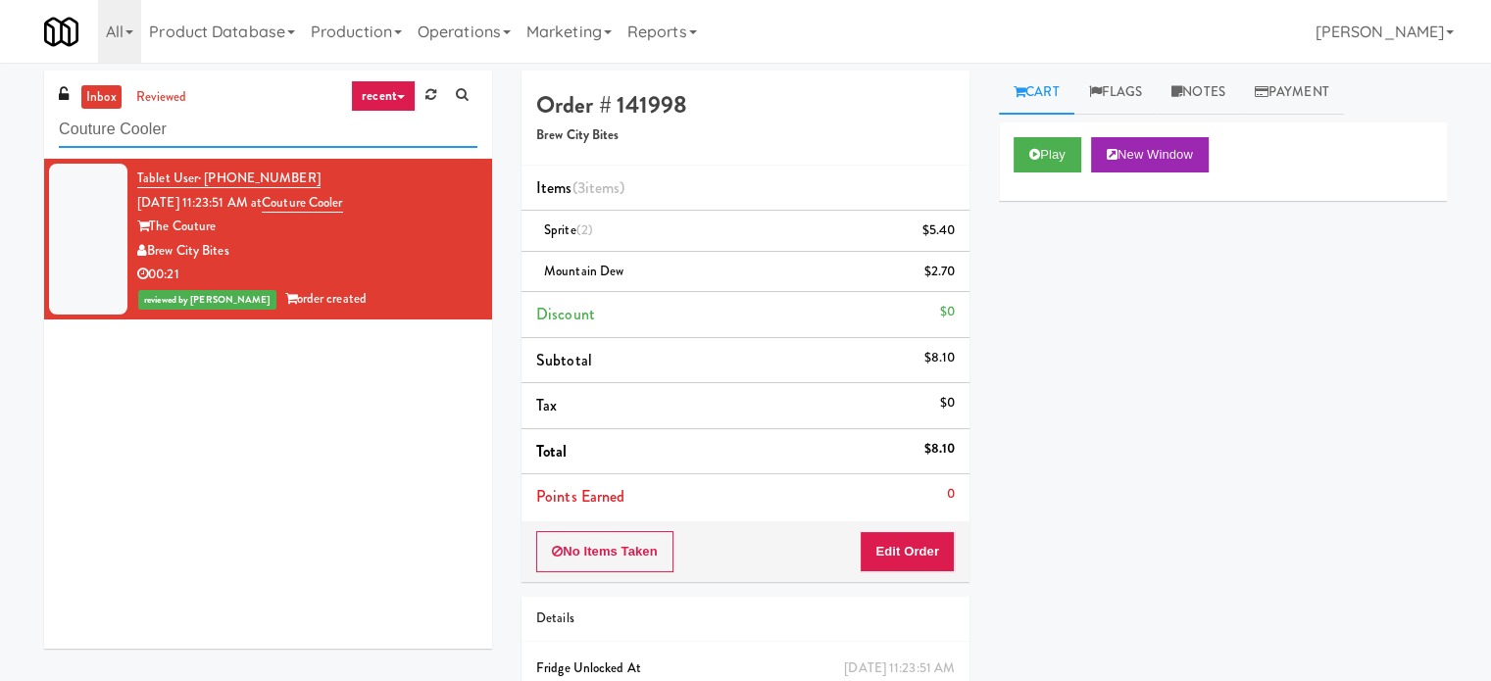
click at [263, 119] on input "Couture Cooler" at bounding box center [268, 130] width 419 height 36
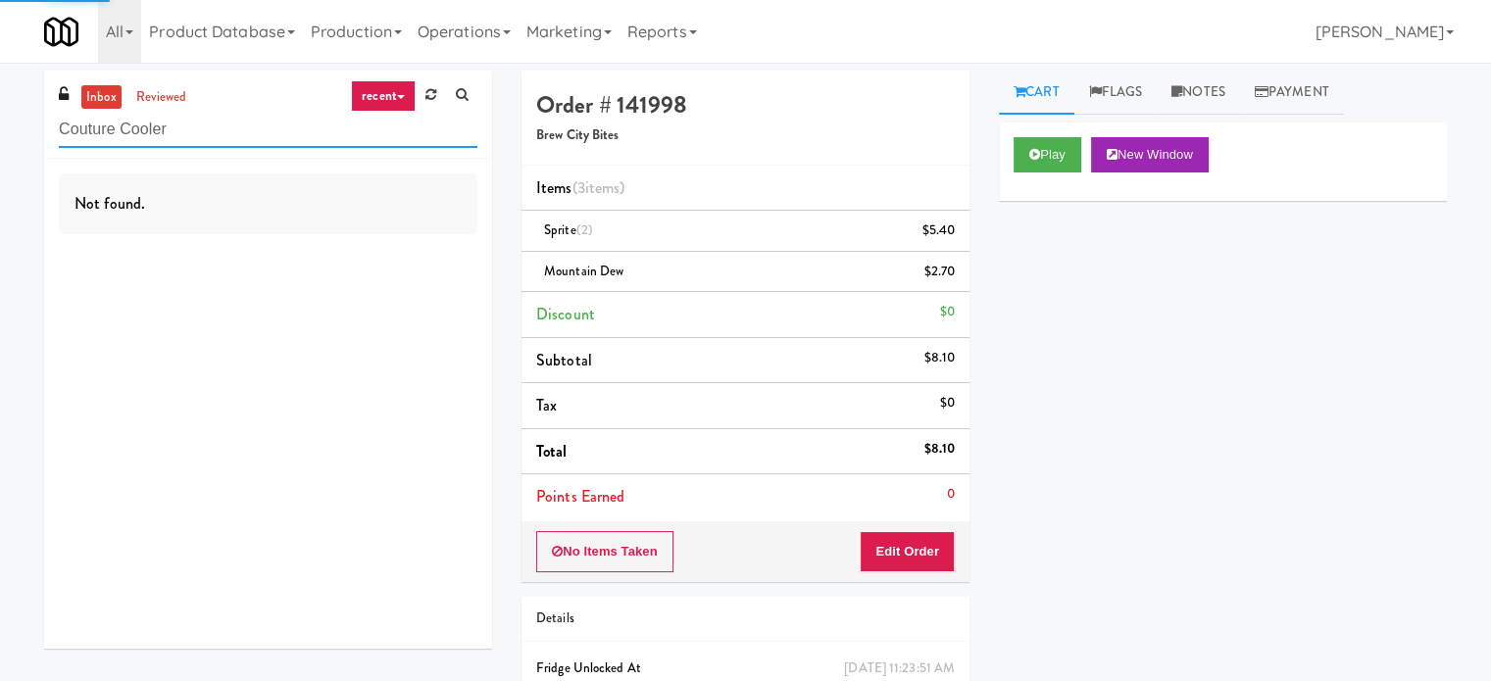
paste input "Ella Parkside - Combo"
click at [276, 141] on input "Ella Parkside - Combo" at bounding box center [268, 130] width 419 height 36
type input "Ella Parkside - Combo"
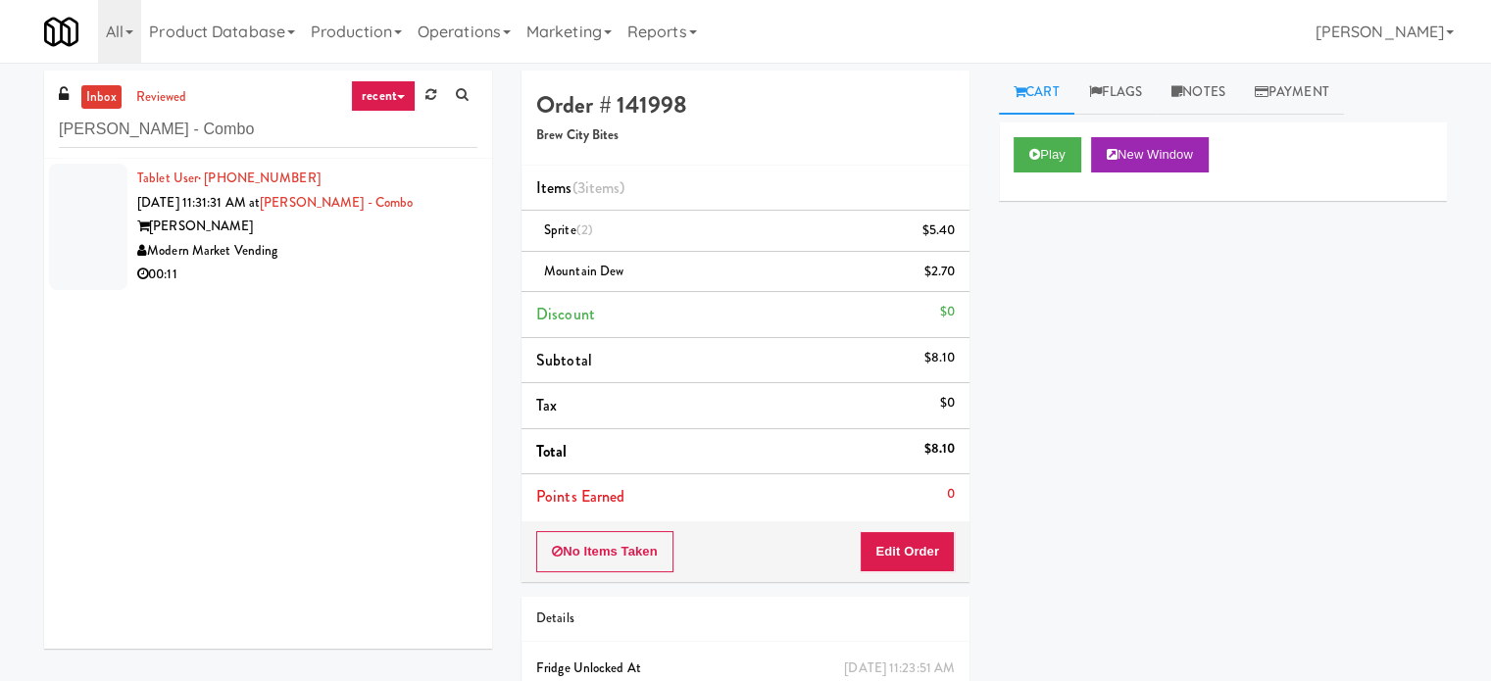
click at [371, 239] on div "Modern Market Vending" at bounding box center [307, 251] width 340 height 25
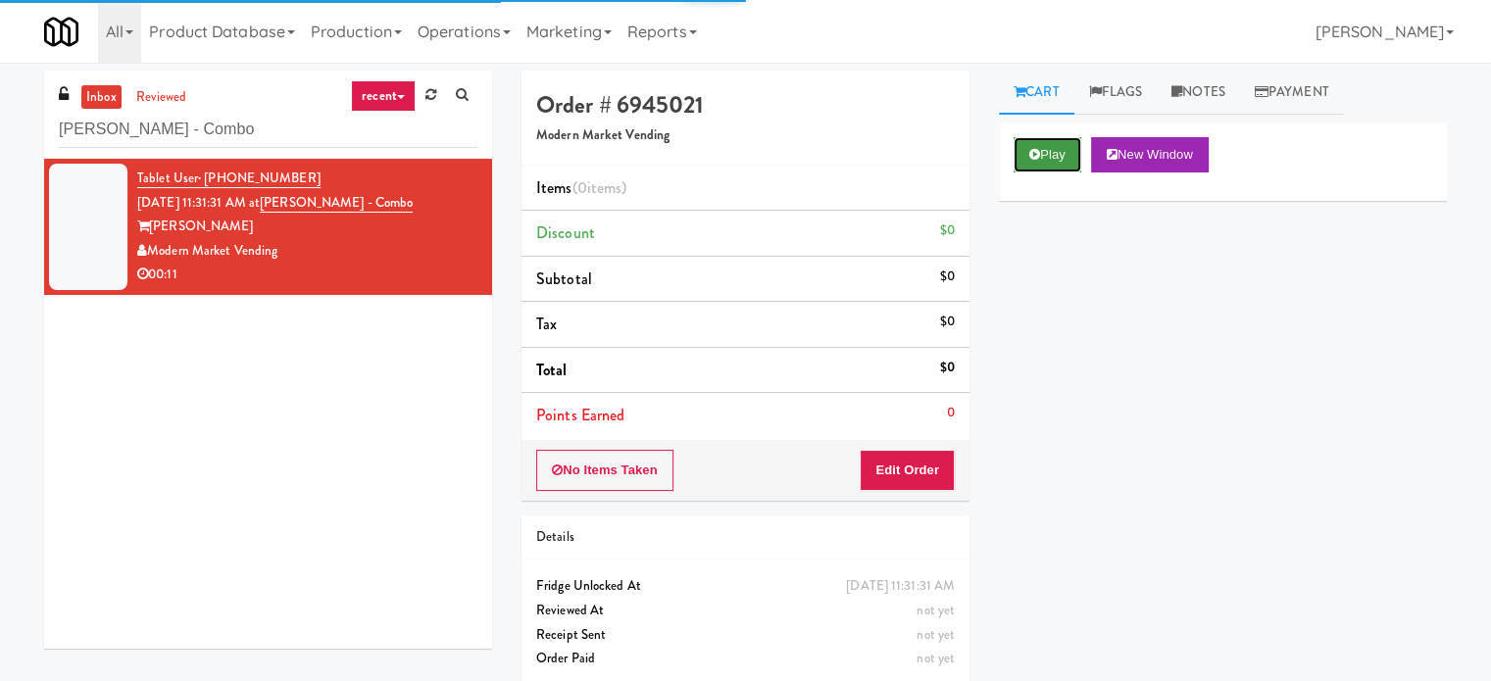
click at [1039, 140] on button "Play" at bounding box center [1048, 154] width 68 height 35
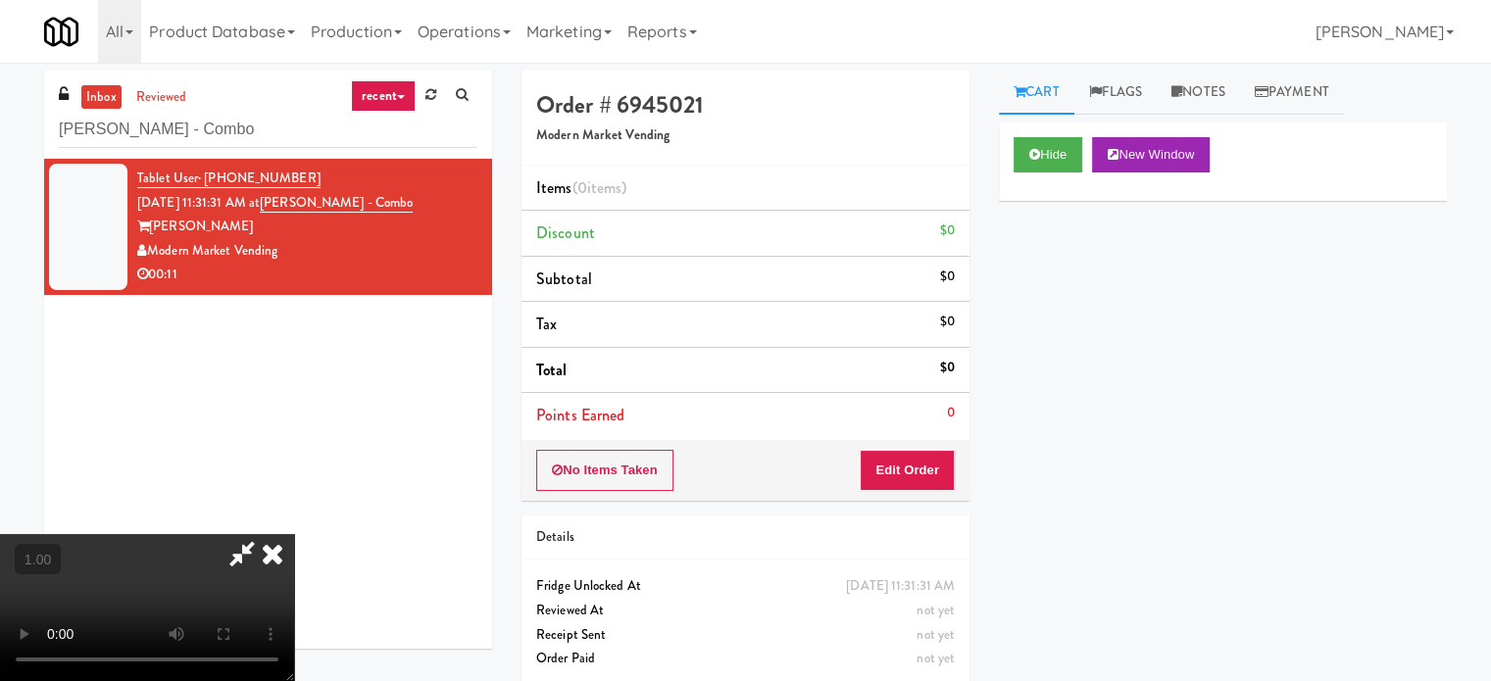
click at [294, 534] on video at bounding box center [147, 607] width 294 height 147
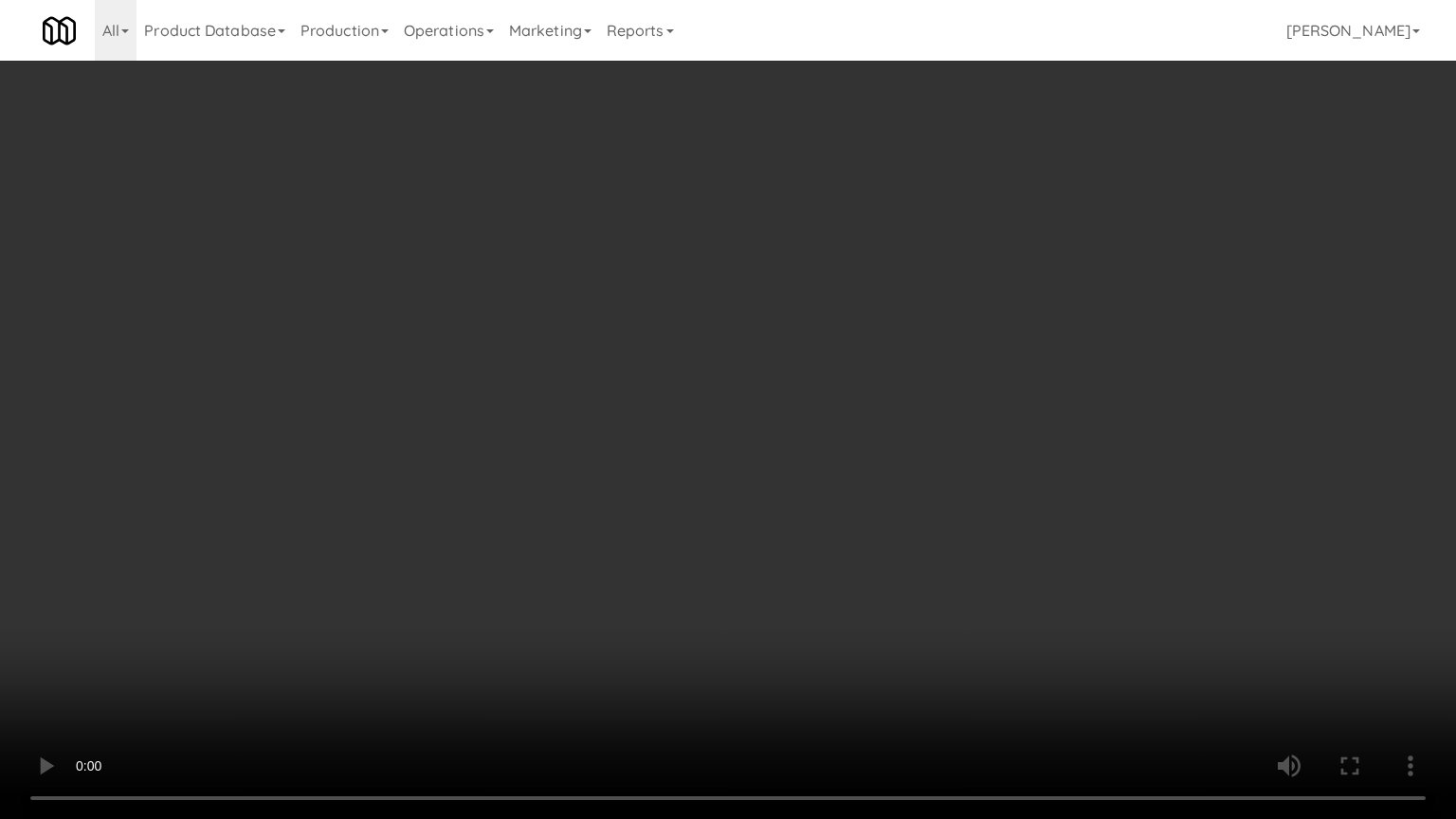
click at [933, 519] on video at bounding box center [728, 409] width 1456 height 819
click at [933, 518] on video at bounding box center [728, 409] width 1456 height 819
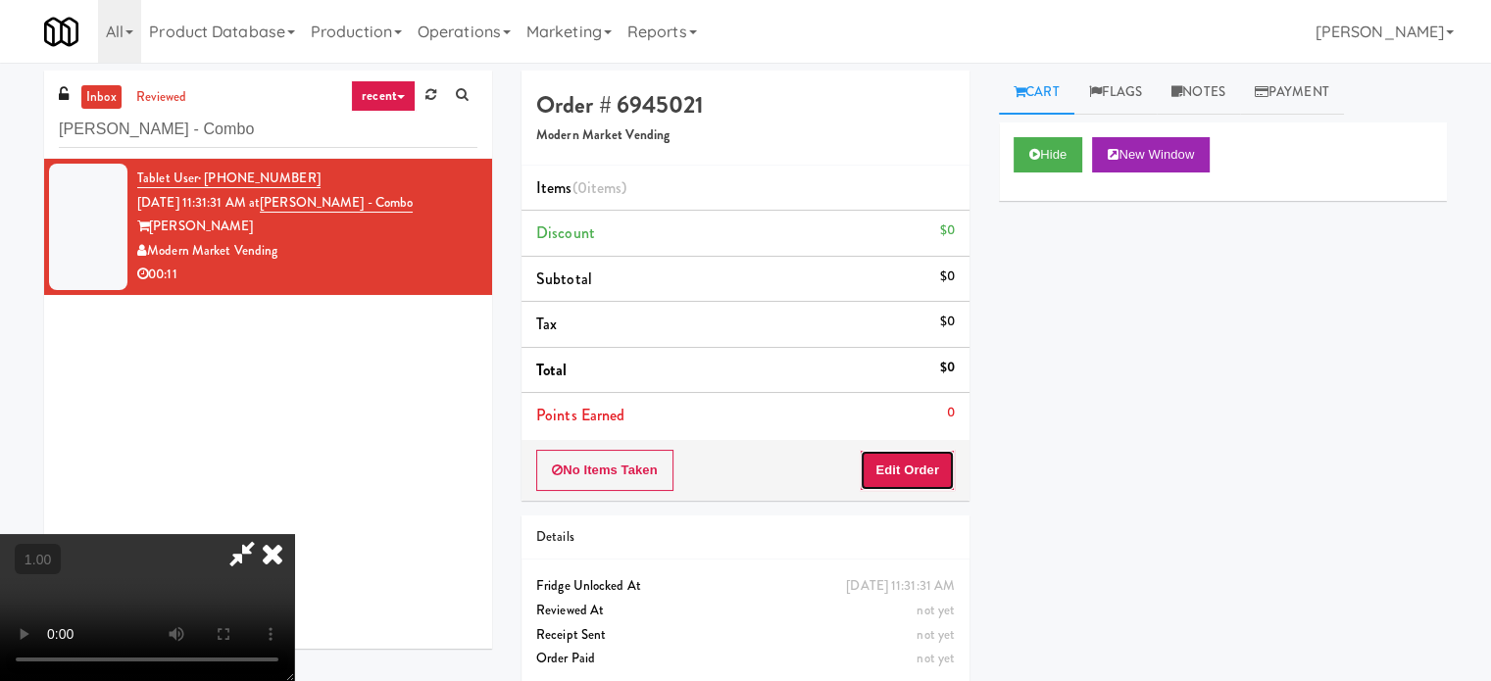
click at [931, 472] on button "Edit Order" at bounding box center [907, 470] width 95 height 41
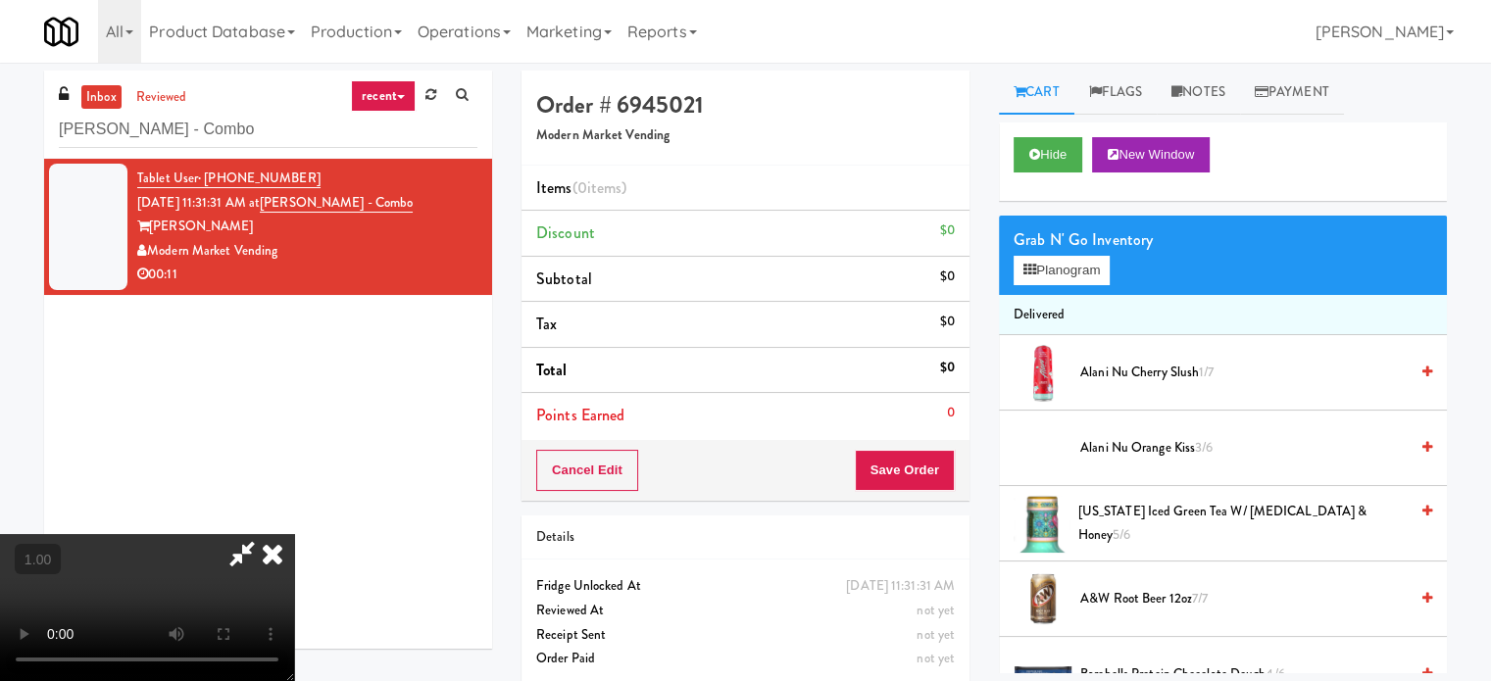
click at [1043, 285] on div "Grab N' Go Inventory Planogram" at bounding box center [1223, 255] width 448 height 79
click at [1056, 267] on button "Planogram" at bounding box center [1062, 270] width 96 height 29
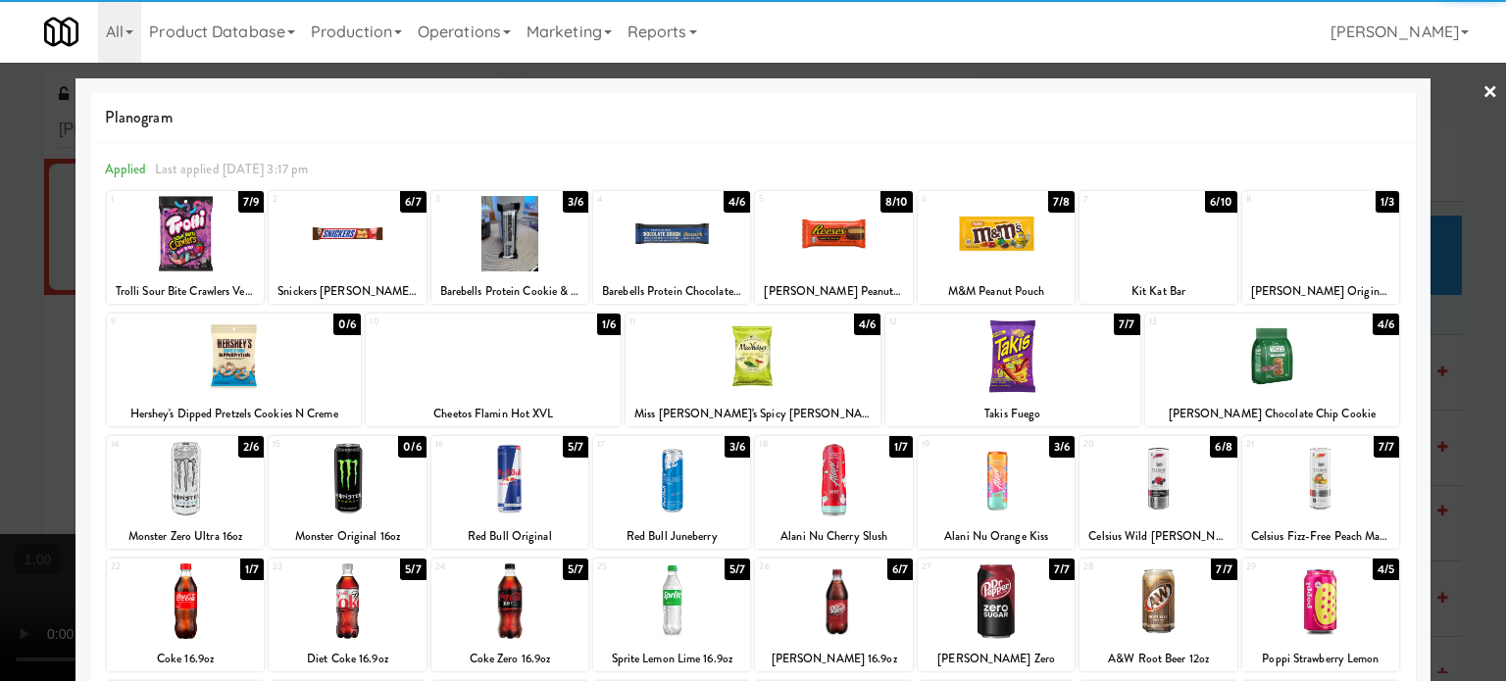
click at [1298, 372] on div at bounding box center [1272, 356] width 255 height 75
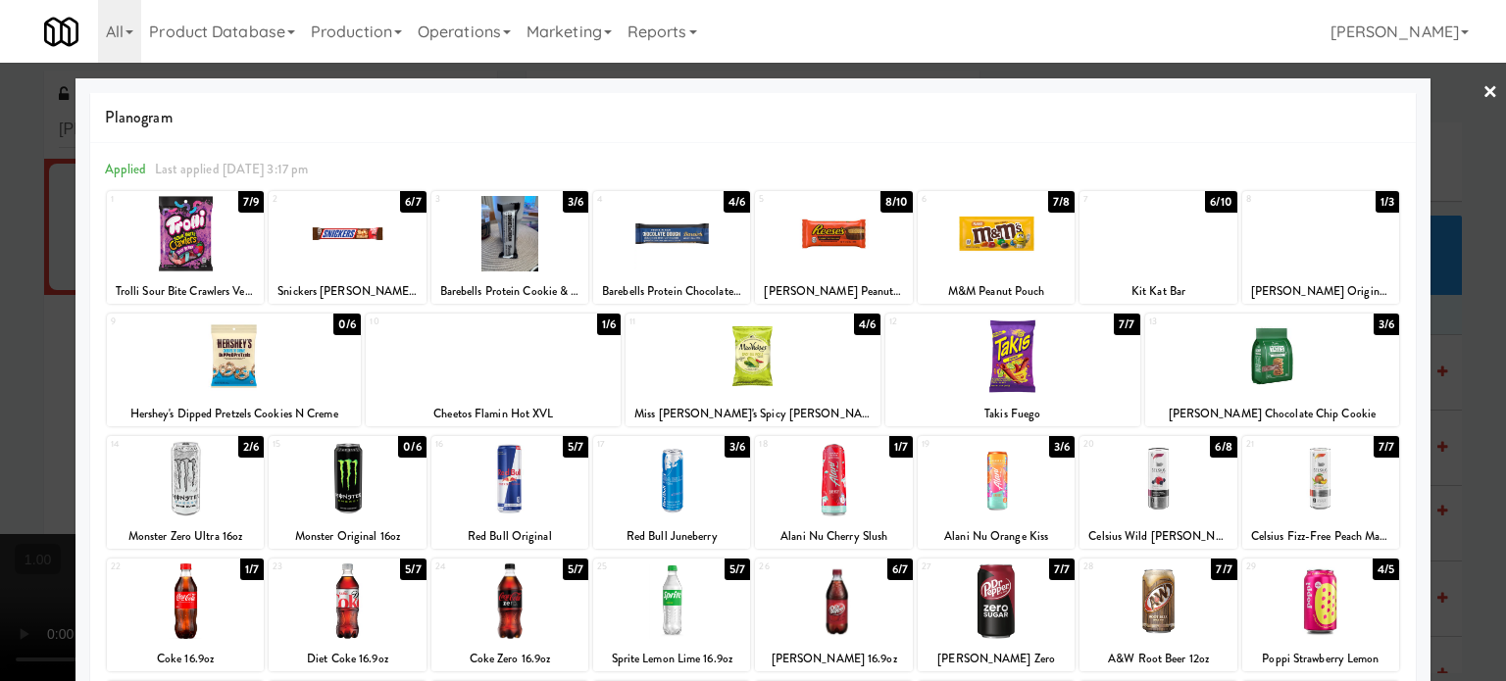
click at [0, 621] on div at bounding box center [753, 340] width 1506 height 681
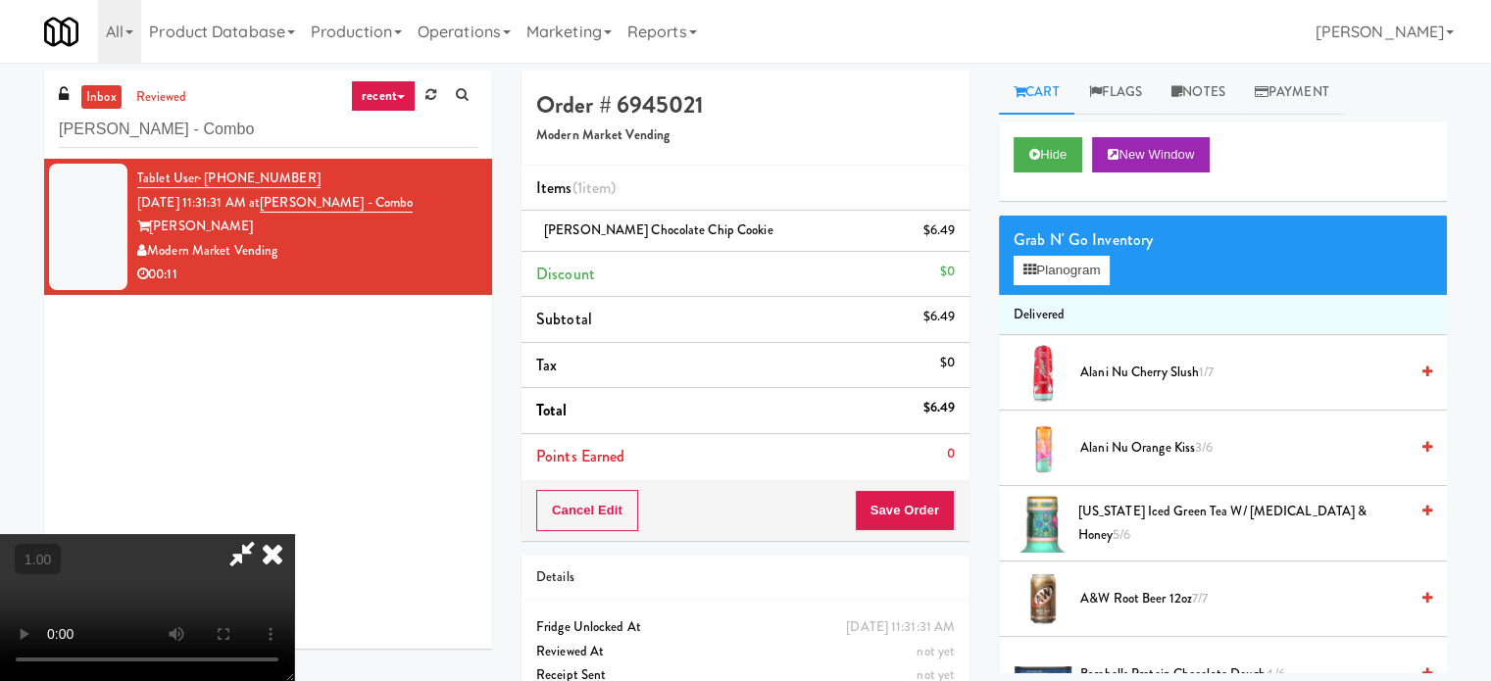
click at [294, 568] on video at bounding box center [147, 607] width 294 height 147
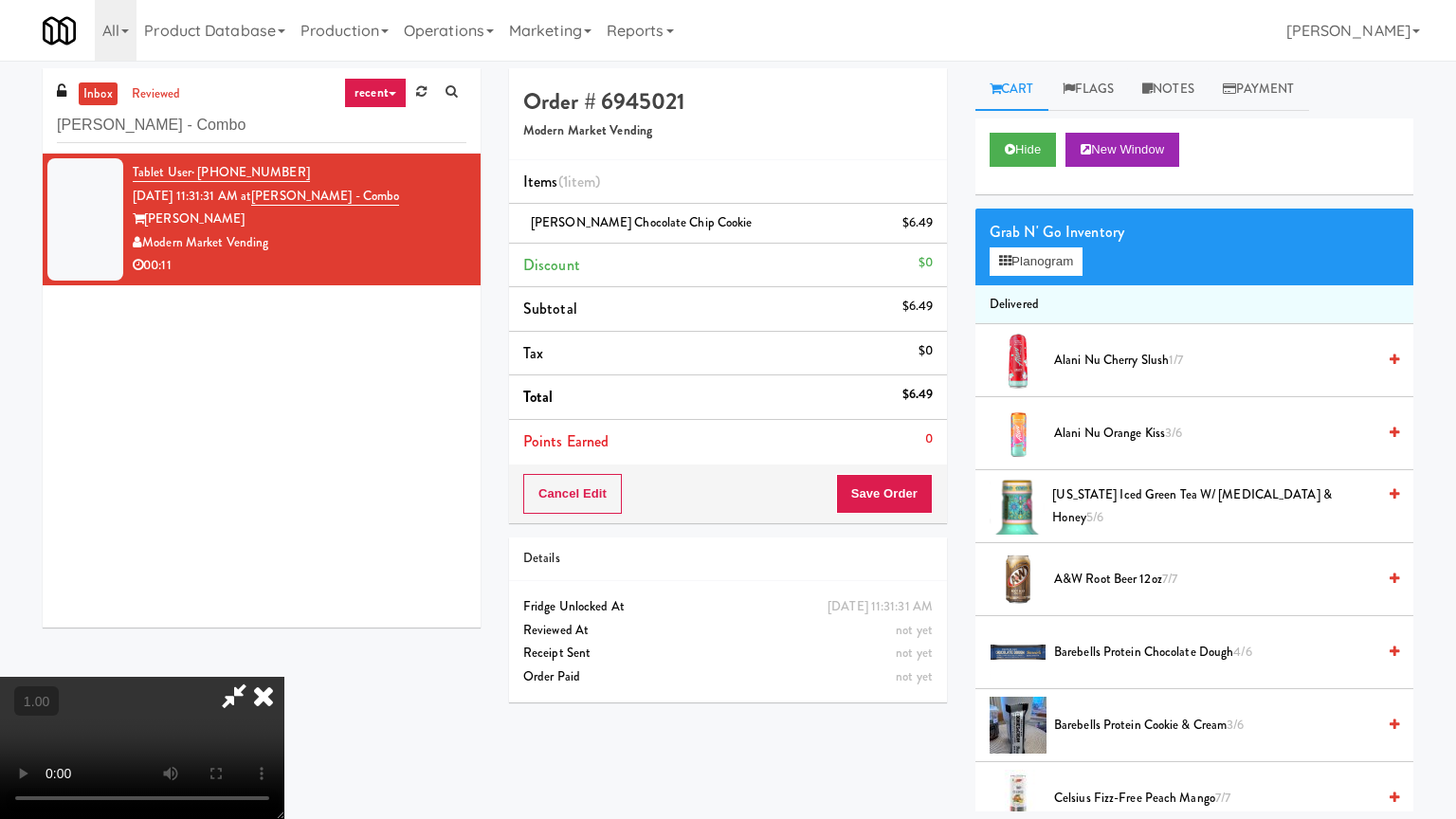
click at [284, 658] on video at bounding box center [142, 747] width 284 height 142
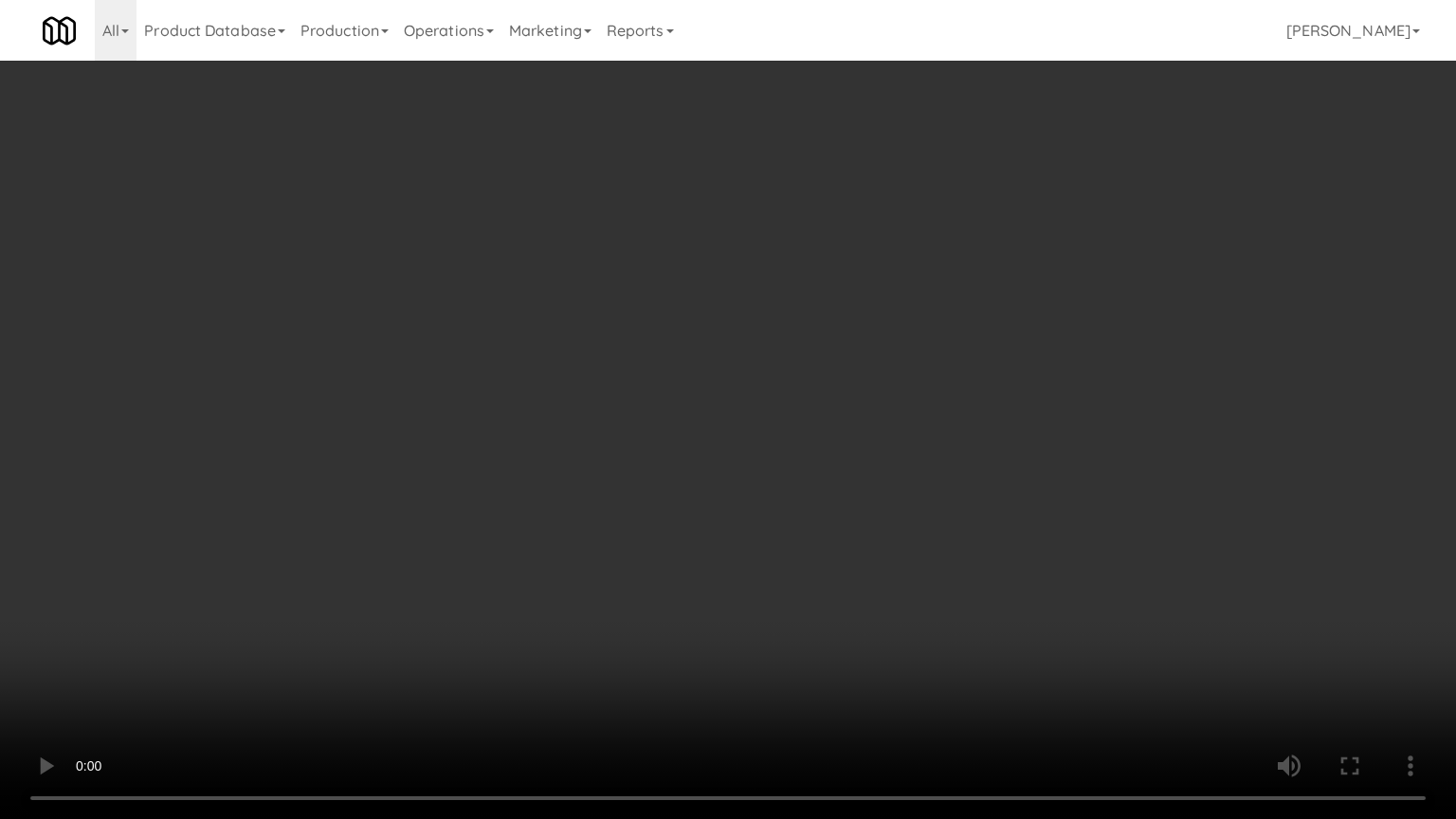
click at [890, 588] on video at bounding box center [728, 409] width 1456 height 819
click at [887, 584] on video at bounding box center [728, 409] width 1456 height 819
click at [884, 584] on video at bounding box center [728, 409] width 1456 height 819
click at [881, 635] on video at bounding box center [728, 409] width 1456 height 819
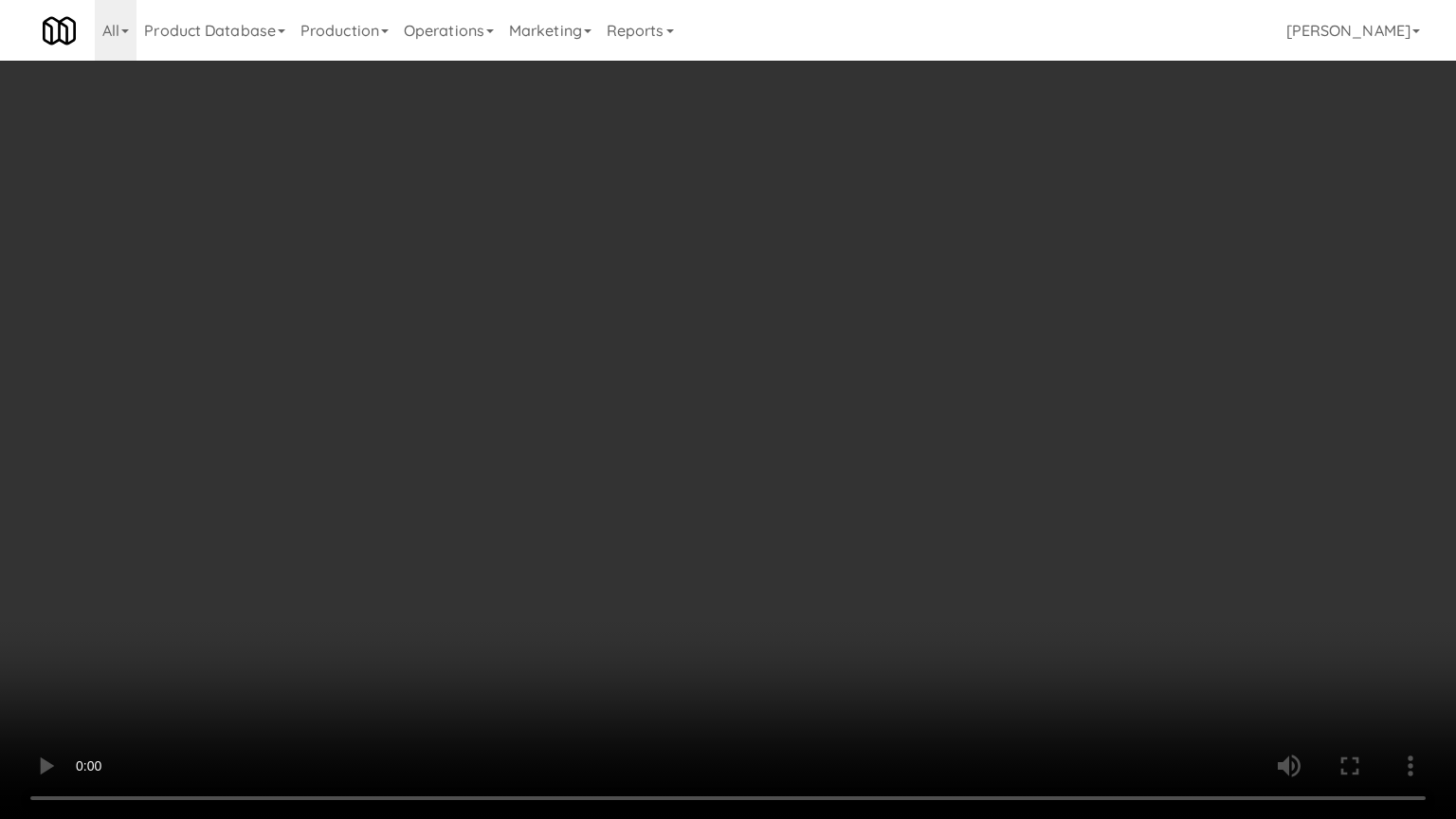
click at [881, 635] on video at bounding box center [728, 409] width 1456 height 819
click at [902, 635] on video at bounding box center [728, 409] width 1456 height 819
click at [906, 635] on video at bounding box center [728, 409] width 1456 height 819
click at [906, 634] on video at bounding box center [728, 409] width 1456 height 819
click at [961, 633] on video at bounding box center [728, 409] width 1456 height 819
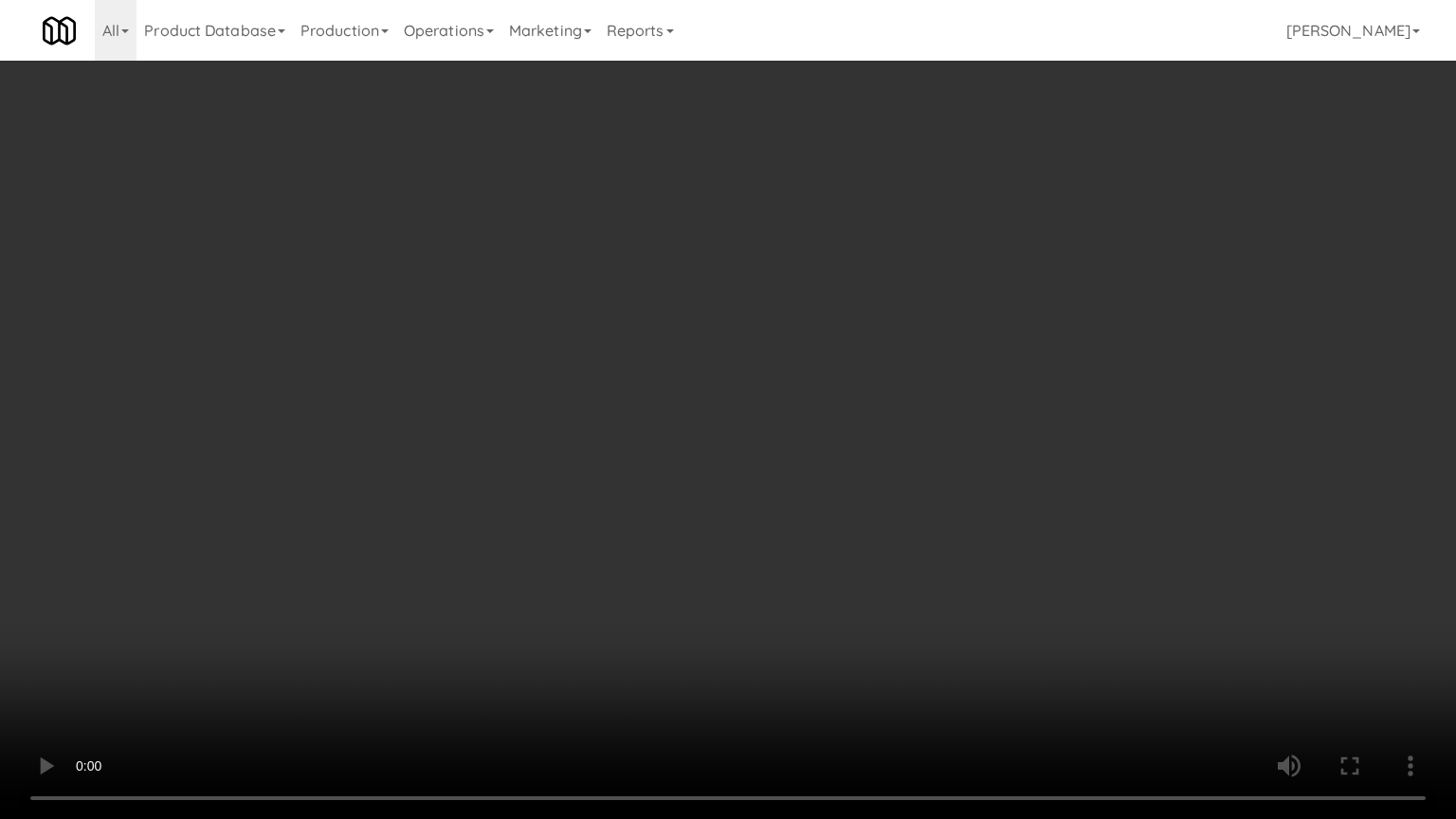
click at [959, 606] on video at bounding box center [728, 409] width 1456 height 819
click at [940, 596] on video at bounding box center [728, 409] width 1456 height 819
click at [934, 592] on video at bounding box center [728, 409] width 1456 height 819
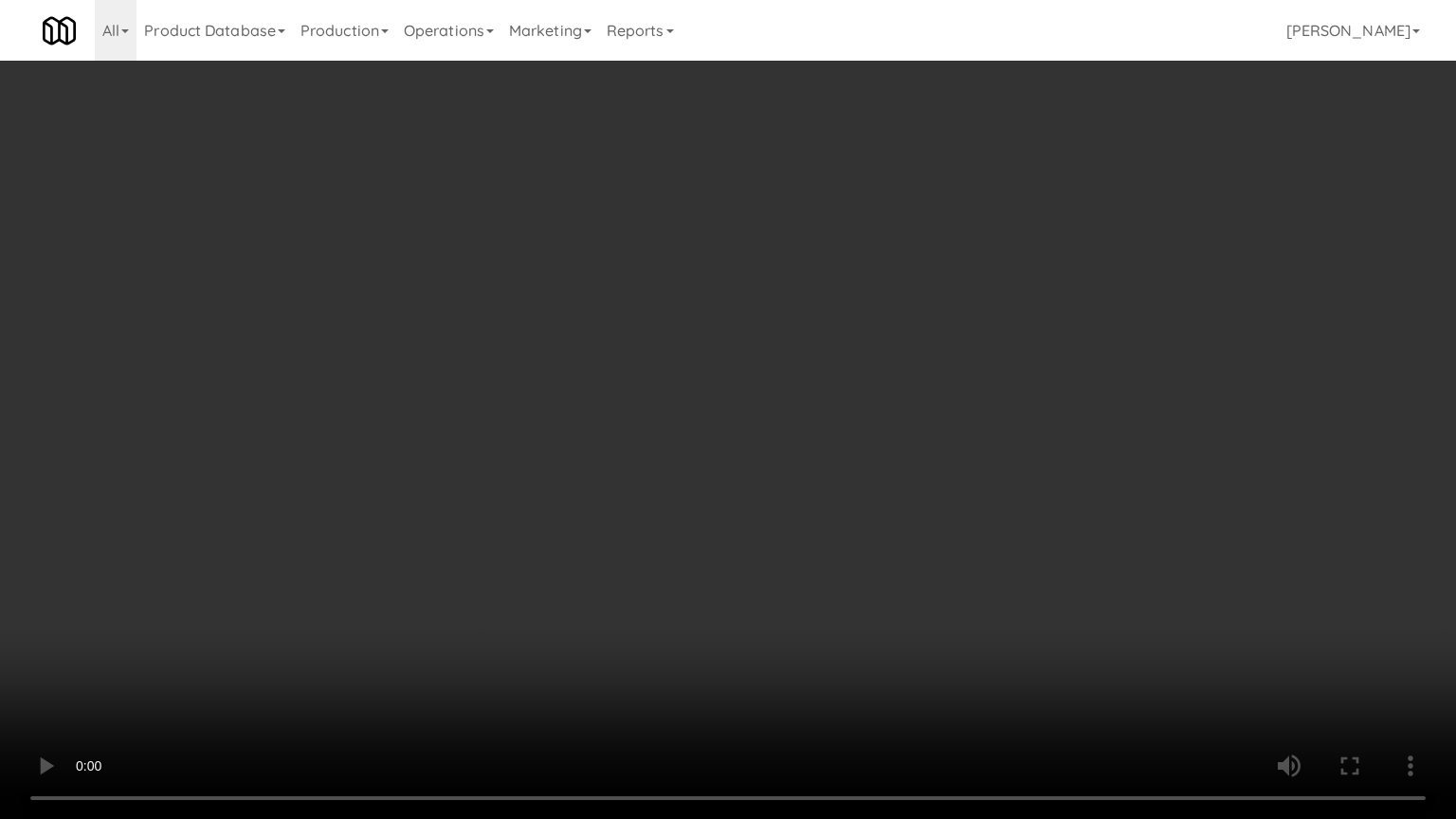
click at [934, 592] on video at bounding box center [728, 409] width 1456 height 819
click at [834, 328] on video at bounding box center [728, 409] width 1456 height 819
click at [832, 360] on video at bounding box center [728, 409] width 1456 height 819
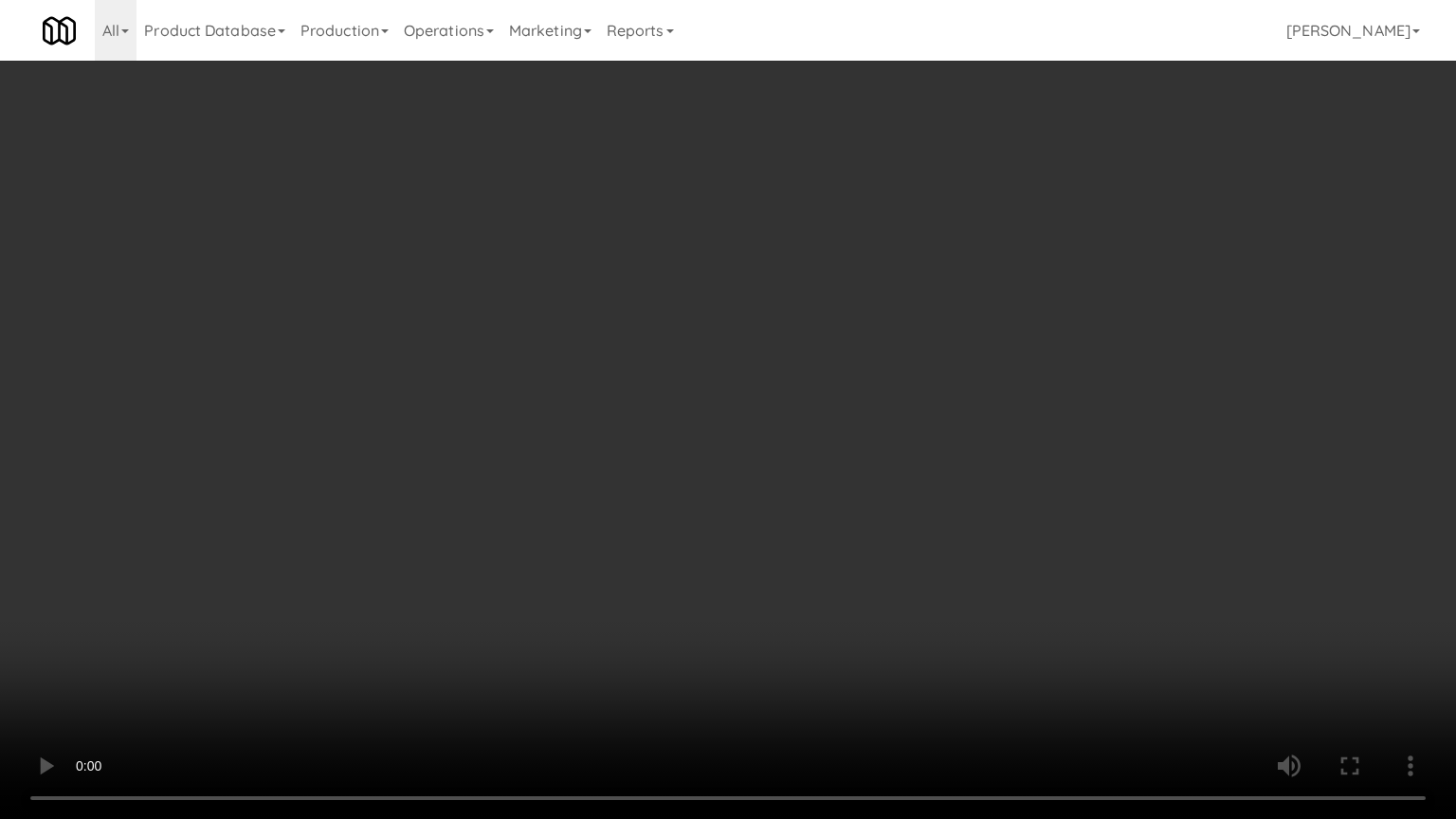
click at [832, 359] on video at bounding box center [728, 409] width 1456 height 819
click at [832, 343] on video at bounding box center [728, 409] width 1456 height 819
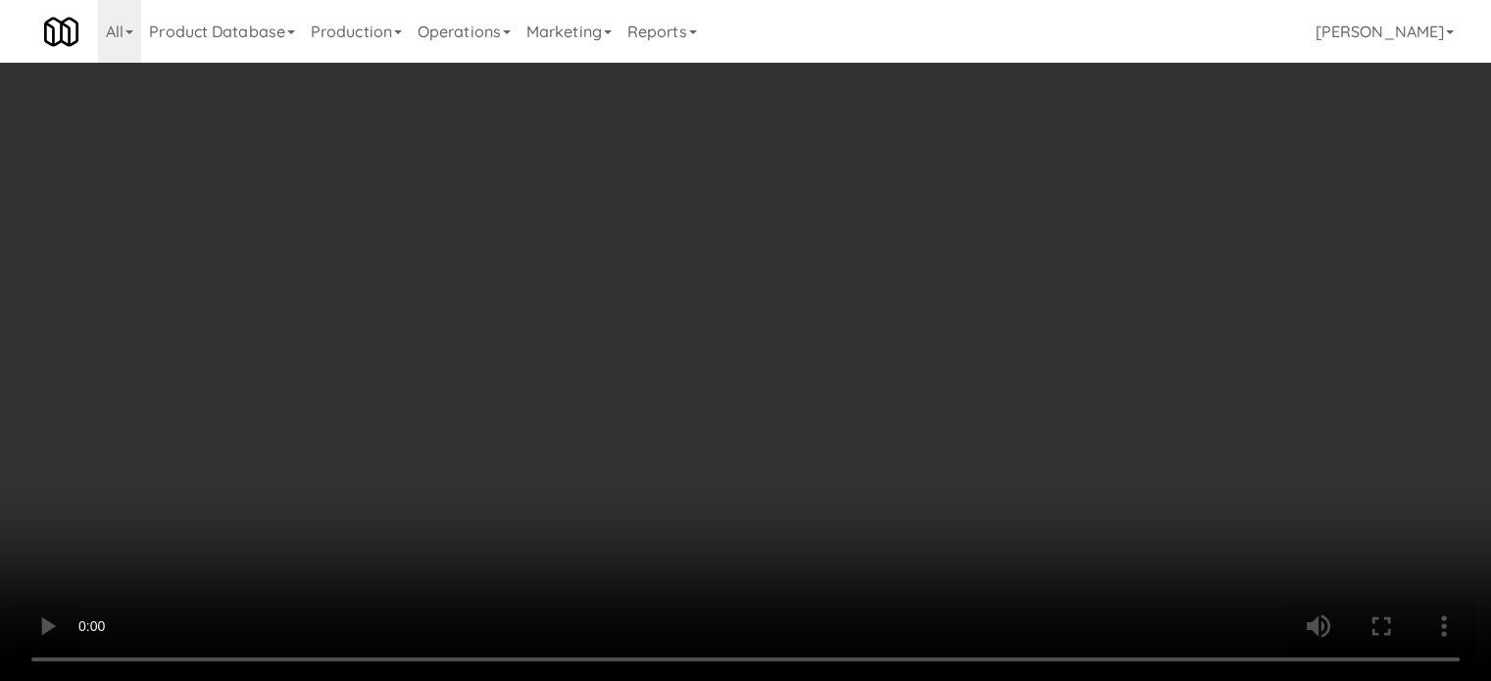
click at [732, 317] on video at bounding box center [745, 340] width 1491 height 681
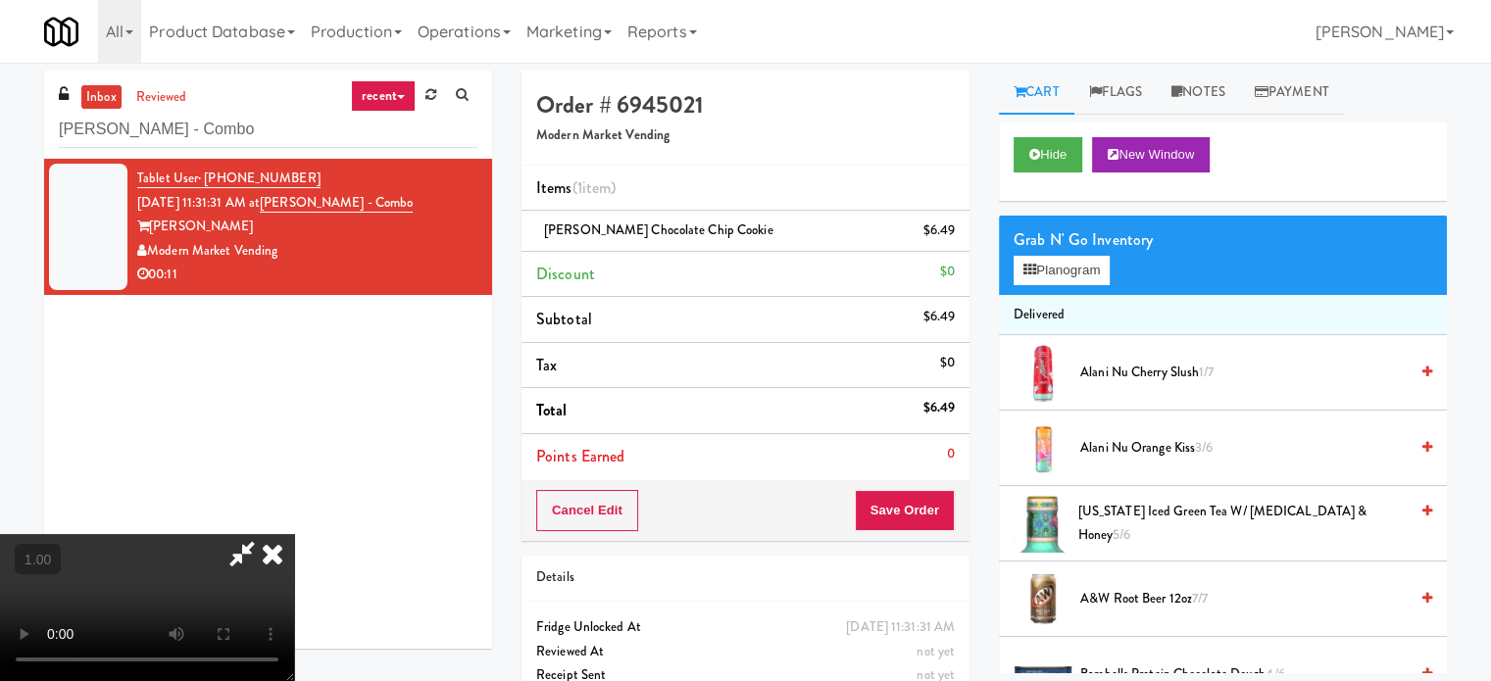
click at [294, 534] on video at bounding box center [147, 607] width 294 height 147
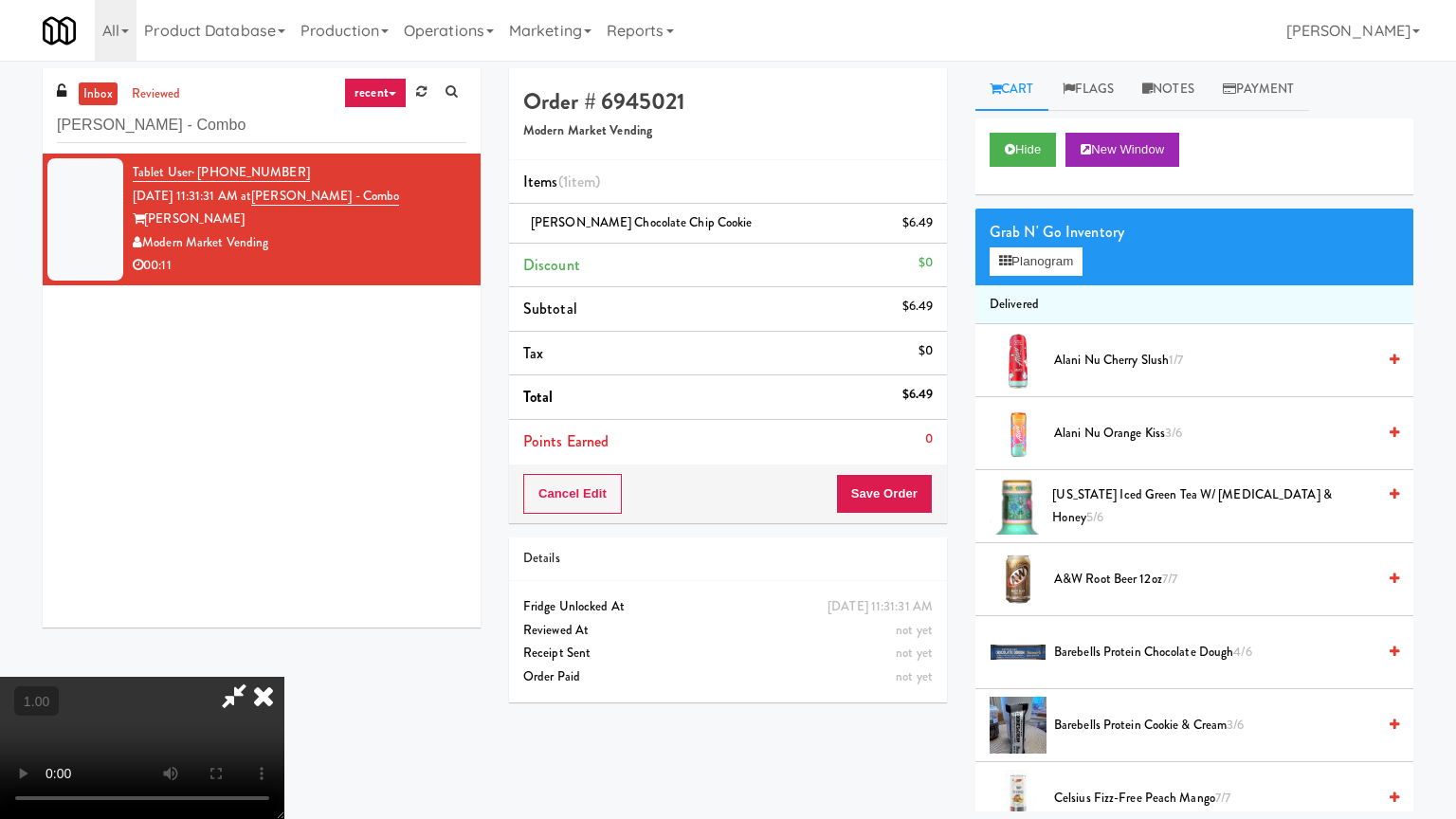
drag, startPoint x: 697, startPoint y: 407, endPoint x: 698, endPoint y: 423, distance: 16.0
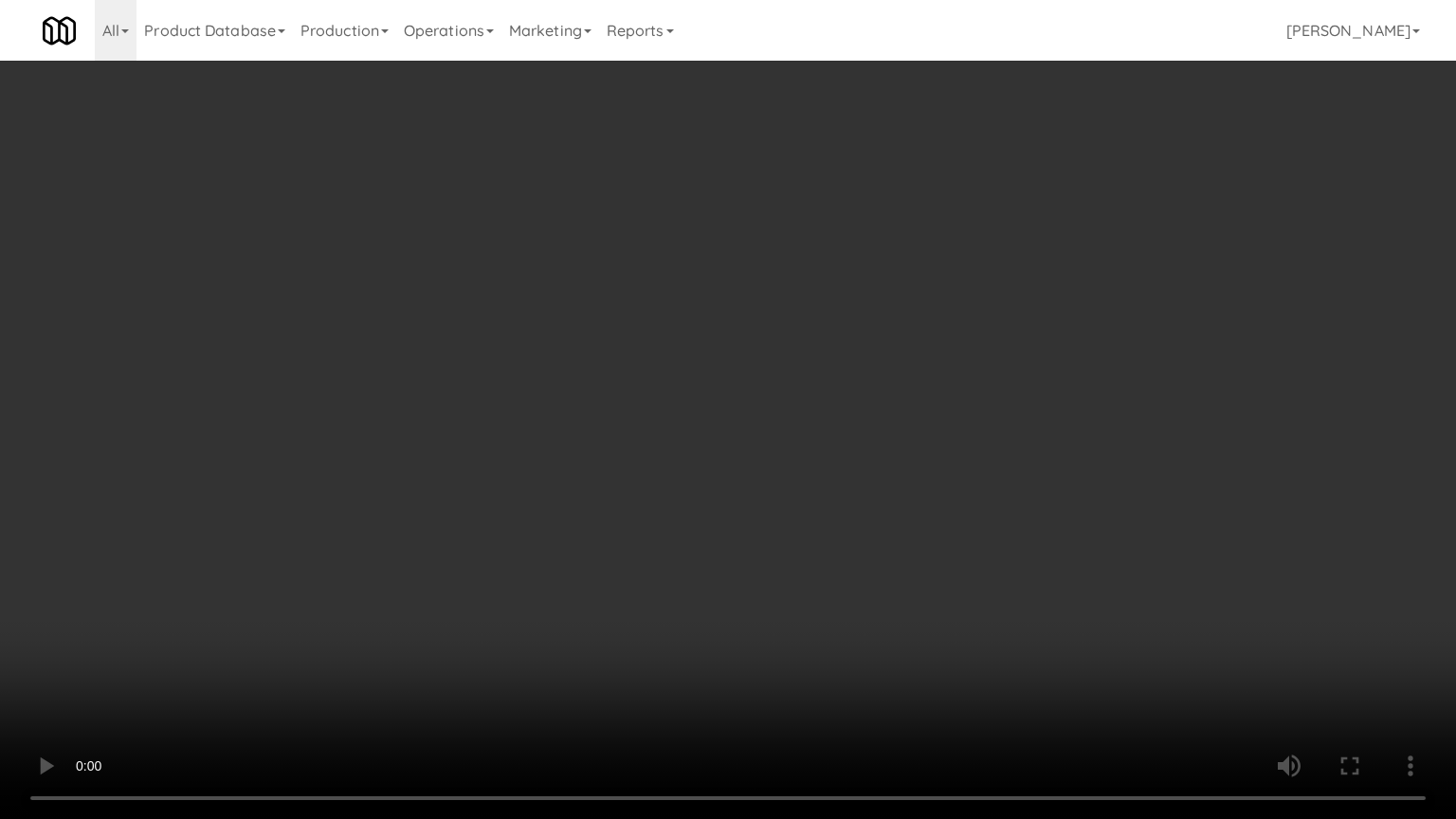
click at [697, 411] on video at bounding box center [728, 409] width 1456 height 819
click at [818, 465] on video at bounding box center [728, 409] width 1456 height 819
click at [818, 466] on video at bounding box center [728, 409] width 1456 height 819
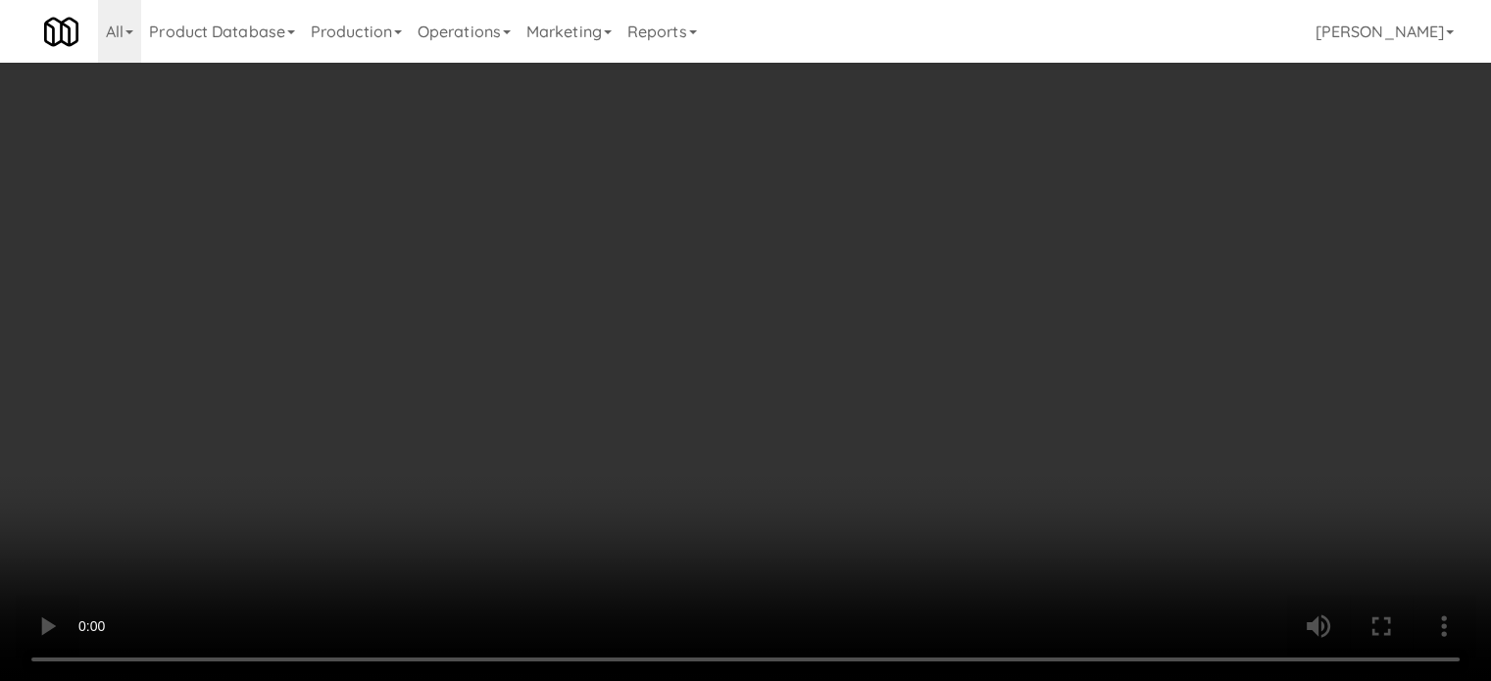
scroll to position [2107, 0]
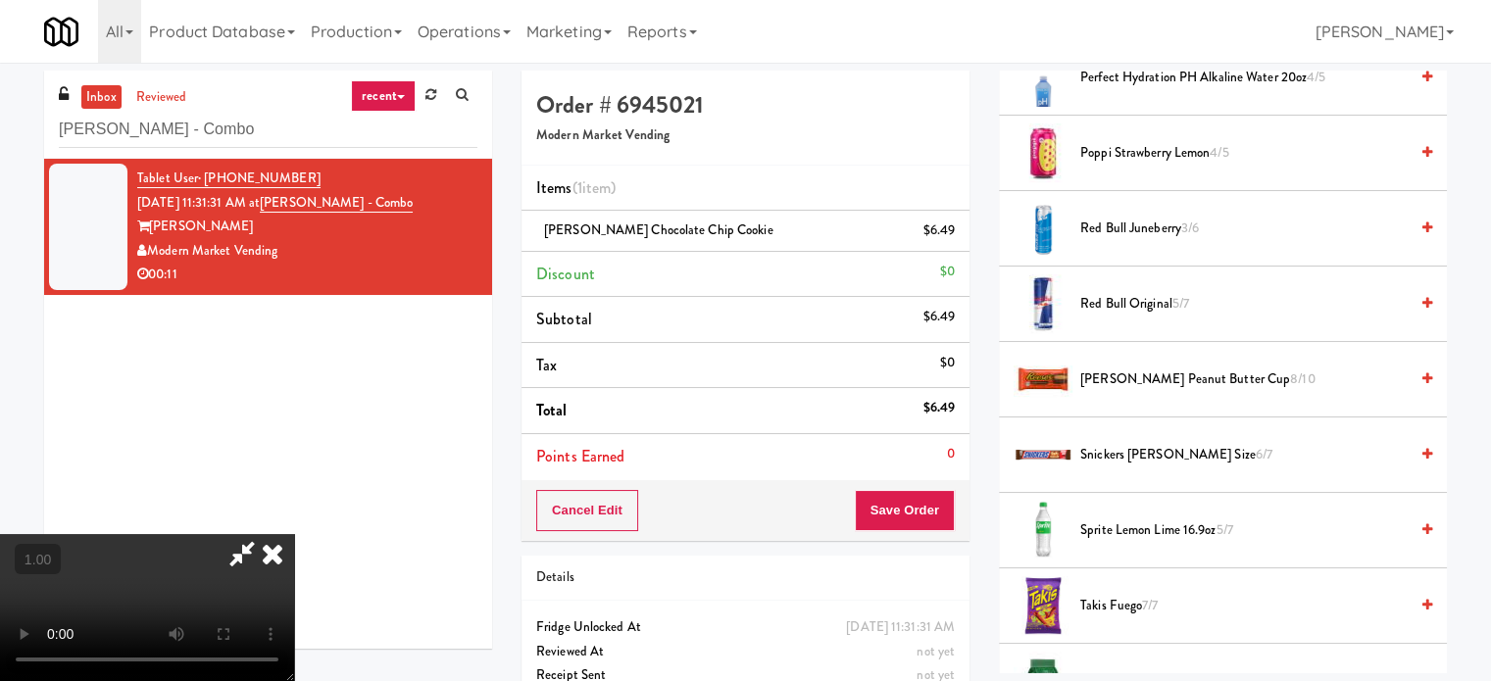
click at [1161, 369] on span "Reese's Peanut Butter Cup 8/10" at bounding box center [1243, 380] width 327 height 25
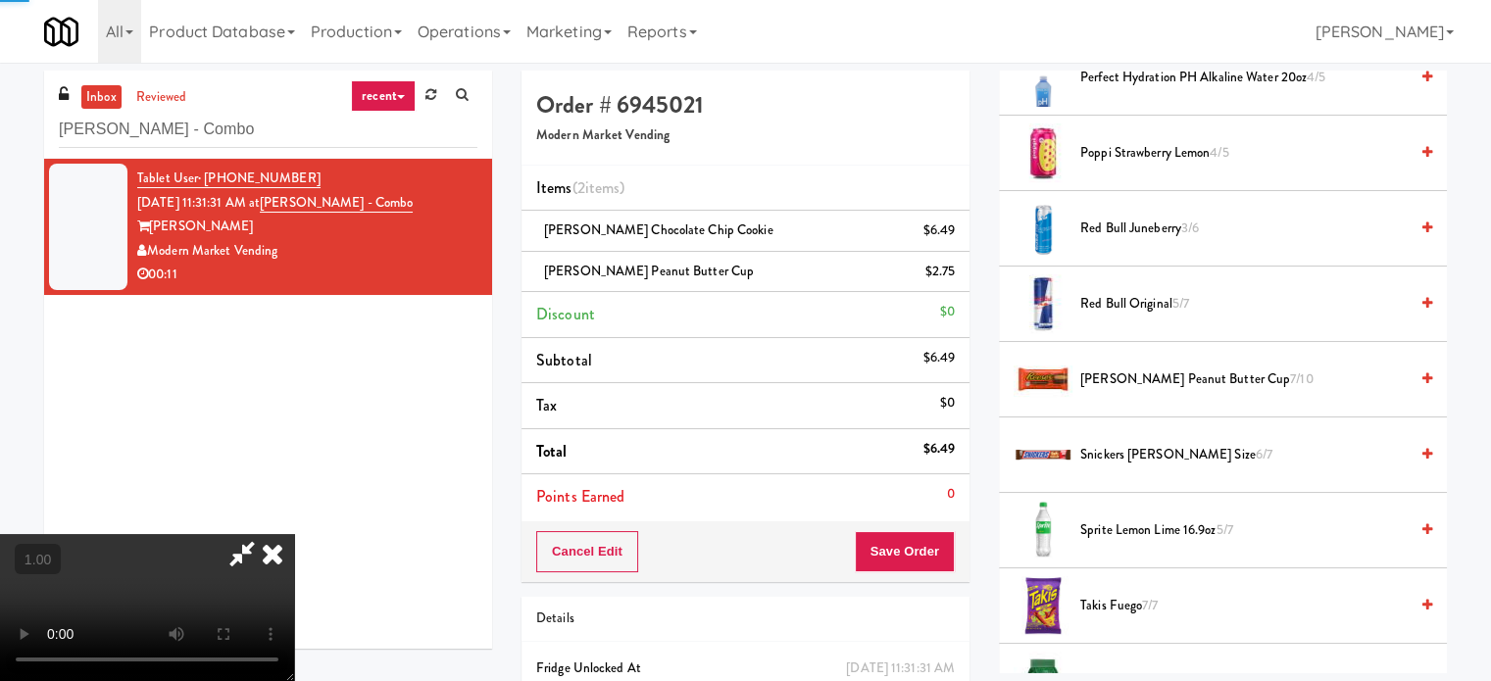
click at [1200, 377] on span "Reese's Peanut Butter Cup 7/10" at bounding box center [1243, 380] width 327 height 25
click at [935, 554] on button "Save Order" at bounding box center [905, 551] width 100 height 41
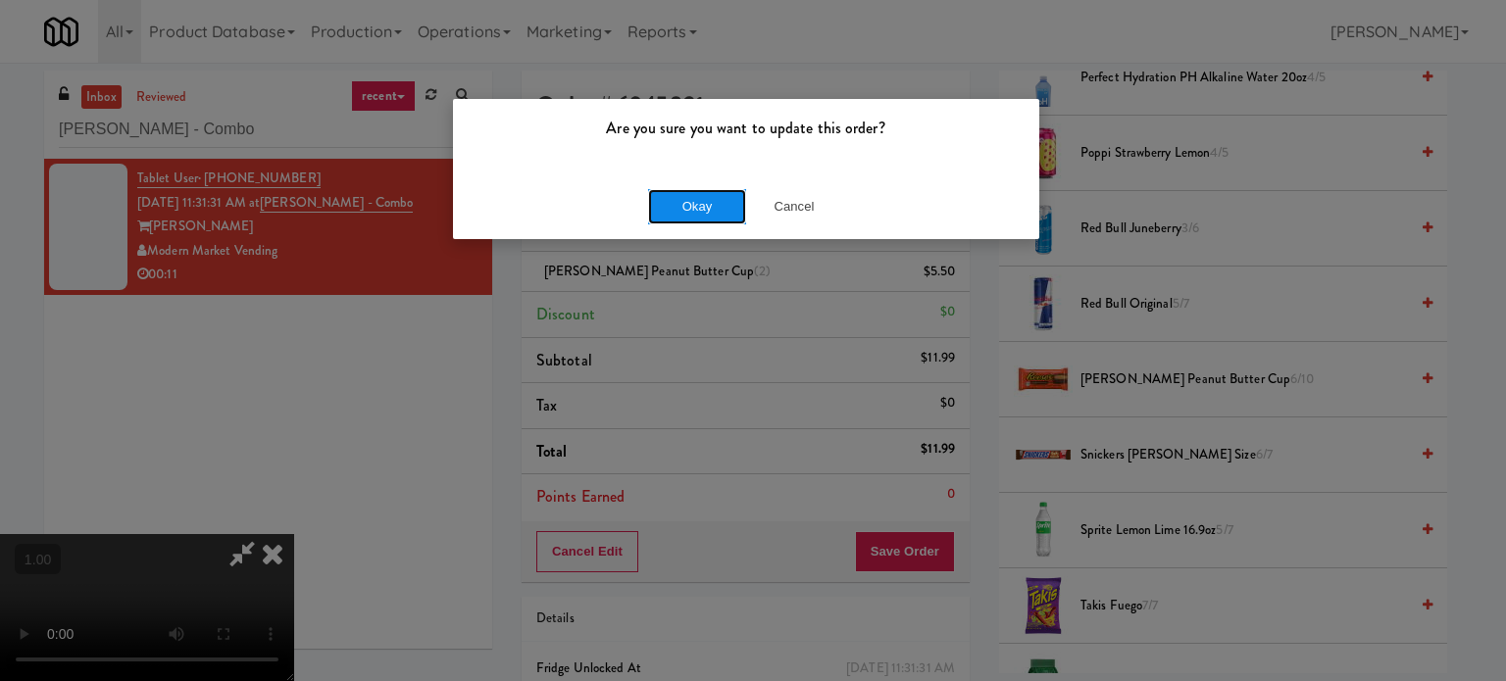
click at [705, 207] on button "Okay" at bounding box center [697, 206] width 98 height 35
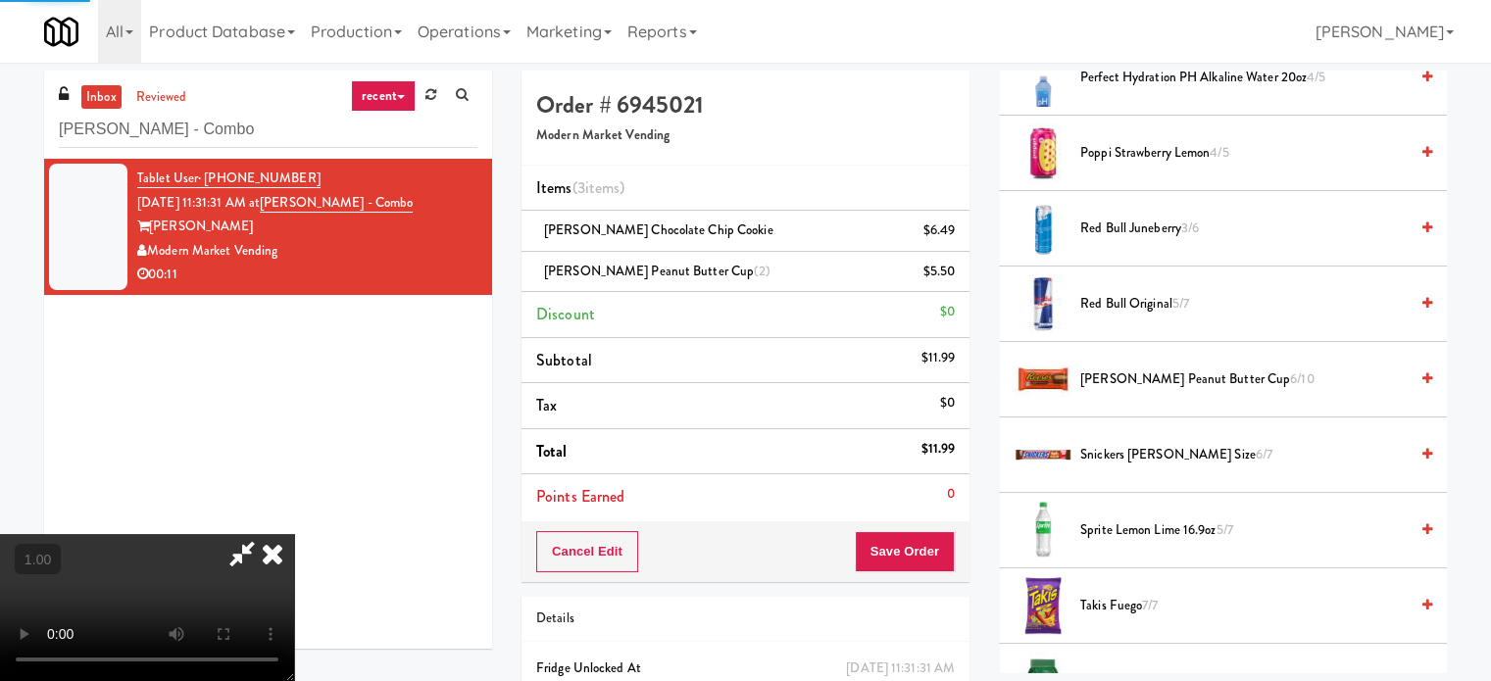
scroll to position [183, 0]
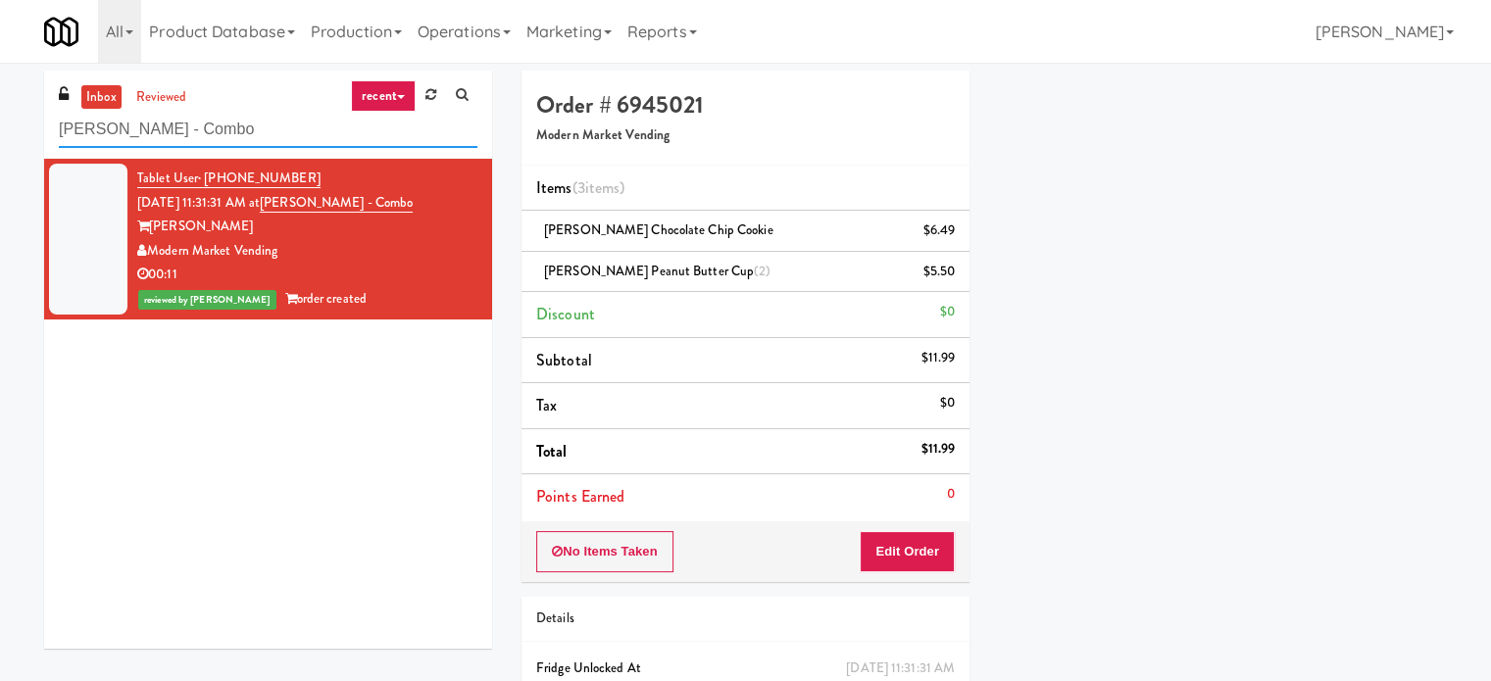
click at [200, 114] on input "Ella Parkside - Combo" at bounding box center [268, 130] width 419 height 36
paste input "Shelby"
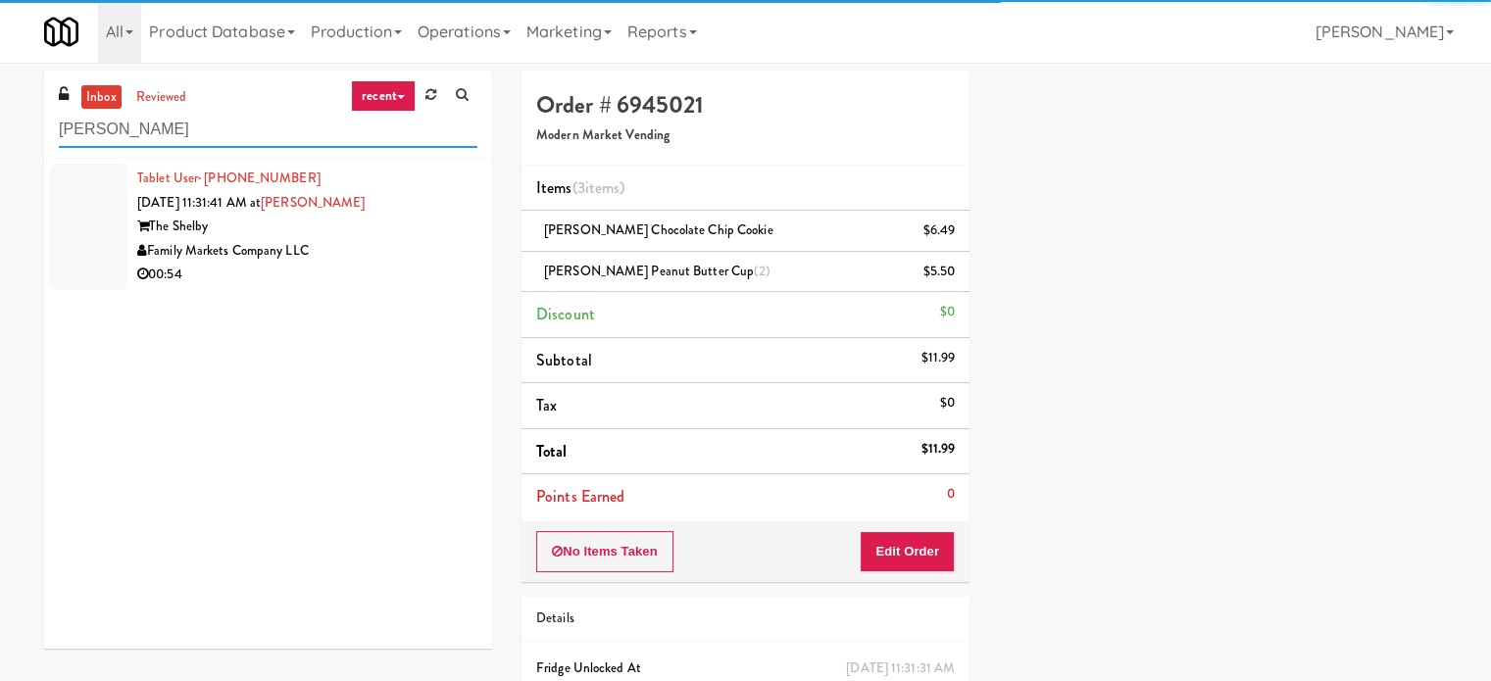
type input "Shelby Combo"
click at [428, 266] on div "00:54" at bounding box center [307, 275] width 340 height 25
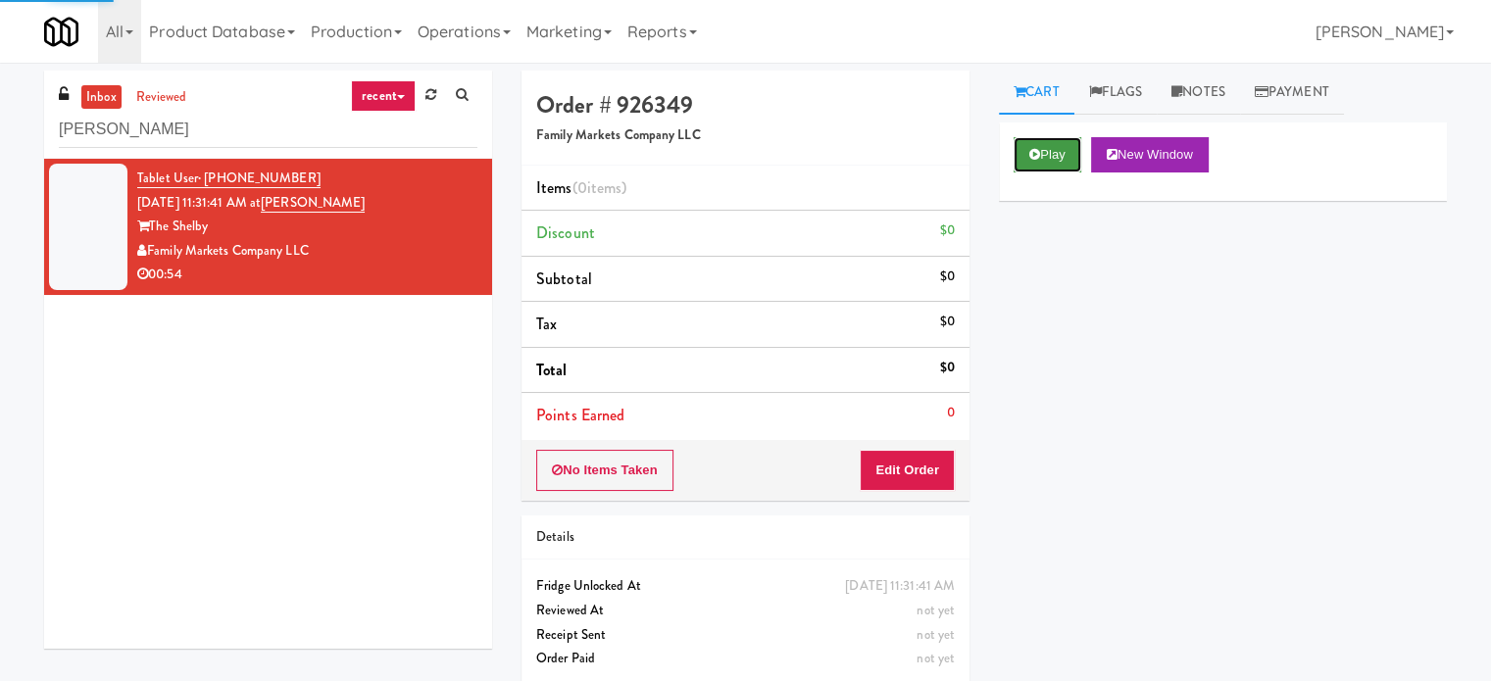
click at [1068, 152] on button "Play" at bounding box center [1048, 154] width 68 height 35
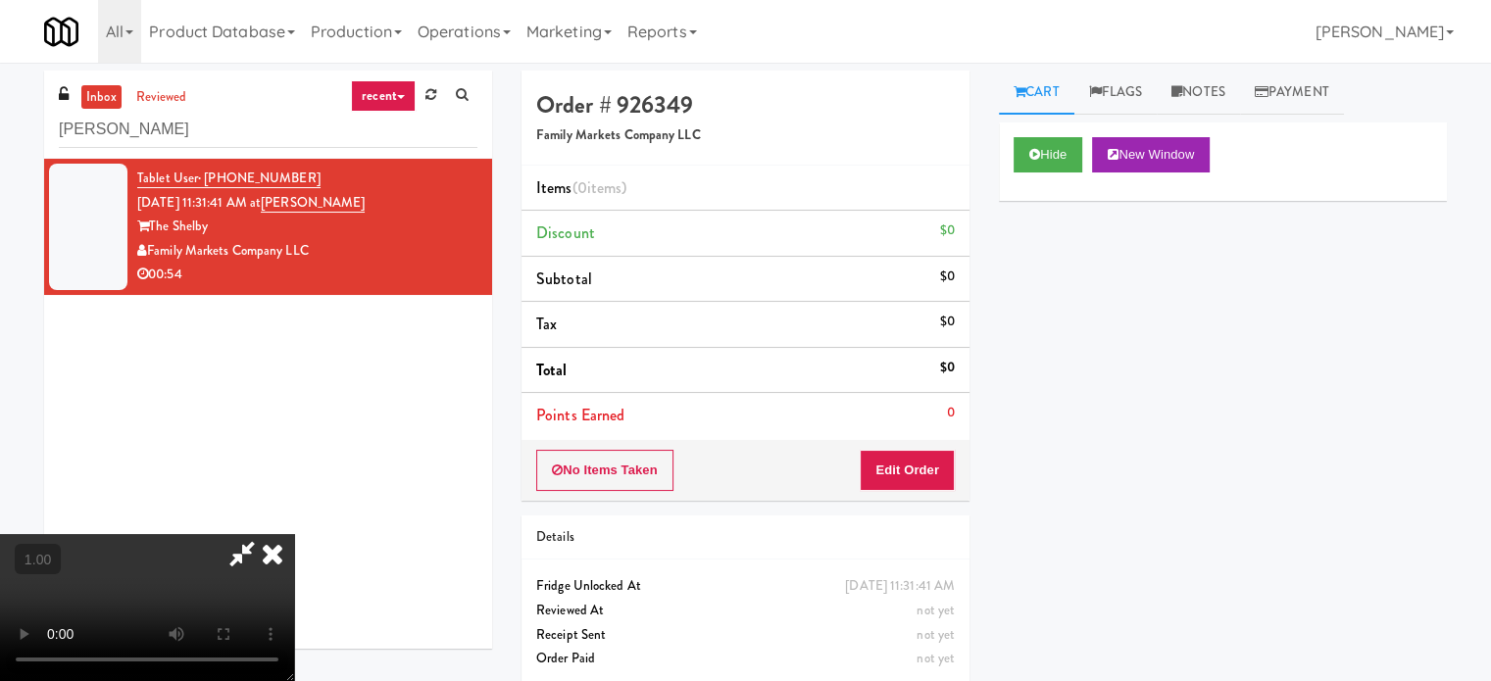
click at [294, 568] on video at bounding box center [147, 607] width 294 height 147
drag, startPoint x: 502, startPoint y: 568, endPoint x: 503, endPoint y: 686, distance: 118.6
click at [294, 568] on video at bounding box center [147, 607] width 294 height 147
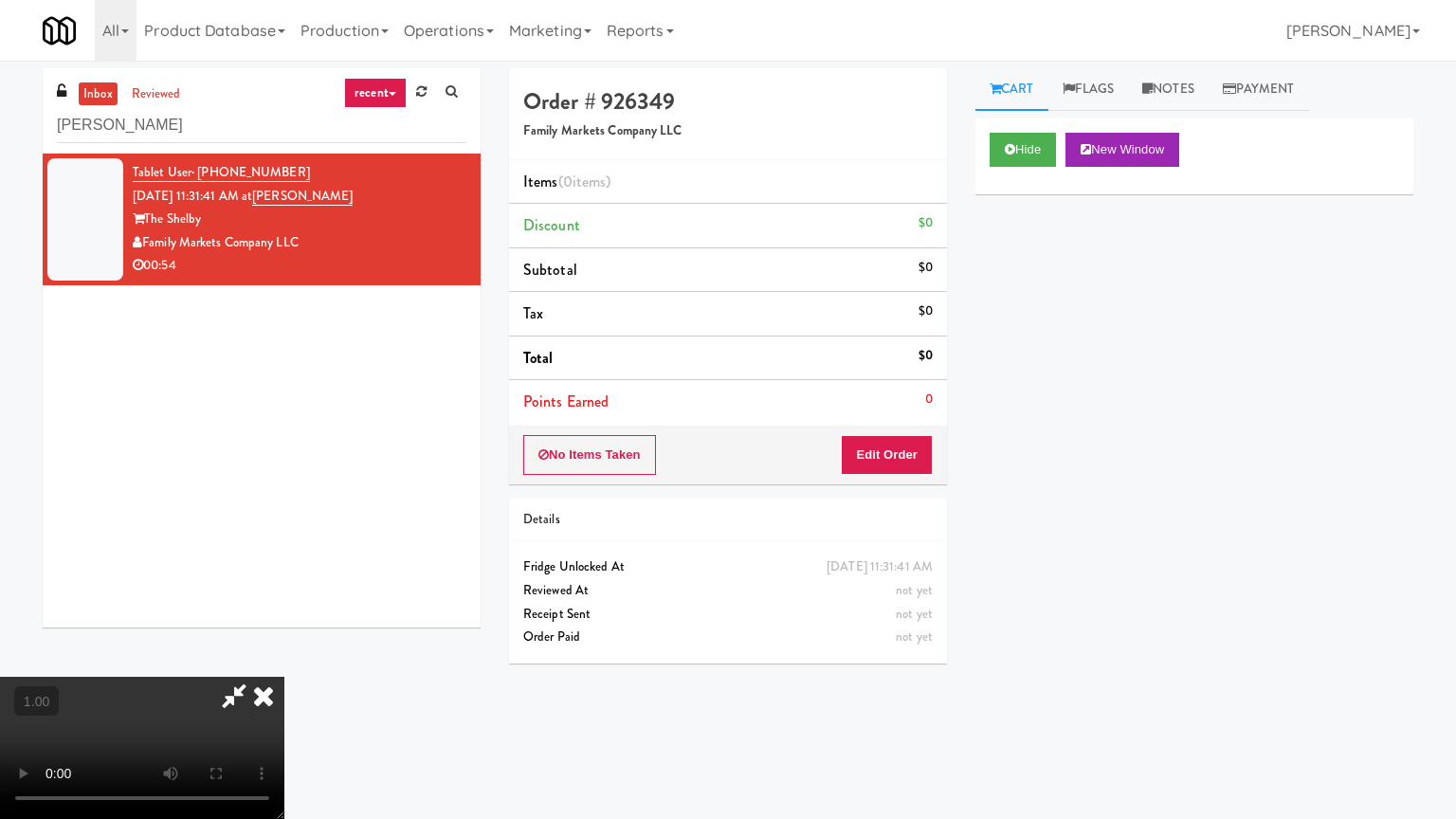
click at [284, 658] on video at bounding box center [142, 747] width 284 height 142
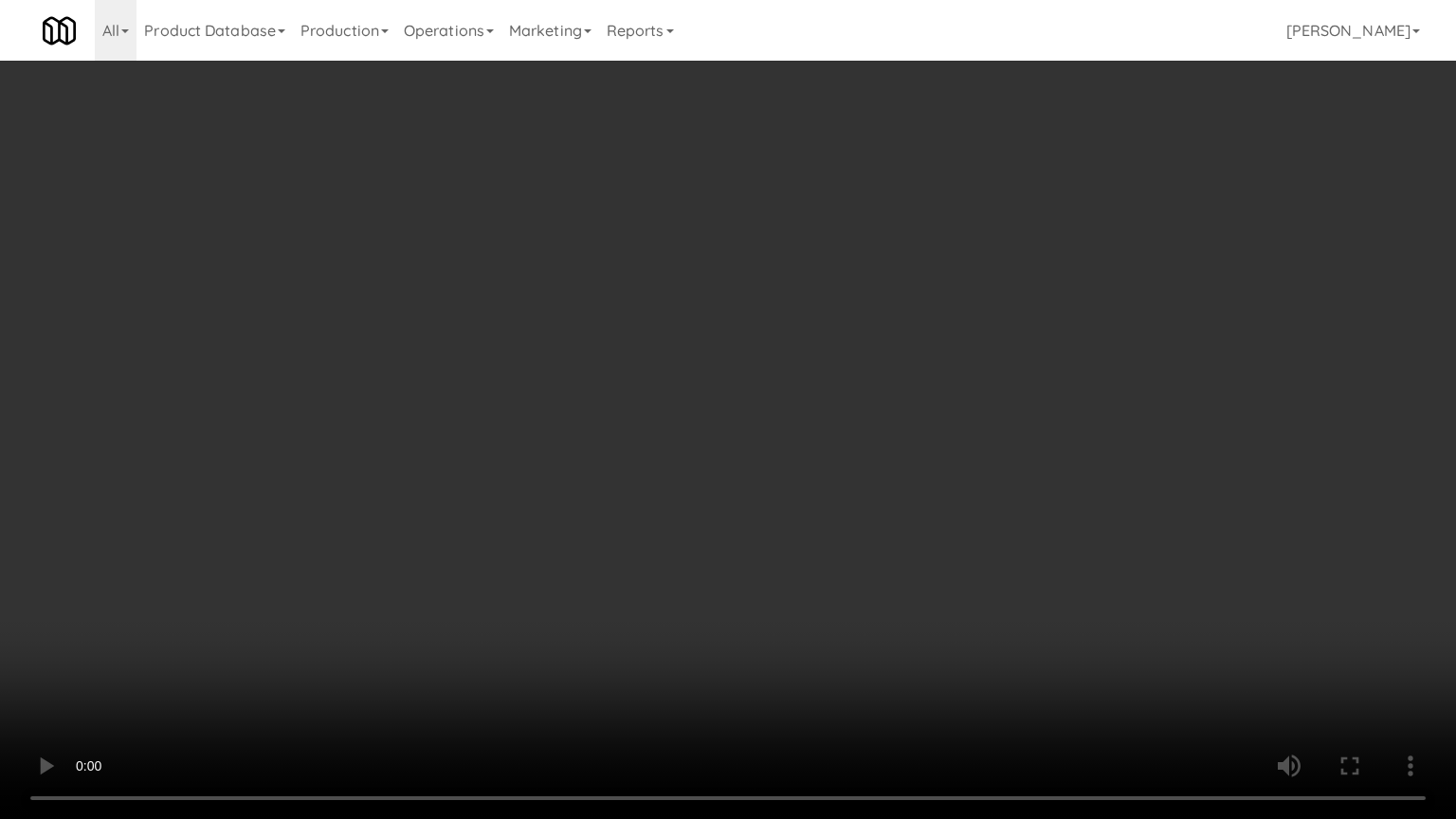
click at [762, 537] on video at bounding box center [728, 409] width 1456 height 819
click at [918, 510] on video at bounding box center [728, 409] width 1456 height 819
click at [927, 535] on video at bounding box center [728, 409] width 1456 height 819
click at [928, 527] on video at bounding box center [728, 409] width 1456 height 819
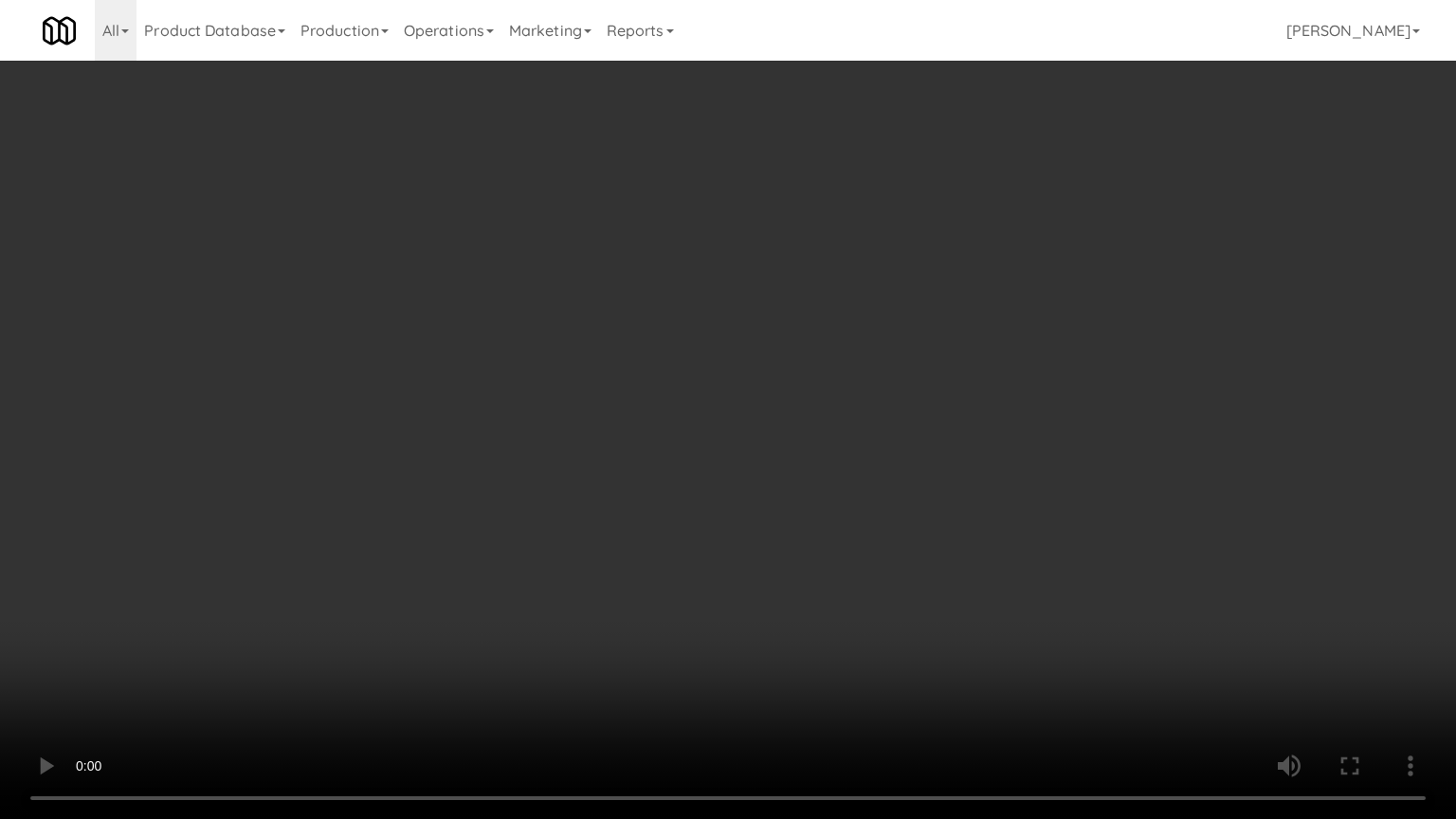
click at [929, 526] on video at bounding box center [728, 409] width 1456 height 819
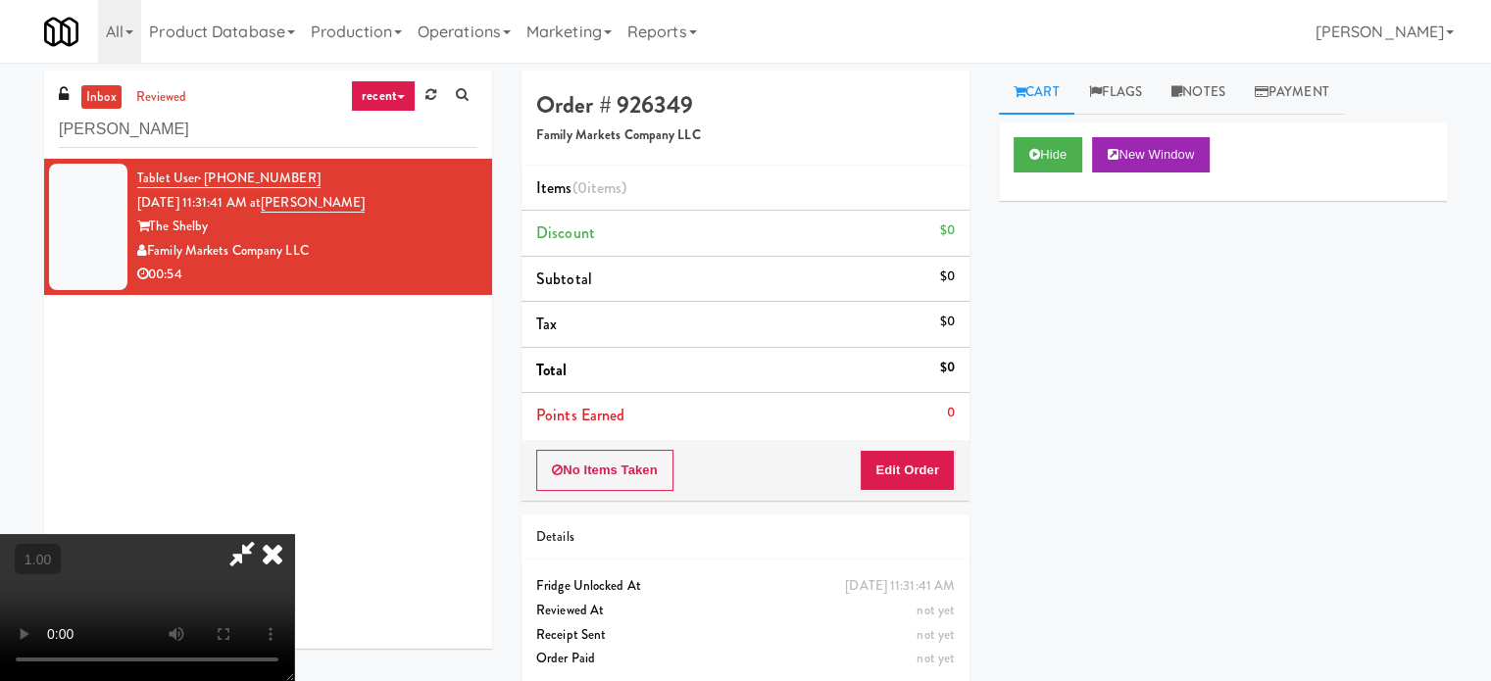
click at [294, 534] on video at bounding box center [147, 607] width 294 height 147
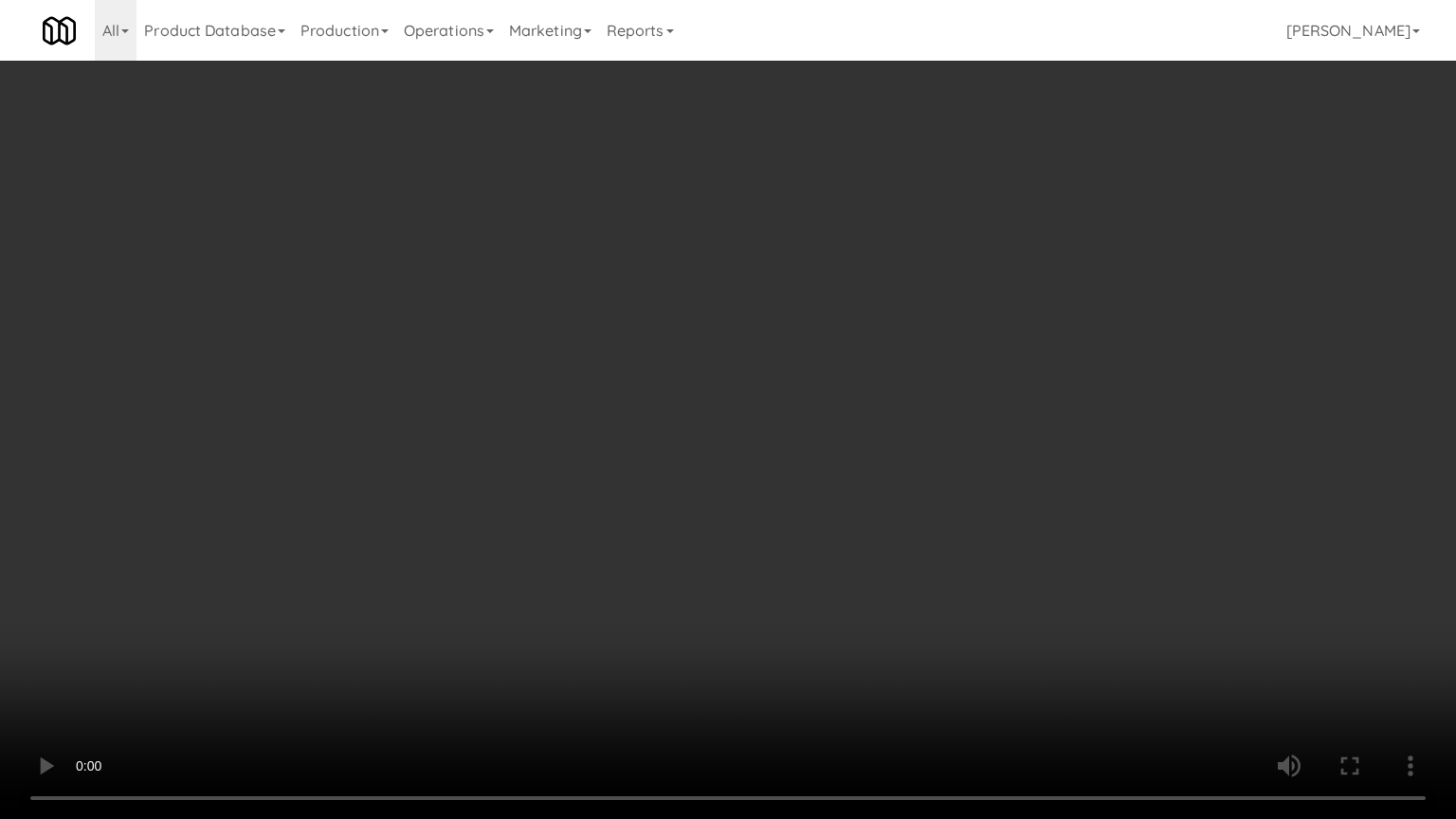
click at [658, 571] on video at bounding box center [728, 409] width 1456 height 819
click at [654, 571] on video at bounding box center [728, 409] width 1456 height 819
click at [477, 444] on video at bounding box center [728, 409] width 1456 height 819
click at [633, 447] on video at bounding box center [728, 409] width 1456 height 819
click at [629, 444] on video at bounding box center [728, 409] width 1456 height 819
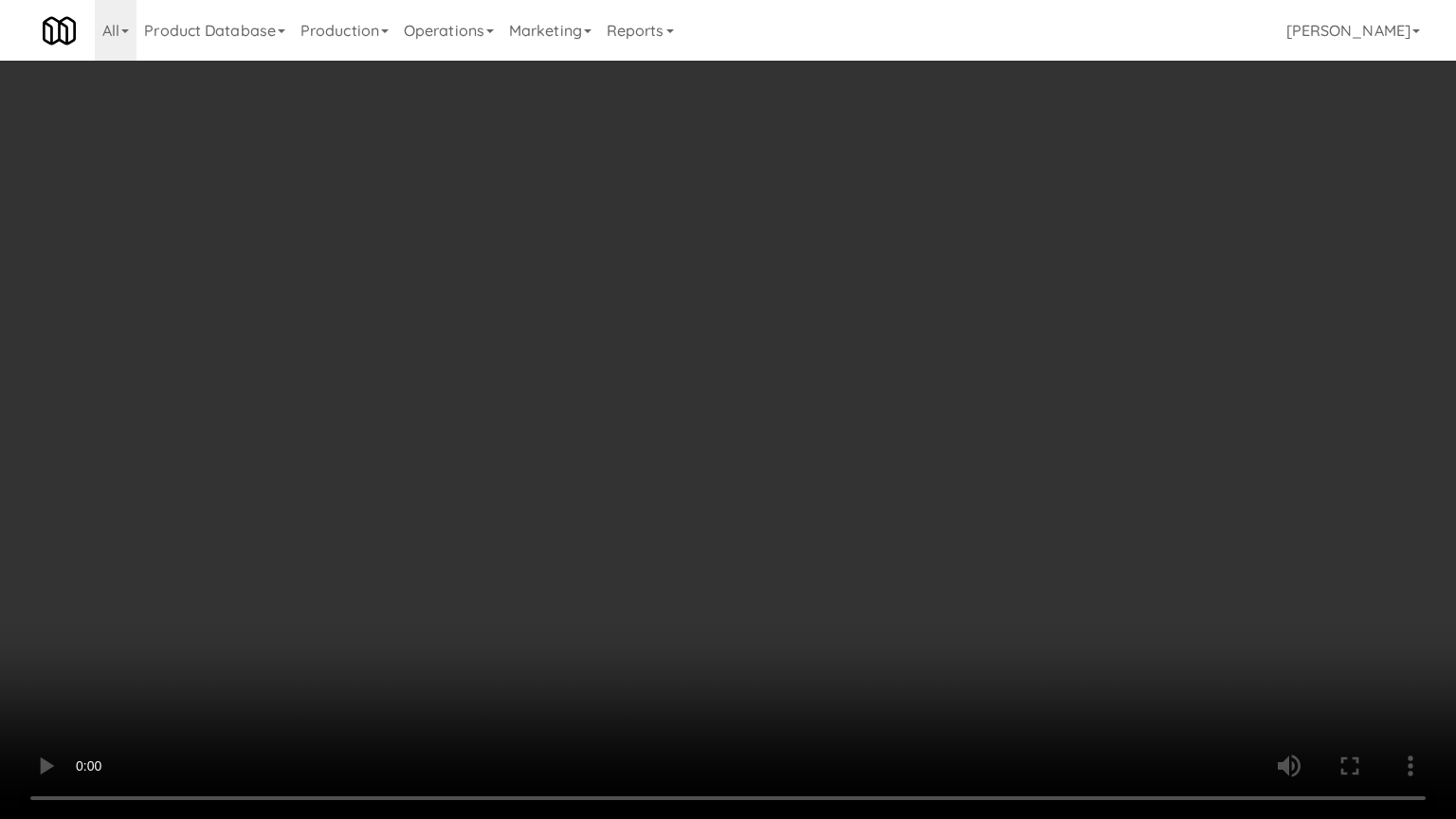
click at [629, 444] on video at bounding box center [728, 409] width 1456 height 819
click at [553, 596] on video at bounding box center [728, 409] width 1456 height 819
click at [906, 444] on video at bounding box center [728, 409] width 1456 height 819
click at [897, 550] on video at bounding box center [728, 409] width 1456 height 819
click at [949, 570] on video at bounding box center [728, 409] width 1456 height 819
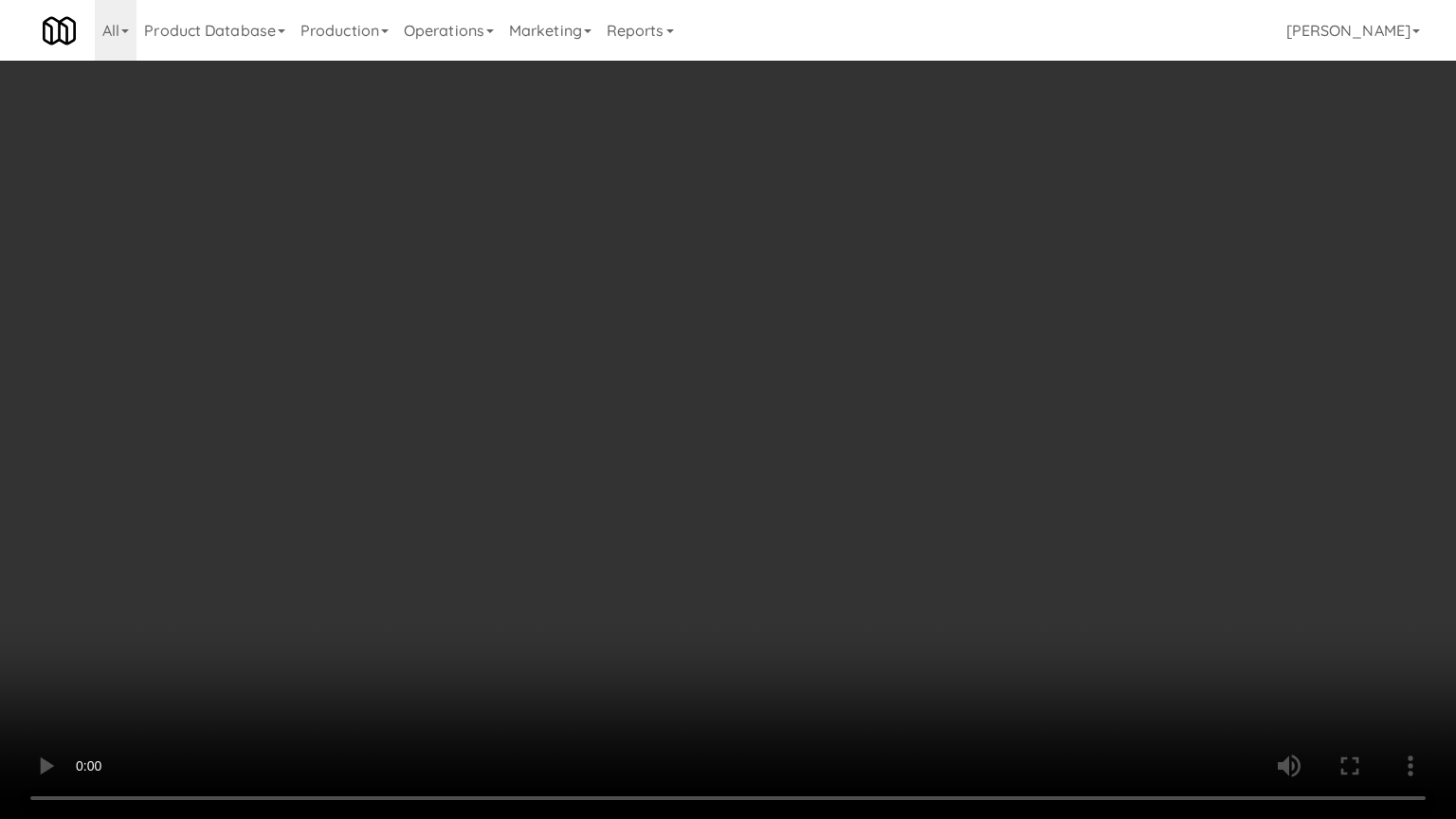
click at [949, 570] on video at bounding box center [728, 409] width 1456 height 819
click at [954, 533] on video at bounding box center [728, 409] width 1456 height 819
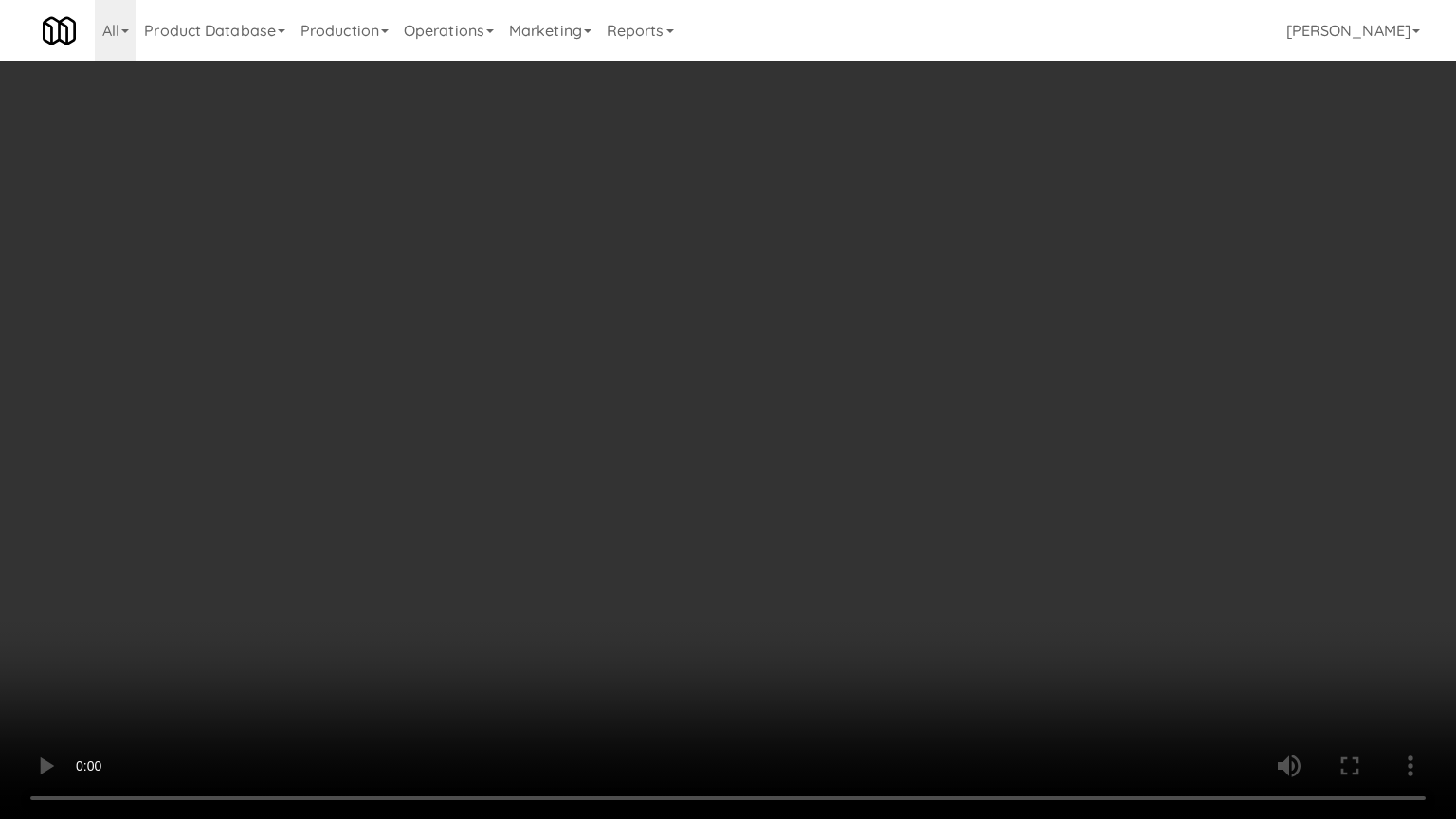
click at [954, 533] on video at bounding box center [728, 409] width 1456 height 819
click at [895, 602] on video at bounding box center [728, 409] width 1456 height 819
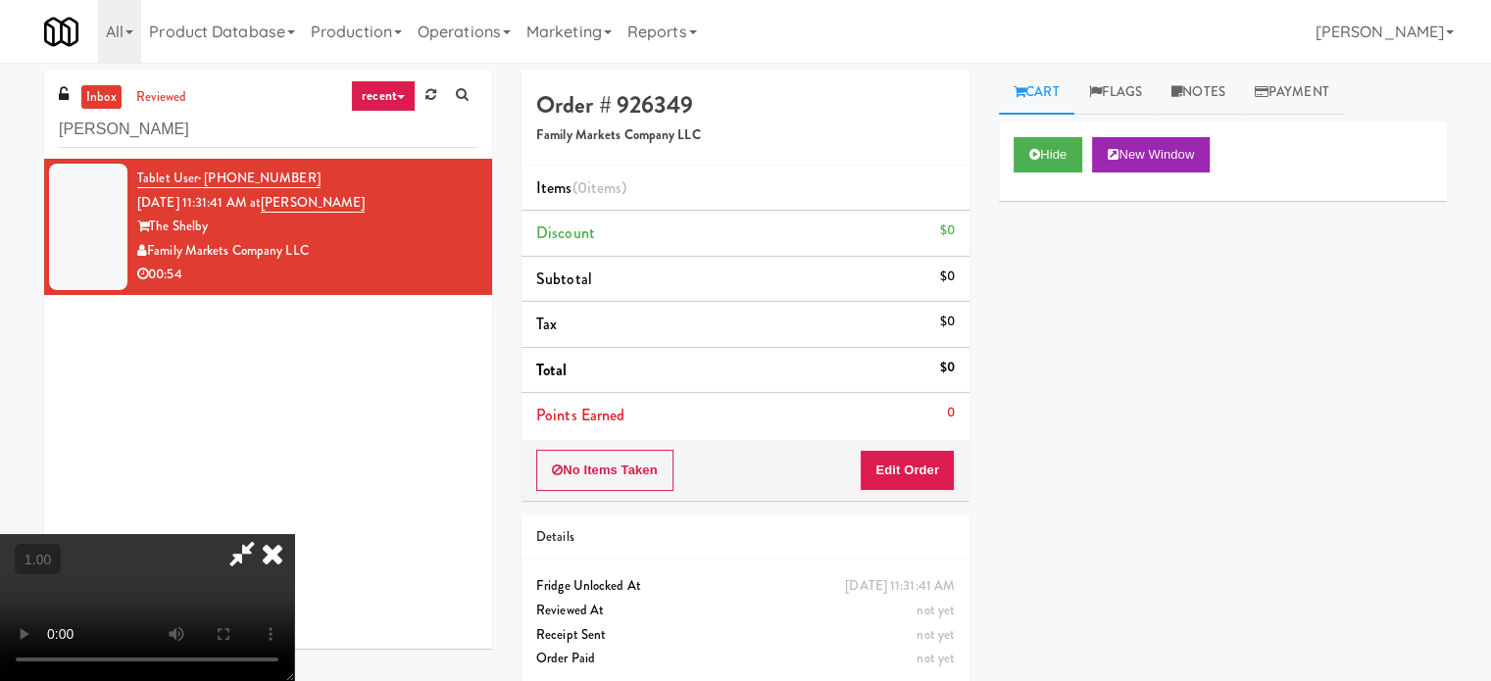
click at [294, 534] on video at bounding box center [147, 607] width 294 height 147
click at [961, 471] on div "No Items Taken Edit Order" at bounding box center [746, 470] width 448 height 61
click at [930, 471] on button "Edit Order" at bounding box center [907, 470] width 95 height 41
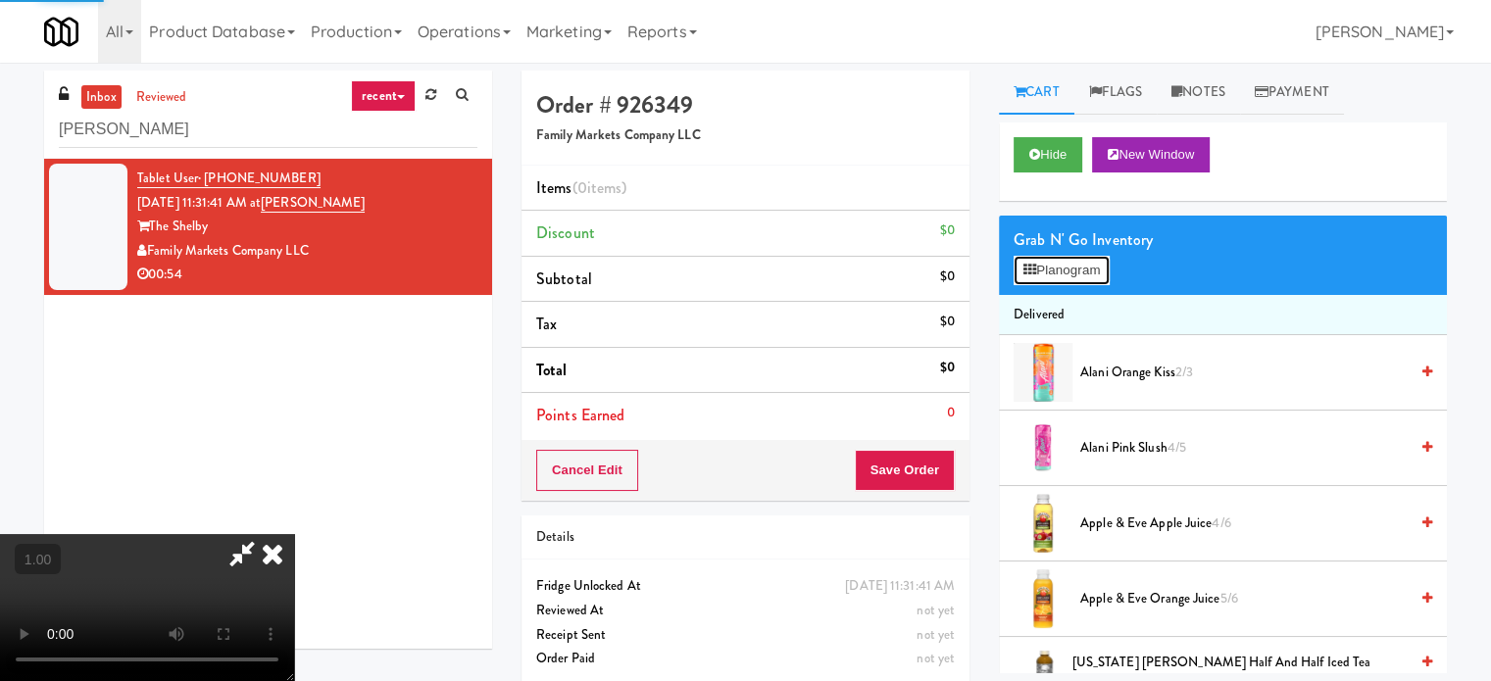
click at [1051, 256] on button "Planogram" at bounding box center [1062, 270] width 96 height 29
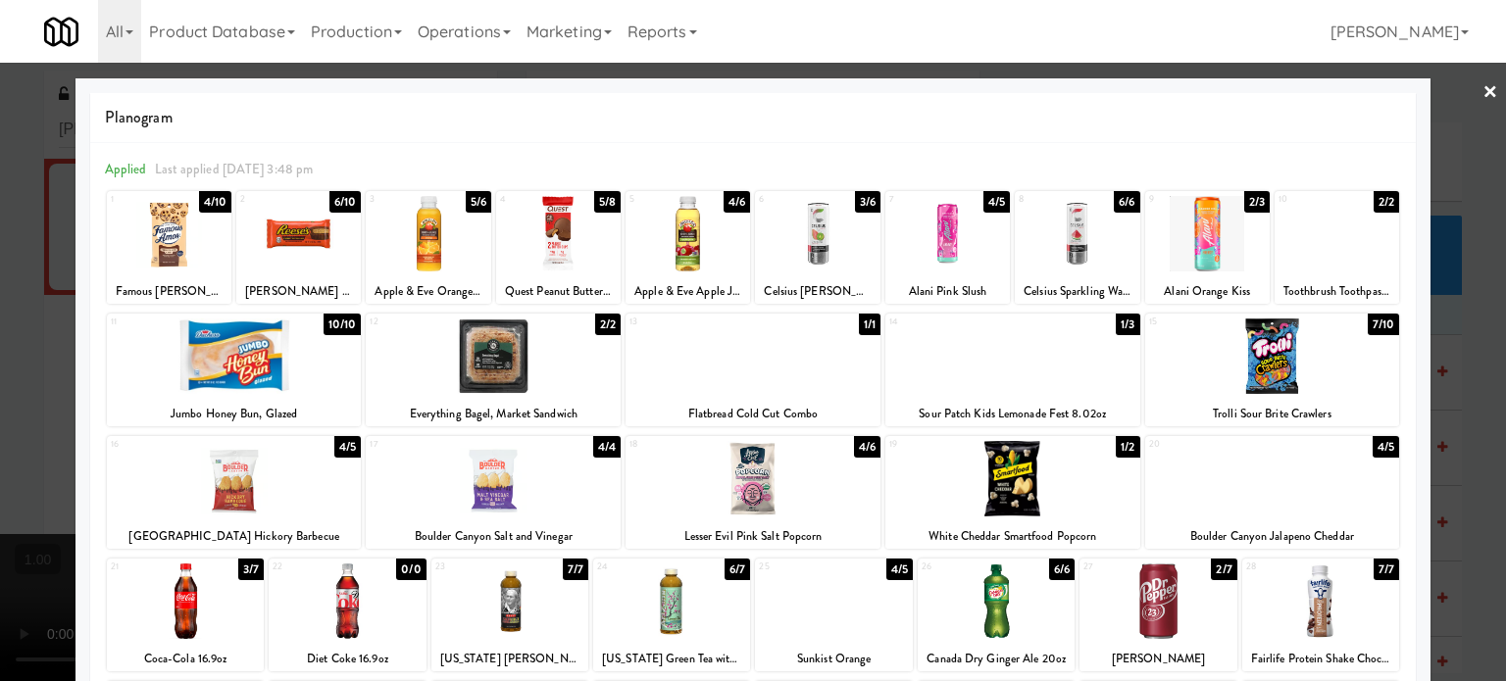
click at [1032, 356] on div at bounding box center [1012, 356] width 255 height 75
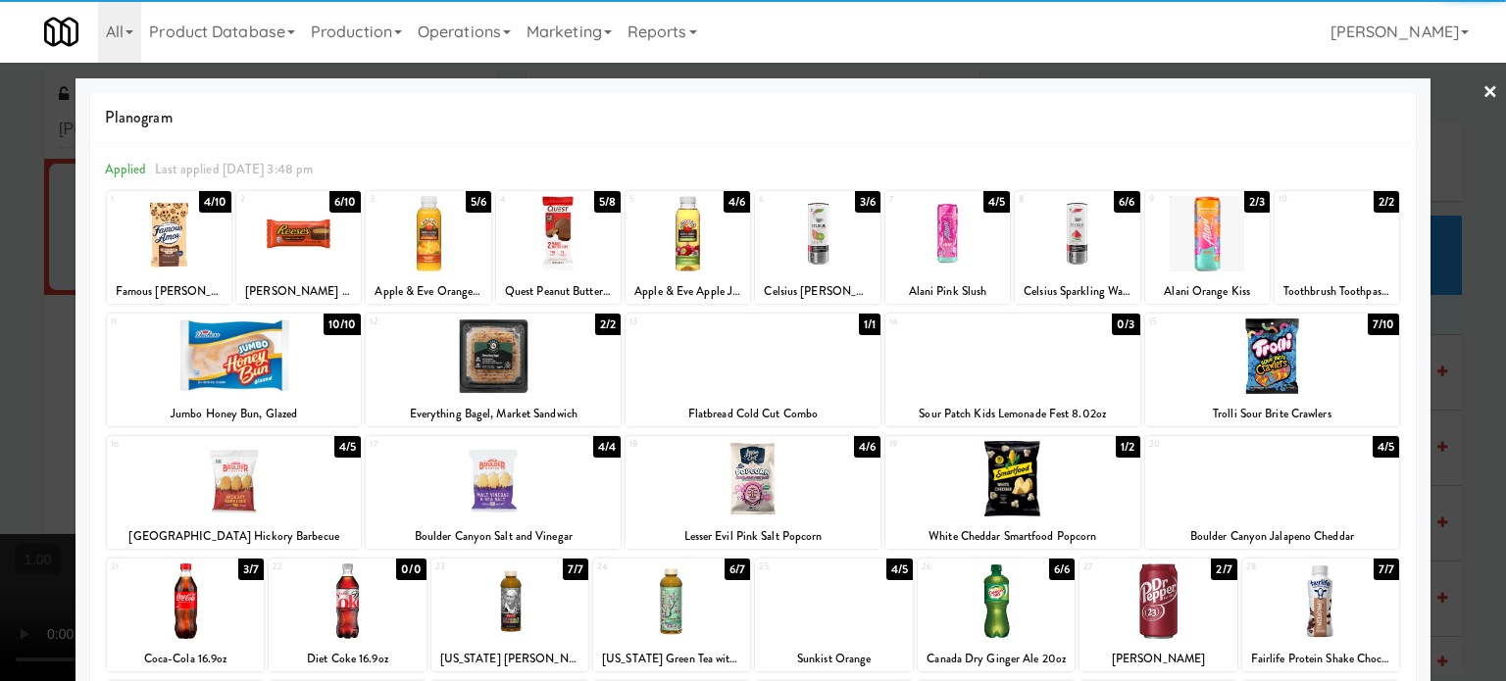
drag, startPoint x: 0, startPoint y: 297, endPoint x: 12, endPoint y: 296, distance: 11.8
click at [0, 297] on div at bounding box center [753, 340] width 1506 height 681
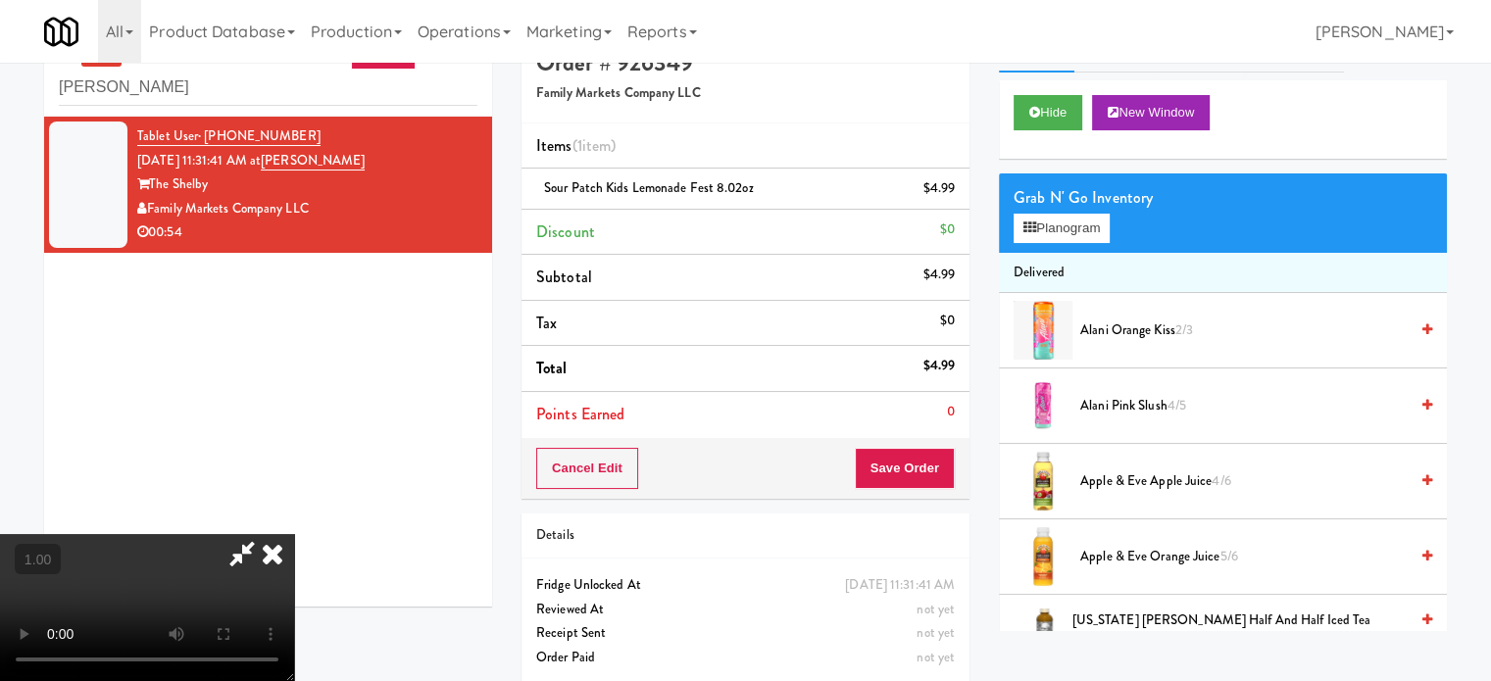
scroll to position [63, 0]
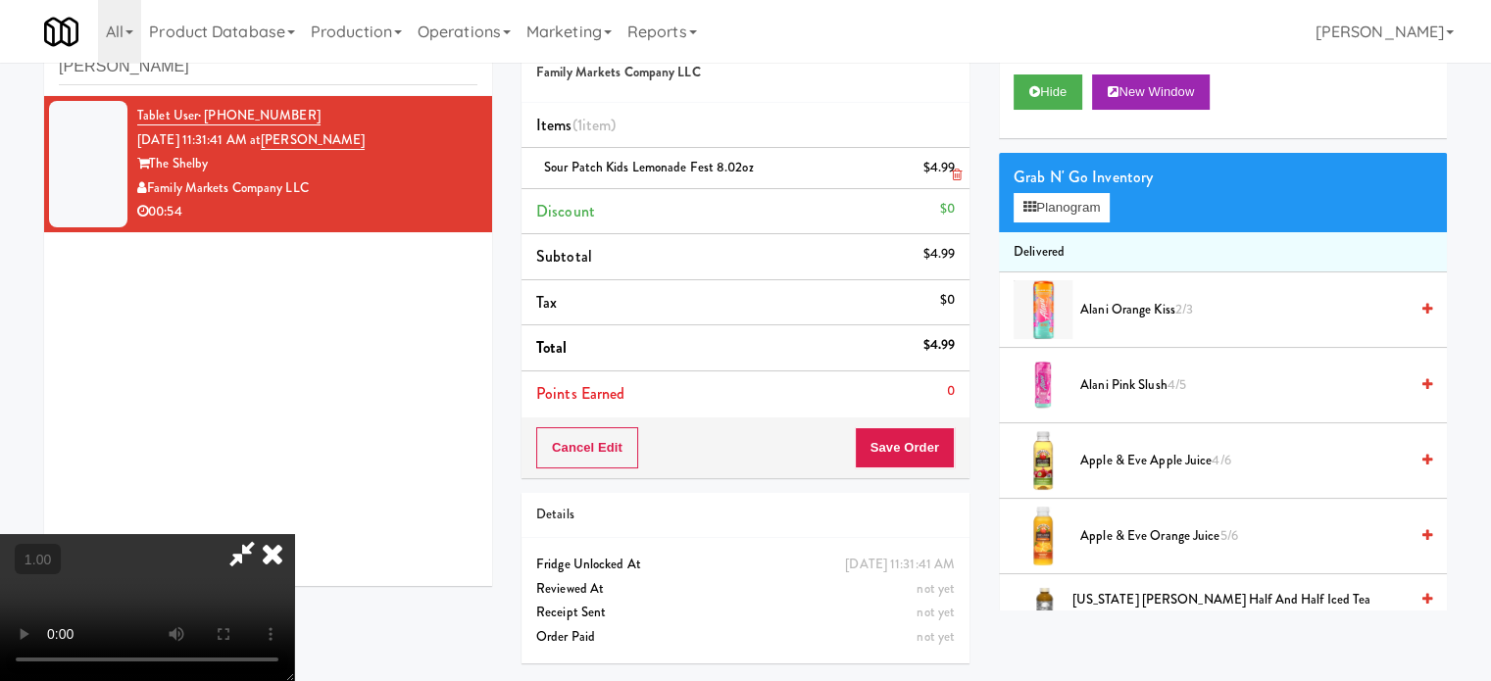
click at [623, 164] on span "Sour Patch Kids Lemonade Fest 8.02oz" at bounding box center [649, 167] width 210 height 19
copy span "Sour Patch Kids Lemonade Fest 8.02oz"
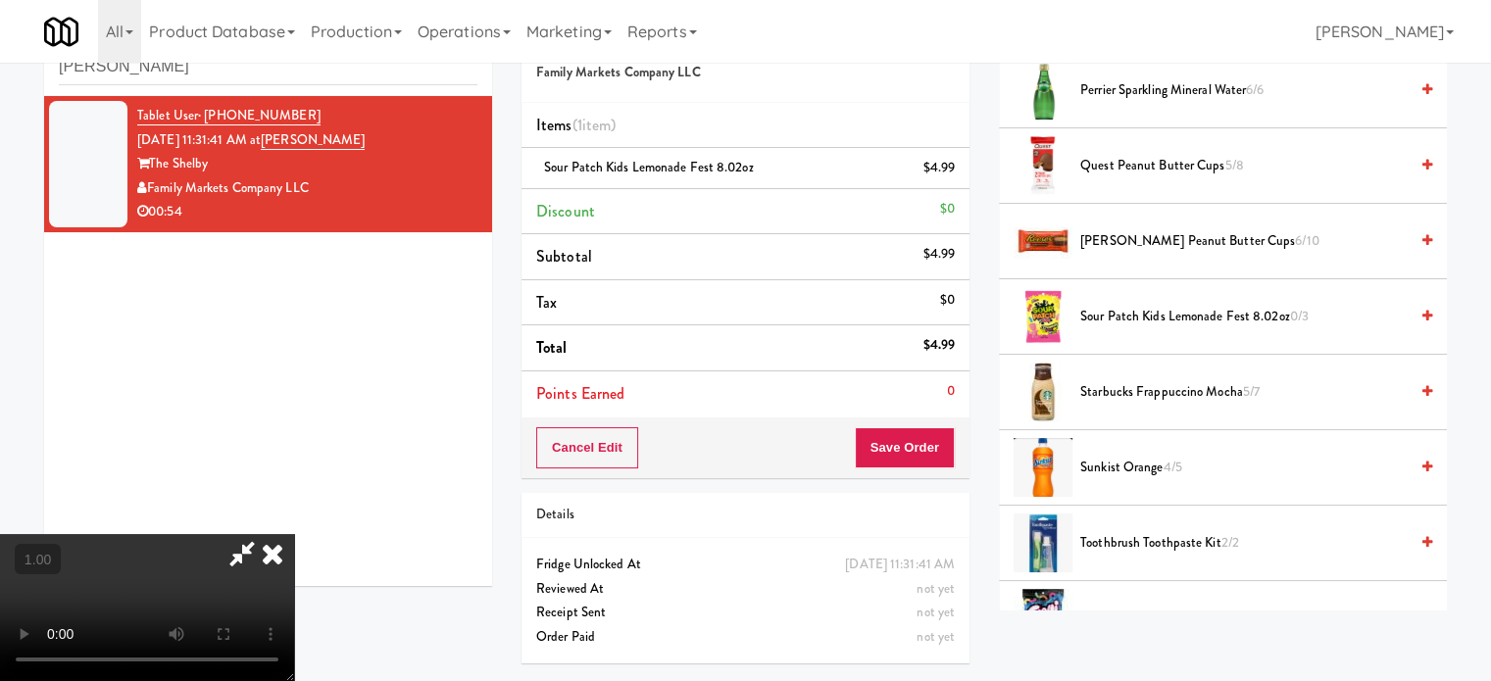
click at [294, 534] on video at bounding box center [147, 607] width 294 height 147
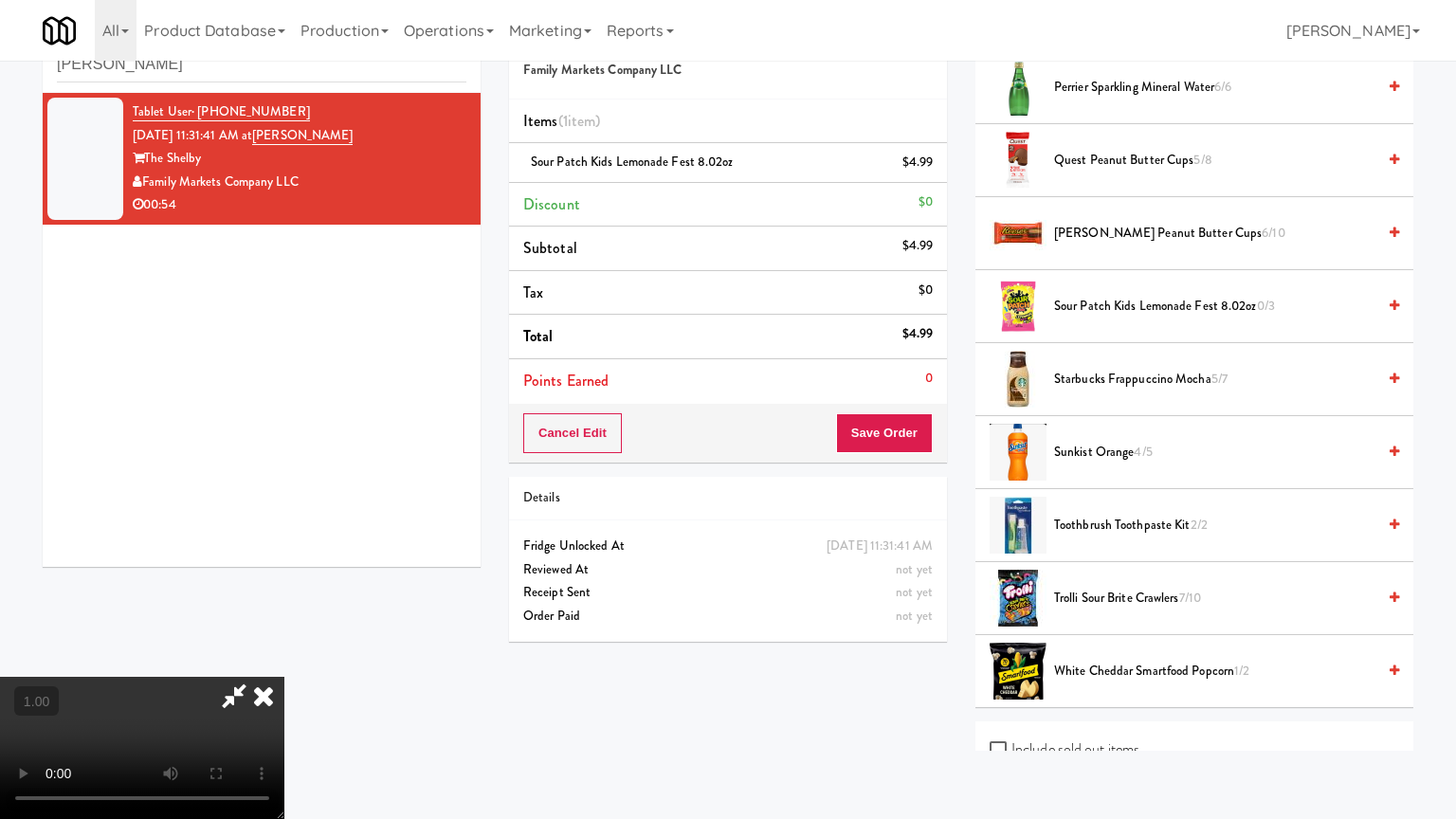
click at [284, 658] on video at bounding box center [142, 747] width 284 height 142
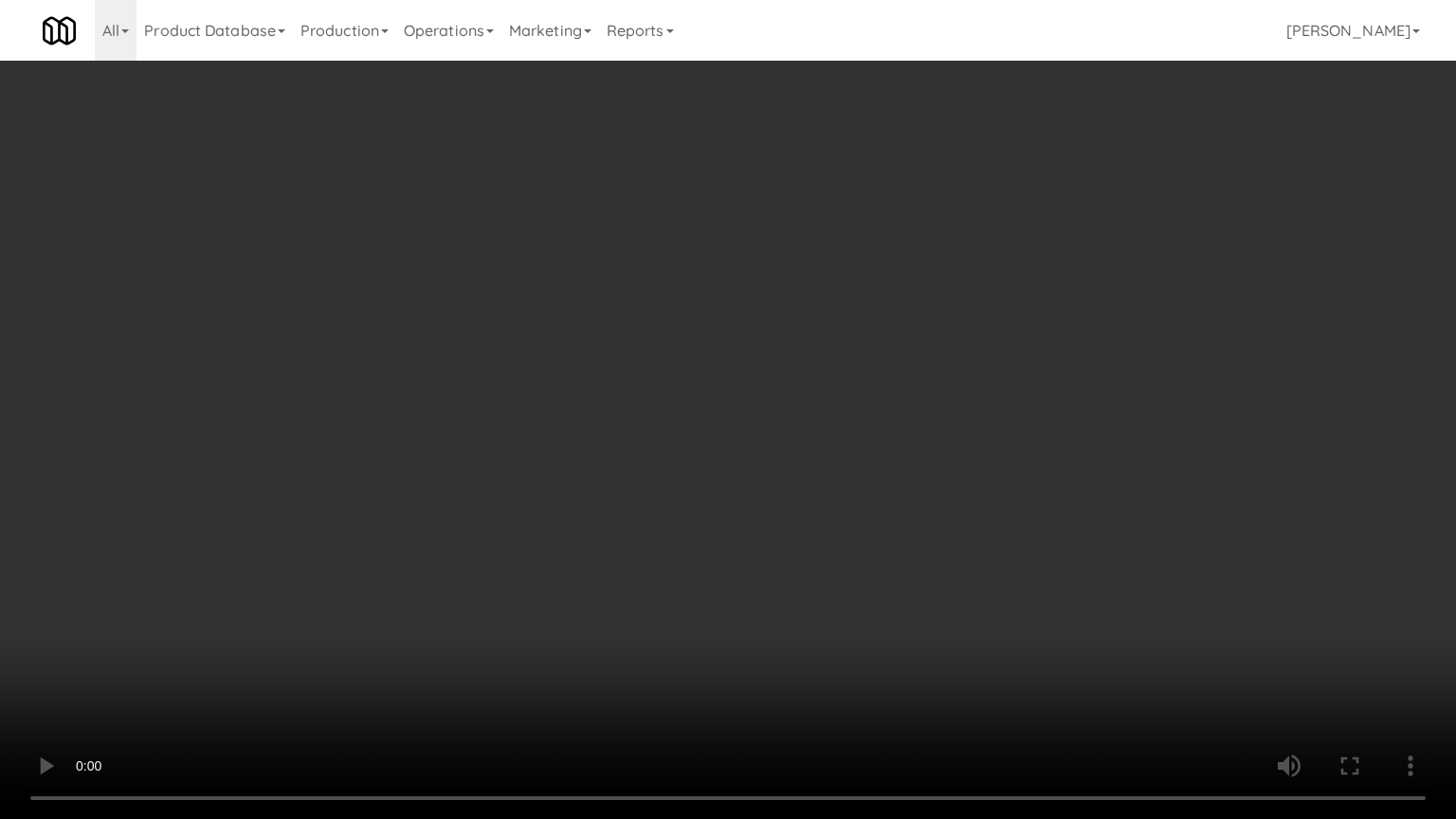
click at [824, 393] on video at bounding box center [728, 409] width 1456 height 819
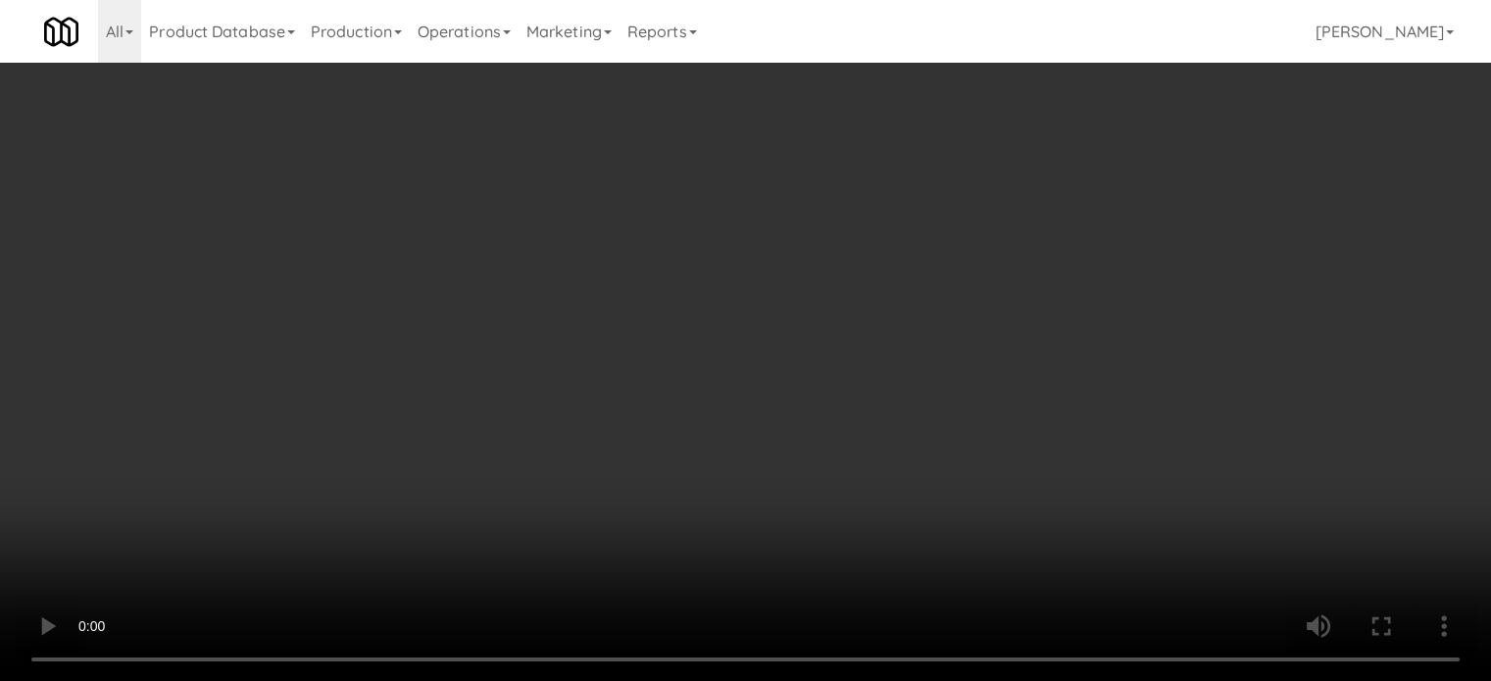
click at [545, 299] on video at bounding box center [745, 340] width 1491 height 681
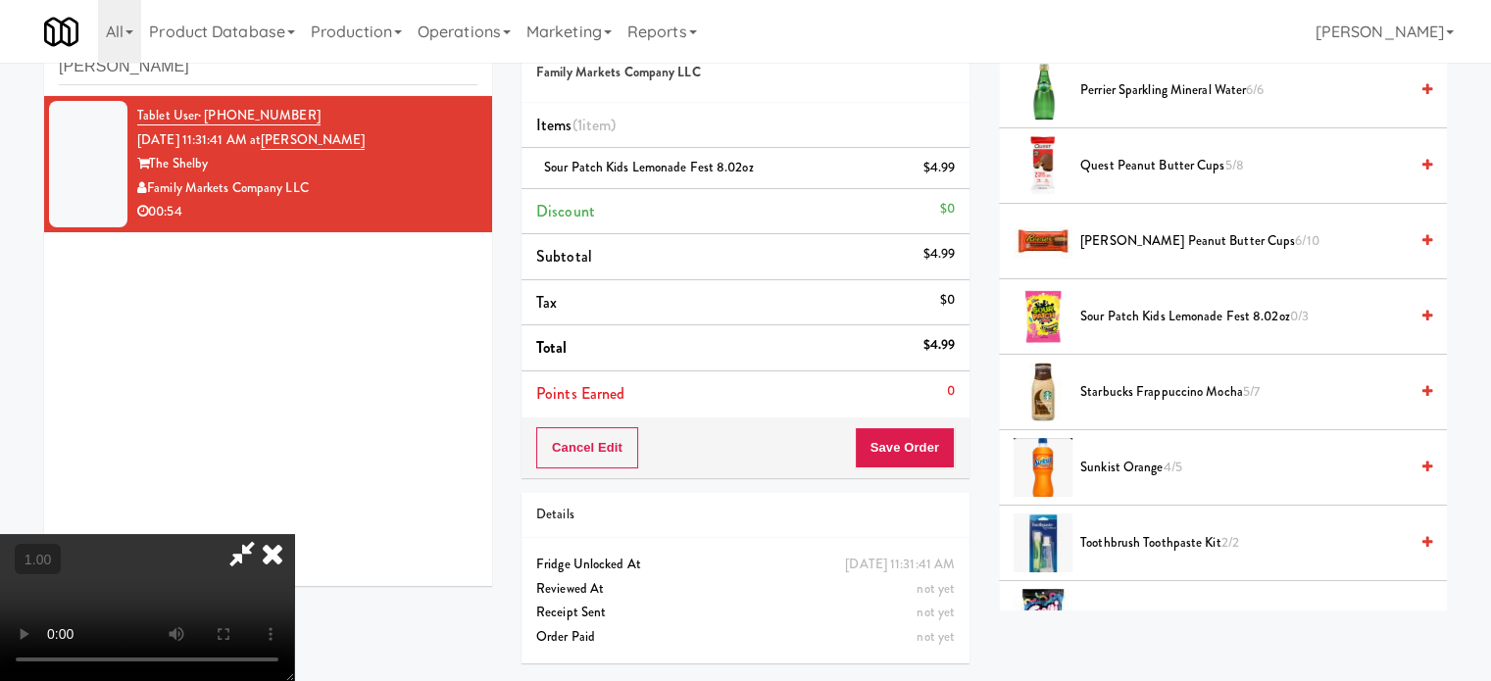
click at [294, 534] on video at bounding box center [147, 607] width 294 height 147
drag, startPoint x: 705, startPoint y: 277, endPoint x: 740, endPoint y: 277, distance: 35.3
click at [294, 534] on video at bounding box center [147, 607] width 294 height 147
click at [959, 177] on icon at bounding box center [957, 175] width 10 height 13
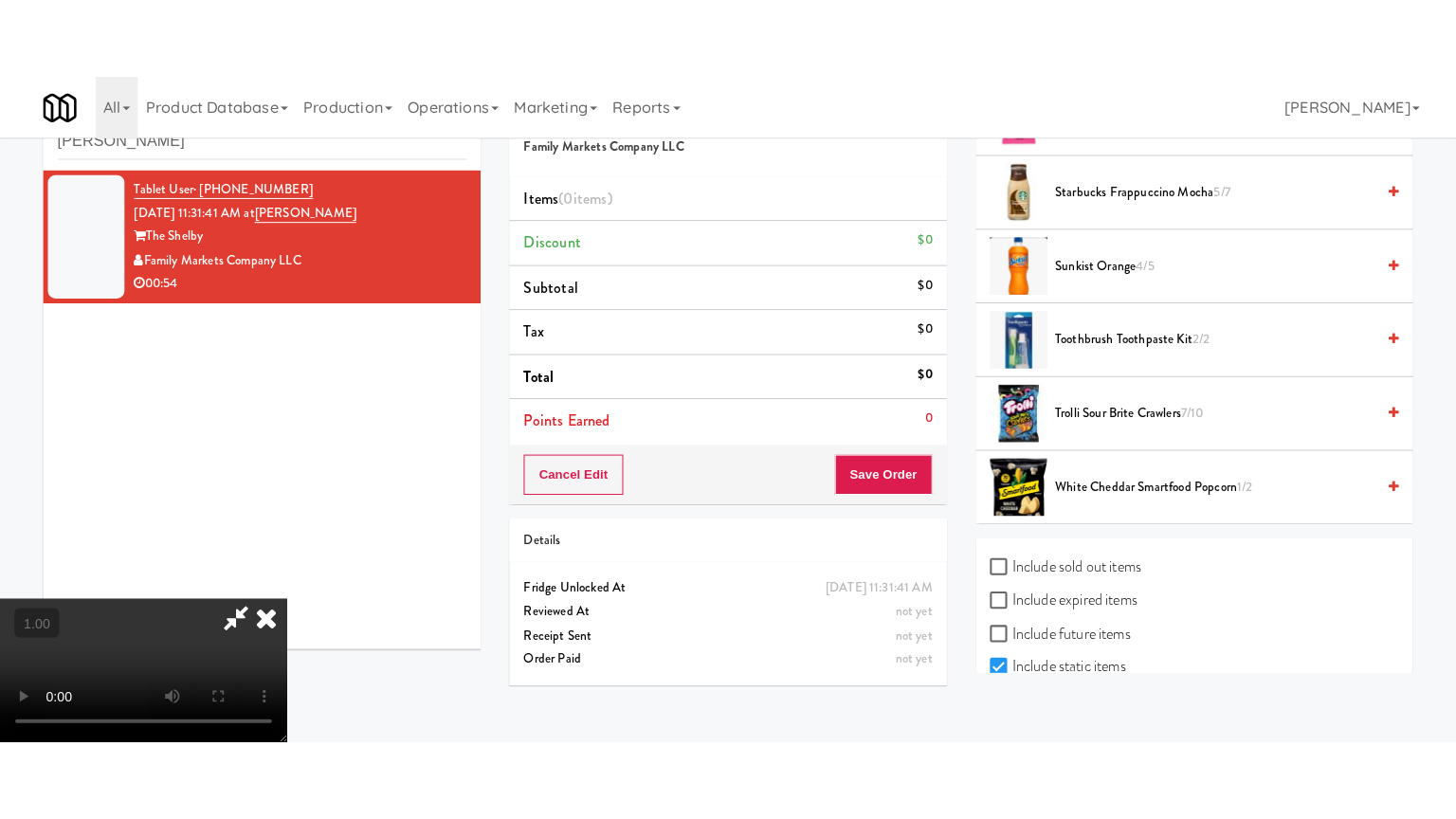
scroll to position [2366, 0]
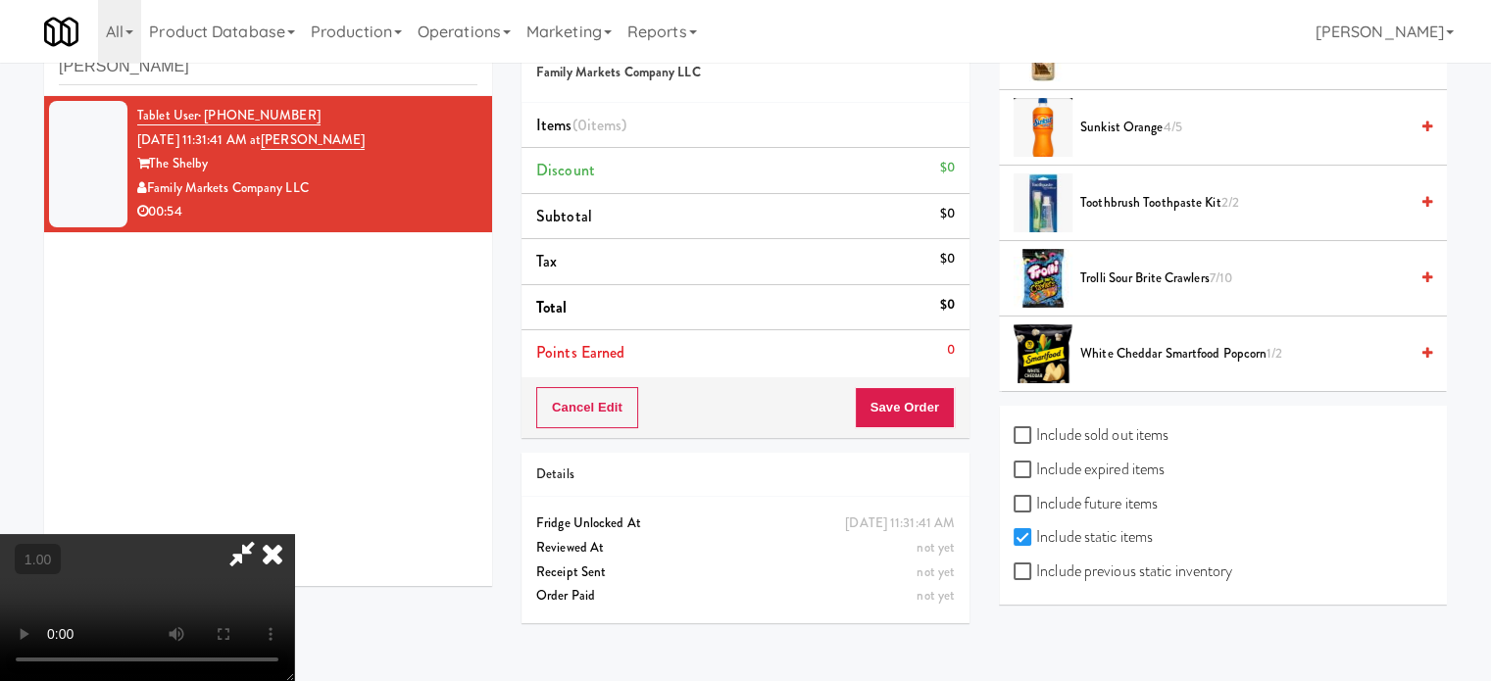
click at [1175, 278] on span "Trolli Sour Brite Crawlers 7/10" at bounding box center [1243, 279] width 327 height 25
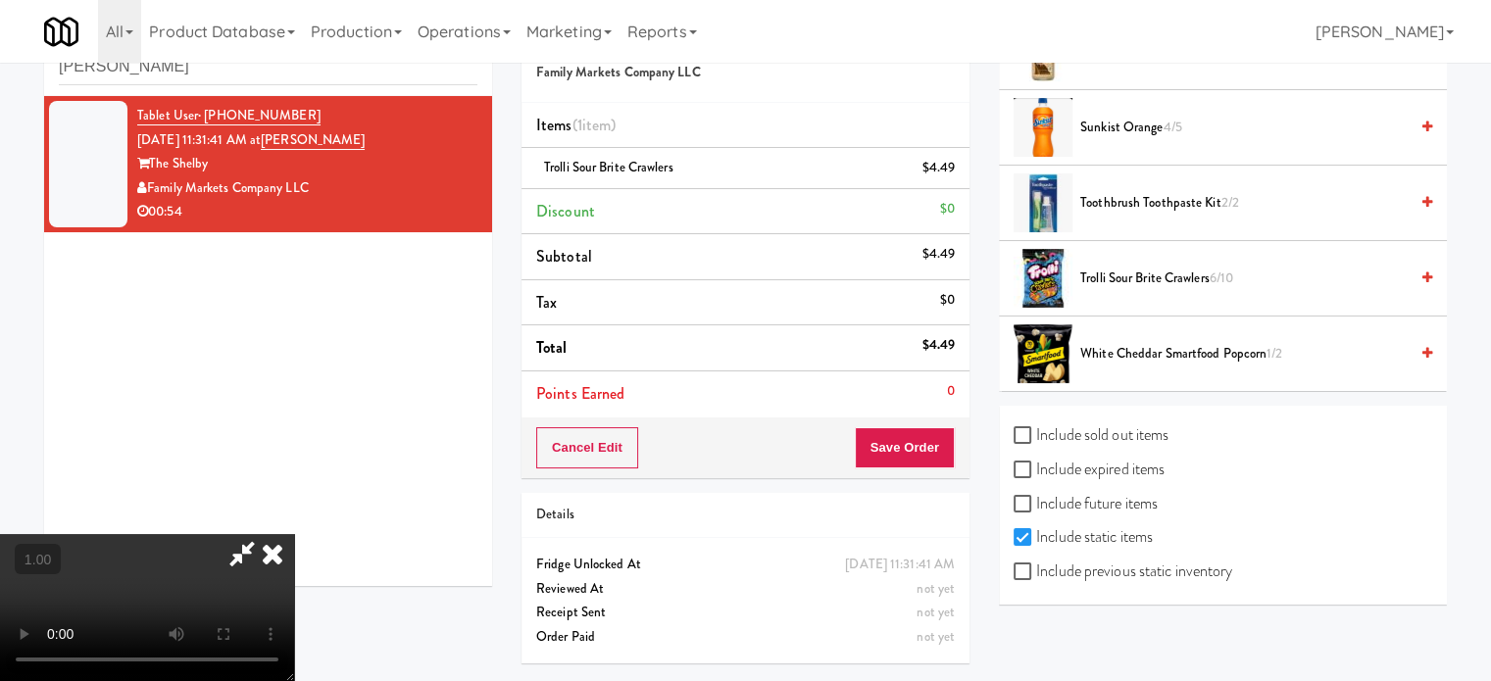
click at [294, 534] on video at bounding box center [147, 607] width 294 height 147
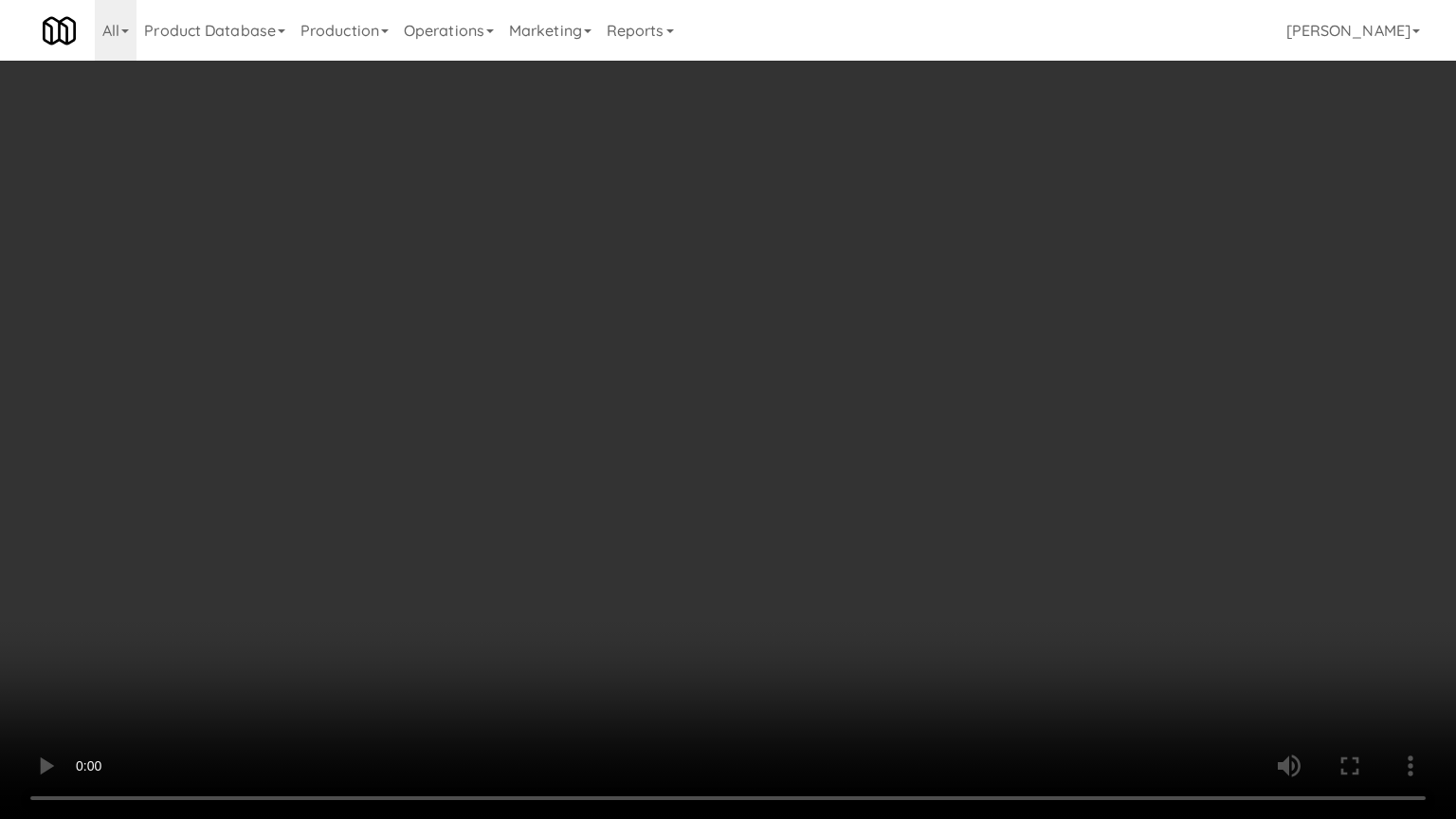
click at [889, 477] on video at bounding box center [728, 409] width 1456 height 819
click at [959, 448] on video at bounding box center [728, 409] width 1456 height 819
click at [956, 448] on video at bounding box center [728, 409] width 1456 height 819
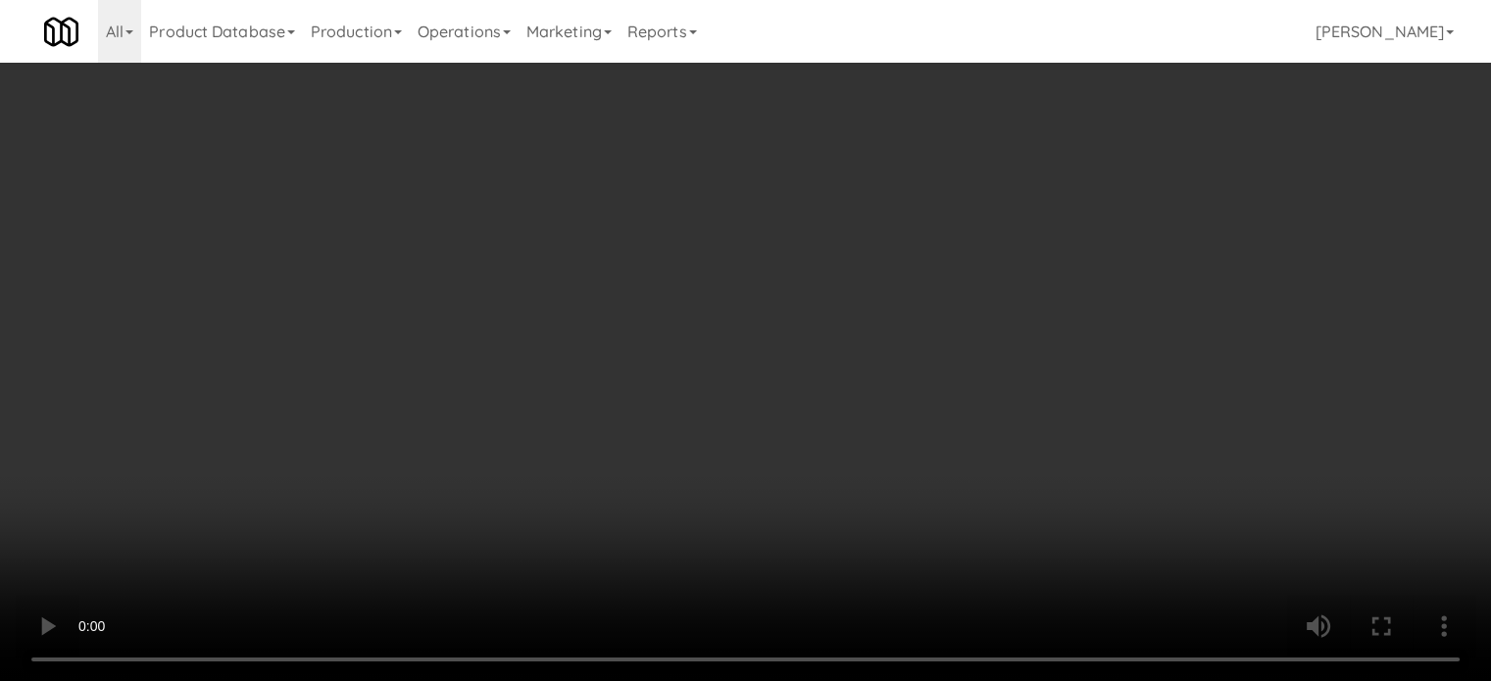
click at [638, 396] on video at bounding box center [745, 340] width 1491 height 681
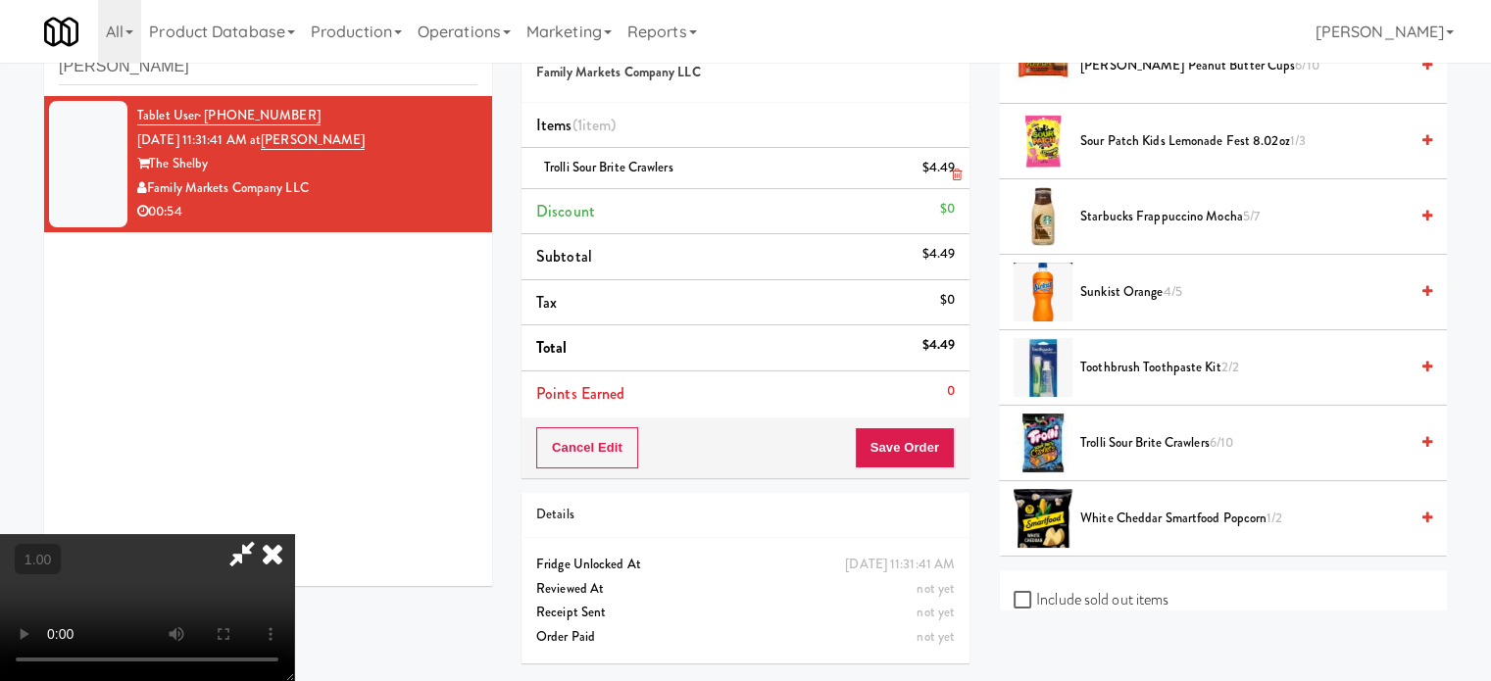
click at [953, 175] on icon at bounding box center [957, 175] width 10 height 13
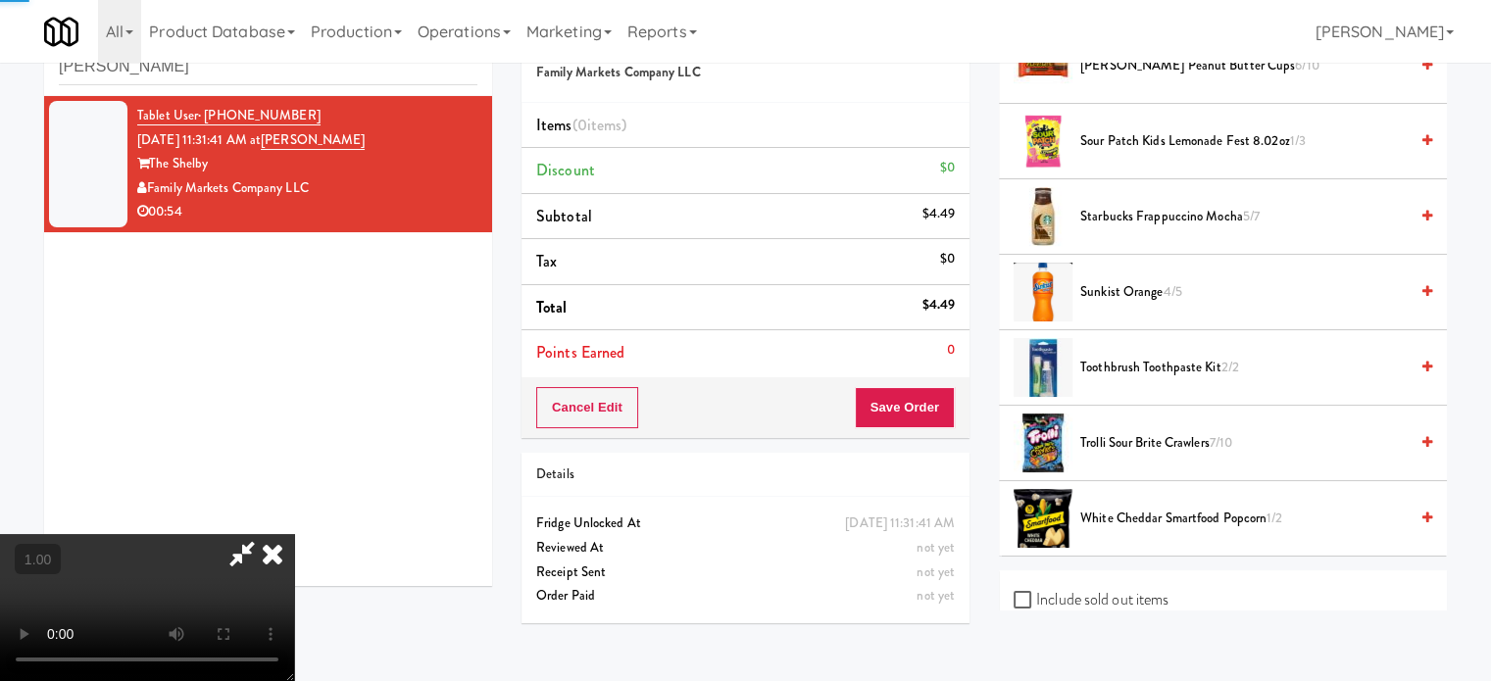
click at [294, 534] on video at bounding box center [147, 607] width 294 height 147
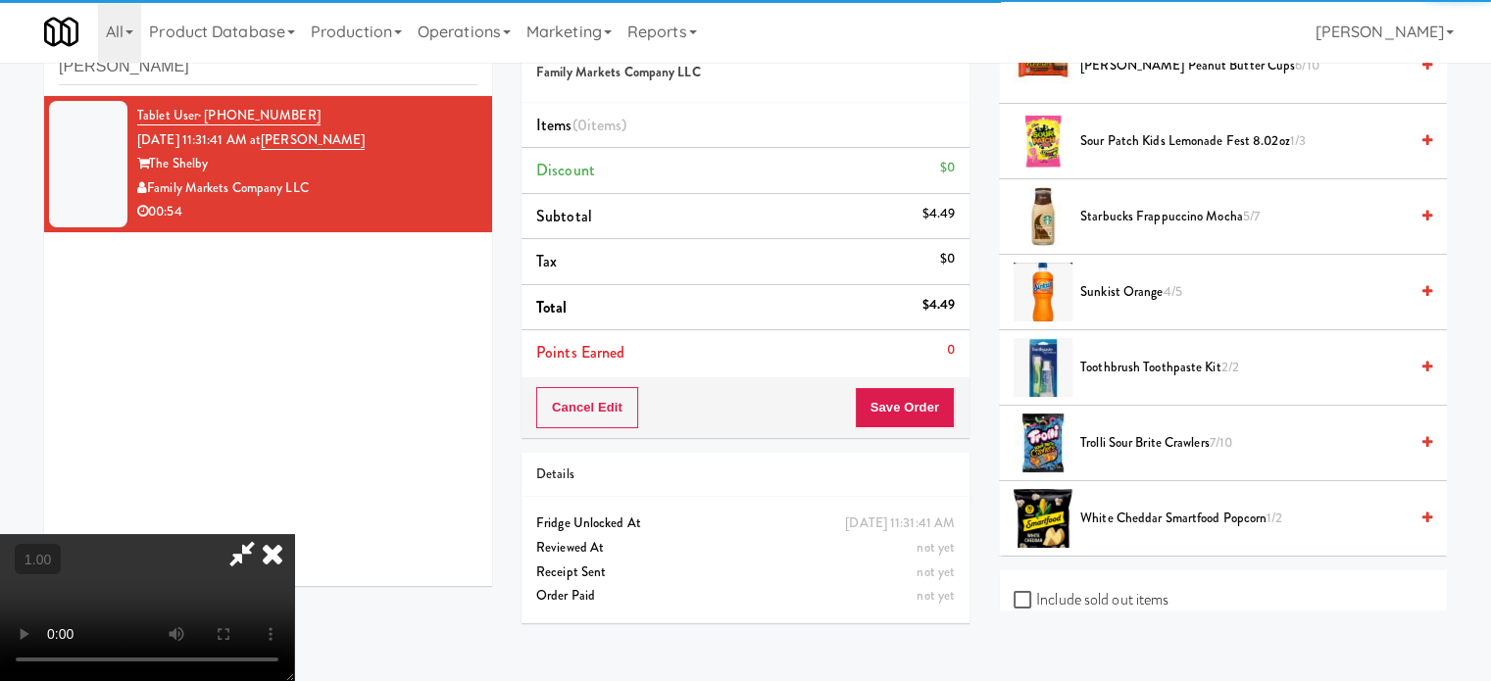
click at [294, 534] on video at bounding box center [147, 607] width 294 height 147
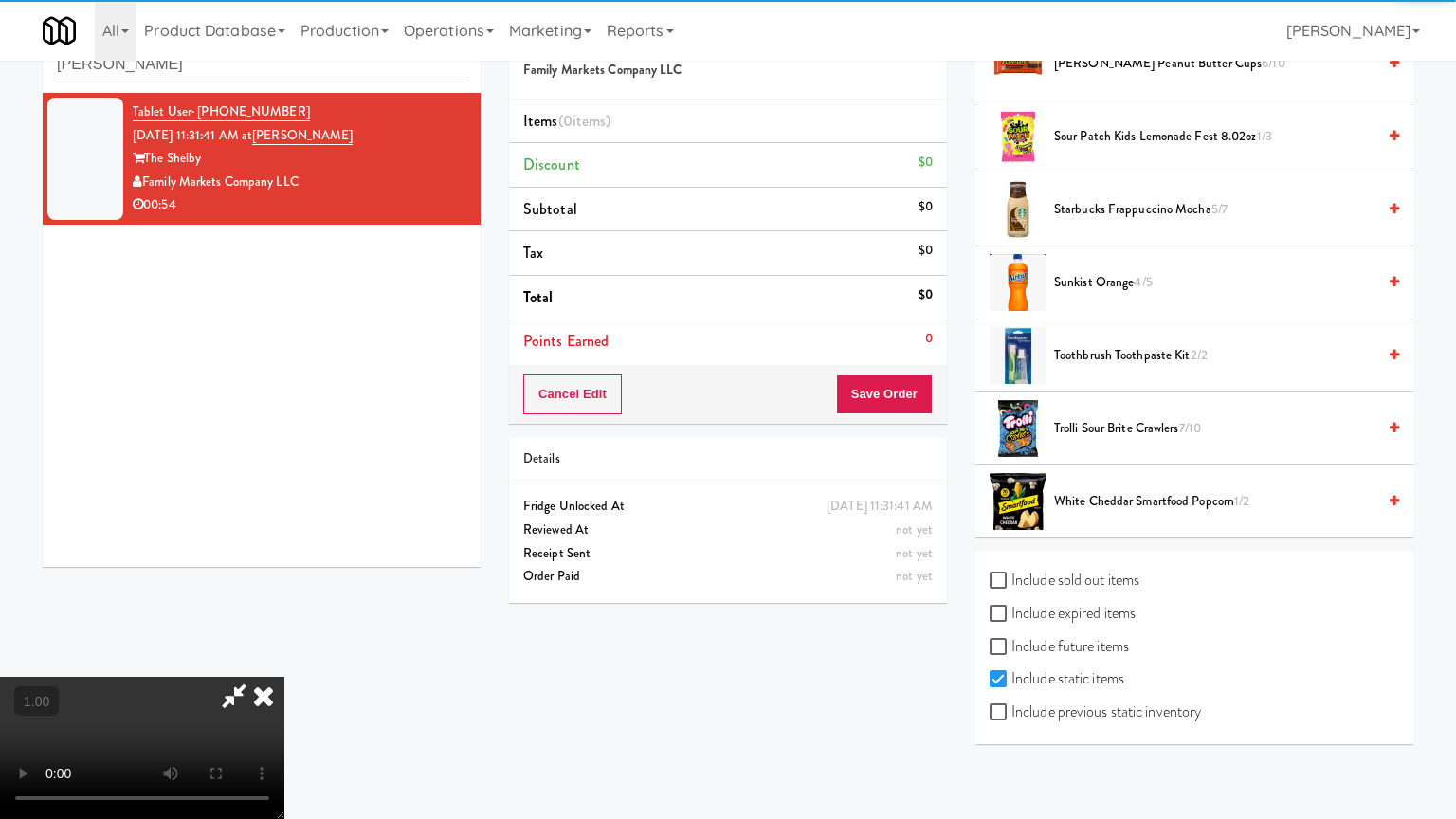
click at [284, 658] on video at bounding box center [142, 747] width 284 height 142
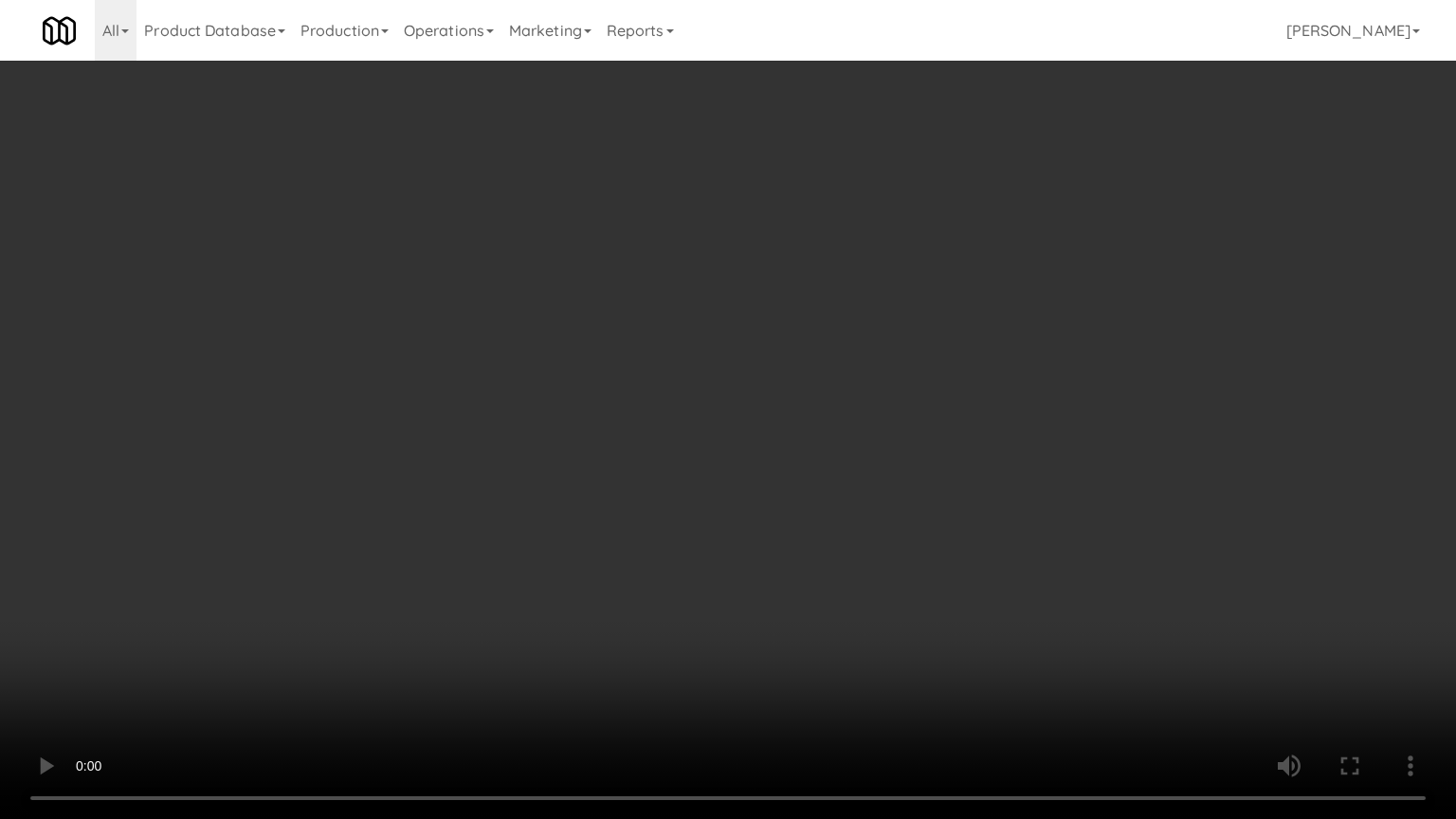
click at [953, 390] on video at bounding box center [728, 409] width 1456 height 819
click at [1007, 541] on video at bounding box center [728, 409] width 1456 height 819
click at [993, 497] on video at bounding box center [728, 409] width 1456 height 819
click at [993, 493] on video at bounding box center [728, 409] width 1456 height 819
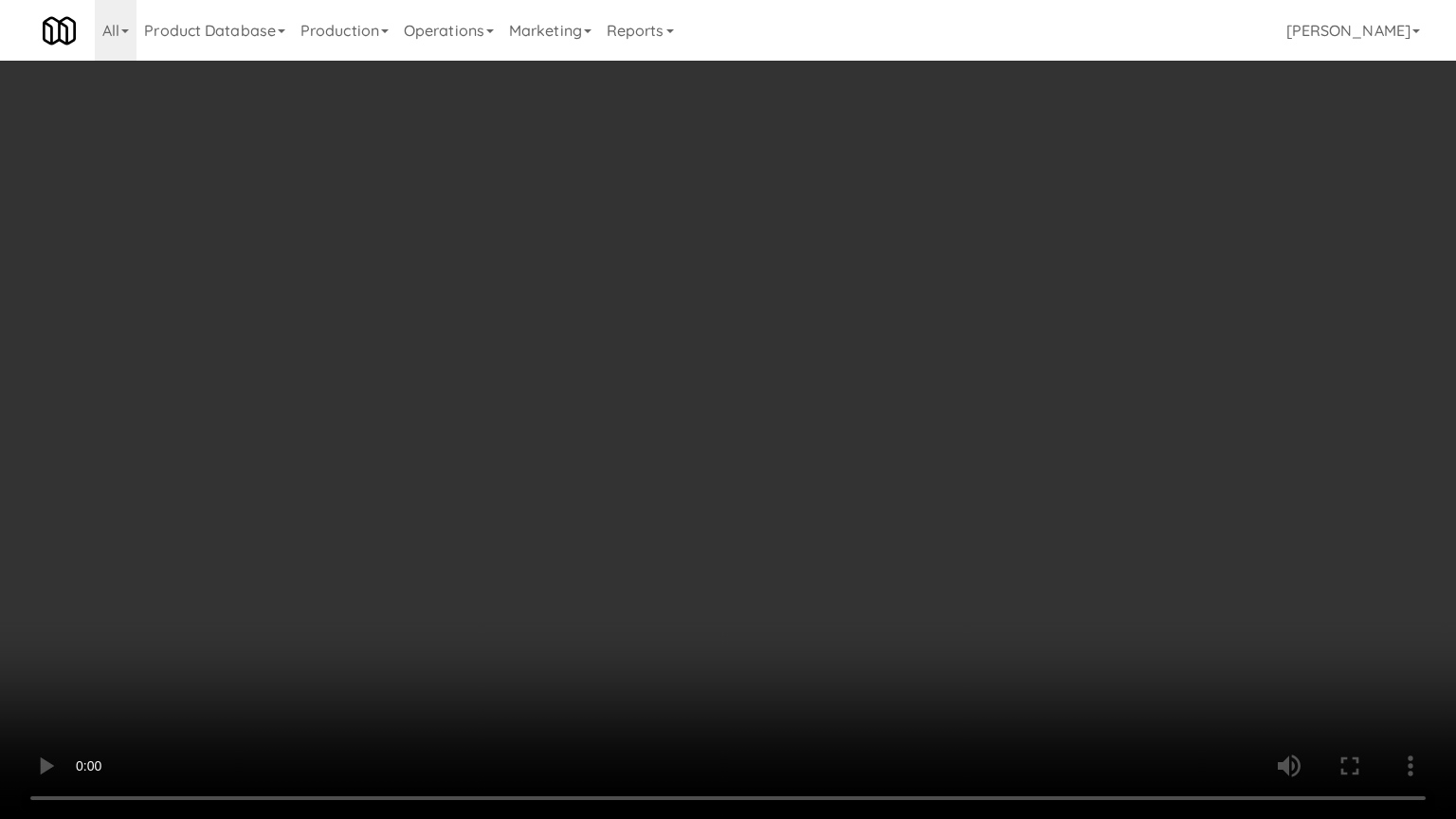
click at [994, 485] on video at bounding box center [728, 409] width 1456 height 819
click at [994, 490] on video at bounding box center [728, 409] width 1456 height 819
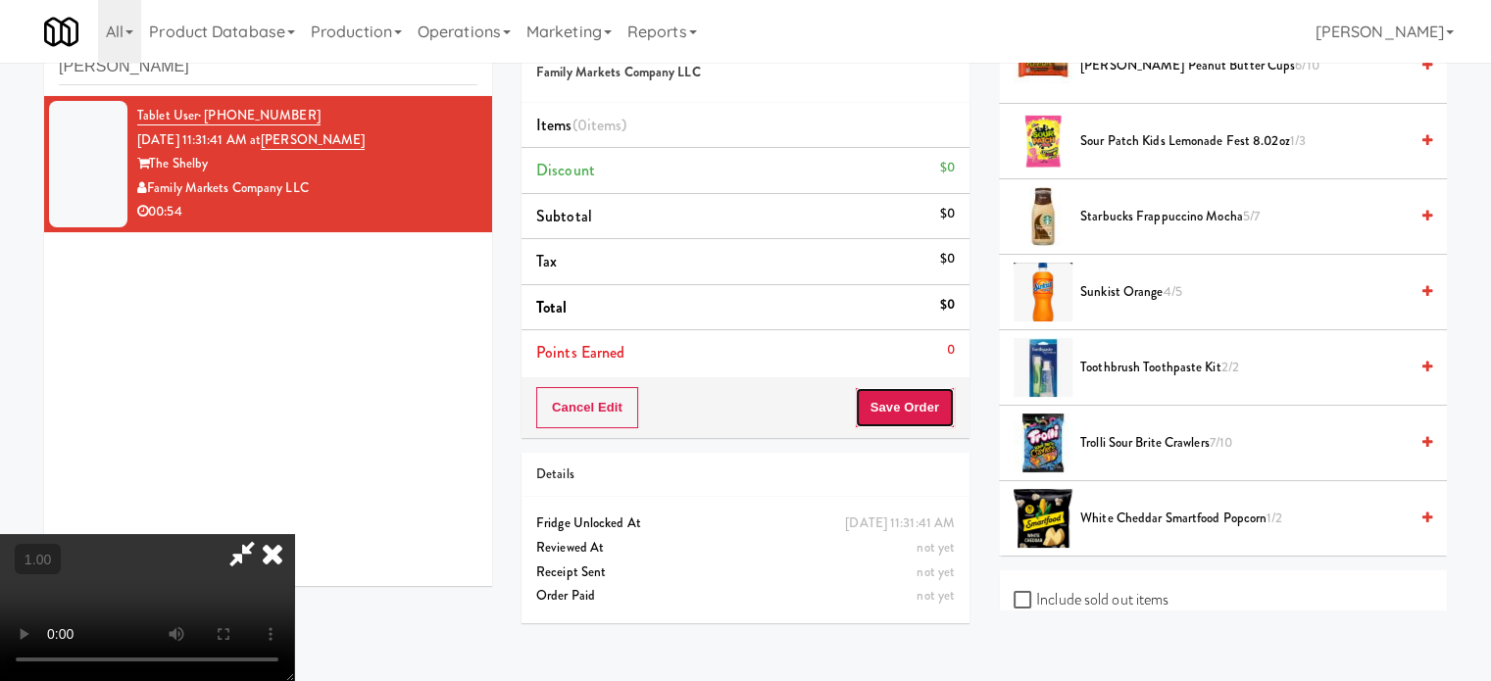
click at [938, 410] on button "Save Order" at bounding box center [905, 407] width 100 height 41
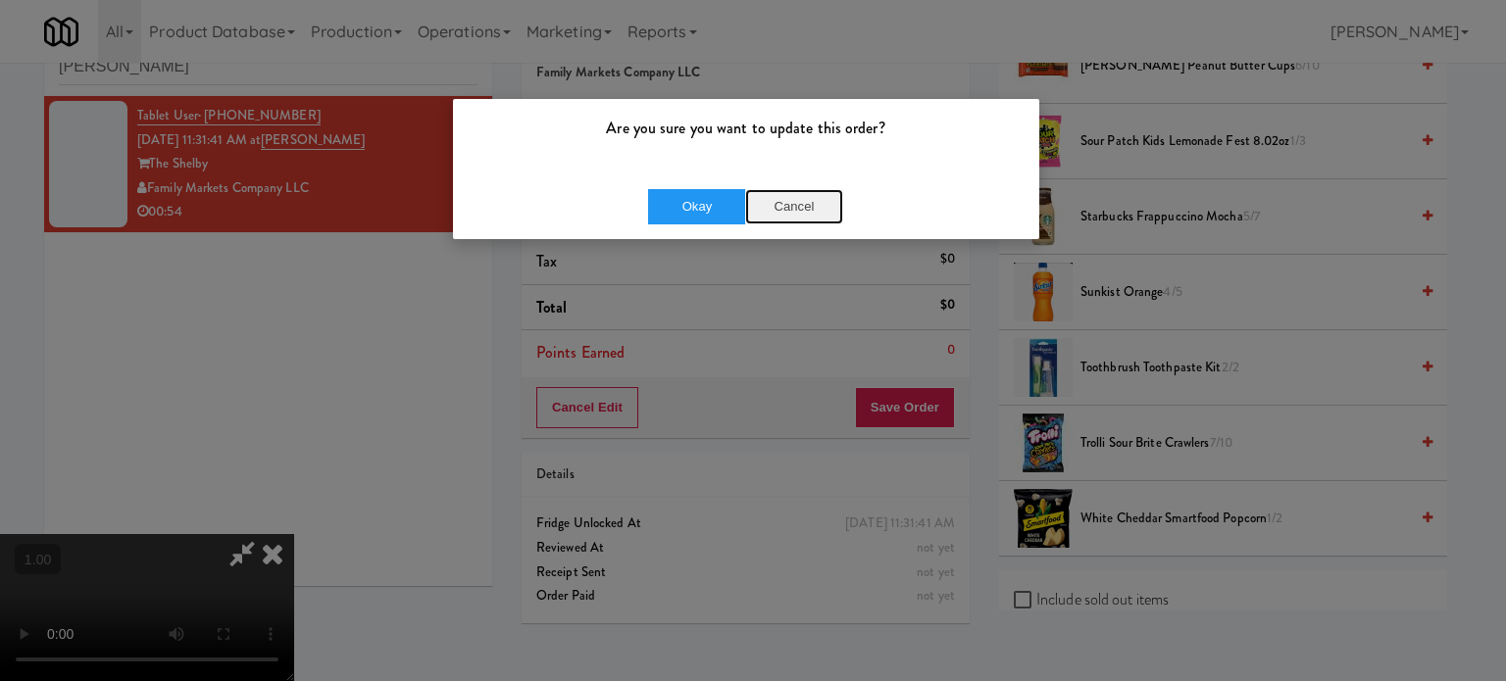
click at [802, 200] on button "Cancel" at bounding box center [794, 206] width 98 height 35
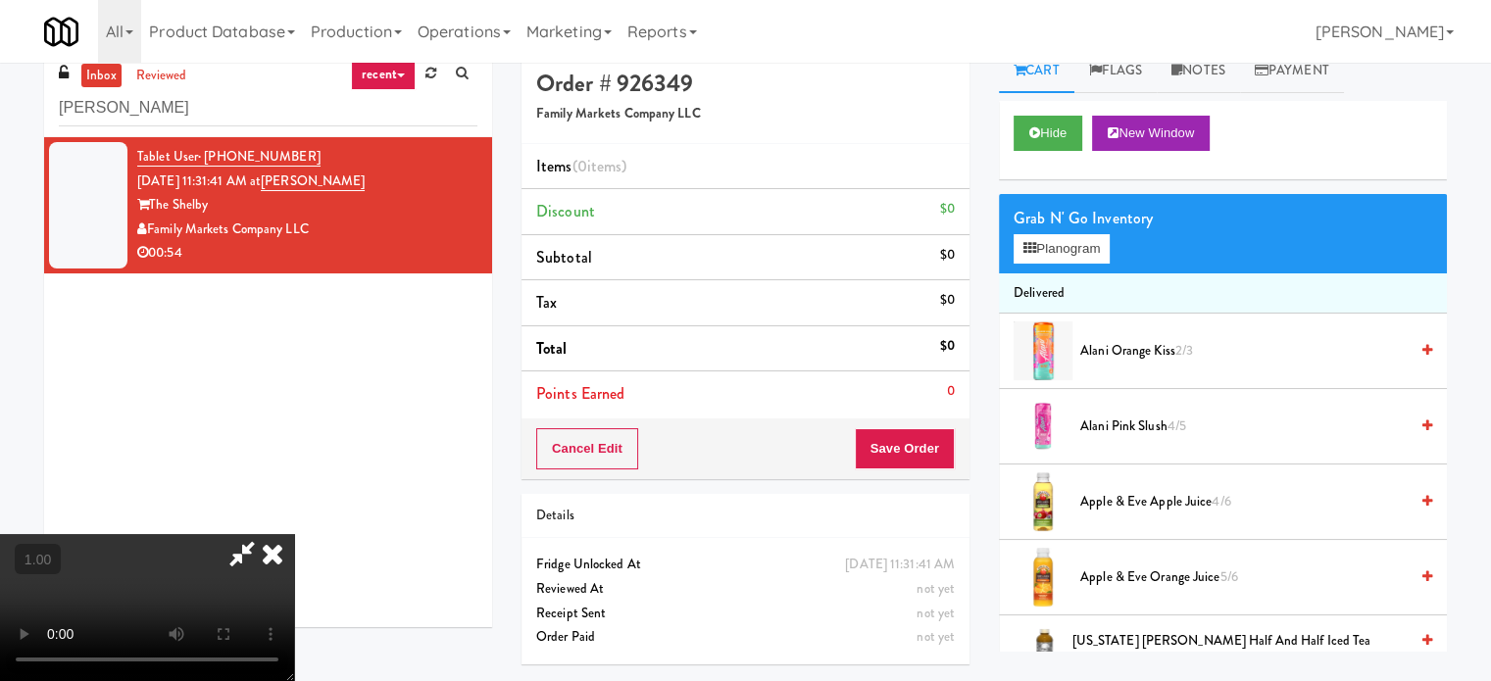
scroll to position [0, 0]
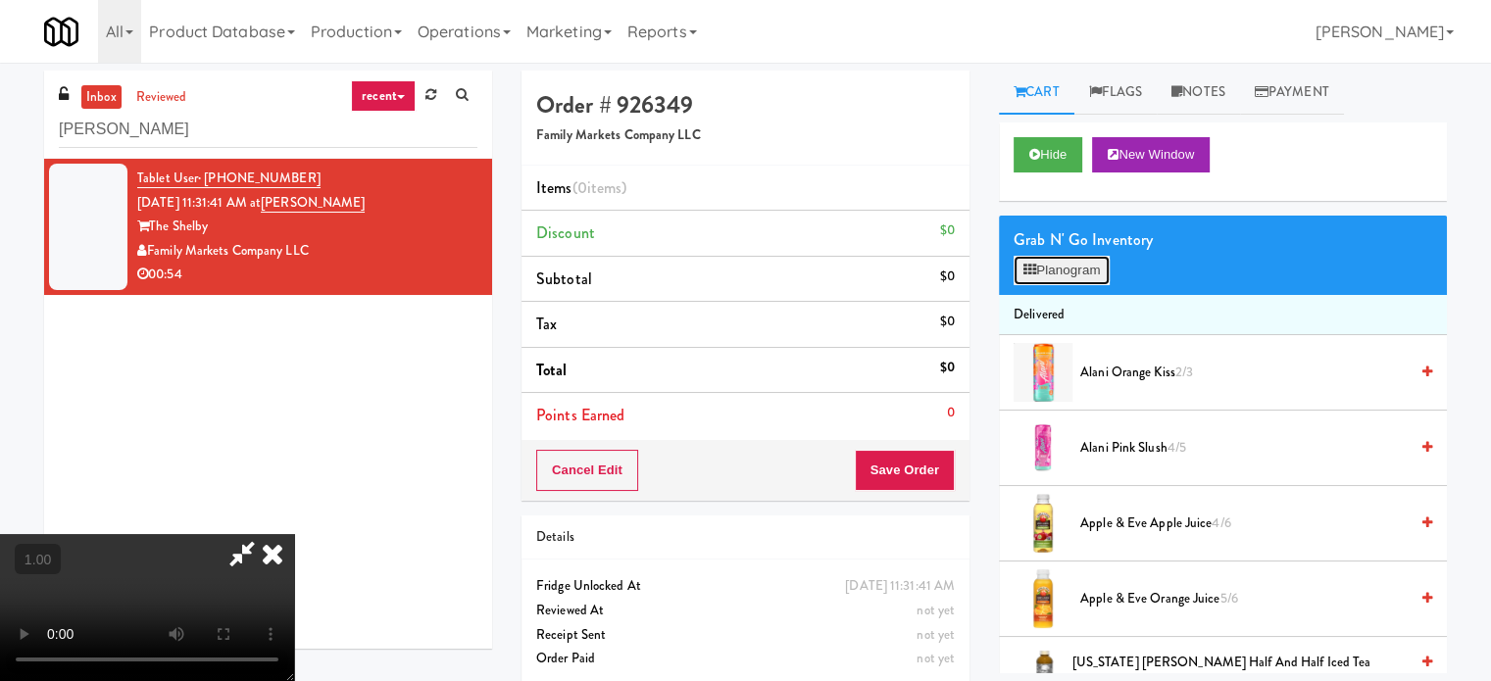
click at [1088, 261] on button "Planogram" at bounding box center [1062, 270] width 96 height 29
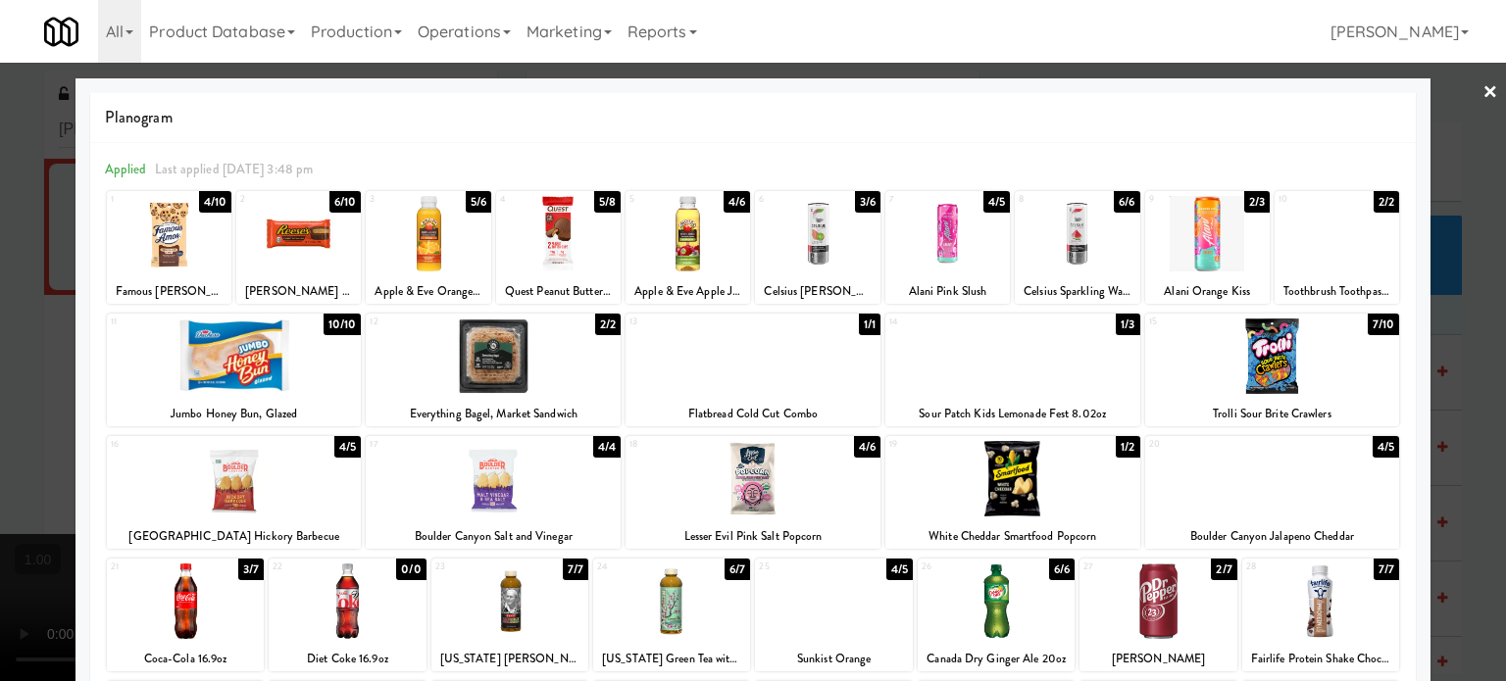
click at [1284, 488] on div at bounding box center [1272, 478] width 255 height 75
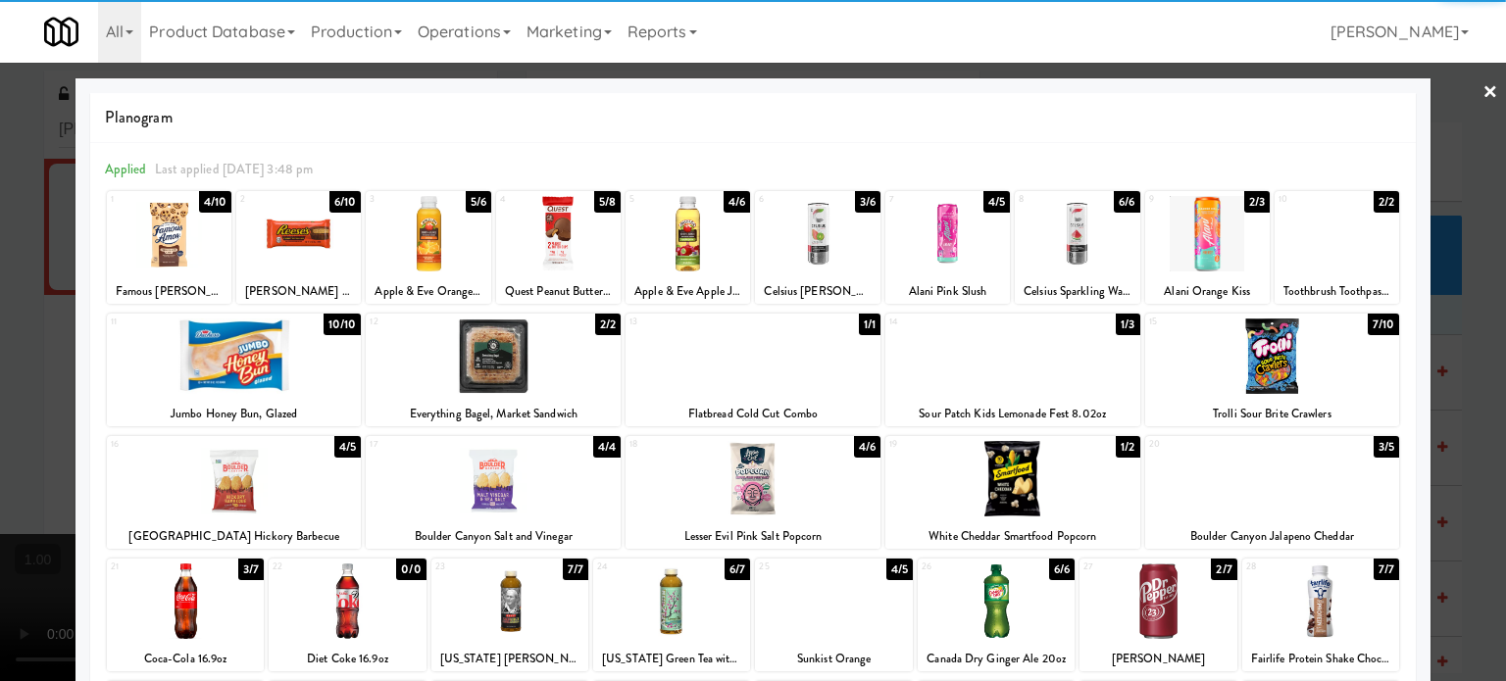
click at [0, 401] on div at bounding box center [753, 340] width 1506 height 681
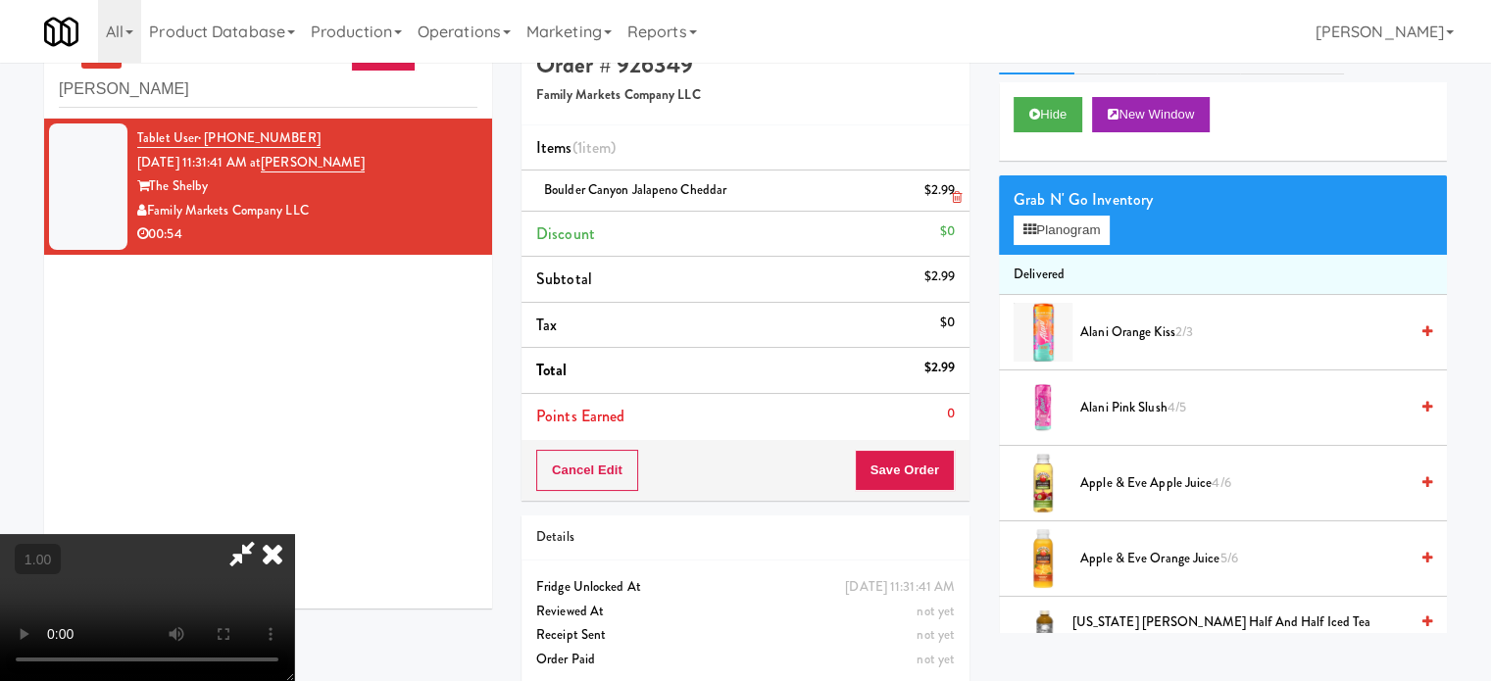
scroll to position [63, 0]
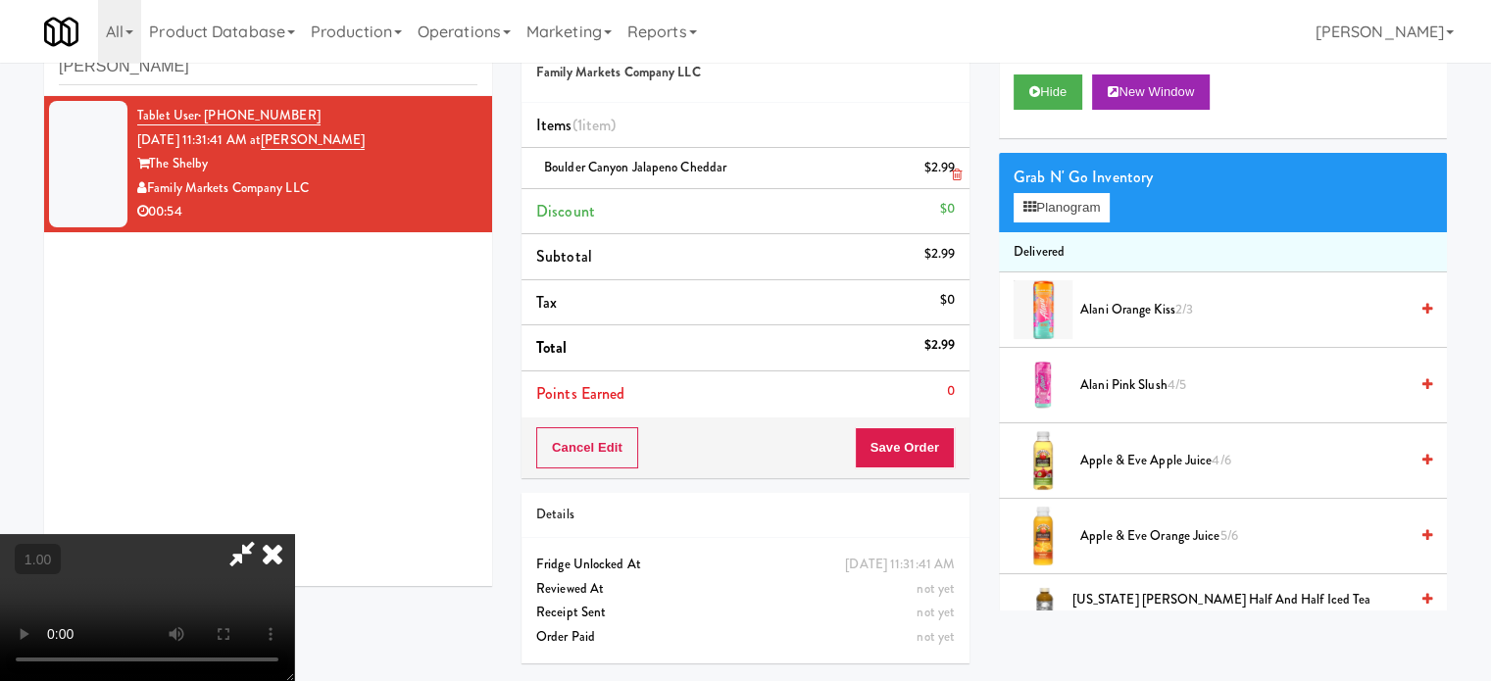
click at [632, 154] on li "Boulder Canyon Jalapeno Cheddar $2.99" at bounding box center [746, 168] width 448 height 41
click at [631, 158] on li "Boulder Canyon Jalapeno Cheddar $2.99" at bounding box center [746, 168] width 448 height 41
copy span "Boulder Canyon Jalapeno Cheddar"
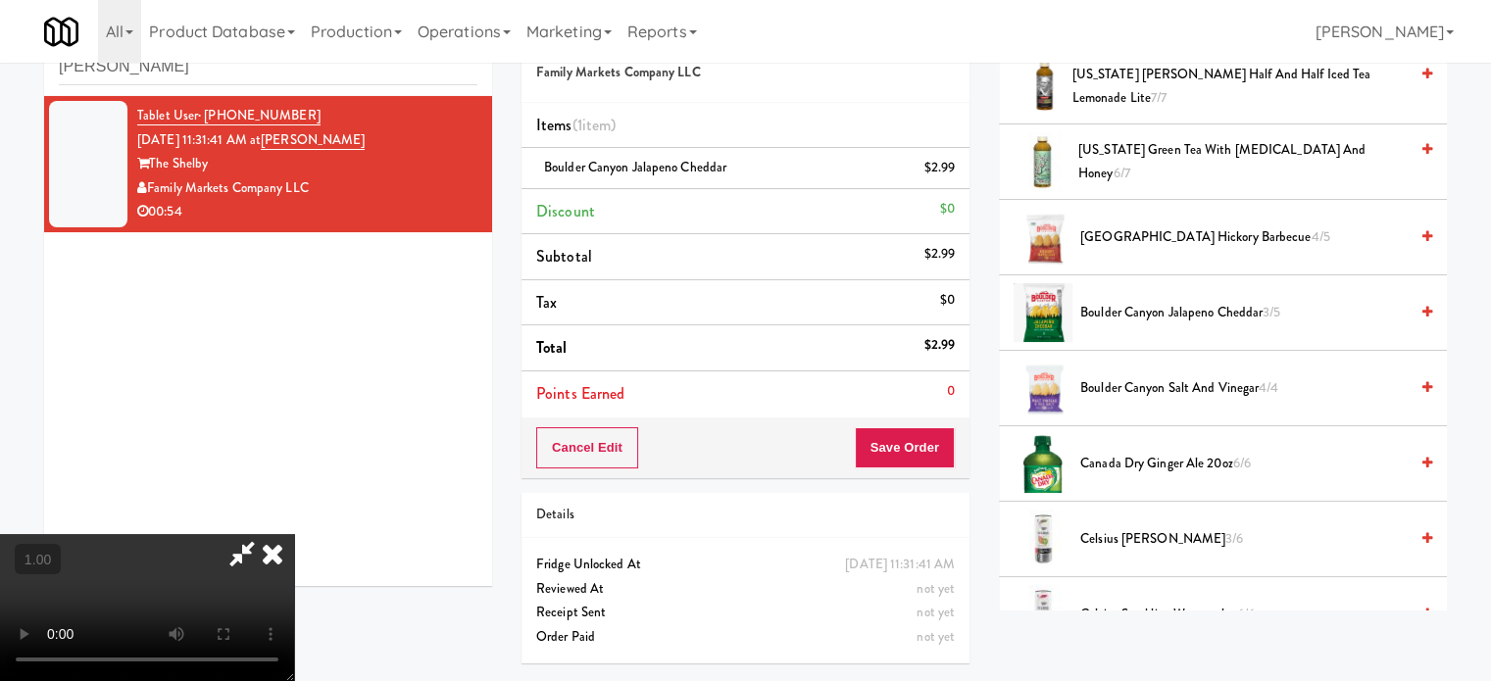
click at [294, 534] on video at bounding box center [147, 607] width 294 height 147
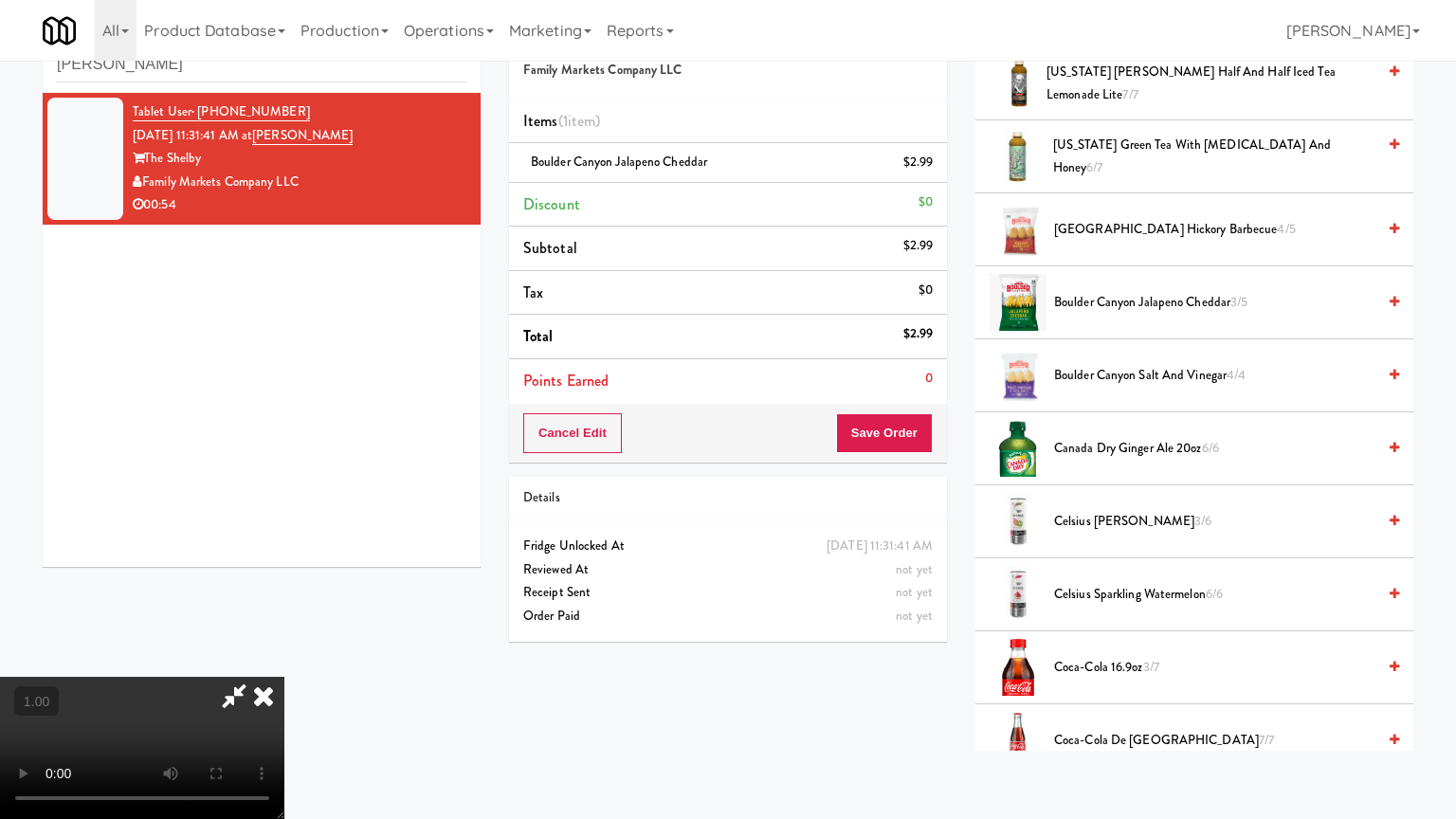
click at [284, 658] on video at bounding box center [142, 747] width 284 height 142
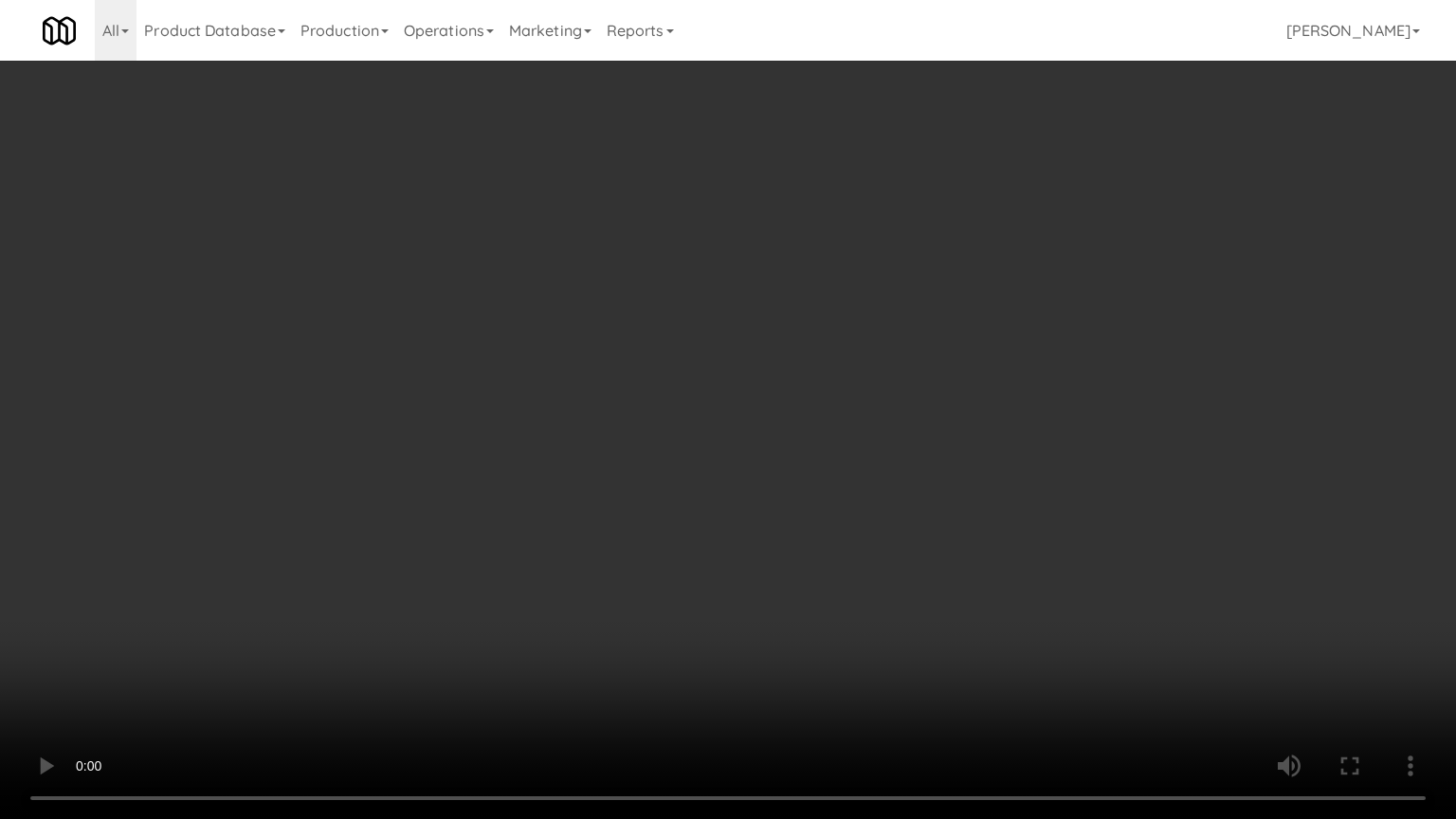
click at [711, 489] on video at bounding box center [728, 409] width 1456 height 819
click at [705, 478] on video at bounding box center [728, 409] width 1456 height 819
click at [705, 476] on video at bounding box center [728, 409] width 1456 height 819
click at [707, 463] on video at bounding box center [728, 409] width 1456 height 819
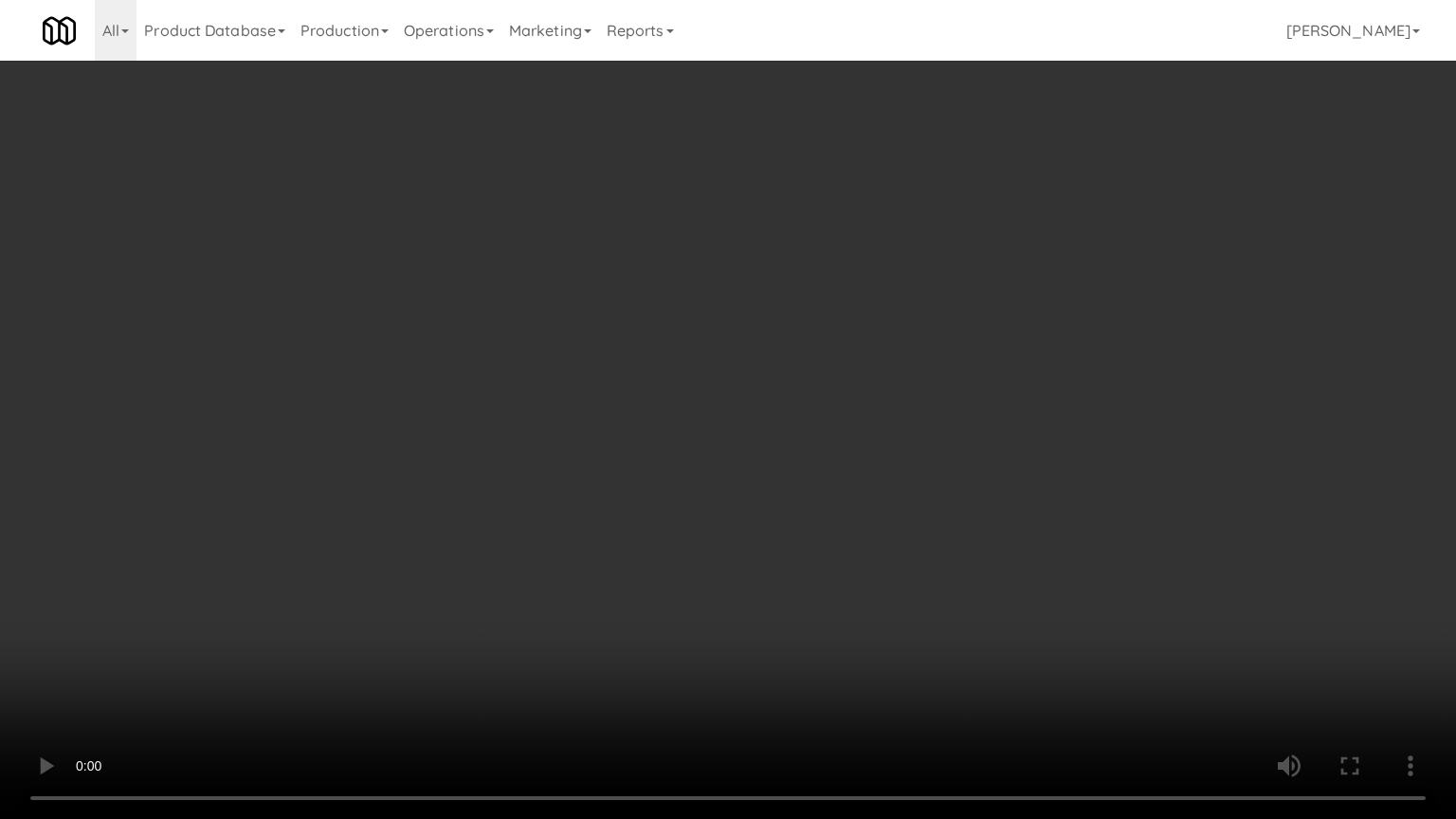
click at [707, 463] on video at bounding box center [728, 409] width 1456 height 819
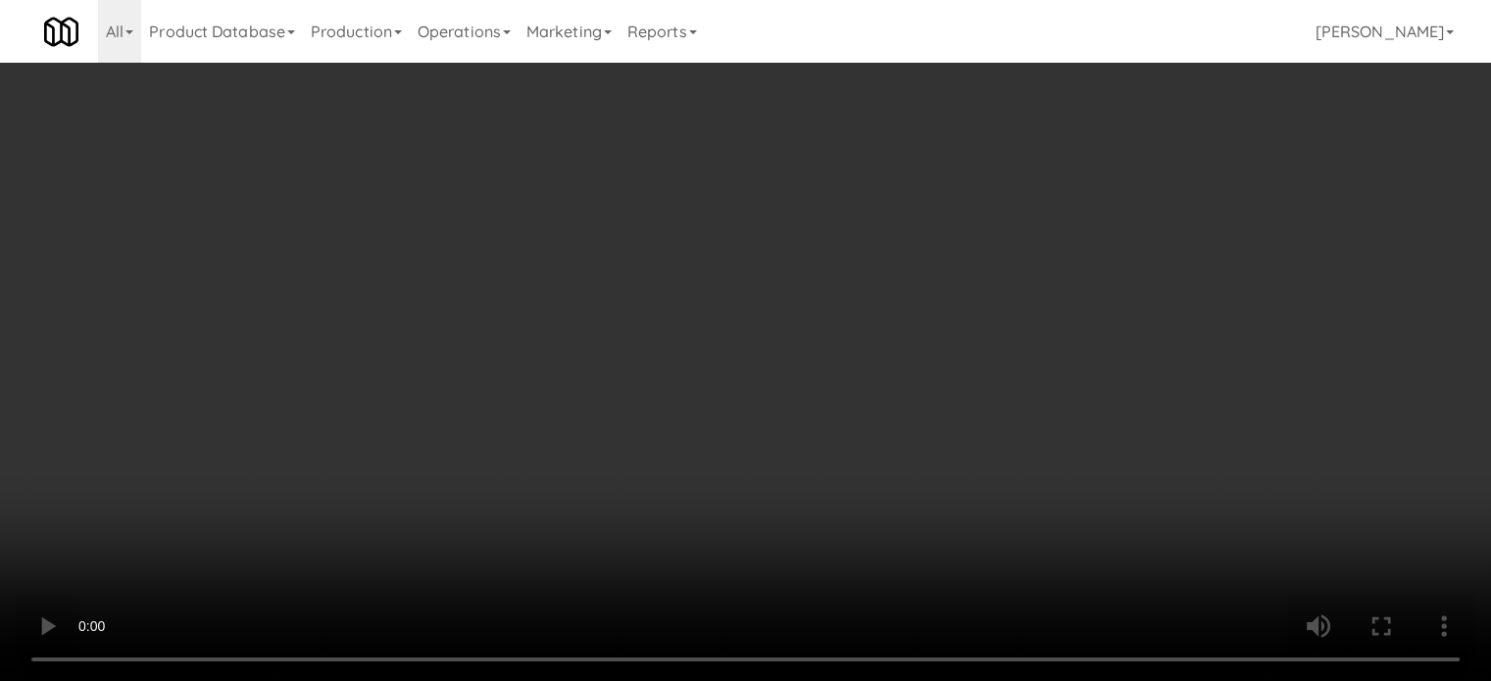
click at [726, 273] on video at bounding box center [745, 340] width 1491 height 681
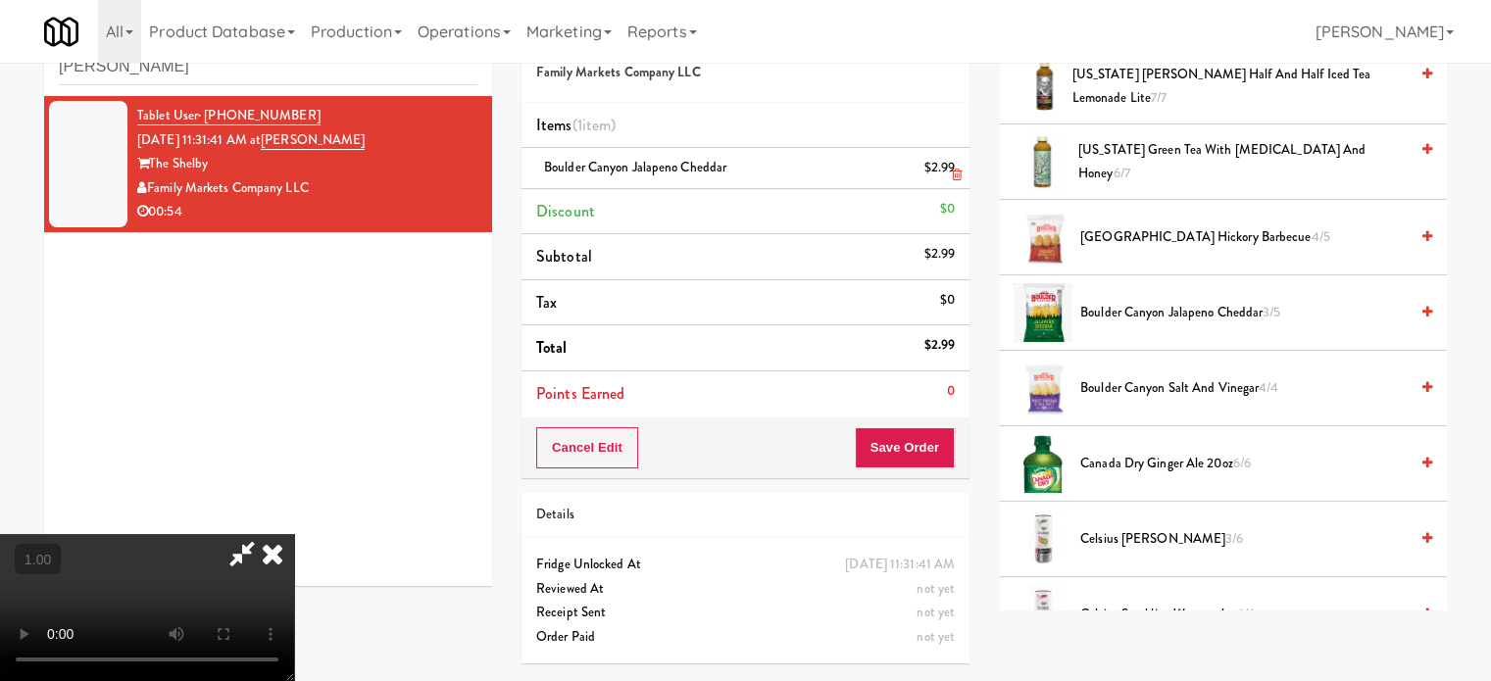
click at [961, 177] on icon at bounding box center [957, 175] width 10 height 13
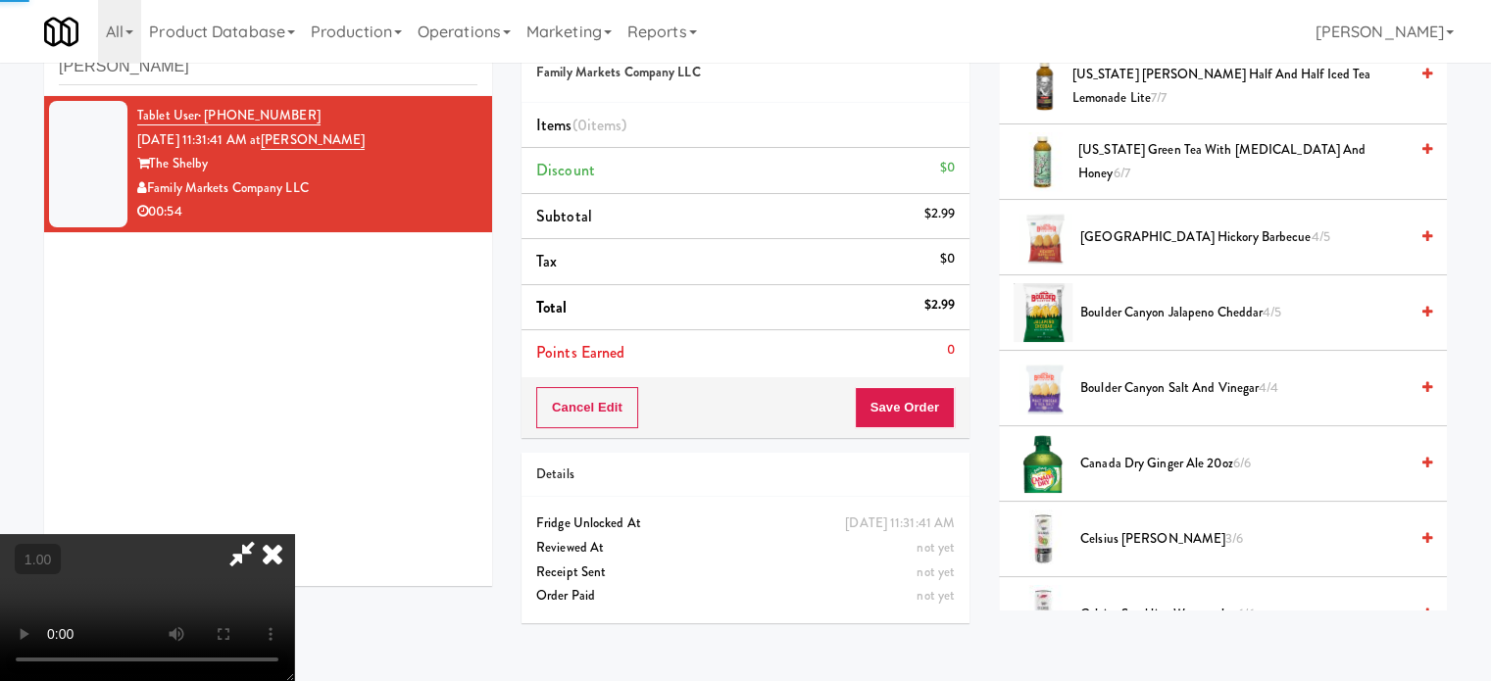
click at [294, 534] on video at bounding box center [147, 607] width 294 height 147
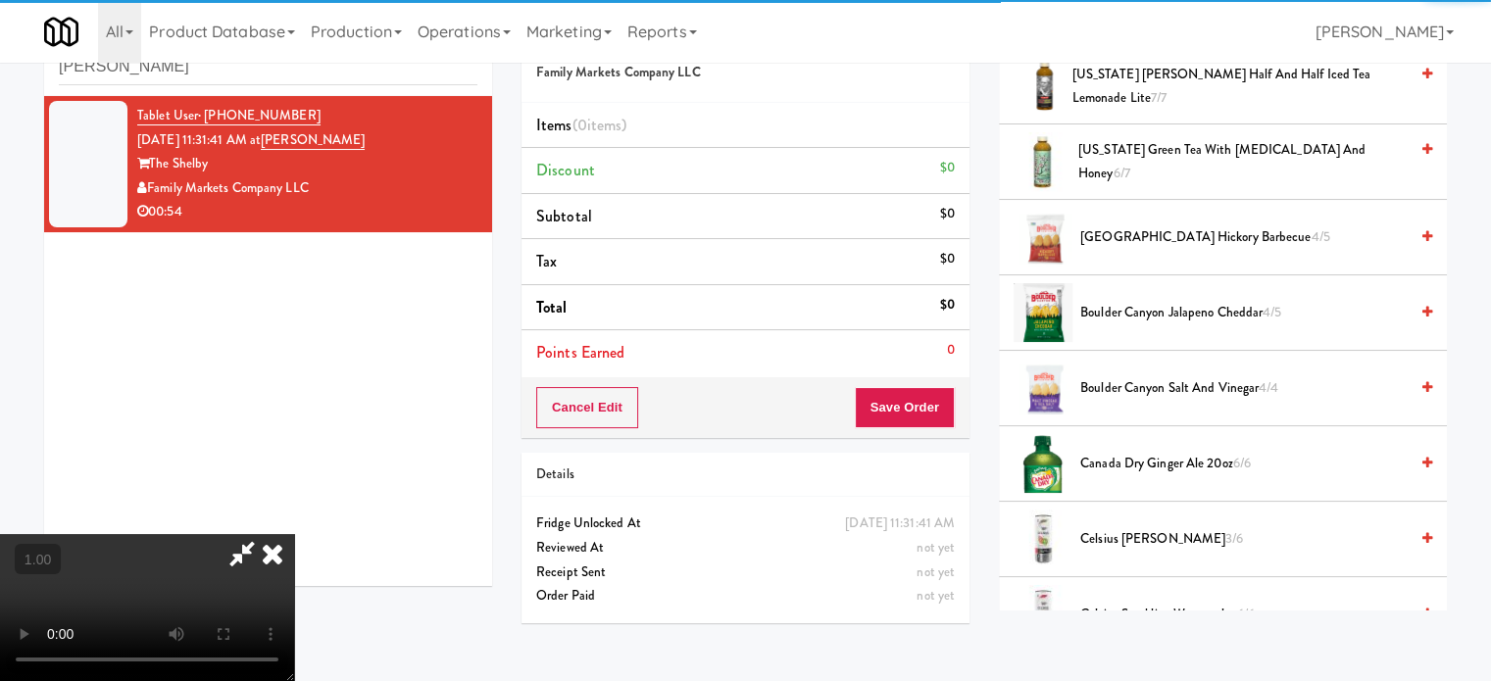
click at [294, 534] on video at bounding box center [147, 607] width 294 height 147
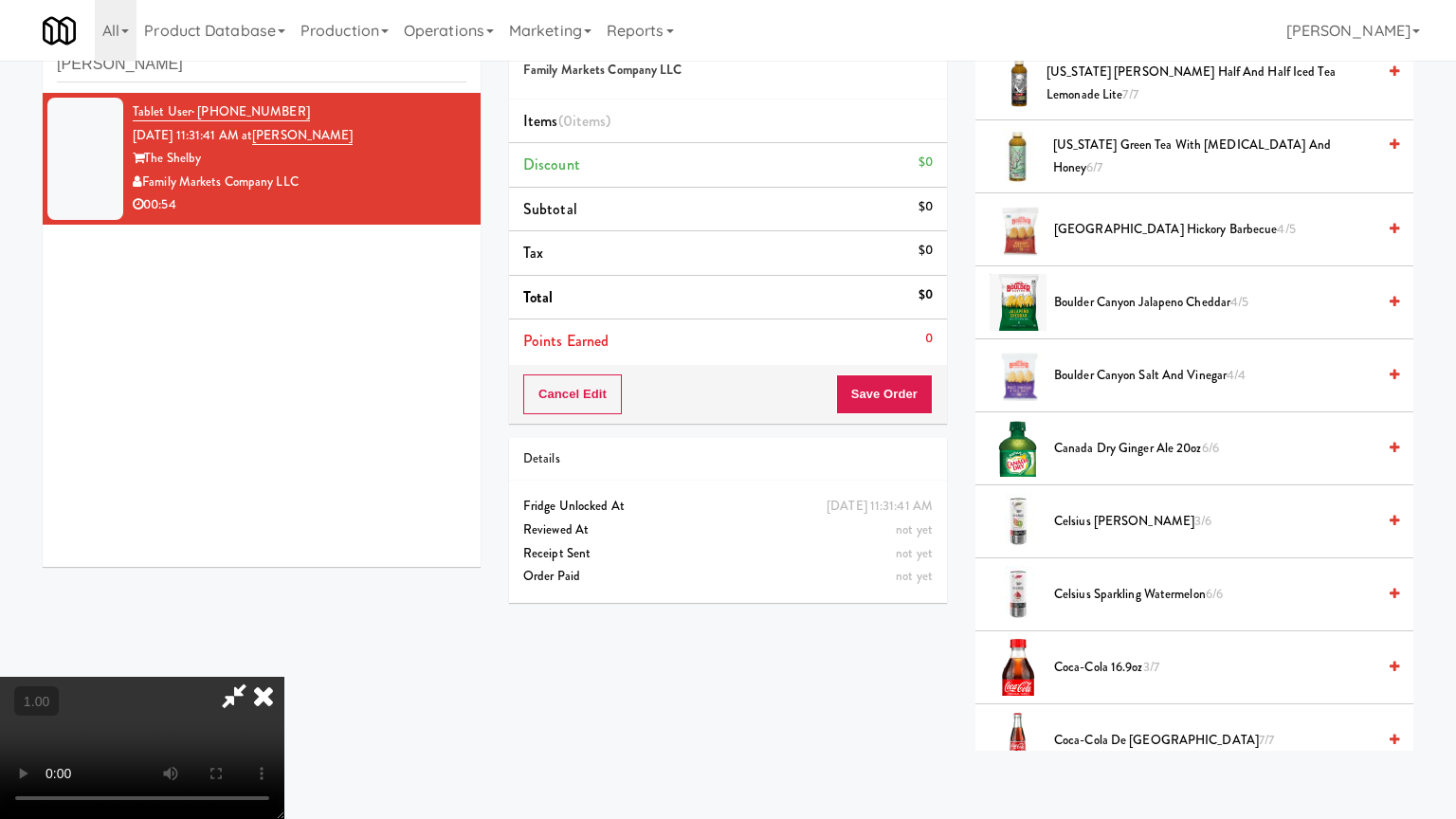
click at [284, 658] on video at bounding box center [142, 747] width 284 height 142
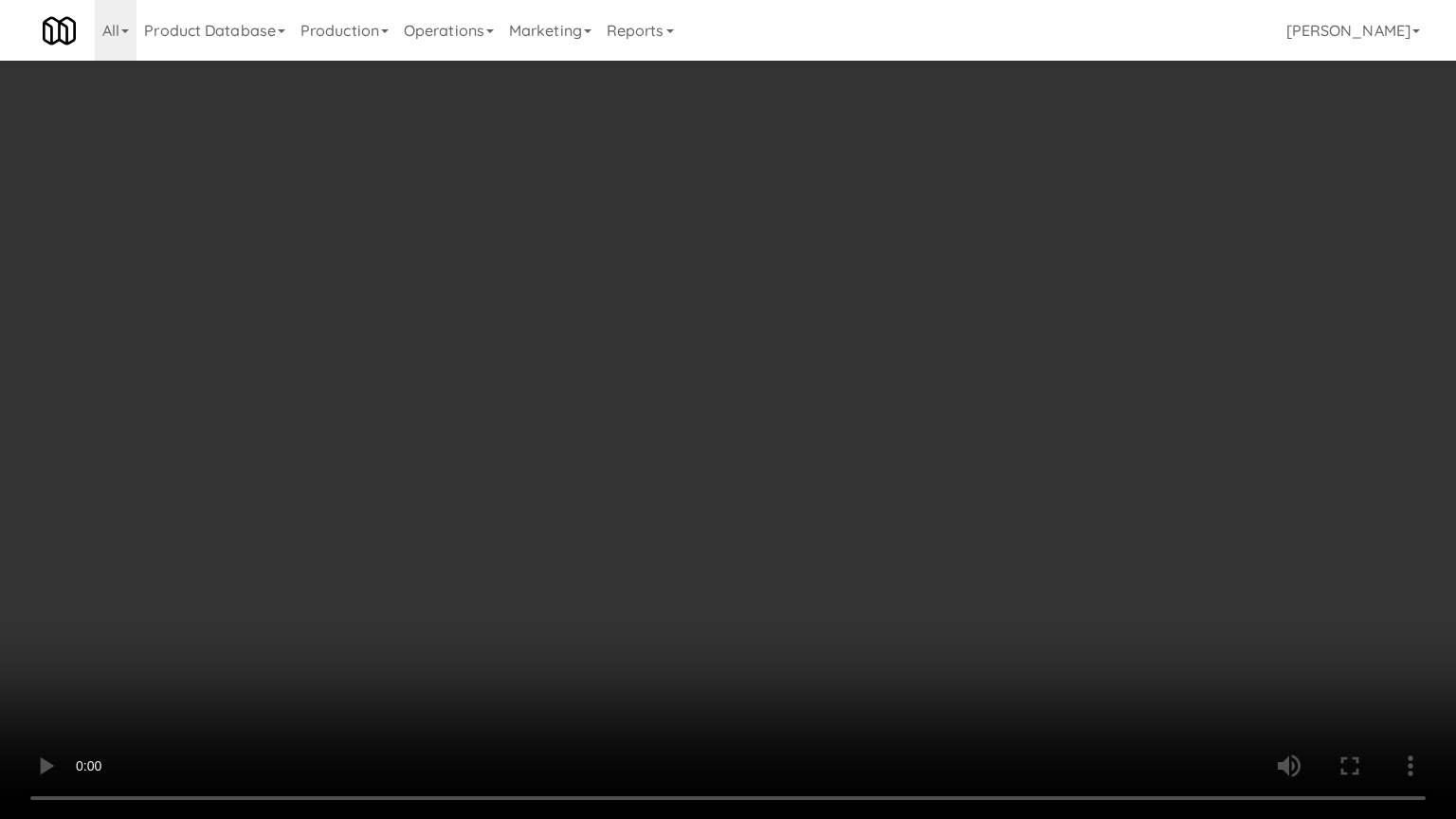
click at [918, 548] on video at bounding box center [728, 409] width 1456 height 819
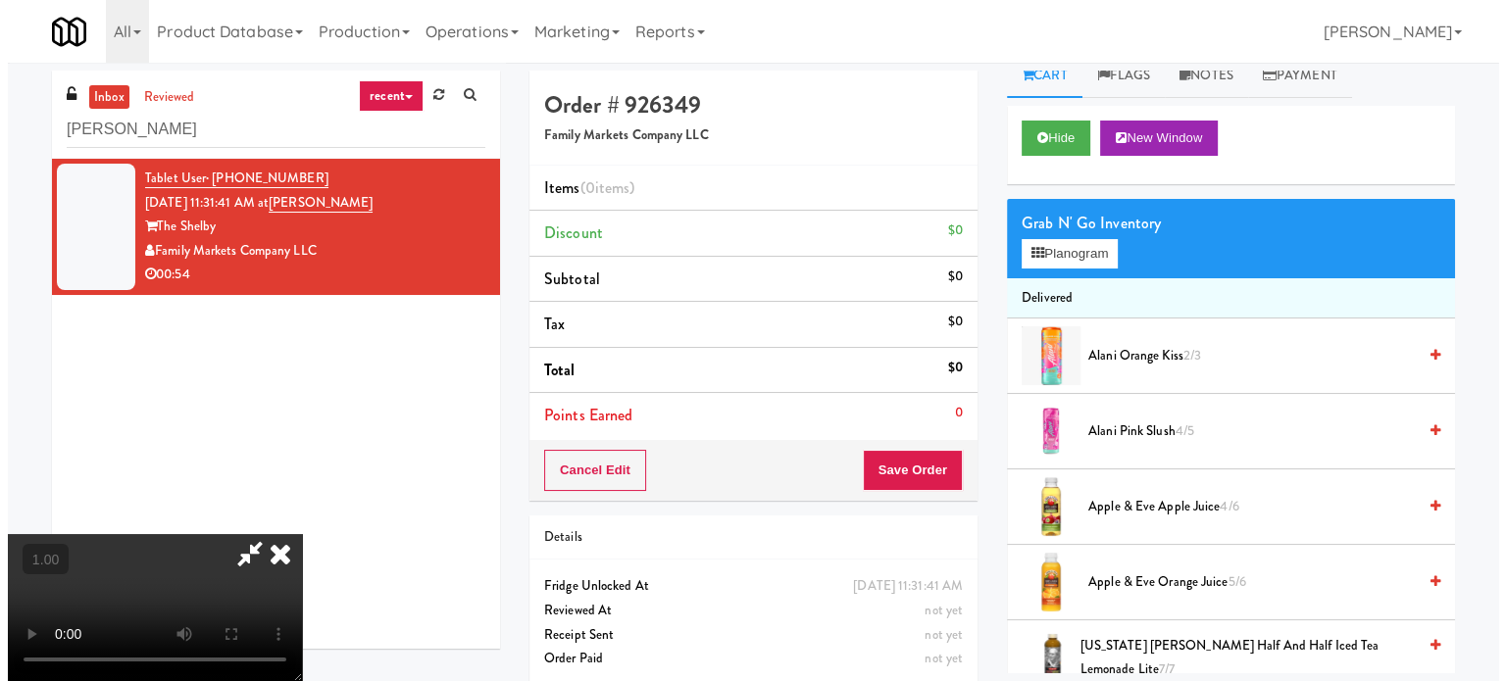
scroll to position [0, 0]
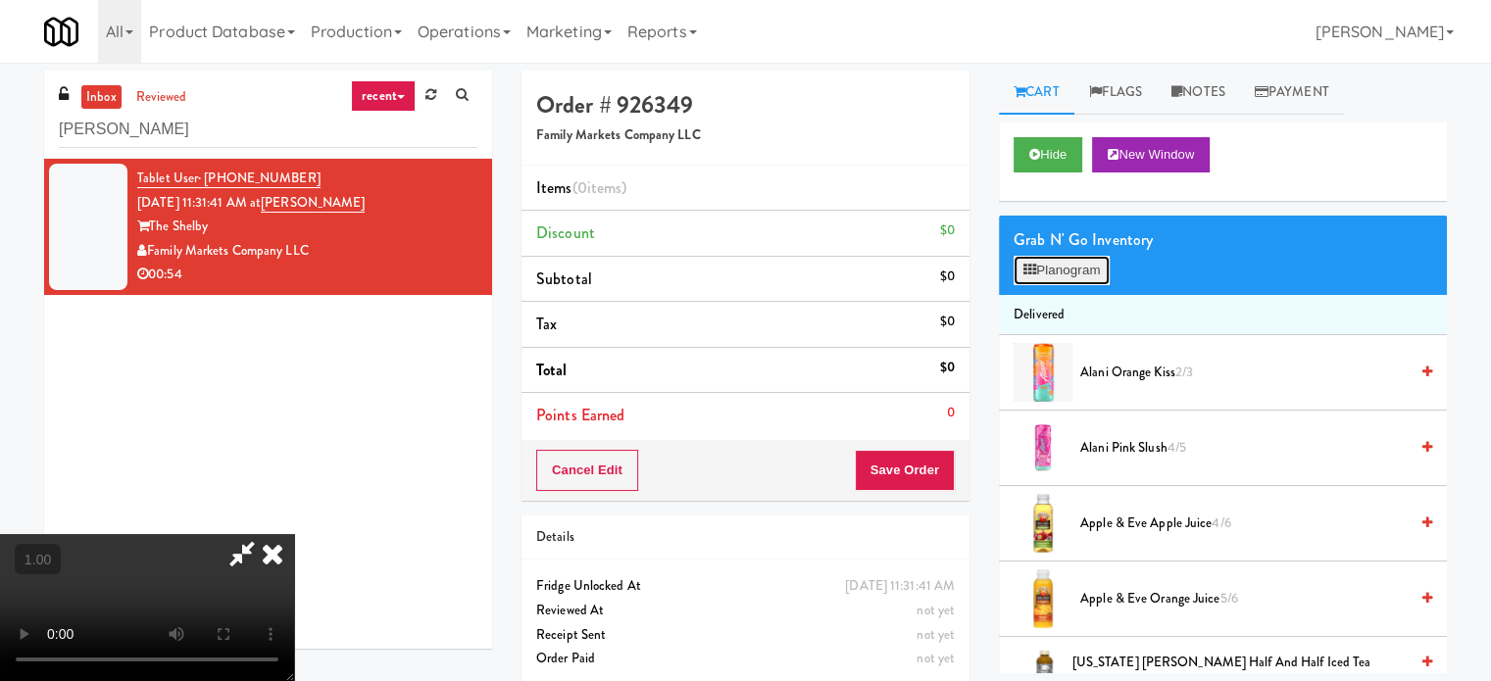
click at [1047, 281] on button "Planogram" at bounding box center [1062, 270] width 96 height 29
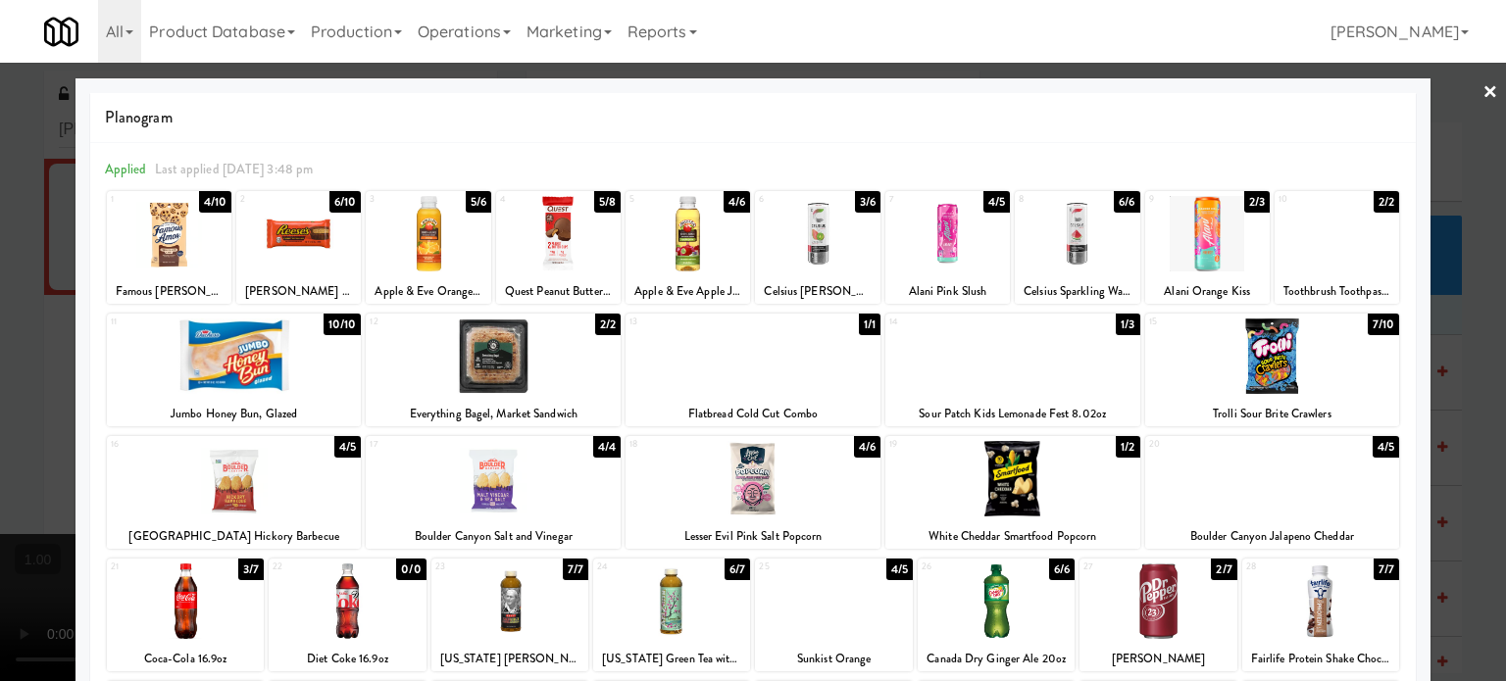
click at [605, 220] on div at bounding box center [558, 233] width 124 height 75
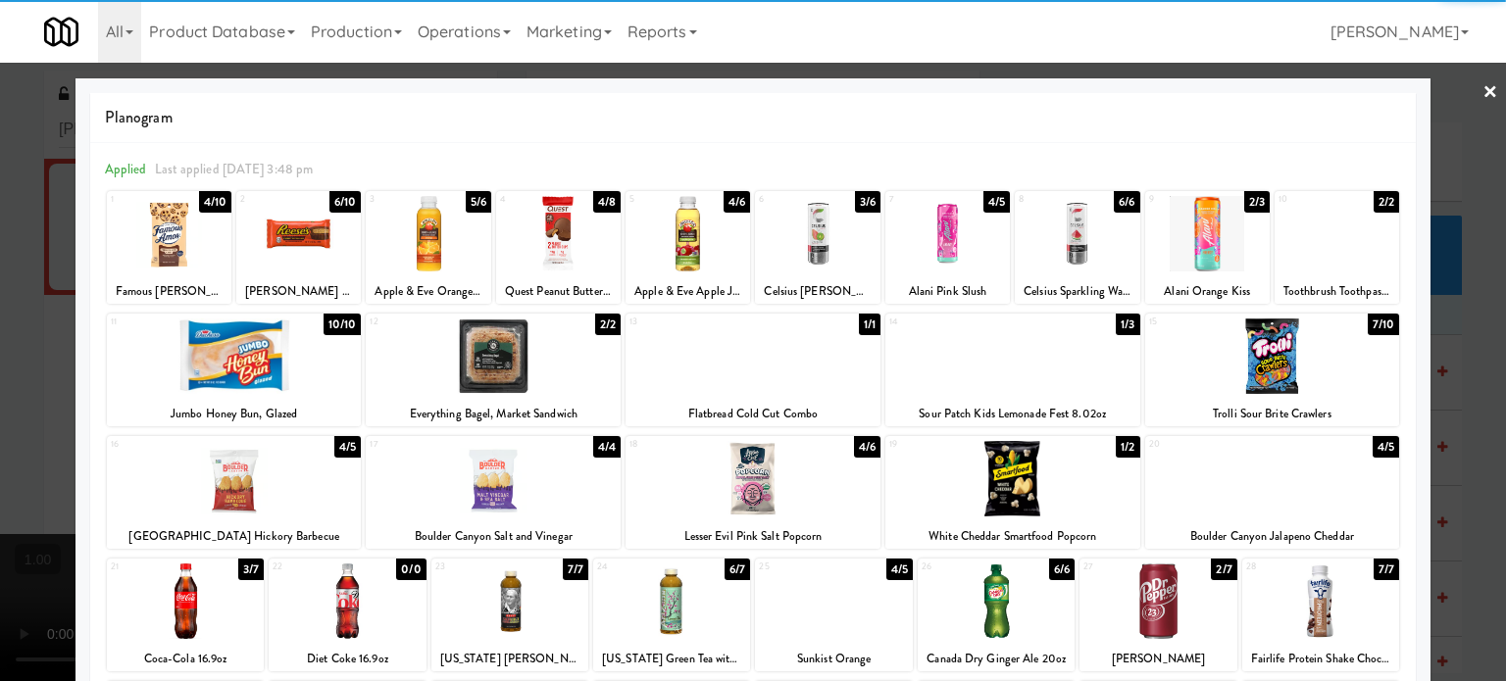
click at [0, 420] on div at bounding box center [753, 340] width 1506 height 681
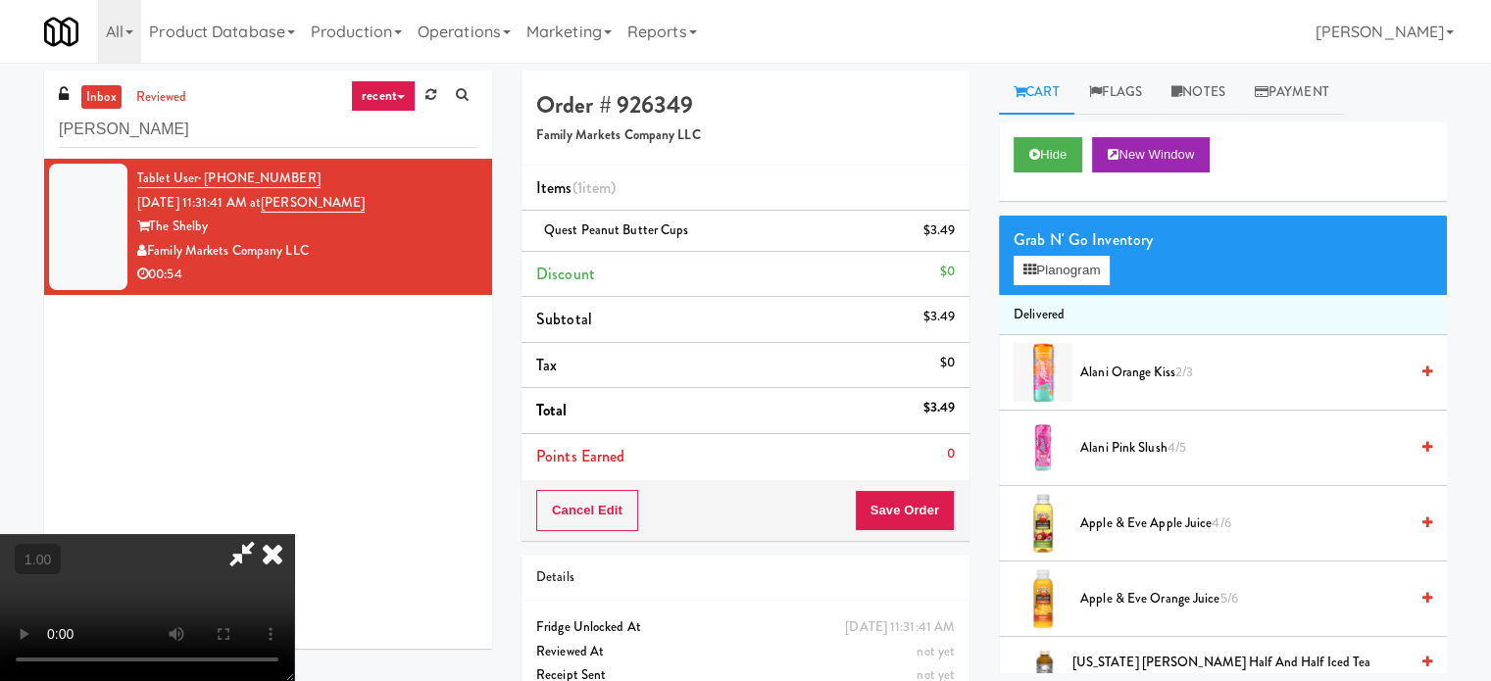
drag, startPoint x: 479, startPoint y: 423, endPoint x: 495, endPoint y: 423, distance: 15.7
click at [294, 534] on video at bounding box center [147, 607] width 294 height 147
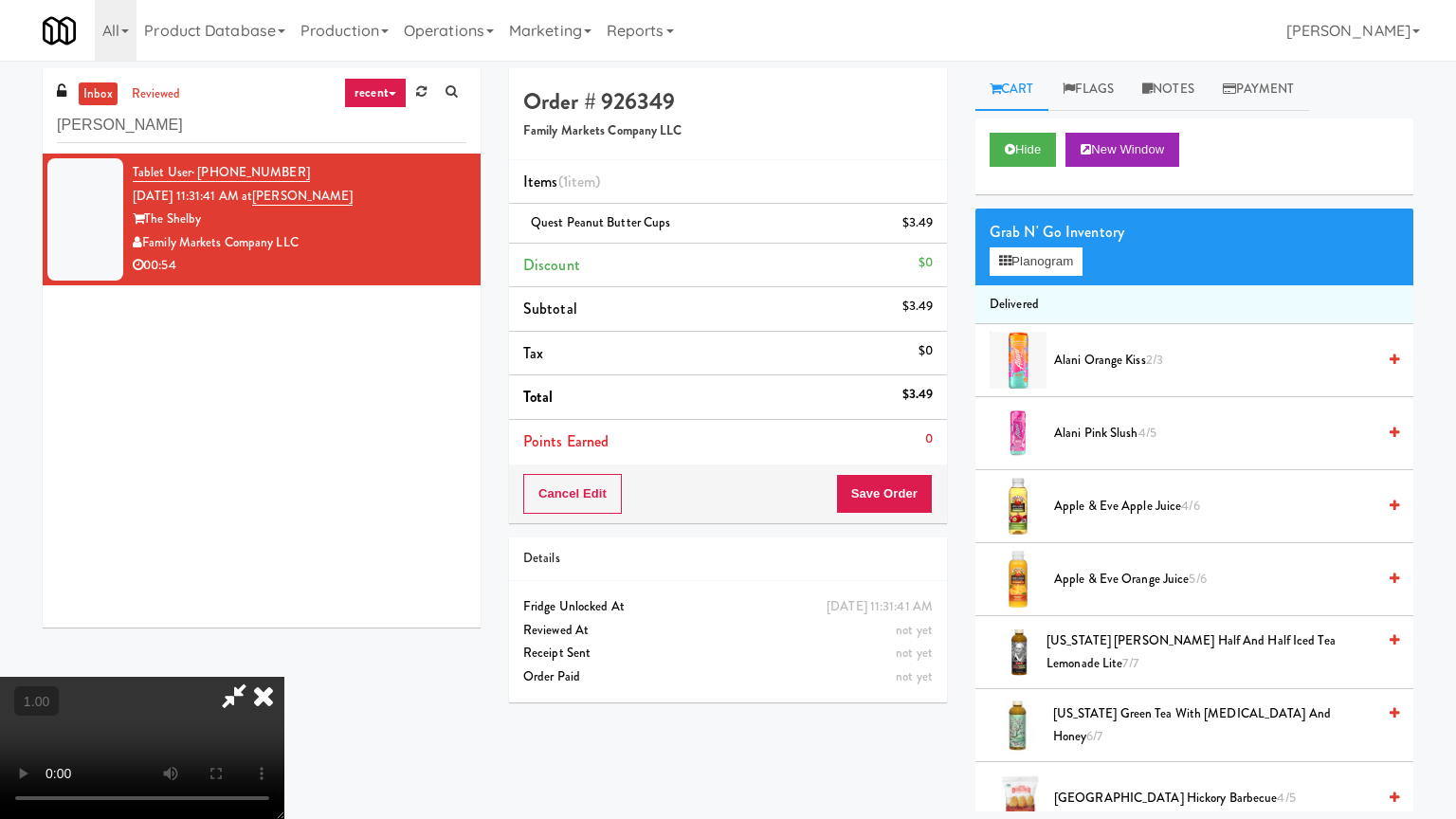
click at [284, 658] on video at bounding box center [142, 747] width 284 height 142
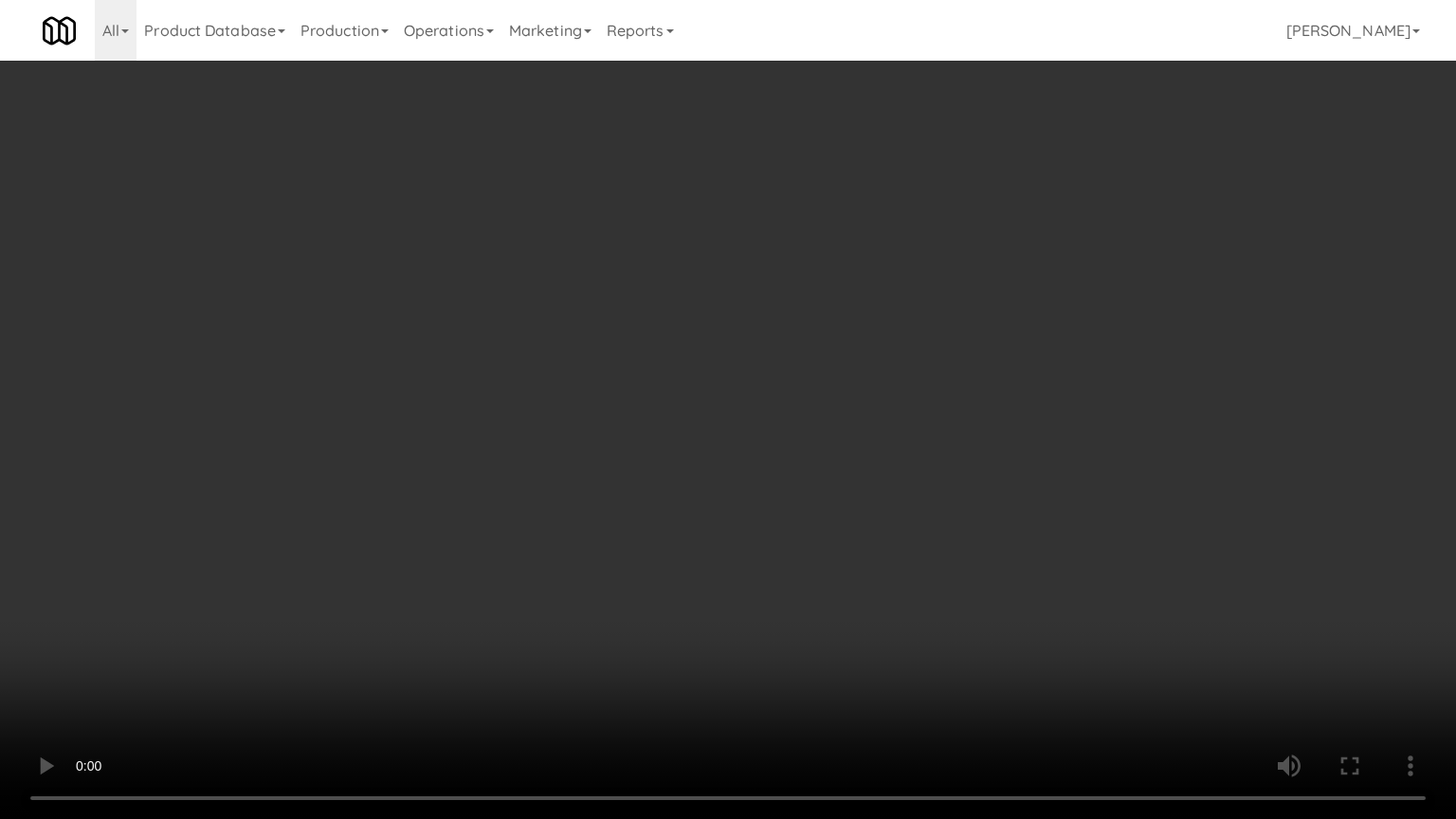
click at [686, 420] on video at bounding box center [728, 409] width 1456 height 819
click at [880, 400] on video at bounding box center [728, 409] width 1456 height 819
click at [1093, 633] on video at bounding box center [728, 409] width 1456 height 819
click at [1035, 606] on video at bounding box center [728, 409] width 1456 height 819
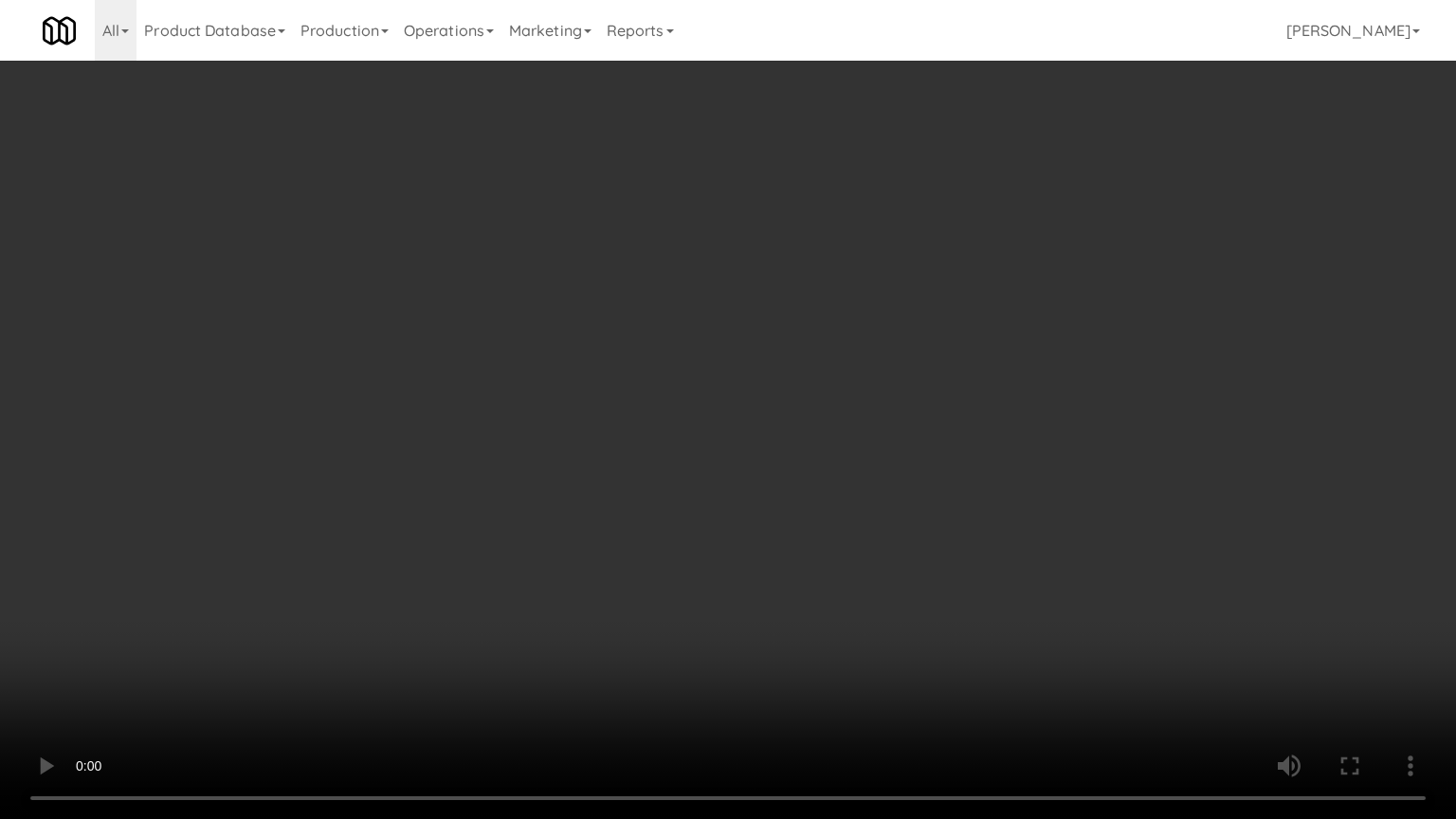
click at [1049, 532] on video at bounding box center [728, 409] width 1456 height 819
click at [1051, 531] on video at bounding box center [728, 409] width 1456 height 819
drag, startPoint x: 1059, startPoint y: 530, endPoint x: 1059, endPoint y: 416, distance: 114.0
click at [1059, 531] on video at bounding box center [728, 409] width 1456 height 819
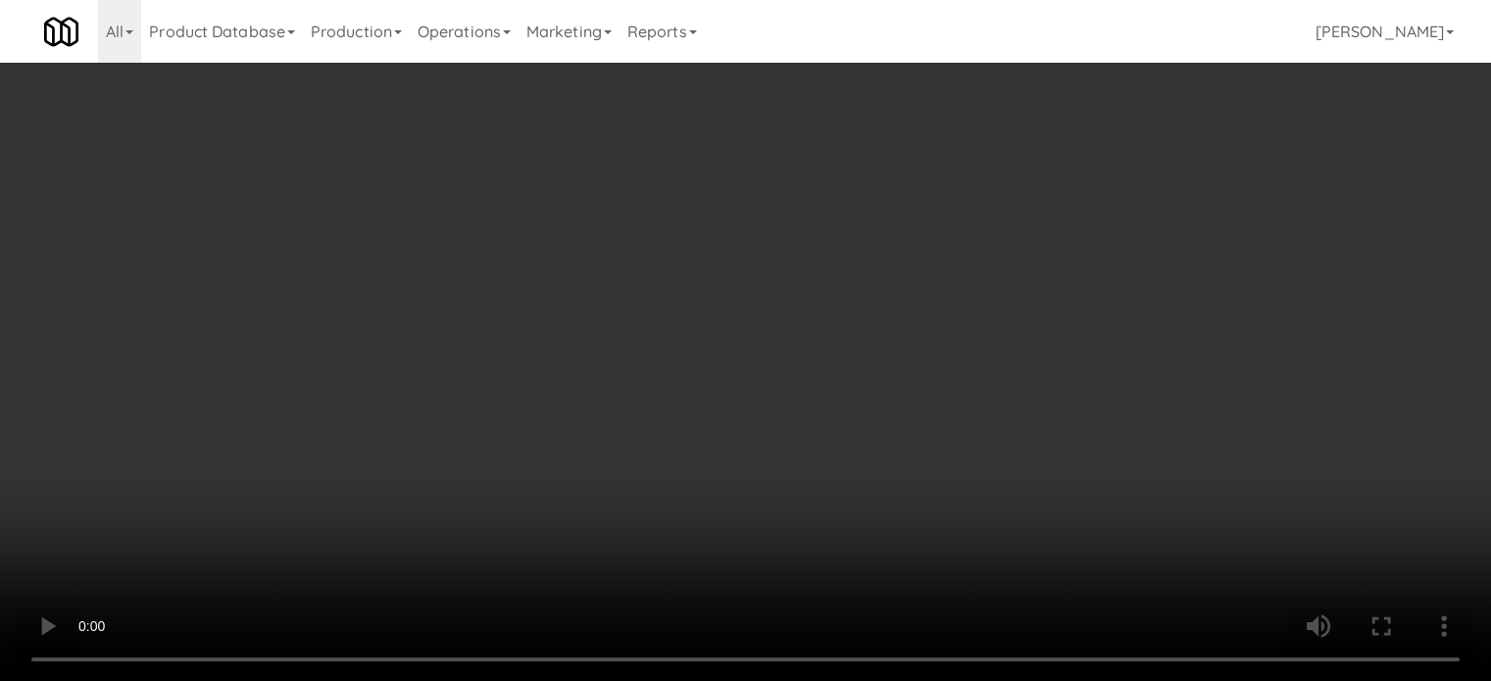
click at [1106, 230] on div "Grab N' Go Inventory" at bounding box center [1223, 239] width 419 height 29
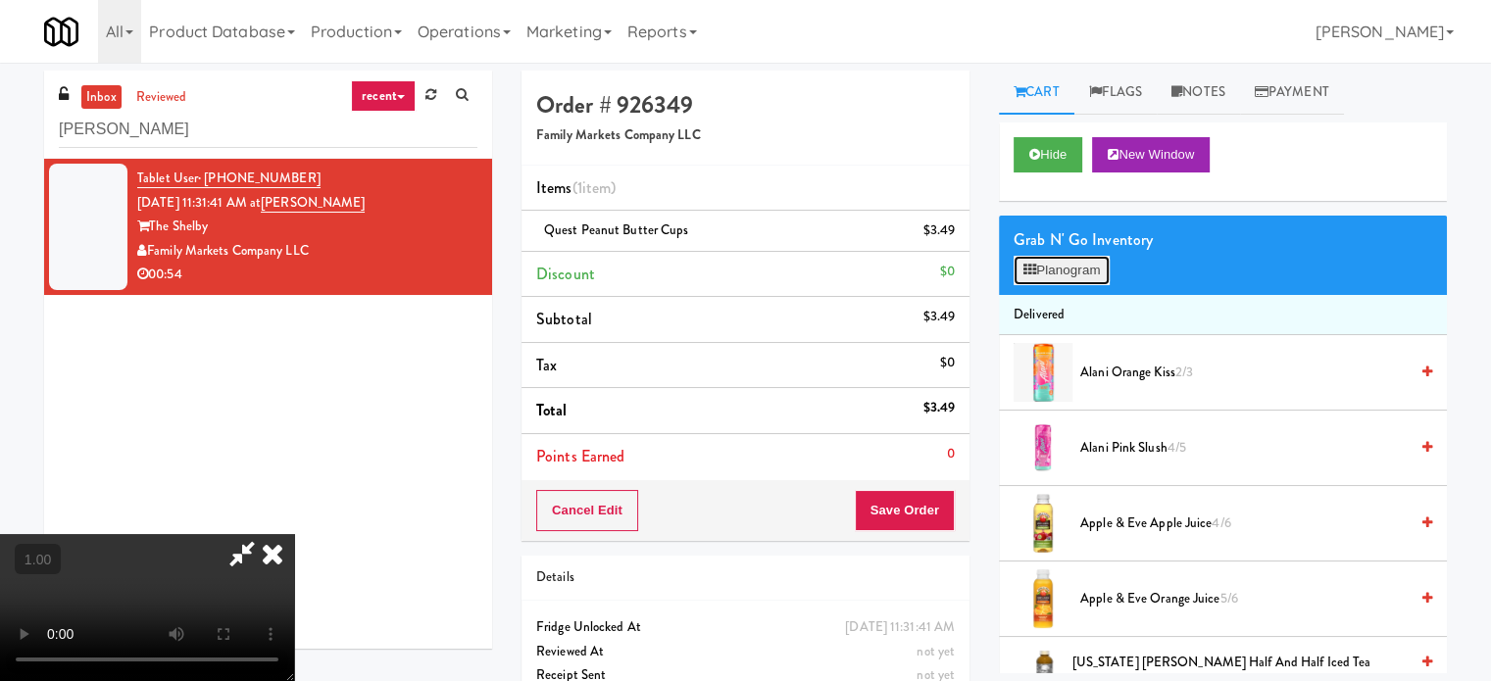
click at [1074, 257] on button "Planogram" at bounding box center [1062, 270] width 96 height 29
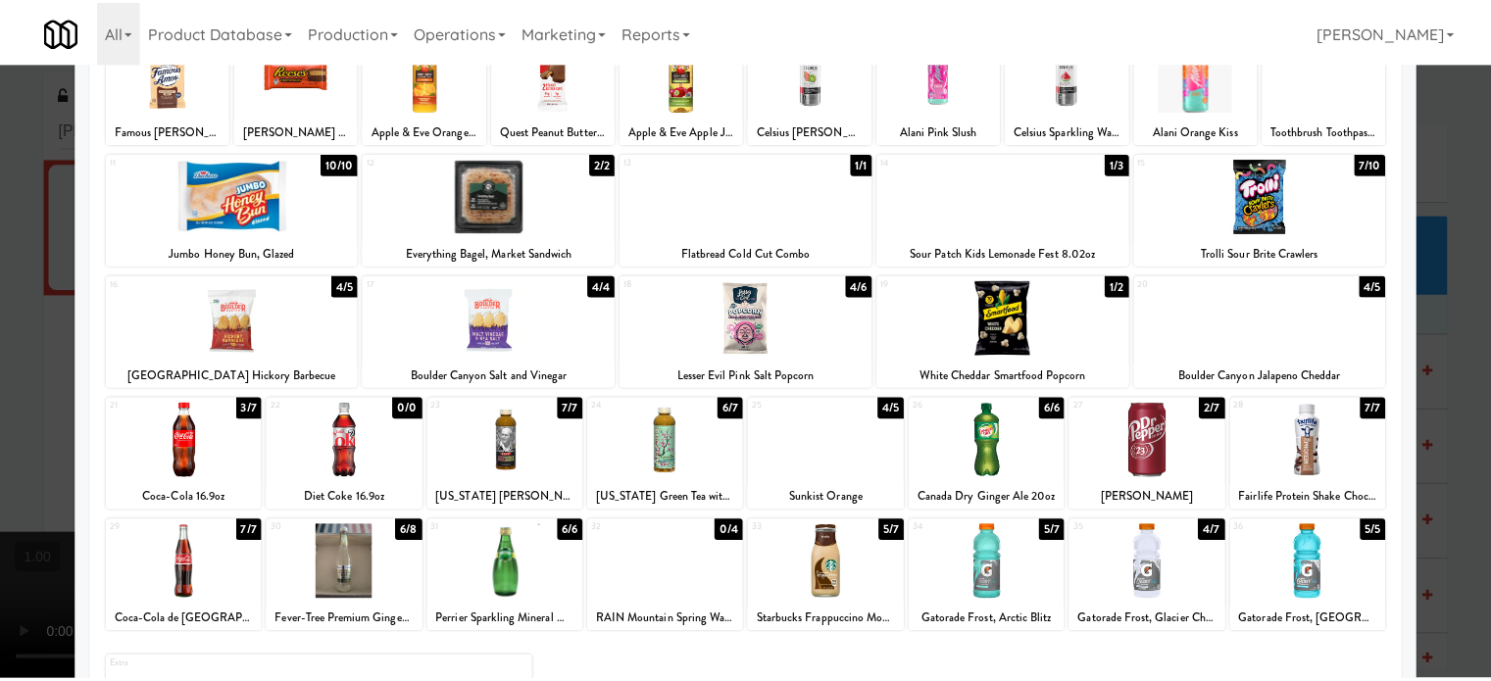
scroll to position [280, 0]
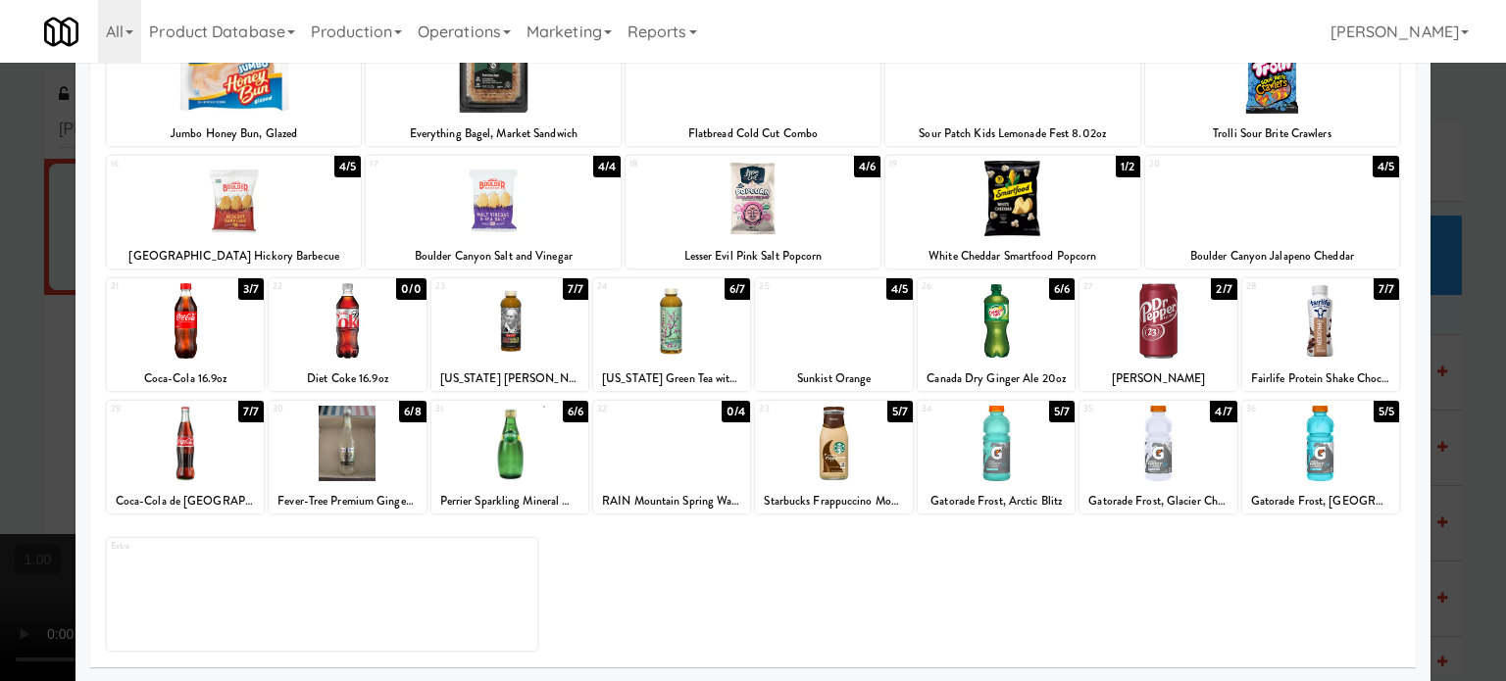
click at [349, 466] on div at bounding box center [347, 443] width 157 height 75
click at [0, 601] on div at bounding box center [753, 340] width 1506 height 681
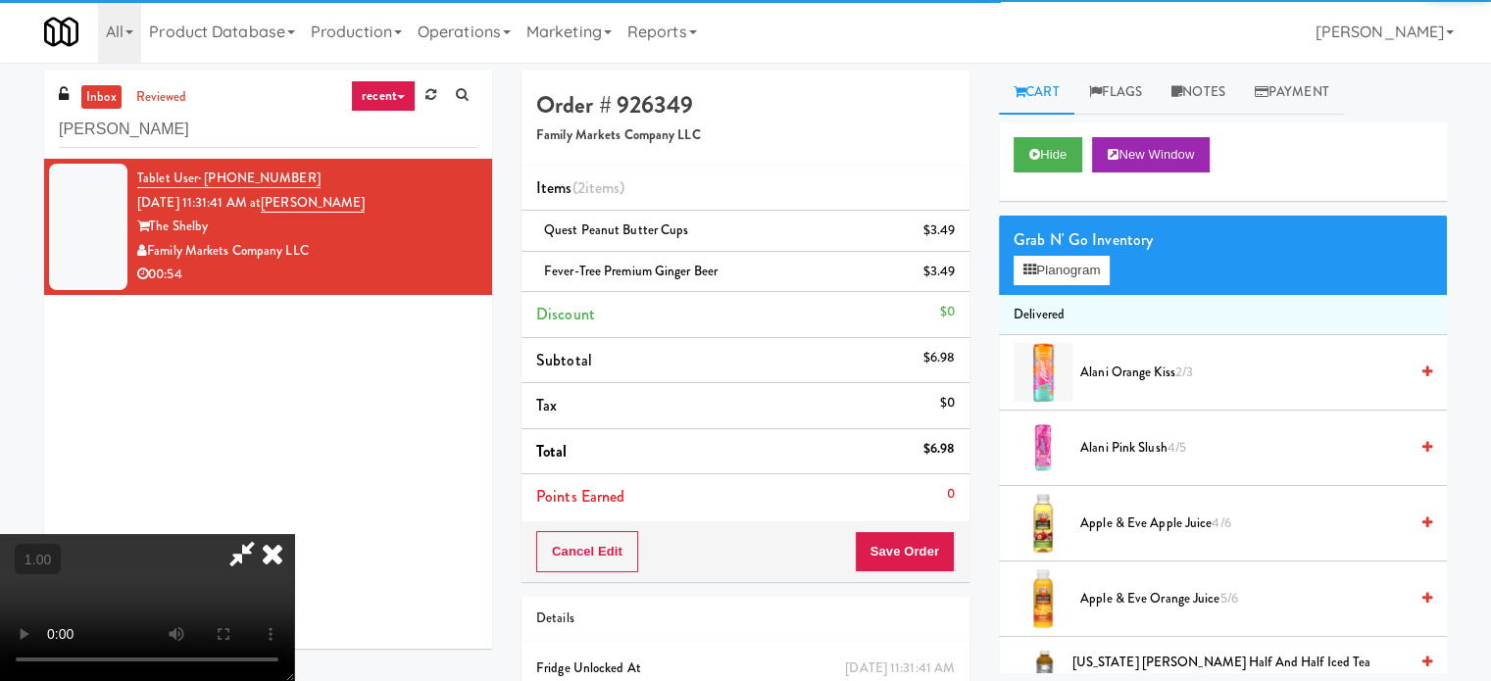
click at [294, 534] on video at bounding box center [147, 607] width 294 height 147
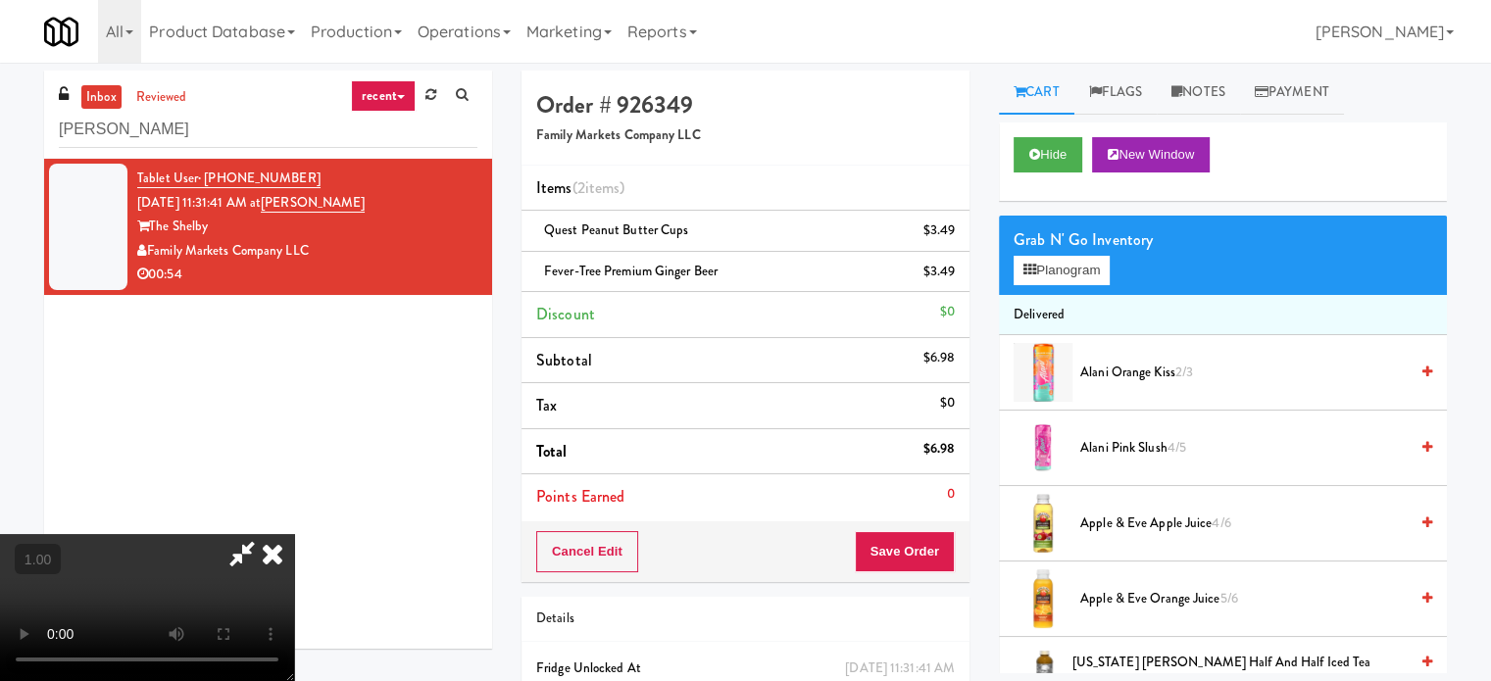
click at [294, 534] on video at bounding box center [147, 607] width 294 height 147
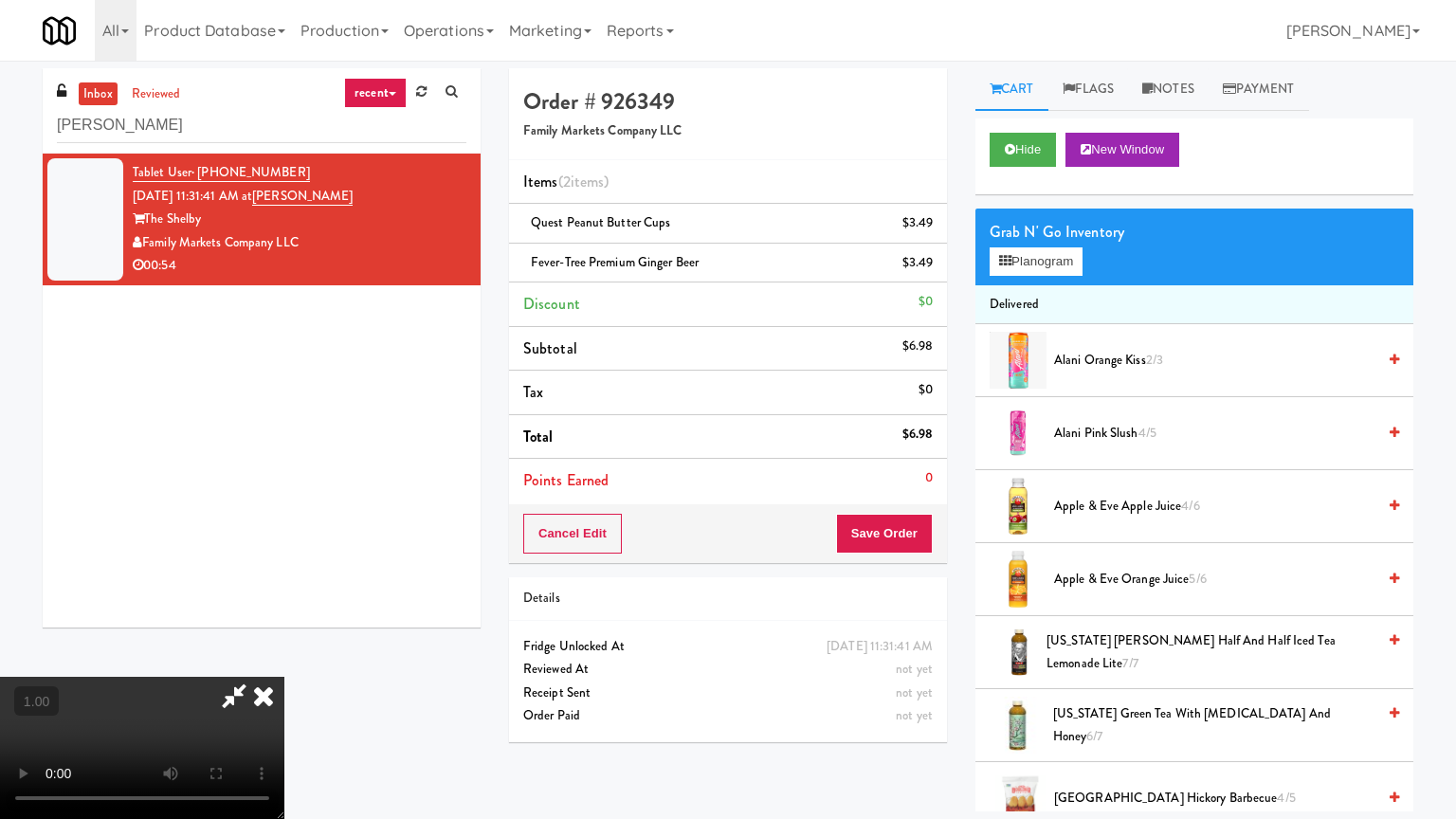
click at [284, 658] on video at bounding box center [142, 747] width 284 height 142
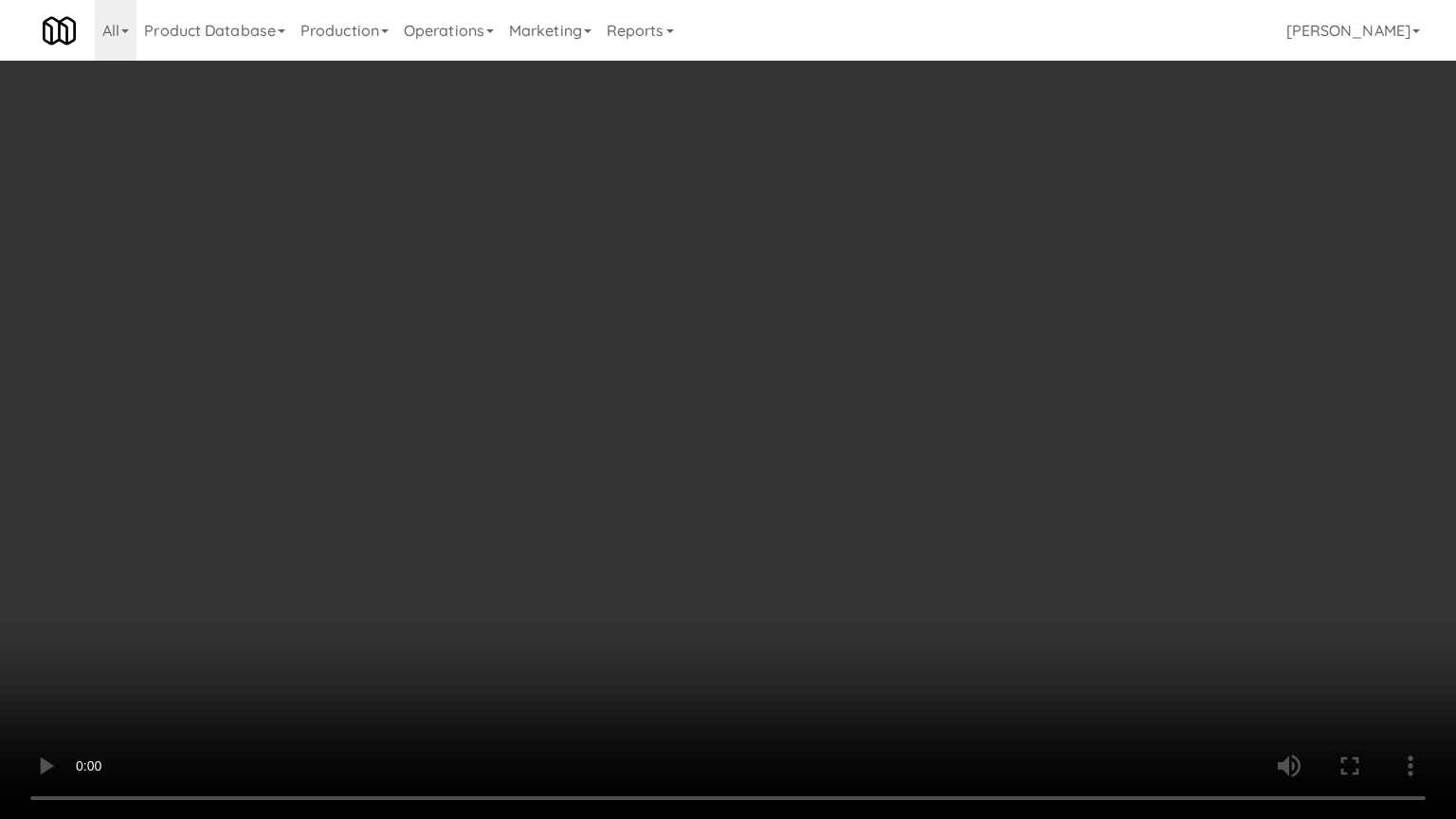
click at [1037, 479] on video at bounding box center [728, 409] width 1456 height 819
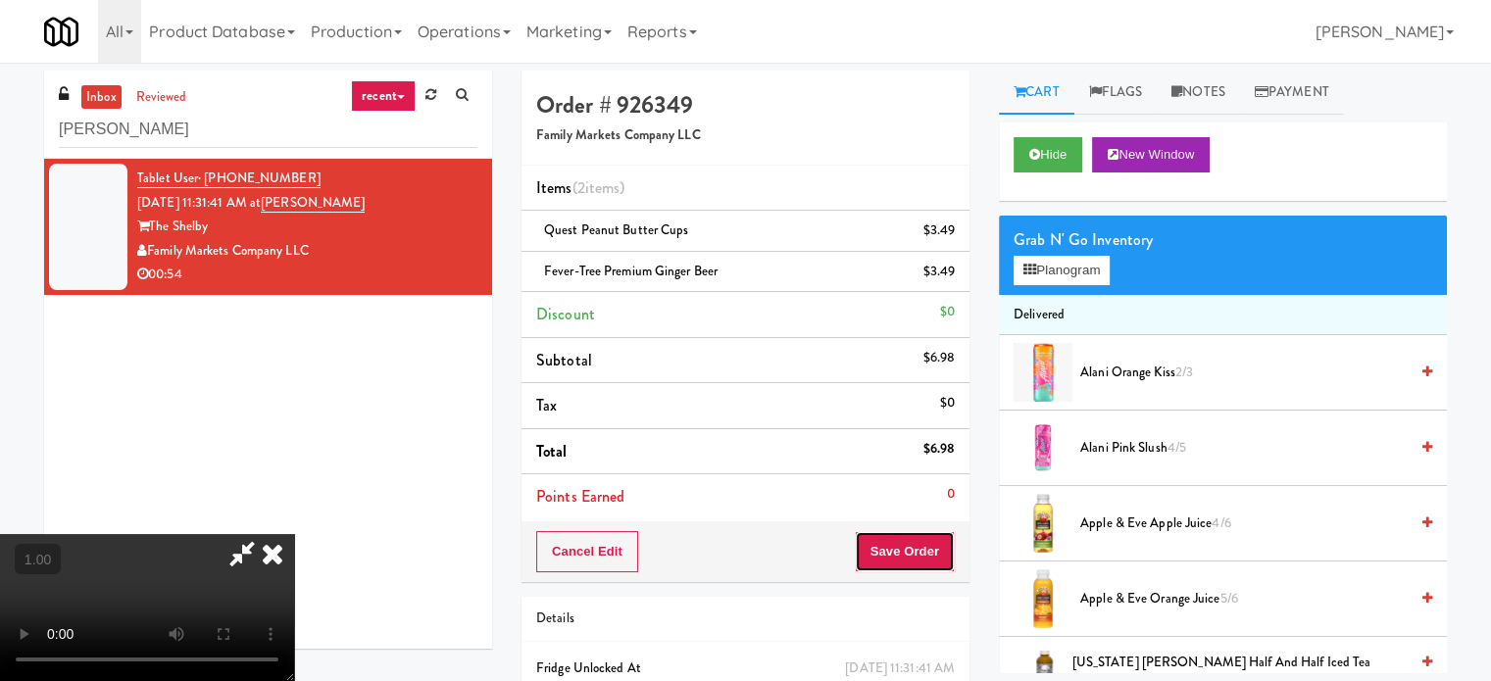
click at [924, 560] on button "Save Order" at bounding box center [905, 551] width 100 height 41
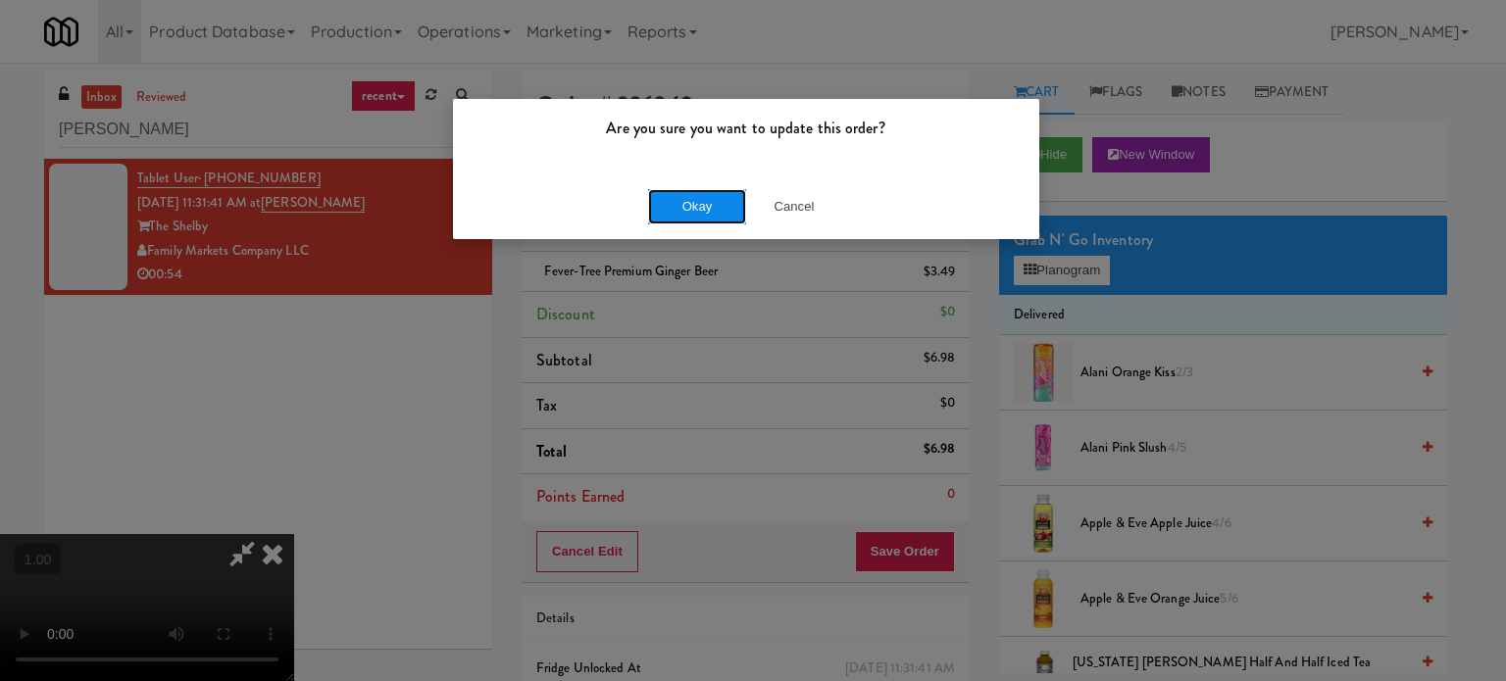
click at [670, 222] on button "Okay" at bounding box center [697, 206] width 98 height 35
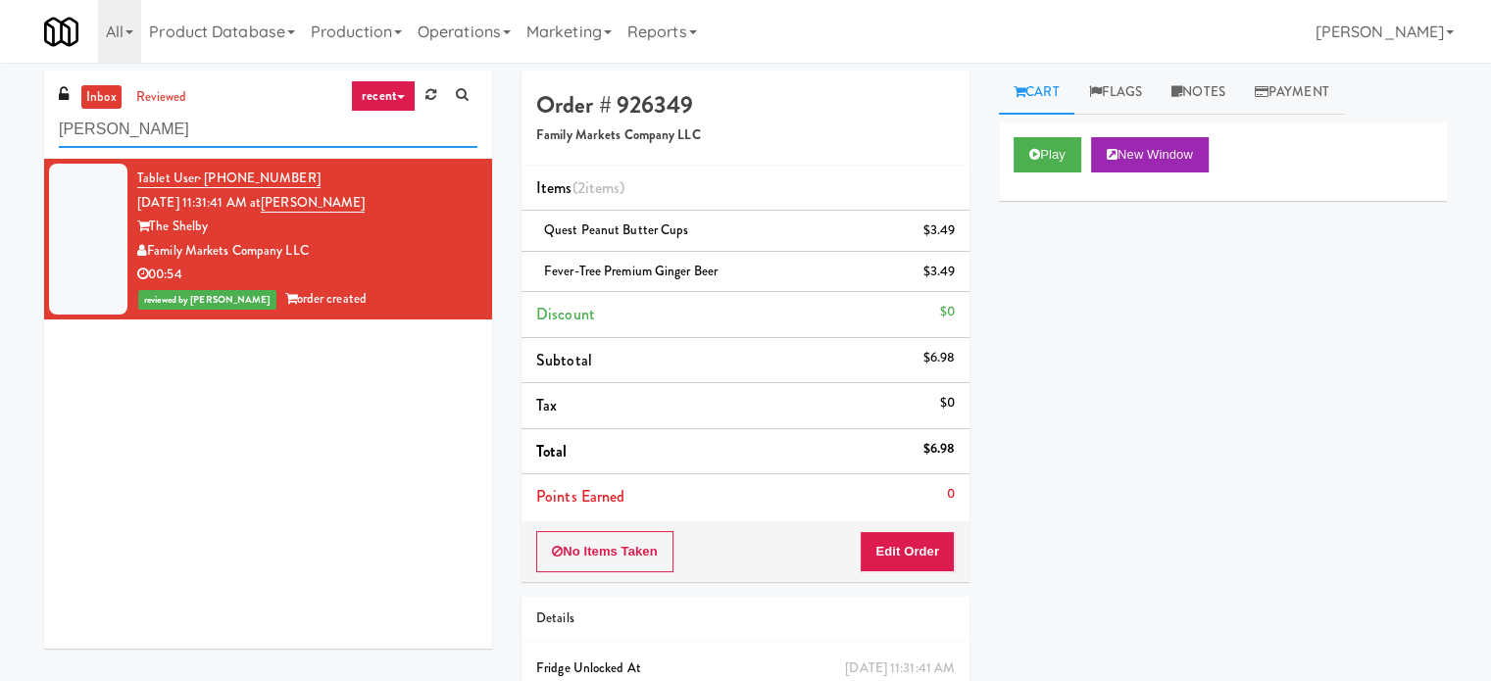
click at [219, 117] on input "Shelby Combo" at bounding box center [268, 130] width 419 height 36
paste input "carborough Birchmount Hospital - Main Lobby"
paste input "Scarborough Birchmount Hospital - Main Lobby"
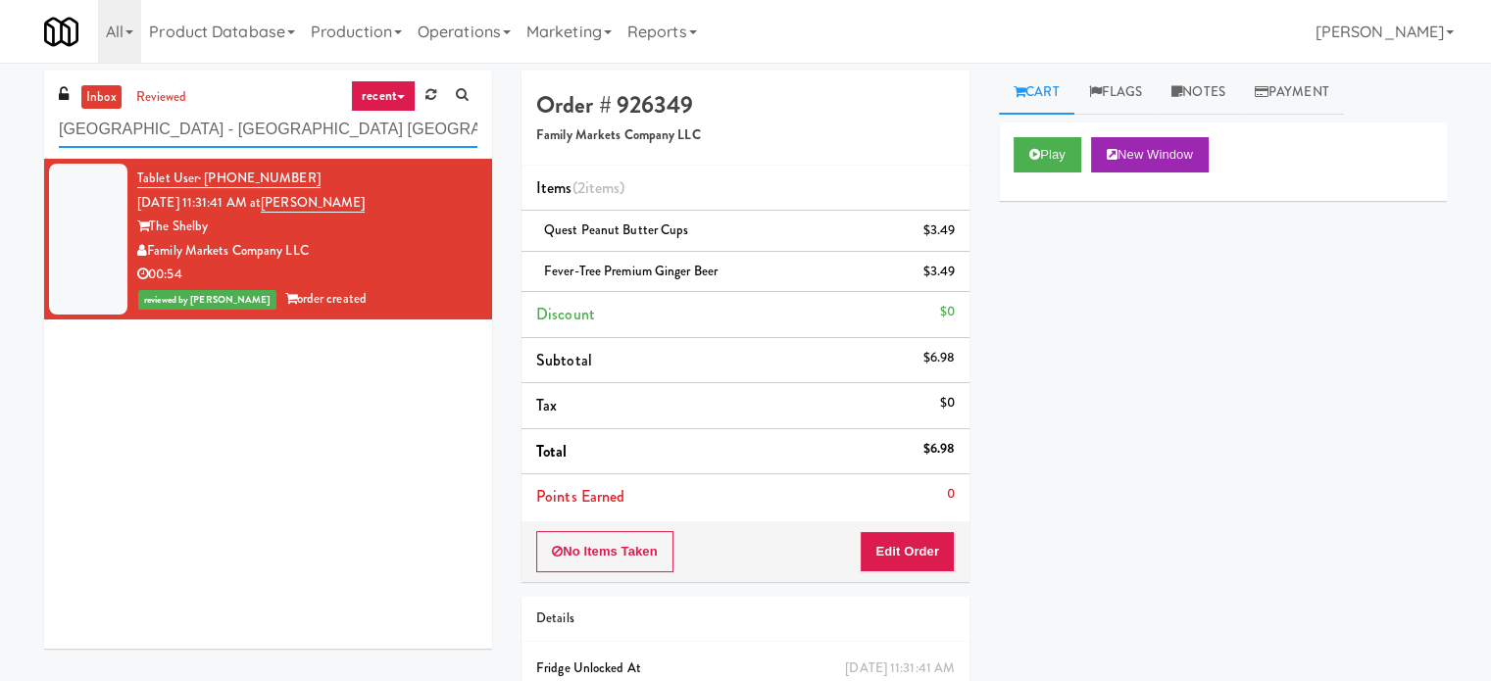
scroll to position [0, 248]
click at [219, 113] on input "Scarborough Birchmount Hospital - Main LobbyScarborough Birchmount Hospital - M…" at bounding box center [268, 130] width 419 height 36
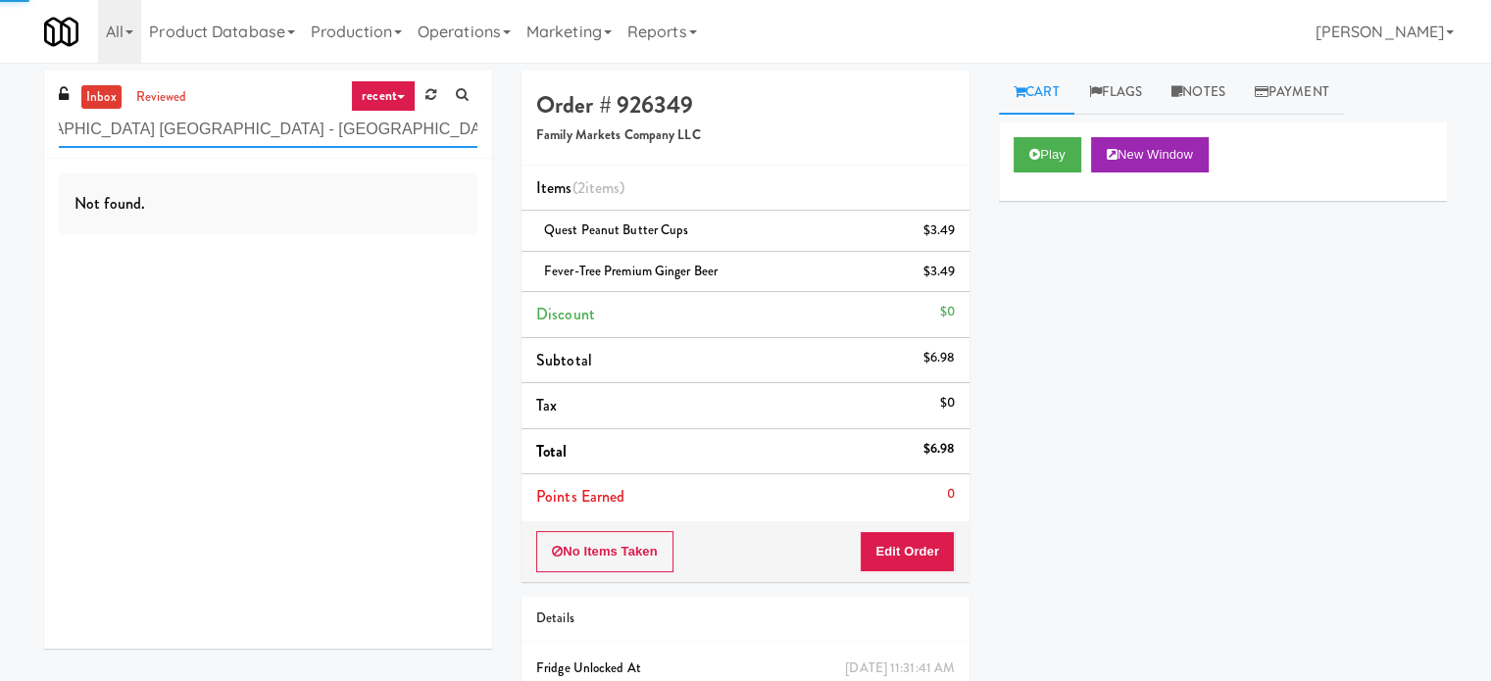
click at [219, 113] on input "Scarborough Birchmount Hospital - Main LobbyScarborough Birchmount Hospital - M…" at bounding box center [268, 130] width 419 height 36
paste input "text"
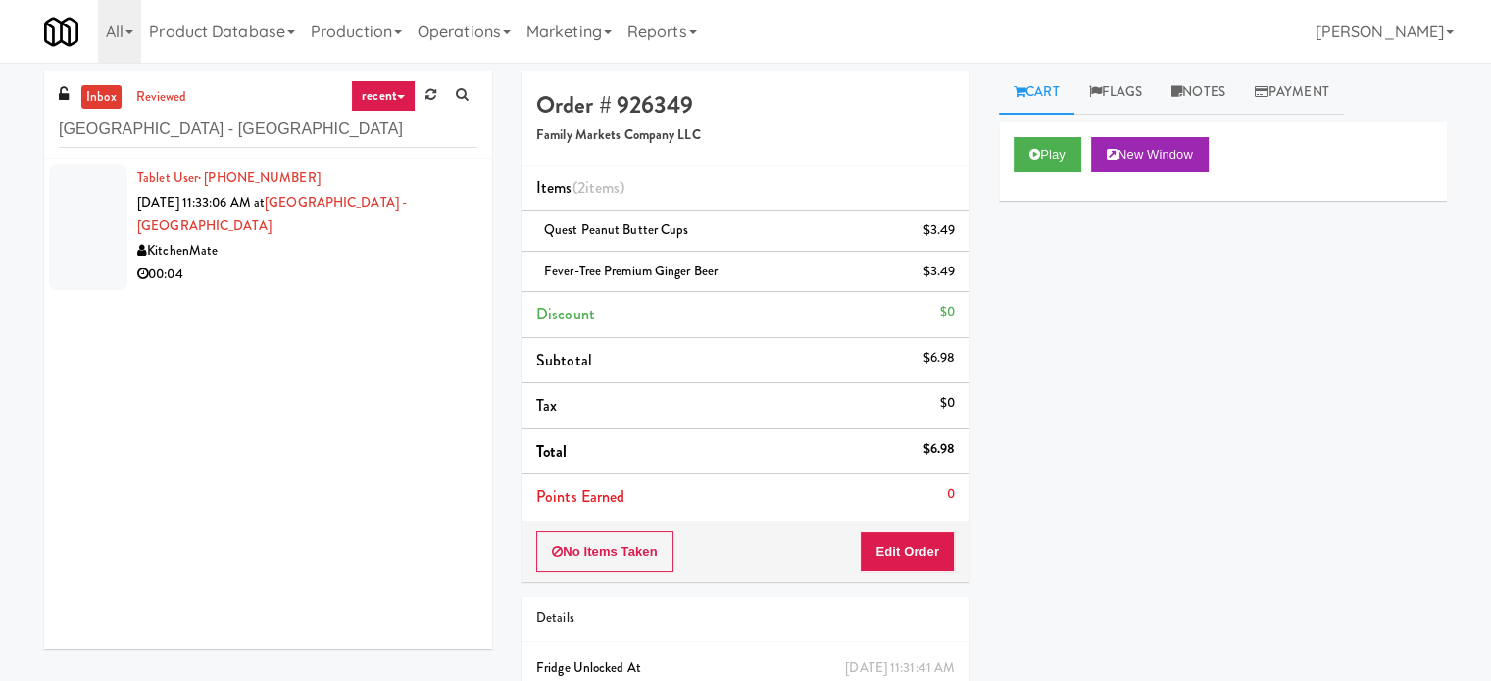
click at [329, 263] on div "00:04" at bounding box center [307, 275] width 340 height 25
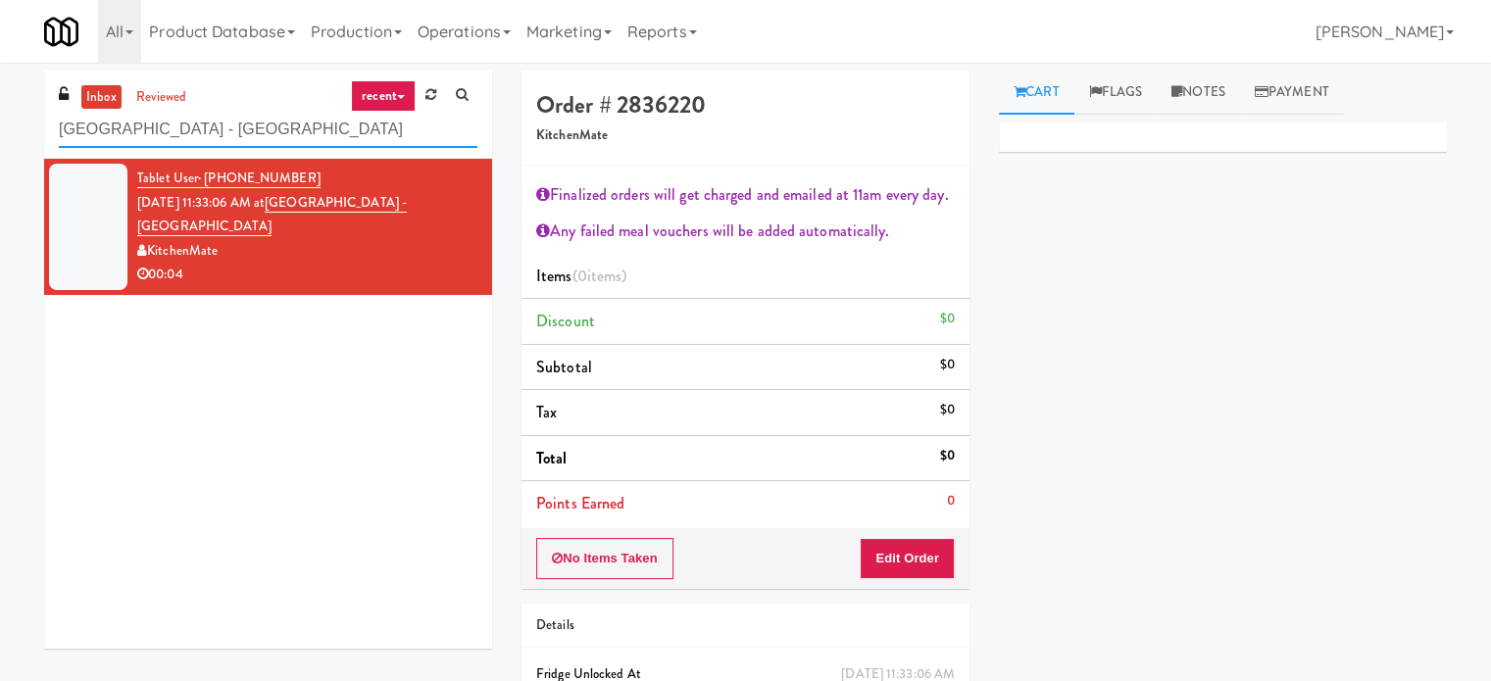
click at [224, 138] on input "Scarborough Birchmount Hospital - Main Lobby" at bounding box center [268, 130] width 419 height 36
click at [192, 128] on input "Scarborough Birchmount Hospital - Main Lobby" at bounding box center [268, 130] width 419 height 36
drag, startPoint x: 192, startPoint y: 128, endPoint x: 216, endPoint y: 134, distance: 24.3
click at [216, 134] on input "Scarborough Birchmount Hospital - Main Lobby" at bounding box center [268, 130] width 419 height 36
click at [191, 118] on input "Scarborough Birchmount Hospital - Main Lobby" at bounding box center [268, 130] width 419 height 36
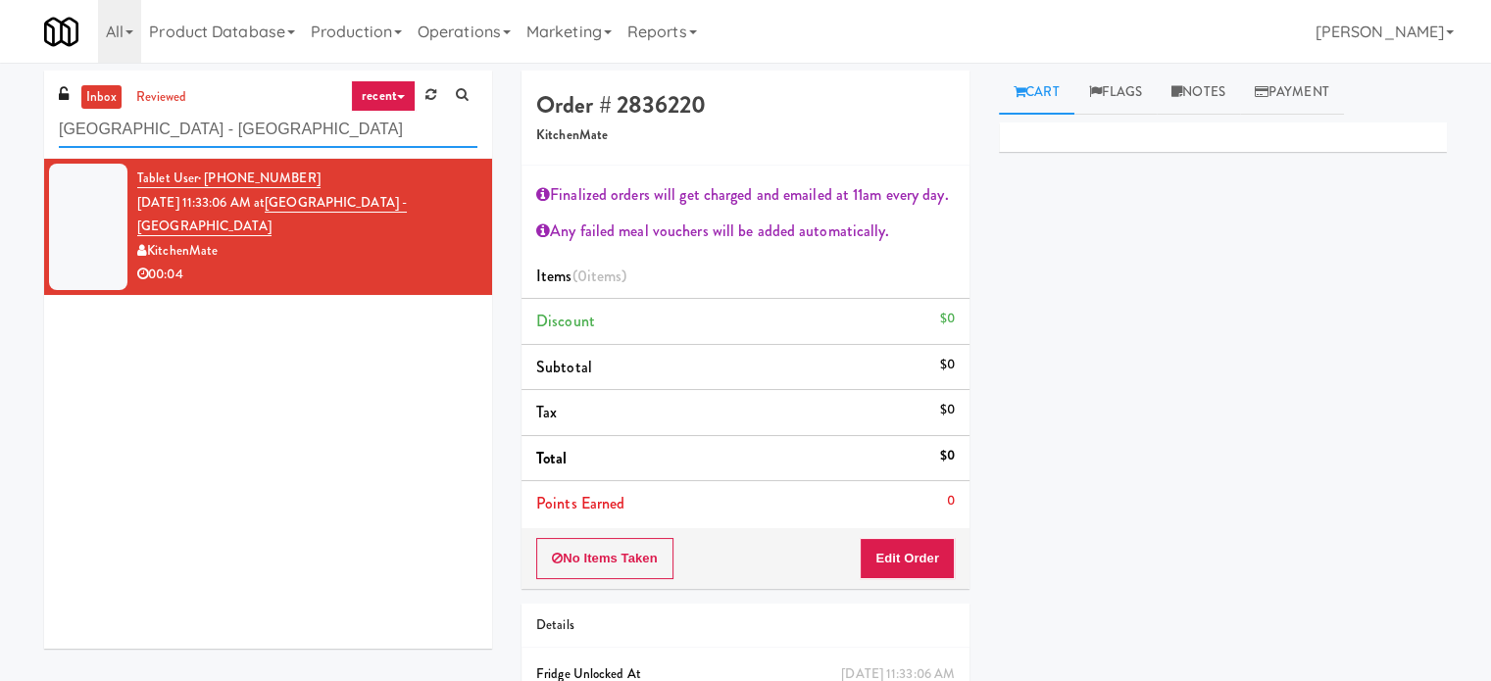
click at [191, 118] on input "Scarborough Birchmount Hospital - Main Lobby" at bounding box center [268, 130] width 419 height 36
click at [188, 127] on input "Scarborough Birchmount Hospital - Main Lobby" at bounding box center [268, 130] width 419 height 36
paste input "399 Fremont - Cooler"
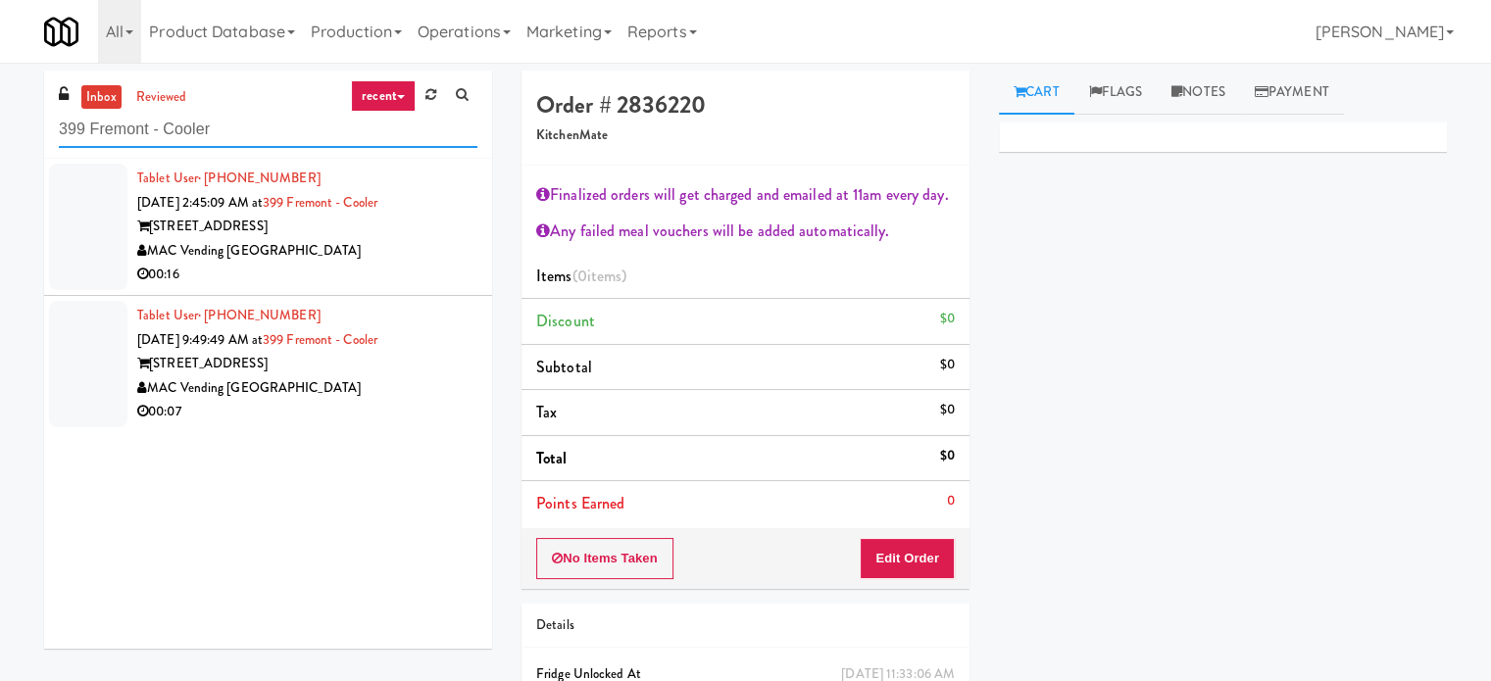
type input "399 Fremont - Cooler"
click at [350, 267] on div "00:16" at bounding box center [307, 275] width 340 height 25
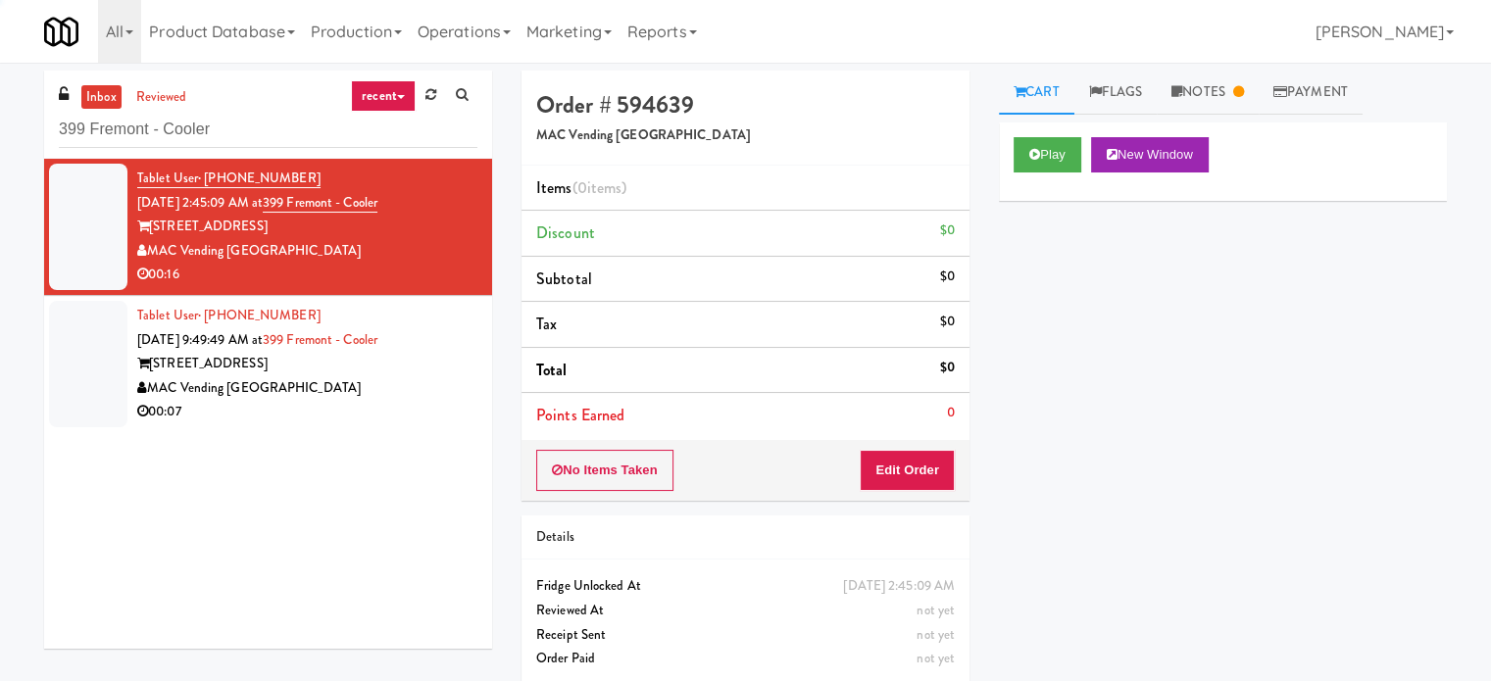
click at [369, 383] on div "MAC Vending [GEOGRAPHIC_DATA]" at bounding box center [307, 388] width 340 height 25
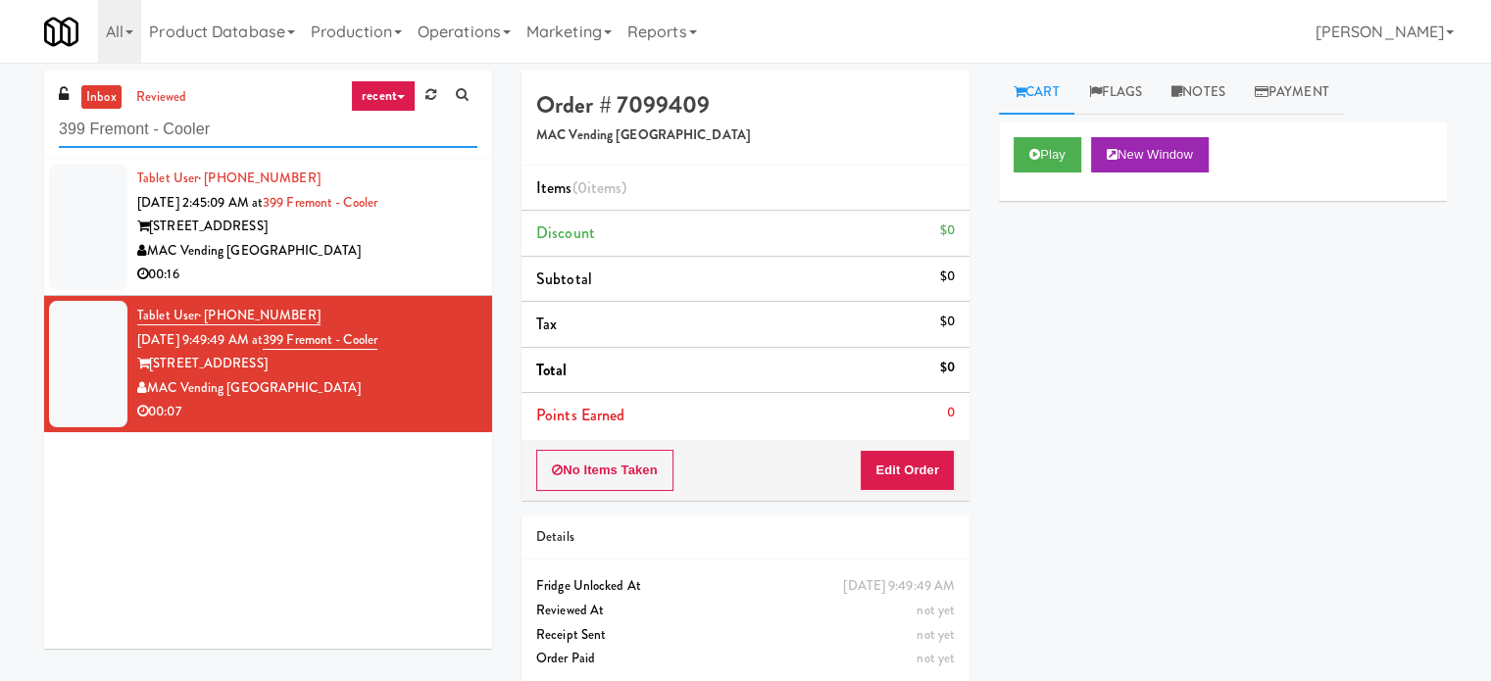
click at [189, 126] on input "399 Fremont - Cooler" at bounding box center [268, 130] width 419 height 36
paste input "White Furniture 01"
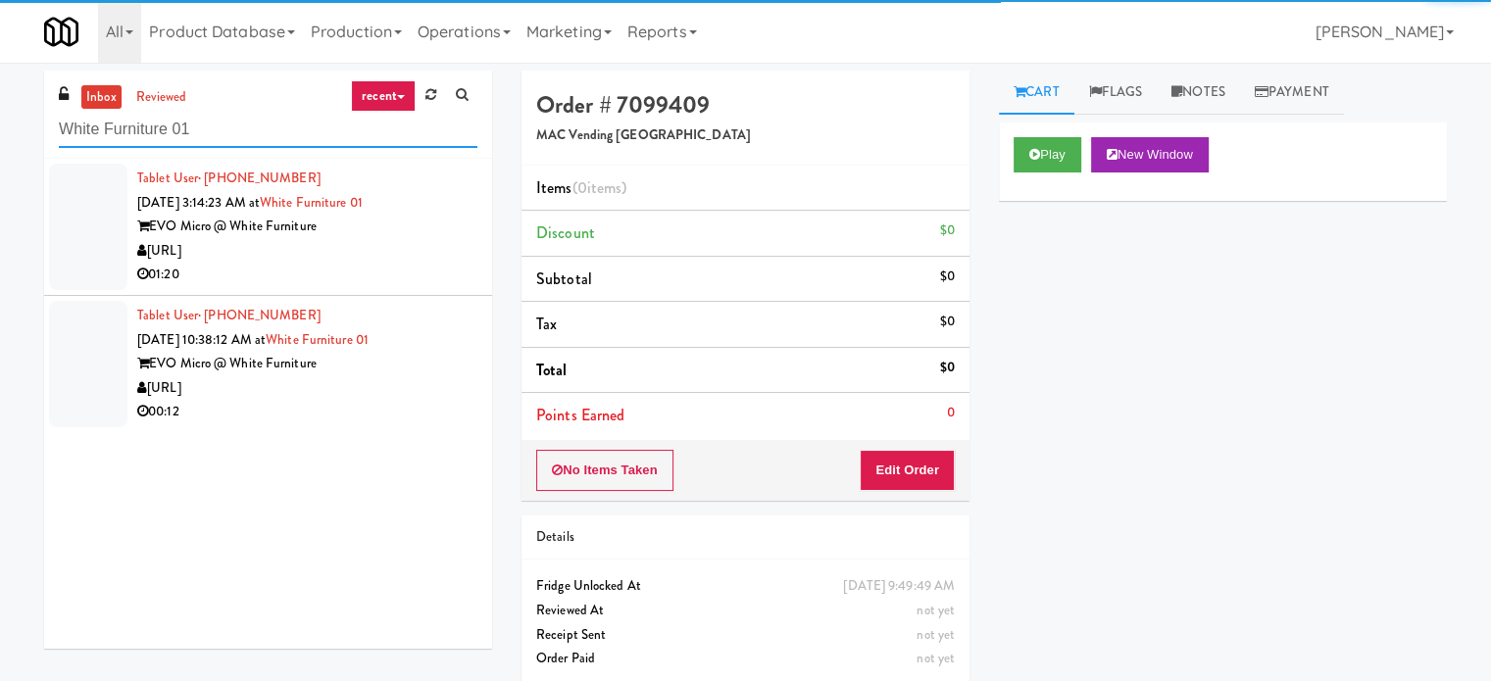
type input "White Furniture 01"
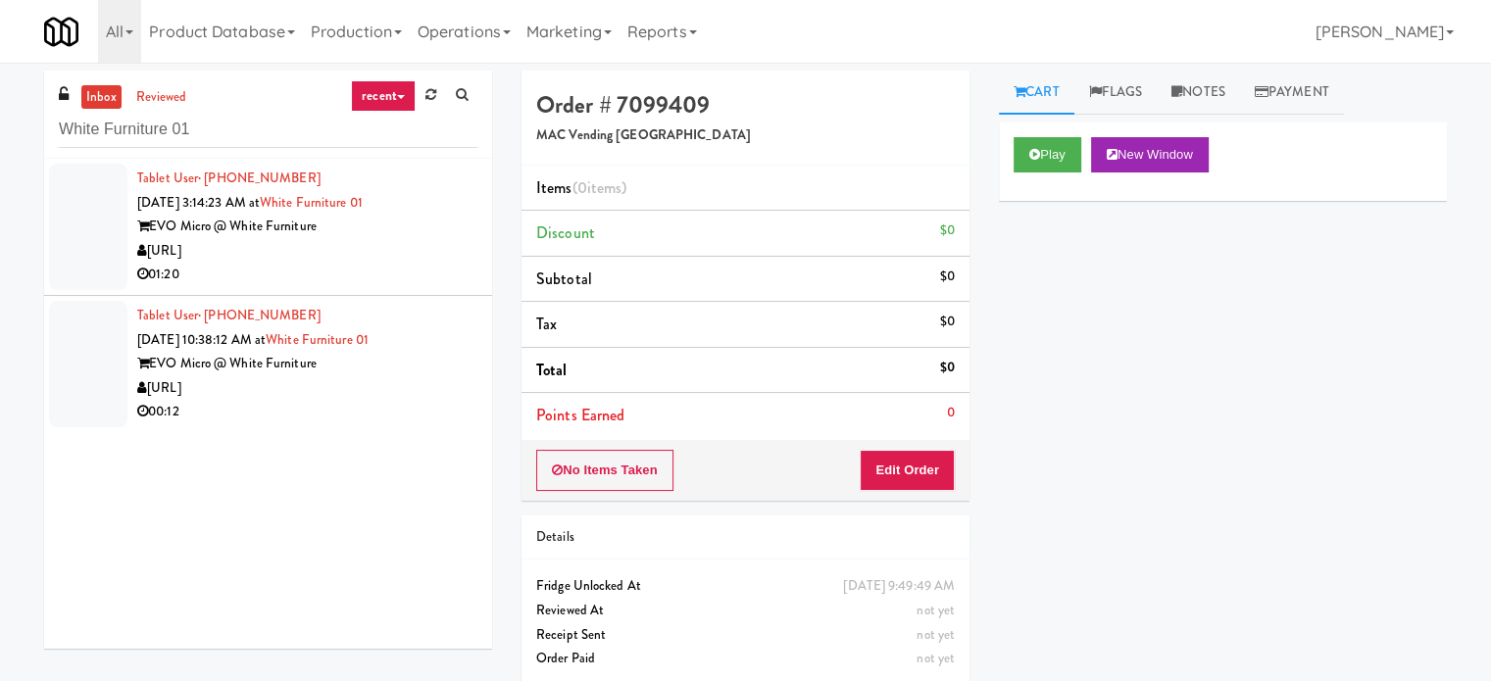
click at [380, 257] on div "[URL]" at bounding box center [307, 251] width 340 height 25
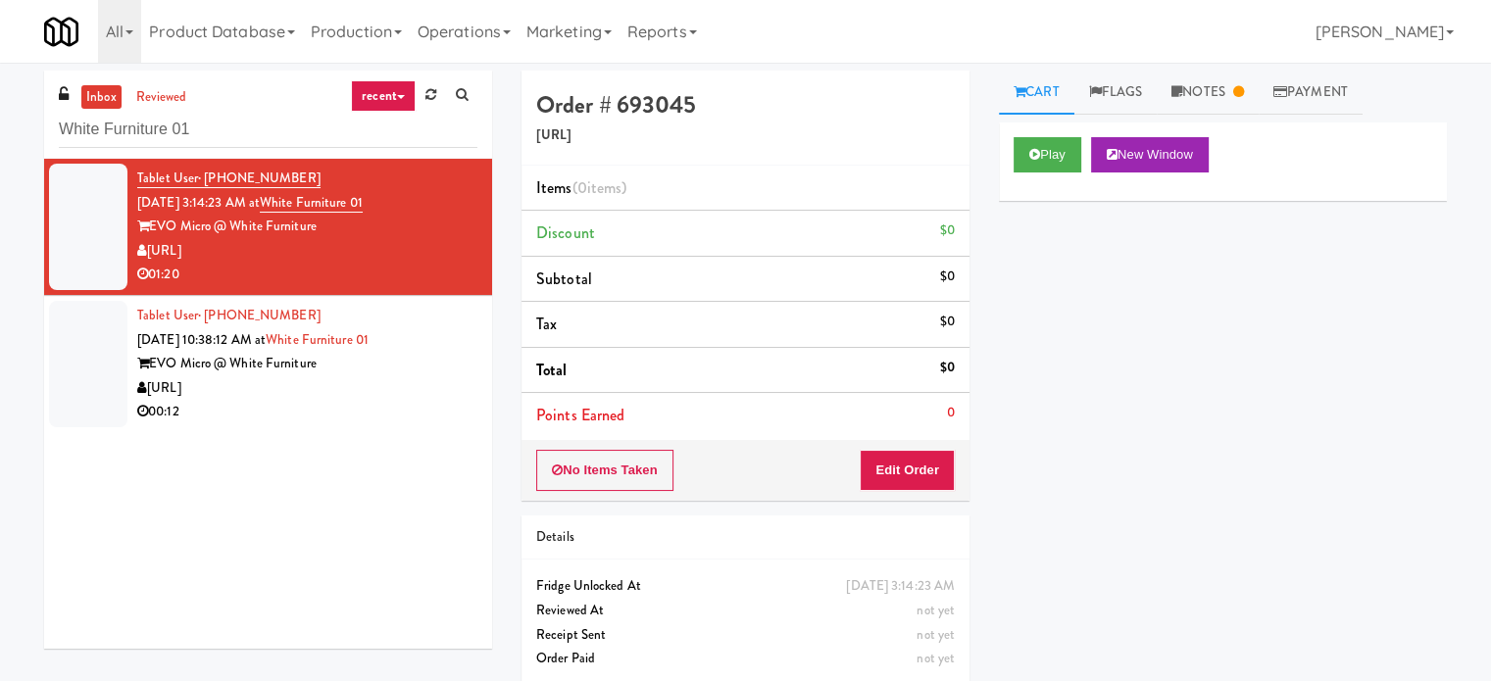
click at [411, 405] on div "00:12" at bounding box center [307, 412] width 340 height 25
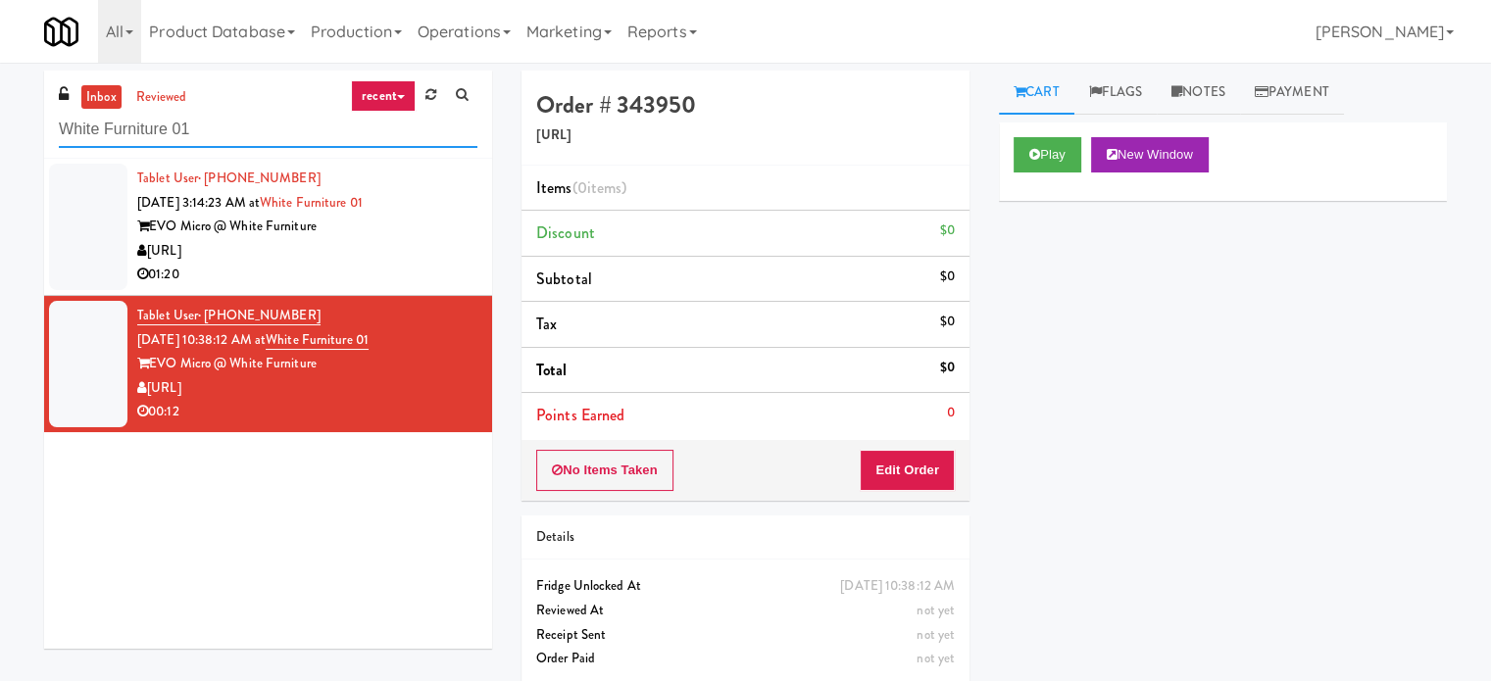
click at [204, 133] on input "White Furniture 01" at bounding box center [268, 130] width 419 height 36
paste input "City Gate - Cooler"
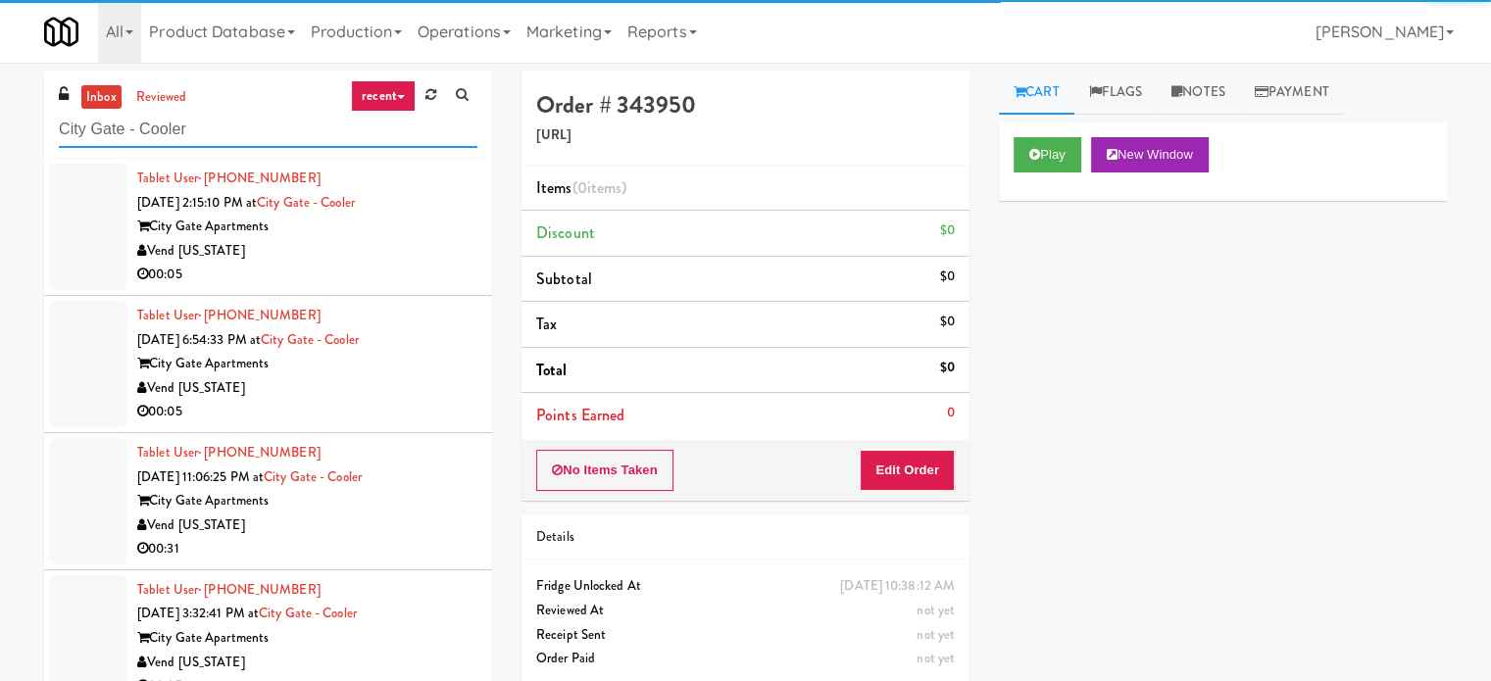
type input "City Gate - Cooler"
click at [288, 288] on li "Tablet User · (720) 709-9781 Aug 21, 2025 2:15:10 PM at City Gate - Cooler City…" at bounding box center [268, 227] width 448 height 137
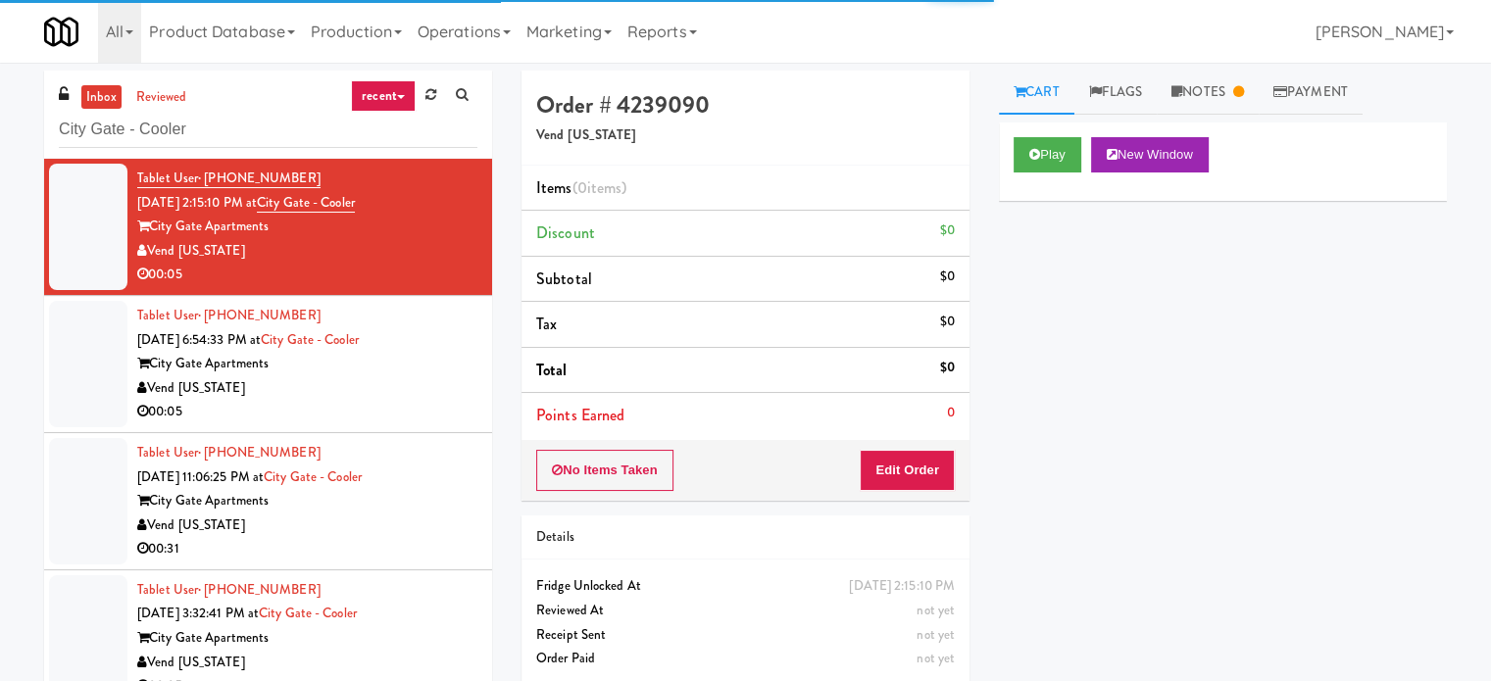
click at [404, 377] on div "Vend [US_STATE]" at bounding box center [307, 388] width 340 height 25
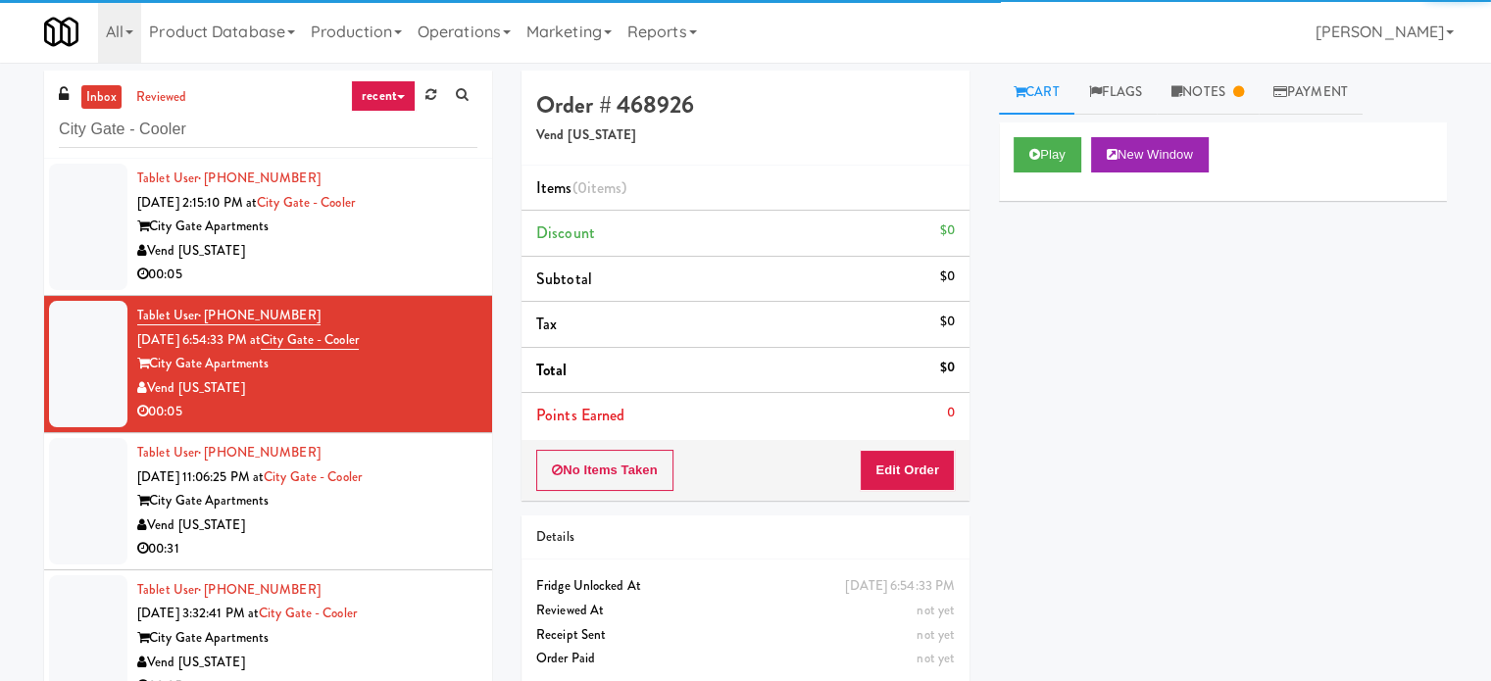
click at [412, 483] on div "Tablet User · (281) 619-4419 Aug 21, 2025 11:06:25 PM at City Gate - Cooler Cit…" at bounding box center [307, 501] width 340 height 121
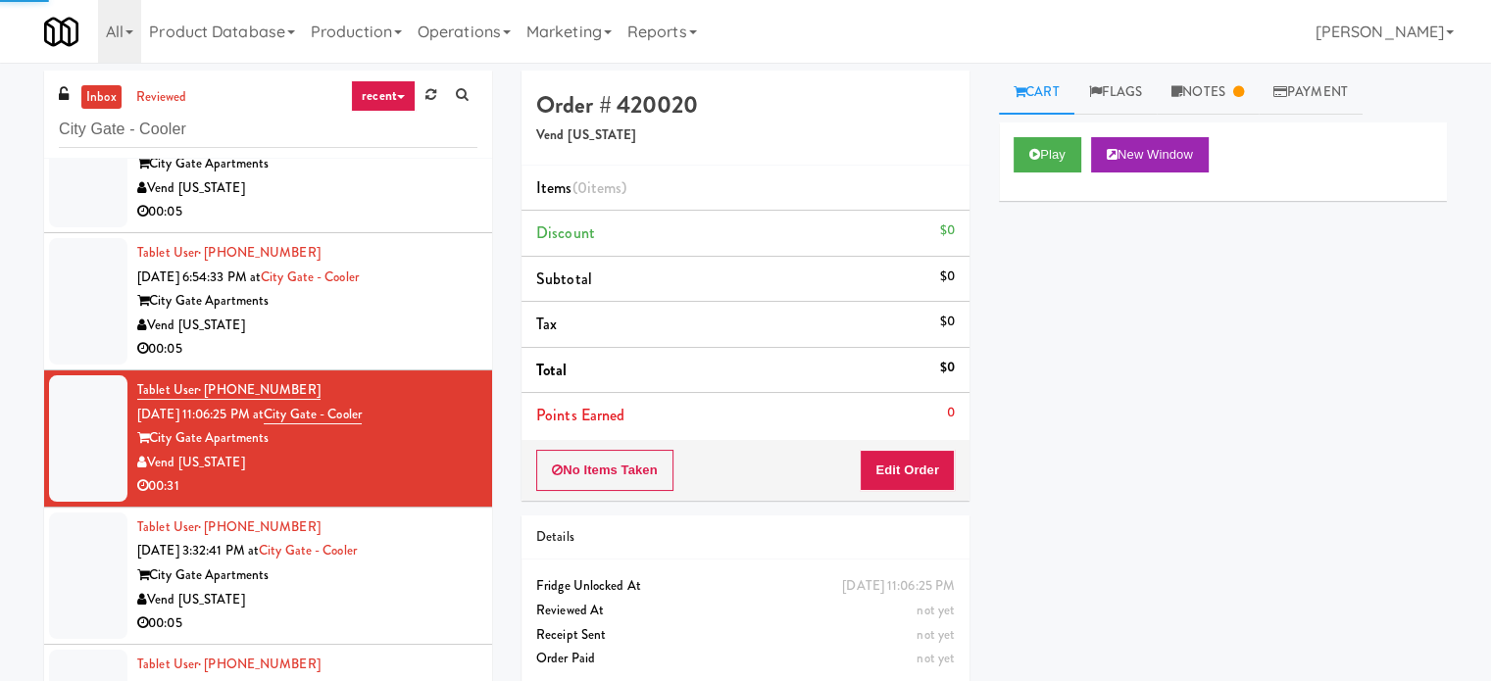
scroll to position [96, 0]
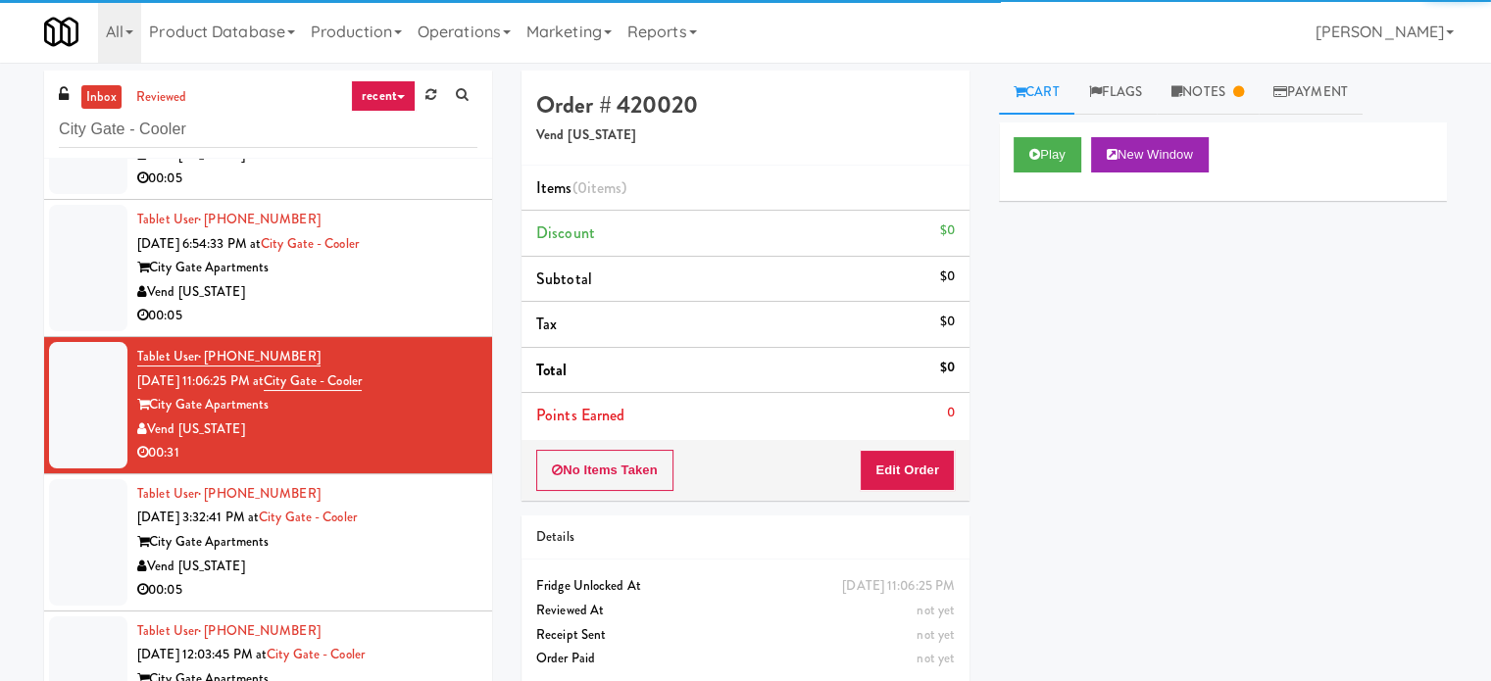
click at [433, 573] on div "Vend [US_STATE]" at bounding box center [307, 567] width 340 height 25
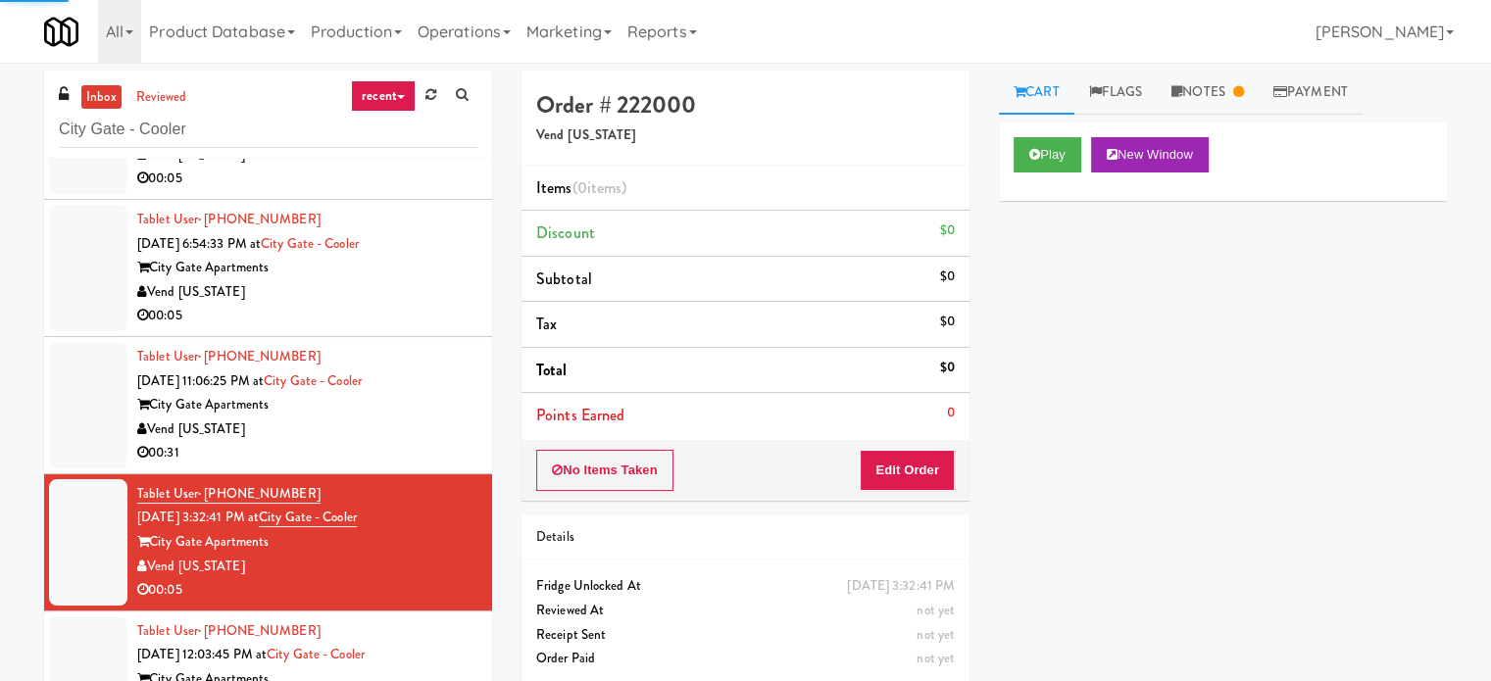
scroll to position [79, 0]
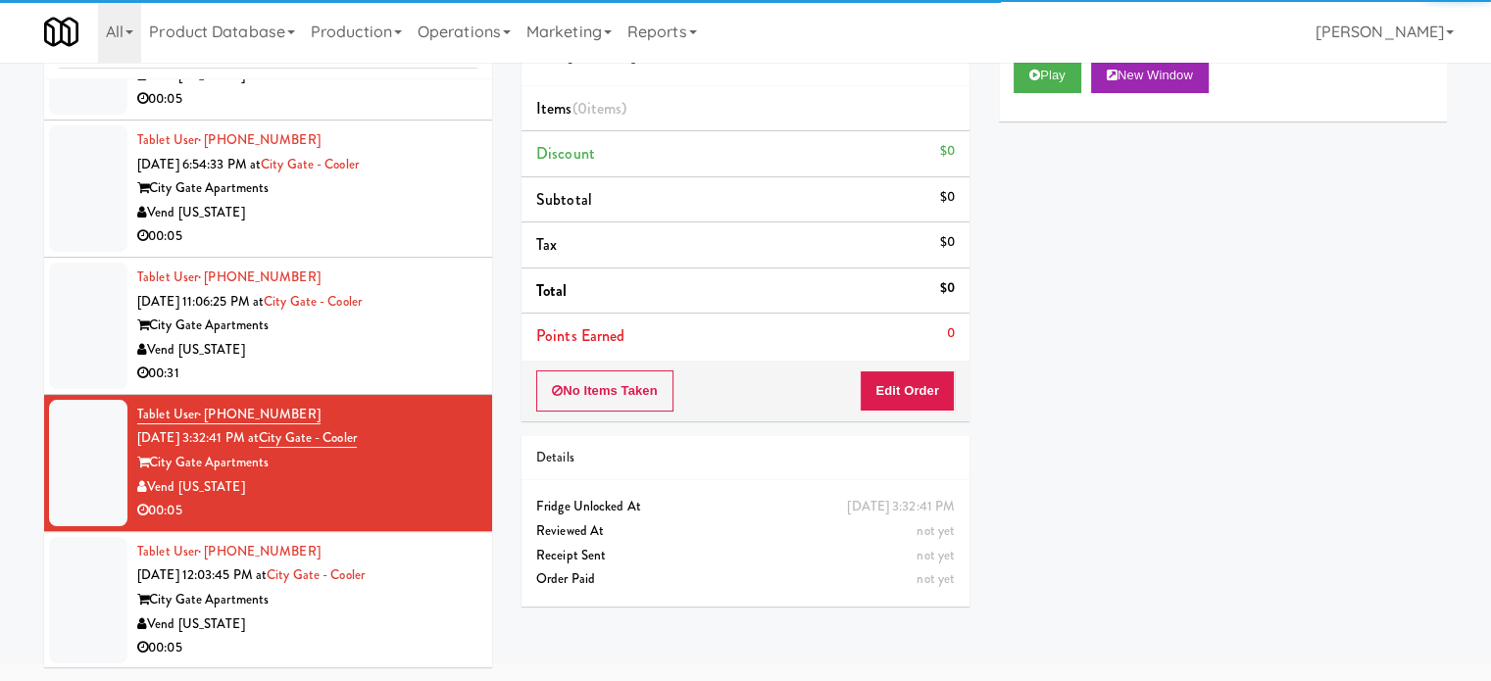
click at [443, 584] on div "Tablet User · (912) 682-2675 Aug 23, 2025 12:03:45 PM at City Gate - Cooler Cit…" at bounding box center [307, 600] width 340 height 121
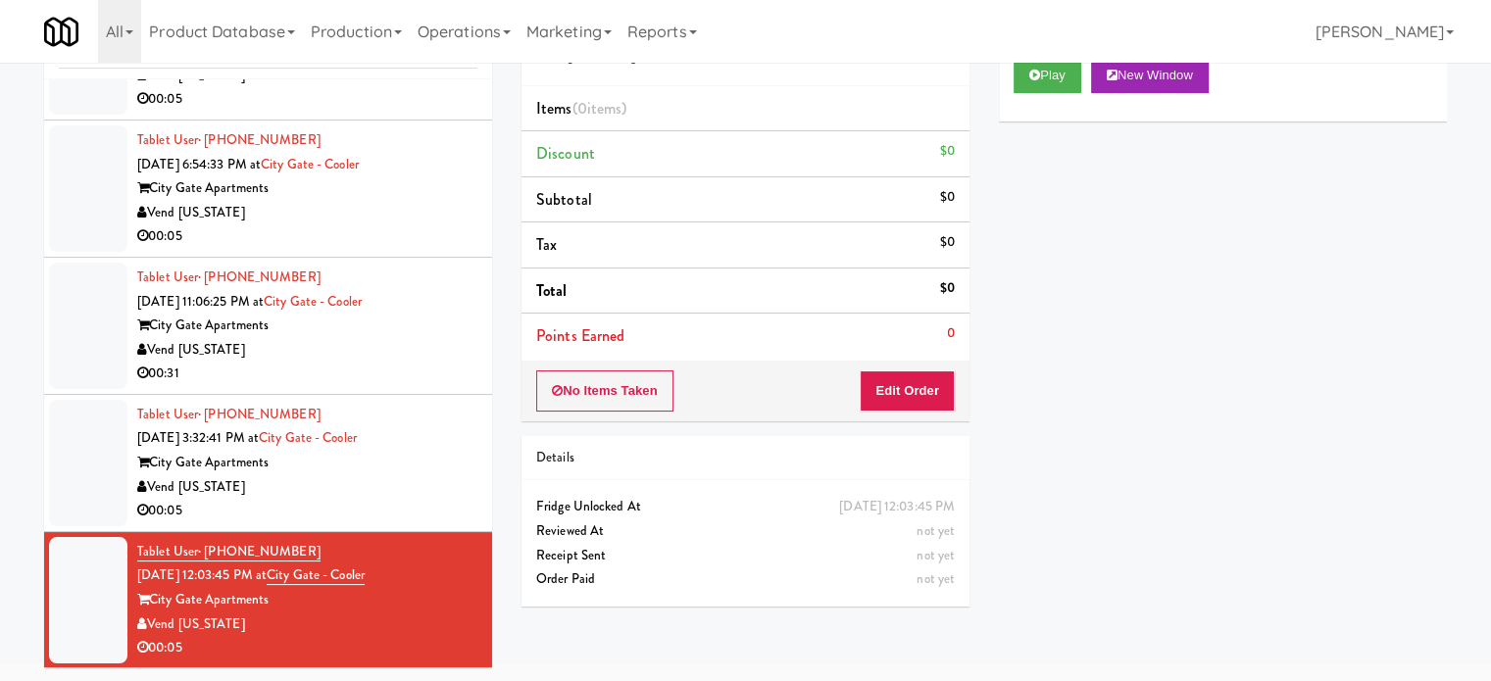
click at [173, 81] on div "Vend [US_STATE]" at bounding box center [307, 76] width 340 height 25
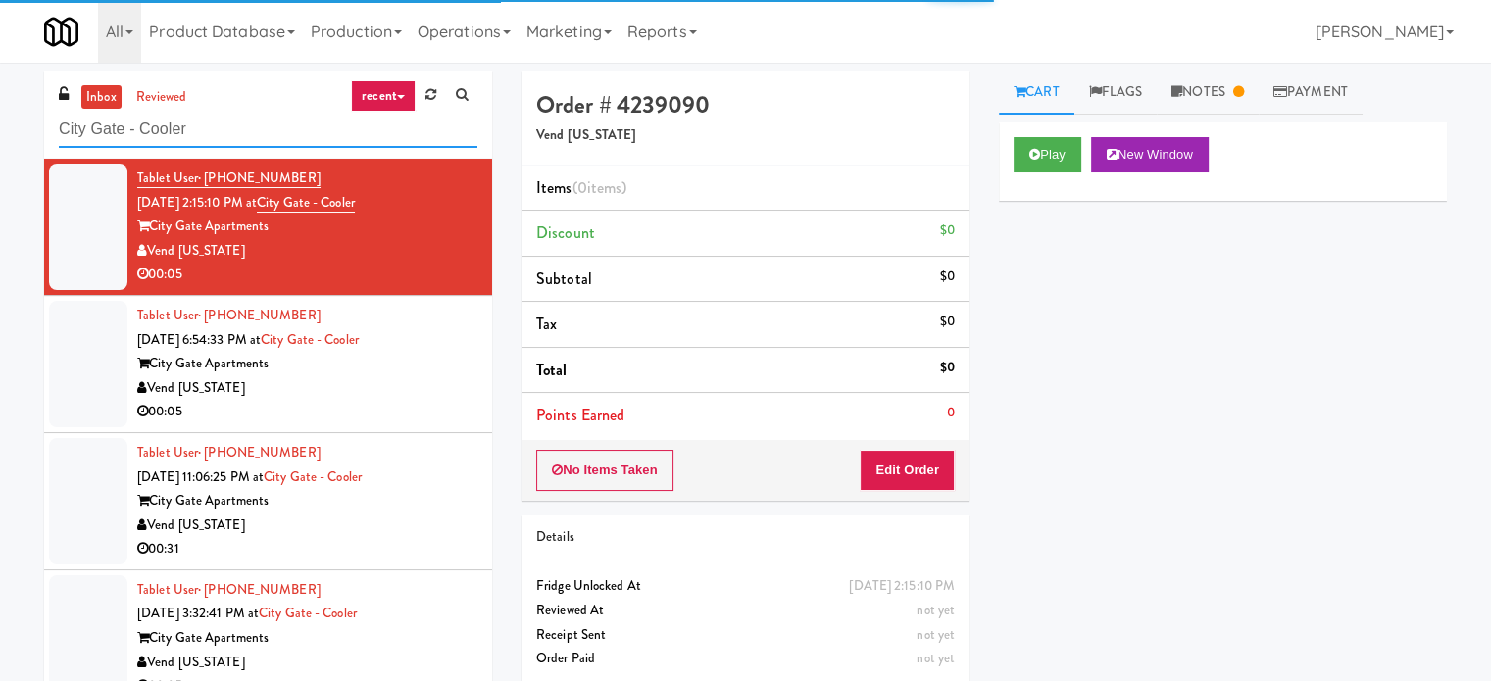
click at [176, 121] on input "City Gate - Cooler" at bounding box center [268, 130] width 419 height 36
paste input "Earth Rangers"
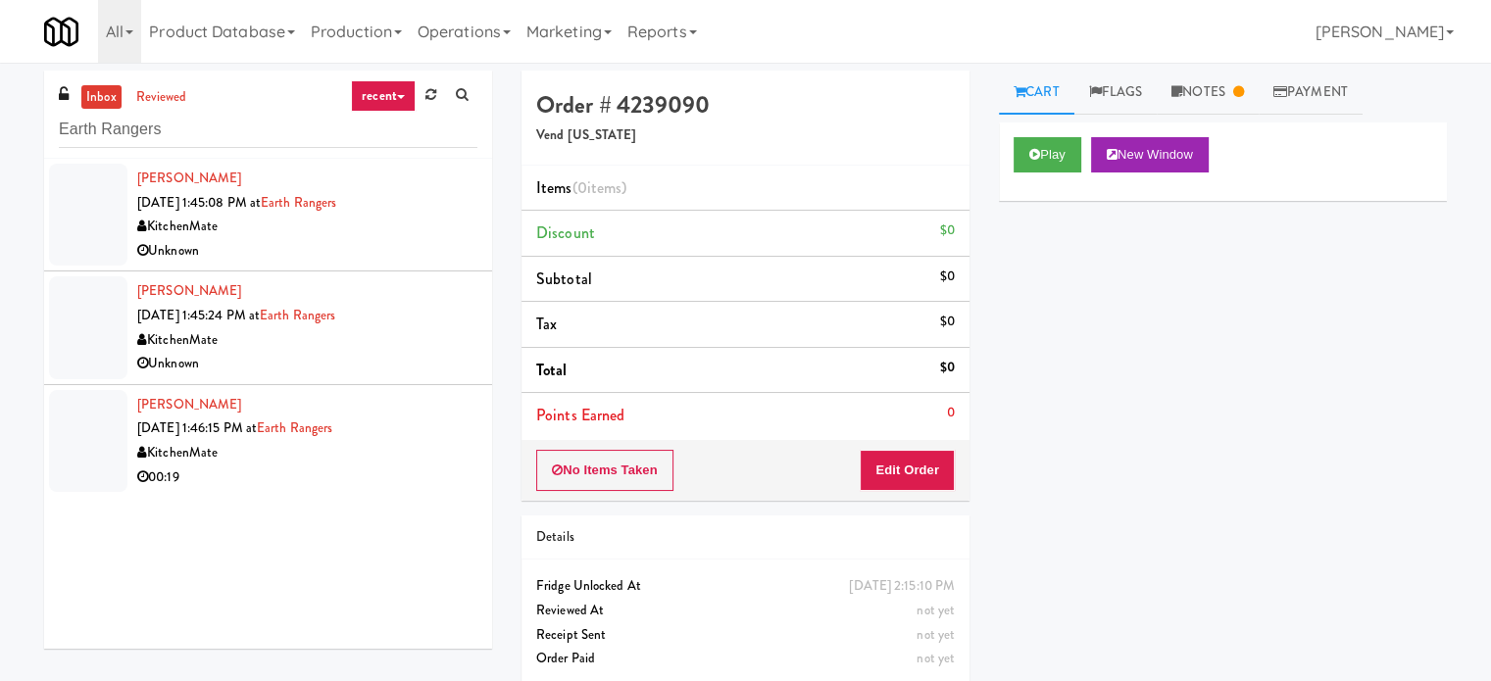
click at [373, 304] on div "Gurleen Dhindsa Aug 22, 2025 1:45:24 PM at Earth Rangers KitchenMate Unknown" at bounding box center [307, 327] width 340 height 96
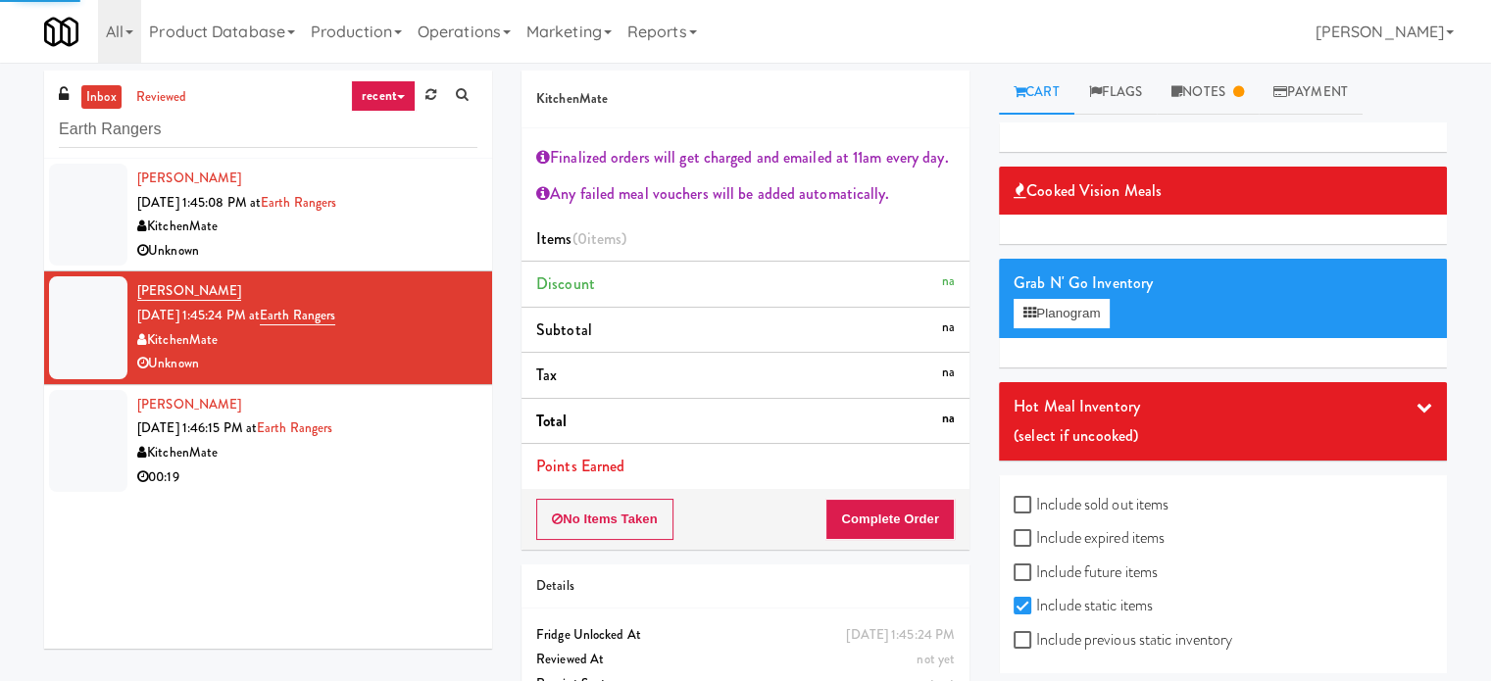
click at [397, 425] on div "Gurleen Dhindsa Aug 22, 2025 1:46:15 PM at Earth Rangers KitchenMate 00:19" at bounding box center [307, 441] width 340 height 96
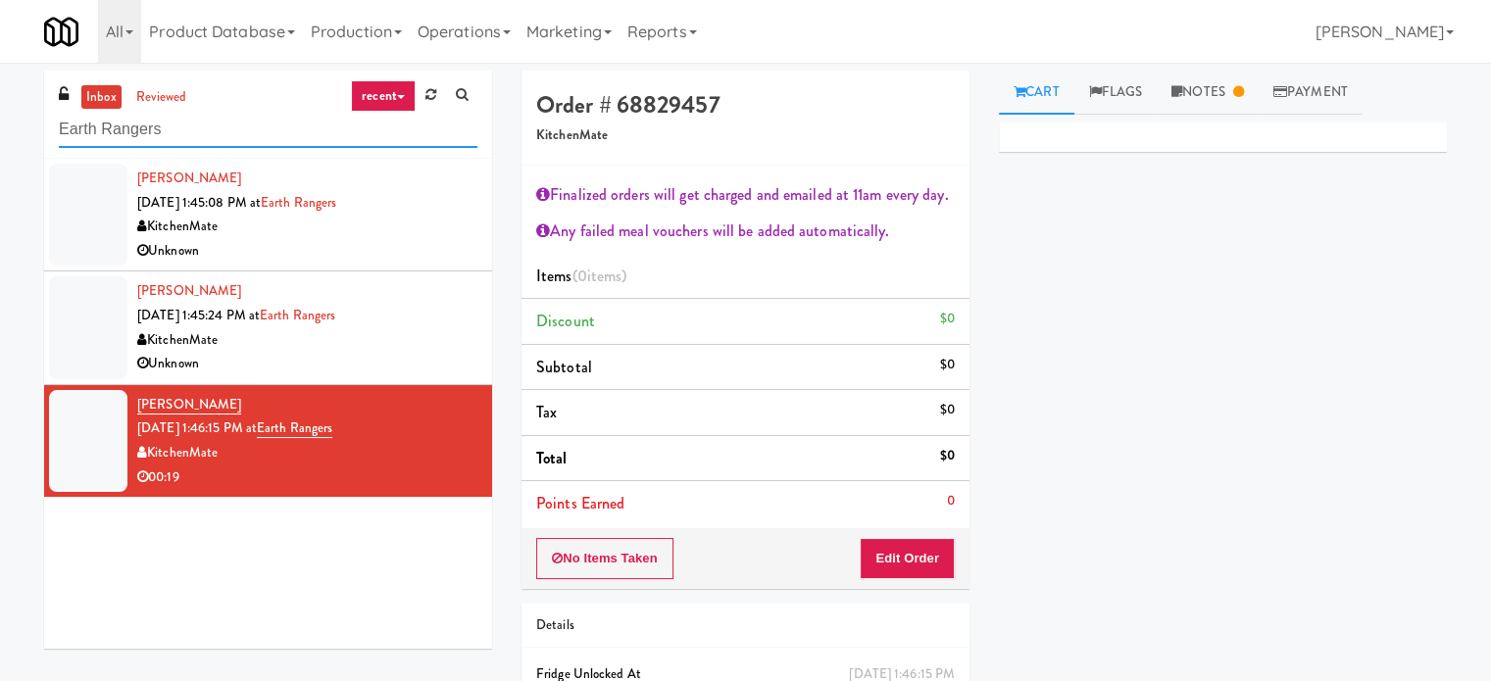
click at [244, 133] on input "Earth Rangers" at bounding box center [268, 130] width 419 height 36
paste input "Arena Fitness - Cooler - Left"
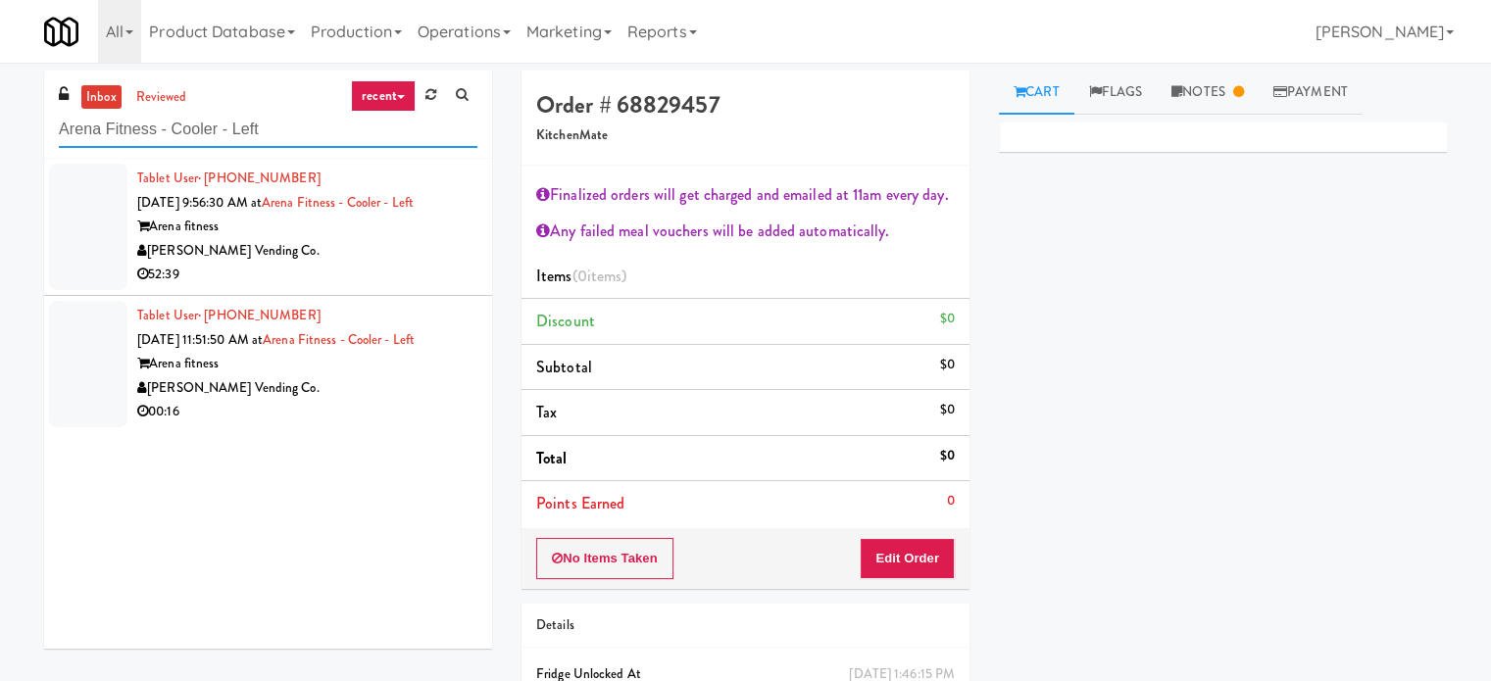
type input "Arena Fitness - Cooler - Left"
click at [352, 387] on div "[PERSON_NAME] Vending Co." at bounding box center [307, 388] width 340 height 25
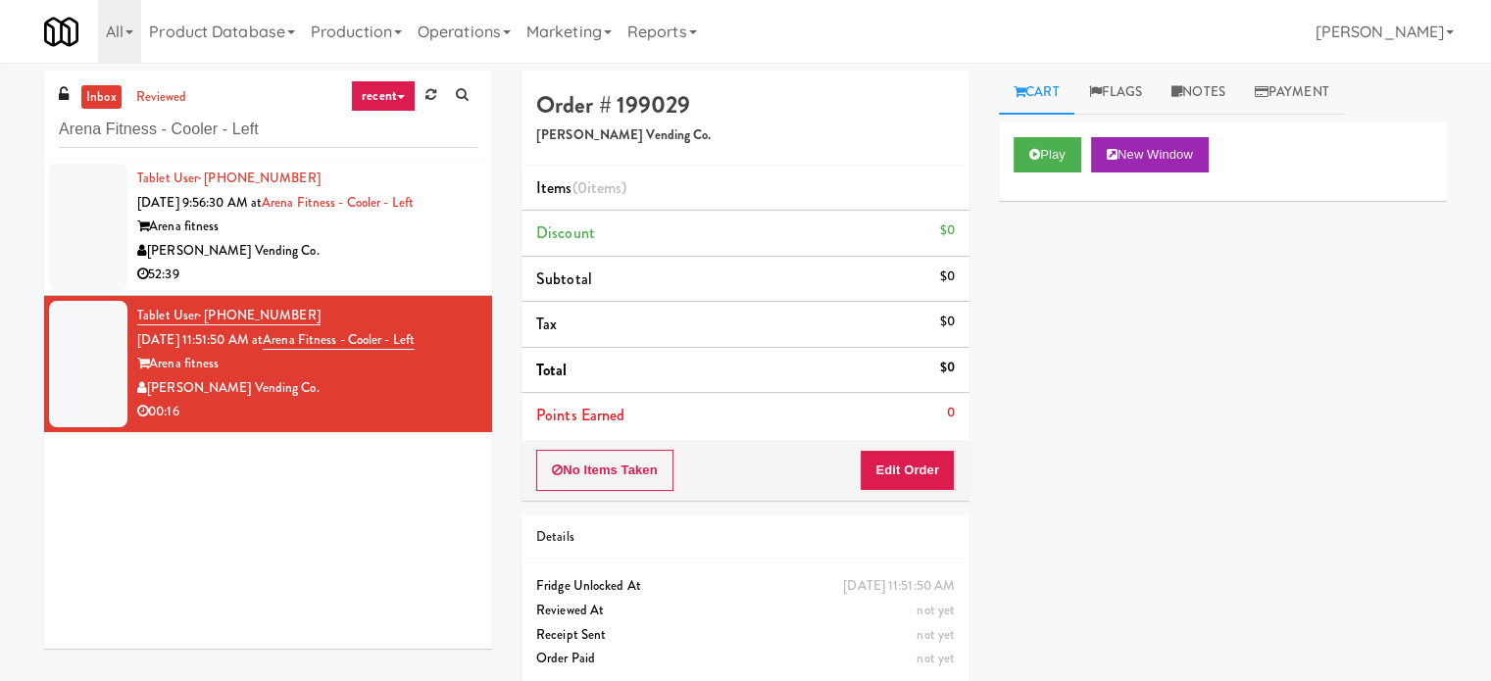
click at [156, 148] on div "inbox reviewed recent all unclear take inventory issue suspicious failed recent…" at bounding box center [268, 115] width 448 height 88
click at [155, 136] on input "Arena Fitness - Cooler - Left" at bounding box center [268, 130] width 419 height 36
paste input "750 N Dearborn - Right- Ambien"
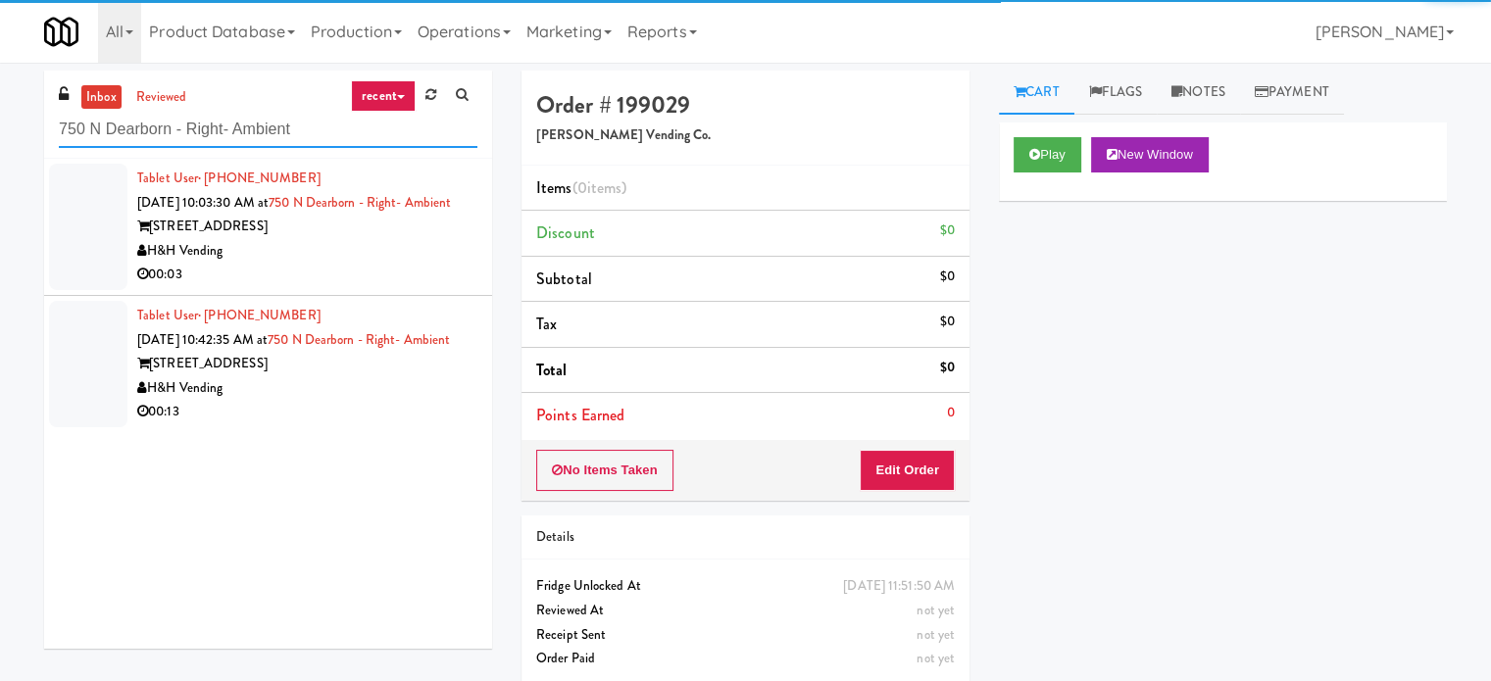
type input "750 N Dearborn - Right- Ambient"
click at [270, 389] on div "Tablet User · (330) 962-4361 Aug 23, 2025 10:42:35 AM at 750 N Dearborn - Right…" at bounding box center [307, 364] width 340 height 121
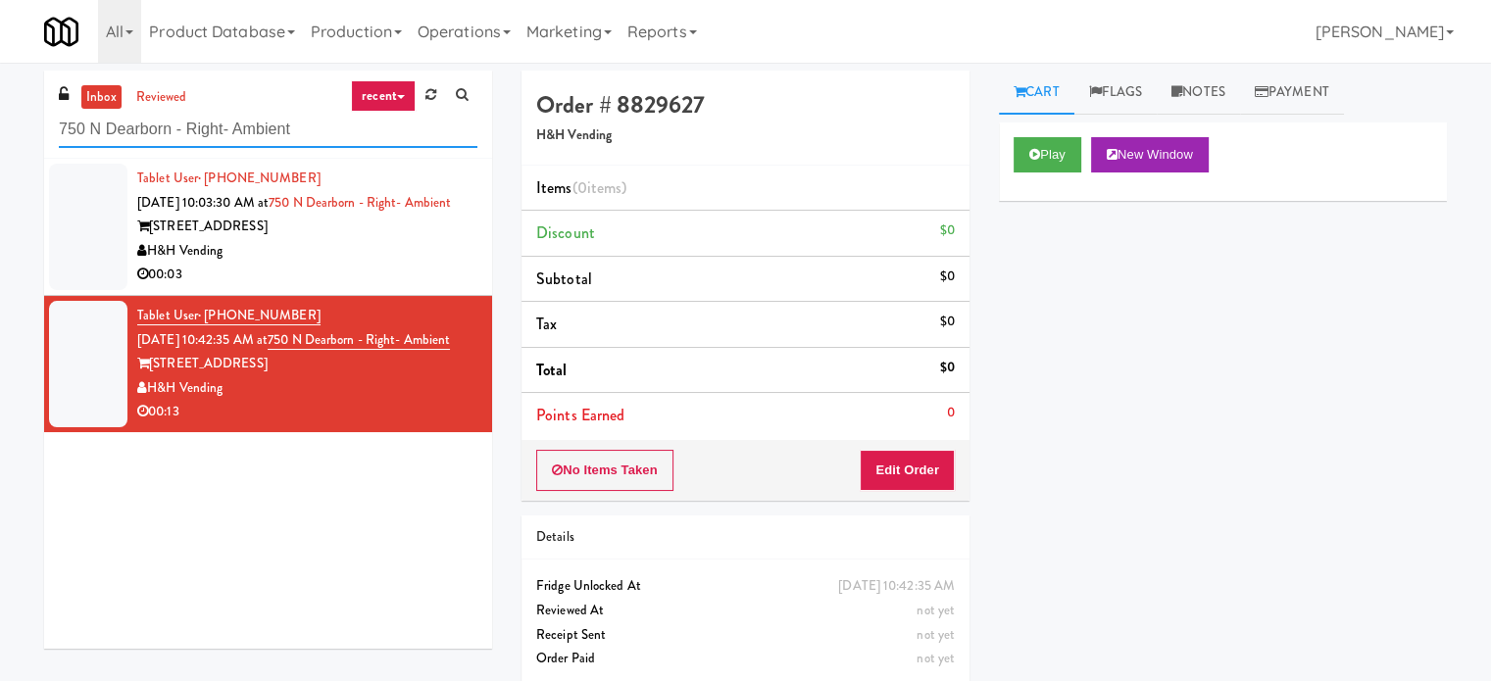
click at [176, 127] on input "750 N Dearborn - Right- Ambient" at bounding box center [268, 130] width 419 height 36
paste input "1114 W Carroll - Left - Fridge"
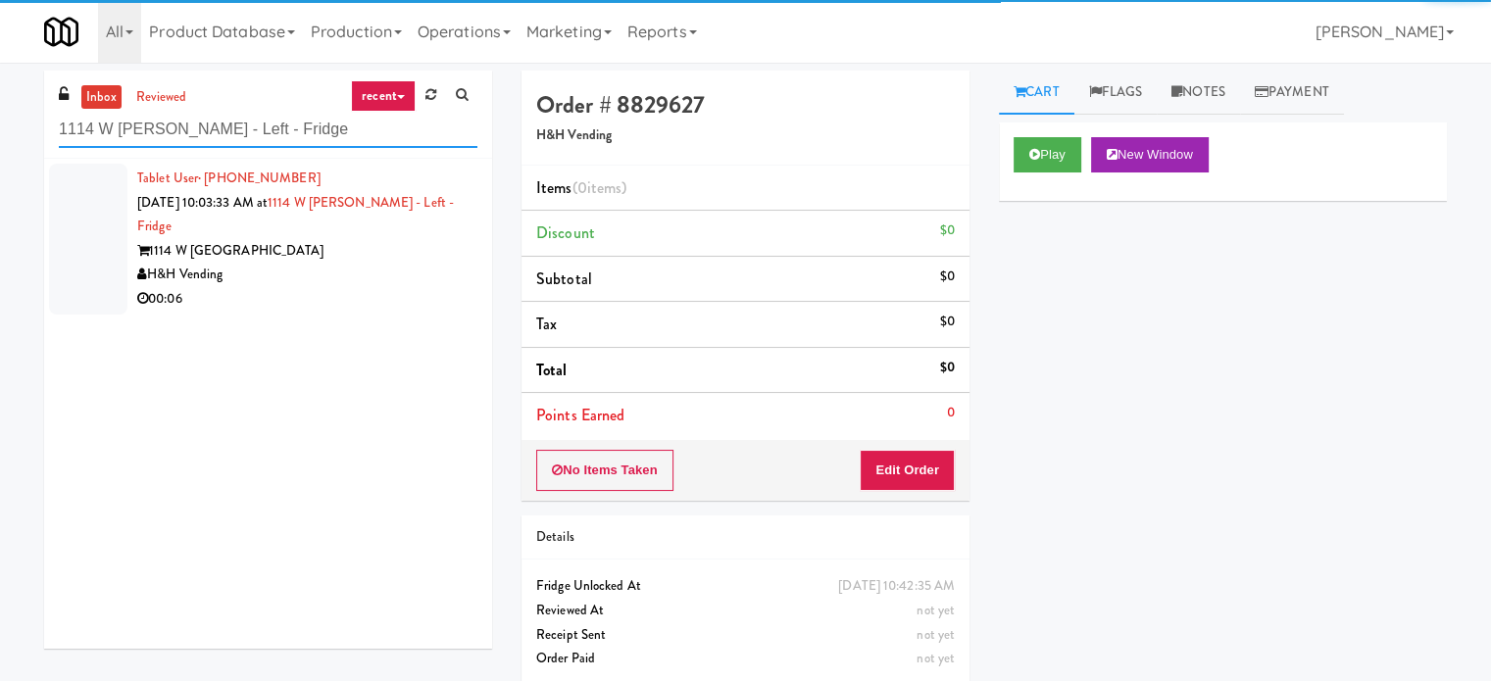
type input "1114 W Carroll - Left - Fridge"
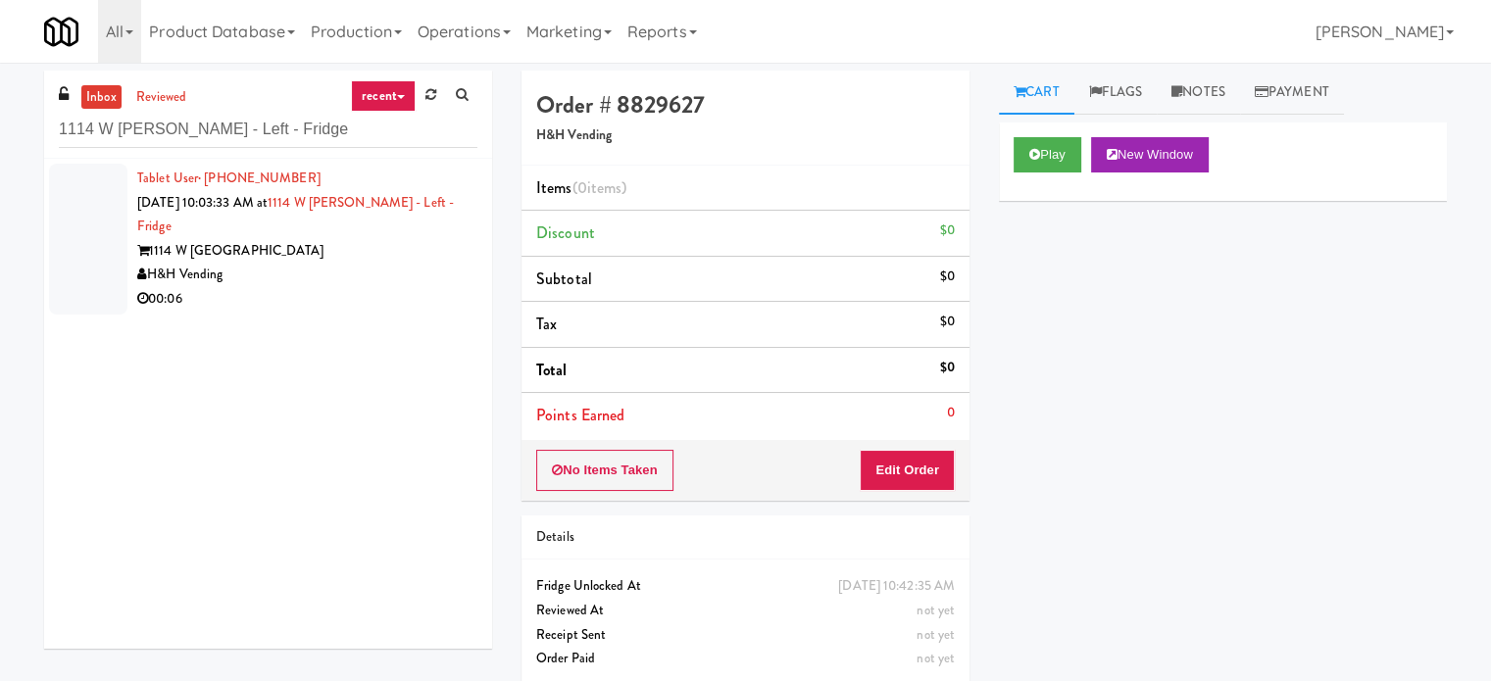
click at [440, 263] on div "H&H Vending" at bounding box center [307, 275] width 340 height 25
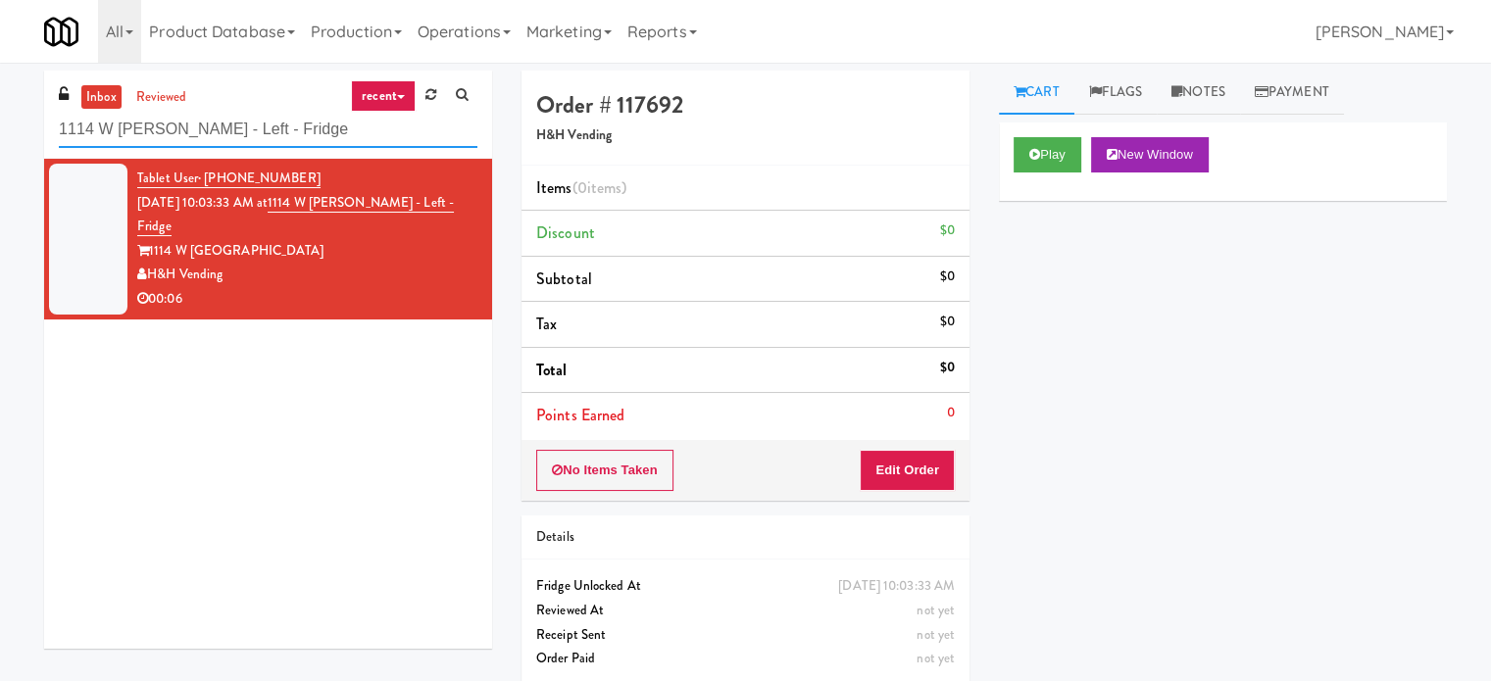
click at [204, 124] on input "1114 W Carroll - Left - Fridge" at bounding box center [268, 130] width 419 height 36
paste input "Revolution Mill - Cooler"
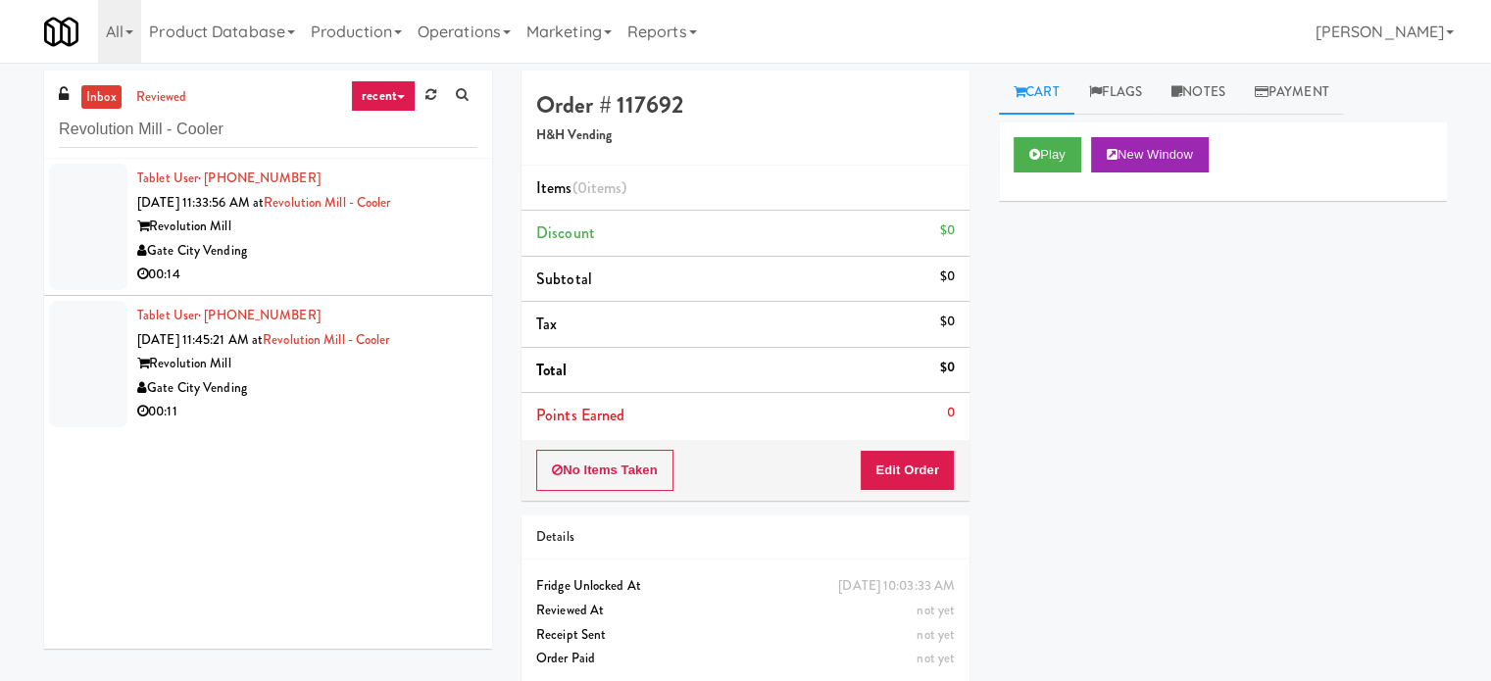
click at [392, 263] on div "00:14" at bounding box center [307, 275] width 340 height 25
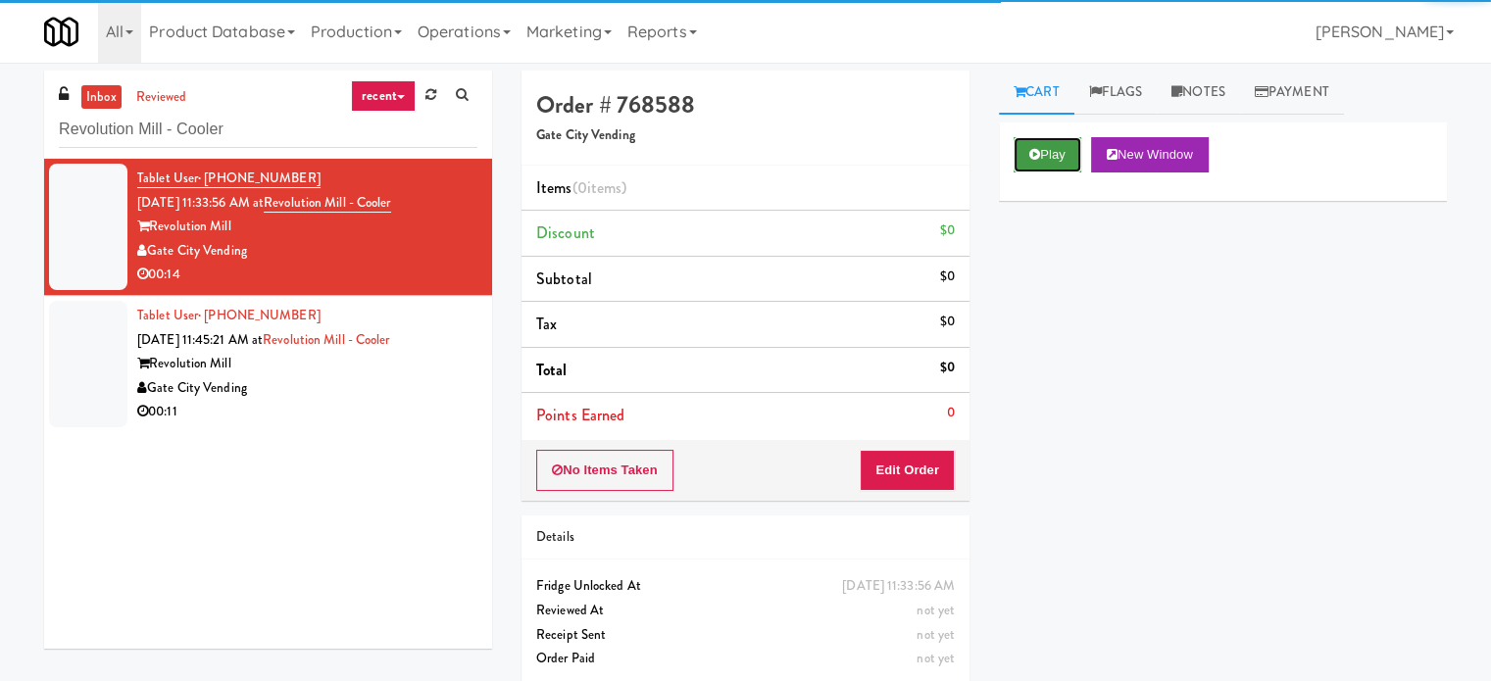
click at [1028, 160] on button "Play" at bounding box center [1048, 154] width 68 height 35
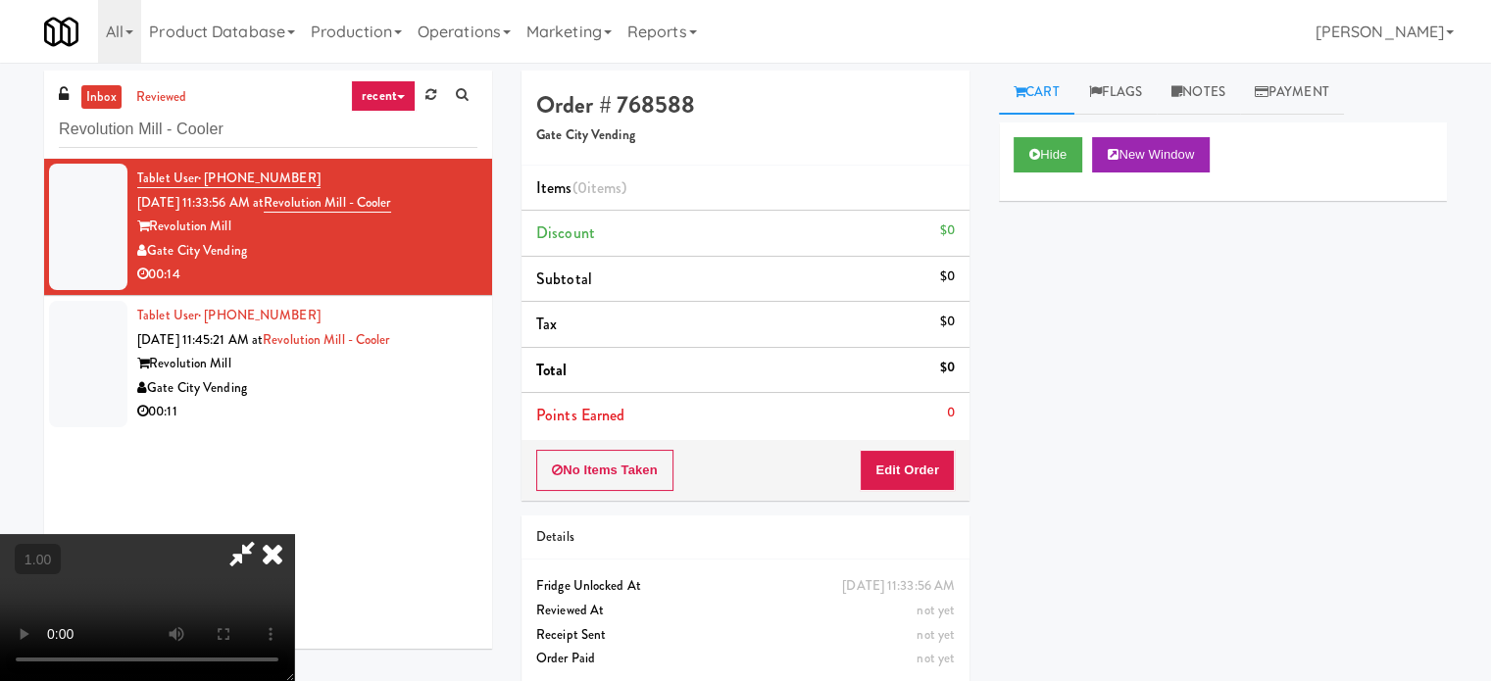
click at [294, 534] on video at bounding box center [147, 607] width 294 height 147
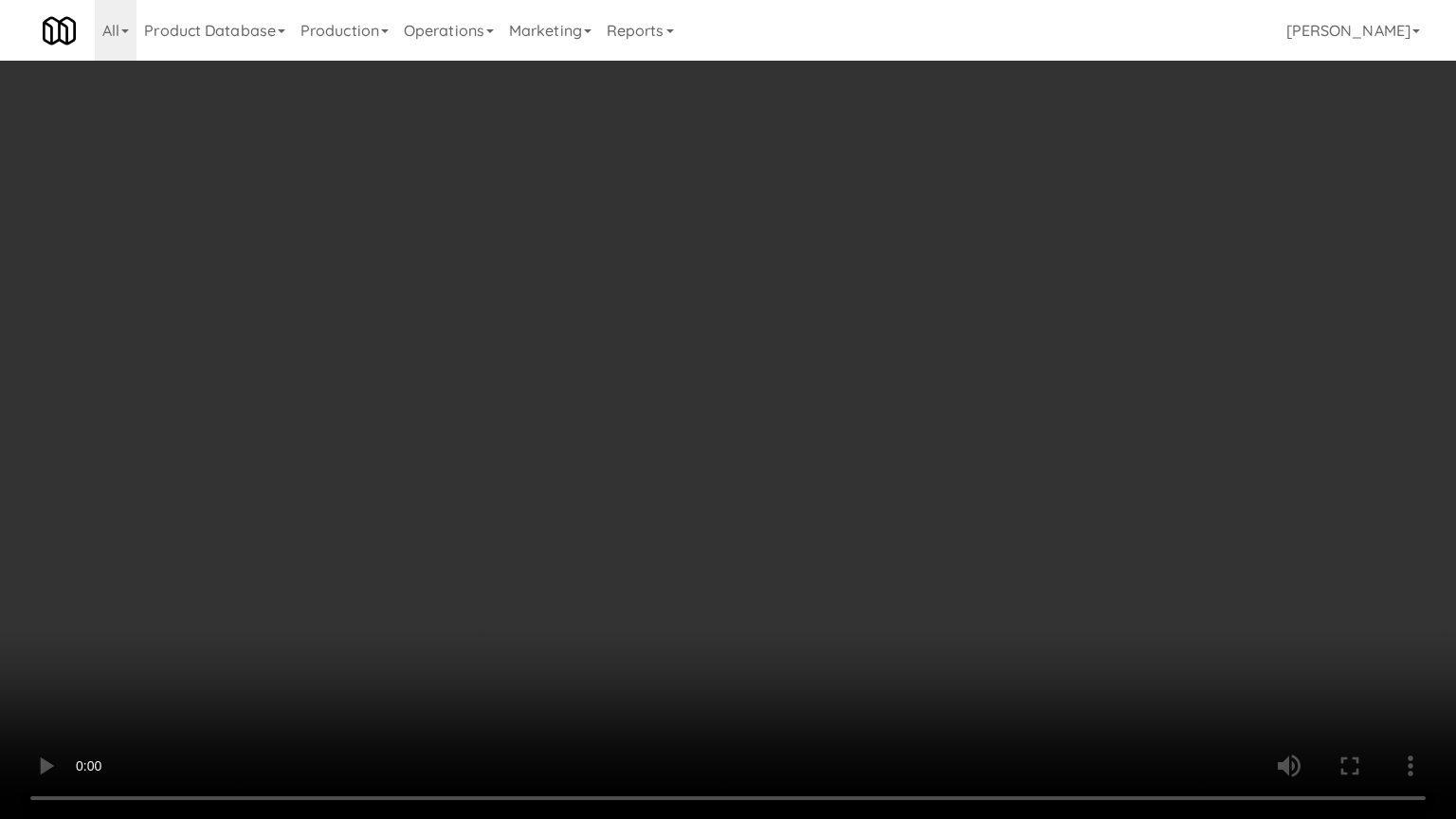
click at [992, 406] on video at bounding box center [728, 409] width 1456 height 819
click at [946, 400] on video at bounding box center [728, 409] width 1456 height 819
click at [917, 395] on video at bounding box center [728, 409] width 1456 height 819
click at [915, 395] on video at bounding box center [728, 409] width 1456 height 819
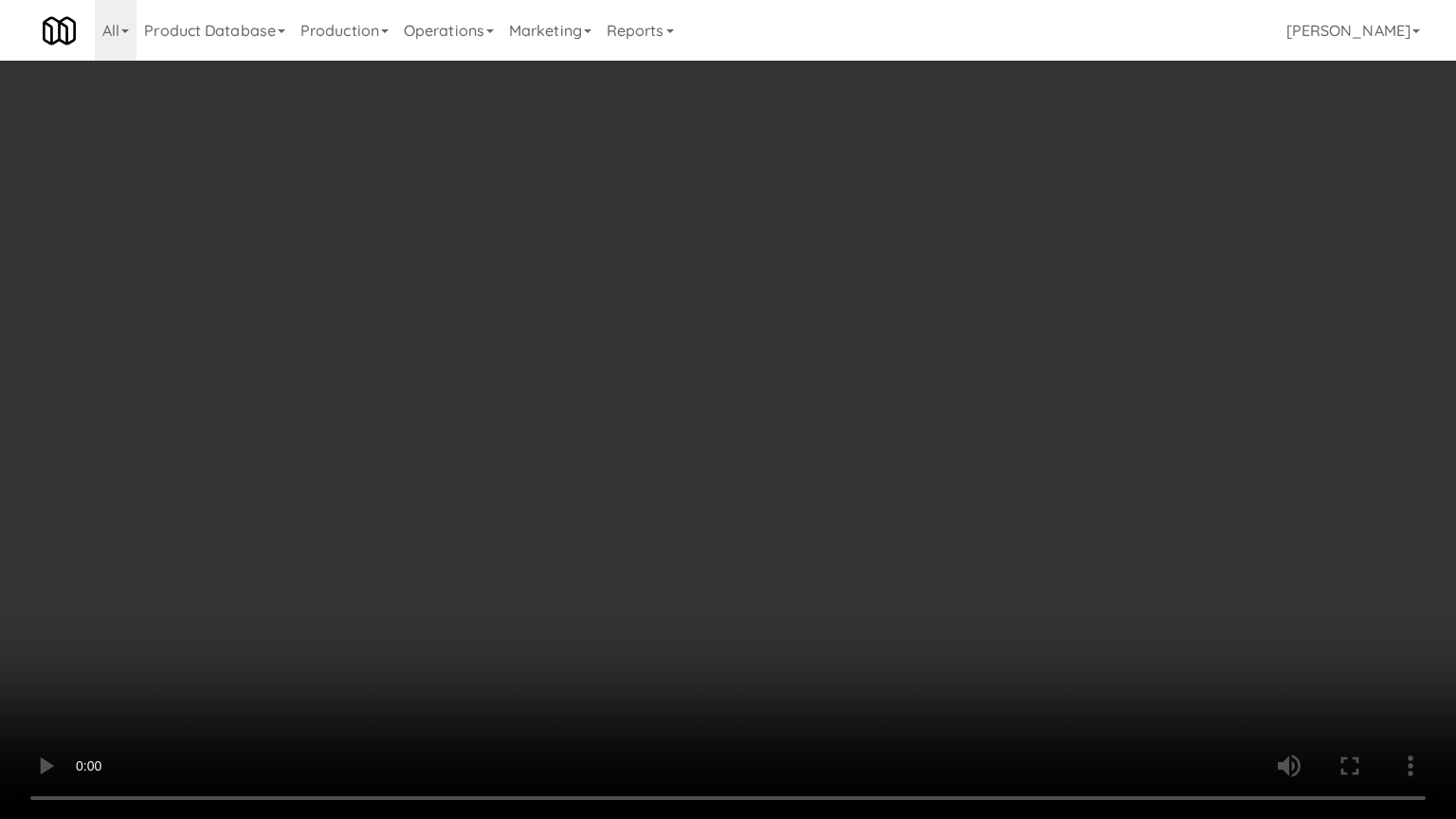
click at [915, 395] on video at bounding box center [728, 409] width 1456 height 819
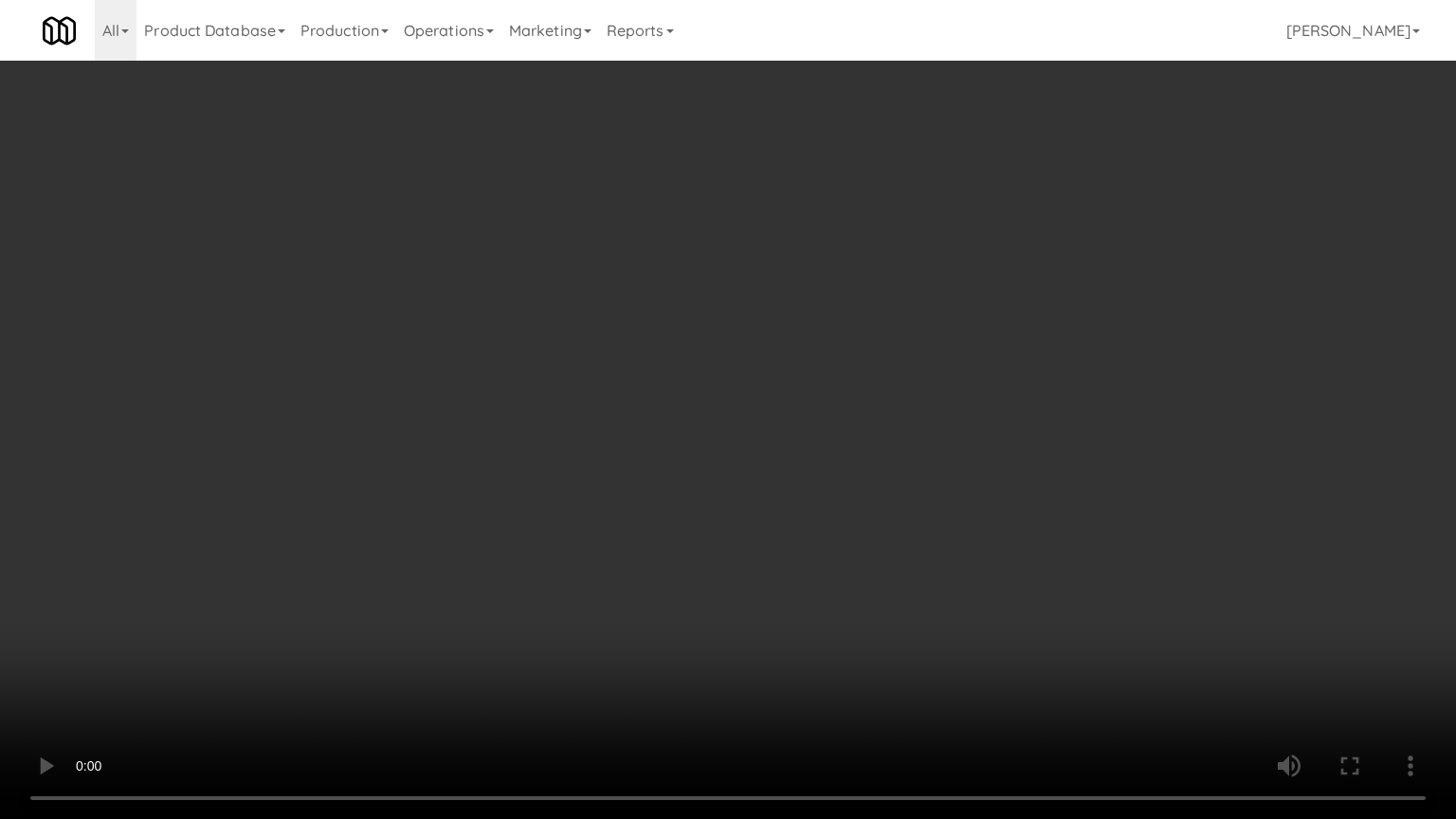
click at [1062, 504] on video at bounding box center [728, 409] width 1456 height 819
click at [1062, 503] on video at bounding box center [728, 409] width 1456 height 819
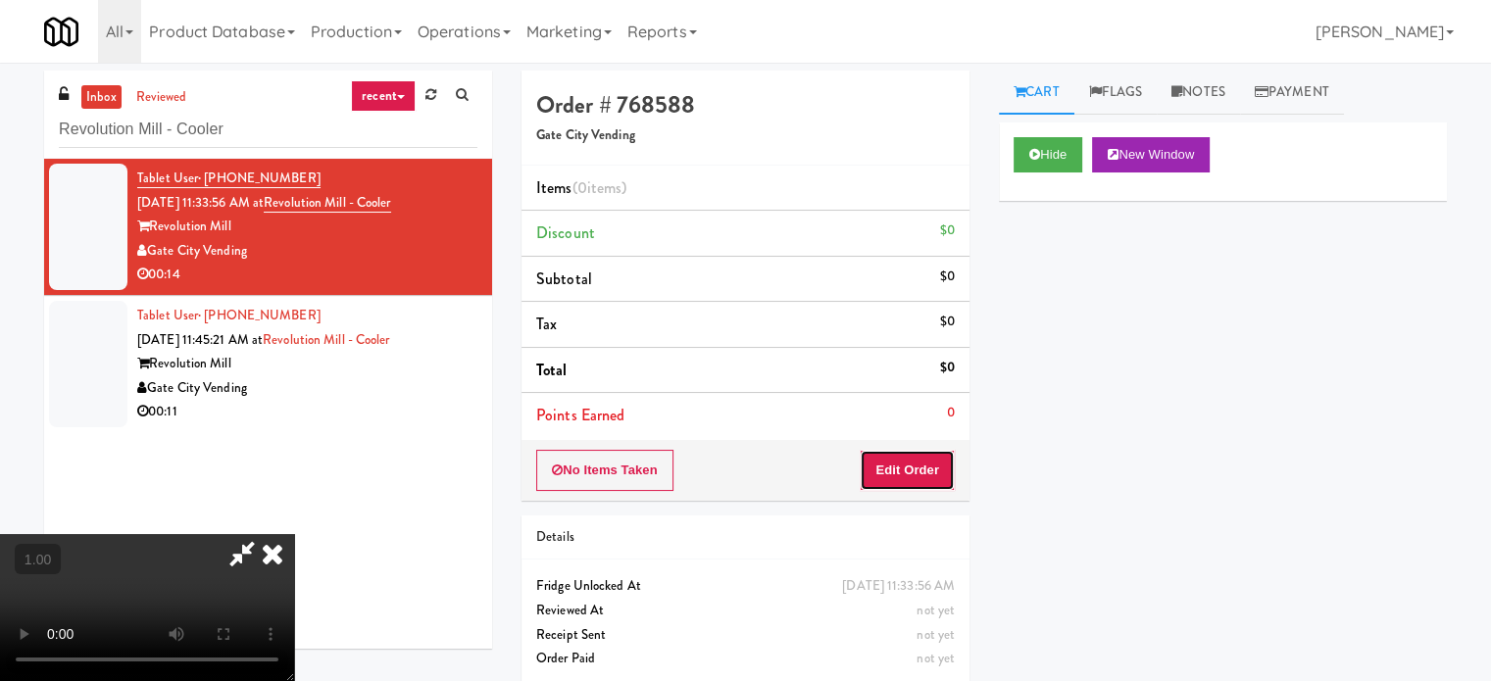
click at [933, 475] on button "Edit Order" at bounding box center [907, 470] width 95 height 41
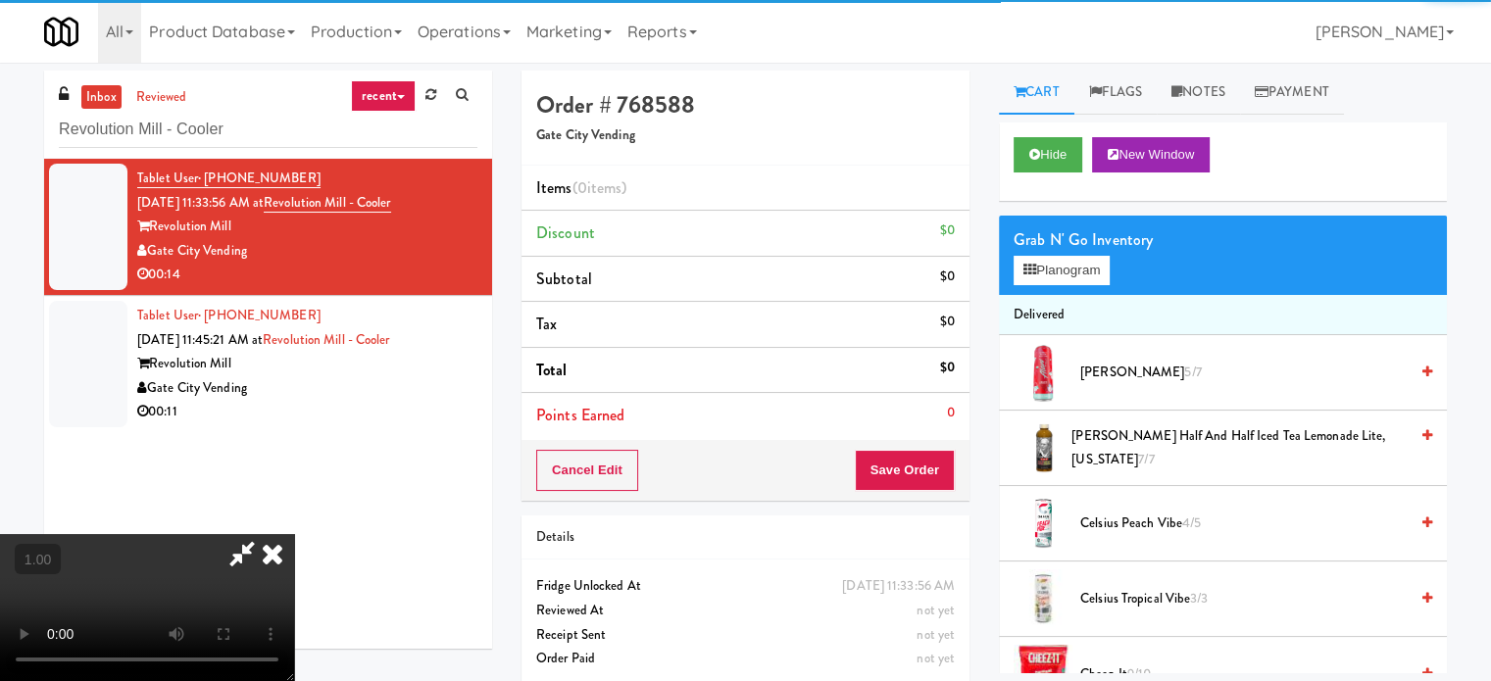
click at [1069, 289] on div "Grab N' Go Inventory Planogram" at bounding box center [1223, 255] width 448 height 79
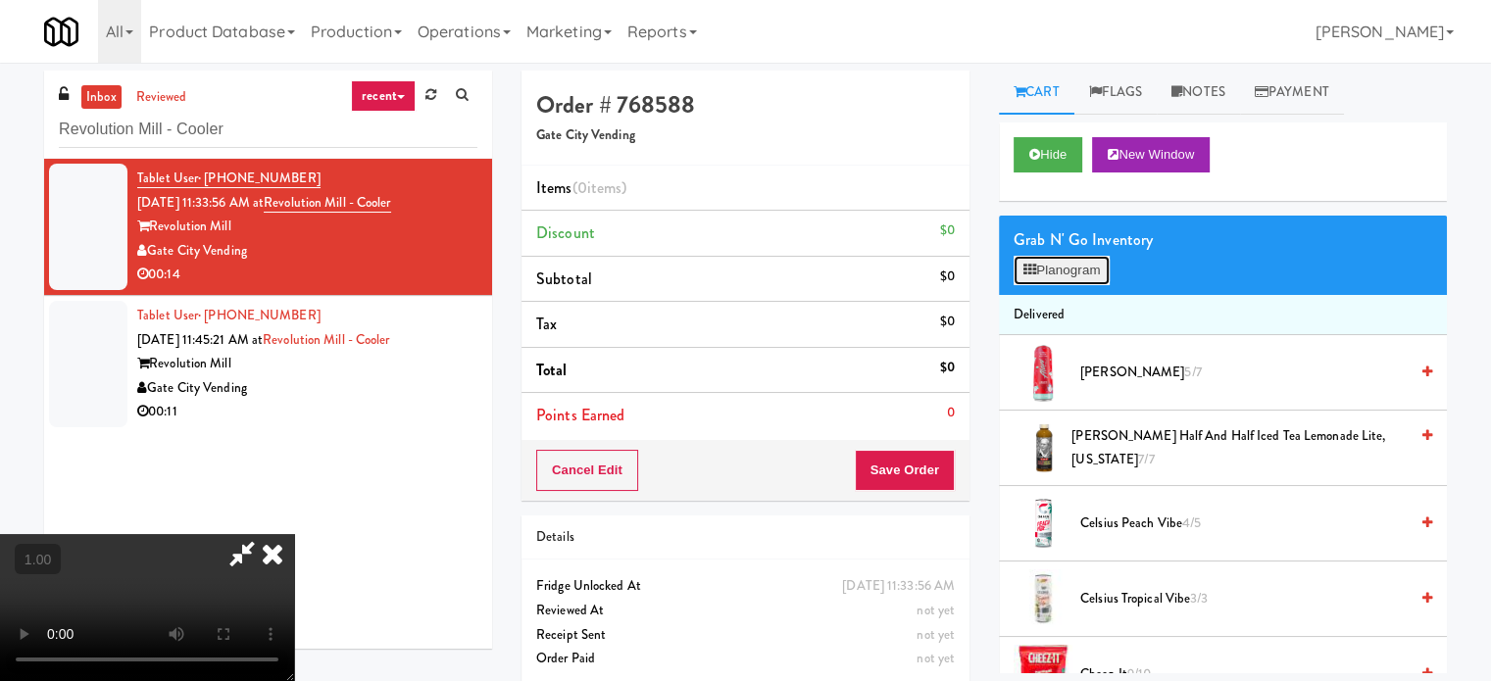
click at [1070, 270] on button "Planogram" at bounding box center [1062, 270] width 96 height 29
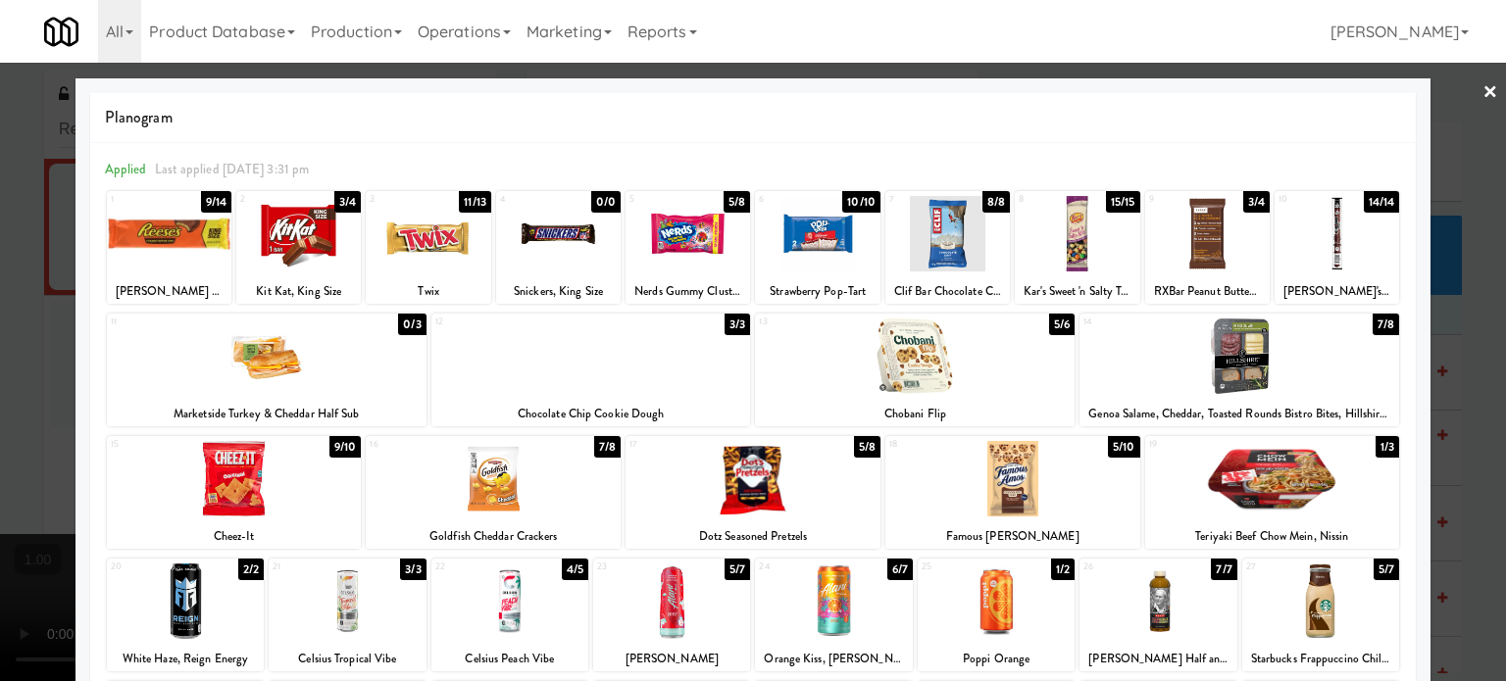
click at [993, 229] on div at bounding box center [947, 233] width 124 height 75
click at [0, 273] on div at bounding box center [753, 340] width 1506 height 681
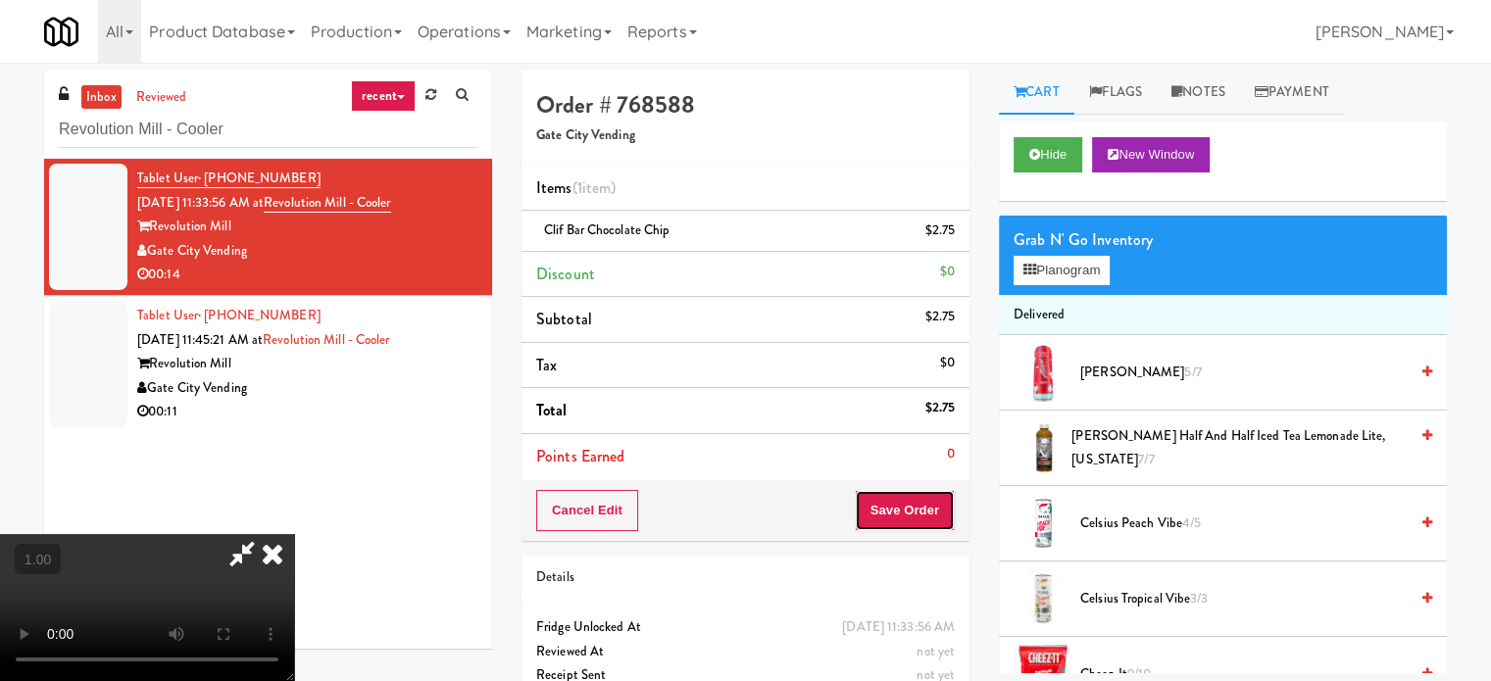
click at [946, 505] on button "Save Order" at bounding box center [905, 510] width 100 height 41
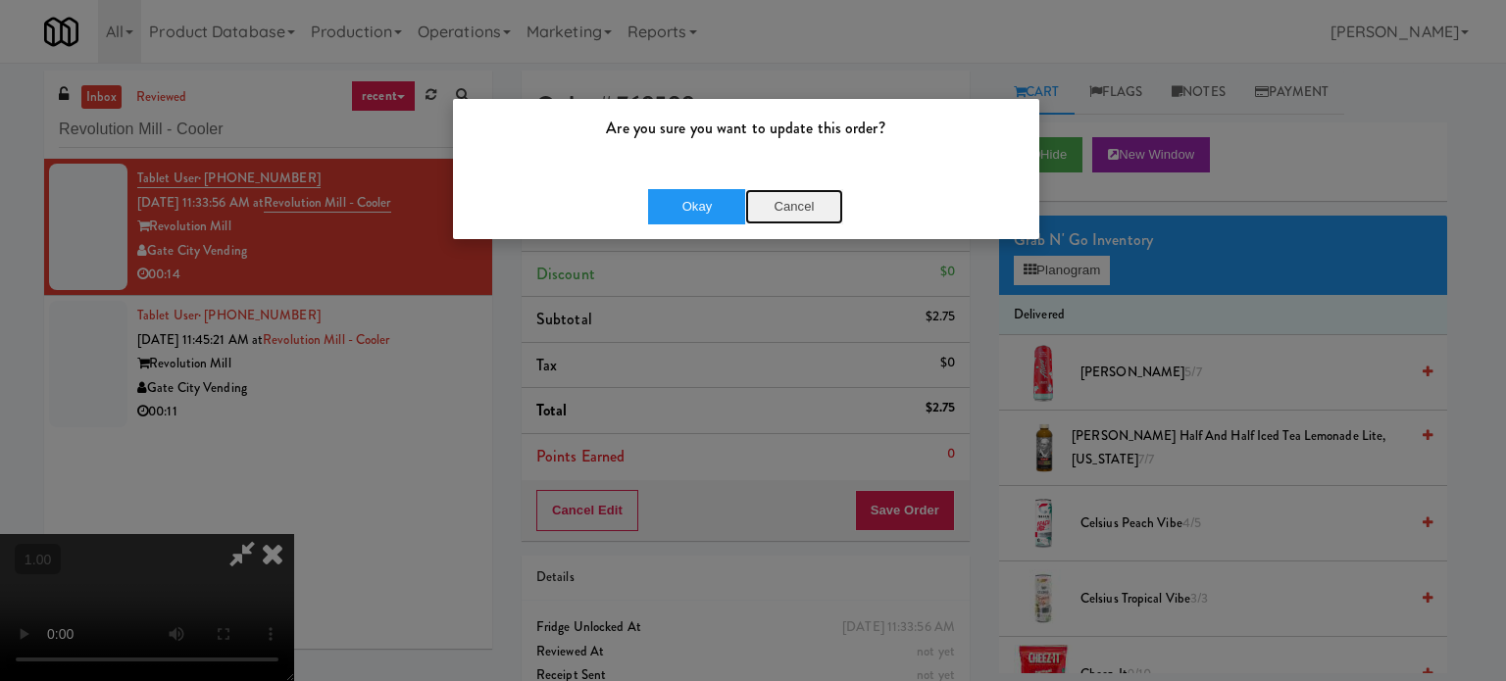
click at [745, 199] on button "Cancel" at bounding box center [794, 206] width 98 height 35
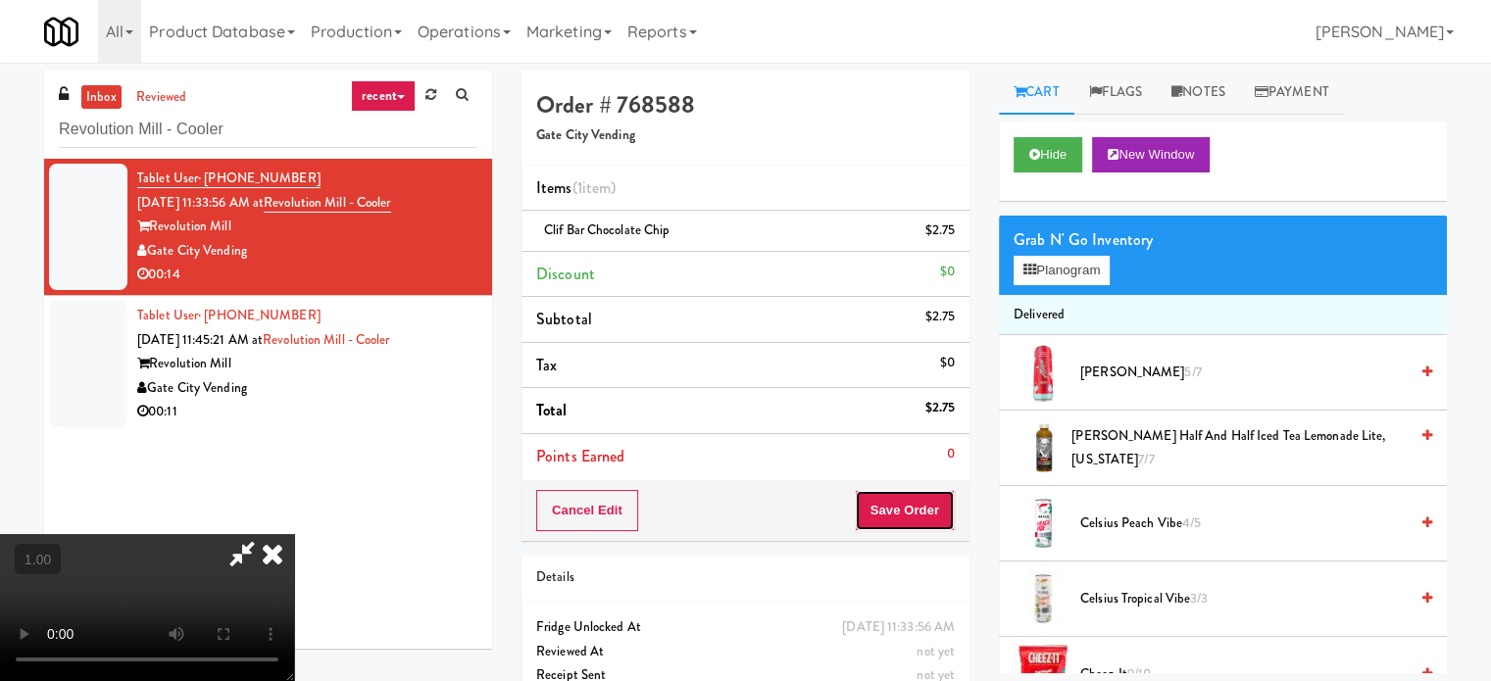
click at [928, 518] on button "Save Order" at bounding box center [905, 510] width 100 height 41
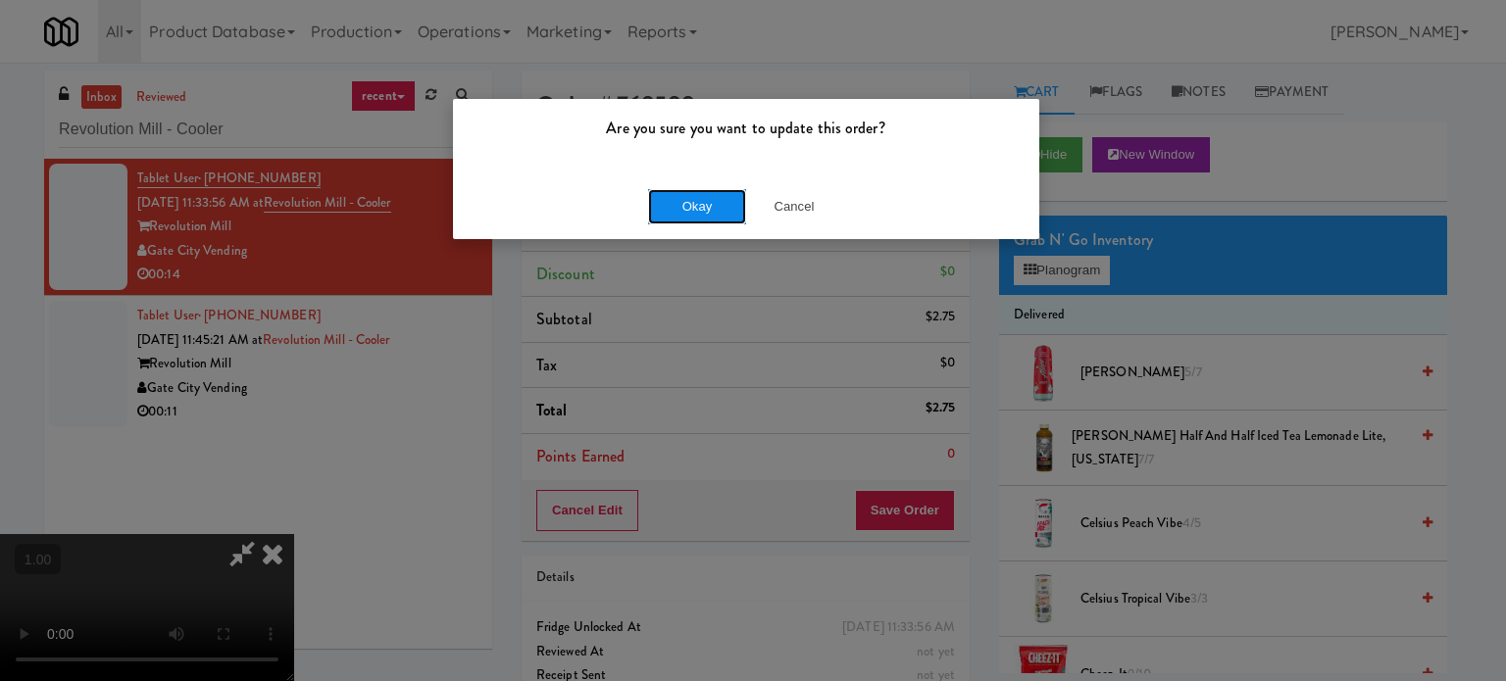
click at [710, 201] on button "Okay" at bounding box center [697, 206] width 98 height 35
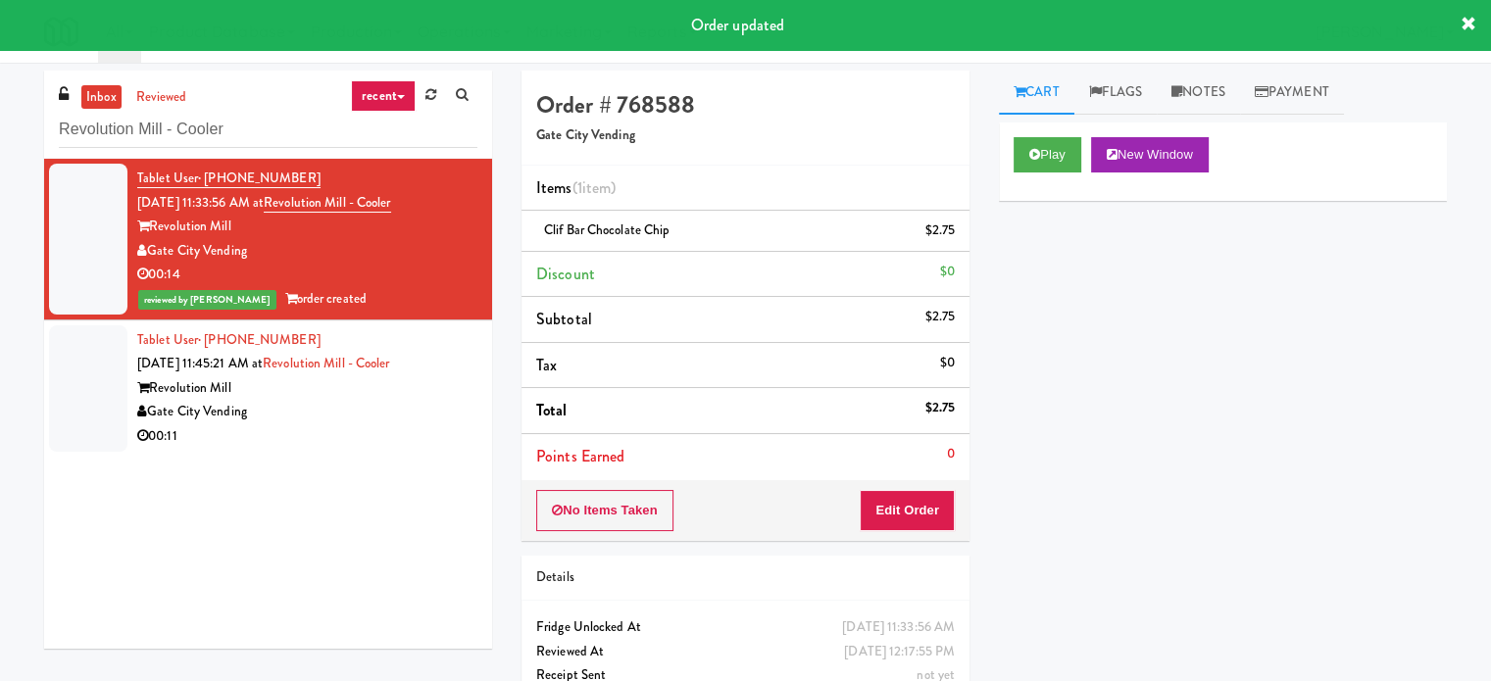
click at [435, 396] on div "Revolution Mill" at bounding box center [307, 388] width 340 height 25
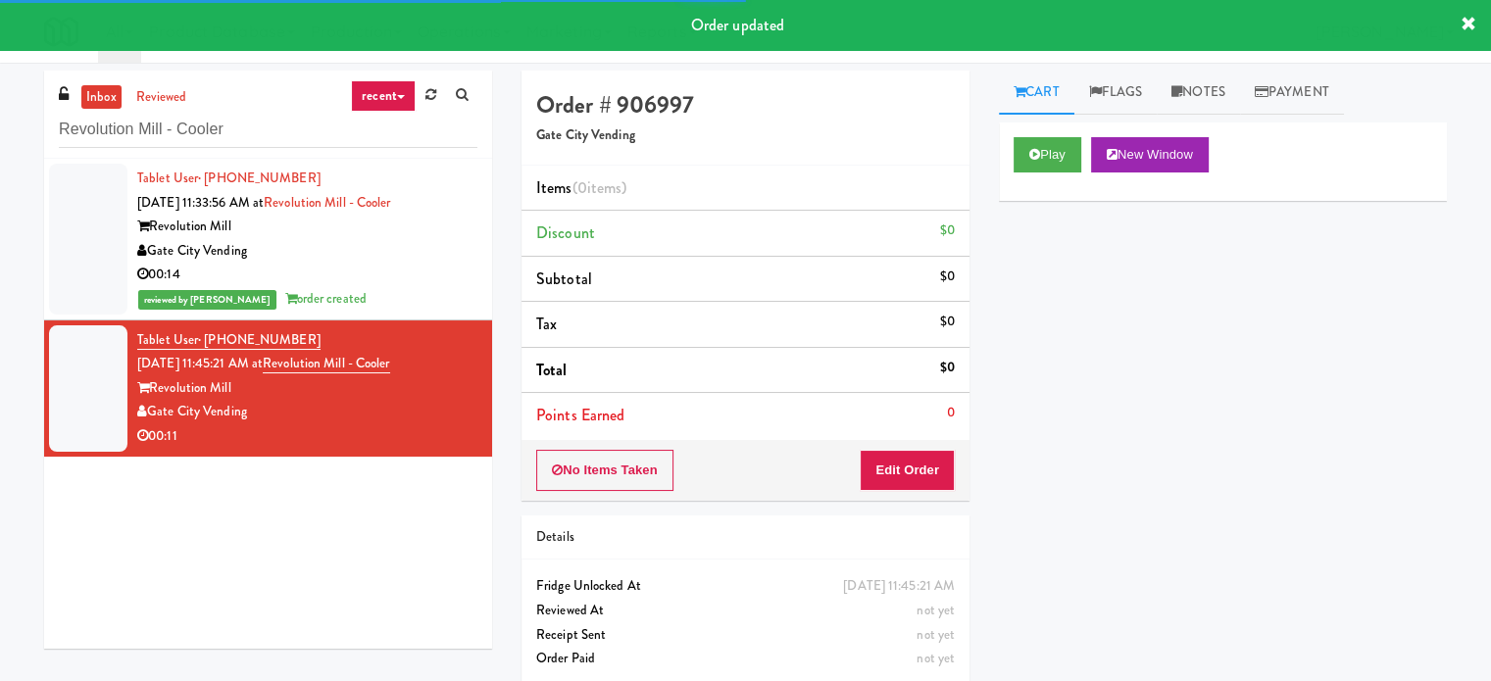
click at [1011, 168] on div "Play New Window" at bounding box center [1223, 162] width 448 height 78
click at [1041, 167] on button "Play" at bounding box center [1048, 154] width 68 height 35
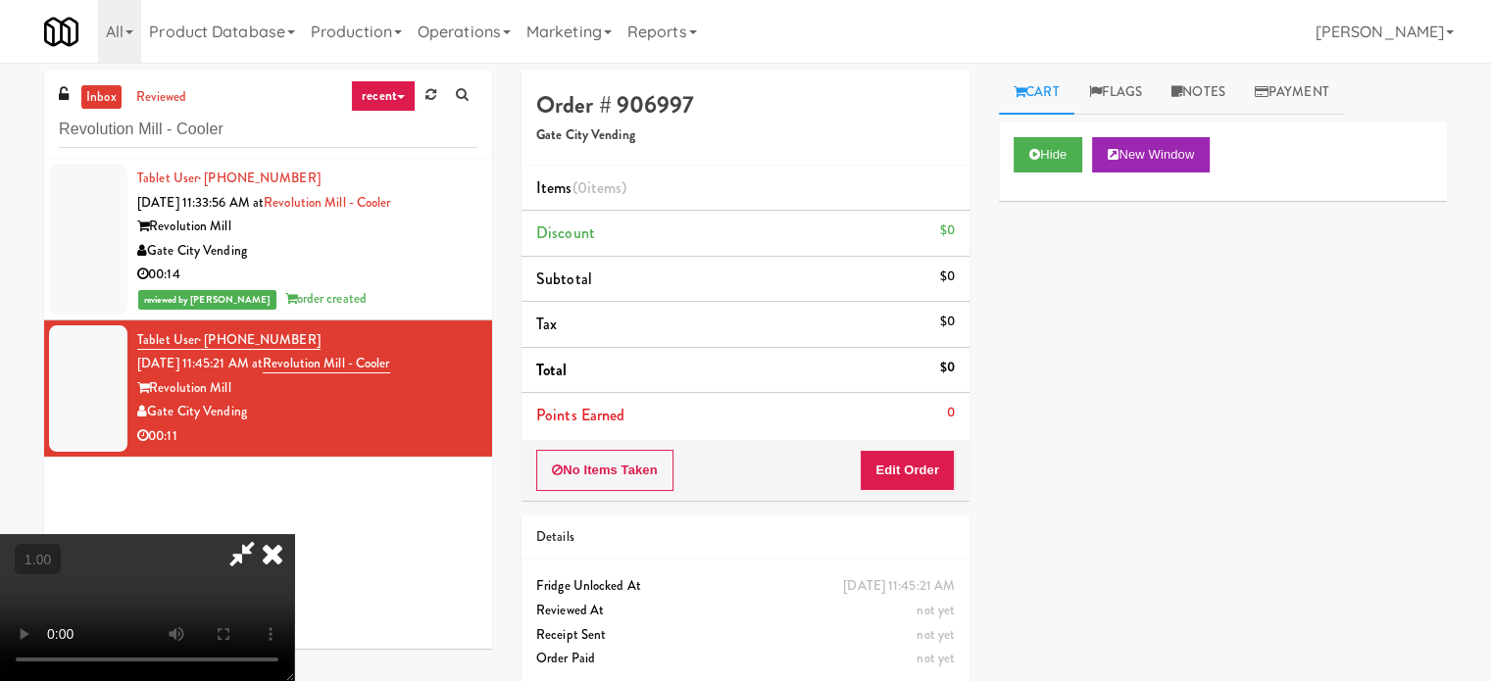
click at [294, 534] on icon at bounding box center [272, 553] width 43 height 39
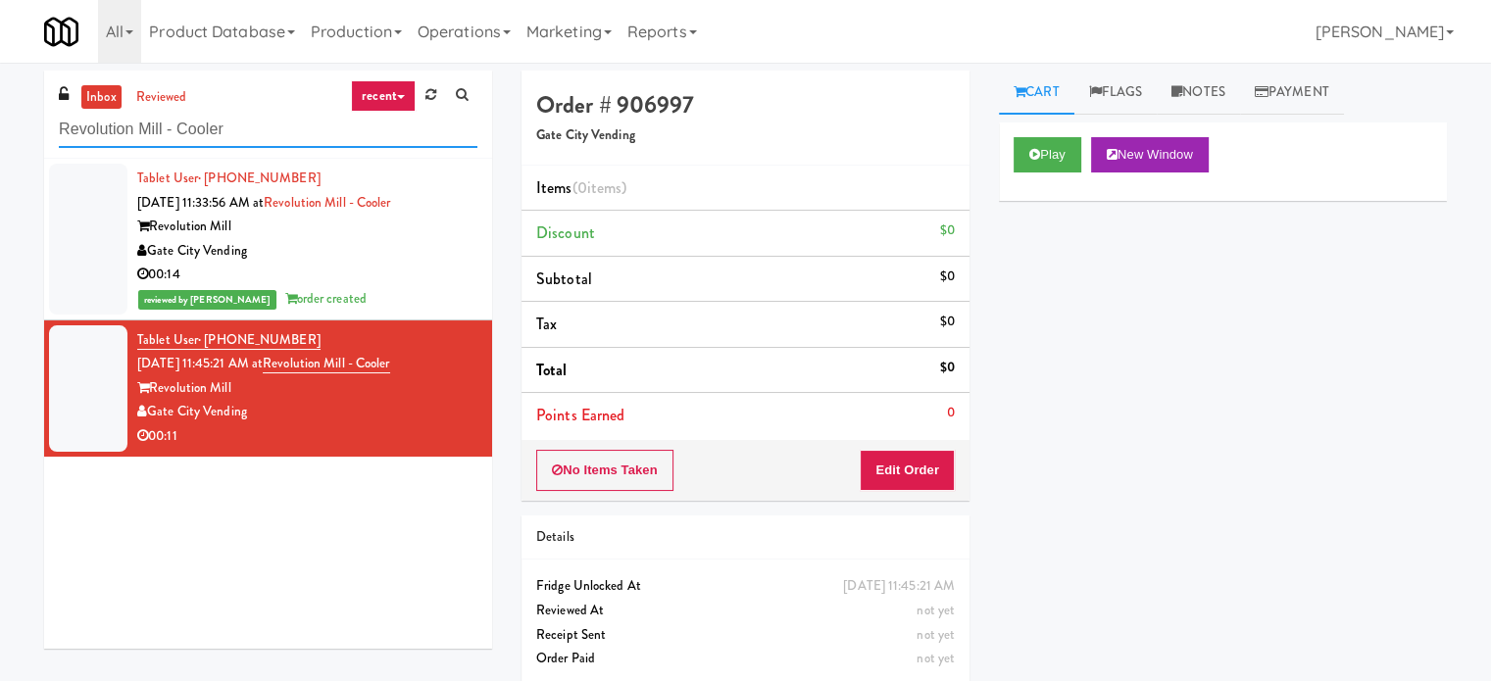
click at [231, 123] on input "Revolution Mill - Cooler" at bounding box center [268, 130] width 419 height 36
paste input "Alameda West - Snack"
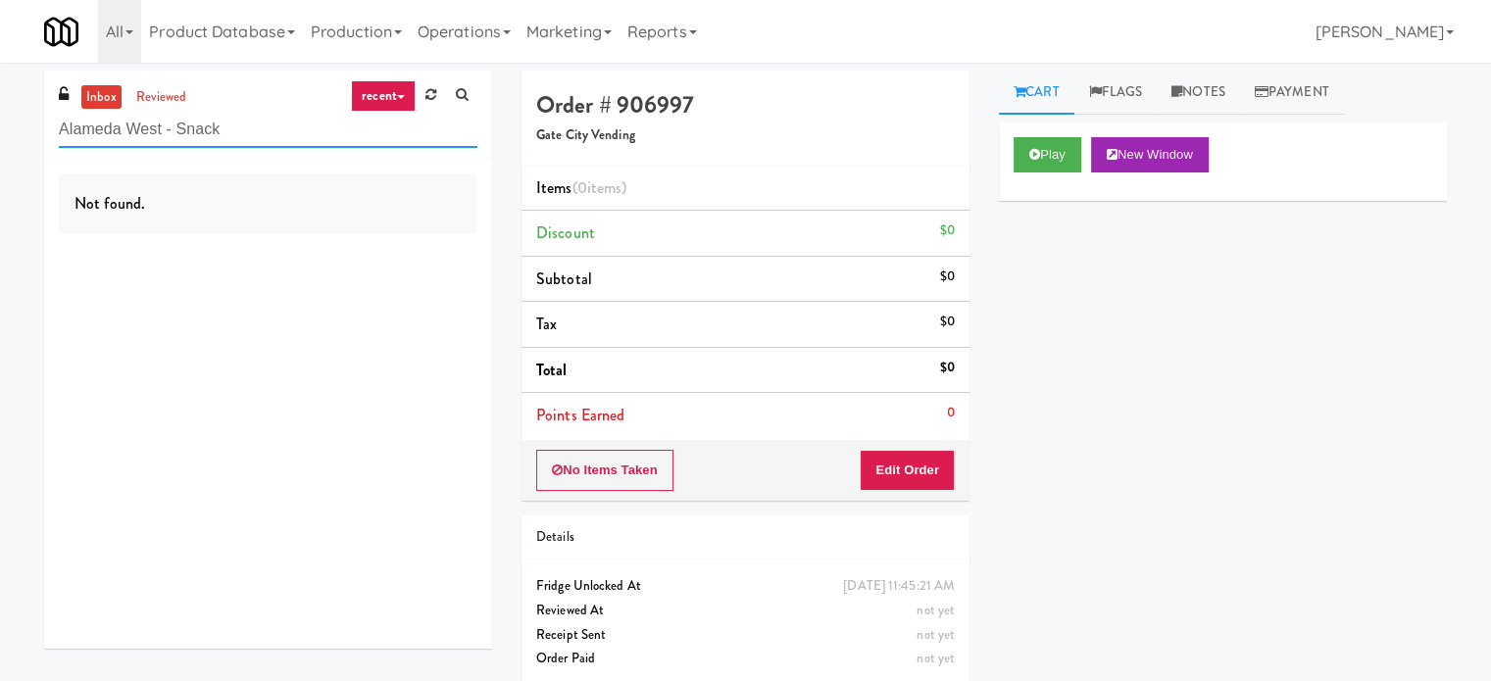
click at [234, 139] on input "Alameda West - Snack" at bounding box center [268, 130] width 419 height 36
paste input "Guild - Pantry - Right"
click at [250, 140] on input "Guild - Pantry - Right" at bounding box center [268, 130] width 419 height 36
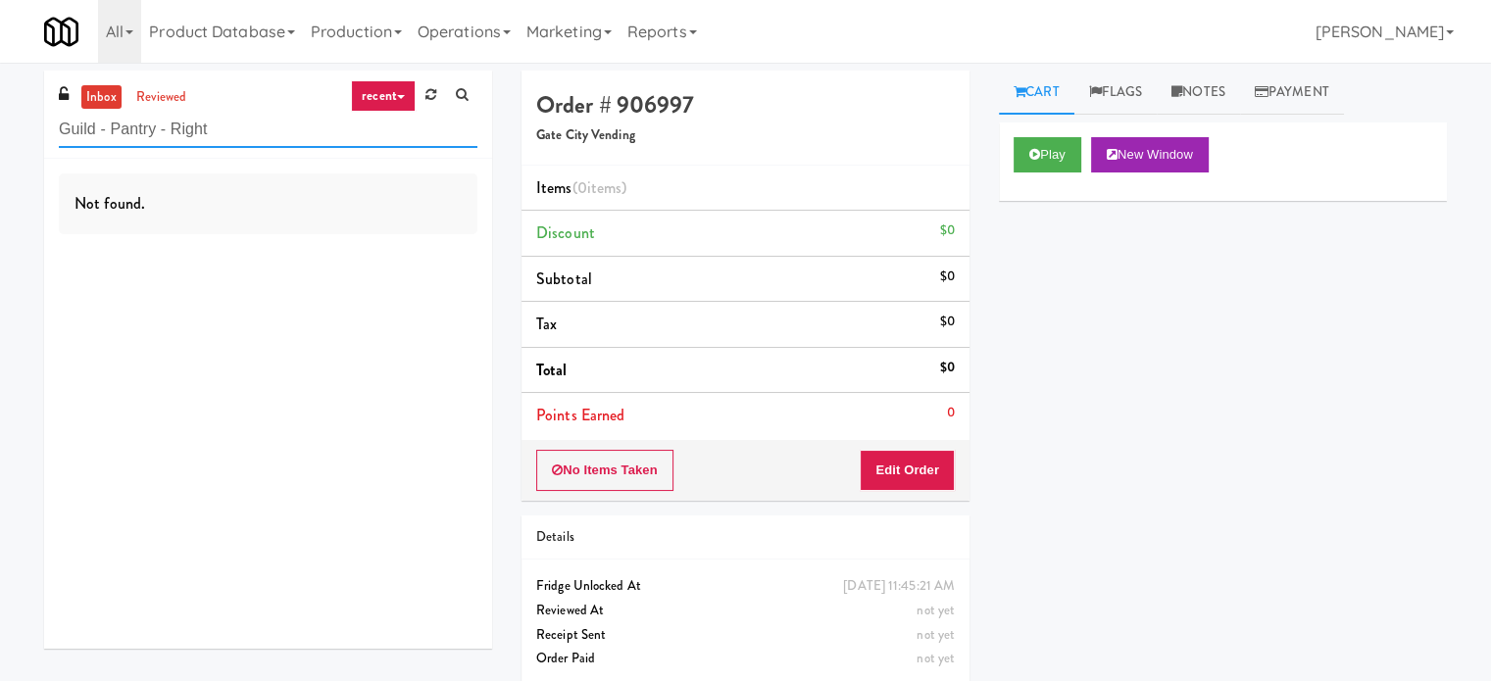
click at [250, 140] on input "Guild - Pantry - Right" at bounding box center [268, 130] width 419 height 36
paste input "eotown Apartments - Cooler 1"
click at [250, 140] on input "Guild - Pantry - Reotown Apartments - Cooler 1" at bounding box center [268, 130] width 419 height 36
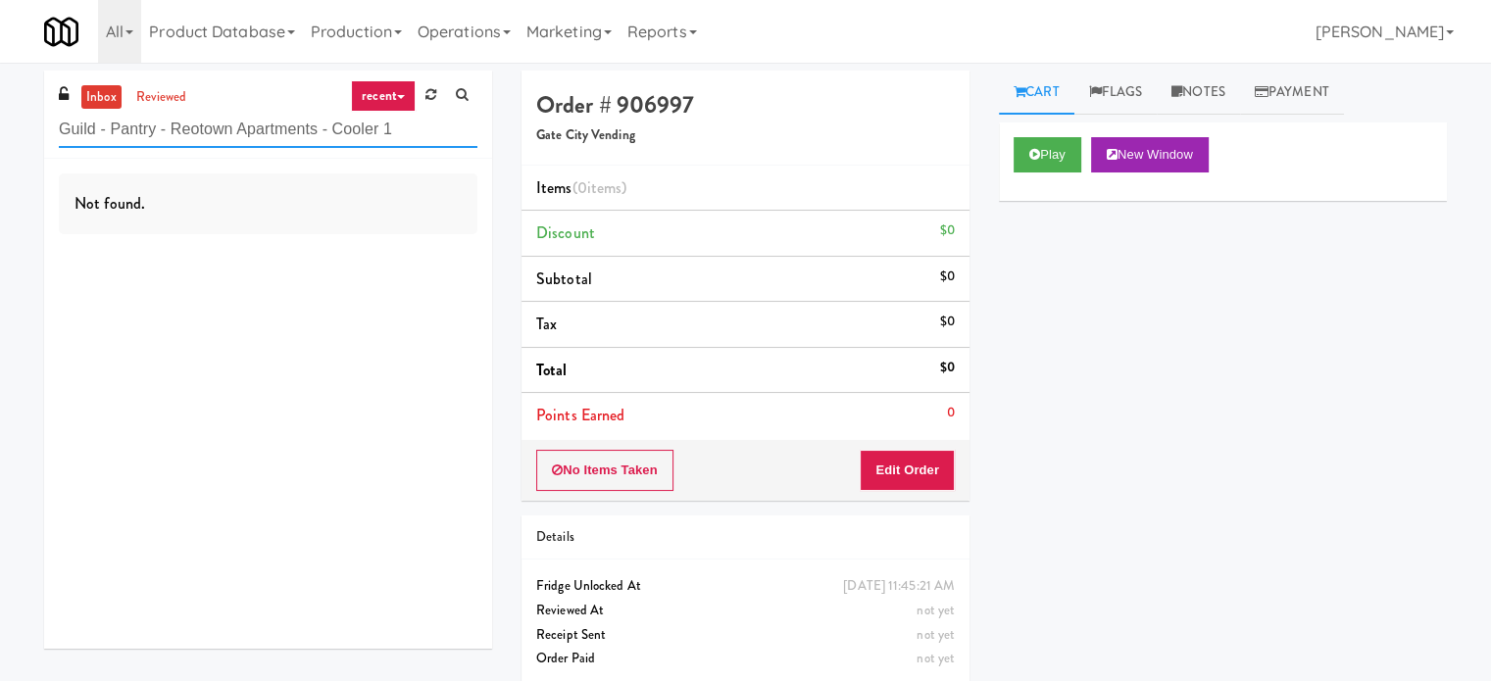
click at [250, 140] on input "Guild - Pantry - Reotown Apartments - Cooler 1" at bounding box center [268, 130] width 419 height 36
paste input "text"
click at [296, 94] on div "inbox reviewed recent all unclear take inventory issue suspicious failed recent…" at bounding box center [268, 115] width 448 height 88
click at [292, 125] on input "Reotown Apartments - Cooler 1" at bounding box center [268, 130] width 419 height 36
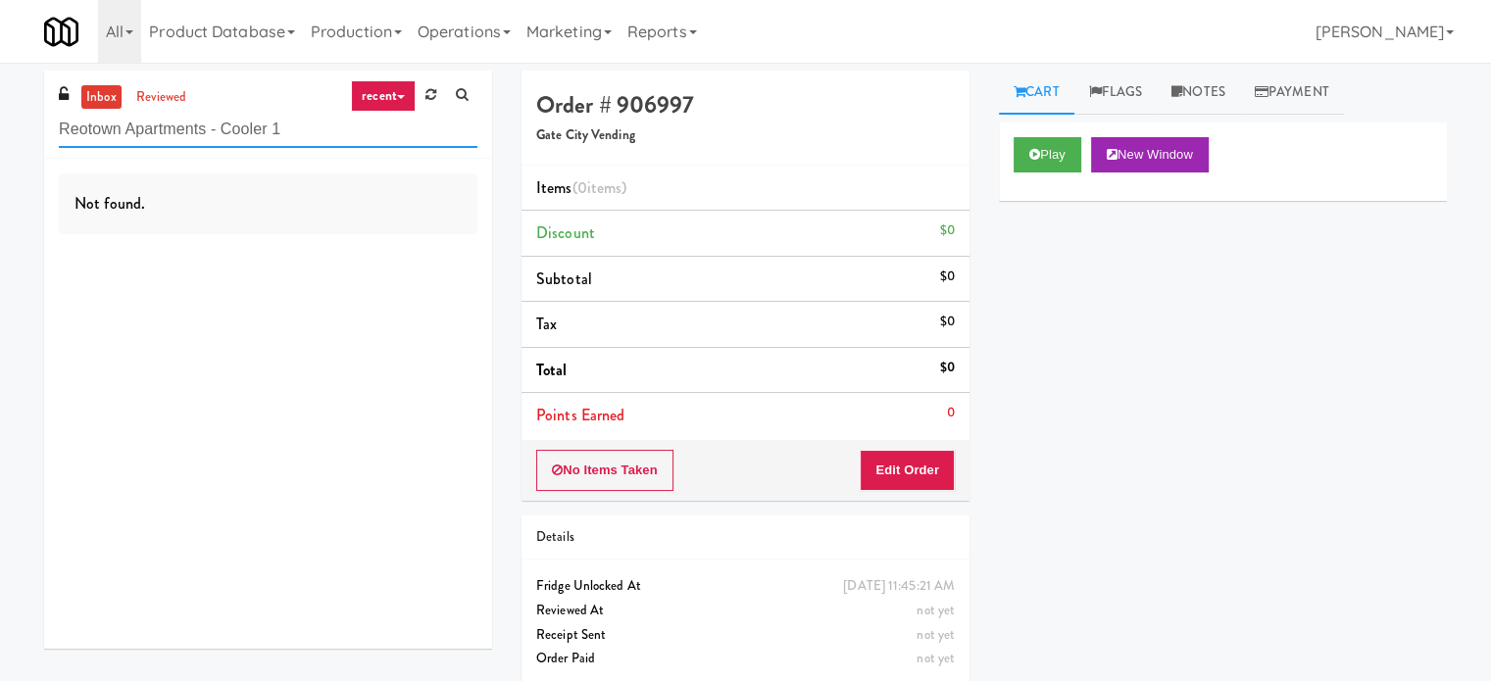
click at [292, 125] on input "Reotown Apartments - Cooler 1" at bounding box center [268, 130] width 419 height 36
paste input "Axis Cooler - Right"
click at [171, 128] on input "Axis Cooler - Right" at bounding box center [268, 130] width 419 height 36
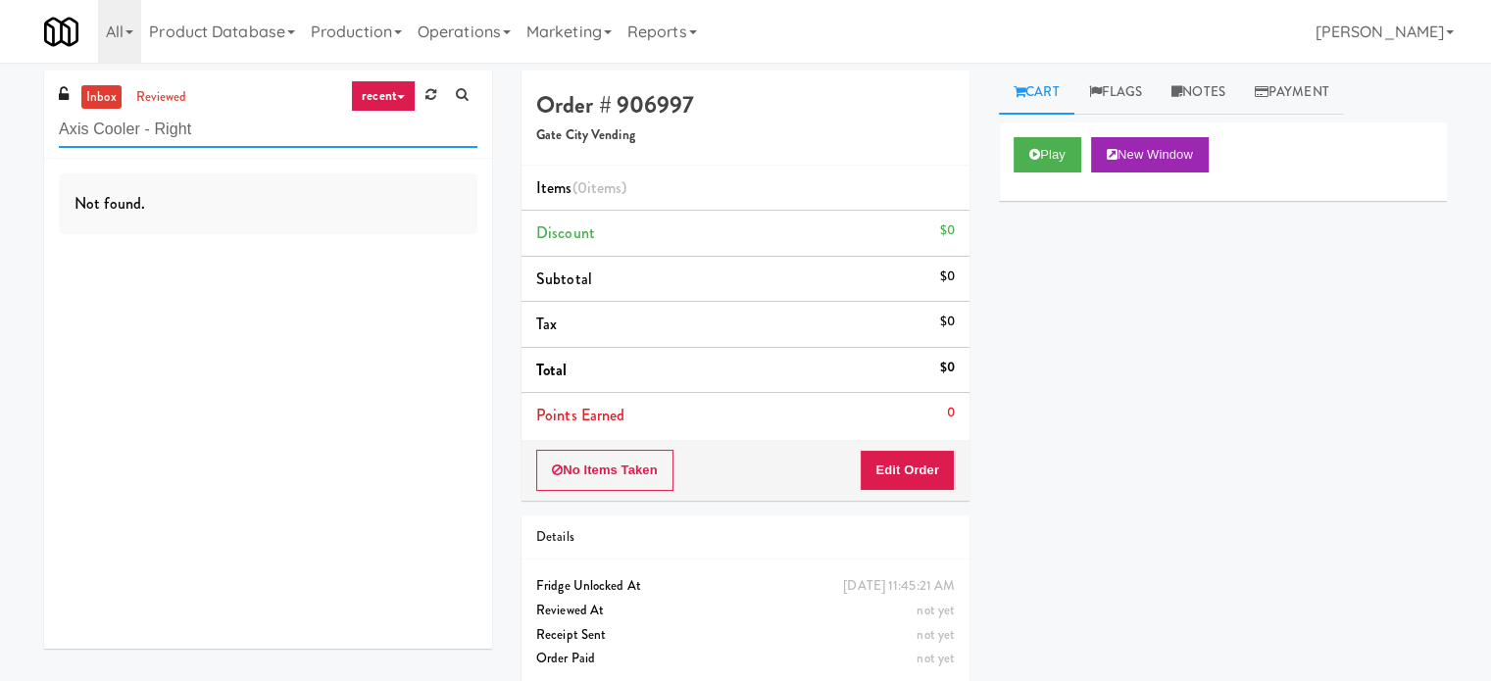
click at [171, 128] on input "Axis Cooler - Right" at bounding box center [268, 130] width 419 height 36
paste input "City Gate - Cooler"
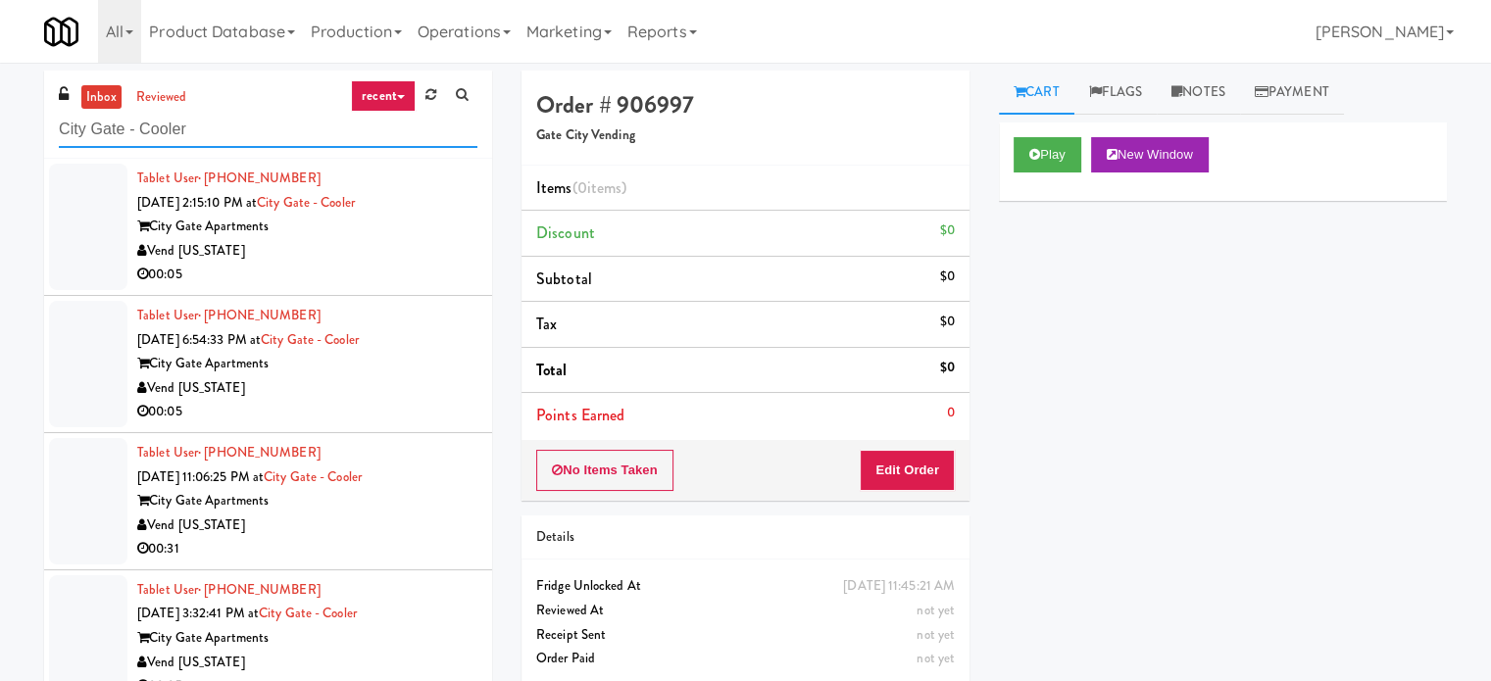
scroll to position [63, 0]
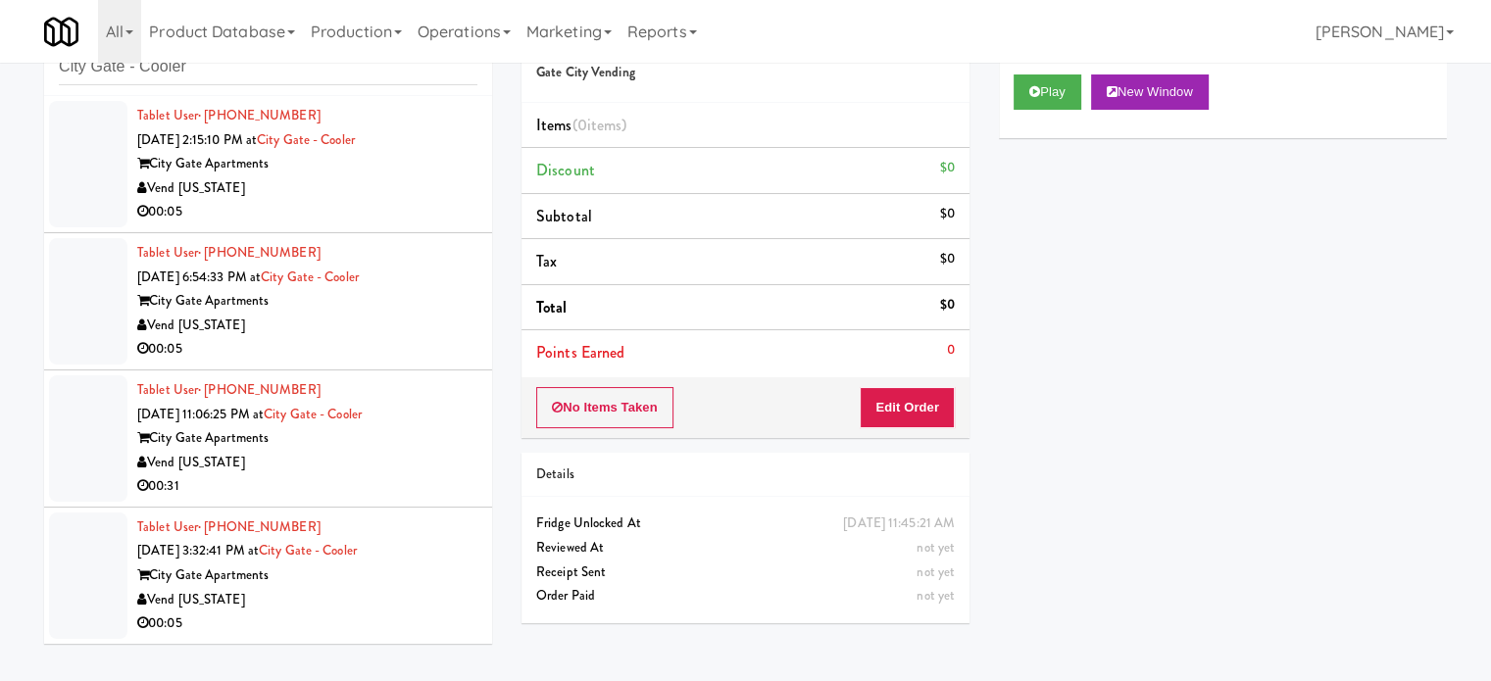
click at [390, 193] on div "Vend [US_STATE]" at bounding box center [307, 188] width 340 height 25
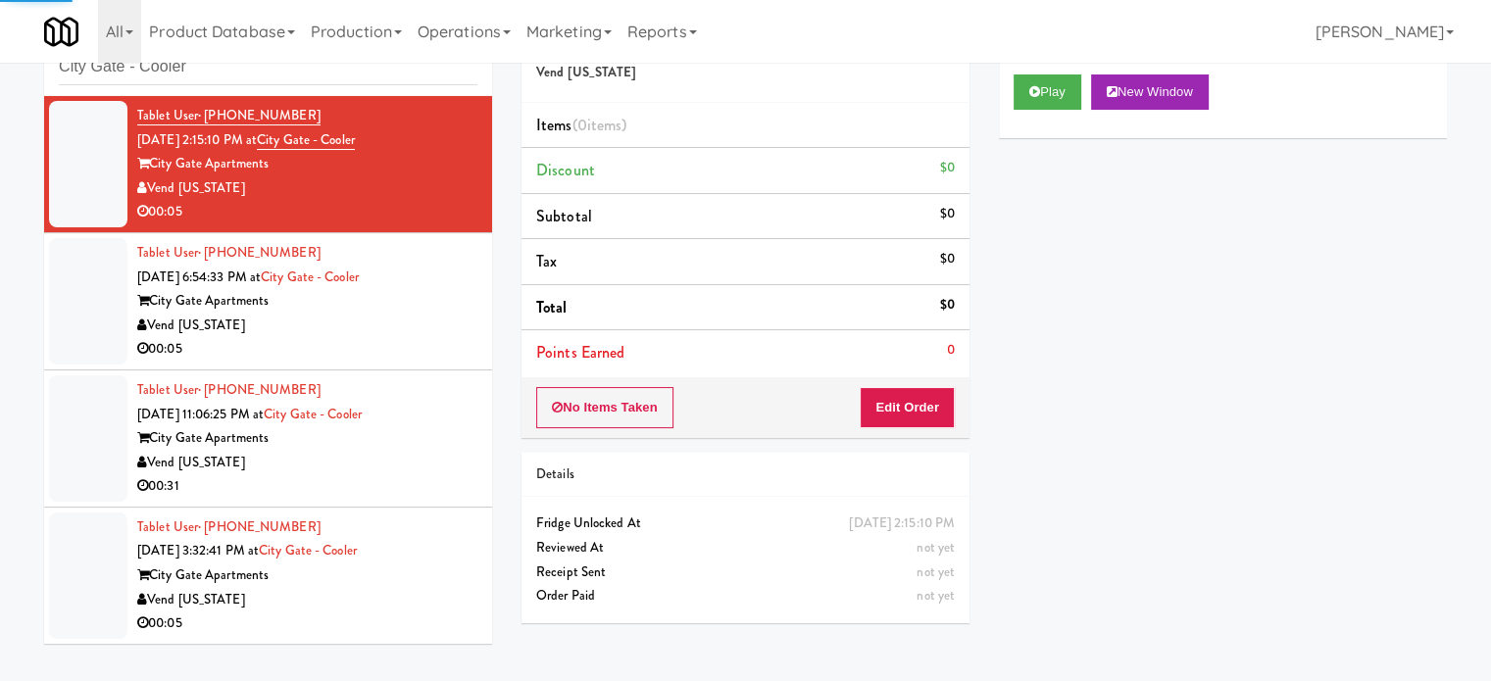
click at [431, 317] on div "Vend [US_STATE]" at bounding box center [307, 326] width 340 height 25
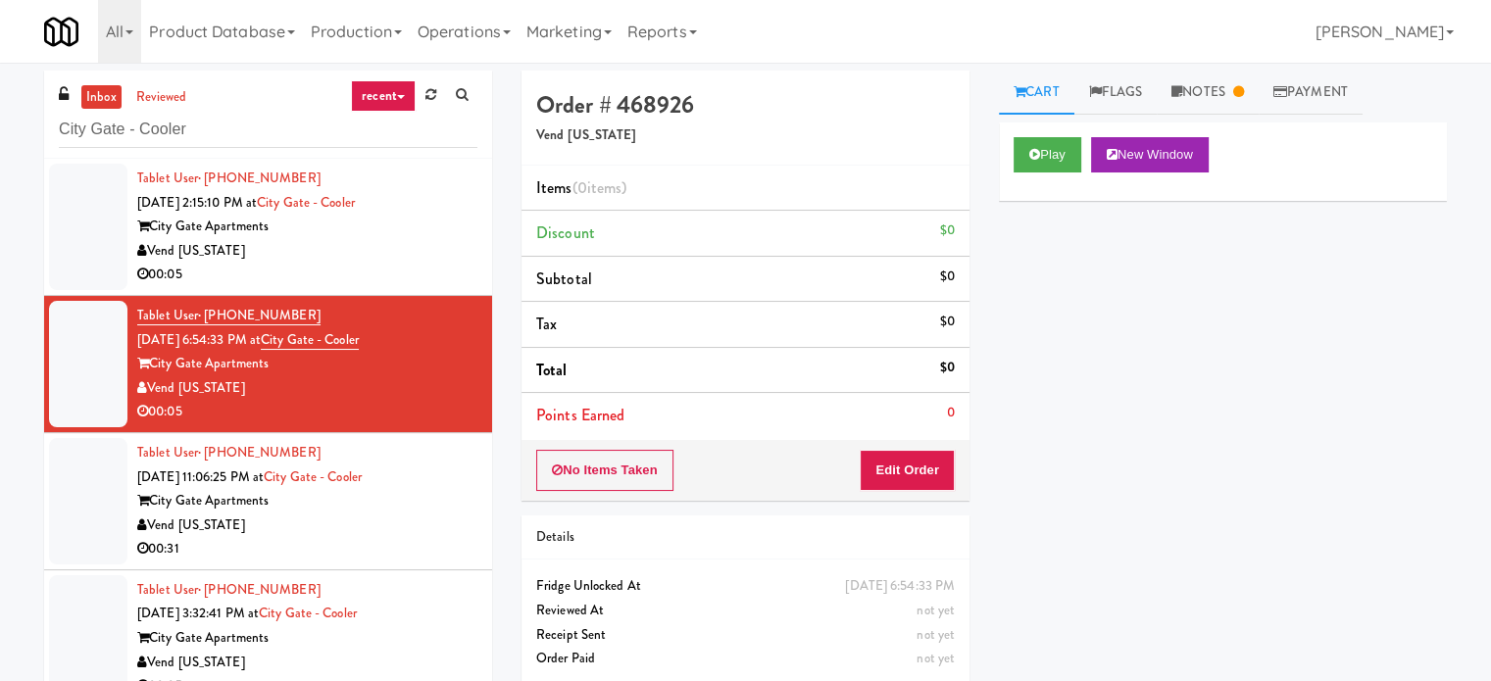
click at [390, 517] on div "Vend [US_STATE]" at bounding box center [307, 526] width 340 height 25
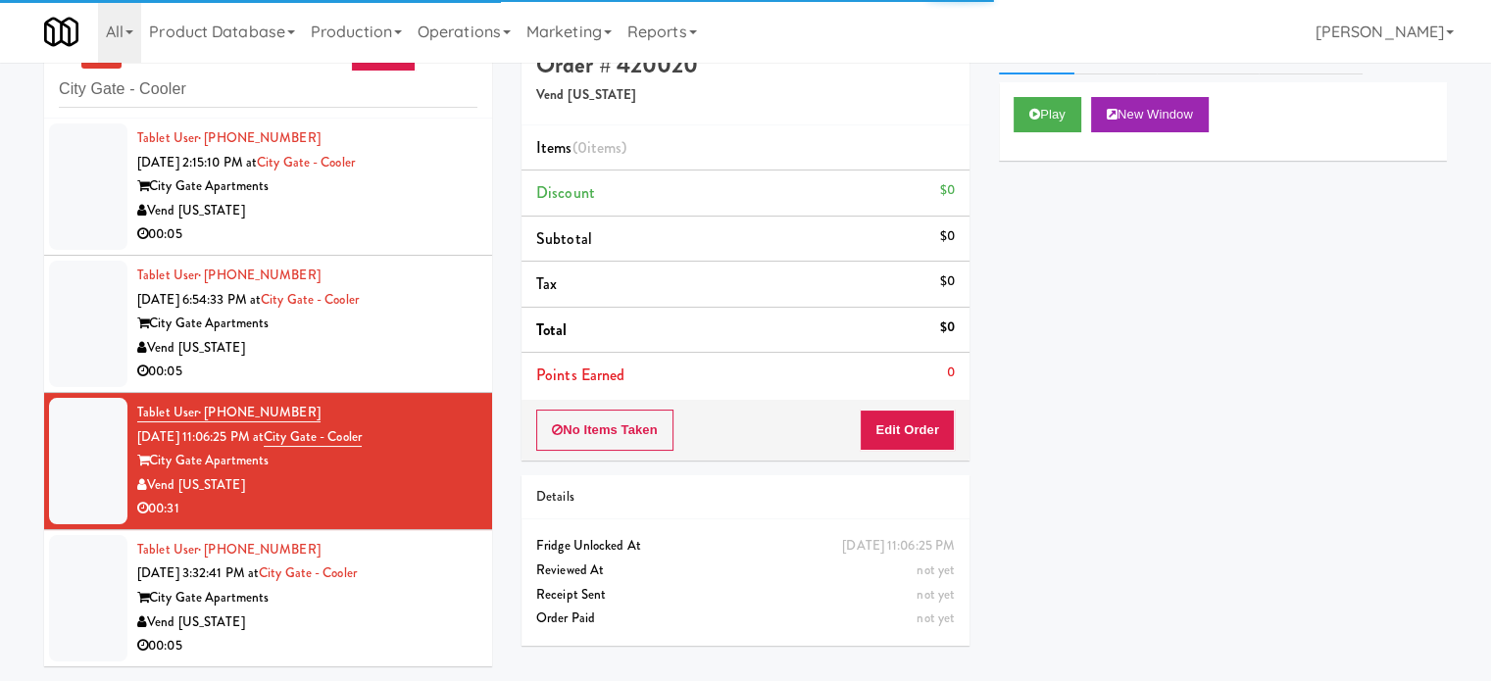
scroll to position [63, 0]
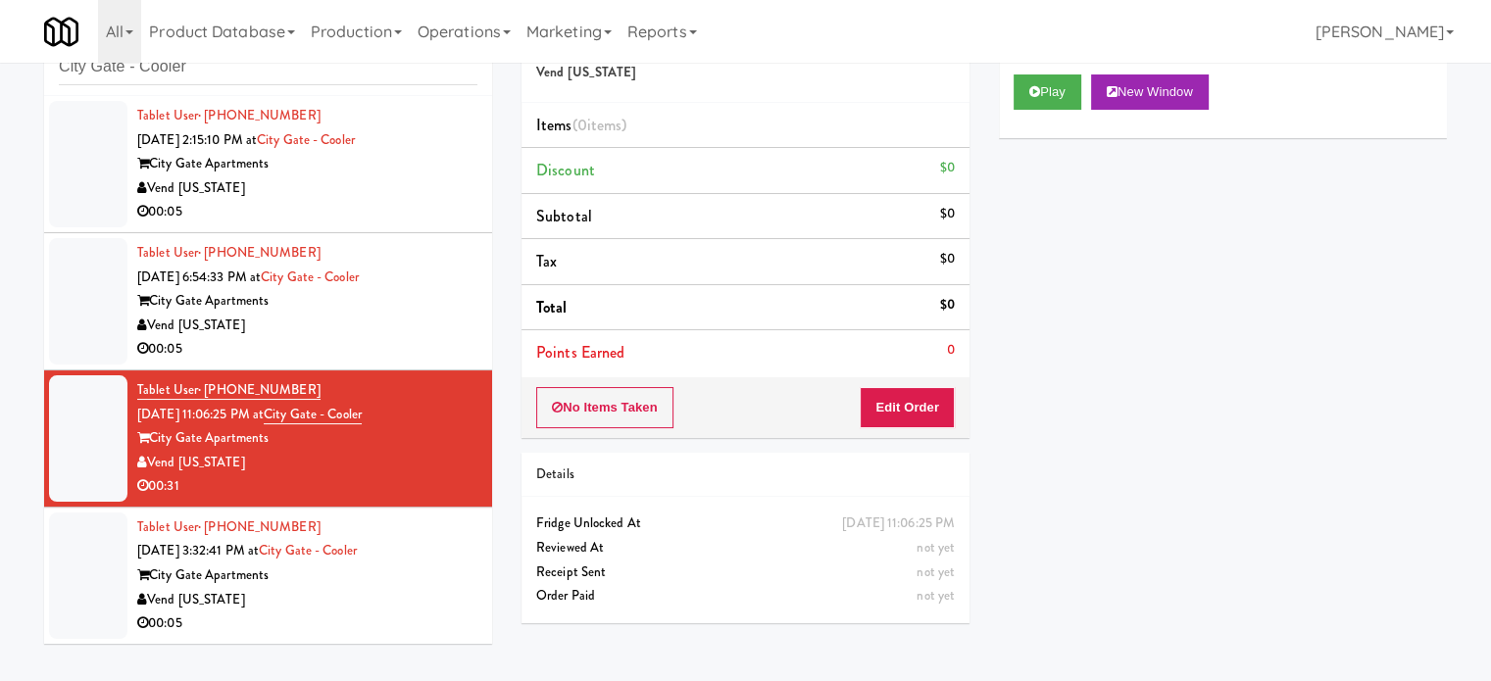
click at [430, 541] on div "Tablet User · (720) 709-9781 Aug 22, 2025 3:32:41 PM at City Gate - Cooler City…" at bounding box center [307, 576] width 340 height 121
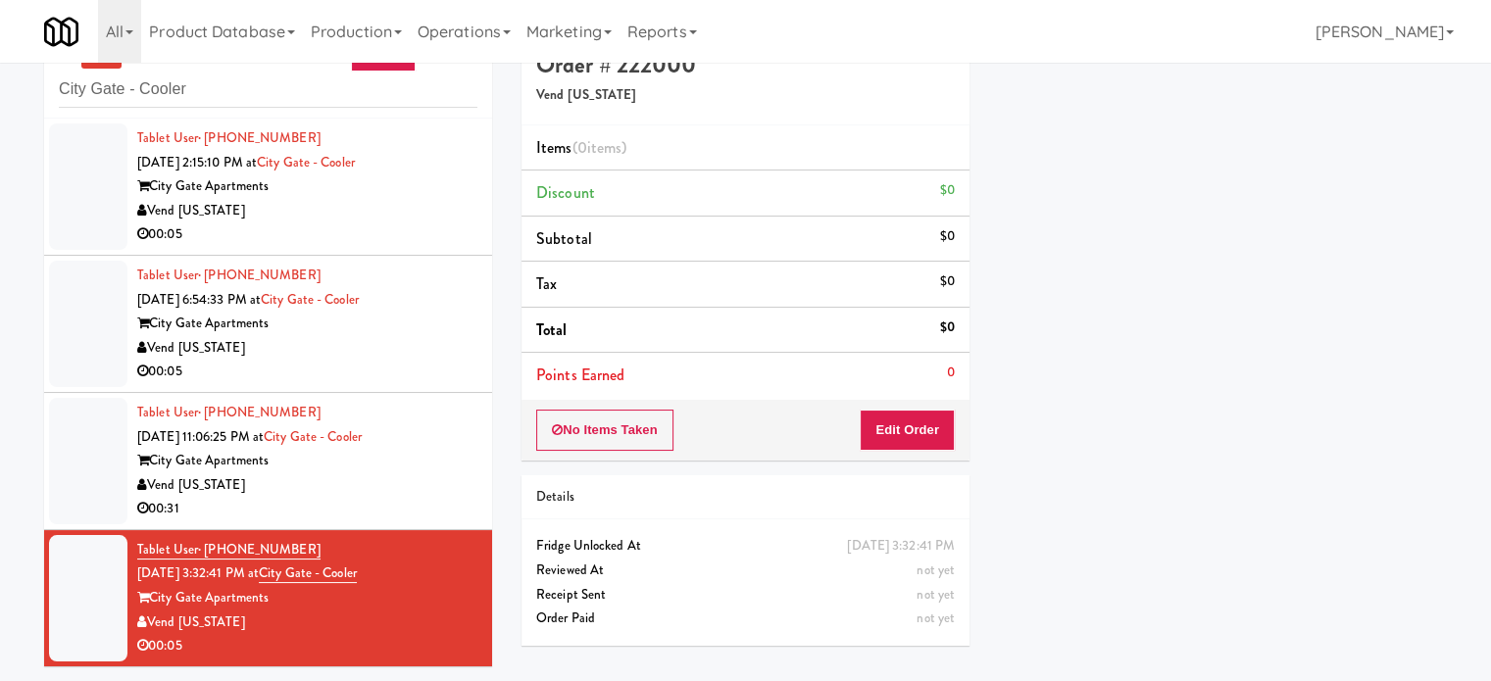
scroll to position [63, 0]
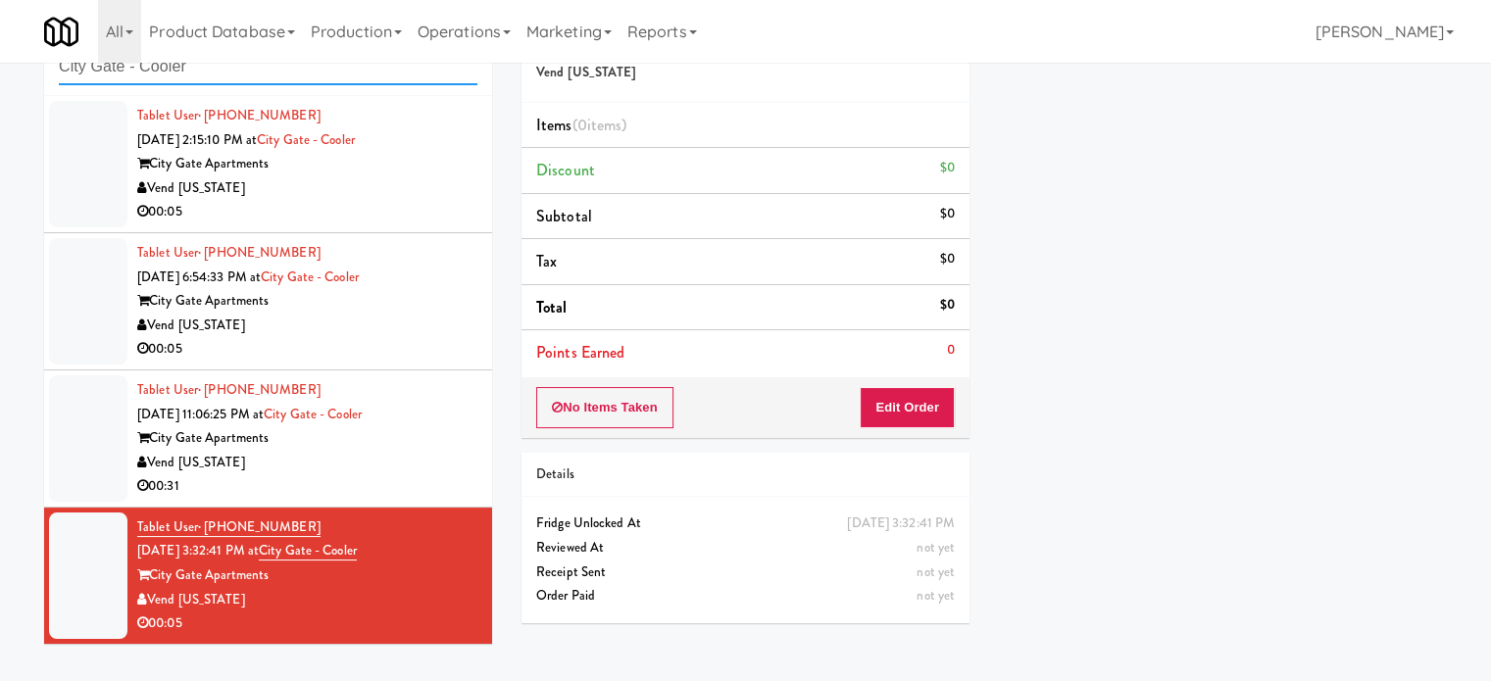
click at [231, 69] on input "City Gate - Cooler" at bounding box center [268, 67] width 419 height 36
paste input "Marisol - Cooler"
type input "Marisol - Cooler"
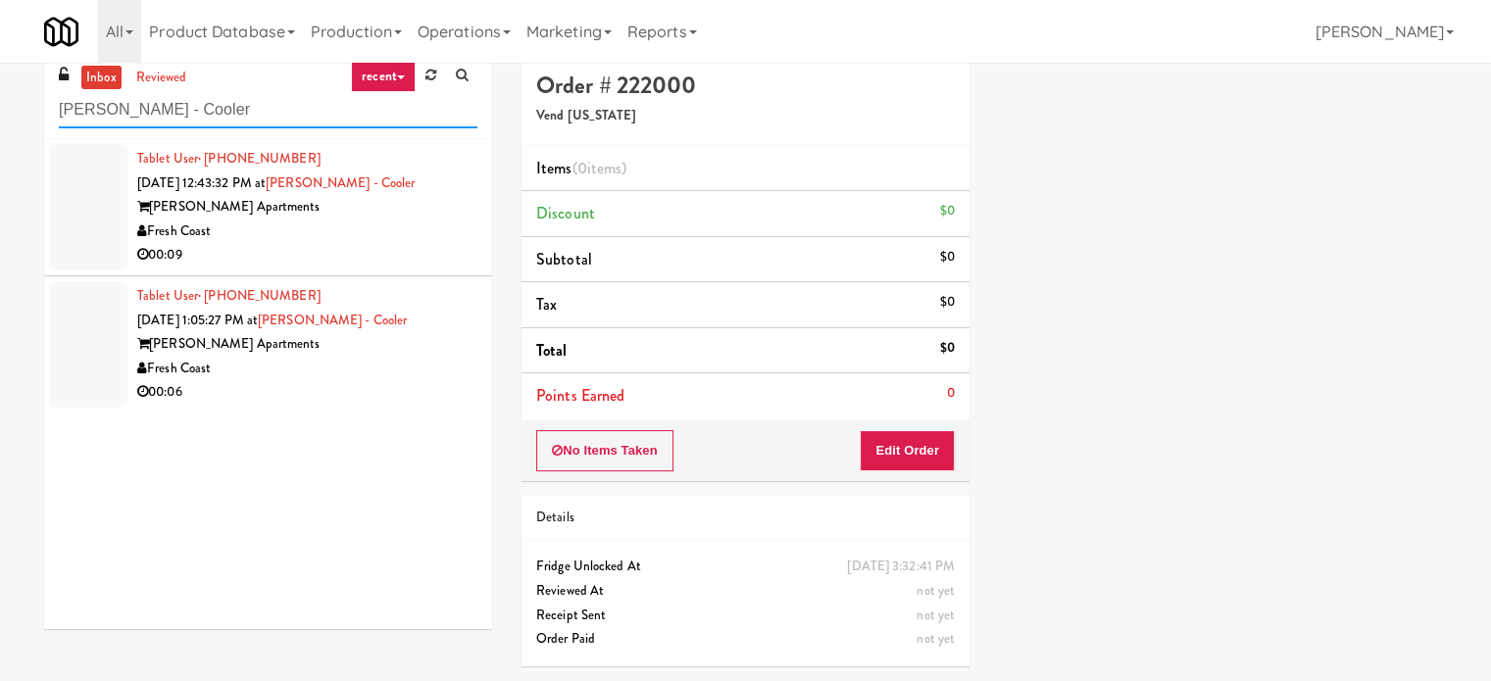
scroll to position [0, 0]
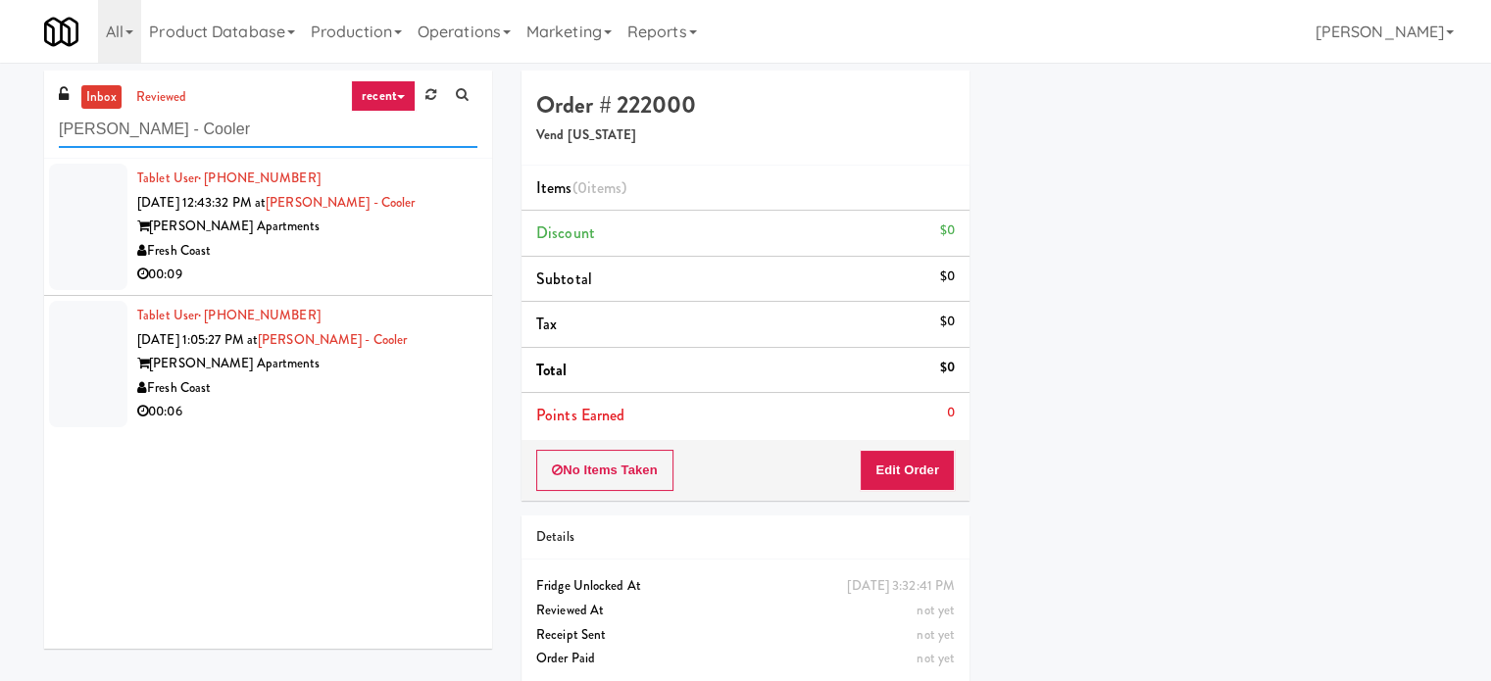
click at [231, 128] on input "Marisol - Cooler" at bounding box center [268, 130] width 419 height 36
click at [341, 262] on div "Tablet User · (619) 552-1303 Aug 23, 2025 12:43:32 PM at Marisol - Cooler Maris…" at bounding box center [307, 227] width 340 height 121
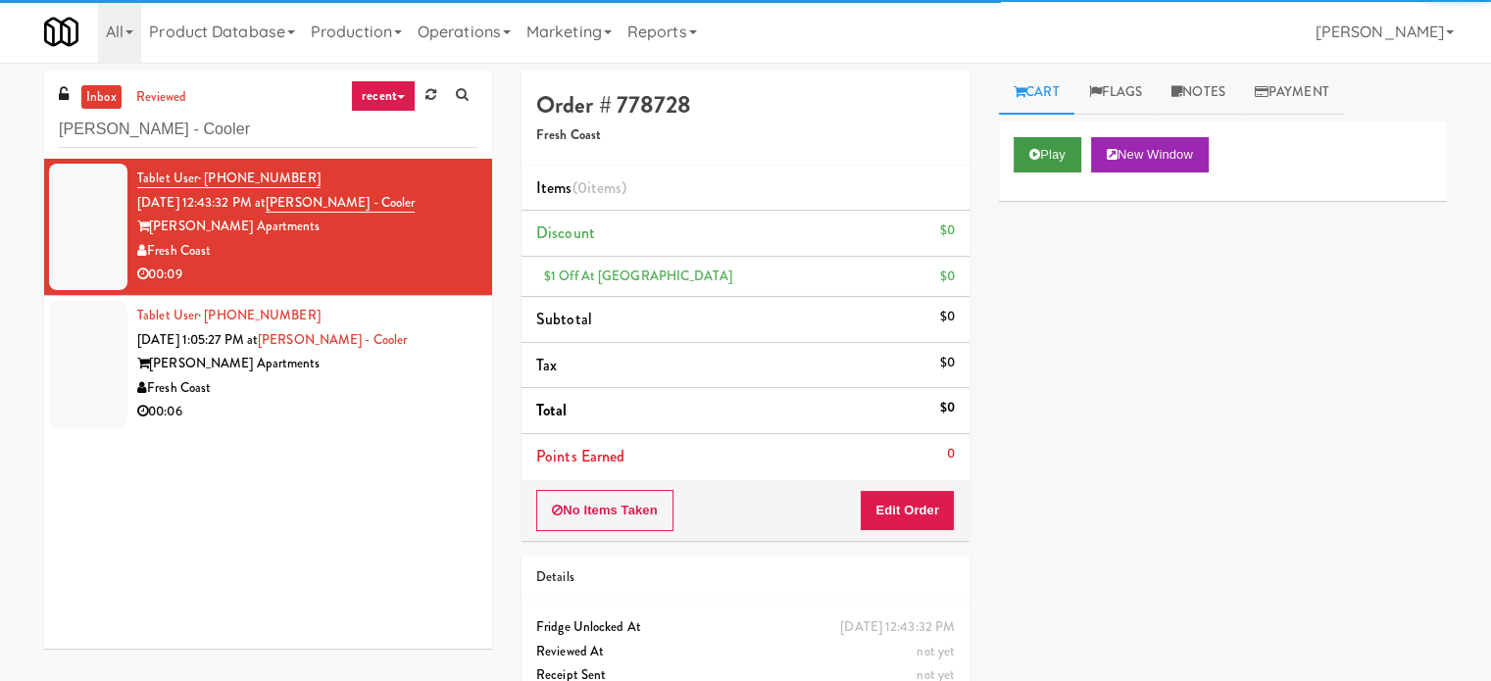
click at [1033, 136] on div "Play New Window" at bounding box center [1223, 162] width 448 height 78
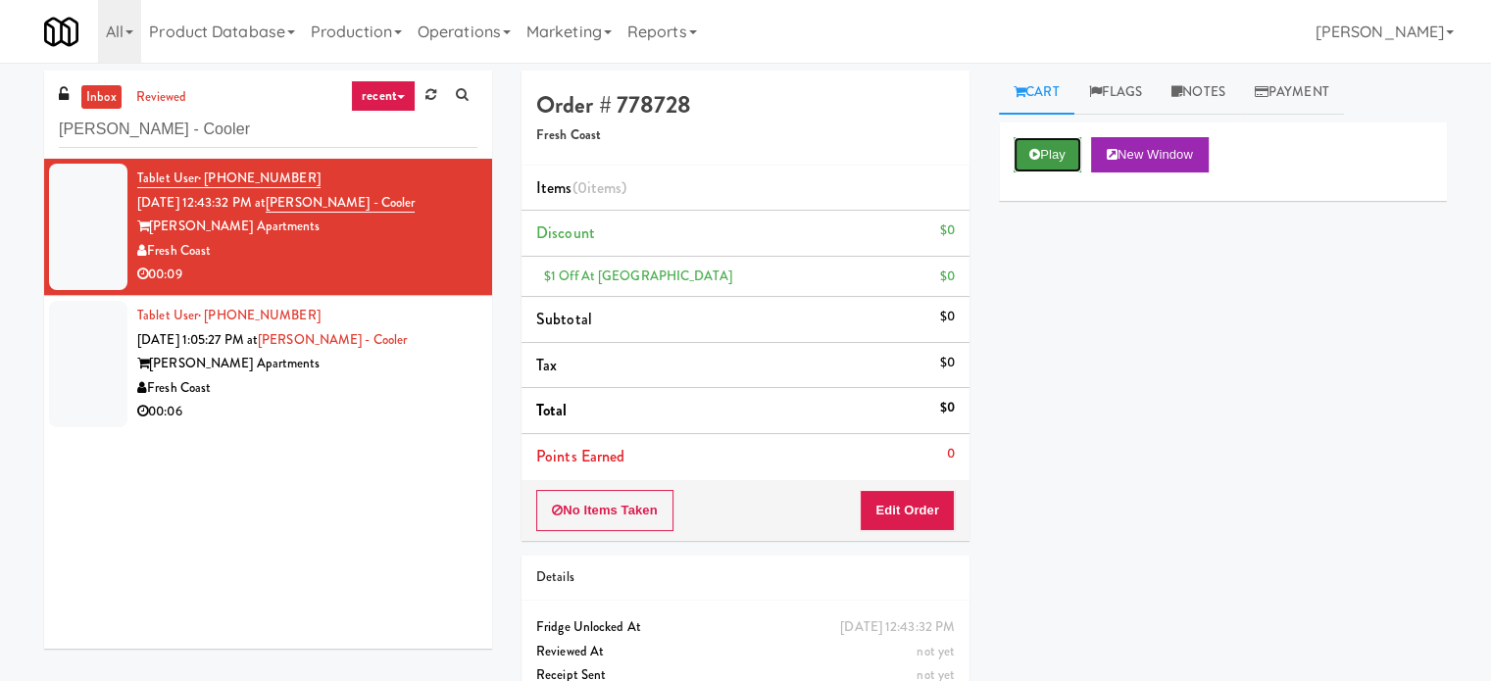
click at [1037, 141] on button "Play" at bounding box center [1048, 154] width 68 height 35
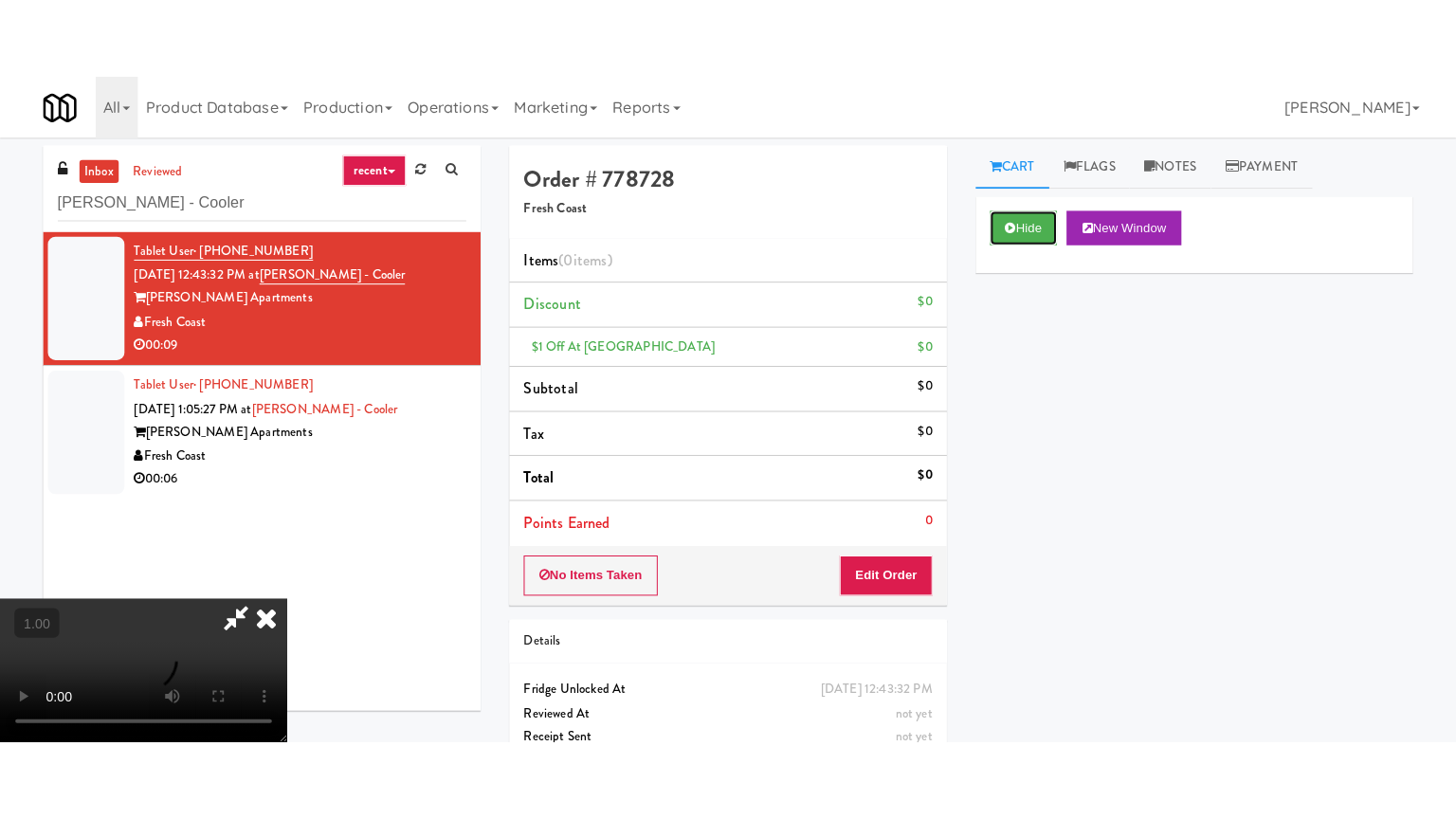
scroll to position [300, 0]
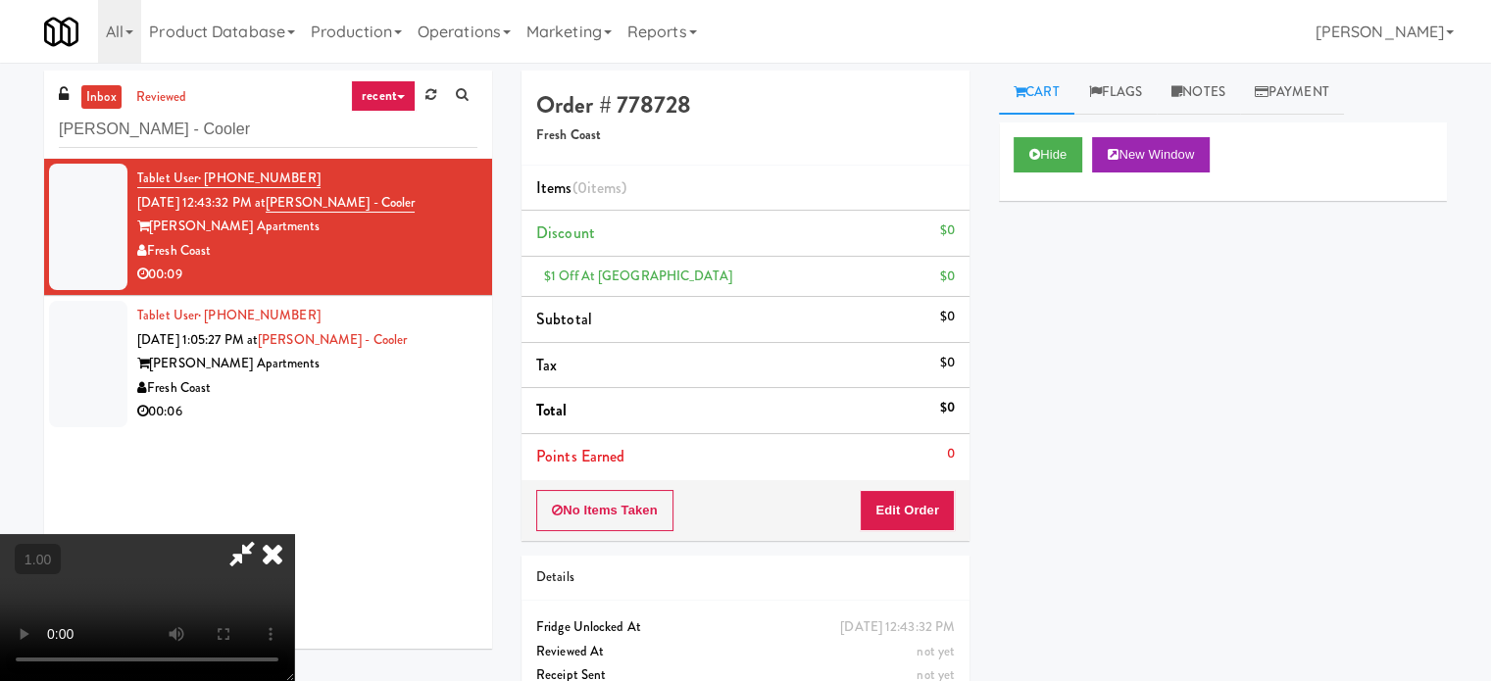
click at [294, 534] on video at bounding box center [147, 607] width 294 height 147
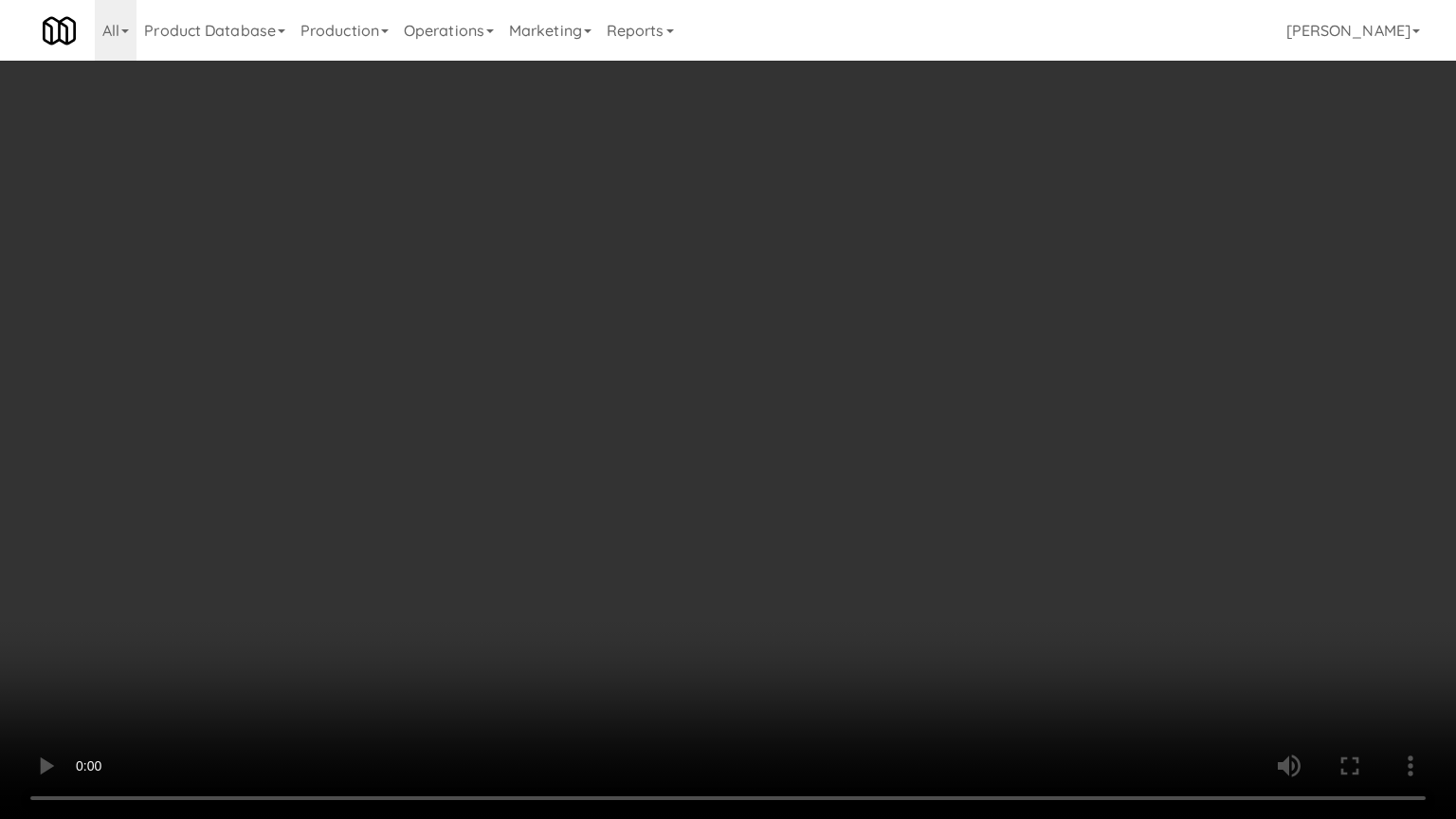
click at [688, 190] on video at bounding box center [728, 409] width 1456 height 819
click at [715, 645] on video at bounding box center [728, 409] width 1456 height 819
click at [715, 626] on video at bounding box center [728, 409] width 1456 height 819
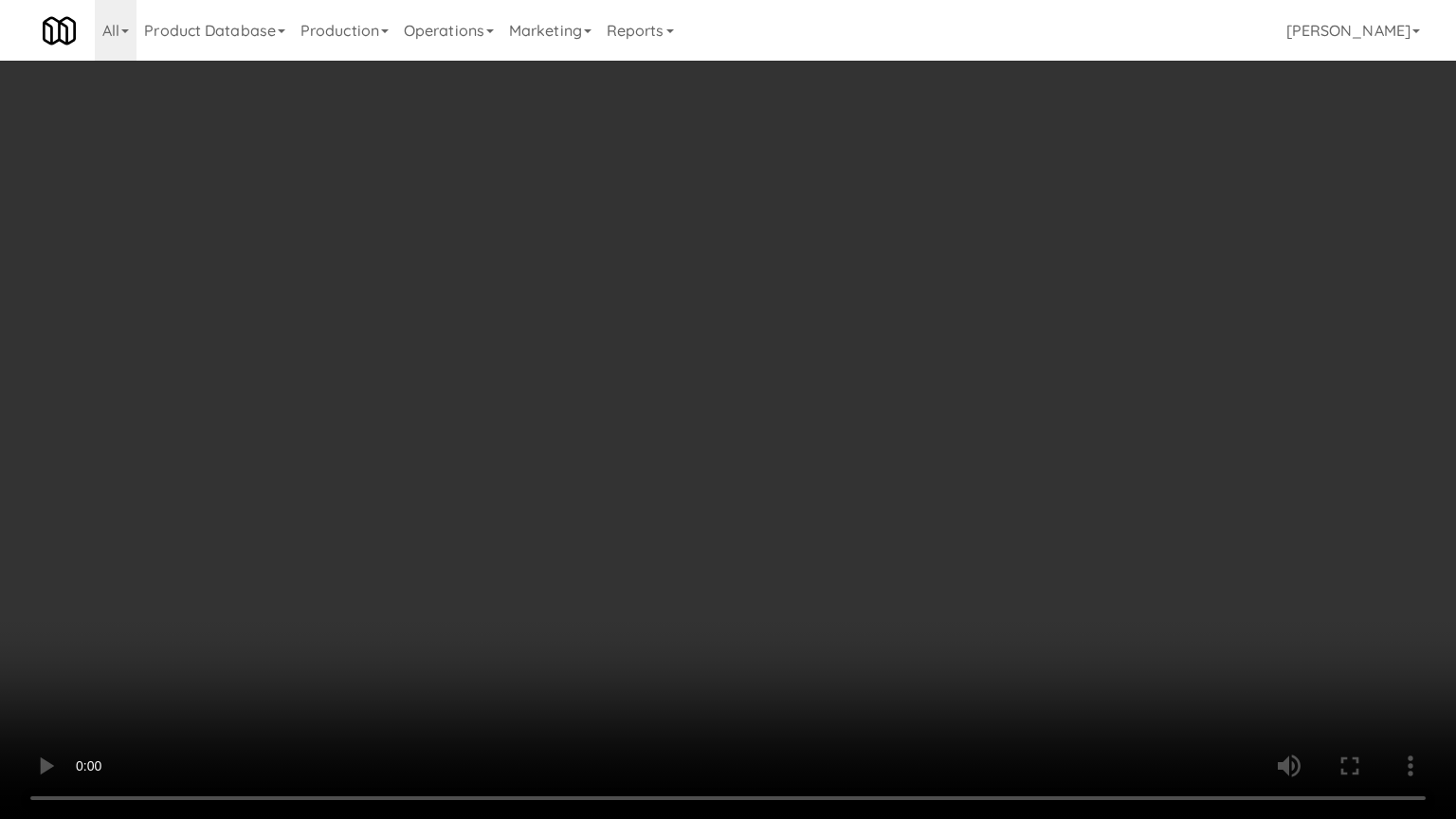
click at [716, 620] on video at bounding box center [728, 409] width 1456 height 819
click at [709, 631] on video at bounding box center [728, 409] width 1456 height 819
click at [709, 632] on video at bounding box center [728, 409] width 1456 height 819
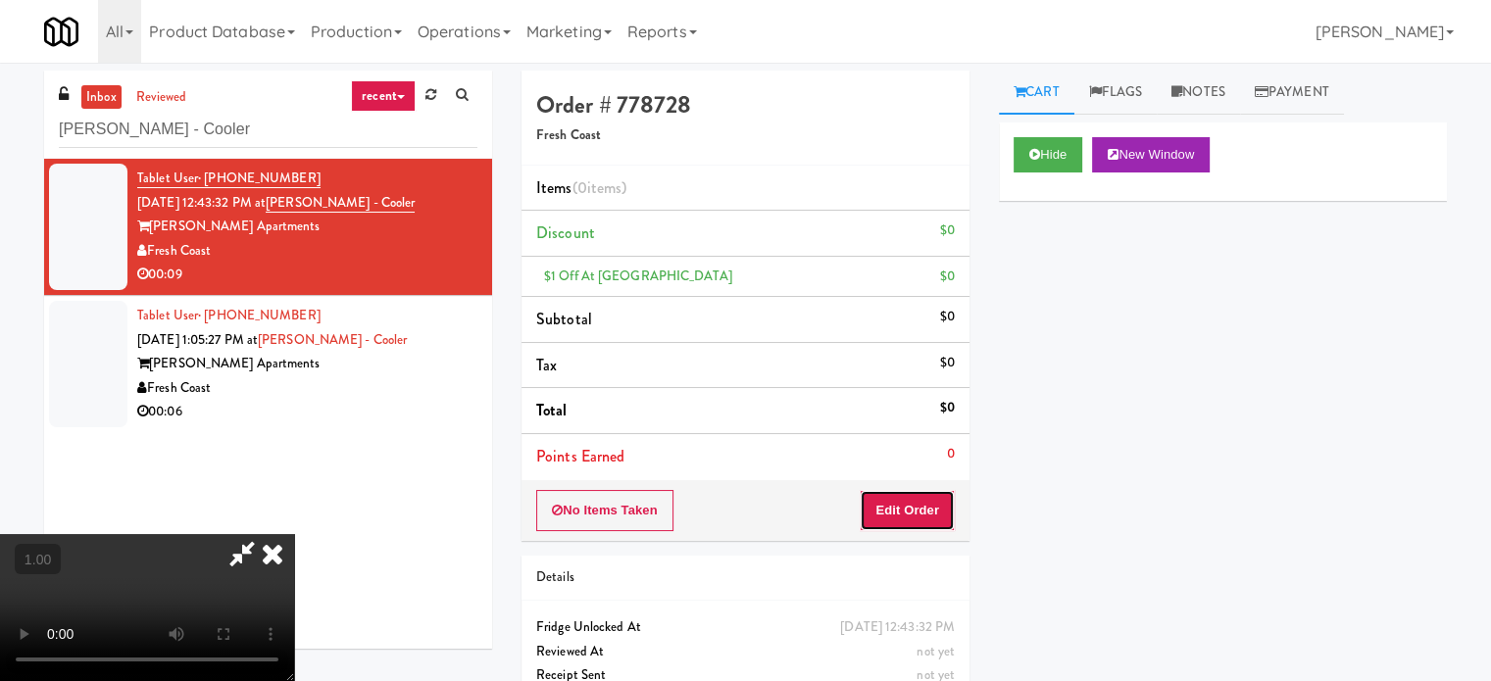
click at [896, 512] on button "Edit Order" at bounding box center [907, 510] width 95 height 41
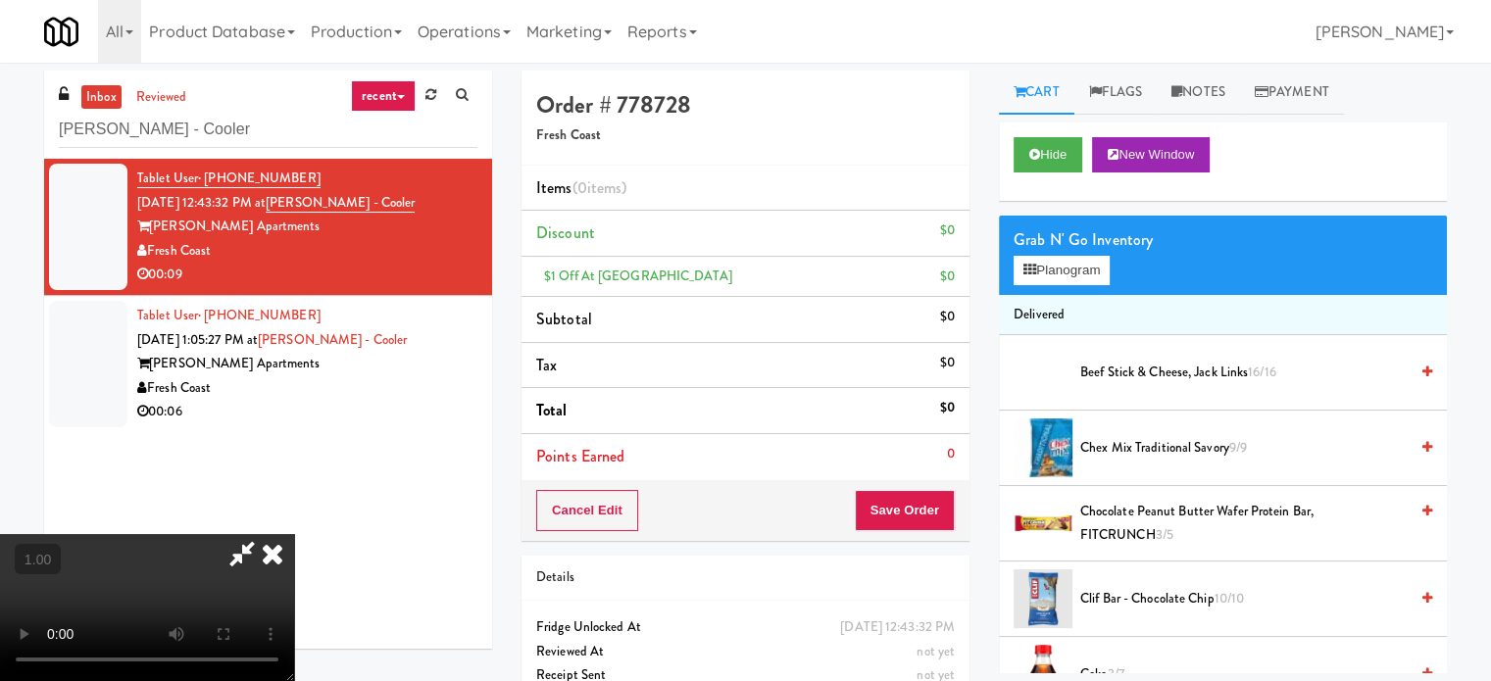
click at [1049, 288] on div "Grab N' Go Inventory Planogram" at bounding box center [1223, 255] width 448 height 79
click at [1047, 276] on button "Planogram" at bounding box center [1062, 270] width 96 height 29
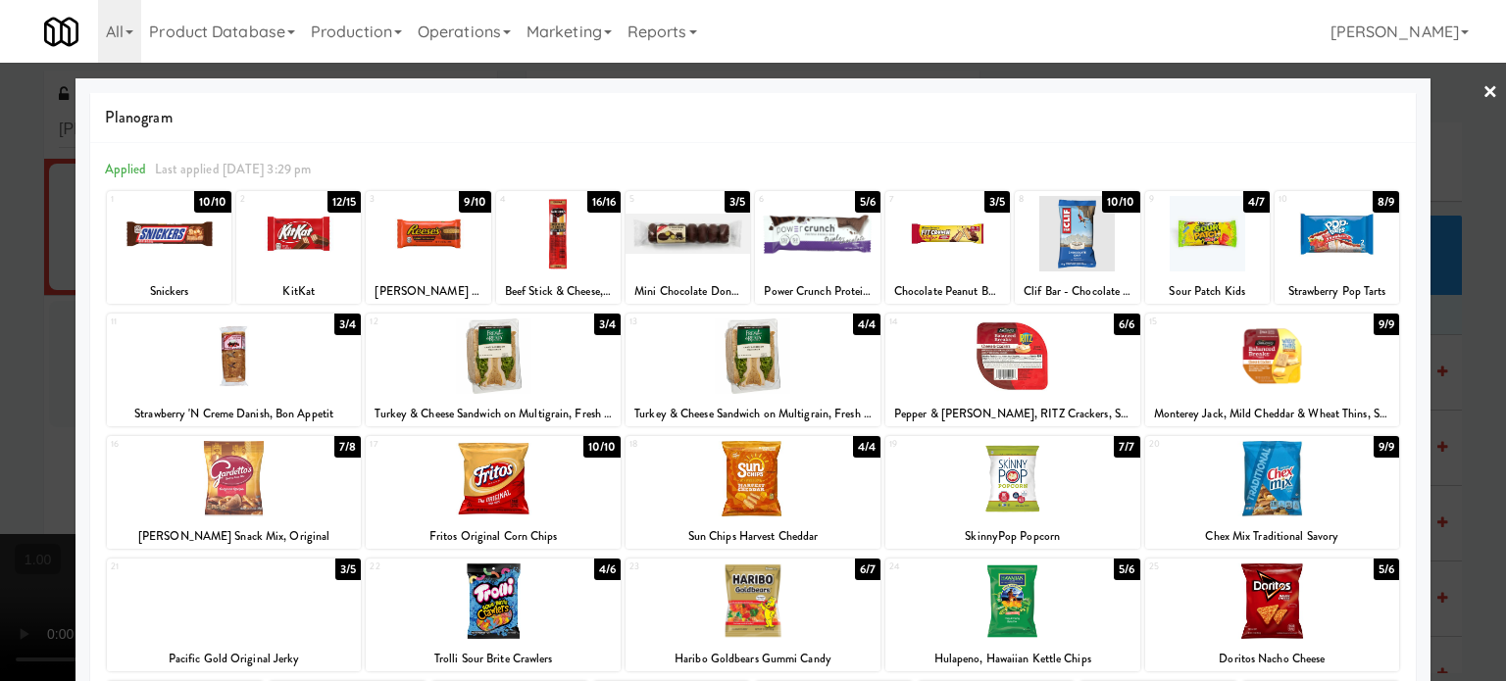
click at [576, 338] on div at bounding box center [493, 356] width 255 height 75
click at [0, 334] on div at bounding box center [753, 340] width 1506 height 681
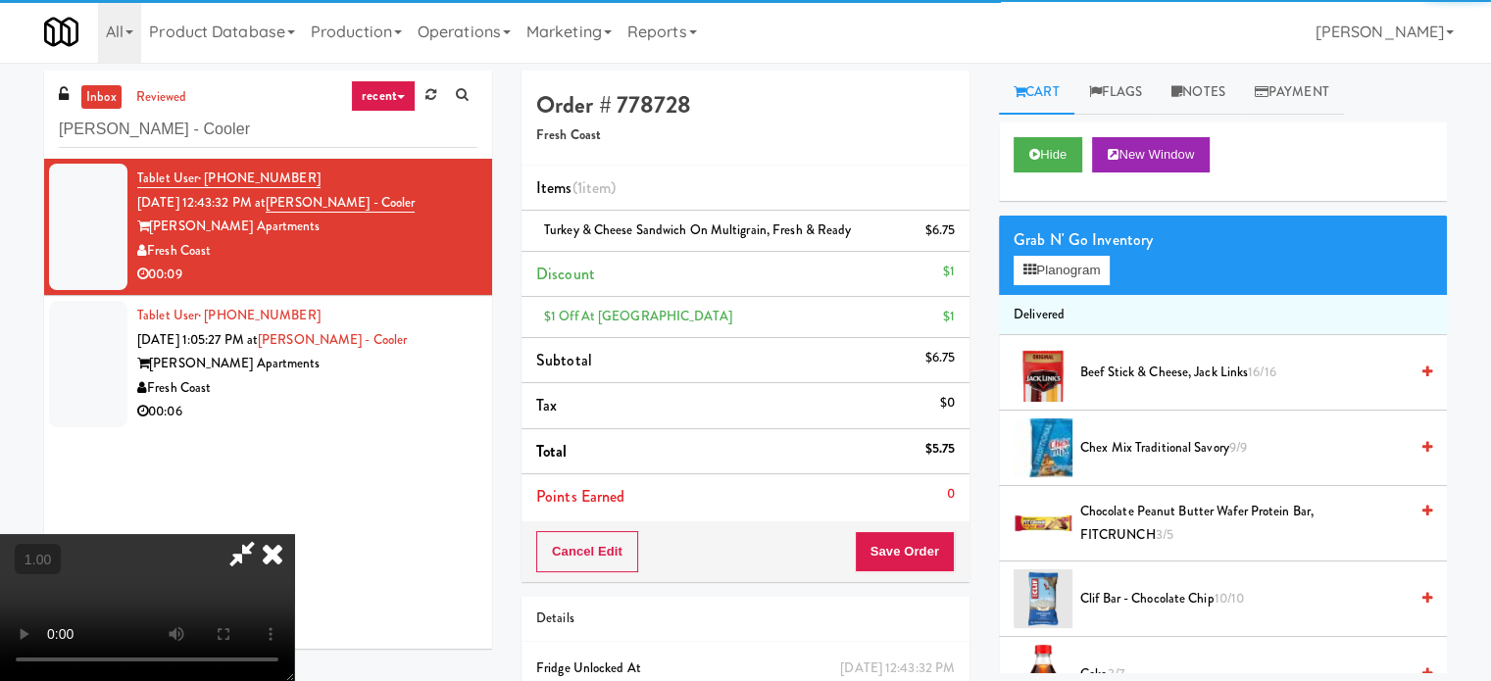
click at [294, 534] on video at bounding box center [147, 607] width 294 height 147
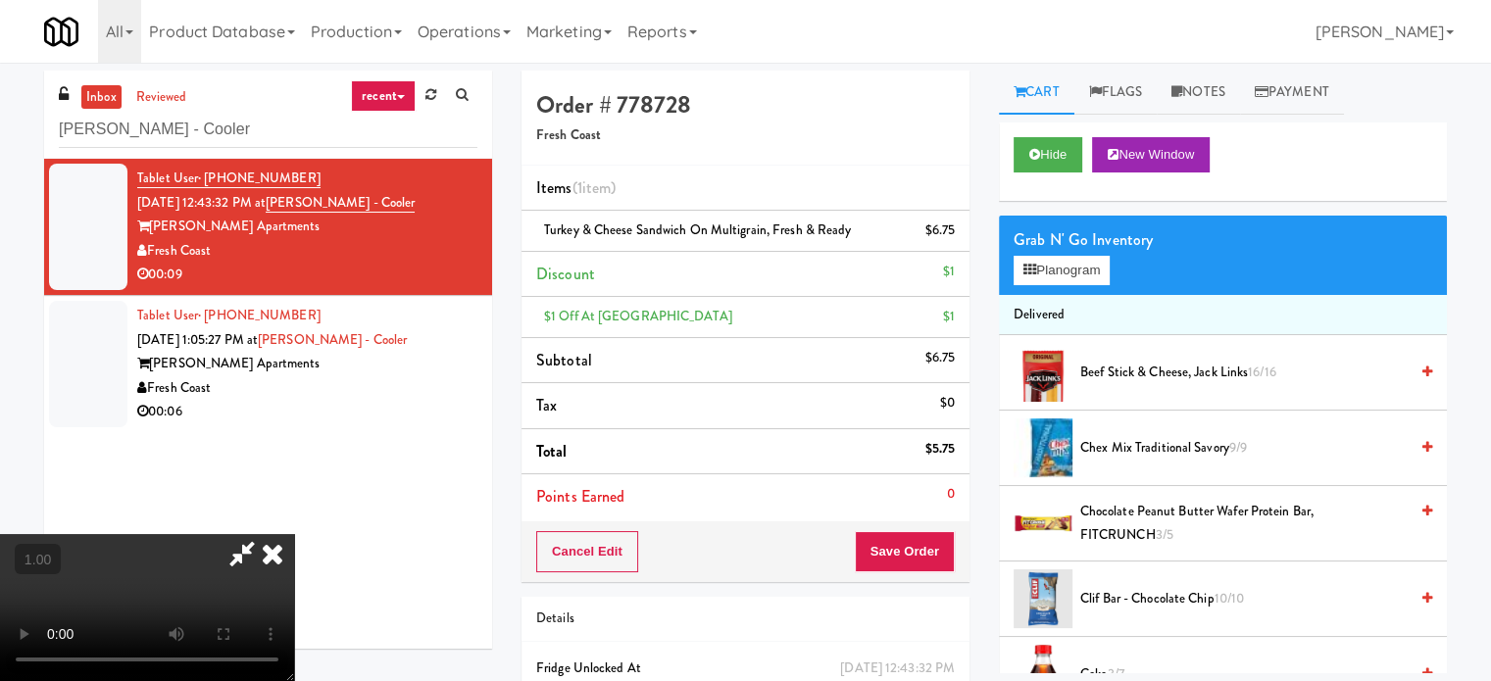
click at [294, 534] on video at bounding box center [147, 607] width 294 height 147
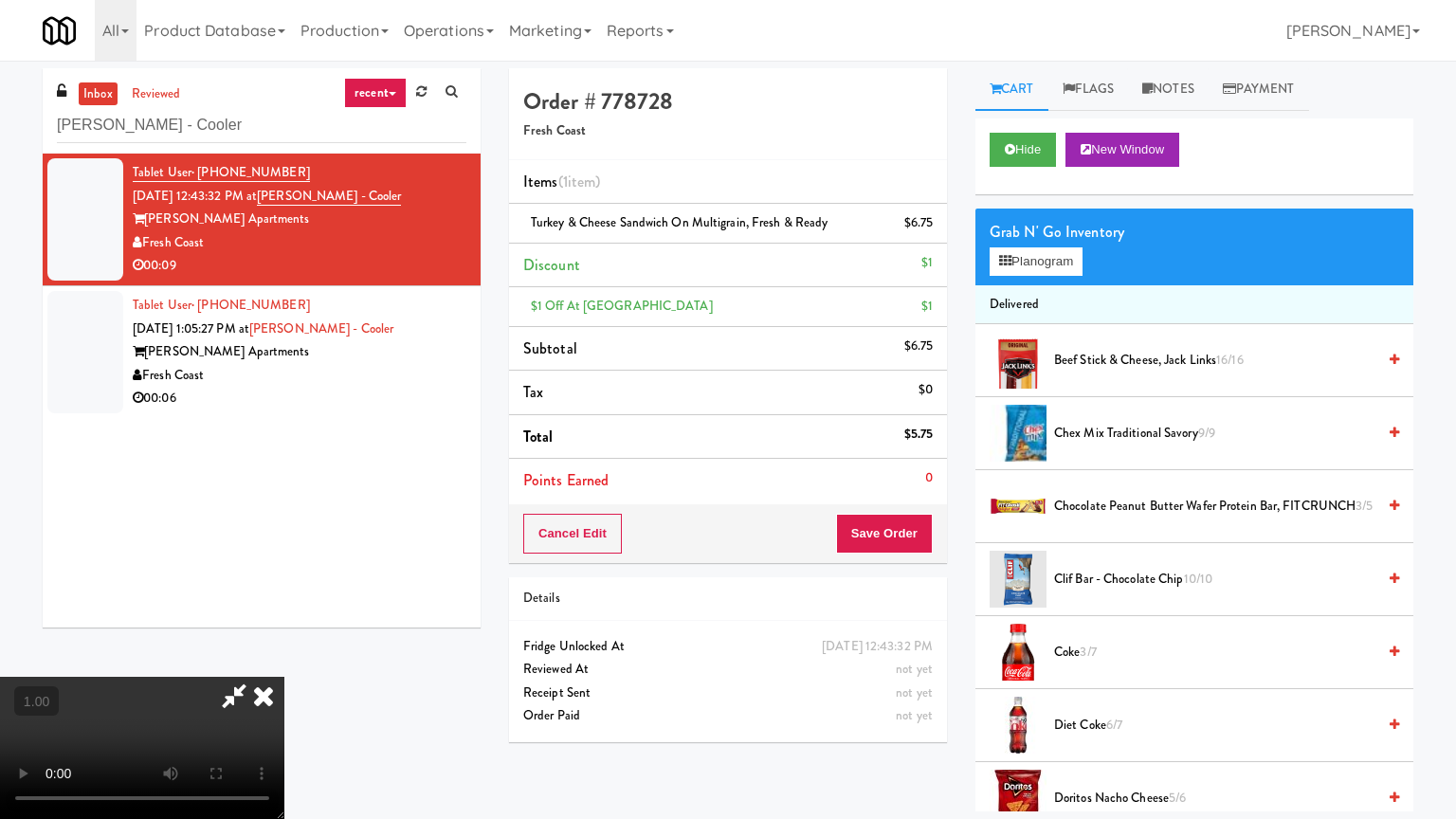
click at [284, 658] on video at bounding box center [142, 747] width 284 height 142
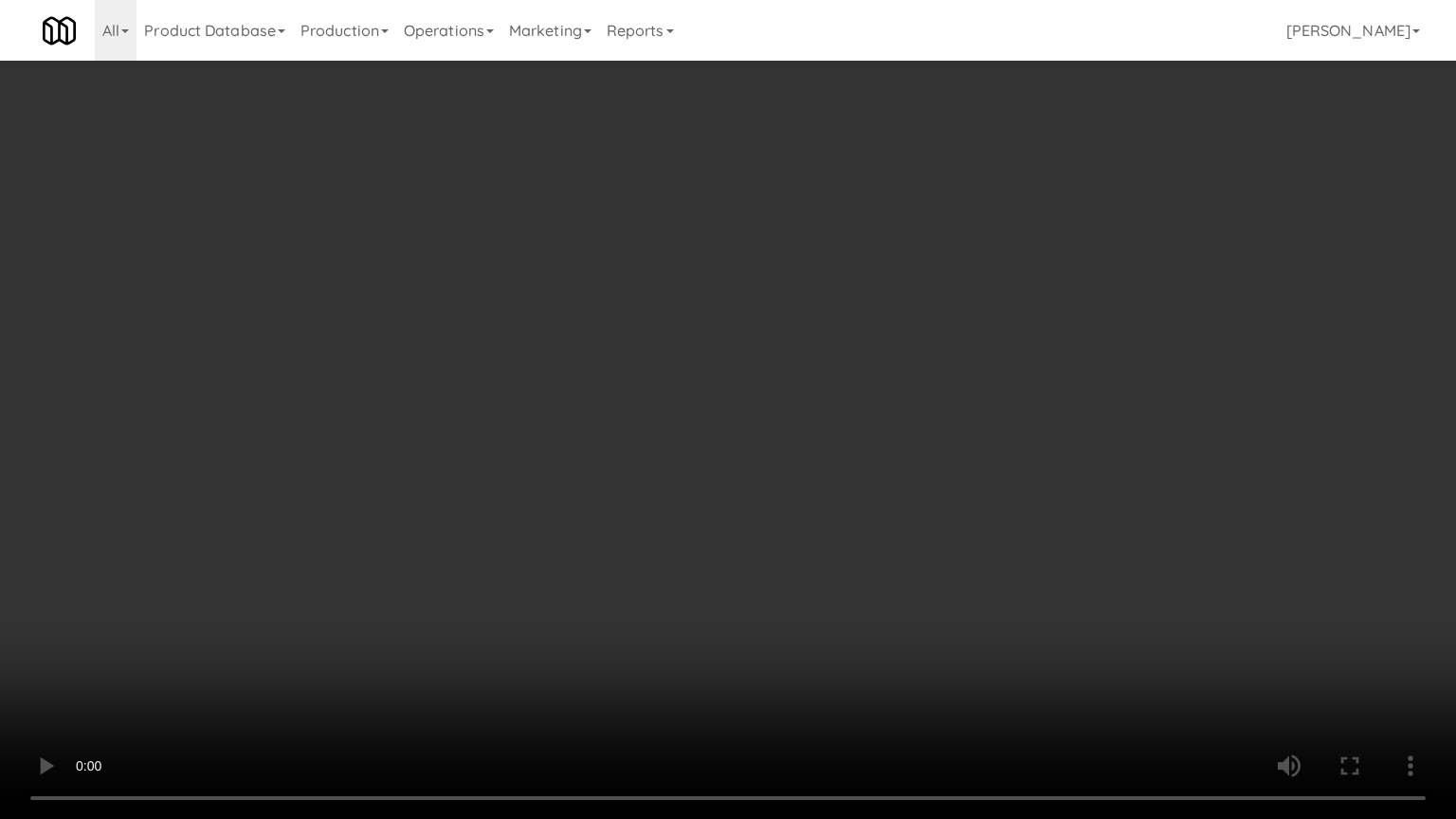
click at [519, 432] on video at bounding box center [728, 409] width 1456 height 819
drag, startPoint x: 520, startPoint y: 428, endPoint x: 523, endPoint y: 439, distance: 11.4
click at [523, 429] on video at bounding box center [728, 409] width 1456 height 819
click at [910, 505] on video at bounding box center [728, 409] width 1456 height 819
click at [839, 499] on video at bounding box center [728, 409] width 1456 height 819
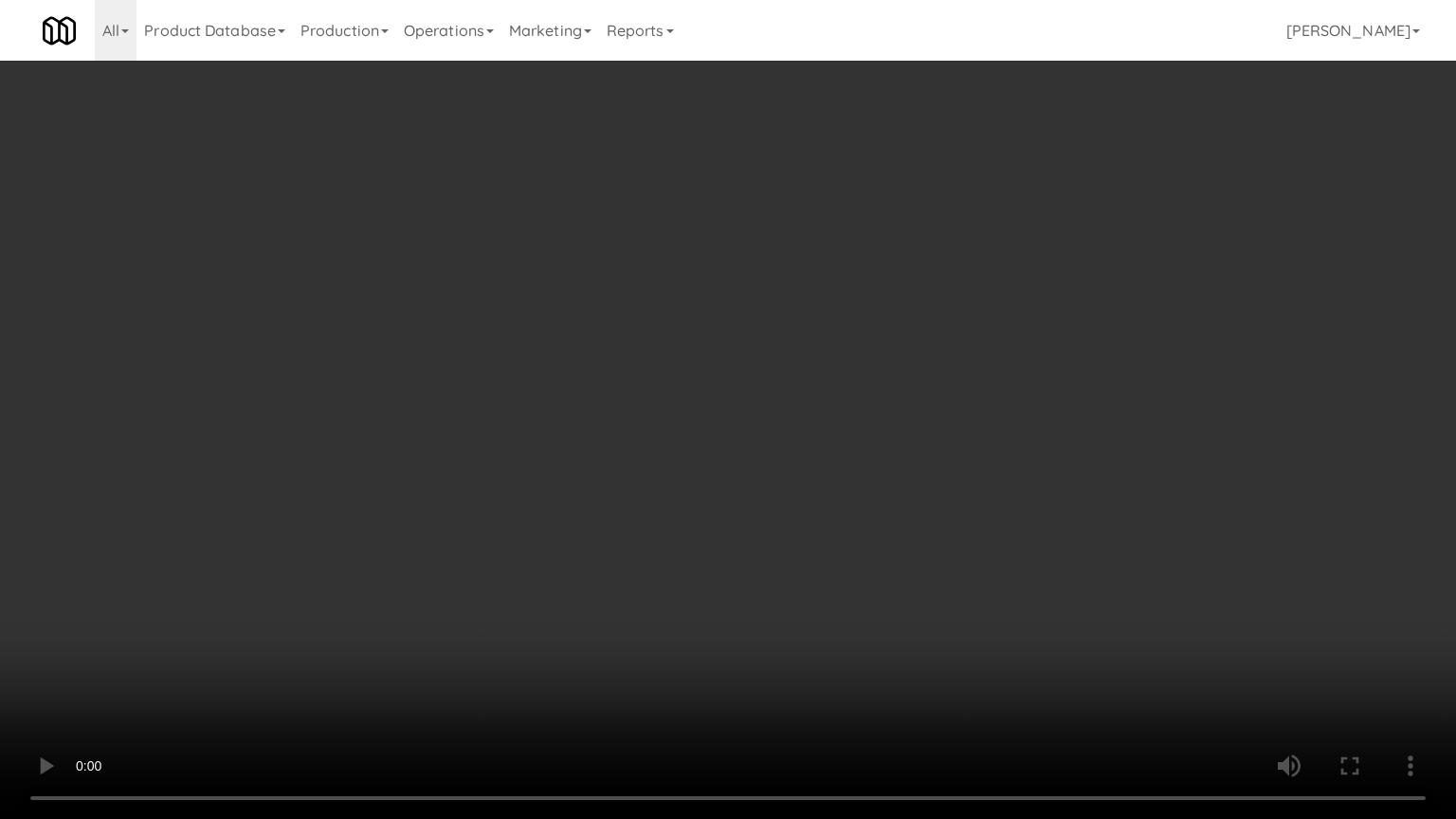
click at [839, 499] on video at bounding box center [728, 409] width 1456 height 819
click at [822, 495] on video at bounding box center [728, 409] width 1456 height 819
click at [821, 501] on video at bounding box center [728, 409] width 1456 height 819
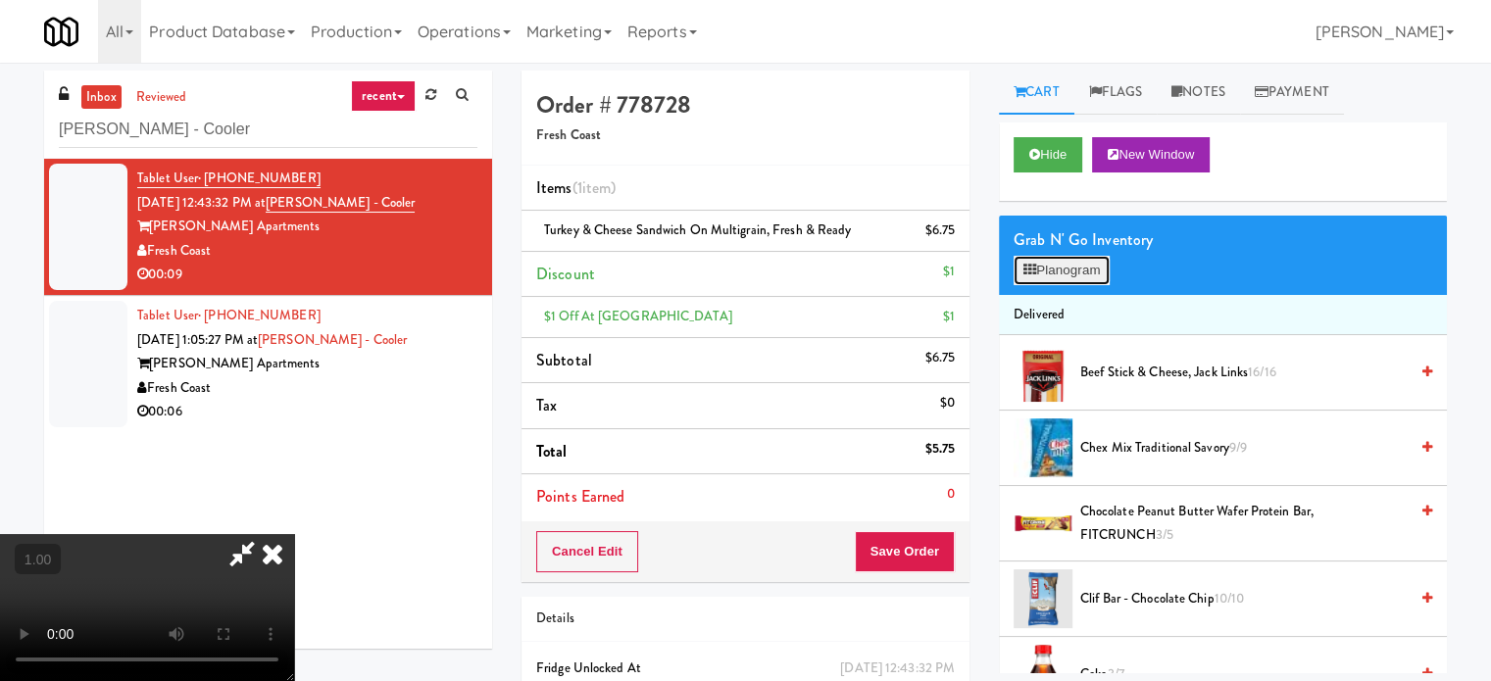
click at [1070, 277] on button "Planogram" at bounding box center [1062, 270] width 96 height 29
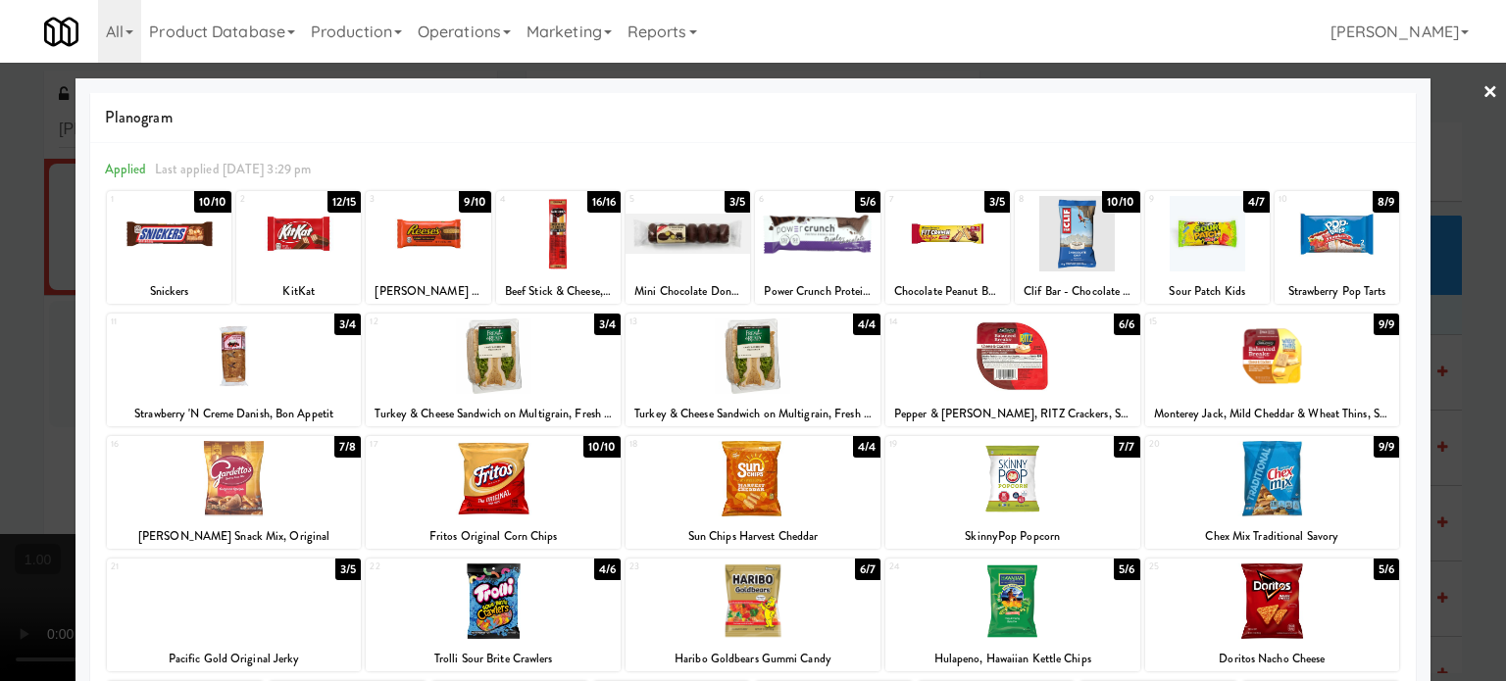
click at [0, 373] on div at bounding box center [753, 340] width 1506 height 681
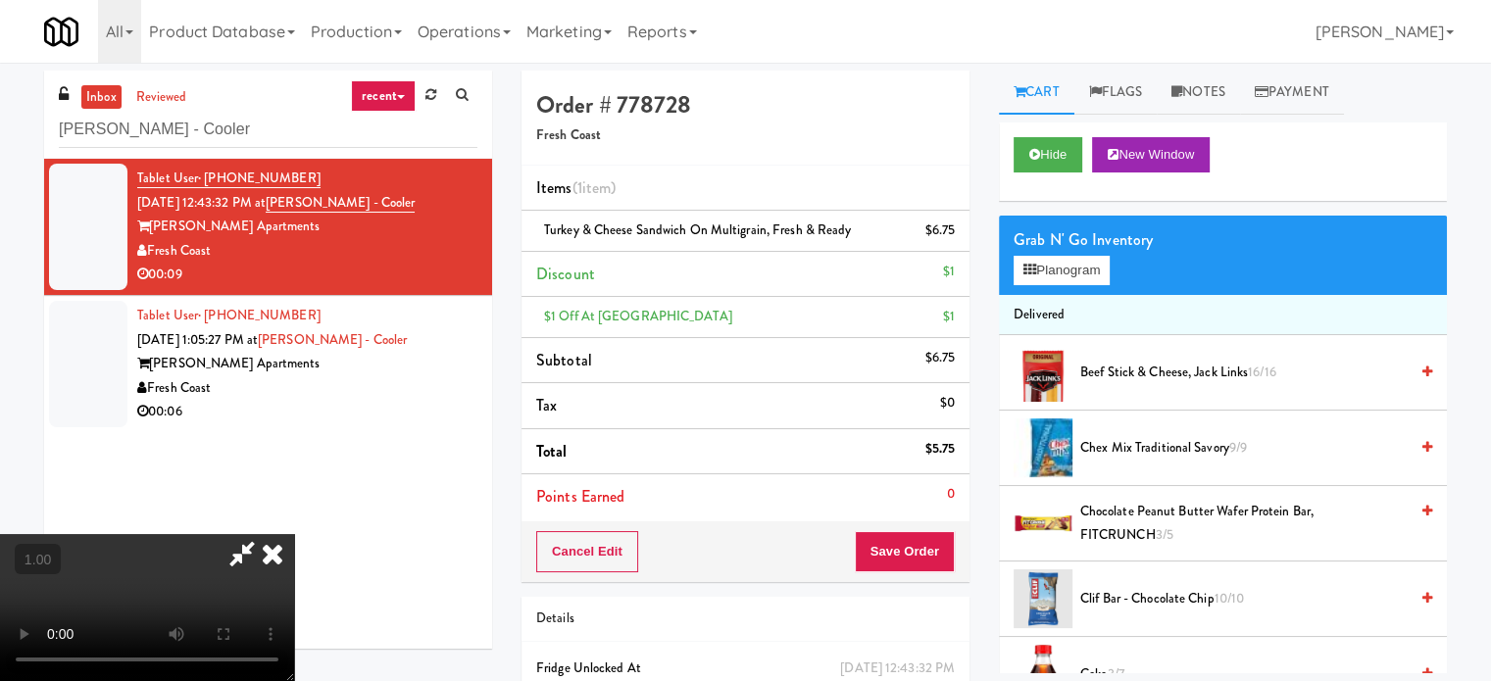
click at [265, 534] on icon at bounding box center [242, 553] width 45 height 39
click at [632, 268] on li "Discount $1" at bounding box center [746, 275] width 448 height 46
click at [686, 230] on span "Turkey & Cheese Sandwich on Multigrain, Fresh & Ready" at bounding box center [697, 230] width 307 height 19
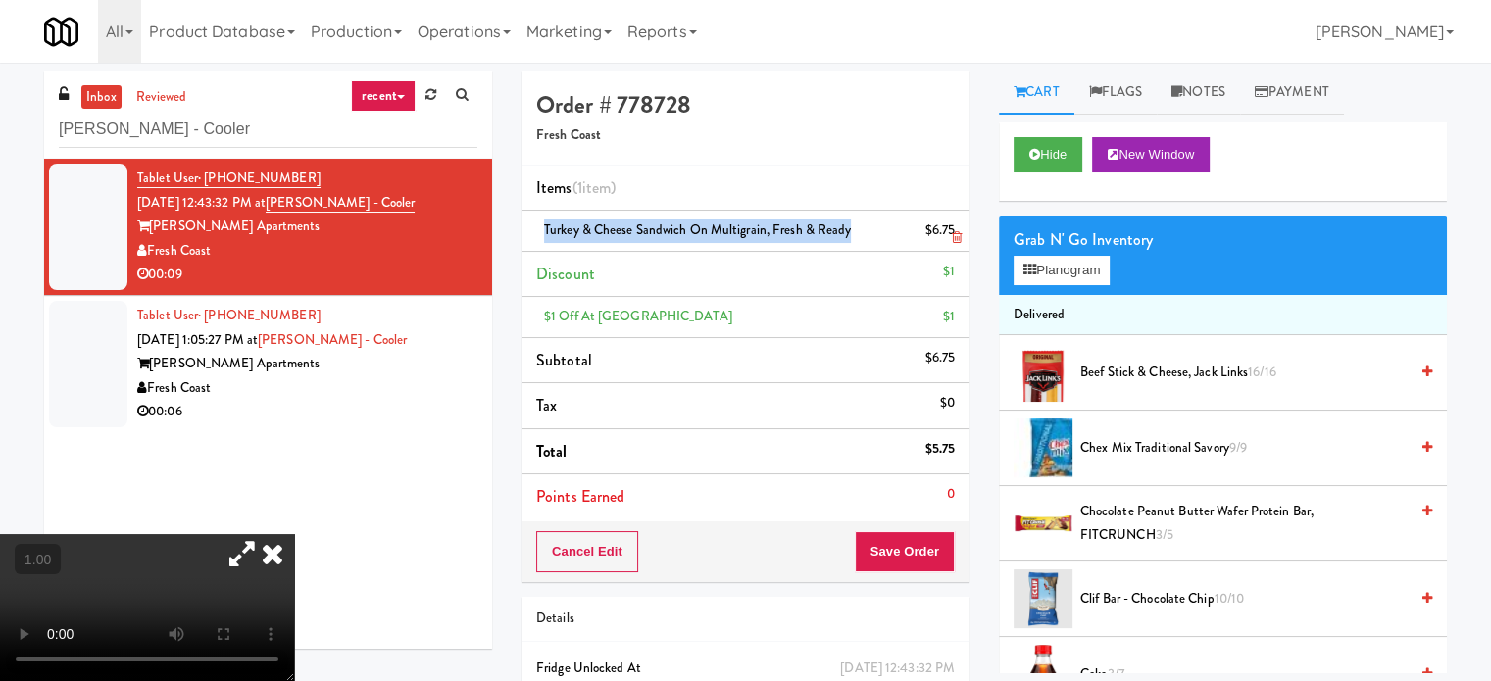
copy span "Turkey & Cheese Sandwich on Multigrain, Fresh & Ready"
click at [1070, 286] on div "Grab N' Go Inventory Planogram" at bounding box center [1223, 255] width 448 height 79
click at [1078, 277] on button "Planogram" at bounding box center [1062, 270] width 96 height 29
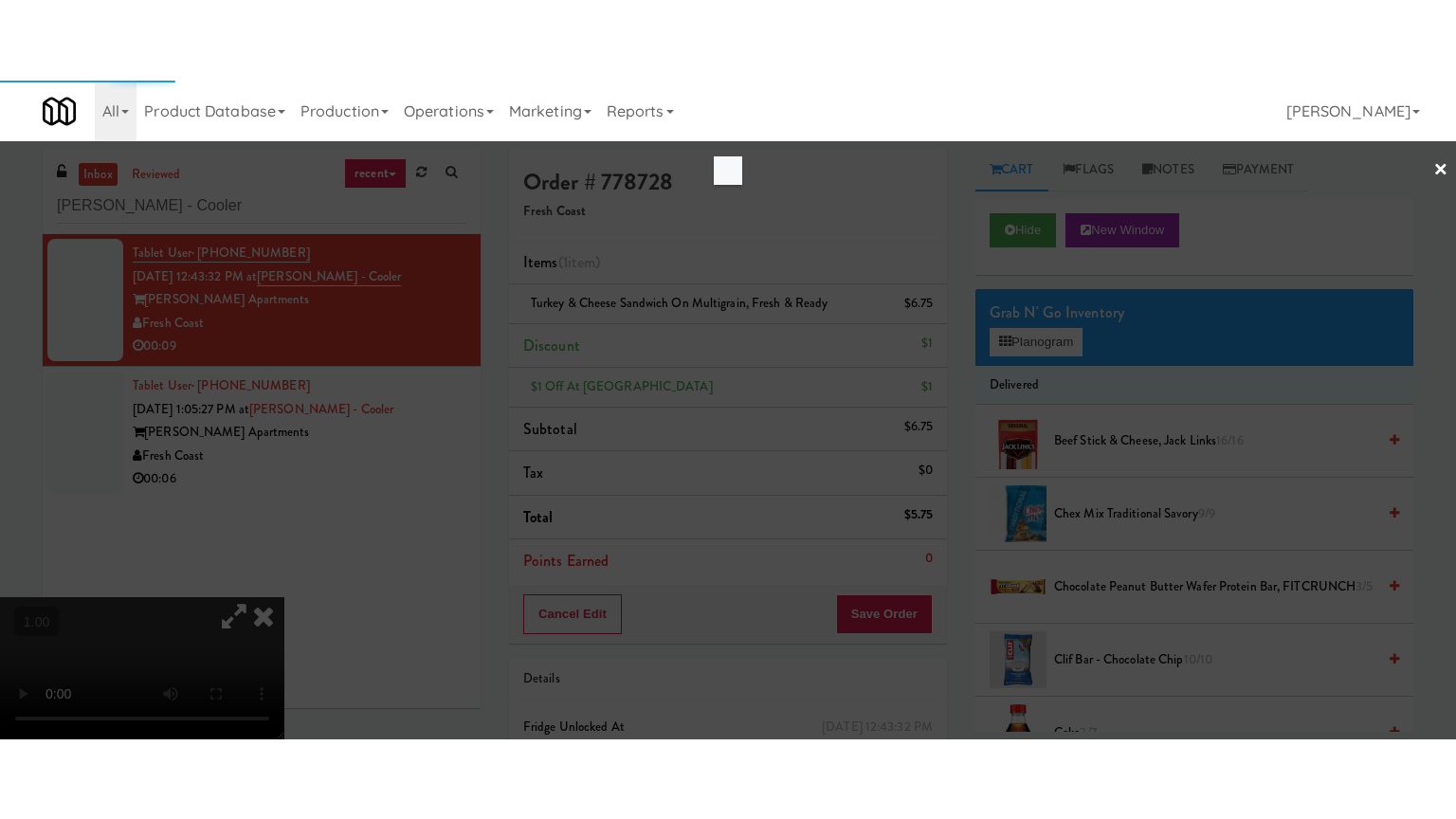
scroll to position [2172, 0]
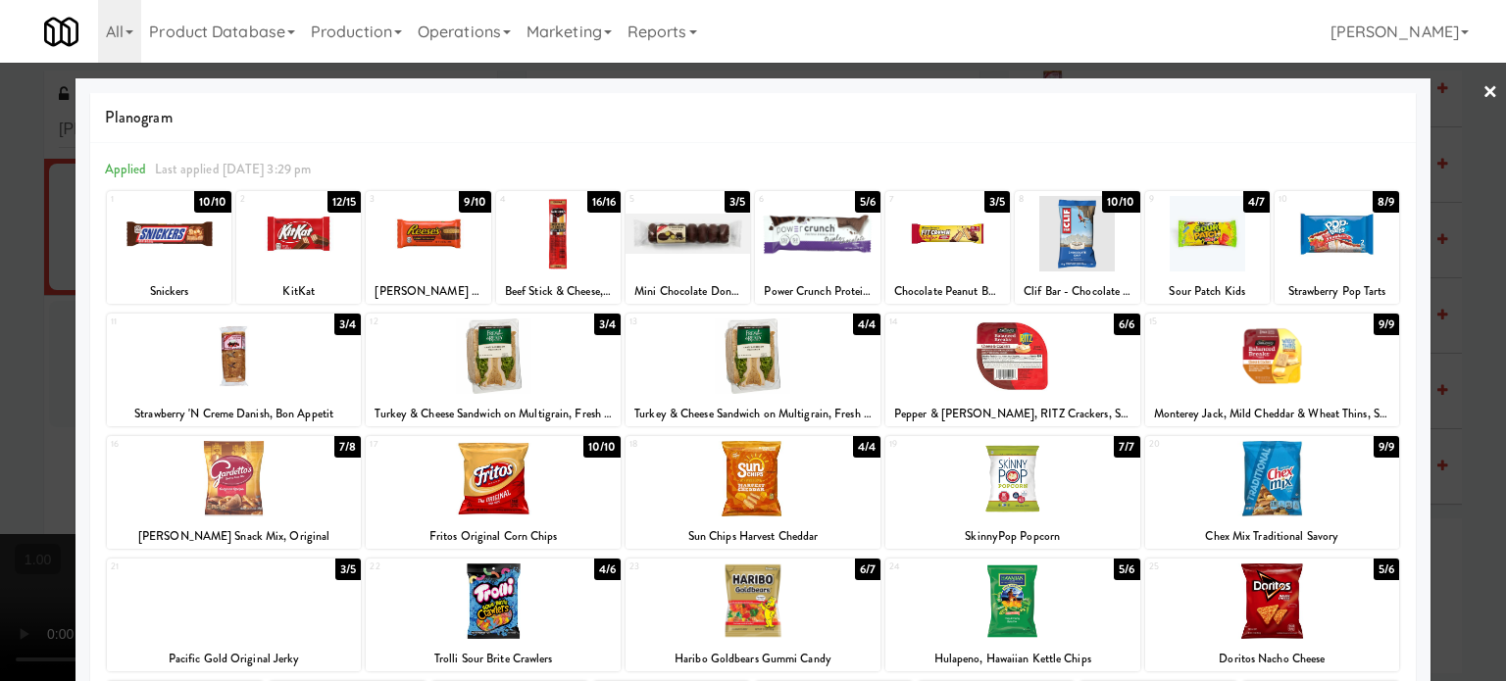
click at [1487, 89] on div at bounding box center [753, 340] width 1506 height 681
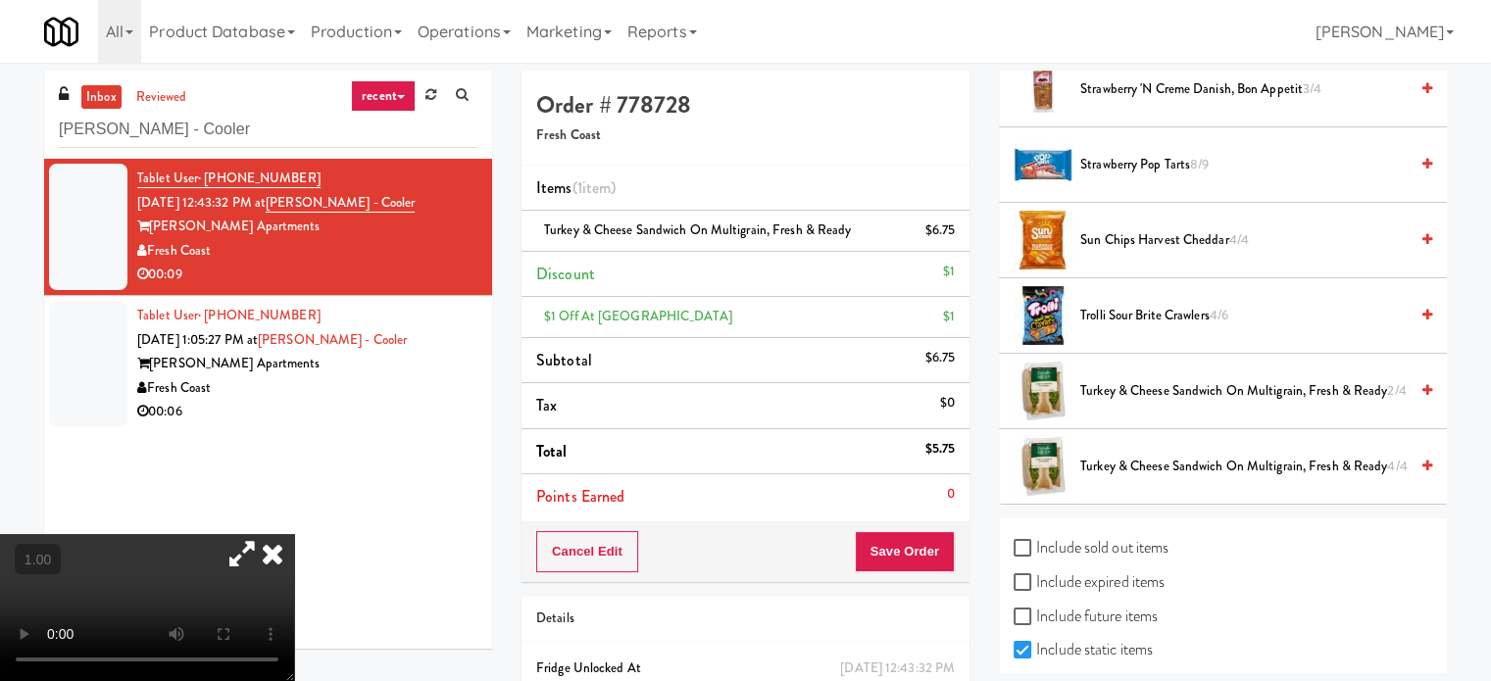
click at [294, 534] on video at bounding box center [147, 607] width 294 height 147
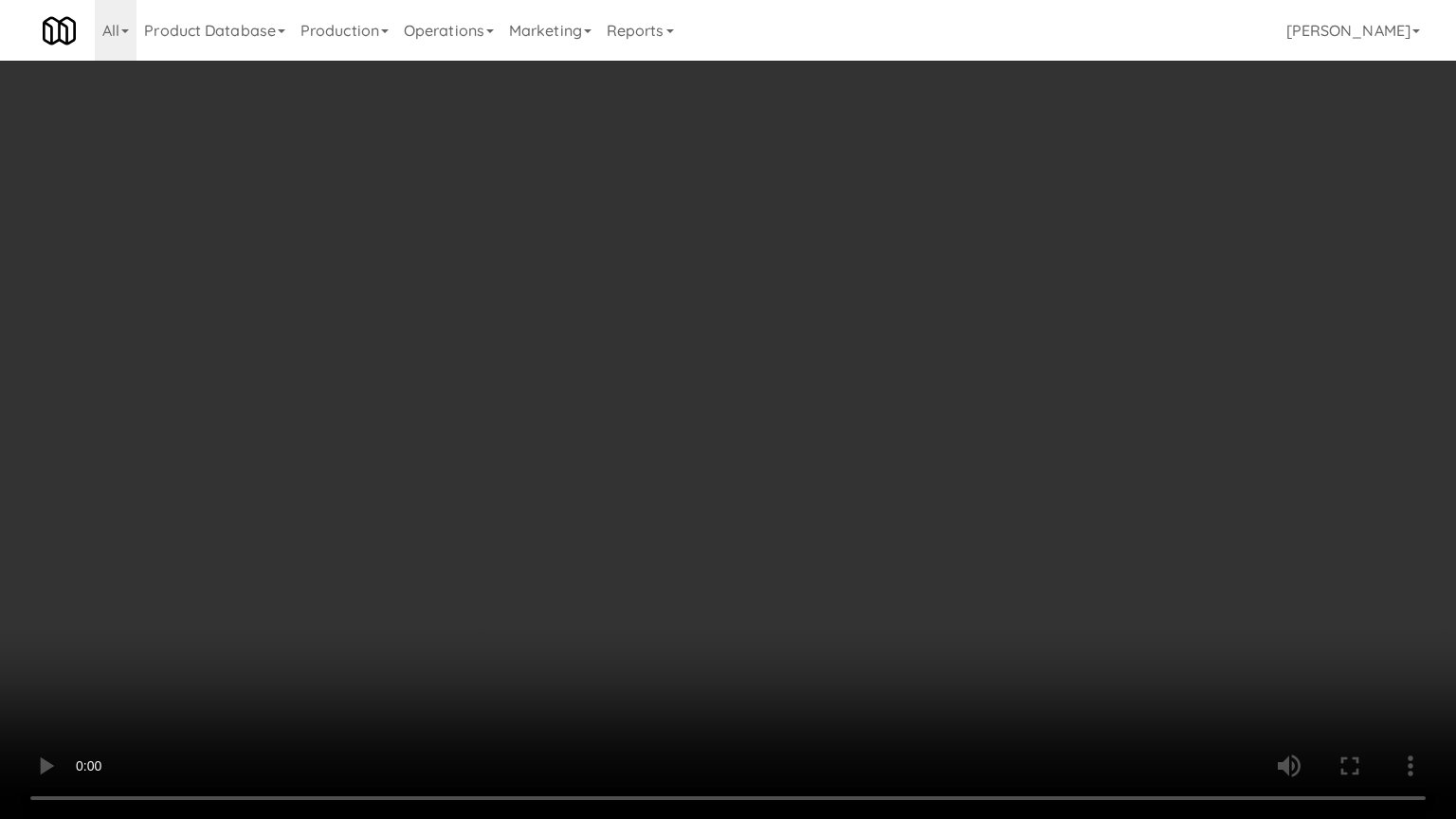
click at [840, 320] on video at bounding box center [728, 409] width 1456 height 819
click at [1000, 367] on video at bounding box center [728, 409] width 1456 height 819
click at [1008, 364] on video at bounding box center [728, 409] width 1456 height 819
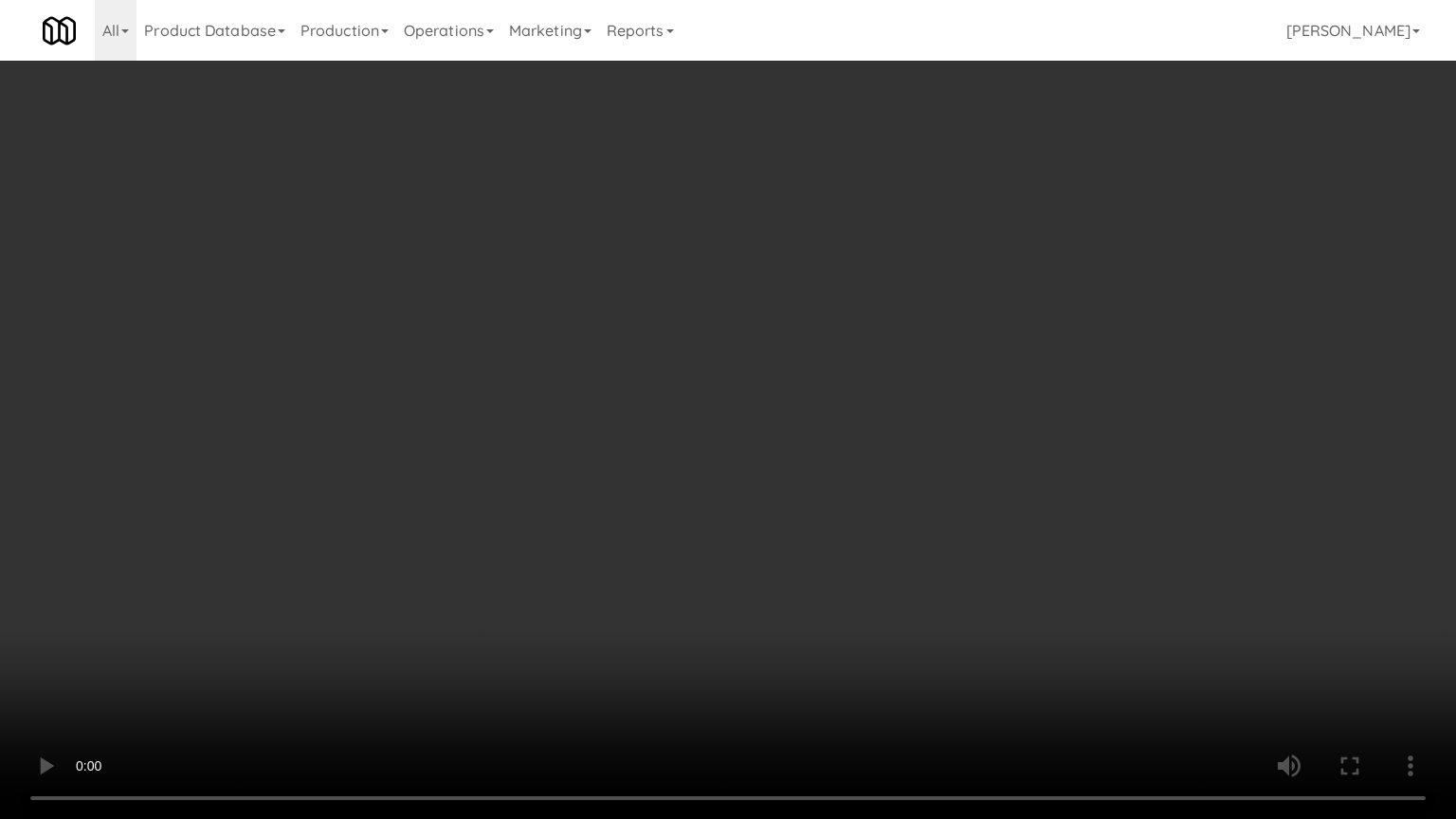
click at [1006, 364] on video at bounding box center [728, 409] width 1456 height 819
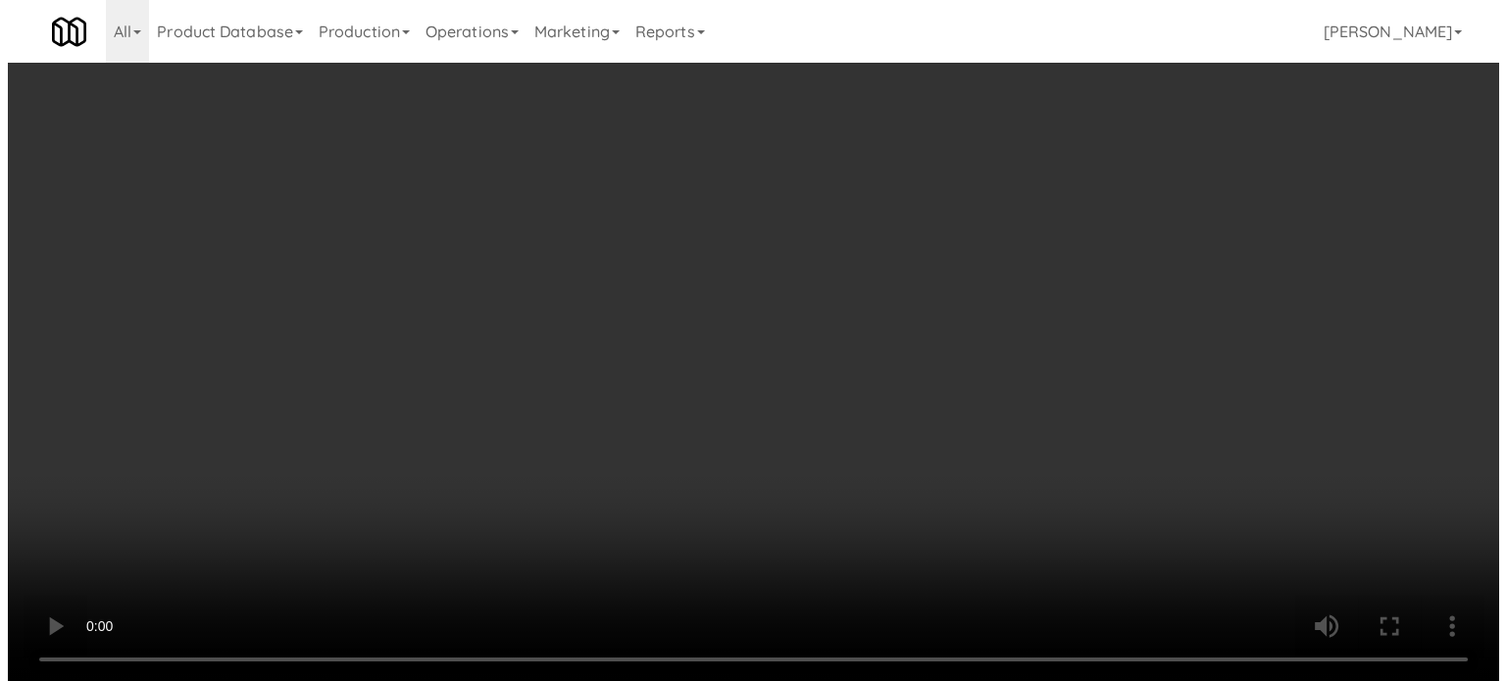
scroll to position [0, 0]
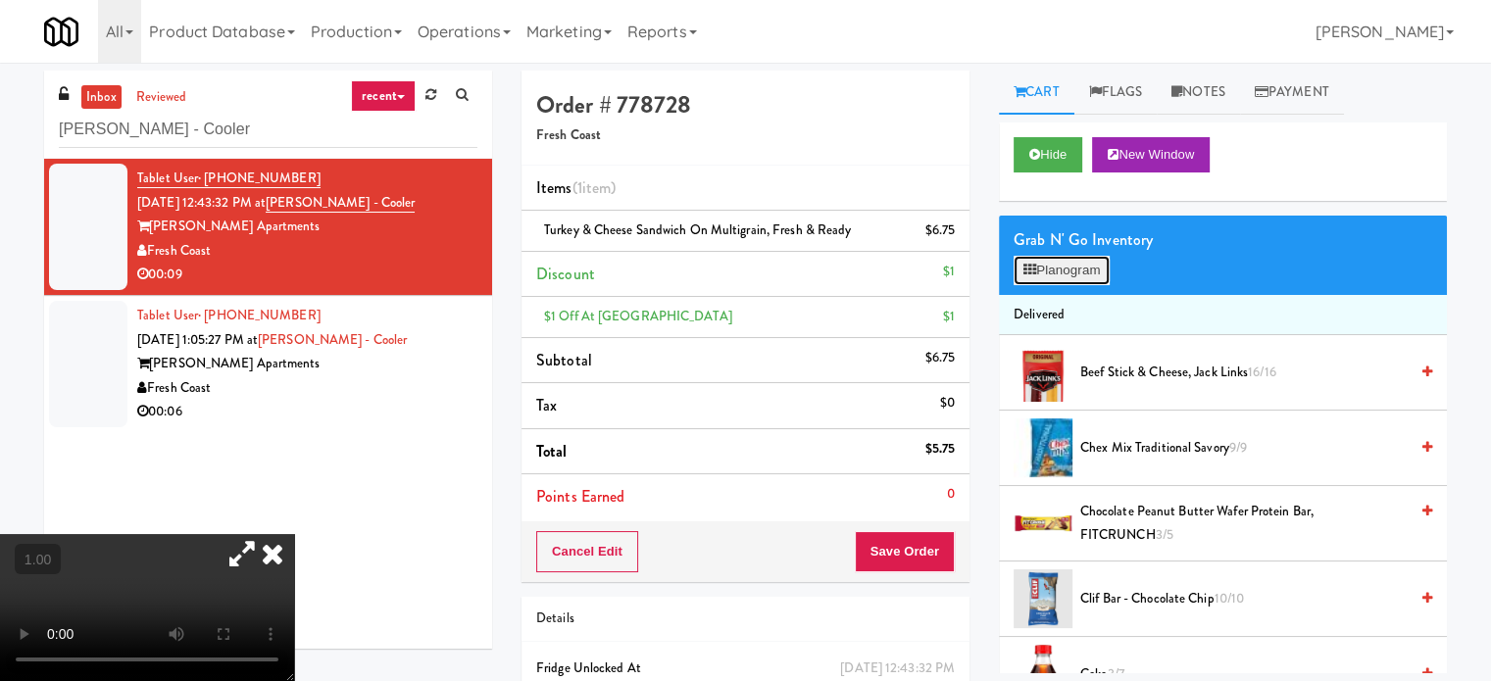
click at [1066, 266] on button "Planogram" at bounding box center [1062, 270] width 96 height 29
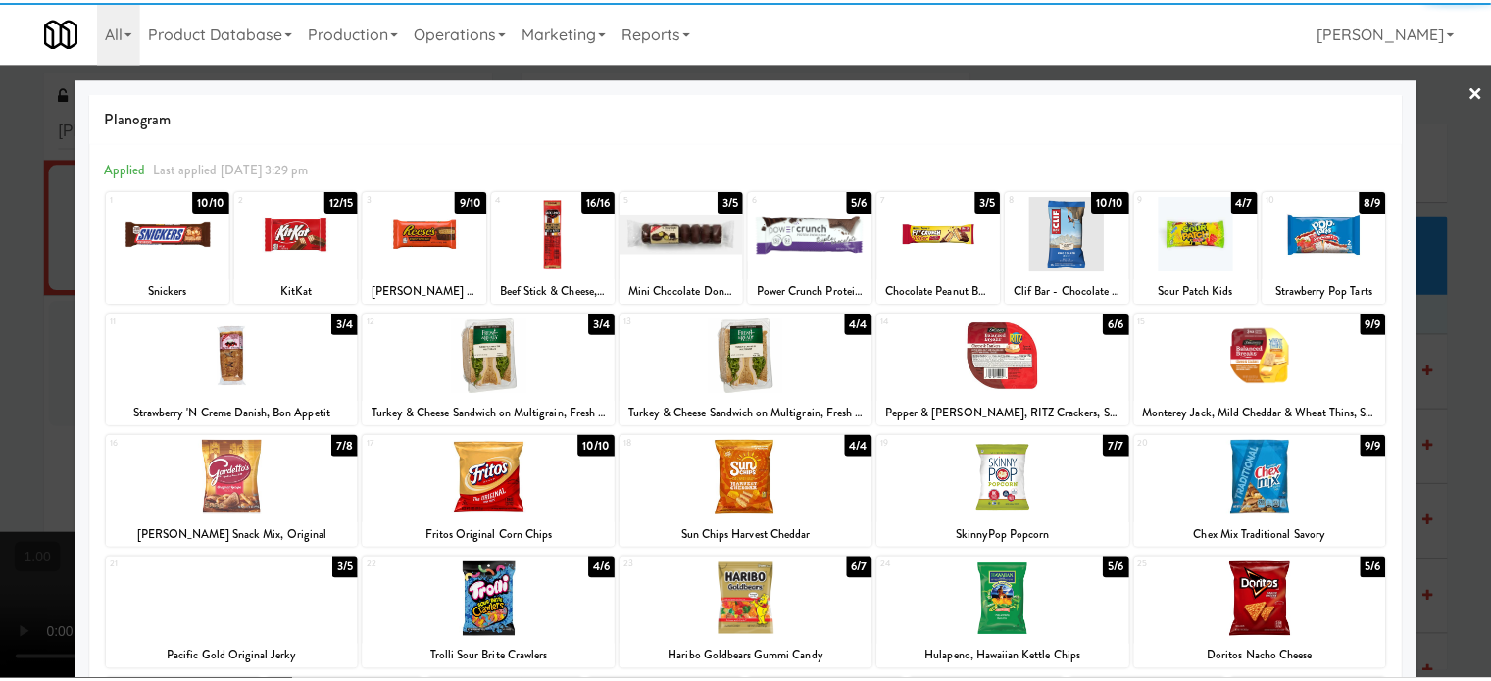
scroll to position [280, 0]
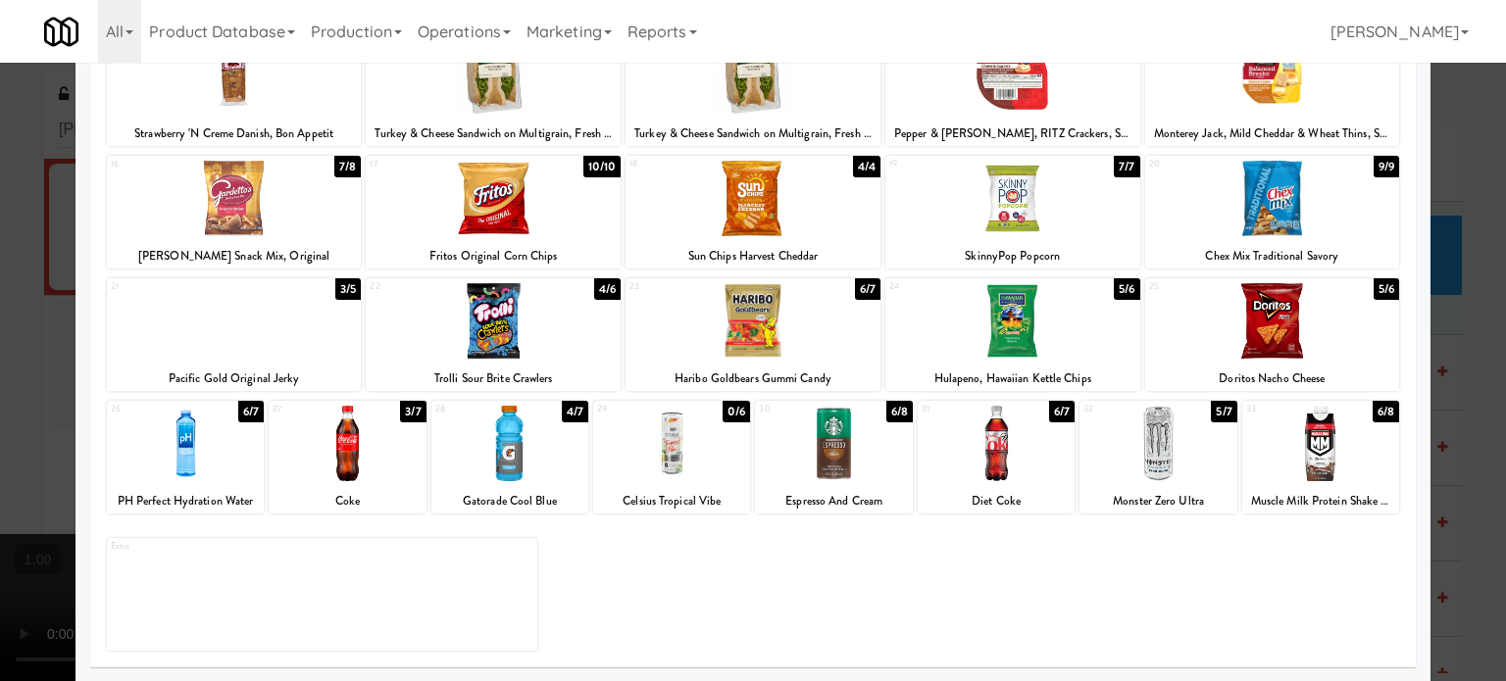
click at [1287, 302] on div at bounding box center [1272, 320] width 255 height 75
click at [0, 273] on div at bounding box center [753, 340] width 1506 height 681
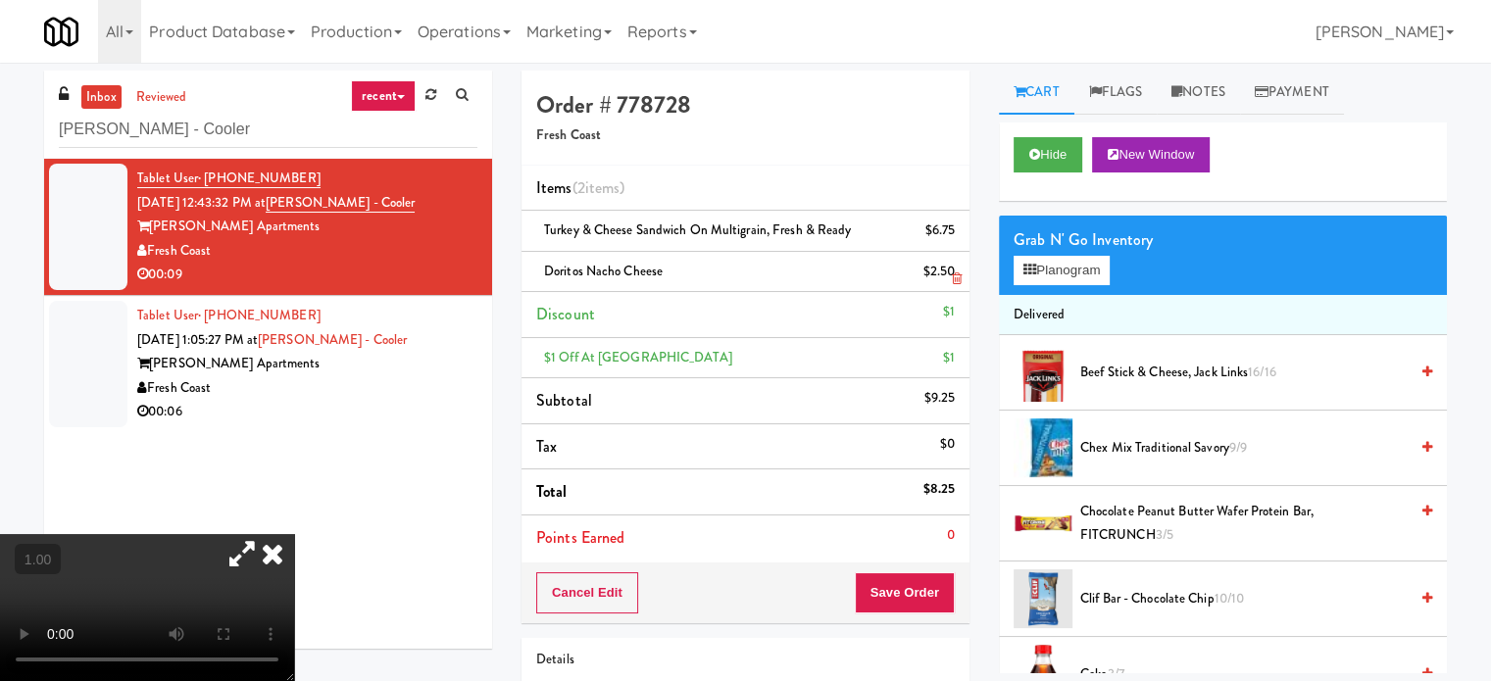
click at [608, 273] on span "Doritos Nacho Cheese" at bounding box center [603, 271] width 119 height 19
copy span "Doritos Nacho Cheese"
click at [36, 534] on video at bounding box center [147, 607] width 294 height 147
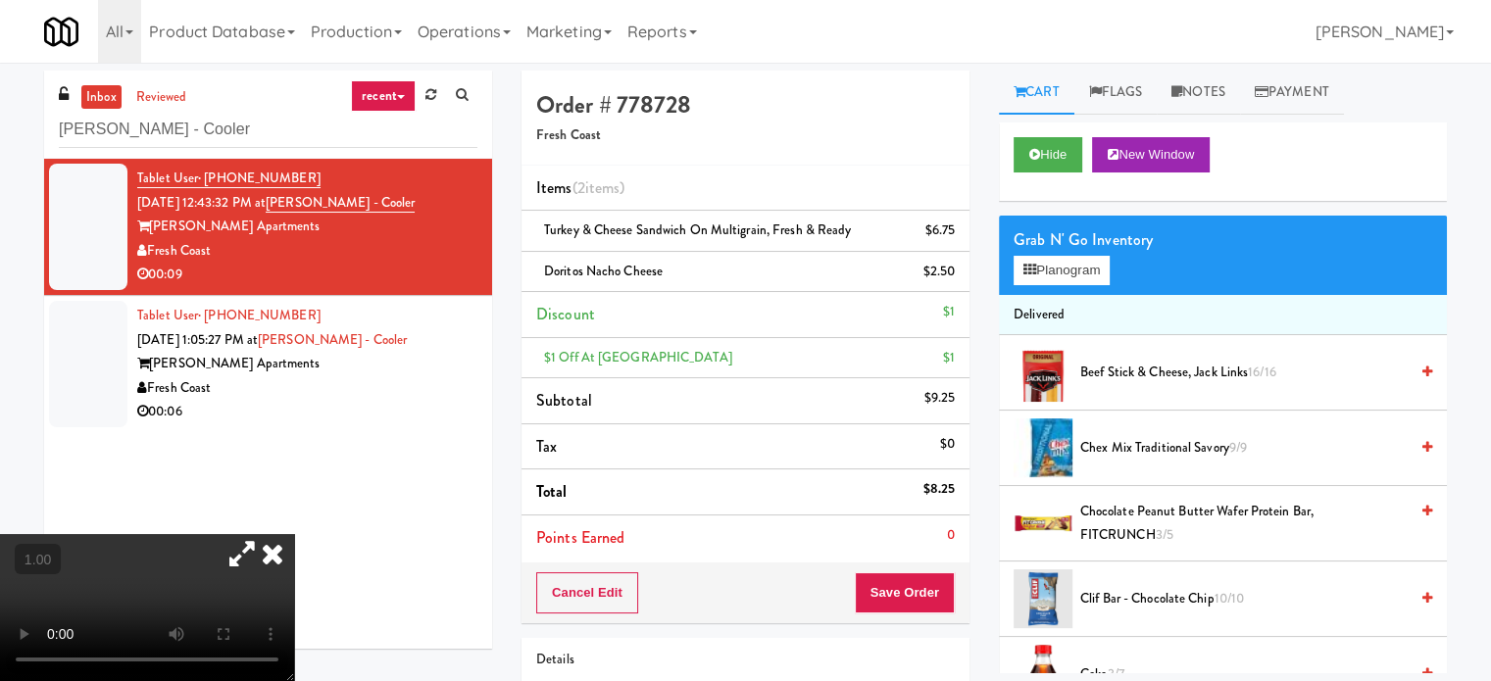
click at [36, 534] on video at bounding box center [147, 607] width 294 height 147
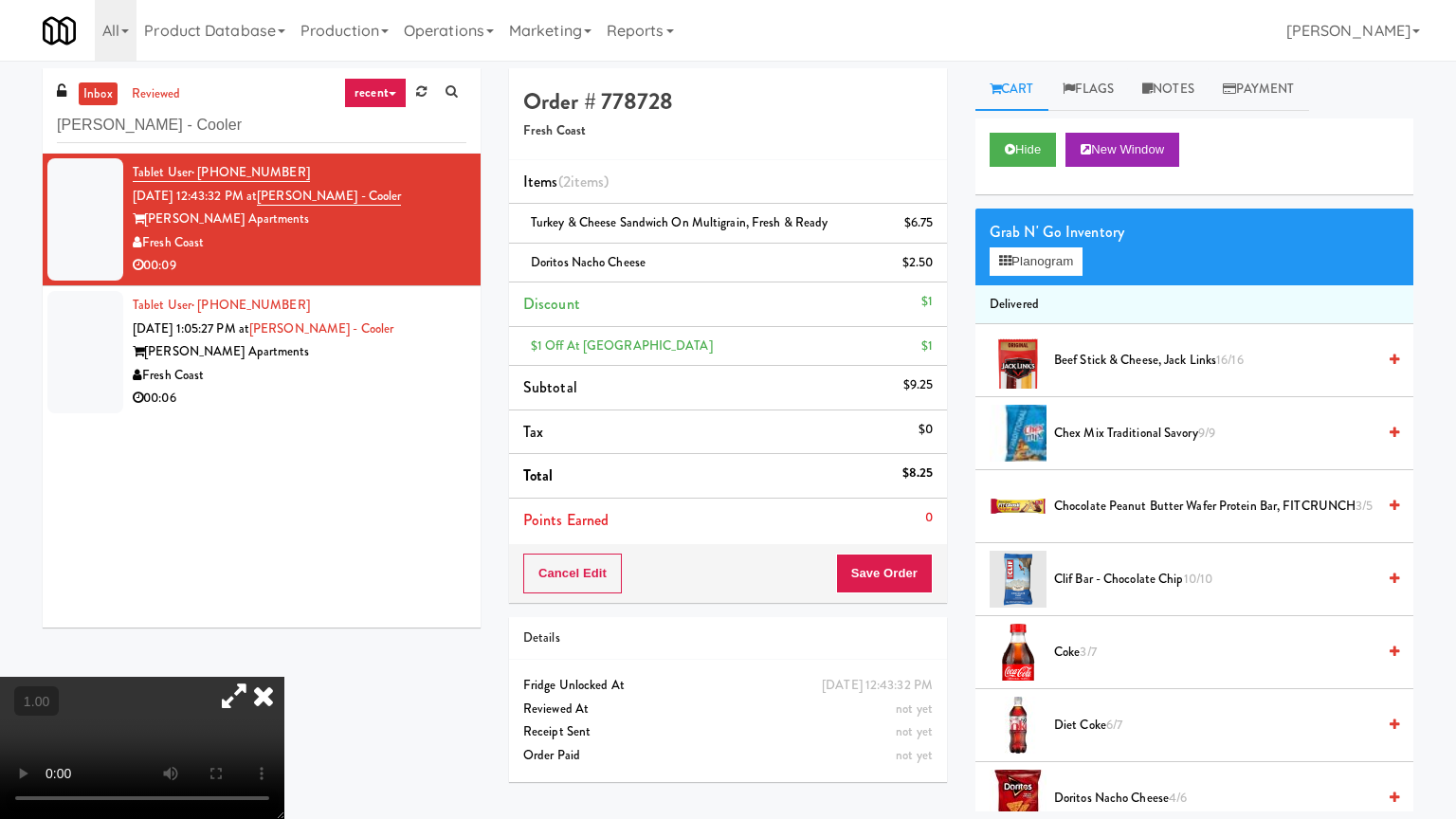
click at [284, 658] on video at bounding box center [142, 747] width 284 height 142
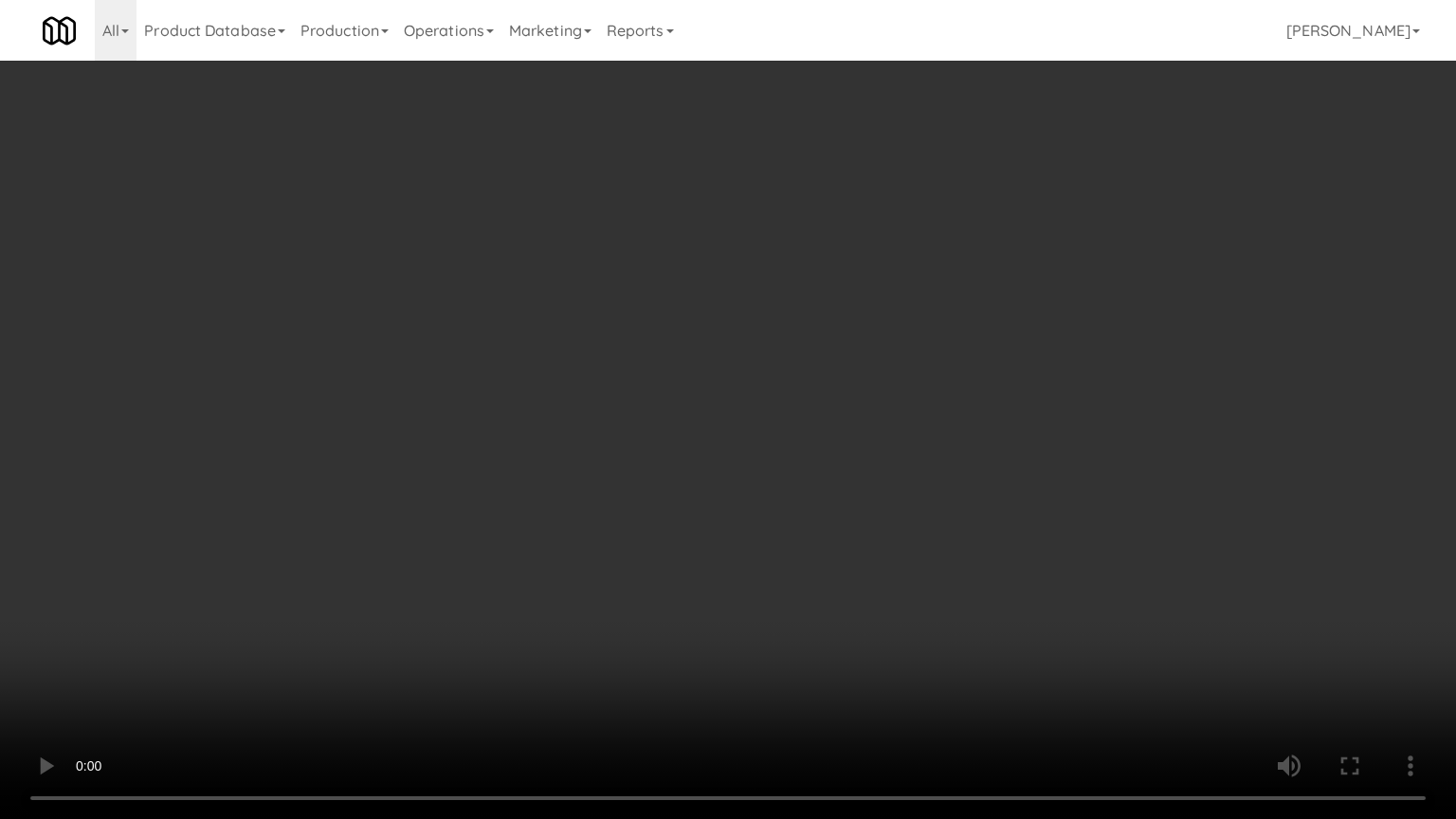
click at [888, 482] on video at bounding box center [728, 409] width 1456 height 819
click at [884, 476] on video at bounding box center [728, 409] width 1456 height 819
click at [876, 480] on video at bounding box center [728, 409] width 1456 height 819
click at [872, 455] on video at bounding box center [728, 409] width 1456 height 819
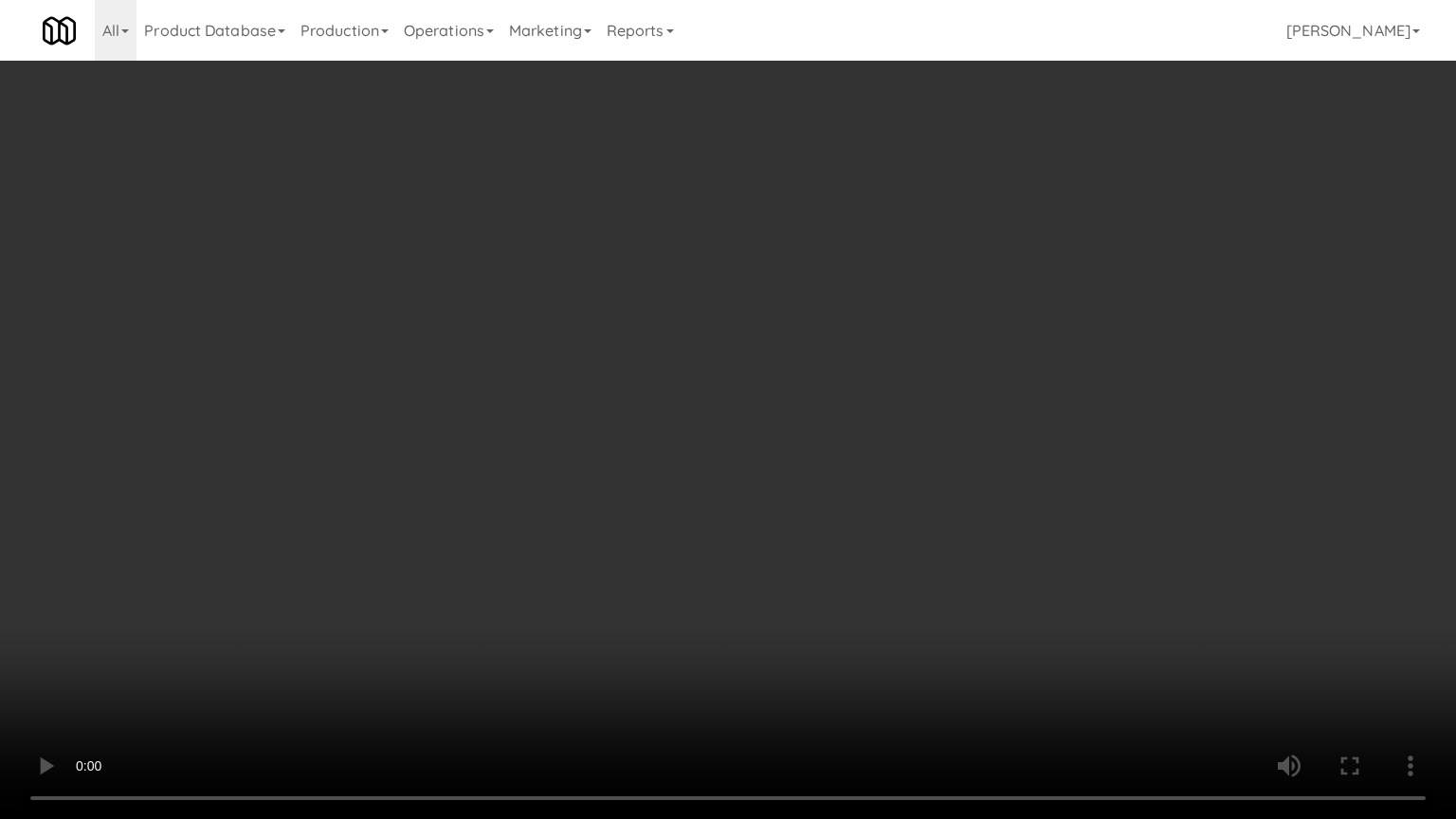
click at [872, 451] on video at bounding box center [728, 409] width 1456 height 819
click at [883, 520] on video at bounding box center [728, 409] width 1456 height 819
click at [870, 506] on video at bounding box center [728, 409] width 1456 height 819
click at [810, 513] on video at bounding box center [728, 409] width 1456 height 819
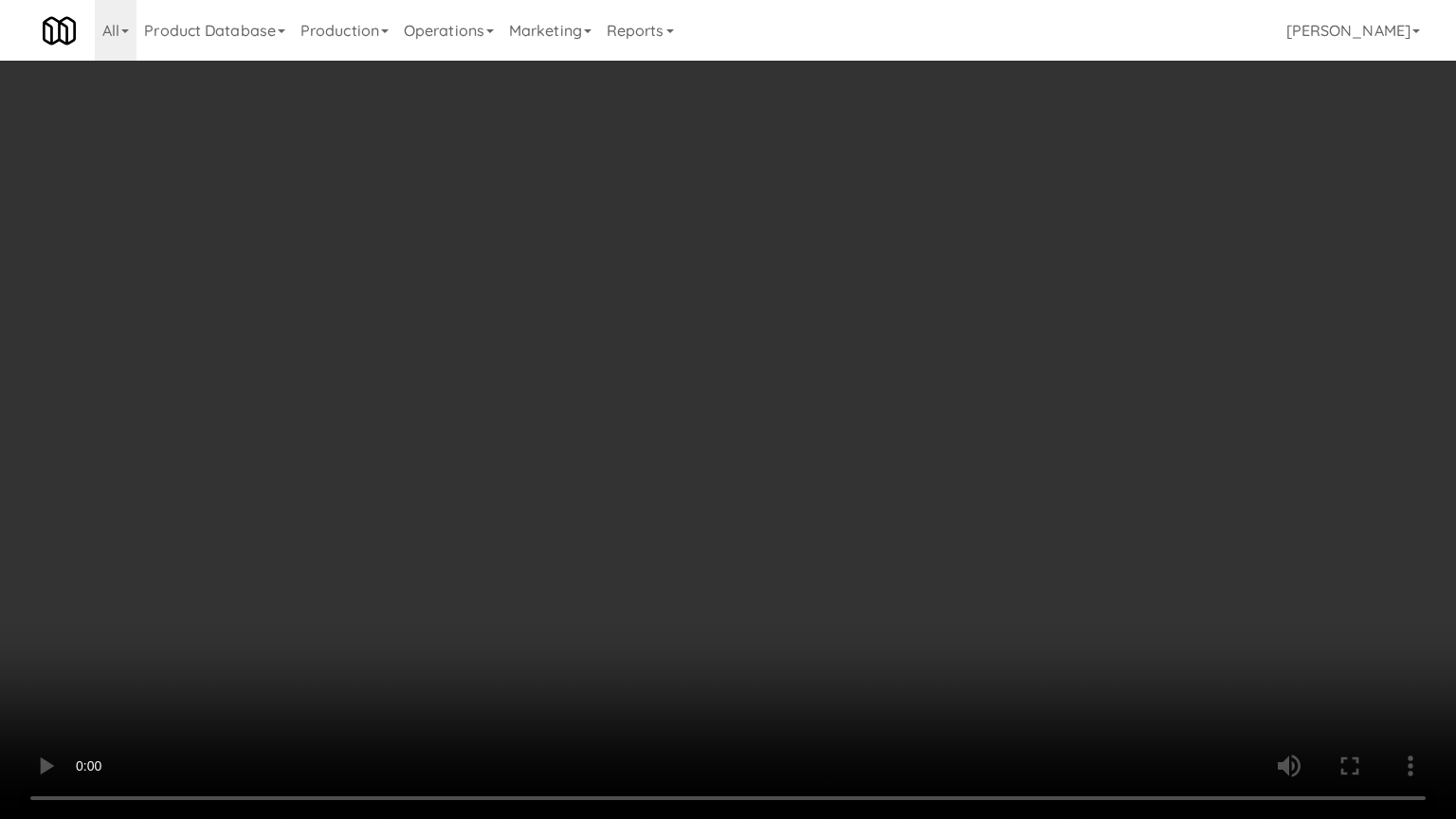
click at [781, 508] on video at bounding box center [728, 409] width 1456 height 819
drag, startPoint x: 781, startPoint y: 508, endPoint x: 781, endPoint y: 392, distance: 116.0
click at [781, 508] on video at bounding box center [728, 409] width 1456 height 819
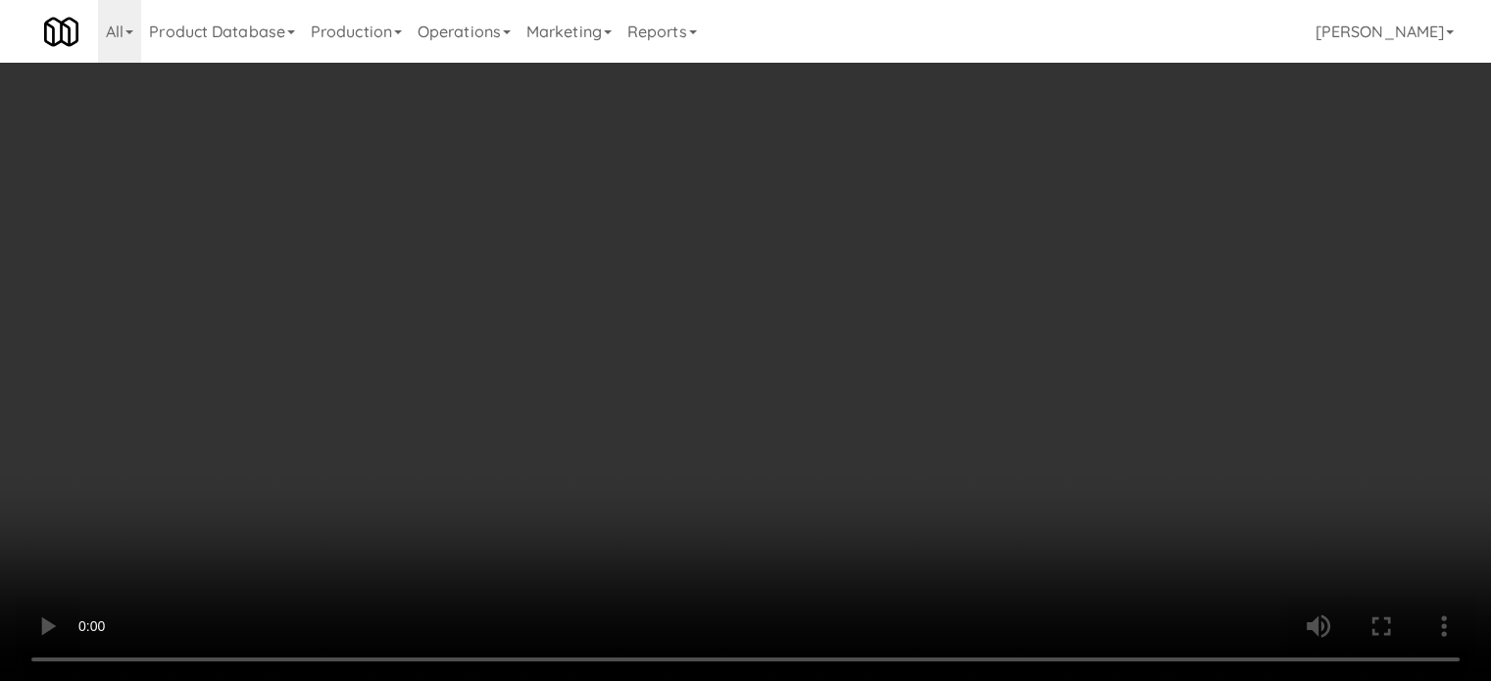
click at [354, 368] on video at bounding box center [745, 340] width 1491 height 681
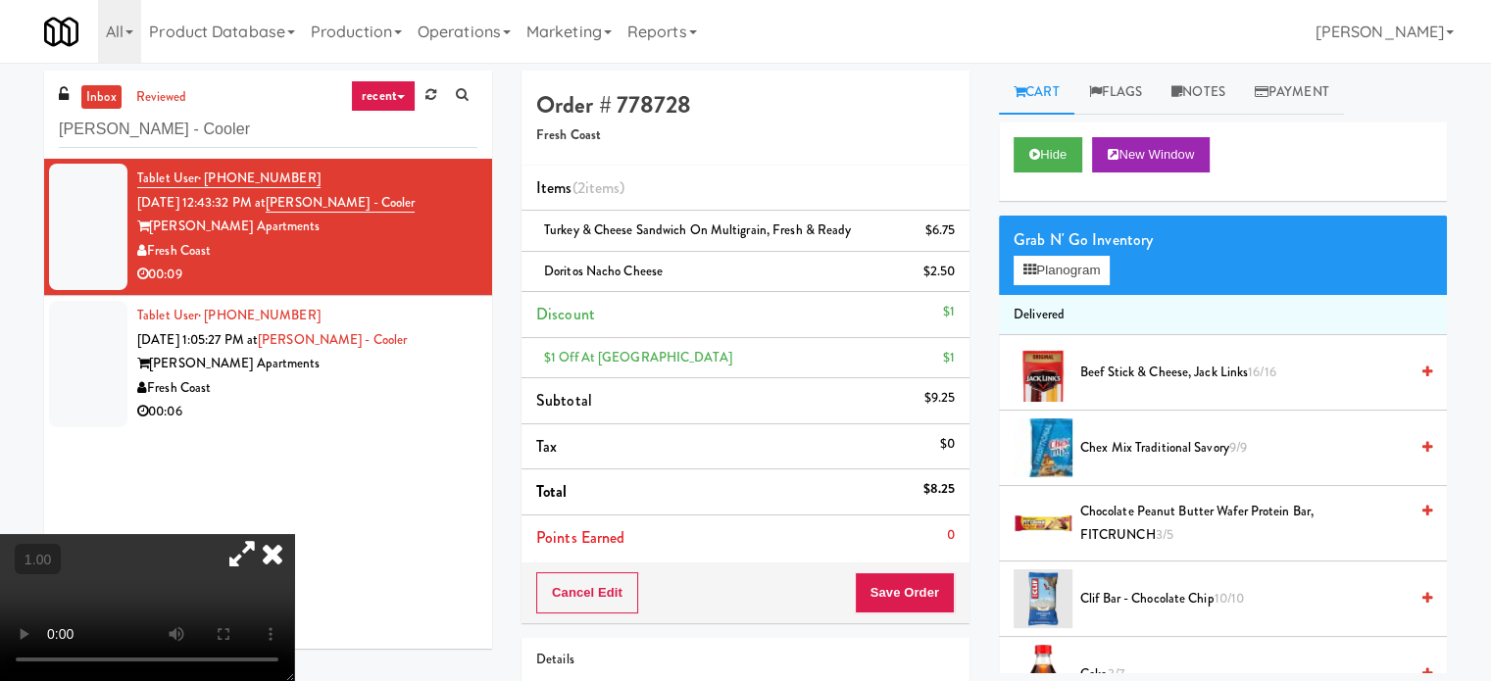
scroll to position [375, 0]
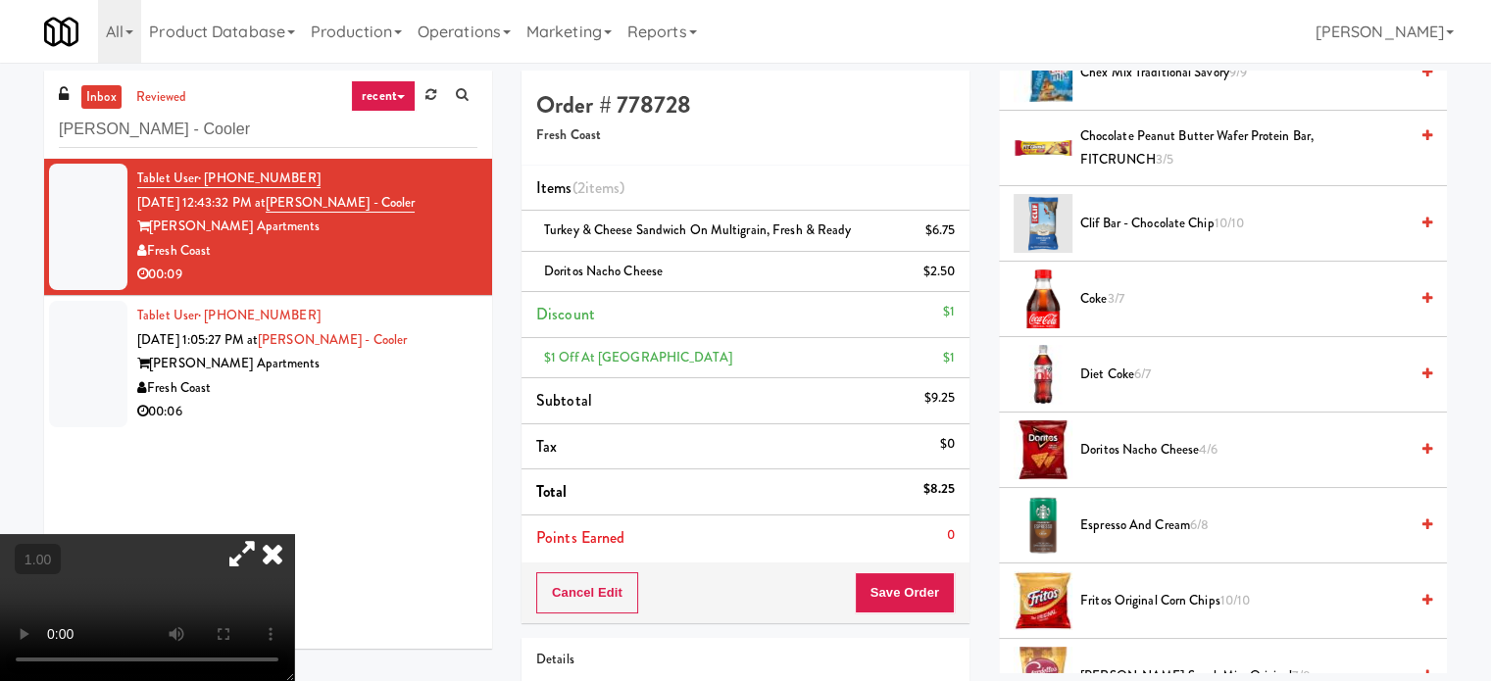
click at [1188, 350] on li "Diet Coke 6/7" at bounding box center [1223, 374] width 448 height 75
click at [1157, 370] on span "Diet Coke 6/7" at bounding box center [1243, 375] width 327 height 25
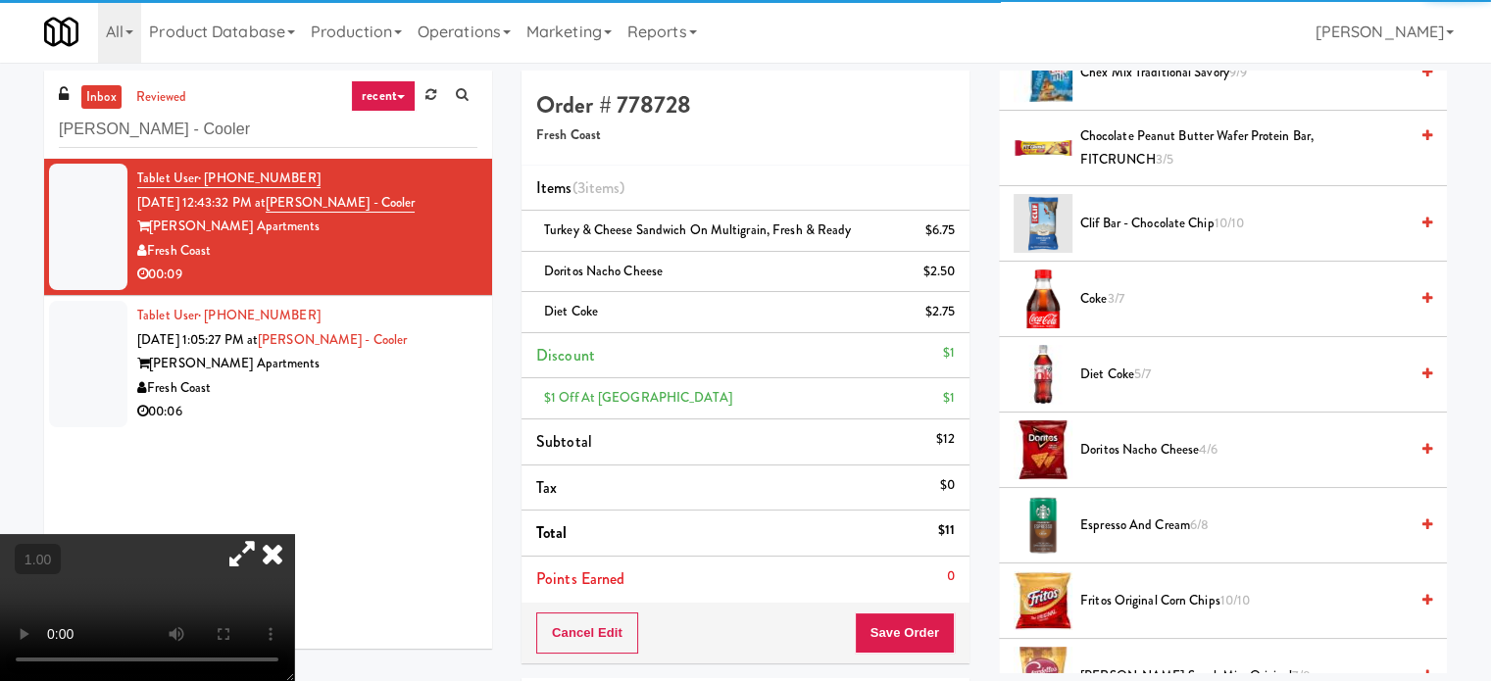
click at [294, 534] on video at bounding box center [147, 607] width 294 height 147
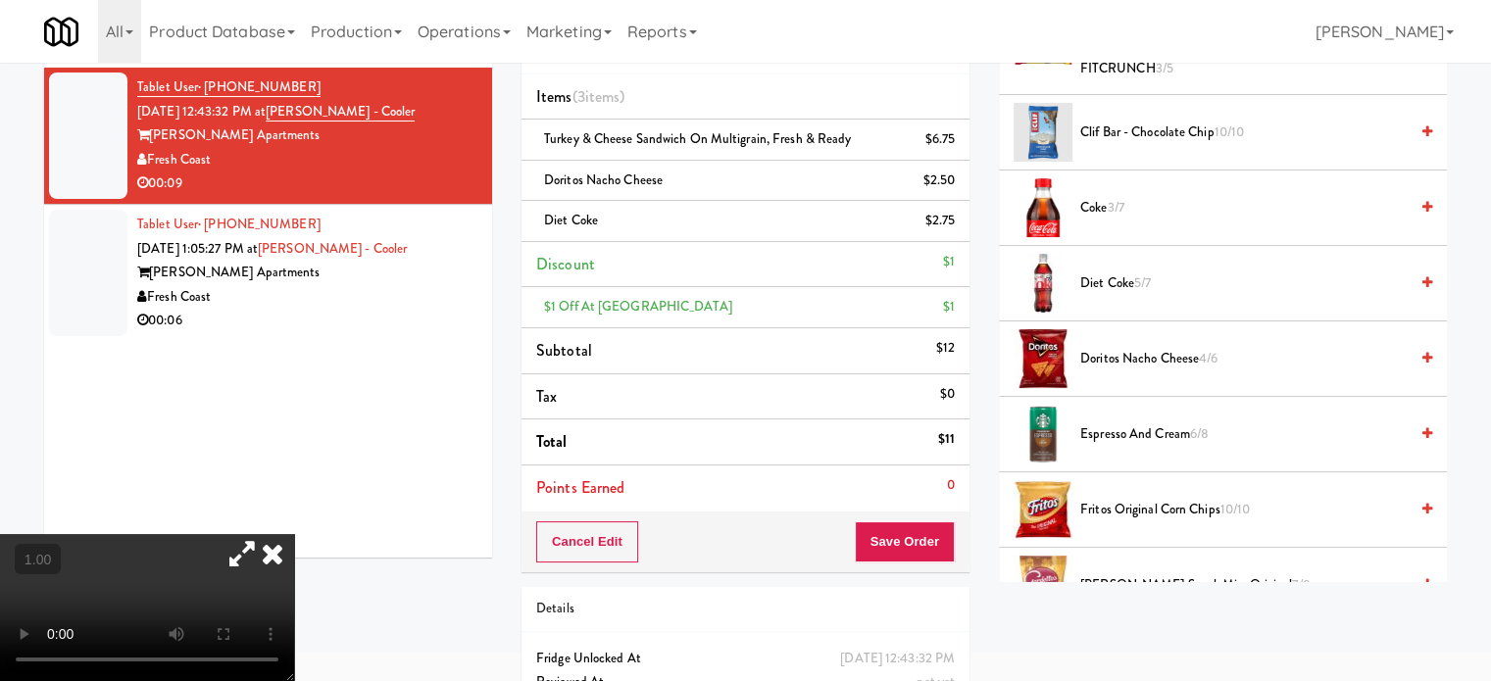
scroll to position [179, 0]
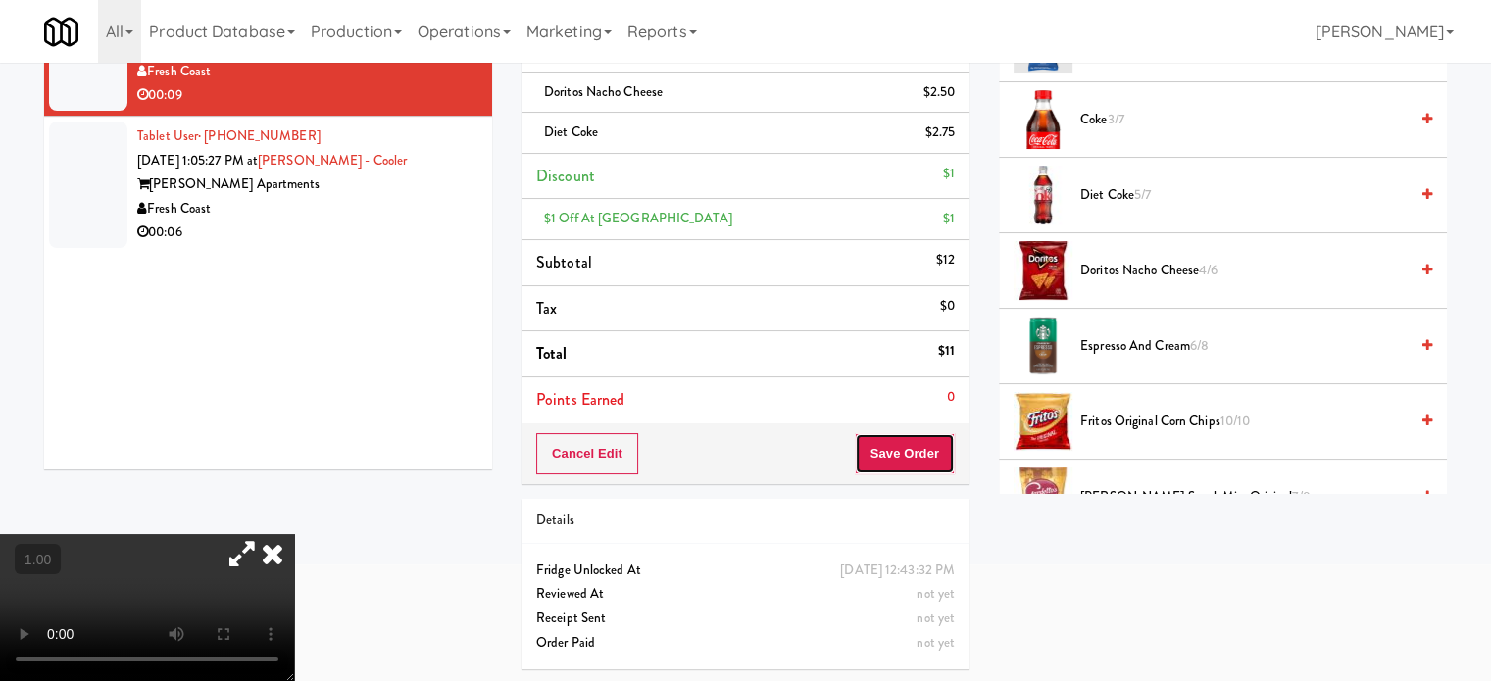
click at [893, 453] on button "Save Order" at bounding box center [905, 453] width 100 height 41
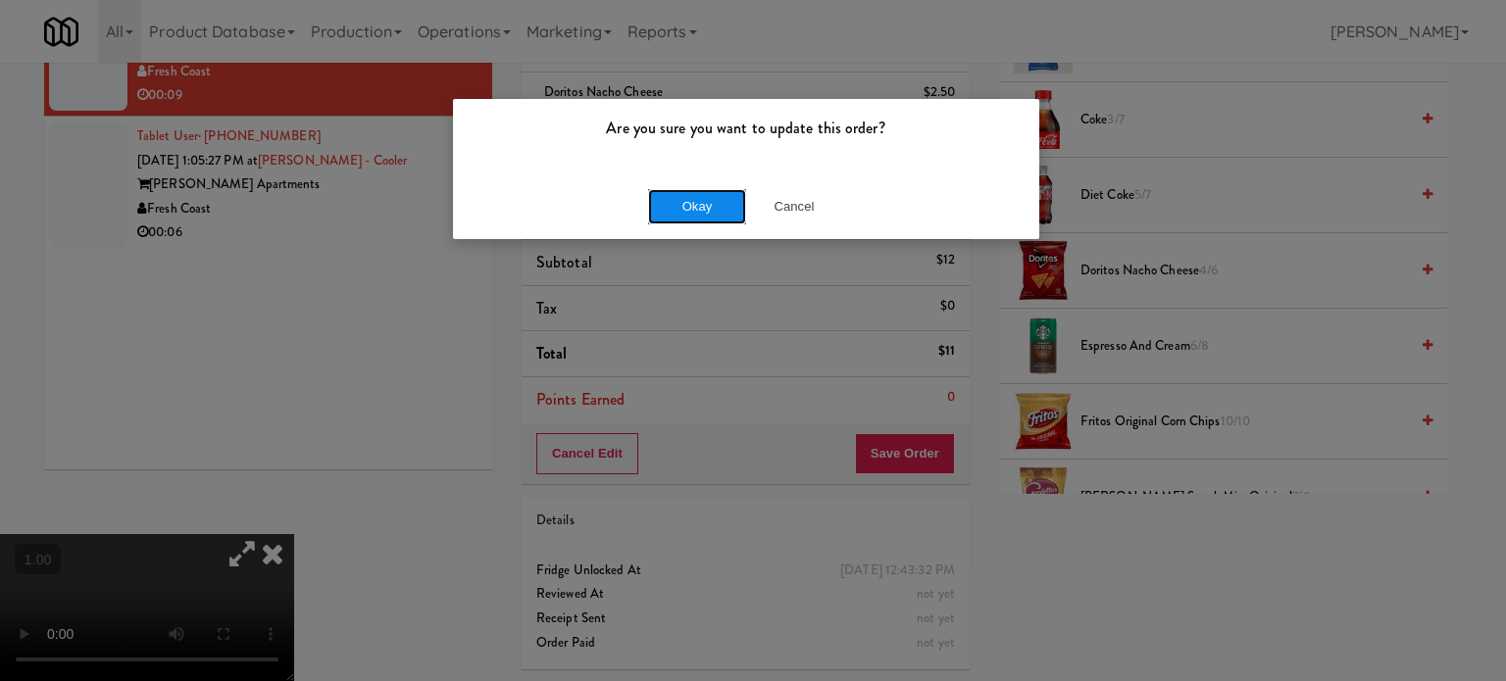
click at [694, 194] on button "Okay" at bounding box center [697, 206] width 98 height 35
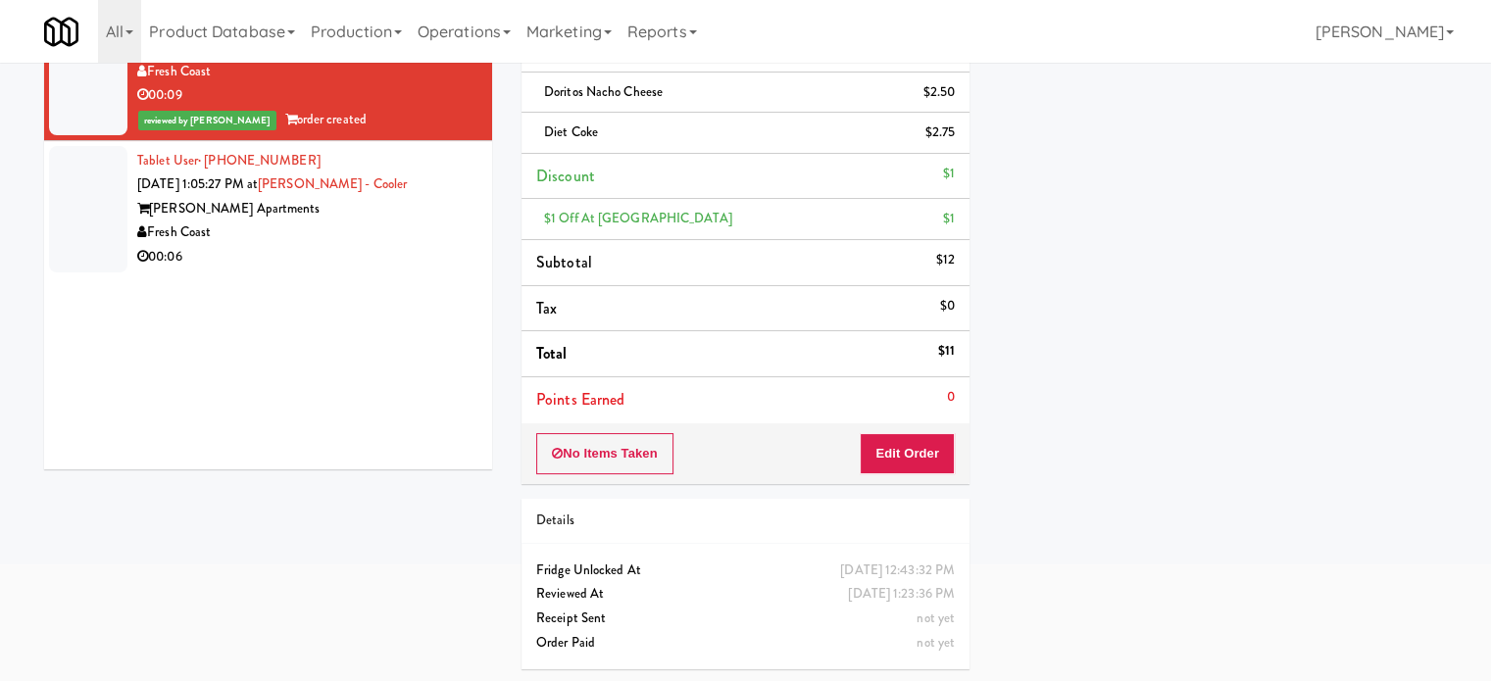
click at [431, 238] on div "Fresh Coast" at bounding box center [307, 233] width 340 height 25
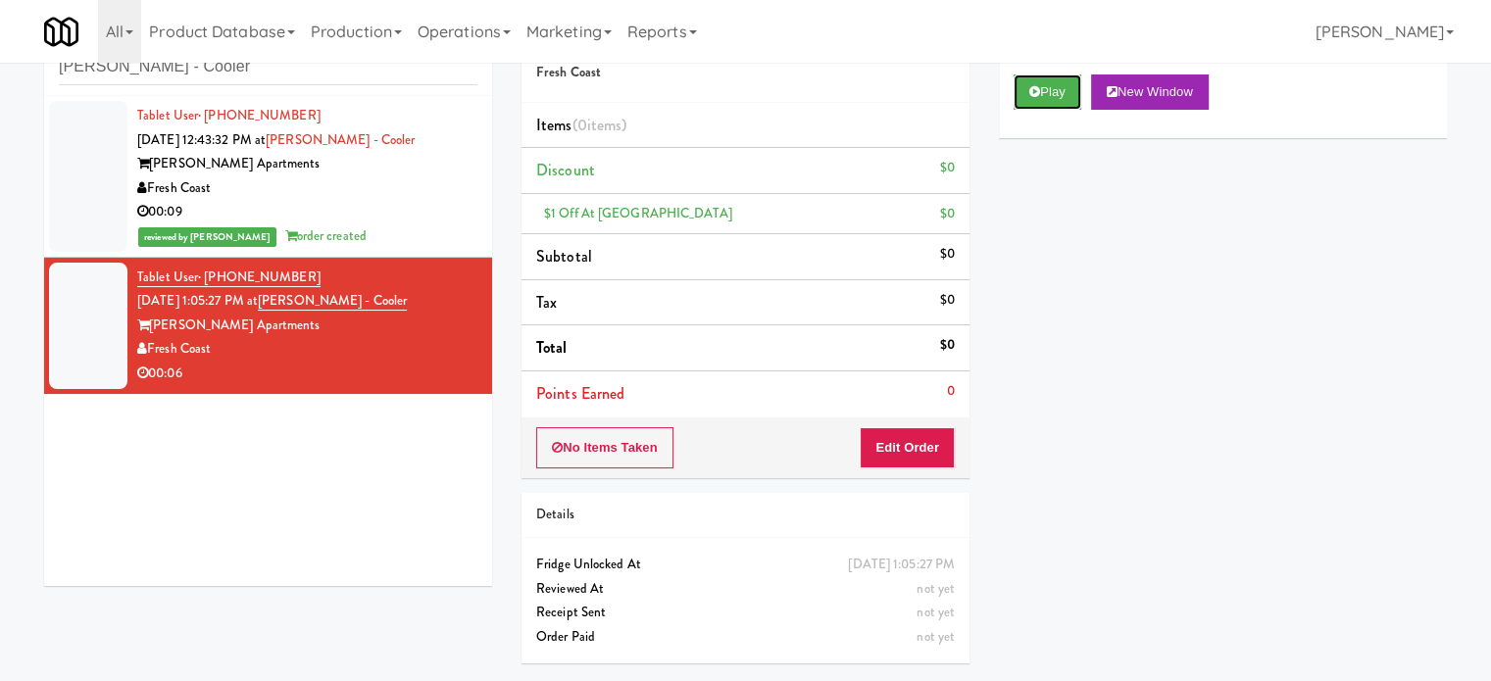
drag, startPoint x: 1066, startPoint y: 79, endPoint x: 1063, endPoint y: 65, distance: 15.0
click at [1064, 75] on button "Play" at bounding box center [1048, 92] width 68 height 35
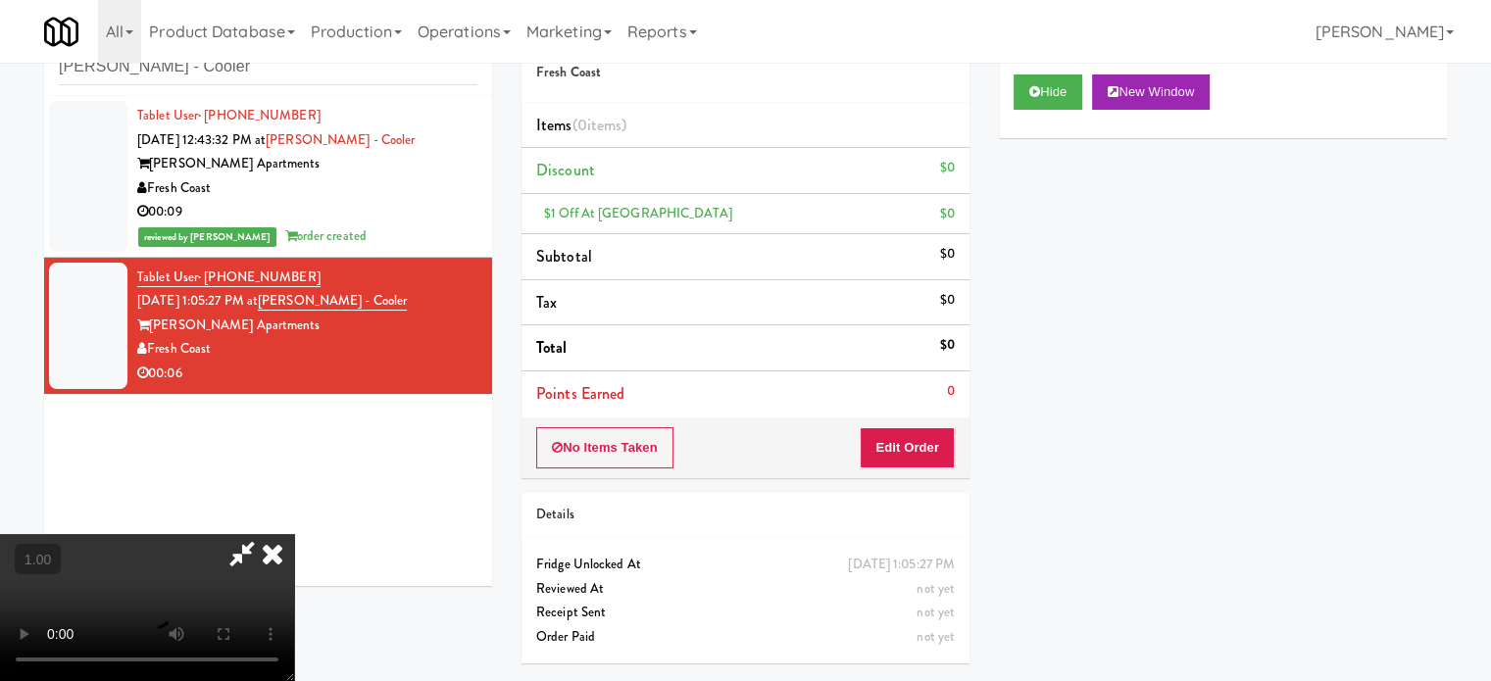
click at [294, 534] on video at bounding box center [147, 607] width 294 height 147
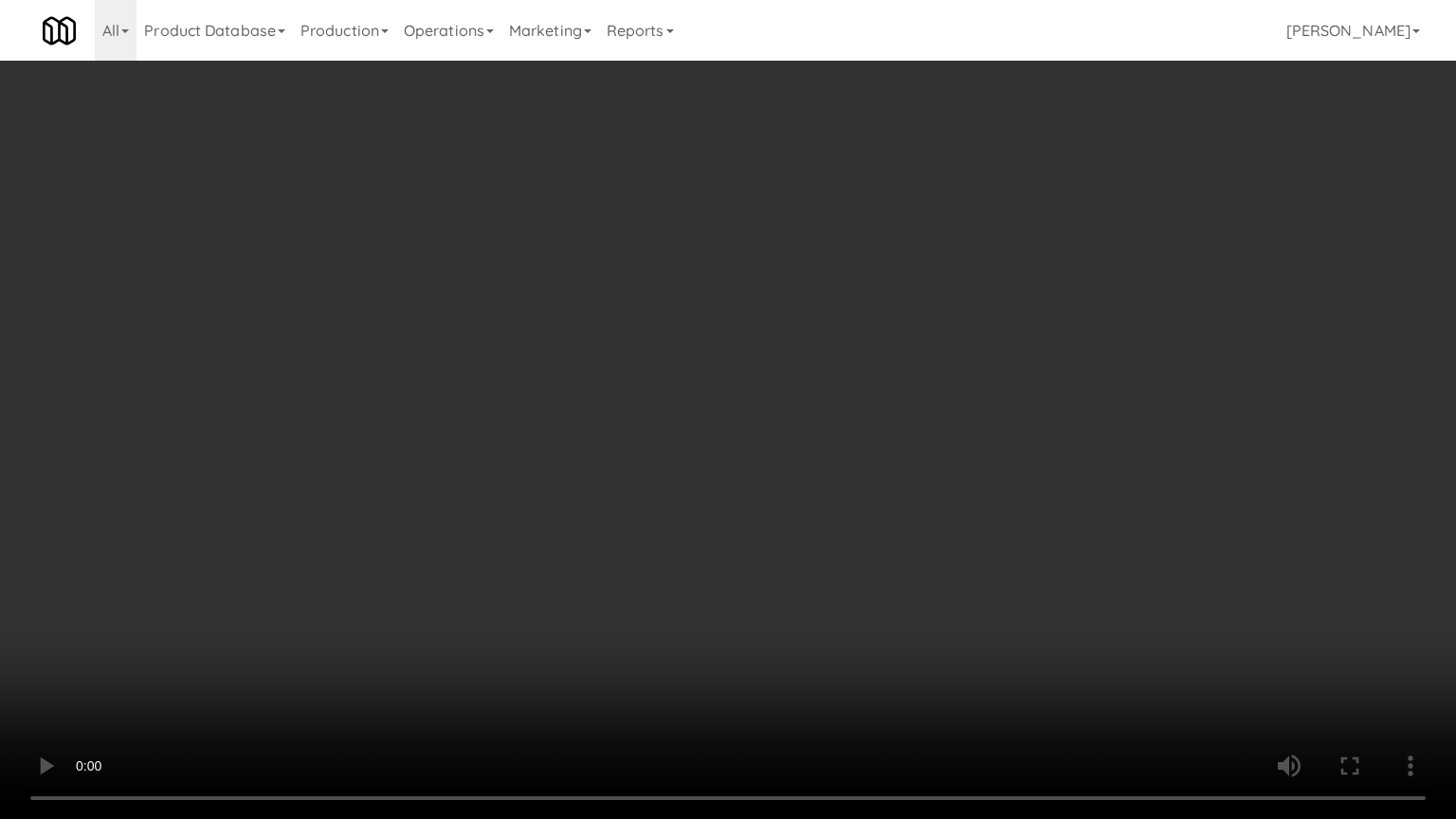
click at [740, 357] on video at bounding box center [728, 409] width 1456 height 819
click at [771, 570] on video at bounding box center [728, 409] width 1456 height 819
click at [771, 568] on video at bounding box center [728, 409] width 1456 height 819
click at [772, 563] on video at bounding box center [728, 409] width 1456 height 819
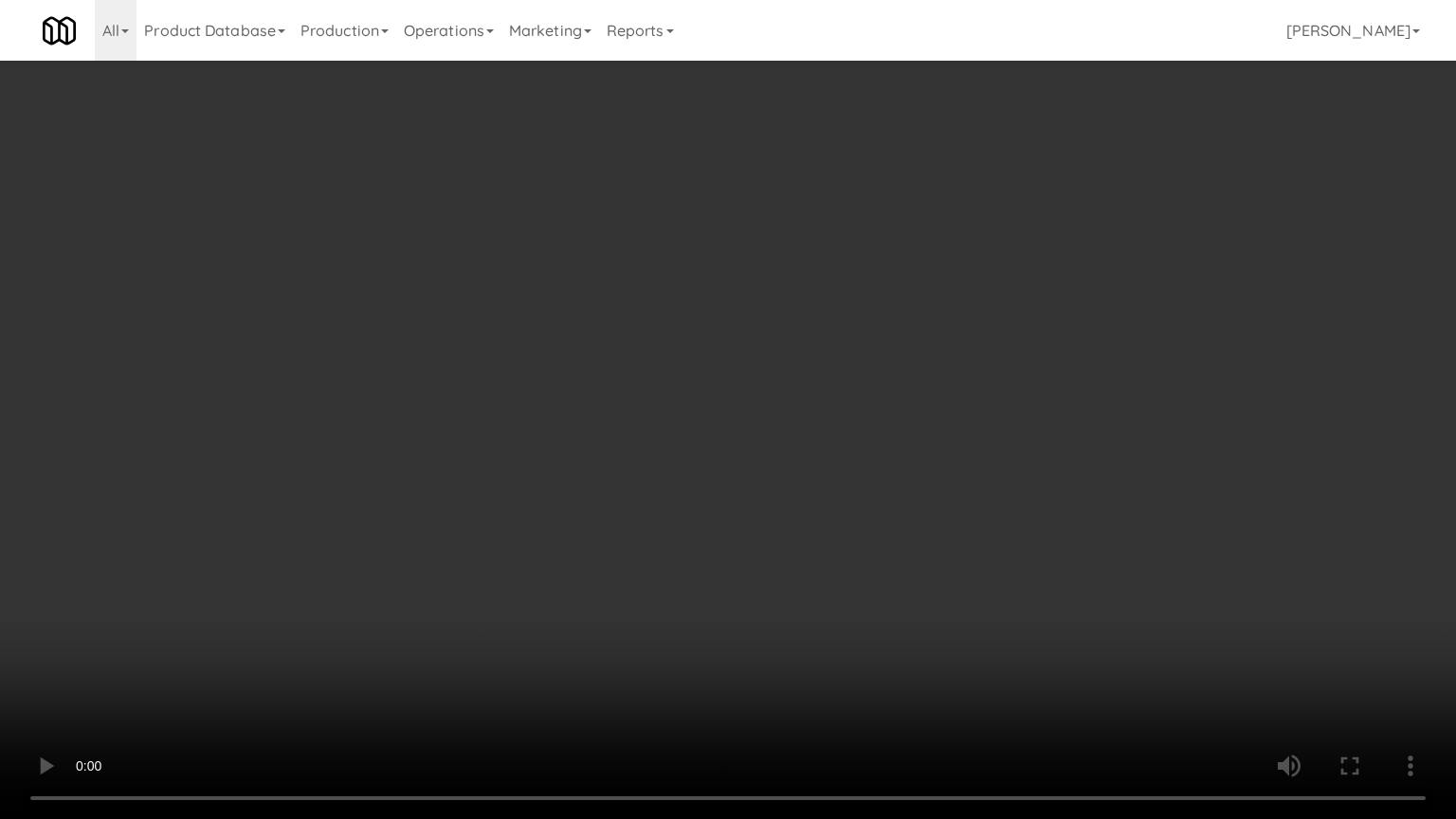
click at [777, 565] on video at bounding box center [728, 409] width 1456 height 819
click at [776, 565] on video at bounding box center [728, 409] width 1456 height 819
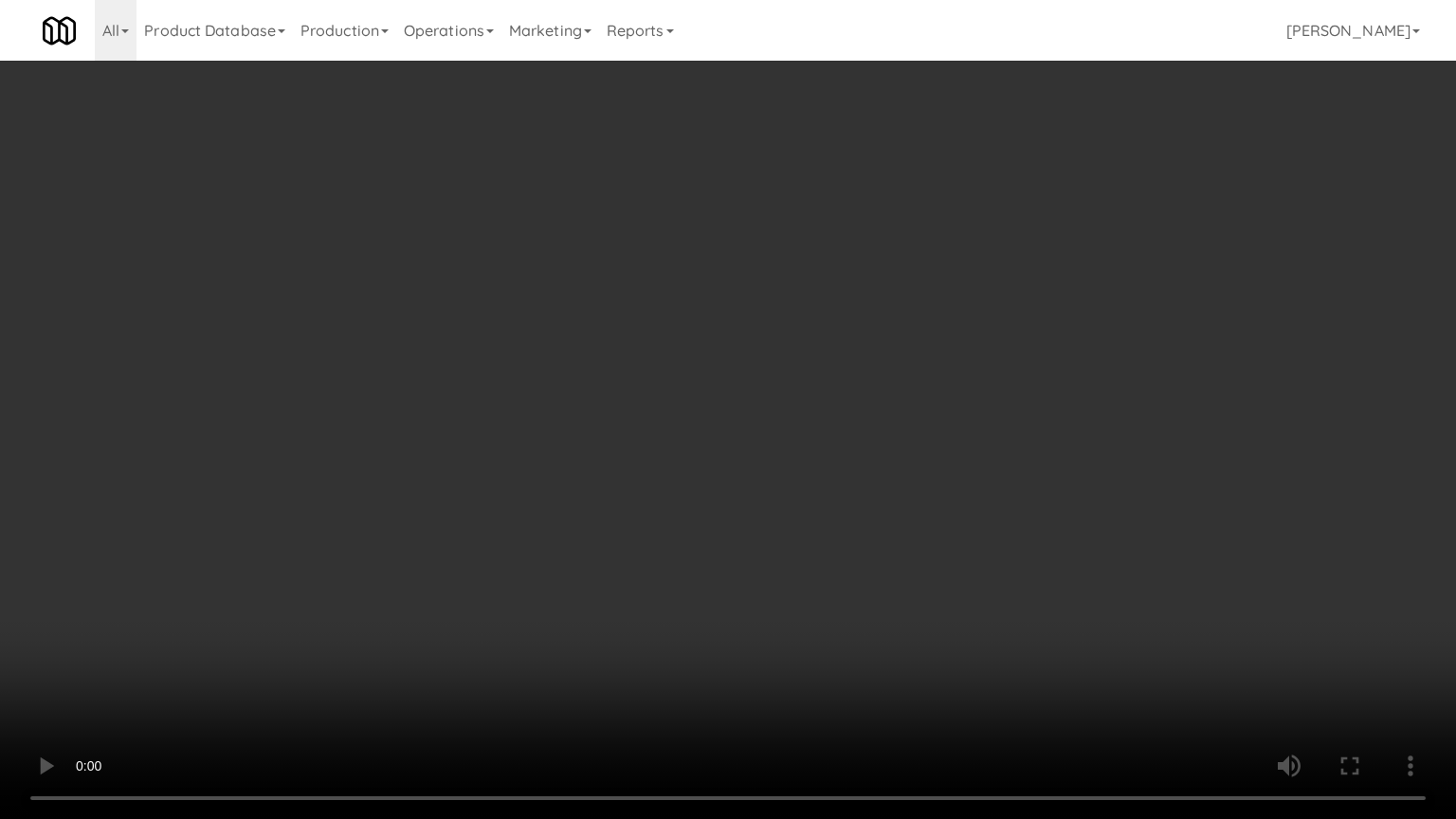
click at [776, 565] on video at bounding box center [728, 409] width 1456 height 819
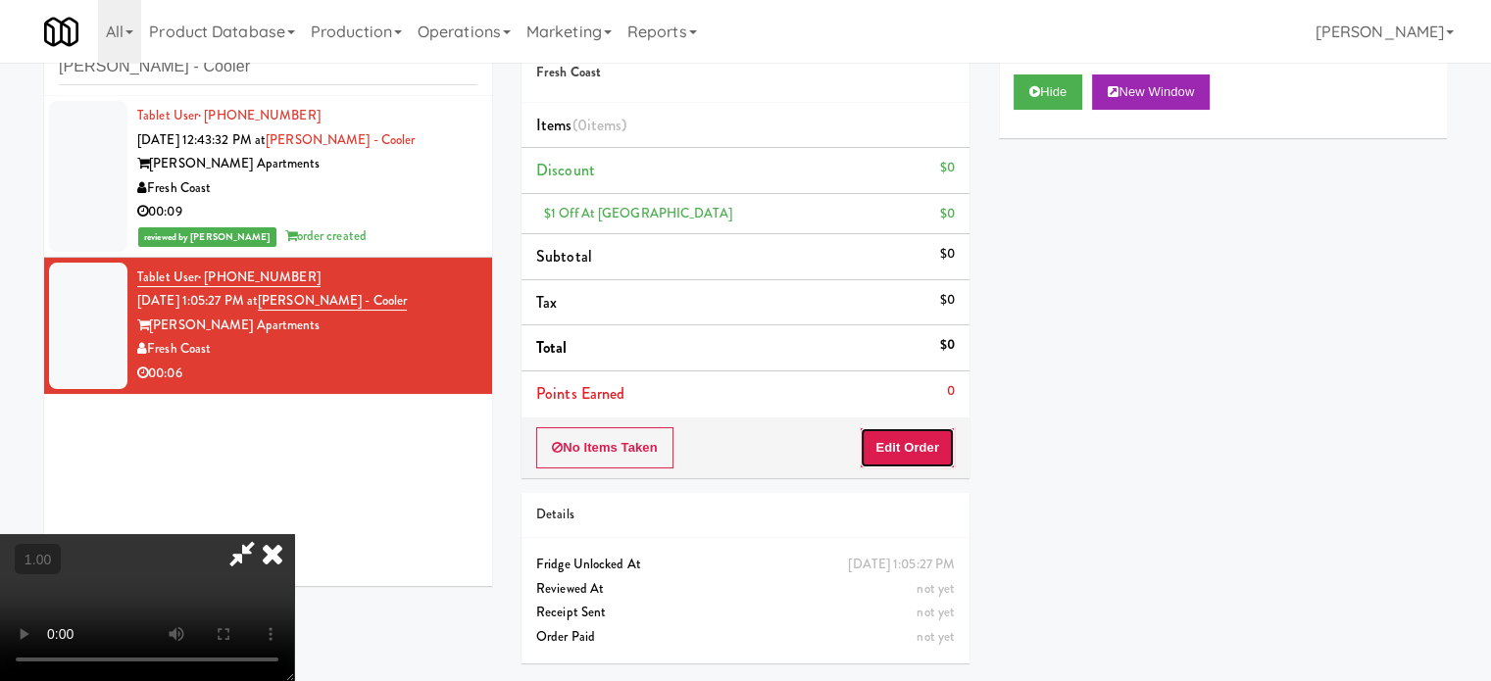
click at [914, 442] on button "Edit Order" at bounding box center [907, 447] width 95 height 41
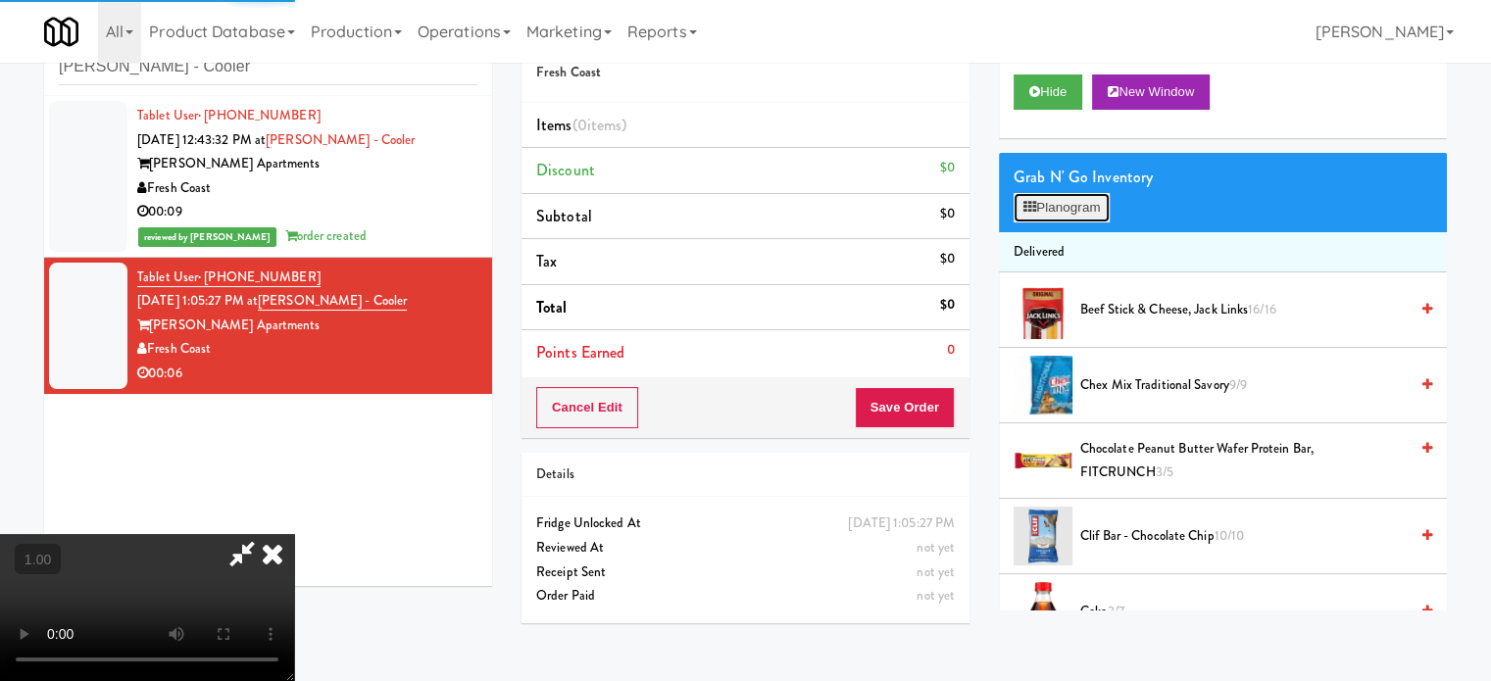
click at [1073, 215] on button "Planogram" at bounding box center [1062, 207] width 96 height 29
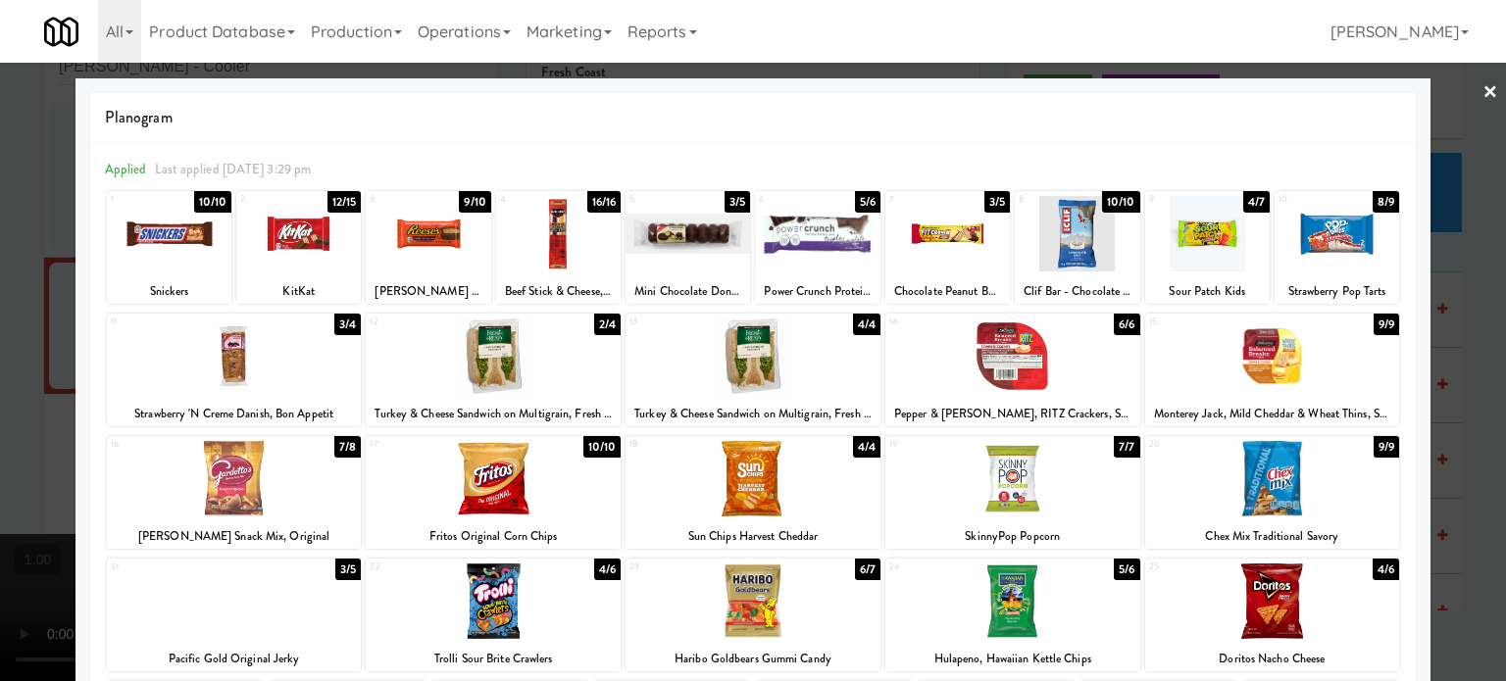
click at [694, 226] on div at bounding box center [687, 233] width 124 height 75
click at [0, 427] on div at bounding box center [753, 340] width 1506 height 681
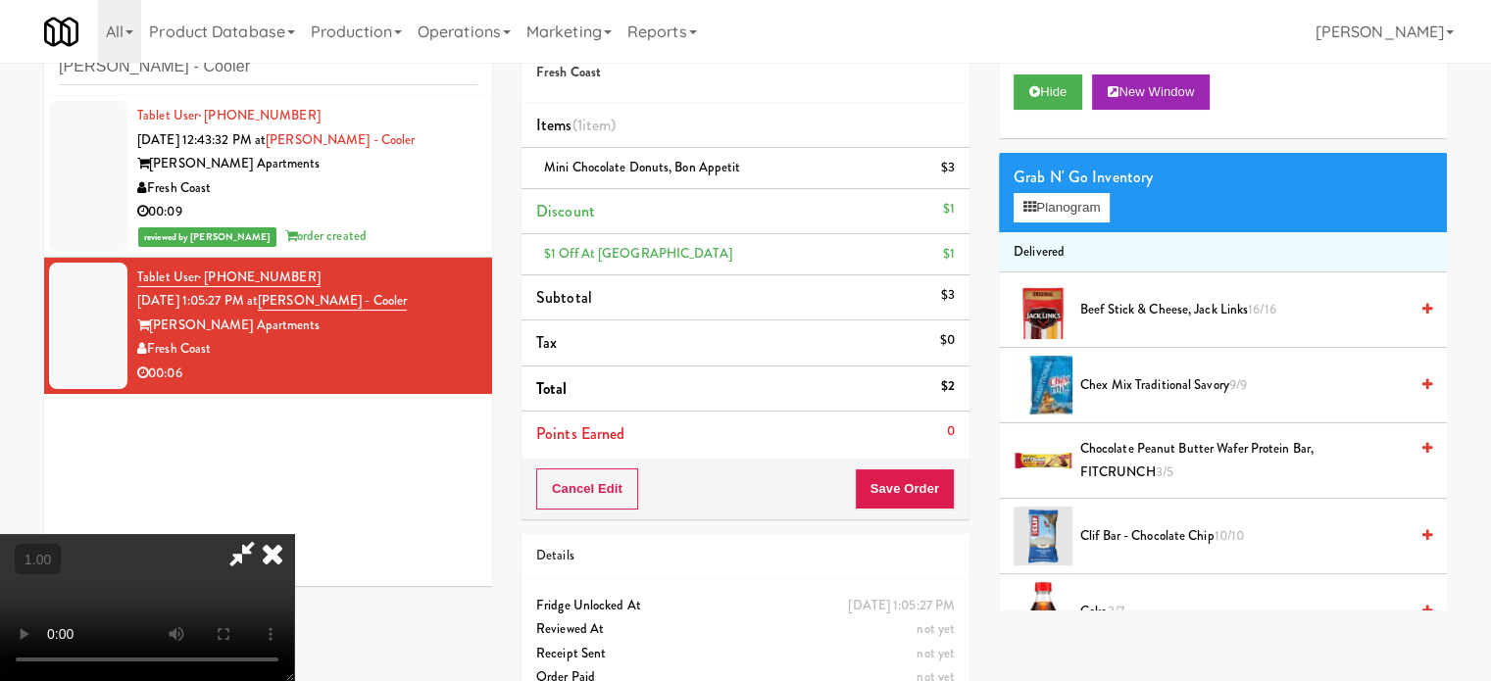
click at [294, 534] on video at bounding box center [147, 607] width 294 height 147
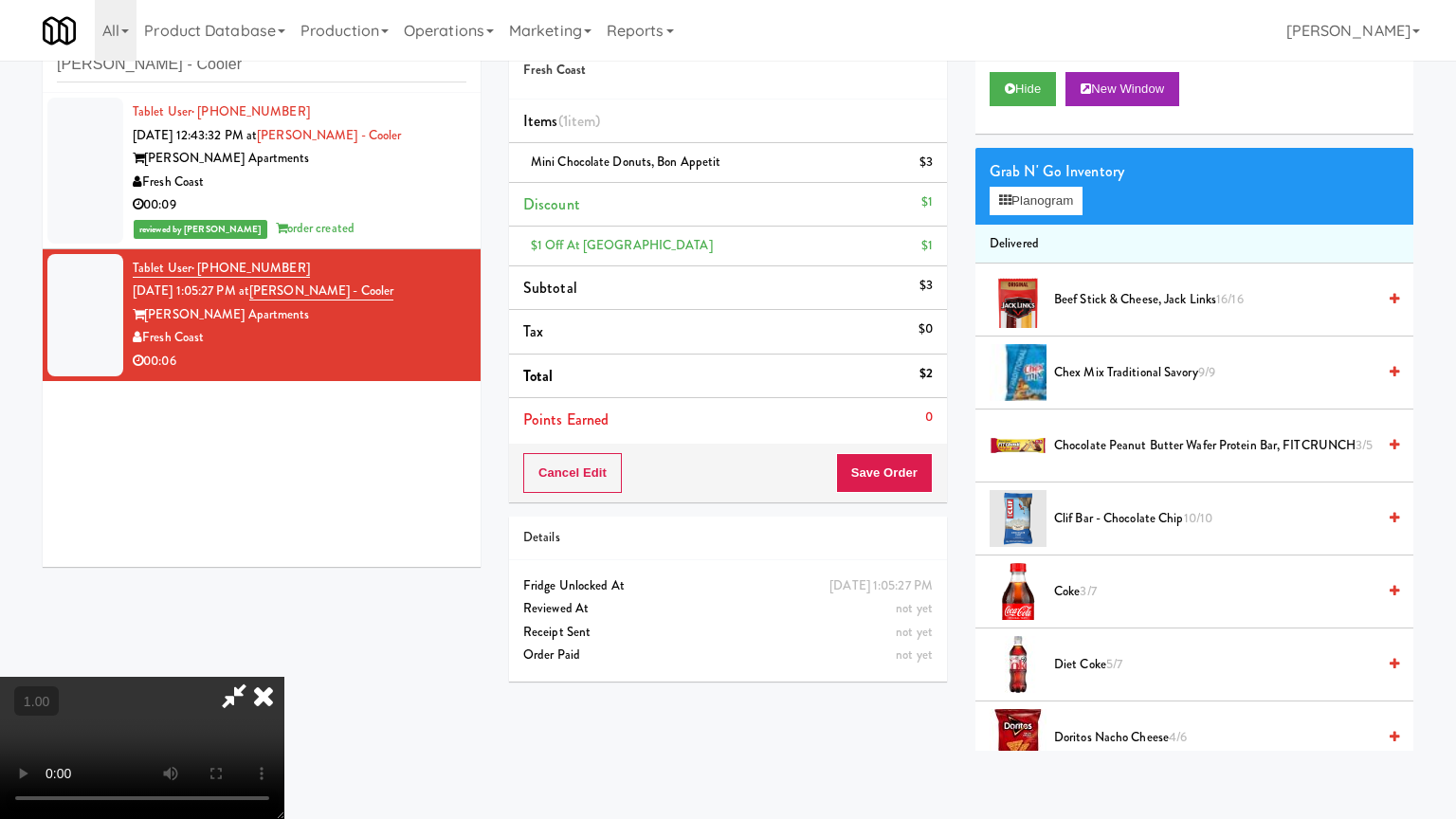
click at [284, 658] on video at bounding box center [142, 747] width 284 height 142
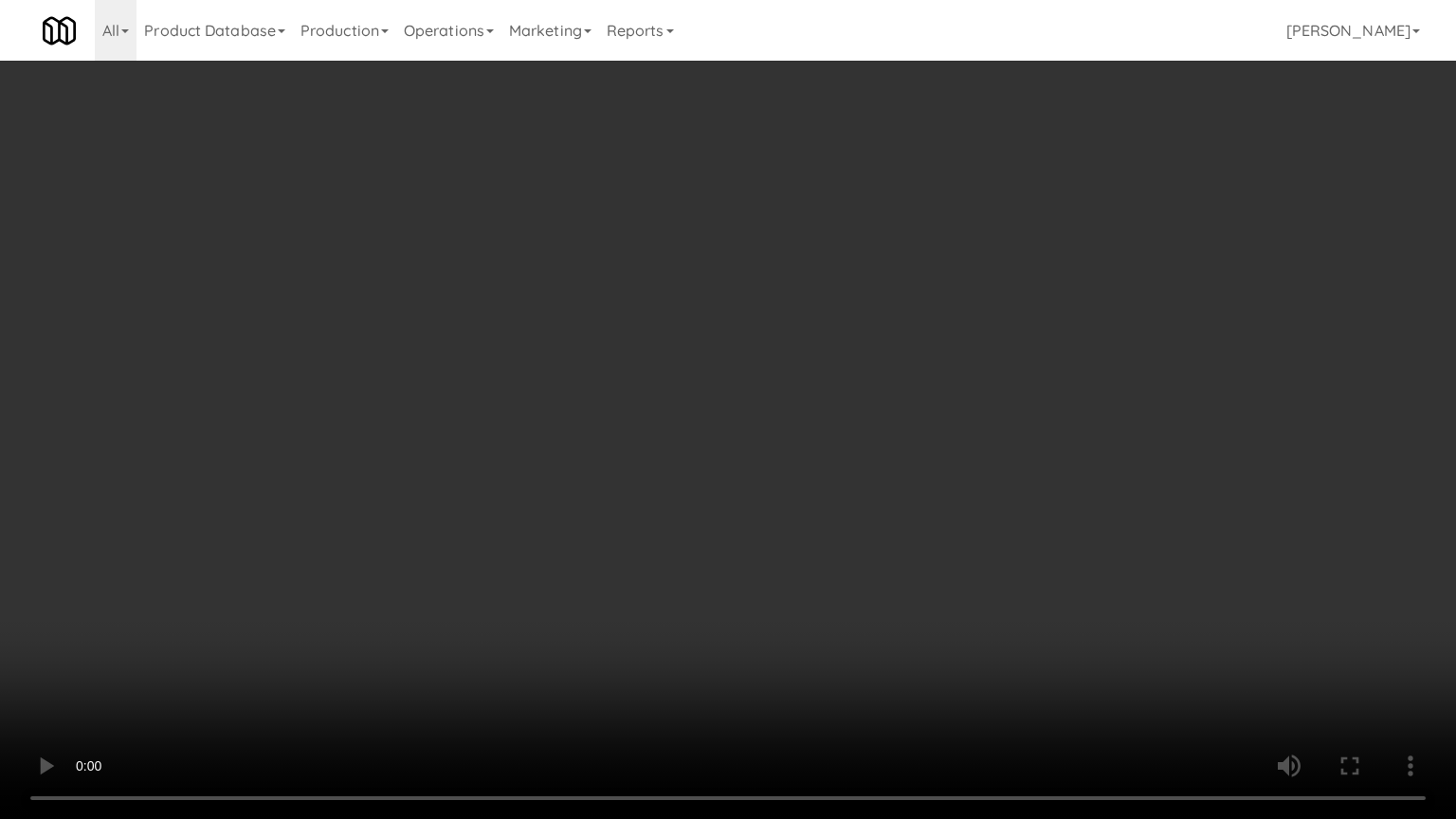
click at [864, 494] on video at bounding box center [728, 409] width 1456 height 819
click at [852, 492] on video at bounding box center [728, 409] width 1456 height 819
click at [909, 465] on video at bounding box center [728, 409] width 1456 height 819
click at [910, 463] on video at bounding box center [728, 409] width 1456 height 819
click at [912, 464] on video at bounding box center [728, 409] width 1456 height 819
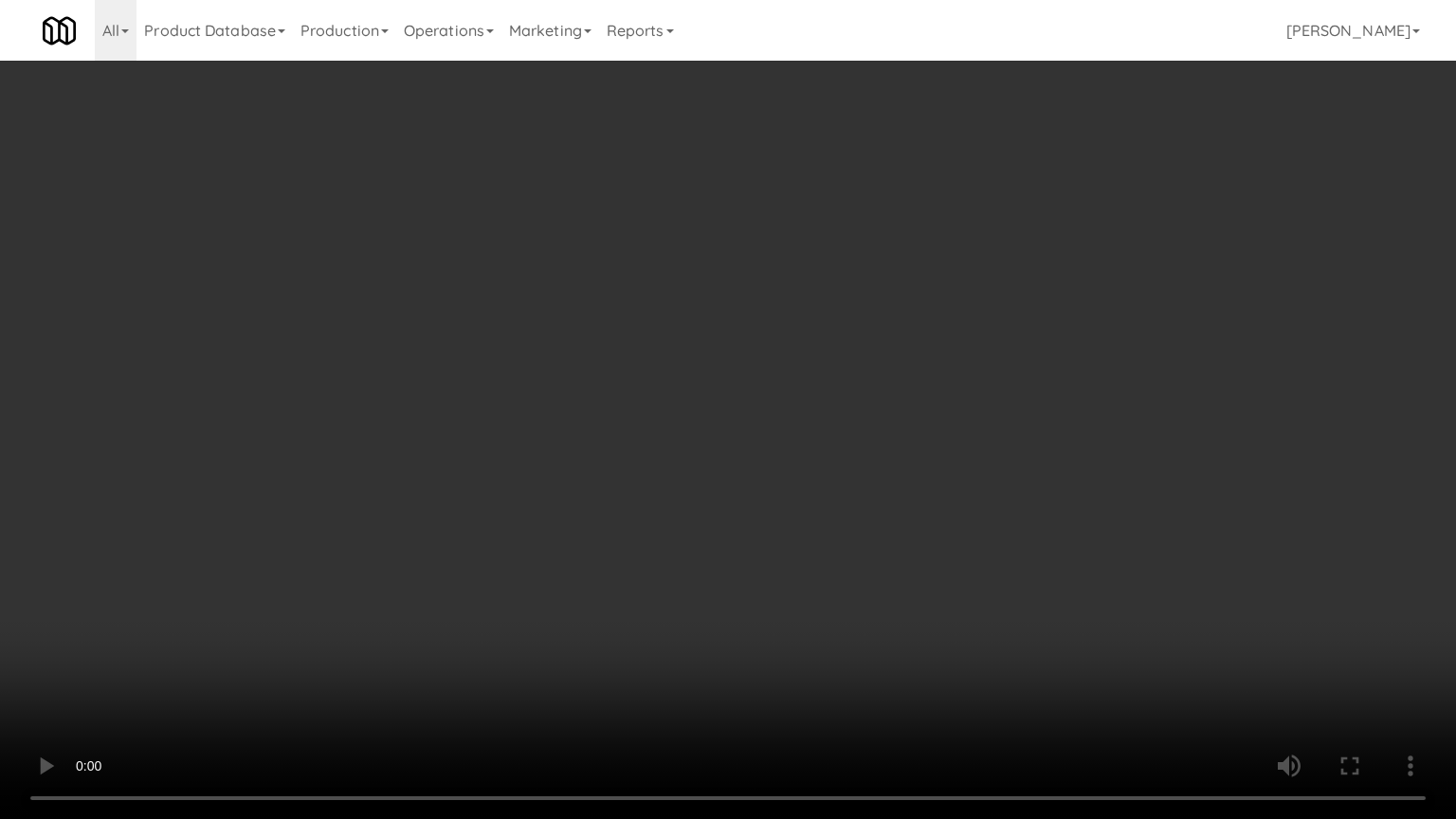
click at [921, 506] on video at bounding box center [728, 409] width 1456 height 819
click at [921, 508] on video at bounding box center [728, 409] width 1456 height 819
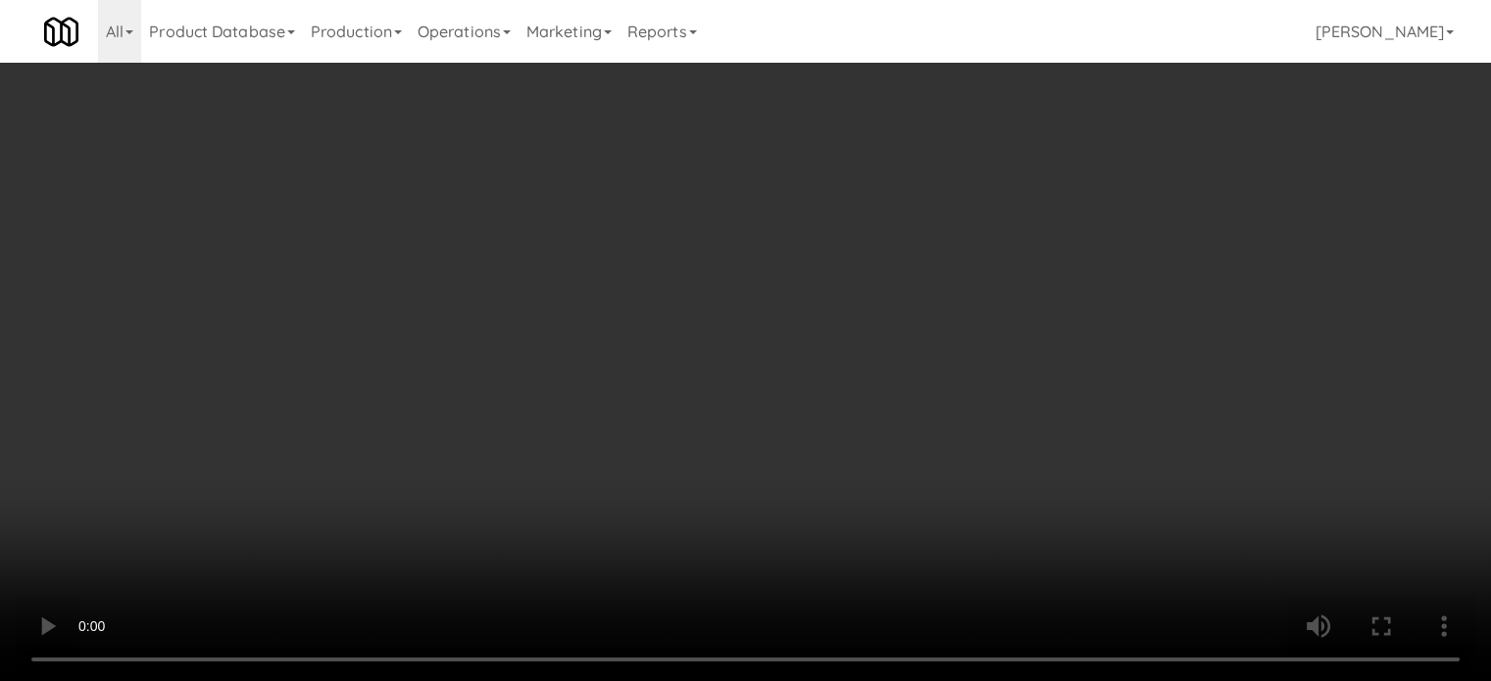
click at [602, 523] on video at bounding box center [745, 340] width 1491 height 681
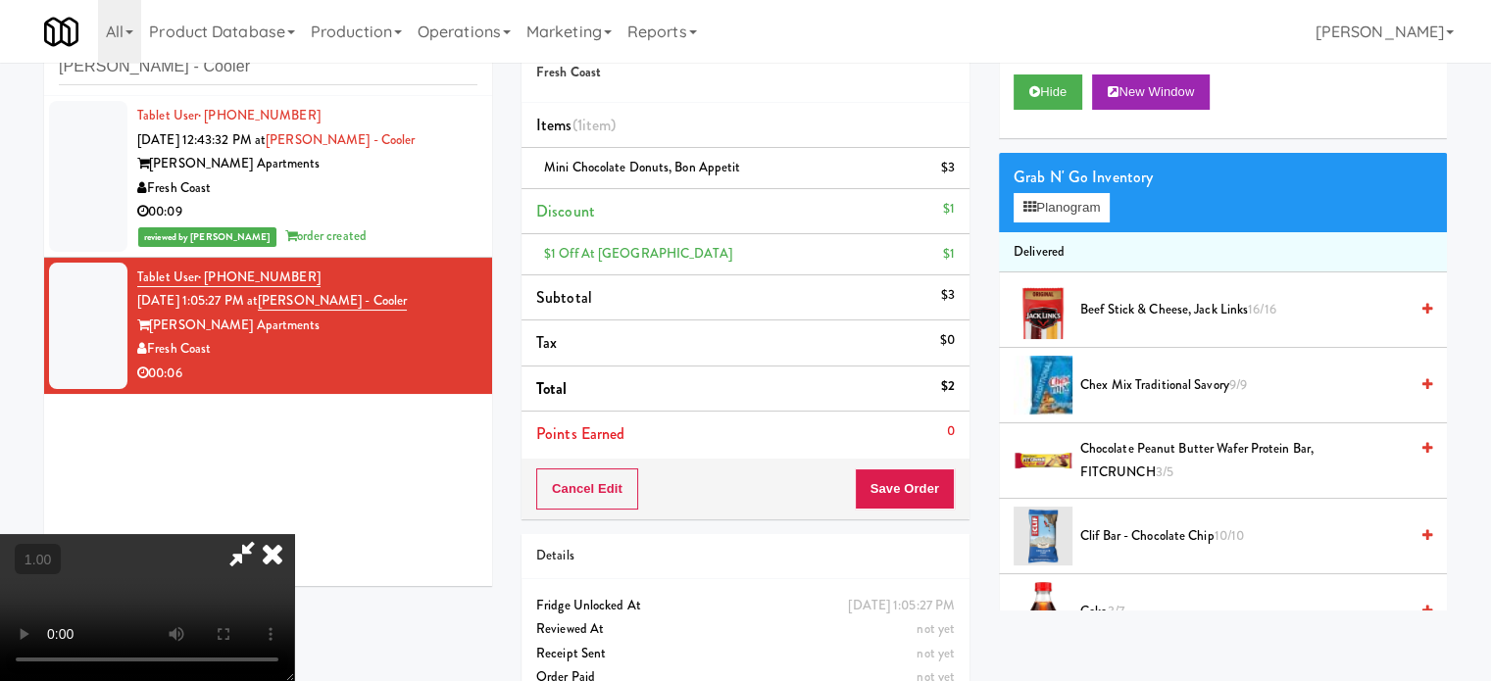
click at [294, 534] on video at bounding box center [147, 607] width 294 height 147
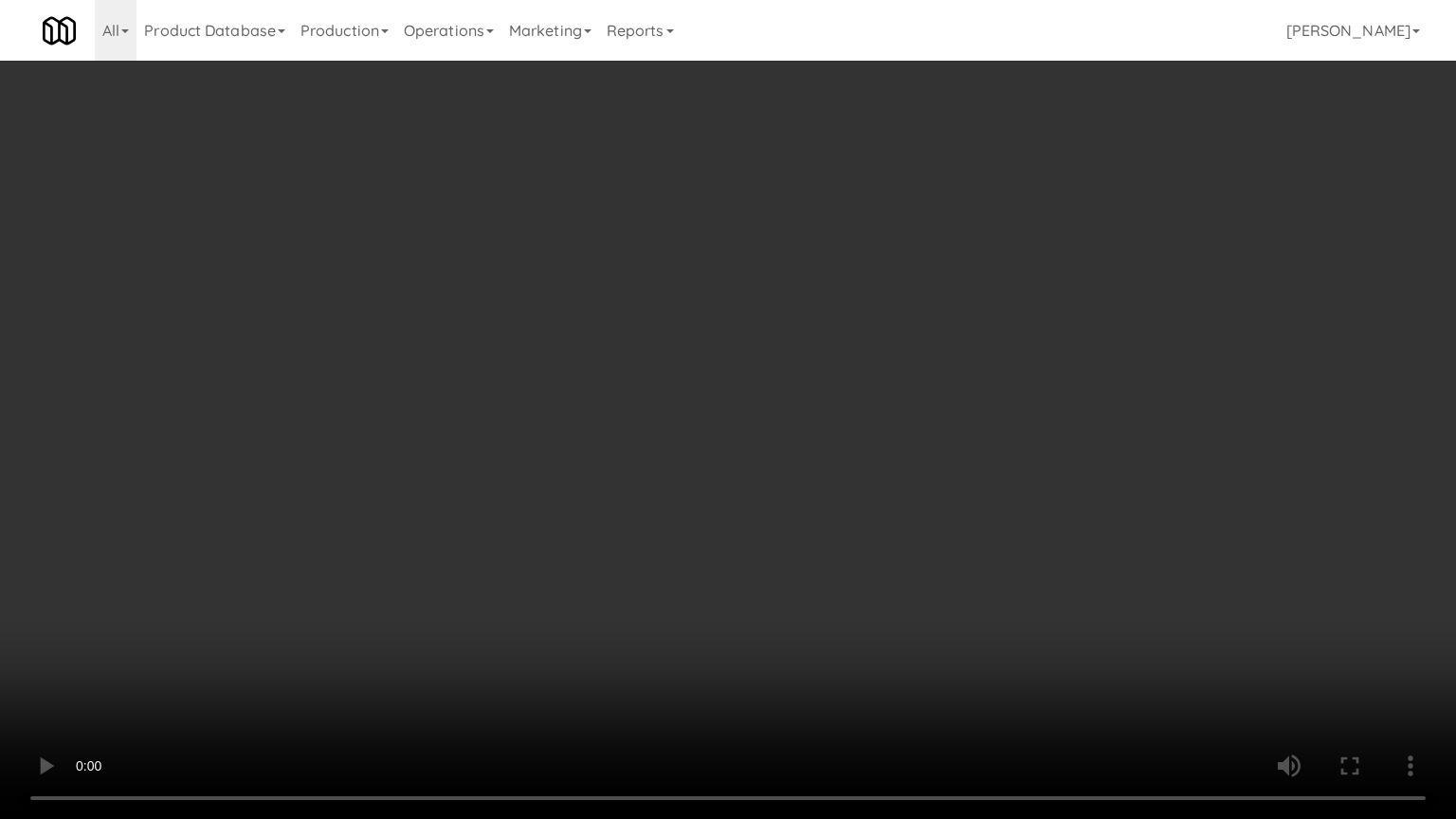
click at [997, 508] on video at bounding box center [728, 409] width 1456 height 819
drag, startPoint x: 1015, startPoint y: 499, endPoint x: 1012, endPoint y: 516, distance: 17.3
click at [1012, 516] on video at bounding box center [728, 409] width 1456 height 819
click at [1012, 524] on video at bounding box center [728, 409] width 1456 height 819
click at [959, 501] on video at bounding box center [728, 409] width 1456 height 819
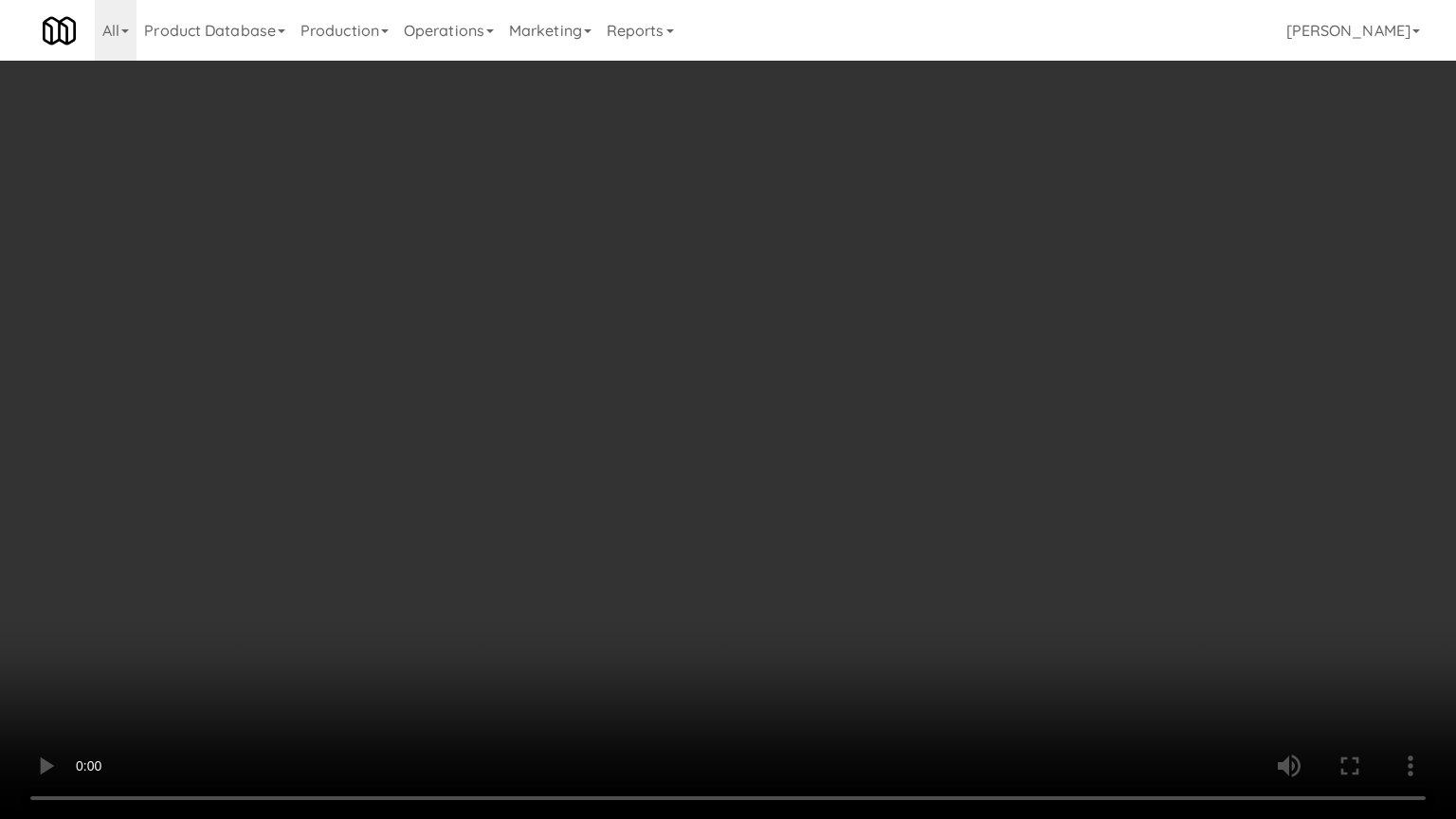
click at [959, 501] on video at bounding box center [728, 409] width 1456 height 819
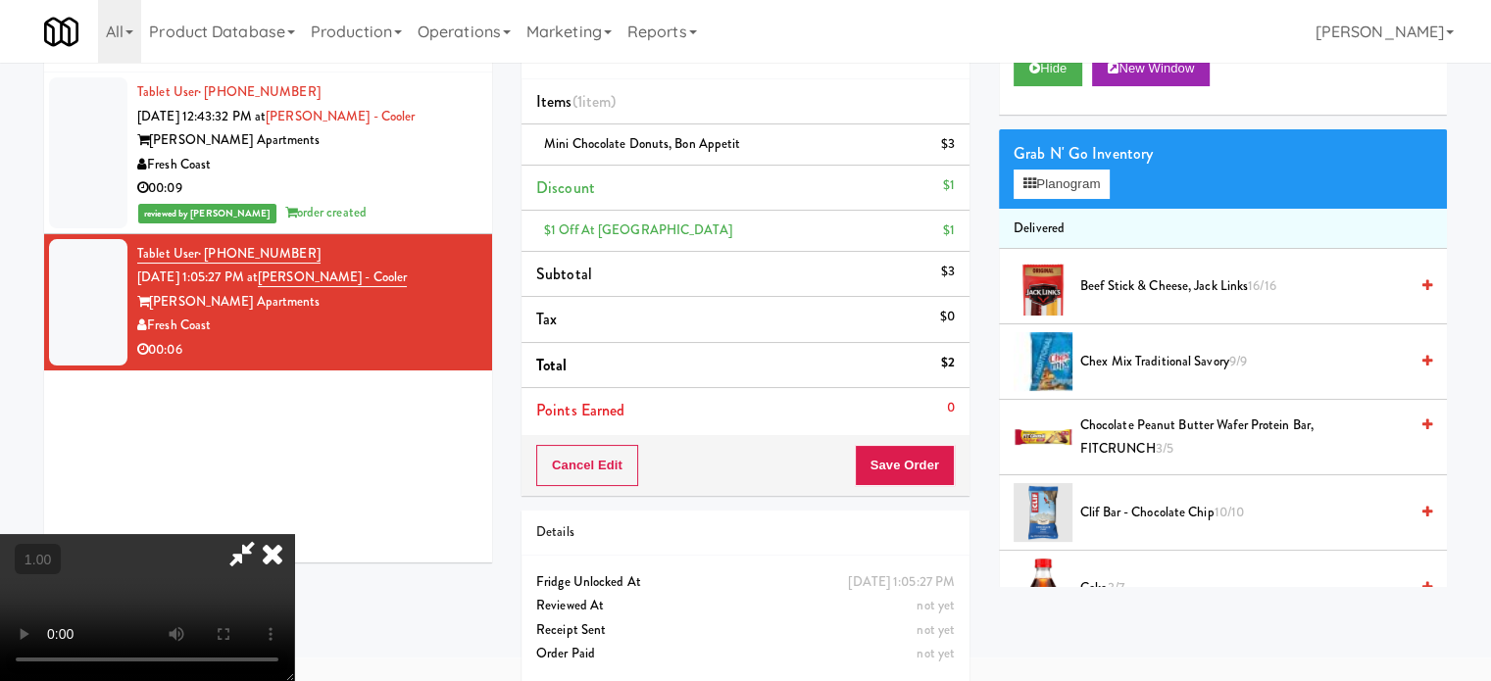
scroll to position [98, 0]
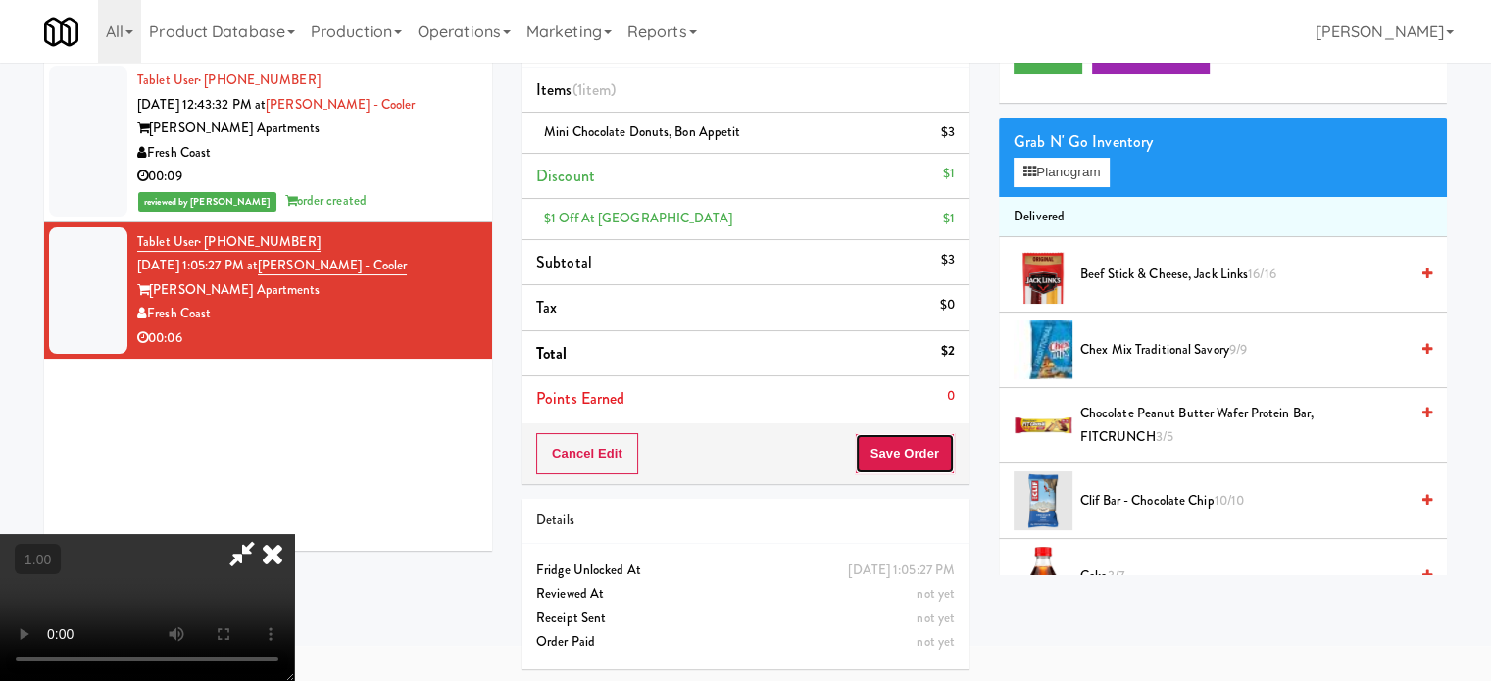
click at [940, 456] on button "Save Order" at bounding box center [905, 453] width 100 height 41
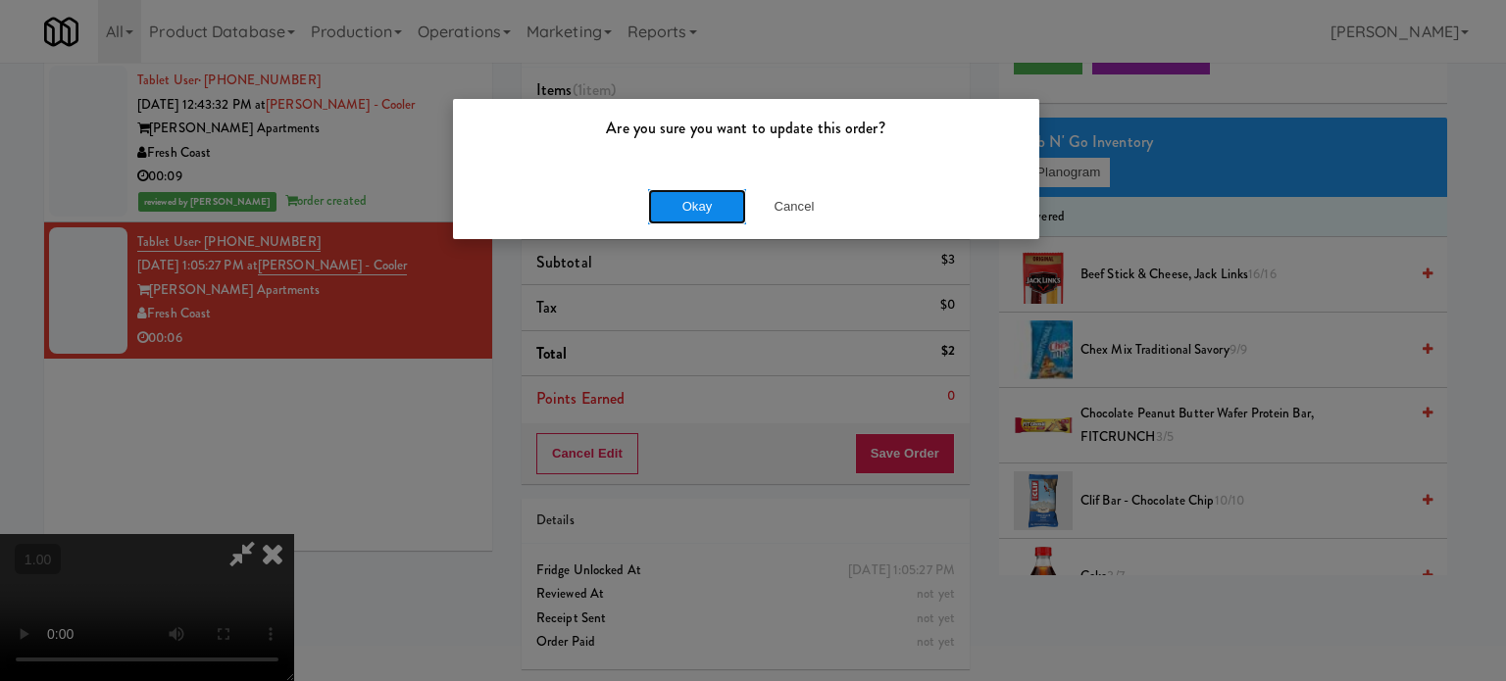
click at [682, 207] on button "Okay" at bounding box center [697, 206] width 98 height 35
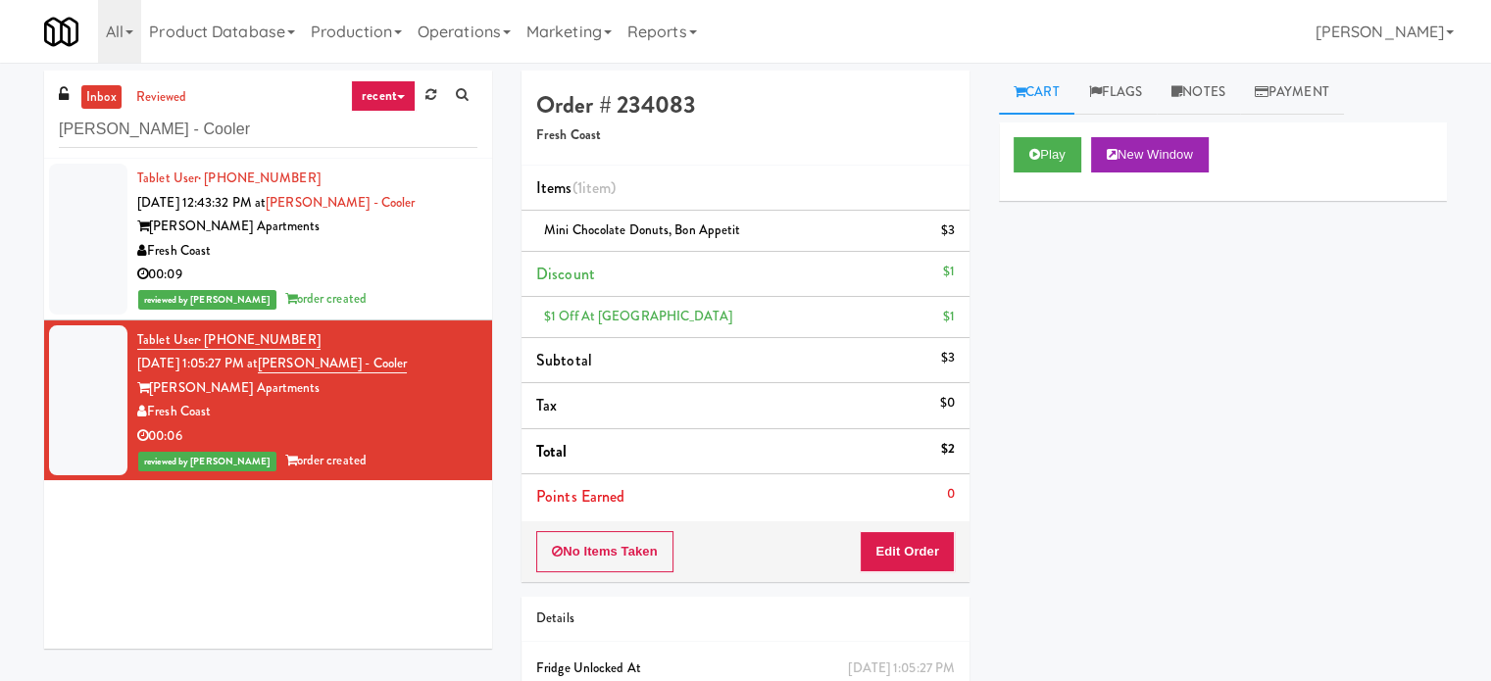
scroll to position [0, 0]
click at [248, 122] on input "Marisol - Cooler" at bounding box center [268, 130] width 419 height 36
paste input "La Plaza - Cooler 3 Top"
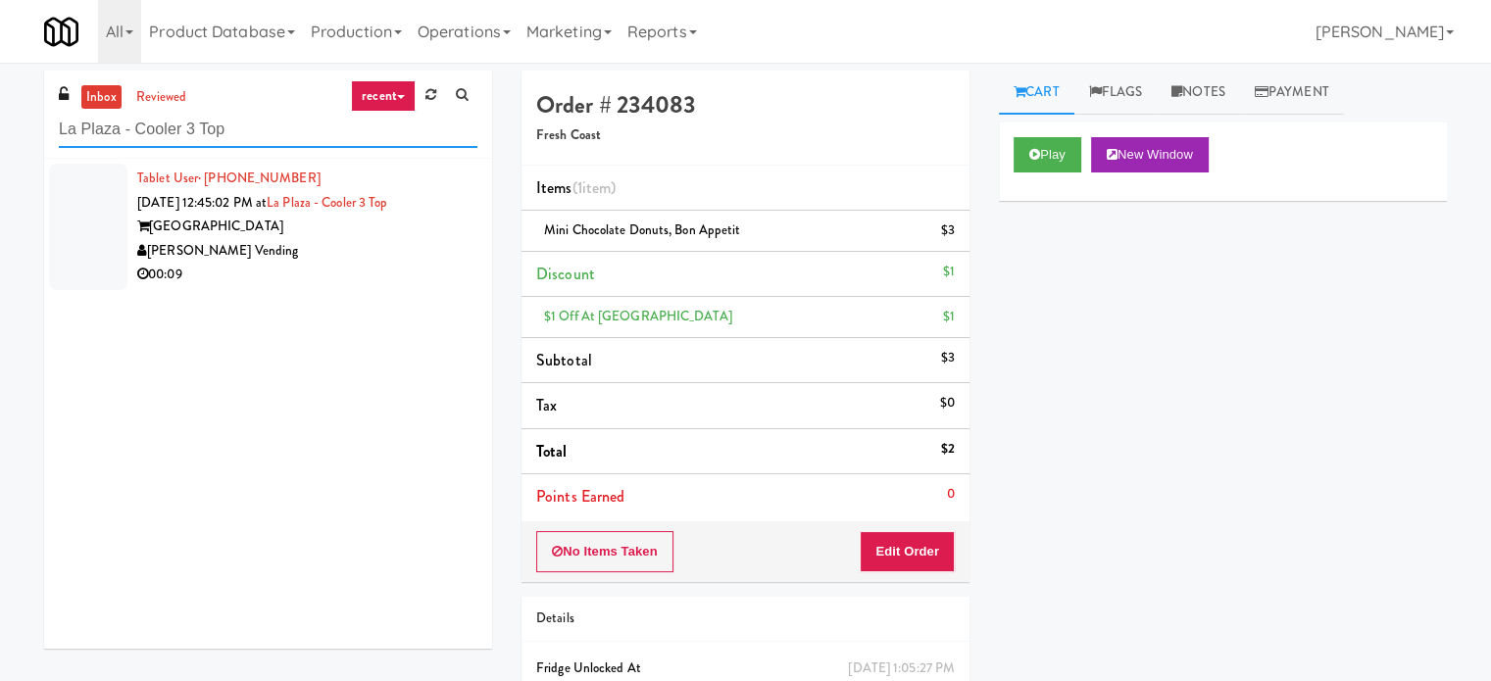
type input "La Plaza - Cooler 3 Top"
click at [324, 237] on div "La Plaza" at bounding box center [307, 227] width 340 height 25
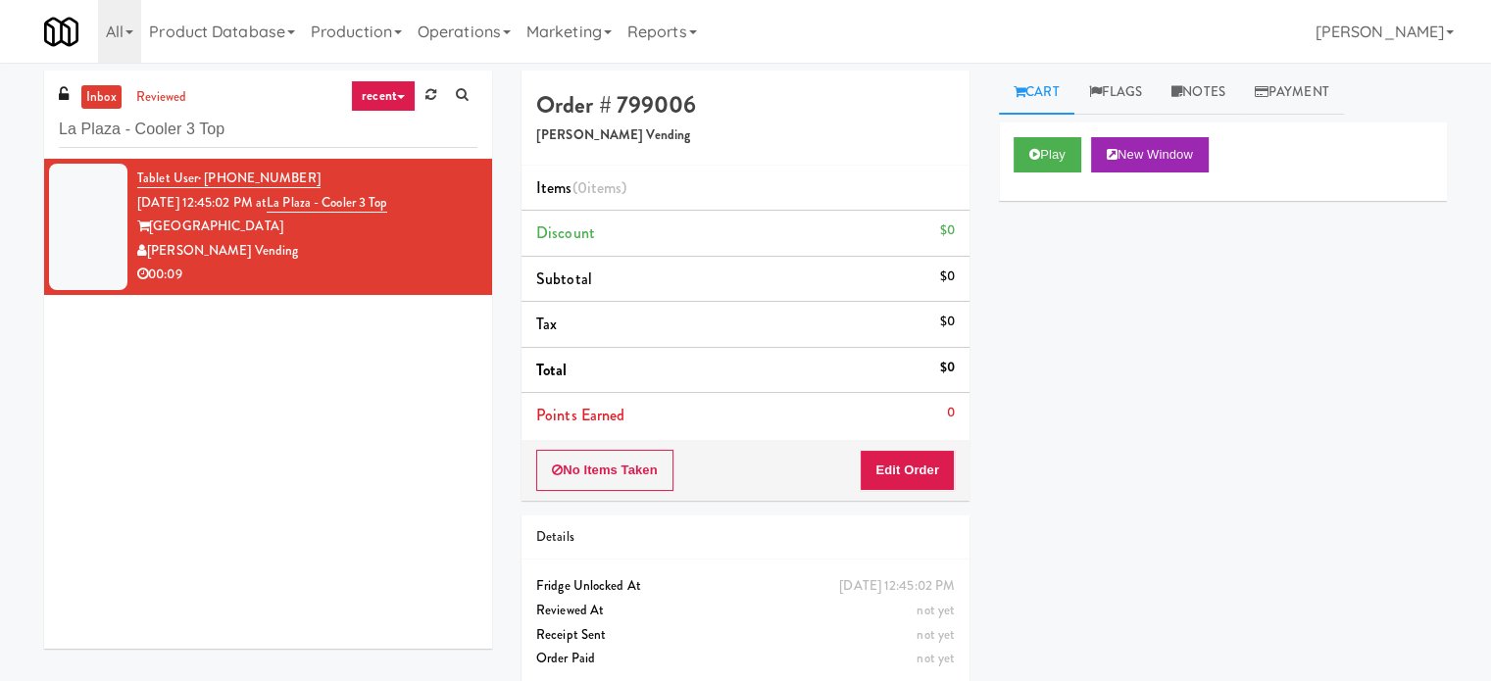
click at [1067, 173] on div "Play New Window" at bounding box center [1223, 162] width 448 height 78
click at [1062, 167] on button "Play" at bounding box center [1048, 154] width 68 height 35
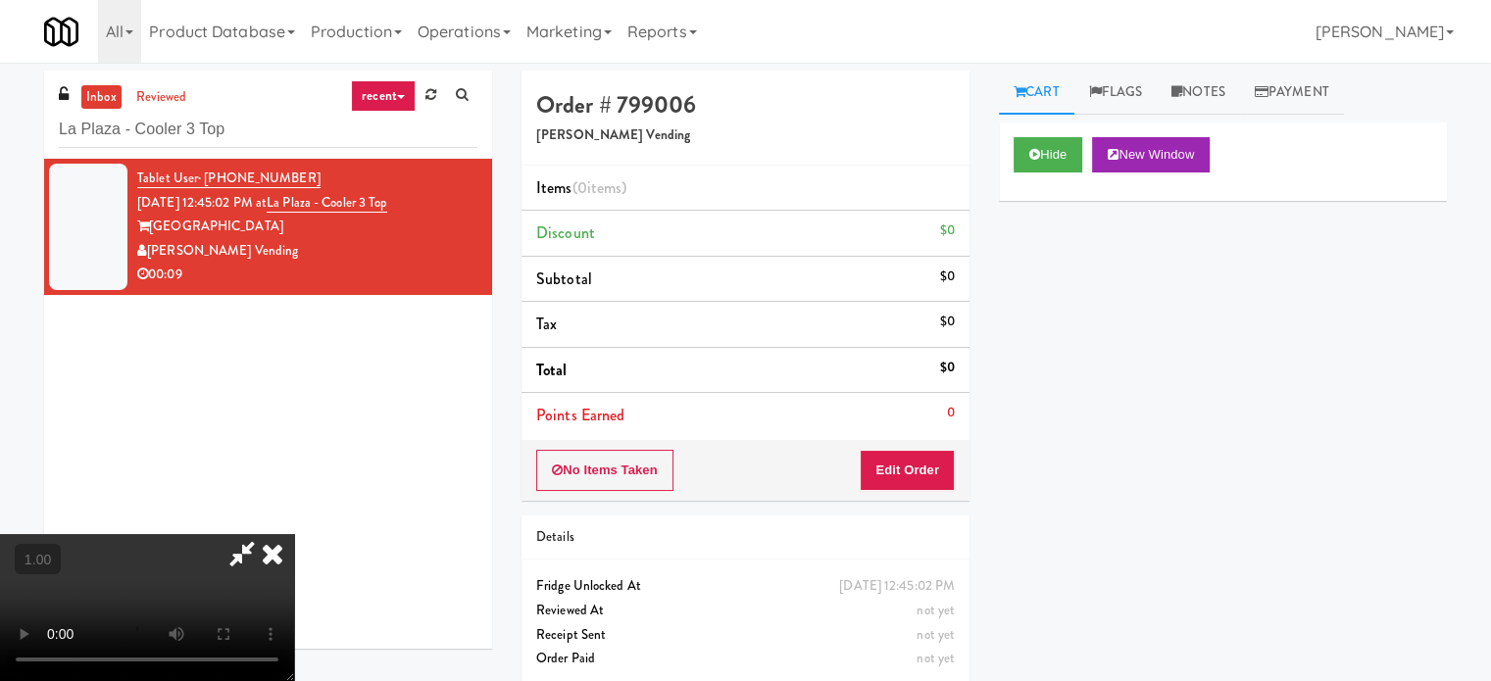
click at [294, 534] on video at bounding box center [147, 607] width 294 height 147
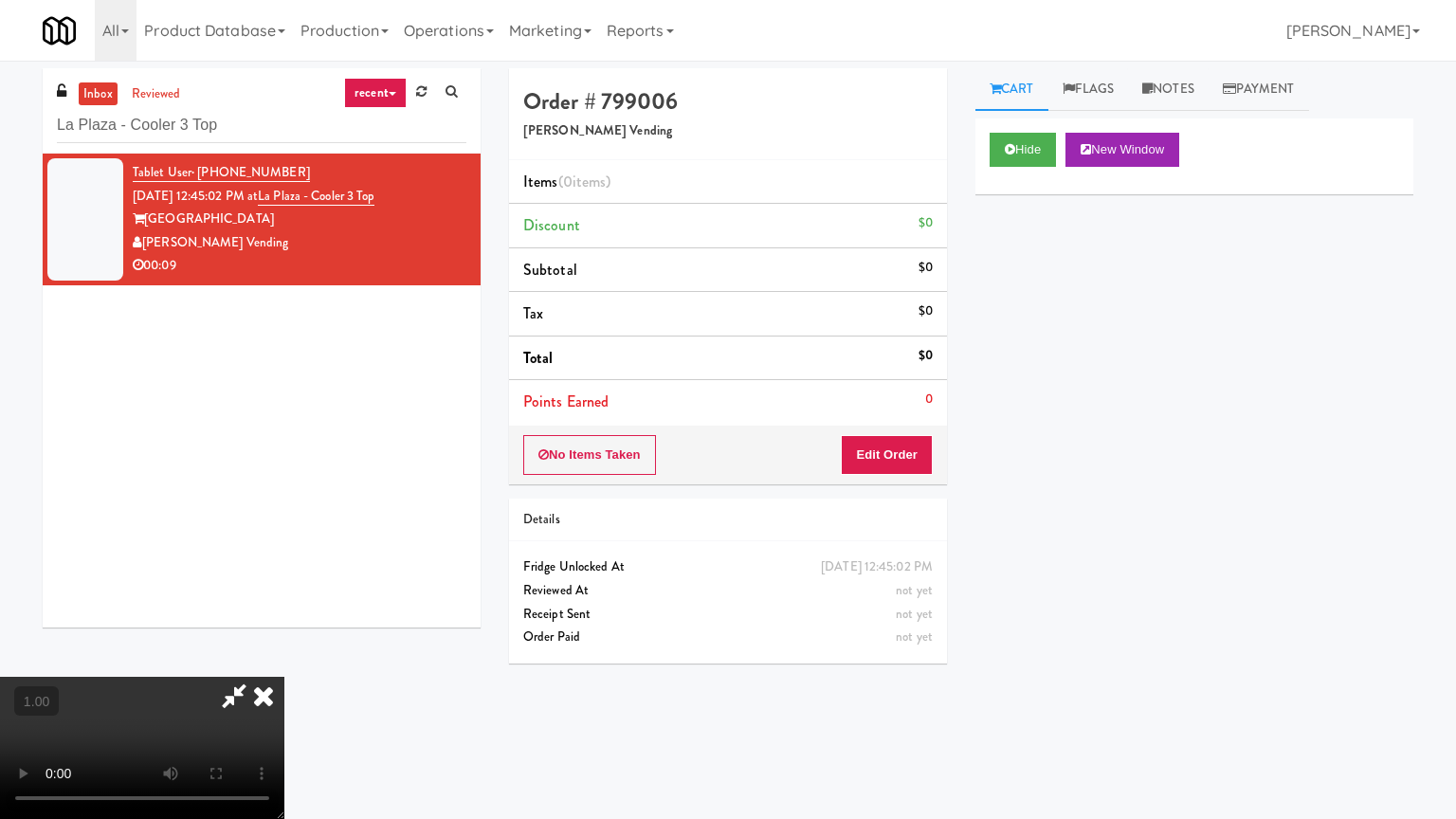
click at [284, 658] on video at bounding box center [142, 747] width 284 height 142
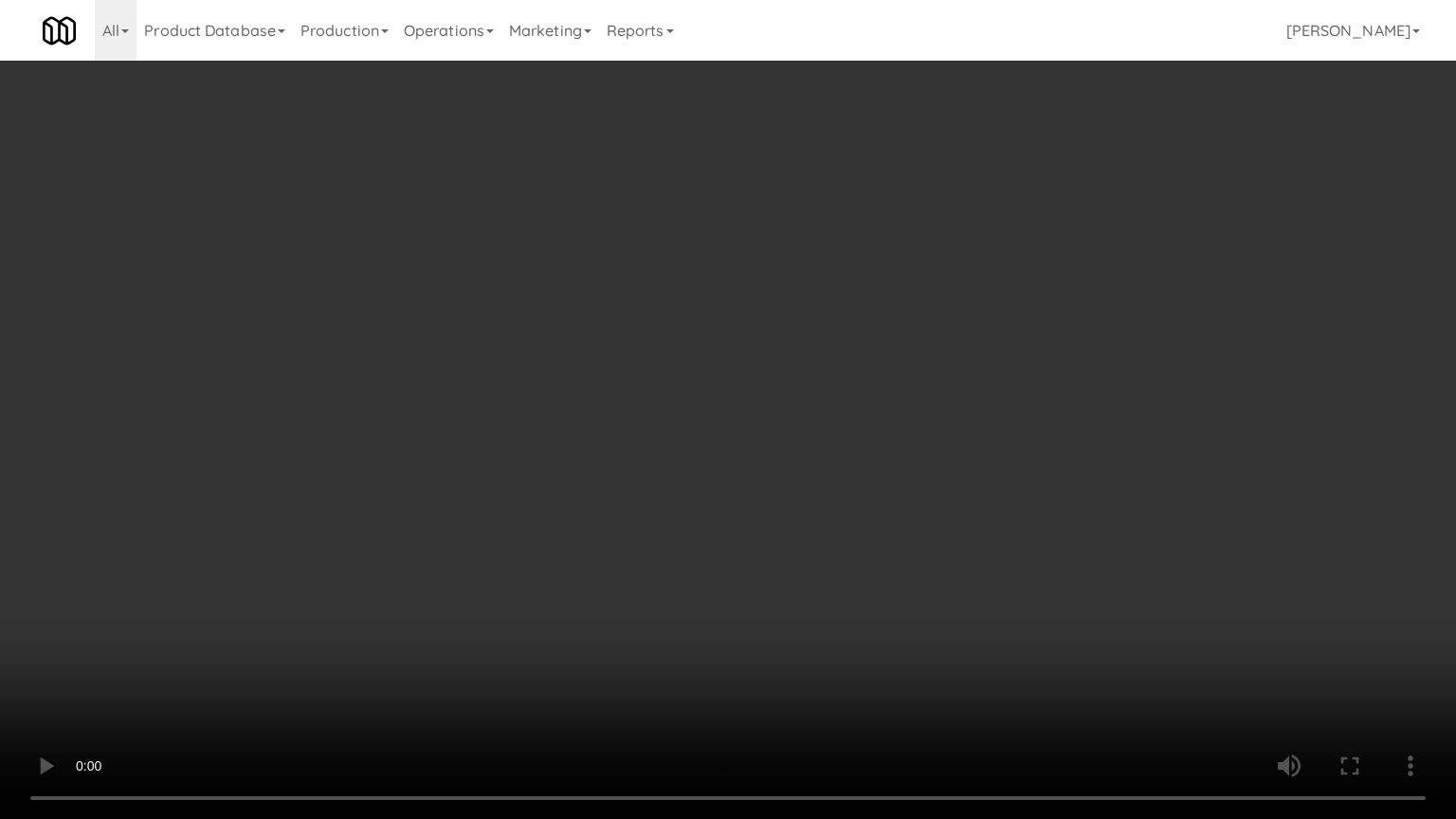
click at [1036, 299] on video at bounding box center [728, 409] width 1456 height 819
click at [501, 647] on video at bounding box center [728, 409] width 1456 height 819
click at [596, 555] on video at bounding box center [728, 409] width 1456 height 819
click at [828, 522] on video at bounding box center [728, 409] width 1456 height 819
click at [830, 518] on video at bounding box center [728, 409] width 1456 height 819
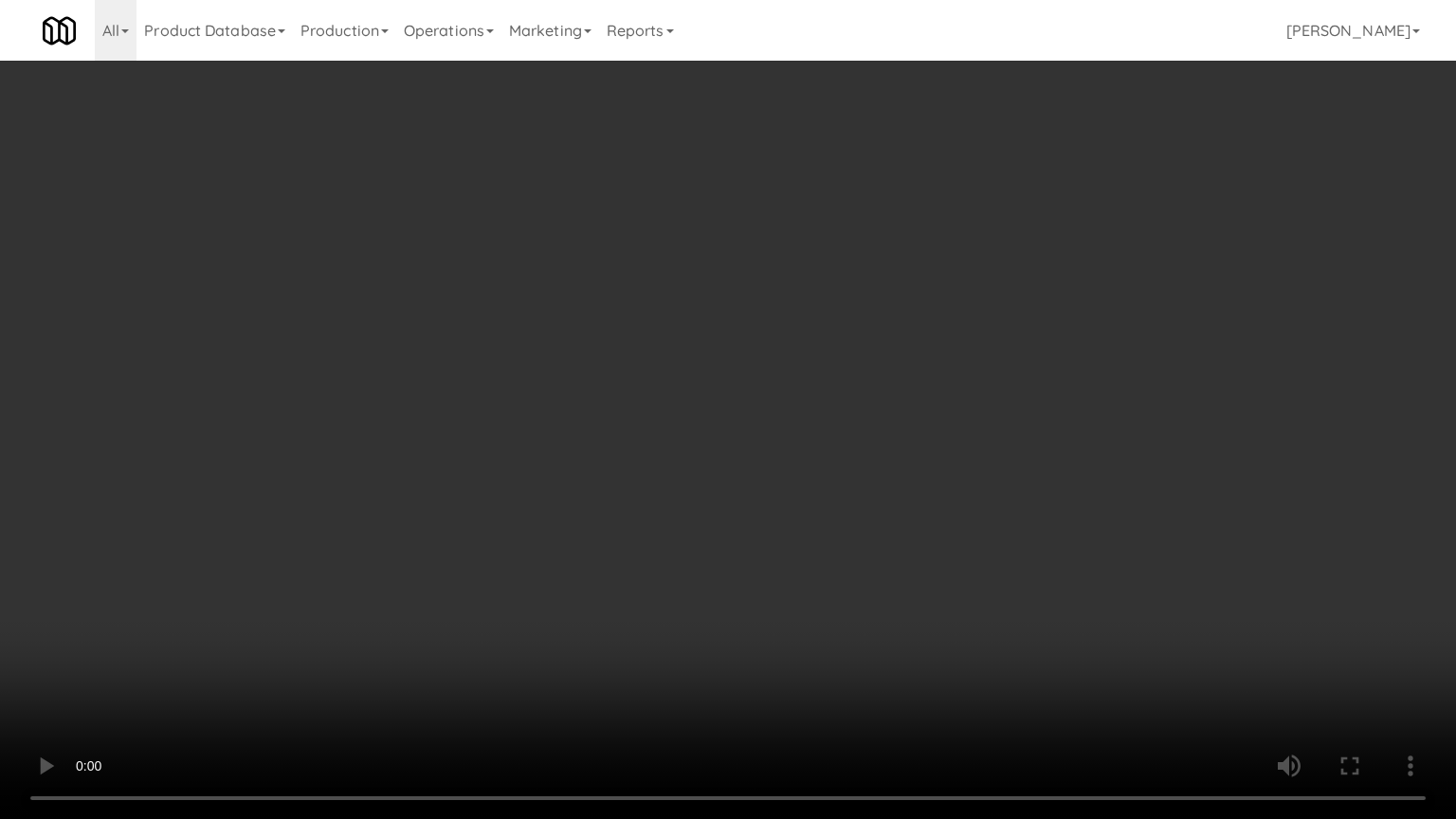
click at [825, 518] on video at bounding box center [728, 409] width 1456 height 819
click at [822, 519] on video at bounding box center [728, 409] width 1456 height 819
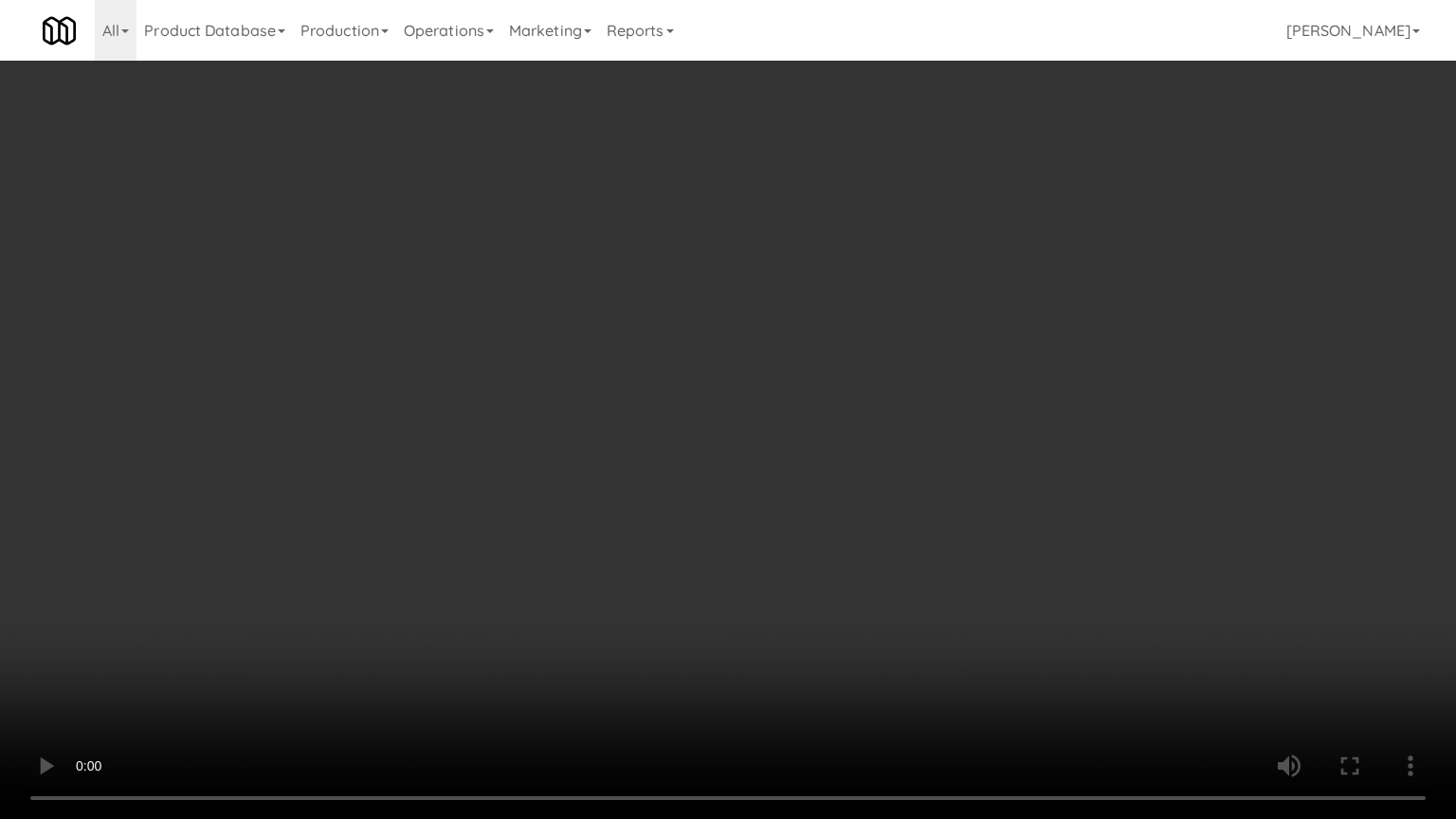
click at [822, 519] on video at bounding box center [728, 409] width 1456 height 819
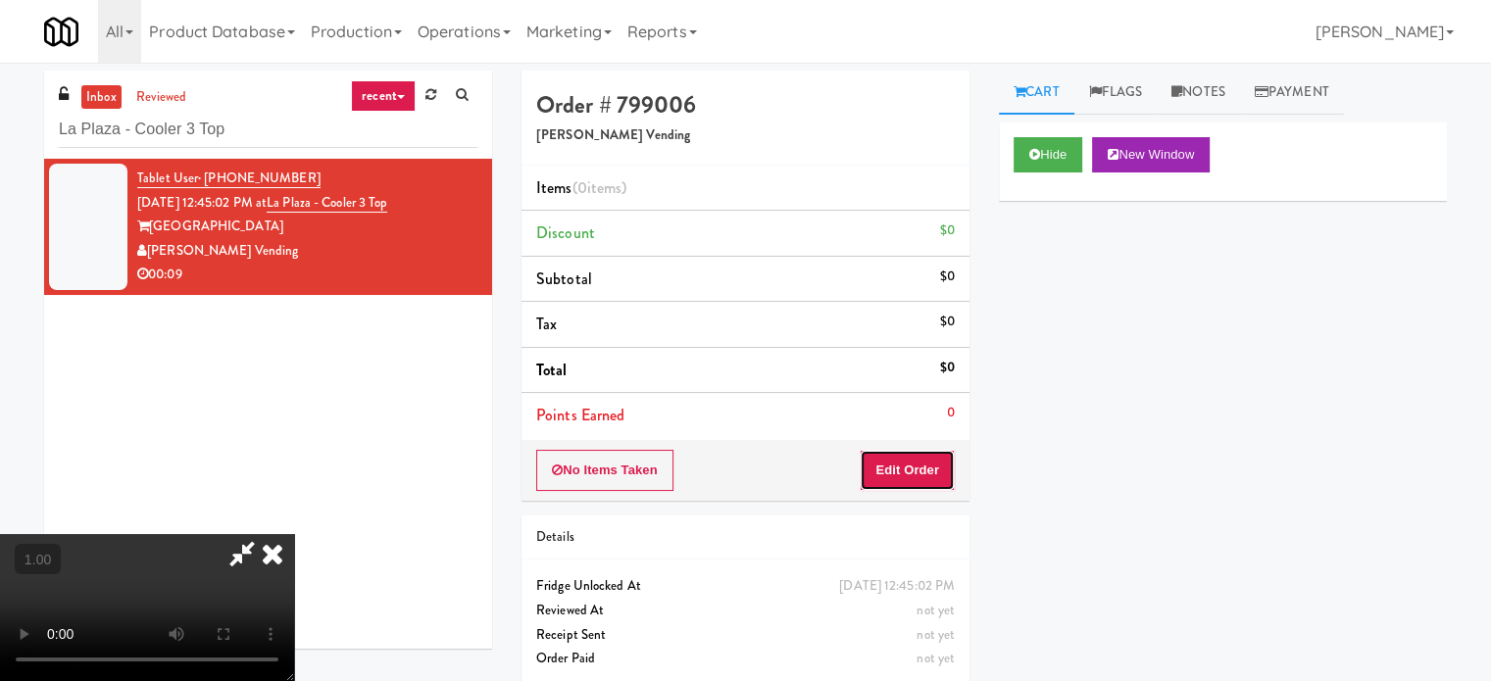
click at [937, 466] on button "Edit Order" at bounding box center [907, 470] width 95 height 41
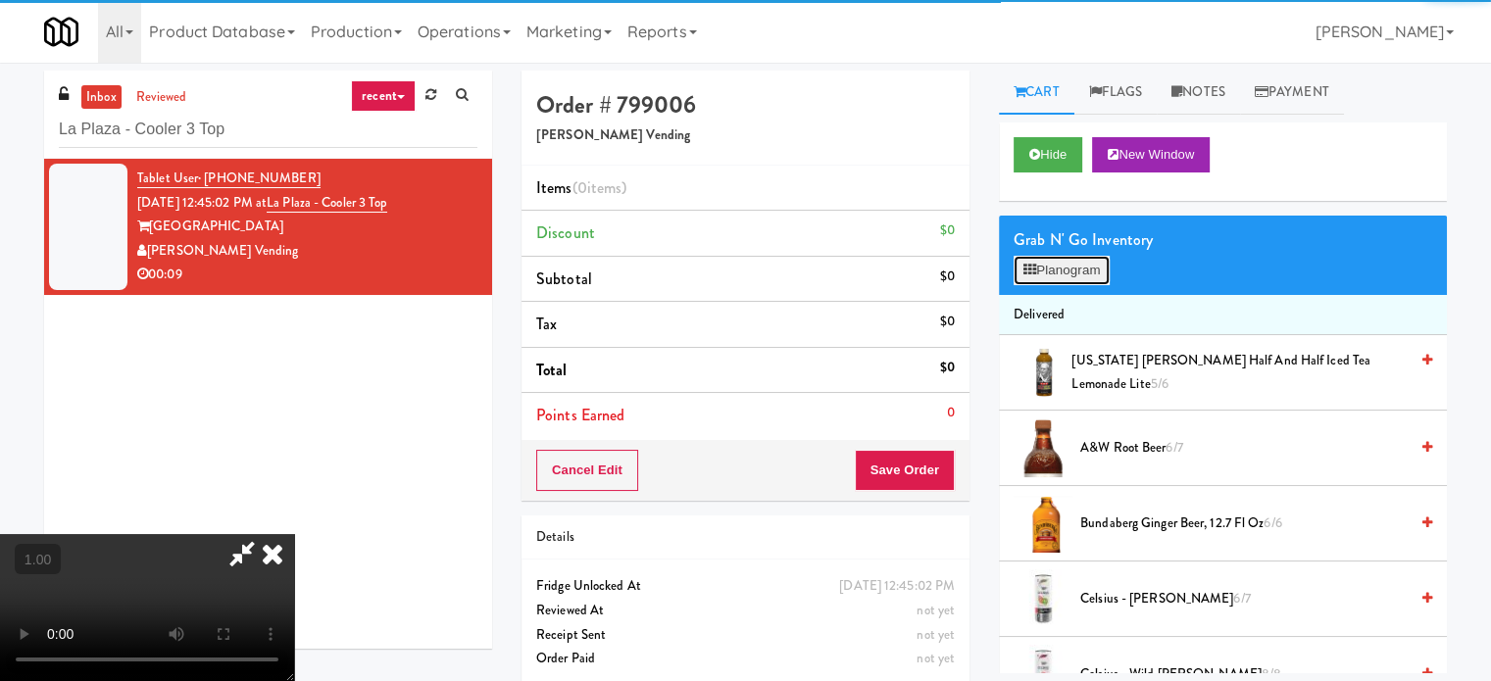
click at [1102, 277] on button "Planogram" at bounding box center [1062, 270] width 96 height 29
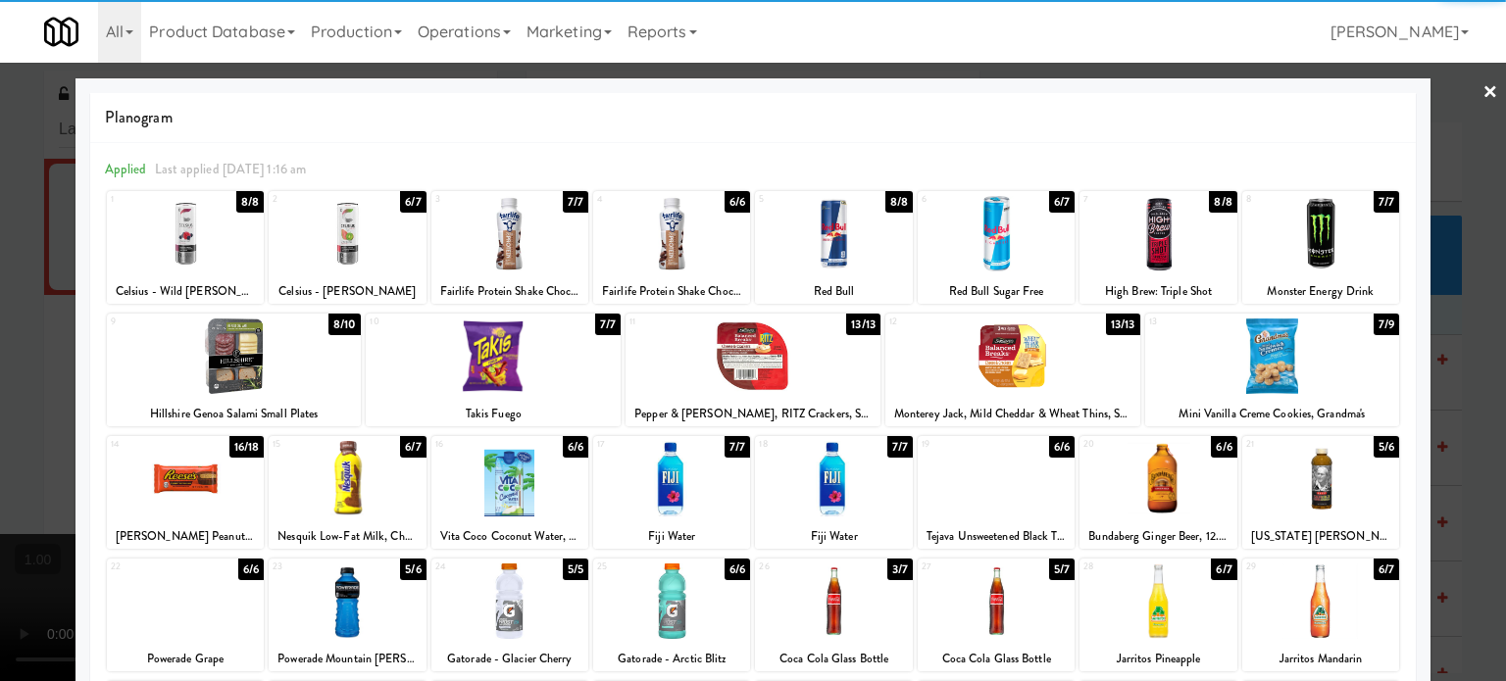
click at [1267, 373] on div at bounding box center [1272, 356] width 255 height 75
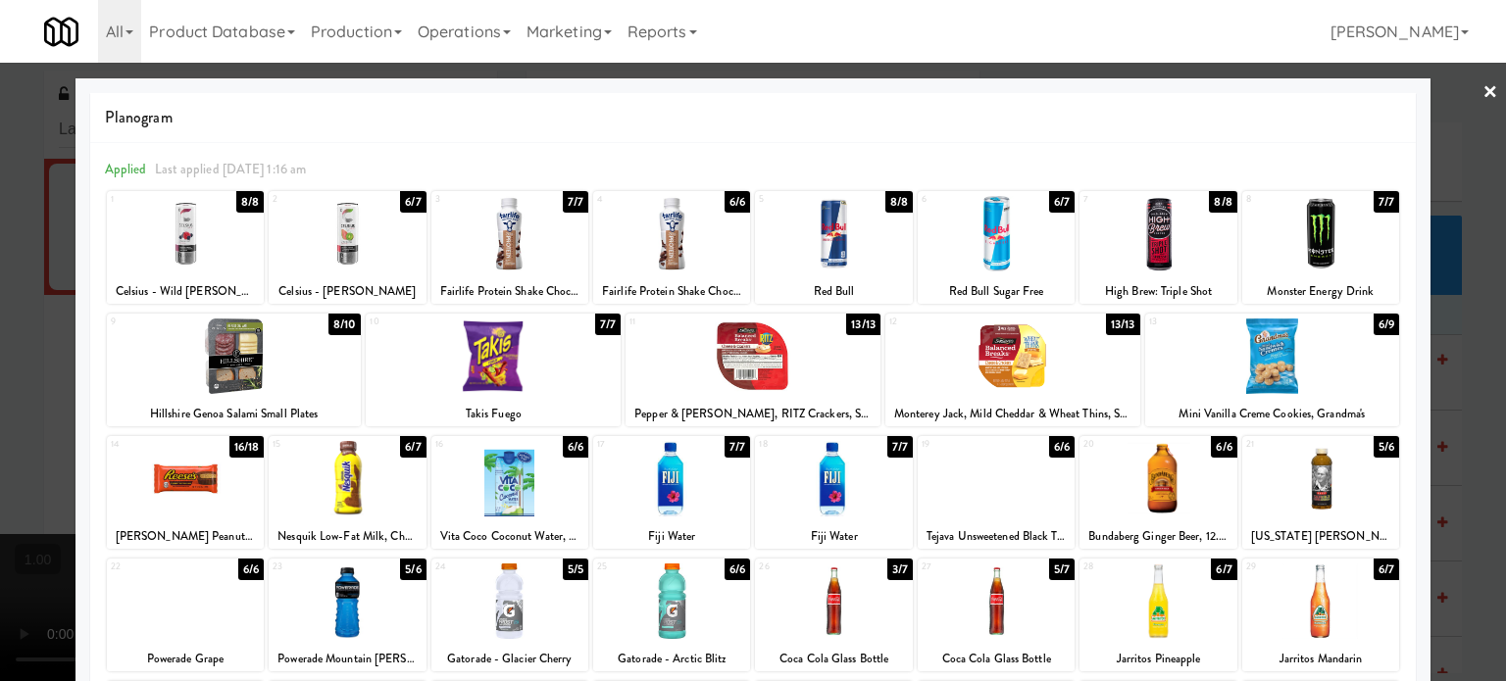
click at [0, 230] on div at bounding box center [753, 340] width 1506 height 681
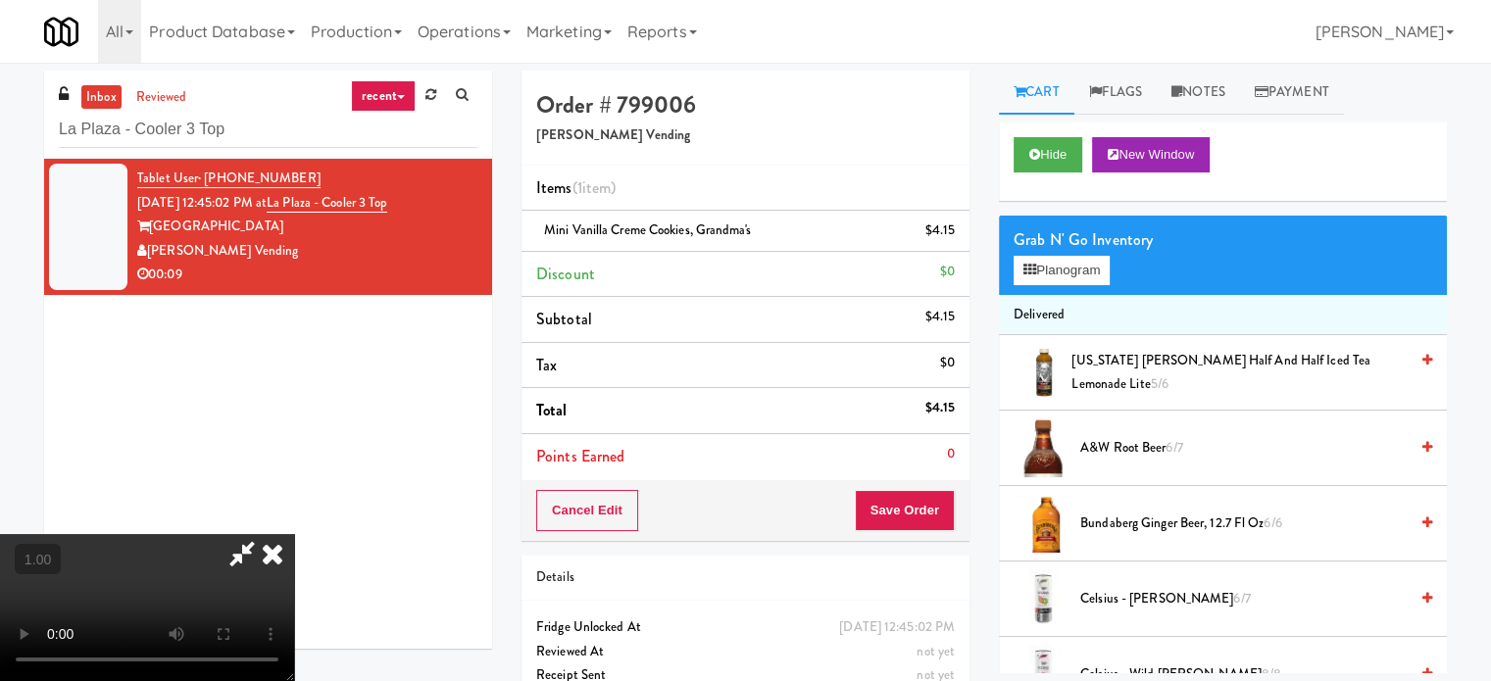
click at [294, 534] on video at bounding box center [147, 607] width 294 height 147
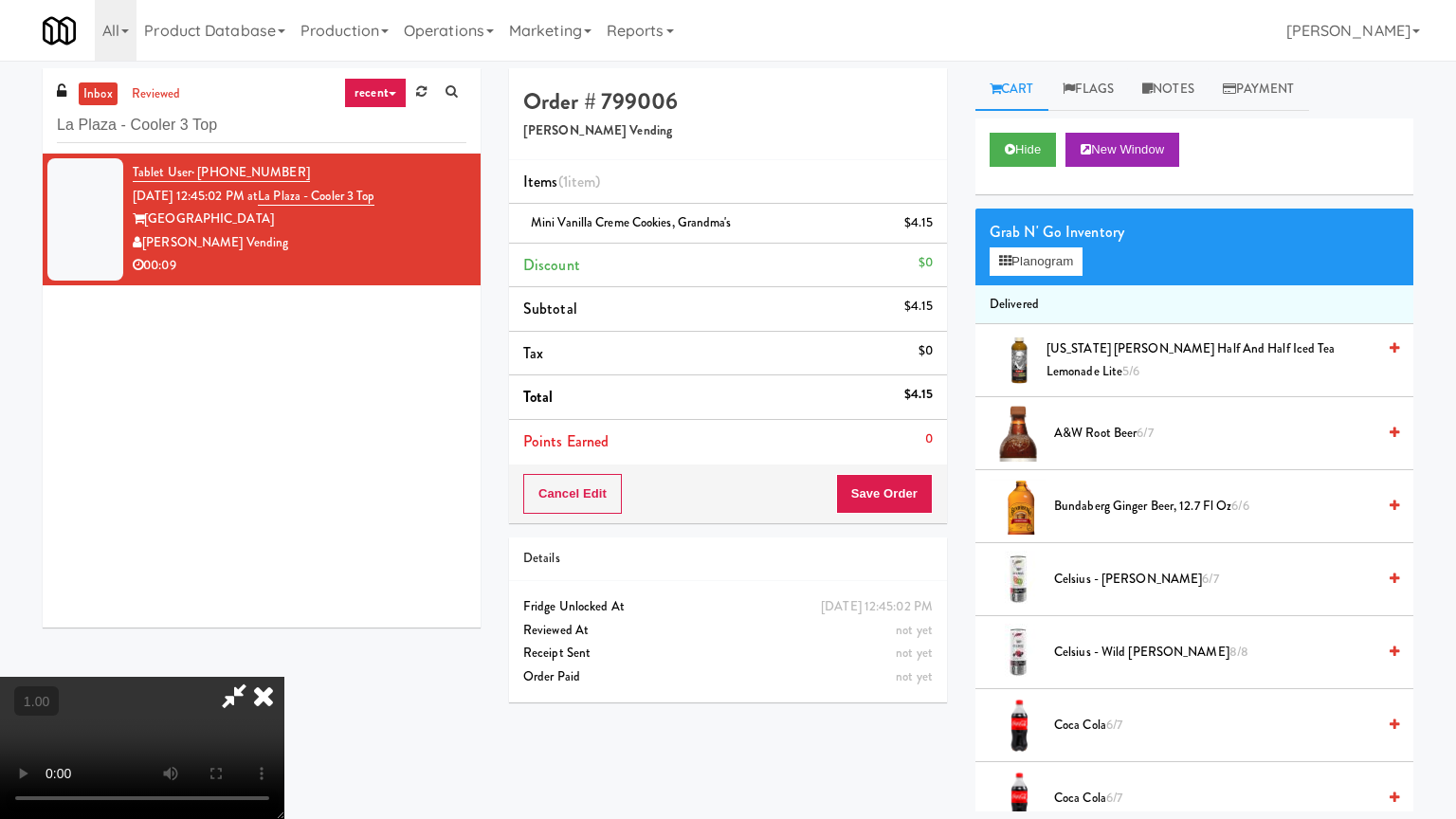
click at [284, 658] on video at bounding box center [142, 747] width 284 height 142
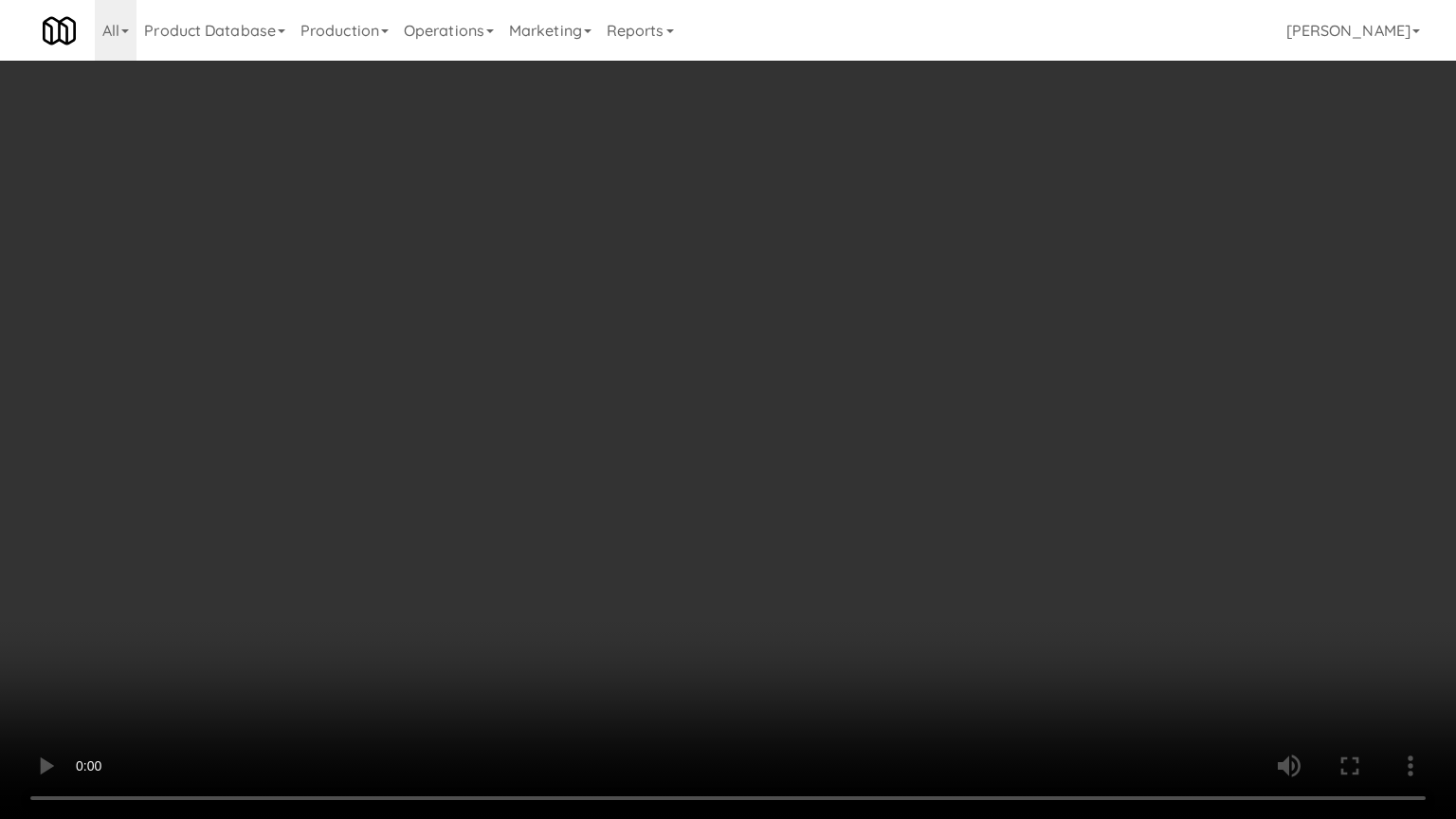
click at [1152, 474] on video at bounding box center [728, 409] width 1456 height 819
click at [1118, 457] on video at bounding box center [728, 409] width 1456 height 819
click at [1126, 458] on video at bounding box center [728, 409] width 1456 height 819
click at [965, 448] on video at bounding box center [728, 409] width 1456 height 819
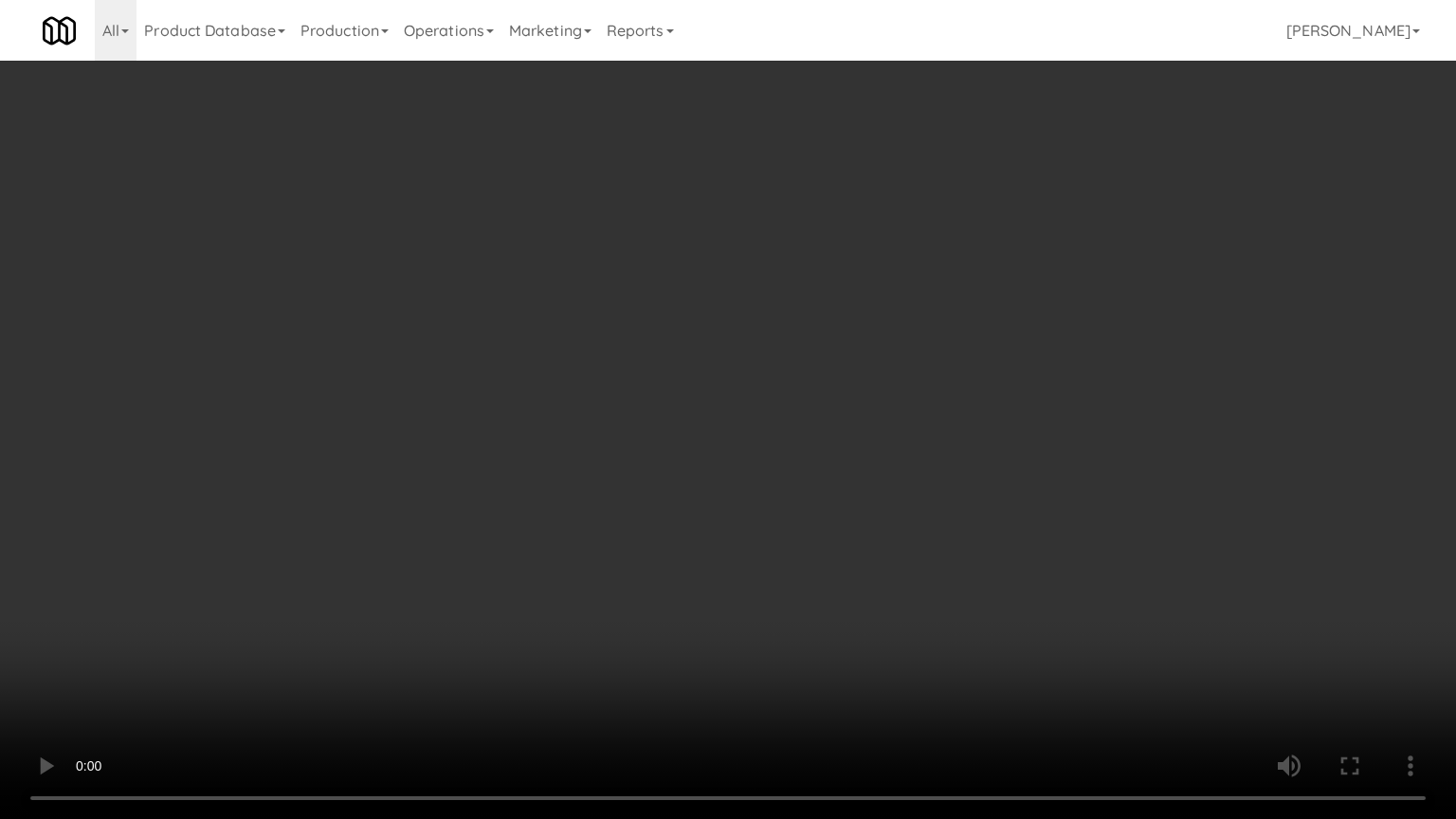
drag, startPoint x: 965, startPoint y: 448, endPoint x: 954, endPoint y: 323, distance: 125.5
click at [960, 446] on video at bounding box center [728, 409] width 1456 height 819
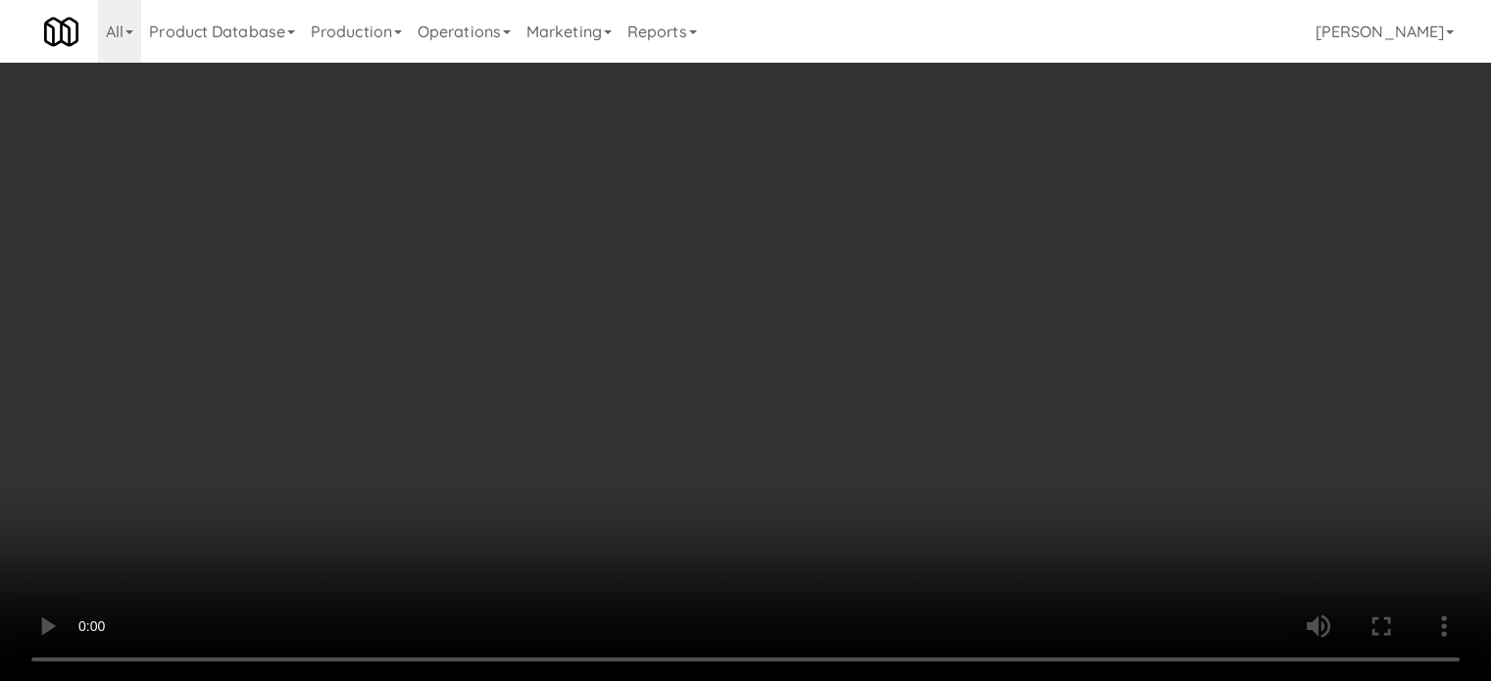
click at [1056, 252] on div "Grab N' Go Inventory" at bounding box center [1223, 239] width 419 height 29
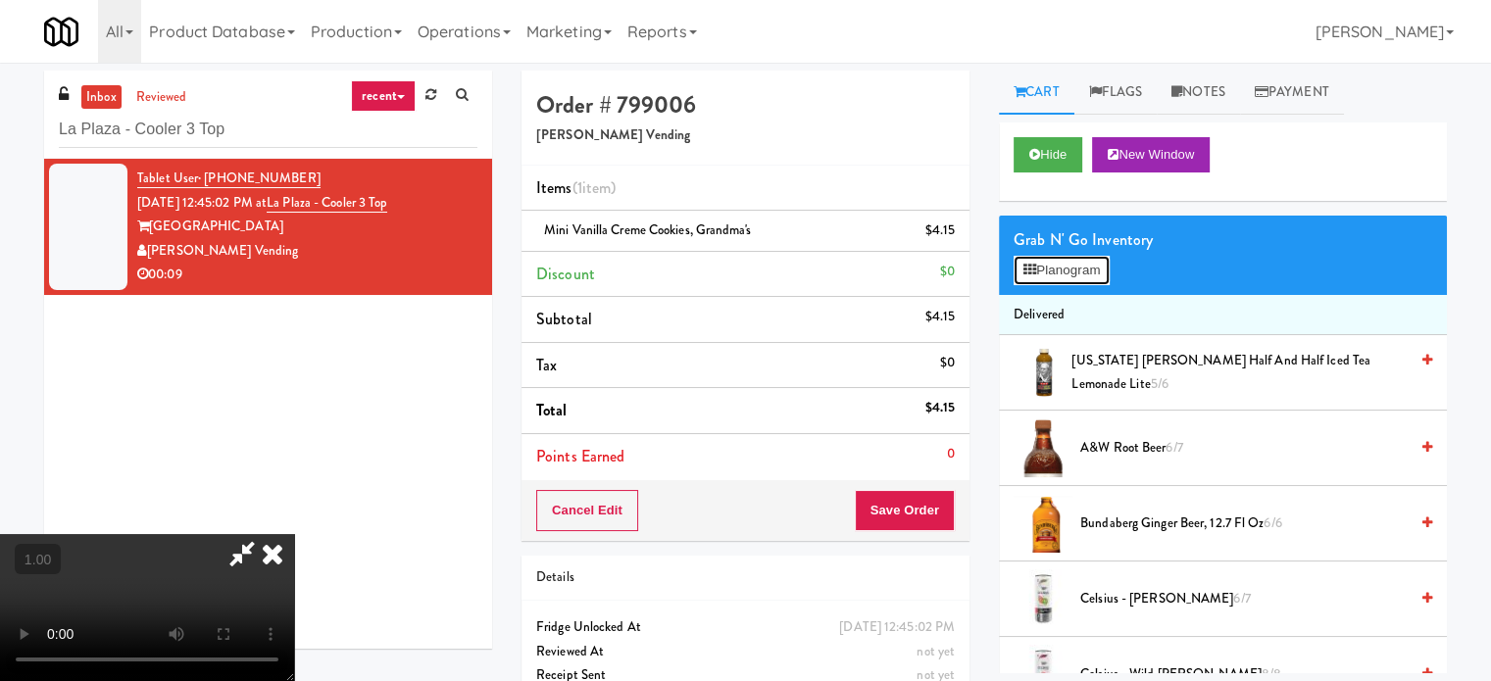
click at [1059, 261] on button "Planogram" at bounding box center [1062, 270] width 96 height 29
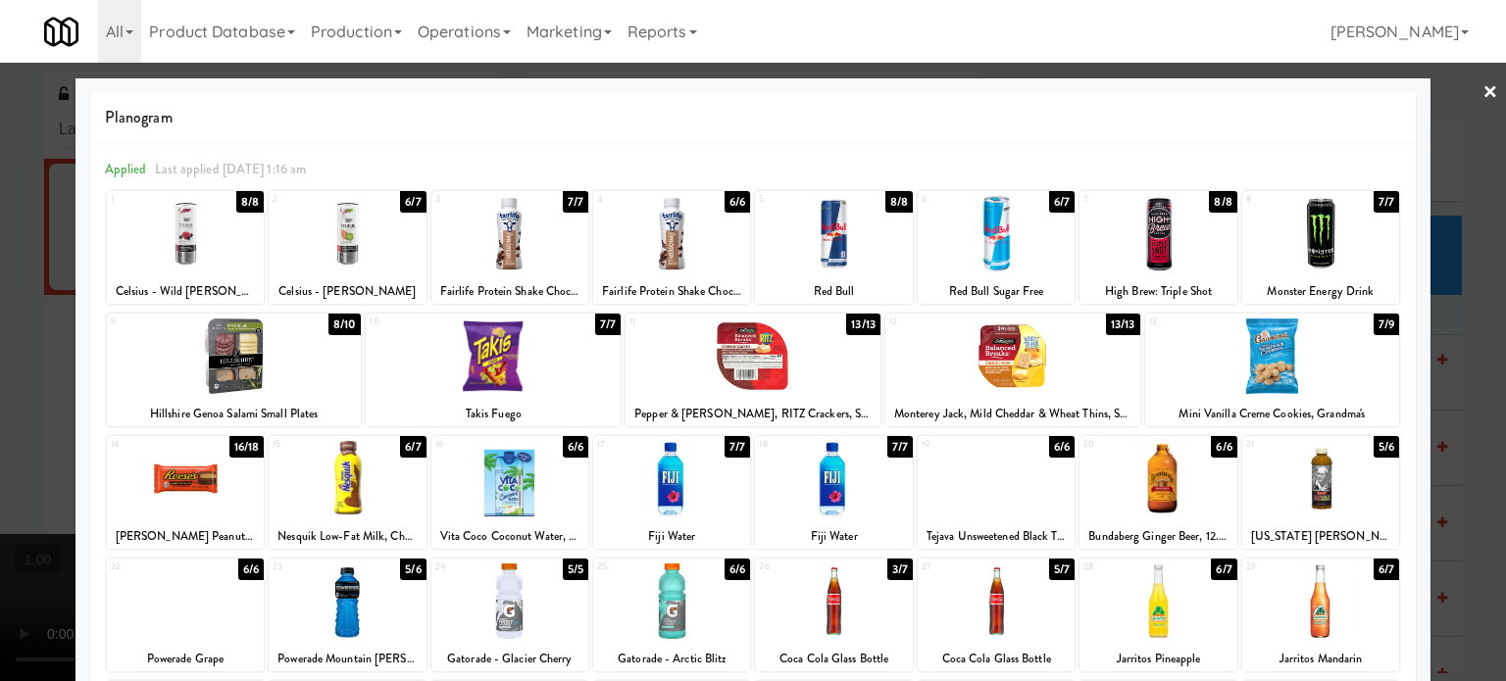
click at [202, 494] on div at bounding box center [185, 478] width 157 height 75
click at [0, 489] on div at bounding box center [753, 340] width 1506 height 681
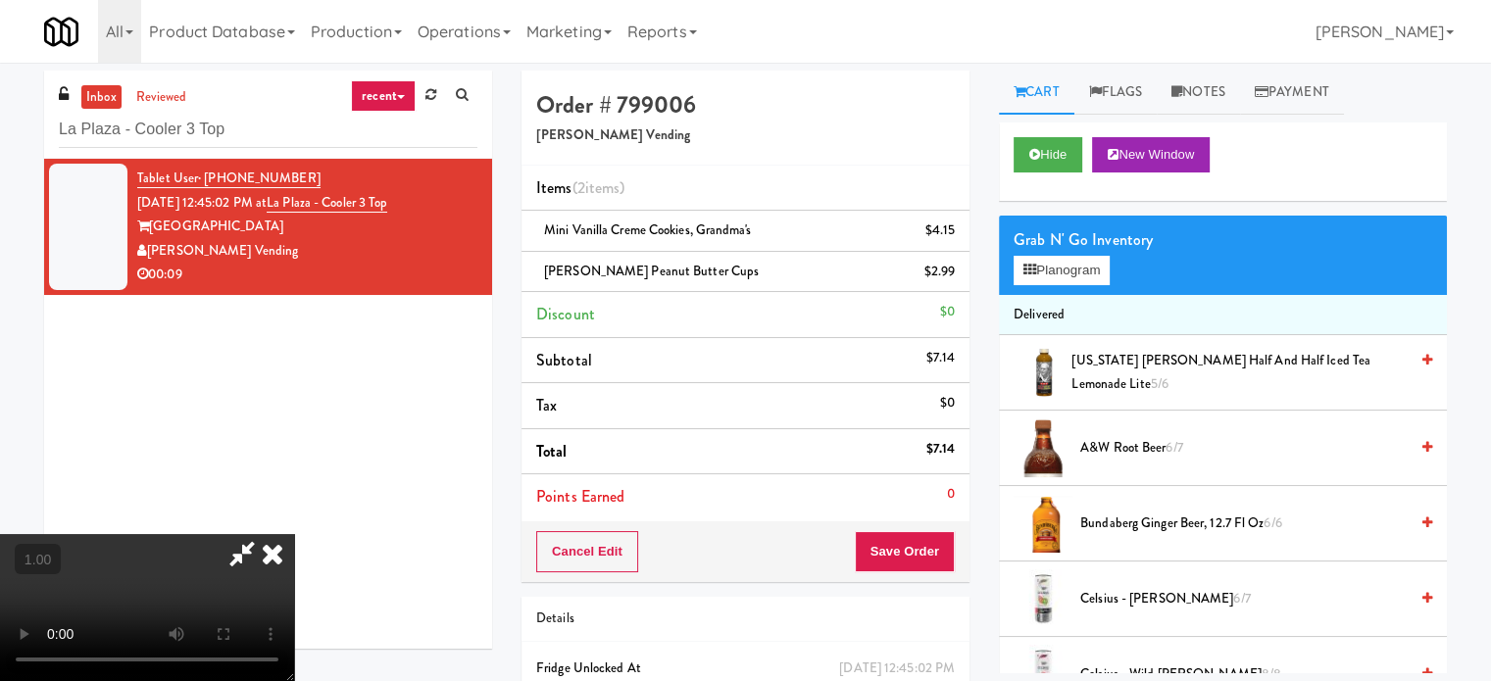
click at [294, 549] on video at bounding box center [147, 607] width 294 height 147
click at [294, 550] on video at bounding box center [147, 607] width 294 height 147
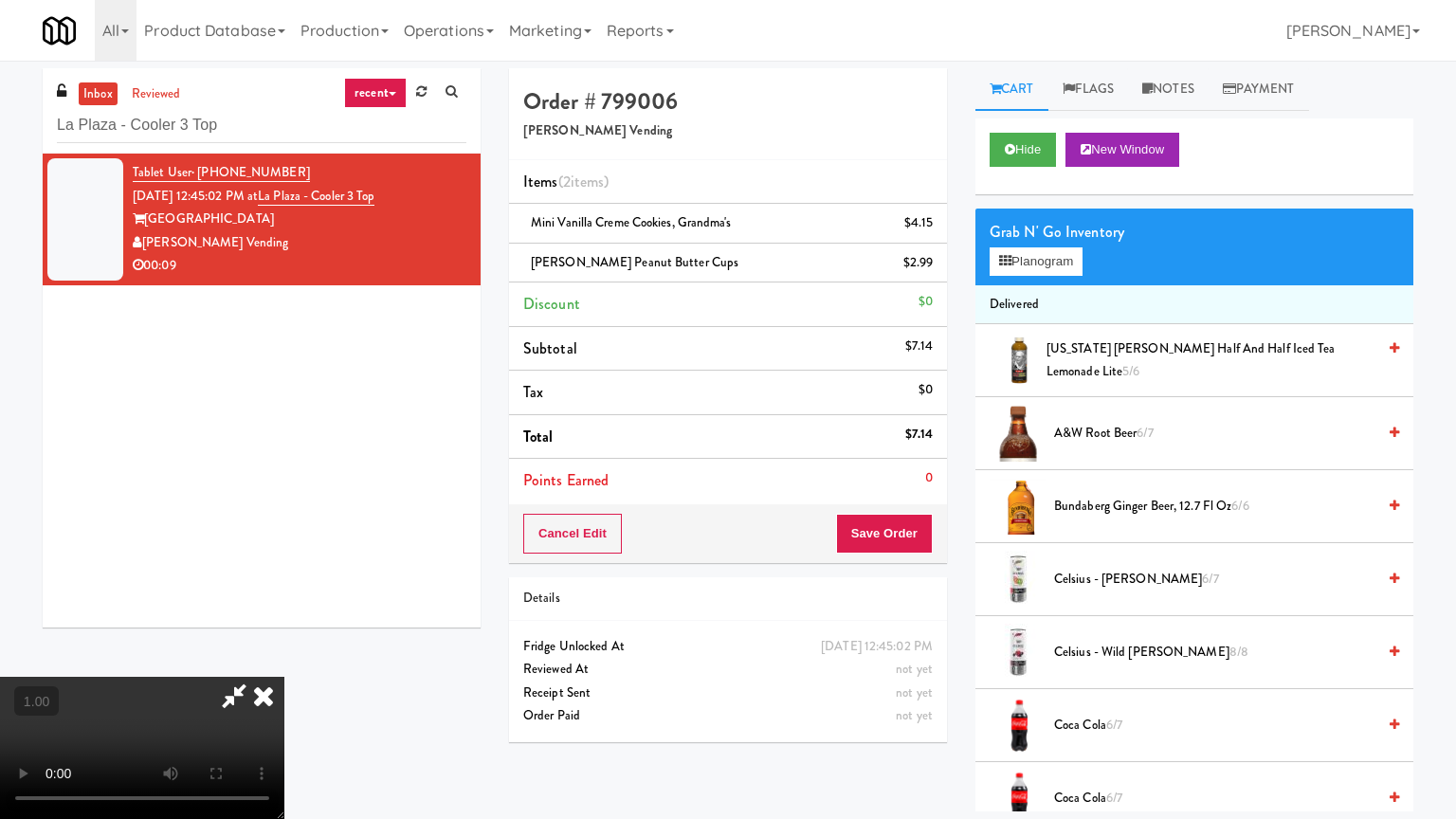
click at [284, 658] on video at bounding box center [142, 747] width 284 height 142
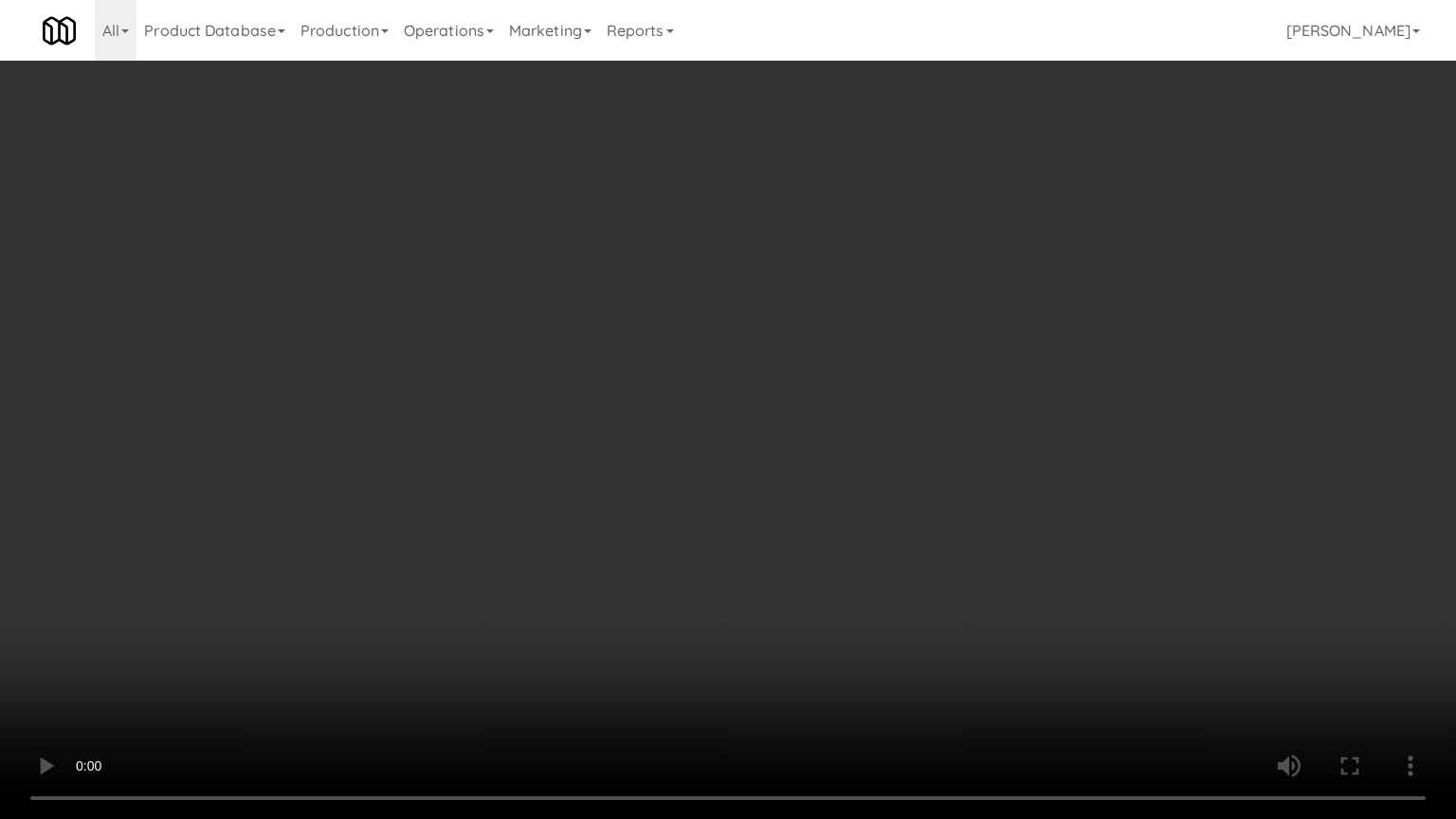
click at [1254, 156] on video at bounding box center [728, 409] width 1456 height 819
click at [1325, 137] on video at bounding box center [728, 409] width 1456 height 819
click at [615, 624] on video at bounding box center [728, 409] width 1456 height 819
drag, startPoint x: 615, startPoint y: 624, endPoint x: 632, endPoint y: 610, distance: 22.0
click at [621, 622] on video at bounding box center [728, 409] width 1456 height 819
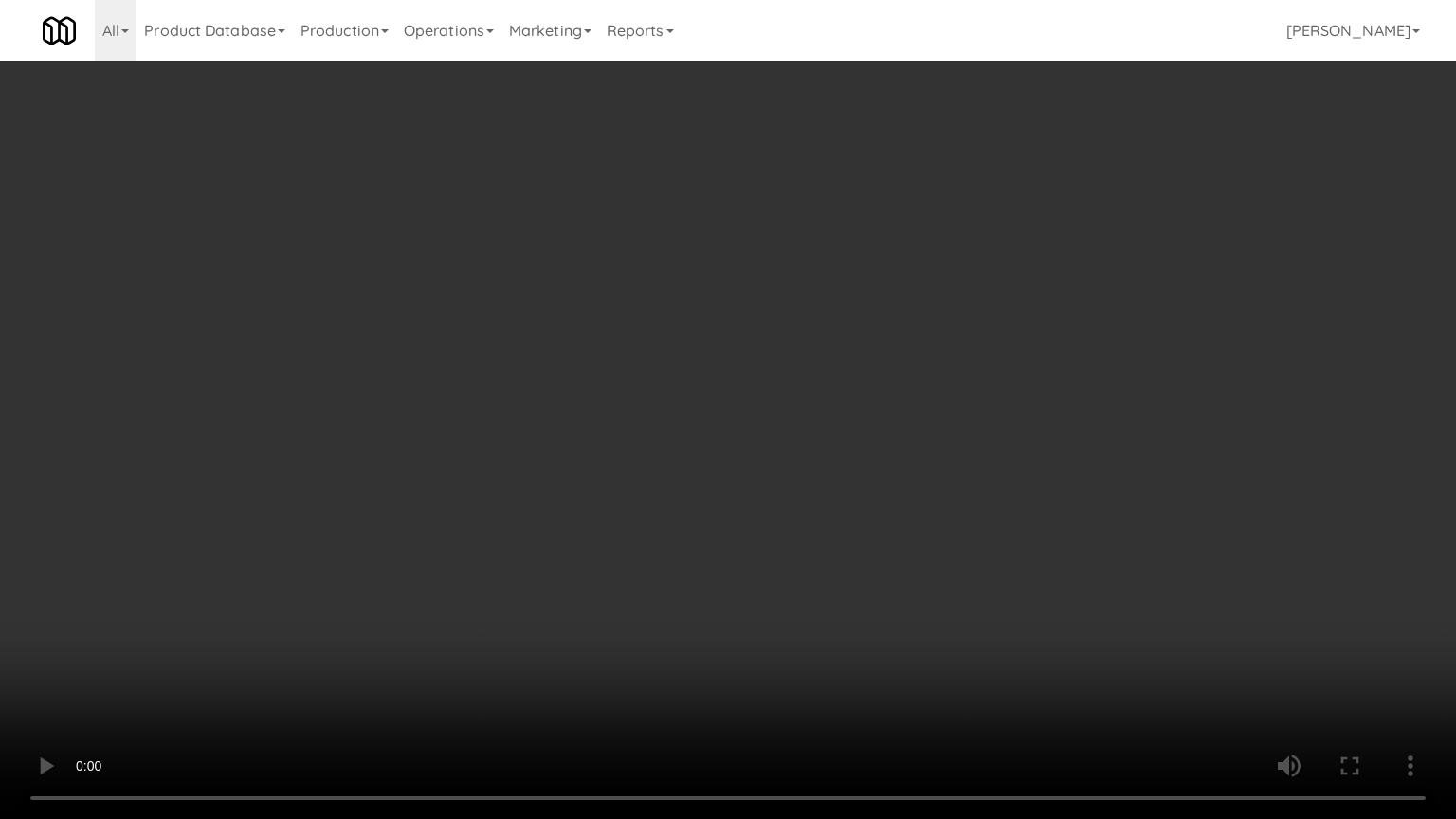
click at [640, 552] on video at bounding box center [728, 409] width 1456 height 819
click at [830, 523] on video at bounding box center [728, 409] width 1456 height 819
click at [782, 600] on video at bounding box center [728, 409] width 1456 height 819
click at [787, 600] on video at bounding box center [728, 409] width 1456 height 819
click at [779, 600] on video at bounding box center [728, 409] width 1456 height 819
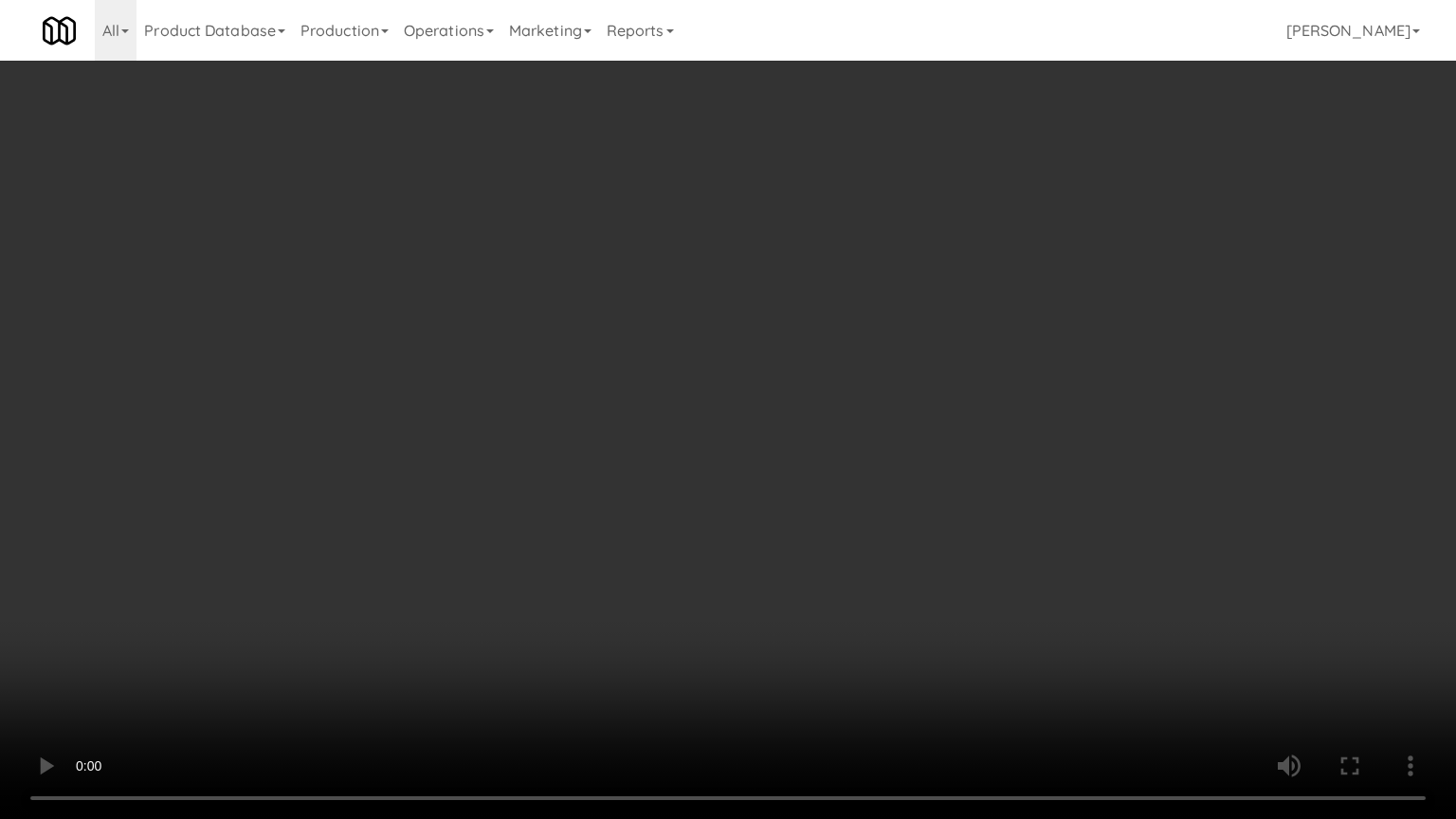
click at [780, 600] on video at bounding box center [728, 409] width 1456 height 819
click at [737, 334] on video at bounding box center [728, 409] width 1456 height 819
click at [889, 322] on video at bounding box center [728, 409] width 1456 height 819
click at [894, 312] on video at bounding box center [728, 409] width 1456 height 819
click at [896, 297] on video at bounding box center [728, 409] width 1456 height 819
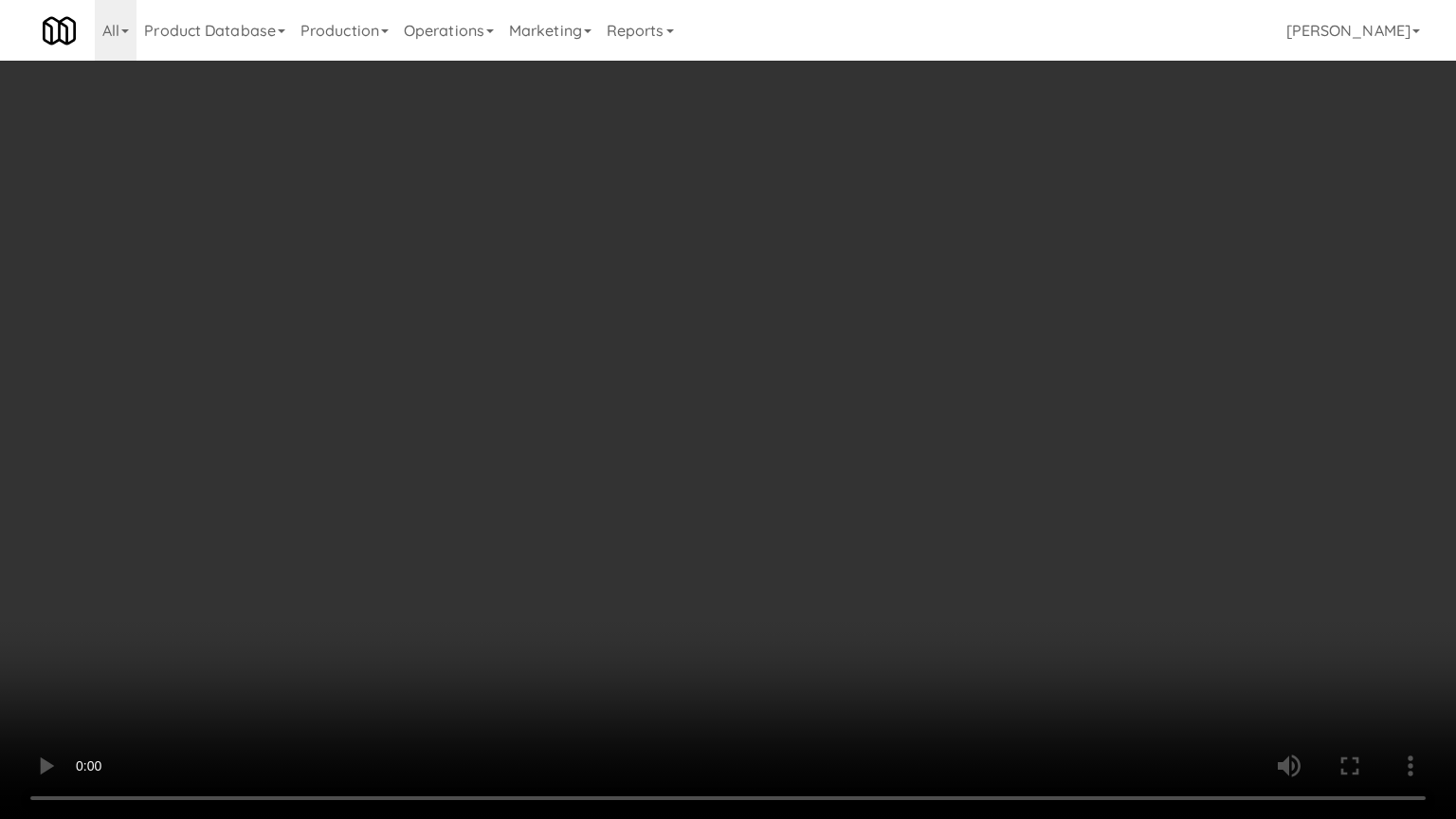
click at [896, 288] on video at bounding box center [728, 409] width 1456 height 819
click at [896, 283] on video at bounding box center [728, 409] width 1456 height 819
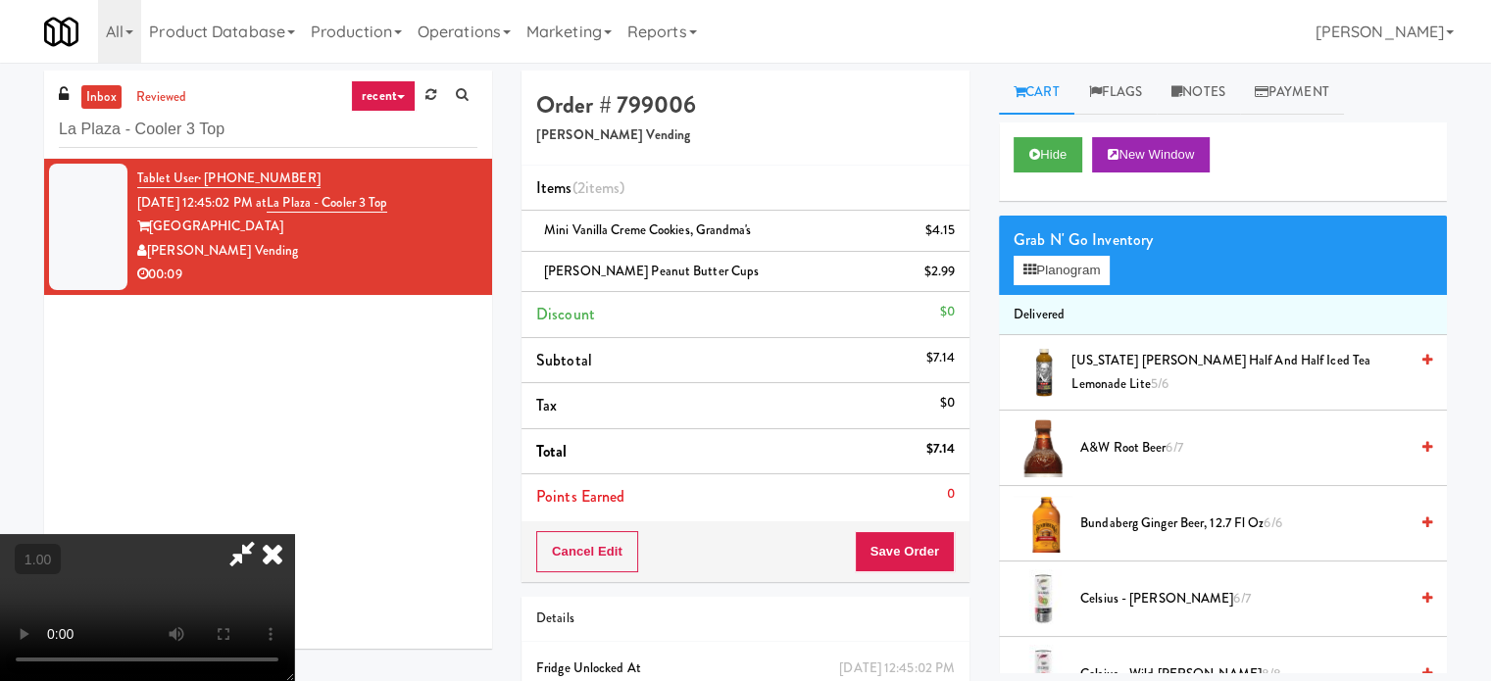
click at [265, 534] on icon at bounding box center [242, 553] width 45 height 39
click at [712, 219] on div "Mini Vanilla Creme Cookies, Grandma's $4.15" at bounding box center [745, 231] width 419 height 25
copy span "Mini Vanilla Creme Cookies, Grandma's"
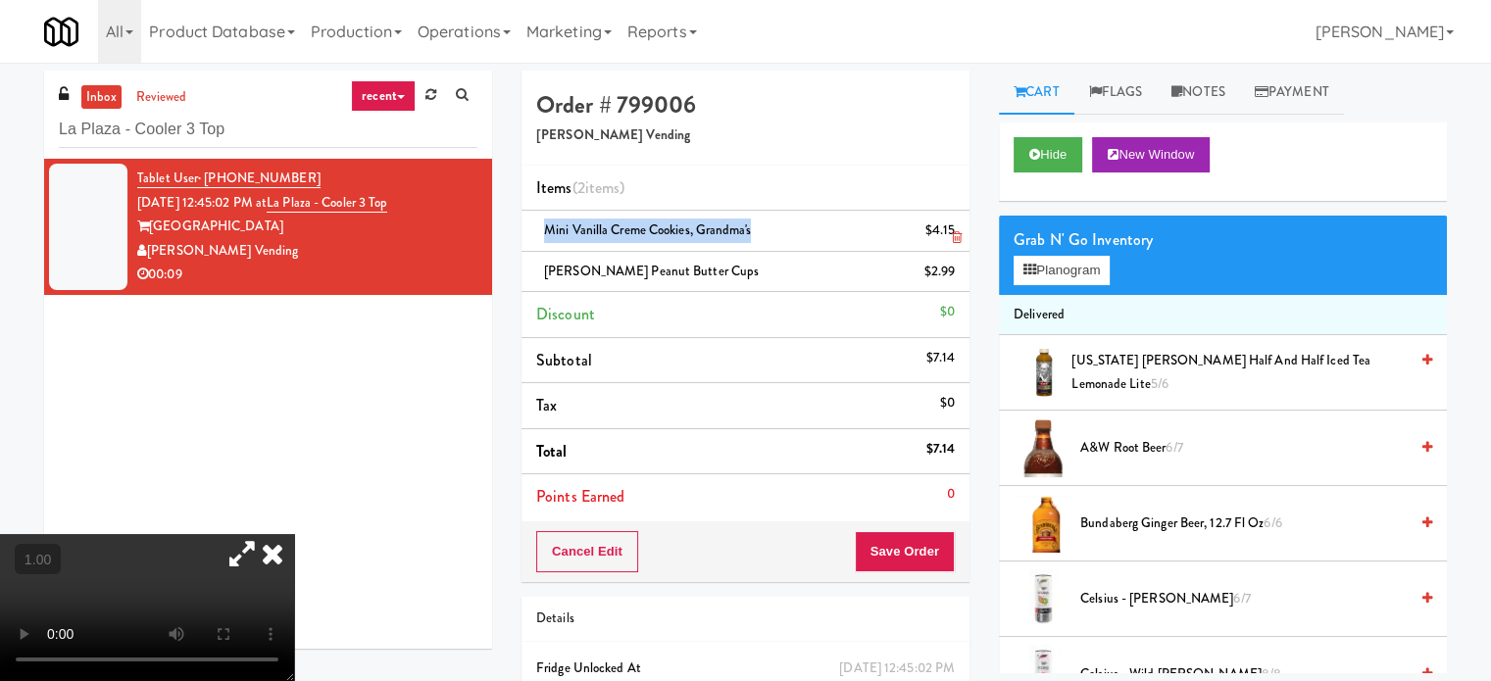
scroll to position [1655, 0]
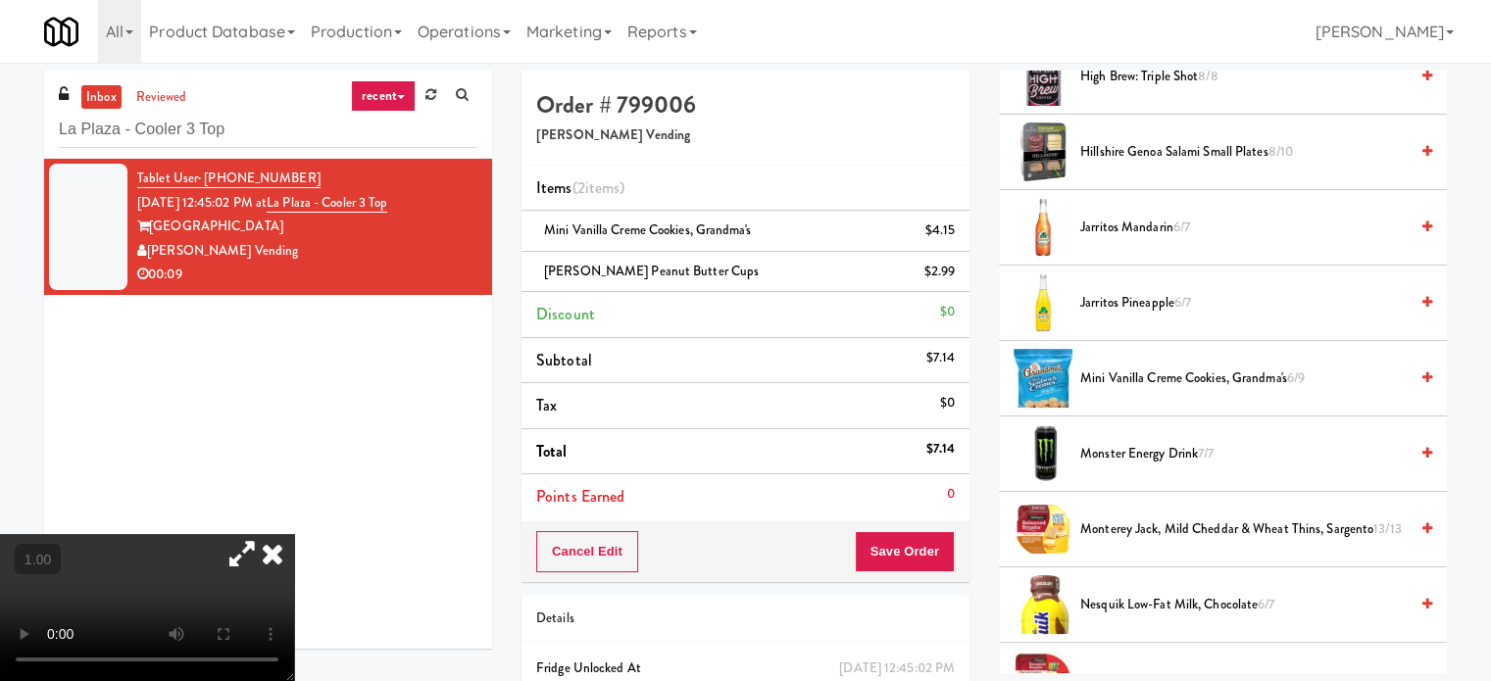
click at [294, 534] on video at bounding box center [147, 607] width 294 height 147
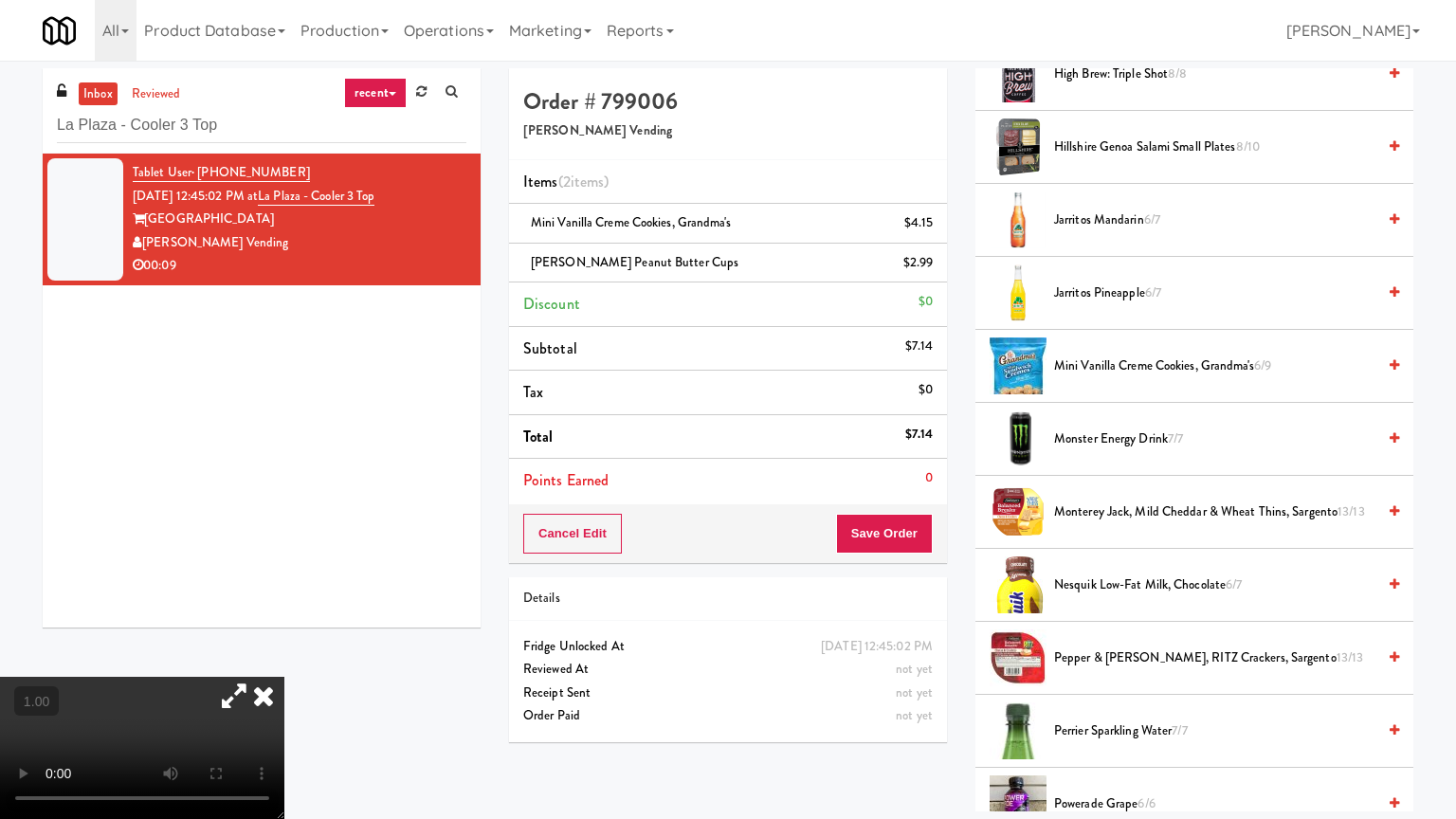
click at [284, 658] on video at bounding box center [142, 747] width 284 height 142
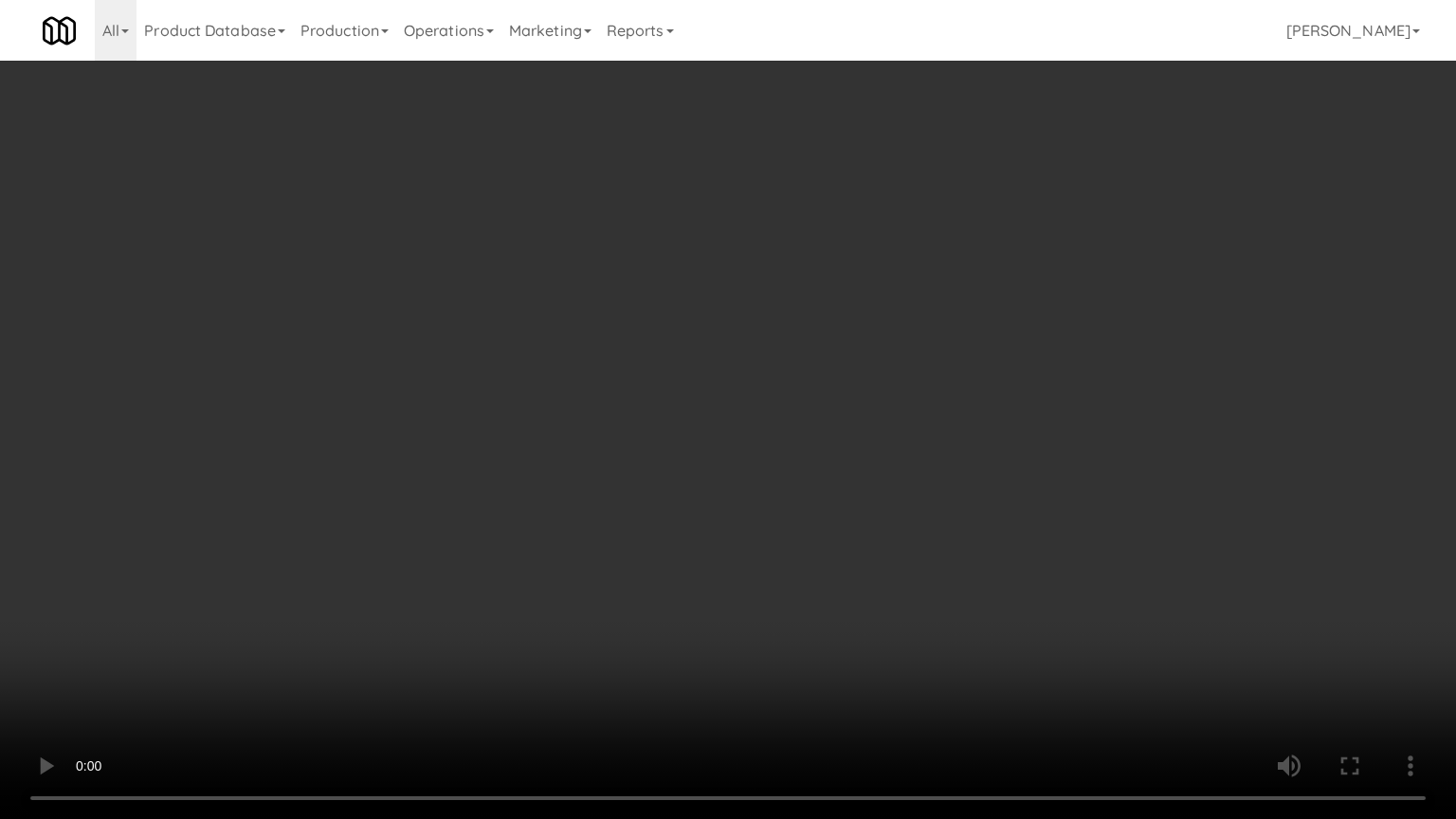
click at [1007, 417] on video at bounding box center [728, 409] width 1456 height 819
click at [1010, 422] on video at bounding box center [728, 409] width 1456 height 819
click at [1007, 429] on video at bounding box center [728, 409] width 1456 height 819
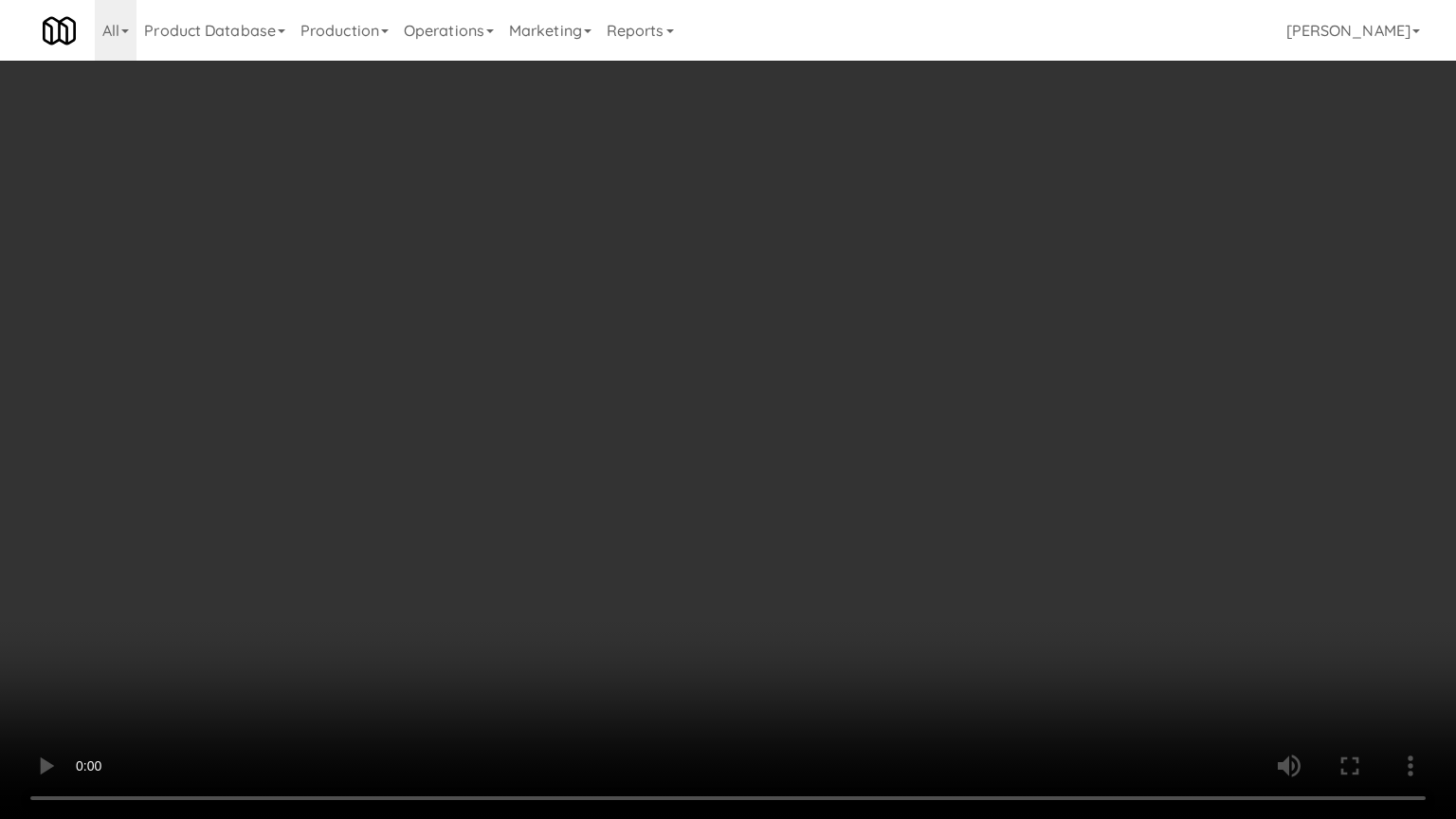
click at [417, 444] on video at bounding box center [728, 409] width 1456 height 819
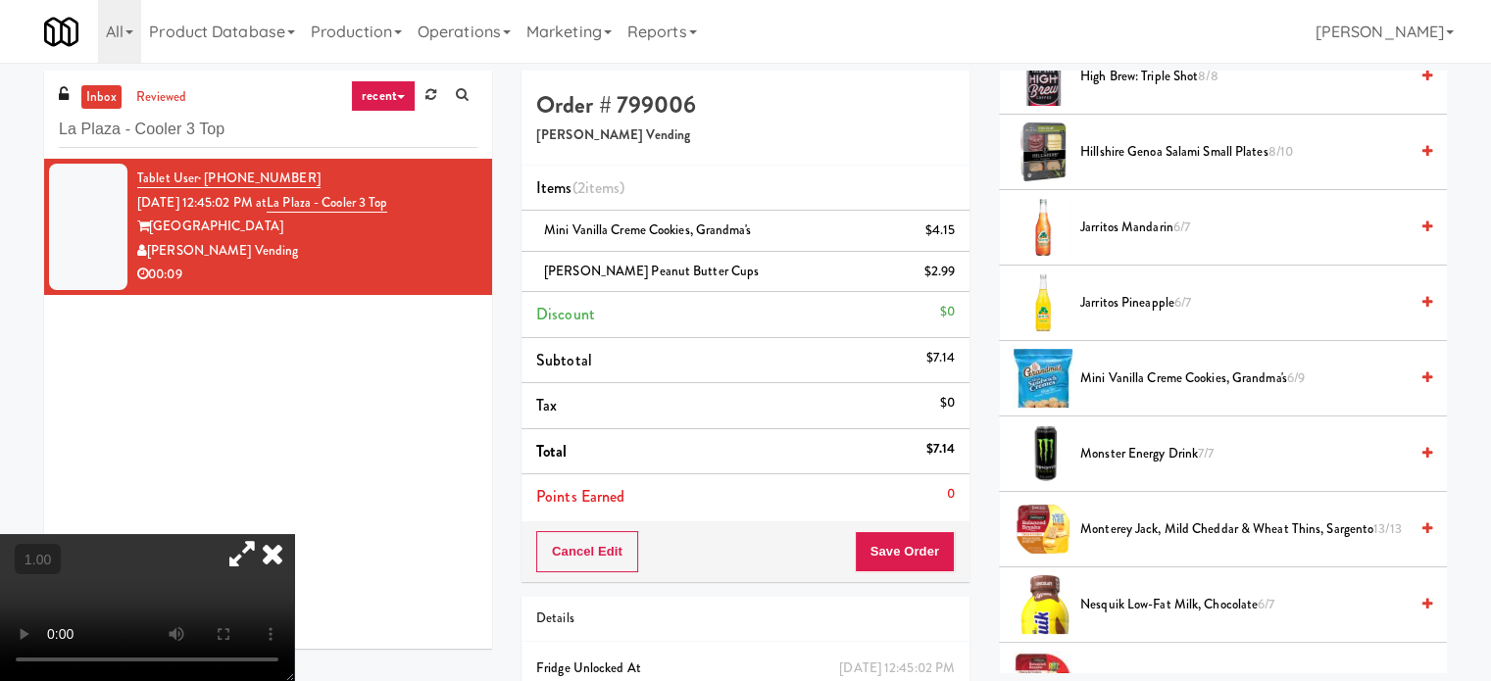
click at [294, 534] on video at bounding box center [147, 607] width 294 height 147
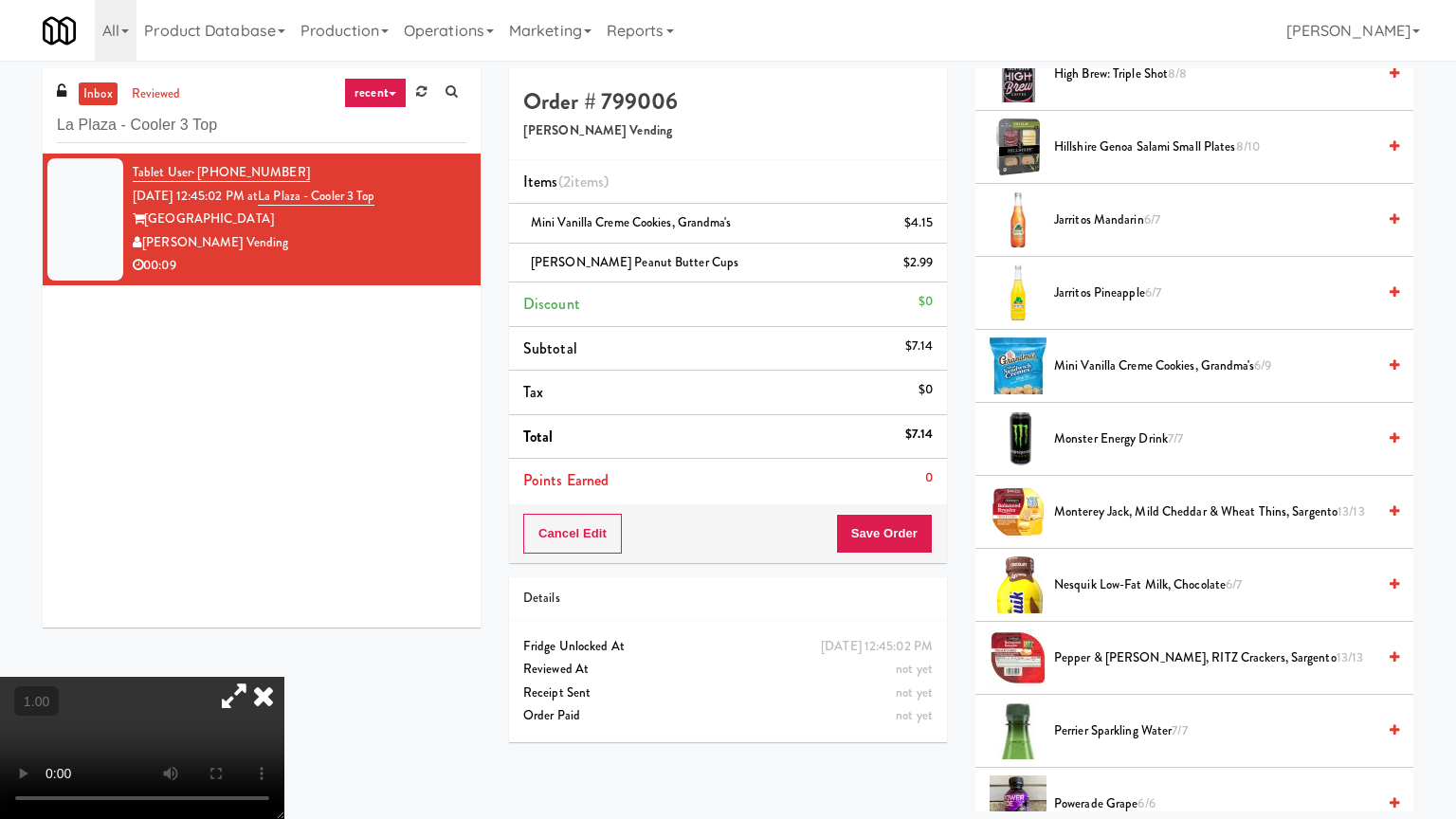
click at [284, 658] on video at bounding box center [142, 747] width 284 height 142
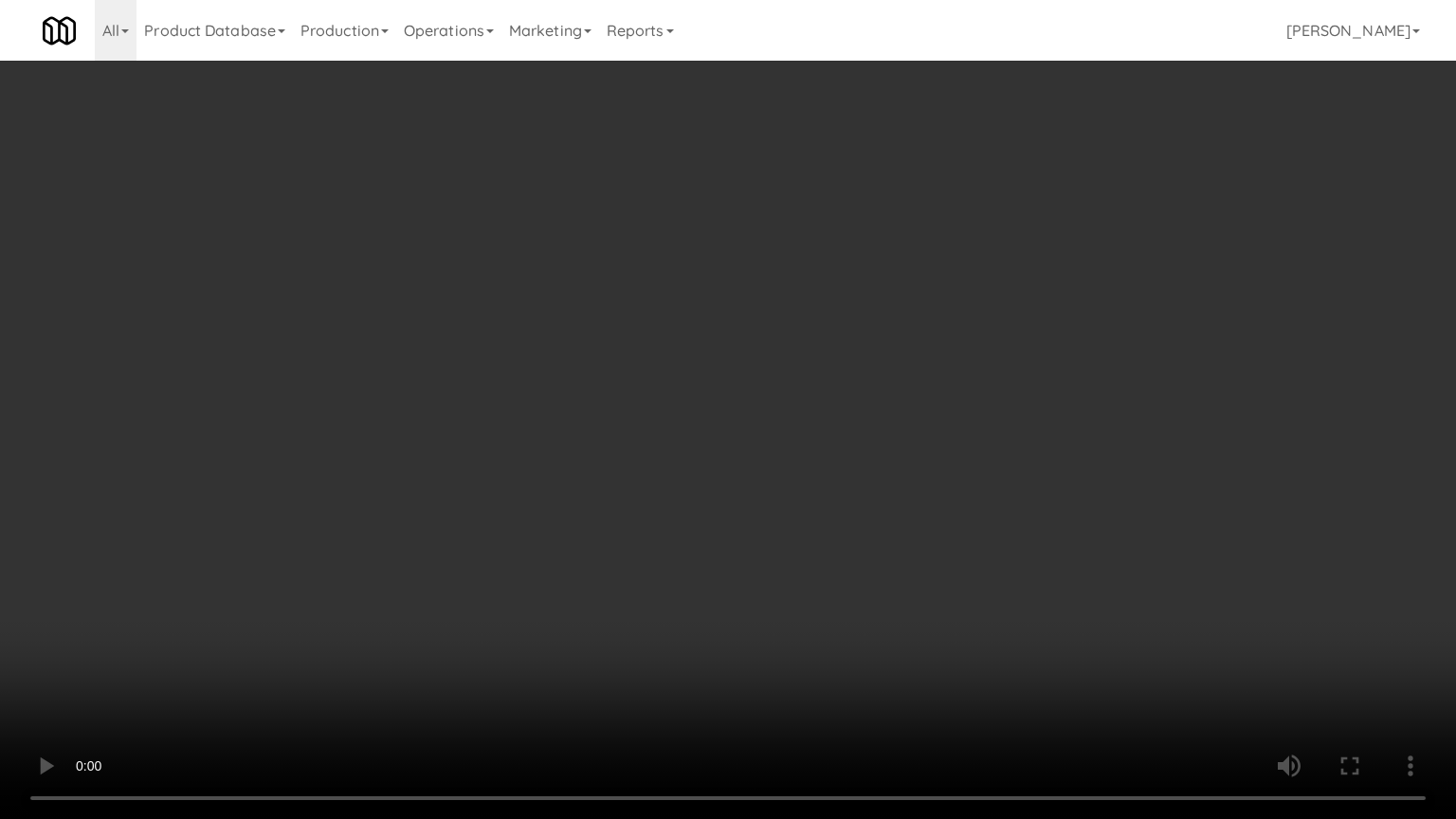
click at [880, 492] on video at bounding box center [728, 409] width 1456 height 819
click at [1153, 627] on video at bounding box center [728, 409] width 1456 height 819
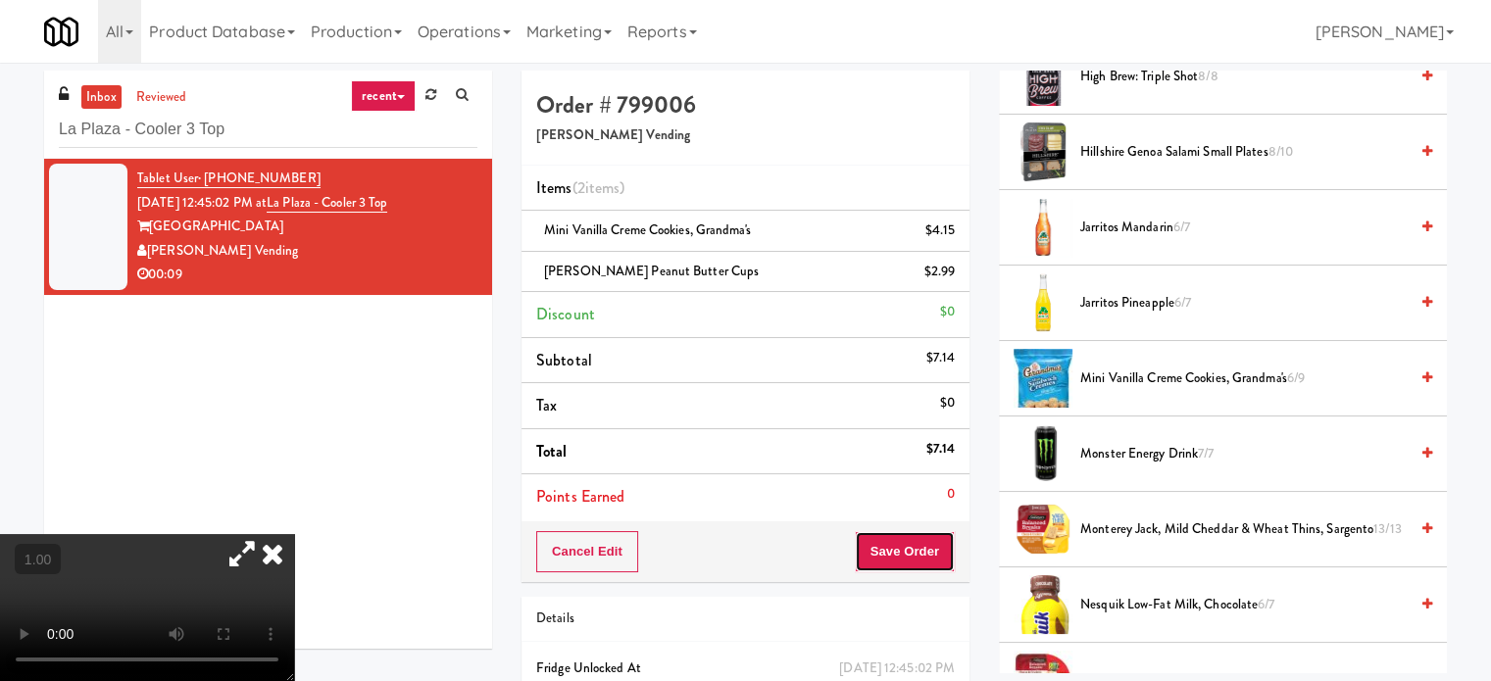
click at [920, 538] on button "Save Order" at bounding box center [905, 551] width 100 height 41
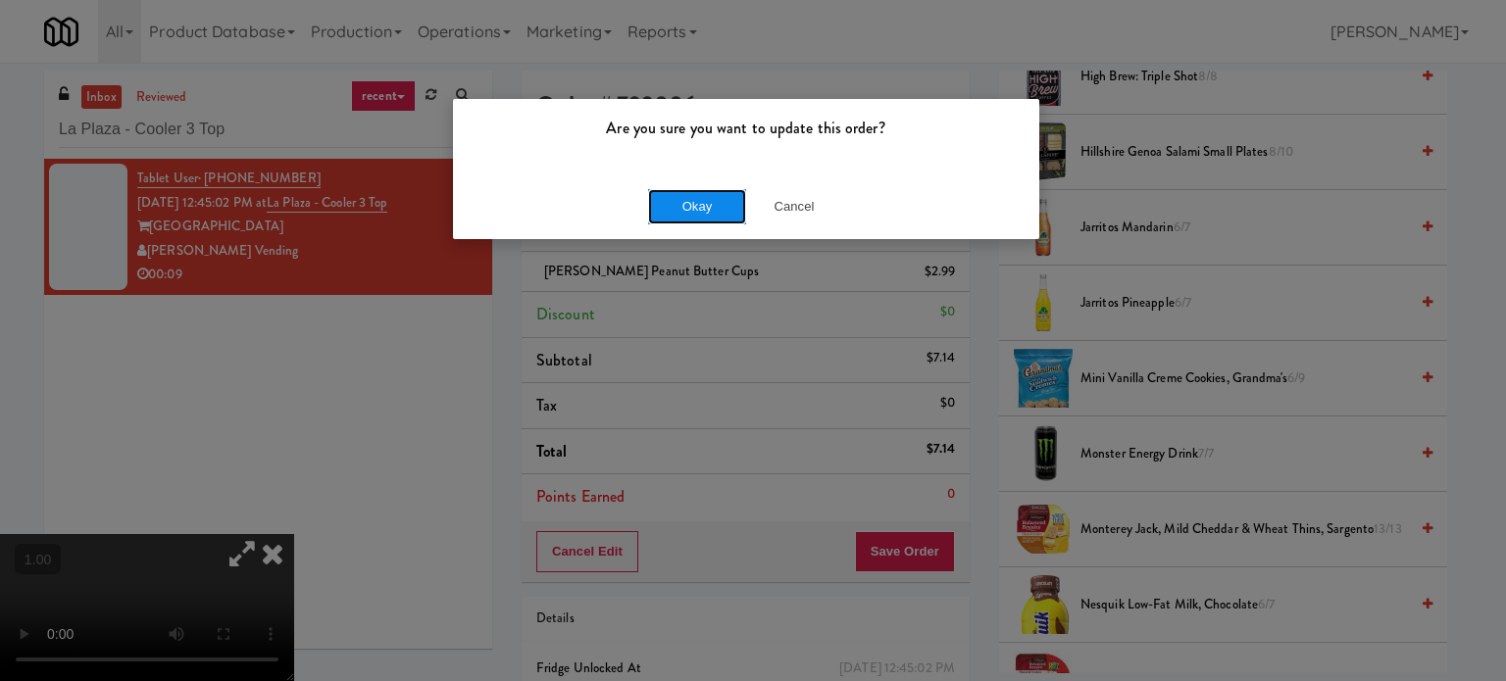
click at [713, 216] on button "Okay" at bounding box center [697, 206] width 98 height 35
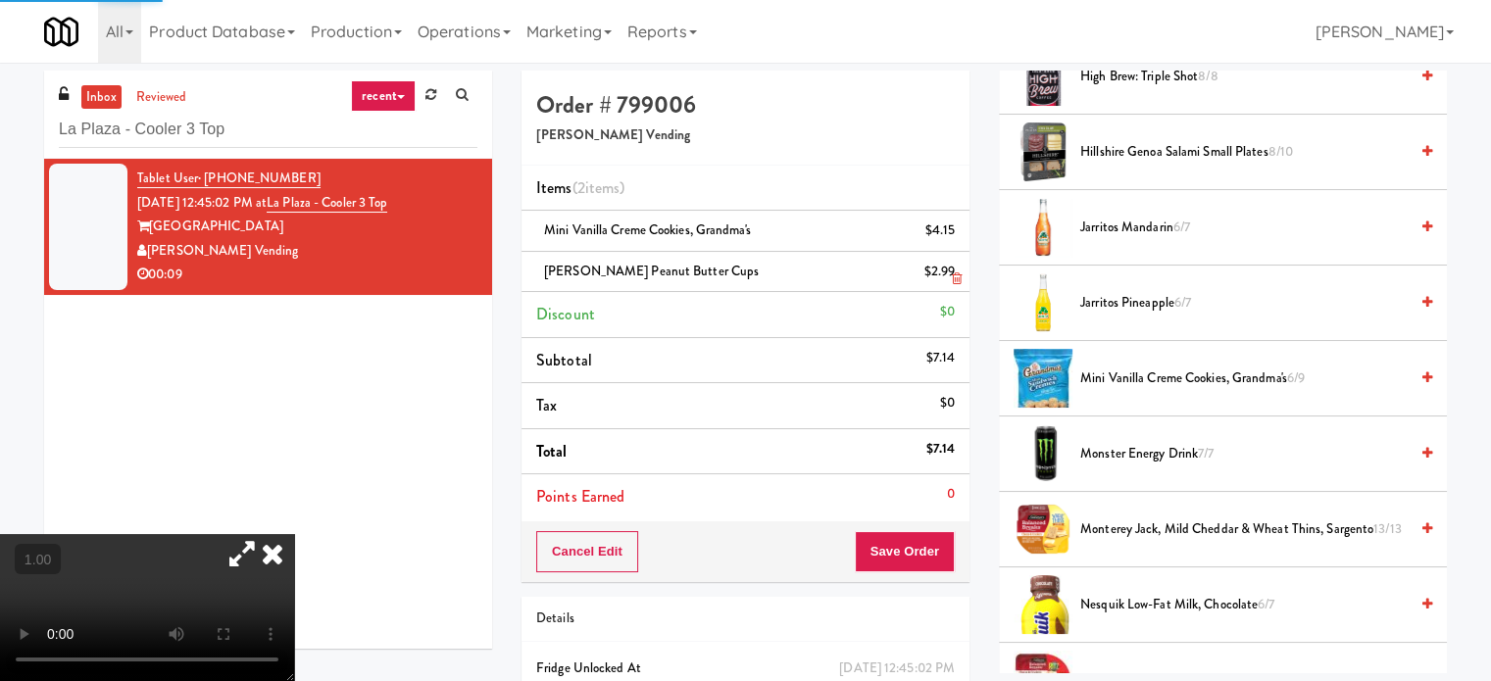
scroll to position [183, 0]
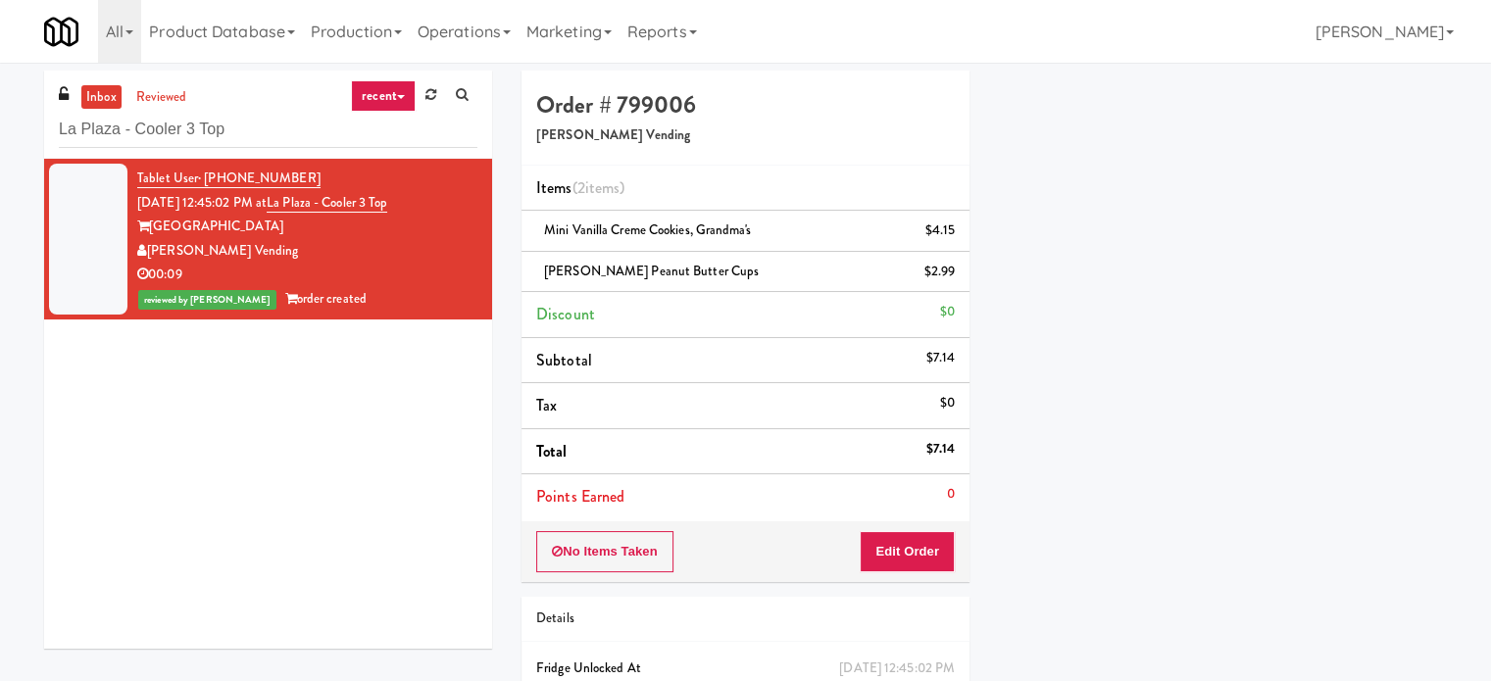
click at [175, 155] on div "inbox reviewed recent all unclear take inventory issue suspicious failed recent…" at bounding box center [268, 115] width 448 height 88
click at [204, 125] on input "La Plaza - Cooler 3 Top" at bounding box center [268, 130] width 419 height 36
click at [204, 124] on input "La Plaza - Cooler 3 Top" at bounding box center [268, 130] width 419 height 36
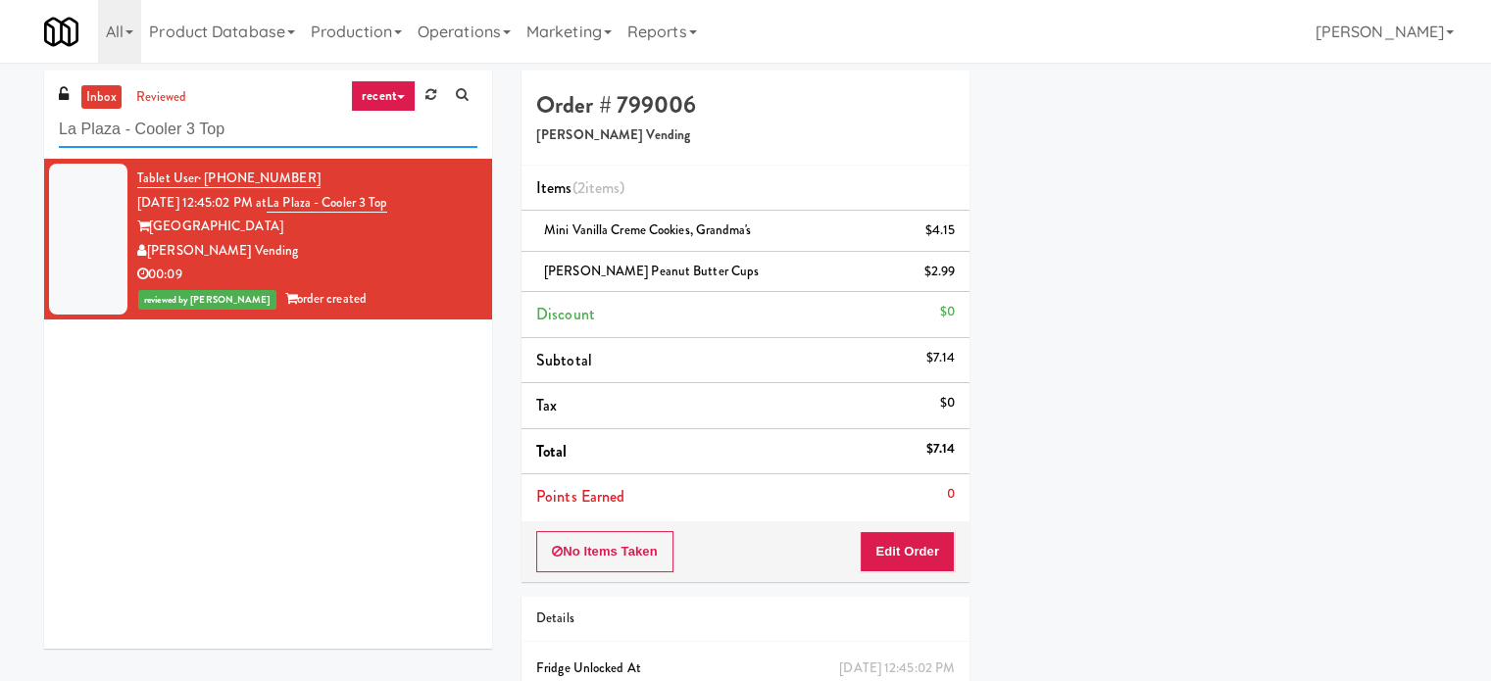
click at [204, 124] on input "La Plaza - Cooler 3 Top" at bounding box center [268, 130] width 419 height 36
paste input "Estate - Cooler - Left"
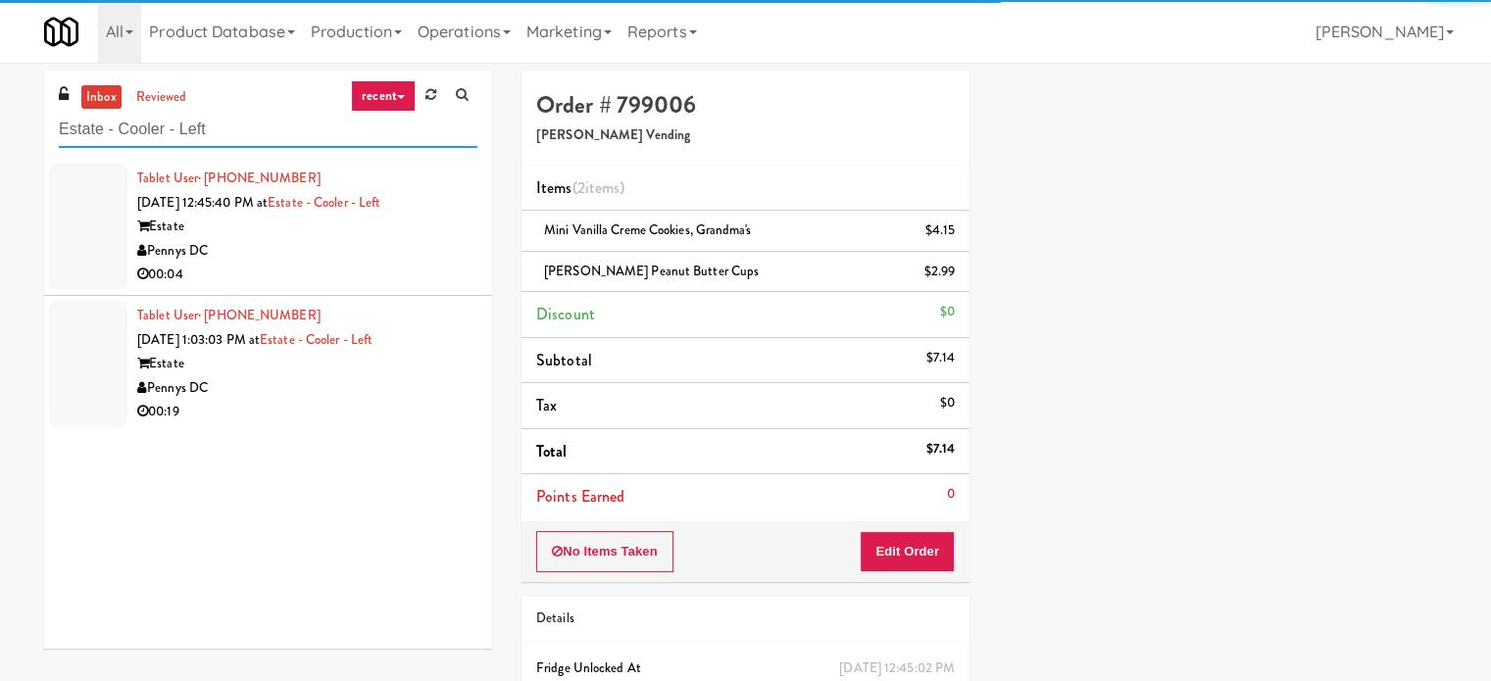
type input "Estate - Cooler - Left"
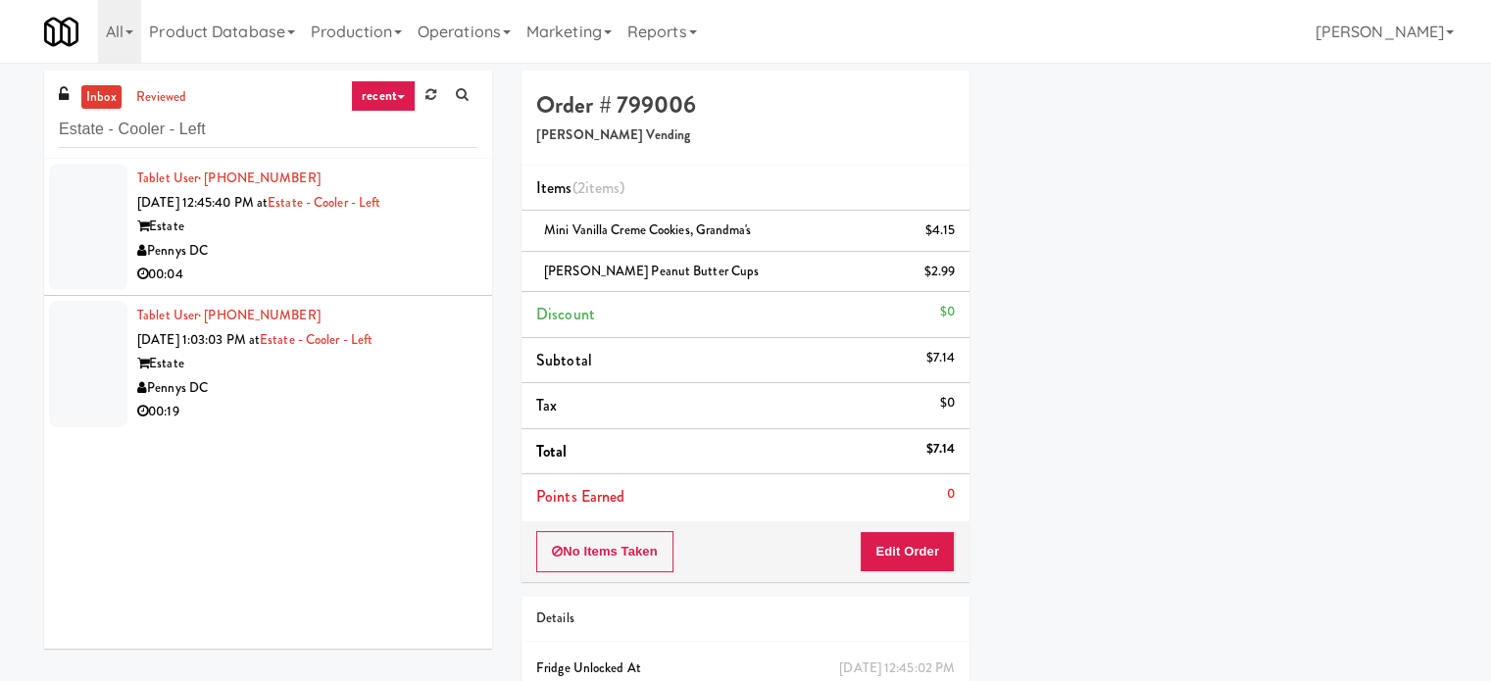
click at [332, 261] on div "Pennys DC" at bounding box center [307, 251] width 340 height 25
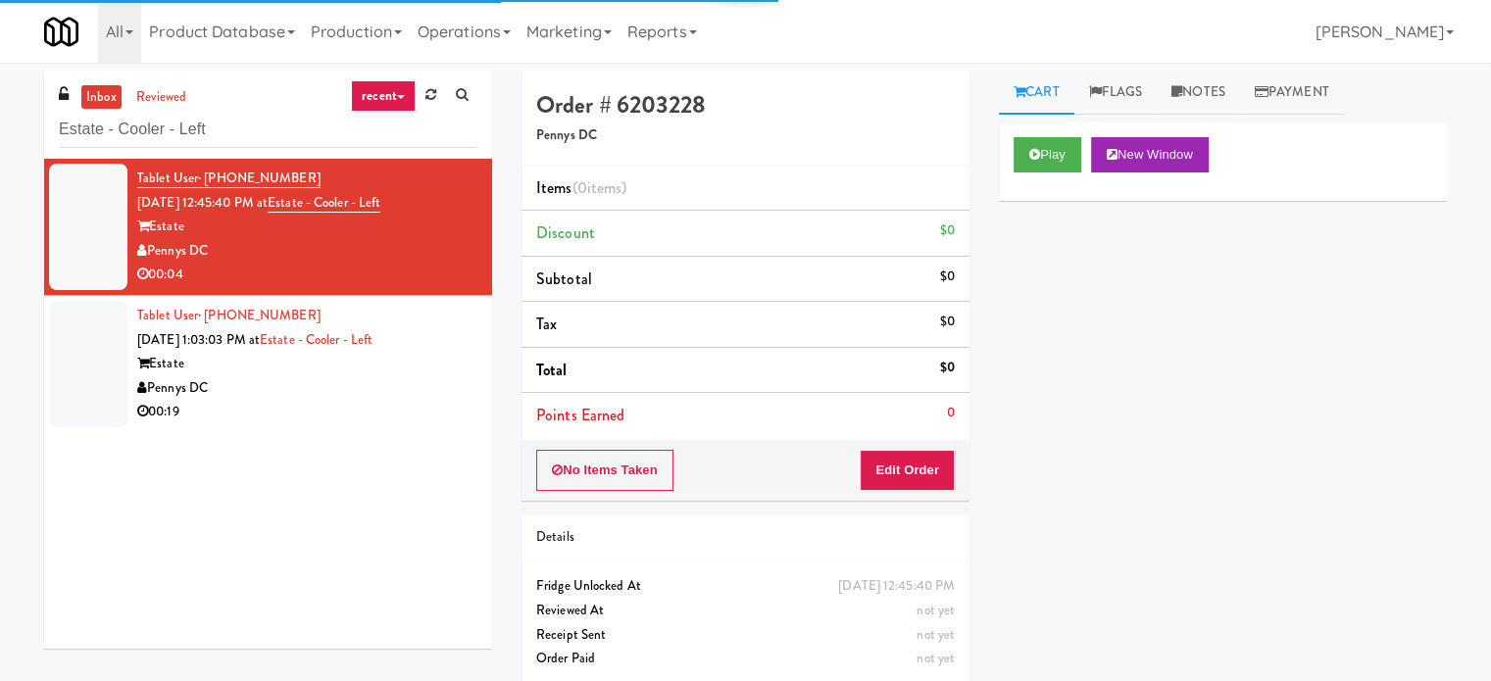
click at [1069, 175] on div "Play New Window" at bounding box center [1223, 162] width 448 height 78
click at [1078, 159] on button "Play" at bounding box center [1048, 154] width 68 height 35
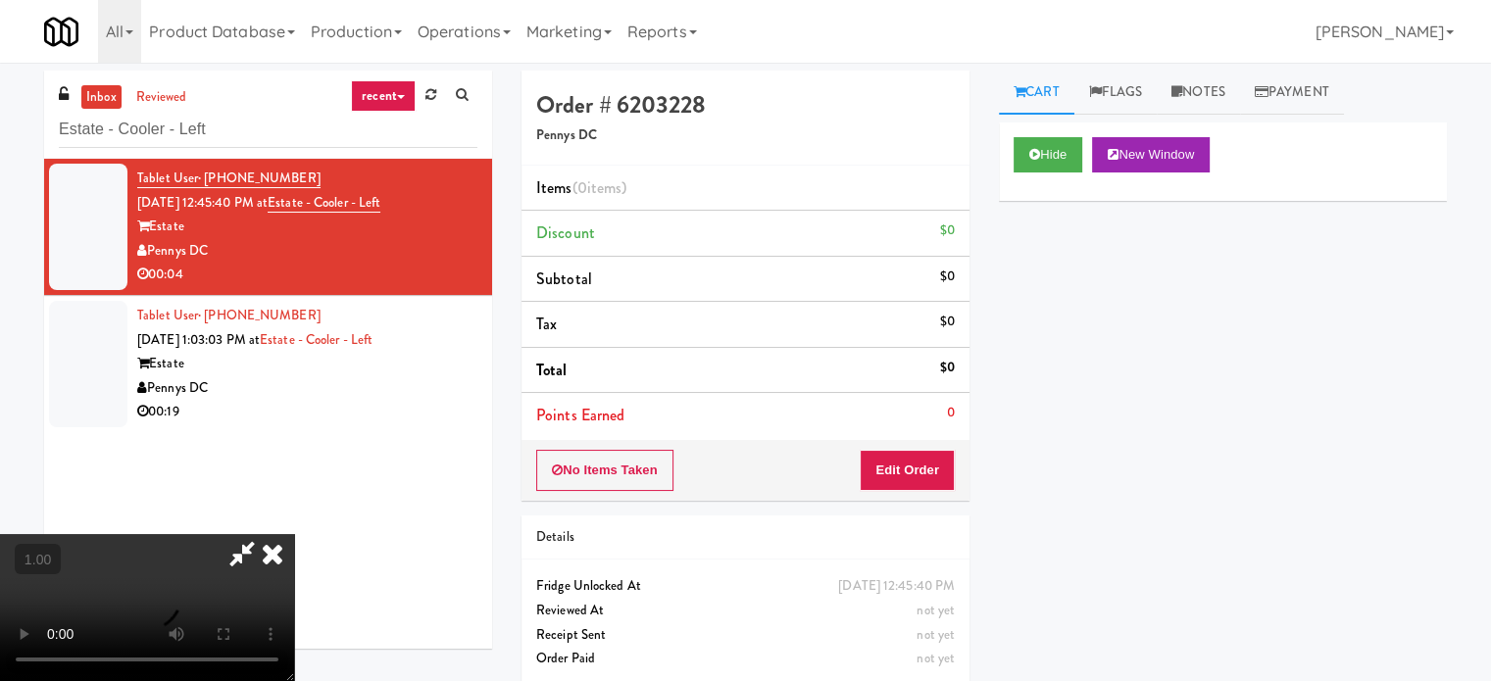
click at [294, 534] on video at bounding box center [147, 607] width 294 height 147
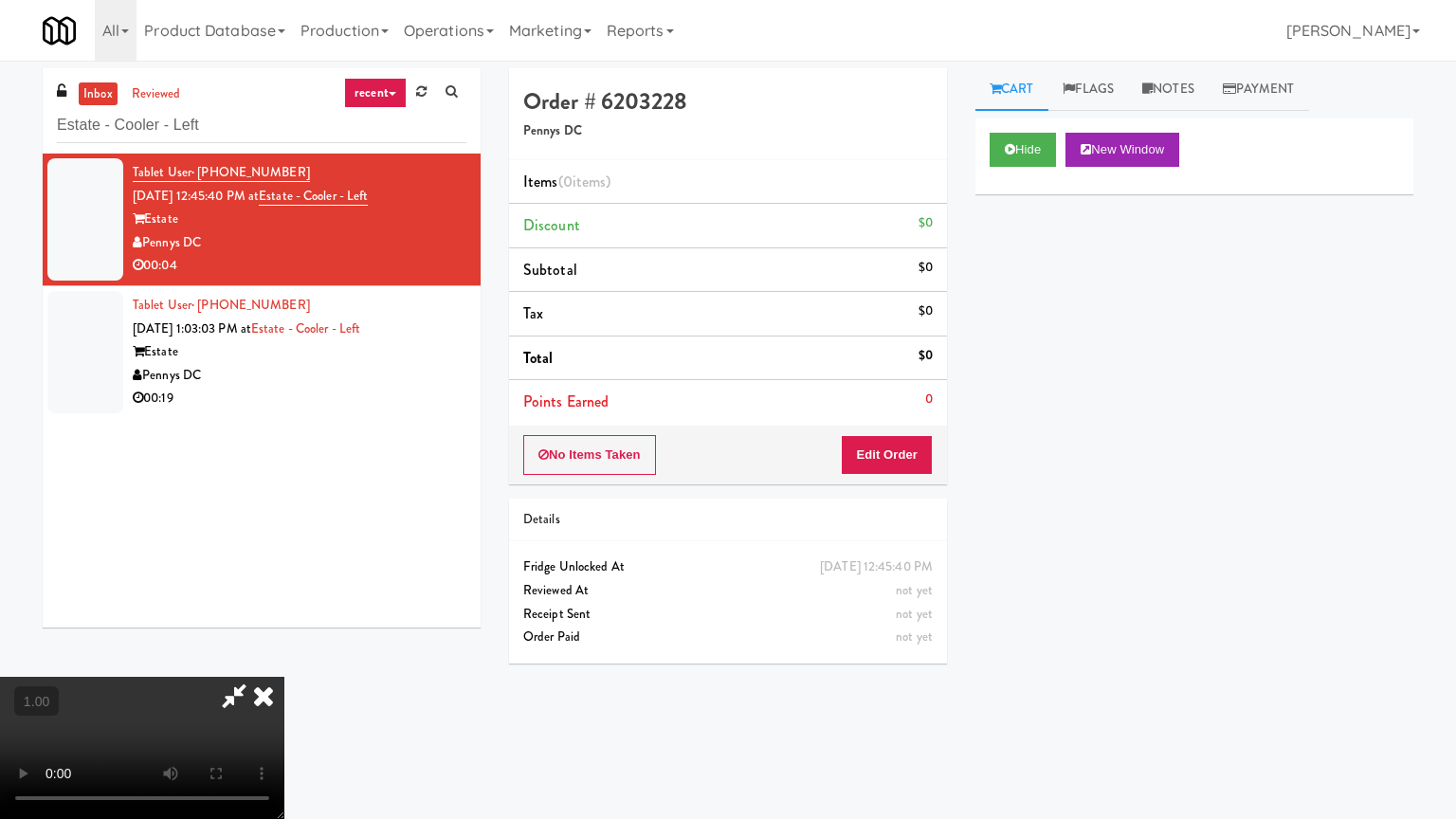
click at [284, 658] on video at bounding box center [142, 747] width 284 height 142
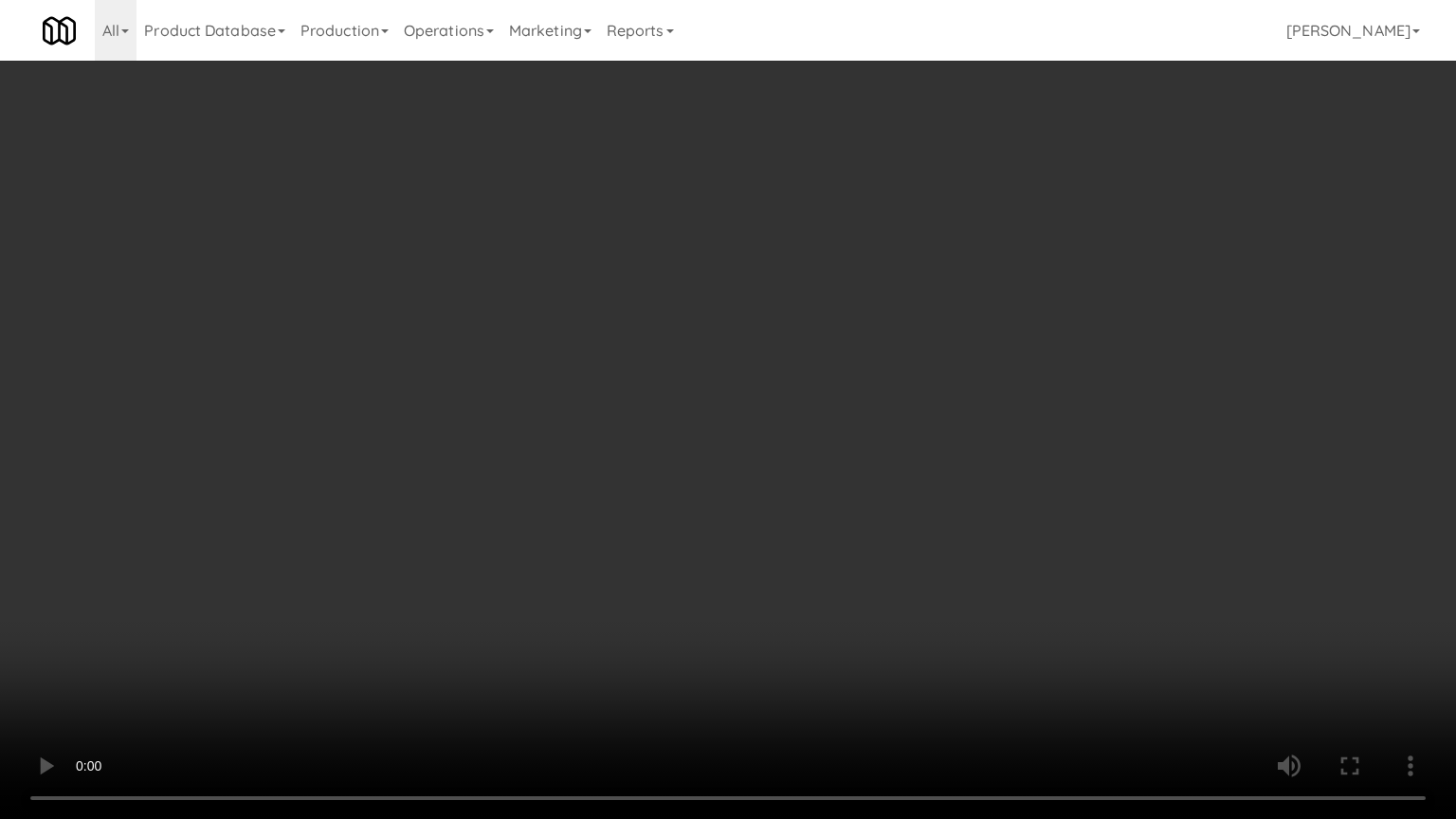
click at [479, 478] on video at bounding box center [728, 409] width 1456 height 819
click at [479, 475] on video at bounding box center [728, 409] width 1456 height 819
click at [580, 460] on video at bounding box center [728, 409] width 1456 height 819
click at [723, 658] on video at bounding box center [728, 409] width 1456 height 819
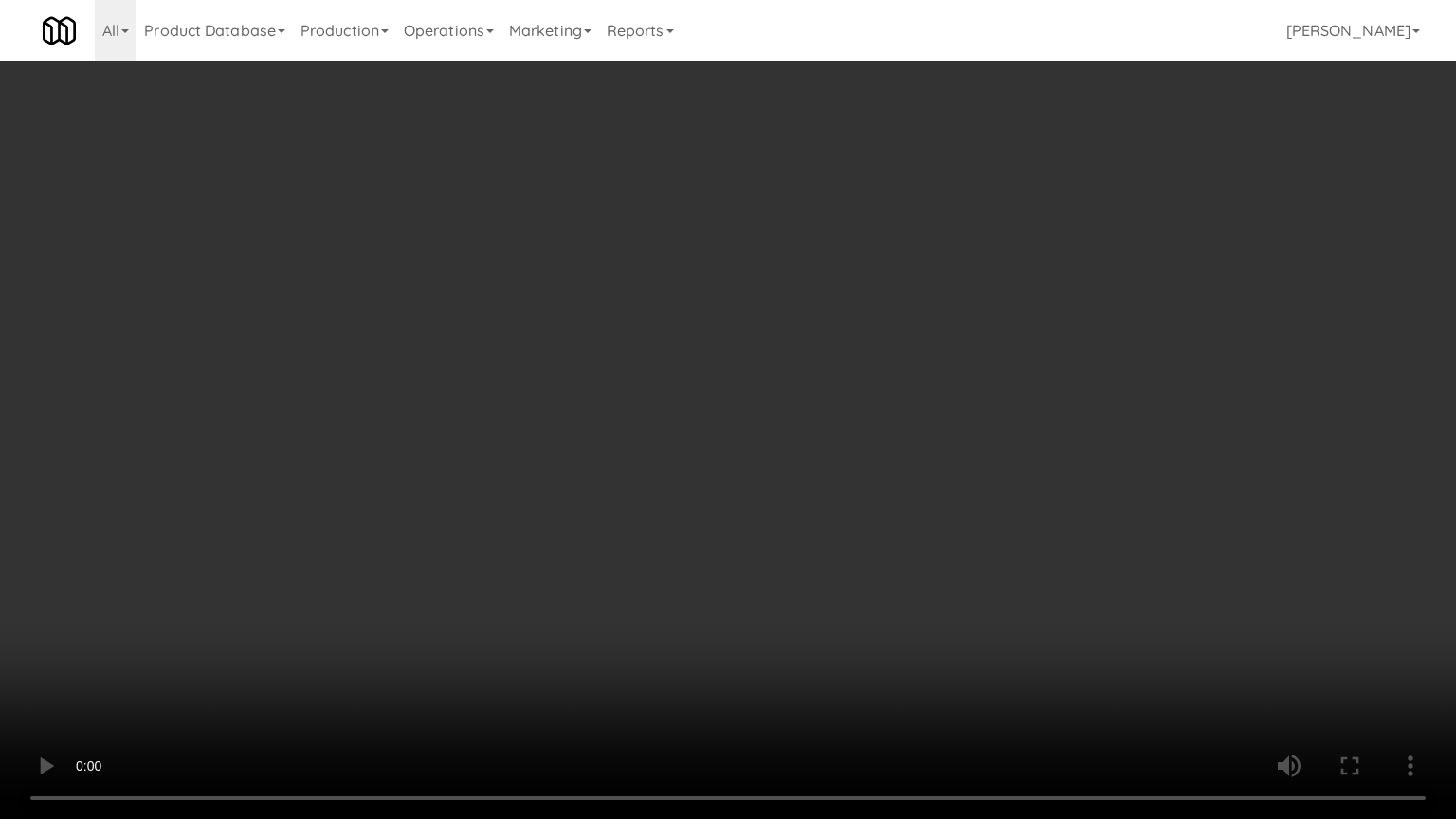
click at [1119, 334] on video at bounding box center [728, 409] width 1456 height 819
click at [1133, 314] on video at bounding box center [728, 409] width 1456 height 819
drag, startPoint x: 1111, startPoint y: 317, endPoint x: 1085, endPoint y: 341, distance: 35.4
click at [1103, 328] on video at bounding box center [728, 409] width 1456 height 819
click at [1084, 341] on video at bounding box center [728, 409] width 1456 height 819
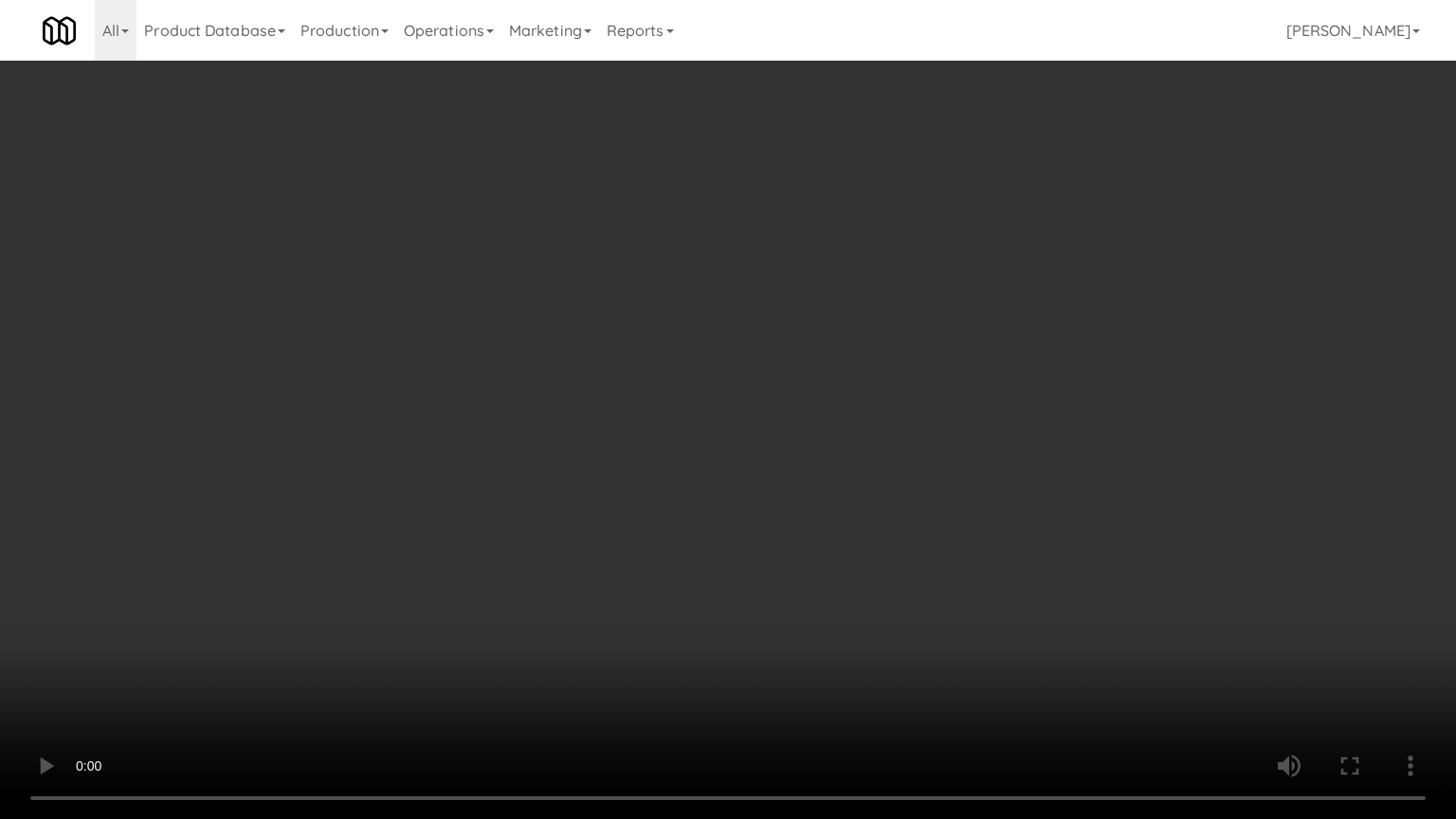
click at [1070, 349] on video at bounding box center [728, 409] width 1456 height 819
click at [1039, 361] on video at bounding box center [728, 409] width 1456 height 819
click at [1033, 369] on video at bounding box center [728, 409] width 1456 height 819
click at [827, 545] on video at bounding box center [728, 409] width 1456 height 819
click at [794, 459] on video at bounding box center [728, 409] width 1456 height 819
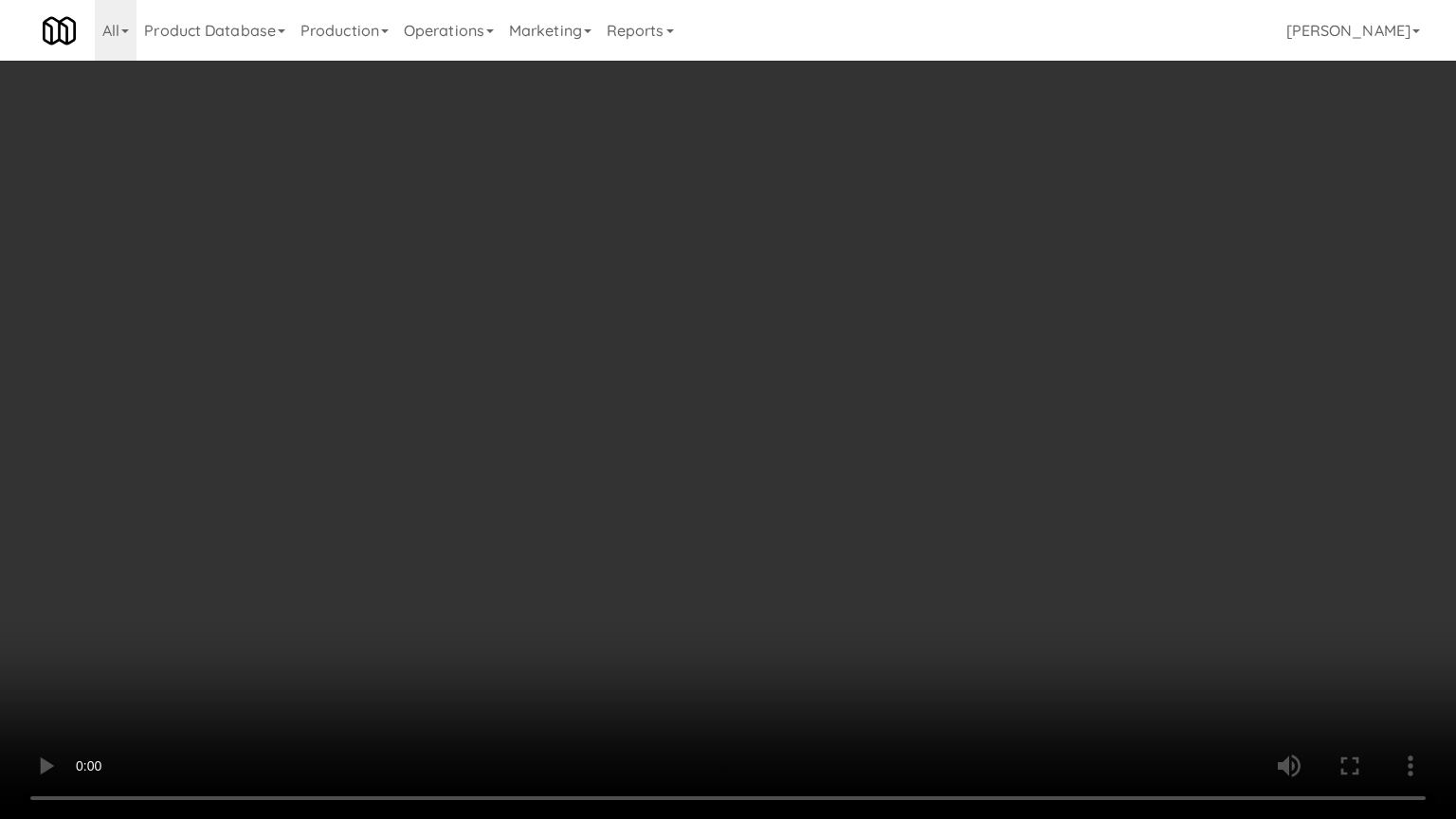
drag, startPoint x: 836, startPoint y: 638, endPoint x: 845, endPoint y: 631, distance: 11.4
click at [842, 641] on video at bounding box center [728, 409] width 1456 height 819
click at [845, 628] on video at bounding box center [728, 409] width 1456 height 819
click at [1034, 378] on video at bounding box center [728, 409] width 1456 height 819
click at [1032, 376] on video at bounding box center [728, 409] width 1456 height 819
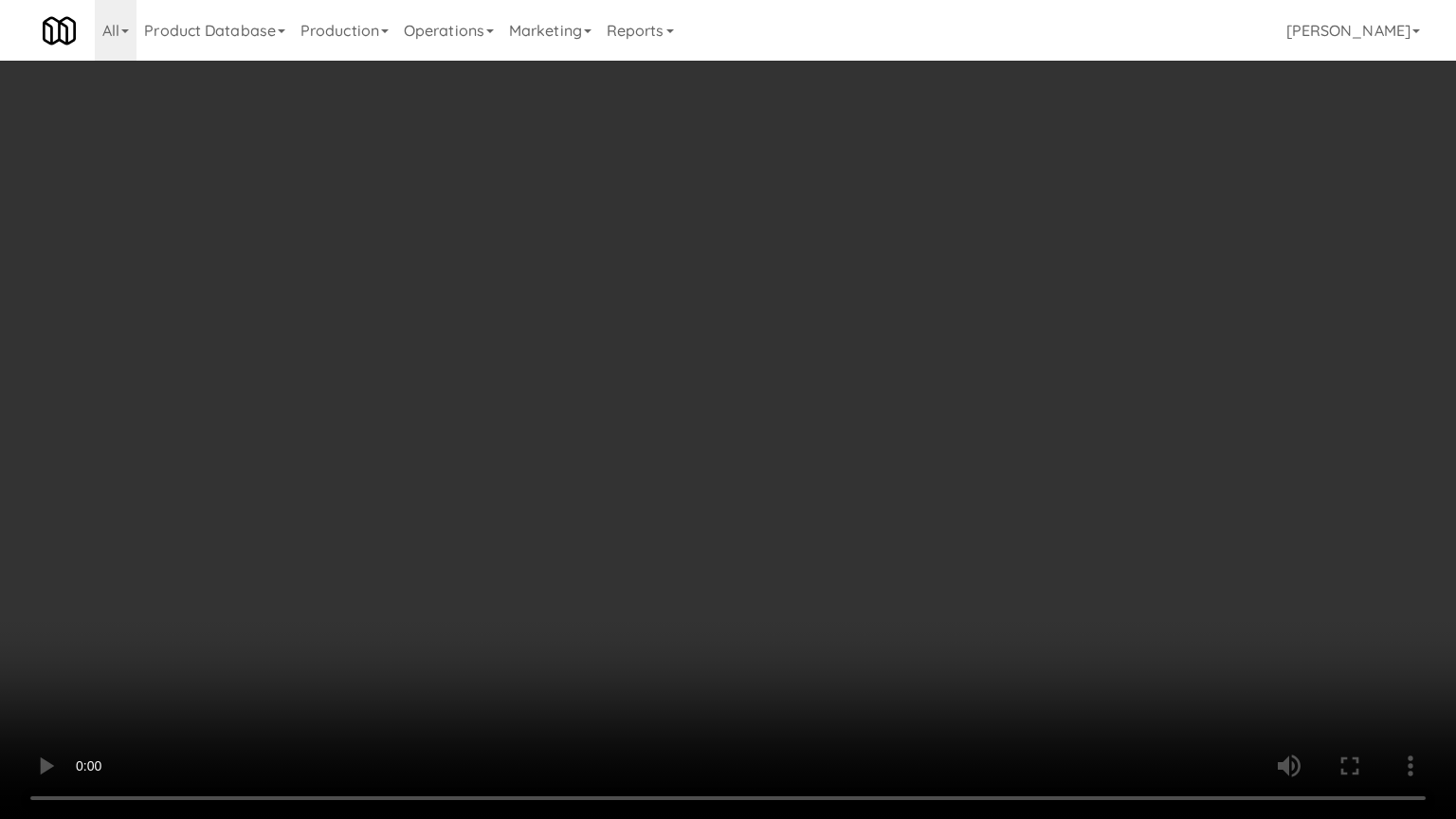
click at [839, 582] on video at bounding box center [728, 409] width 1456 height 819
drag, startPoint x: 808, startPoint y: 528, endPoint x: 808, endPoint y: 517, distance: 11.0
click at [808, 520] on video at bounding box center [728, 409] width 1456 height 819
click at [567, 531] on video at bounding box center [728, 409] width 1456 height 819
click at [511, 163] on video at bounding box center [728, 409] width 1456 height 819
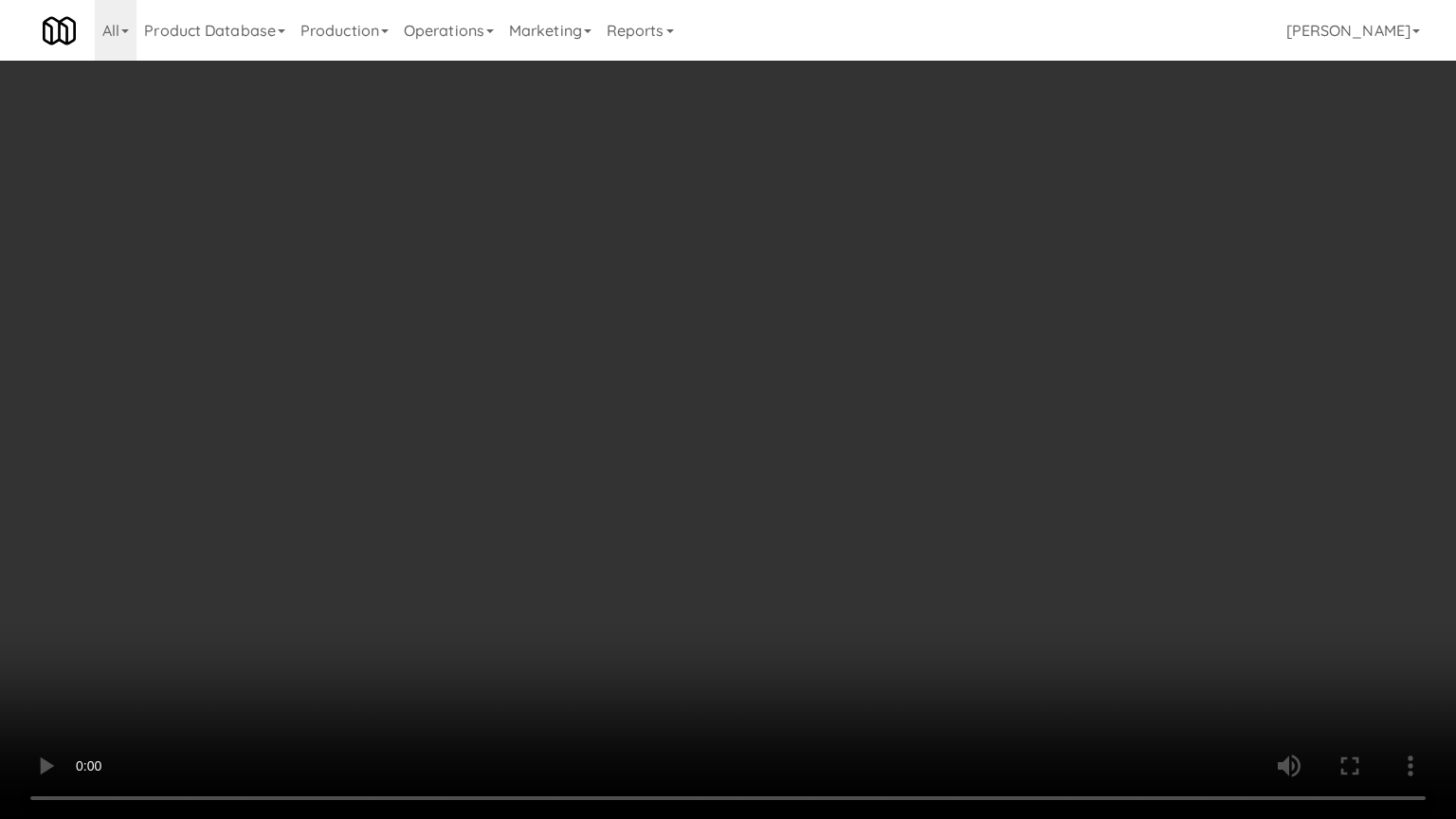
click at [1120, 239] on video at bounding box center [728, 409] width 1456 height 819
click at [1120, 236] on video at bounding box center [728, 409] width 1456 height 819
click at [1120, 231] on video at bounding box center [728, 409] width 1456 height 819
click at [1095, 394] on video at bounding box center [728, 409] width 1456 height 819
click at [1096, 380] on video at bounding box center [728, 409] width 1456 height 819
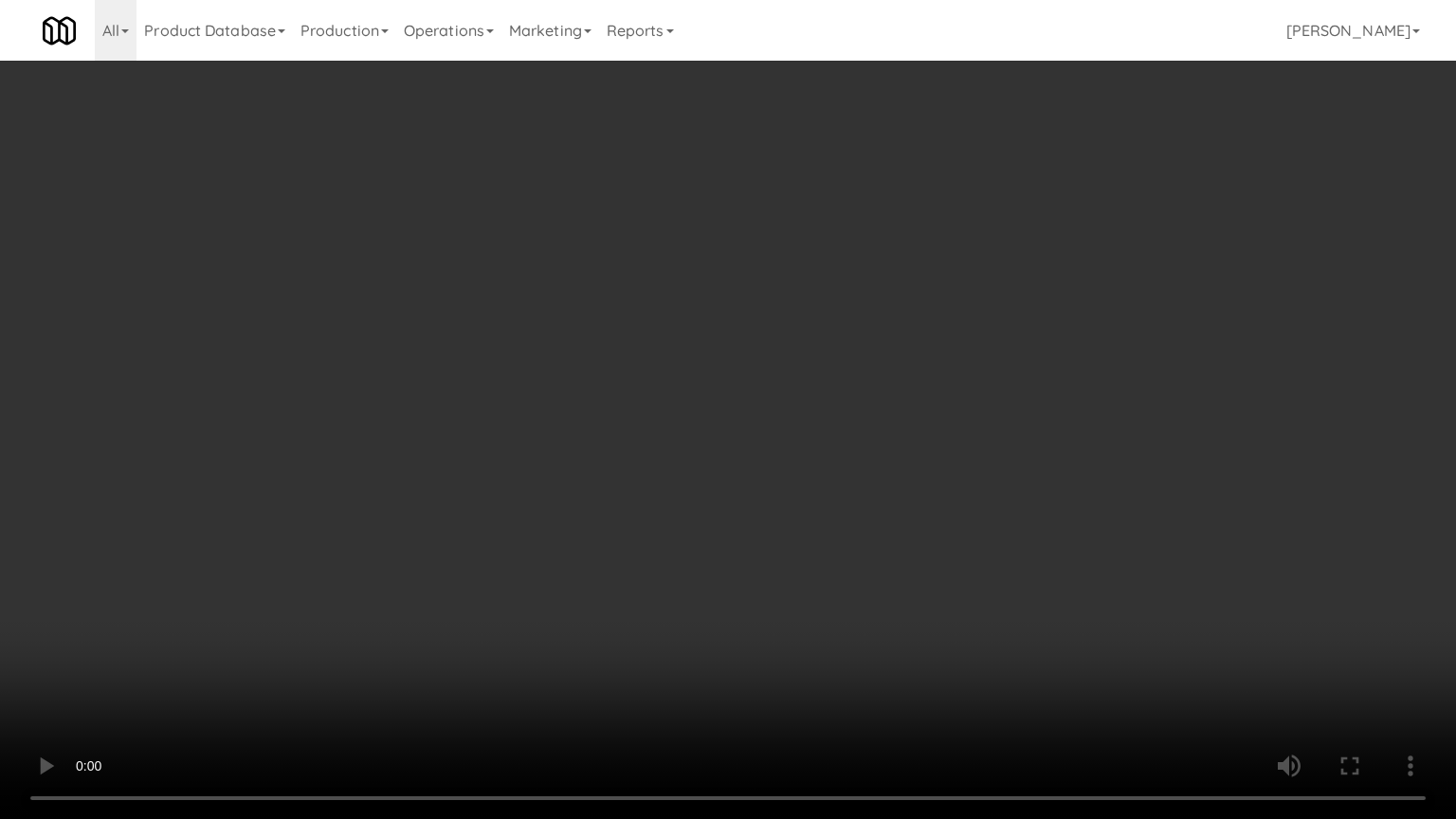
click at [1075, 376] on video at bounding box center [728, 409] width 1456 height 819
click at [1075, 374] on video at bounding box center [728, 409] width 1456 height 819
click at [1087, 395] on video at bounding box center [728, 409] width 1456 height 819
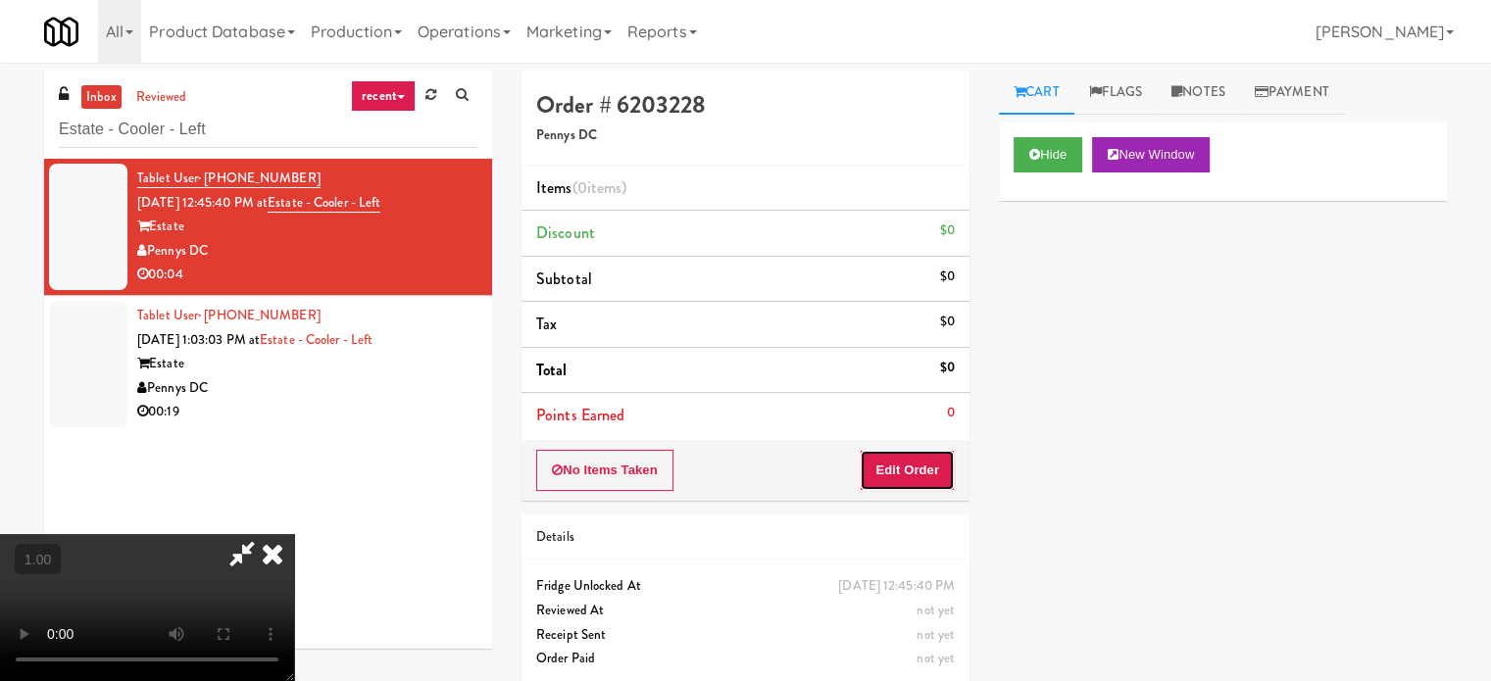
click at [933, 461] on button "Edit Order" at bounding box center [907, 470] width 95 height 41
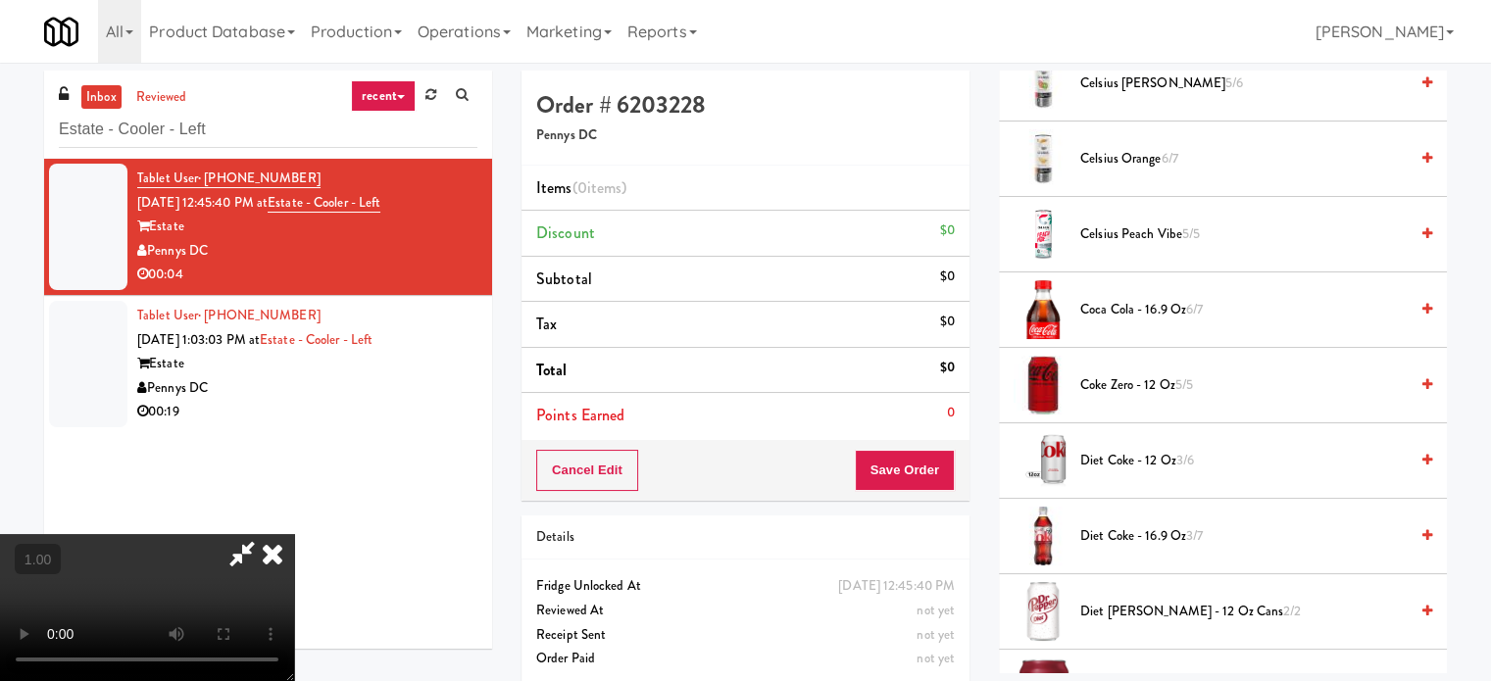
scroll to position [588, 0]
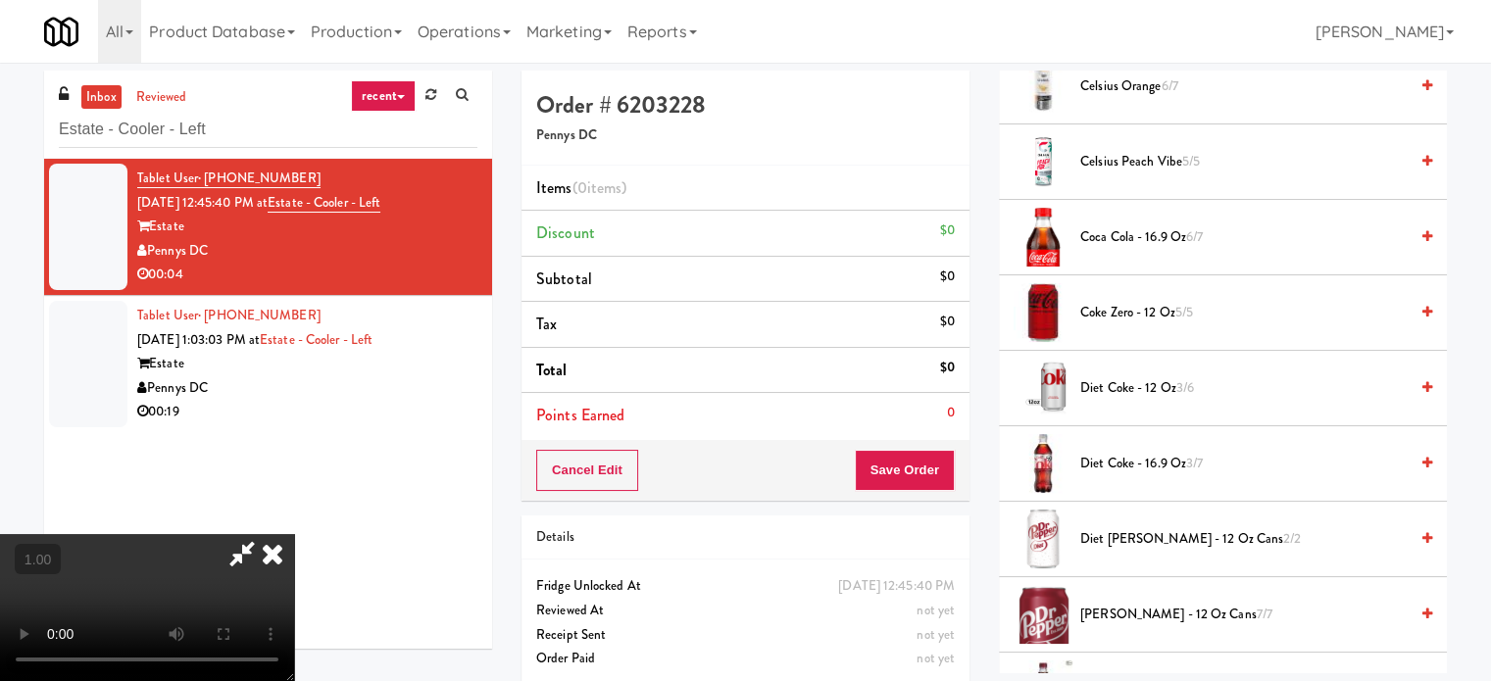
click at [1161, 463] on span "Diet Coke - 16.9 oz 3/7" at bounding box center [1243, 464] width 327 height 25
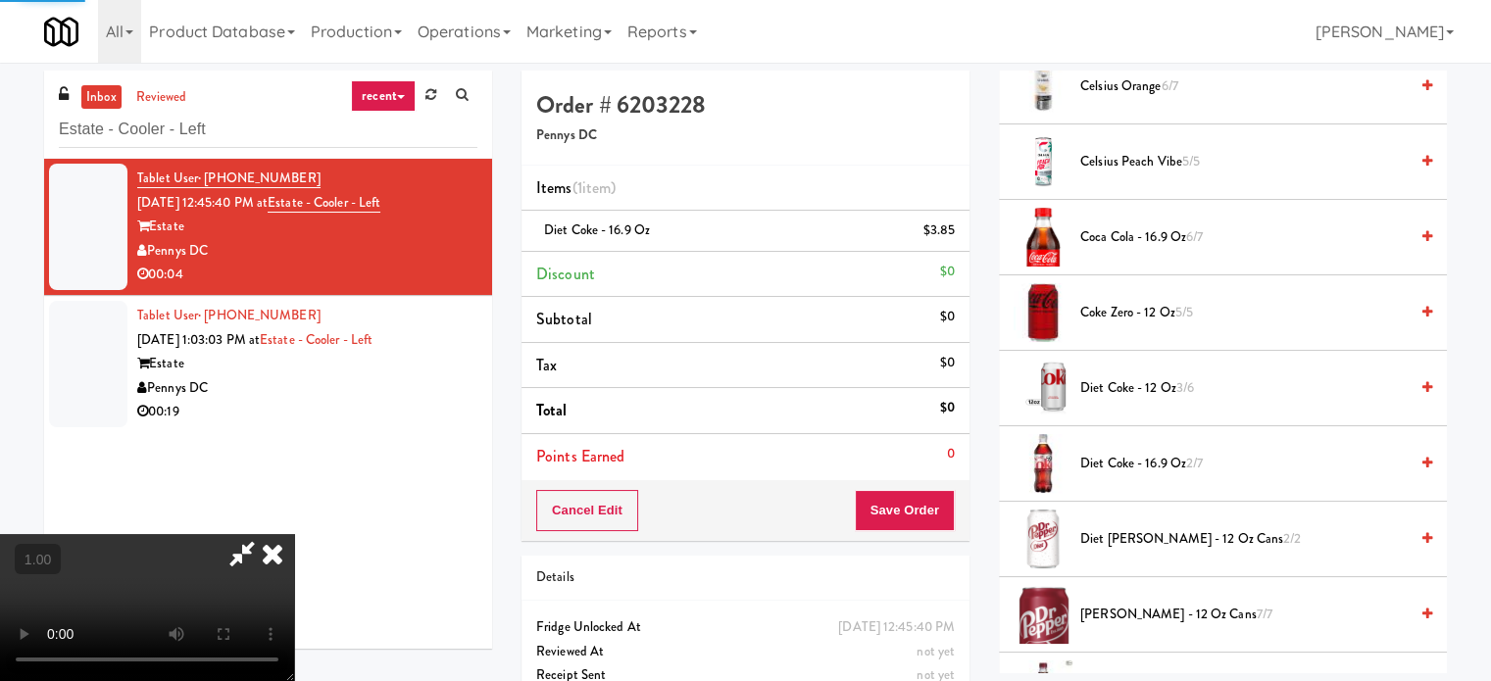
click at [294, 534] on video at bounding box center [147, 607] width 294 height 147
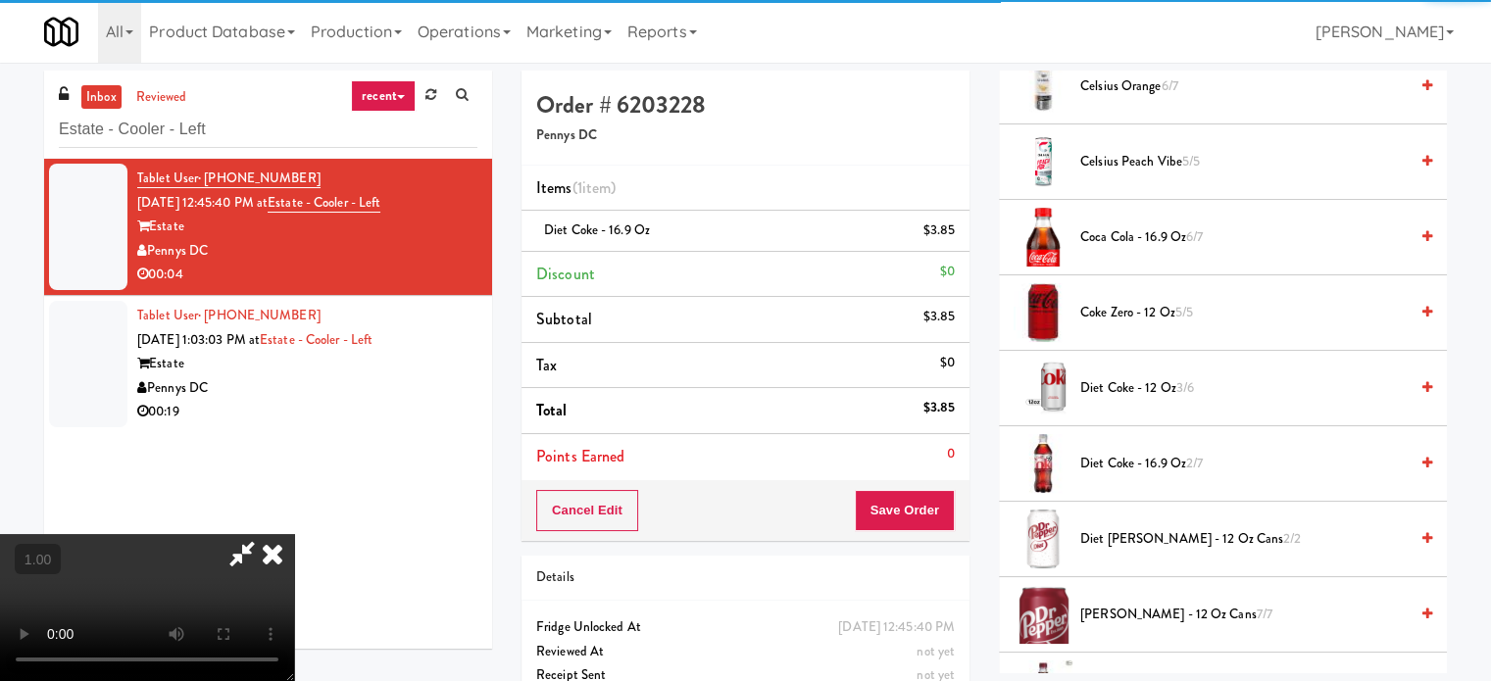
click at [294, 534] on video at bounding box center [147, 607] width 294 height 147
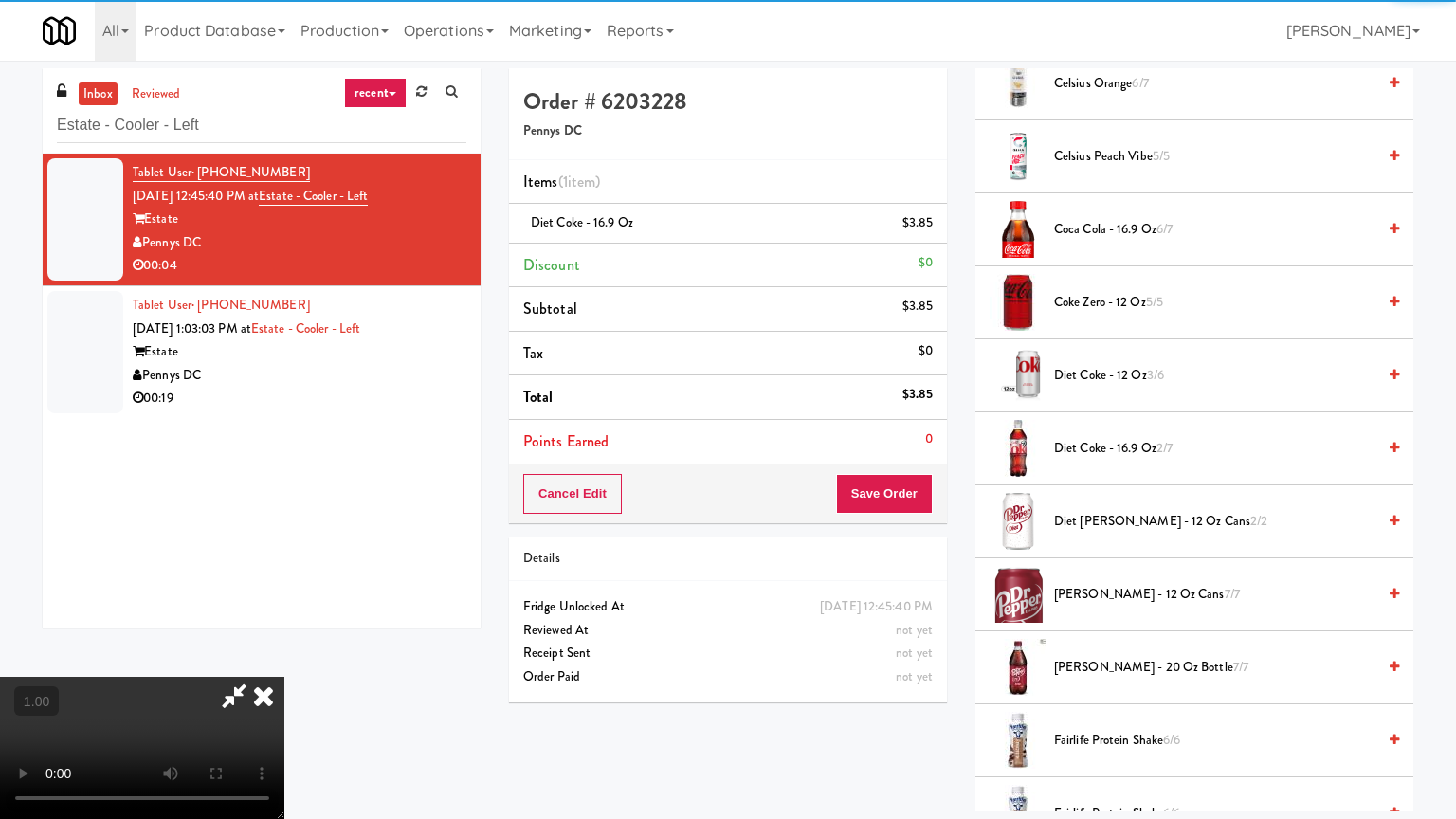
click at [284, 658] on video at bounding box center [142, 747] width 284 height 142
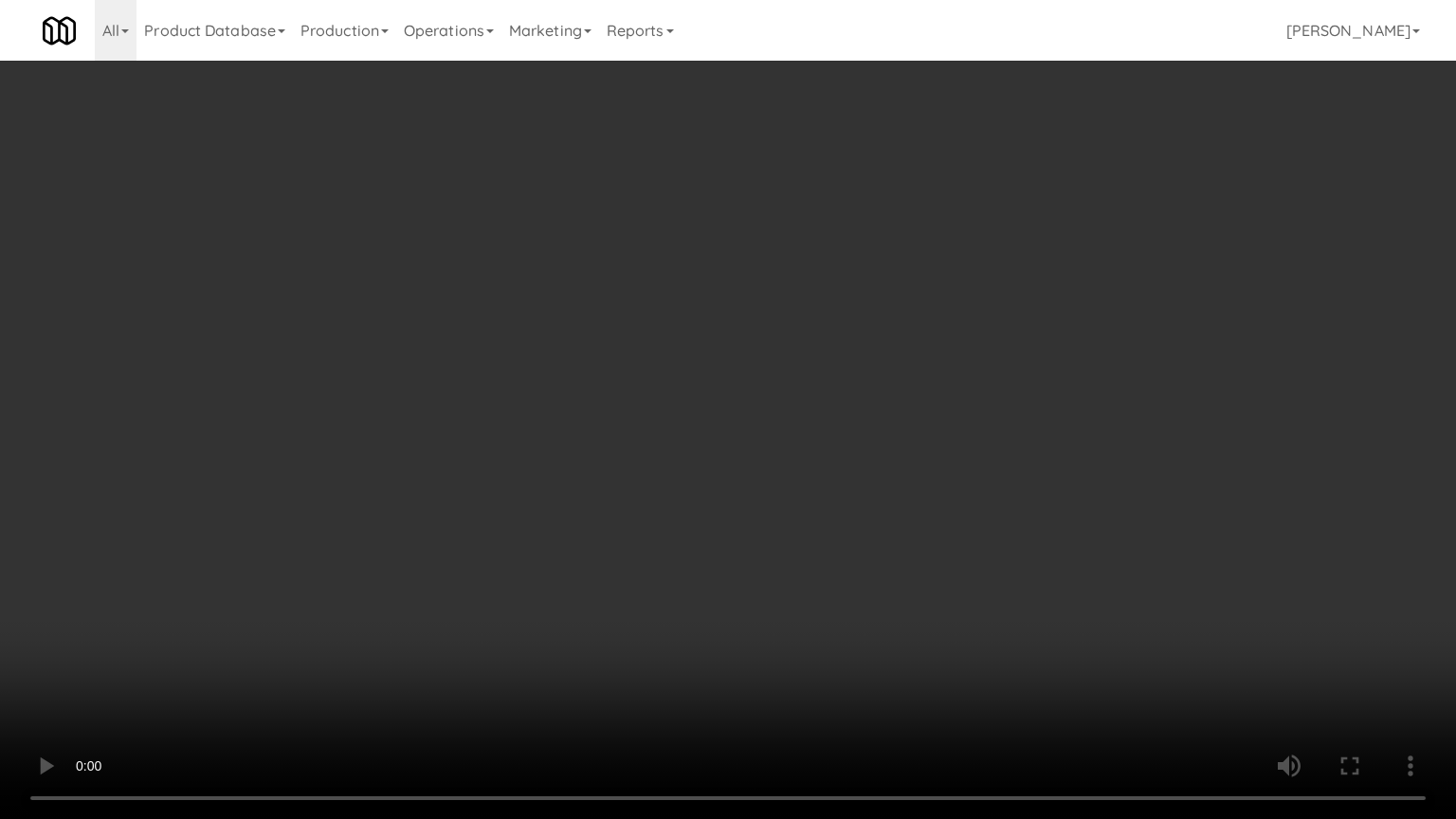
click at [872, 505] on video at bounding box center [728, 409] width 1456 height 819
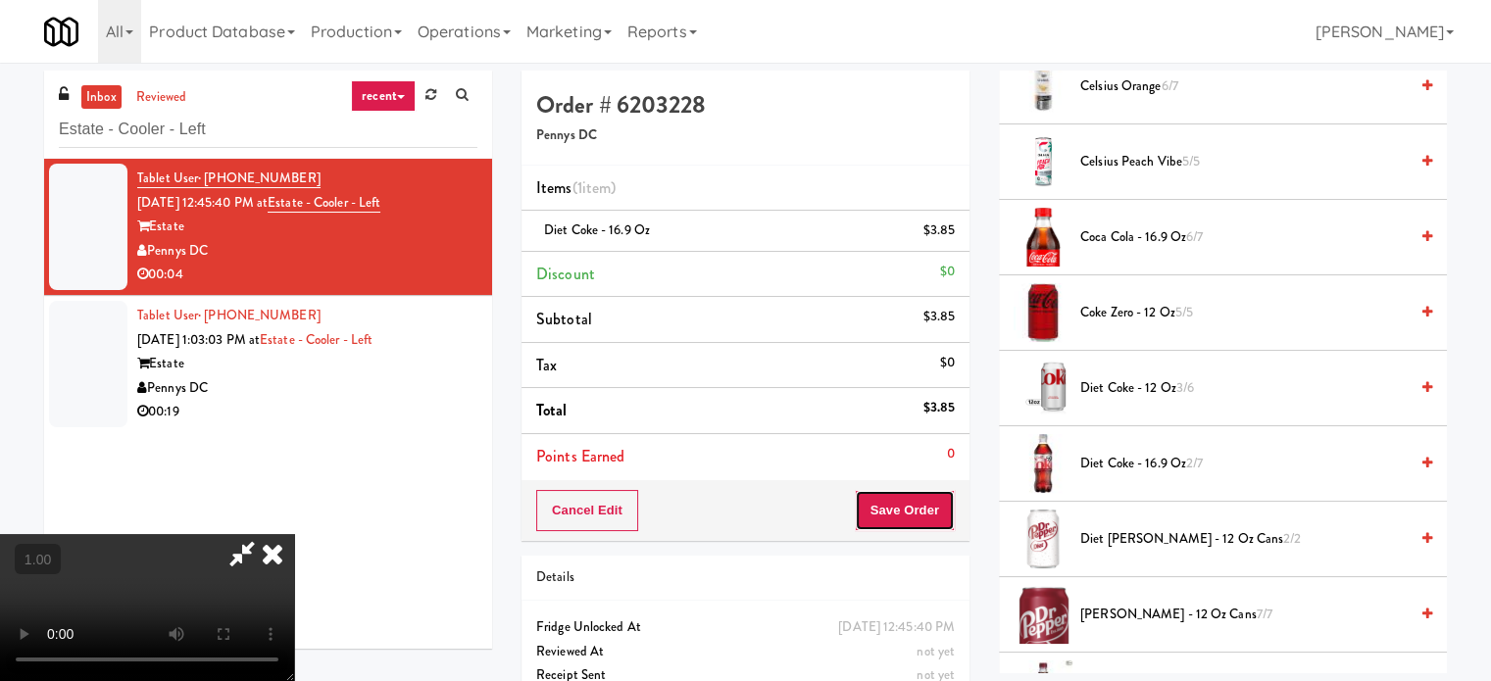
click at [939, 515] on button "Save Order" at bounding box center [905, 510] width 100 height 41
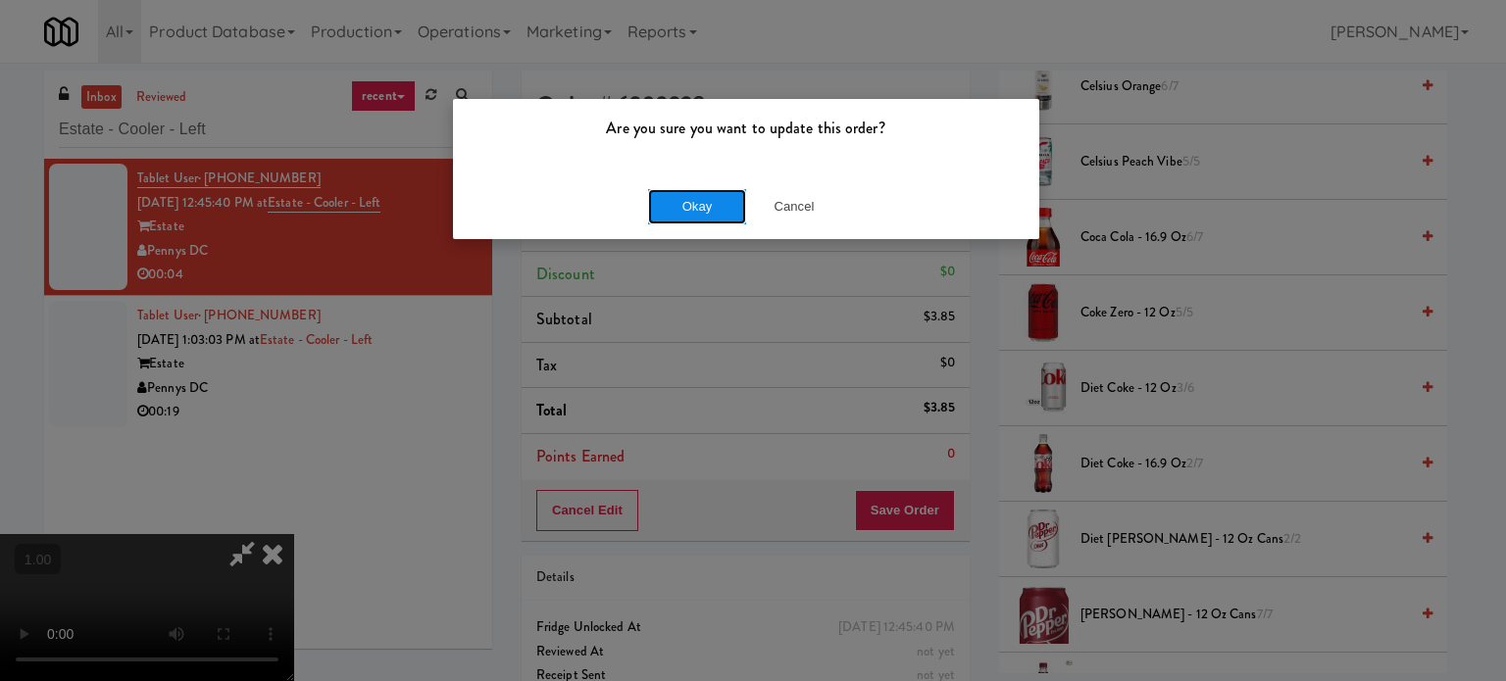
click at [739, 203] on button "Okay" at bounding box center [697, 206] width 98 height 35
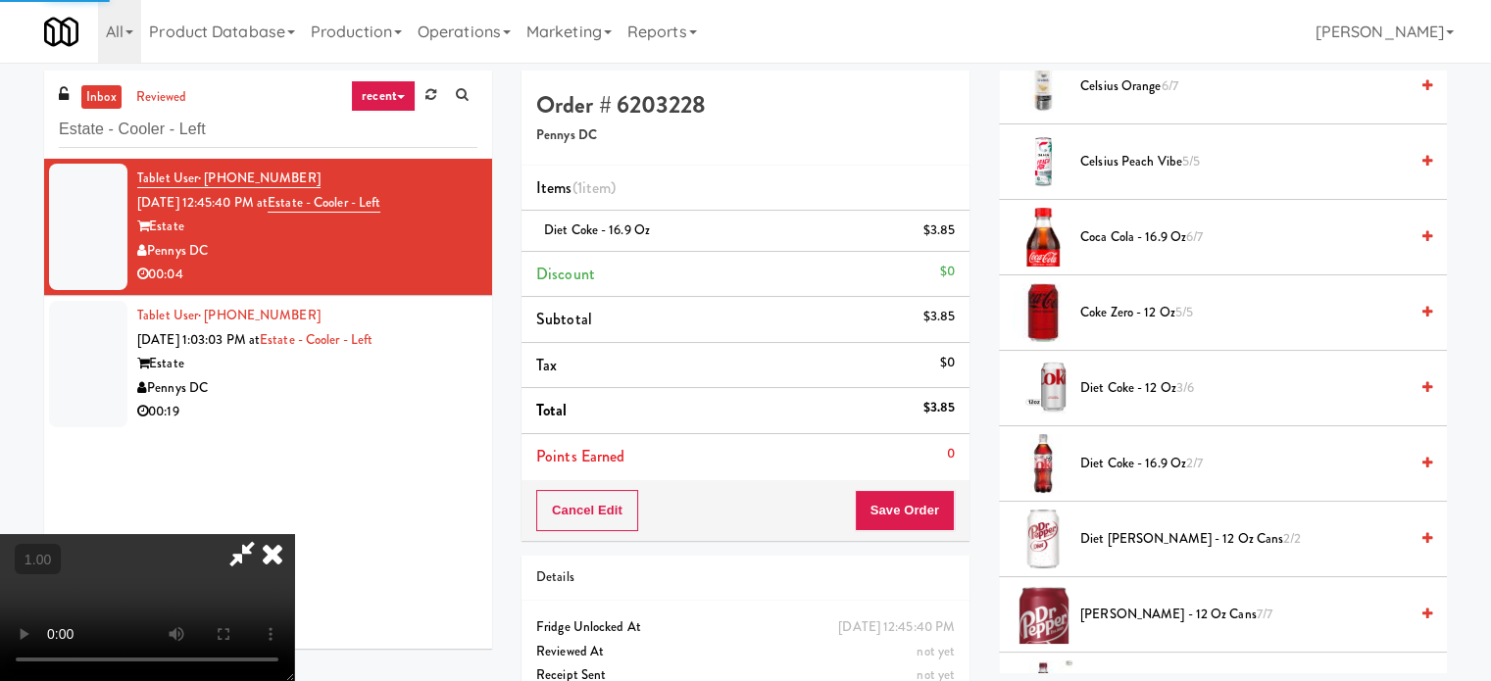
scroll to position [183, 0]
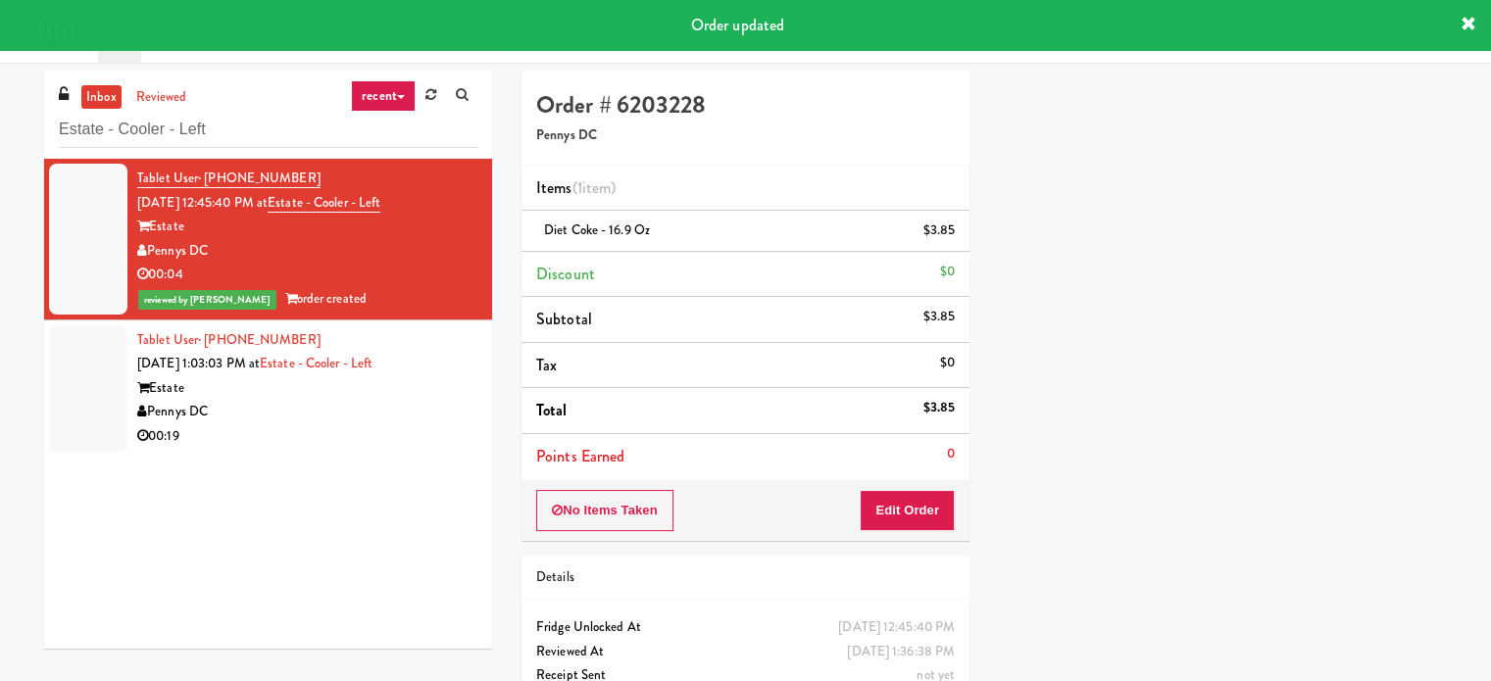
click at [345, 421] on div "Pennys DC" at bounding box center [307, 412] width 340 height 25
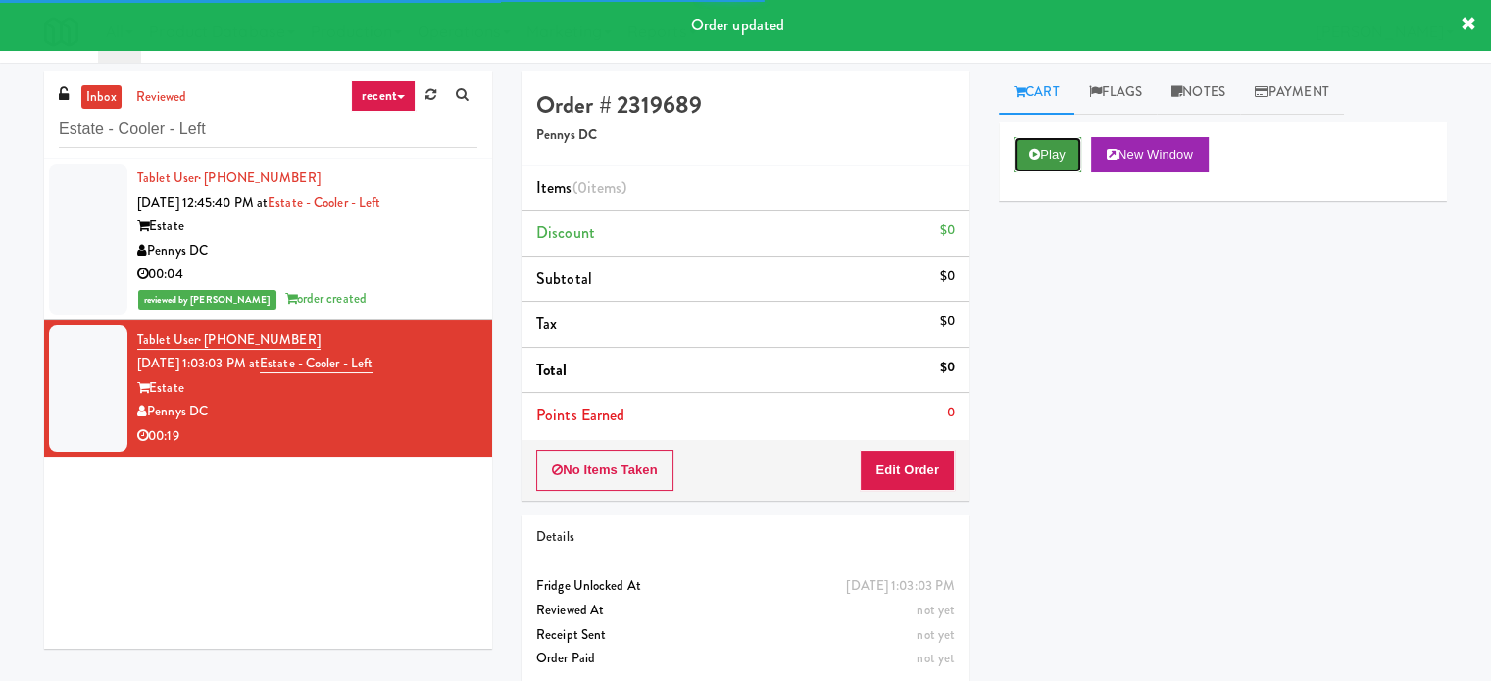
click at [1051, 140] on button "Play" at bounding box center [1048, 154] width 68 height 35
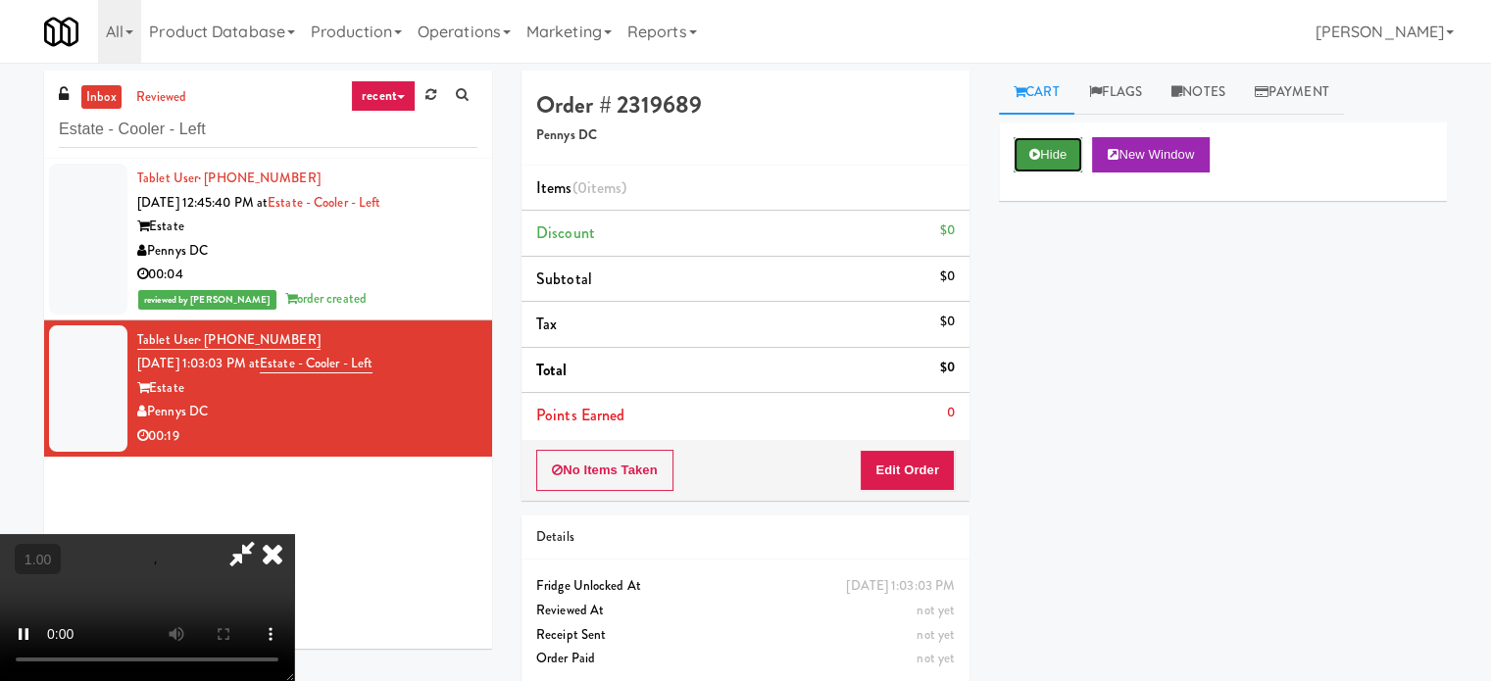
drag, startPoint x: 1048, startPoint y: 168, endPoint x: 1051, endPoint y: 148, distance: 19.8
click at [1048, 167] on button "Hide" at bounding box center [1048, 154] width 69 height 35
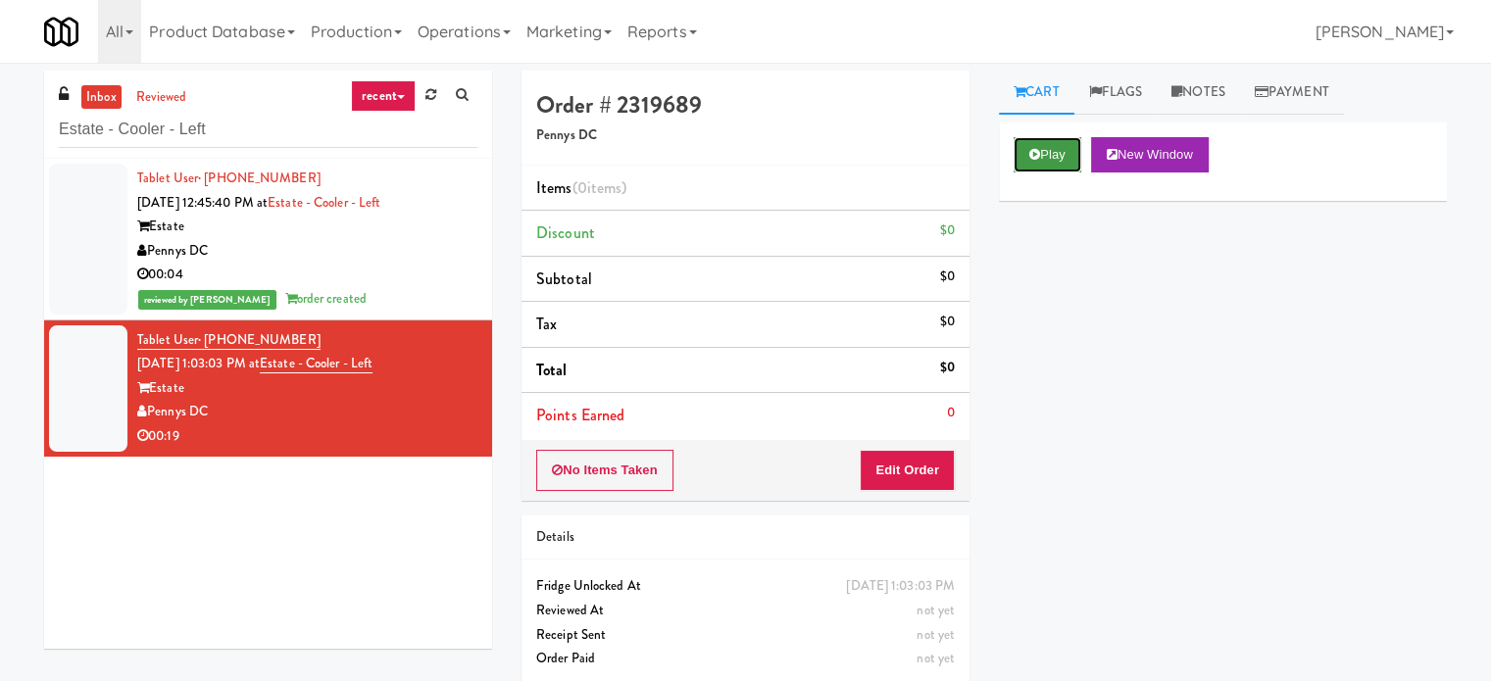
click at [1035, 140] on button "Play" at bounding box center [1048, 154] width 68 height 35
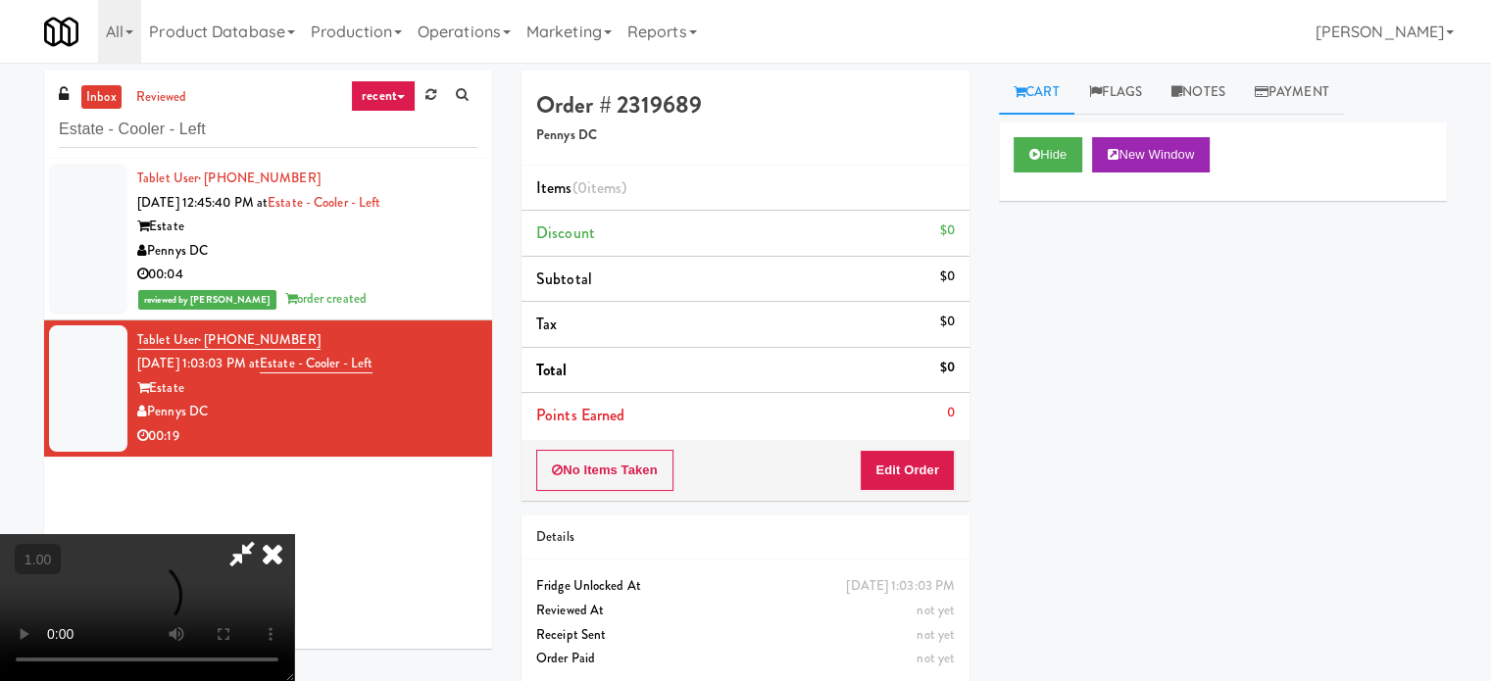
click at [294, 534] on video at bounding box center [147, 607] width 294 height 147
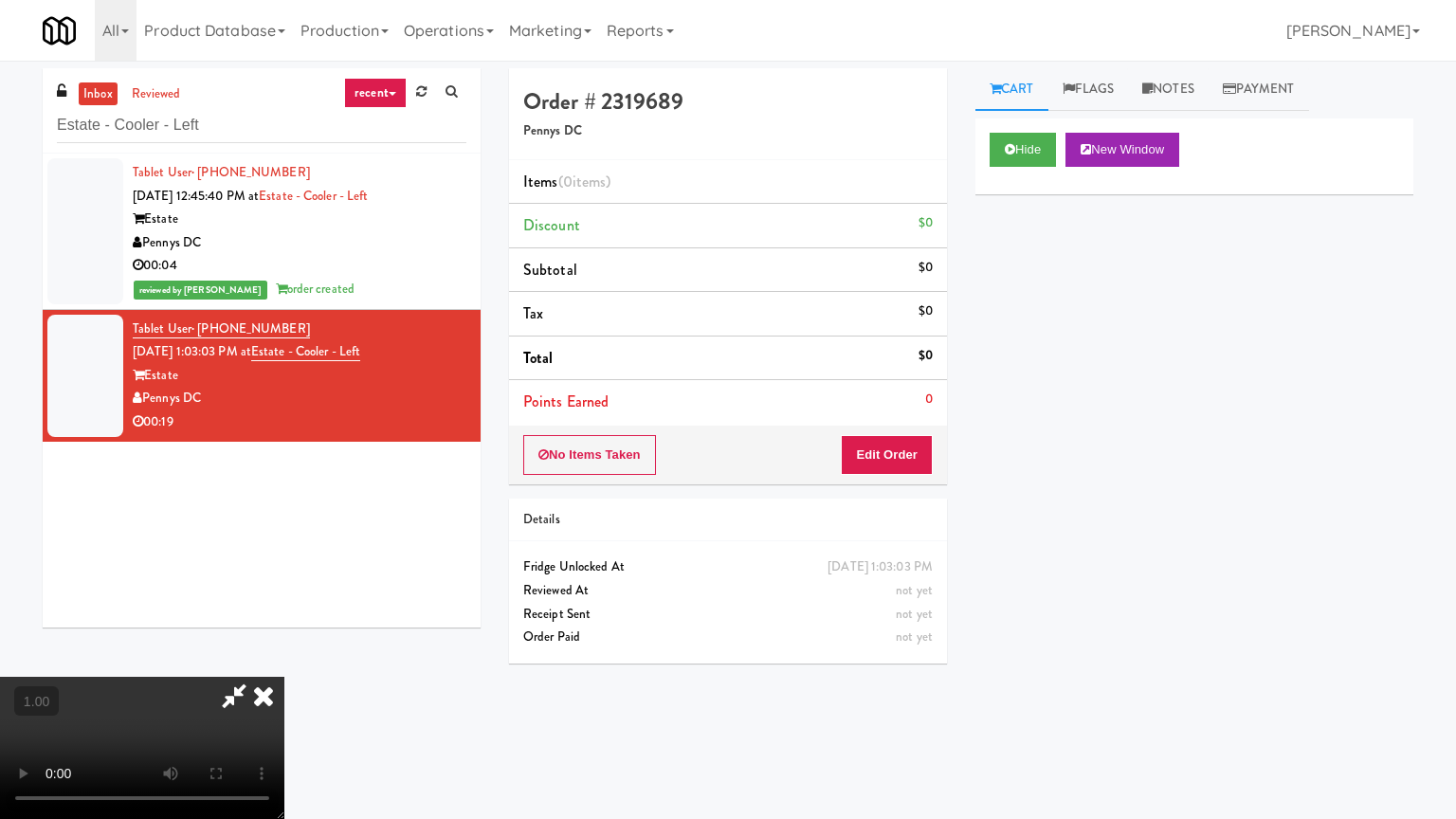
click at [284, 658] on video at bounding box center [142, 747] width 284 height 142
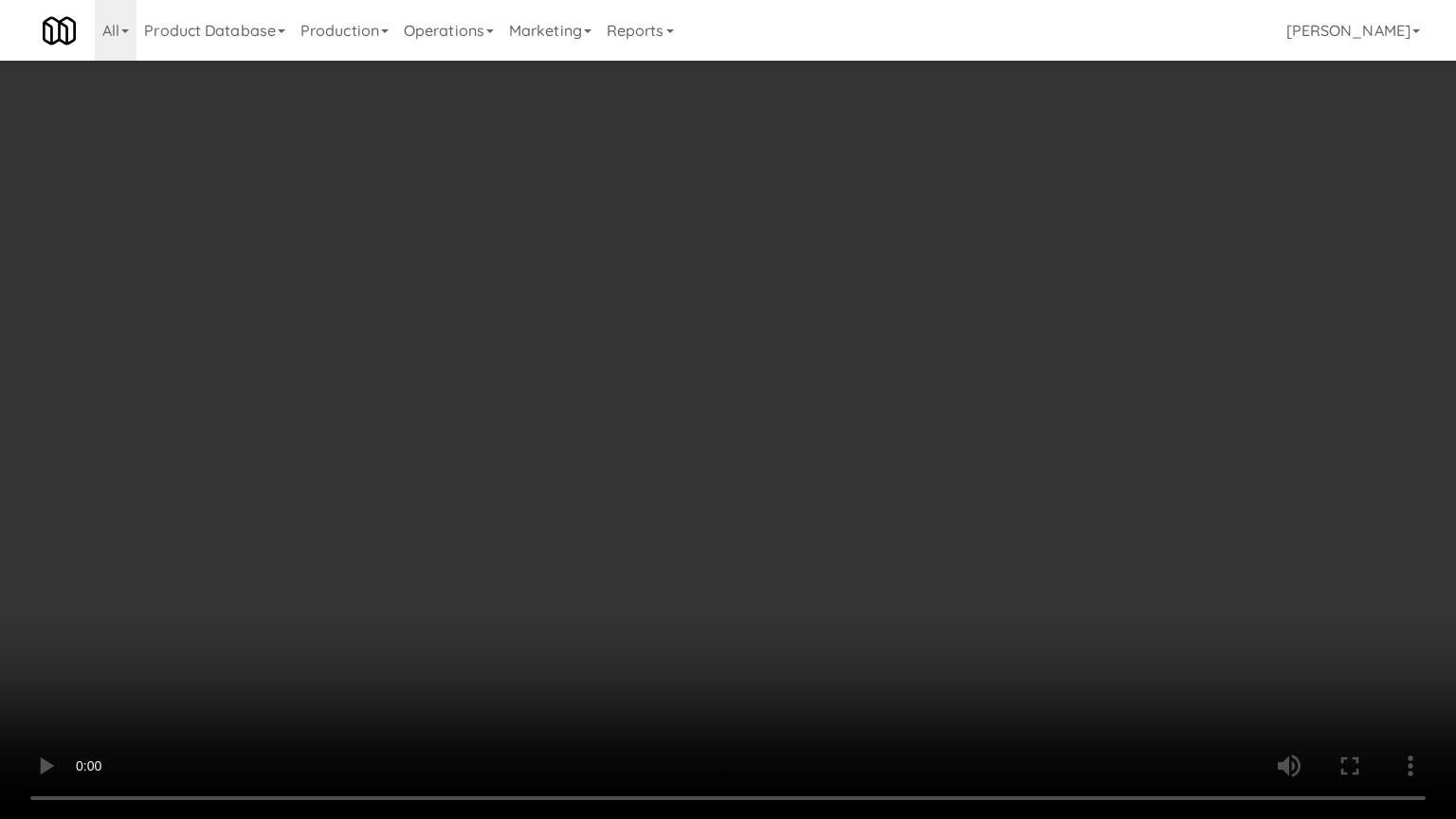
click at [695, 443] on video at bounding box center [728, 409] width 1456 height 819
click at [684, 470] on video at bounding box center [728, 409] width 1456 height 819
click at [762, 283] on video at bounding box center [728, 409] width 1456 height 819
click at [841, 229] on video at bounding box center [728, 409] width 1456 height 819
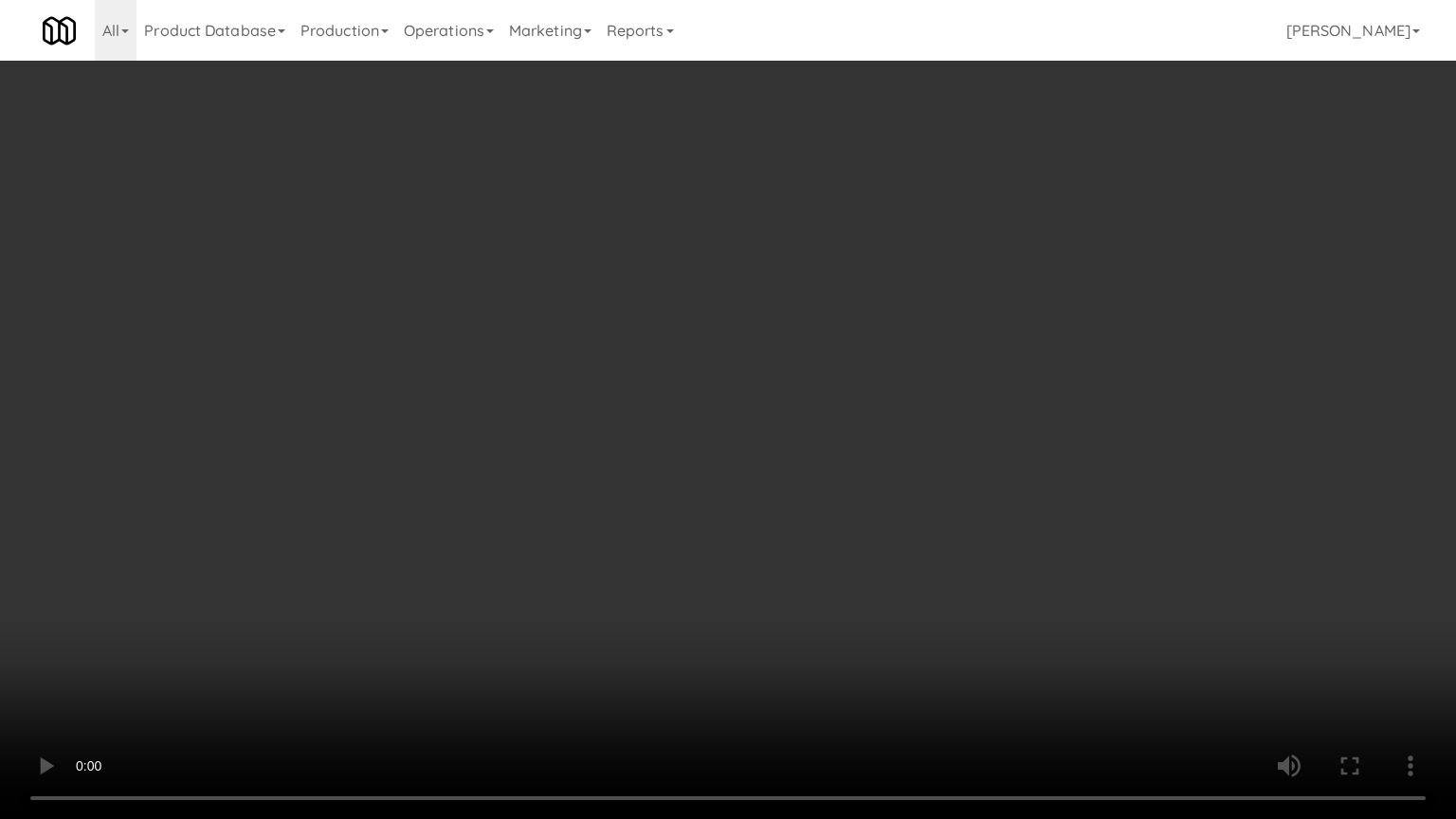
click at [853, 219] on video at bounding box center [728, 409] width 1456 height 819
click at [849, 193] on video at bounding box center [728, 409] width 1456 height 819
click at [525, 347] on video at bounding box center [728, 409] width 1456 height 819
click at [709, 523] on video at bounding box center [728, 409] width 1456 height 819
click at [713, 481] on video at bounding box center [728, 409] width 1456 height 819
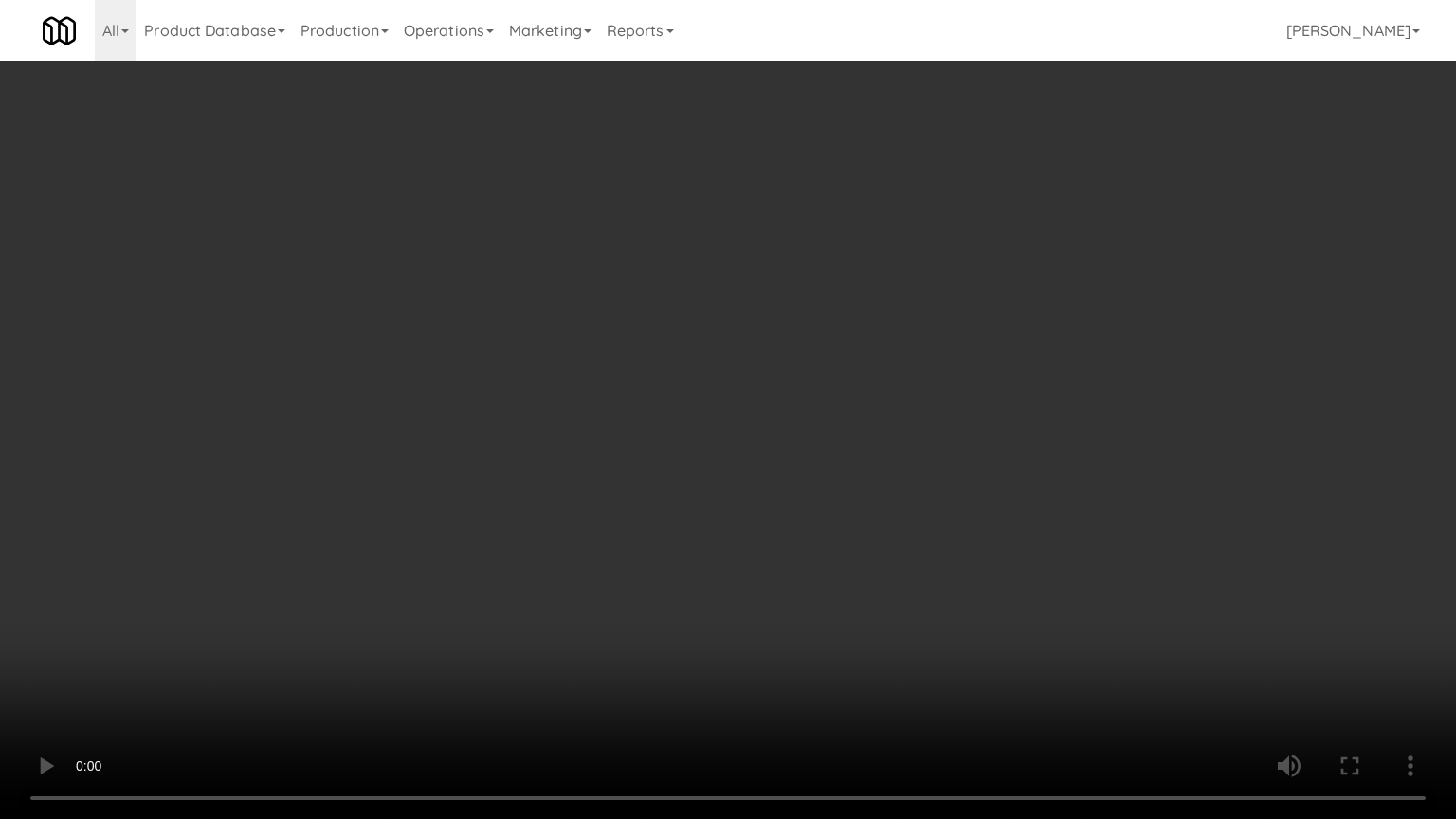
click at [713, 478] on video at bounding box center [728, 409] width 1456 height 819
click at [713, 470] on video at bounding box center [728, 409] width 1456 height 819
click at [732, 466] on video at bounding box center [728, 409] width 1456 height 819
click at [712, 491] on video at bounding box center [728, 409] width 1456 height 819
click at [735, 613] on video at bounding box center [728, 409] width 1456 height 819
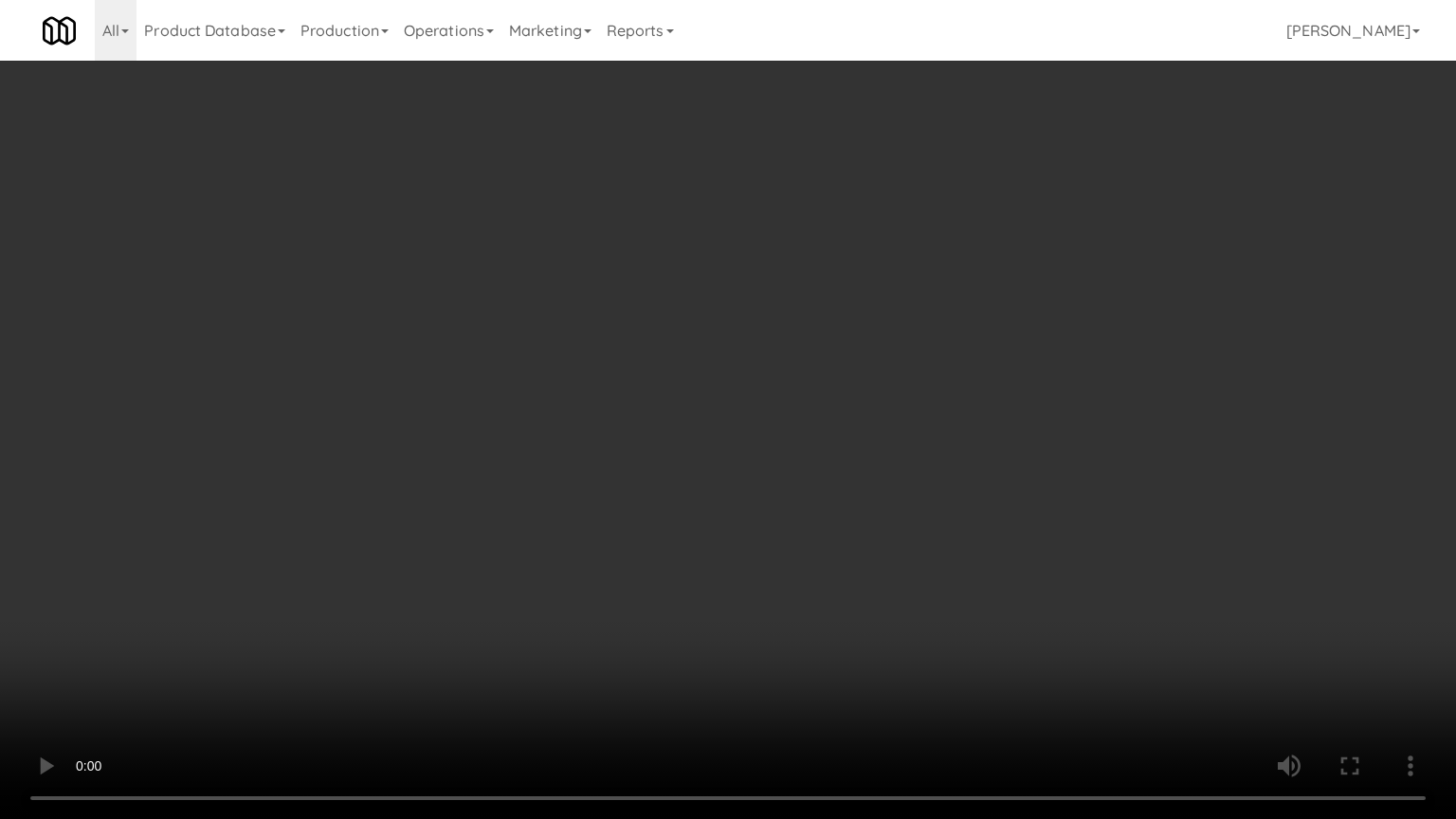
click at [745, 603] on video at bounding box center [728, 409] width 1456 height 819
click at [793, 584] on video at bounding box center [728, 409] width 1456 height 819
click at [794, 584] on video at bounding box center [728, 409] width 1456 height 819
click at [897, 602] on video at bounding box center [728, 409] width 1456 height 819
click at [933, 564] on video at bounding box center [728, 409] width 1456 height 819
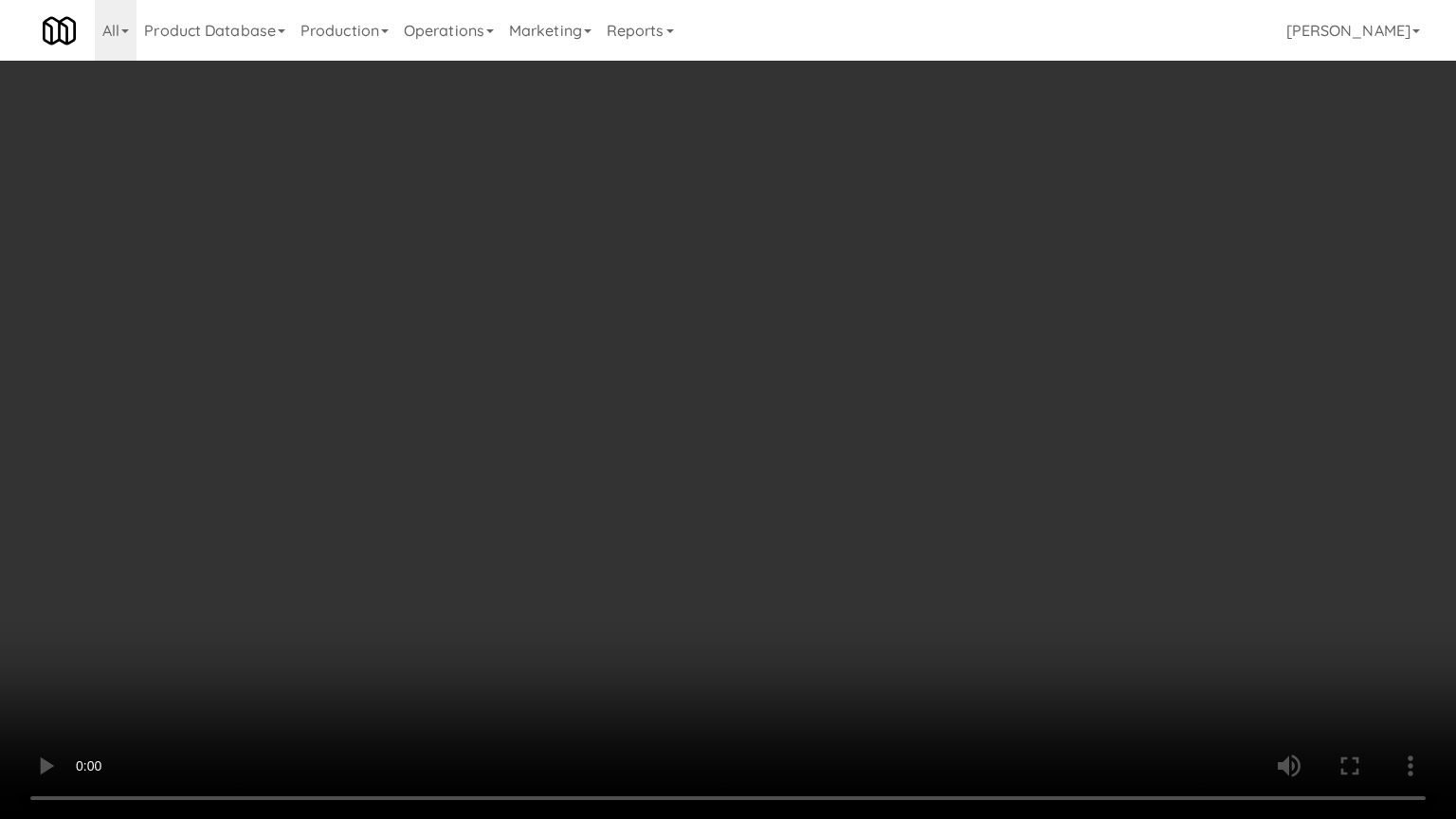
click at [886, 466] on video at bounding box center [728, 409] width 1456 height 819
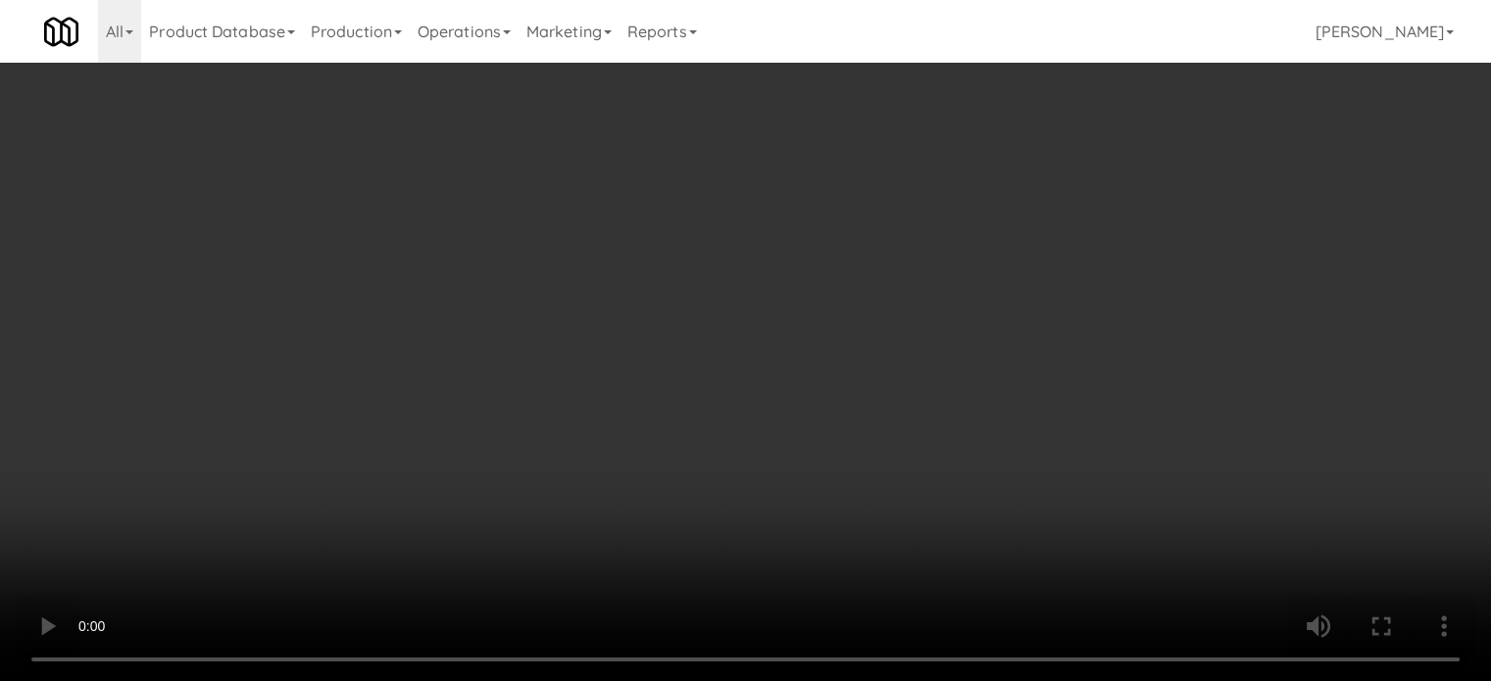
click at [935, 505] on div "Order # 2319689 Pennys DC Items (0 items ) Discount $0 Subtotal $0 Tax $0 Total…" at bounding box center [745, 386] width 477 height 630
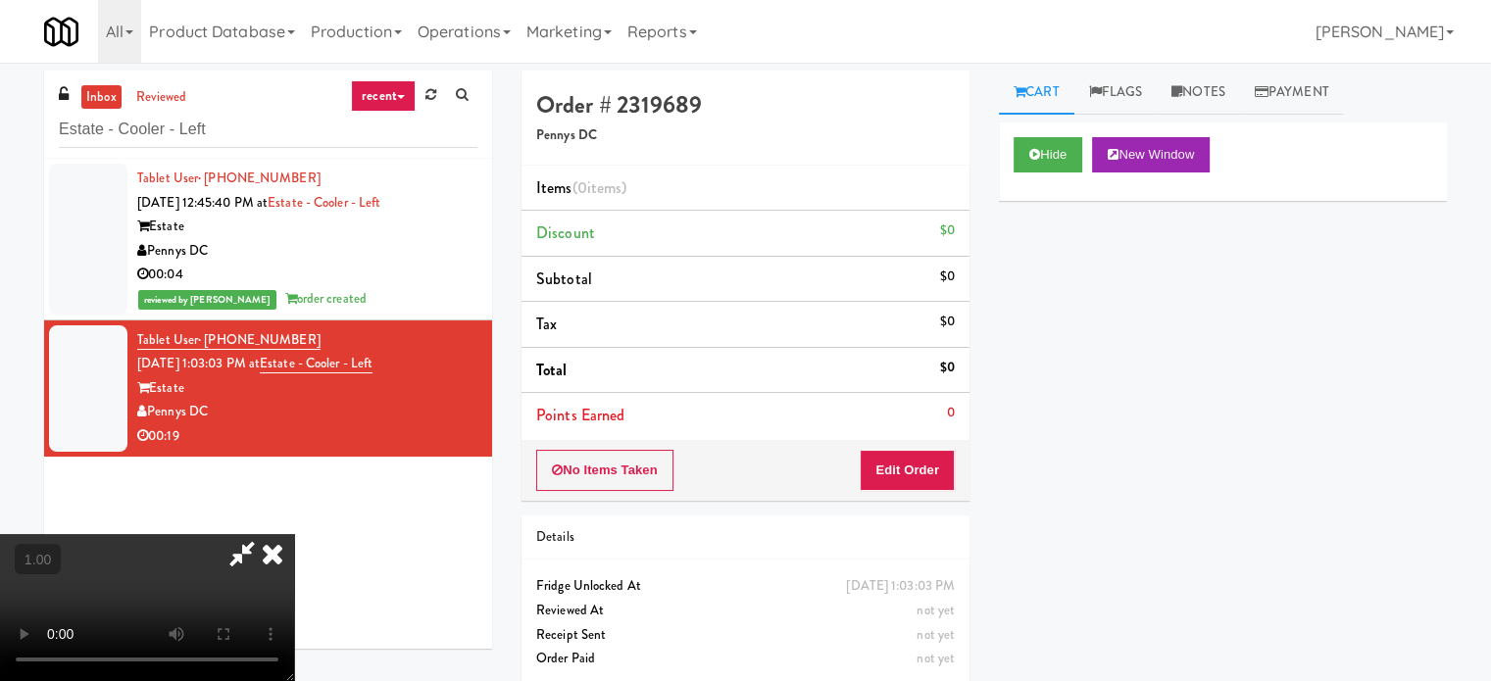
click at [294, 534] on video at bounding box center [147, 607] width 294 height 147
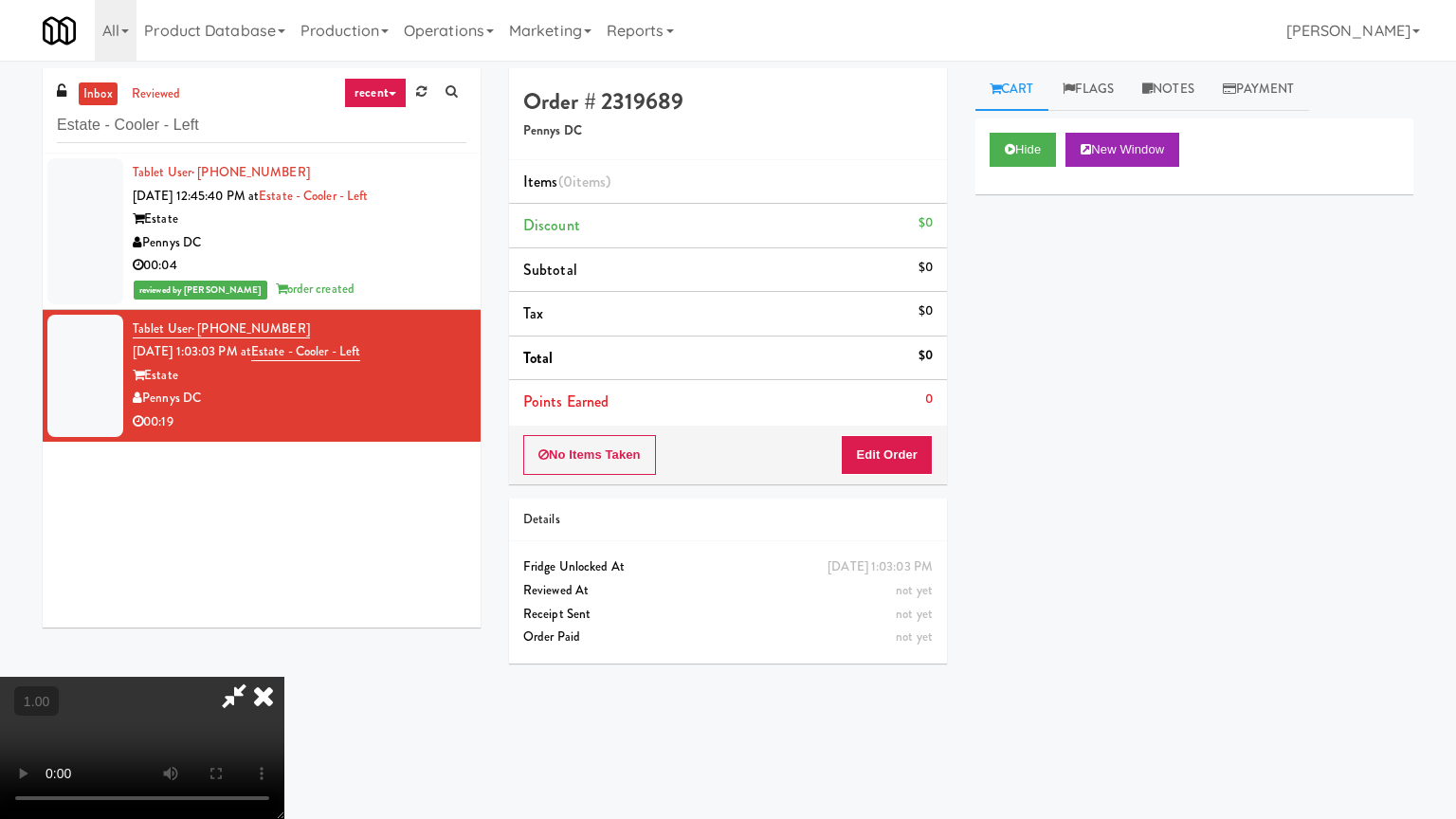
click at [284, 658] on video at bounding box center [142, 747] width 284 height 142
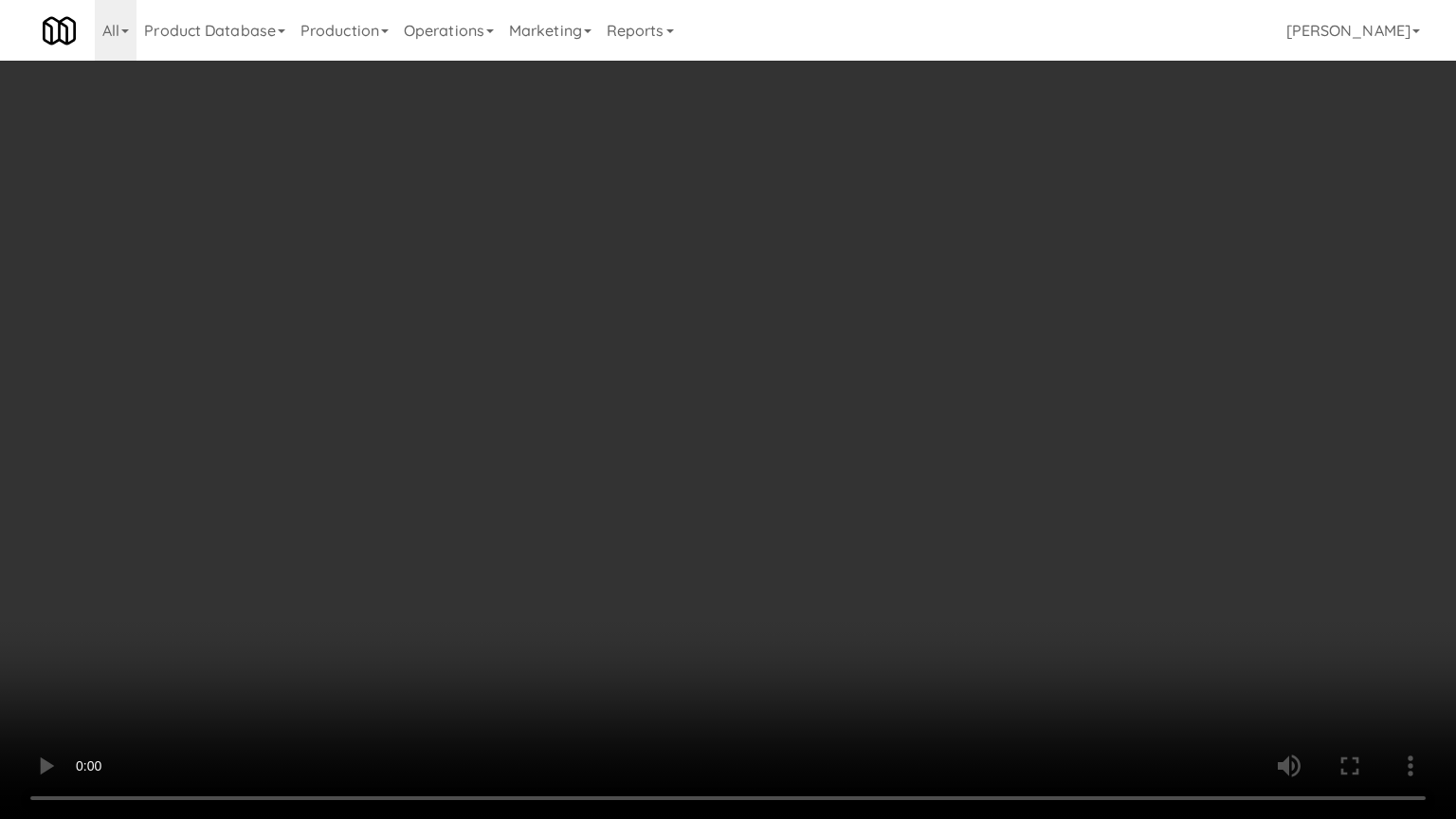
click at [841, 591] on video at bounding box center [728, 409] width 1456 height 819
click at [701, 550] on video at bounding box center [728, 409] width 1456 height 819
click at [736, 525] on video at bounding box center [728, 409] width 1456 height 819
click at [736, 523] on video at bounding box center [728, 409] width 1456 height 819
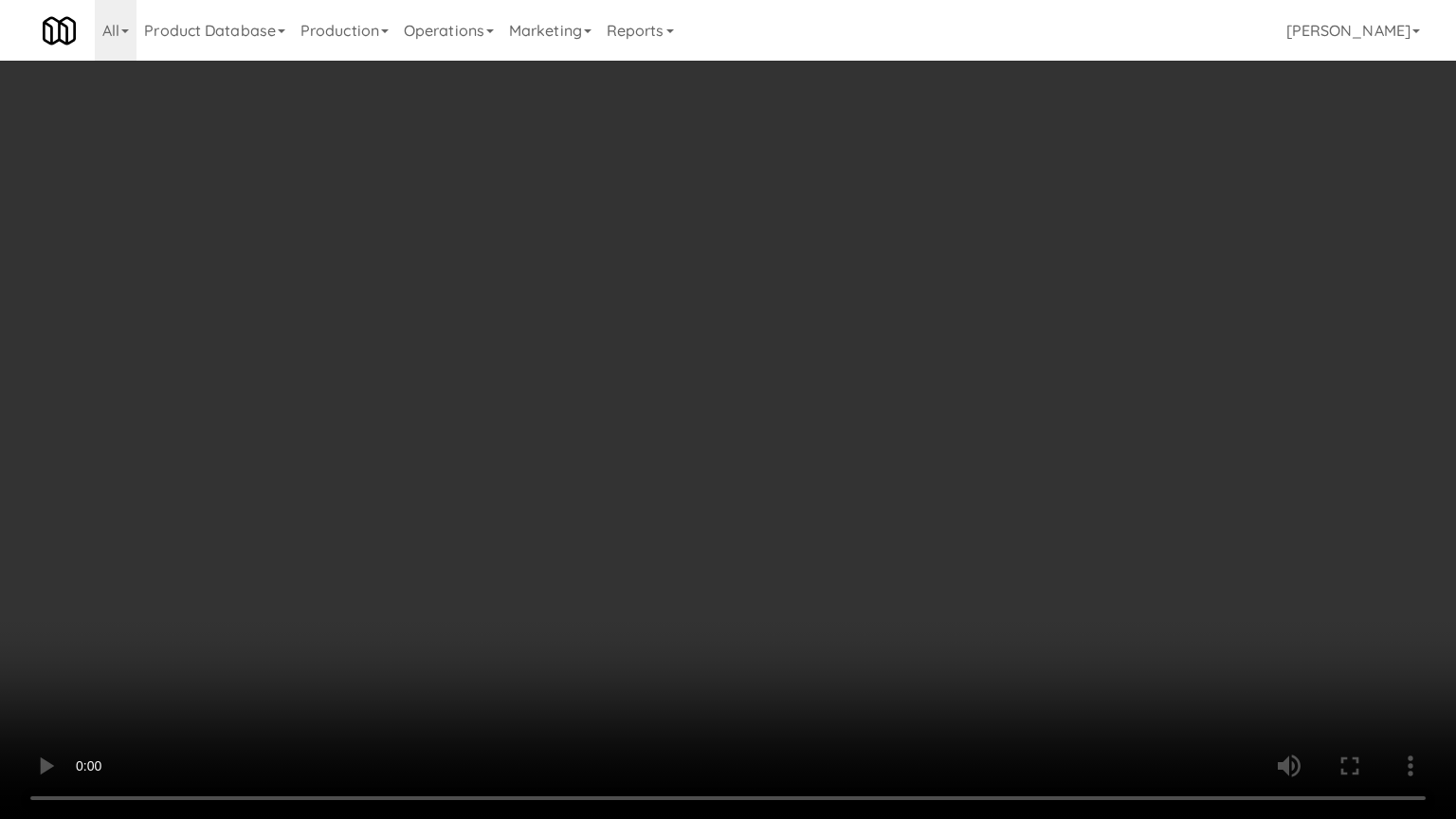
click at [736, 522] on video at bounding box center [728, 409] width 1456 height 819
click at [743, 526] on video at bounding box center [728, 409] width 1456 height 819
click at [789, 535] on video at bounding box center [728, 409] width 1456 height 819
click at [910, 557] on video at bounding box center [728, 409] width 1456 height 819
click at [963, 557] on video at bounding box center [728, 409] width 1456 height 819
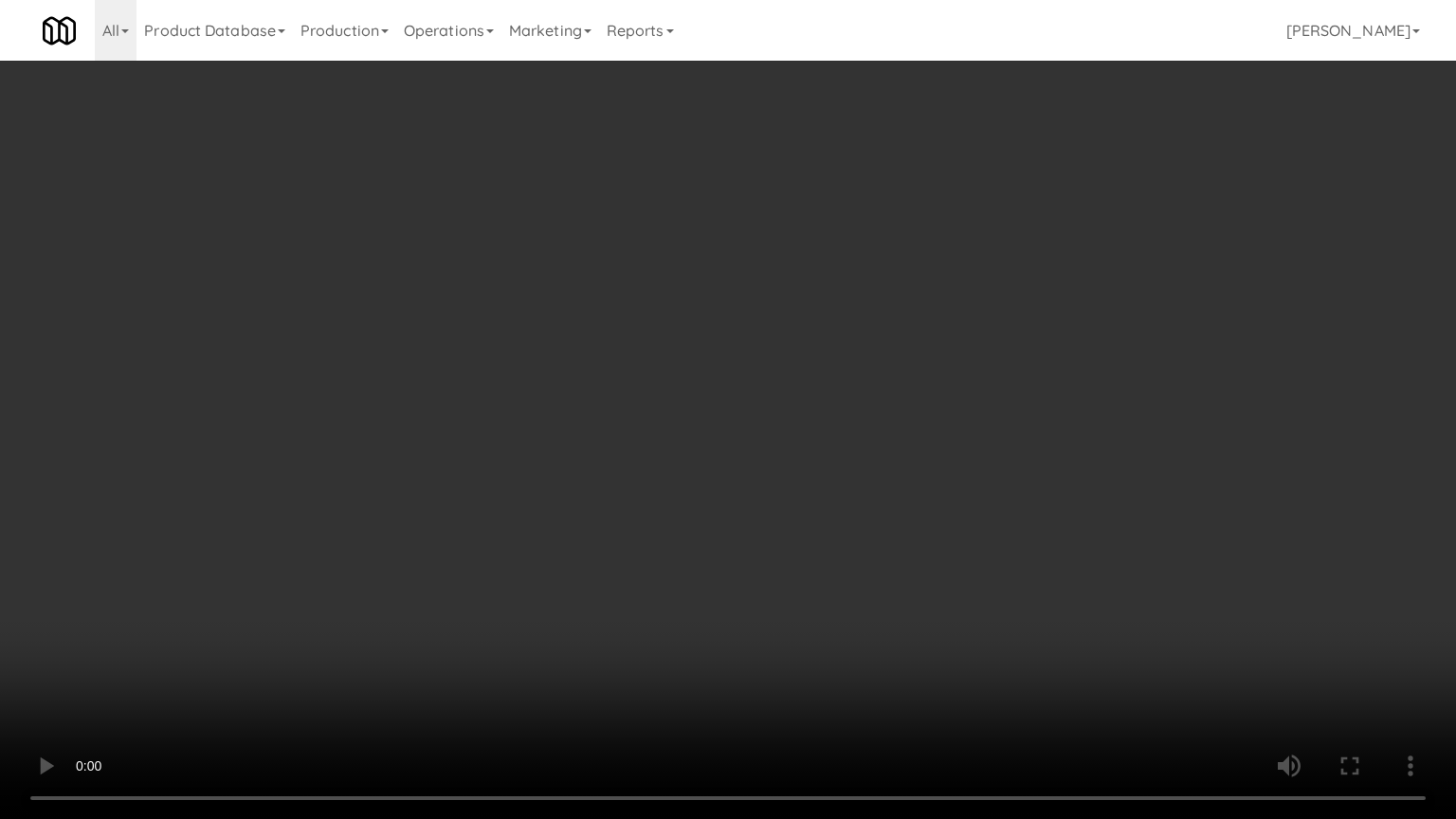
click at [963, 559] on video at bounding box center [728, 409] width 1456 height 819
click at [827, 559] on video at bounding box center [728, 409] width 1456 height 819
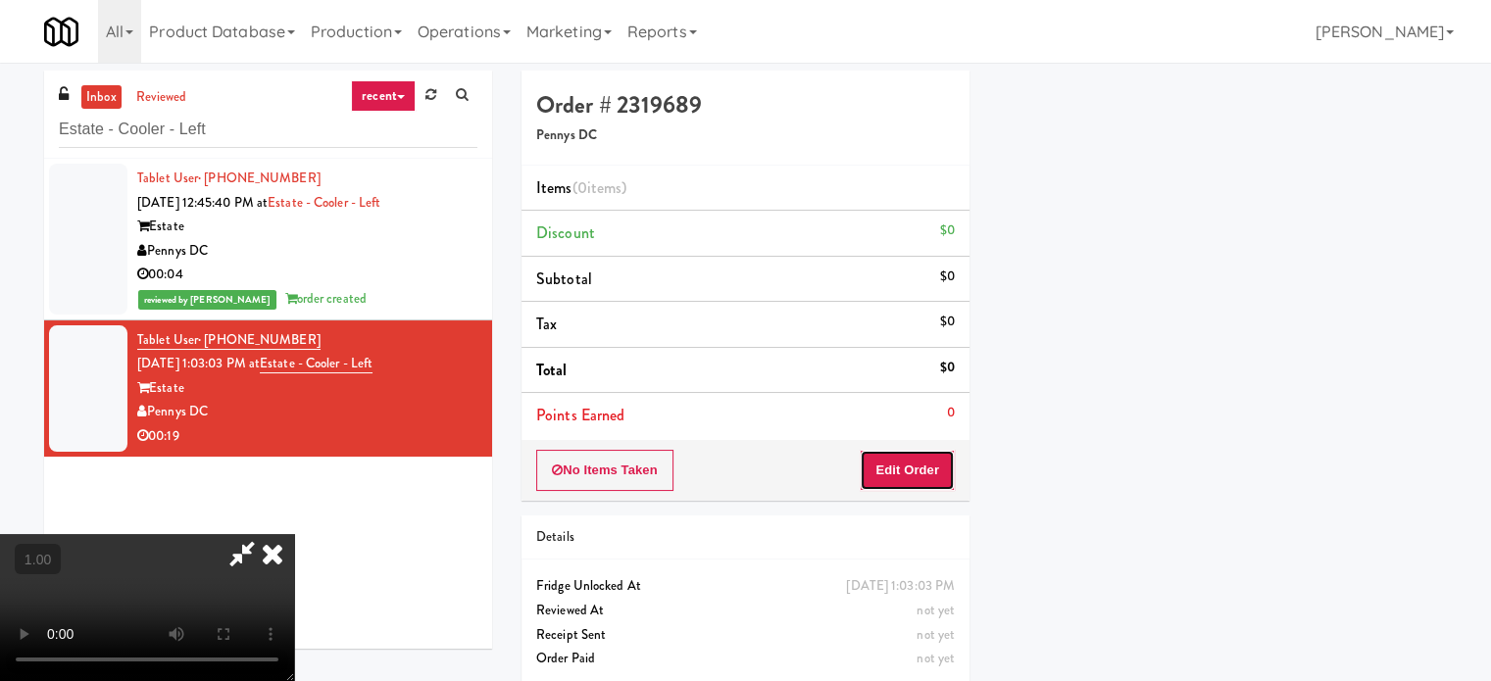
click at [931, 475] on button "Edit Order" at bounding box center [907, 470] width 95 height 41
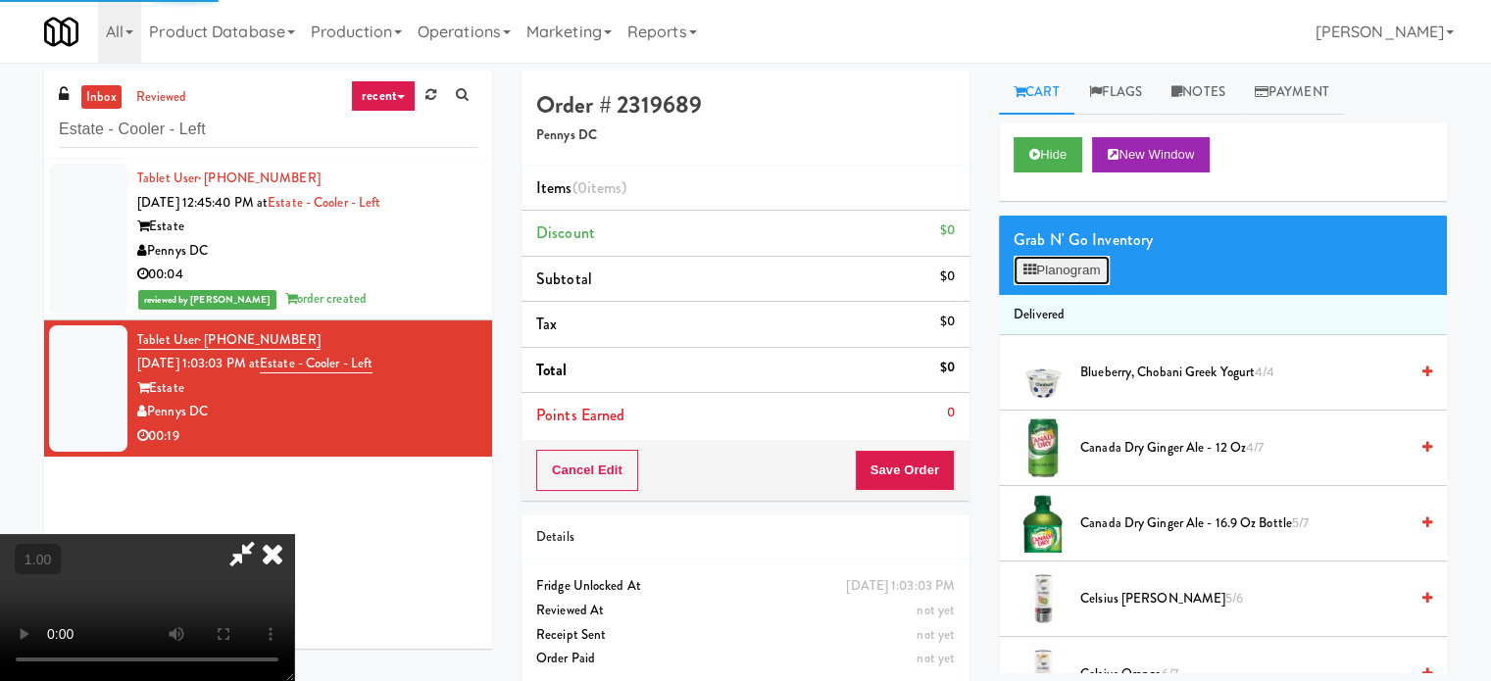
click at [1102, 262] on button "Planogram" at bounding box center [1062, 270] width 96 height 29
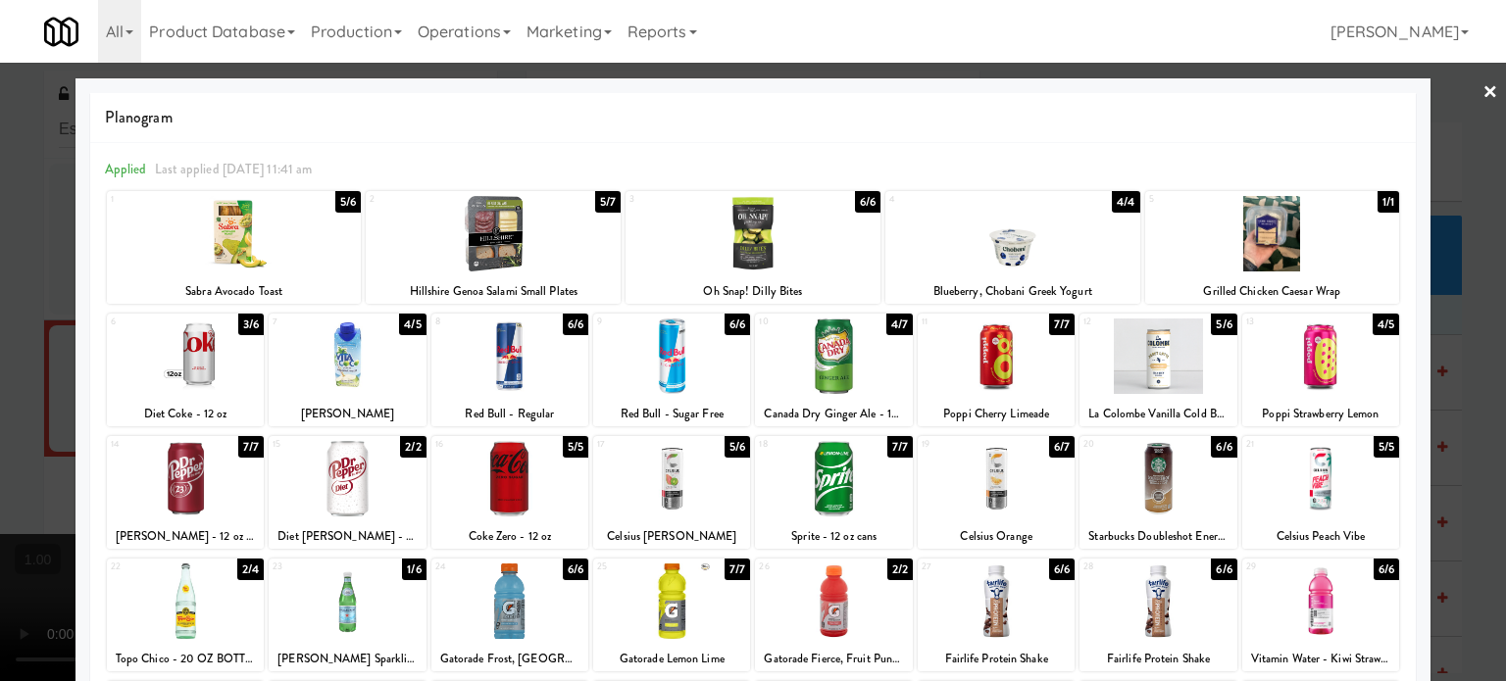
click at [396, 489] on div at bounding box center [347, 478] width 157 height 75
click at [0, 303] on div at bounding box center [753, 340] width 1506 height 681
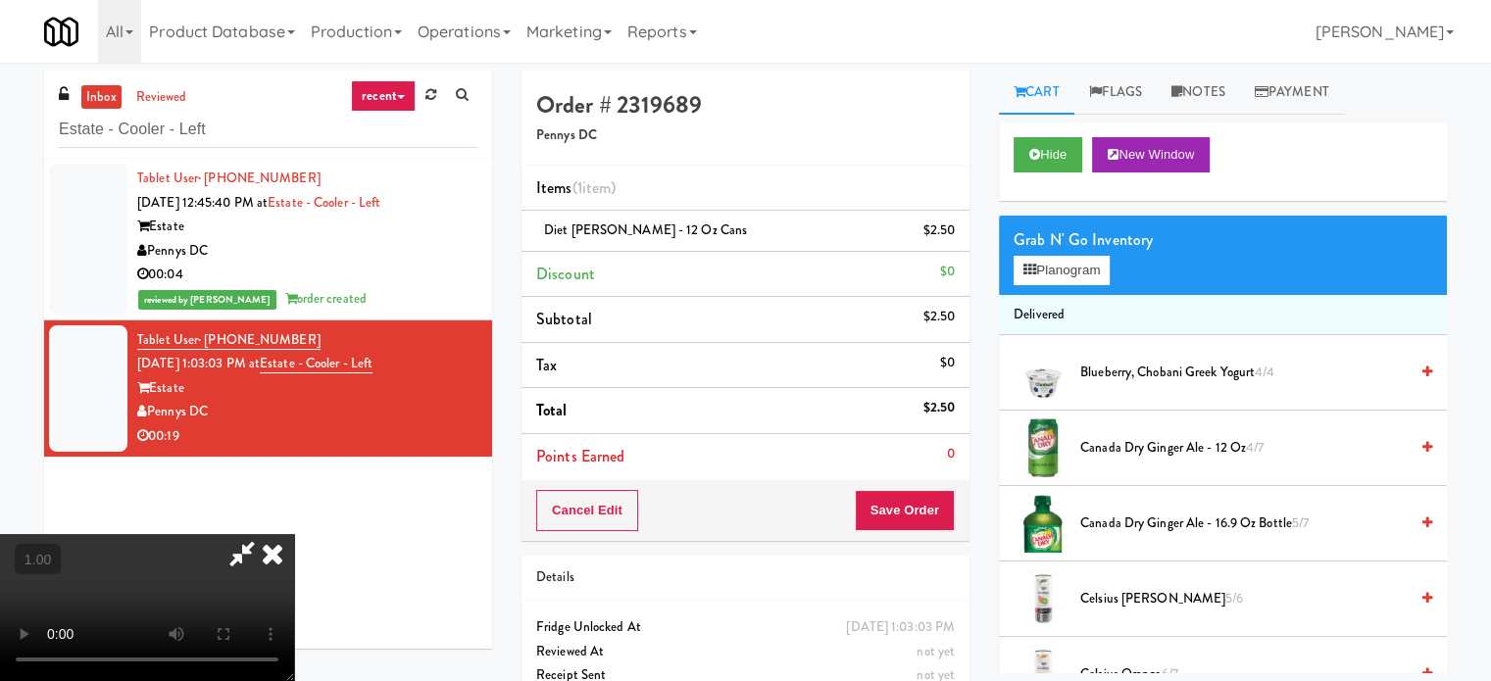
click at [294, 576] on video at bounding box center [147, 607] width 294 height 147
click at [294, 581] on video at bounding box center [147, 607] width 294 height 147
drag, startPoint x: 634, startPoint y: 584, endPoint x: 635, endPoint y: 700, distance: 115.7
click at [294, 585] on video at bounding box center [147, 607] width 294 height 147
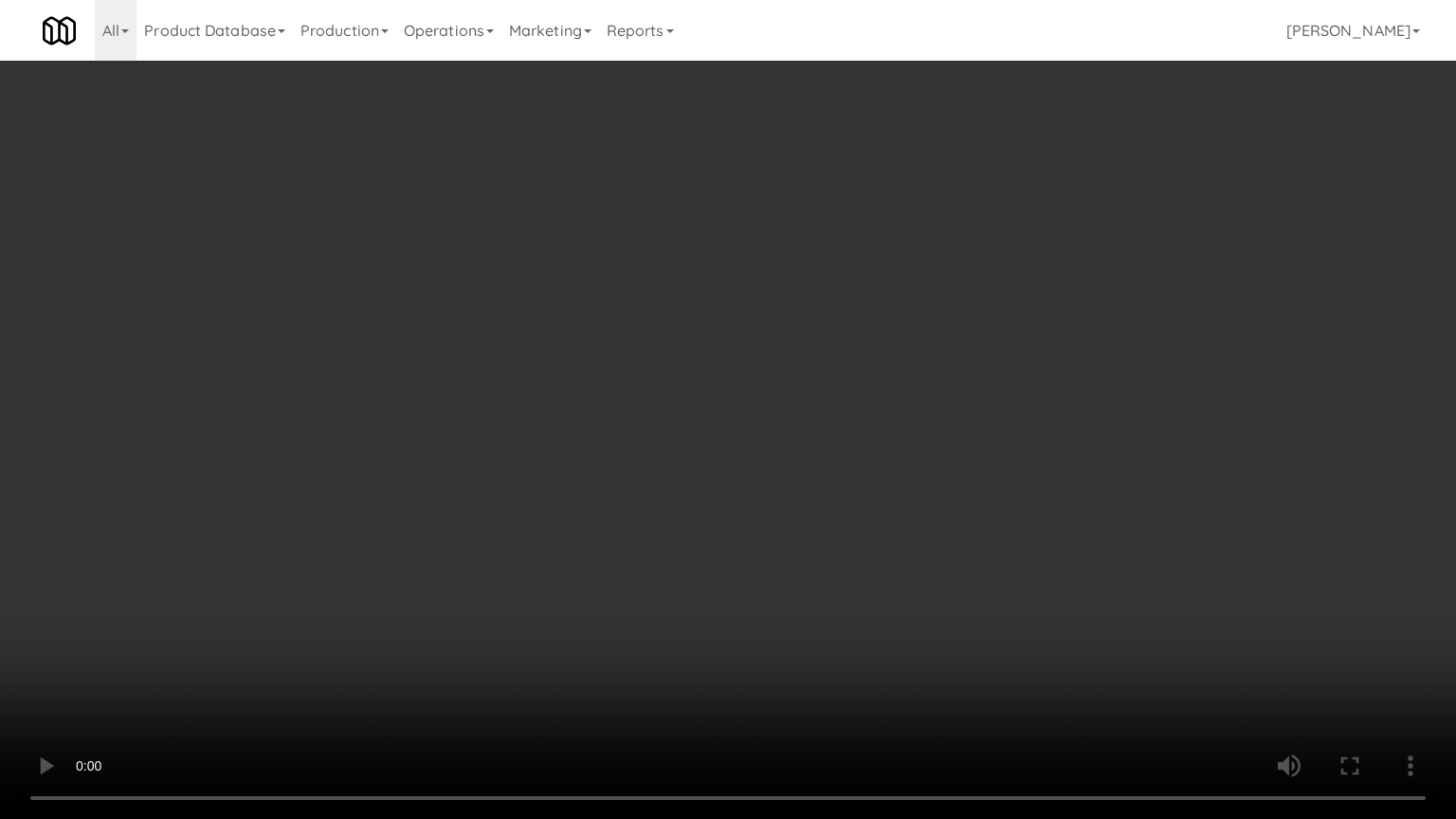
click at [626, 658] on video at bounding box center [728, 409] width 1456 height 819
click at [1180, 250] on video at bounding box center [728, 409] width 1456 height 819
click at [939, 593] on video at bounding box center [728, 409] width 1456 height 819
click at [872, 552] on video at bounding box center [728, 409] width 1456 height 819
click at [864, 541] on video at bounding box center [728, 409] width 1456 height 819
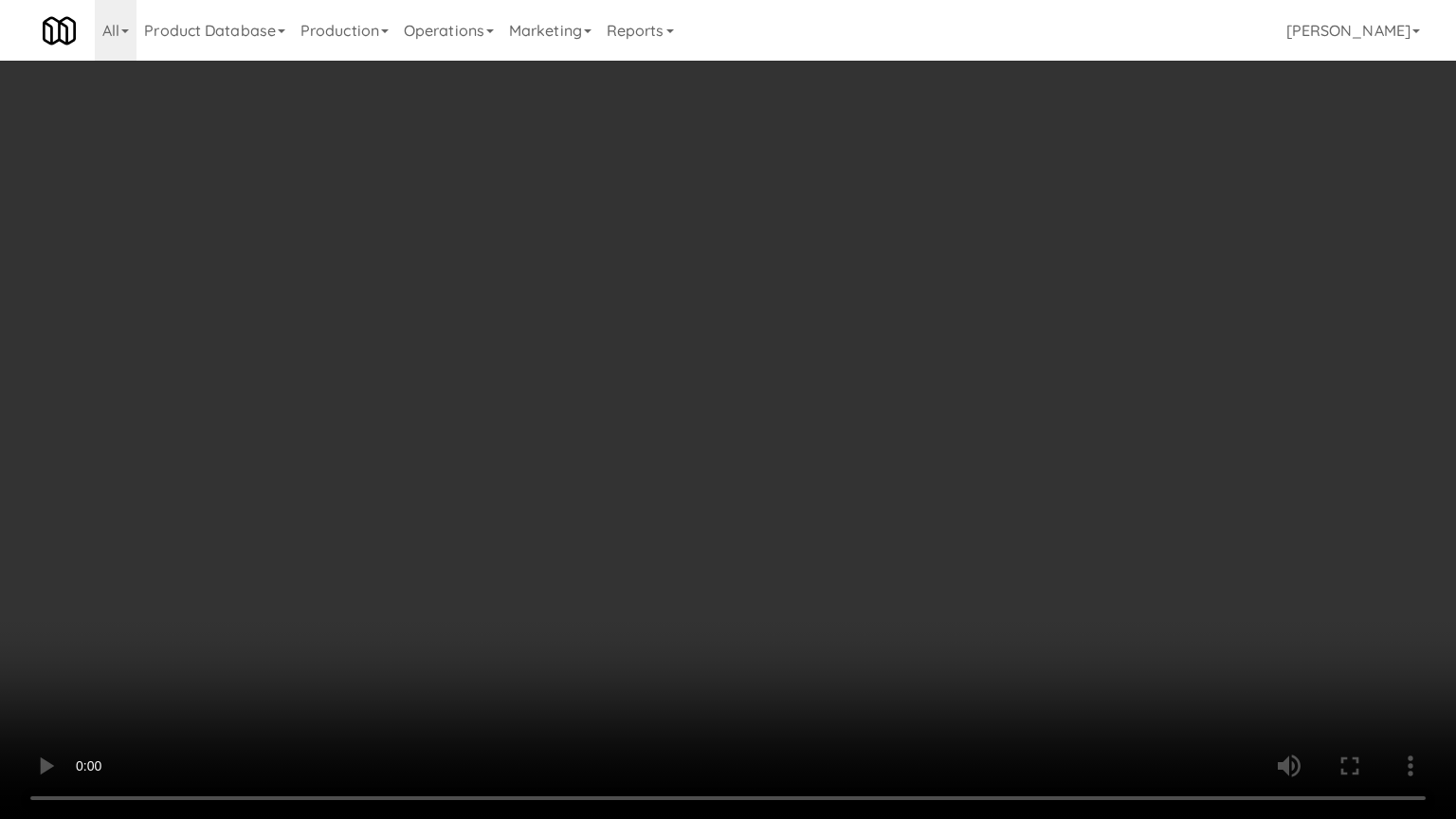
click at [677, 341] on video at bounding box center [728, 409] width 1456 height 819
click at [819, 408] on video at bounding box center [728, 409] width 1456 height 819
drag, startPoint x: 819, startPoint y: 408, endPoint x: 830, endPoint y: 406, distance: 11.2
click at [829, 406] on video at bounding box center [728, 409] width 1456 height 819
click at [839, 408] on video at bounding box center [728, 409] width 1456 height 819
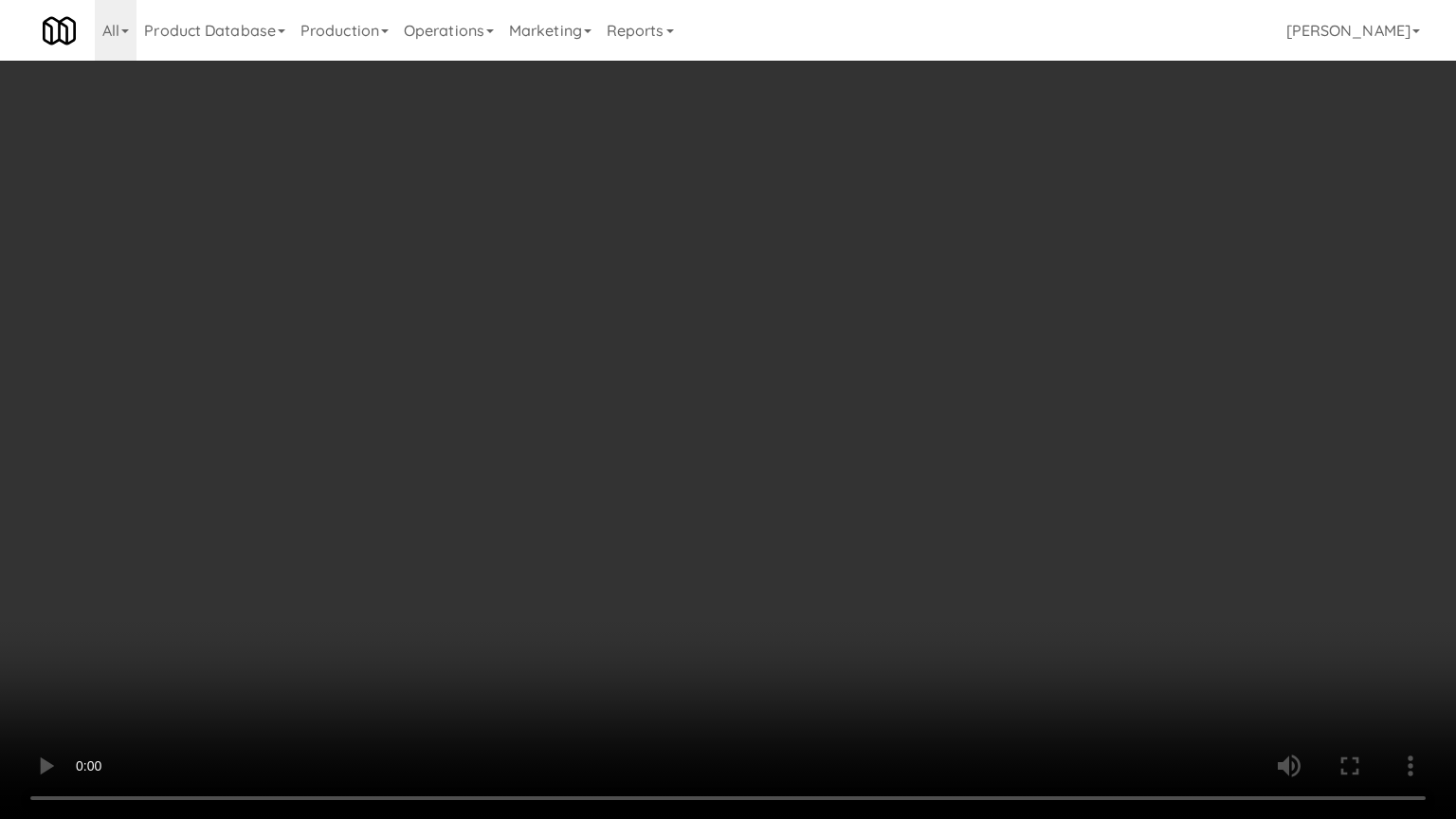
click at [622, 435] on video at bounding box center [728, 409] width 1456 height 819
click at [642, 427] on video at bounding box center [728, 409] width 1456 height 819
click at [709, 658] on video at bounding box center [728, 409] width 1456 height 819
click at [938, 341] on video at bounding box center [728, 409] width 1456 height 819
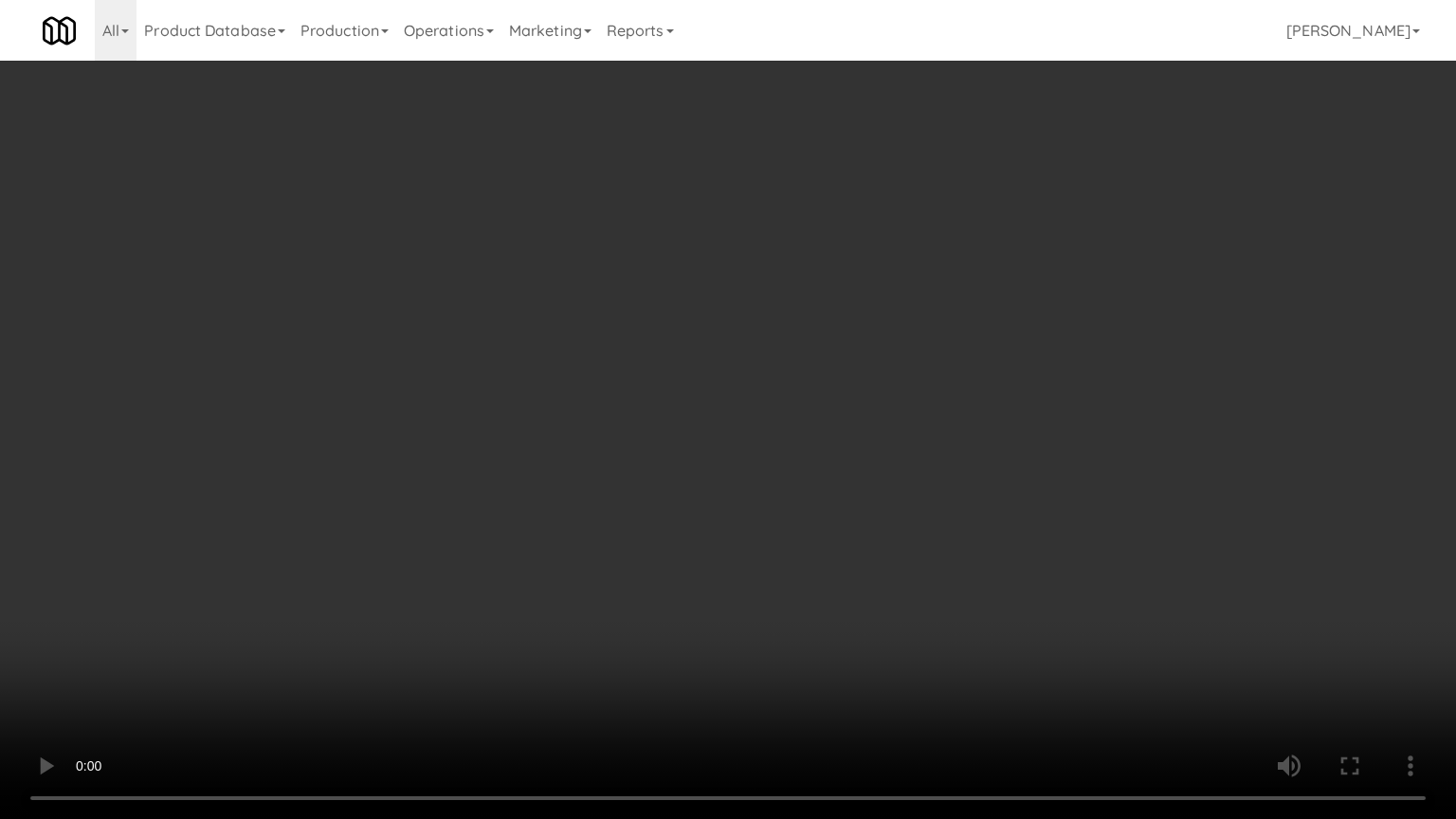
drag, startPoint x: 1001, startPoint y: 288, endPoint x: 1007, endPoint y: 232, distance: 56.3
click at [1005, 279] on video at bounding box center [728, 409] width 1456 height 819
click at [1007, 232] on video at bounding box center [728, 409] width 1456 height 819
drag, startPoint x: 999, startPoint y: 230, endPoint x: 1028, endPoint y: 263, distance: 43.9
click at [1027, 262] on video at bounding box center [728, 409] width 1456 height 819
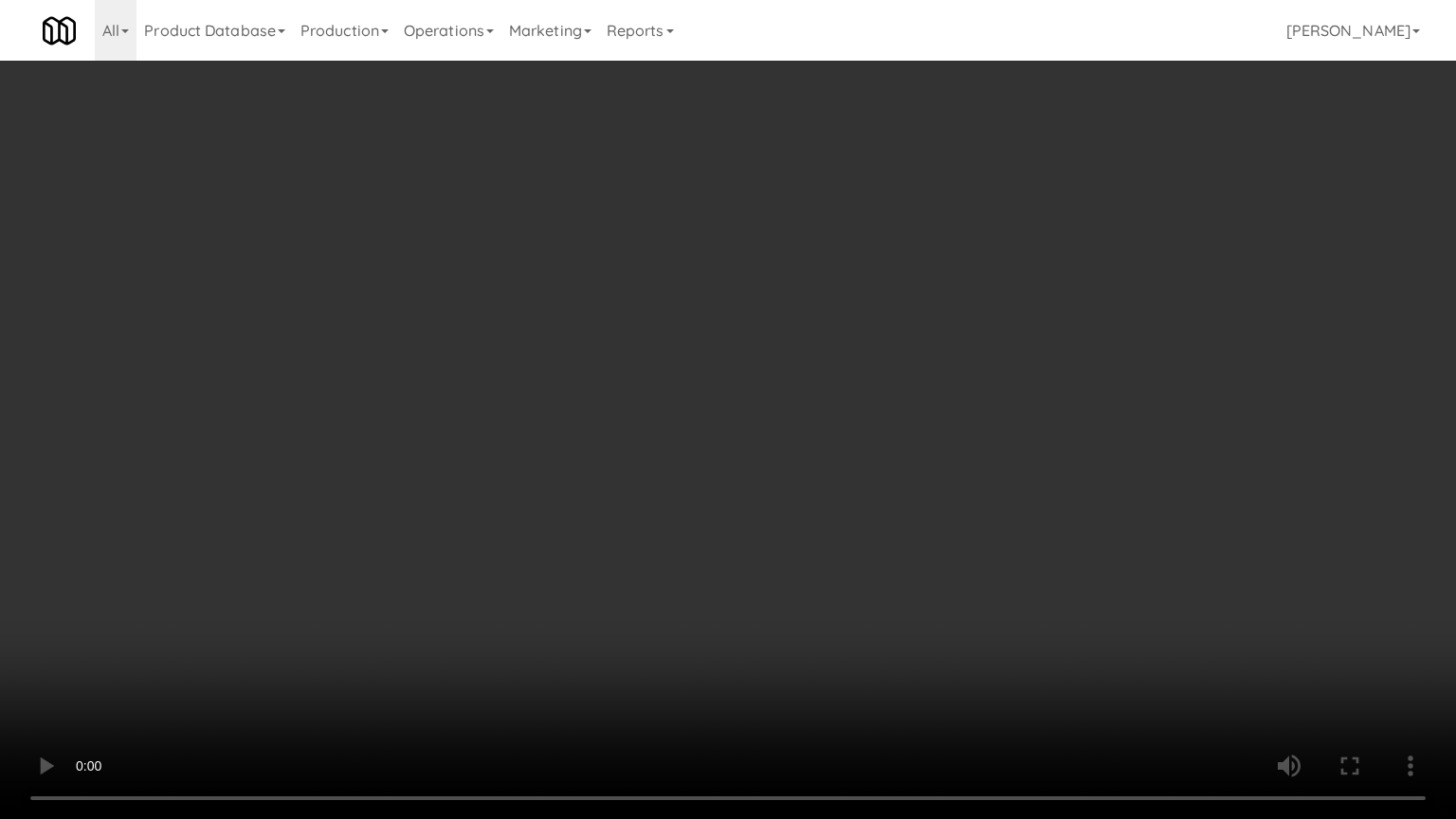
click at [1028, 251] on video at bounding box center [728, 409] width 1456 height 819
click at [1028, 250] on video at bounding box center [728, 409] width 1456 height 819
click at [954, 576] on video at bounding box center [728, 409] width 1456 height 819
click at [953, 567] on video at bounding box center [728, 409] width 1456 height 819
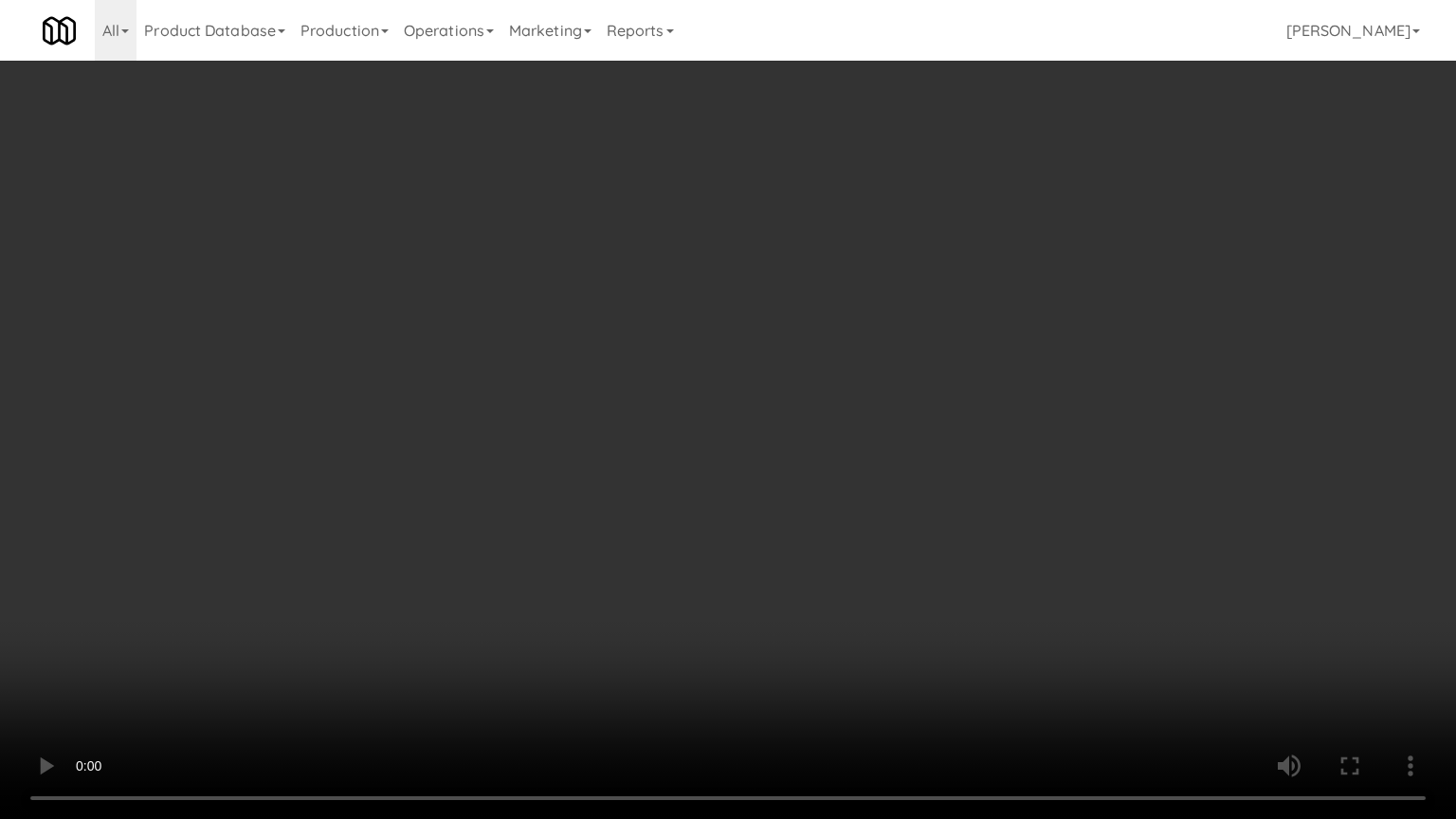
click at [953, 564] on video at bounding box center [728, 409] width 1456 height 819
click at [954, 564] on video at bounding box center [728, 409] width 1456 height 819
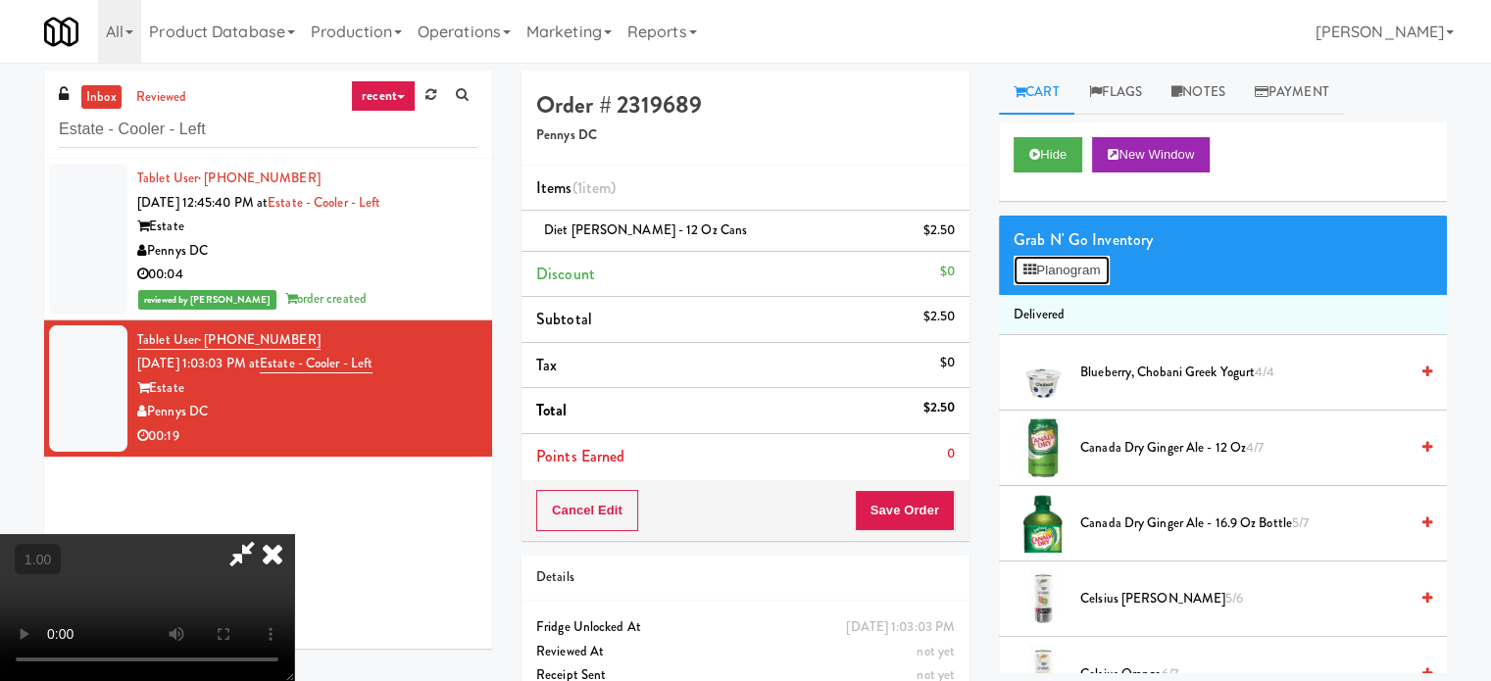
drag, startPoint x: 1071, startPoint y: 280, endPoint x: 1075, endPoint y: 270, distance: 11.5
click at [1071, 279] on button "Planogram" at bounding box center [1062, 270] width 96 height 29
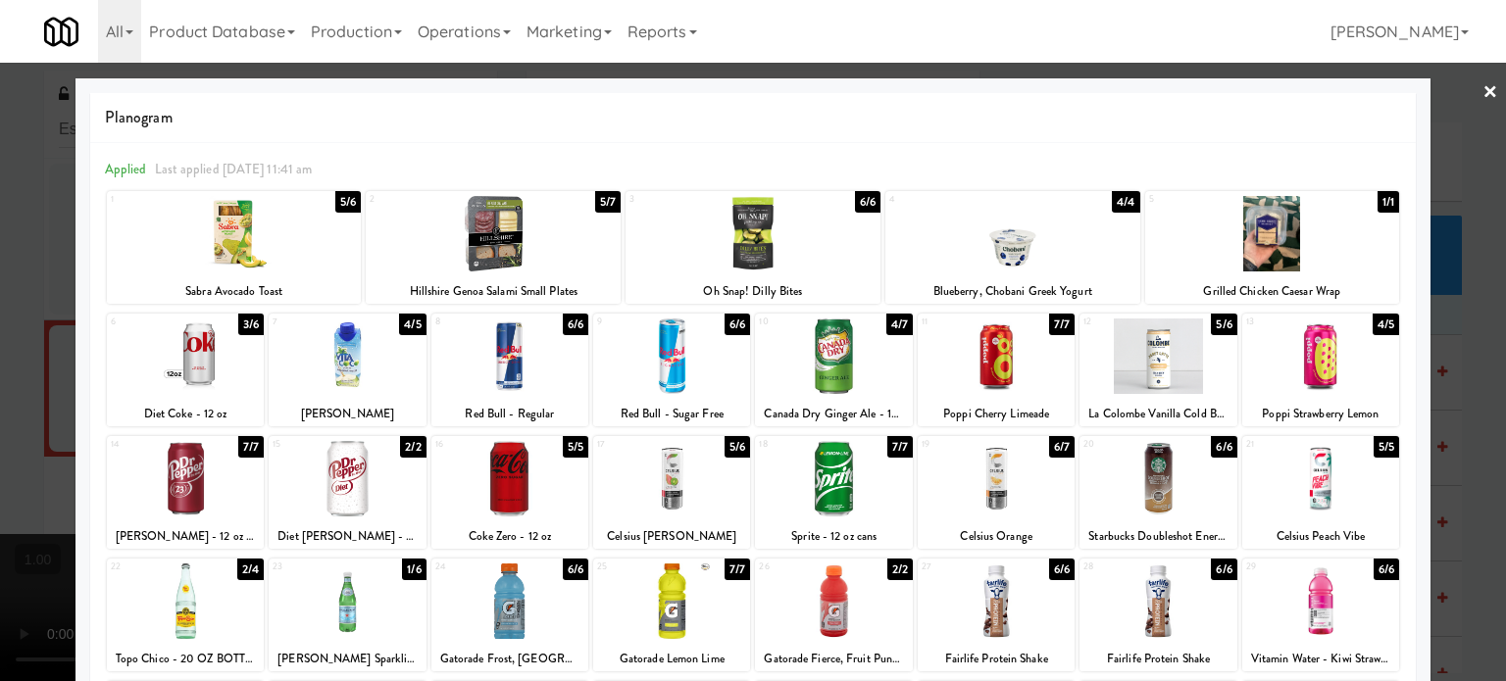
click at [352, 456] on div at bounding box center [347, 478] width 157 height 75
click at [0, 457] on div at bounding box center [753, 340] width 1506 height 681
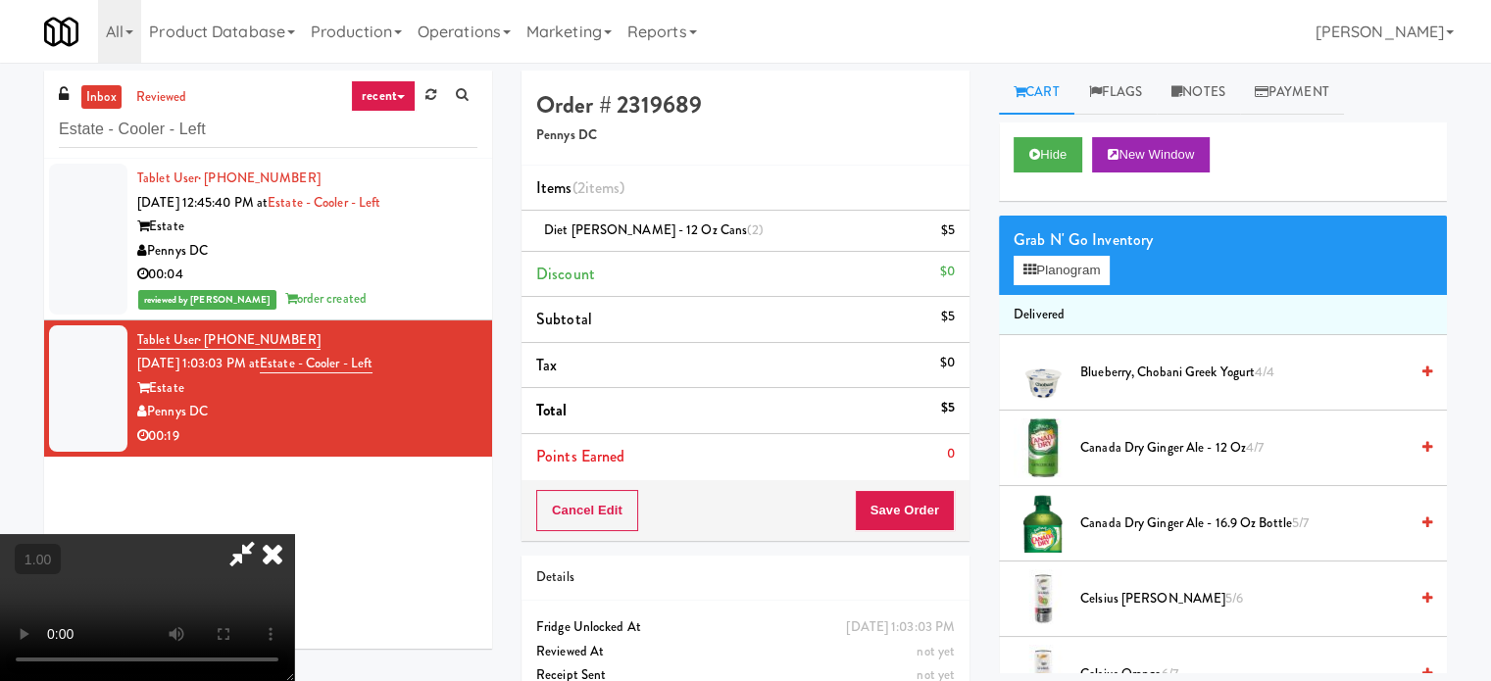
click at [294, 534] on video at bounding box center [147, 607] width 294 height 147
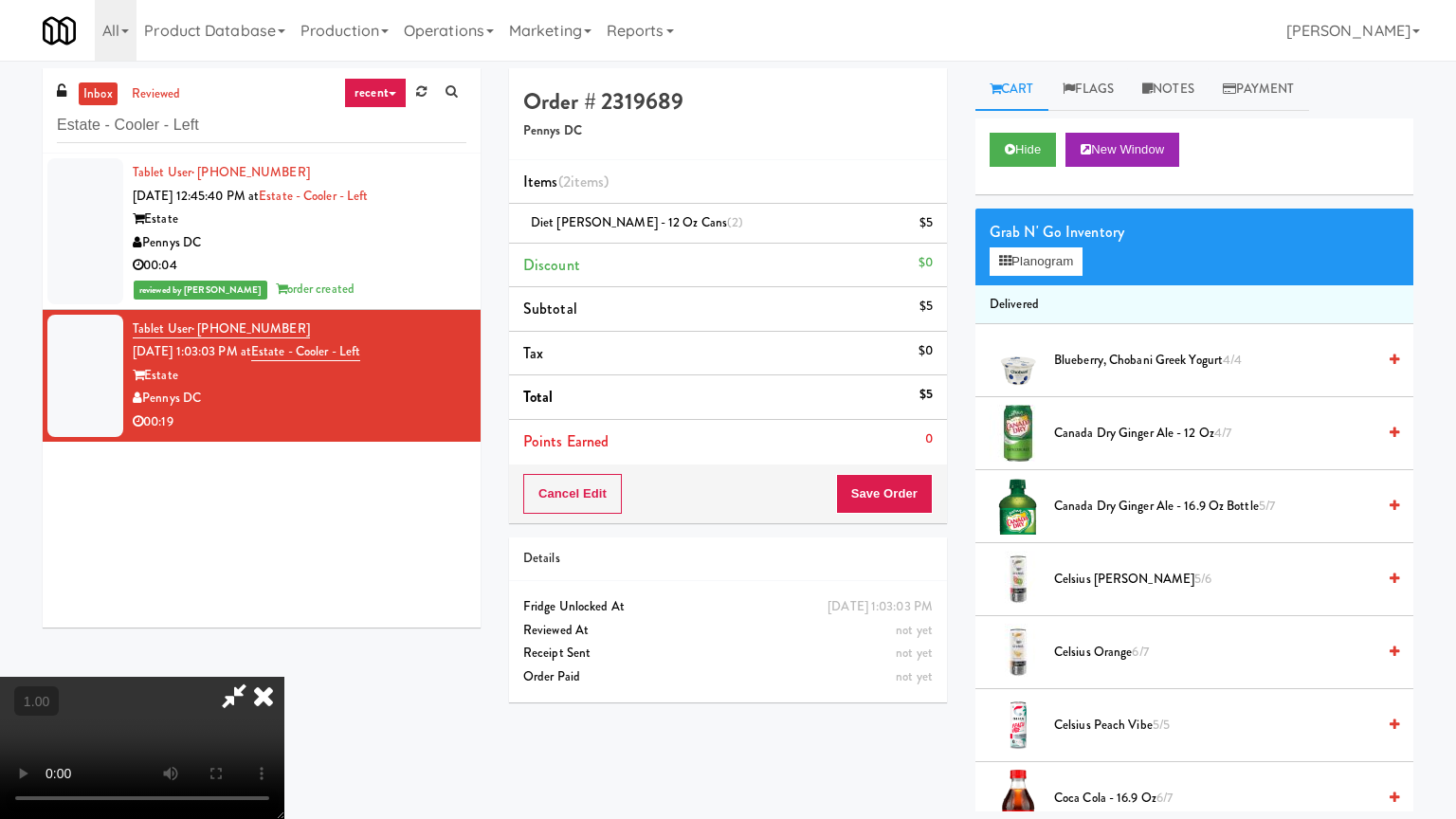
click at [284, 658] on video at bounding box center [142, 747] width 284 height 142
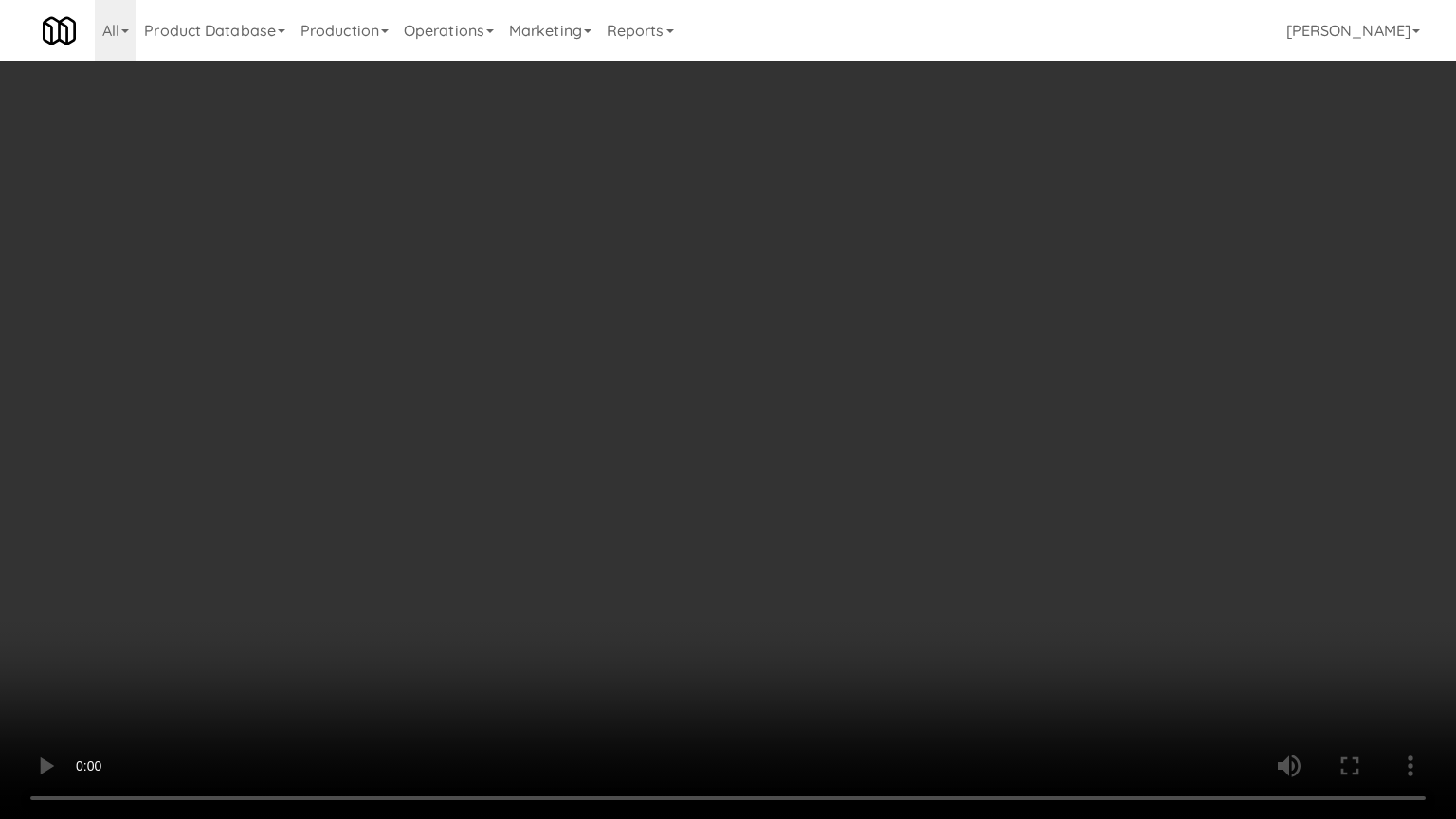
drag, startPoint x: 803, startPoint y: 367, endPoint x: 796, endPoint y: 253, distance: 114.2
click at [803, 367] on video at bounding box center [728, 409] width 1456 height 819
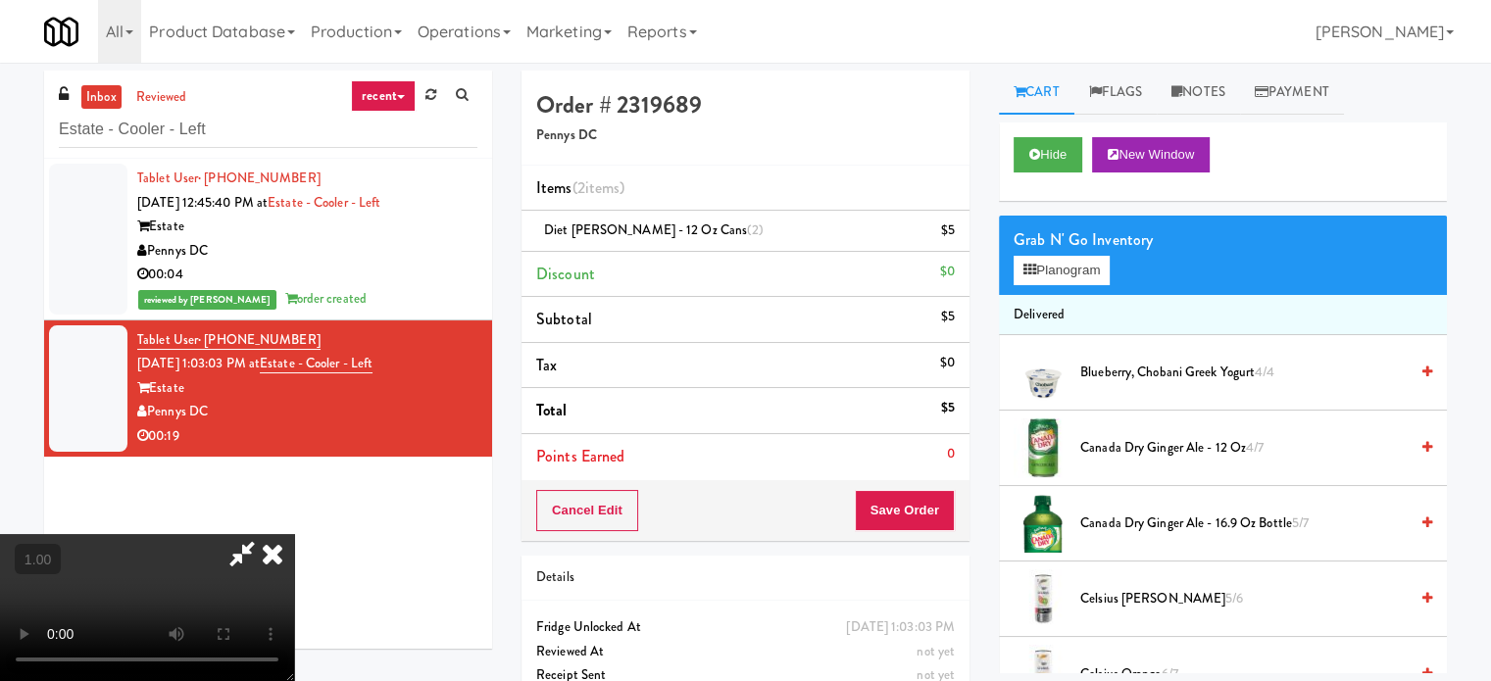
click at [265, 534] on icon at bounding box center [242, 553] width 45 height 39
click at [962, 236] on li "Diet Dr Pepper - 12 oz Cans (2) $5" at bounding box center [746, 231] width 448 height 41
click at [958, 234] on icon at bounding box center [957, 237] width 10 height 13
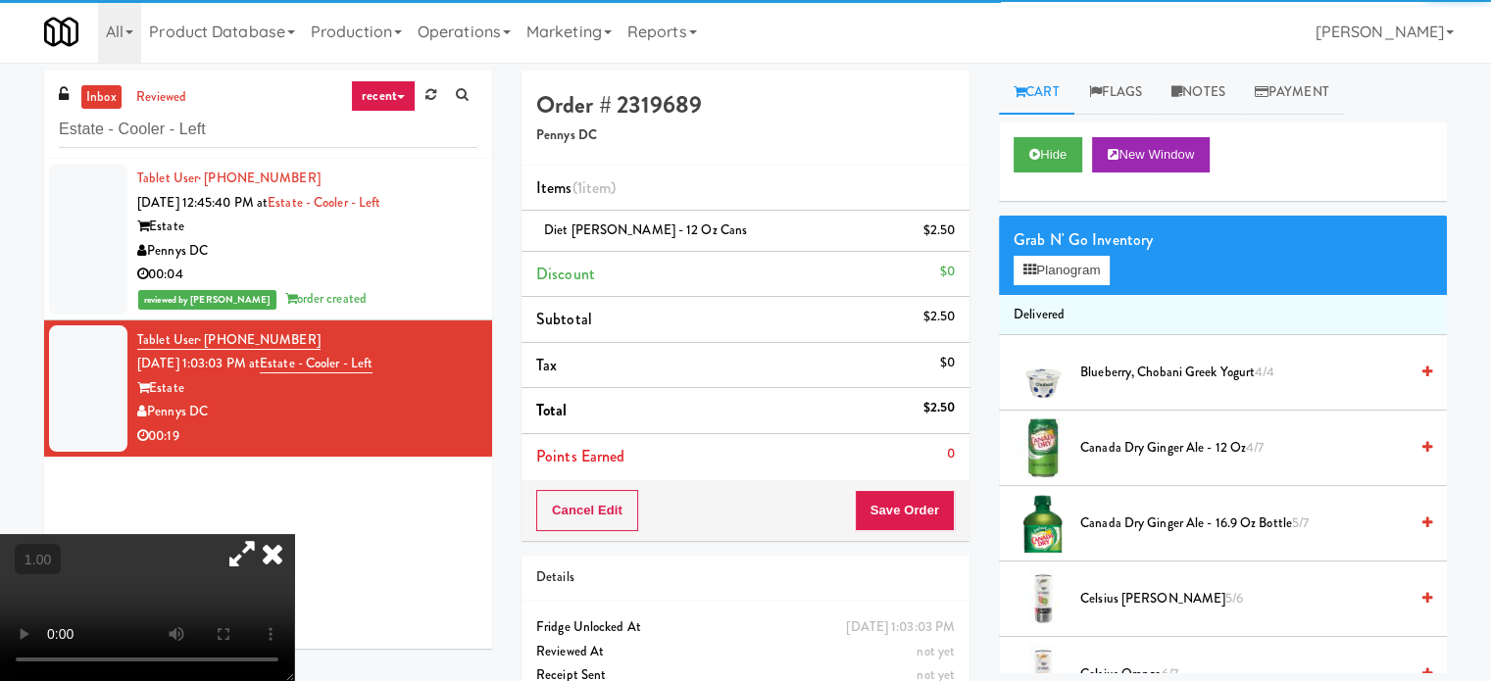
click at [171, 534] on video at bounding box center [147, 607] width 294 height 147
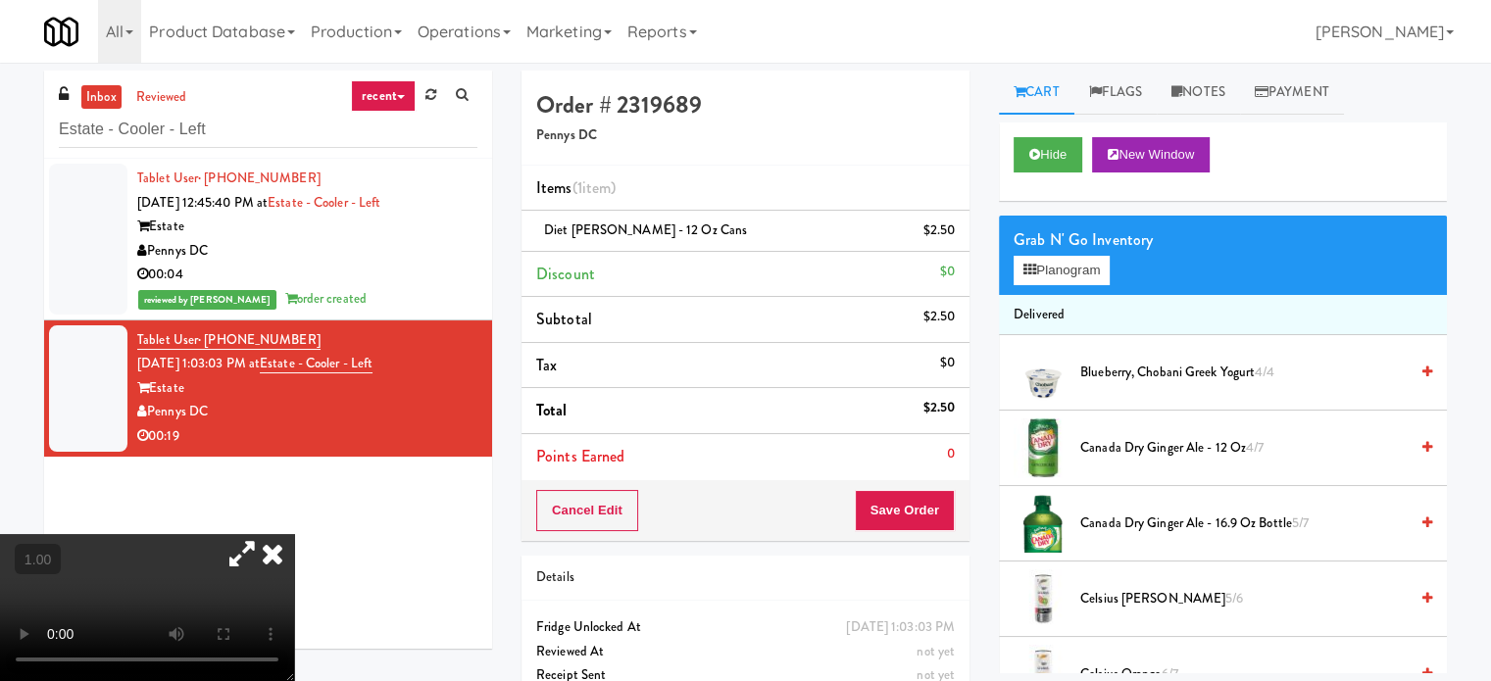
click at [28, 534] on video at bounding box center [147, 607] width 294 height 147
click at [31, 534] on video at bounding box center [147, 607] width 294 height 147
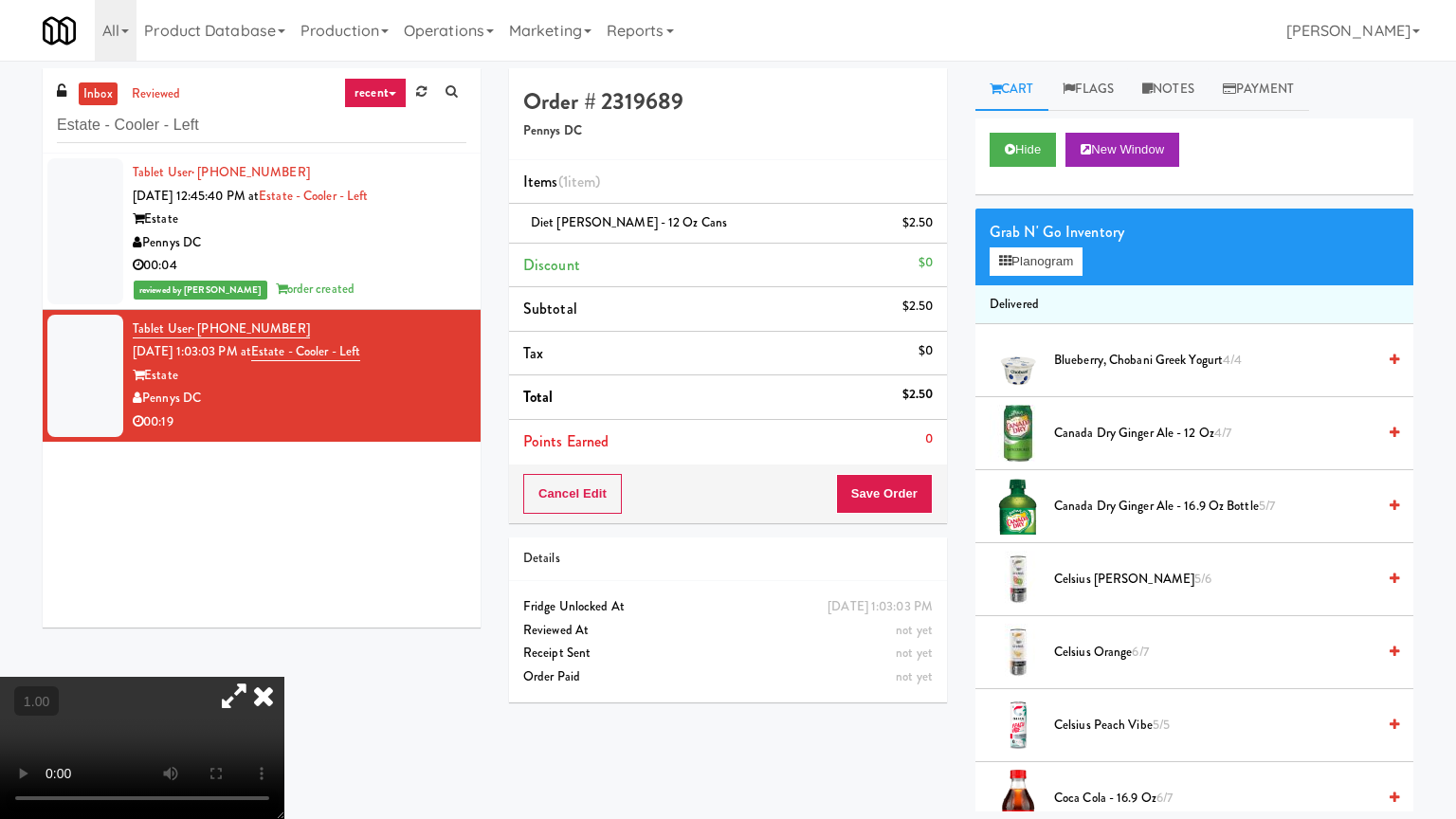
click at [284, 658] on video at bounding box center [142, 747] width 284 height 142
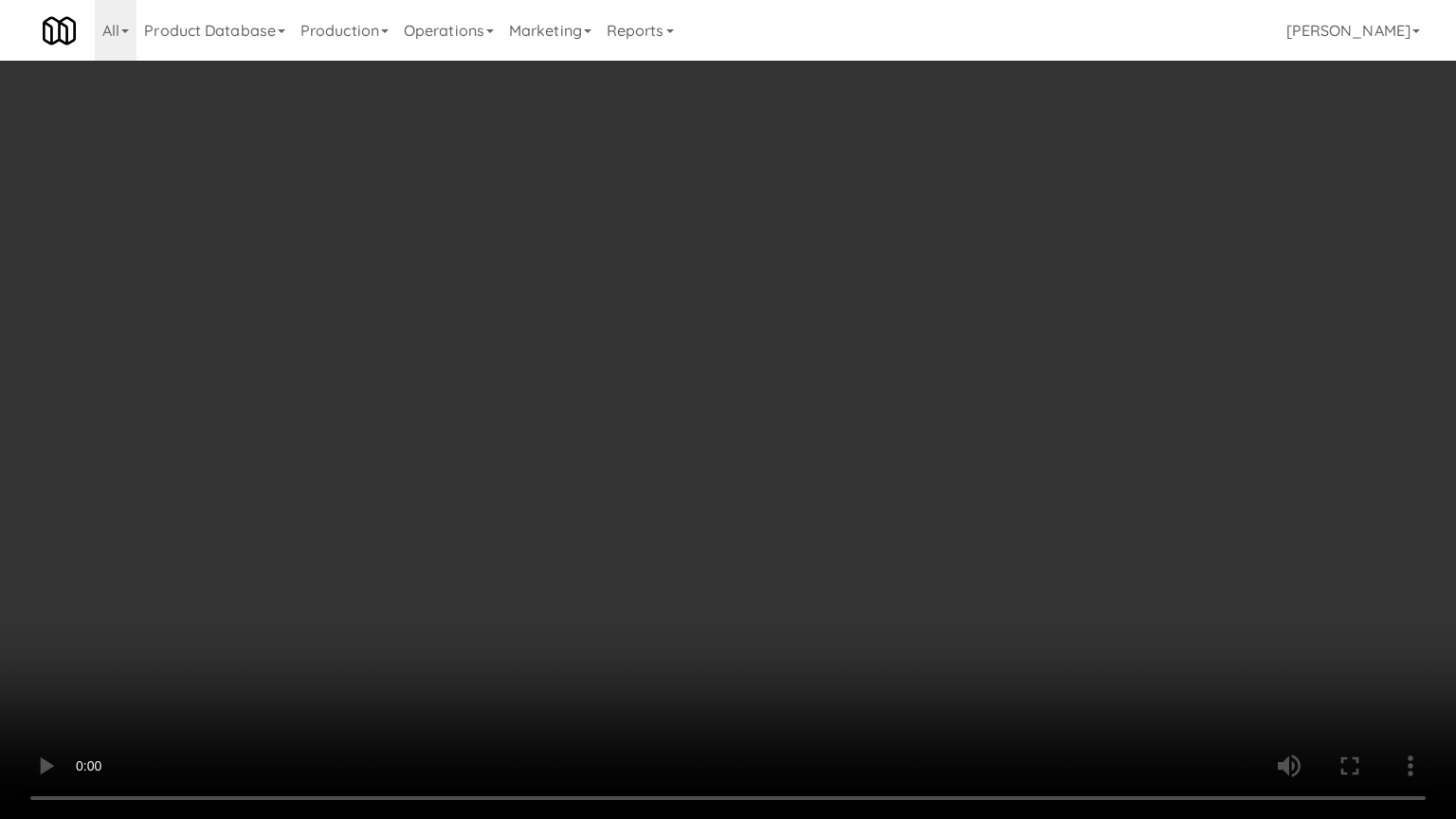
click at [582, 439] on video at bounding box center [728, 409] width 1456 height 819
click at [1140, 285] on video at bounding box center [728, 409] width 1456 height 819
click at [273, 369] on video at bounding box center [728, 409] width 1456 height 819
drag, startPoint x: 273, startPoint y: 371, endPoint x: 343, endPoint y: 249, distance: 140.7
click at [279, 372] on video at bounding box center [728, 409] width 1456 height 819
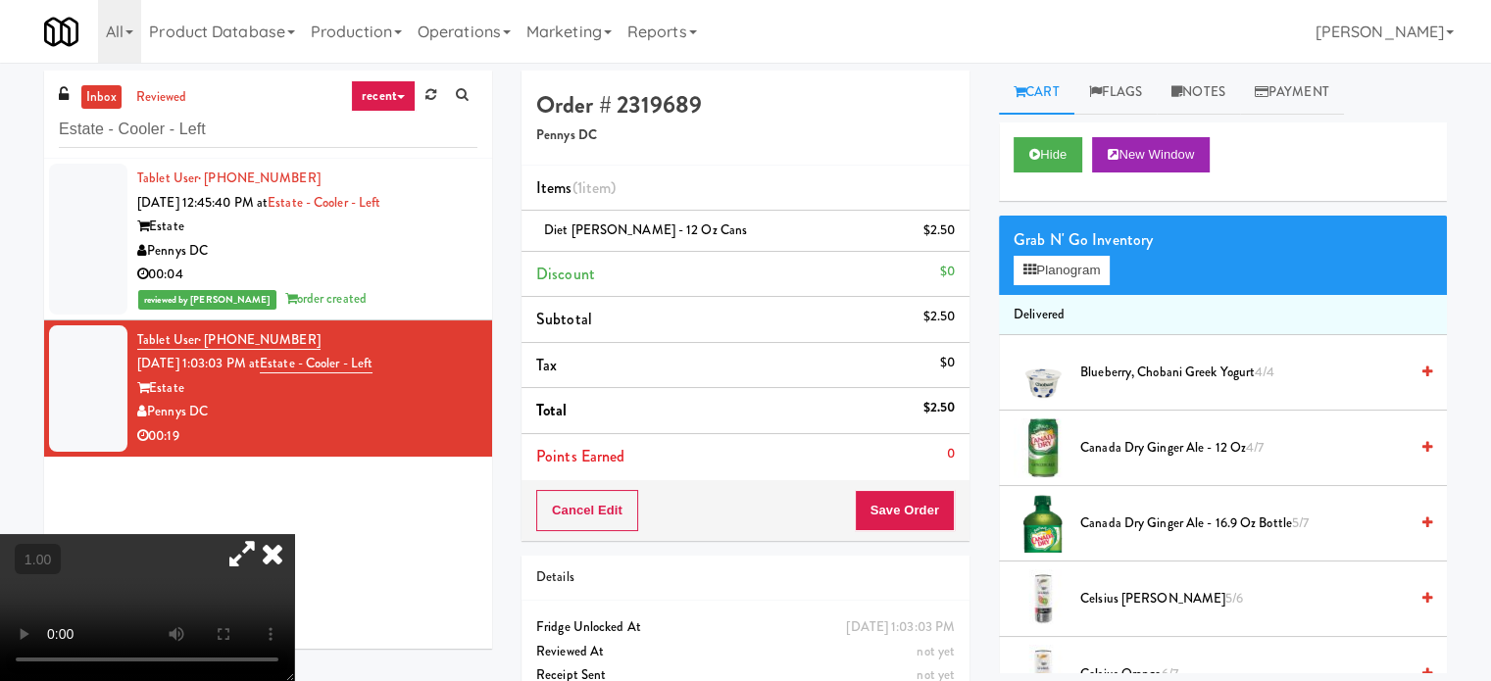
click at [294, 534] on video at bounding box center [147, 607] width 294 height 147
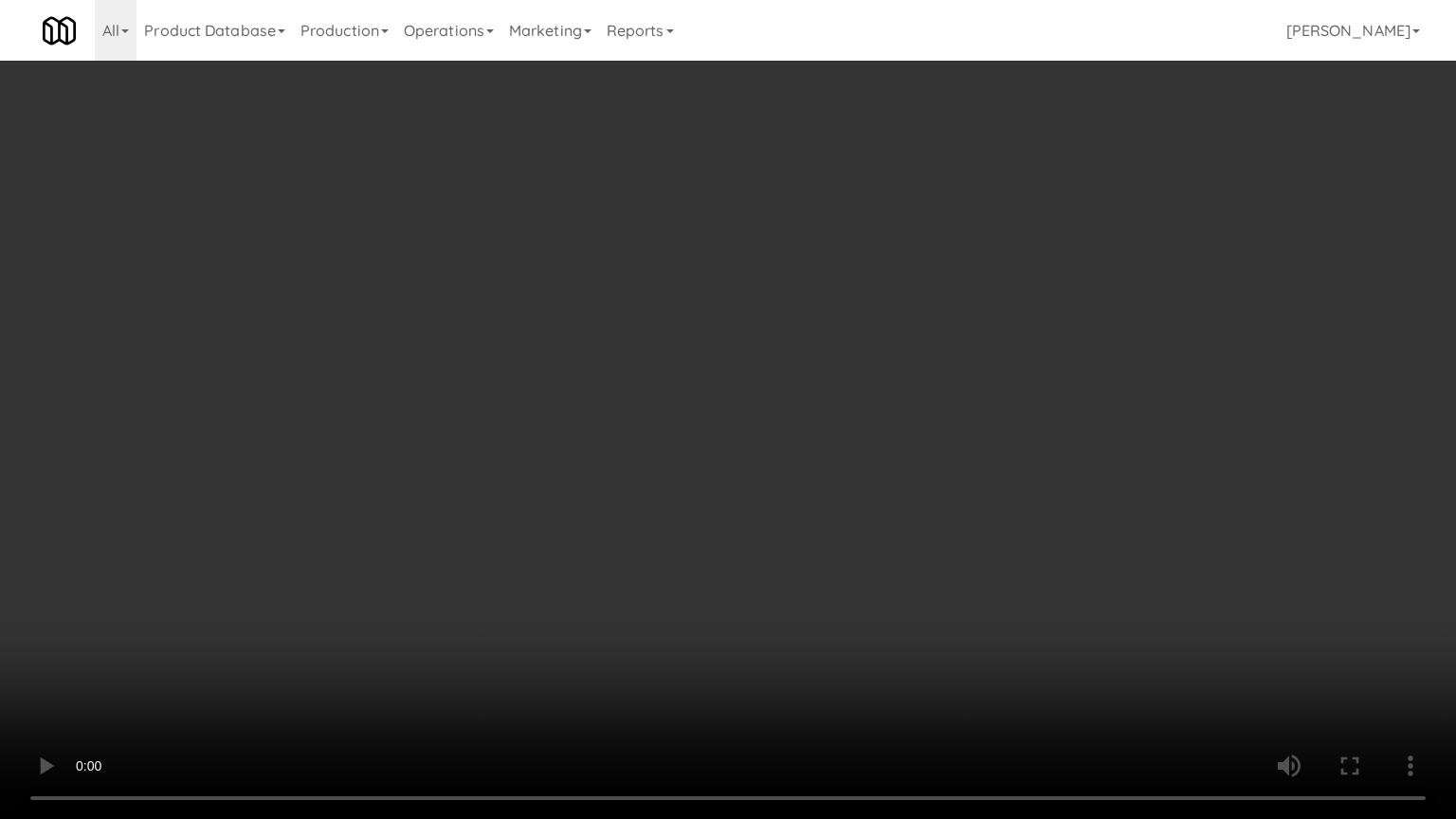
click at [466, 431] on video at bounding box center [728, 409] width 1456 height 819
click at [589, 617] on video at bounding box center [728, 409] width 1456 height 819
click at [698, 550] on video at bounding box center [728, 409] width 1456 height 819
click at [758, 493] on video at bounding box center [728, 409] width 1456 height 819
click at [761, 493] on video at bounding box center [728, 409] width 1456 height 819
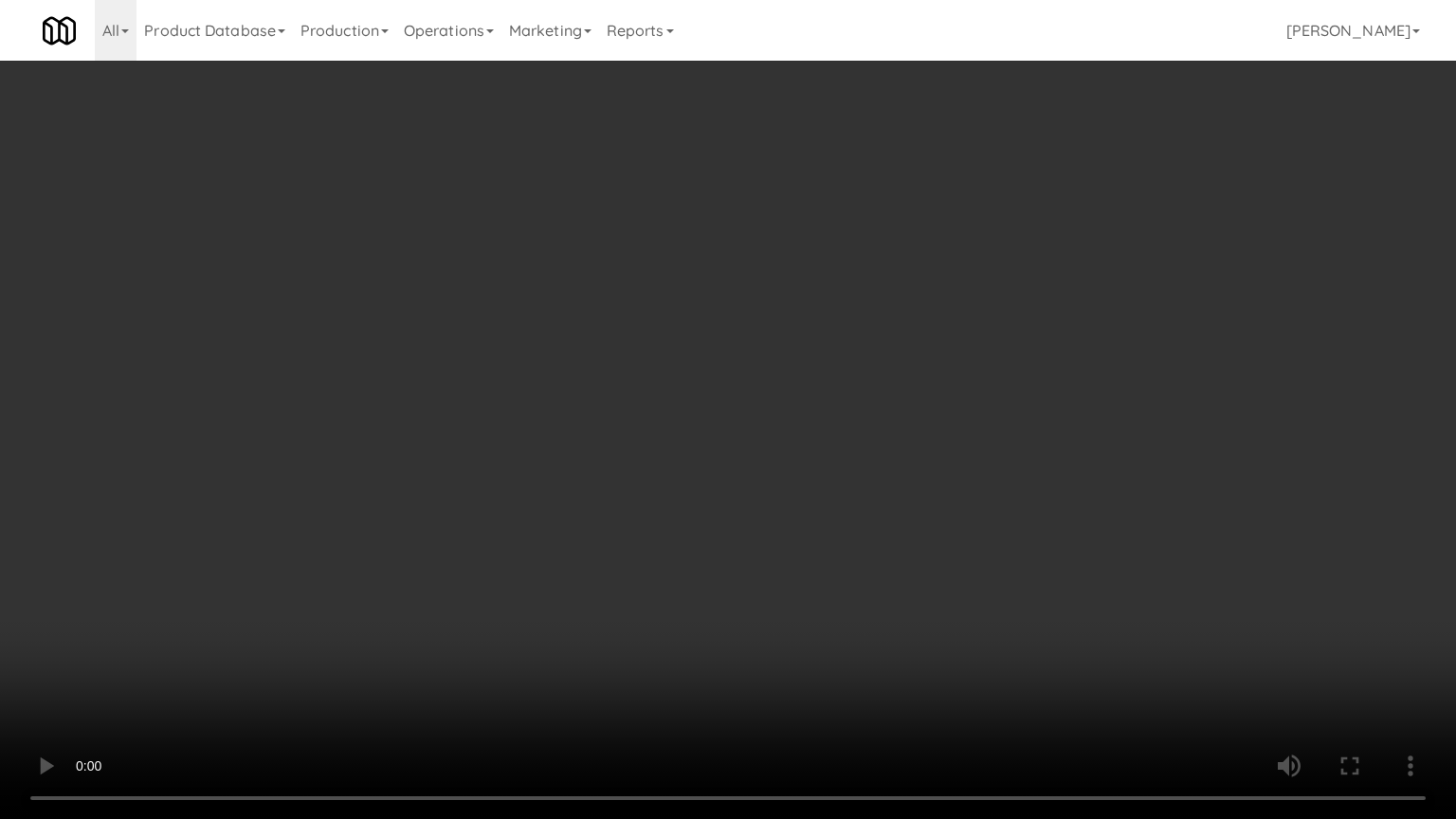
click at [761, 493] on video at bounding box center [728, 409] width 1456 height 819
click at [761, 492] on video at bounding box center [728, 409] width 1456 height 819
click at [762, 492] on video at bounding box center [728, 409] width 1456 height 819
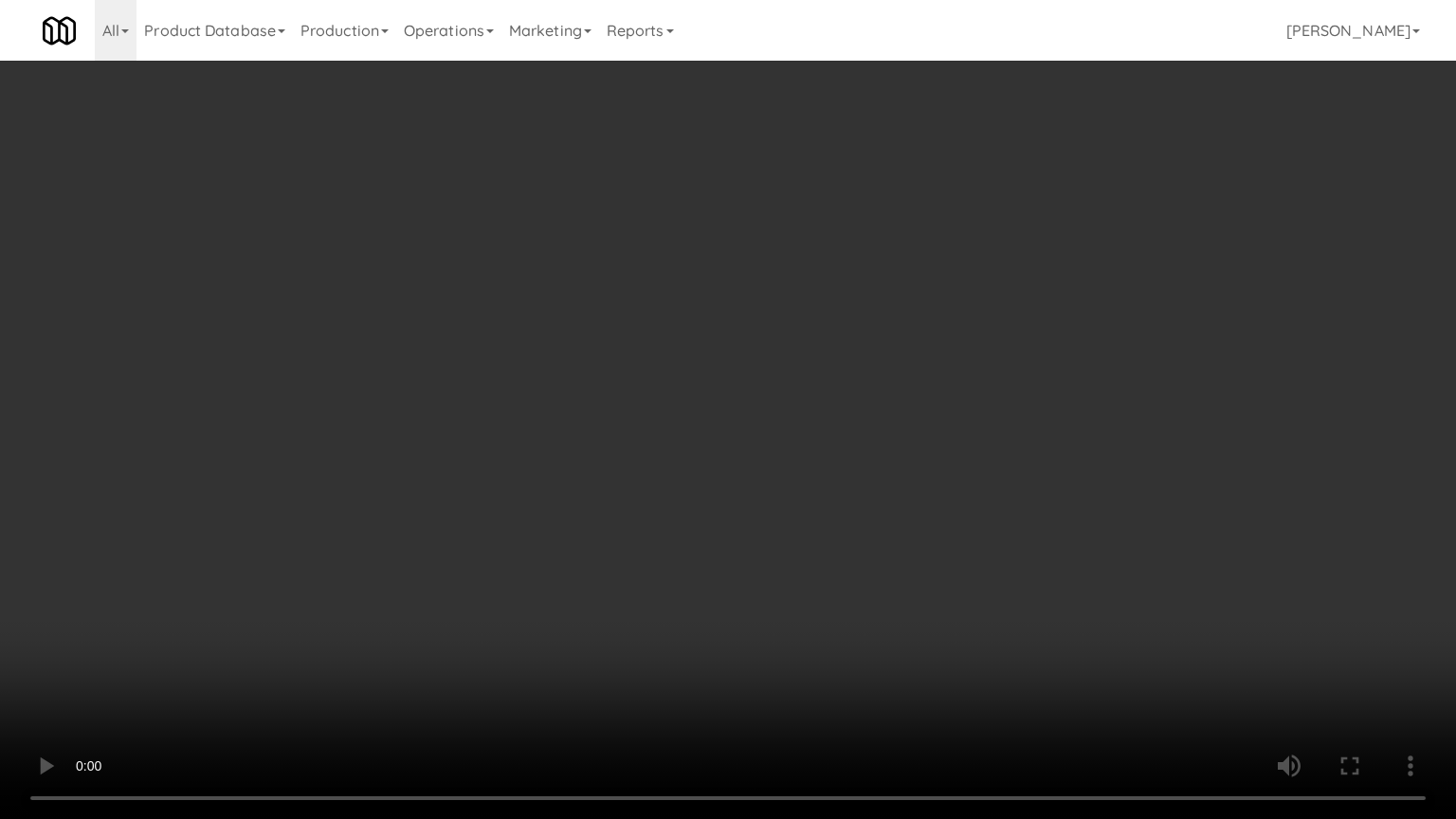
click at [765, 488] on video at bounding box center [728, 409] width 1456 height 819
drag, startPoint x: 859, startPoint y: 575, endPoint x: 872, endPoint y: 576, distance: 13.0
click at [872, 576] on video at bounding box center [728, 409] width 1456 height 819
click at [874, 576] on video at bounding box center [728, 409] width 1456 height 819
click at [876, 576] on video at bounding box center [728, 409] width 1456 height 819
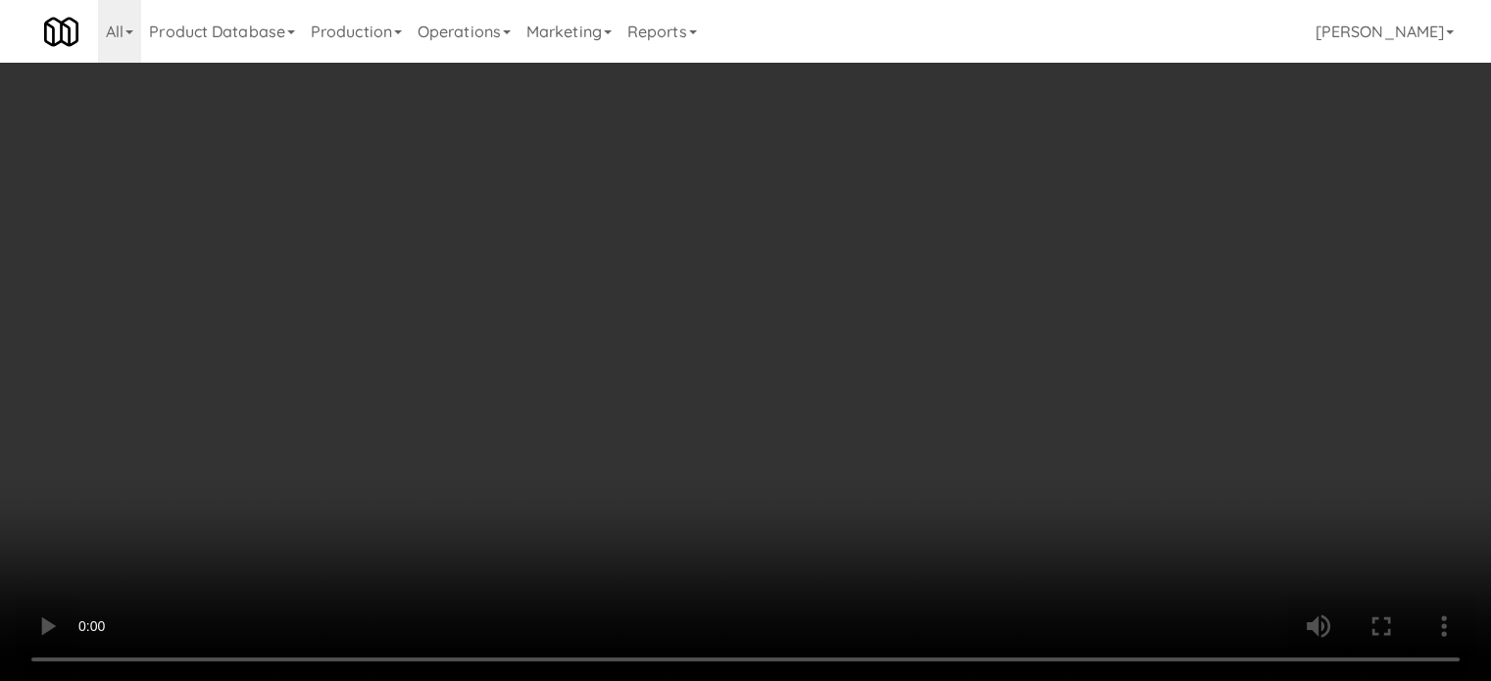
click at [1021, 242] on div "Grab N' Go Inventory" at bounding box center [1223, 239] width 419 height 29
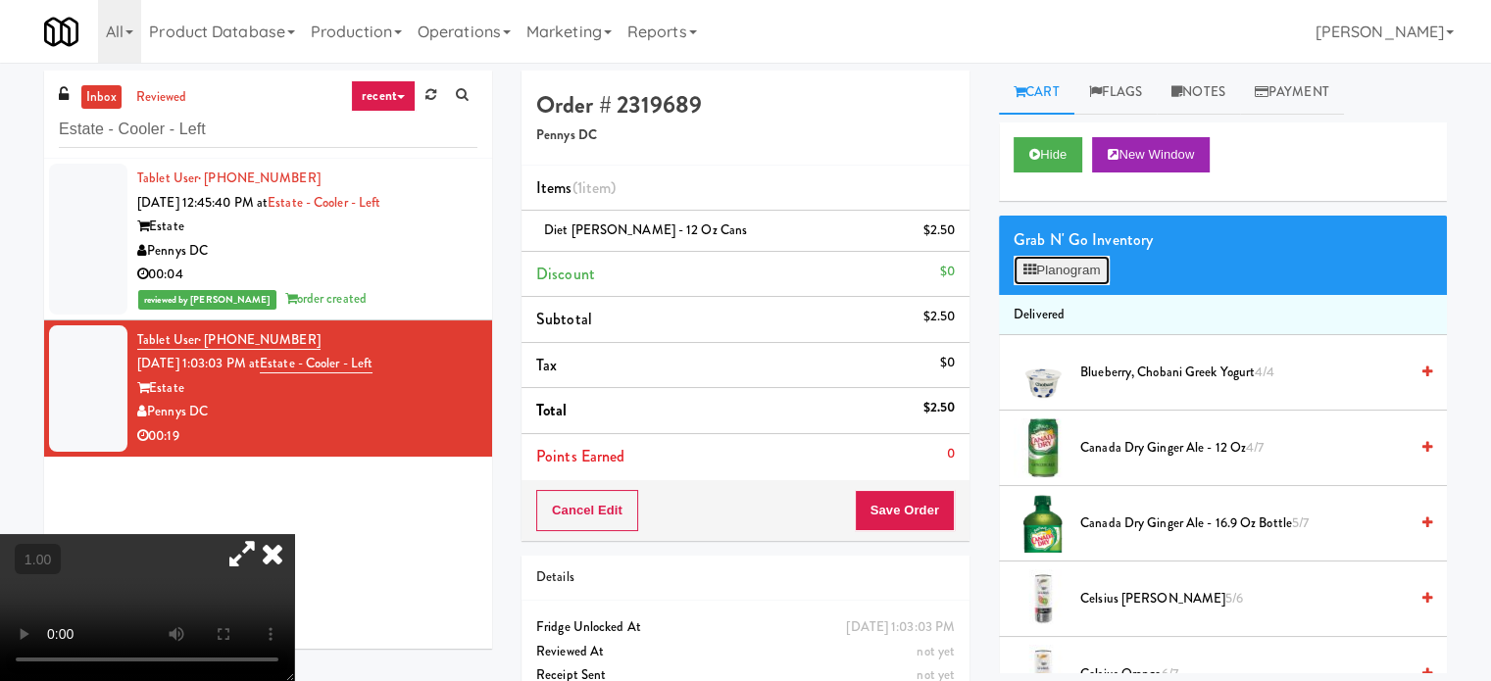
click at [1021, 267] on button "Planogram" at bounding box center [1062, 270] width 96 height 29
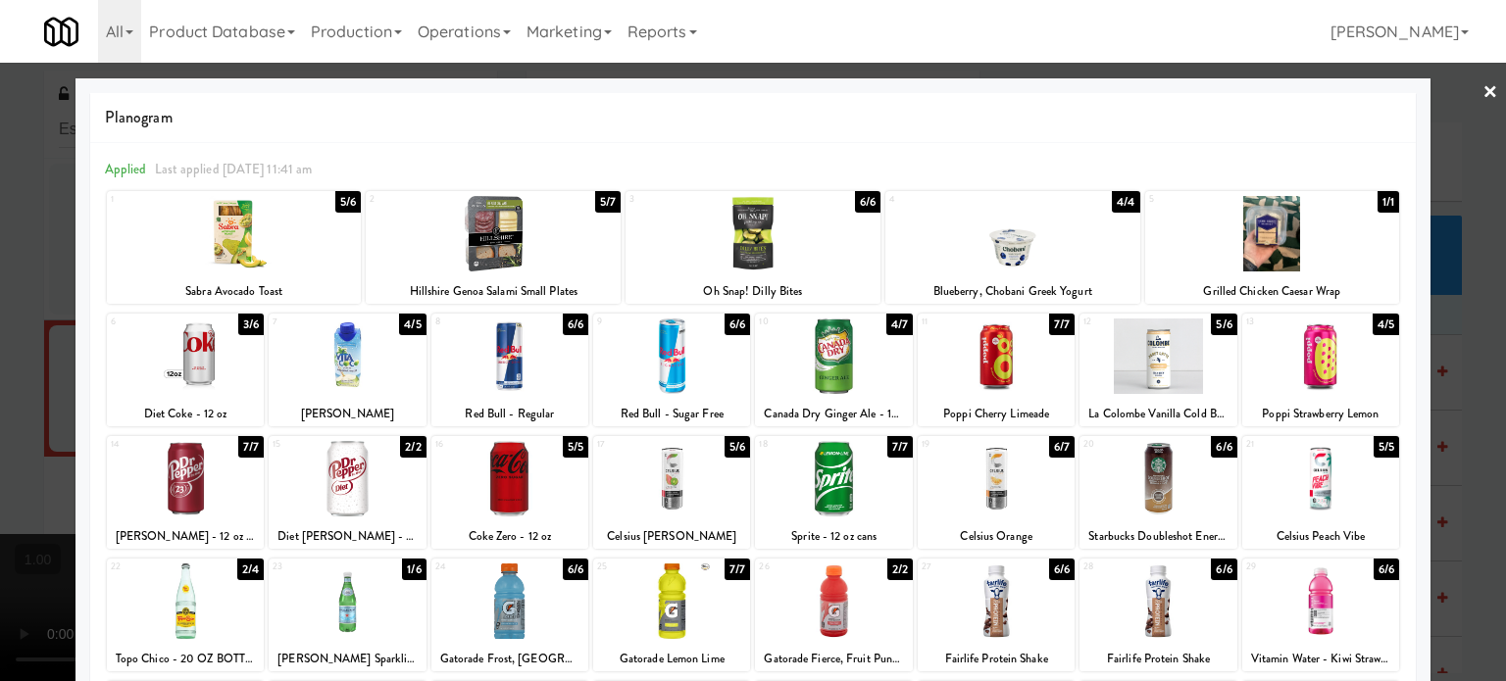
click at [385, 506] on div at bounding box center [347, 478] width 157 height 75
click at [494, 492] on div at bounding box center [509, 478] width 157 height 75
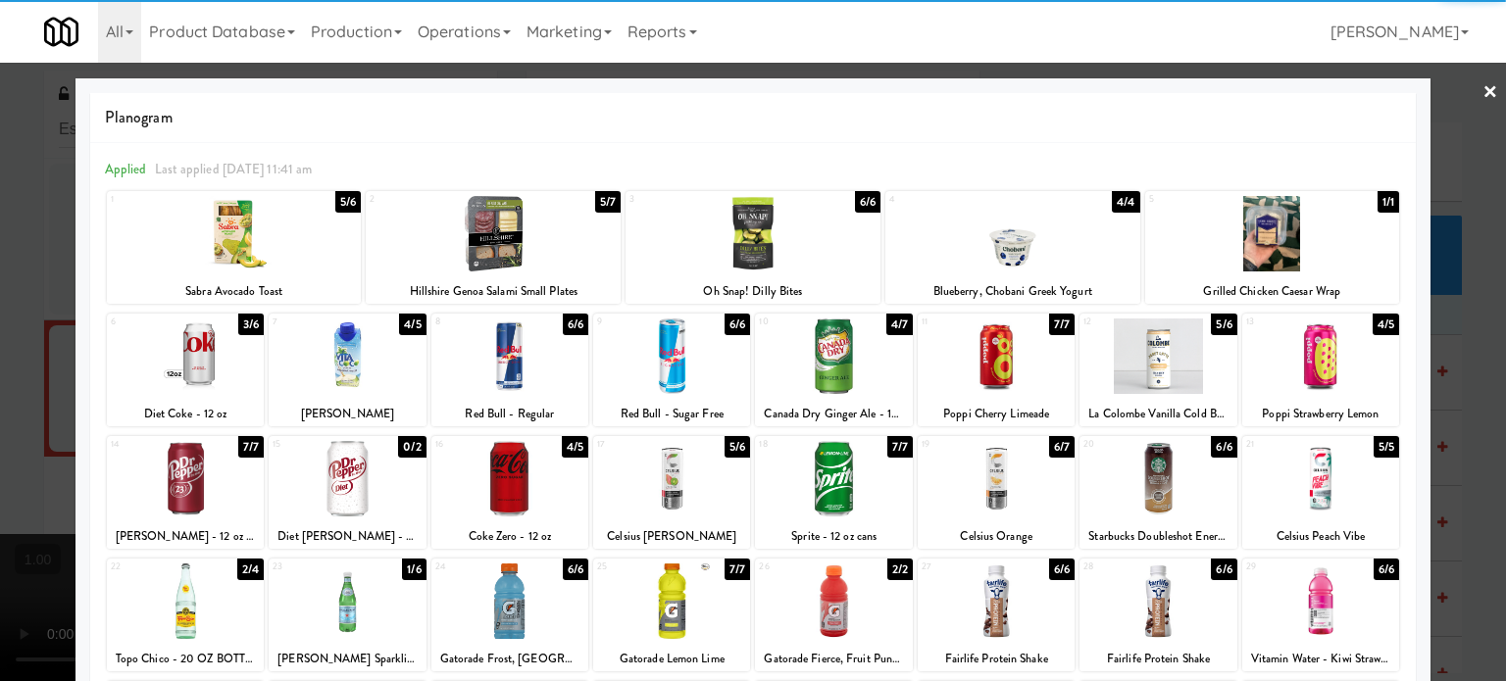
click at [0, 481] on div at bounding box center [753, 340] width 1506 height 681
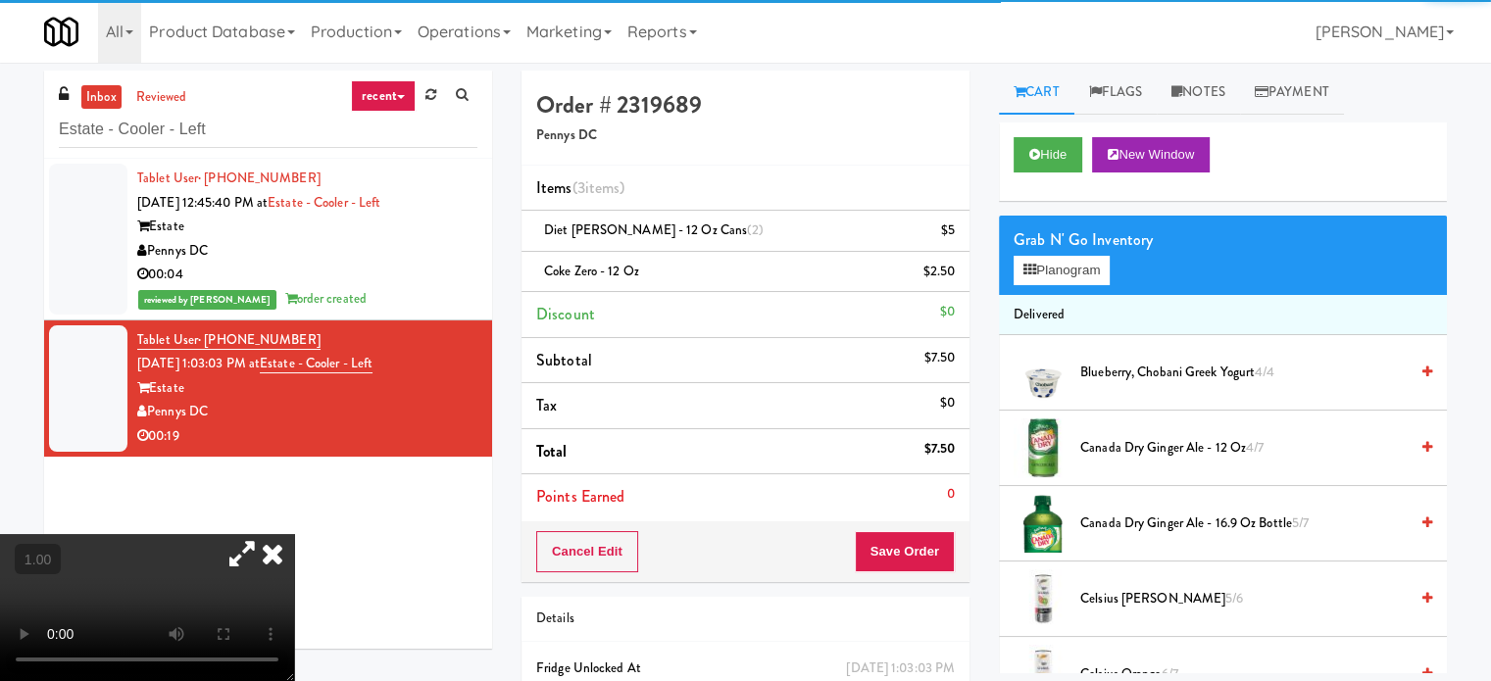
click at [612, 426] on li "Tax $0" at bounding box center [746, 406] width 448 height 46
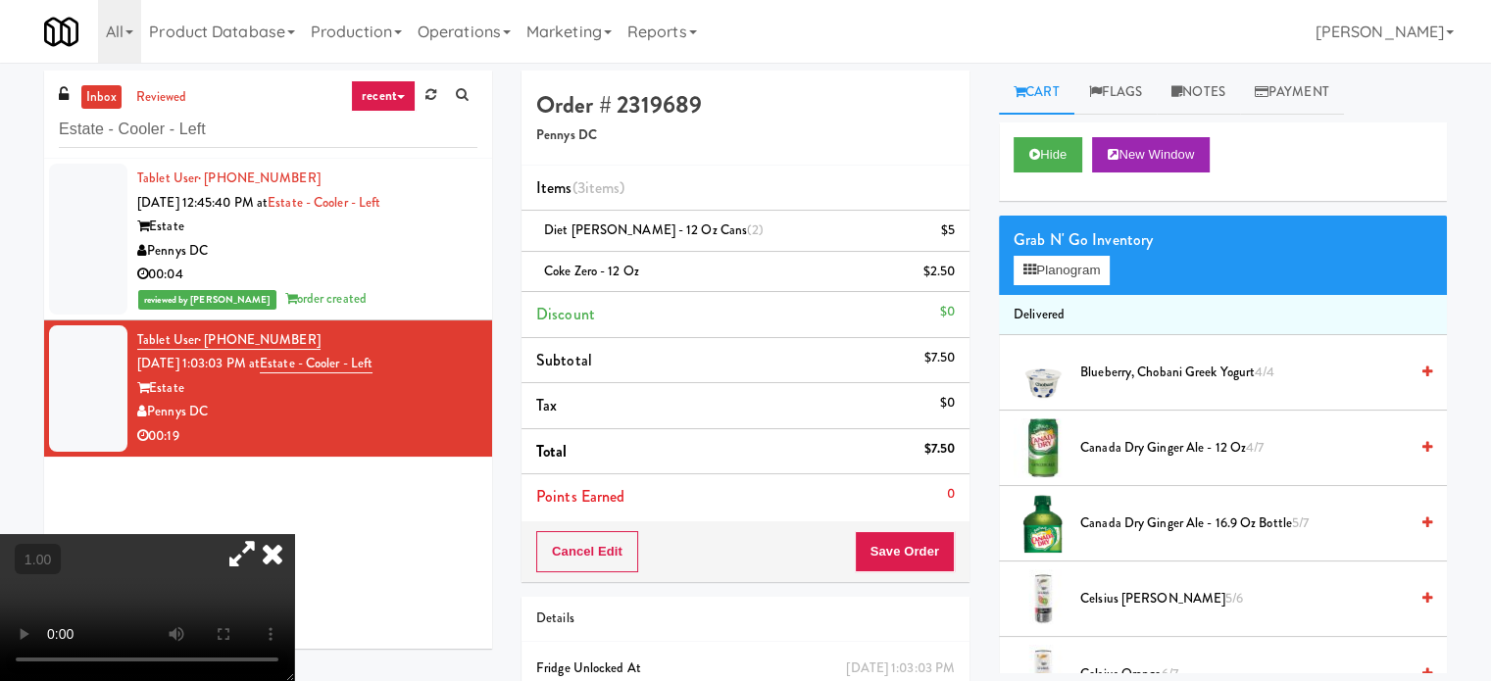
click at [294, 534] on video at bounding box center [147, 607] width 294 height 147
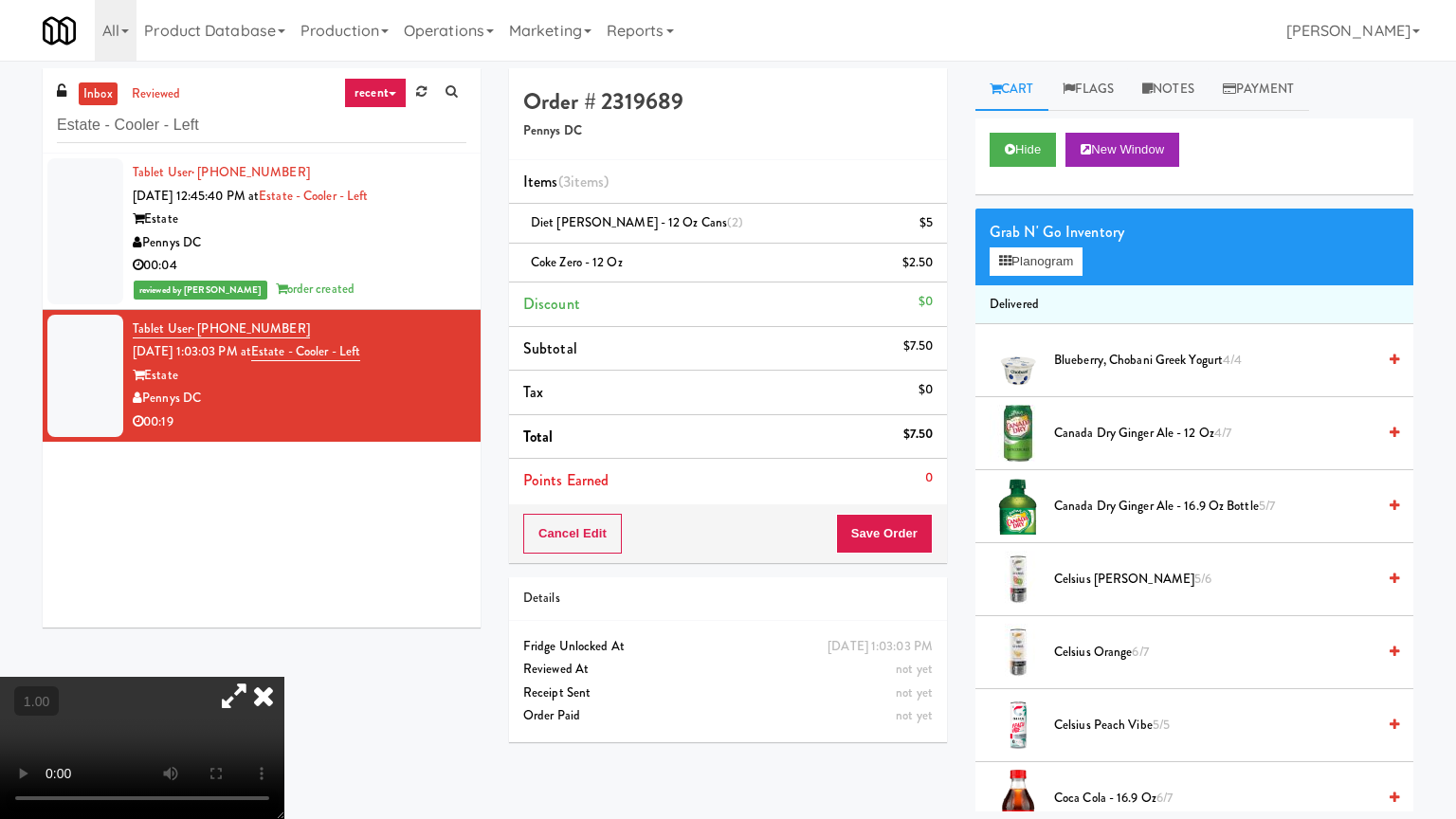
click at [284, 658] on video at bounding box center [142, 747] width 284 height 142
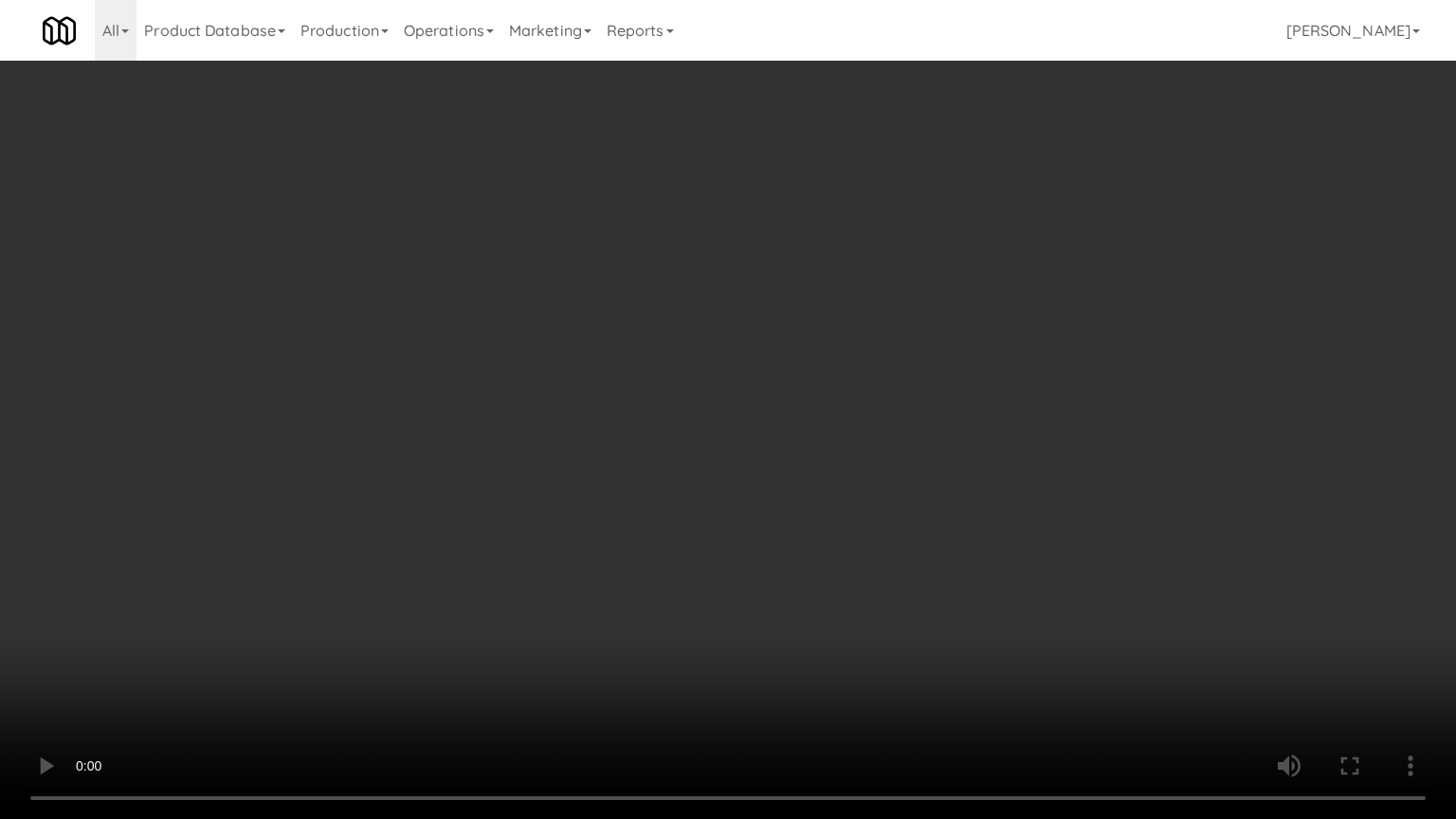
click at [797, 531] on video at bounding box center [728, 409] width 1456 height 819
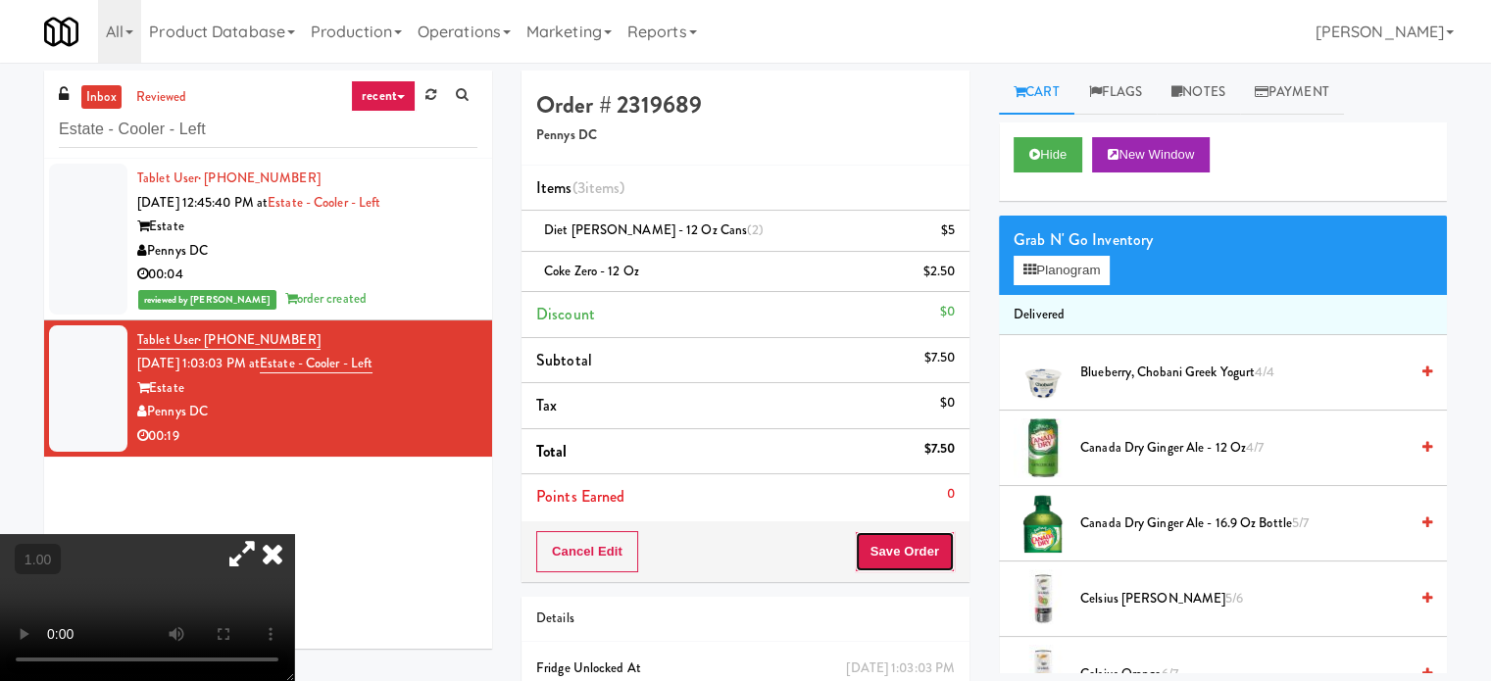
click at [924, 541] on button "Save Order" at bounding box center [905, 551] width 100 height 41
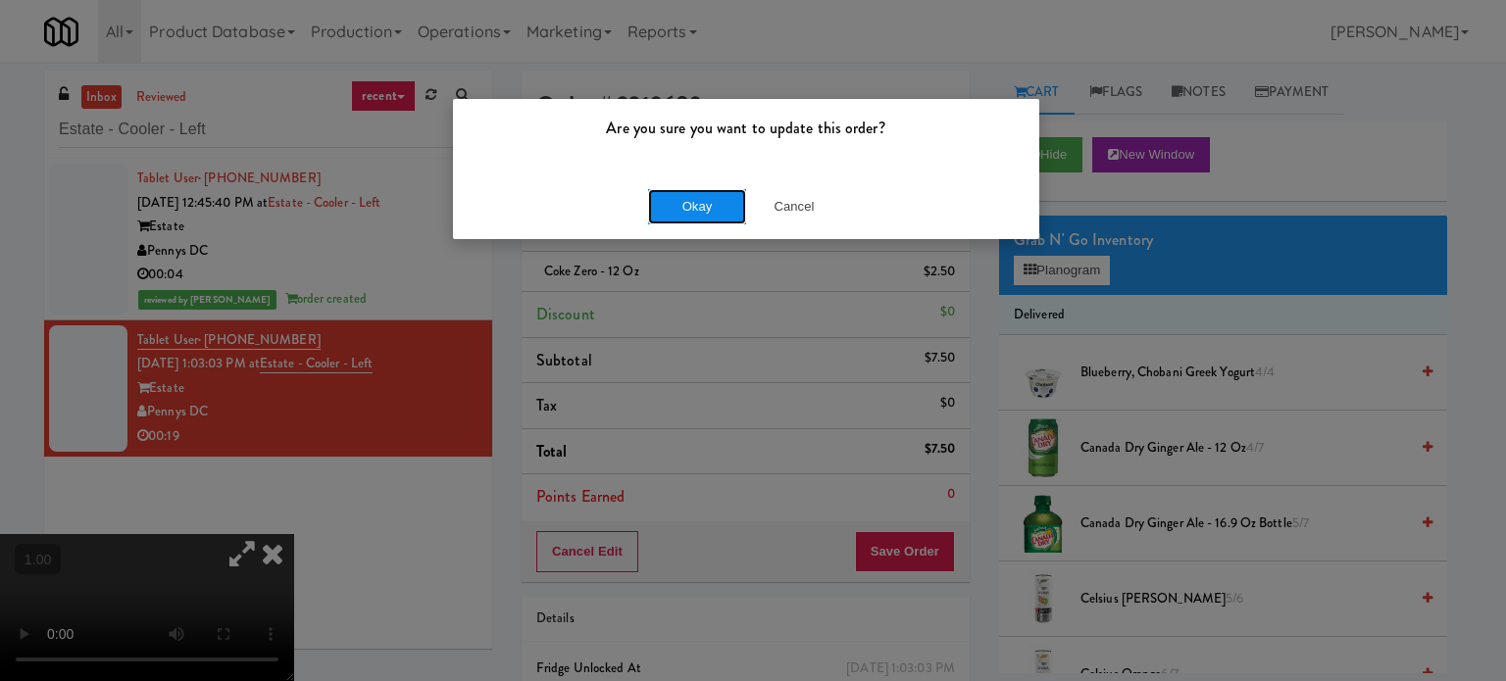
click at [700, 197] on button "Okay" at bounding box center [697, 206] width 98 height 35
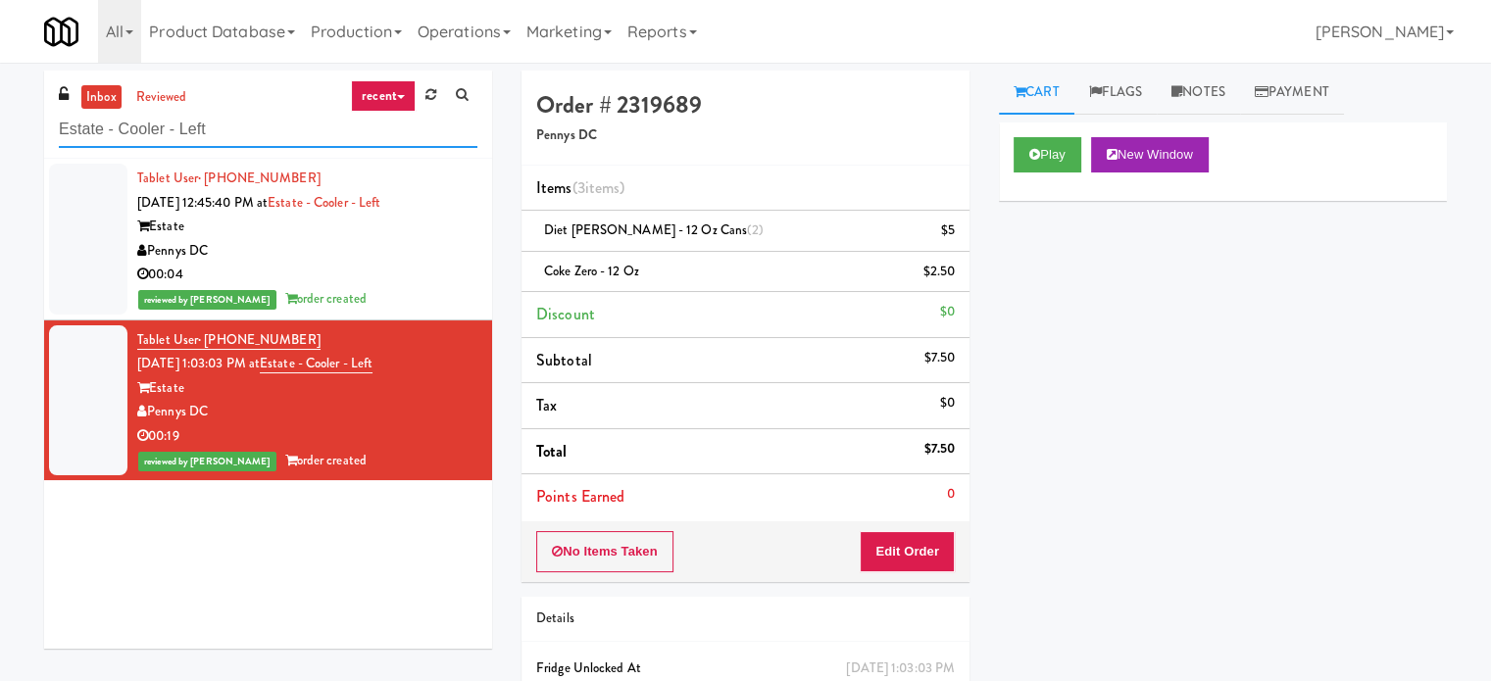
click at [259, 132] on input "Estate - Cooler - Left" at bounding box center [268, 130] width 419 height 36
click at [259, 133] on input "Estate - Cooler - Left" at bounding box center [268, 130] width 419 height 36
paste input "Link - Combo Cooler"
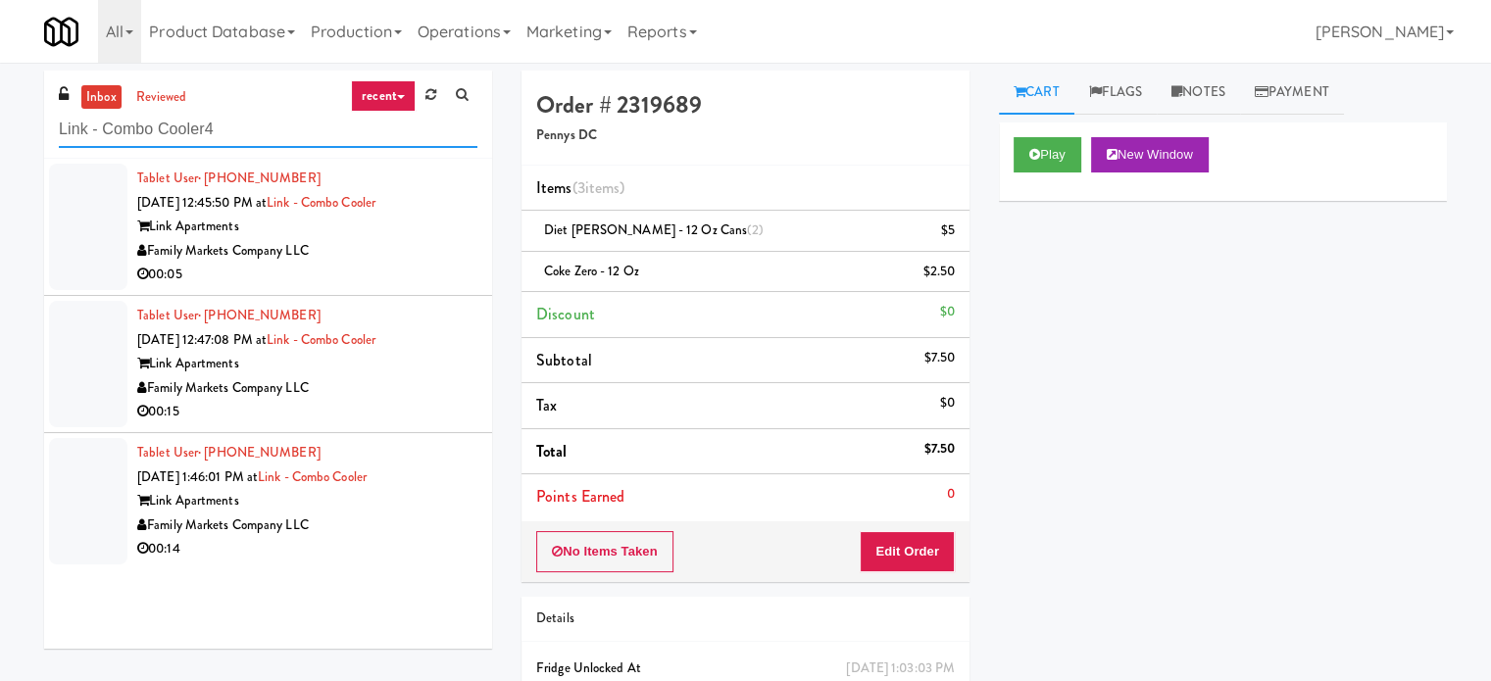
type input "Link - Combo Cooler4"
click at [437, 251] on div "Family Markets Company LLC" at bounding box center [307, 251] width 340 height 25
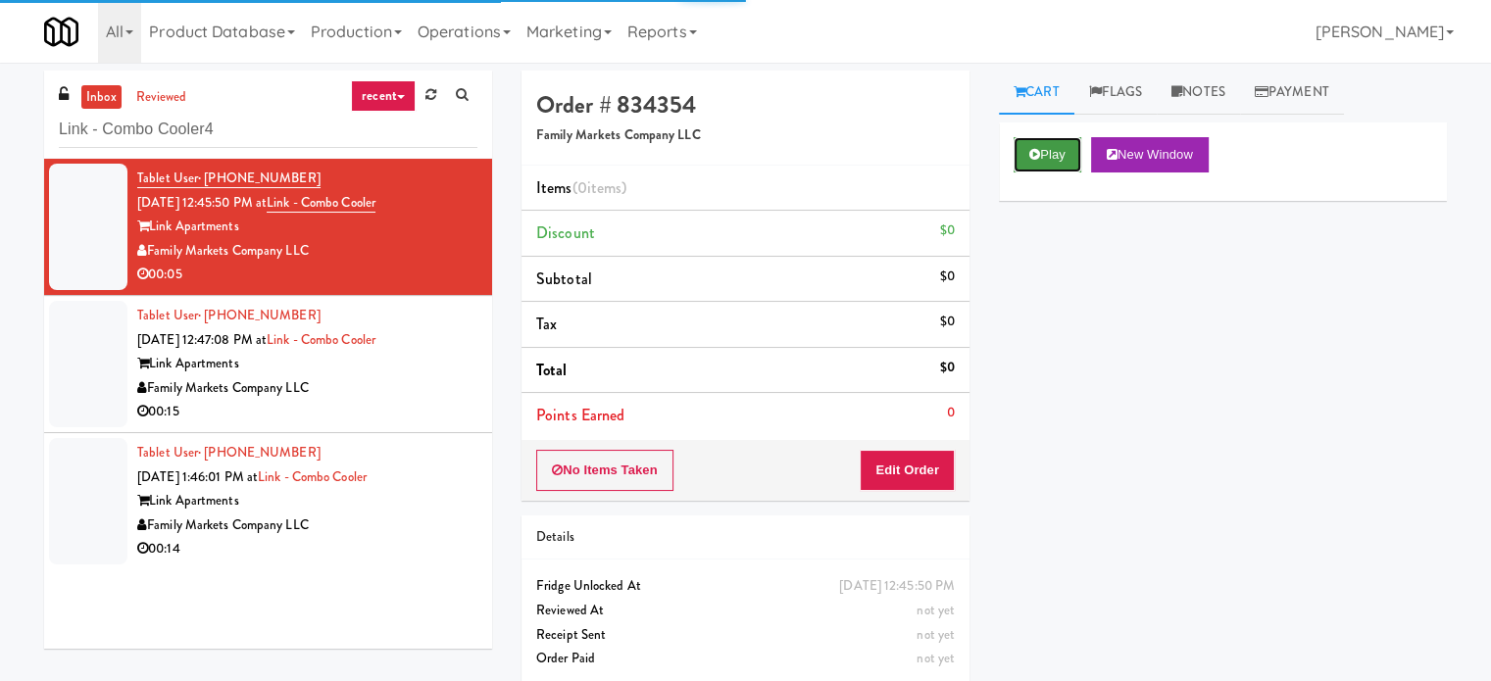
click at [1047, 156] on button "Play" at bounding box center [1048, 154] width 68 height 35
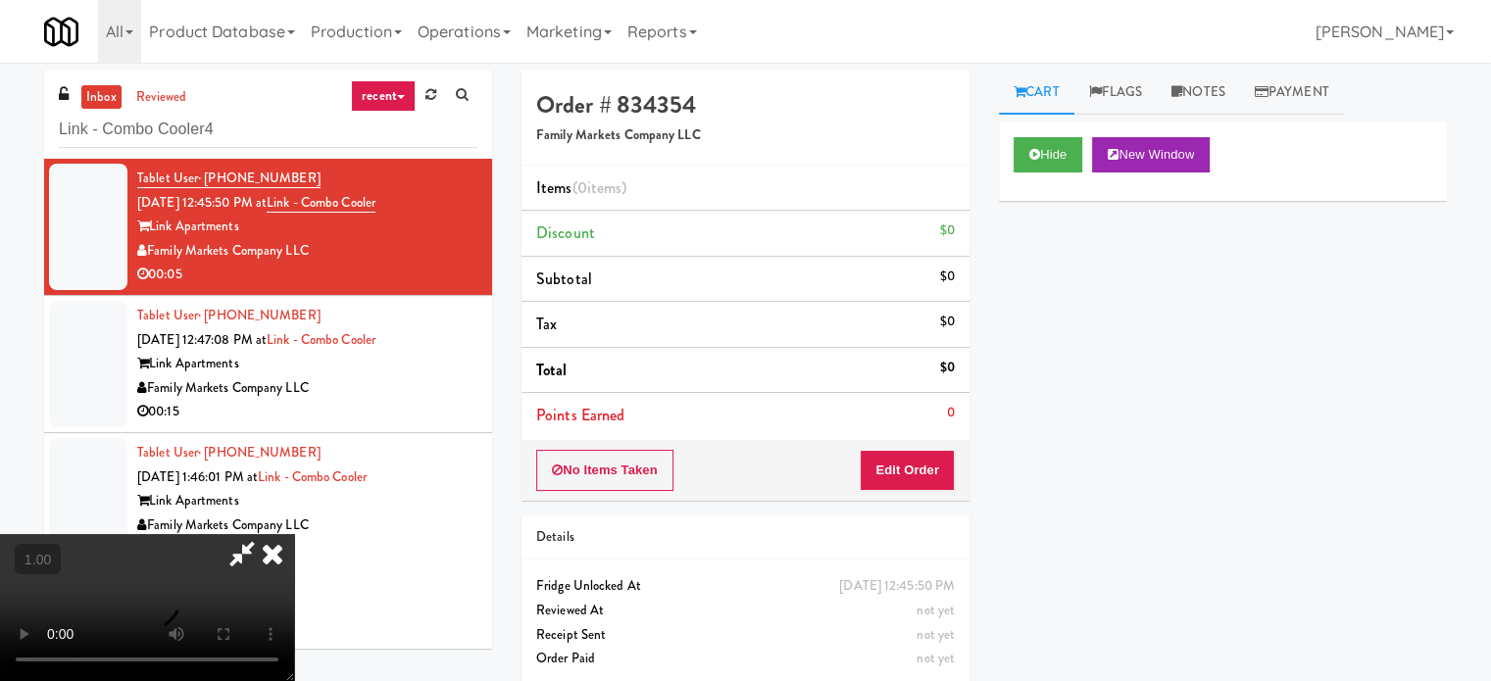
click at [294, 534] on video at bounding box center [147, 607] width 294 height 147
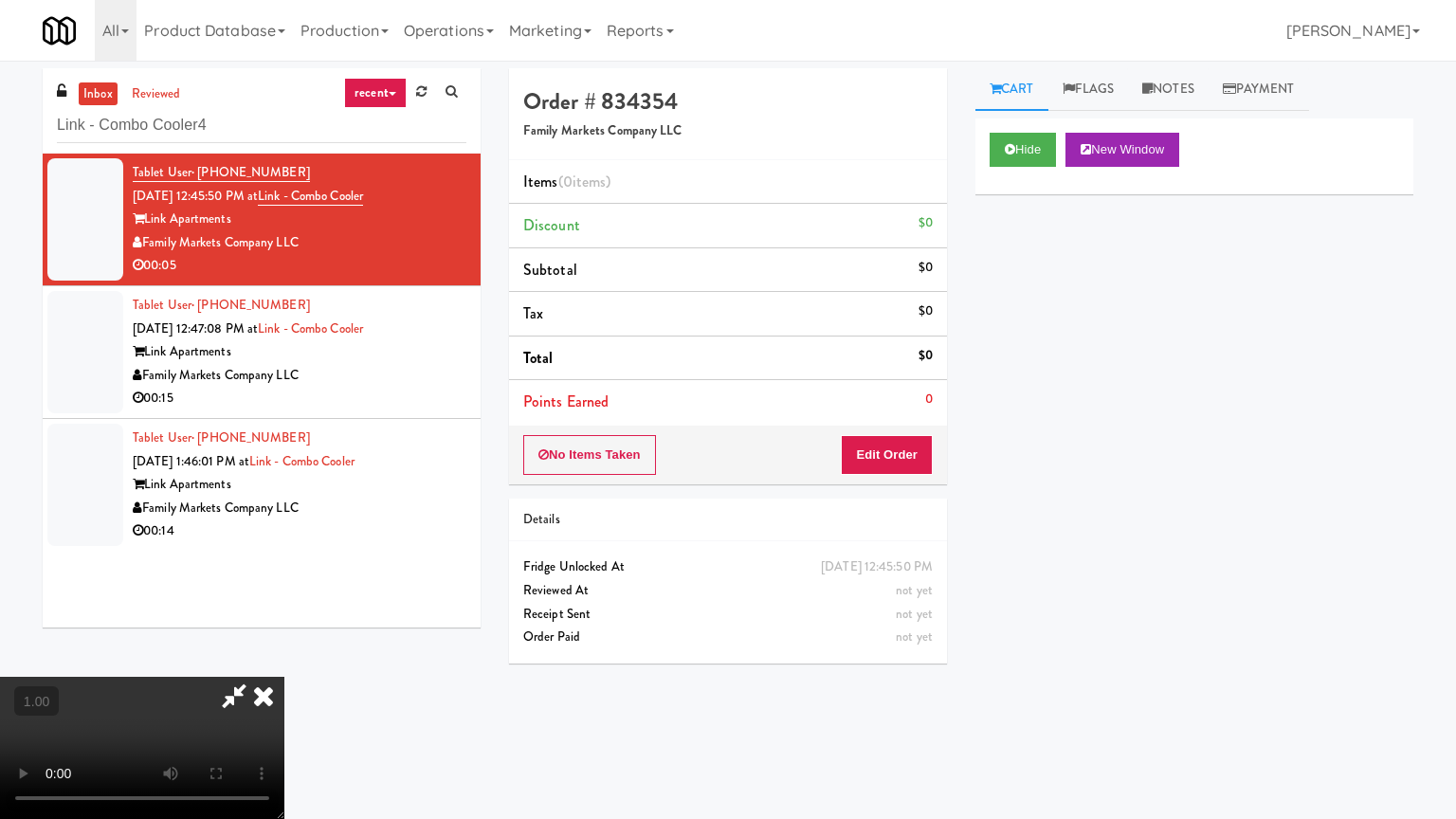
click at [284, 658] on video at bounding box center [142, 747] width 284 height 142
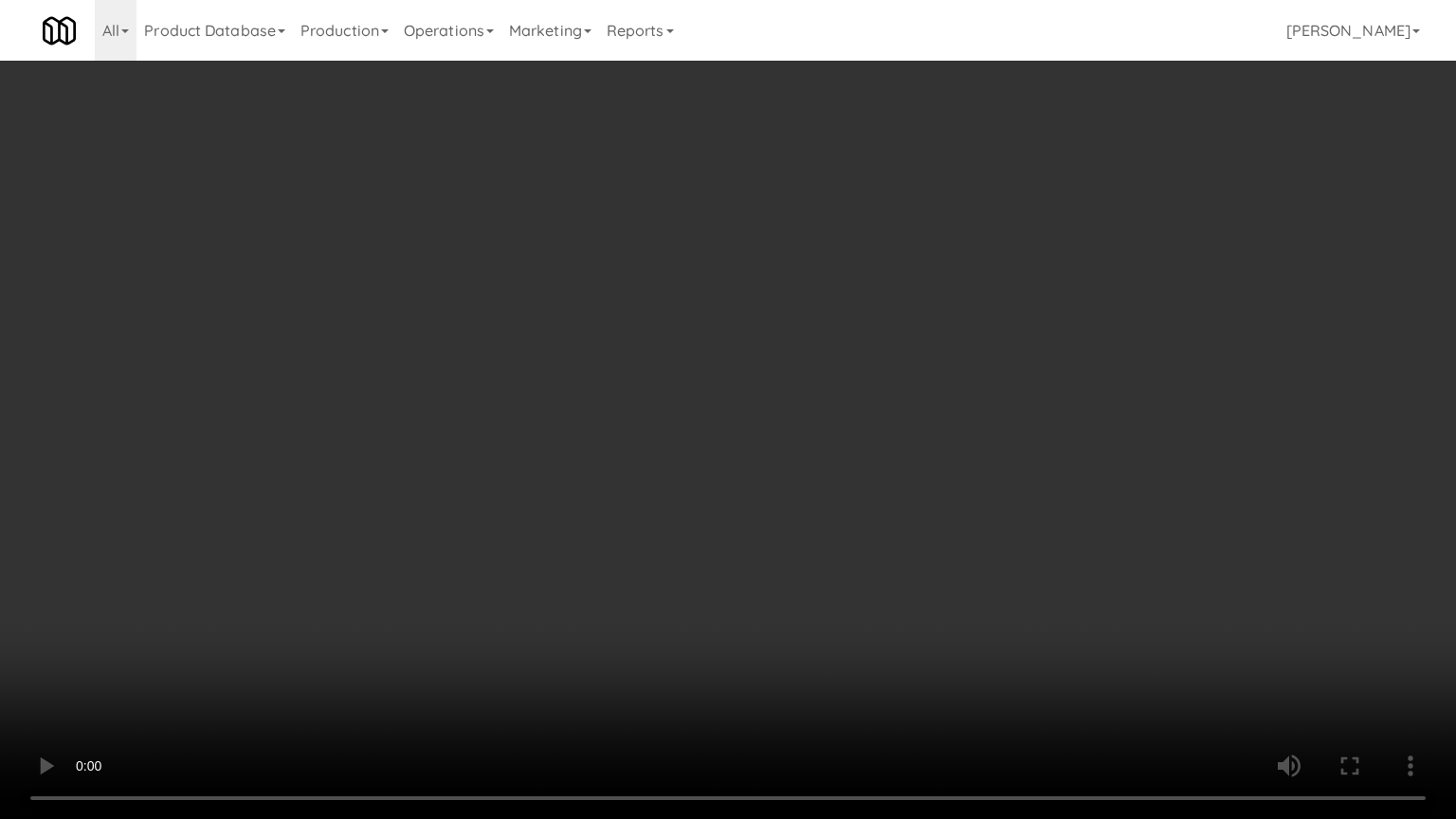
click at [612, 453] on video at bounding box center [728, 409] width 1456 height 819
click at [625, 456] on video at bounding box center [728, 409] width 1456 height 819
click at [645, 466] on video at bounding box center [728, 409] width 1456 height 819
click at [658, 469] on video at bounding box center [728, 409] width 1456 height 819
click at [659, 469] on video at bounding box center [728, 409] width 1456 height 819
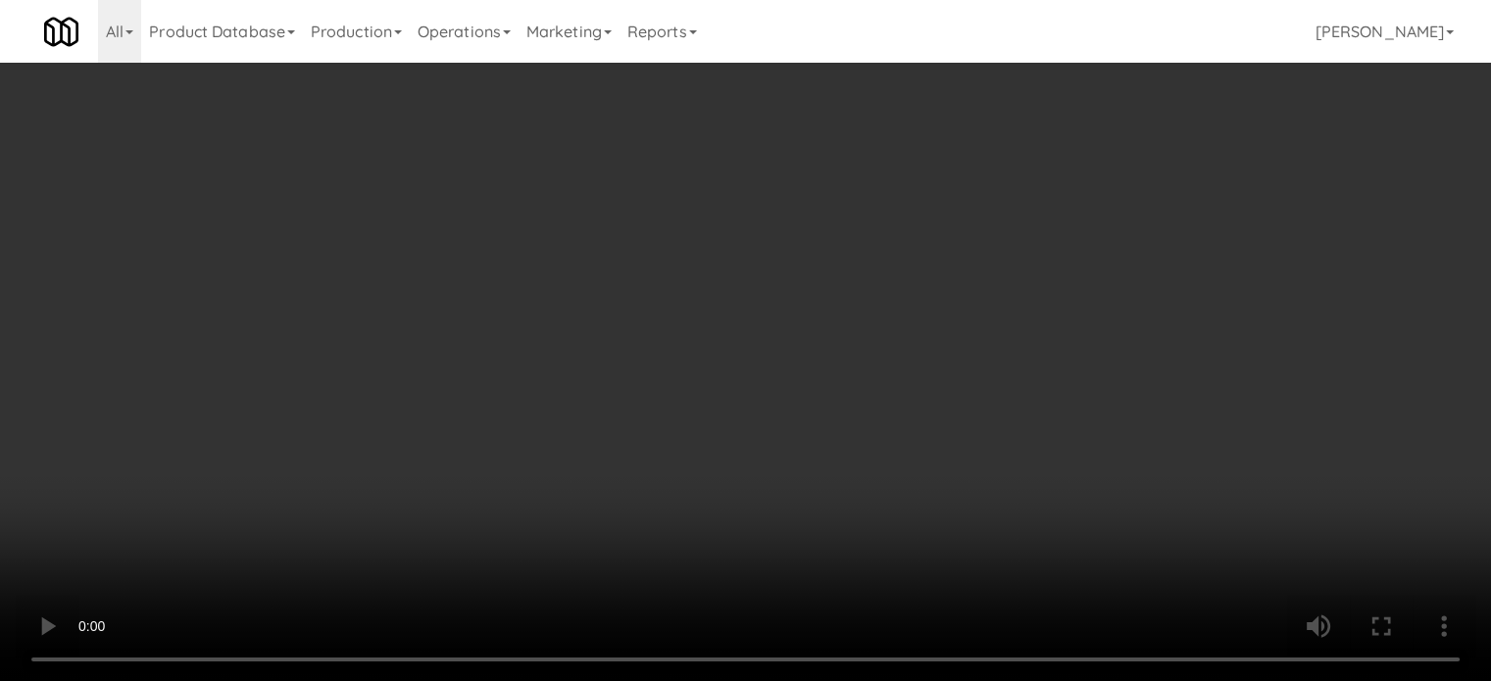
click at [949, 493] on div "No Items Taken Edit Order" at bounding box center [746, 470] width 448 height 61
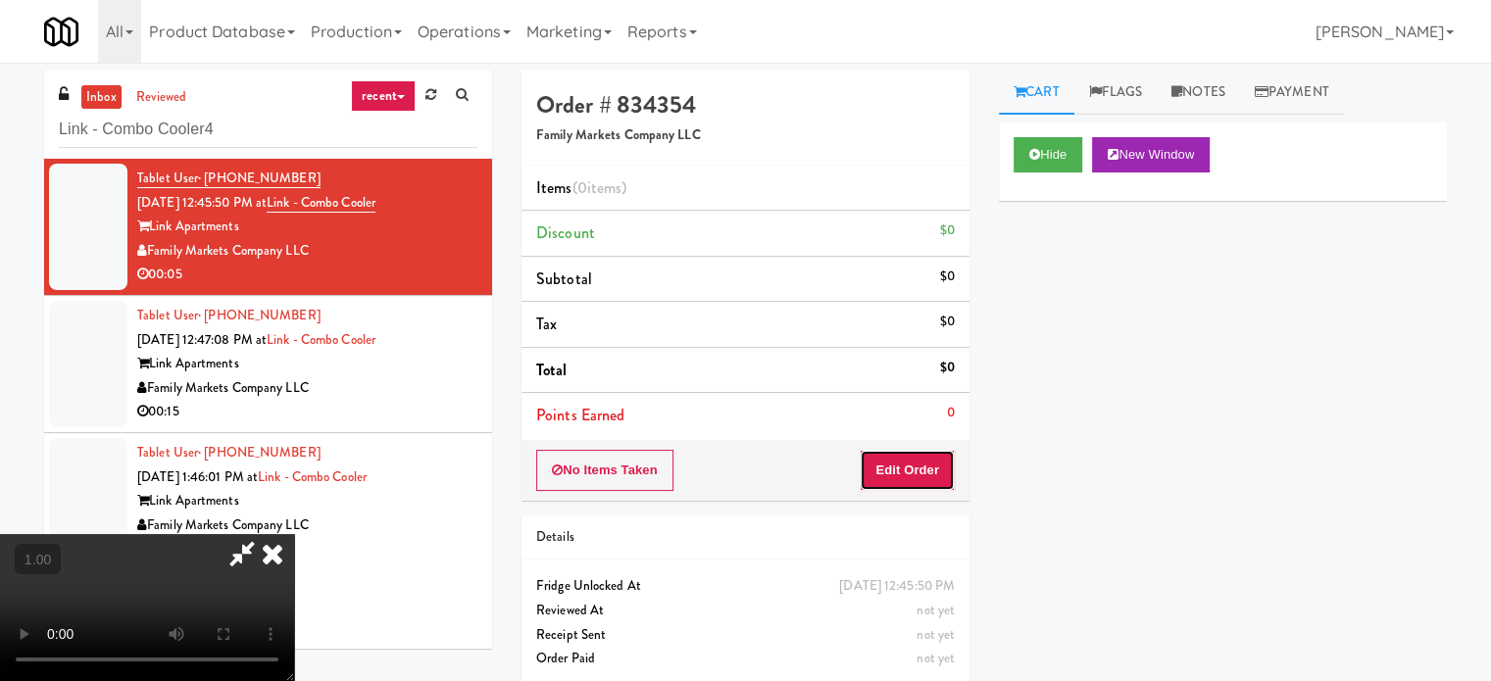
click at [906, 476] on button "Edit Order" at bounding box center [907, 470] width 95 height 41
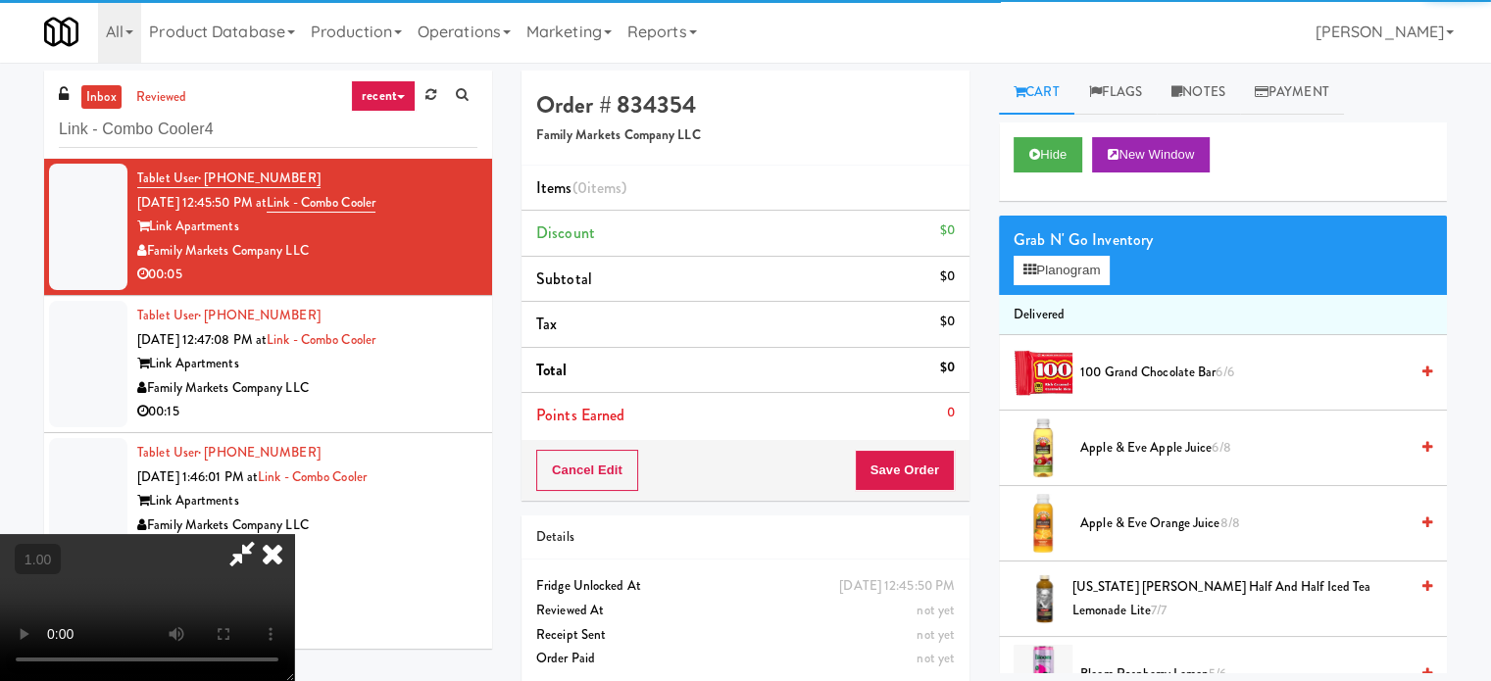
click at [1070, 252] on div "Grab N' Go Inventory" at bounding box center [1223, 239] width 419 height 29
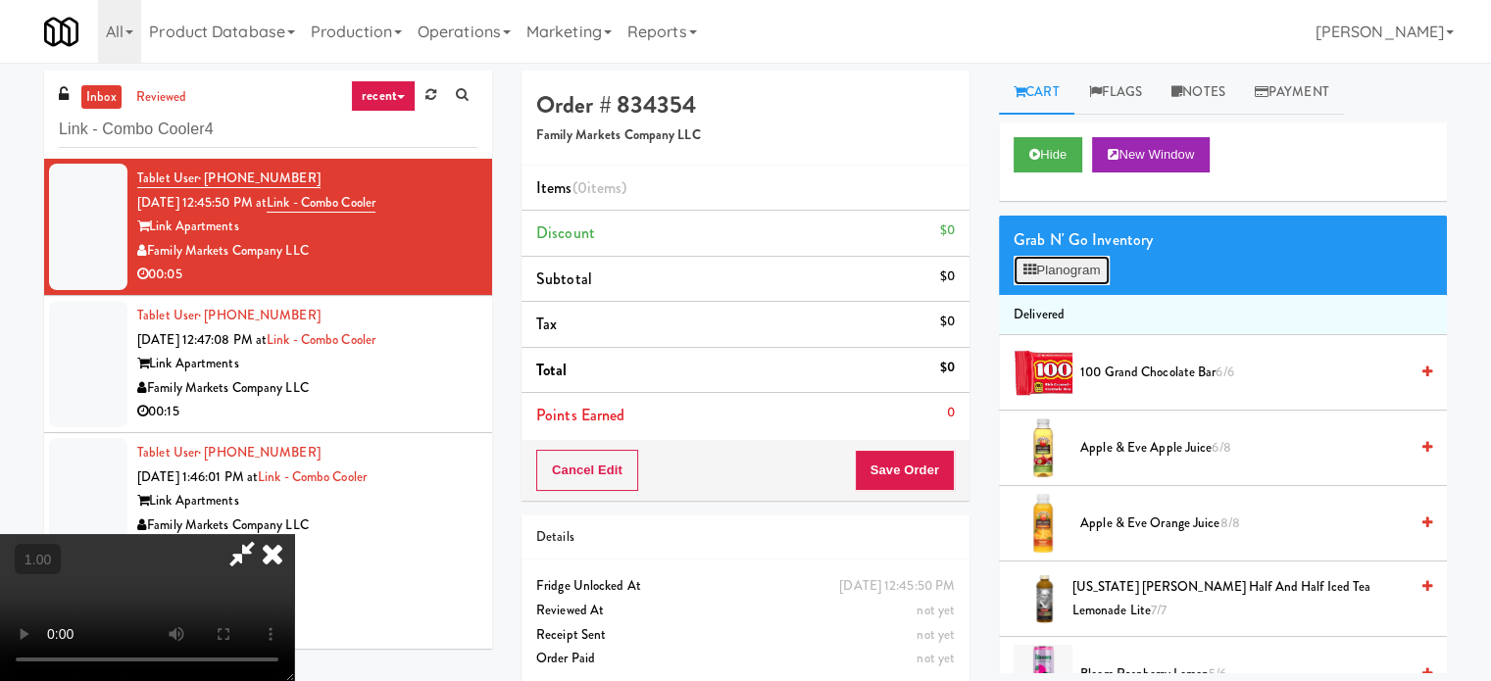
click at [1065, 267] on button "Planogram" at bounding box center [1062, 270] width 96 height 29
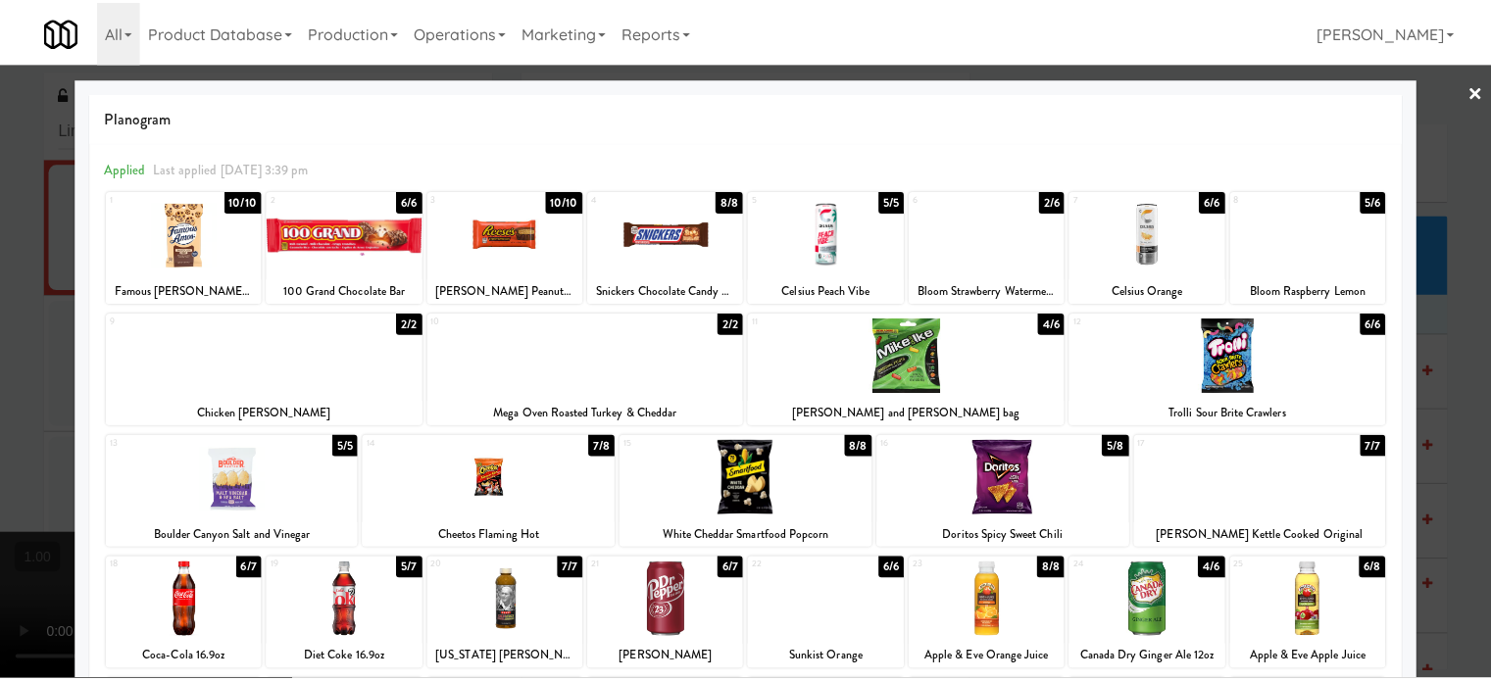
scroll to position [196, 0]
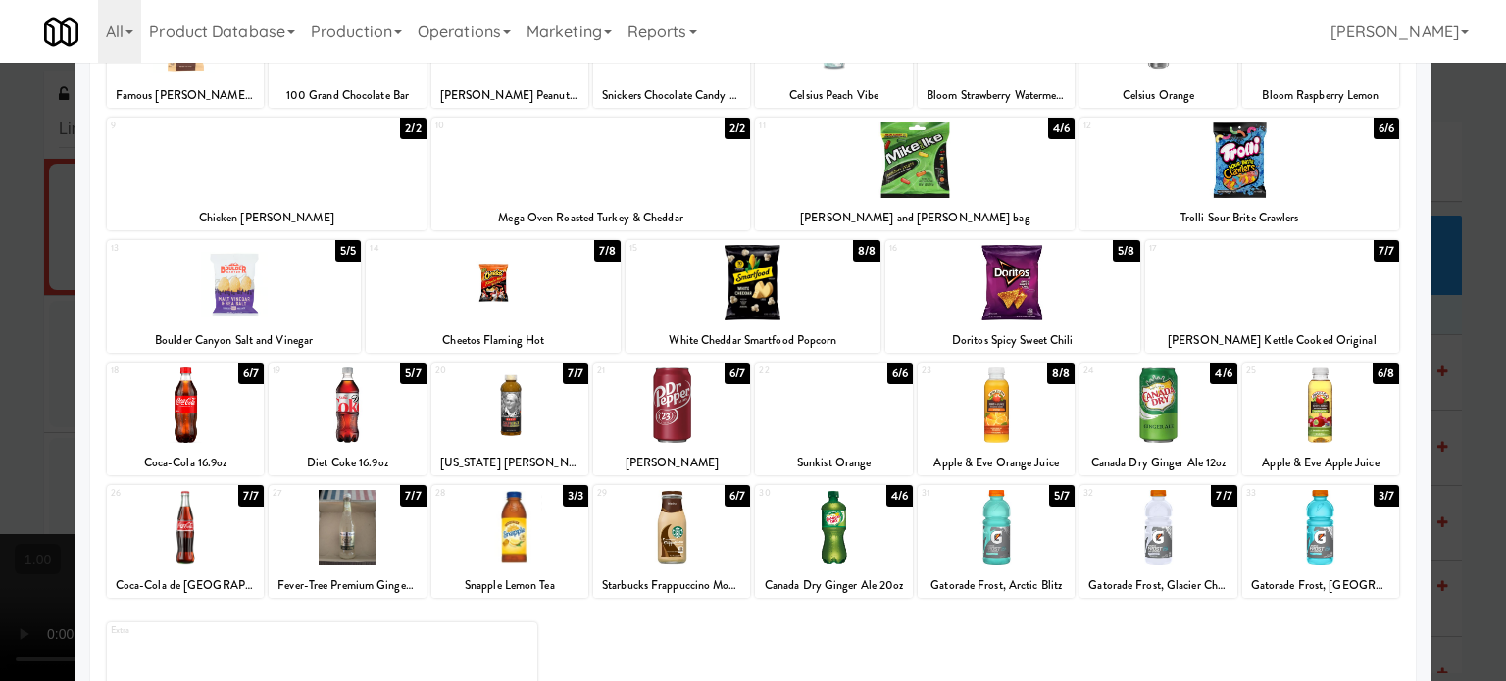
drag, startPoint x: 412, startPoint y: 426, endPoint x: 423, endPoint y: 422, distance: 11.8
click at [412, 426] on div at bounding box center [347, 405] width 157 height 75
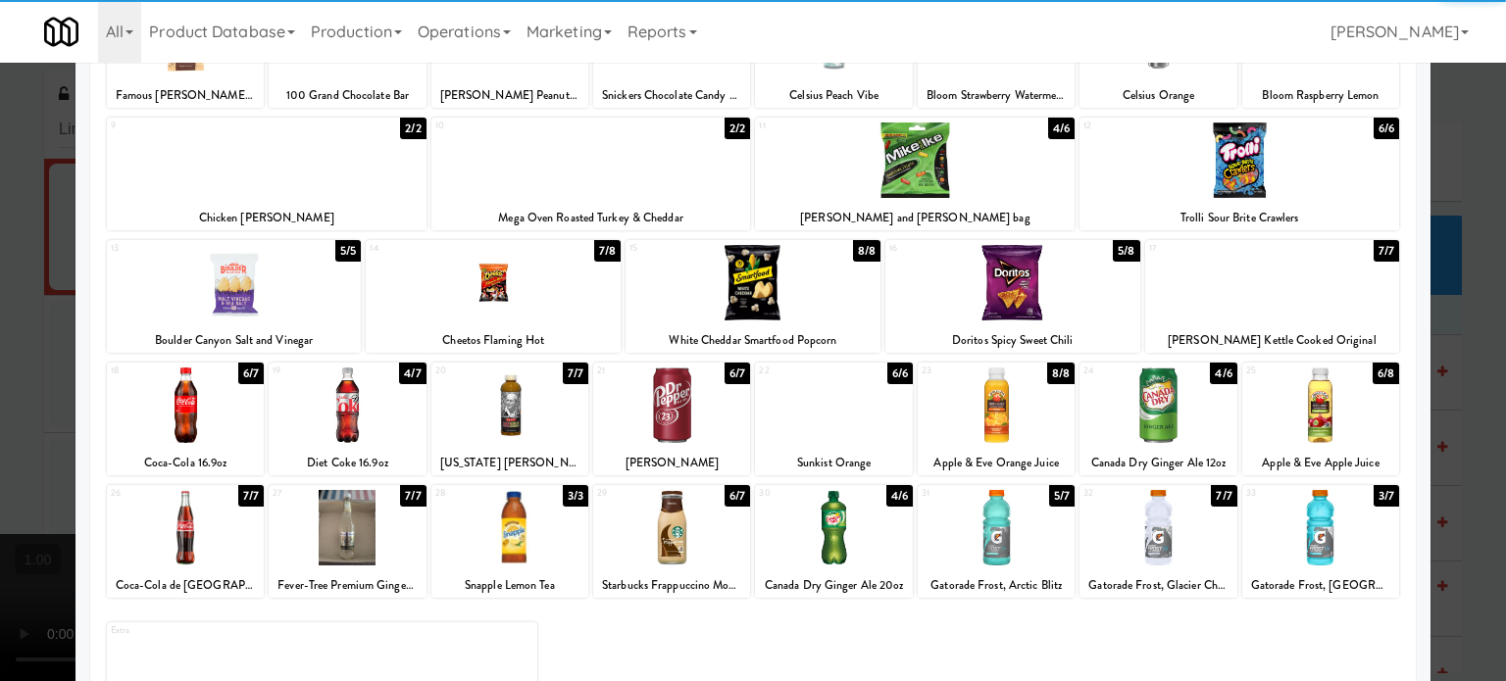
click at [0, 399] on div at bounding box center [753, 340] width 1506 height 681
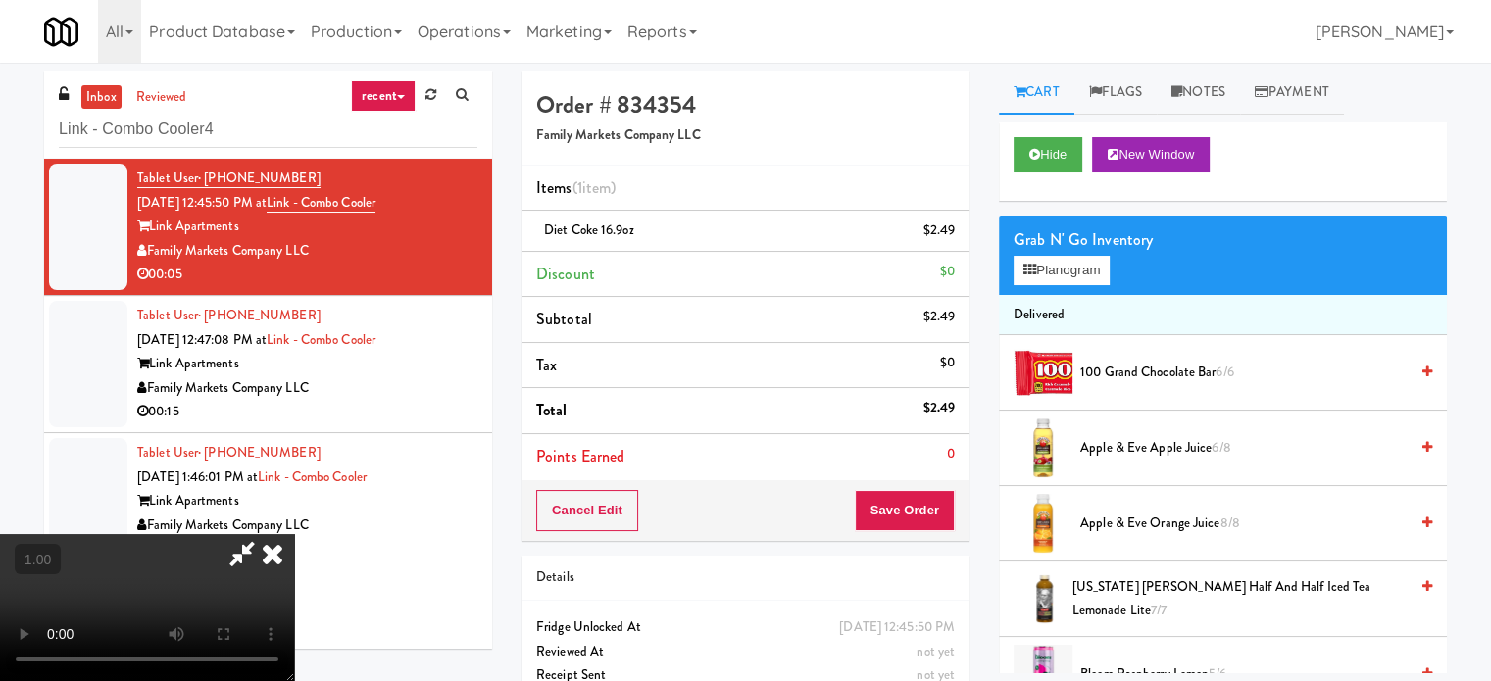
drag, startPoint x: 255, startPoint y: 399, endPoint x: 267, endPoint y: 399, distance: 11.8
click at [259, 534] on video at bounding box center [147, 607] width 294 height 147
click at [282, 534] on video at bounding box center [147, 607] width 294 height 147
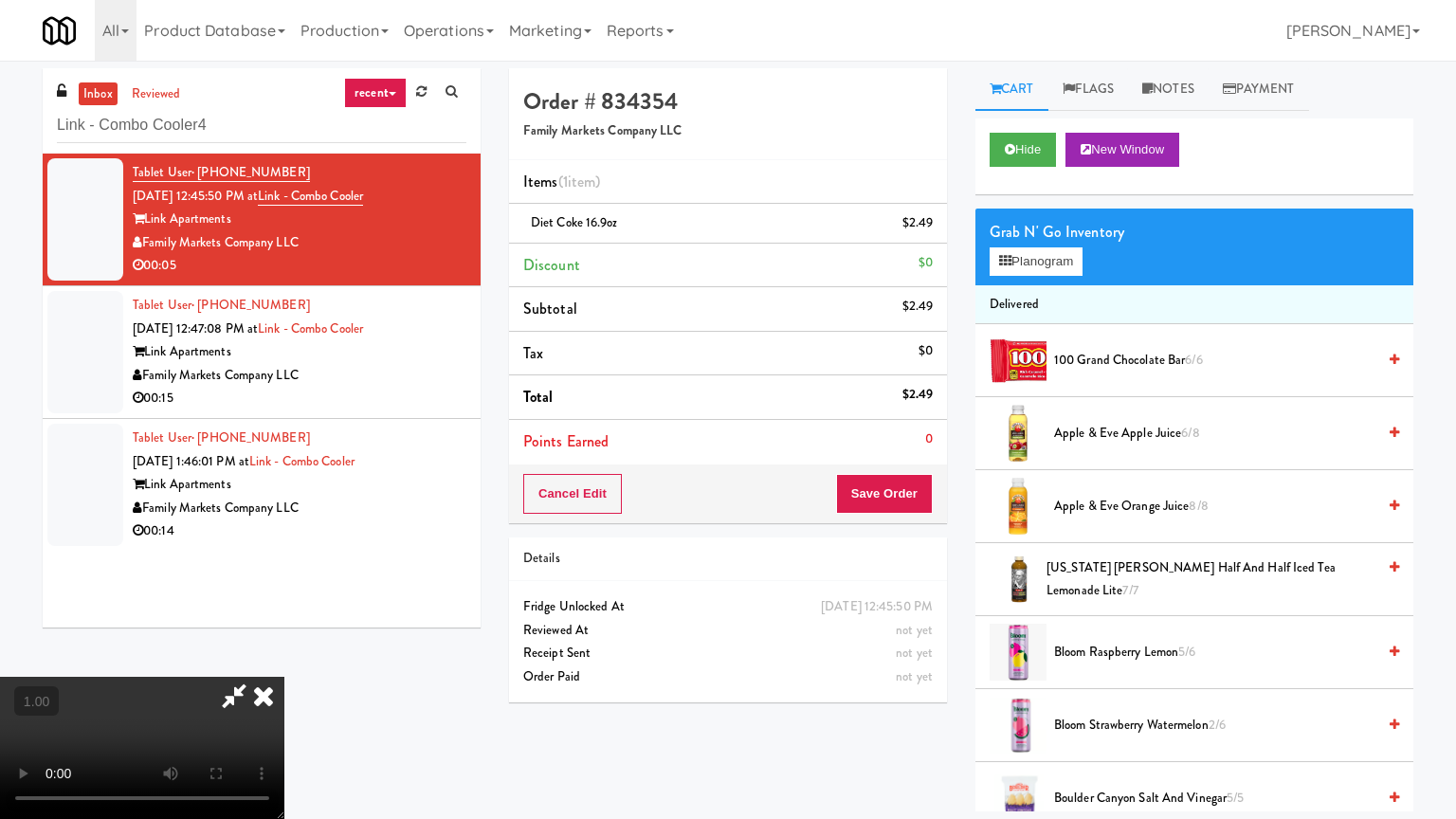
click at [284, 658] on video at bounding box center [142, 747] width 284 height 142
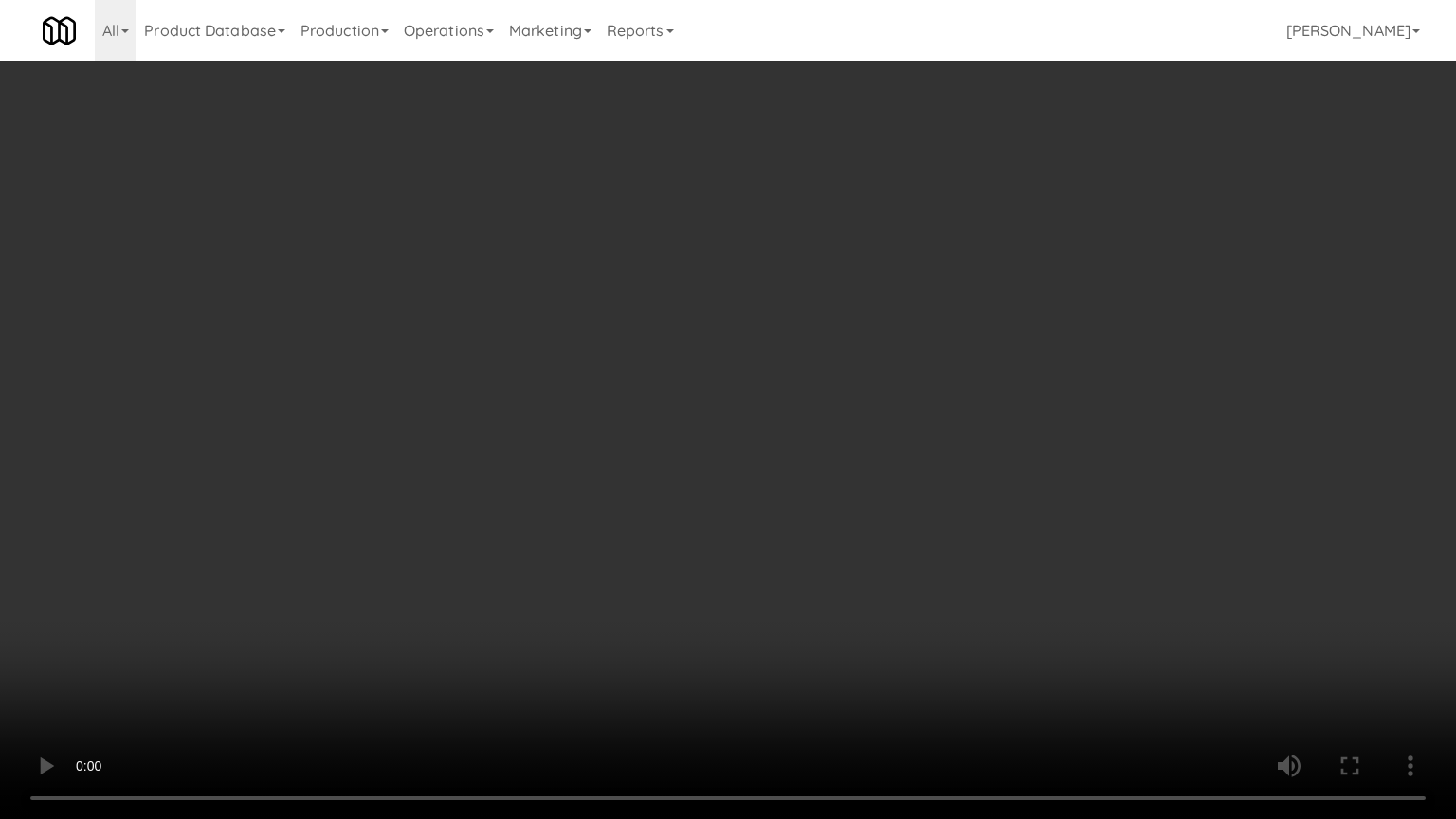
click at [724, 510] on video at bounding box center [728, 409] width 1456 height 819
click at [724, 508] on video at bounding box center [728, 409] width 1456 height 819
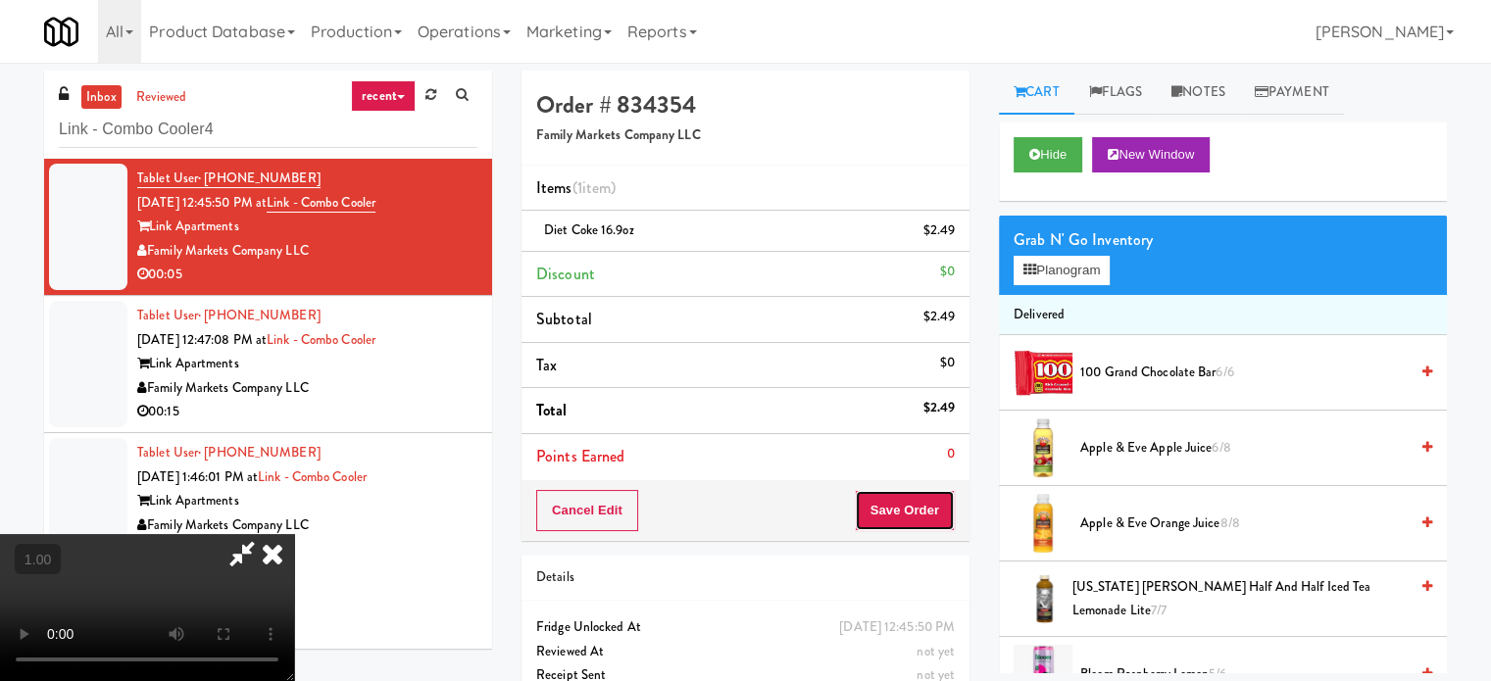
click at [902, 507] on button "Save Order" at bounding box center [905, 510] width 100 height 41
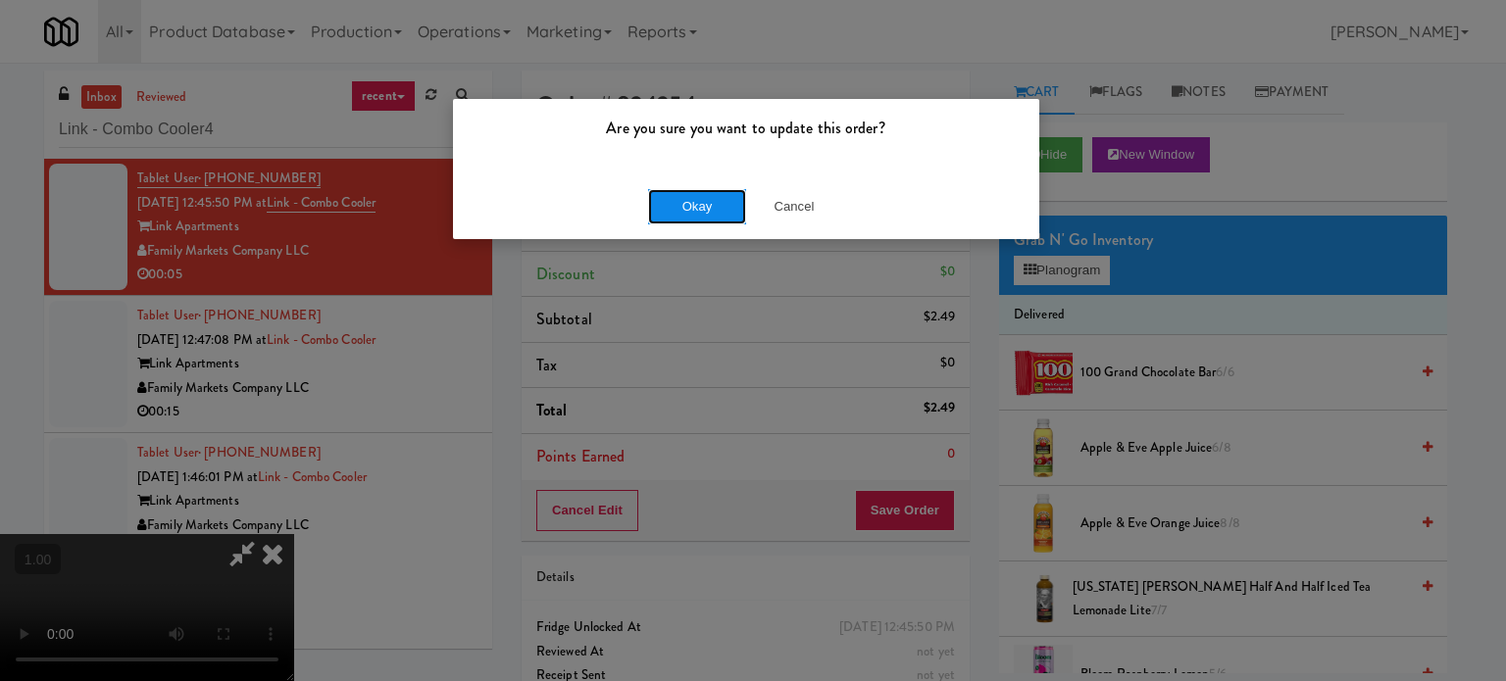
click at [695, 210] on button "Okay" at bounding box center [697, 206] width 98 height 35
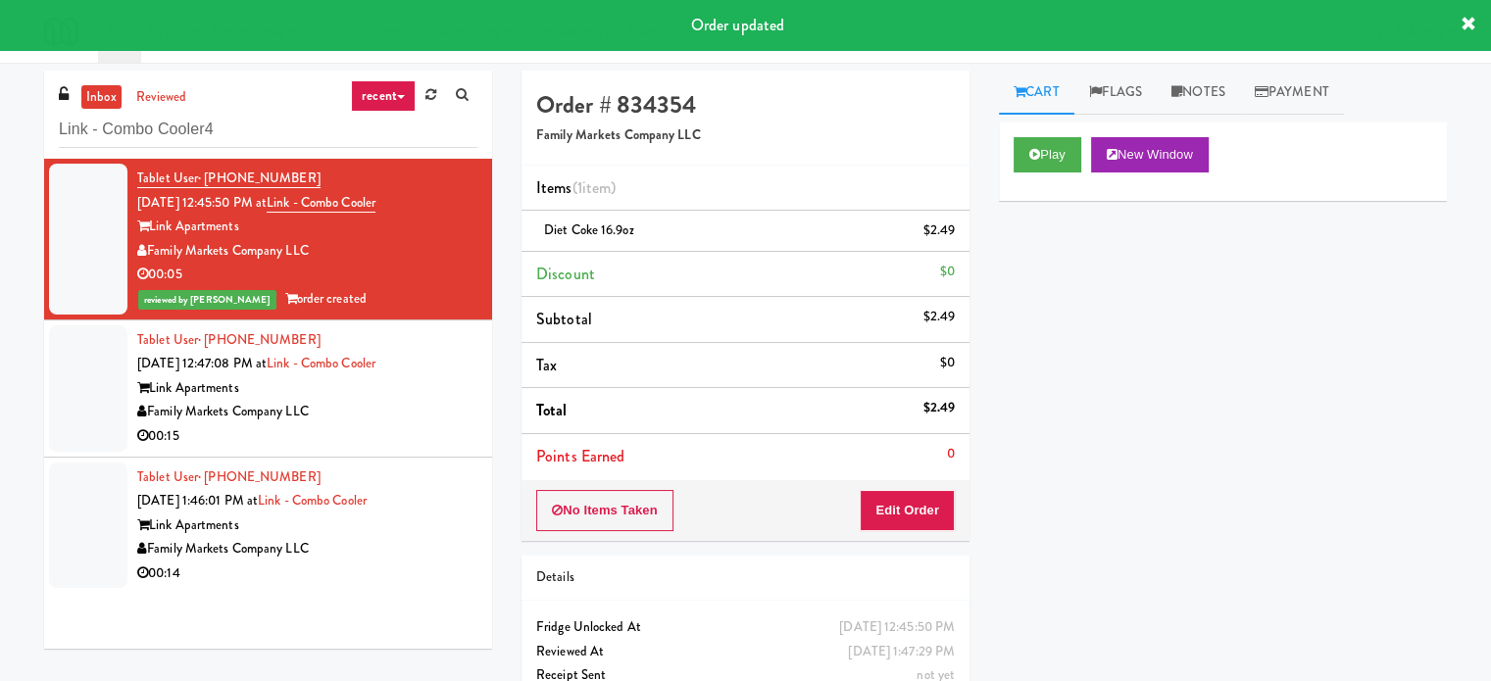
drag, startPoint x: 445, startPoint y: 413, endPoint x: 447, endPoint y: 402, distance: 11.0
click at [446, 410] on div "Tablet User · (678) 956-4122 Aug 23, 2025 12:47:08 PM at Link - Combo Cooler Li…" at bounding box center [307, 388] width 340 height 121
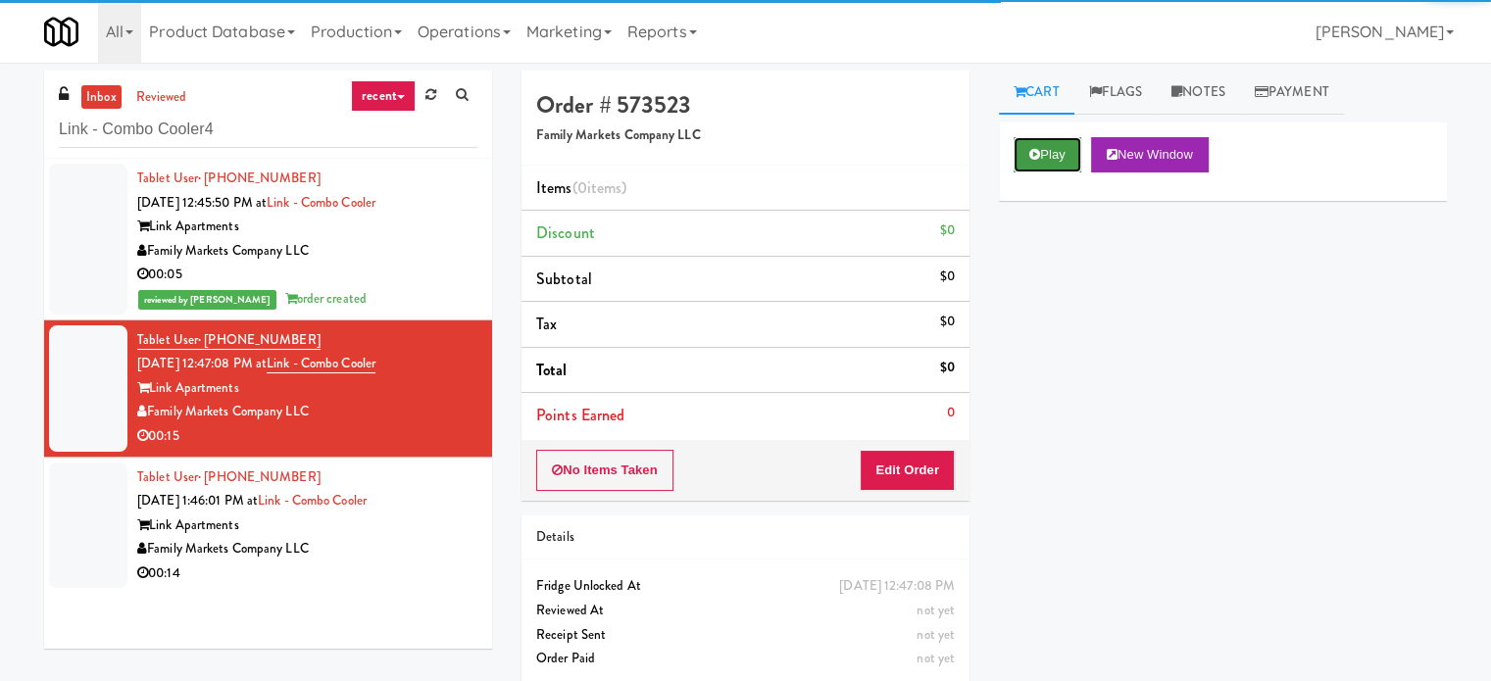
click at [1071, 147] on button "Play" at bounding box center [1048, 154] width 68 height 35
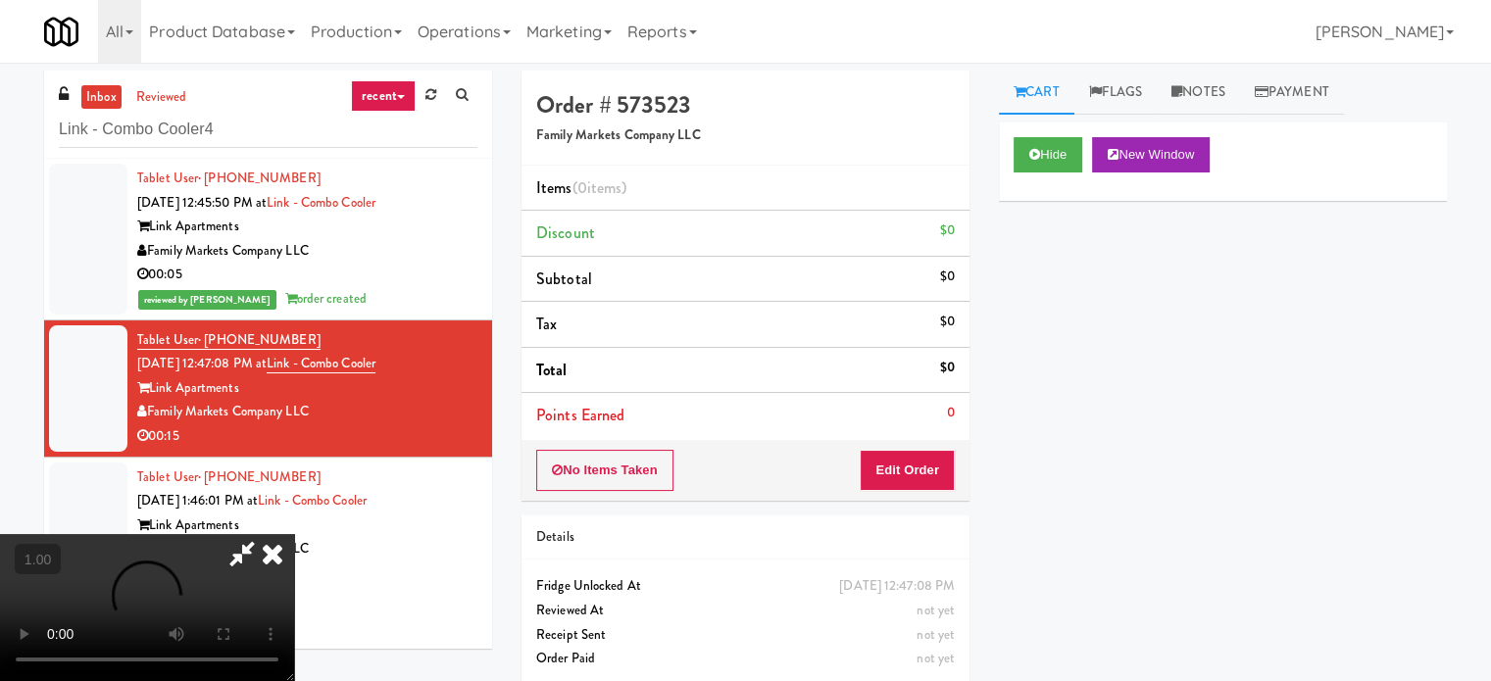
drag, startPoint x: 712, startPoint y: 522, endPoint x: 738, endPoint y: 515, distance: 27.3
click at [294, 534] on video at bounding box center [147, 607] width 294 height 147
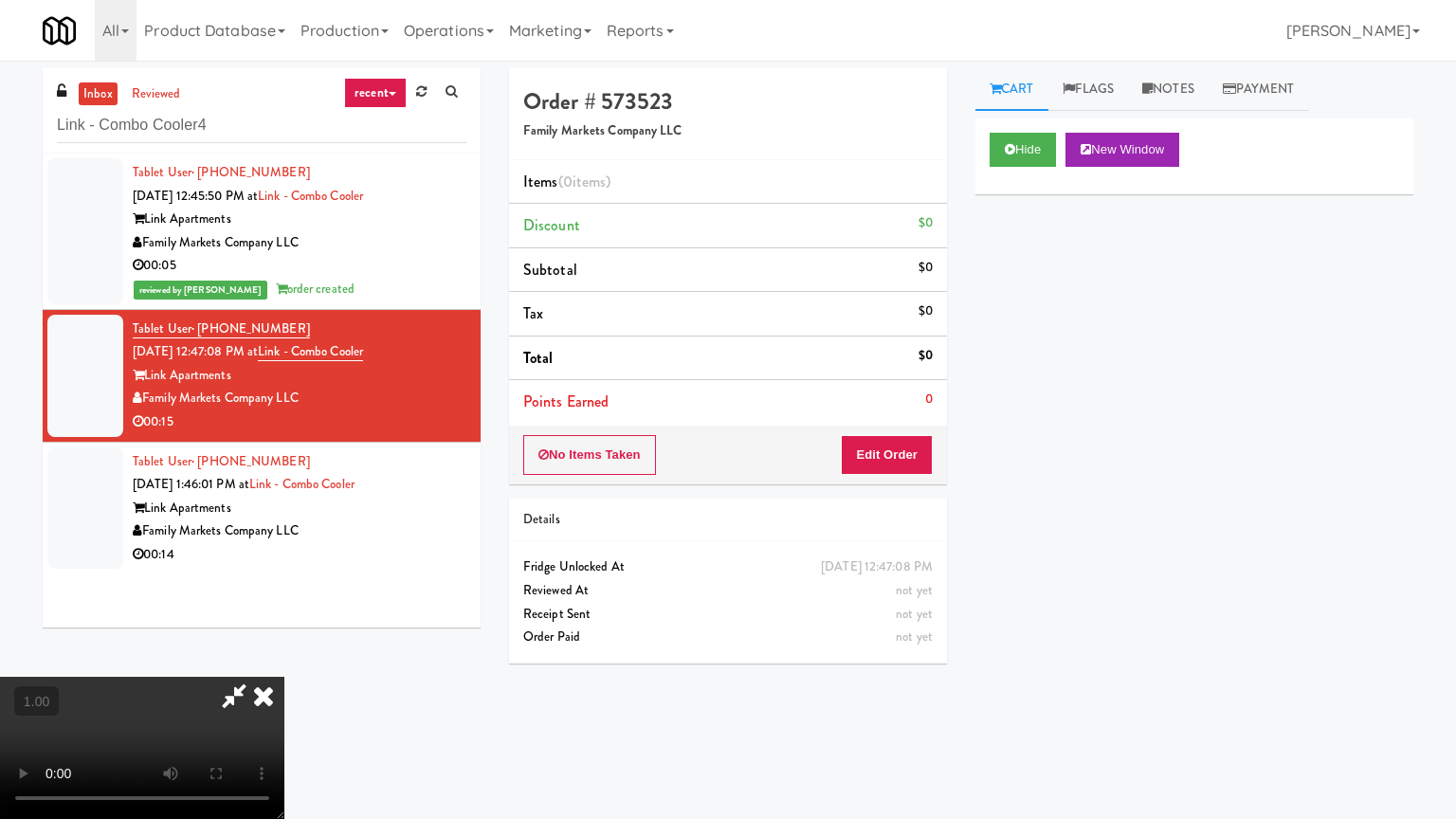
click at [284, 658] on video at bounding box center [142, 747] width 284 height 142
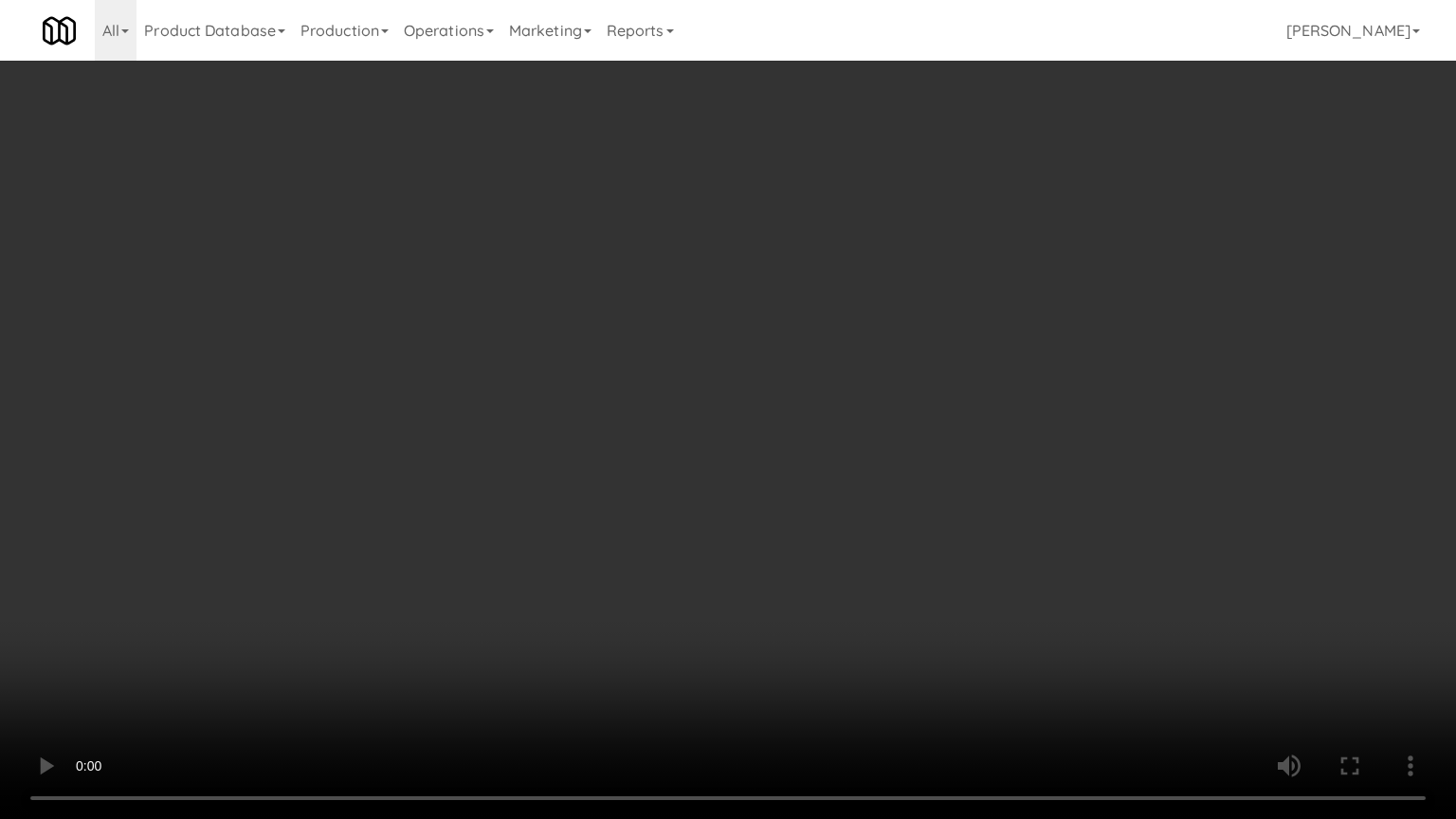
click at [912, 525] on video at bounding box center [728, 409] width 1456 height 819
click at [912, 522] on video at bounding box center [728, 409] width 1456 height 819
click at [907, 528] on video at bounding box center [728, 409] width 1456 height 819
click at [906, 534] on video at bounding box center [728, 409] width 1456 height 819
click at [906, 535] on video at bounding box center [728, 409] width 1456 height 819
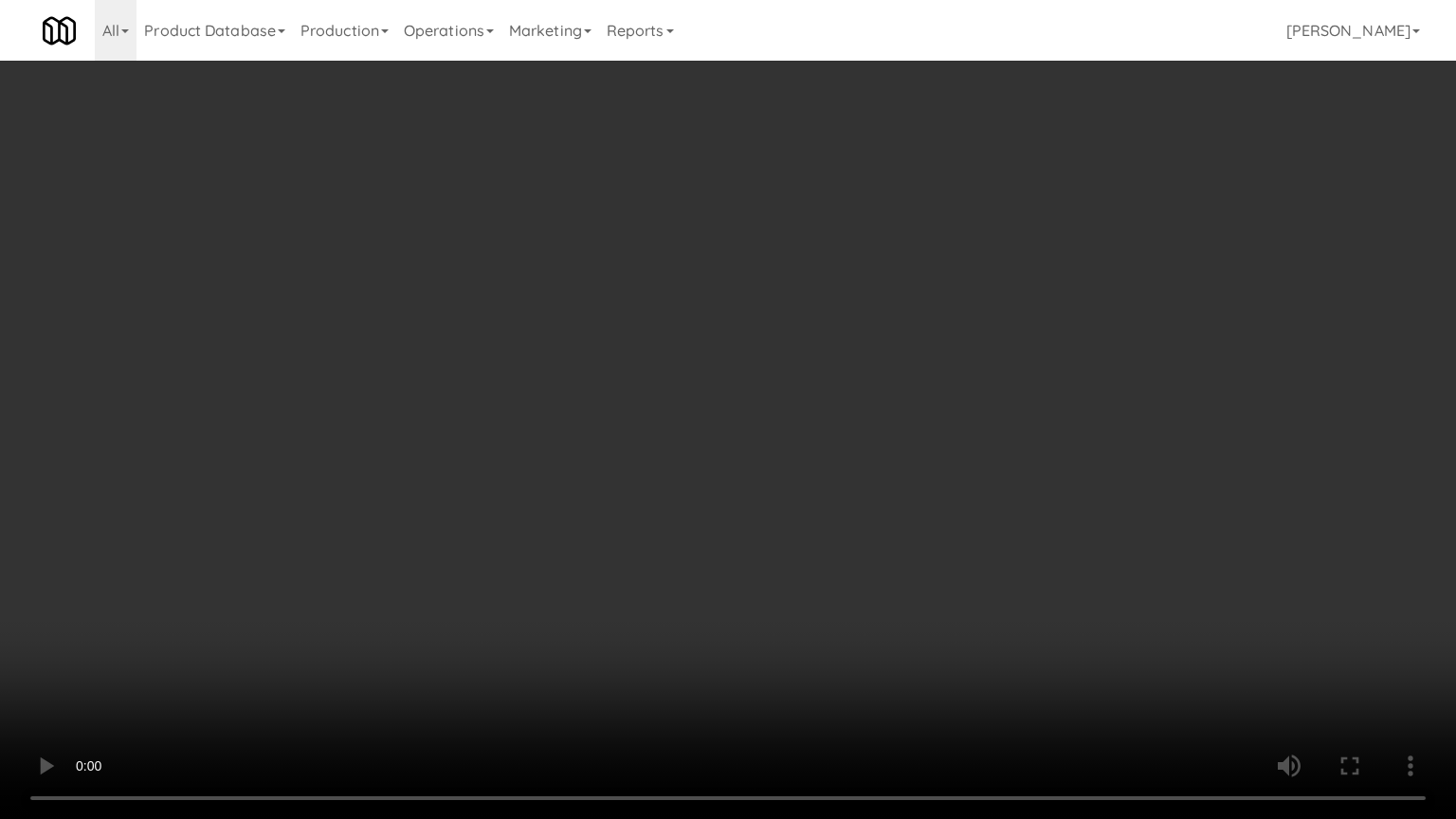
click at [865, 569] on video at bounding box center [728, 409] width 1456 height 819
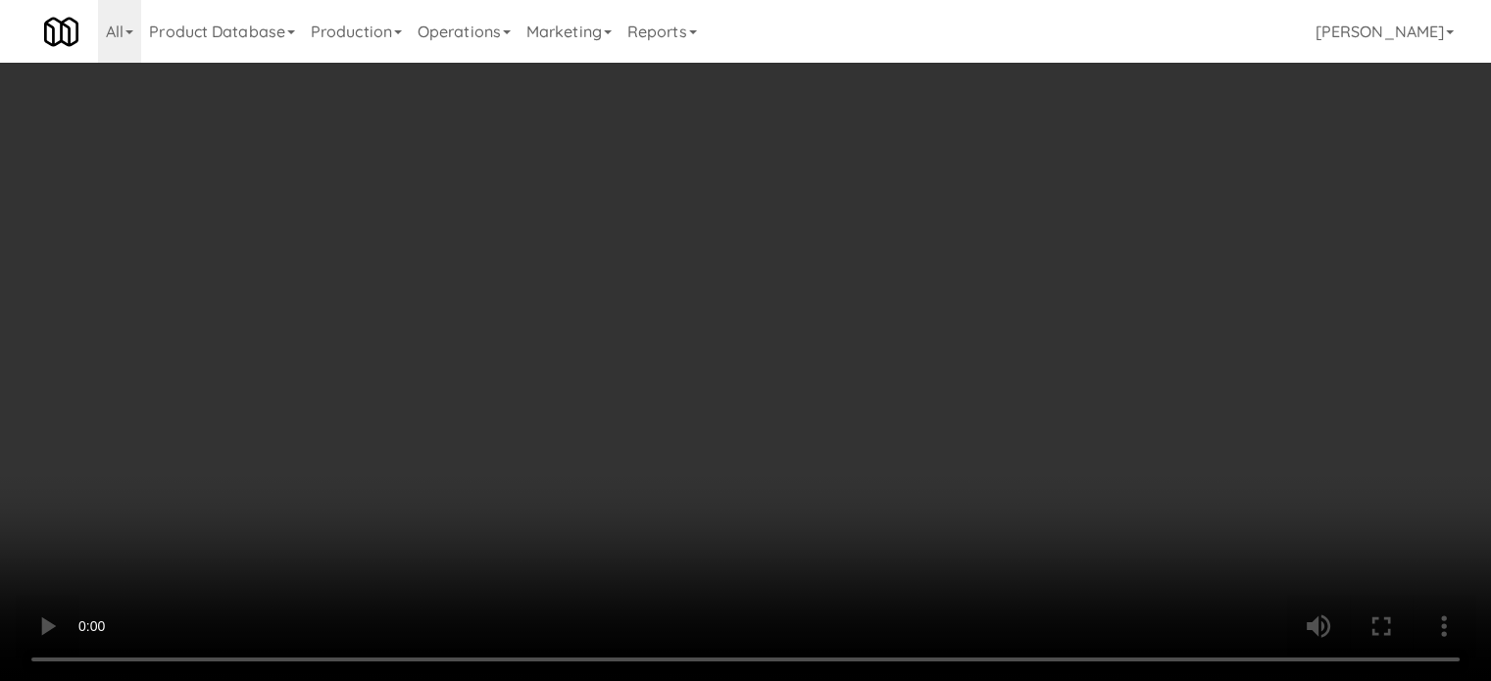
click at [752, 424] on video at bounding box center [745, 340] width 1491 height 681
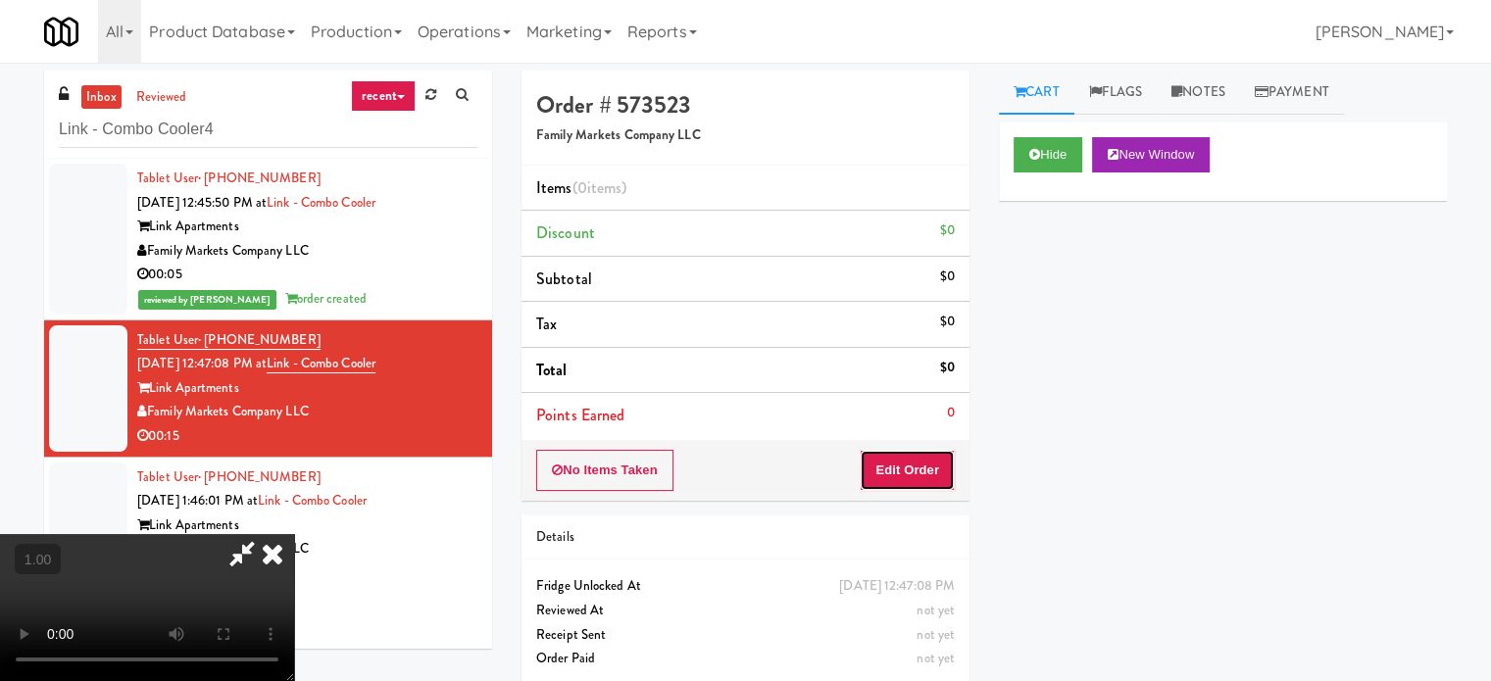
click at [900, 485] on button "Edit Order" at bounding box center [907, 470] width 95 height 41
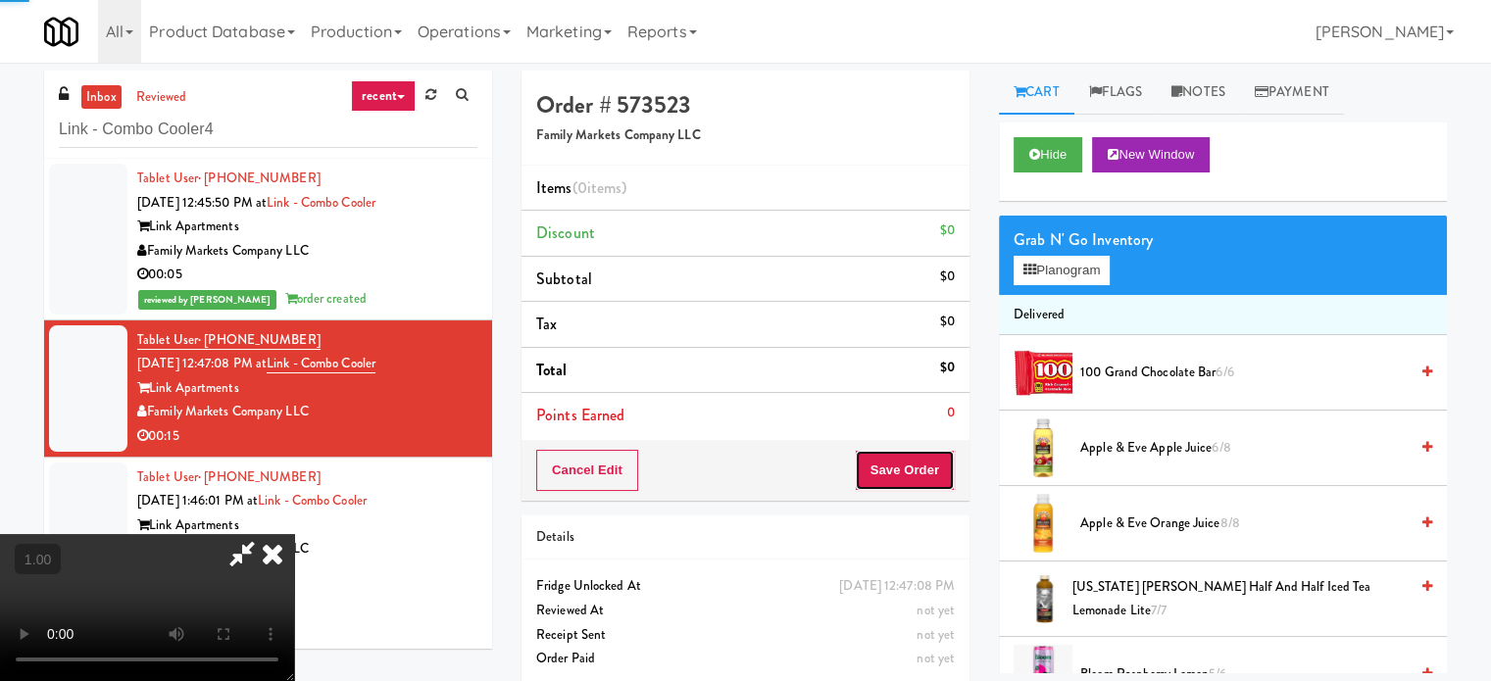
click at [918, 475] on button "Save Order" at bounding box center [905, 470] width 100 height 41
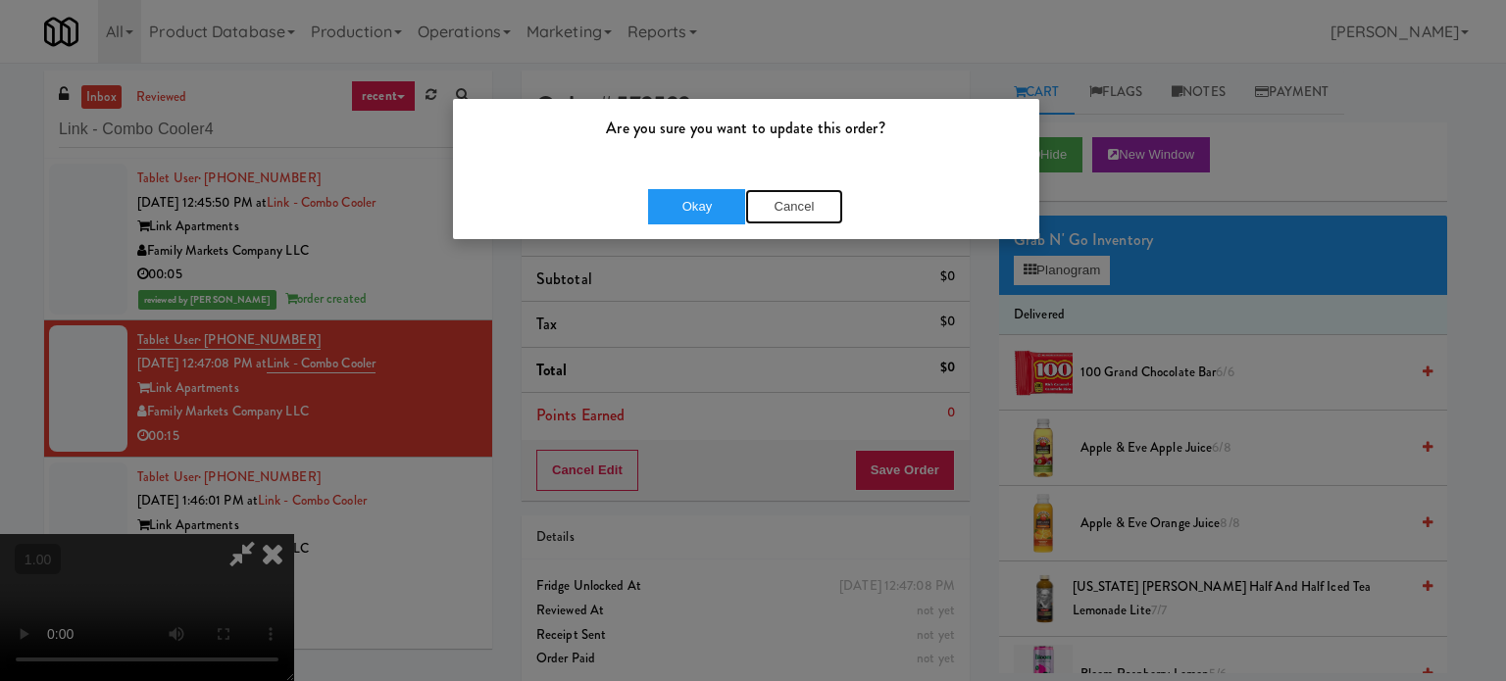
click at [811, 211] on button "Cancel" at bounding box center [794, 206] width 98 height 35
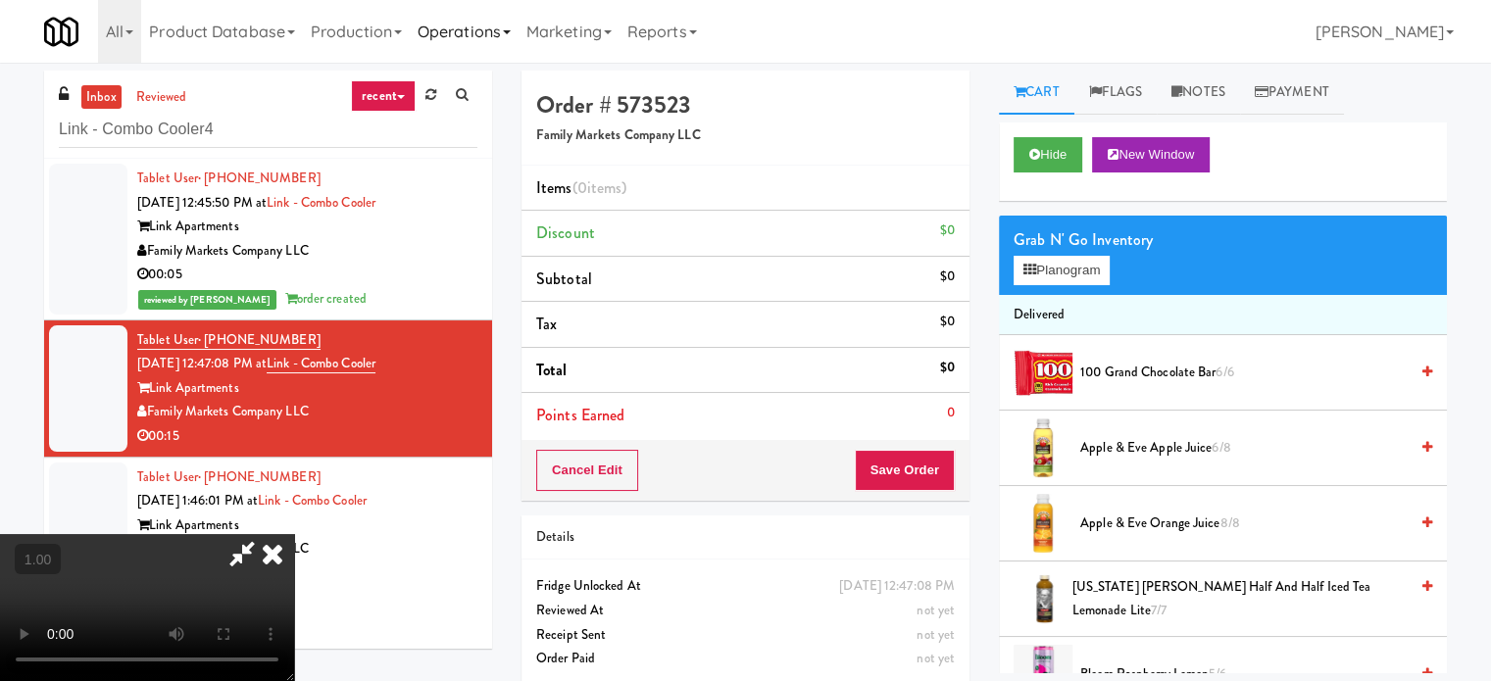
scroll to position [1354, 0]
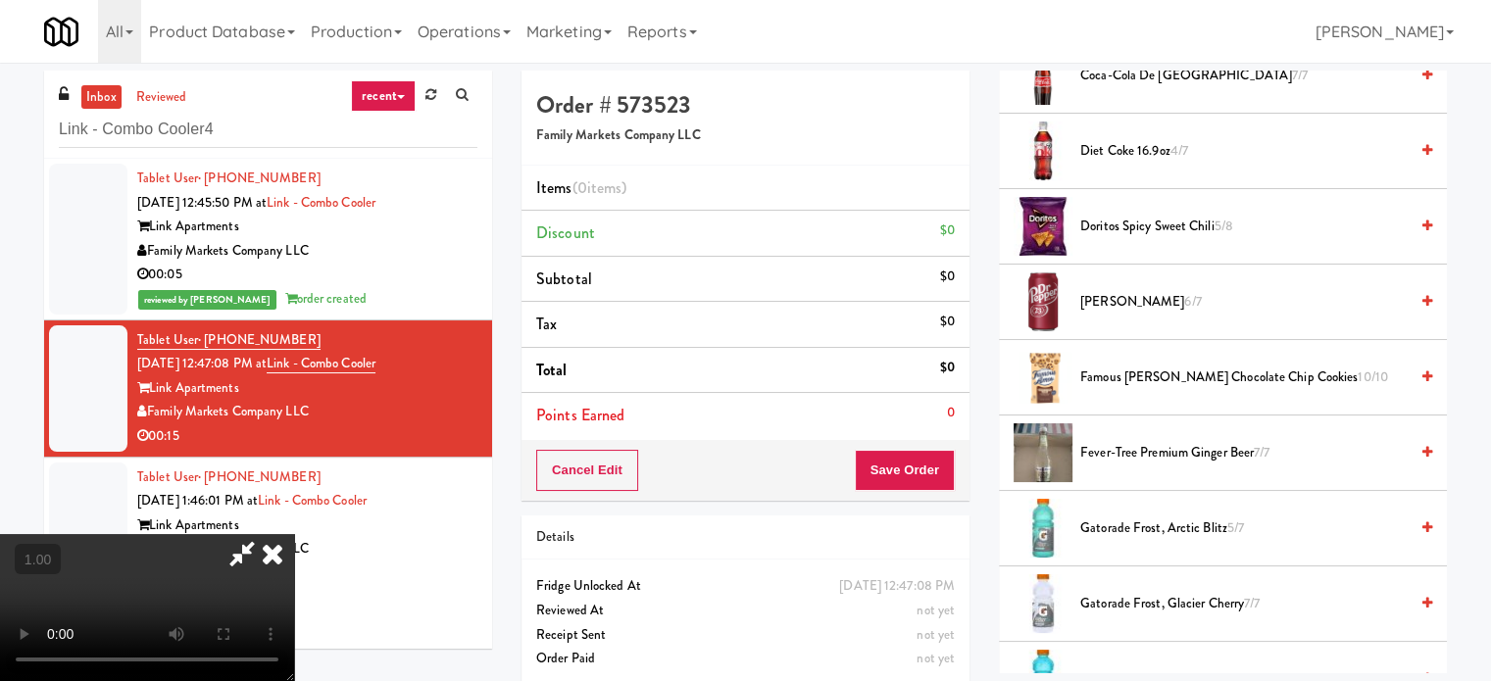
click at [1114, 366] on span "Famous Amos Chocolate Chip Cookies 10/10" at bounding box center [1243, 378] width 327 height 25
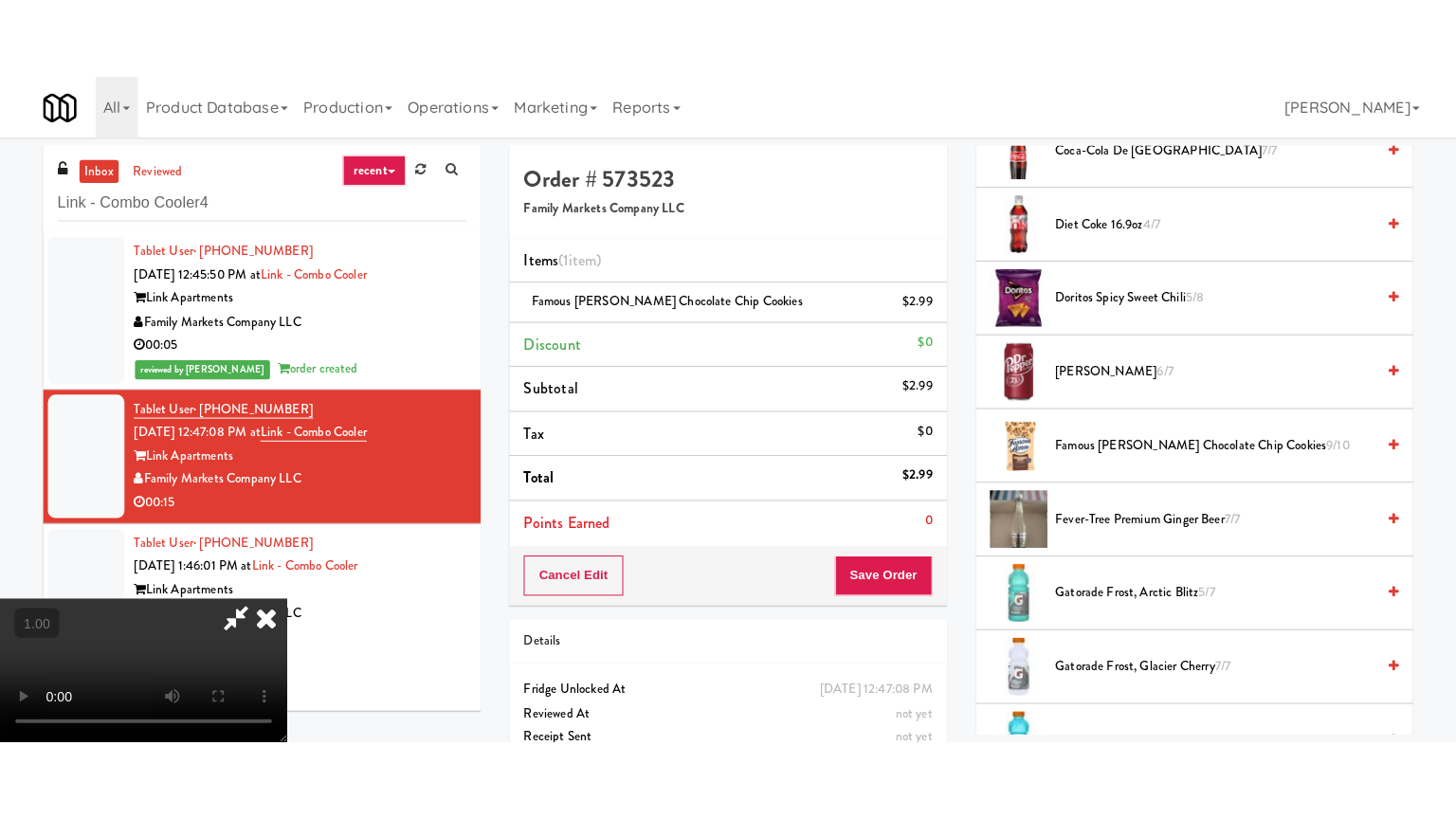
scroll to position [2256, 0]
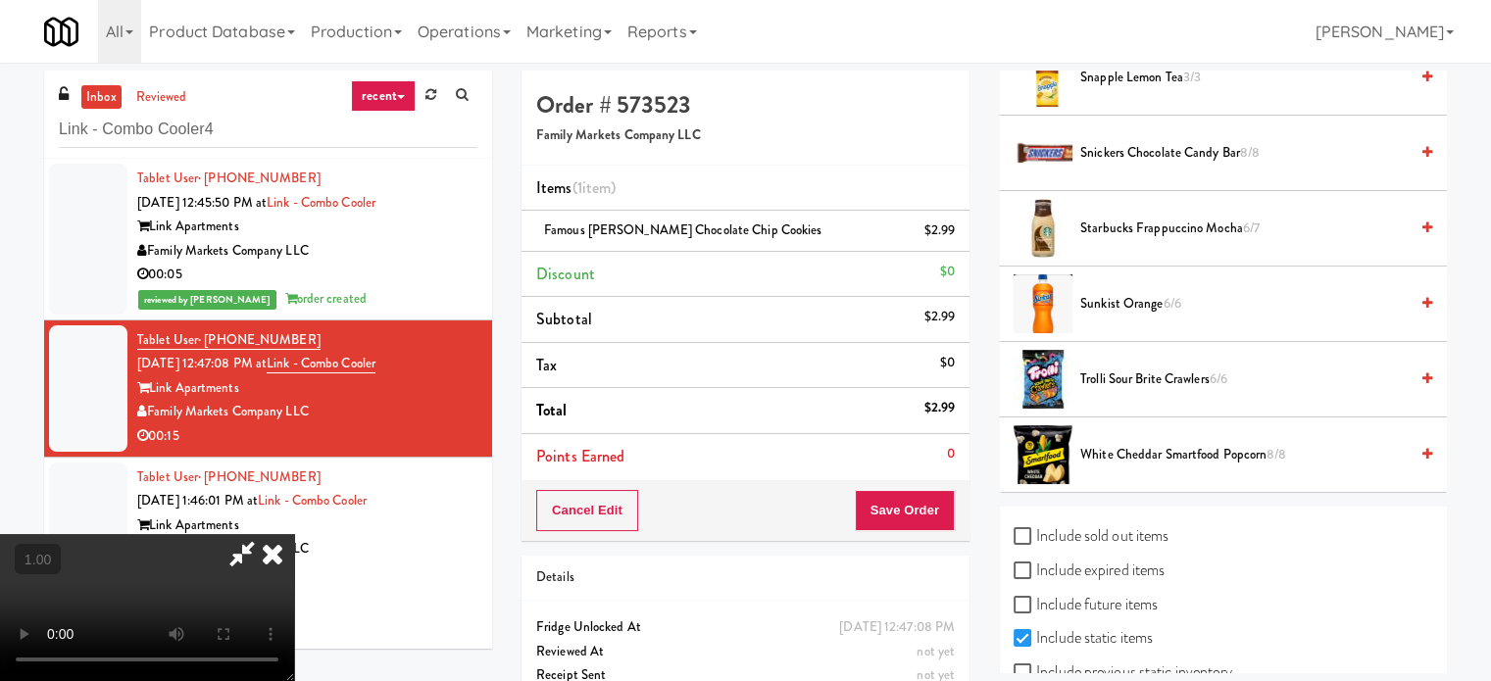
click at [1169, 374] on span "Trolli Sour Brite Crawlers 6/6" at bounding box center [1243, 380] width 327 height 25
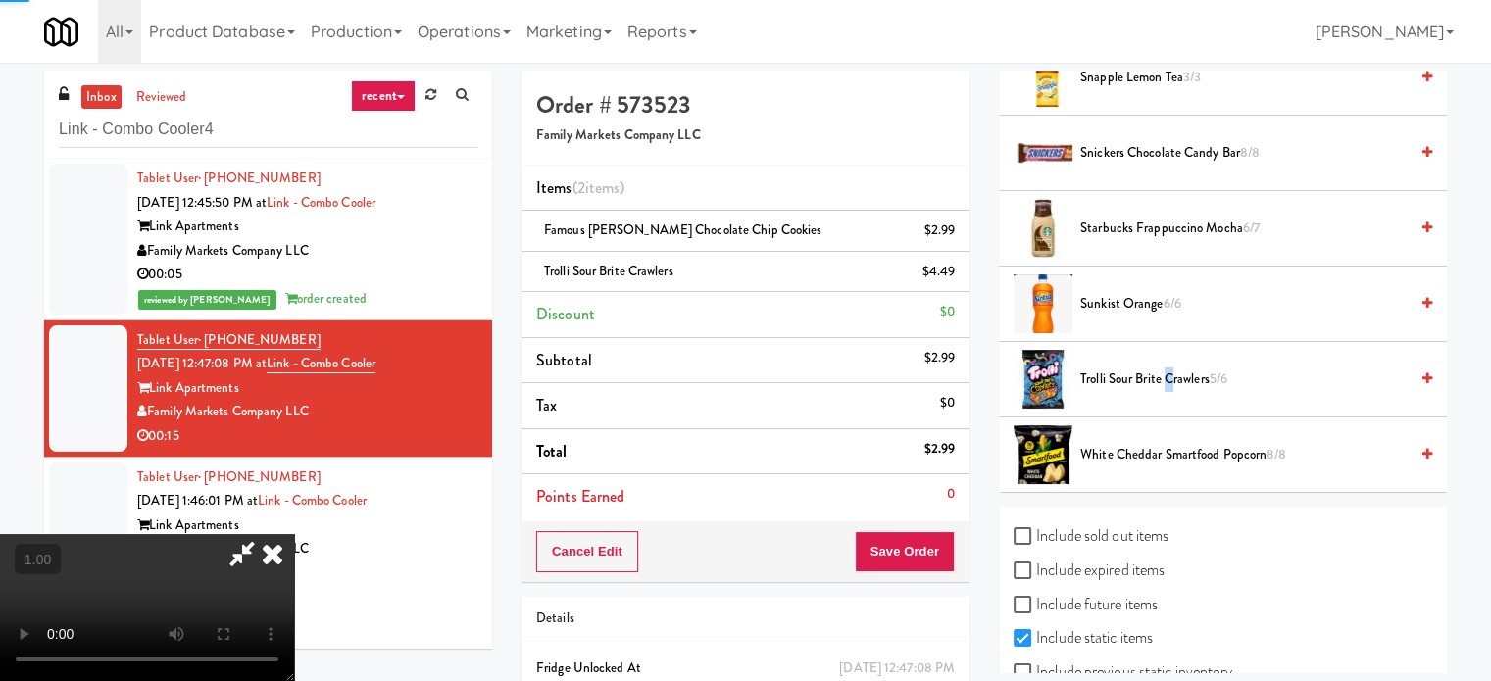
click at [275, 534] on video at bounding box center [147, 607] width 294 height 147
click at [294, 534] on video at bounding box center [147, 607] width 294 height 147
drag, startPoint x: 647, startPoint y: 278, endPoint x: 647, endPoint y: 292, distance: 13.7
click at [294, 534] on video at bounding box center [147, 607] width 294 height 147
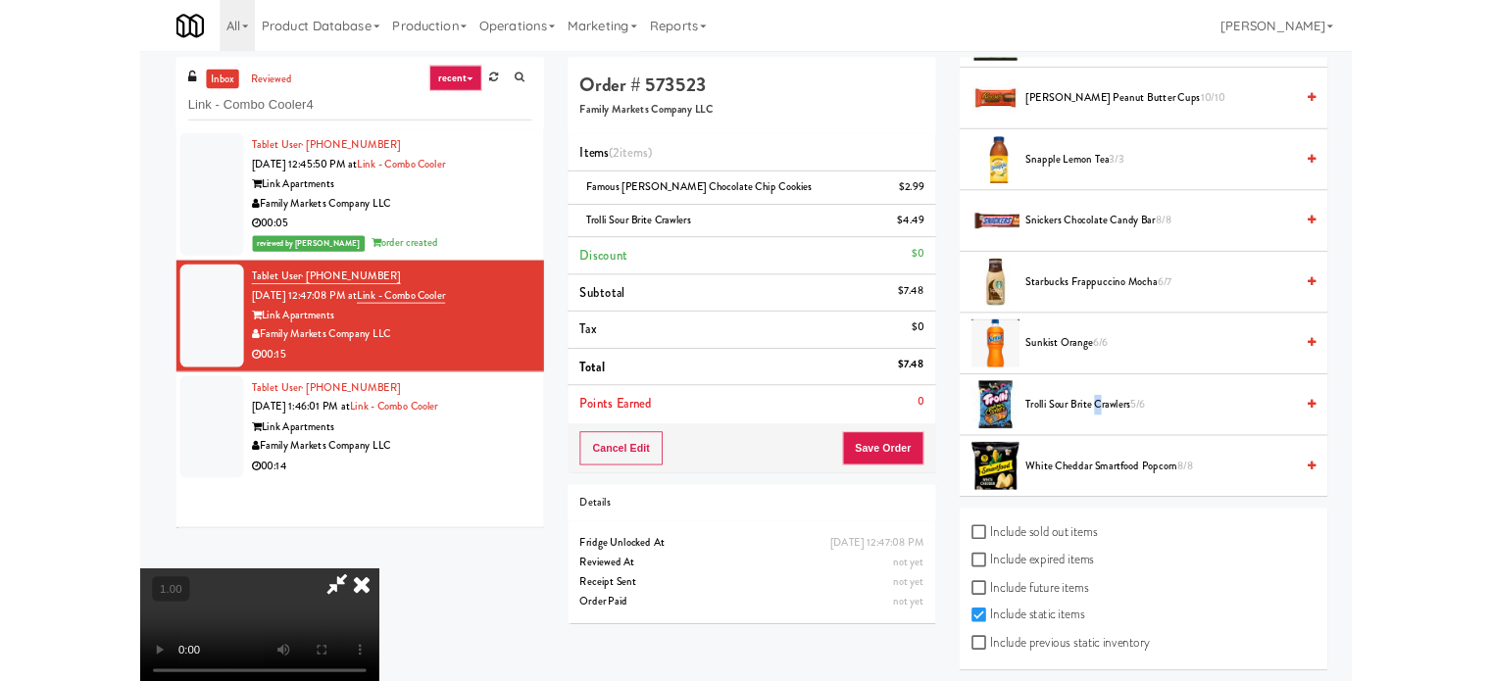
scroll to position [2207, 0]
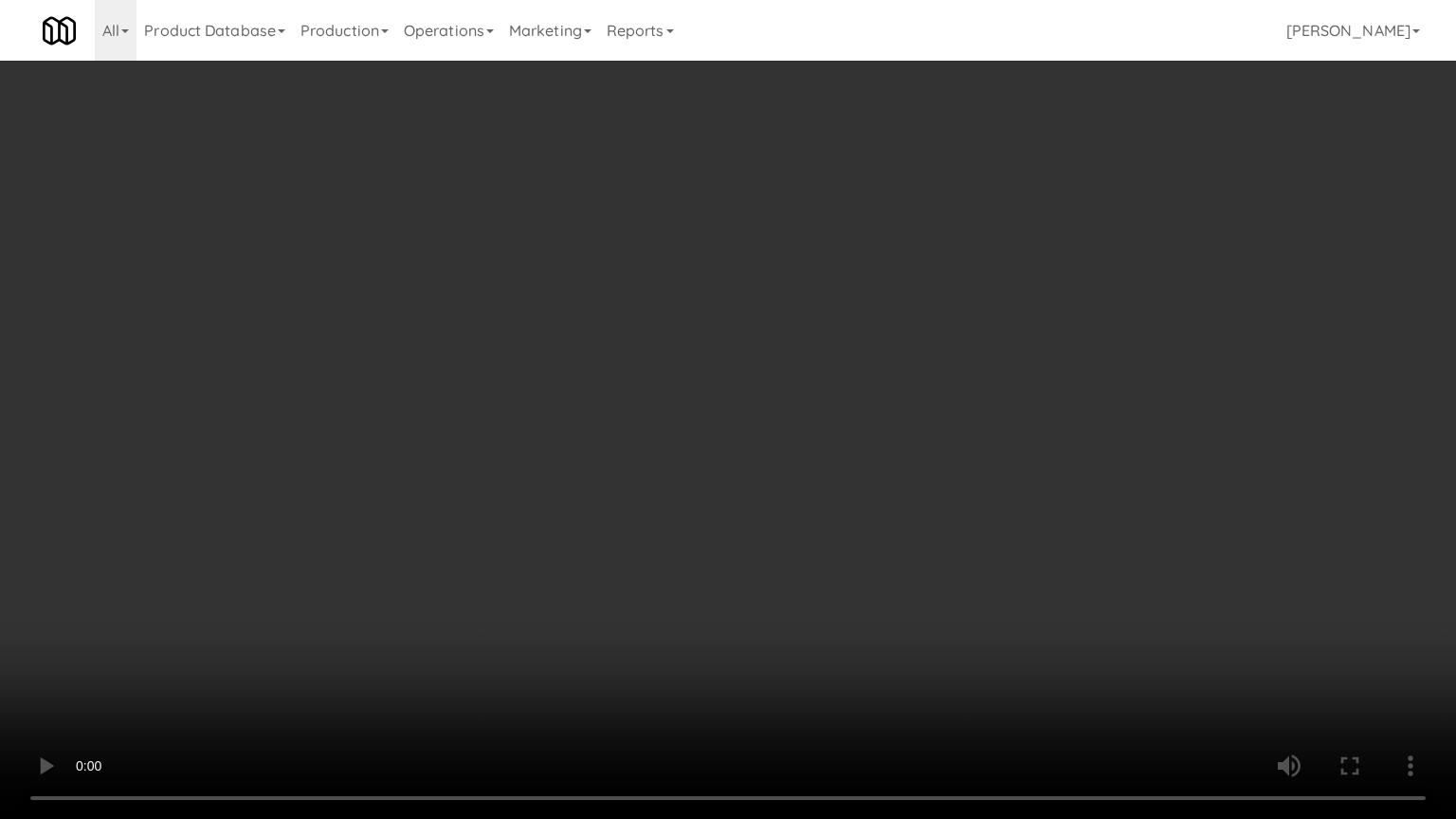
click at [629, 409] on video at bounding box center [728, 409] width 1456 height 819
click at [1062, 607] on video at bounding box center [728, 409] width 1456 height 819
click at [1037, 627] on video at bounding box center [728, 409] width 1456 height 819
click at [1033, 629] on video at bounding box center [728, 409] width 1456 height 819
click at [1025, 637] on video at bounding box center [728, 409] width 1456 height 819
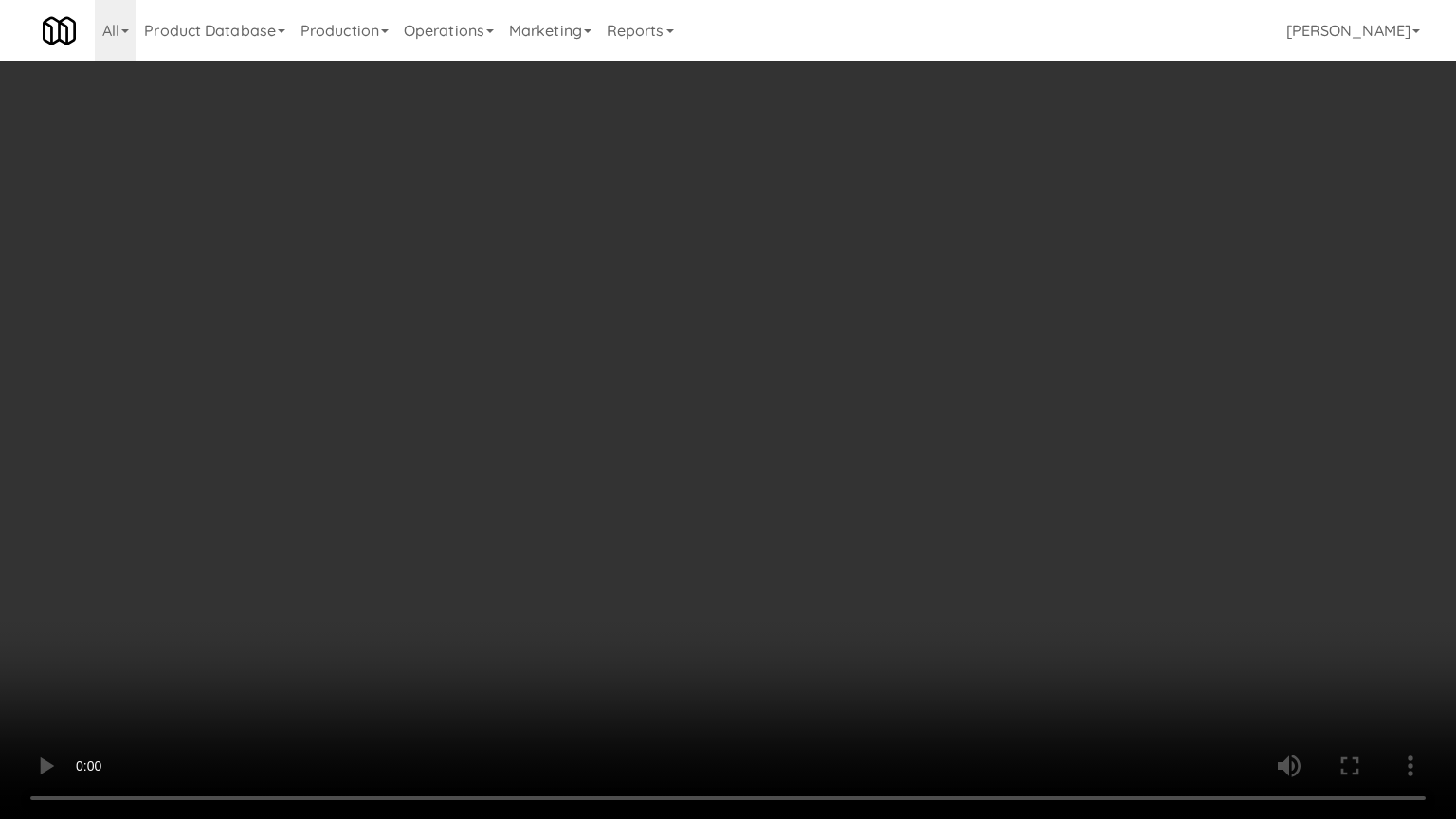
click at [1025, 637] on video at bounding box center [728, 409] width 1456 height 819
click at [867, 530] on video at bounding box center [728, 409] width 1456 height 819
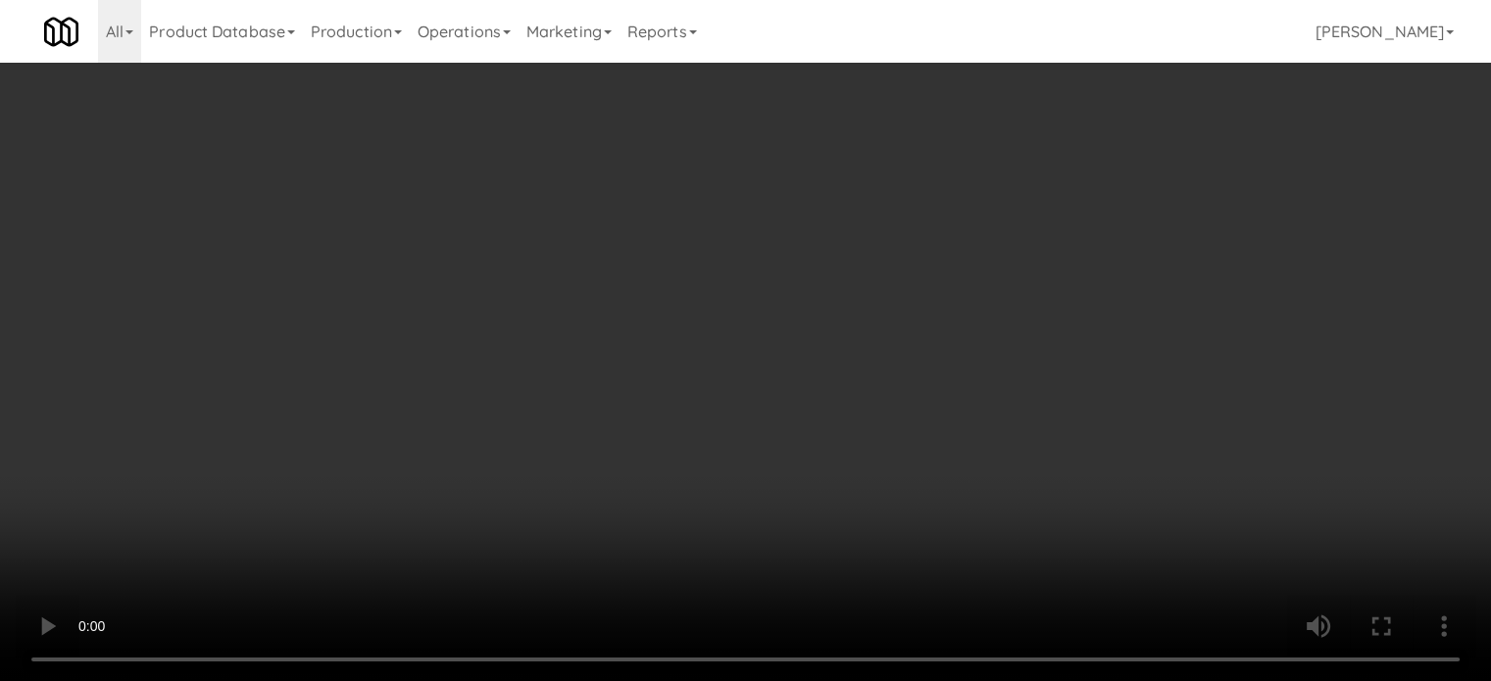
click at [937, 574] on div "Cancel Edit Save Order" at bounding box center [746, 552] width 448 height 61
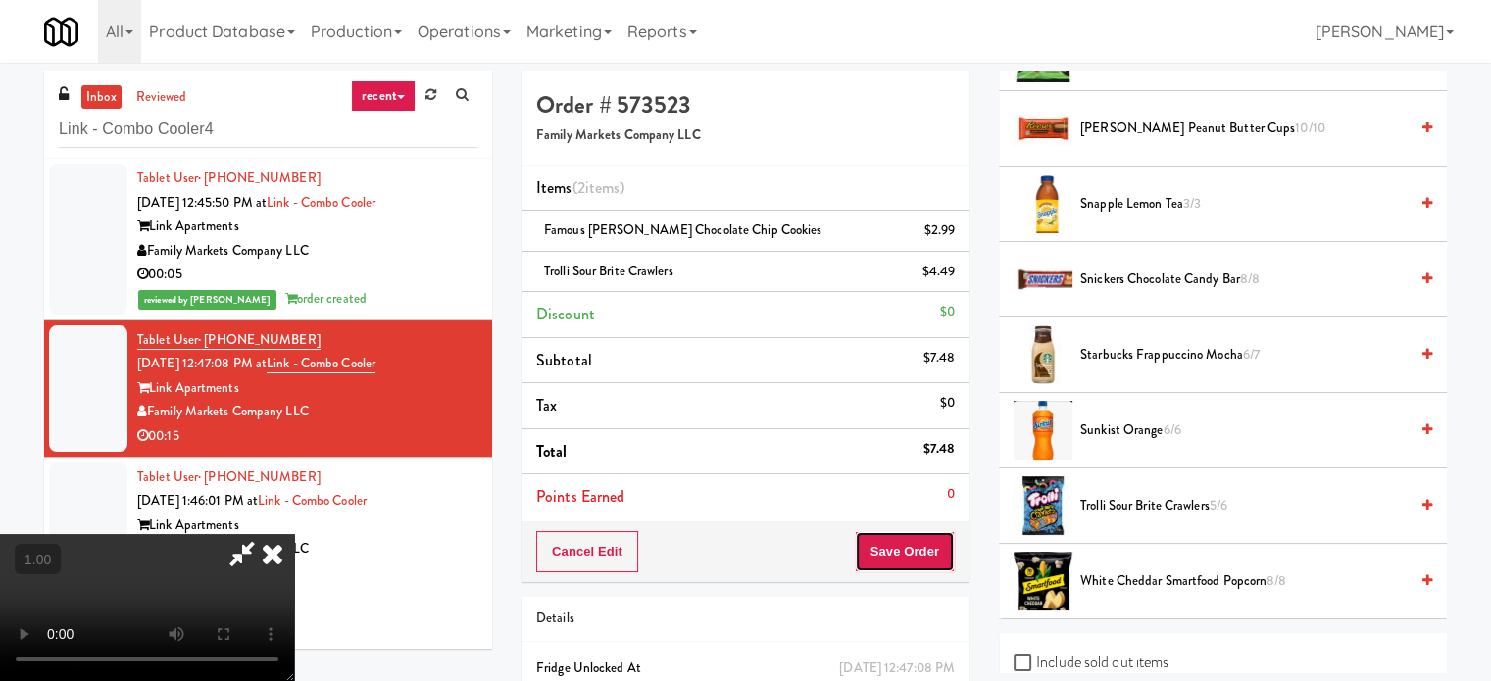
click at [933, 549] on button "Save Order" at bounding box center [905, 551] width 100 height 41
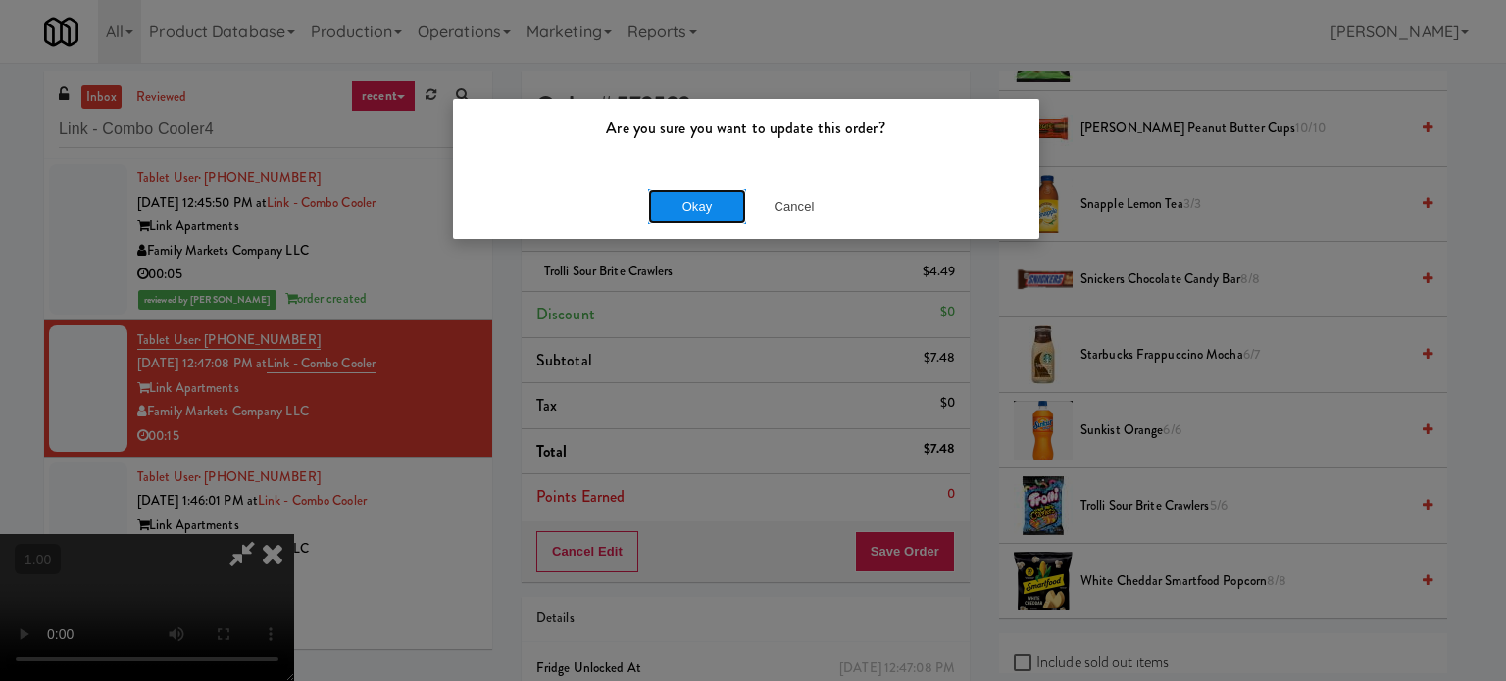
click at [710, 215] on button "Okay" at bounding box center [697, 206] width 98 height 35
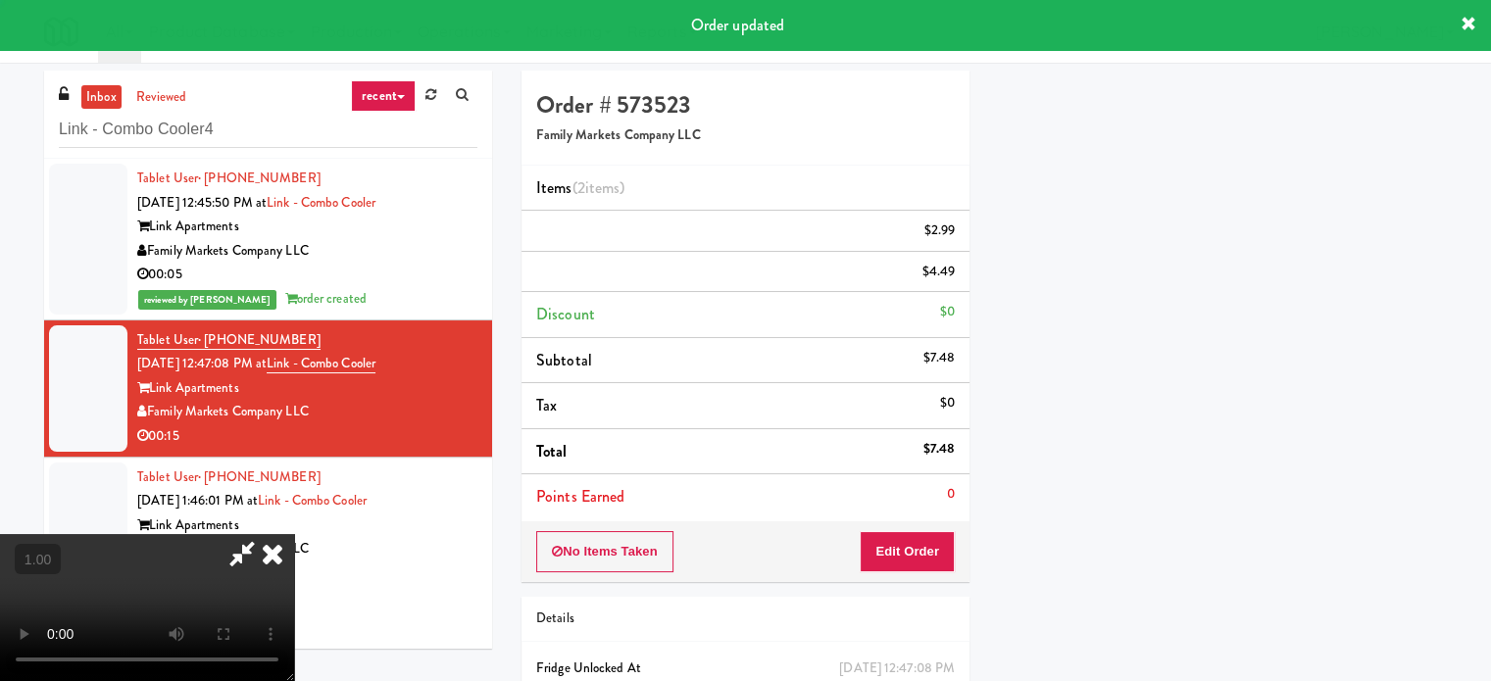
scroll to position [183, 0]
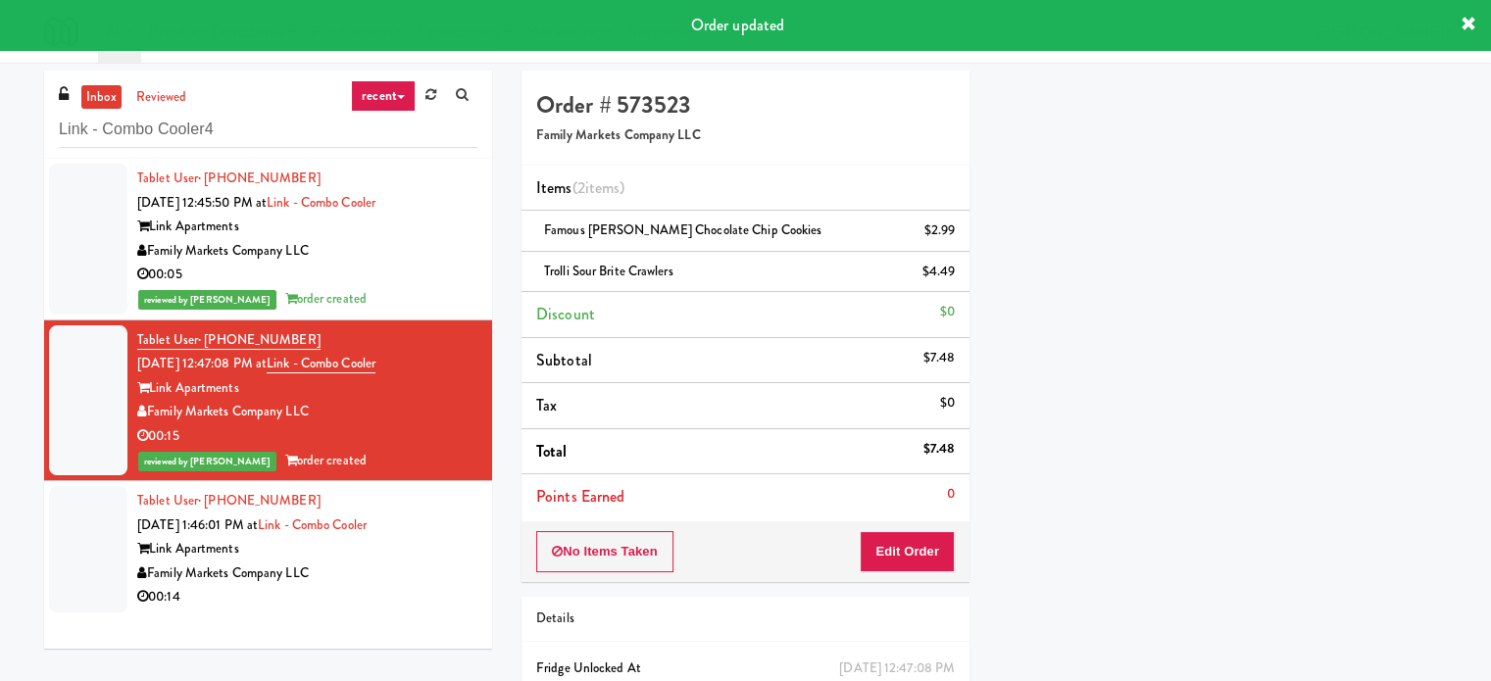
click at [377, 586] on div "00:14" at bounding box center [307, 597] width 340 height 25
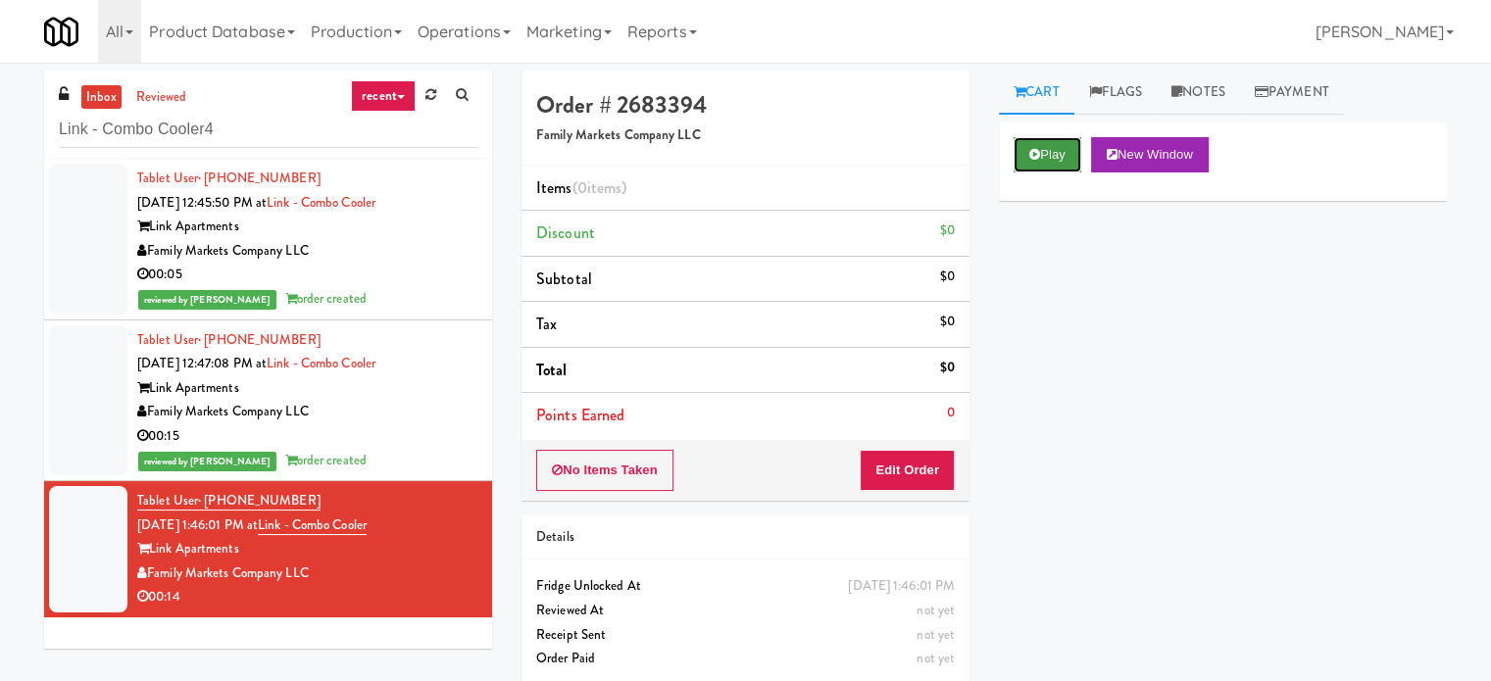
click at [1066, 167] on button "Play" at bounding box center [1048, 154] width 68 height 35
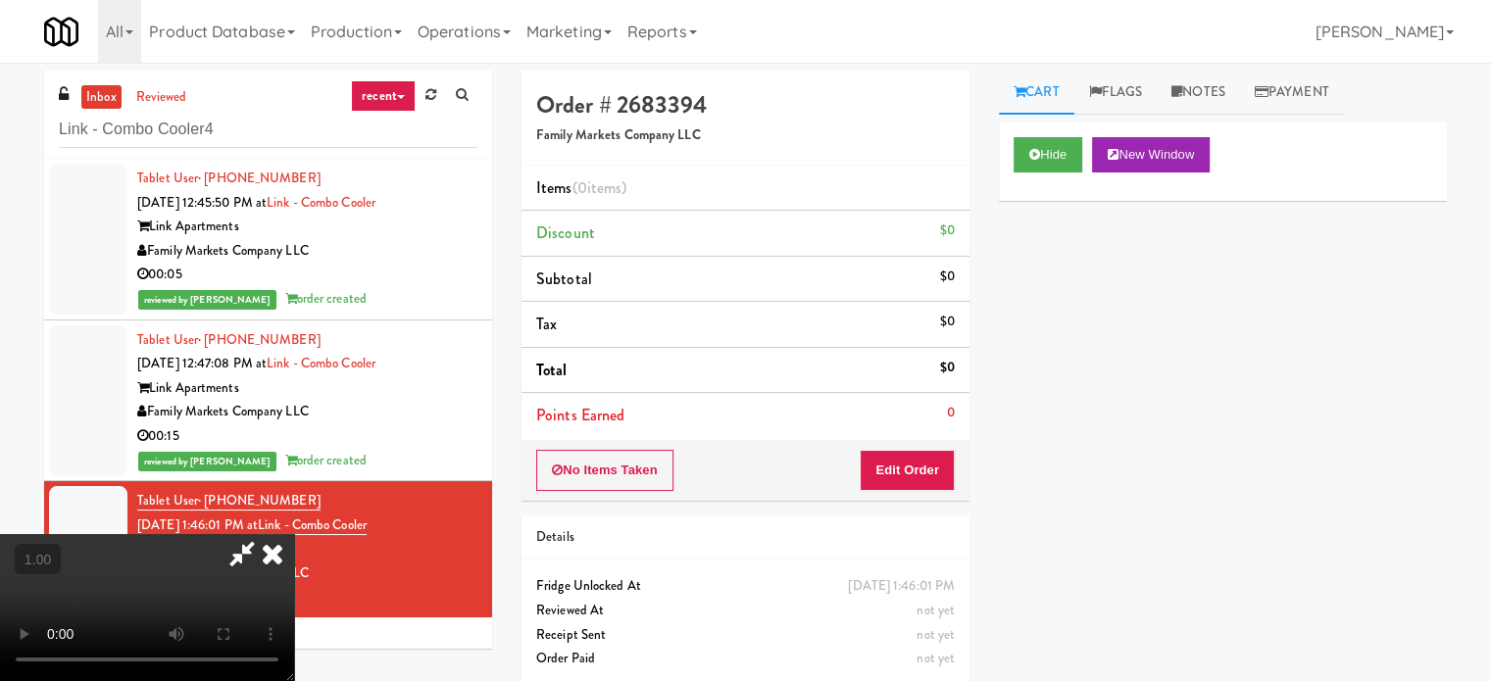
click at [294, 534] on video at bounding box center [147, 607] width 294 height 147
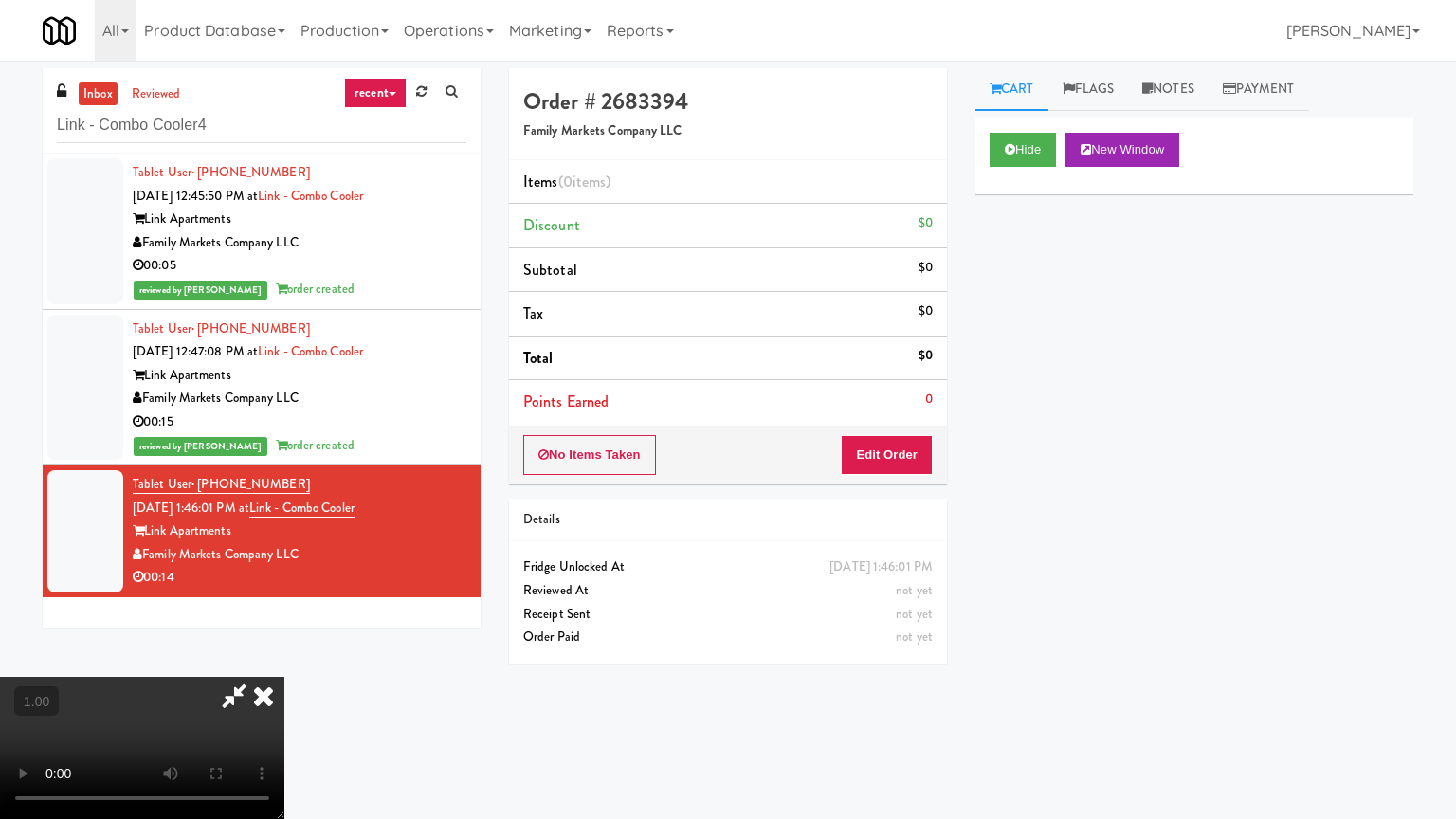
click at [284, 658] on video at bounding box center [142, 747] width 284 height 142
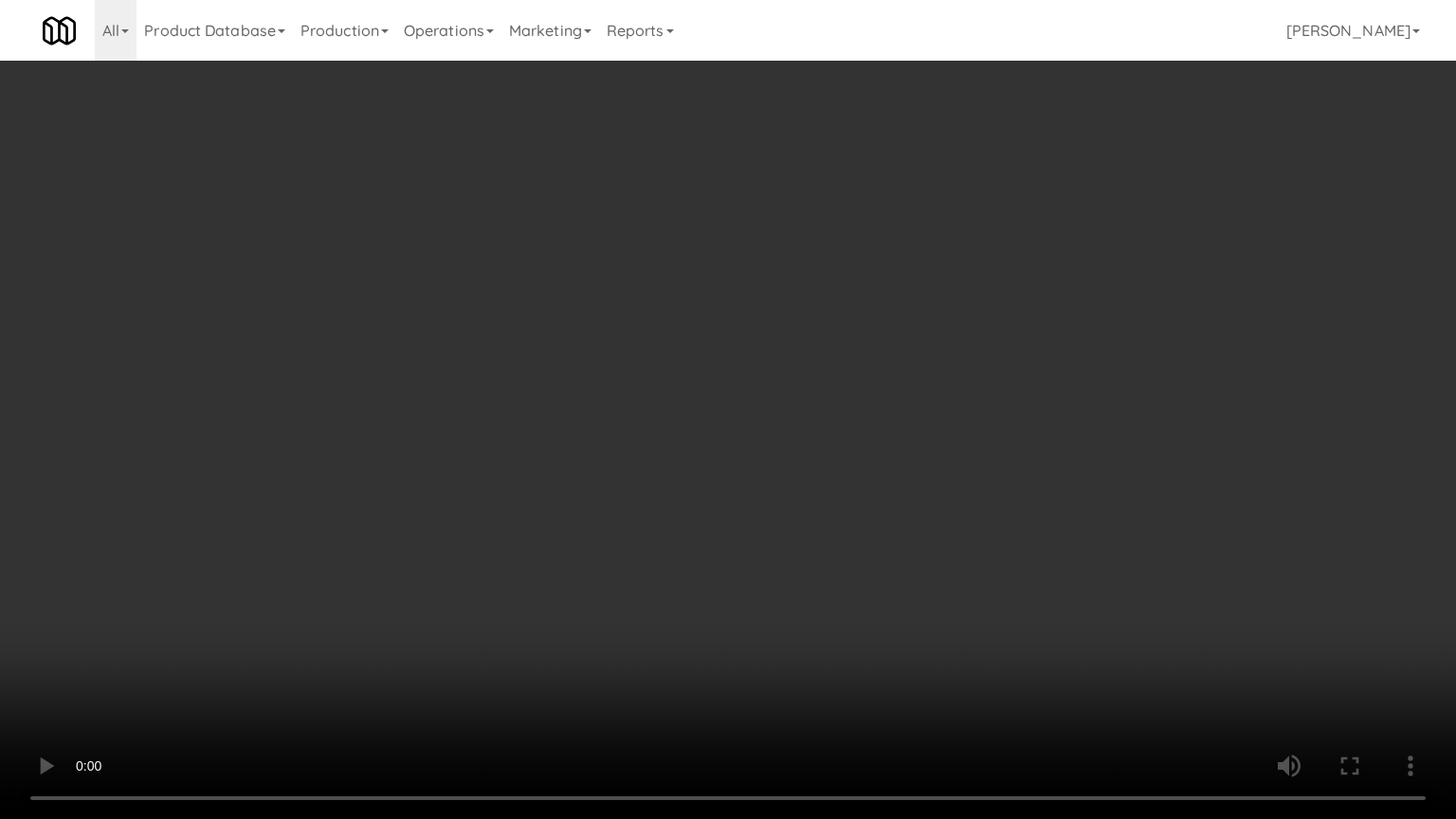
click at [713, 461] on video at bounding box center [728, 409] width 1456 height 819
click at [699, 474] on video at bounding box center [728, 409] width 1456 height 819
drag, startPoint x: 705, startPoint y: 458, endPoint x: 712, endPoint y: 434, distance: 25.0
click at [712, 448] on video at bounding box center [728, 409] width 1456 height 819
click at [668, 388] on video at bounding box center [728, 409] width 1456 height 819
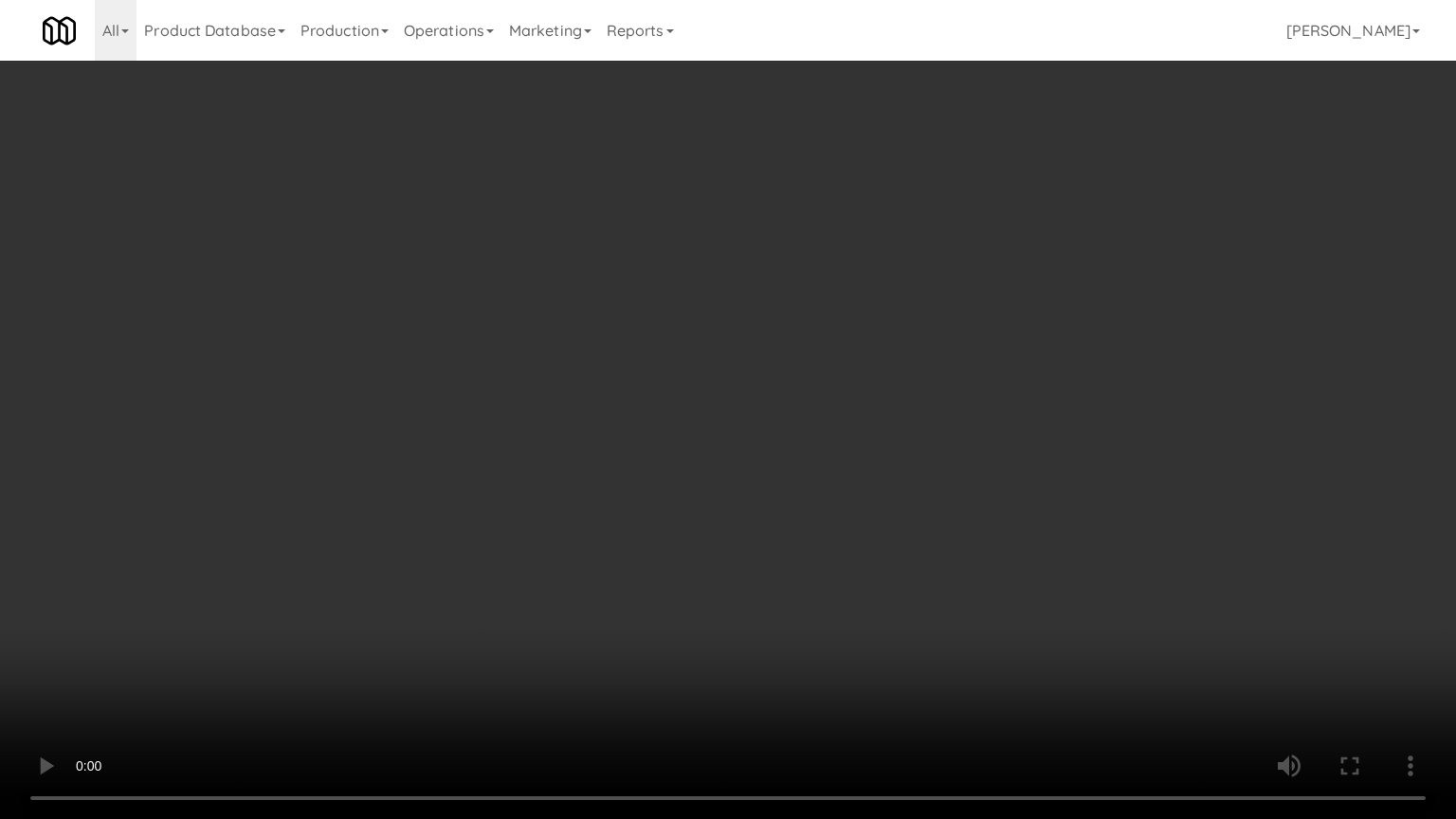
click at [676, 383] on video at bounding box center [728, 409] width 1456 height 819
click at [677, 382] on video at bounding box center [728, 409] width 1456 height 819
click at [680, 383] on video at bounding box center [728, 409] width 1456 height 819
click at [680, 381] on video at bounding box center [728, 409] width 1456 height 819
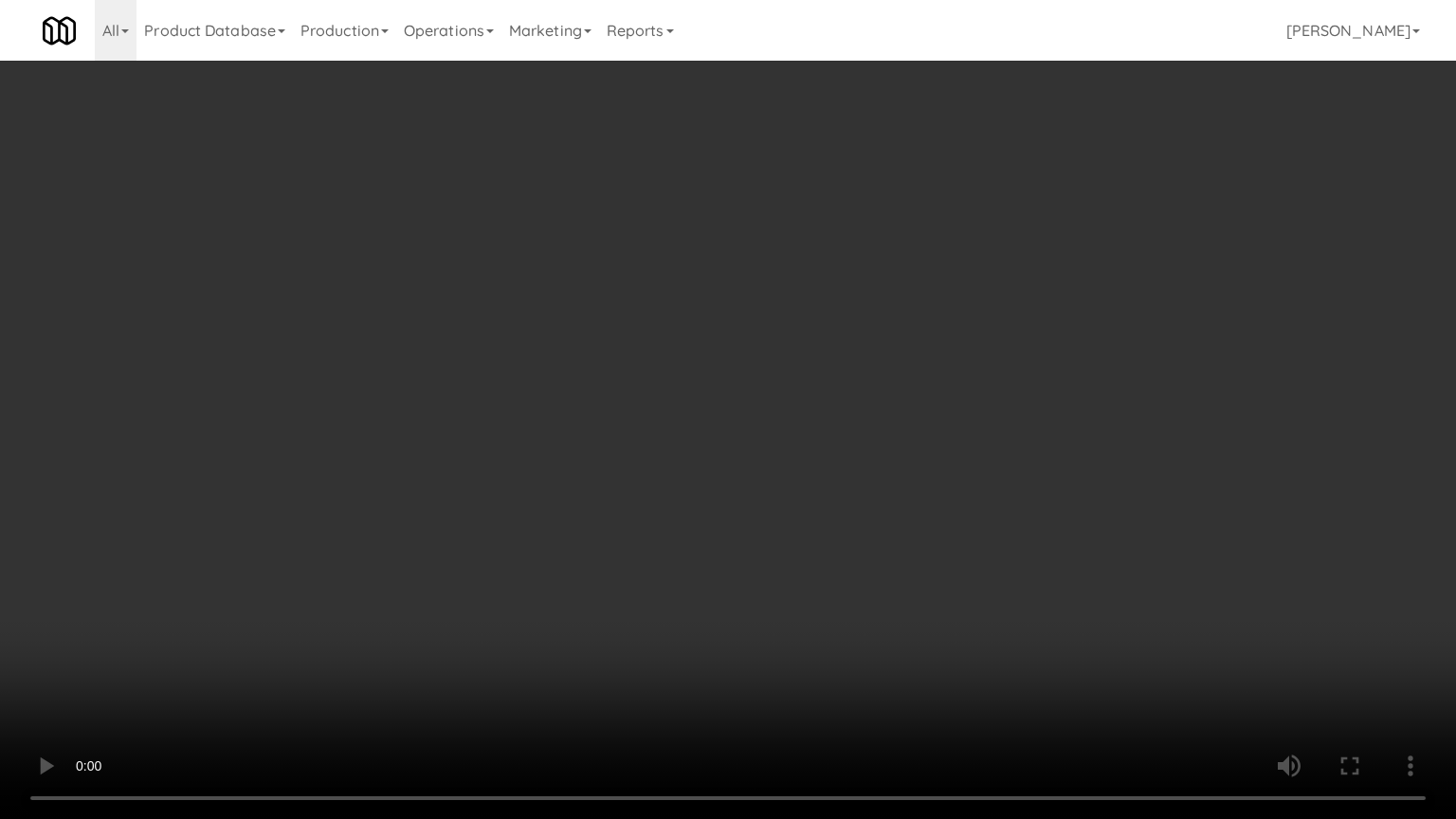
click at [647, 457] on video at bounding box center [728, 409] width 1456 height 819
click at [649, 458] on video at bounding box center [728, 409] width 1456 height 819
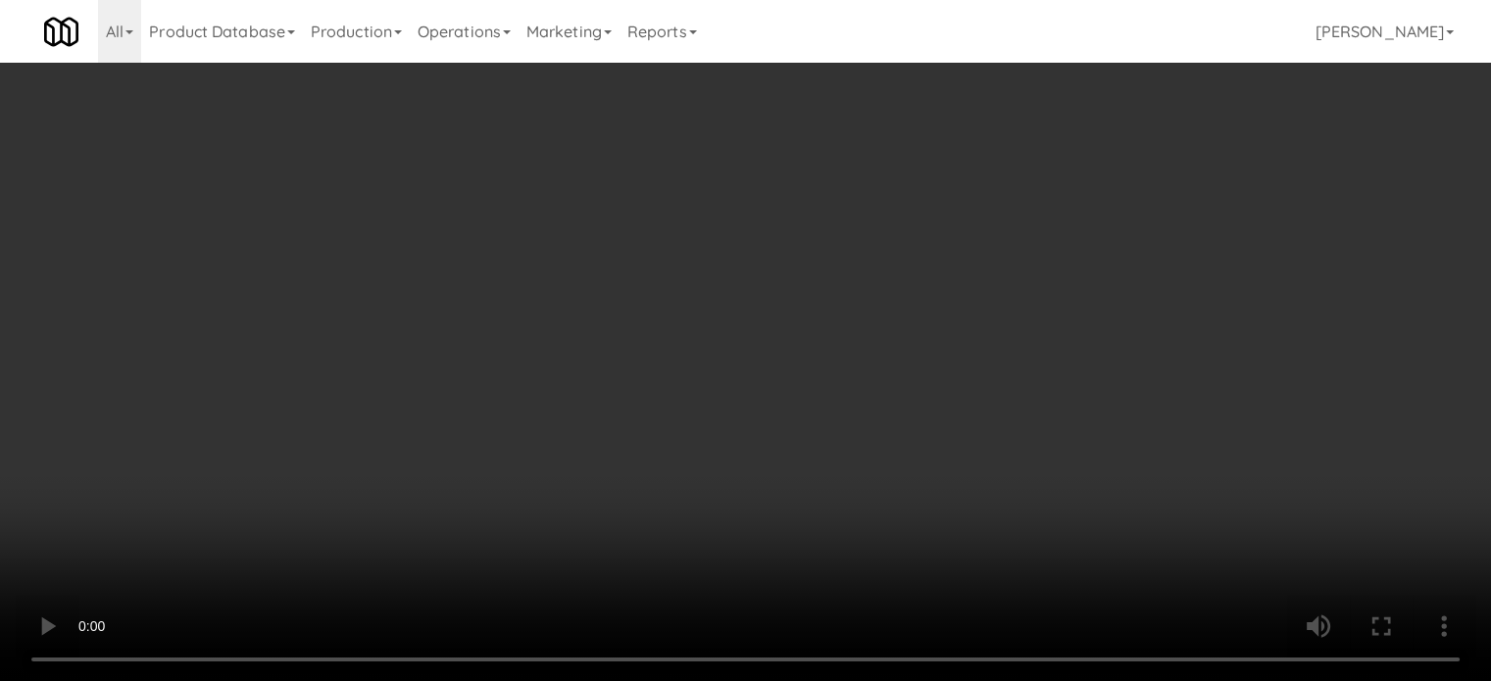
click at [811, 355] on video at bounding box center [745, 340] width 1491 height 681
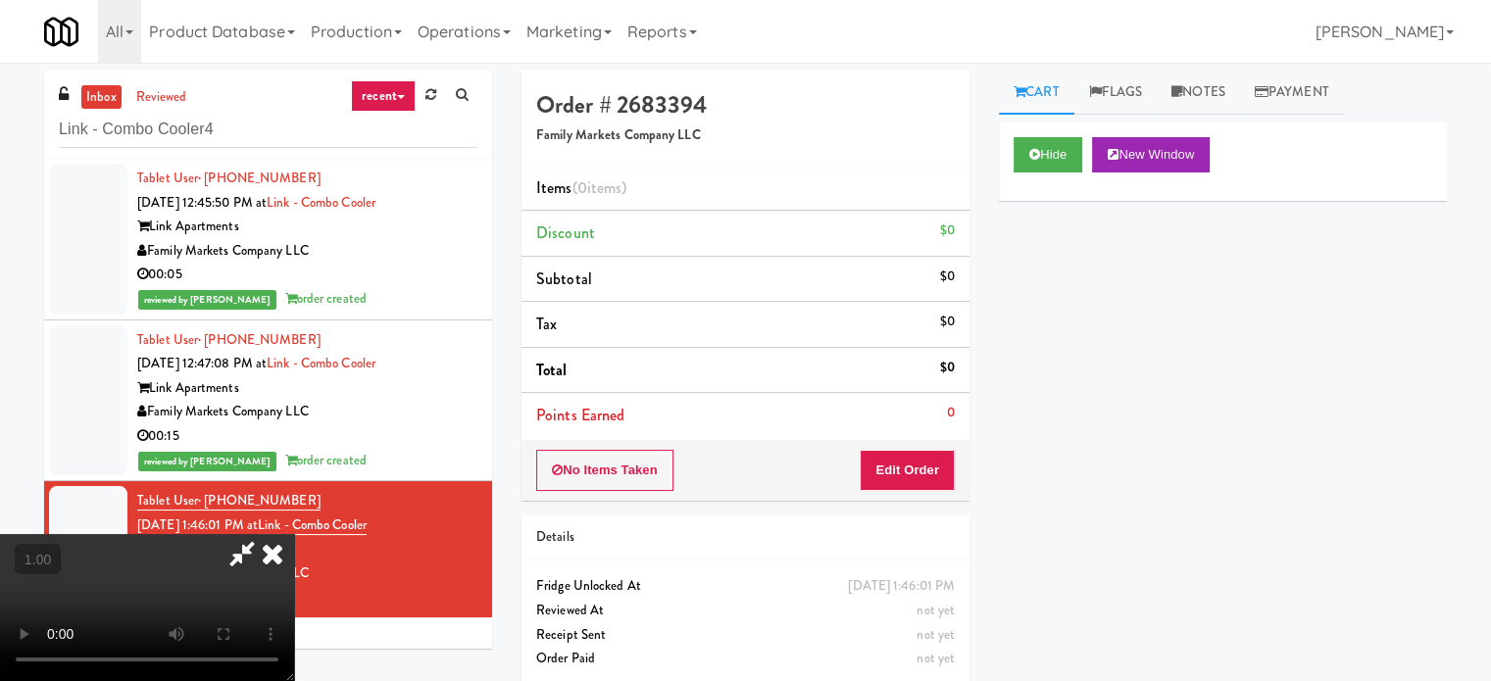
click at [919, 488] on div "No Items Taken Edit Order" at bounding box center [746, 470] width 448 height 61
click at [914, 472] on button "Edit Order" at bounding box center [907, 470] width 95 height 41
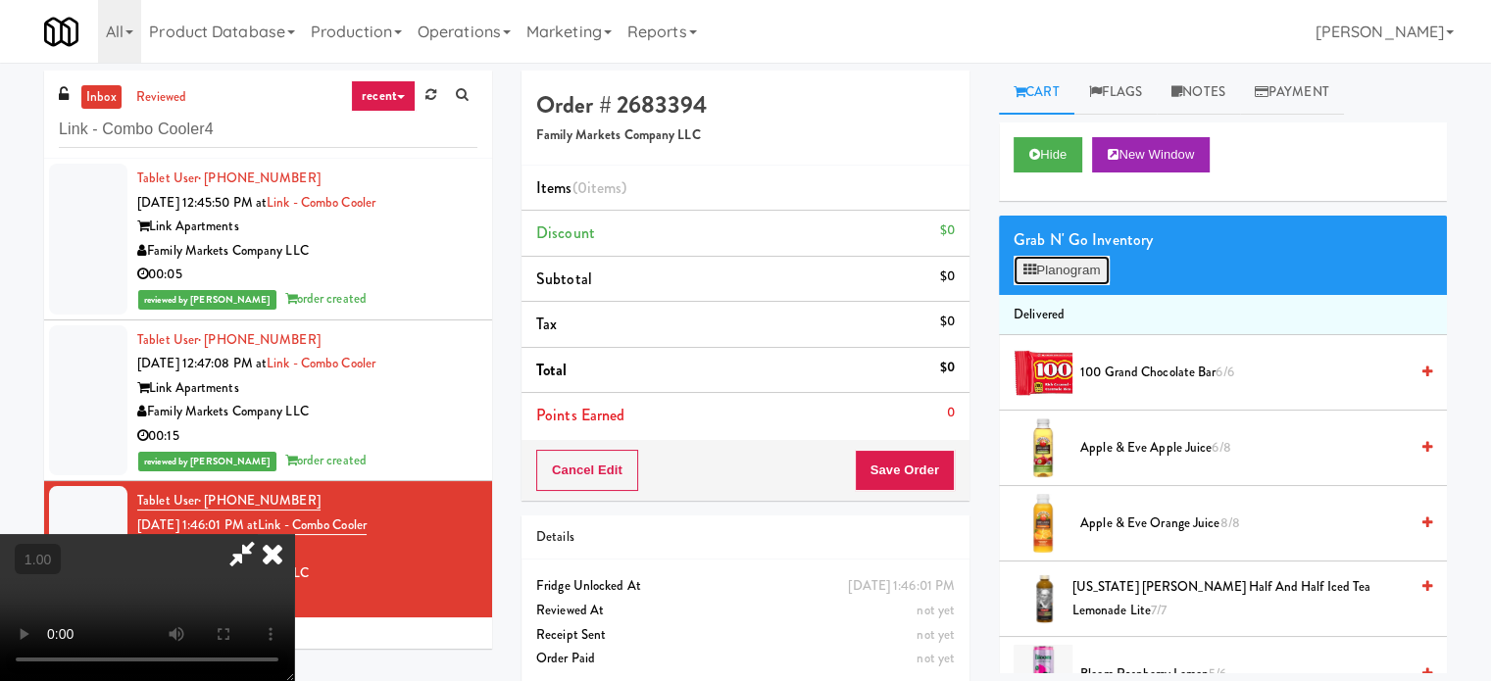
click at [1055, 258] on button "Planogram" at bounding box center [1062, 270] width 96 height 29
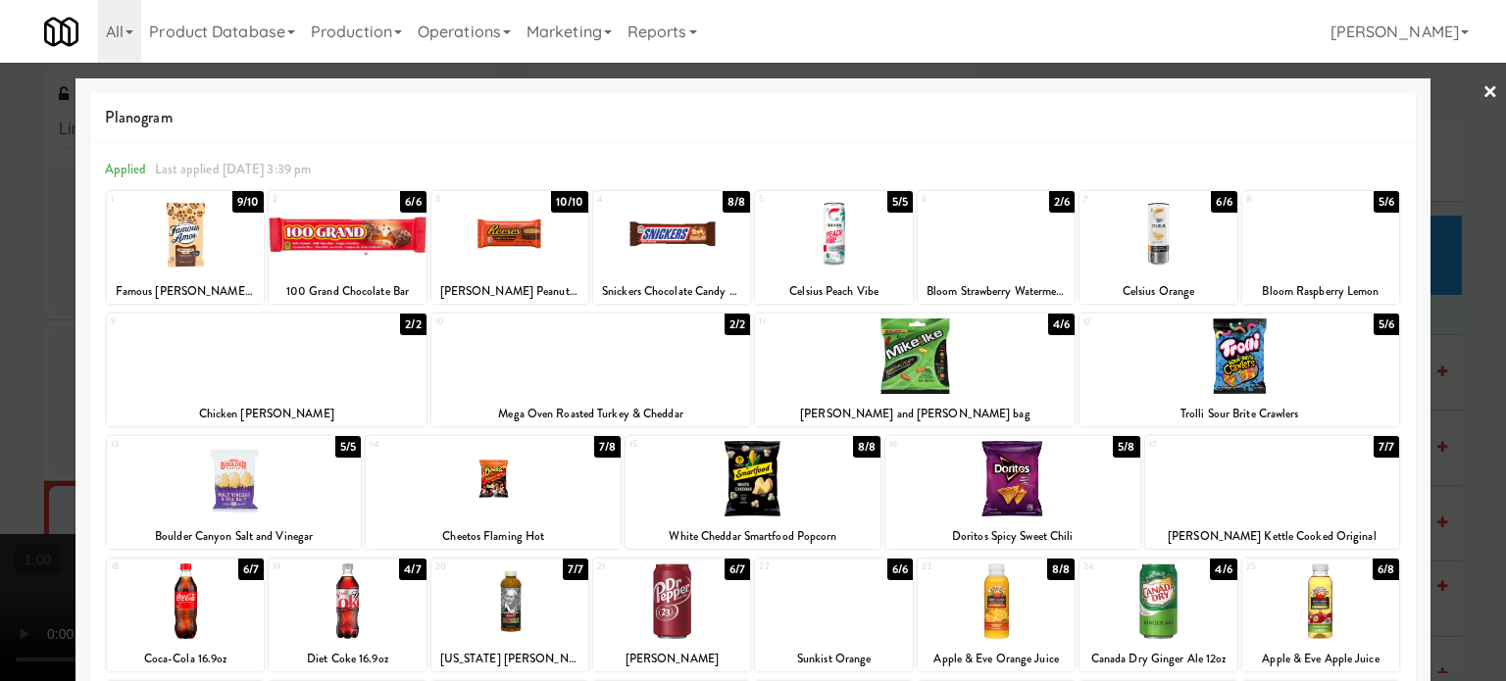
click at [854, 226] on div at bounding box center [833, 233] width 157 height 75
click at [0, 363] on div at bounding box center [753, 340] width 1506 height 681
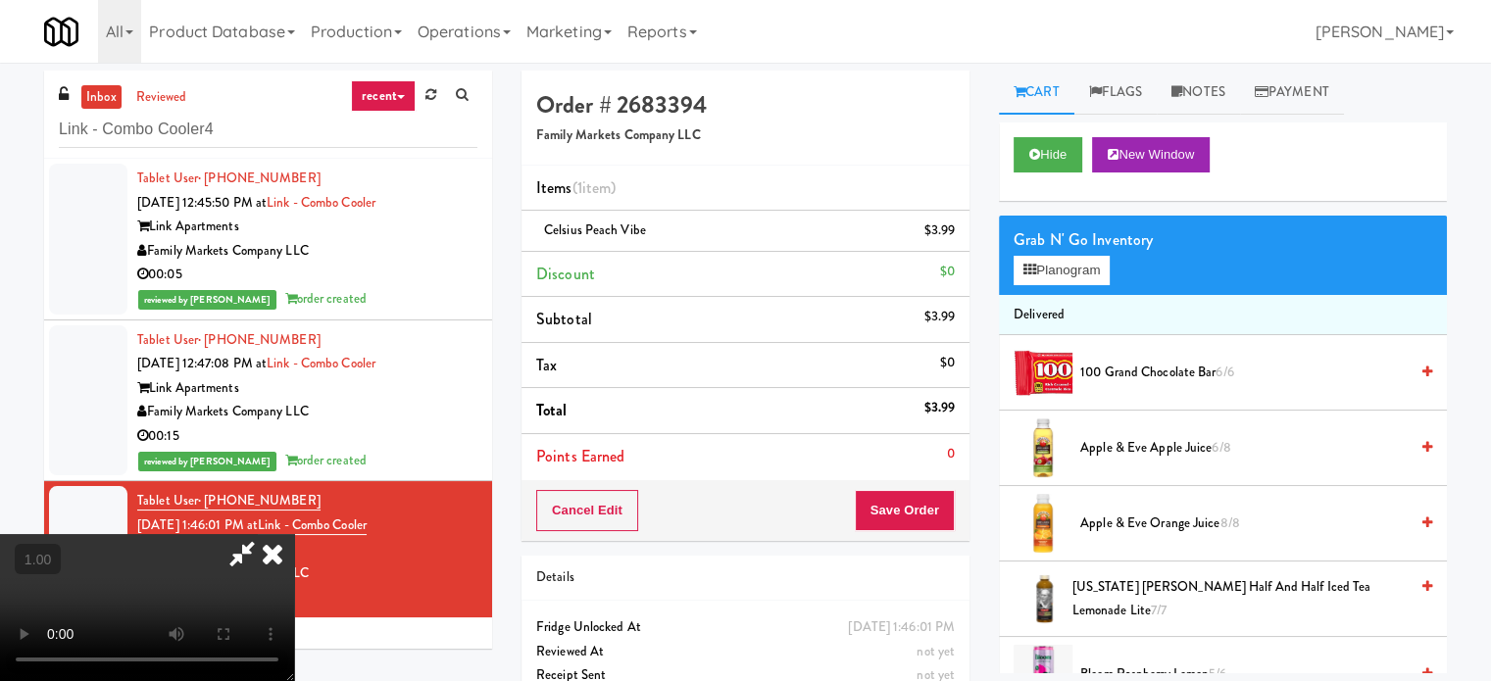
click at [294, 534] on video at bounding box center [147, 607] width 294 height 147
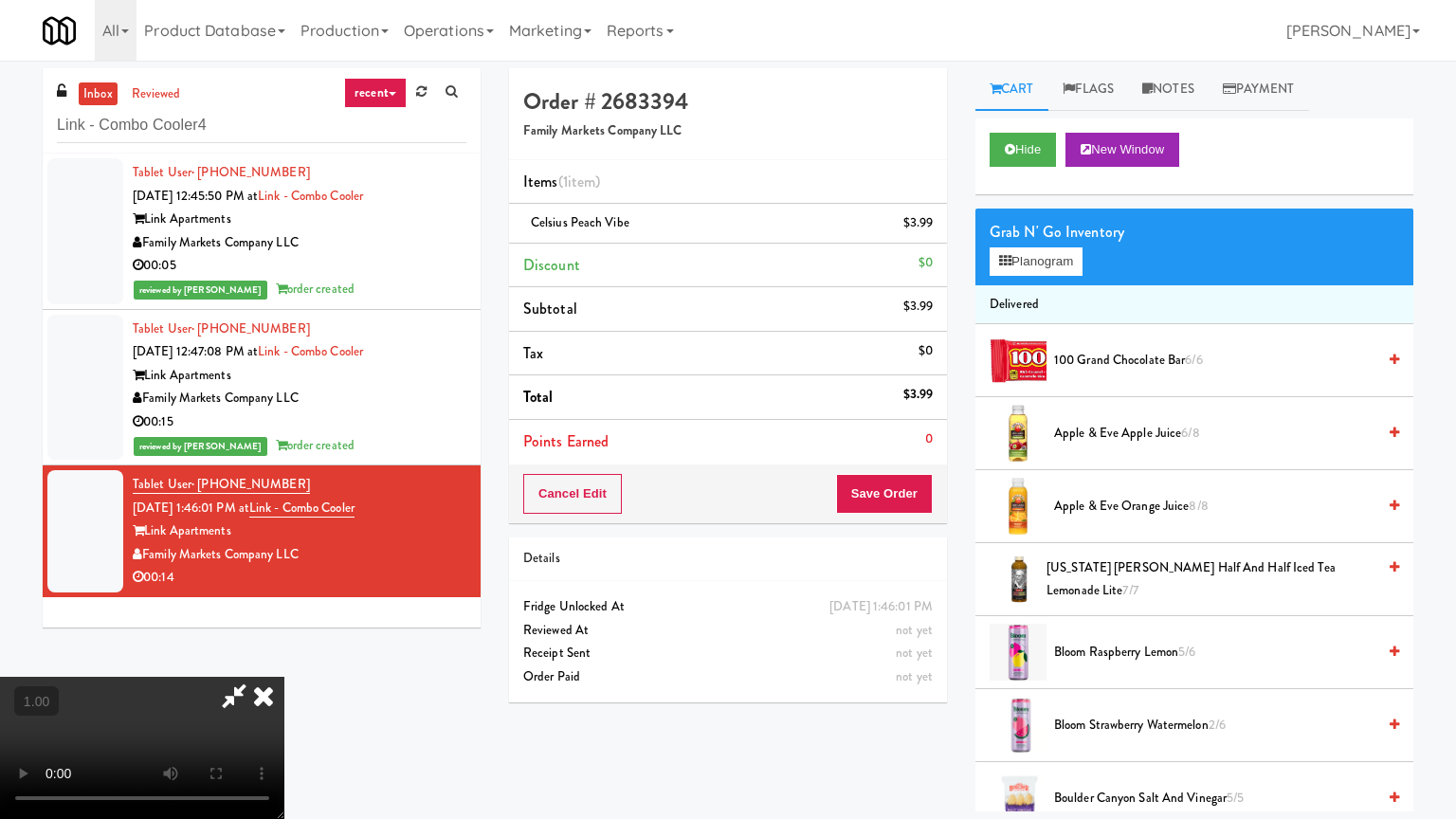
click at [284, 658] on video at bounding box center [142, 747] width 284 height 142
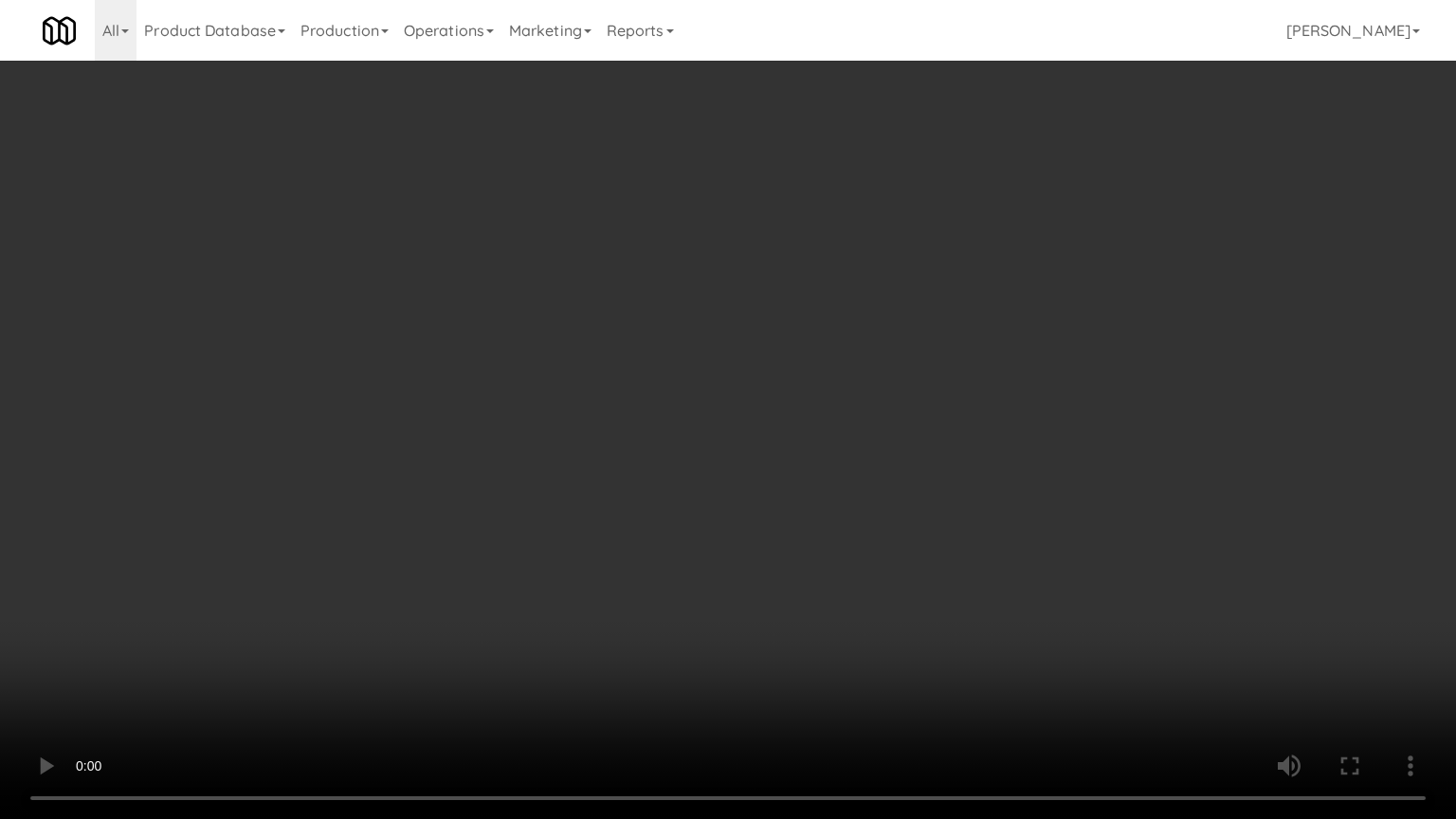
click at [742, 515] on video at bounding box center [728, 409] width 1456 height 819
click at [923, 517] on video at bounding box center [728, 409] width 1456 height 819
click at [927, 517] on video at bounding box center [728, 409] width 1456 height 819
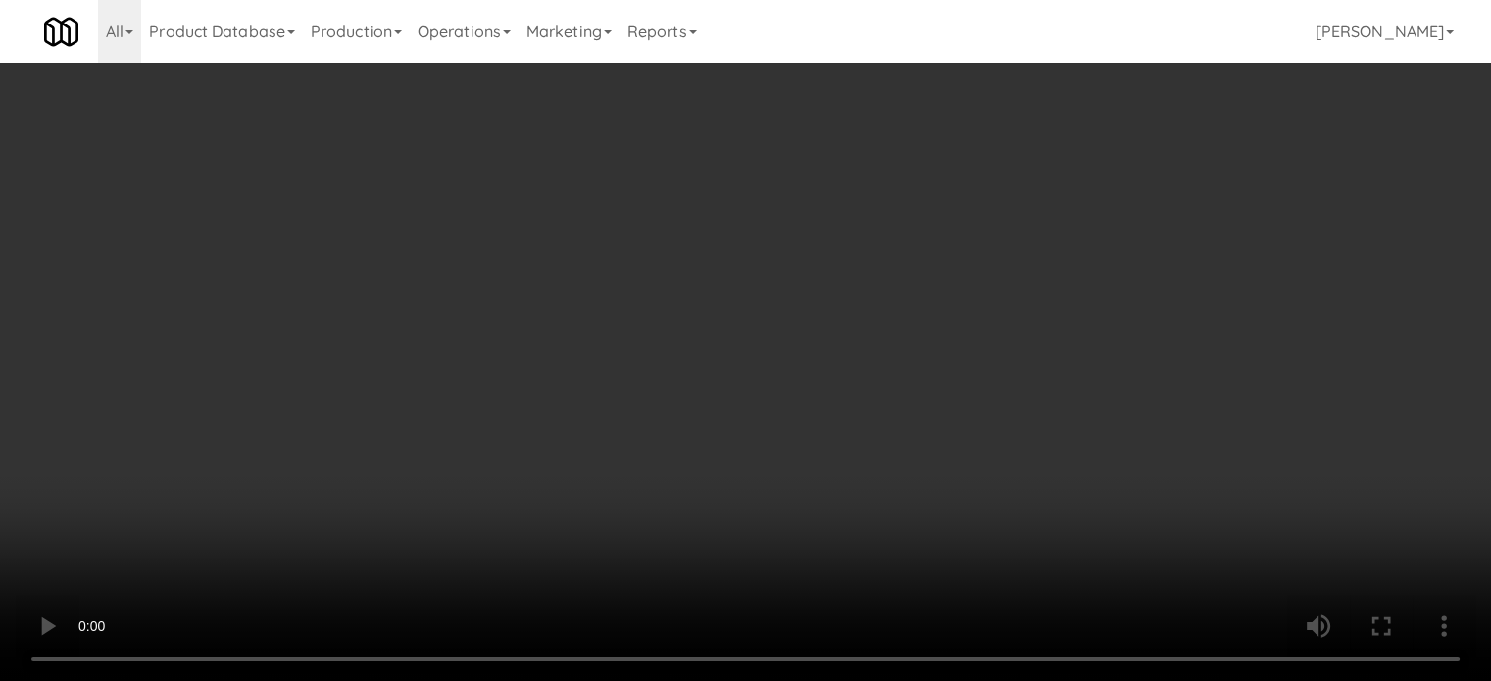
click at [666, 527] on video at bounding box center [745, 340] width 1491 height 681
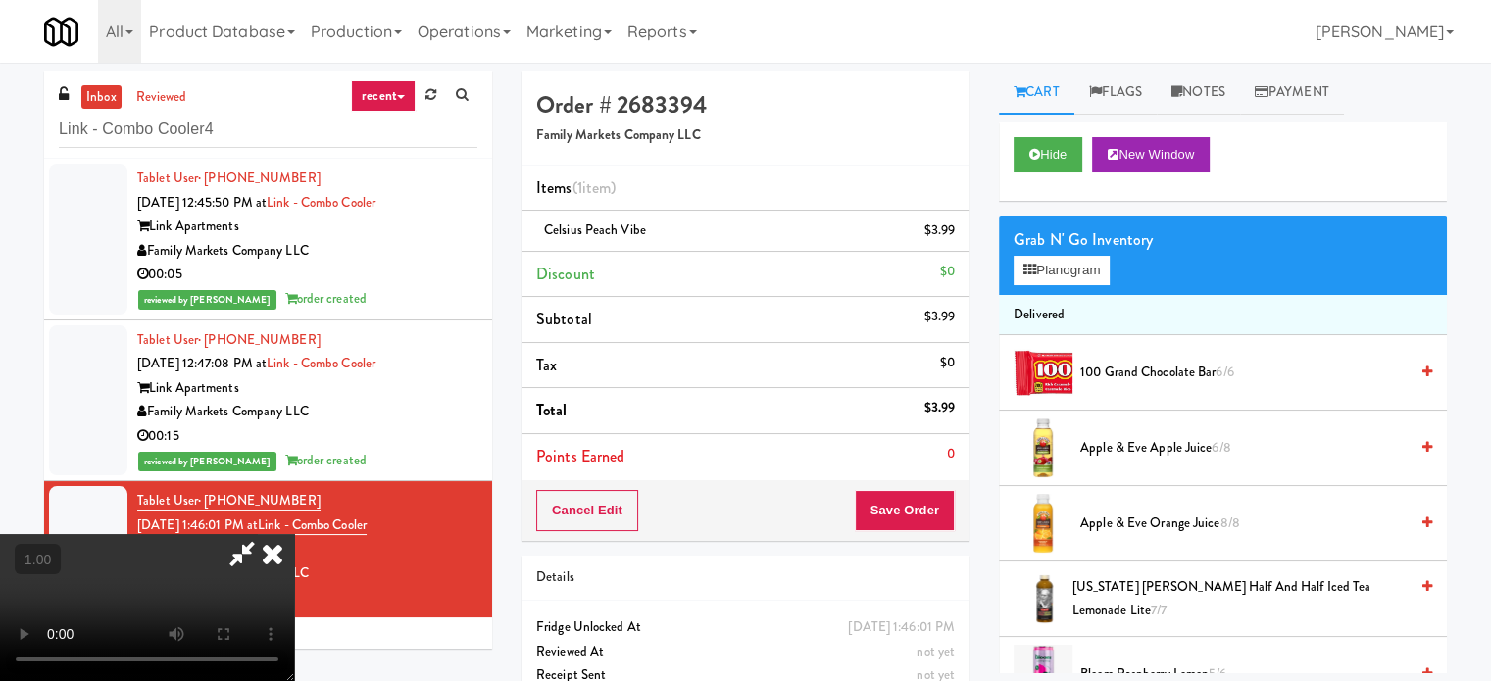
click at [294, 534] on video at bounding box center [147, 607] width 294 height 147
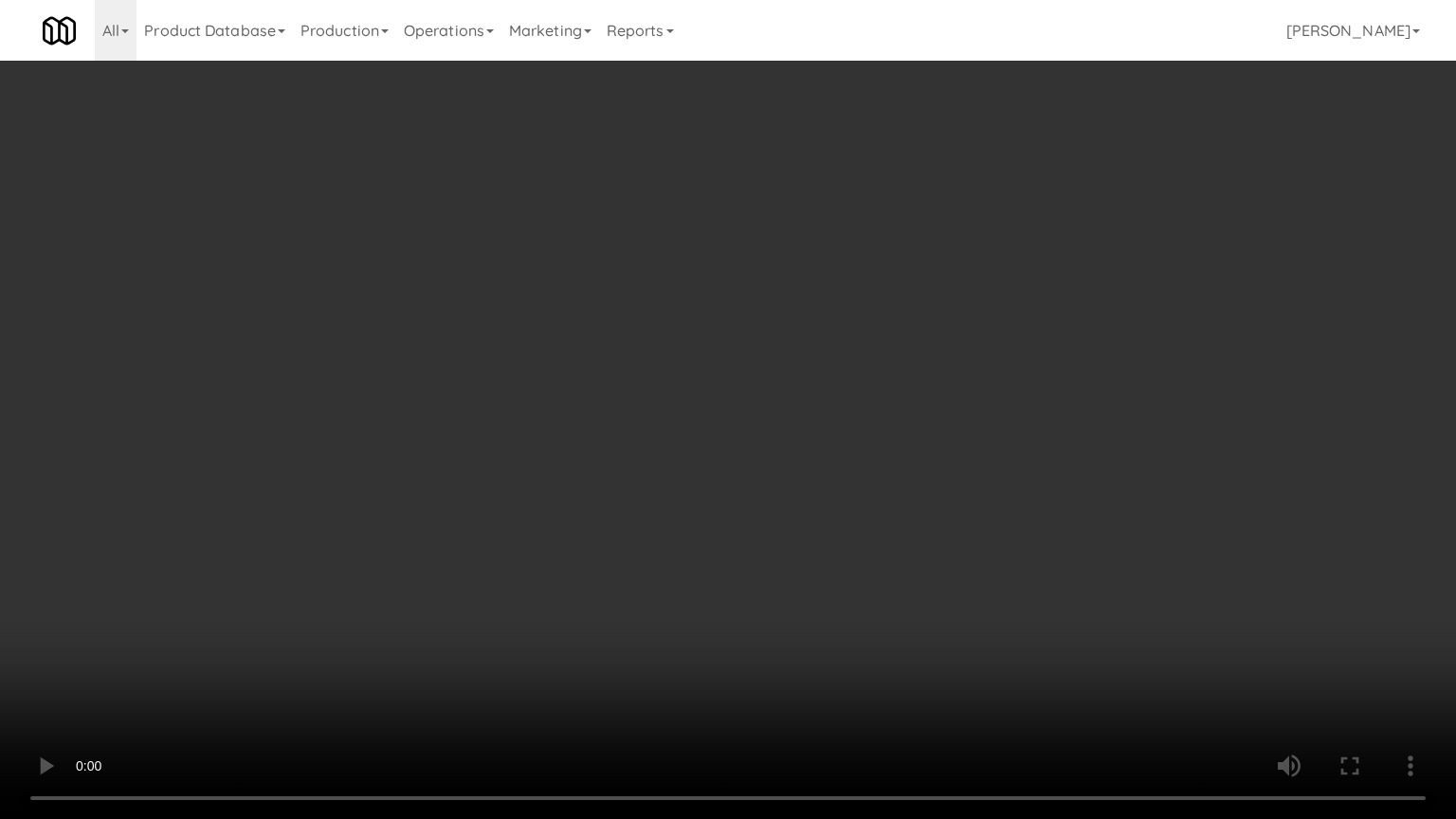
click at [845, 658] on video at bounding box center [728, 409] width 1456 height 819
click at [829, 658] on video at bounding box center [728, 409] width 1456 height 819
click at [830, 658] on video at bounding box center [728, 409] width 1456 height 819
click at [835, 658] on video at bounding box center [728, 409] width 1456 height 819
click at [827, 658] on video at bounding box center [728, 409] width 1456 height 819
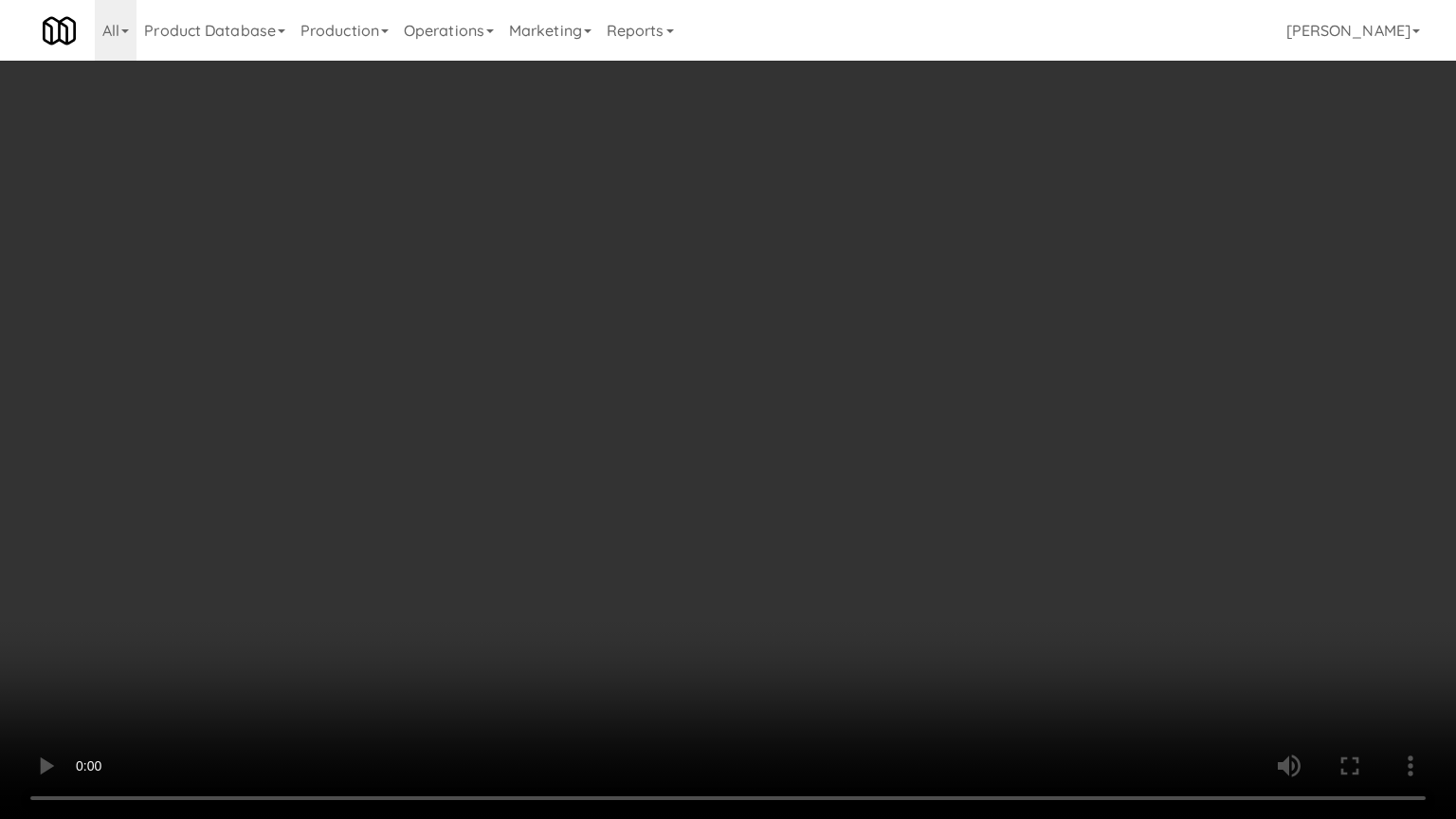
drag, startPoint x: 827, startPoint y: 683, endPoint x: 826, endPoint y: 563, distance: 120.0
click at [827, 658] on video at bounding box center [728, 409] width 1456 height 819
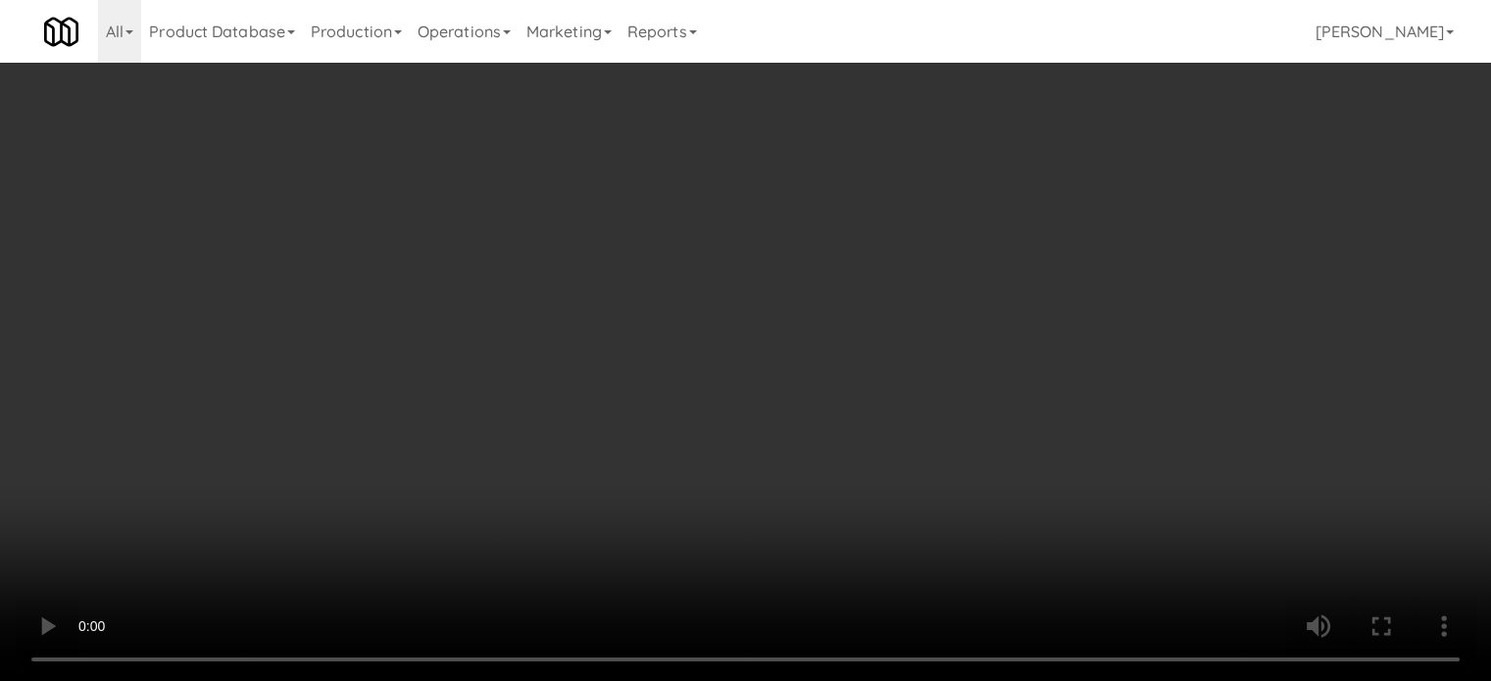
click at [1055, 297] on li "Delivered" at bounding box center [1223, 315] width 448 height 41
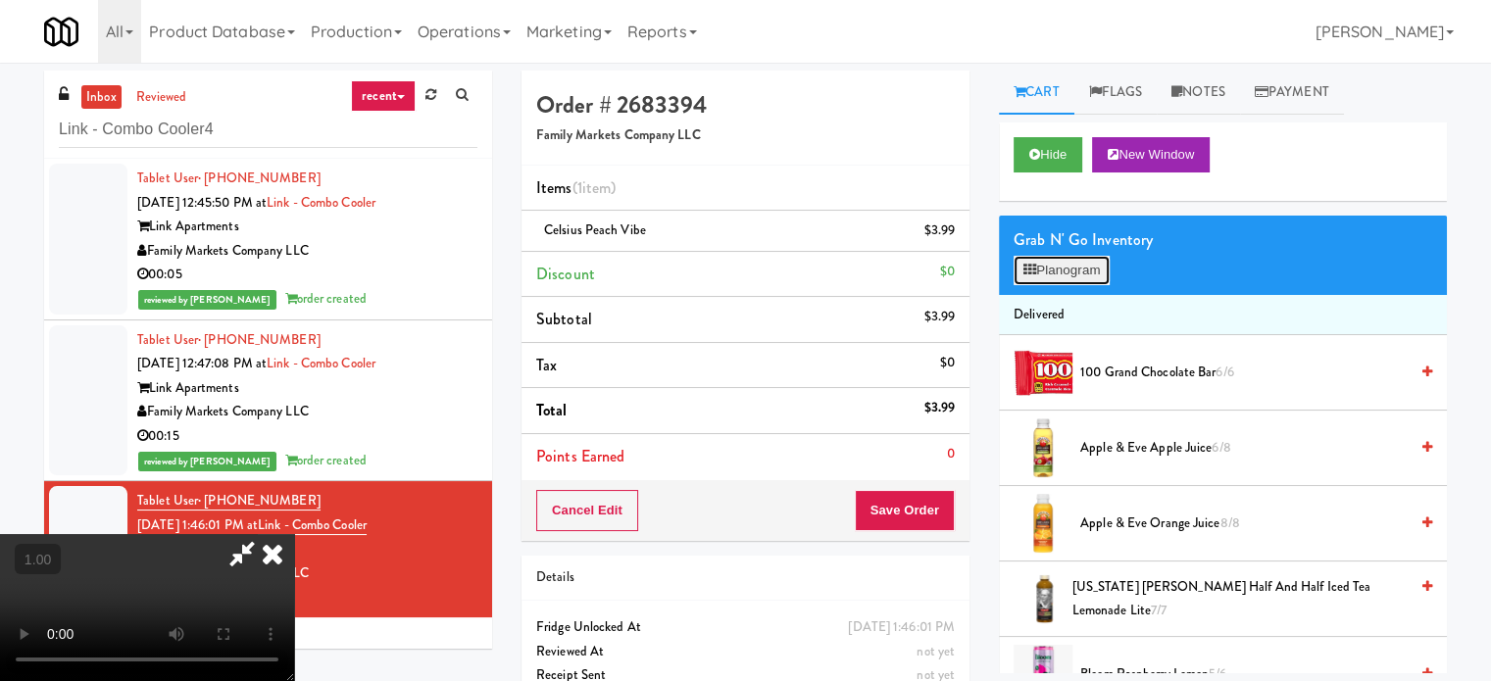
click at [1055, 278] on button "Planogram" at bounding box center [1062, 270] width 96 height 29
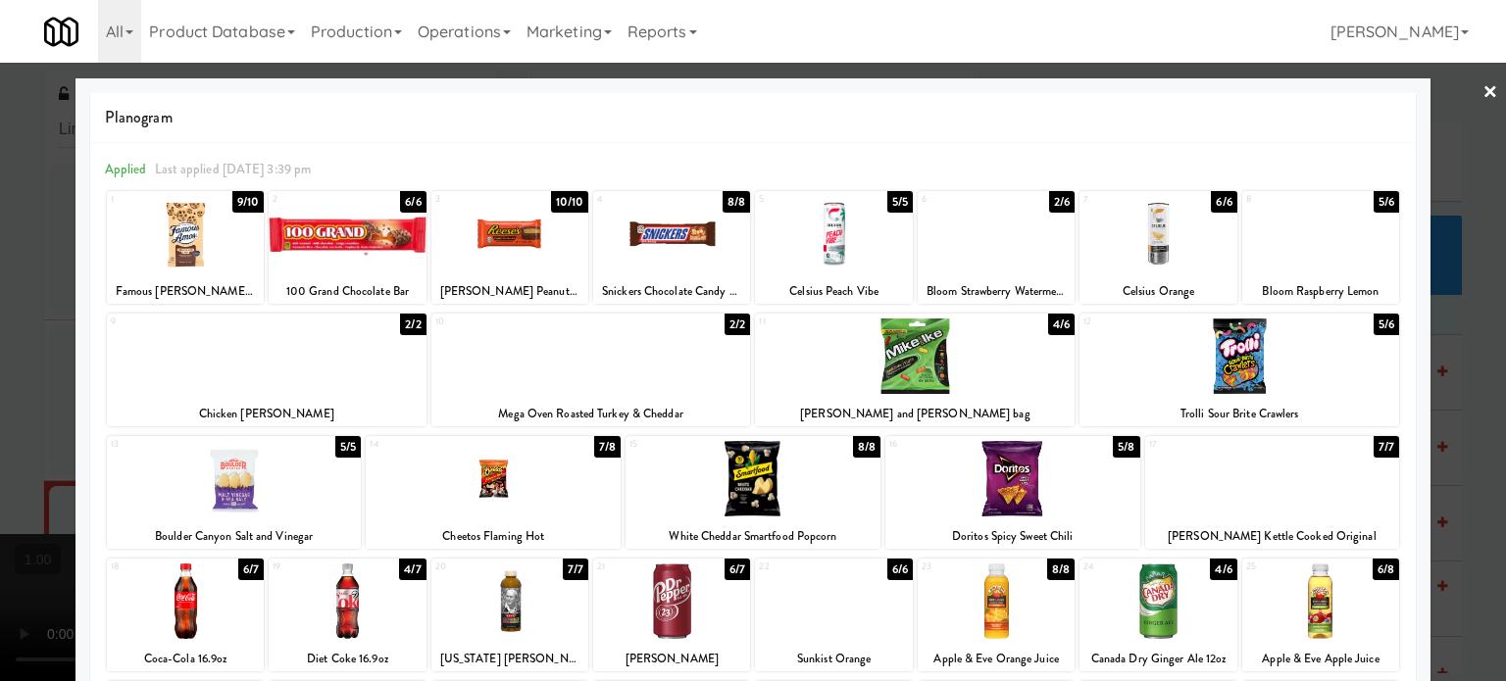
click at [1294, 469] on div at bounding box center [1272, 478] width 255 height 75
click at [0, 323] on div at bounding box center [753, 340] width 1506 height 681
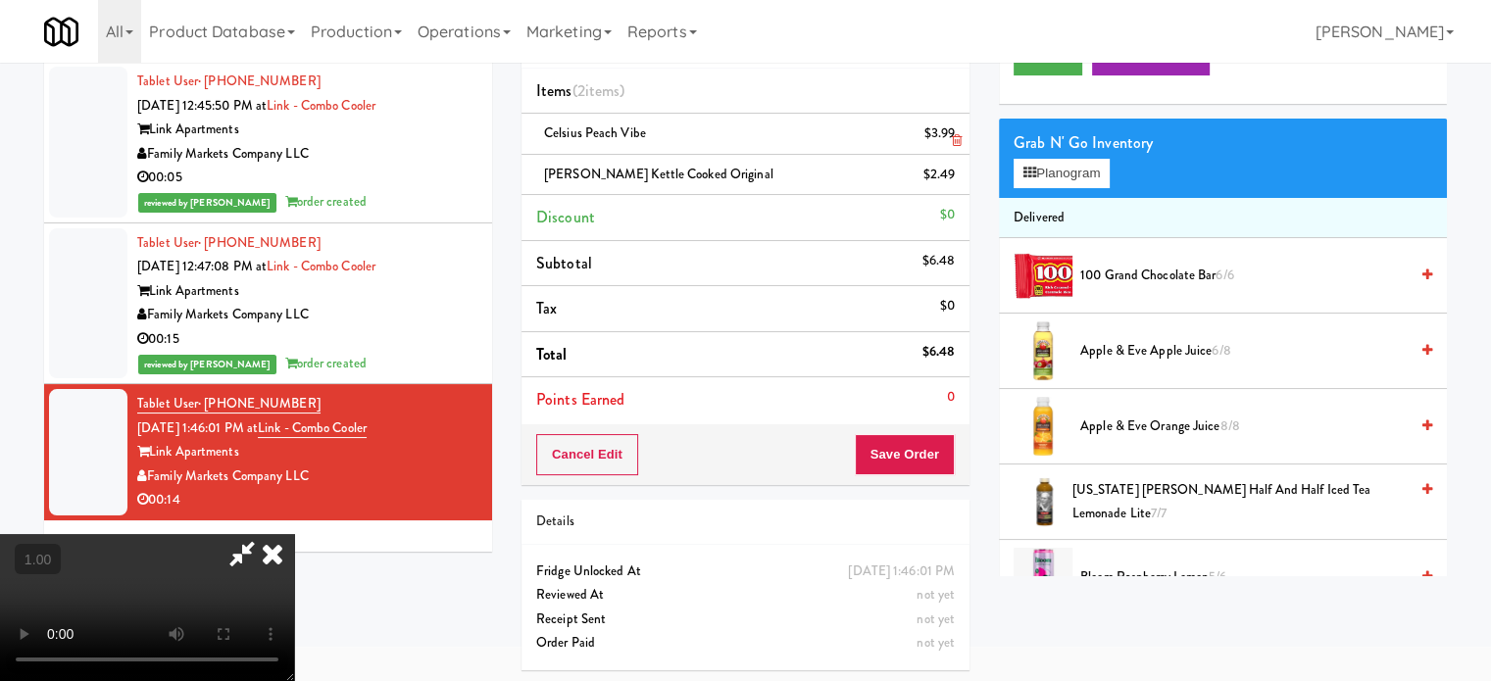
scroll to position [98, 0]
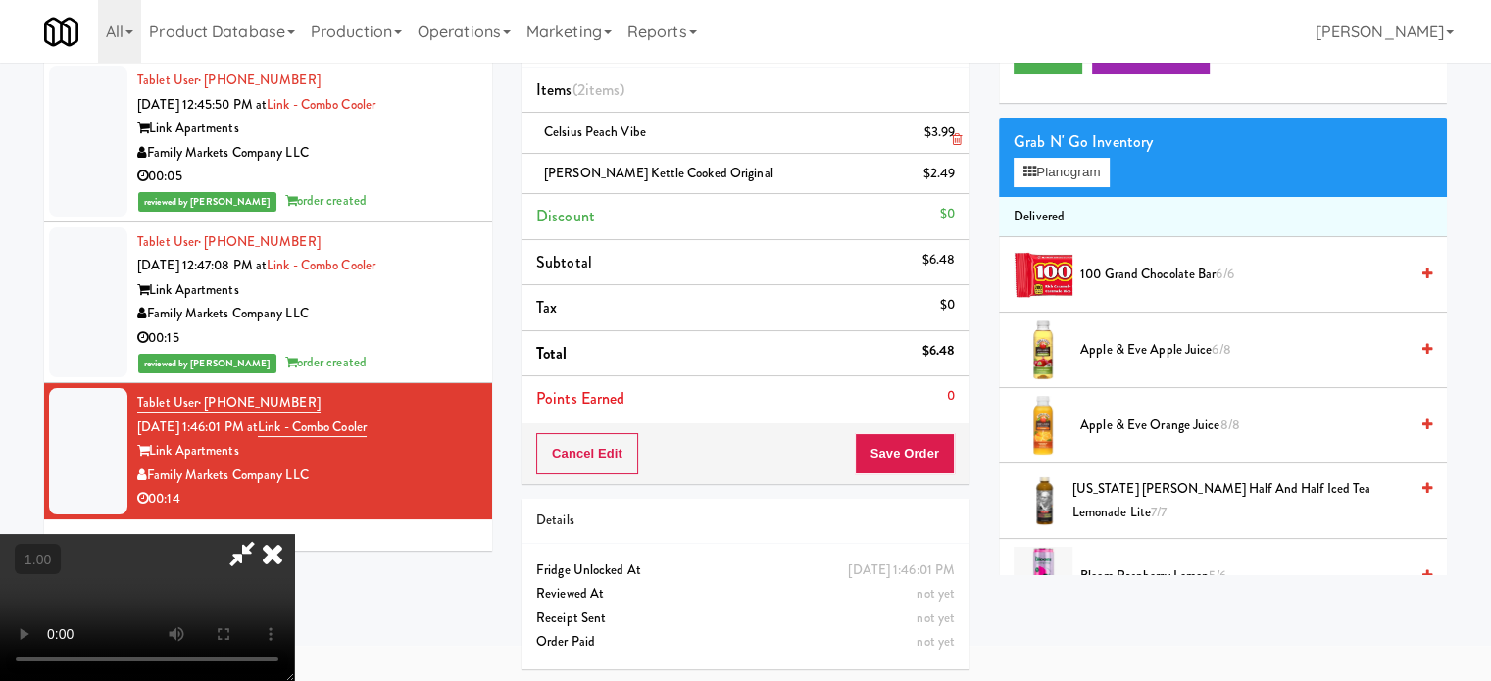
click at [616, 151] on ul "Items (2 items ) Celsius Peach Vibe $3.99 Herr's Kettle Cooked Original $2.49 D…" at bounding box center [746, 245] width 448 height 354
click at [617, 151] on li "Celsius Peach Vibe $3.99" at bounding box center [746, 133] width 448 height 41
click at [617, 149] on li "Celsius Peach Vibe $3.99" at bounding box center [746, 133] width 448 height 41
click at [617, 148] on li "Celsius Peach Vibe $3.99" at bounding box center [746, 133] width 448 height 41
click at [617, 155] on li "Herr's Kettle Cooked Original $2.49" at bounding box center [746, 174] width 448 height 41
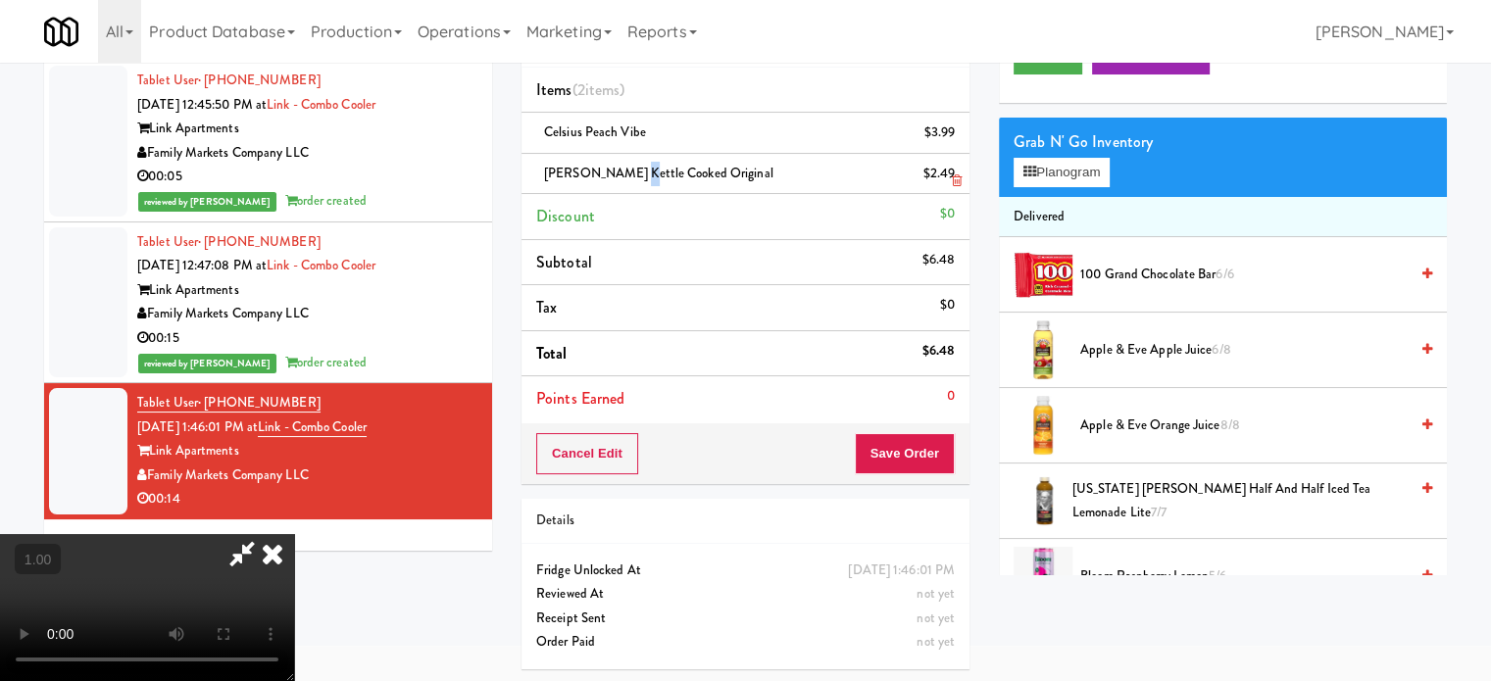
click at [617, 155] on li "Herr's Kettle Cooked Original $2.49" at bounding box center [746, 174] width 448 height 41
click at [617, 154] on li "Herr's Kettle Cooked Original $2.49" at bounding box center [746, 174] width 448 height 41
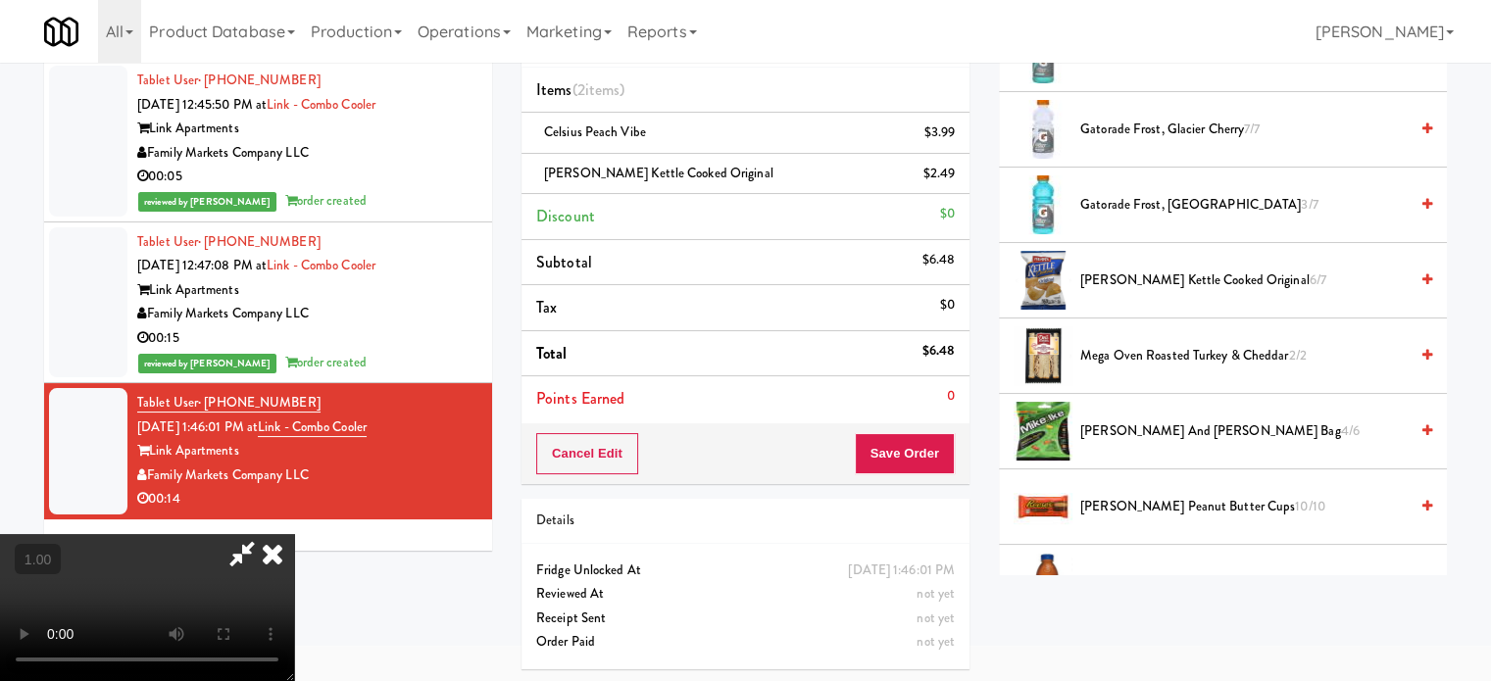
click at [294, 534] on video at bounding box center [147, 607] width 294 height 147
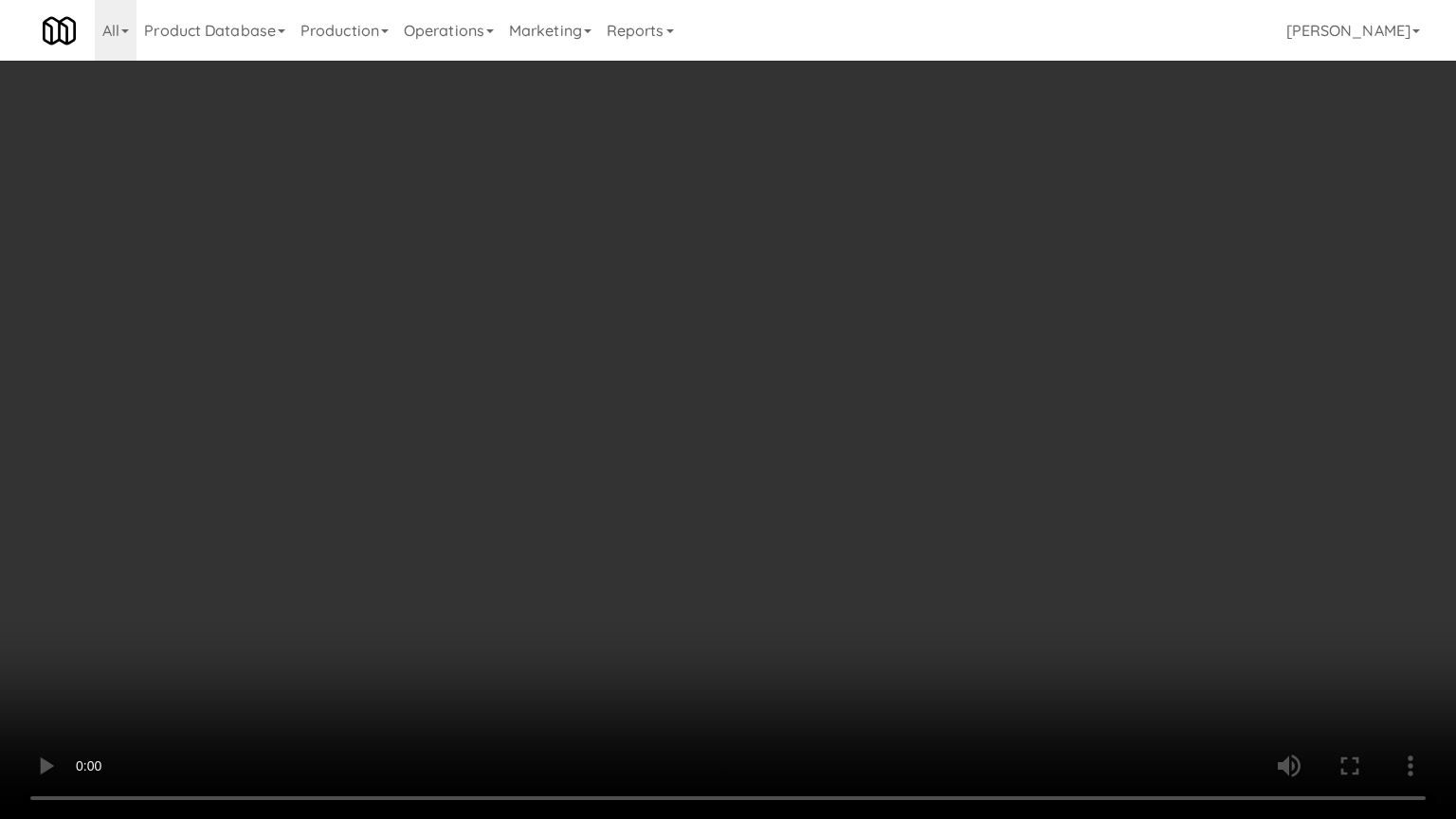
drag, startPoint x: 697, startPoint y: 262, endPoint x: 750, endPoint y: 255, distance: 53.5
click at [697, 261] on video at bounding box center [728, 409] width 1456 height 819
click at [861, 381] on video at bounding box center [728, 409] width 1456 height 819
click at [1140, 353] on video at bounding box center [728, 409] width 1456 height 819
click at [1130, 354] on video at bounding box center [728, 409] width 1456 height 819
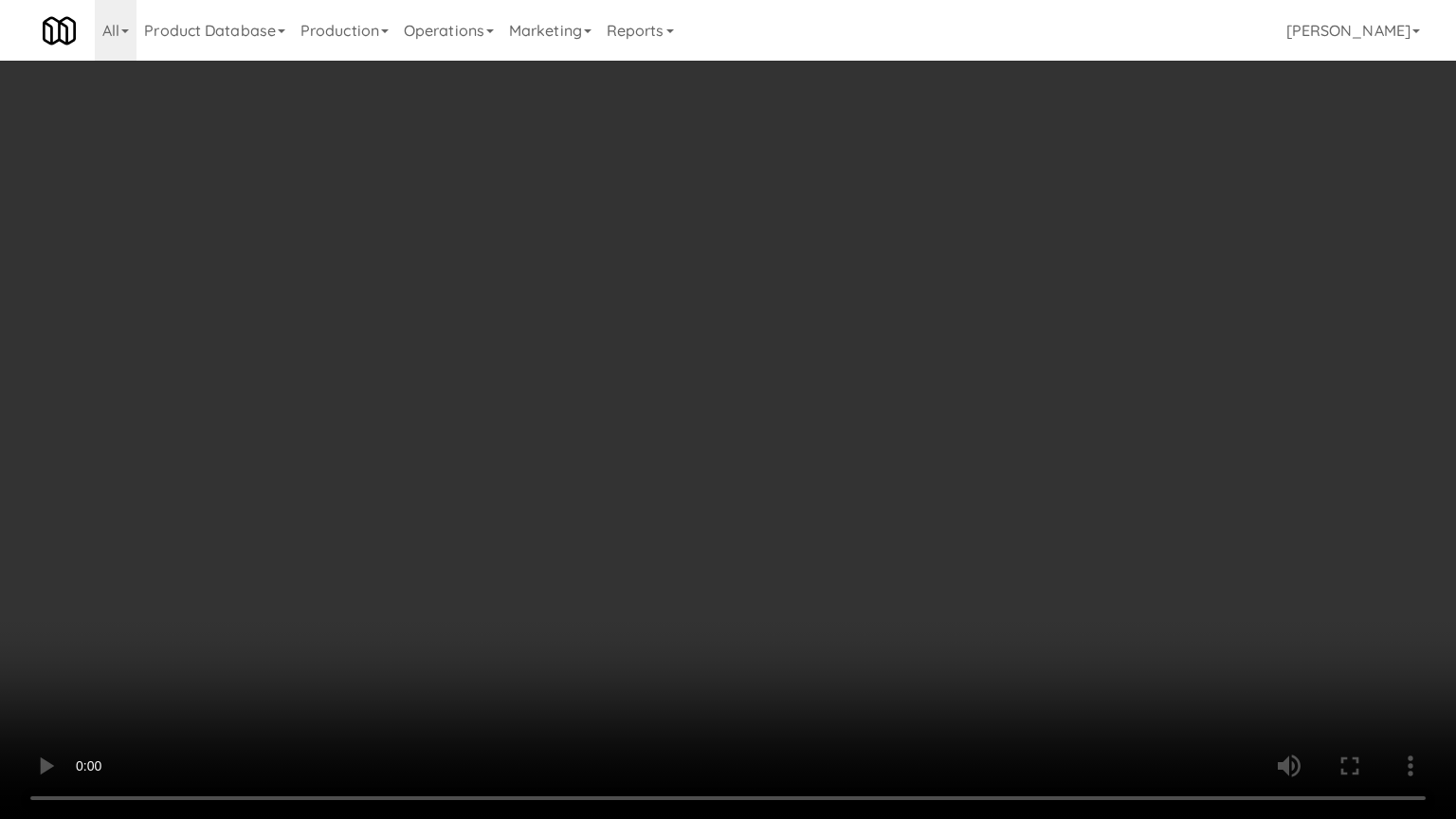
click at [1126, 354] on video at bounding box center [728, 409] width 1456 height 819
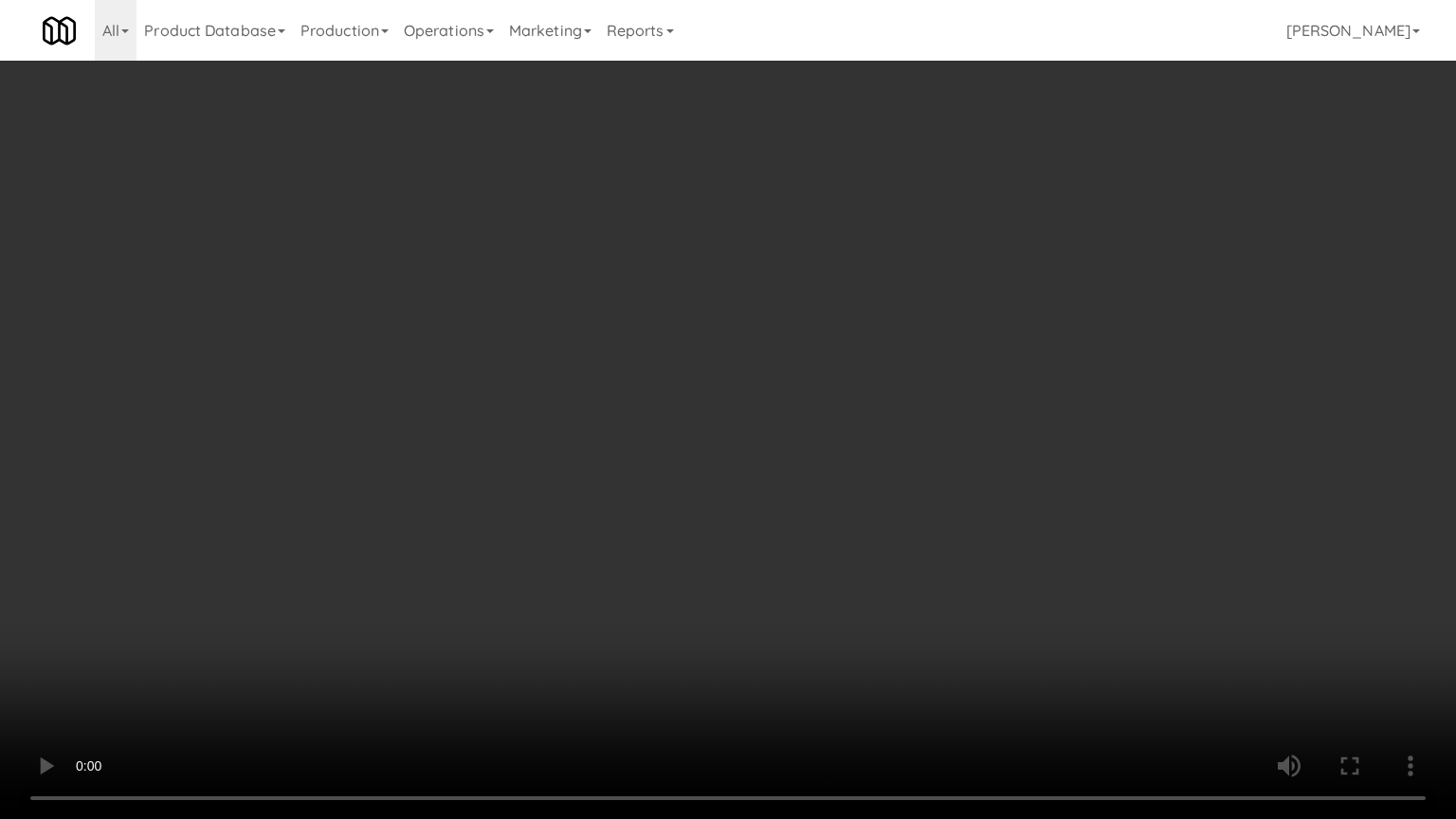
click at [1126, 354] on video at bounding box center [728, 409] width 1456 height 819
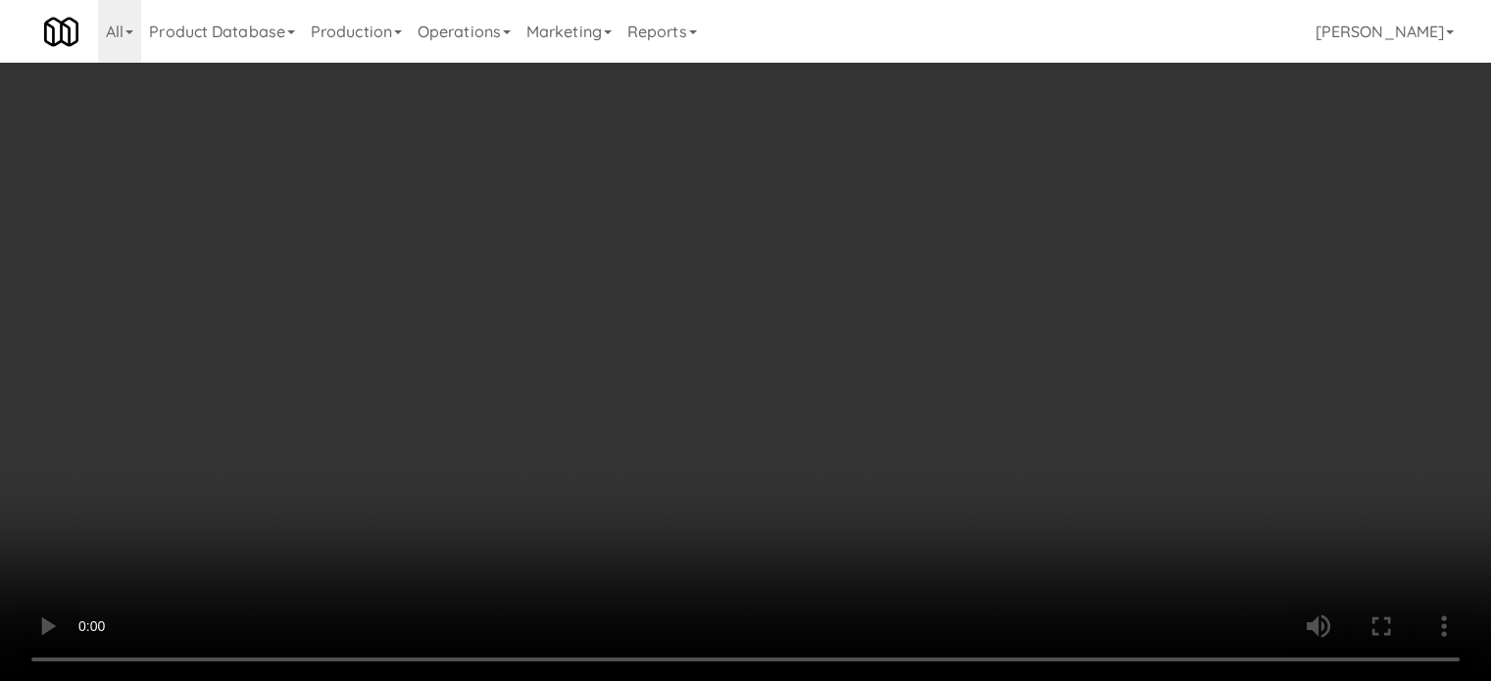
click at [656, 289] on video at bounding box center [745, 340] width 1491 height 681
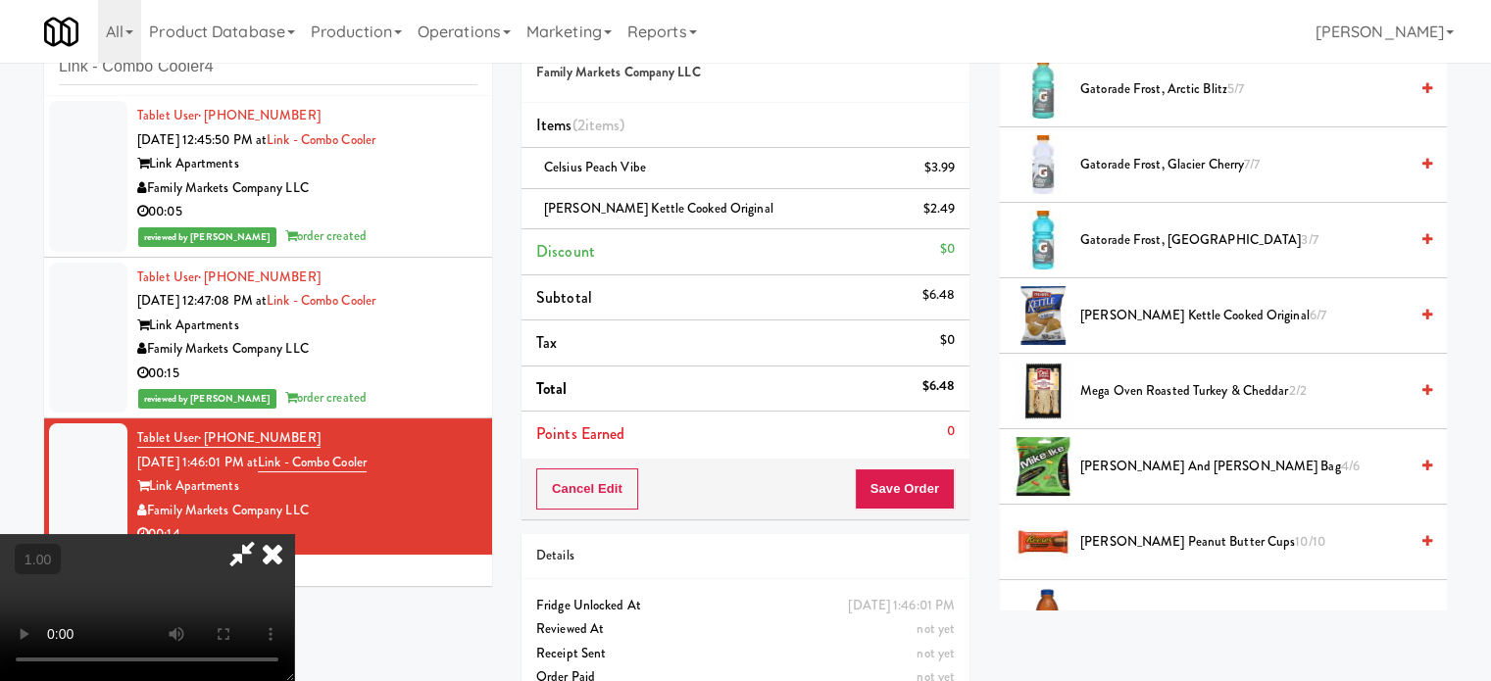
click at [294, 534] on video at bounding box center [147, 607] width 294 height 147
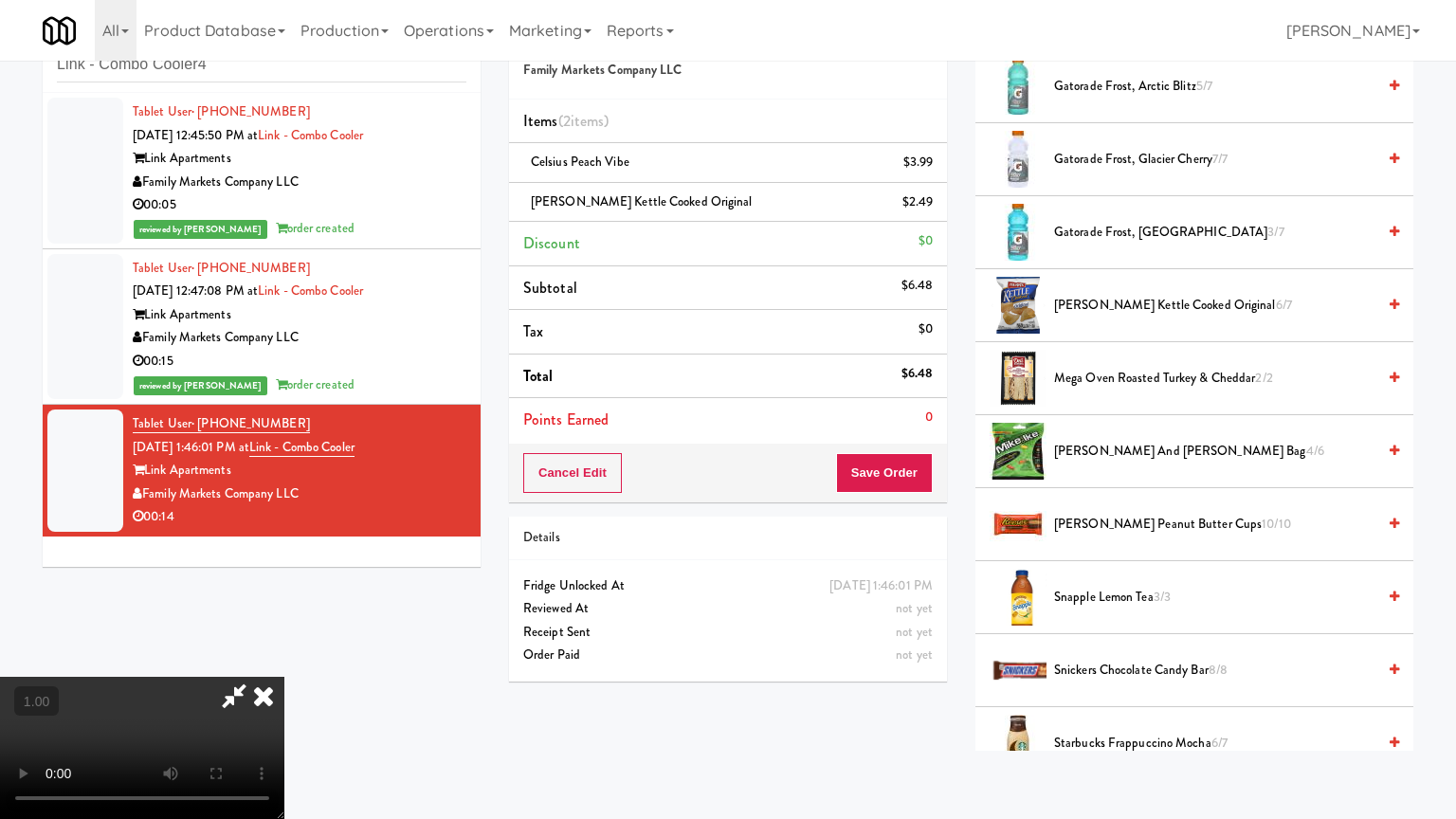
click at [284, 658] on video at bounding box center [142, 747] width 284 height 142
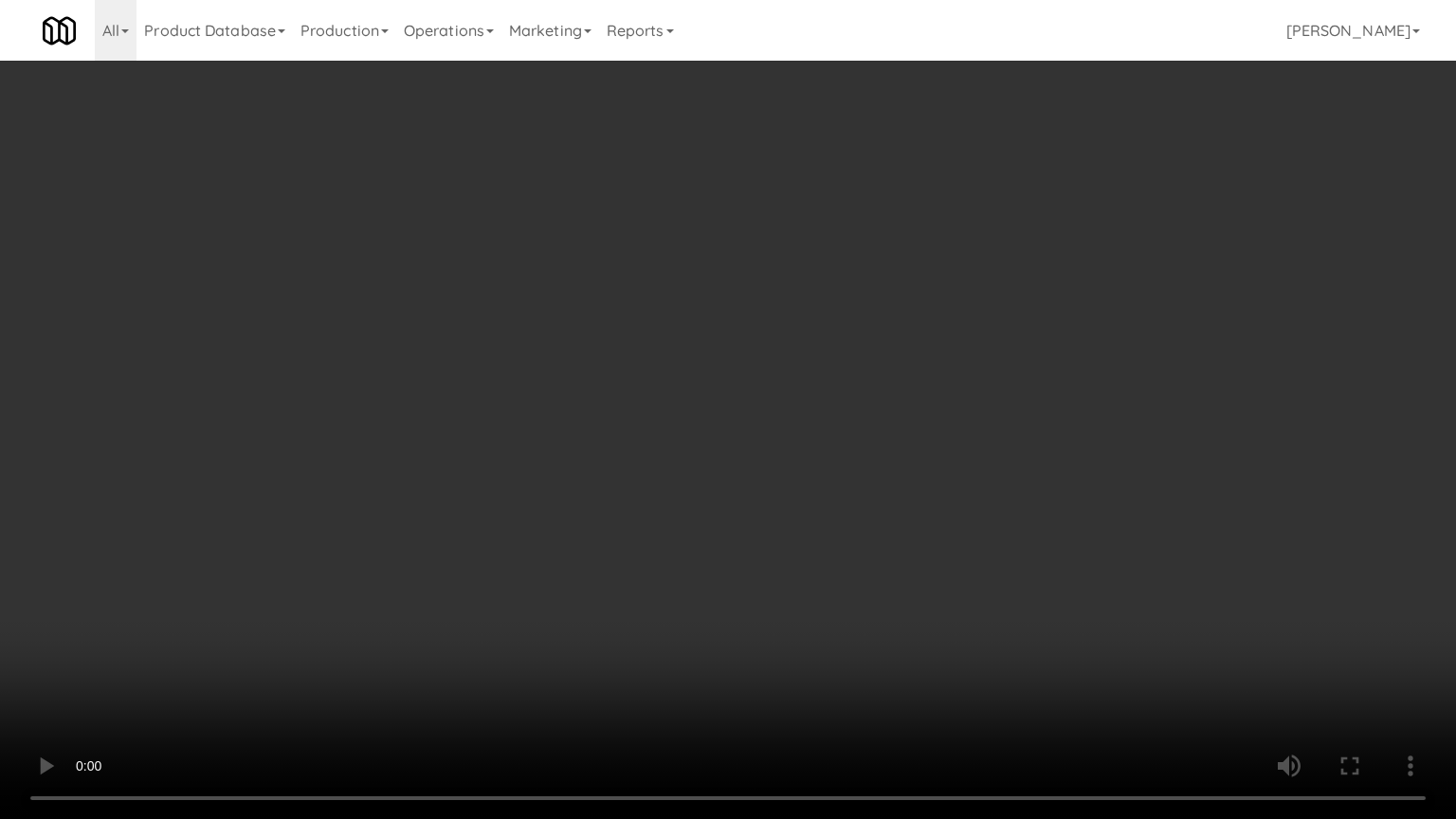
click at [892, 391] on video at bounding box center [728, 409] width 1456 height 819
click at [894, 391] on video at bounding box center [728, 409] width 1456 height 819
click at [955, 512] on video at bounding box center [728, 409] width 1456 height 819
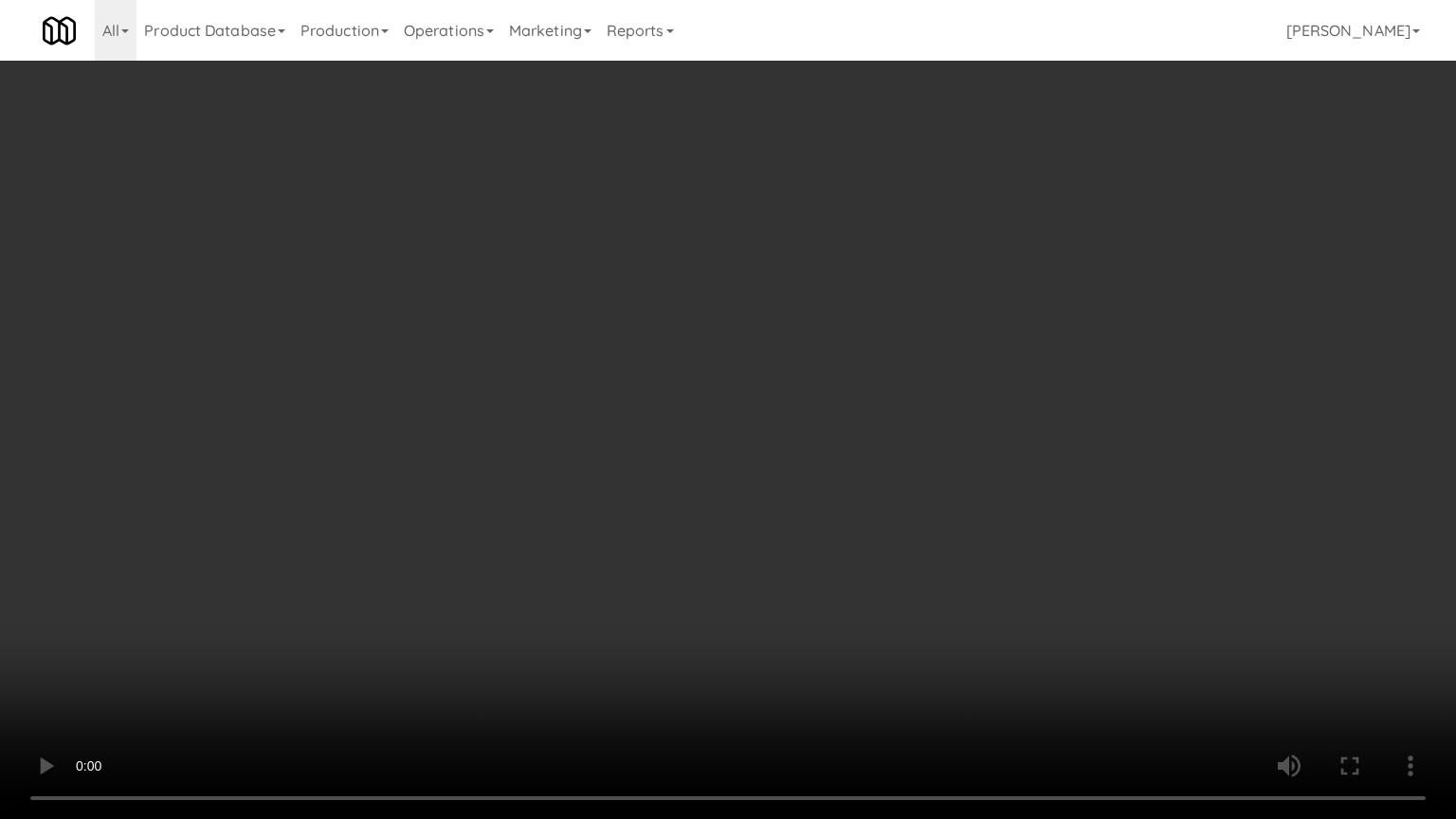
click at [955, 512] on video at bounding box center [728, 409] width 1456 height 819
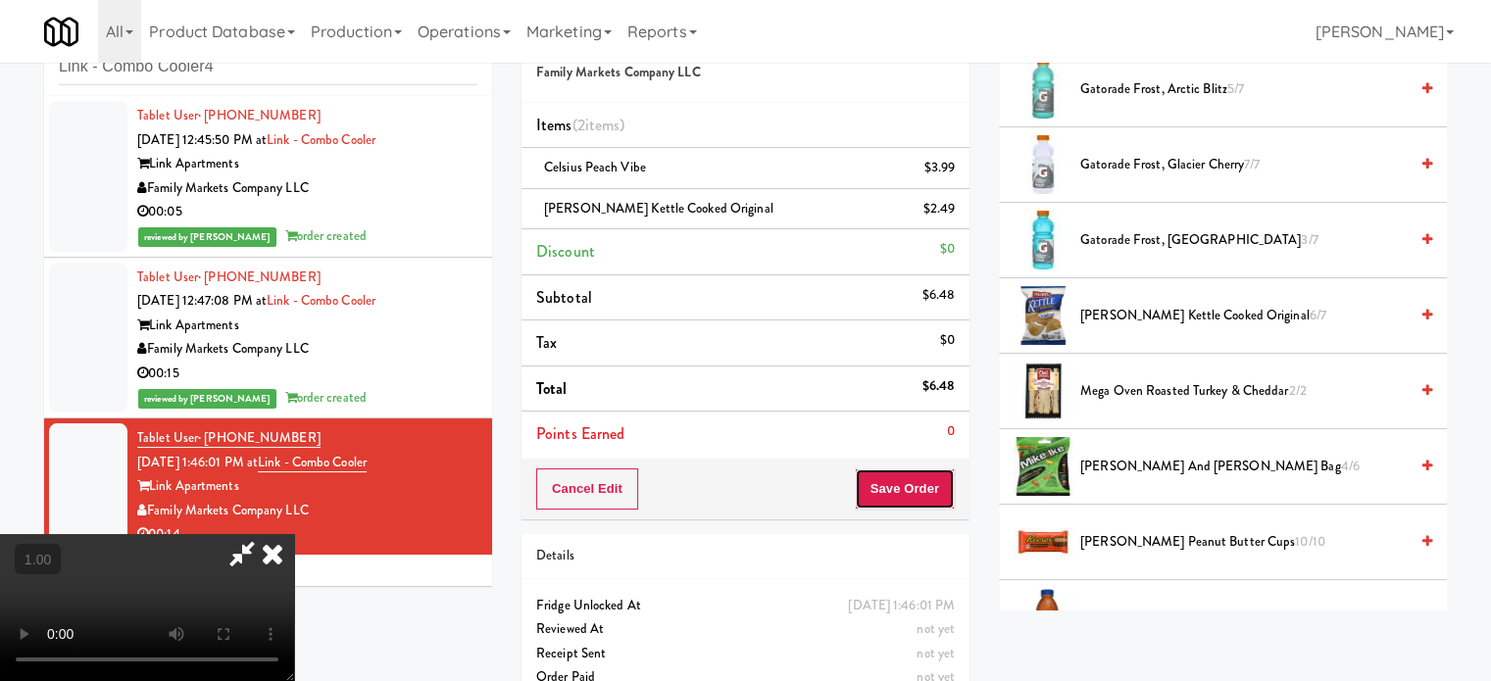
click at [920, 488] on button "Save Order" at bounding box center [905, 489] width 100 height 41
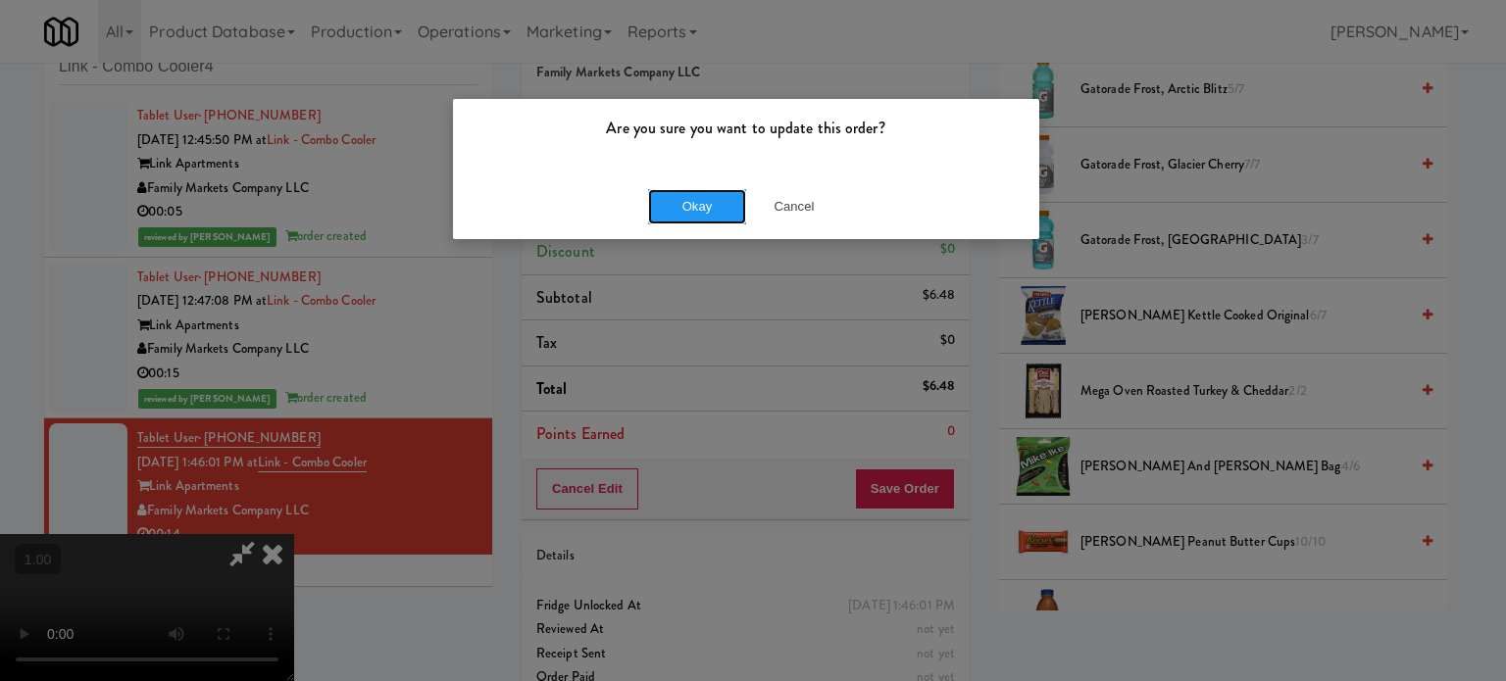
click at [737, 230] on div "Okay Cancel" at bounding box center [746, 207] width 586 height 66
click at [698, 218] on button "Okay" at bounding box center [697, 206] width 98 height 35
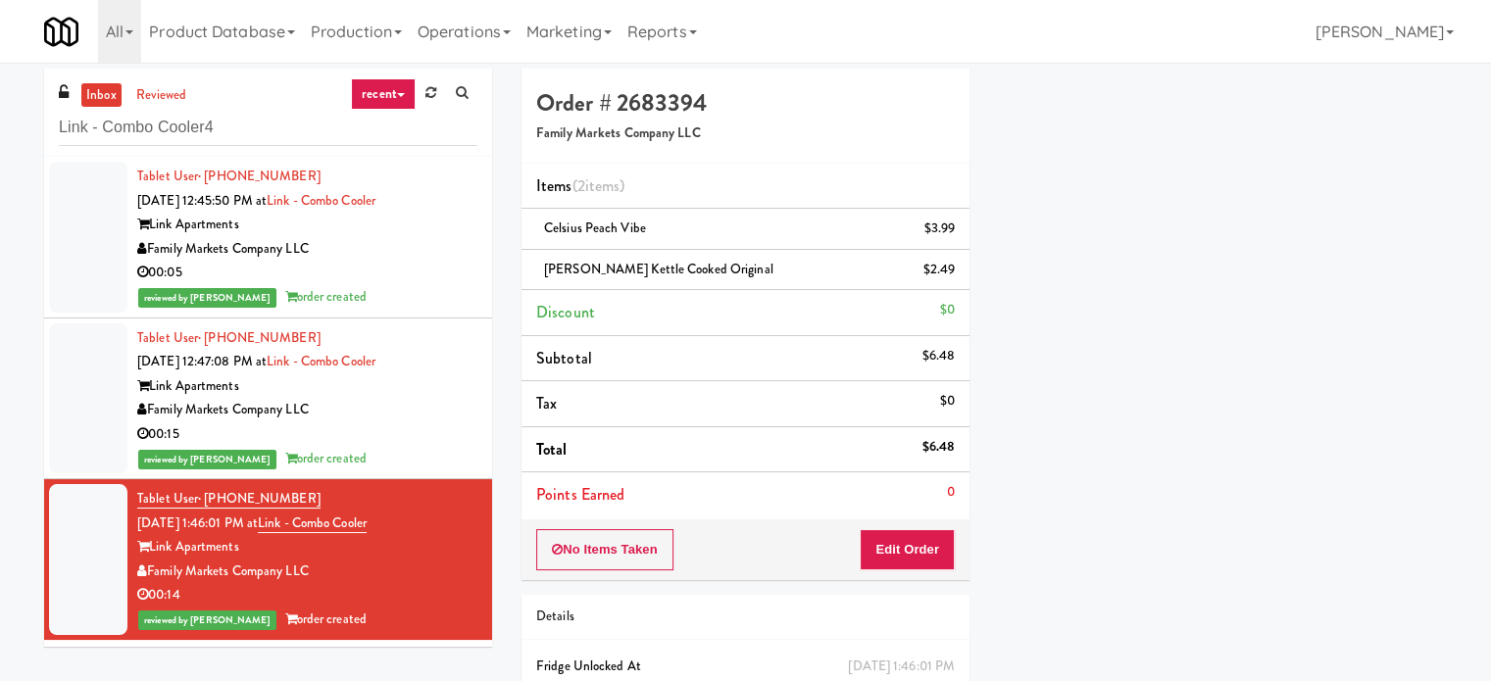
scroll to position [0, 0]
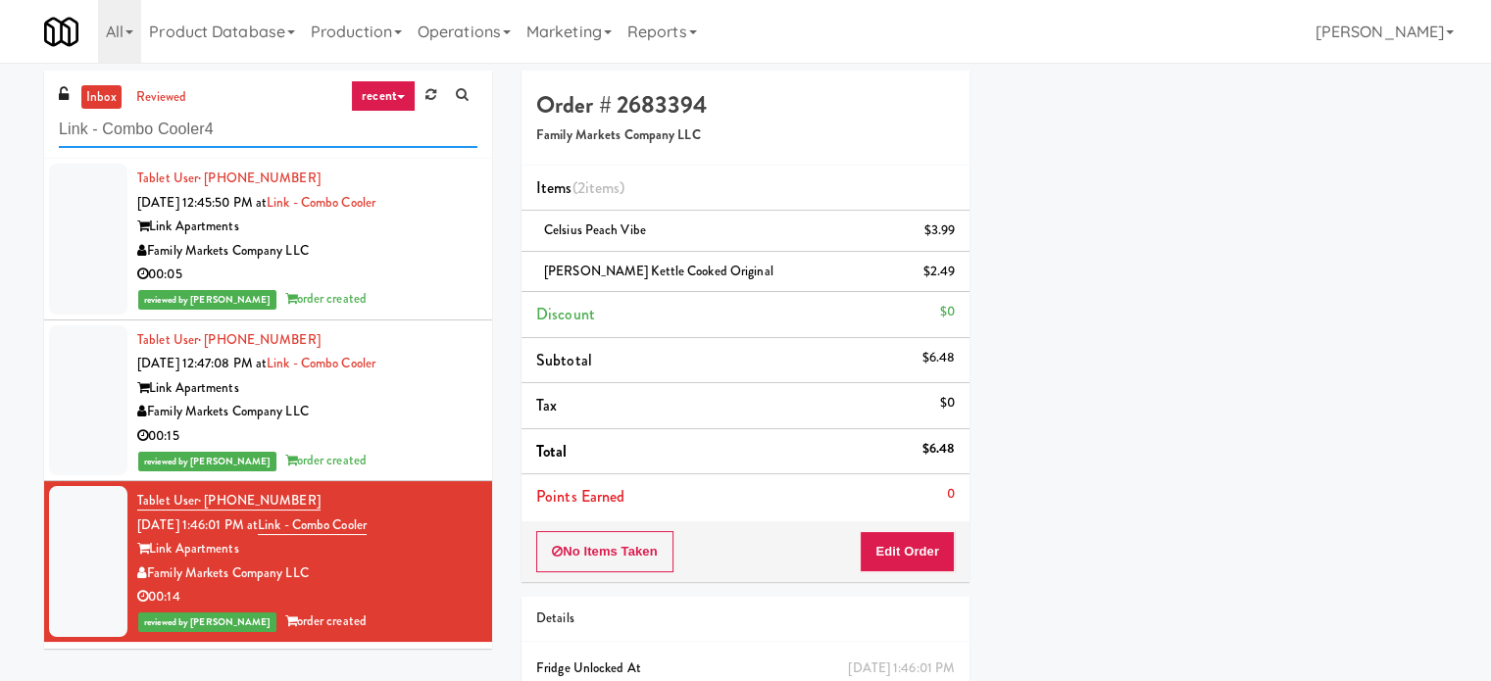
click at [252, 131] on input "Link - Combo Cooler4" at bounding box center [268, 130] width 419 height 36
paste input "ockheed Orlando Fab"
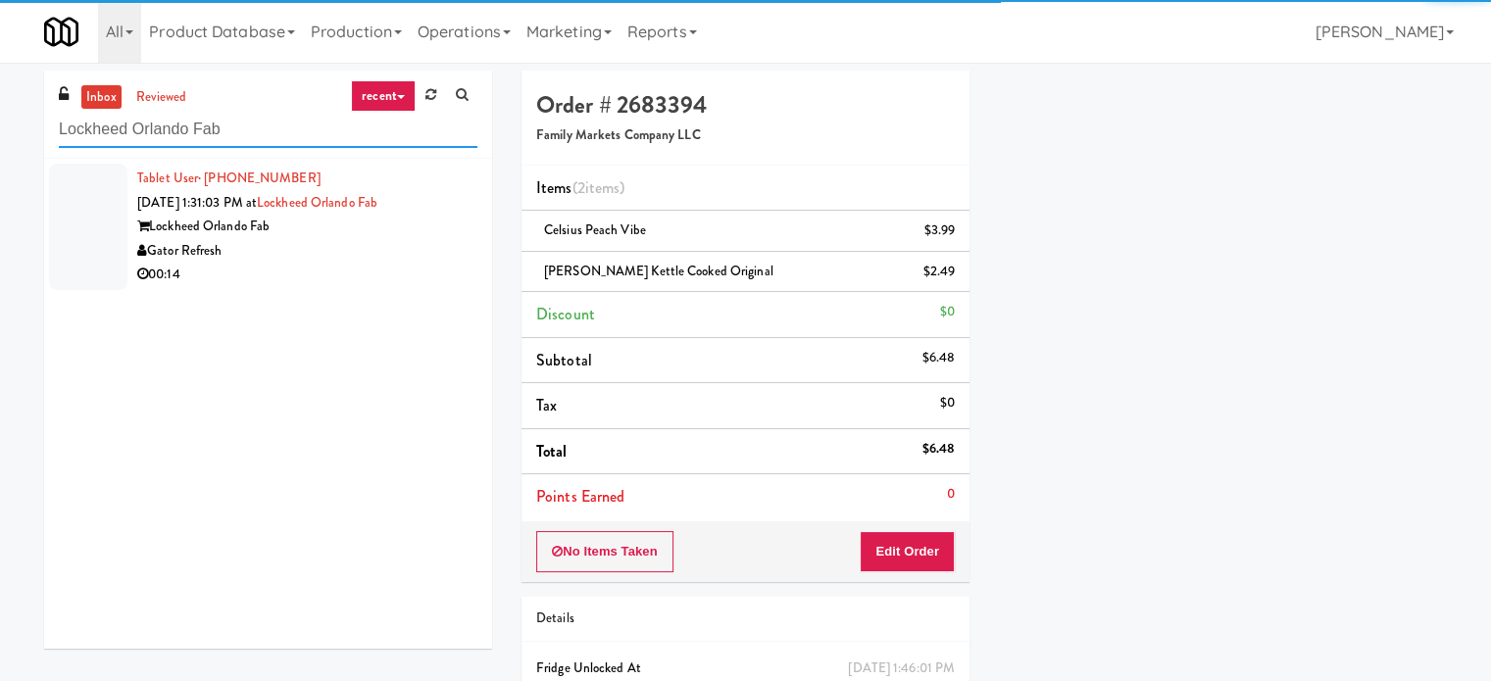
type input "Lockheed Orlando Fab"
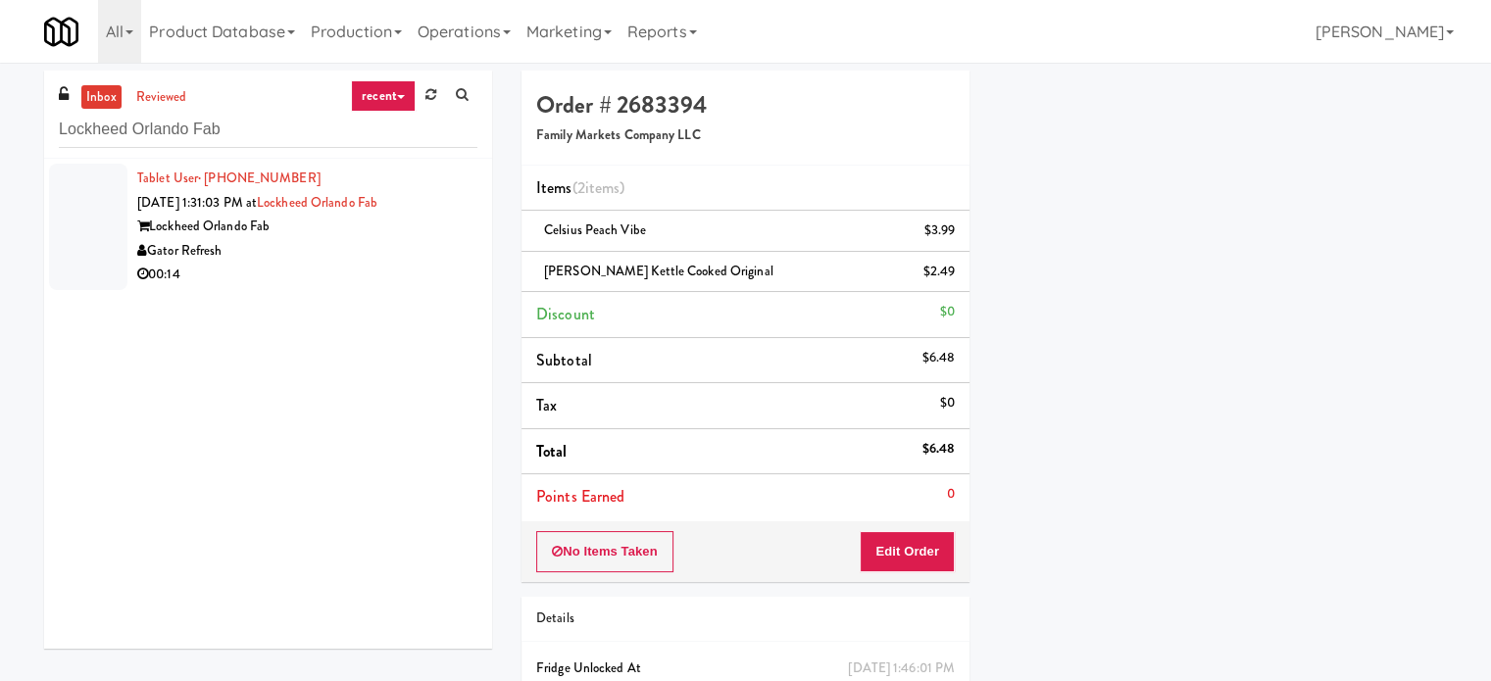
click at [330, 233] on div "Lockheed Orlando Fab" at bounding box center [307, 227] width 340 height 25
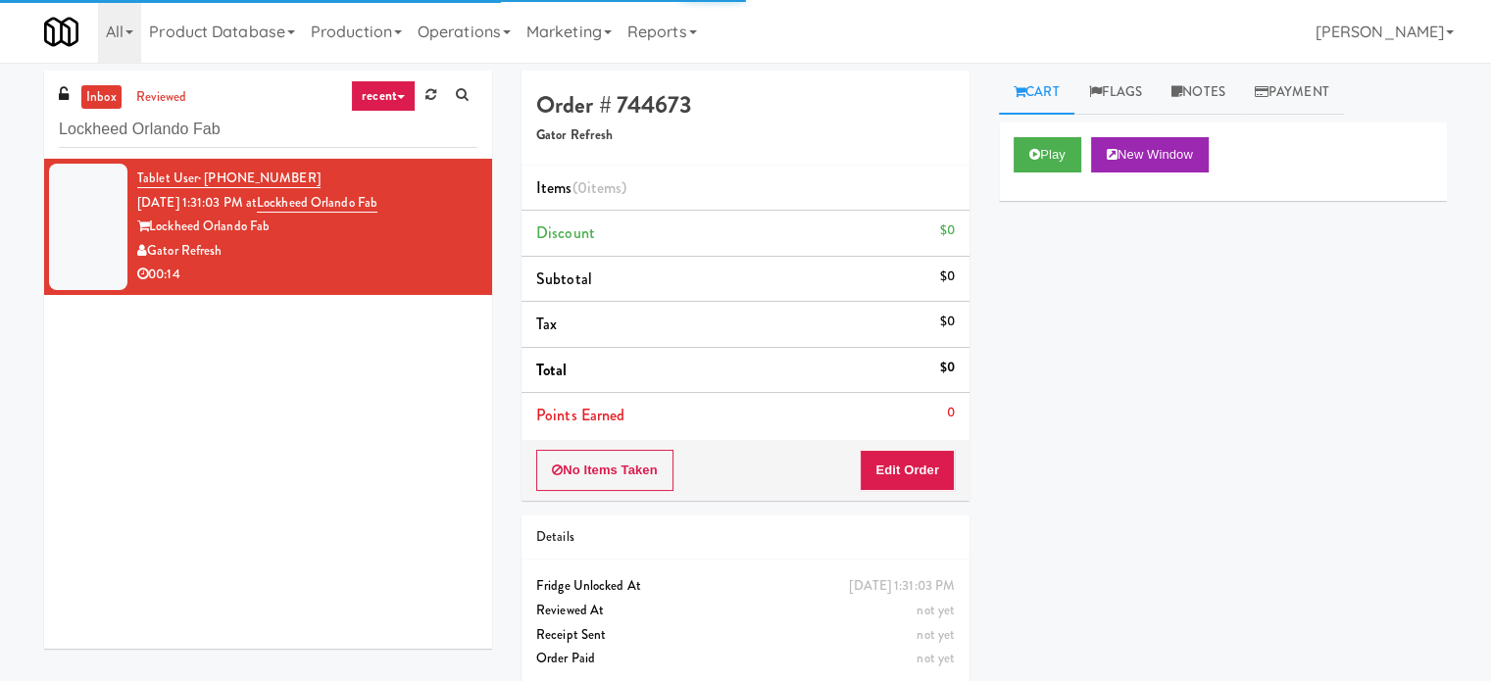
click at [1025, 119] on div "Cart Flags Notes Payment Play New Window Primary Flag Clear Flag if unable to d…" at bounding box center [1222, 372] width 477 height 603
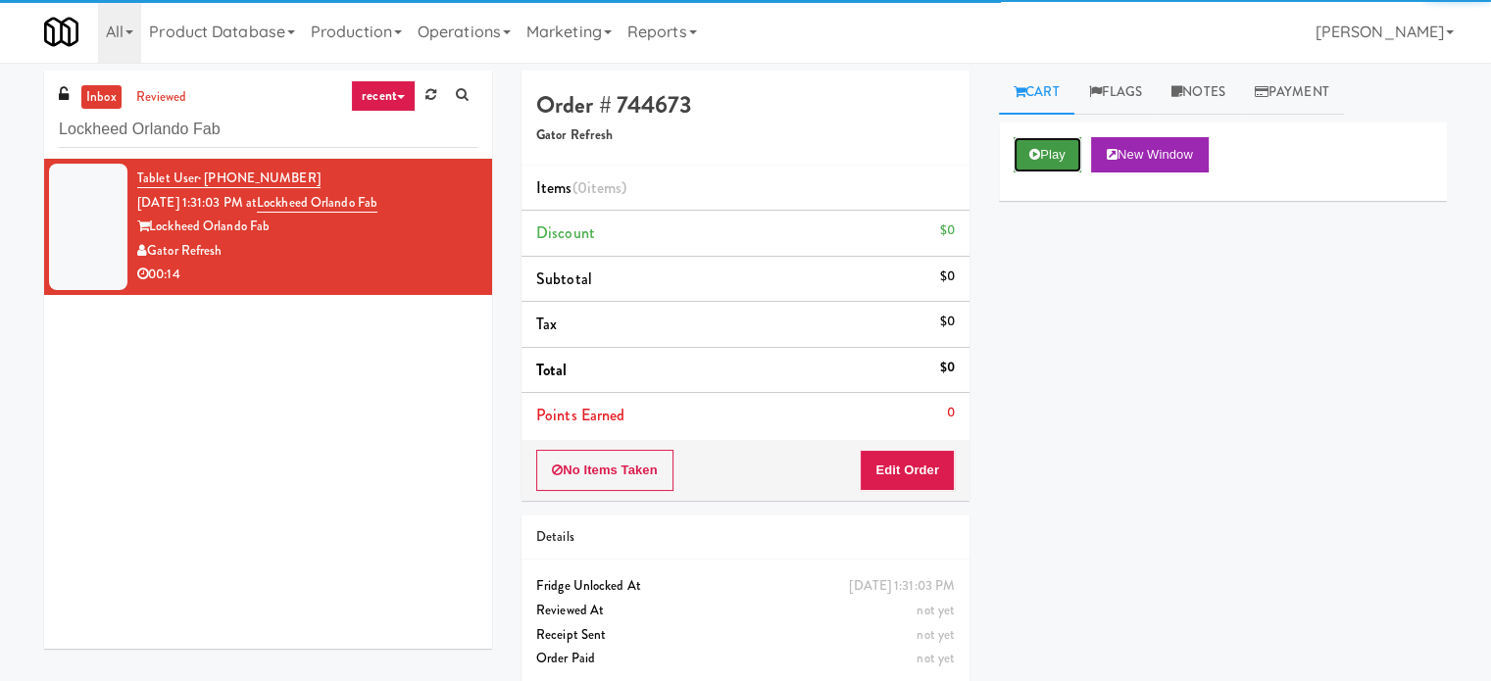
click at [1022, 144] on button "Play" at bounding box center [1048, 154] width 68 height 35
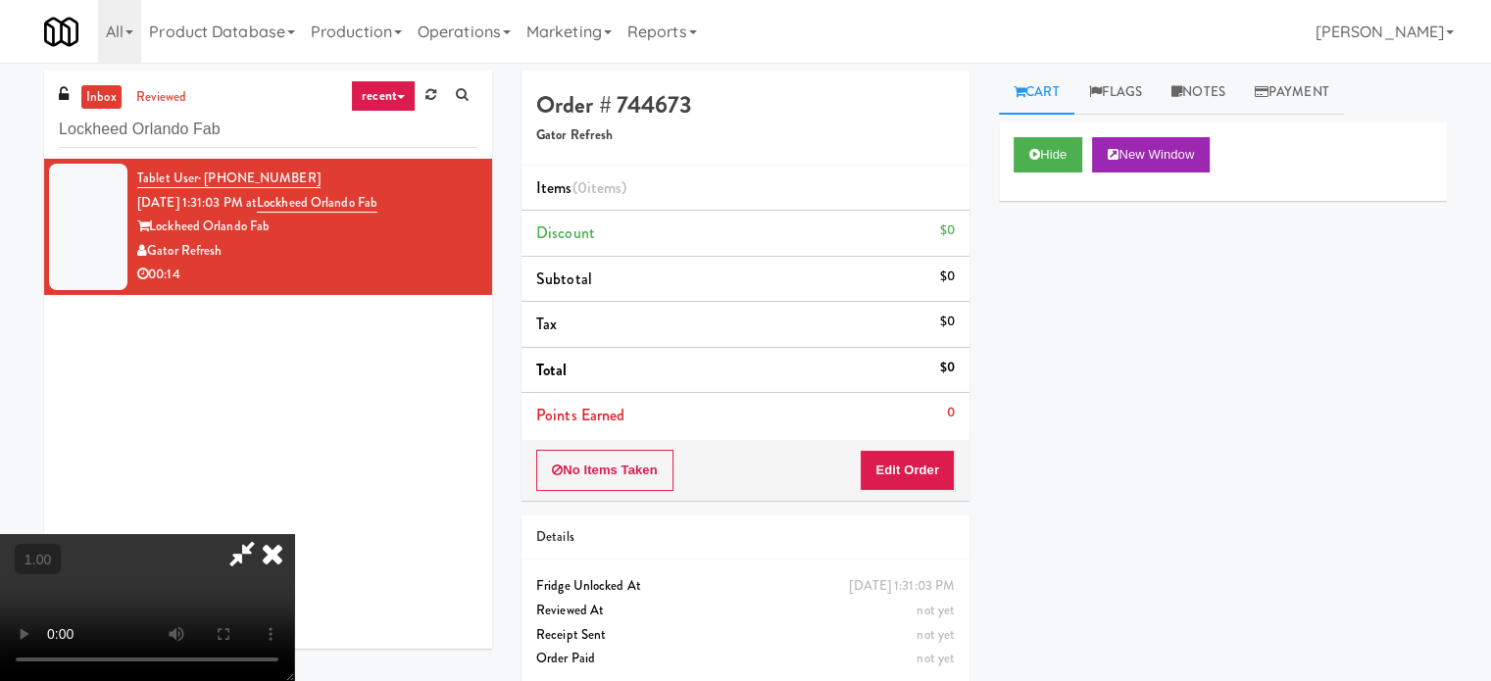
click at [294, 534] on video at bounding box center [147, 607] width 294 height 147
click at [294, 554] on video at bounding box center [147, 607] width 294 height 147
click at [294, 556] on video at bounding box center [147, 607] width 294 height 147
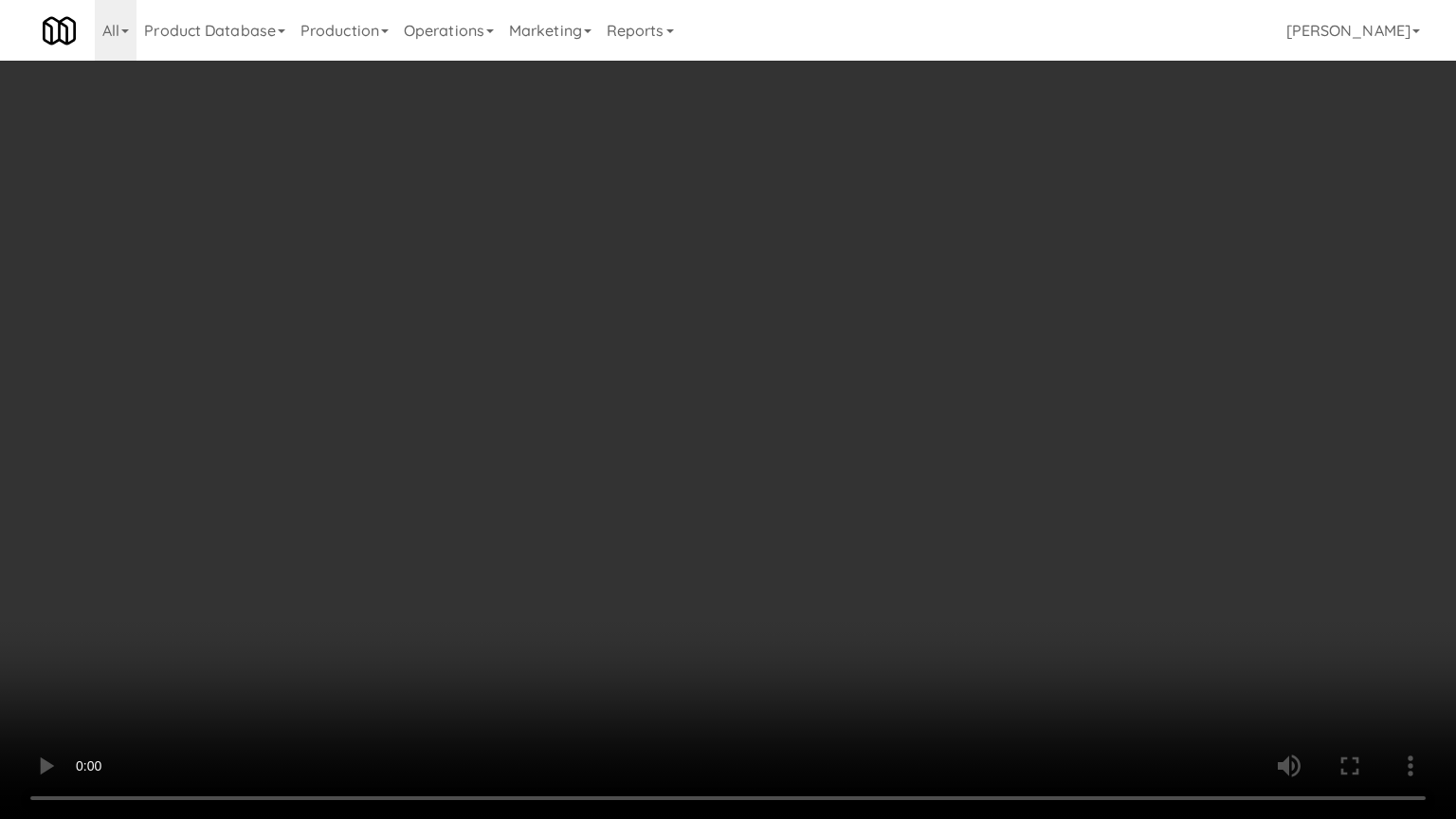
click at [603, 620] on video at bounding box center [728, 409] width 1456 height 819
click at [606, 620] on video at bounding box center [728, 409] width 1456 height 819
click at [610, 620] on video at bounding box center [728, 409] width 1456 height 819
click at [597, 487] on video at bounding box center [728, 409] width 1456 height 819
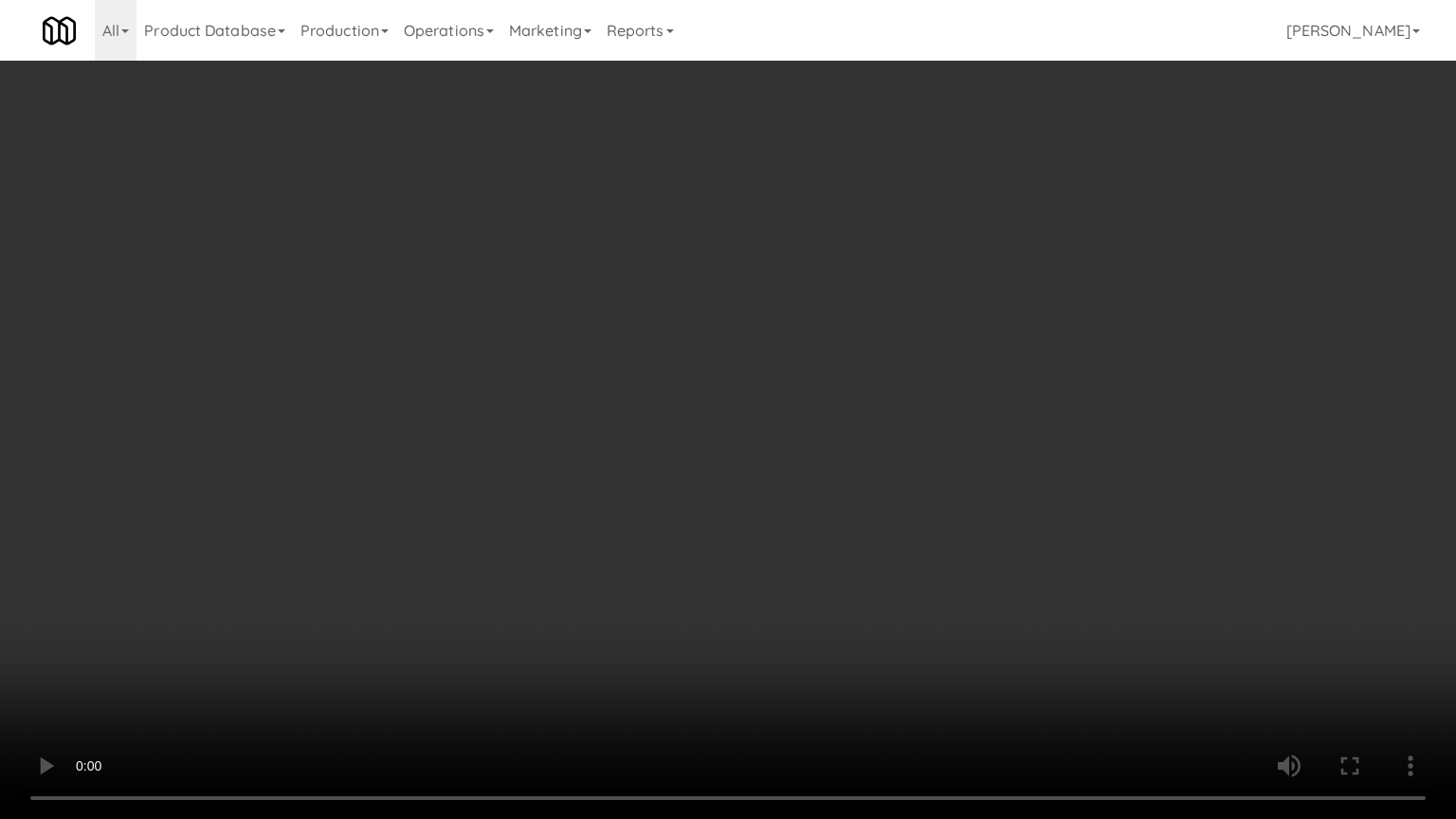
click at [597, 451] on video at bounding box center [728, 409] width 1456 height 819
click at [928, 563] on video at bounding box center [728, 409] width 1456 height 819
click at [928, 565] on video at bounding box center [728, 409] width 1456 height 819
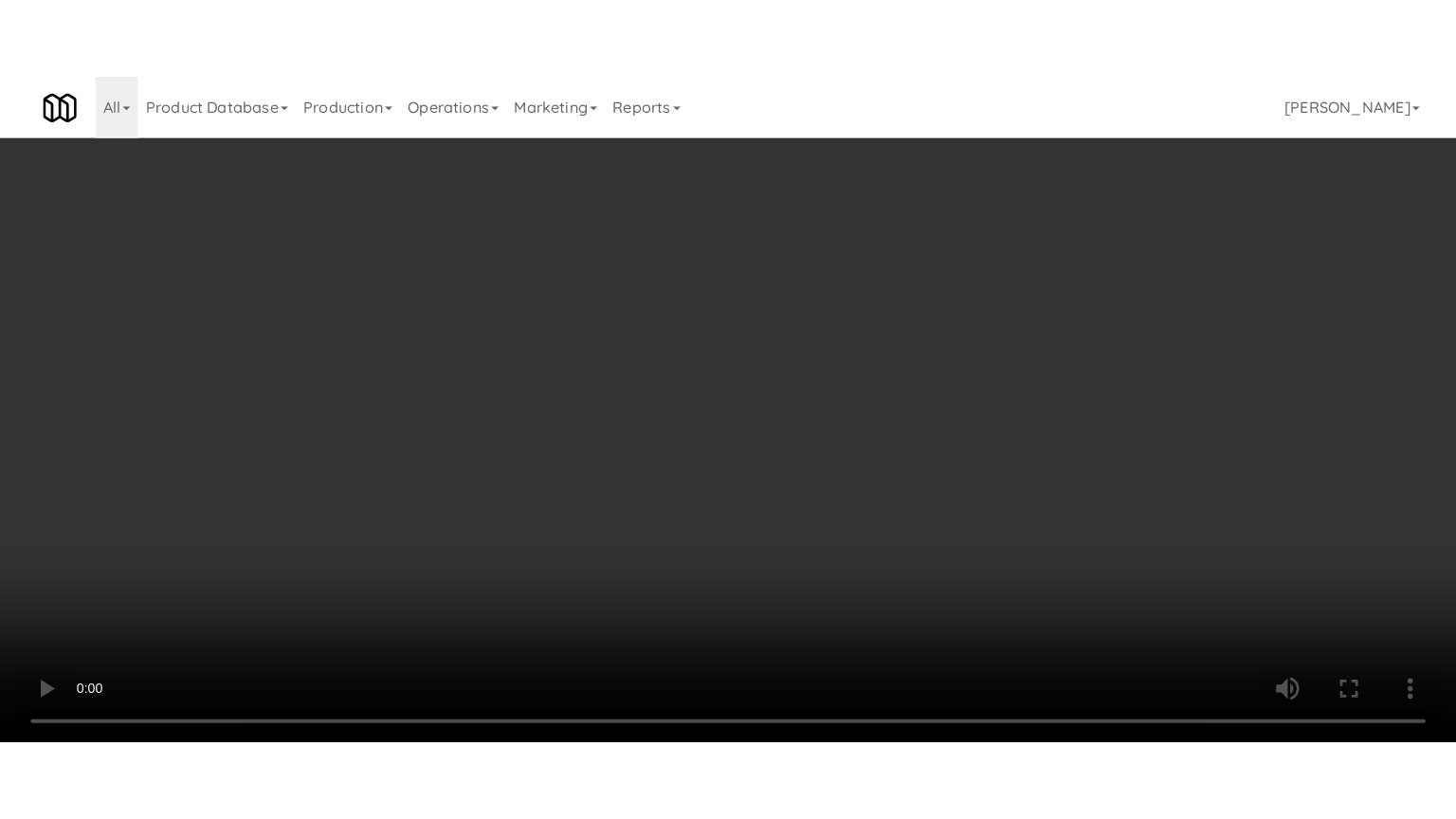
scroll to position [190, 0]
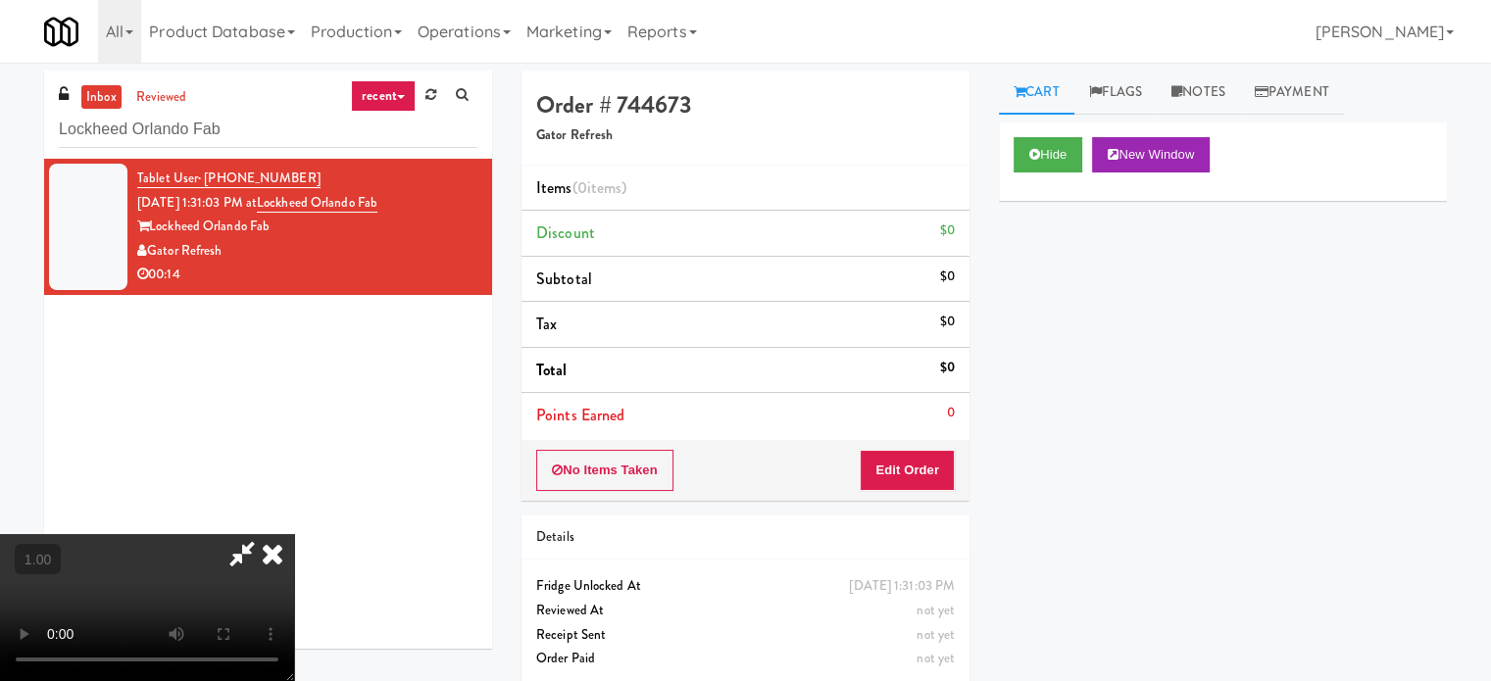
click at [294, 534] on video at bounding box center [147, 607] width 294 height 147
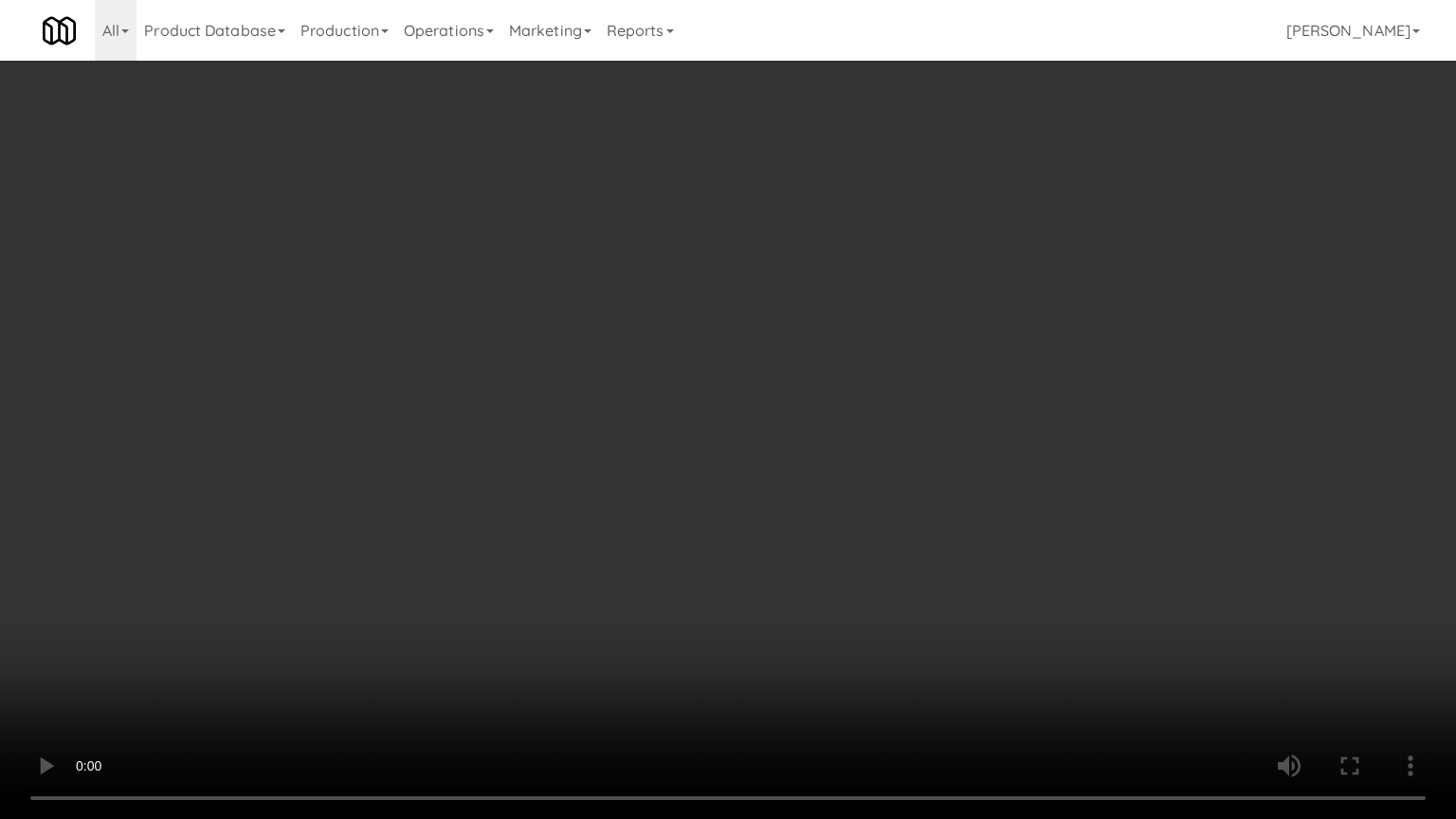
click at [437, 584] on video at bounding box center [728, 409] width 1456 height 819
click at [420, 595] on video at bounding box center [728, 409] width 1456 height 819
click at [1074, 291] on video at bounding box center [728, 409] width 1456 height 819
click at [1104, 311] on video at bounding box center [728, 409] width 1456 height 819
click at [1106, 308] on video at bounding box center [728, 409] width 1456 height 819
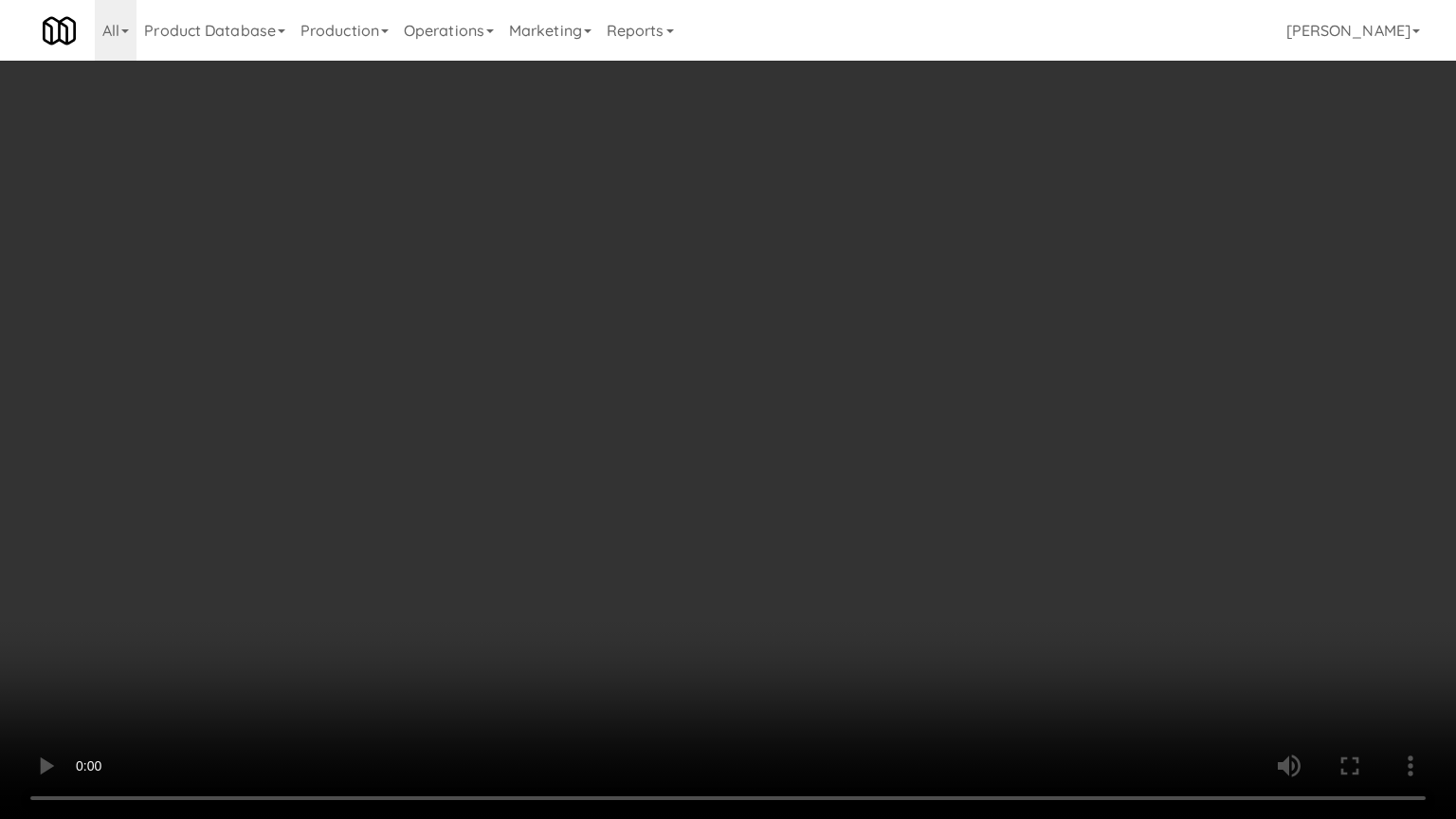
click at [1095, 339] on video at bounding box center [728, 409] width 1456 height 819
click at [1092, 373] on video at bounding box center [728, 409] width 1456 height 819
drag, startPoint x: 1096, startPoint y: 348, endPoint x: 1096, endPoint y: 337, distance: 11.0
click at [1096, 339] on video at bounding box center [728, 409] width 1456 height 819
click at [1096, 329] on video at bounding box center [728, 409] width 1456 height 819
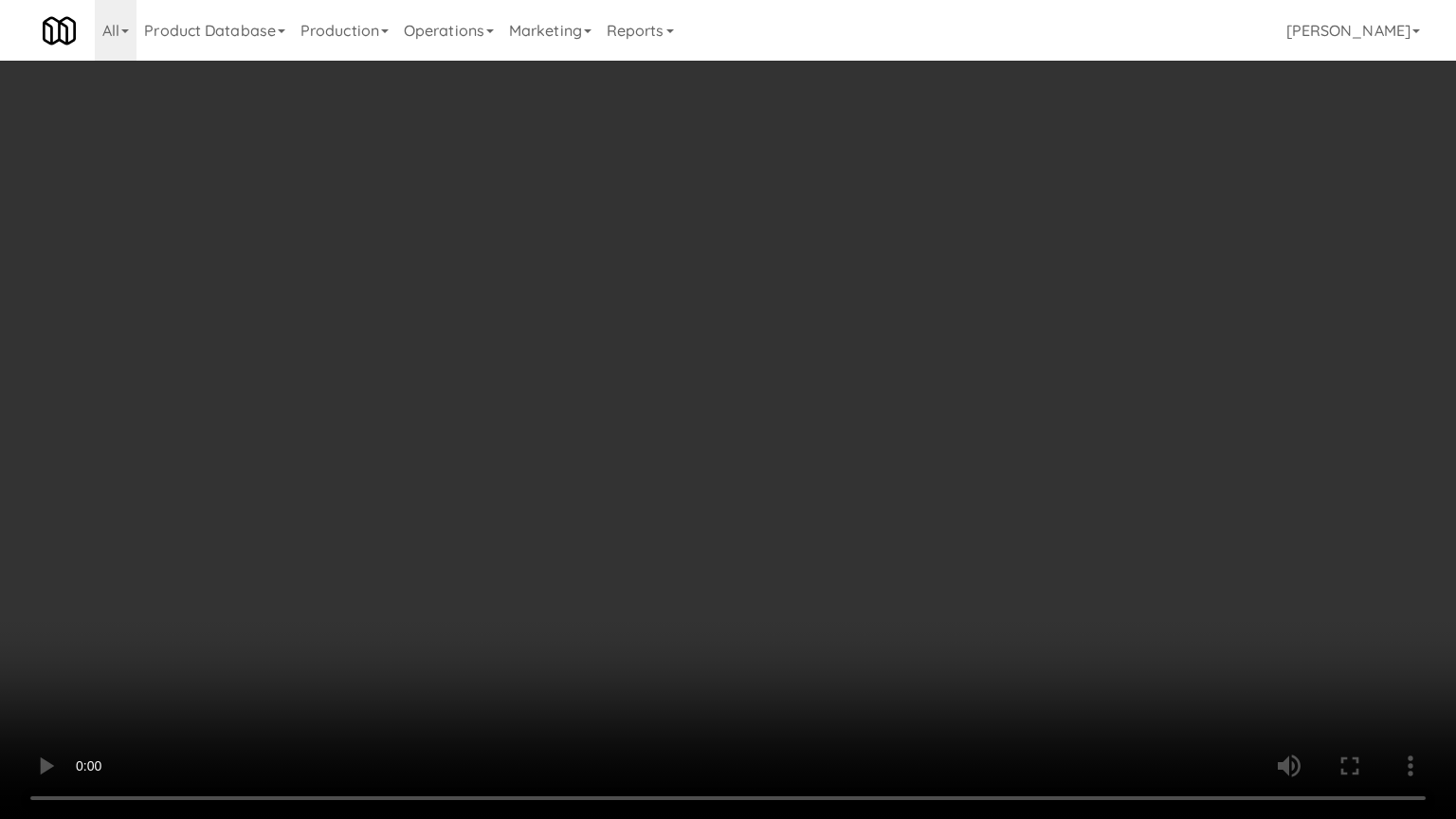
click at [1096, 329] on video at bounding box center [728, 409] width 1456 height 819
click at [1096, 333] on video at bounding box center [728, 409] width 1456 height 819
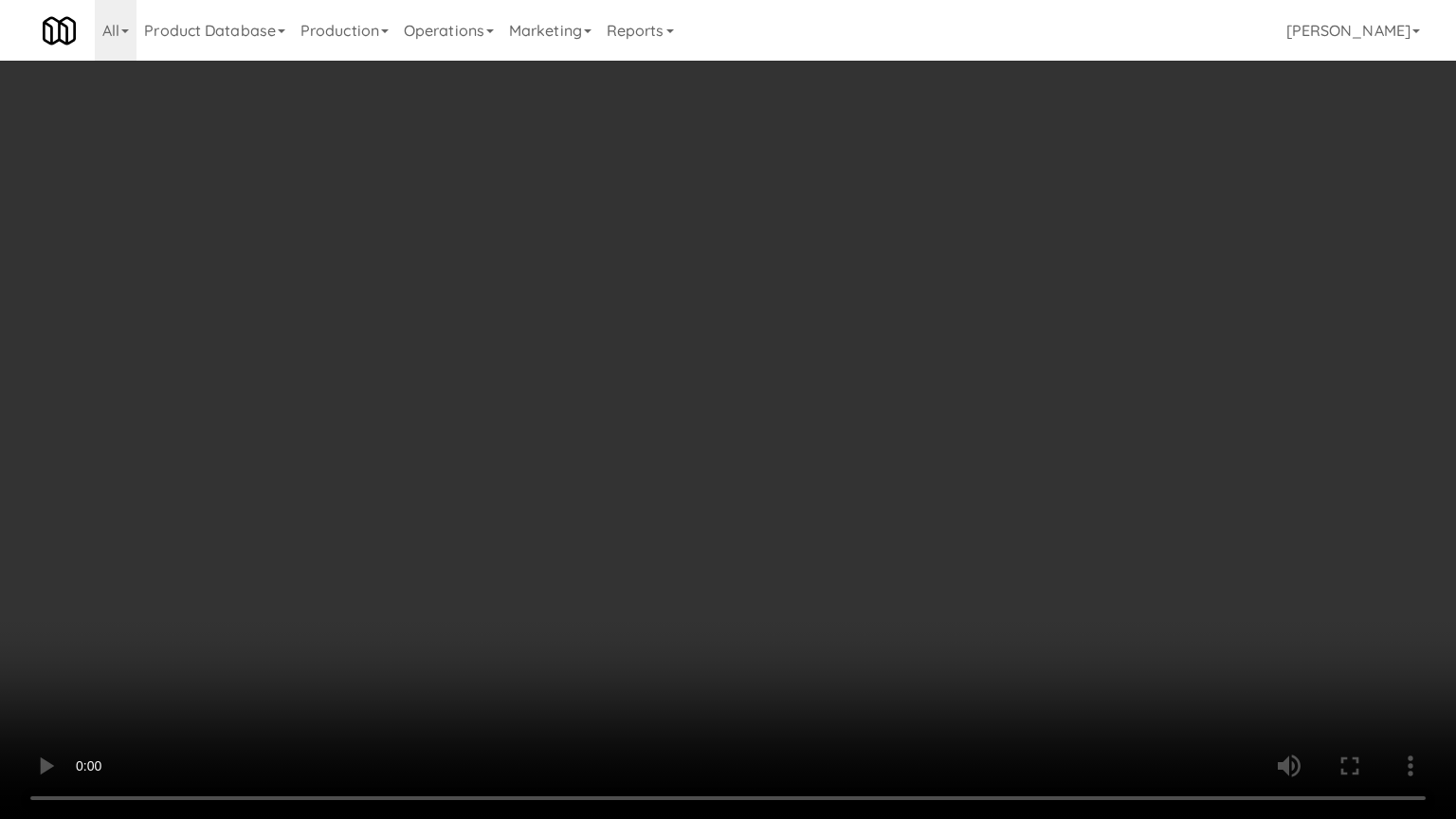
click at [1096, 333] on video at bounding box center [728, 409] width 1456 height 819
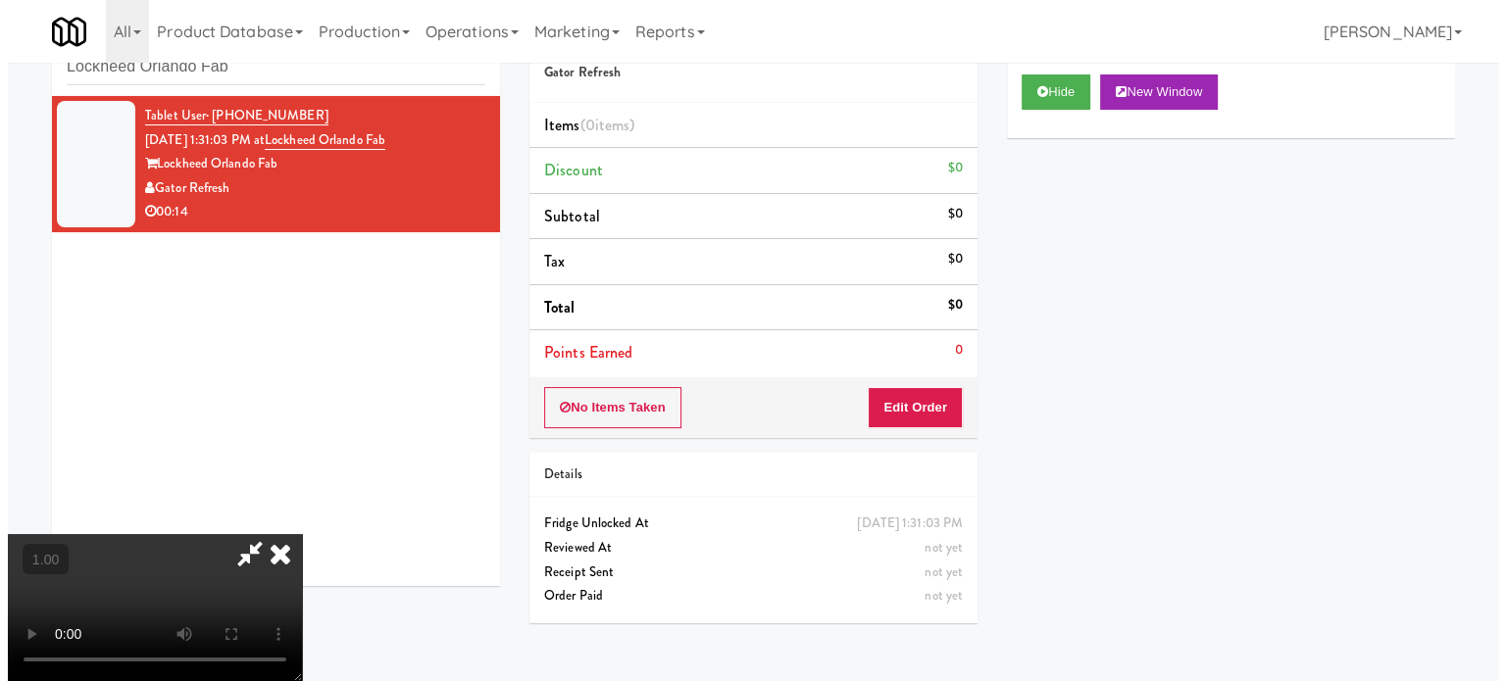
scroll to position [310, 0]
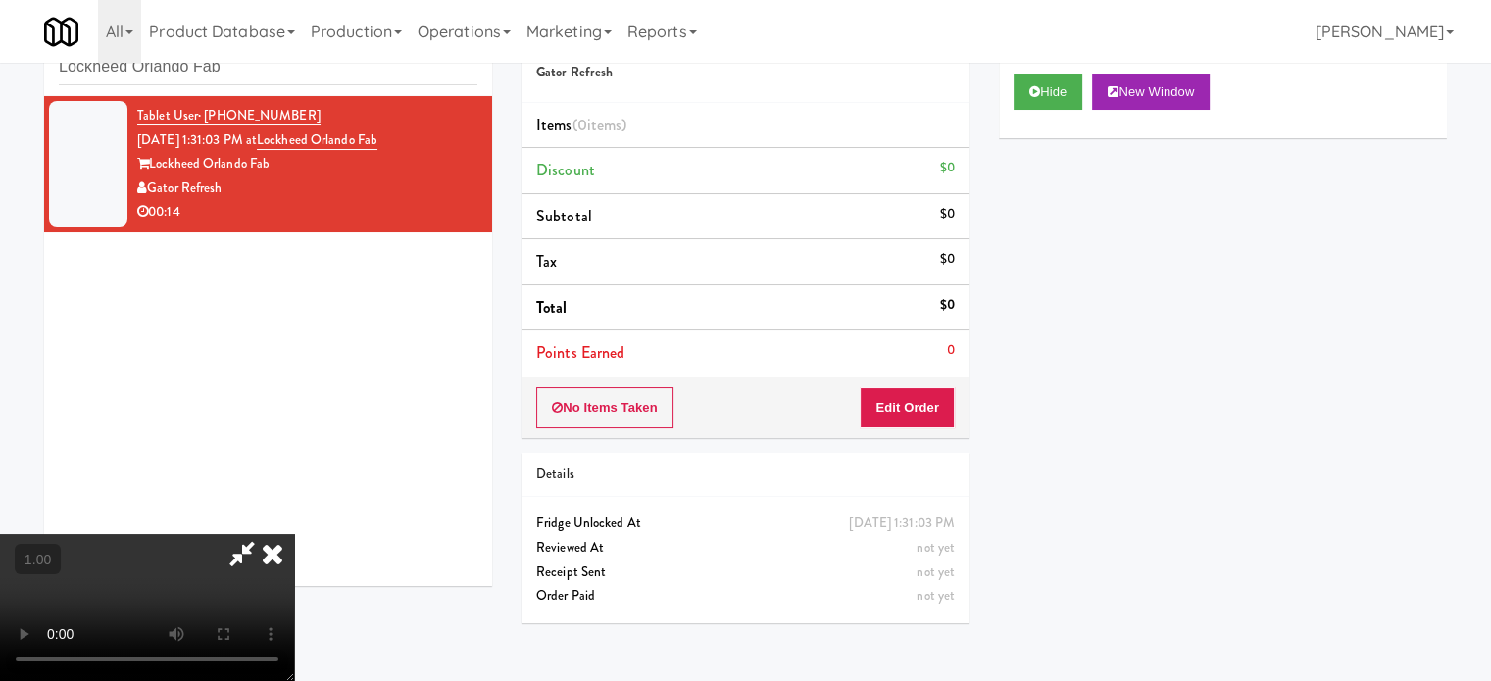
click at [929, 372] on li "Points Earned 0" at bounding box center [746, 352] width 448 height 45
click at [926, 402] on button "Edit Order" at bounding box center [907, 407] width 95 height 41
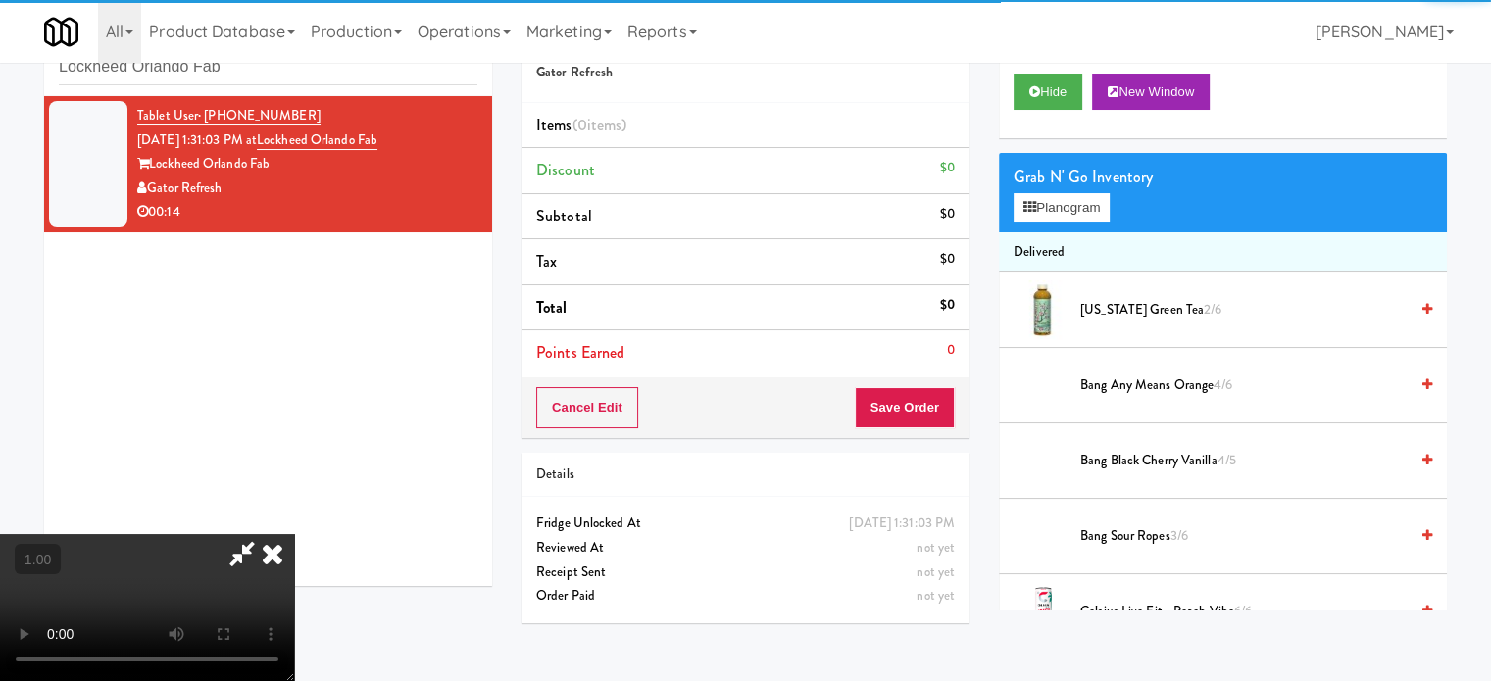
click at [1057, 232] on li "Delivered" at bounding box center [1223, 252] width 448 height 41
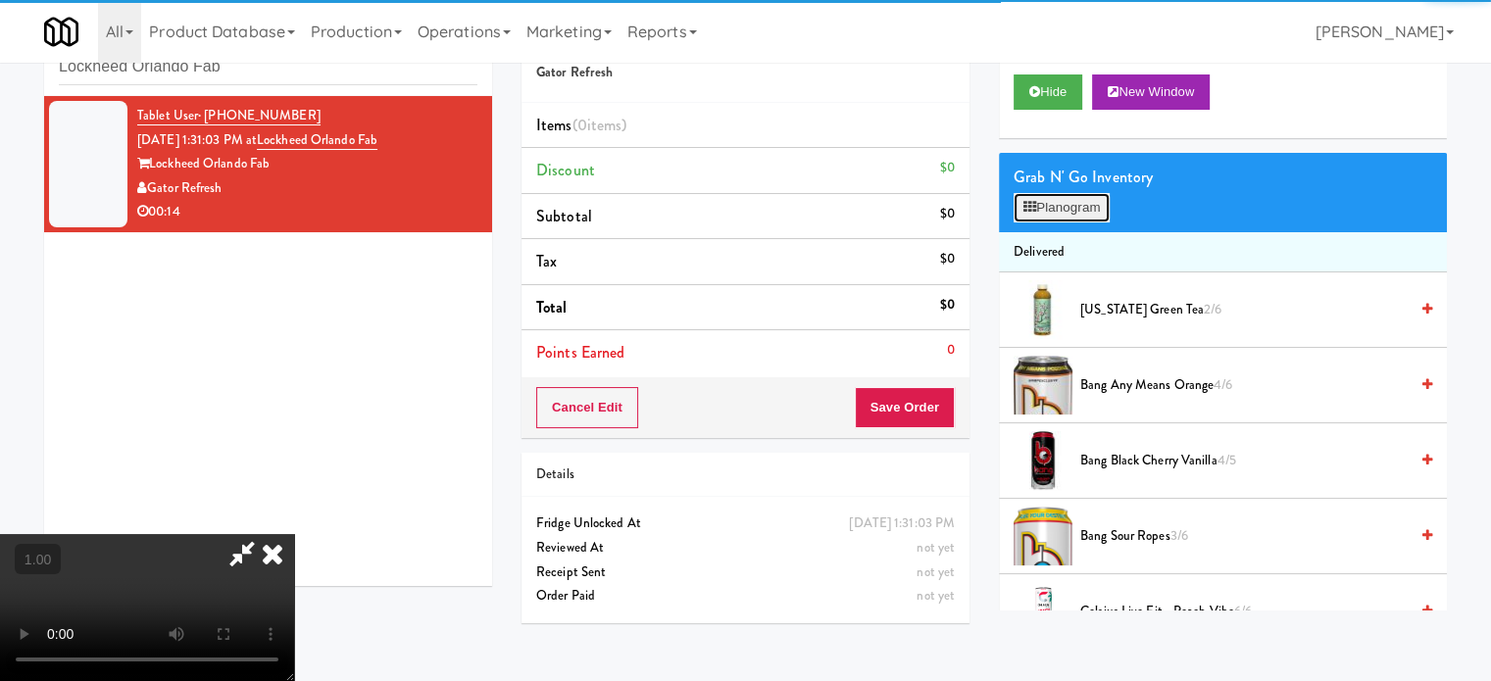
click at [1062, 215] on button "Planogram" at bounding box center [1062, 207] width 96 height 29
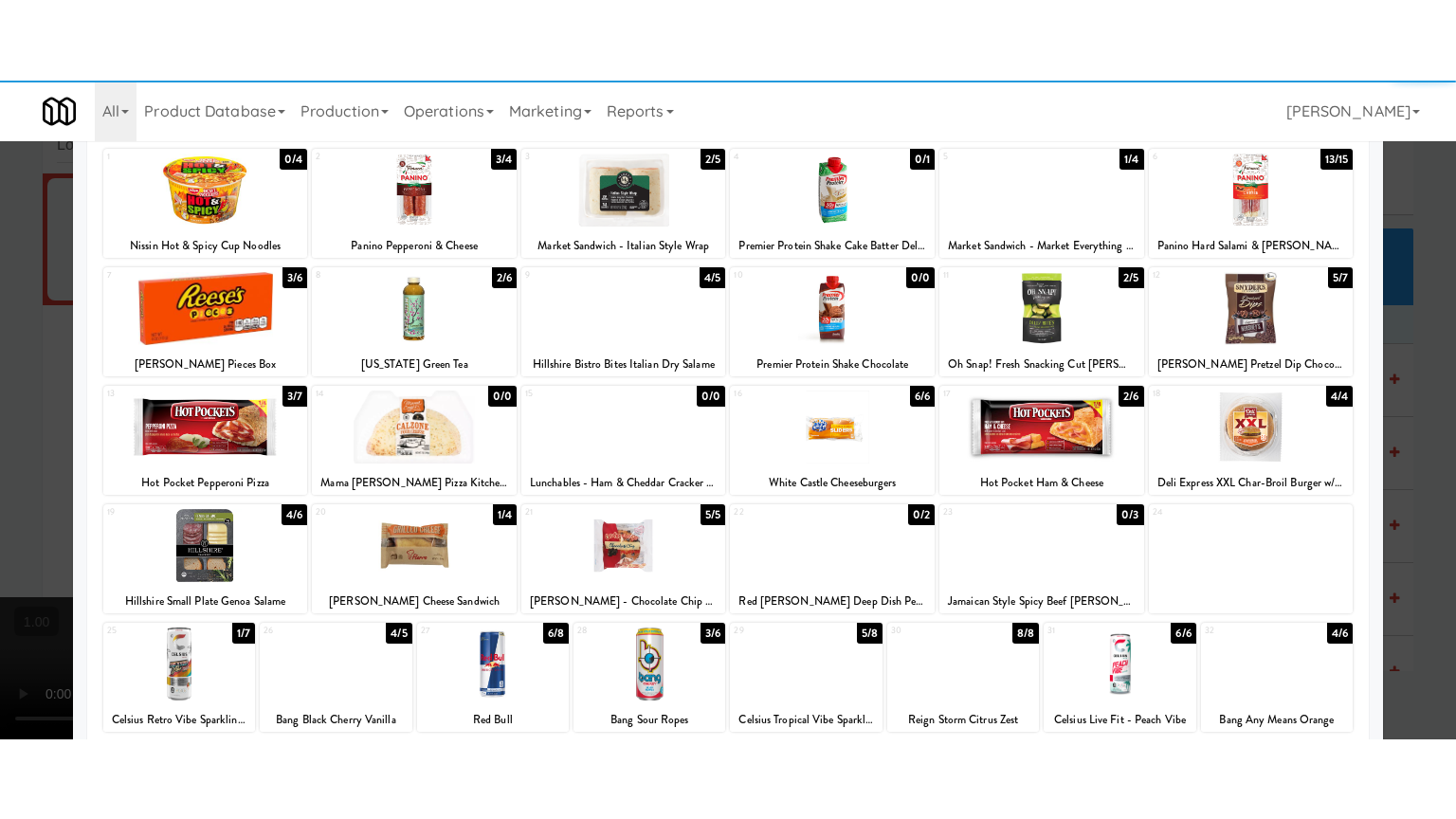
scroll to position [271, 0]
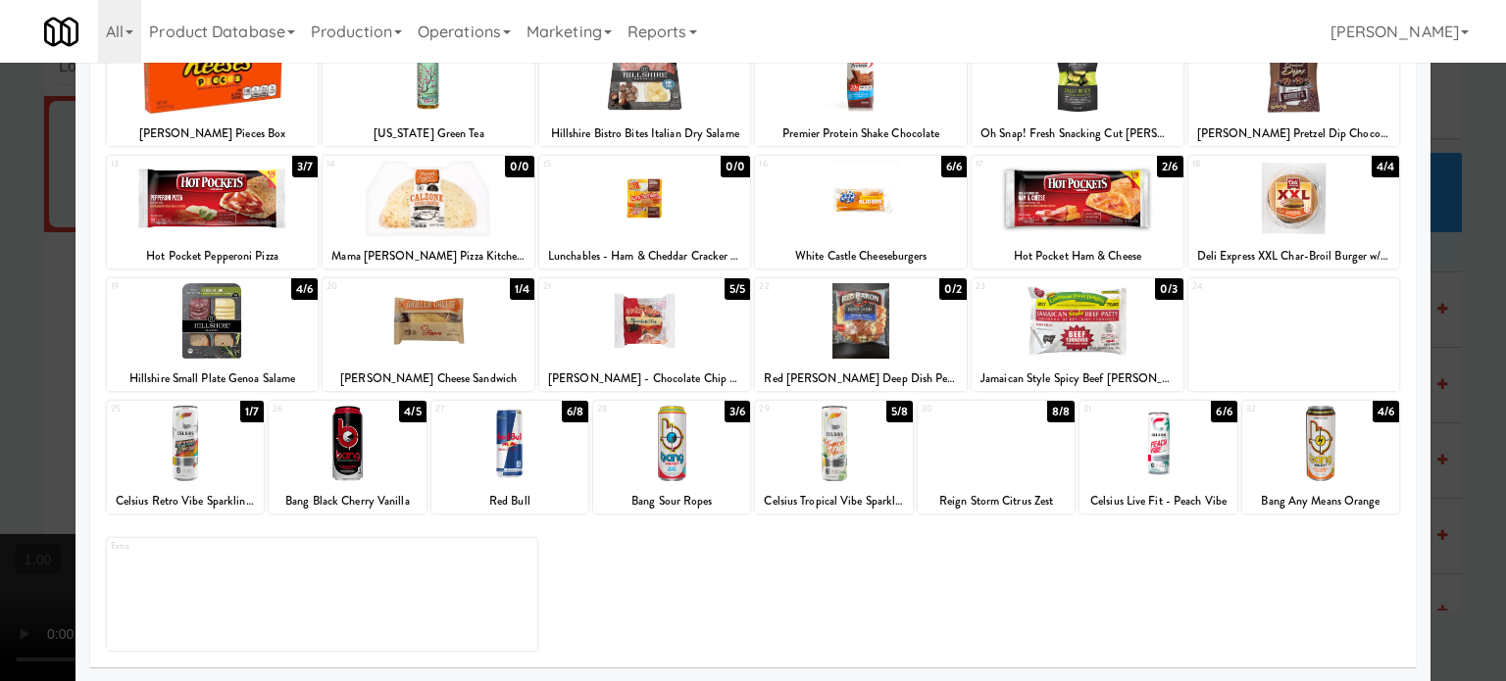
click at [302, 468] on div at bounding box center [347, 443] width 157 height 75
click at [0, 504] on div at bounding box center [753, 340] width 1506 height 681
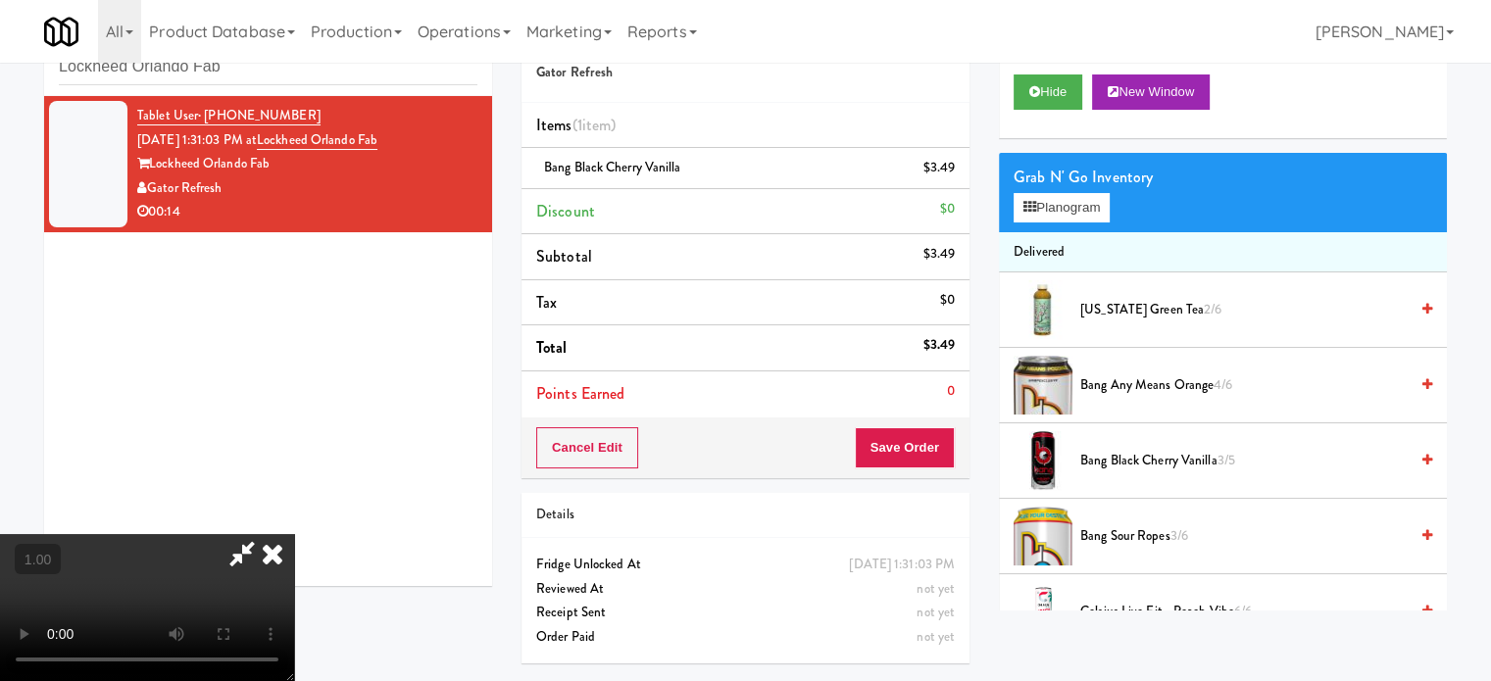
click at [294, 534] on video at bounding box center [147, 607] width 294 height 147
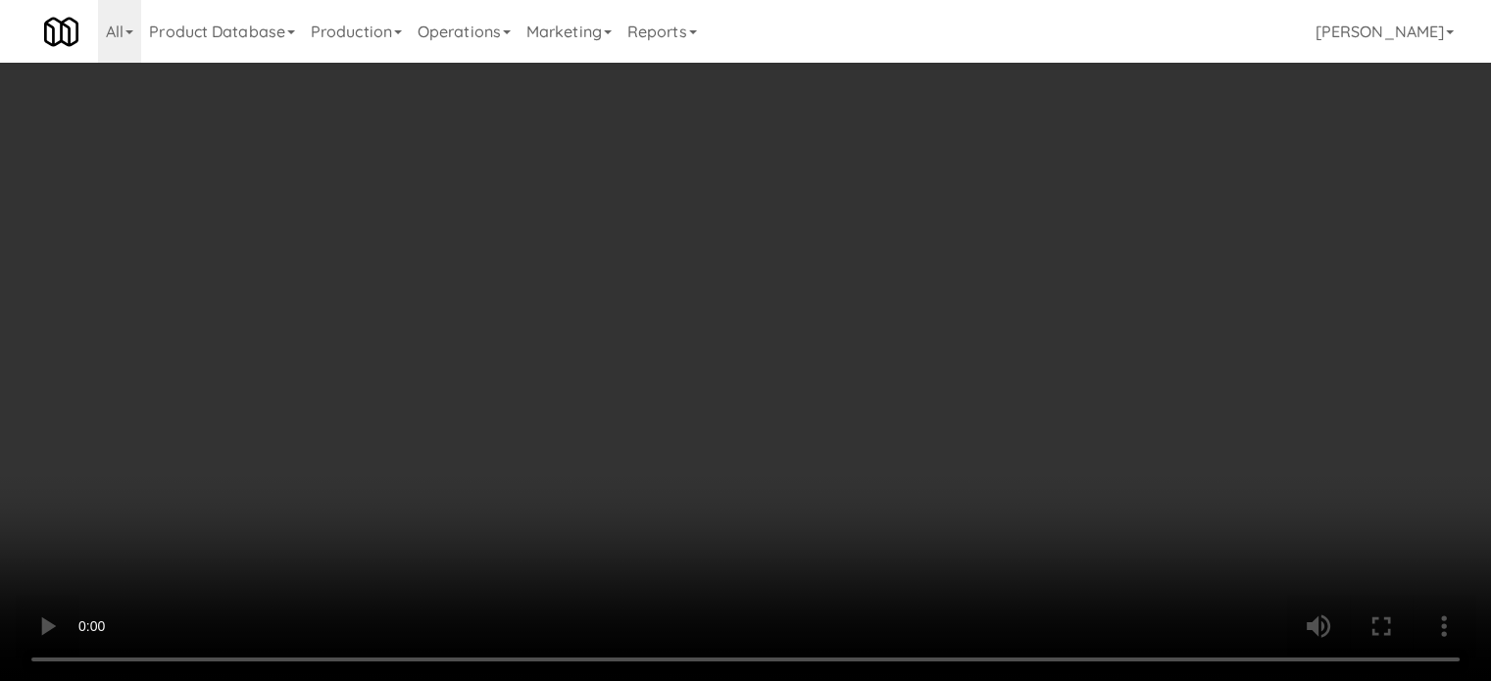
scroll to position [40, 0]
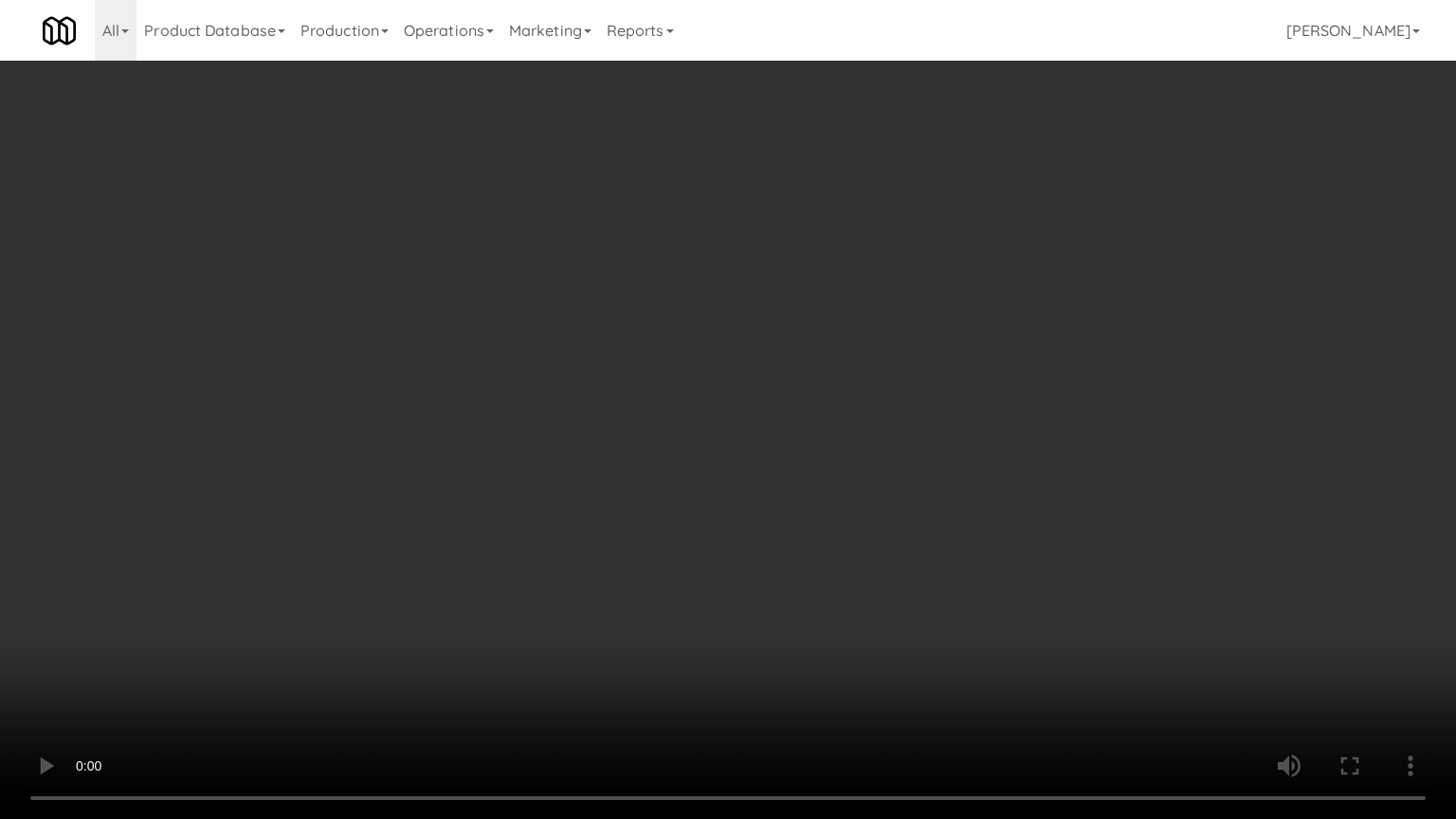
click at [819, 512] on video at bounding box center [728, 409] width 1456 height 819
click at [814, 508] on video at bounding box center [728, 409] width 1456 height 819
click at [807, 523] on video at bounding box center [728, 409] width 1456 height 819
click at [806, 524] on video at bounding box center [728, 409] width 1456 height 819
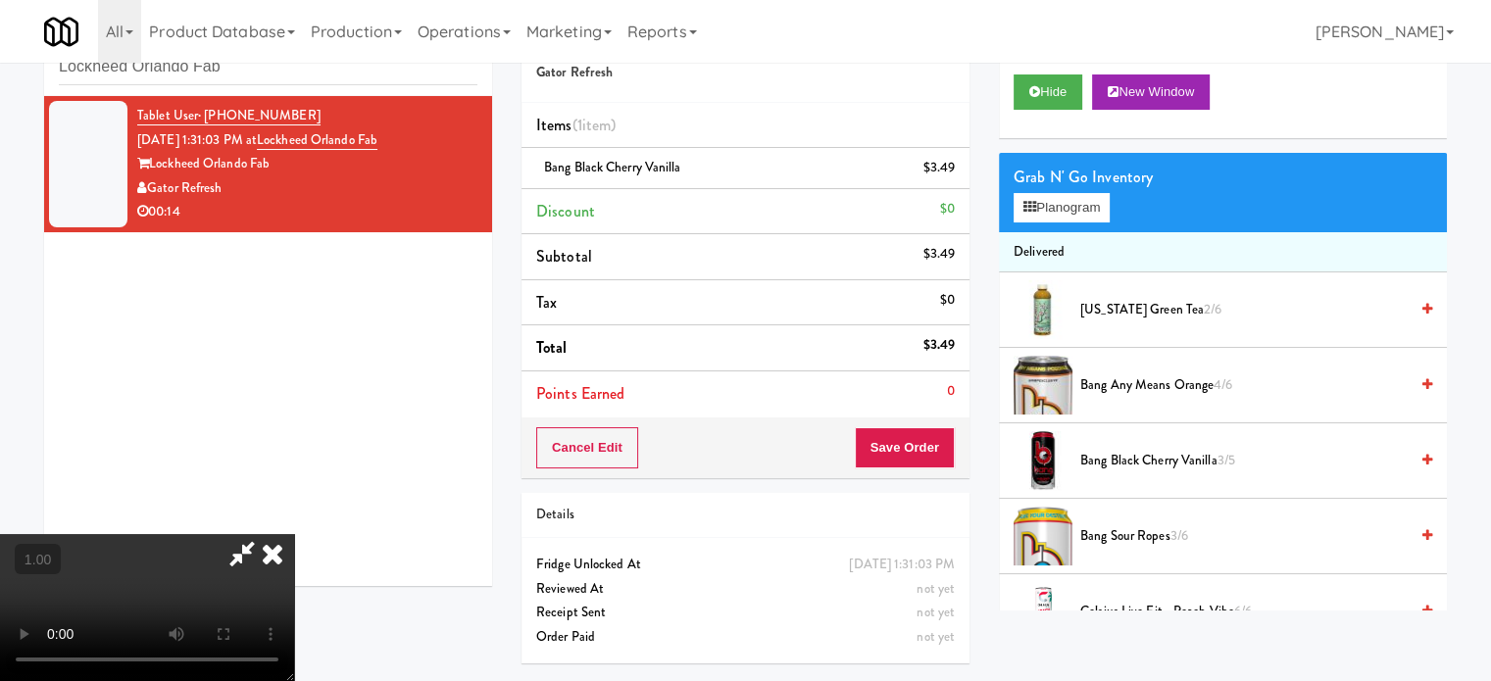
click at [294, 534] on video at bounding box center [147, 607] width 294 height 147
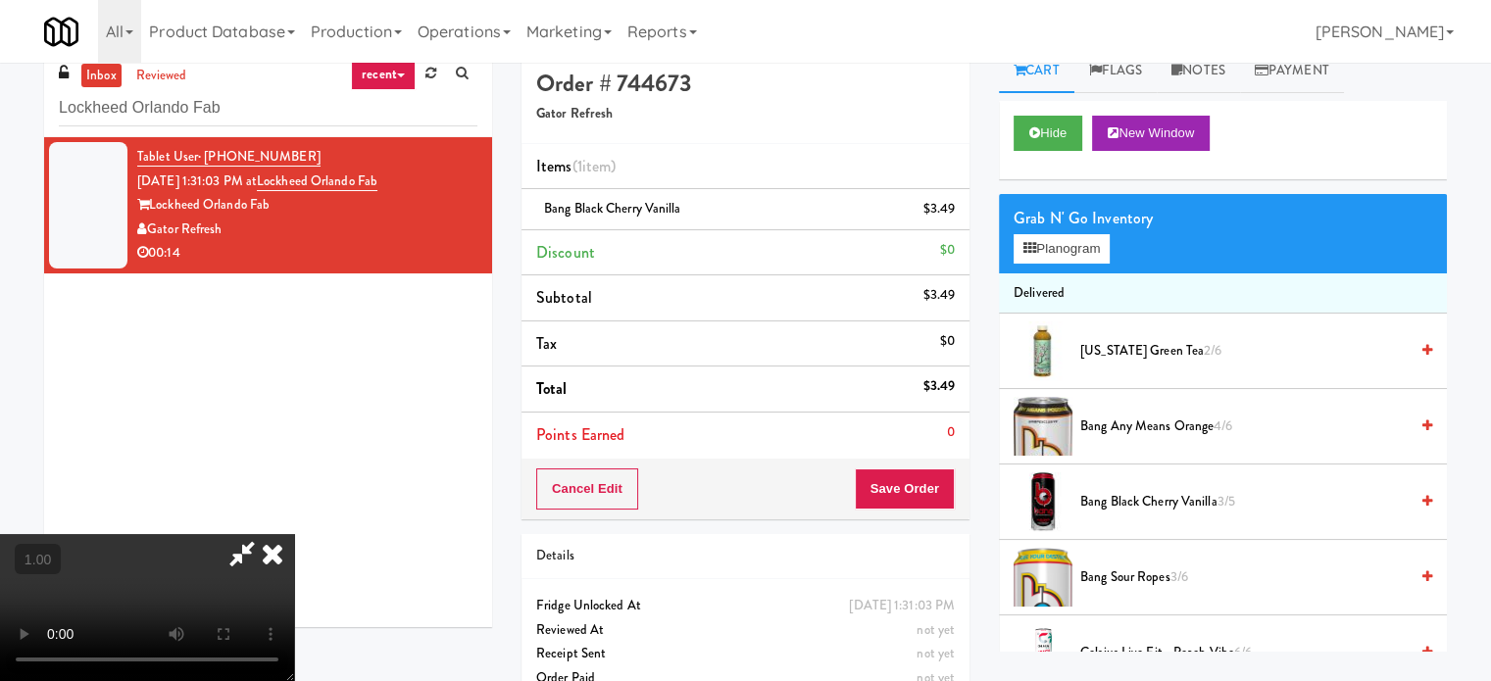
scroll to position [0, 0]
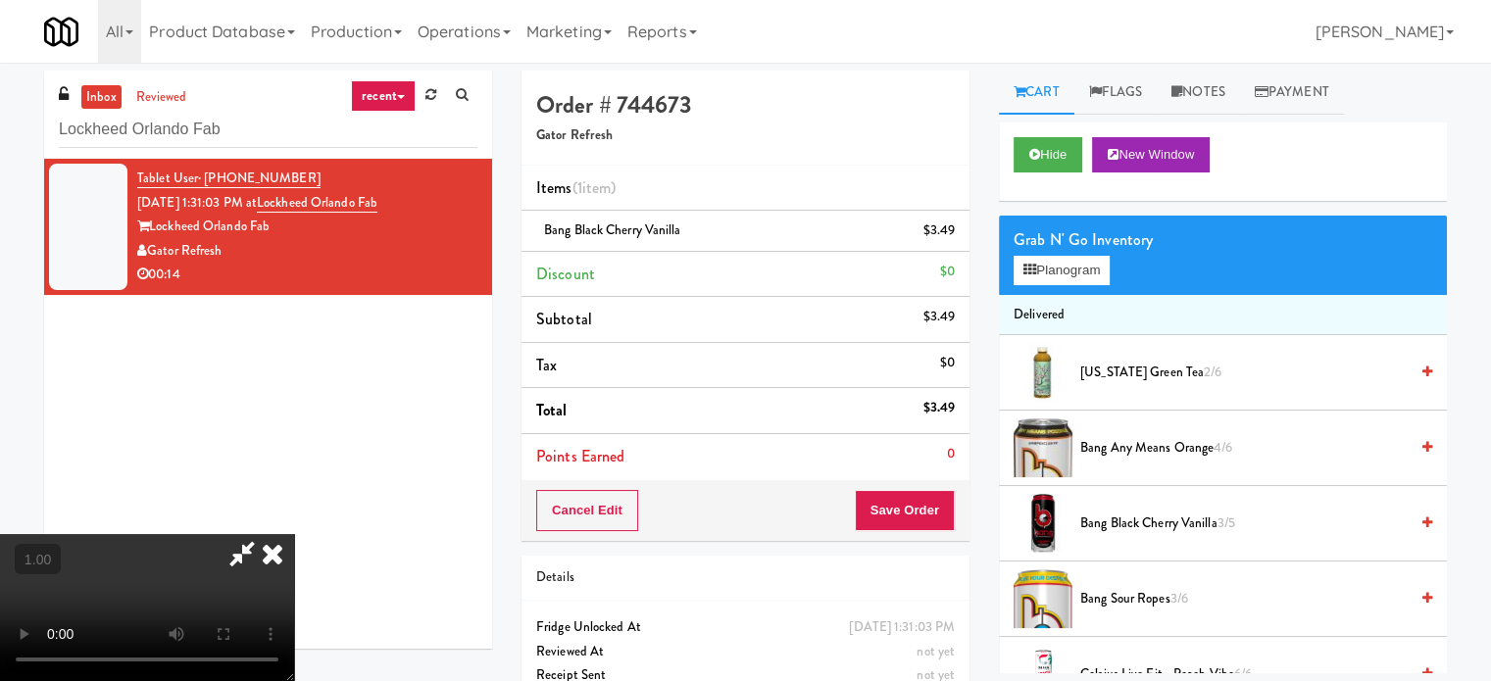
click at [294, 534] on icon at bounding box center [272, 553] width 43 height 39
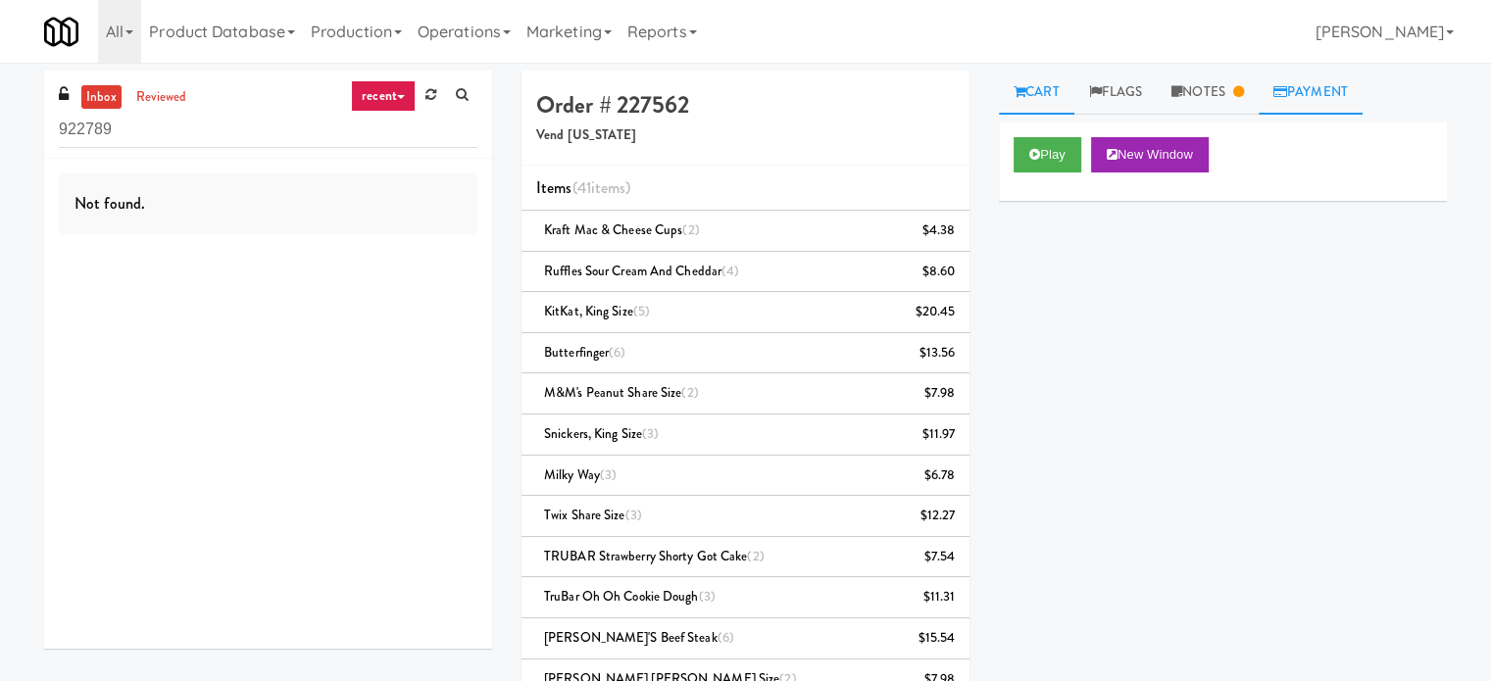
click at [1341, 93] on link "Payment" at bounding box center [1311, 93] width 104 height 44
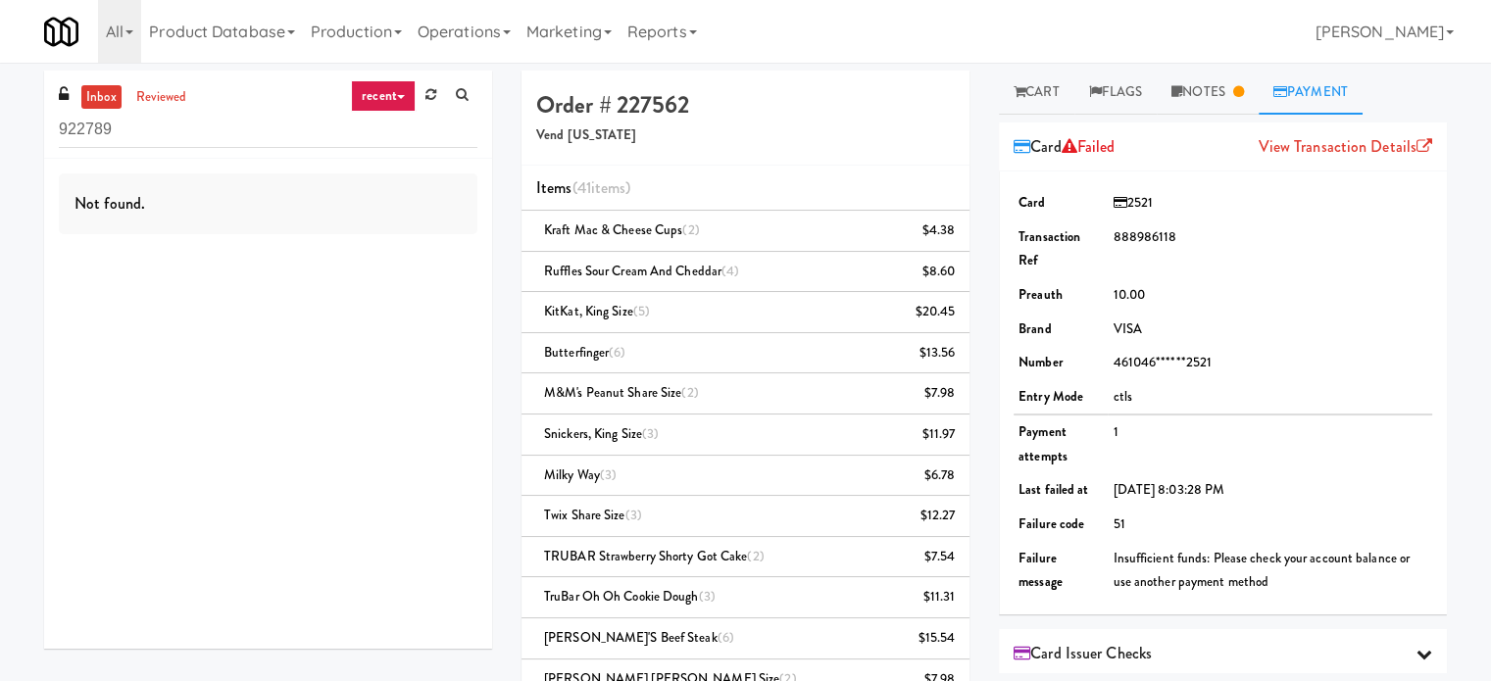
click at [1329, 94] on link "Payment" at bounding box center [1311, 93] width 104 height 44
click at [1218, 93] on link "Notes" at bounding box center [1208, 93] width 102 height 44
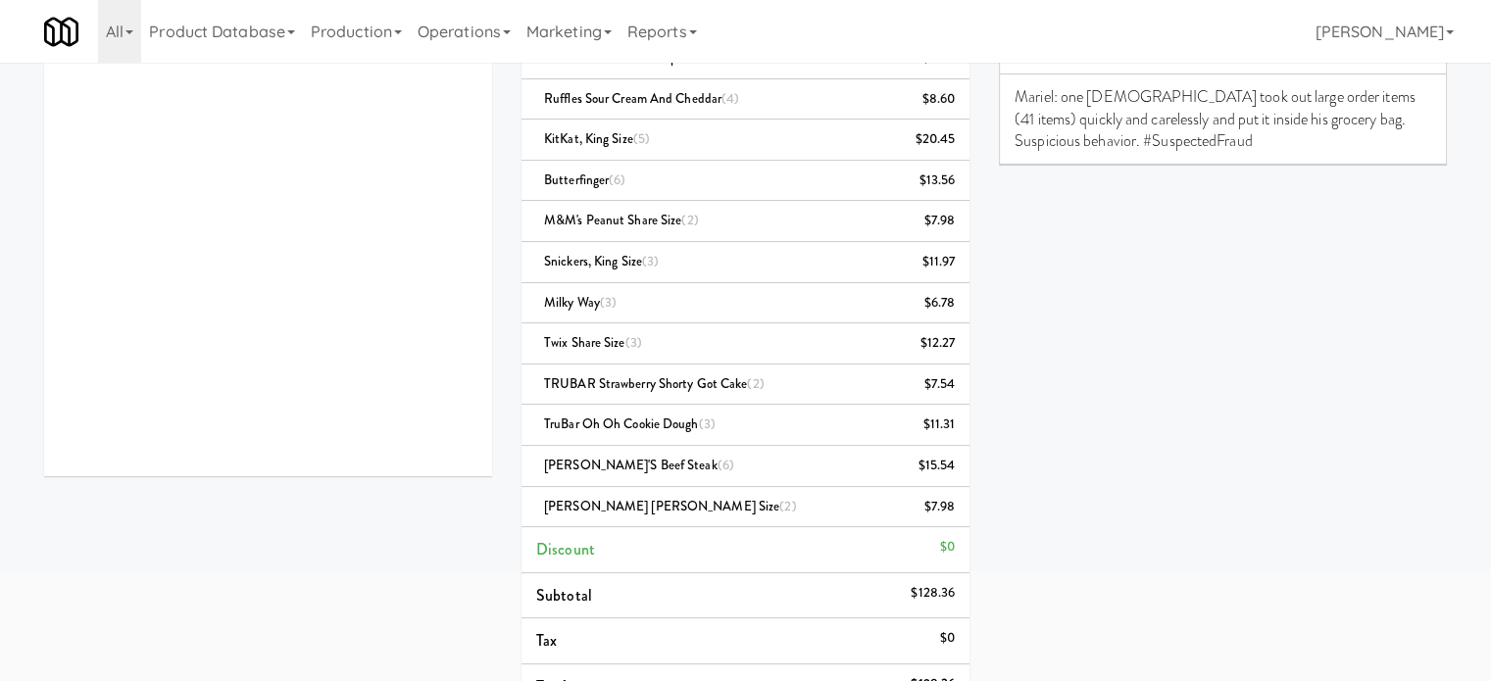
scroll to position [294, 0]
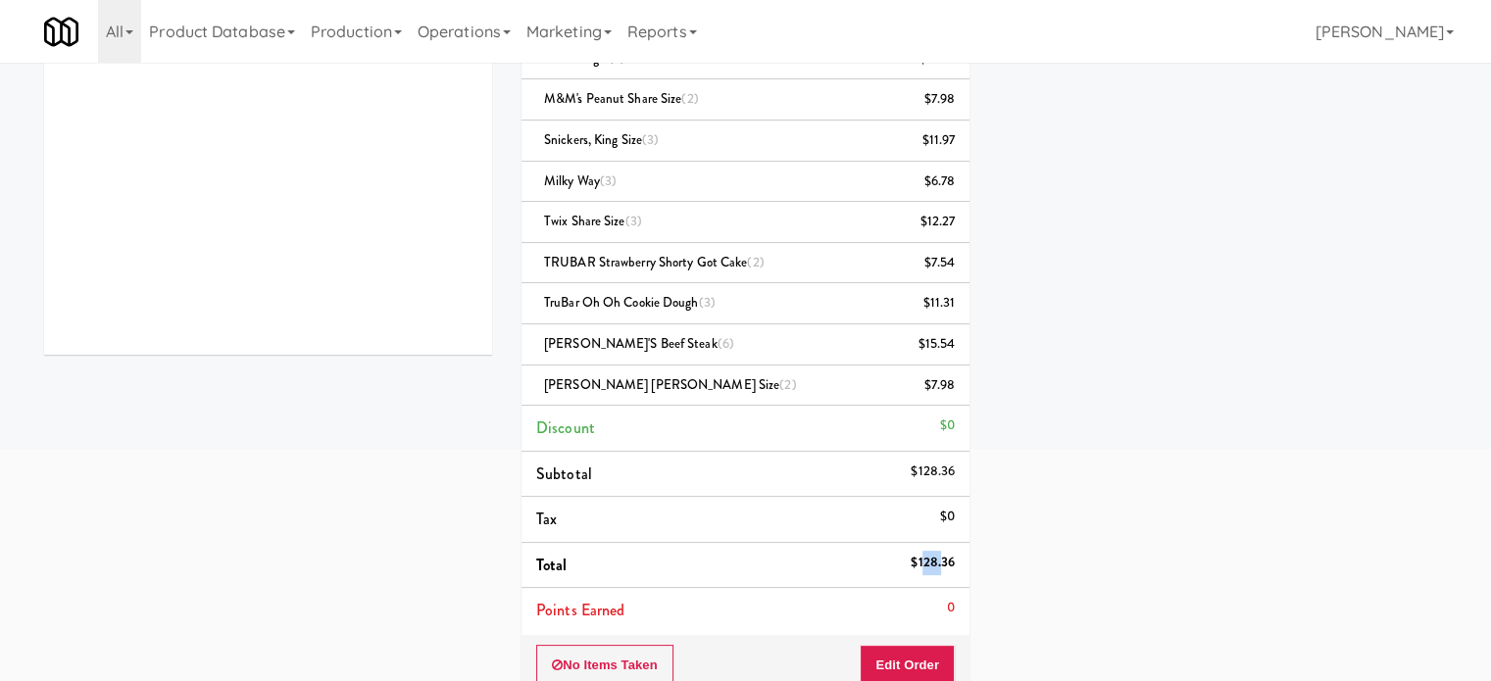
drag, startPoint x: 920, startPoint y: 556, endPoint x: 943, endPoint y: 556, distance: 22.5
click at [943, 556] on div "$128.36" at bounding box center [933, 563] width 44 height 25
click at [919, 559] on div "$128.36" at bounding box center [933, 563] width 44 height 25
click at [954, 557] on div "$128.36" at bounding box center [933, 563] width 44 height 25
copy div "128.36"
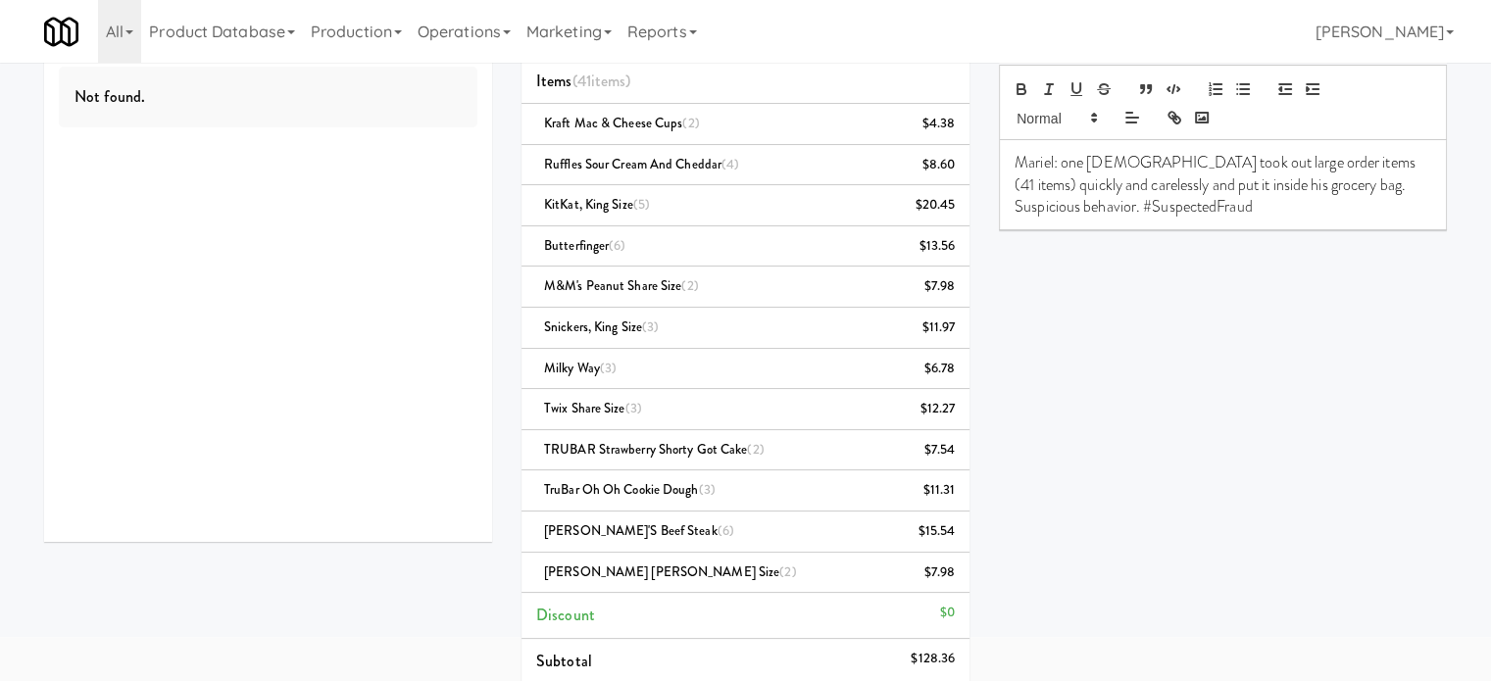
scroll to position [0, 0]
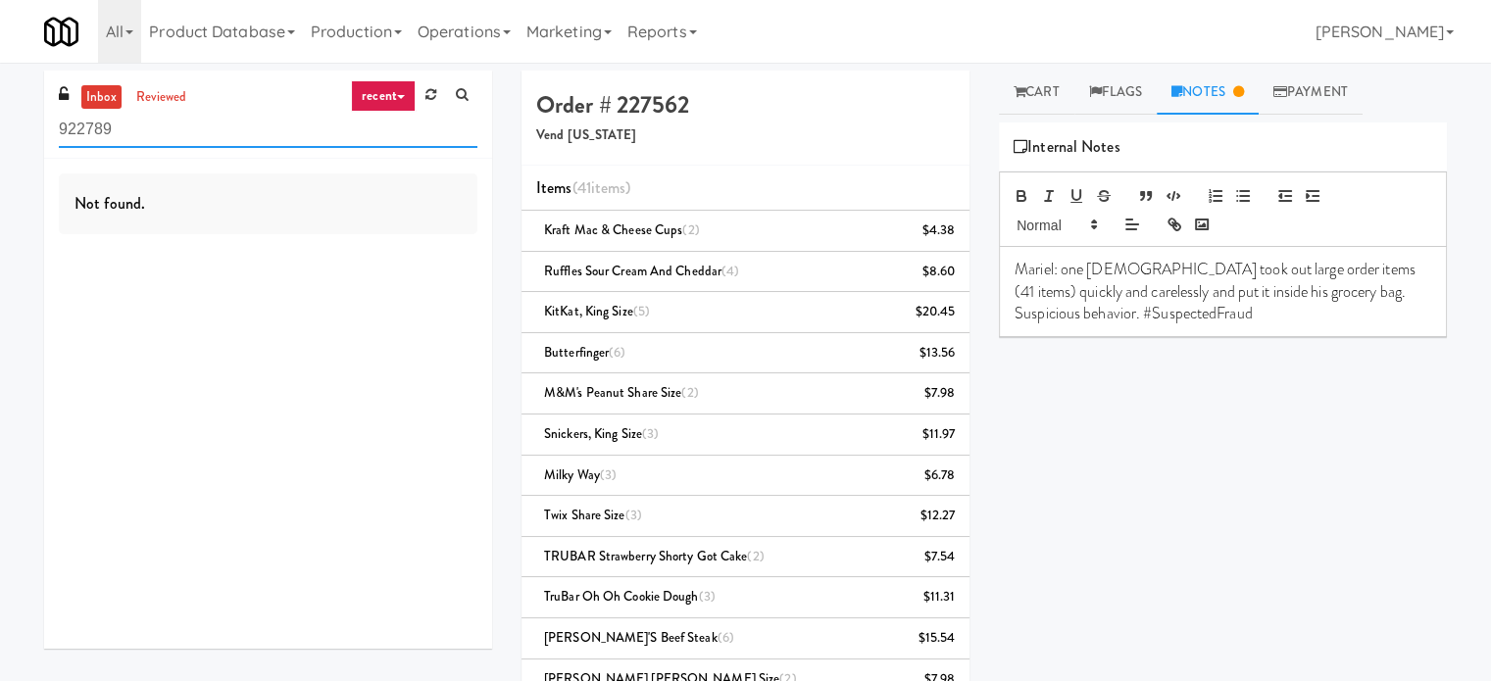
click at [129, 140] on input "922789" at bounding box center [268, 130] width 419 height 36
click at [165, 101] on link "reviewed" at bounding box center [161, 97] width 61 height 25
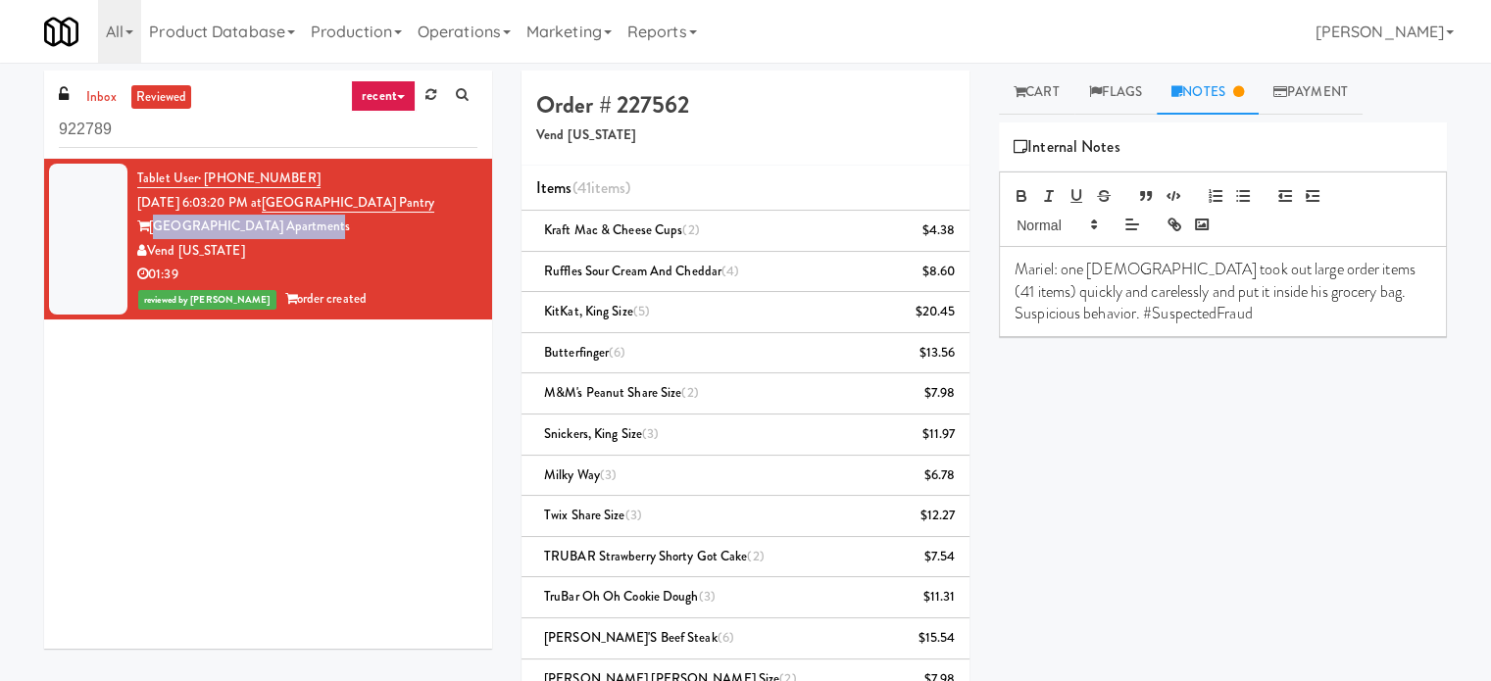
drag, startPoint x: 324, startPoint y: 224, endPoint x: 151, endPoint y: 231, distance: 173.6
click at [151, 231] on div "[GEOGRAPHIC_DATA] Apartments" at bounding box center [307, 227] width 340 height 25
drag, startPoint x: 241, startPoint y: 249, endPoint x: 145, endPoint y: 246, distance: 96.1
click at [145, 246] on div "Vend [US_STATE]" at bounding box center [307, 251] width 340 height 25
copy div "Vend [US_STATE]"
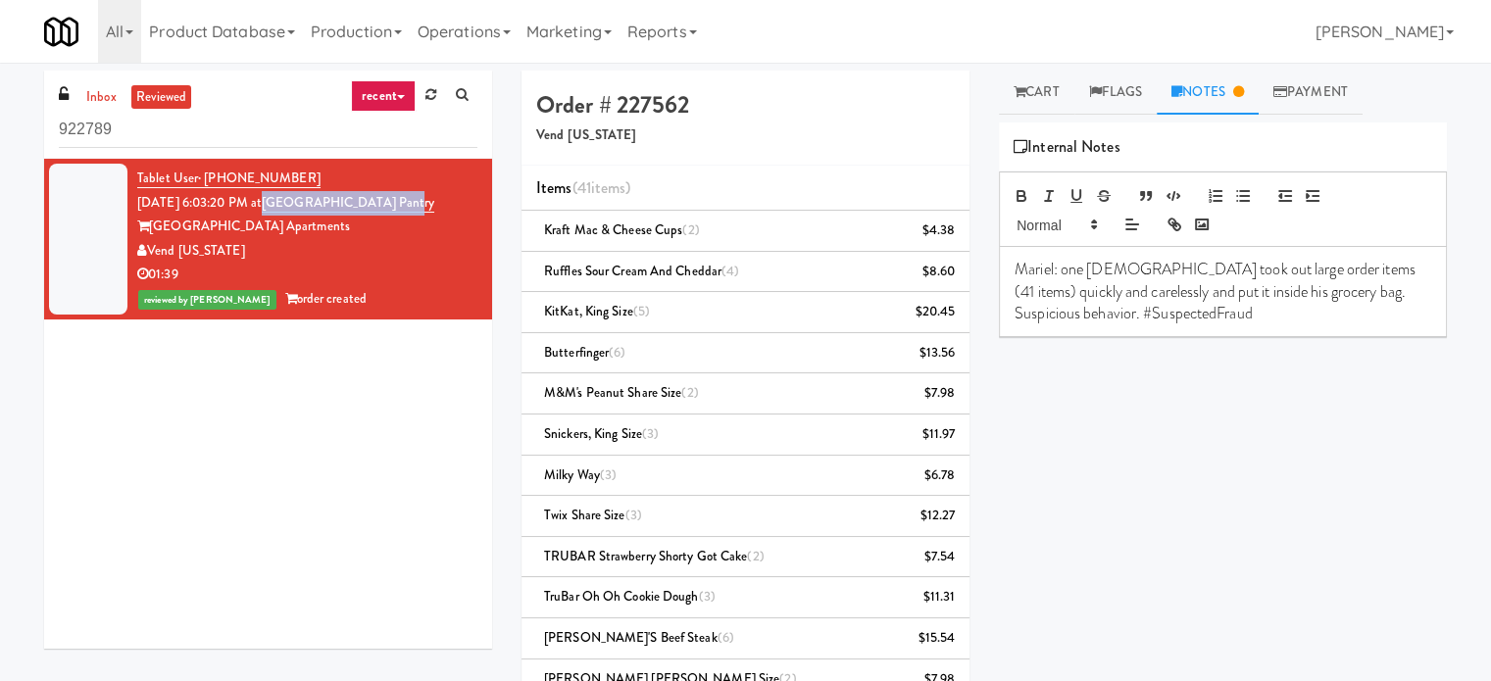
drag, startPoint x: 443, startPoint y: 203, endPoint x: 294, endPoint y: 202, distance: 149.0
click at [294, 202] on div "Tablet User · (512) 585-8263 [DATE] 6:03:20 PM at [GEOGRAPHIC_DATA] Apartments …" at bounding box center [307, 239] width 340 height 145
copy link "[GEOGRAPHIC_DATA] Pantry"
drag, startPoint x: 314, startPoint y: 173, endPoint x: 206, endPoint y: 170, distance: 107.9
click at [206, 170] on div "Tablet User · (512) 585-8263 [DATE] 6:03:20 PM at [GEOGRAPHIC_DATA] Apartments …" at bounding box center [307, 239] width 340 height 145
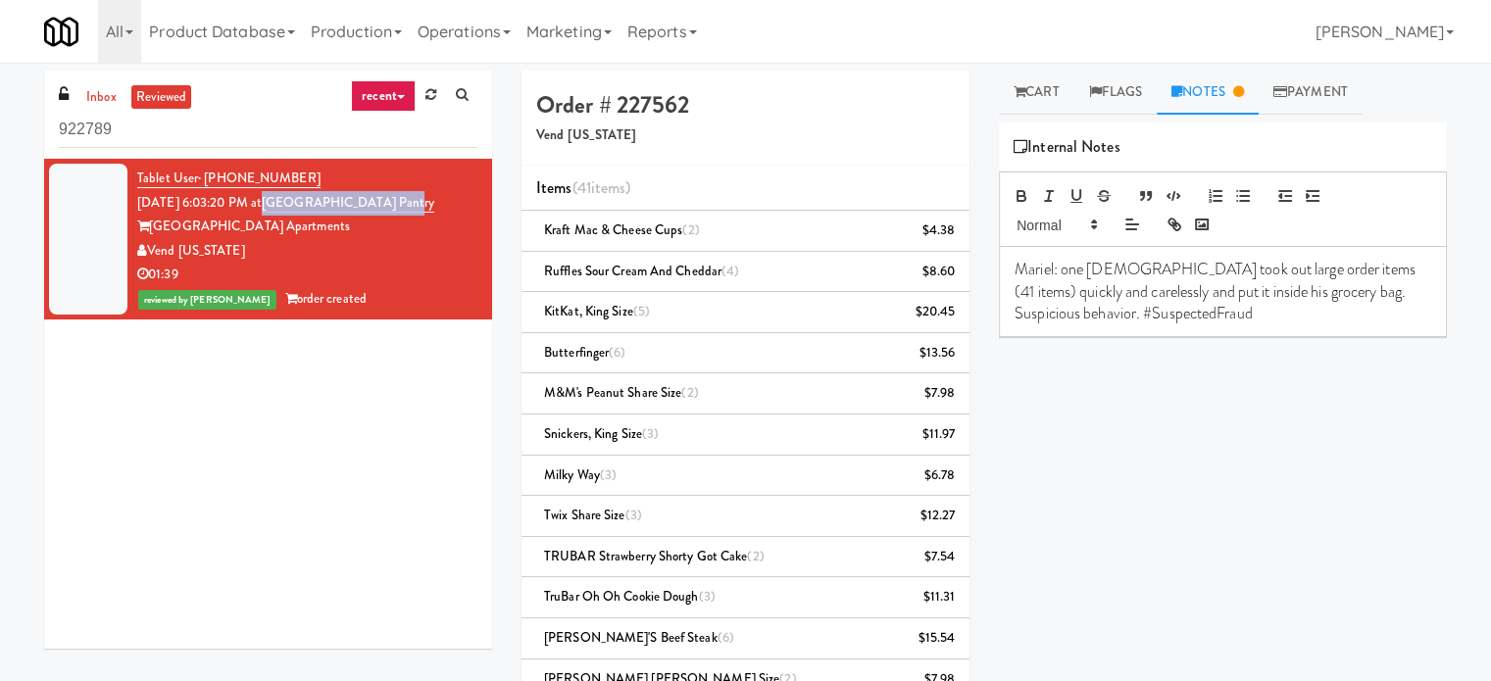
copy span "[PHONE_NUMBER]"
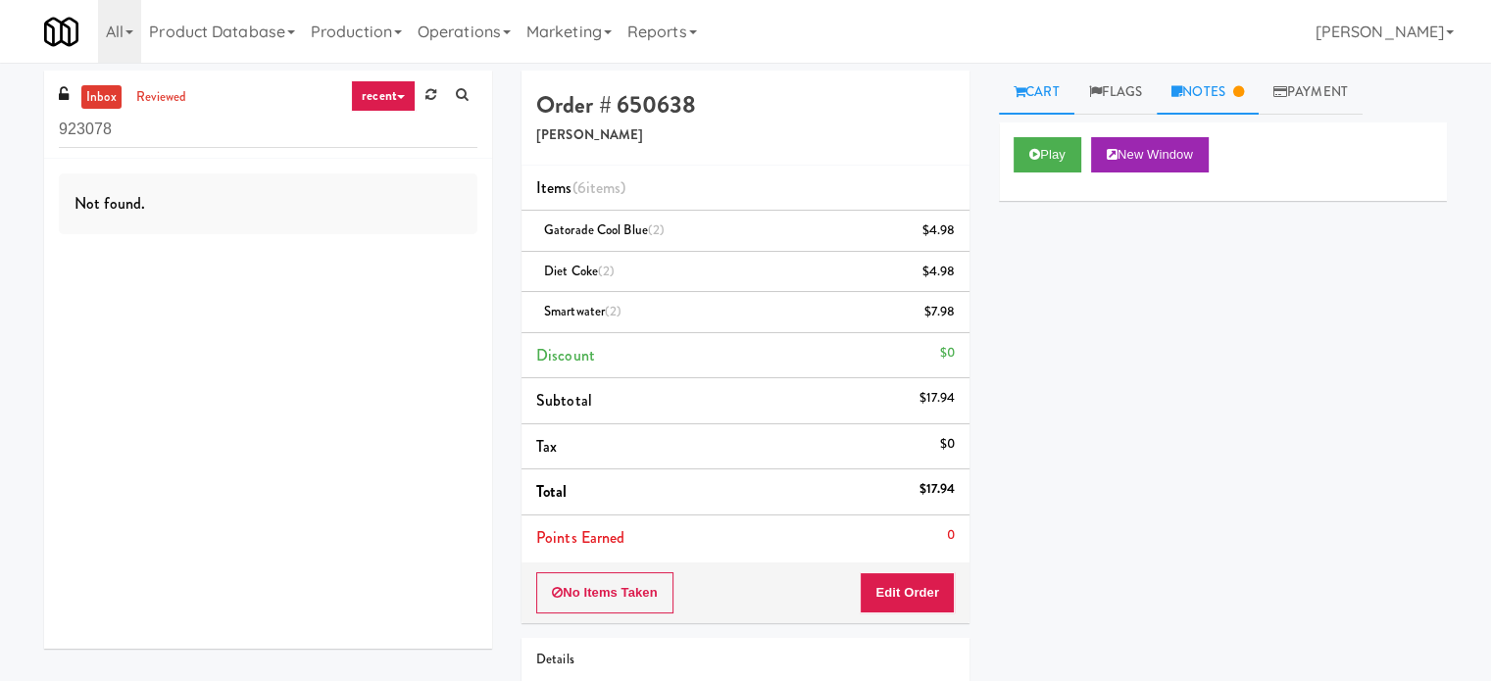
click at [1220, 85] on link "Notes" at bounding box center [1208, 93] width 102 height 44
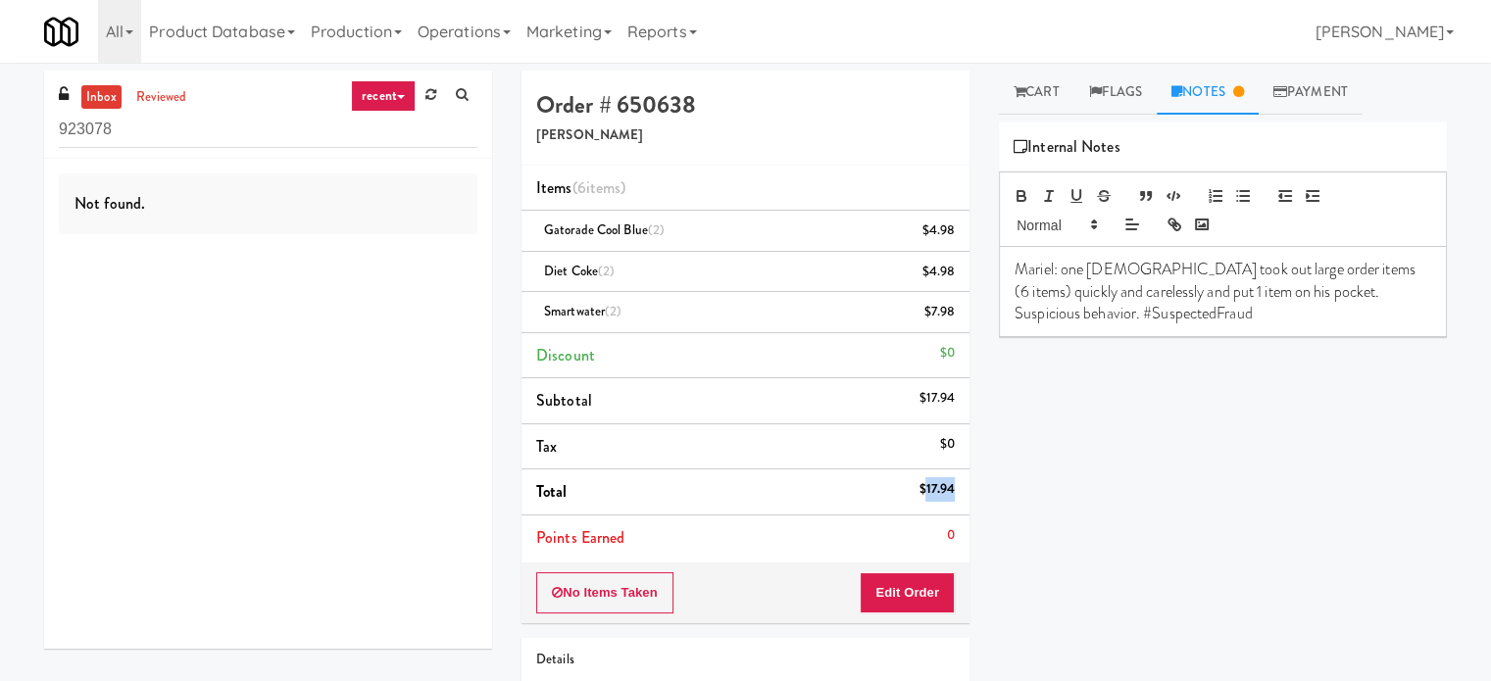
drag, startPoint x: 927, startPoint y: 486, endPoint x: 952, endPoint y: 483, distance: 24.7
click at [952, 483] on div "$17.94" at bounding box center [937, 489] width 36 height 25
copy div "17.94"
click at [154, 94] on link "reviewed" at bounding box center [161, 97] width 61 height 25
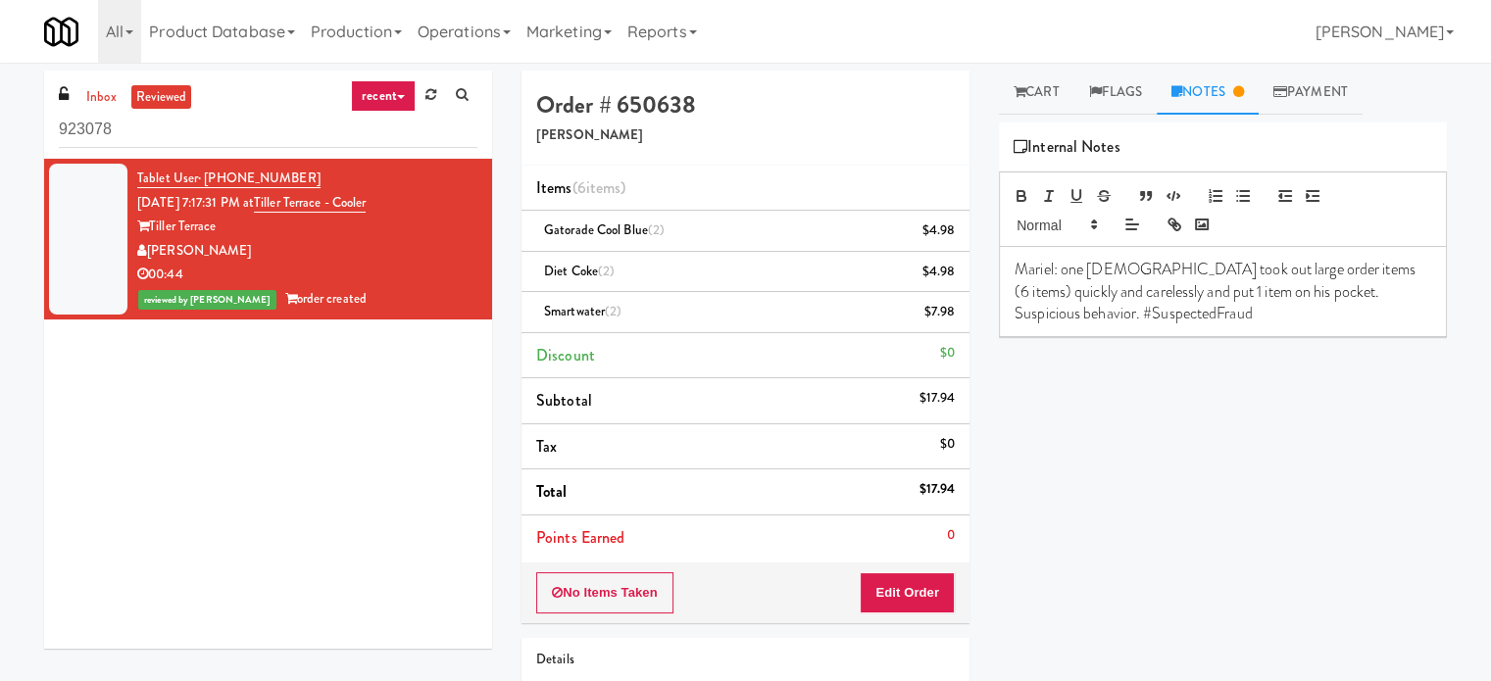
drag, startPoint x: 226, startPoint y: 243, endPoint x: 152, endPoint y: 245, distance: 74.5
click at [152, 245] on div "[PERSON_NAME]" at bounding box center [307, 251] width 340 height 25
copy div "[PERSON_NAME]"
drag, startPoint x: 439, startPoint y: 198, endPoint x: 251, endPoint y: 195, distance: 188.2
click at [251, 195] on div "Tablet User · (971) 378-8031 [DATE] 7:17:31 PM at [GEOGRAPHIC_DATA] - Cooler Ti…" at bounding box center [307, 239] width 340 height 145
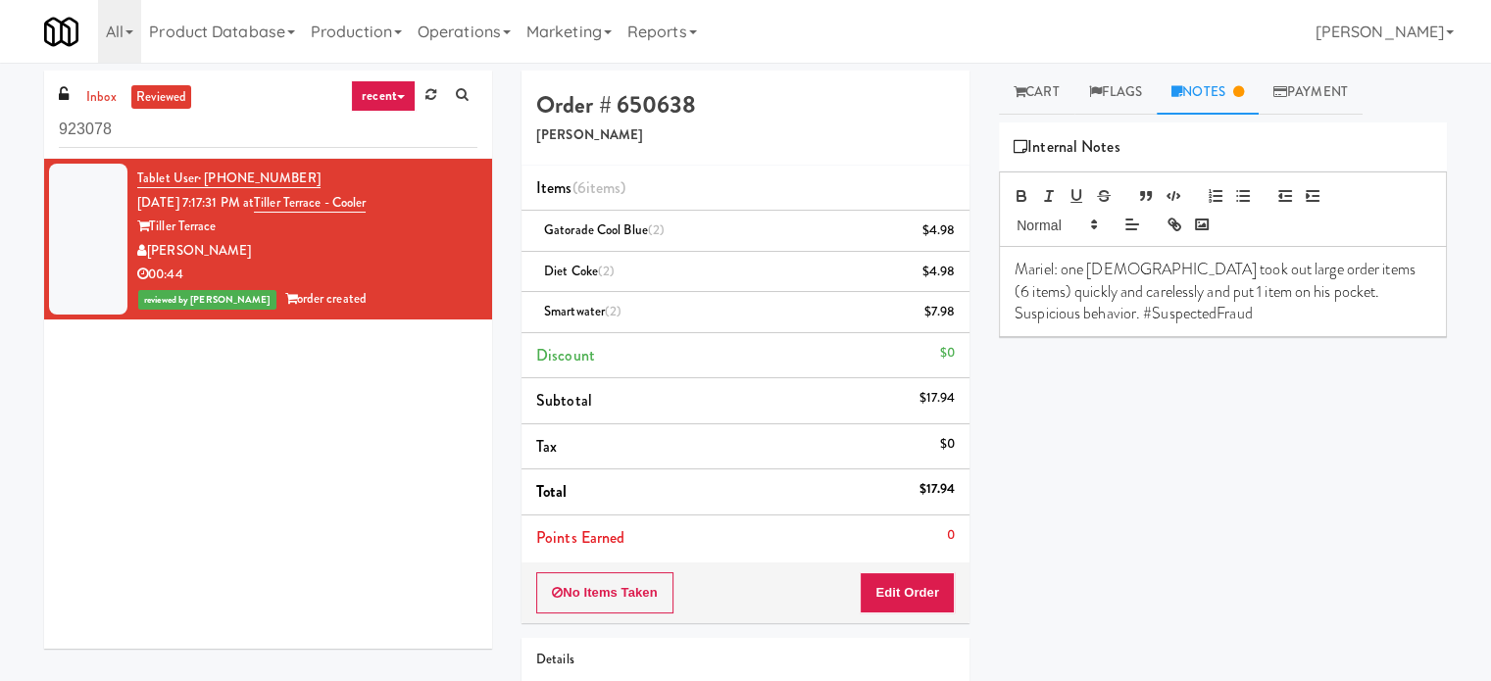
copy span "PM at [GEOGRAPHIC_DATA] - Cooler"
drag, startPoint x: 305, startPoint y: 172, endPoint x: 204, endPoint y: 172, distance: 101.0
click at [204, 172] on div "Tablet User · (971) 378-8031 [DATE] 7:17:31 PM at [GEOGRAPHIC_DATA] - Cooler Ti…" at bounding box center [307, 239] width 340 height 145
copy span "[PHONE_NUMBER]"
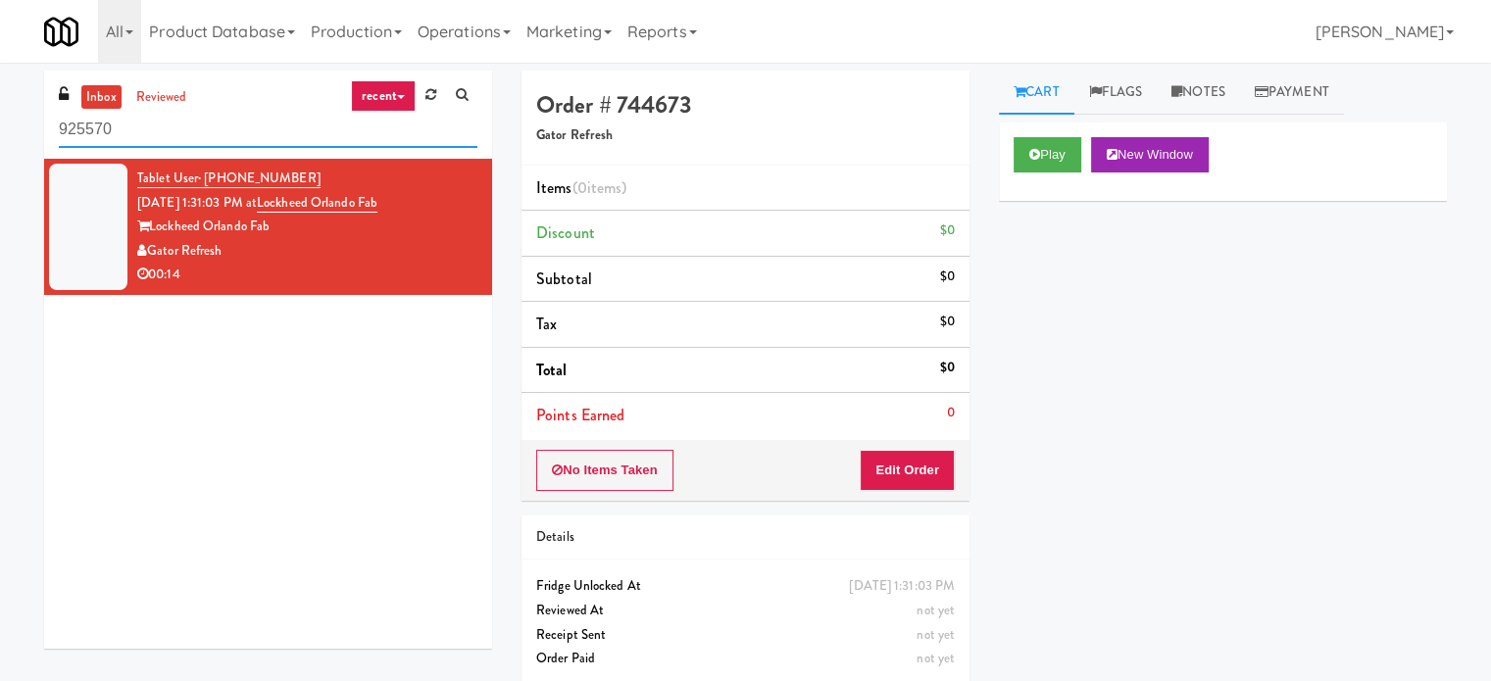
click at [183, 124] on input "925570" at bounding box center [268, 130] width 419 height 36
paste input "Nova - Cooler"
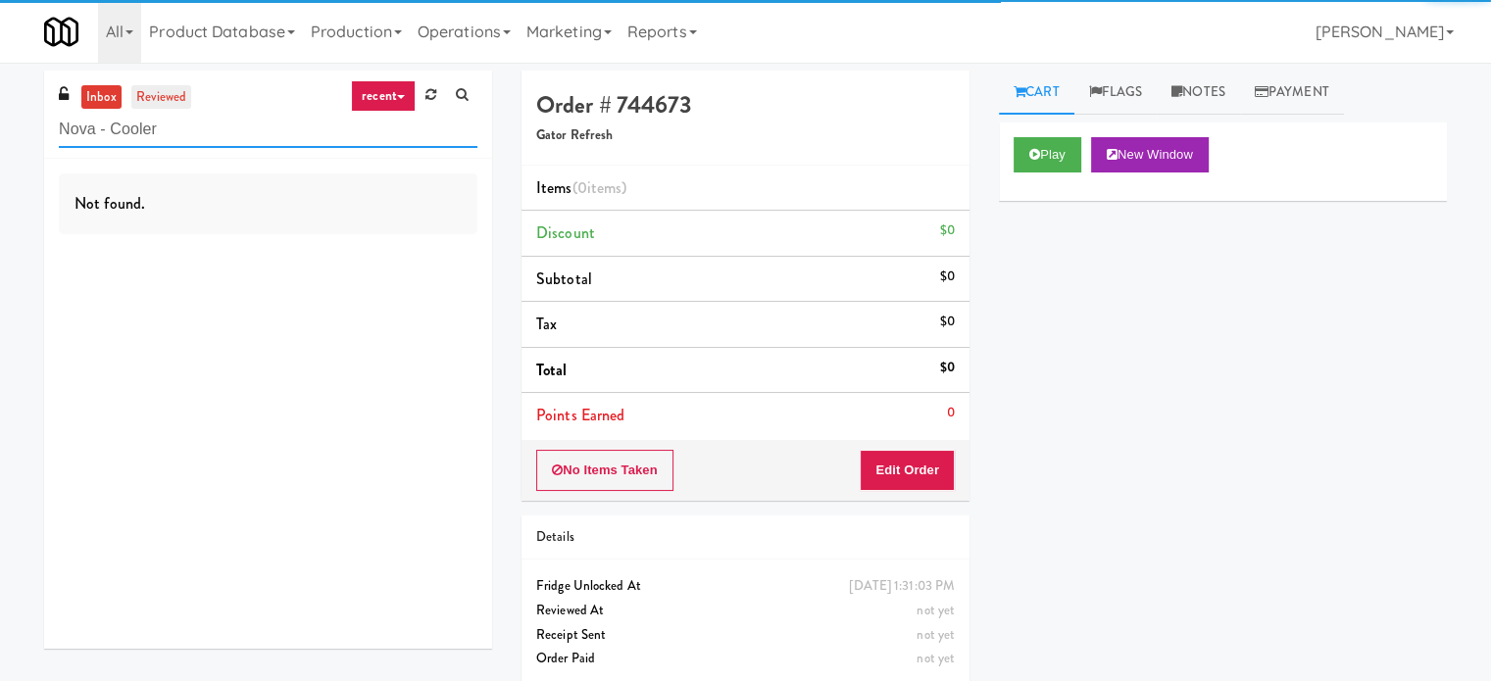
type input "Nova - Cooler"
click at [156, 99] on link "reviewed" at bounding box center [161, 97] width 61 height 25
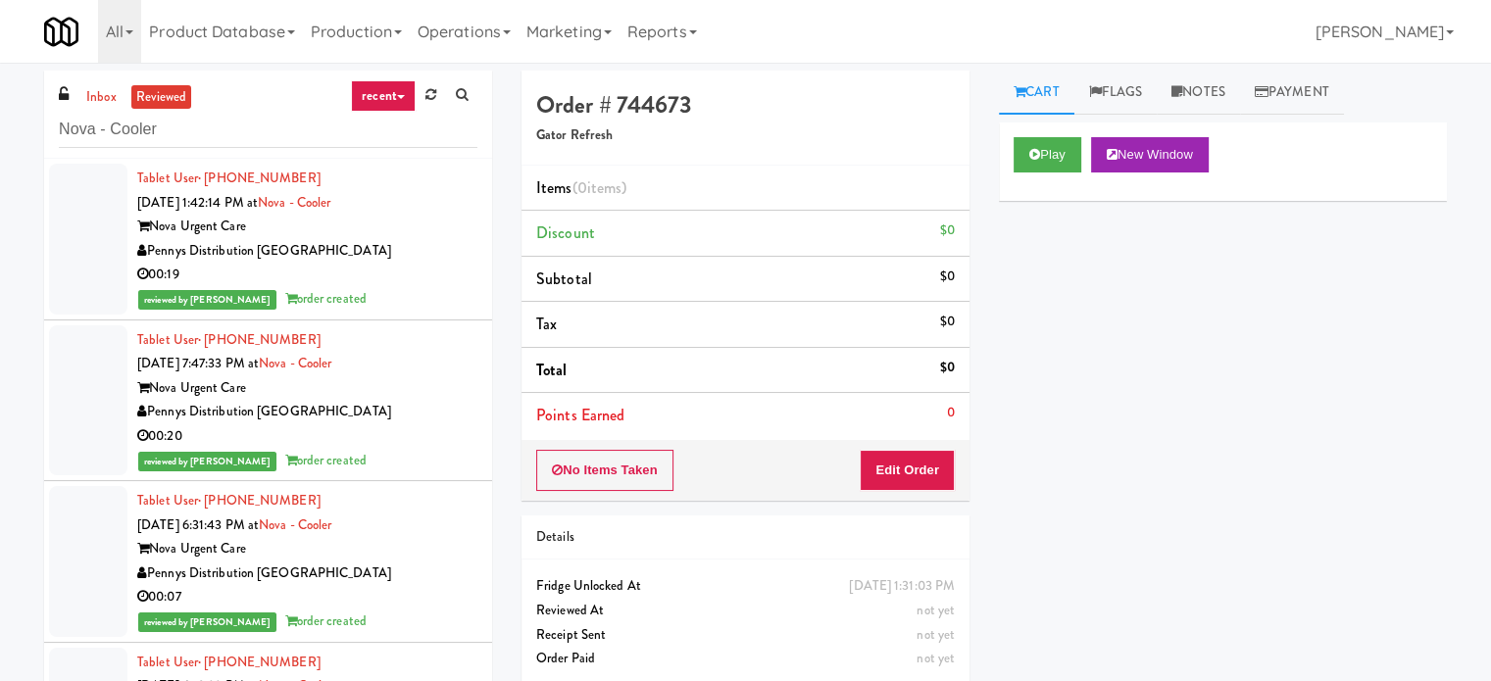
click at [423, 246] on div "Pennys Distribution [GEOGRAPHIC_DATA]" at bounding box center [307, 251] width 340 height 25
